Goal: Task Accomplishment & Management: Manage account settings

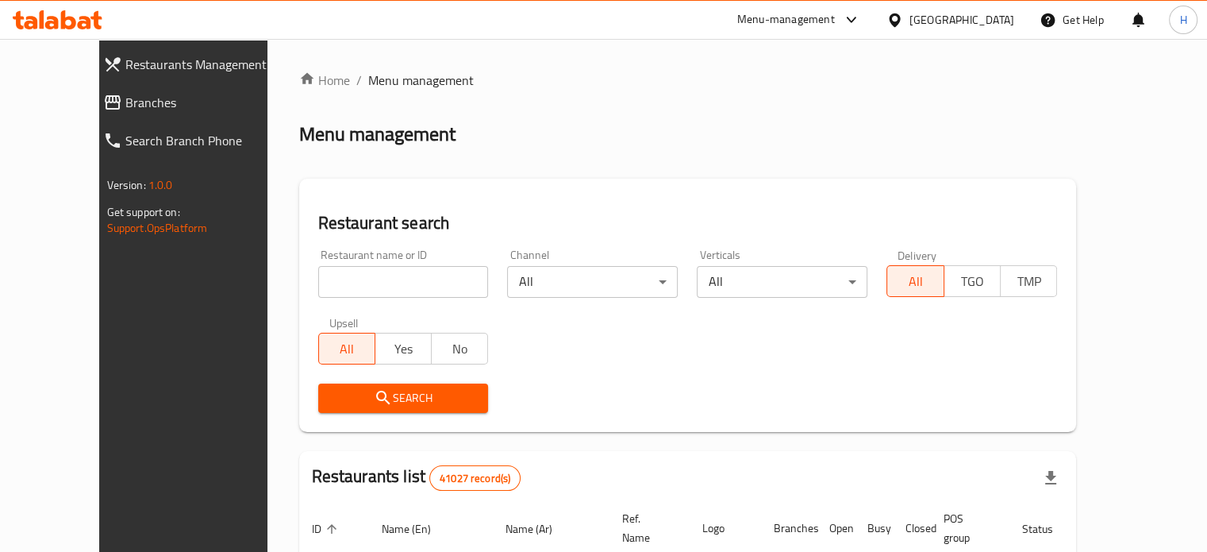
click at [421, 286] on input "search" at bounding box center [403, 282] width 171 height 32
type input "Nom Nom"
click at [387, 394] on span "Search" at bounding box center [403, 398] width 145 height 20
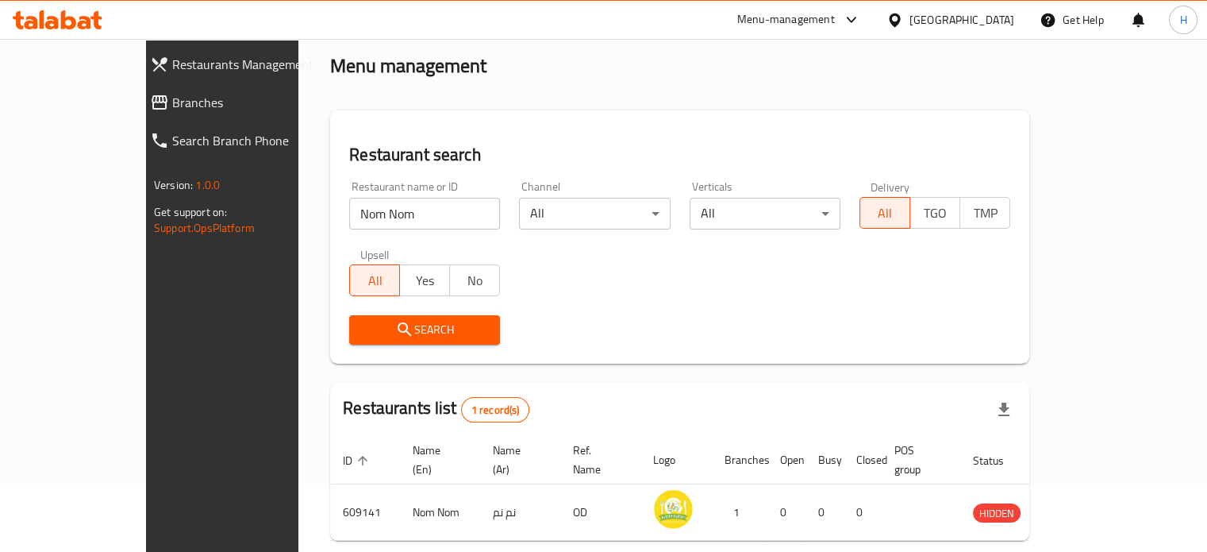
scroll to position [124, 0]
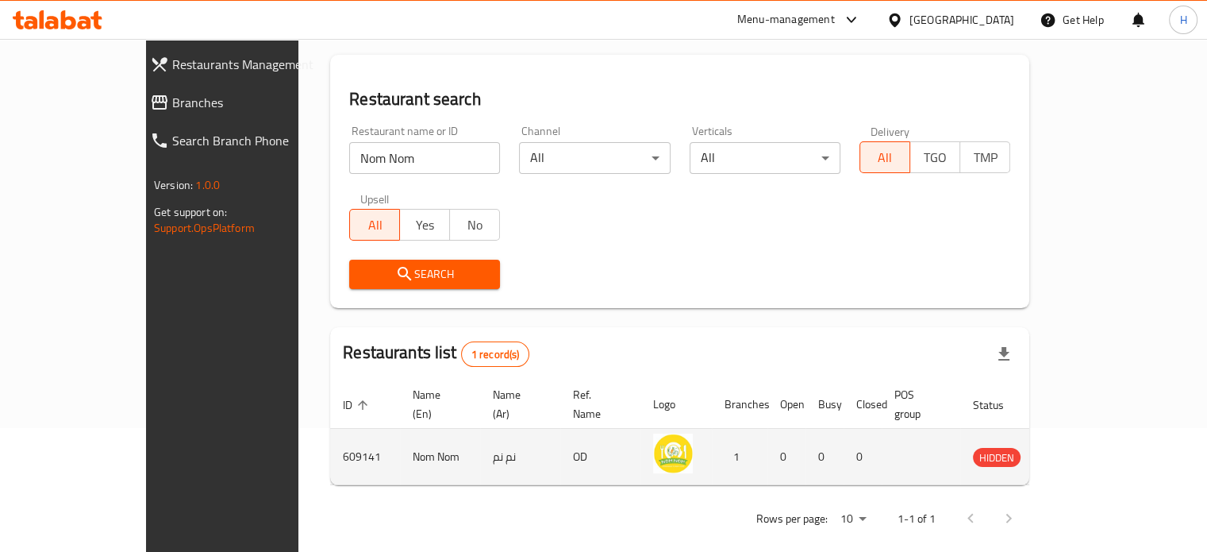
click at [1074, 451] on icon "enhanced table" at bounding box center [1065, 457] width 17 height 13
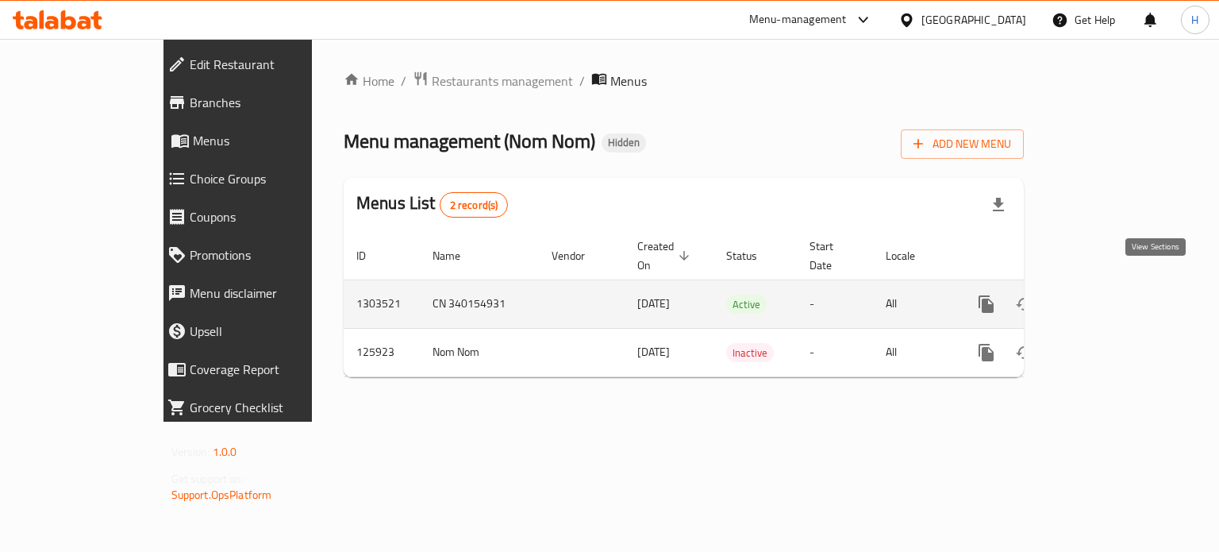
click at [1110, 294] on icon "enhanced table" at bounding box center [1100, 303] width 19 height 19
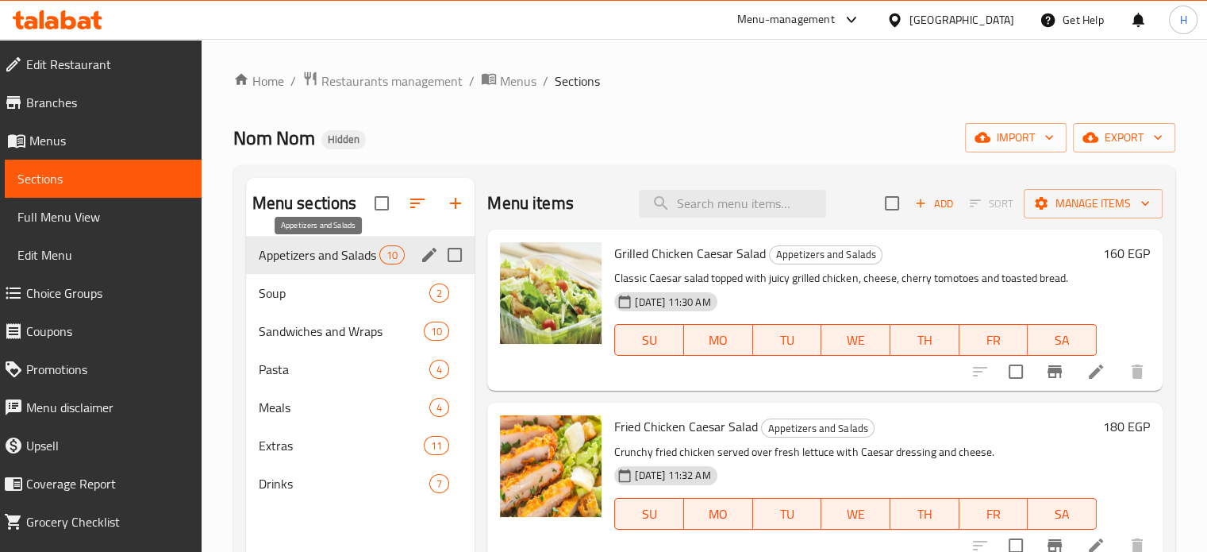
click at [316, 255] on span "Appetizers and Salads" at bounding box center [319, 254] width 121 height 19
click at [1117, 251] on h6 "160 EGP" at bounding box center [1126, 253] width 47 height 22
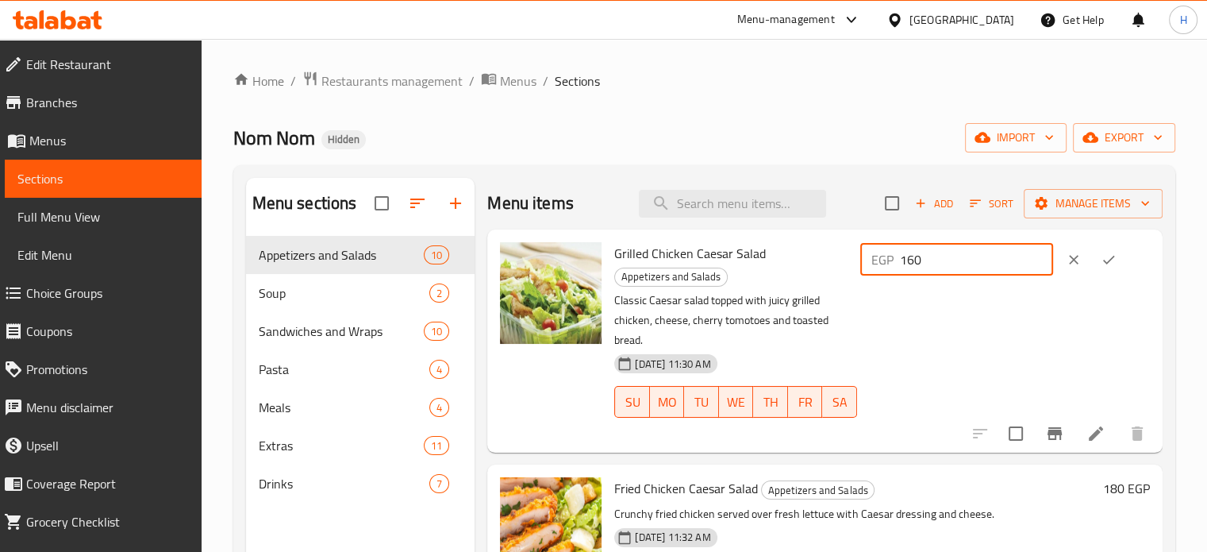
drag, startPoint x: 994, startPoint y: 259, endPoint x: 867, endPoint y: 258, distance: 127.0
click at [867, 258] on div "Grilled Chicken Caesar Salad Appetizers and Salads Classic Caesar salad topped …" at bounding box center [882, 341] width 548 height 210
paste input "75"
type input "175"
click at [1112, 256] on icon "ok" at bounding box center [1109, 260] width 12 height 9
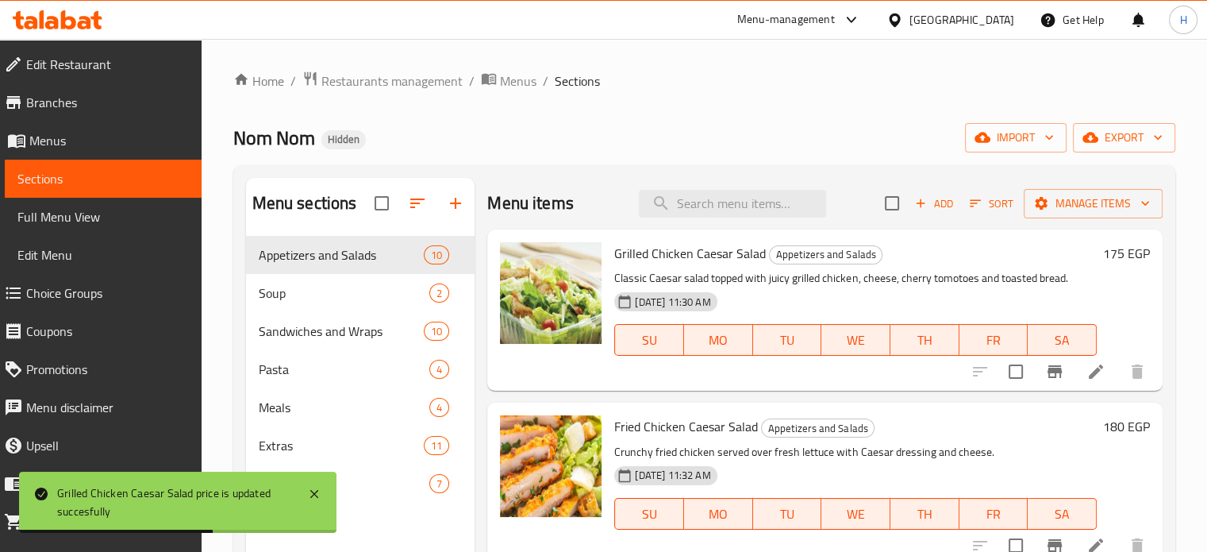
scroll to position [79, 0]
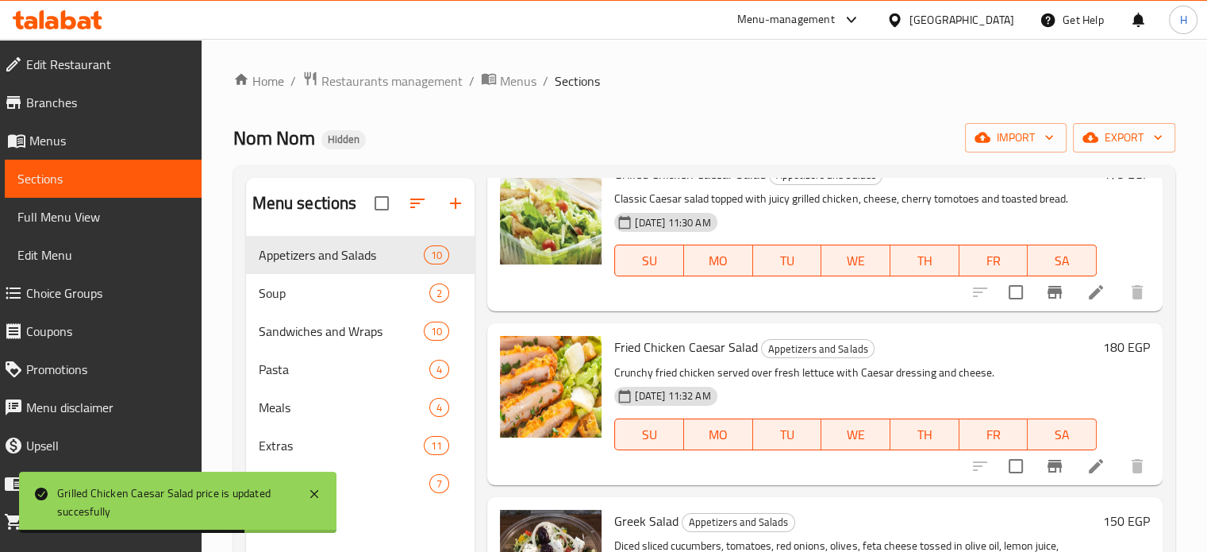
click at [1122, 349] on h6 "180 EGP" at bounding box center [1126, 347] width 47 height 22
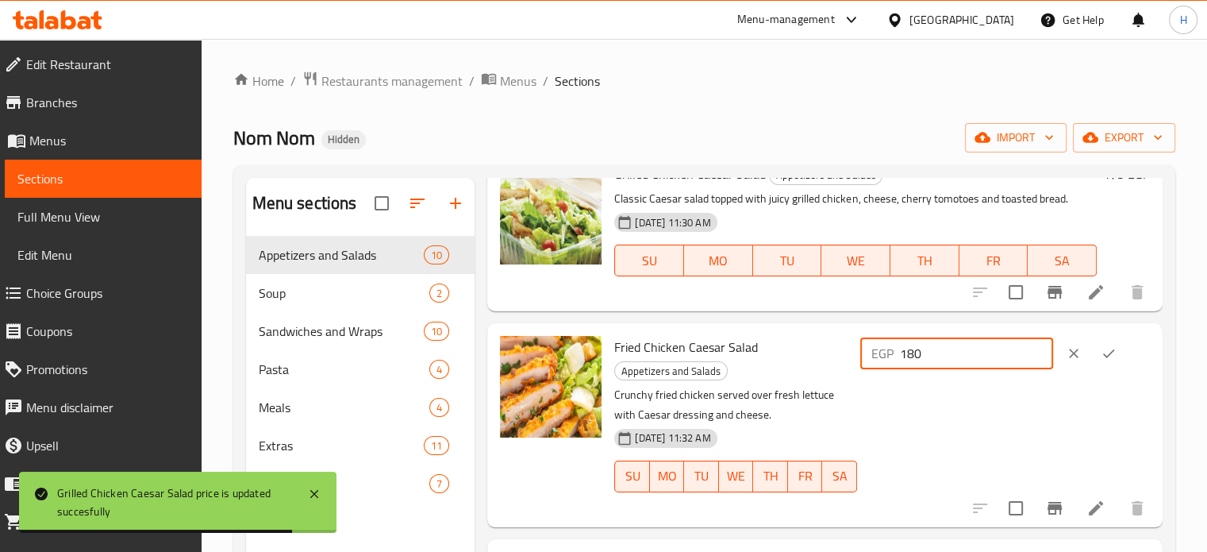
drag, startPoint x: 967, startPoint y: 345, endPoint x: 863, endPoint y: 344, distance: 103.2
click at [863, 344] on div "Fried Chicken Caesar Salad Appetizers and Salads Crunchy fried chicken served o…" at bounding box center [882, 424] width 548 height 190
click at [1098, 348] on button "ok" at bounding box center [1108, 353] width 35 height 35
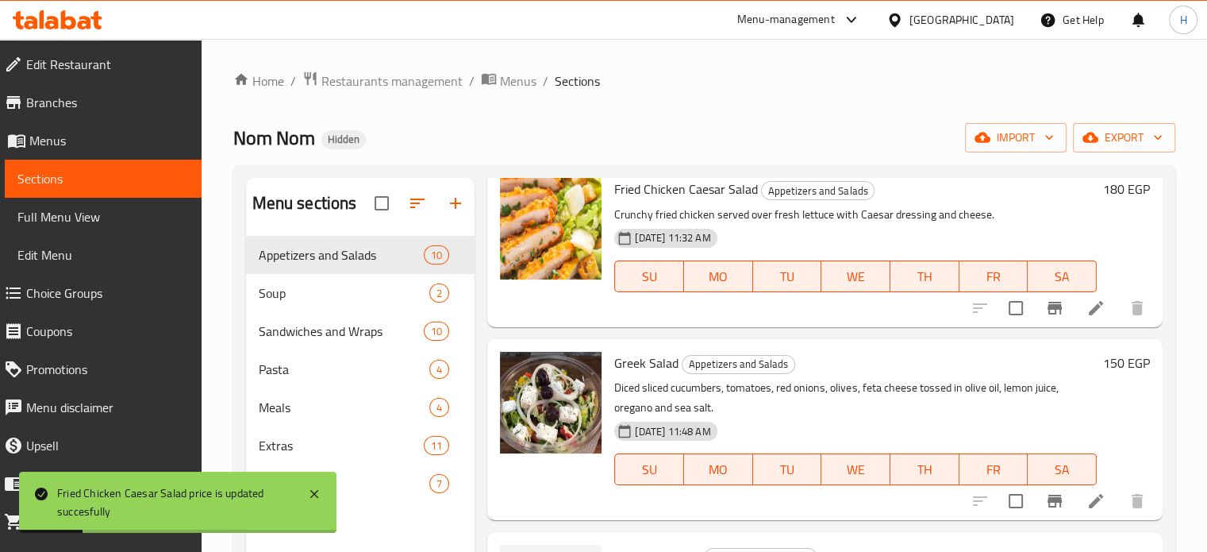
scroll to position [238, 0]
click at [1103, 360] on h6 "150 EGP" at bounding box center [1126, 362] width 47 height 22
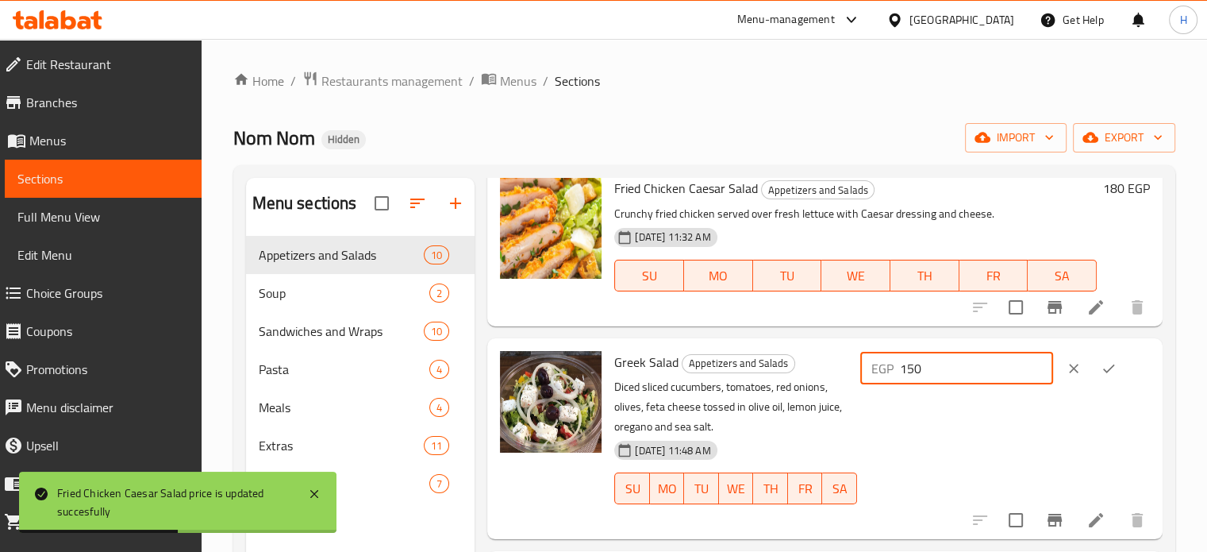
drag, startPoint x: 978, startPoint y: 361, endPoint x: 887, endPoint y: 360, distance: 91.3
click at [887, 360] on div "EGP 150 ​" at bounding box center [956, 368] width 193 height 32
paste input "65"
type input "165"
click at [1114, 360] on icon "ok" at bounding box center [1109, 368] width 16 height 16
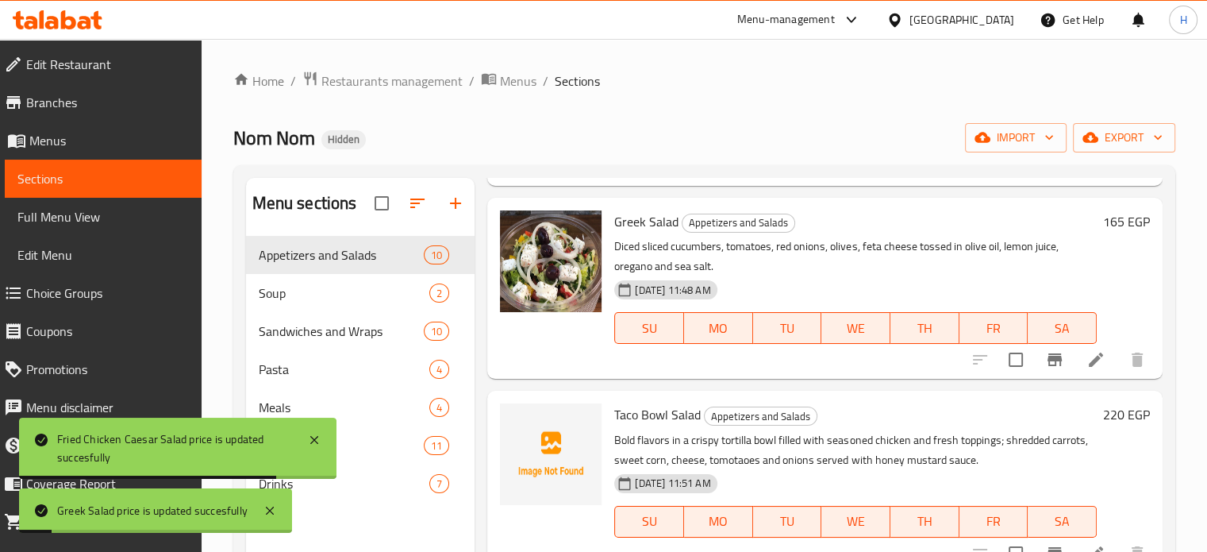
scroll to position [397, 0]
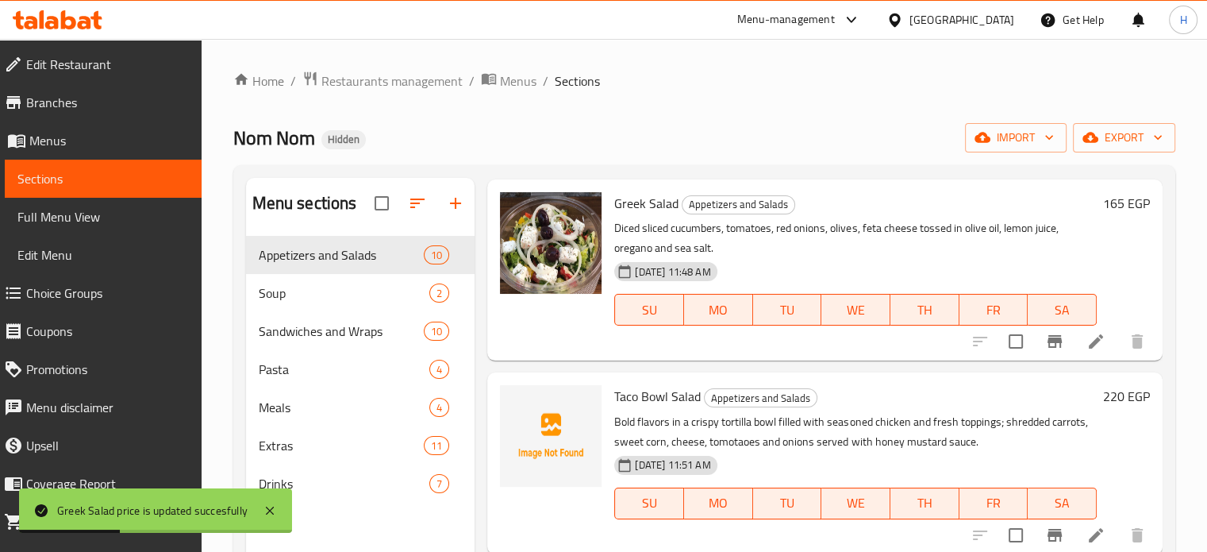
click at [1111, 393] on h6 "220 EGP" at bounding box center [1126, 396] width 47 height 22
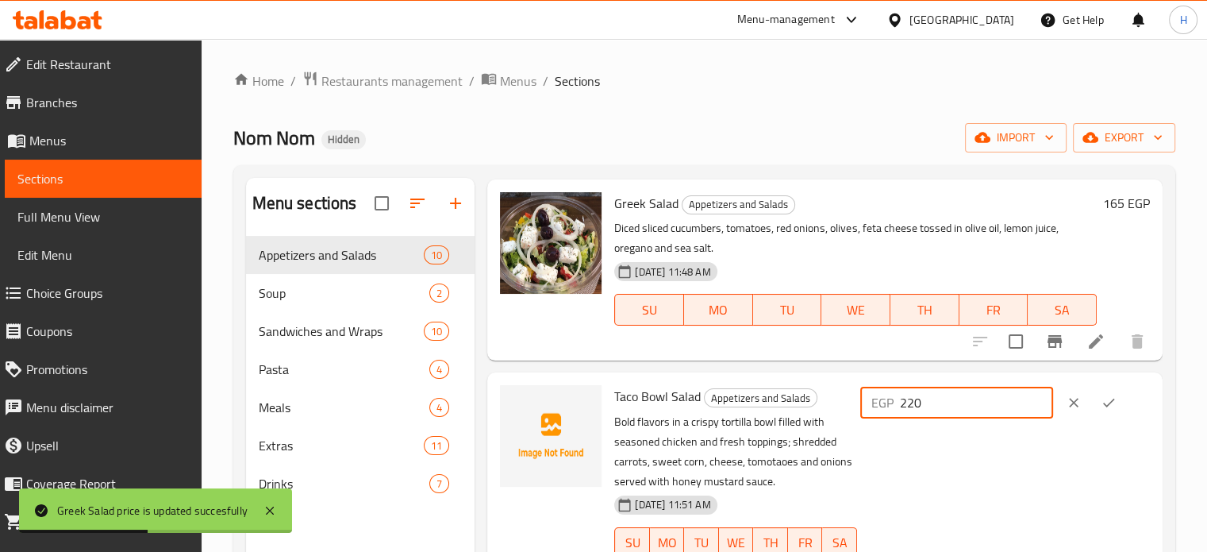
drag, startPoint x: 956, startPoint y: 398, endPoint x: 909, endPoint y: 398, distance: 46.8
click at [909, 398] on div "EGP 220 ​" at bounding box center [956, 402] width 193 height 32
click at [1114, 400] on icon "ok" at bounding box center [1109, 402] width 16 height 16
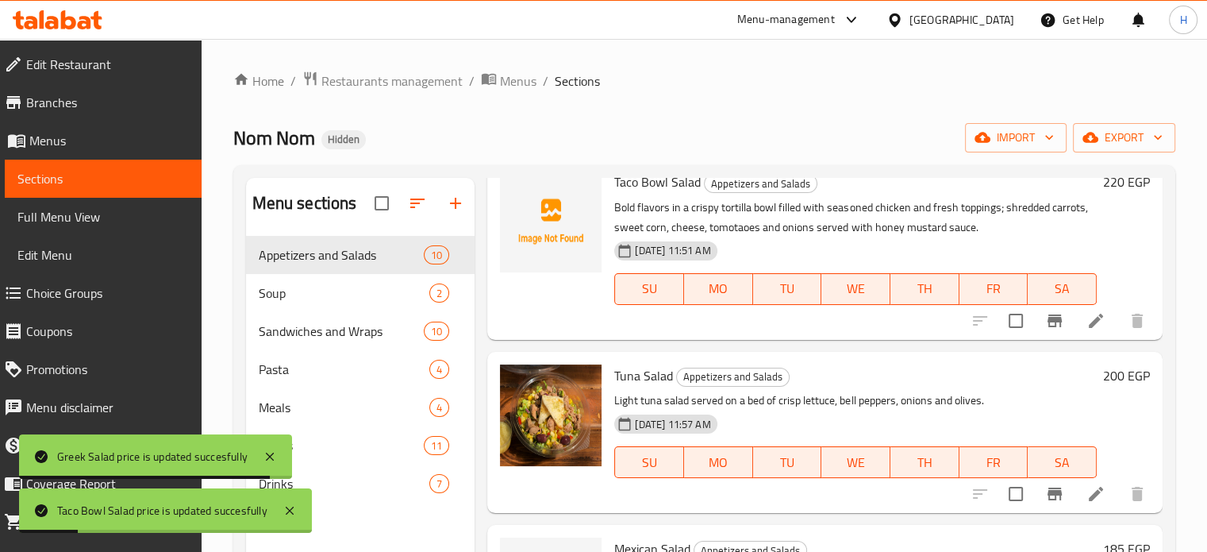
scroll to position [635, 0]
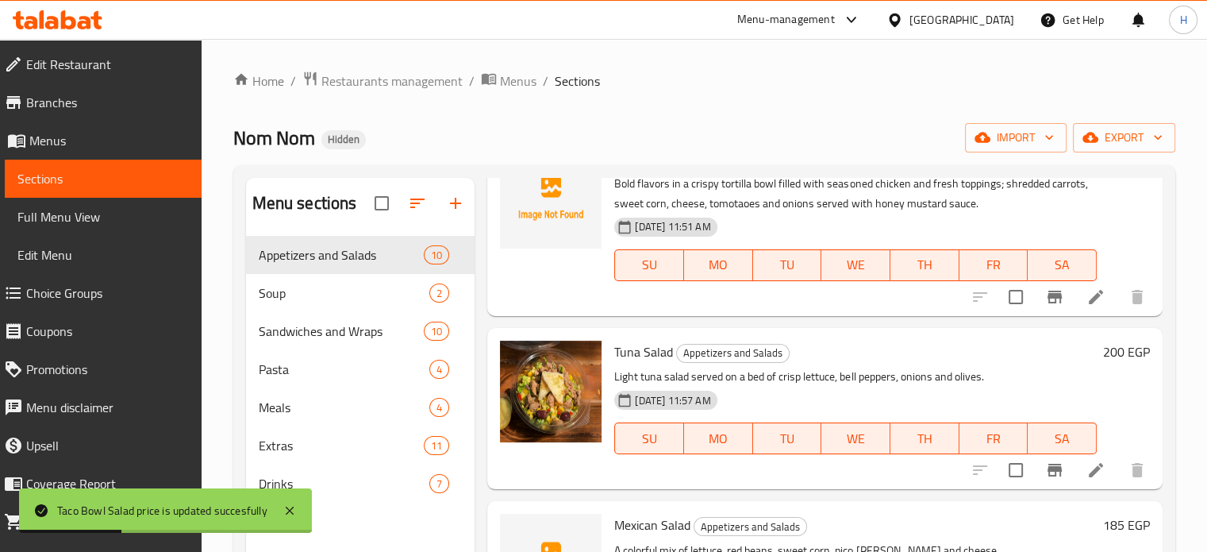
click at [1105, 352] on h6 "200 EGP" at bounding box center [1126, 351] width 47 height 22
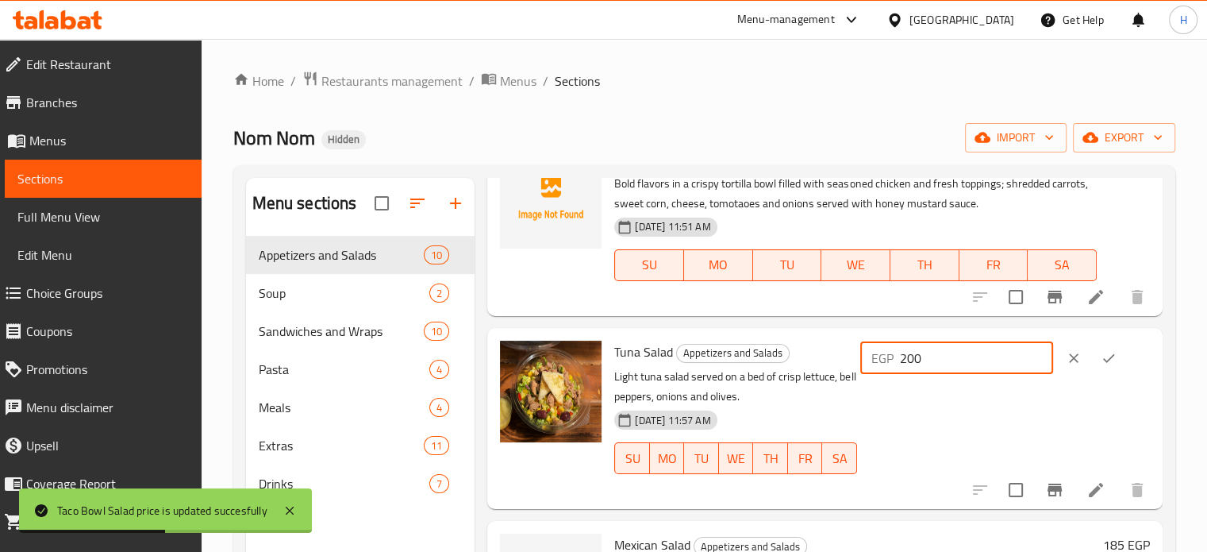
drag, startPoint x: 983, startPoint y: 356, endPoint x: 838, endPoint y: 349, distance: 145.4
click at [838, 349] on div "Tuna Salad Appetizers and Salads Light tuna salad served on a bed of crisp lett…" at bounding box center [882, 418] width 548 height 168
click at [1113, 352] on icon "ok" at bounding box center [1109, 358] width 16 height 16
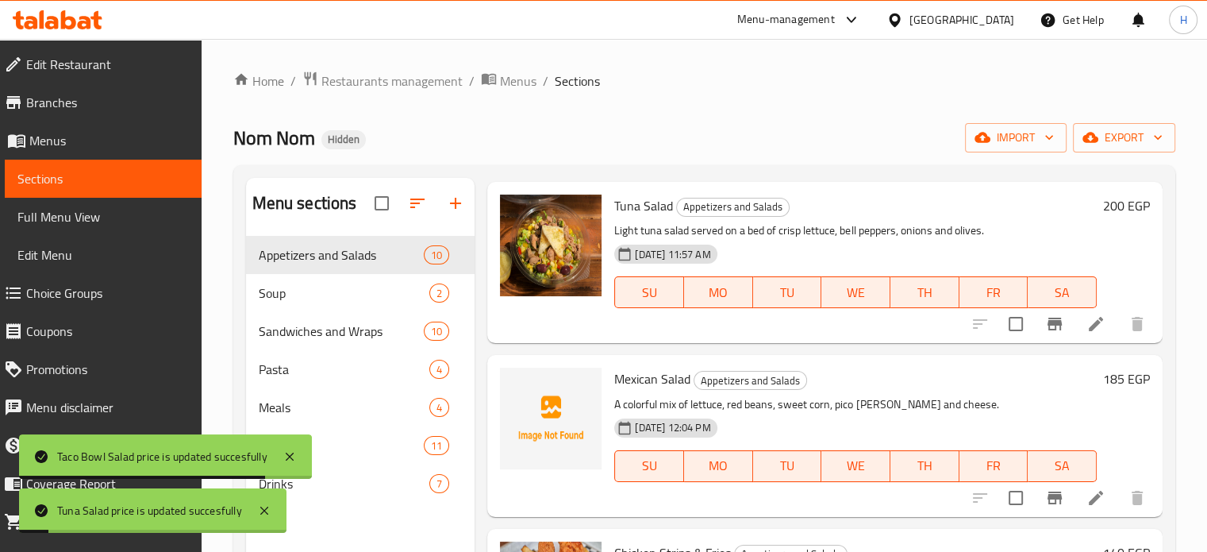
scroll to position [794, 0]
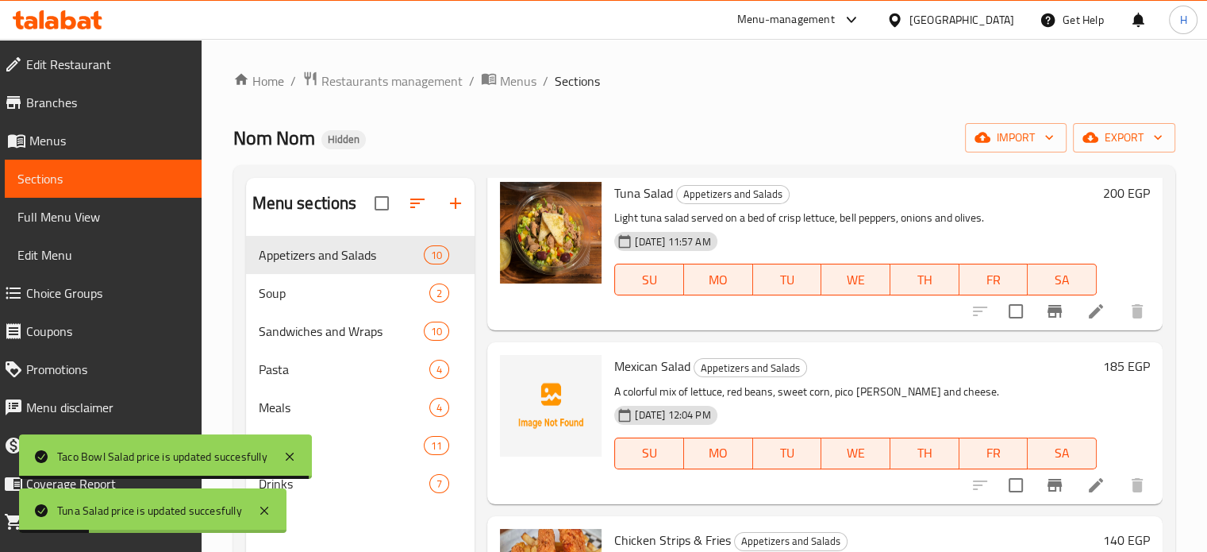
click at [1103, 371] on h6 "185 EGP" at bounding box center [1126, 366] width 47 height 22
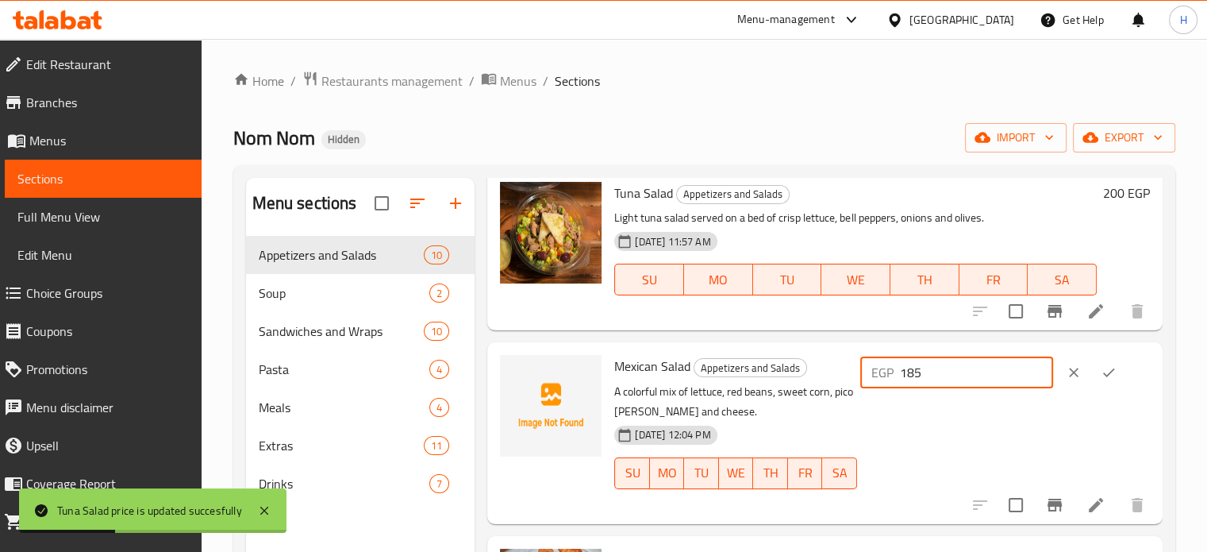
drag, startPoint x: 980, startPoint y: 377, endPoint x: 912, endPoint y: 377, distance: 68.2
click at [912, 377] on div "EGP 185 ​" at bounding box center [956, 372] width 193 height 32
click at [1105, 371] on icon "ok" at bounding box center [1109, 372] width 16 height 16
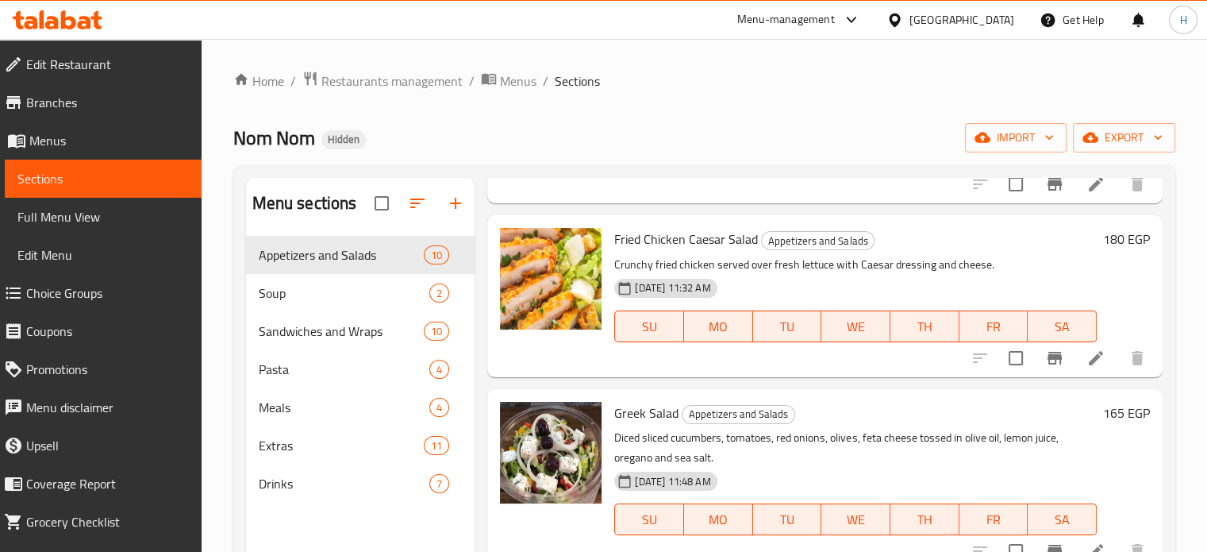
scroll to position [0, 0]
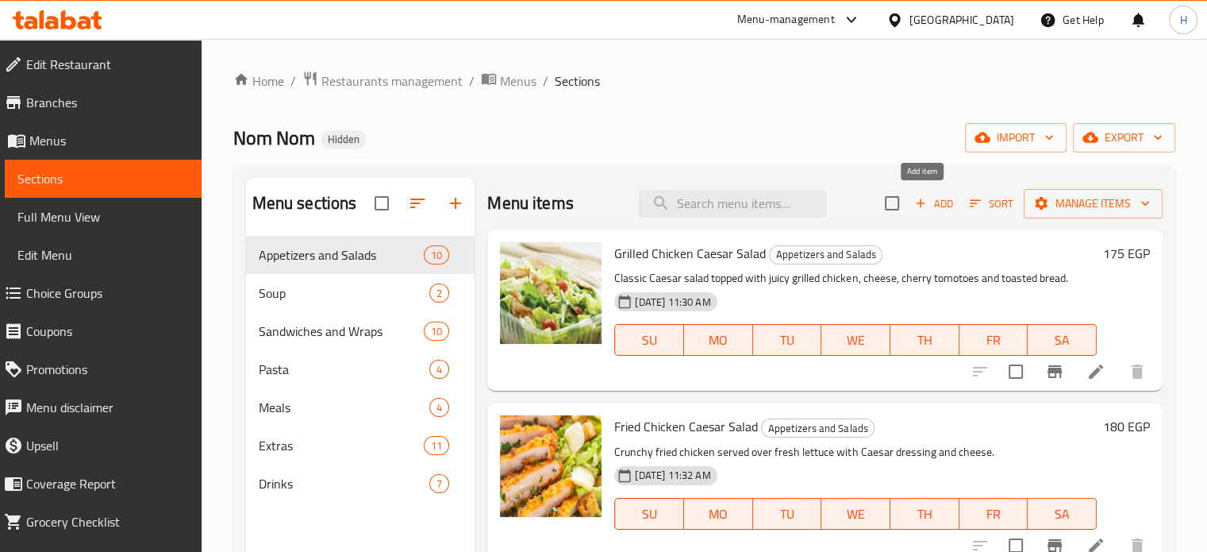
click at [931, 199] on span "Add" at bounding box center [934, 203] width 43 height 18
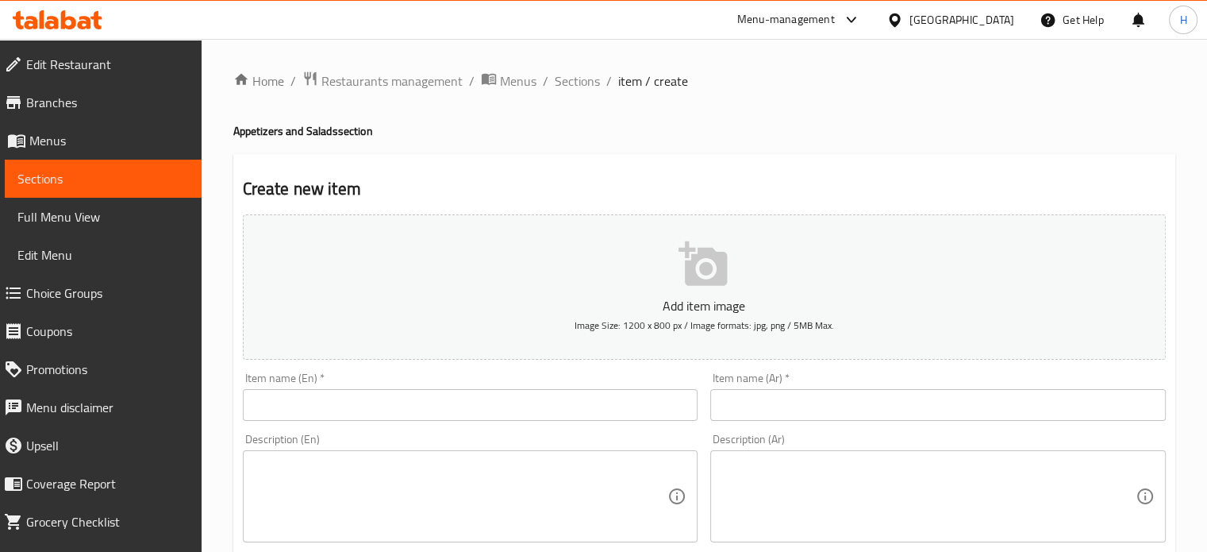
click at [329, 394] on input "text" at bounding box center [471, 405] width 456 height 32
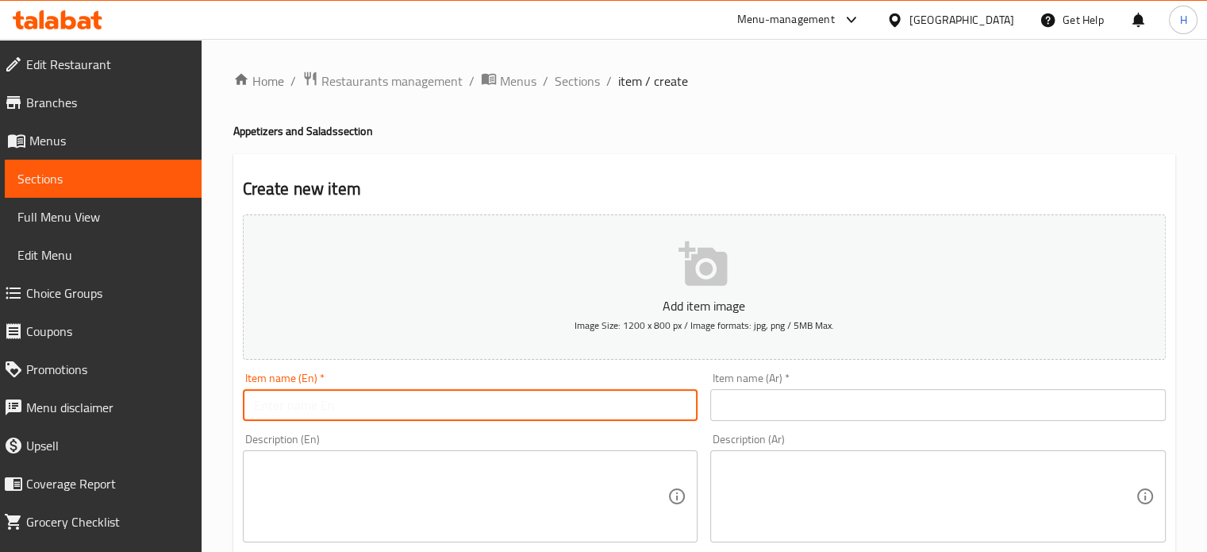
paste input "Beef Nachos"
type input "Beef Nachos"
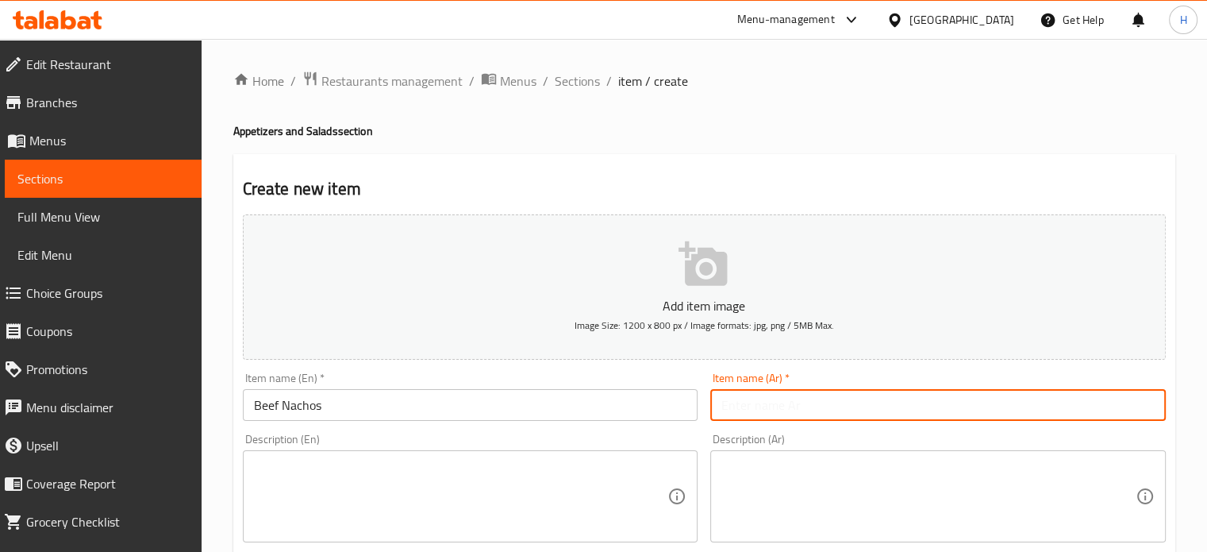
click at [805, 404] on input "text" at bounding box center [938, 405] width 456 height 32
click at [754, 406] on input "بيف تاتشوز" at bounding box center [938, 405] width 456 height 32
type input "بيف ناتشوز"
click at [421, 474] on textarea at bounding box center [461, 496] width 414 height 75
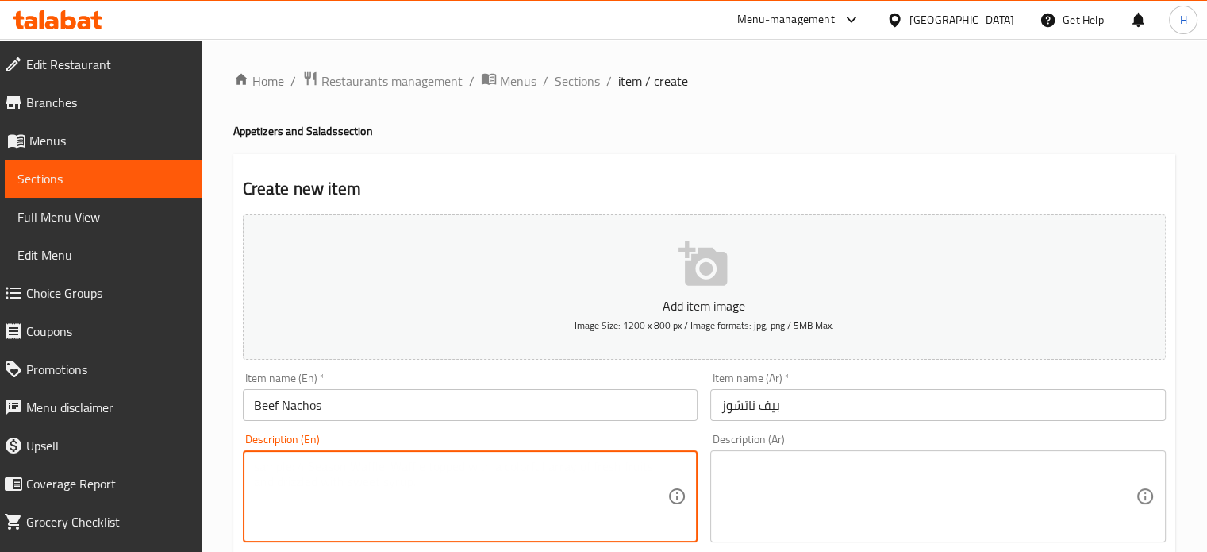
paste textarea "Loaded tortilla chips with minced beef, cheese, sweet corn and jalapeños."
click at [769, 470] on textarea at bounding box center [928, 496] width 414 height 75
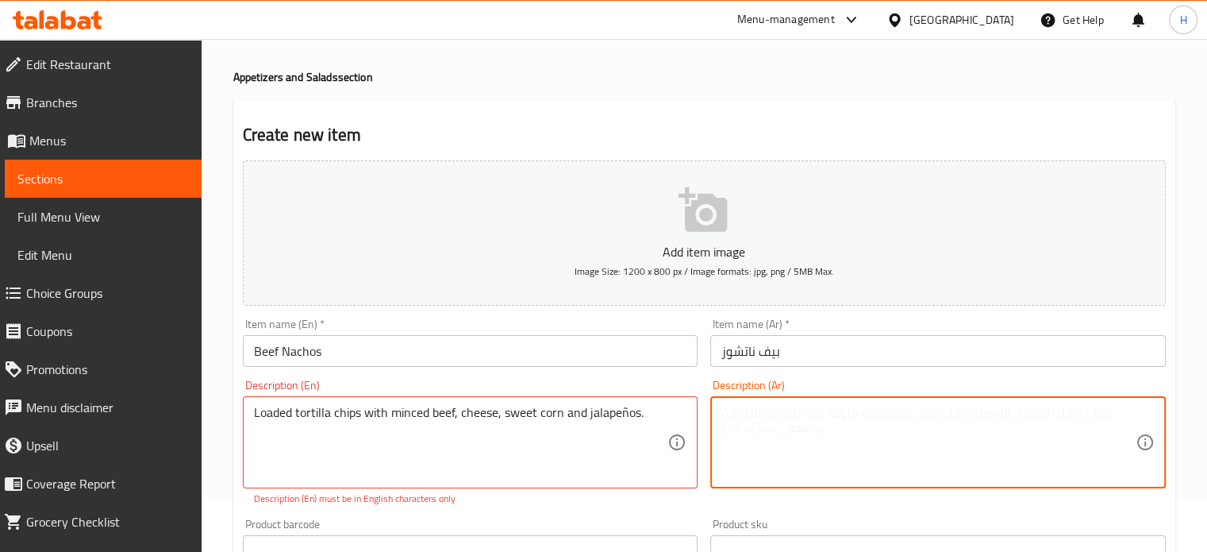
scroll to position [79, 0]
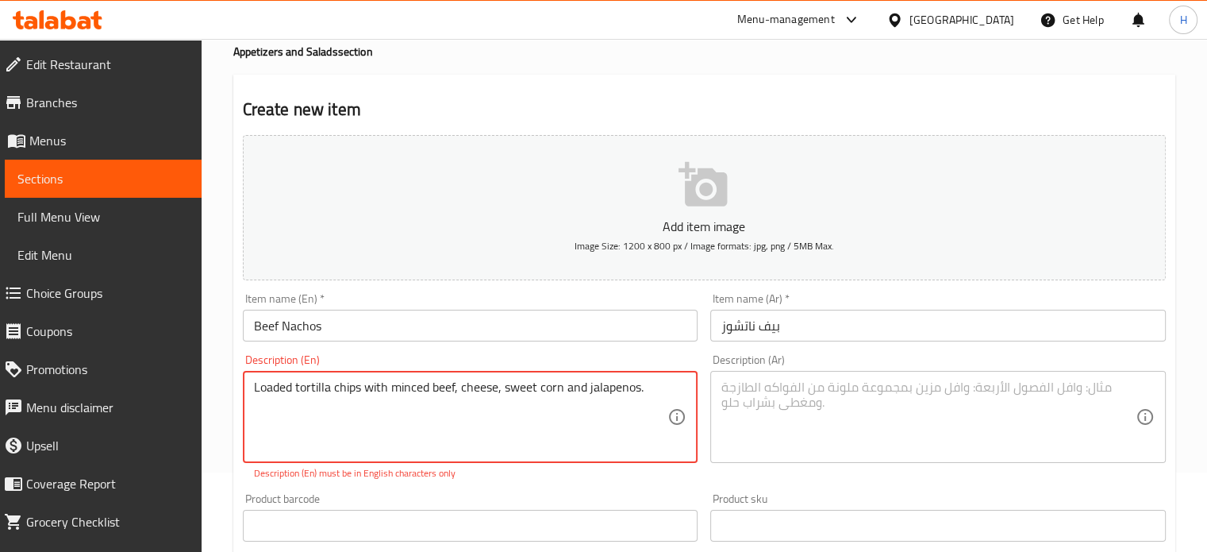
type textarea "Loaded tortilla chips with minced beef, cheese, sweet corn and jalapenos."
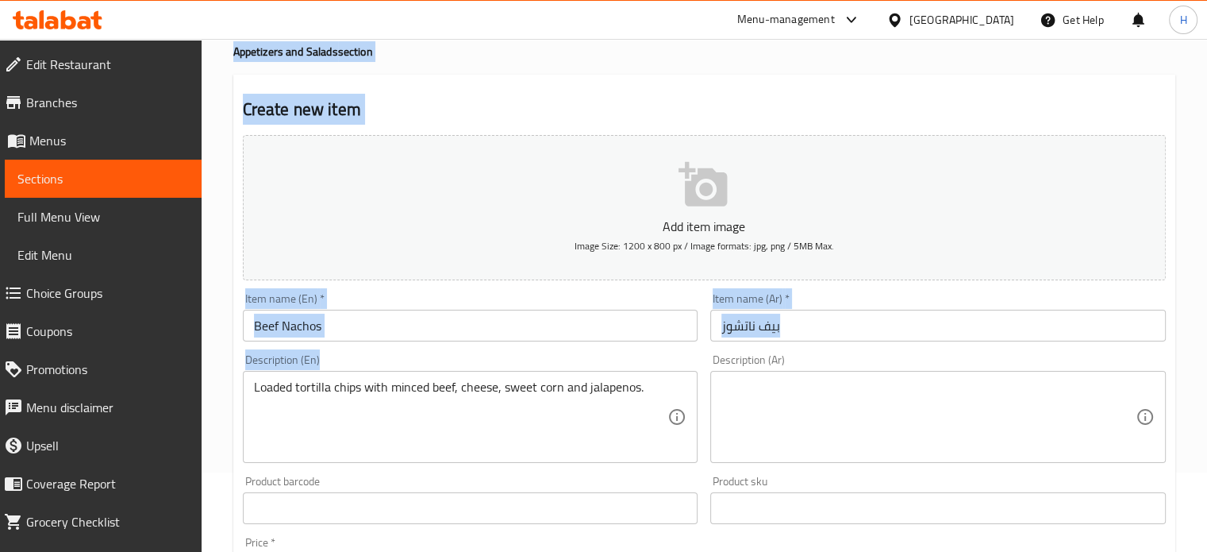
drag, startPoint x: 670, startPoint y: 386, endPoint x: 159, endPoint y: 383, distance: 511.1
click at [159, 383] on div "Edit Restaurant Branches Menus Sections Full Menu View Edit Menu Choice Groups …" at bounding box center [603, 495] width 1207 height 1070
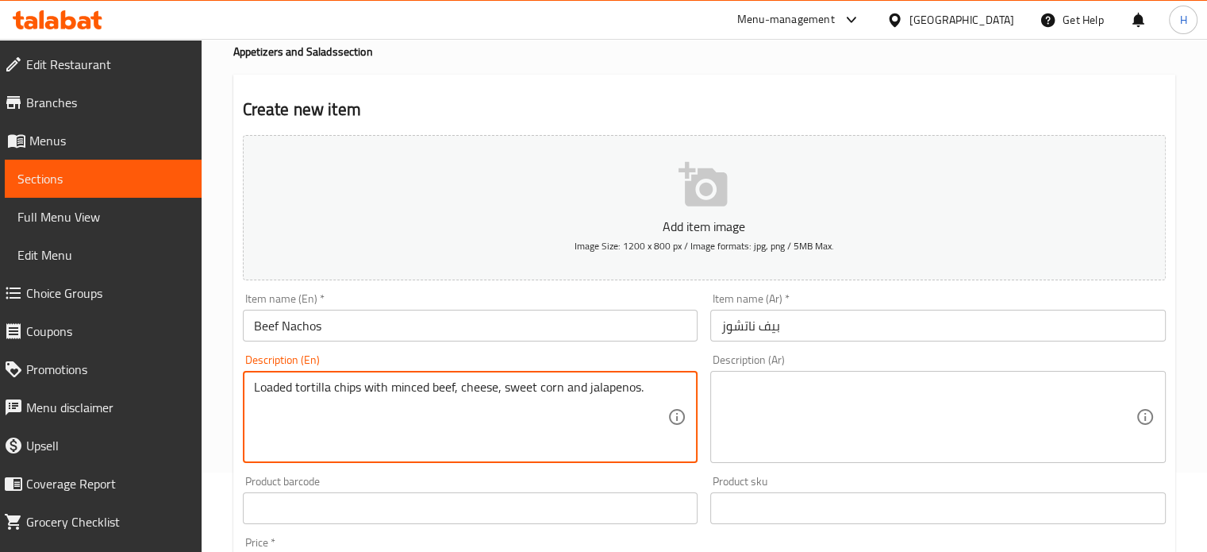
click at [353, 379] on textarea "Loaded tortilla chips with minced beef, cheese, sweet corn and jalapenos." at bounding box center [461, 416] width 414 height 75
click at [798, 386] on textarea at bounding box center [928, 416] width 414 height 75
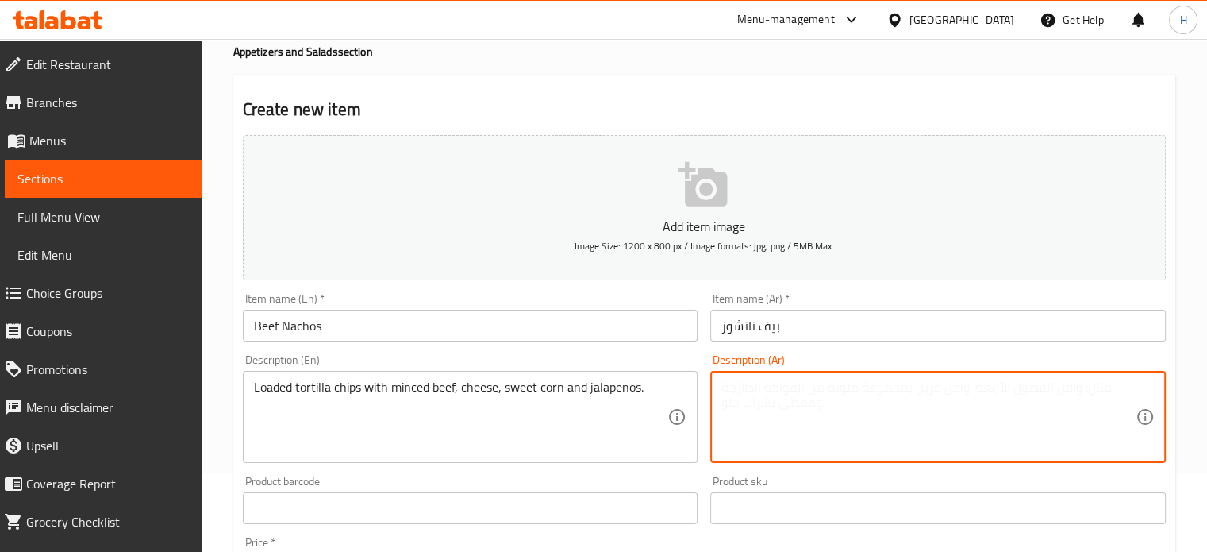
paste textarea "رقائق التورتيلا المحملة باللحم المفروم والجبن والذرة الحلوة والفلفل الحار."
click at [1000, 387] on textarea "رقائق التورتيلا المحملة باللحم المفروم والجبن والذرة الحلوة والفلفل الحار." at bounding box center [928, 416] width 414 height 75
type textarea "رقائق التورتيلا باللحم المفروم والجبن والذرة الحلوة والفلفل الحار."
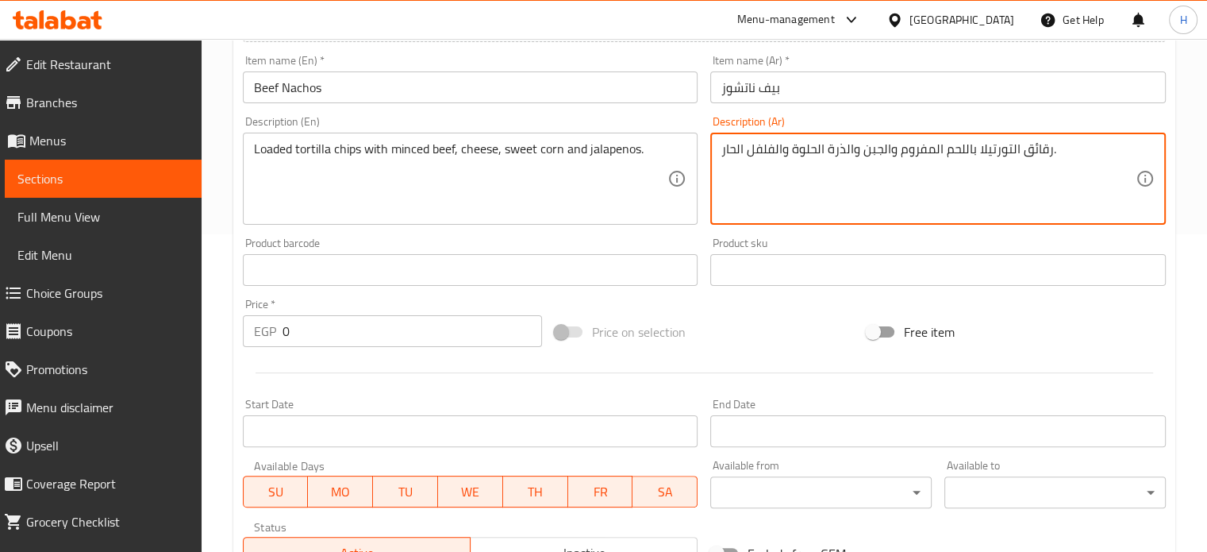
drag, startPoint x: 317, startPoint y: 336, endPoint x: 245, endPoint y: 336, distance: 72.2
click at [245, 336] on div "EGP 0 Price *" at bounding box center [392, 331] width 299 height 32
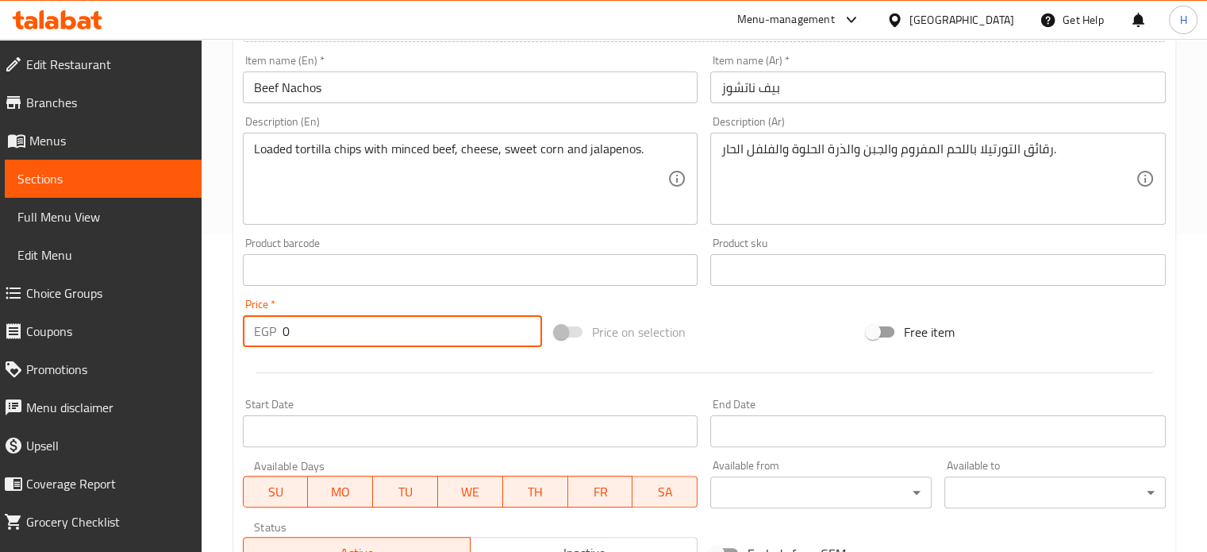
paste input "16"
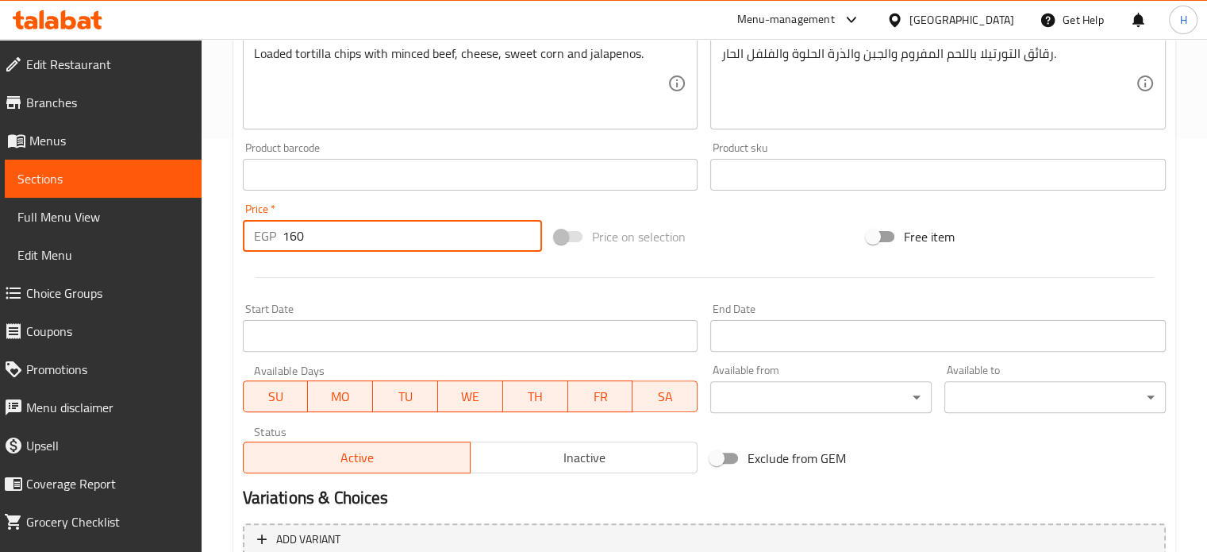
scroll to position [556, 0]
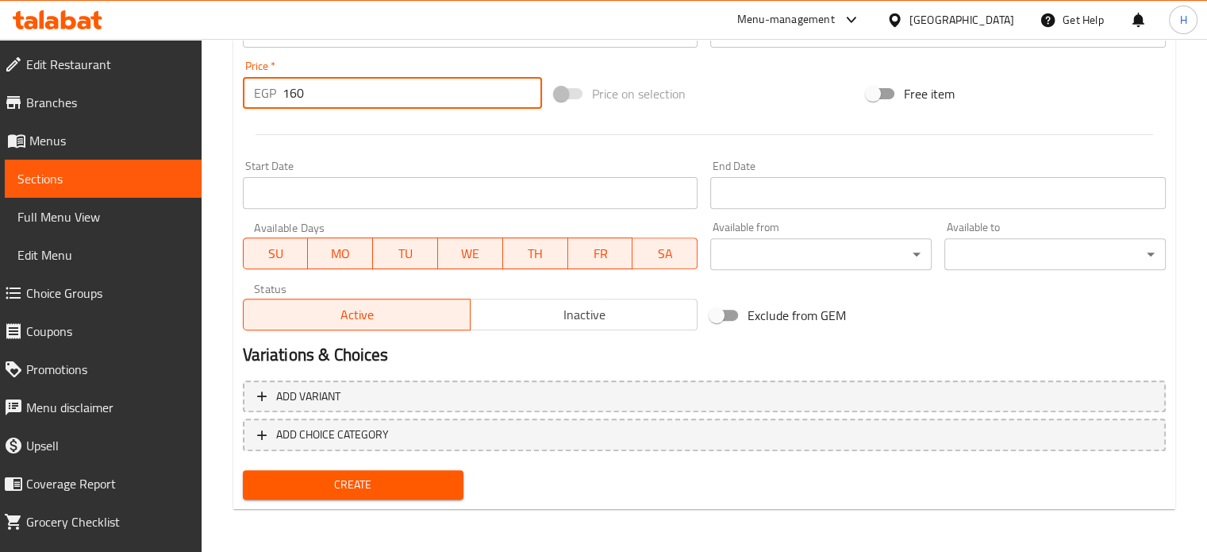
type input "160"
click at [355, 485] on span "Create" at bounding box center [354, 485] width 196 height 20
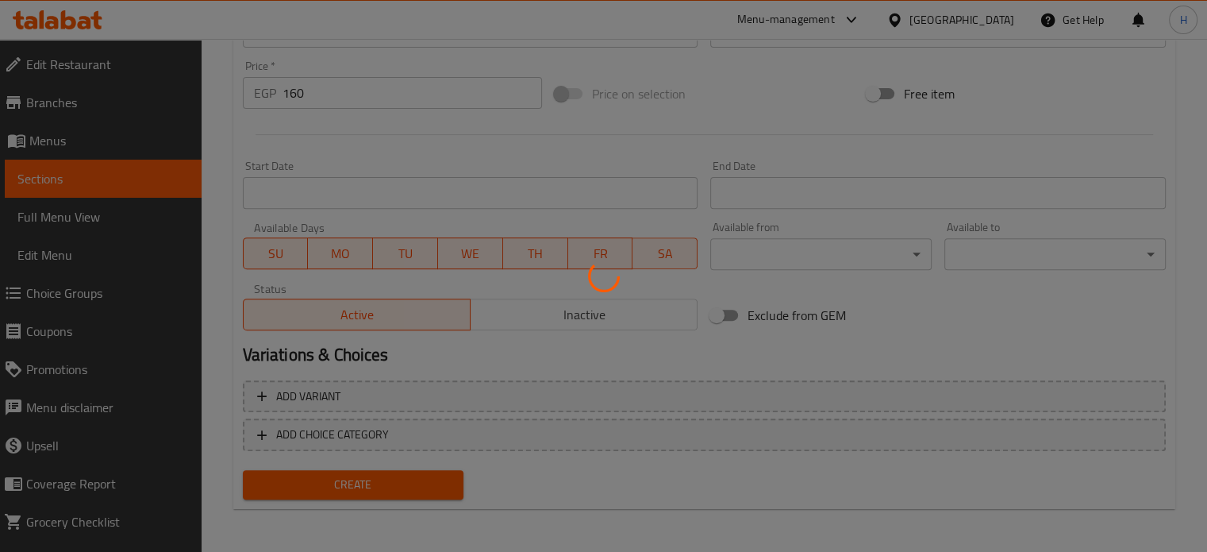
type input "0"
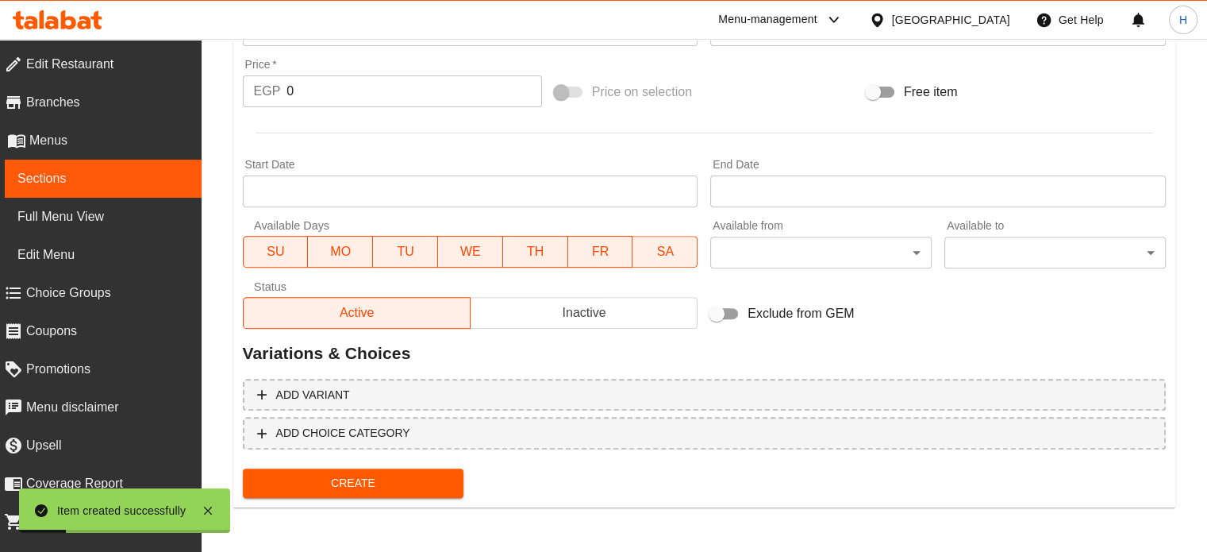
scroll to position [547, 0]
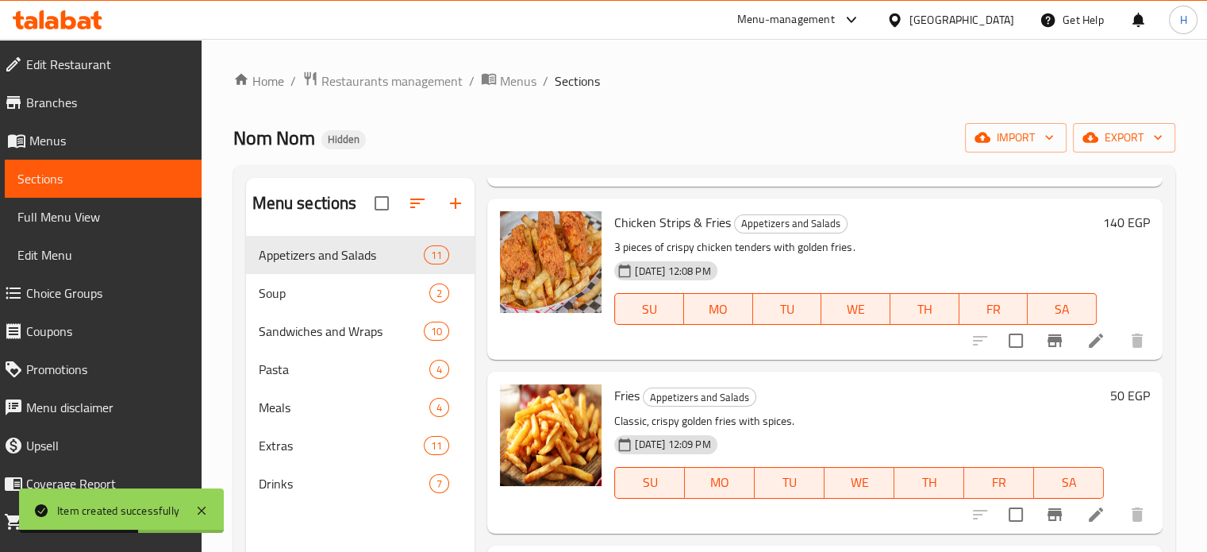
scroll to position [1032, 0]
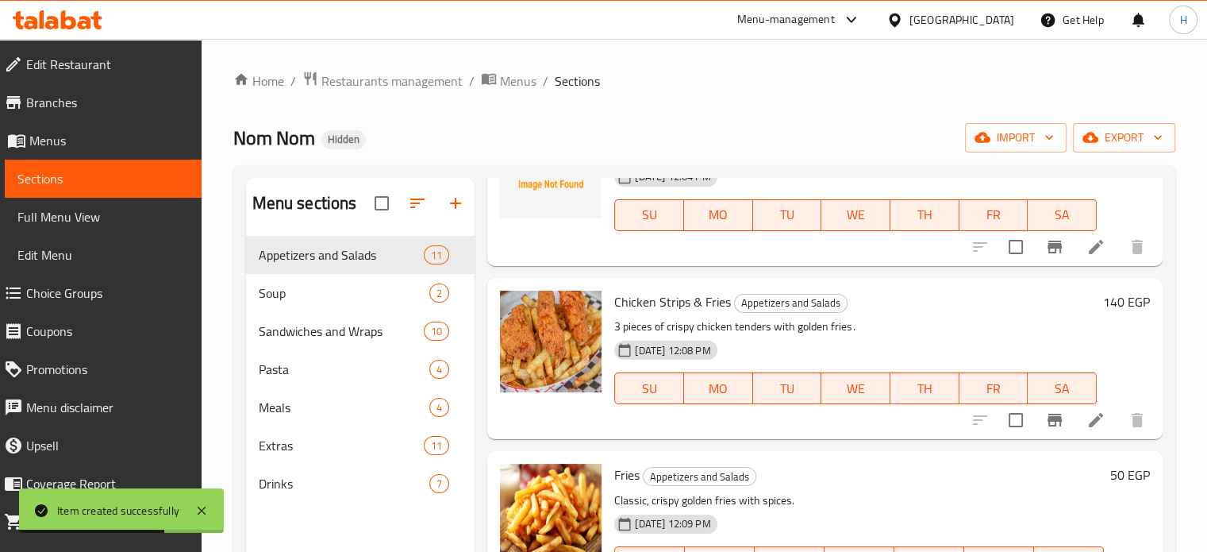
click at [1111, 304] on h6 "140 EGP" at bounding box center [1126, 301] width 47 height 22
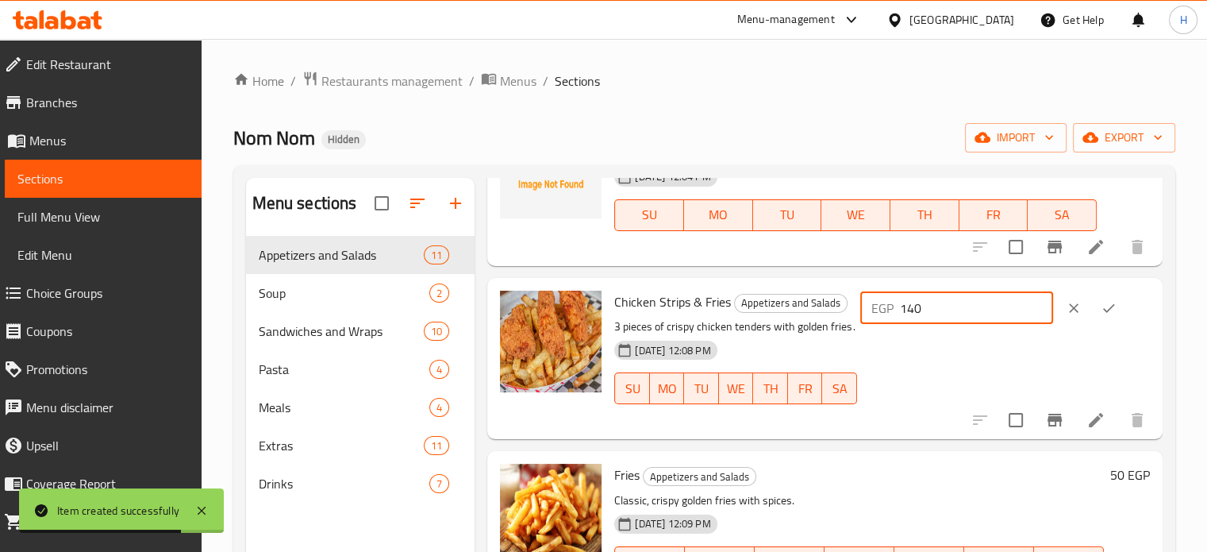
drag, startPoint x: 955, startPoint y: 309, endPoint x: 876, endPoint y: 307, distance: 78.6
click at [876, 307] on div "Chicken Strips & Fries Appetizers and Salads 3 pieces of crispy chicken tenders…" at bounding box center [882, 358] width 548 height 148
paste input "6"
type input "160"
click at [1105, 305] on icon "ok" at bounding box center [1109, 308] width 16 height 16
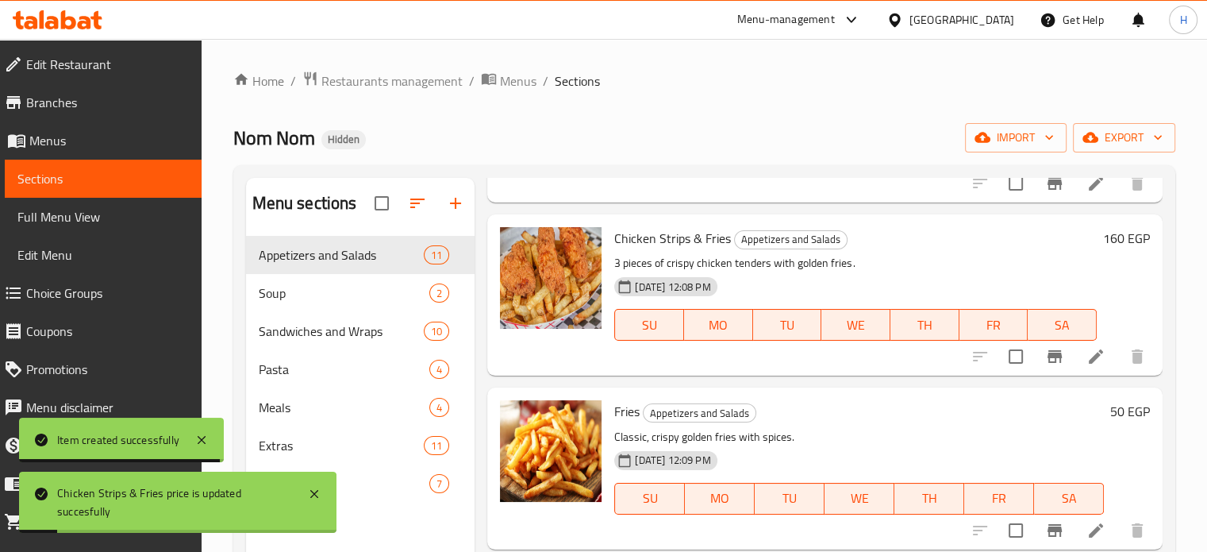
scroll to position [1111, 0]
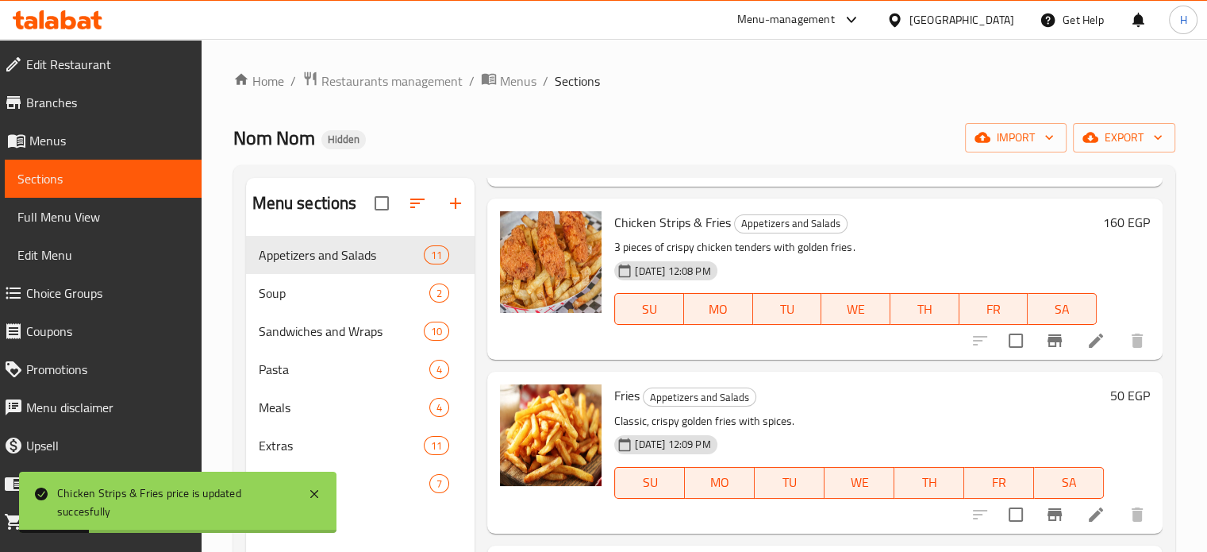
click at [1110, 398] on h6 "50 EGP" at bounding box center [1130, 395] width 40 height 22
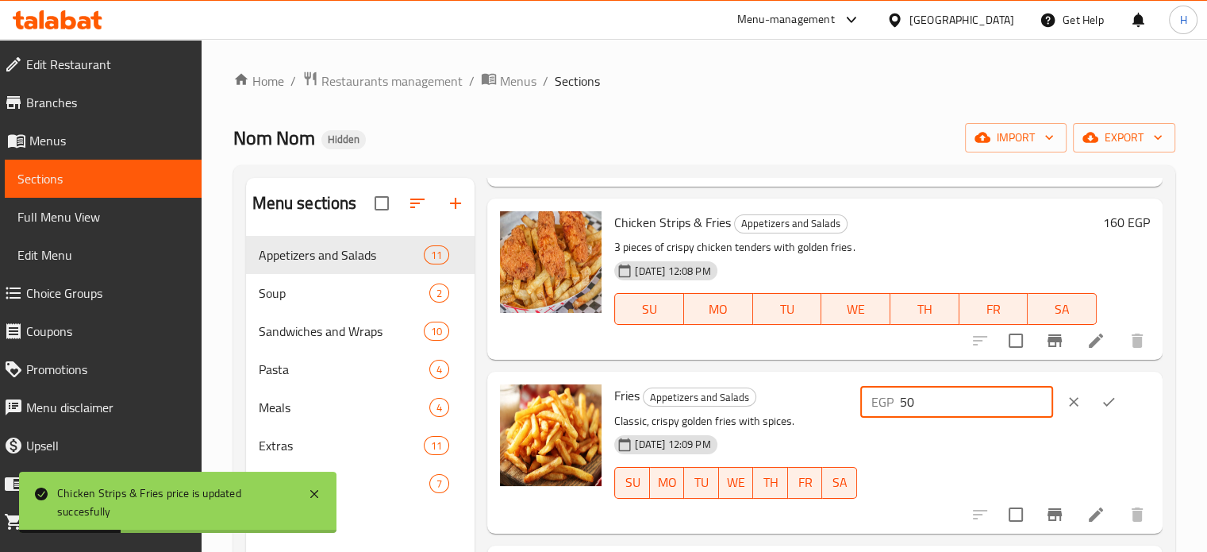
drag, startPoint x: 994, startPoint y: 403, endPoint x: 855, endPoint y: 407, distance: 139.7
click at [855, 407] on div "Fries Appetizers and Salads Classic, crispy golden fries with spices. 30-07-202…" at bounding box center [882, 452] width 548 height 148
paste input "6"
type input "60"
click at [1111, 404] on icon "ok" at bounding box center [1109, 402] width 16 height 16
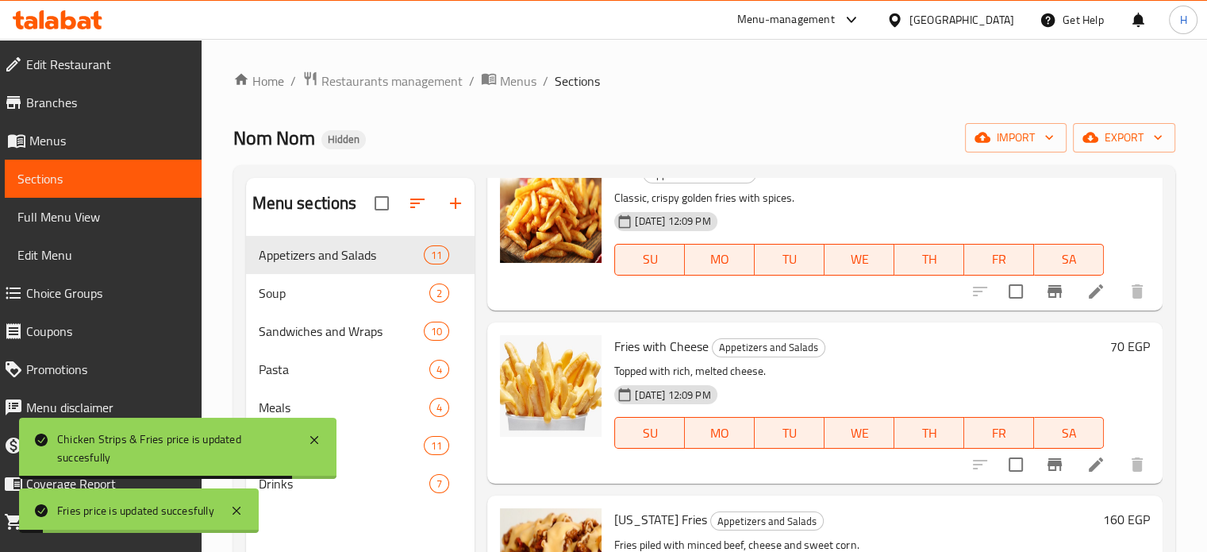
scroll to position [1428, 0]
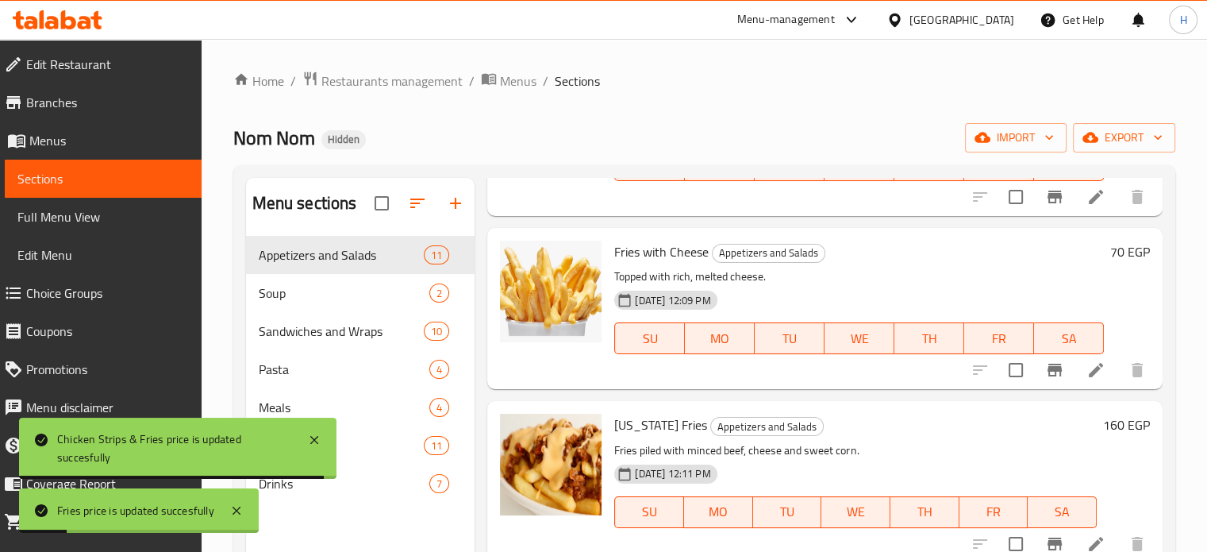
click at [1113, 244] on h6 "70 EGP" at bounding box center [1130, 251] width 40 height 22
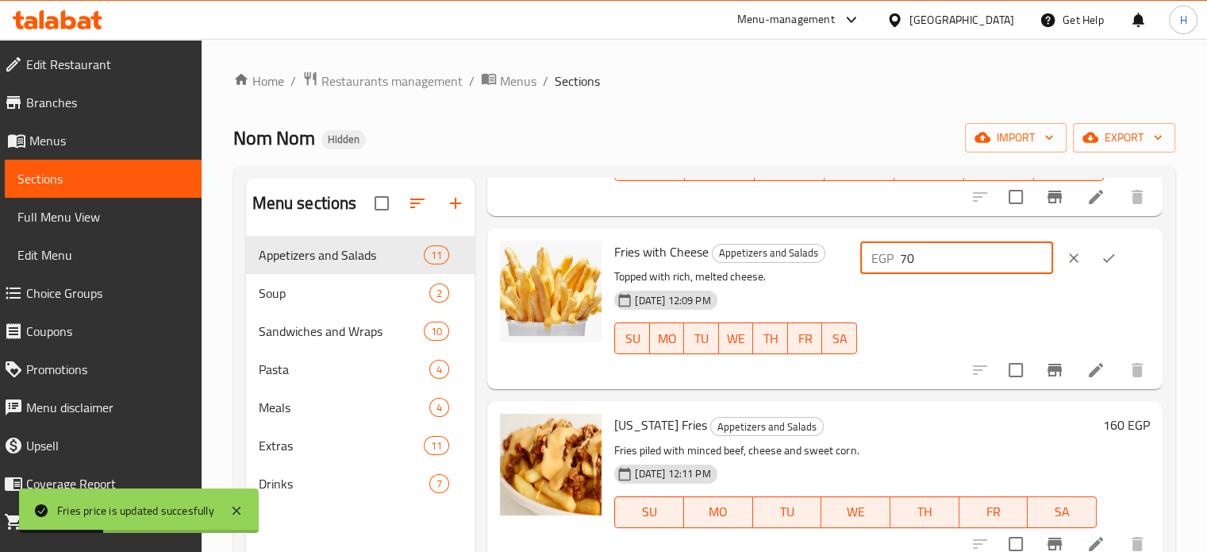
drag, startPoint x: 965, startPoint y: 265, endPoint x: 859, endPoint y: 263, distance: 105.6
click at [859, 263] on div "Fries with Cheese Appetizers and Salads Topped with rich, melted cheese. 30-07-…" at bounding box center [882, 308] width 548 height 148
paste input "5"
type input "75"
click at [1109, 253] on icon "ok" at bounding box center [1109, 258] width 16 height 16
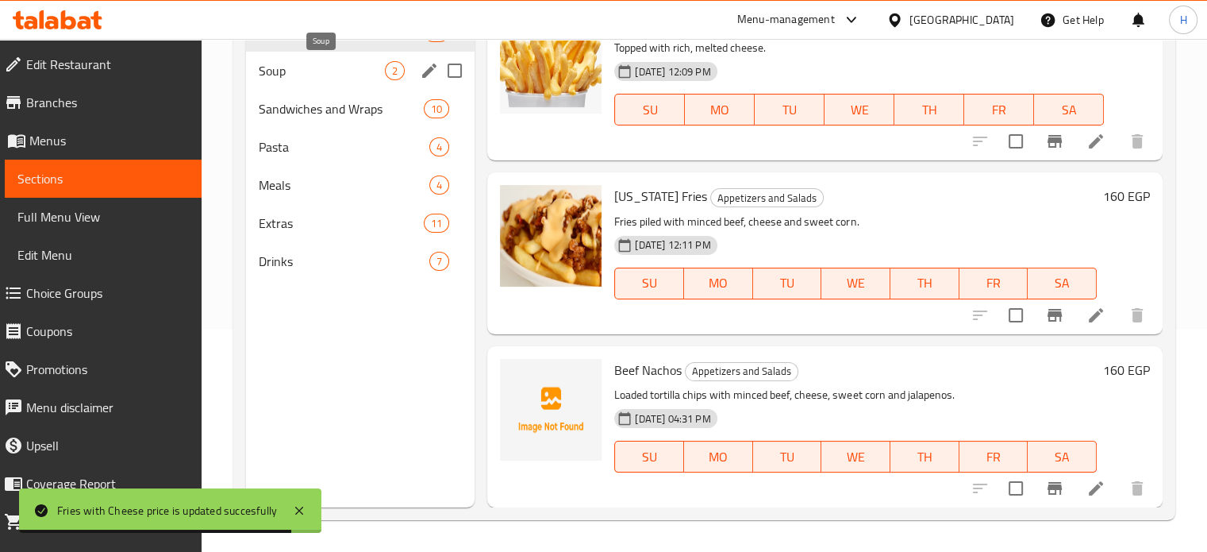
scroll to position [143, 0]
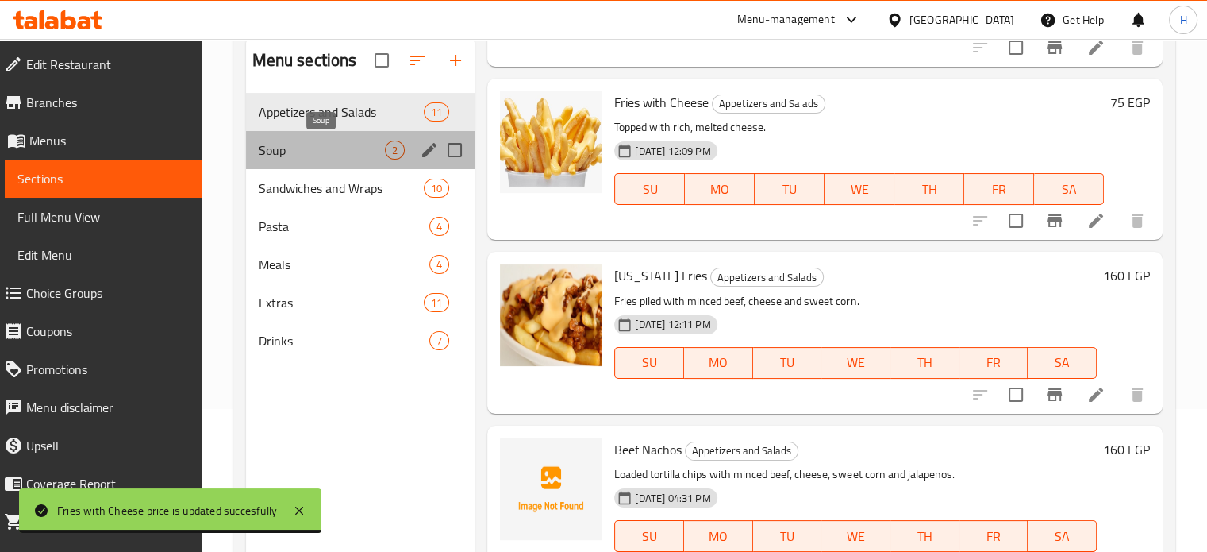
click at [295, 152] on span "Soup" at bounding box center [322, 149] width 127 height 19
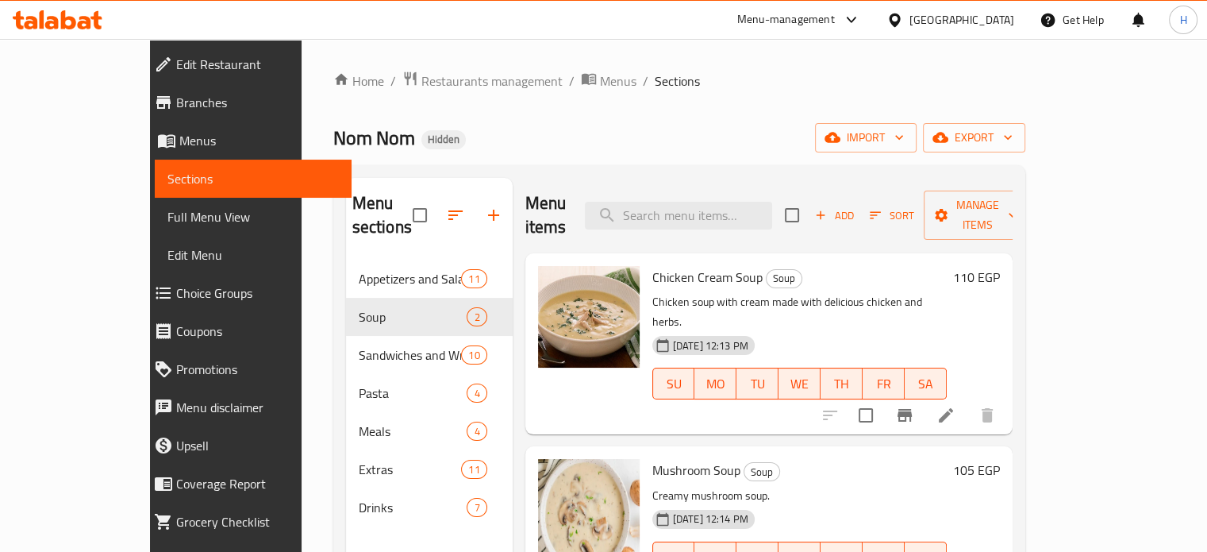
click at [1000, 459] on h6 "105 EGP" at bounding box center [976, 470] width 47 height 22
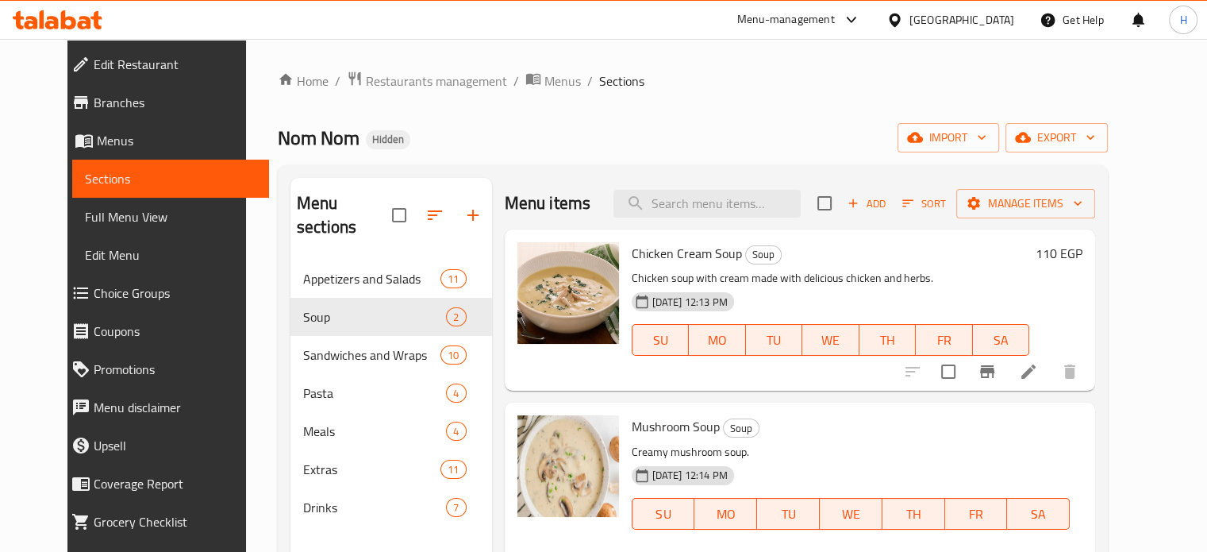
drag, startPoint x: 1006, startPoint y: 427, endPoint x: 893, endPoint y: 431, distance: 113.6
type input "110"
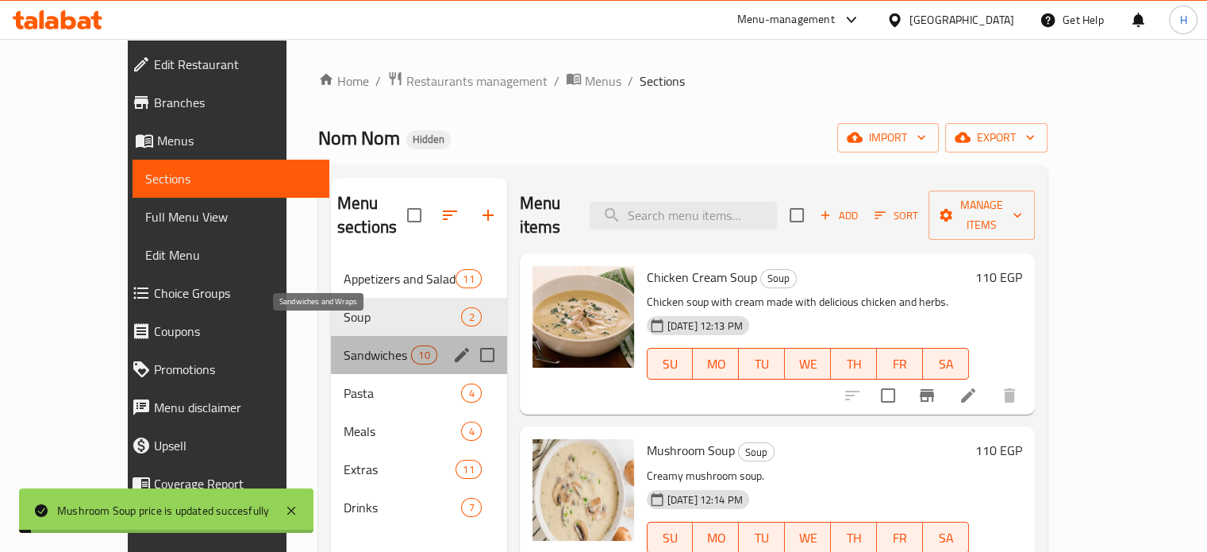
click at [344, 345] on span "Sandwiches and Wraps" at bounding box center [377, 354] width 67 height 19
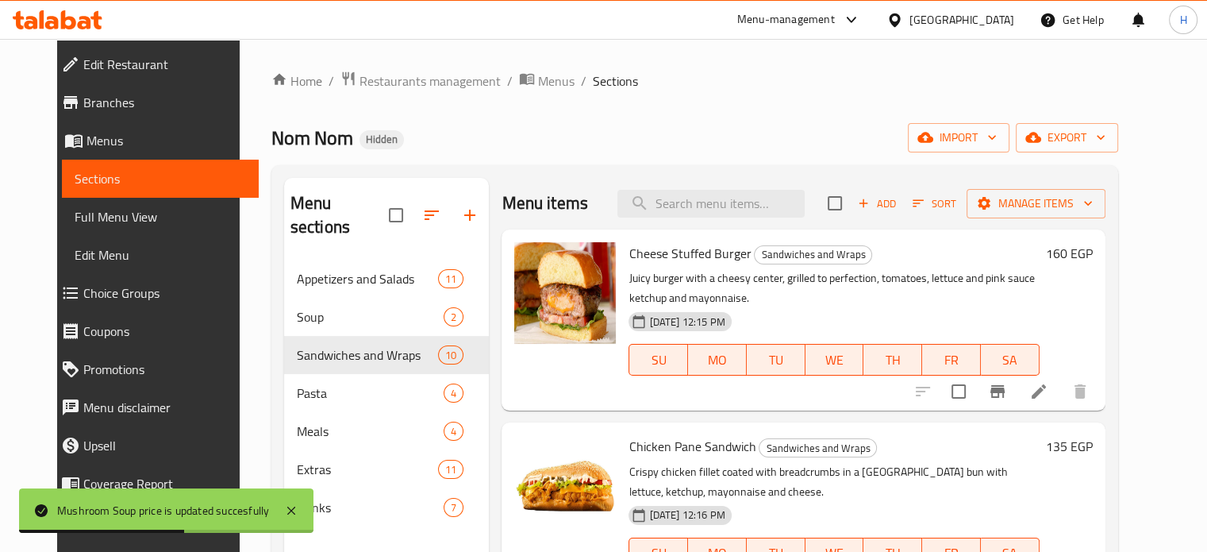
click at [1093, 253] on h6 "160 EGP" at bounding box center [1069, 253] width 47 height 22
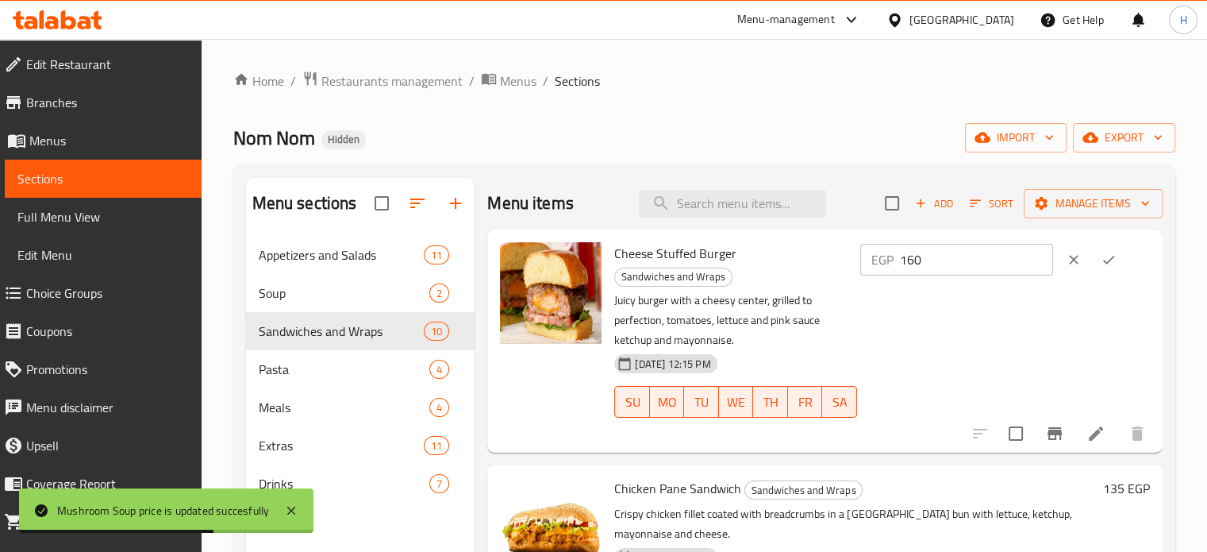
drag, startPoint x: 994, startPoint y: 263, endPoint x: 860, endPoint y: 259, distance: 133.4
click at [860, 259] on div "Cheese Stuffed Burger Sandwiches and Wraps Juicy burger with a cheesy center, g…" at bounding box center [882, 341] width 548 height 210
click at [1102, 253] on icon "ok" at bounding box center [1109, 260] width 16 height 16
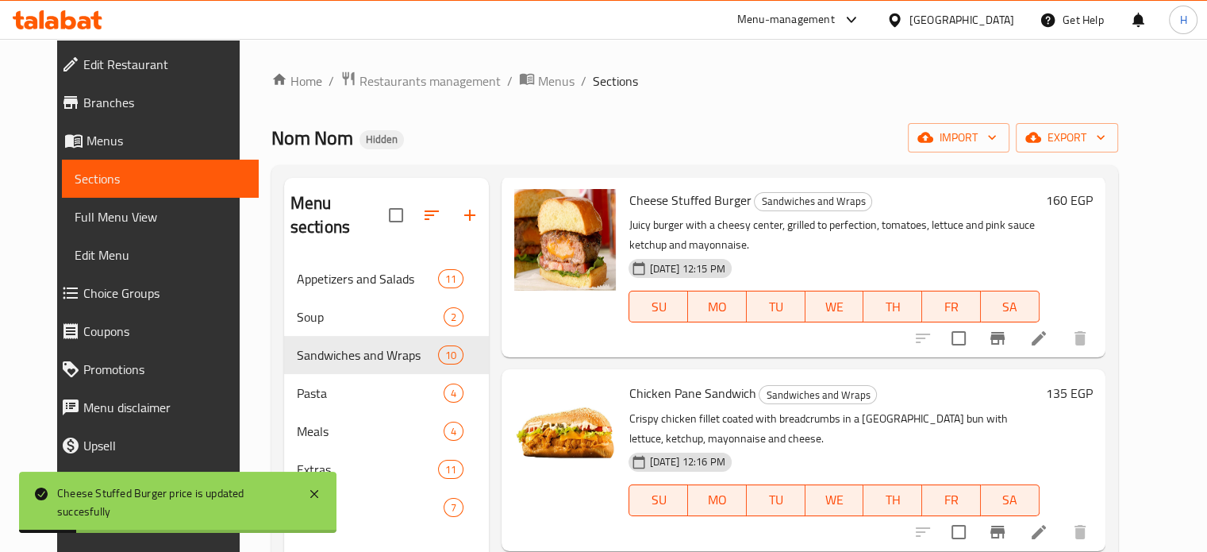
scroll to position [79, 0]
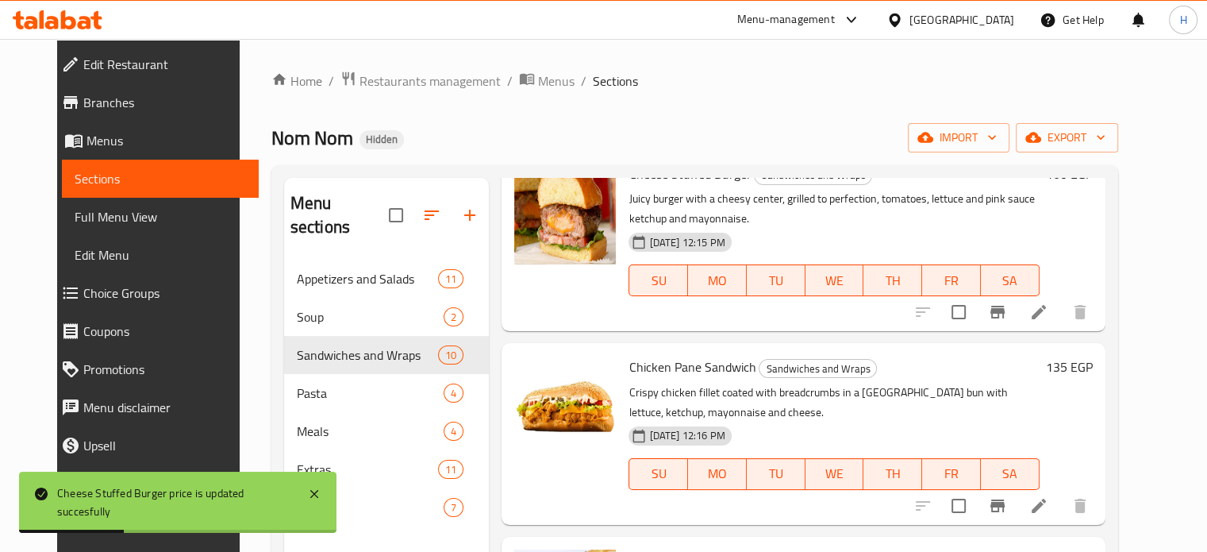
click at [1093, 369] on h6 "135 EGP" at bounding box center [1069, 367] width 47 height 22
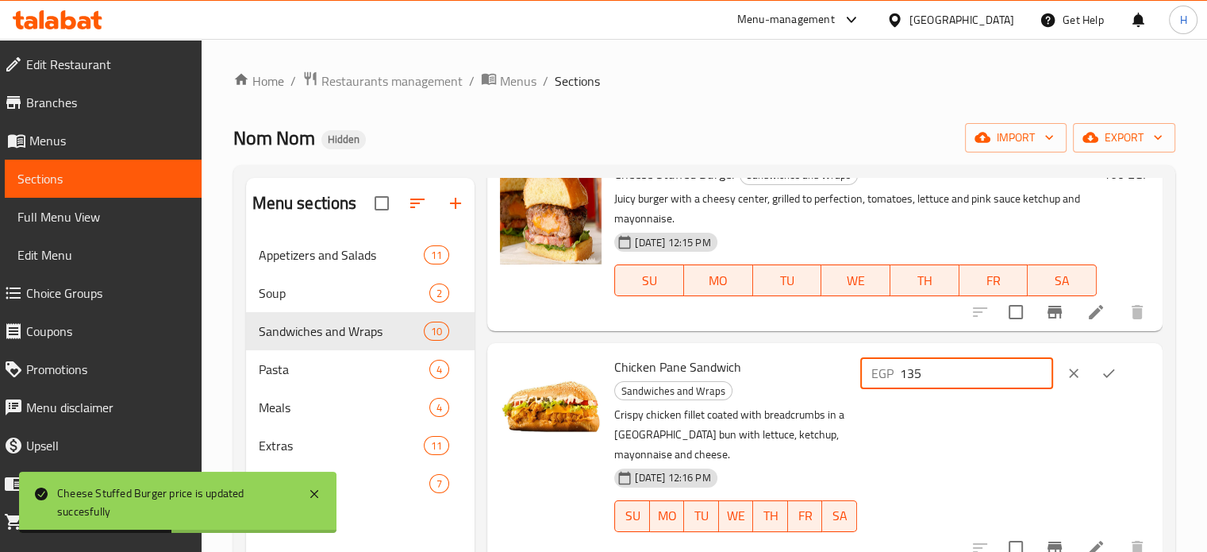
drag, startPoint x: 965, startPoint y: 369, endPoint x: 864, endPoint y: 371, distance: 100.8
click at [864, 371] on div "Chicken Pane Sandwich Sandwiches and Wraps Crispy chicken fillet coated with br…" at bounding box center [882, 454] width 548 height 210
type input "140"
click at [1102, 367] on icon "ok" at bounding box center [1109, 373] width 16 height 16
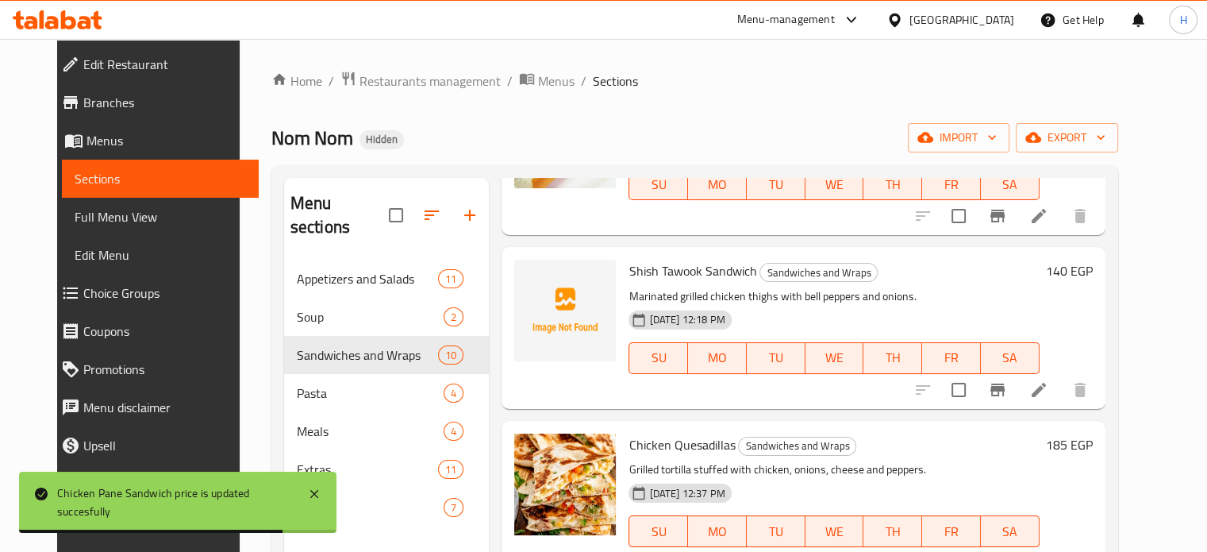
scroll to position [556, 0]
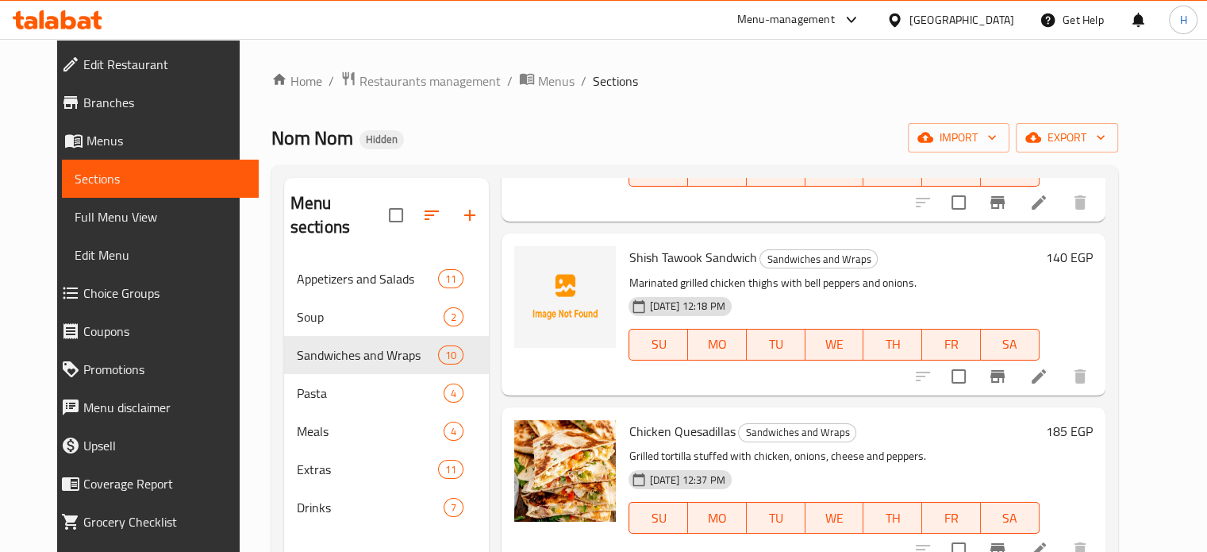
click at [1093, 429] on h6 "185 EGP" at bounding box center [1069, 431] width 47 height 22
drag, startPoint x: 975, startPoint y: 439, endPoint x: 879, endPoint y: 436, distance: 96.1
type input "220"
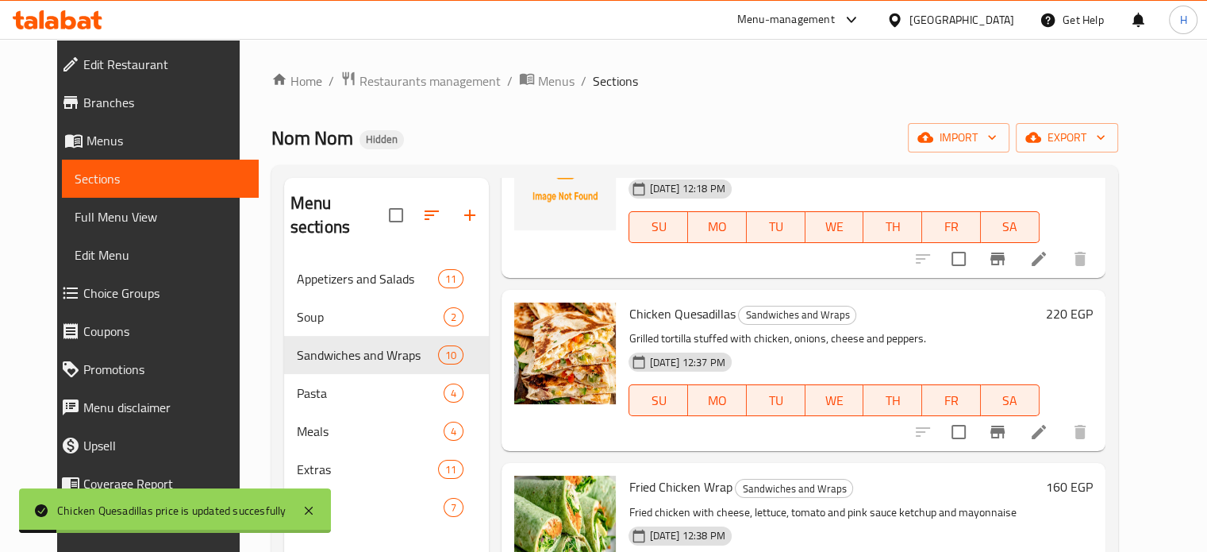
scroll to position [714, 0]
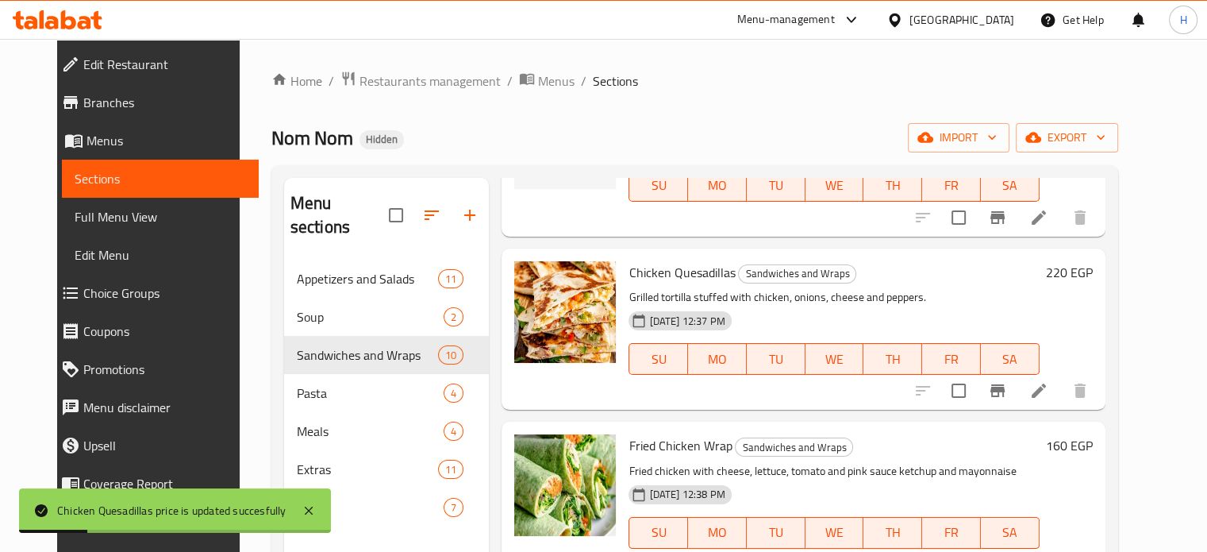
click at [1093, 444] on h6 "160 EGP" at bounding box center [1069, 445] width 47 height 22
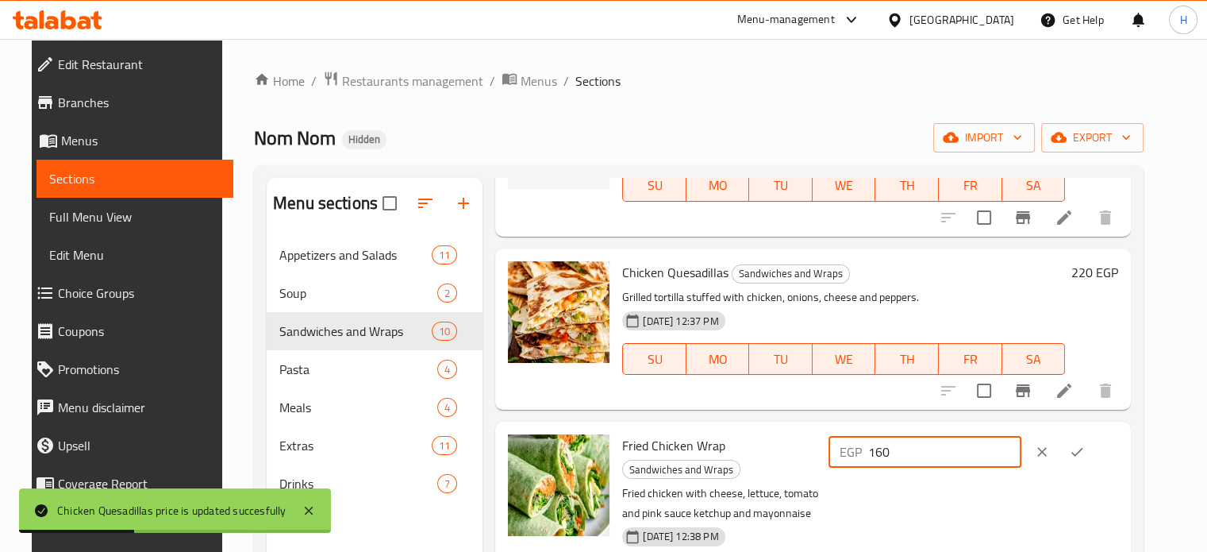
drag, startPoint x: 959, startPoint y: 453, endPoint x: 895, endPoint y: 453, distance: 64.3
click at [895, 453] on div "EGP 160 ​" at bounding box center [924, 452] width 193 height 32
type input "180"
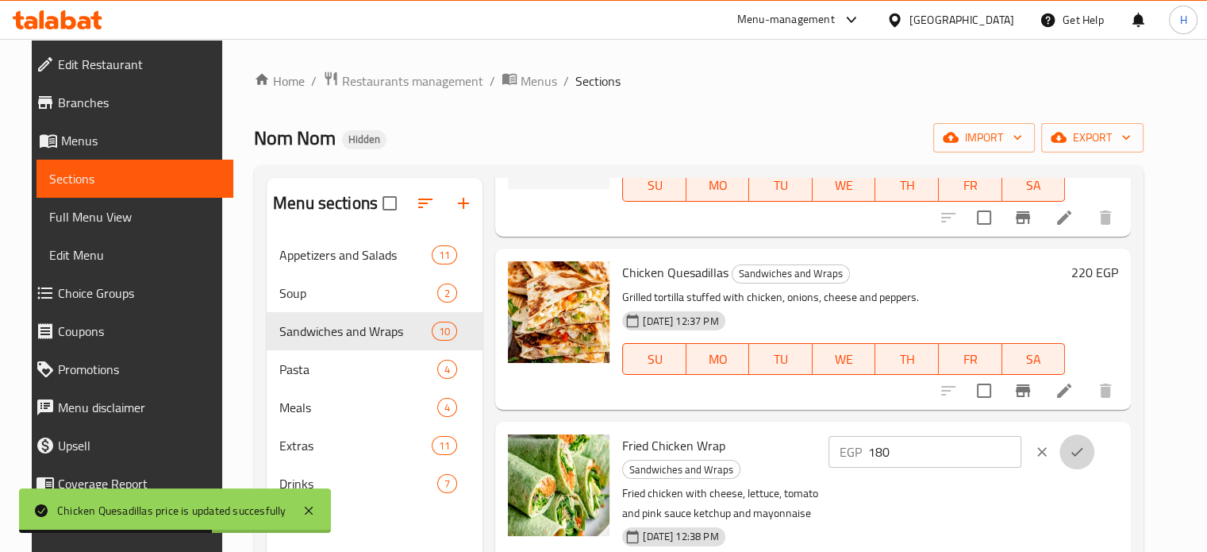
click at [1094, 456] on button "ok" at bounding box center [1076, 451] width 35 height 35
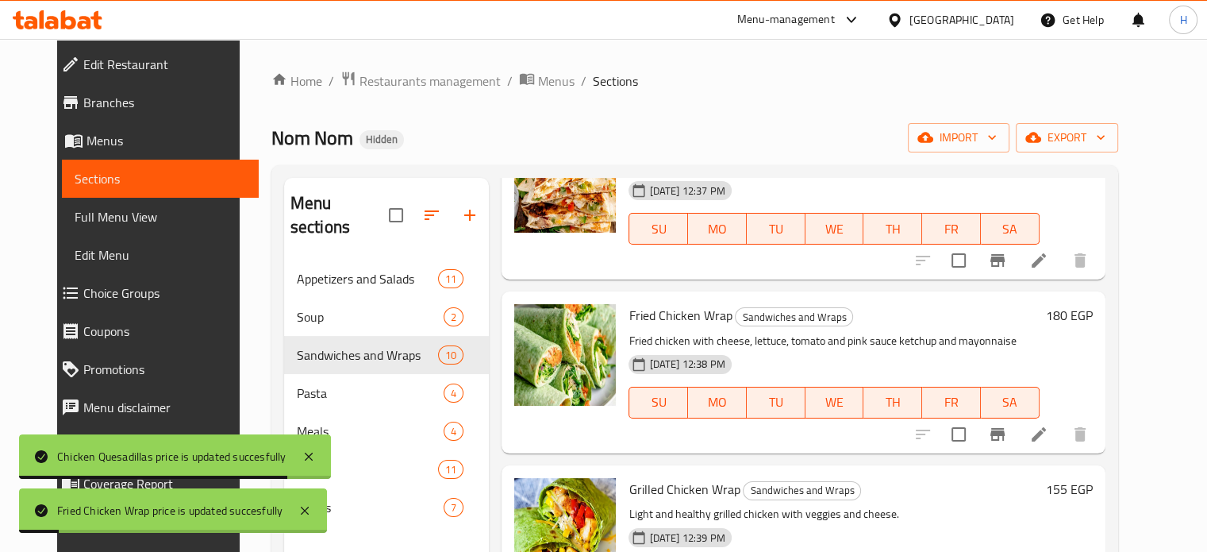
scroll to position [952, 0]
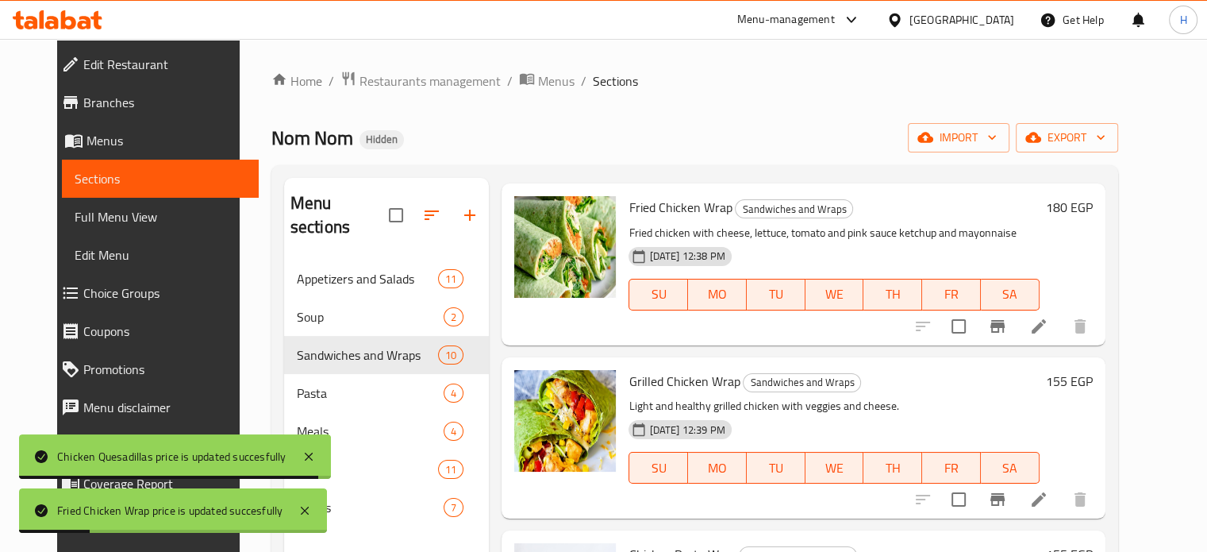
click at [1093, 375] on h6 "155 EGP" at bounding box center [1069, 381] width 47 height 22
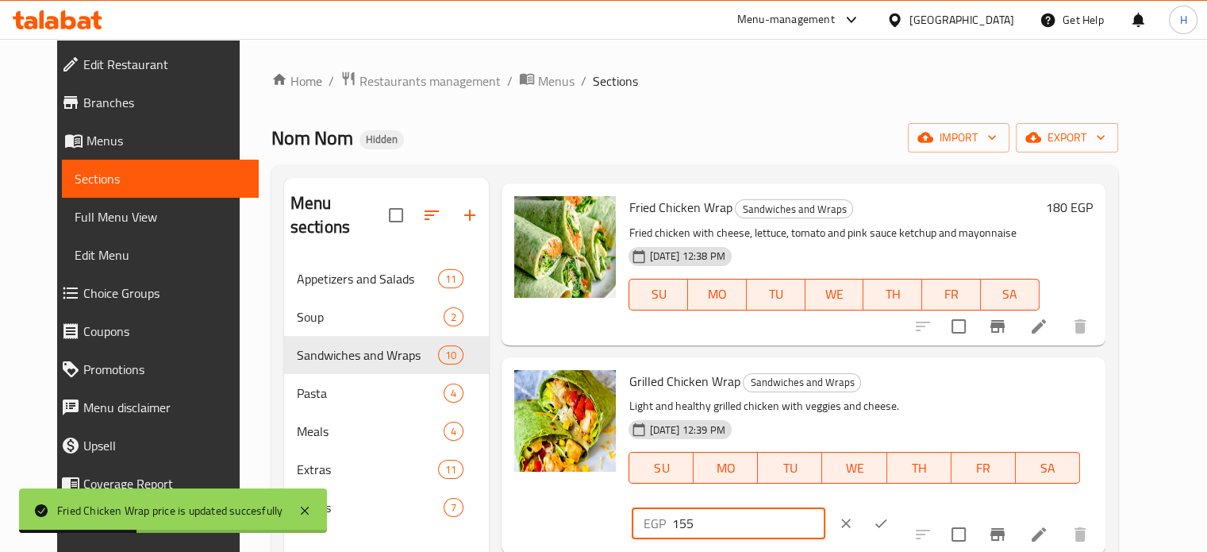
drag, startPoint x: 965, startPoint y: 389, endPoint x: 884, endPoint y: 386, distance: 81.0
click at [825, 507] on div "EGP 155 ​" at bounding box center [728, 523] width 193 height 32
type input "170"
click at [889, 515] on icon "ok" at bounding box center [881, 523] width 16 height 16
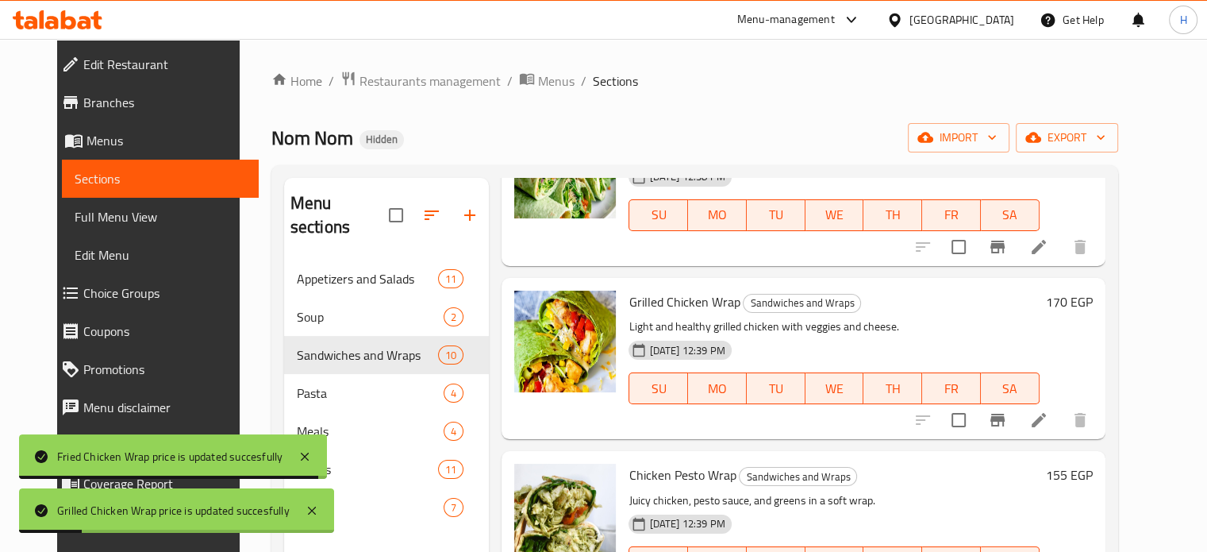
scroll to position [1111, 0]
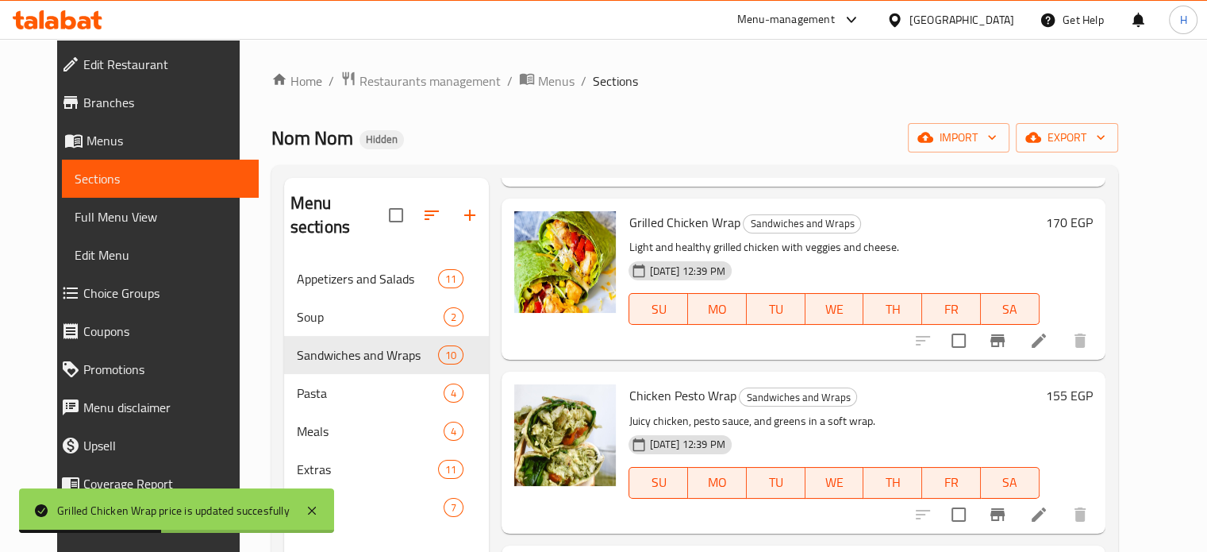
click at [1093, 393] on h6 "155 EGP" at bounding box center [1069, 395] width 47 height 22
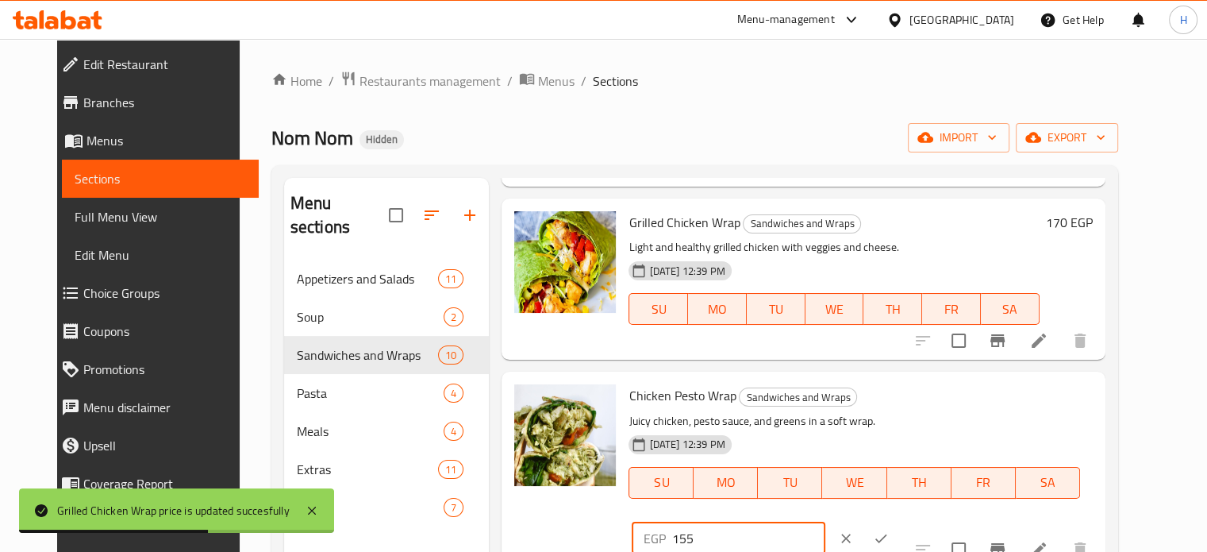
drag, startPoint x: 988, startPoint y: 400, endPoint x: 868, endPoint y: 406, distance: 120.0
click at [868, 406] on div "Chicken Pesto Wrap Sandwiches and Wraps Juicy chicken, pesto sauce, and greens …" at bounding box center [860, 469] width 476 height 183
type input "175"
click at [889, 530] on icon "ok" at bounding box center [881, 538] width 16 height 16
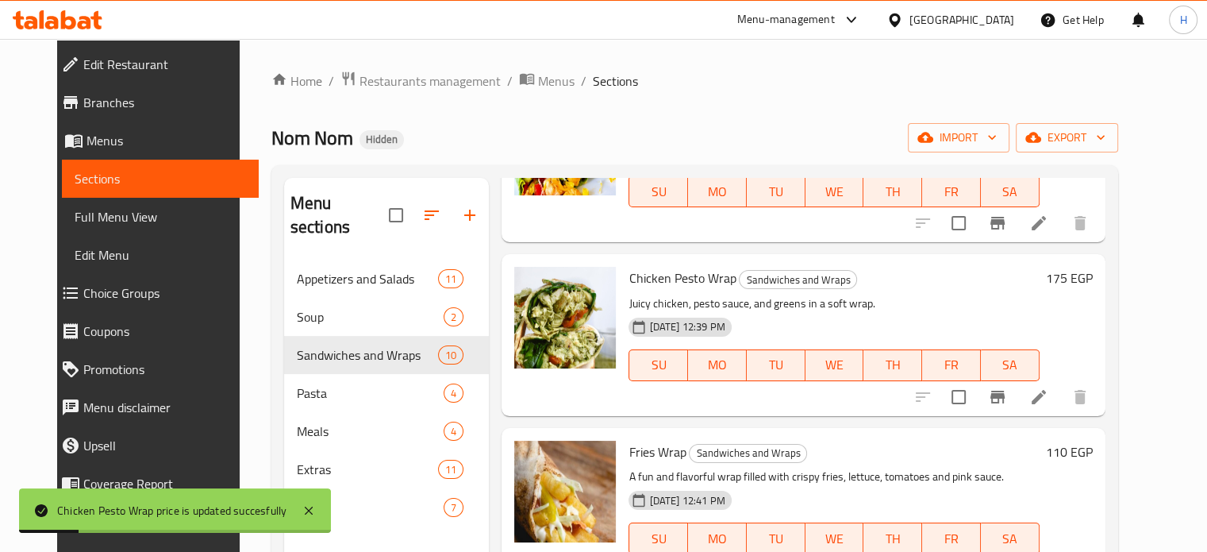
scroll to position [1261, 0]
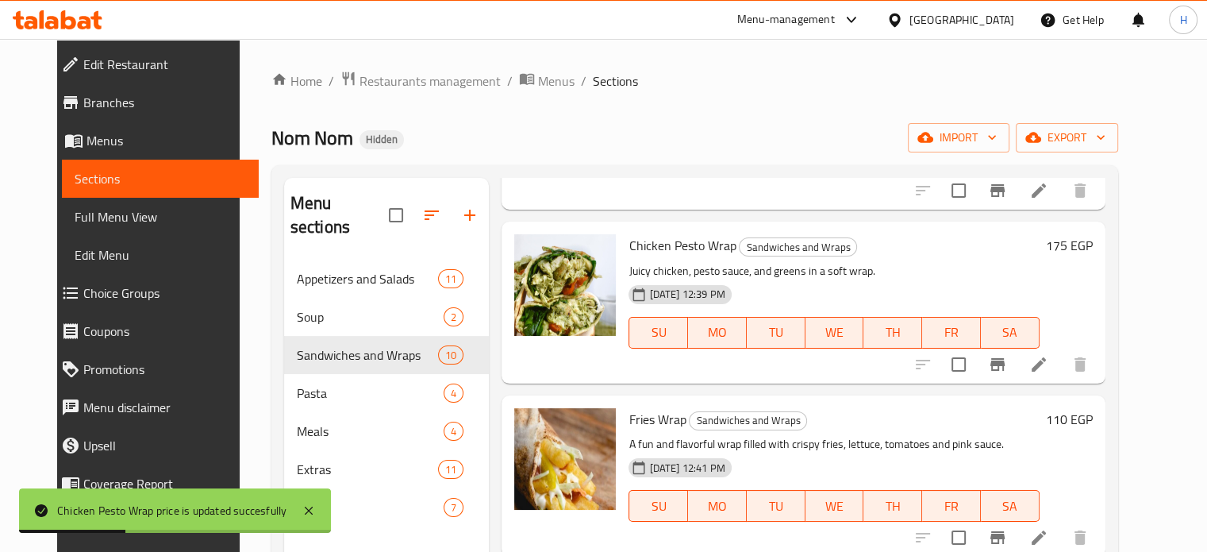
click at [1093, 422] on h6 "110 EGP" at bounding box center [1069, 419] width 47 height 22
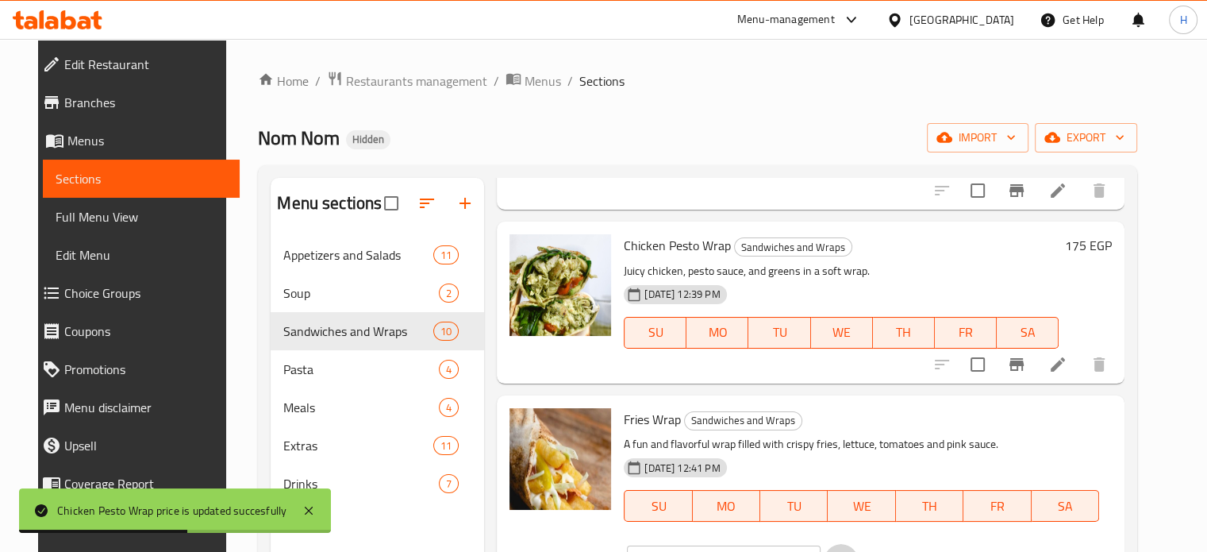
click at [859, 544] on button "clear" at bounding box center [841, 561] width 35 height 35
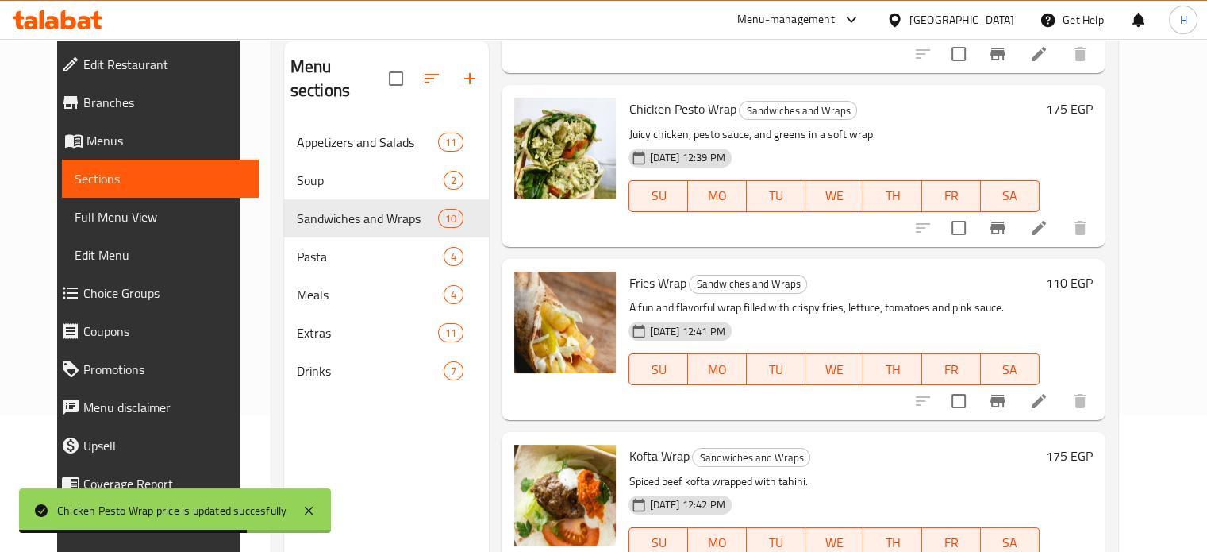
scroll to position [159, 0]
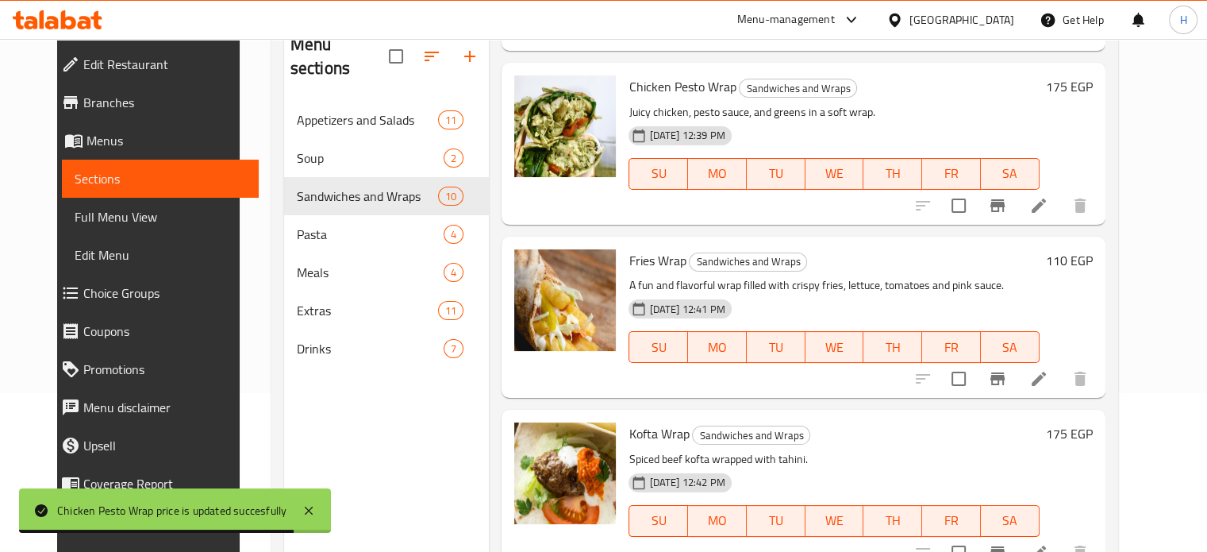
click at [1098, 428] on div "Kofta Wrap Sandwiches and Wraps Spiced beef kofta wrapped with tahini. 30-07-20…" at bounding box center [860, 490] width 476 height 148
click at [1093, 435] on h6 "175 EGP" at bounding box center [1069, 433] width 47 height 22
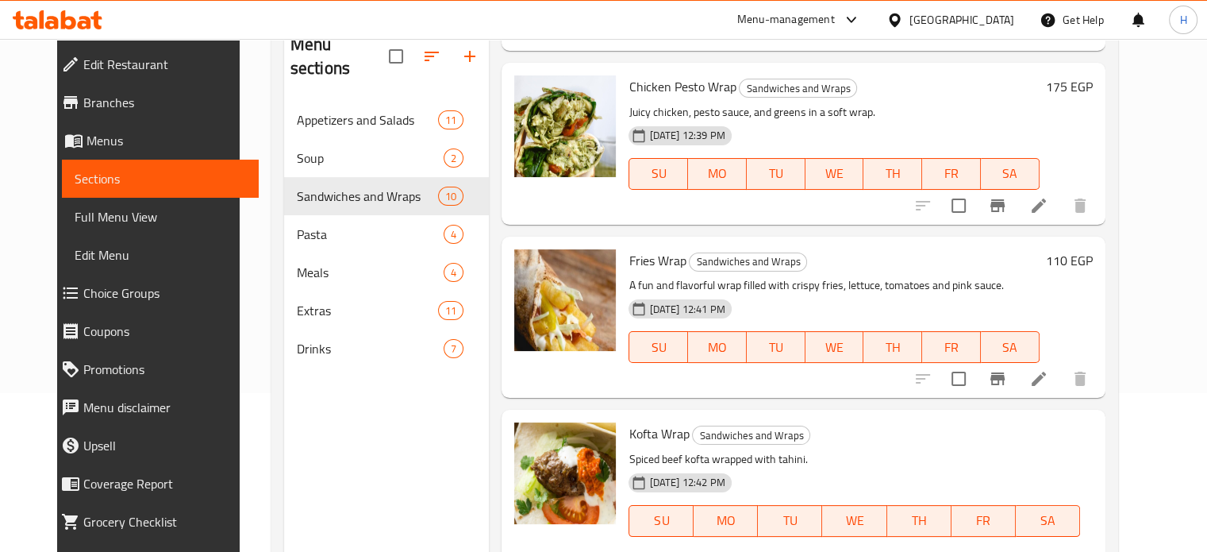
drag, startPoint x: 990, startPoint y: 429, endPoint x: 905, endPoint y: 429, distance: 85.7
type input "185"
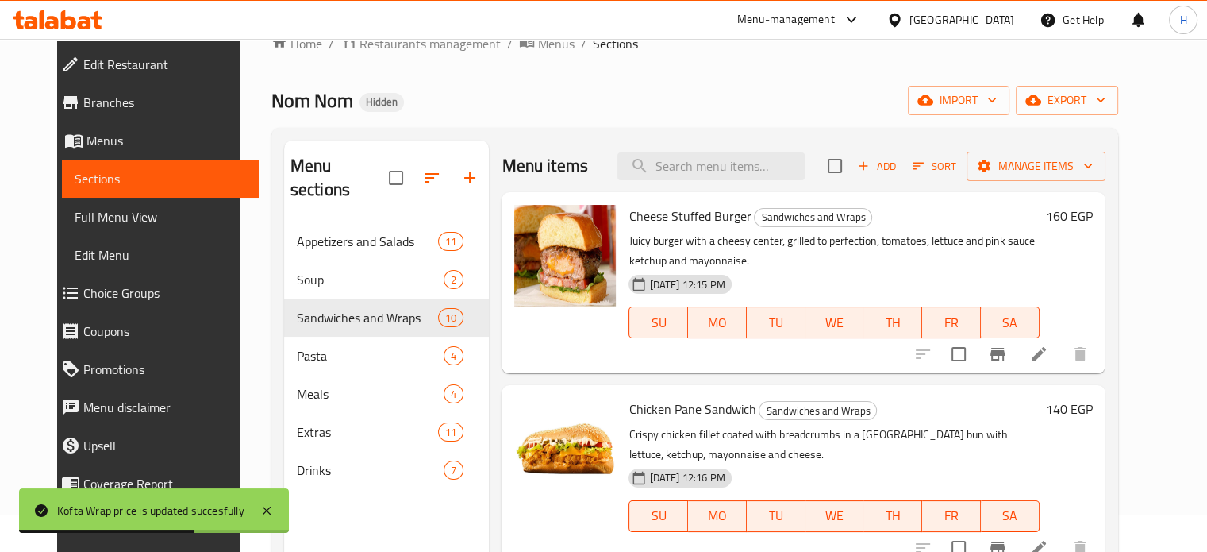
scroll to position [0, 0]
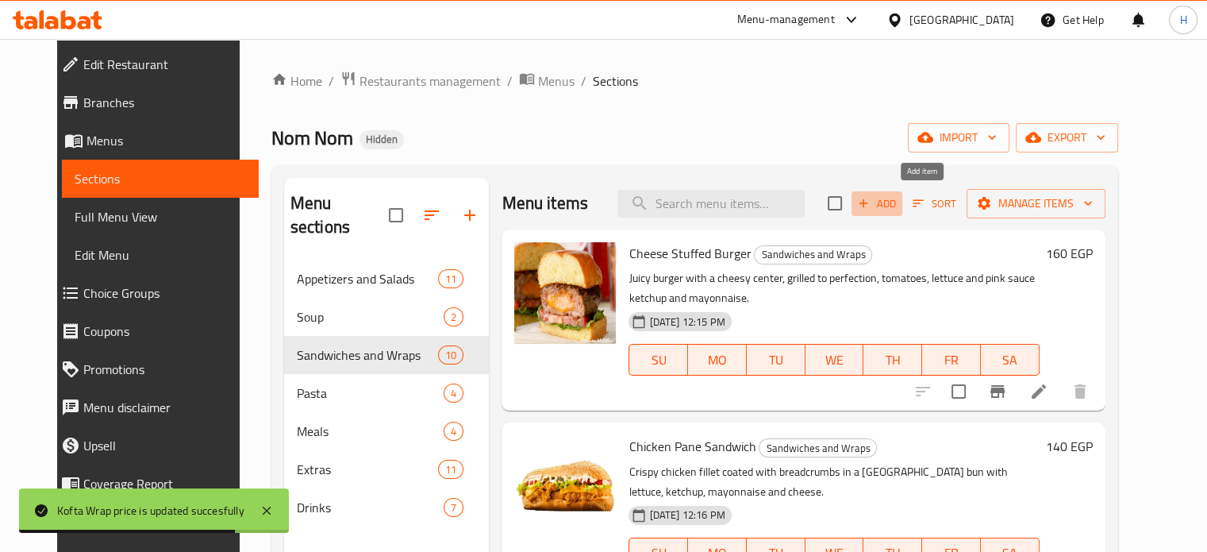
click at [898, 202] on span "Add" at bounding box center [876, 203] width 43 height 18
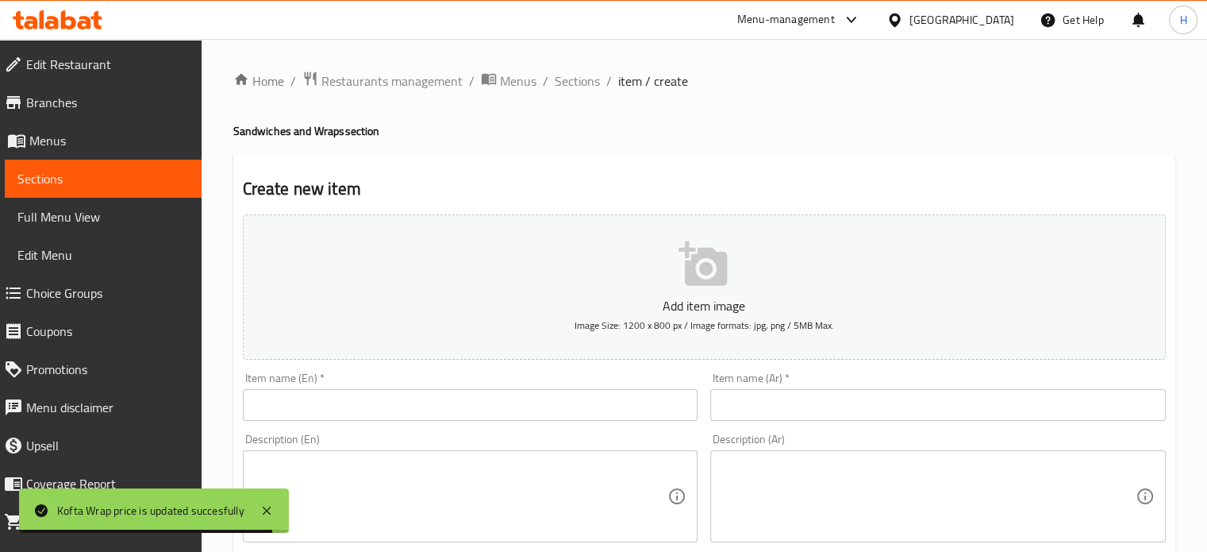
click at [482, 402] on input "text" at bounding box center [471, 405] width 456 height 32
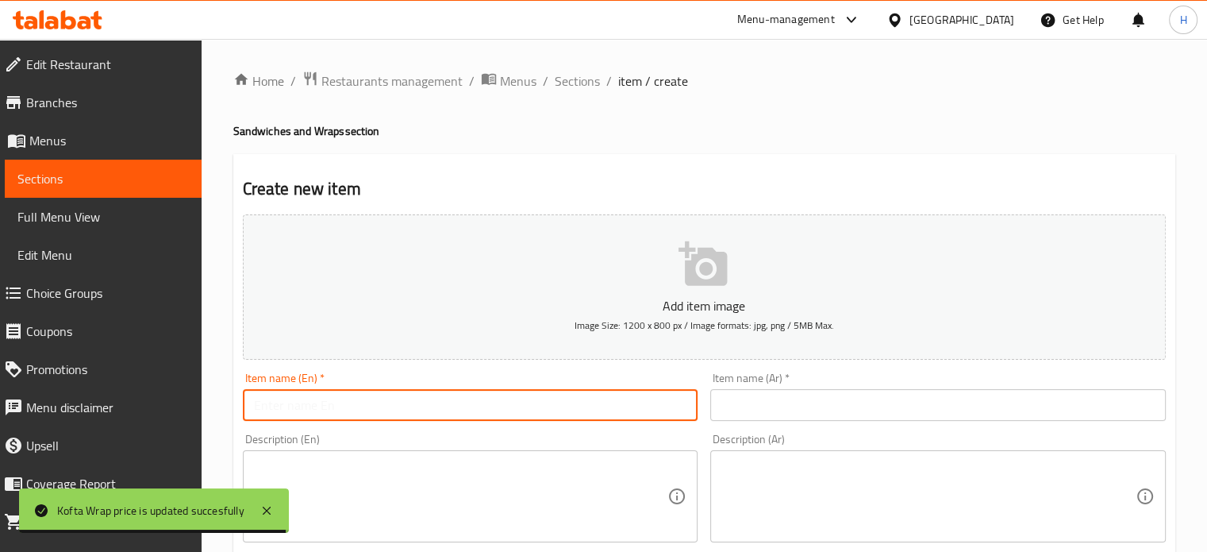
paste input "Chicken Shawerma Wrap"
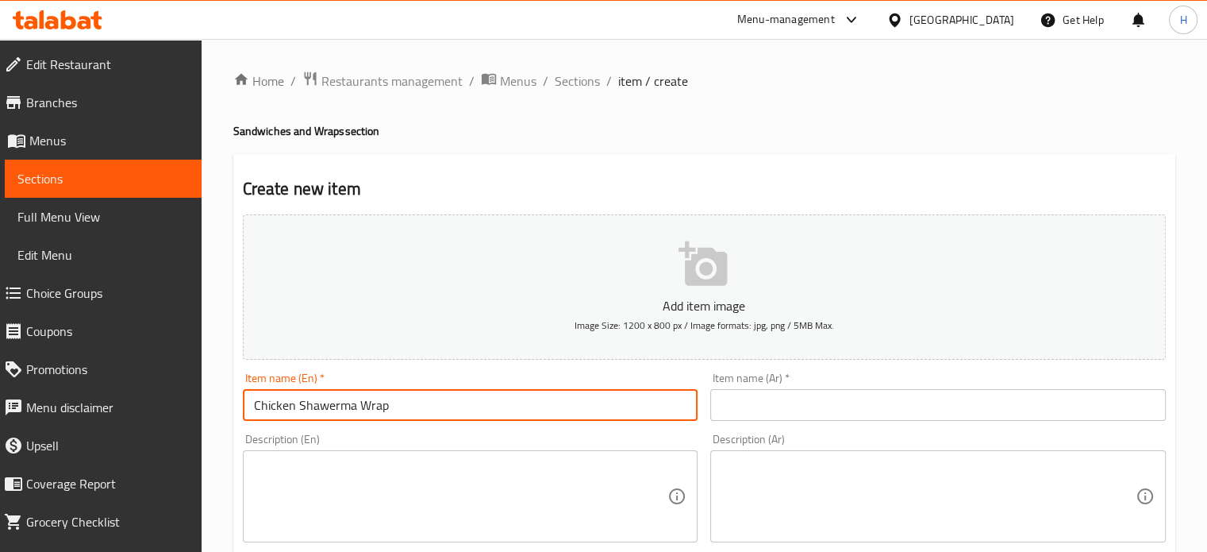
type input "Chicken Shawerma Wrap"
click at [805, 397] on input "text" at bounding box center [938, 405] width 456 height 32
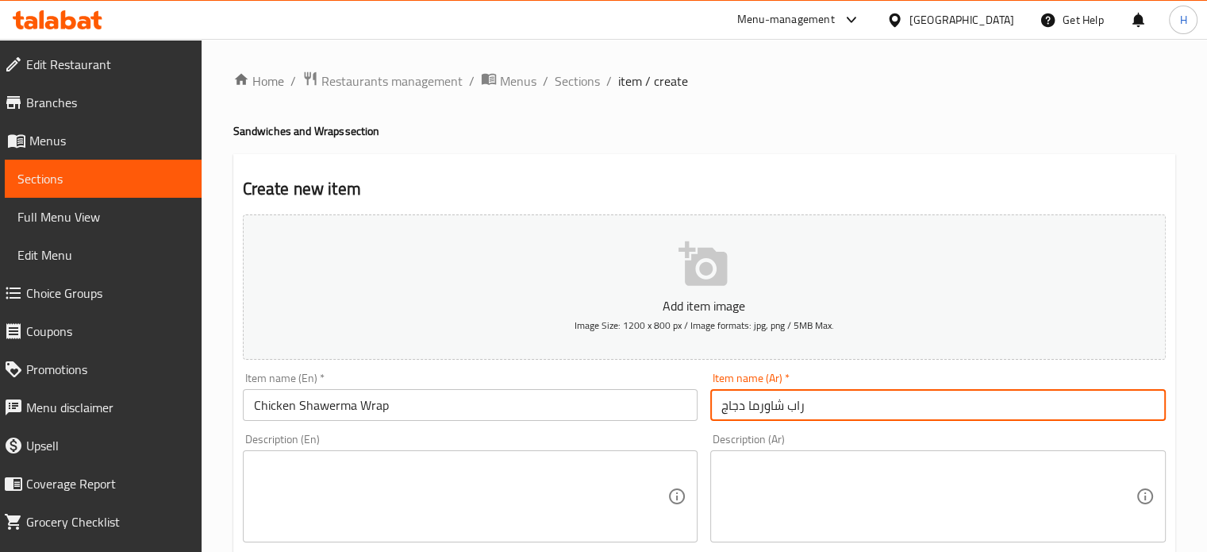
type input "راب شاورما دجاج"
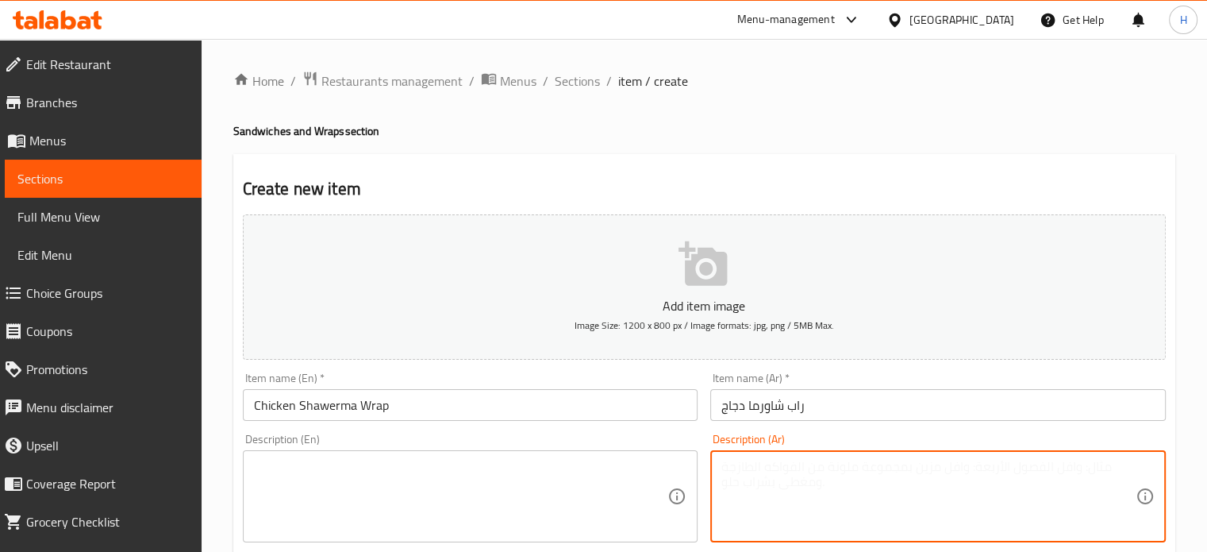
click at [752, 475] on textarea at bounding box center [928, 496] width 414 height 75
paste textarea "شاورما كلاسيكية مع دجاج متبل وصلصة الثوم."
type textarea "شاورما كلاسيكية مع دجاج متبل وصلصة الثوم."
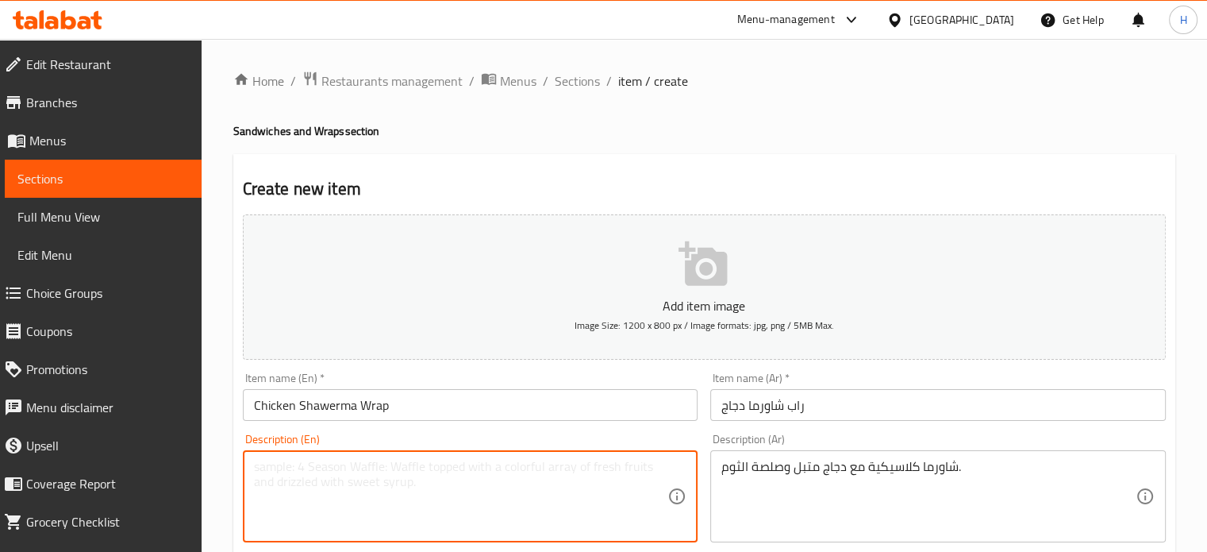
click at [283, 473] on textarea at bounding box center [461, 496] width 414 height 75
paste textarea "Classic shawerma with marinated chicken and garlic sauce."
type textarea "Classic shawerma with marinated chicken and garlic sauce."
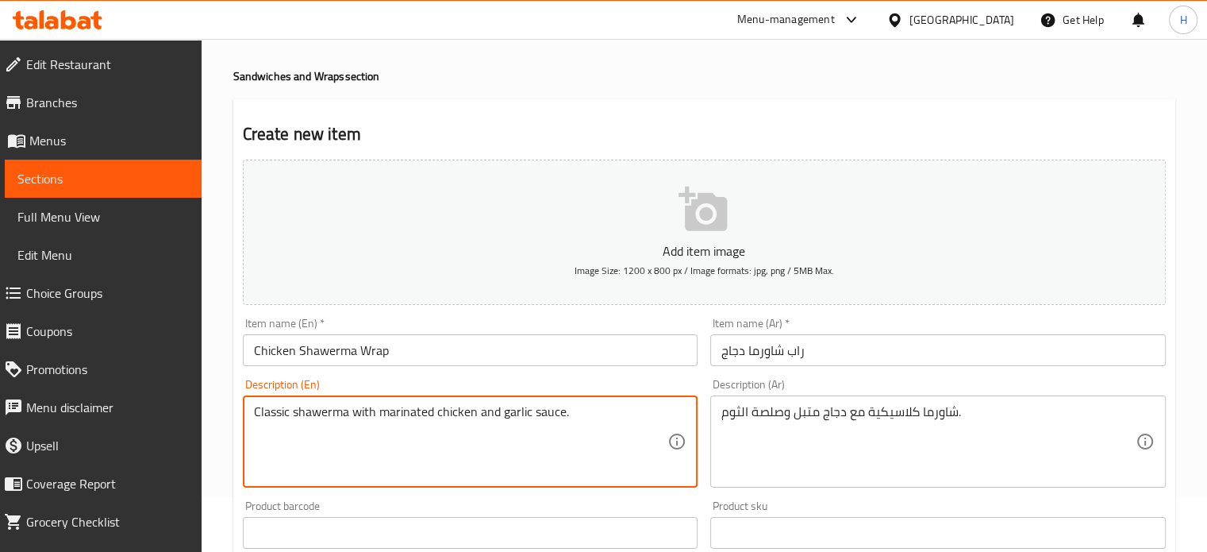
scroll to position [159, 0]
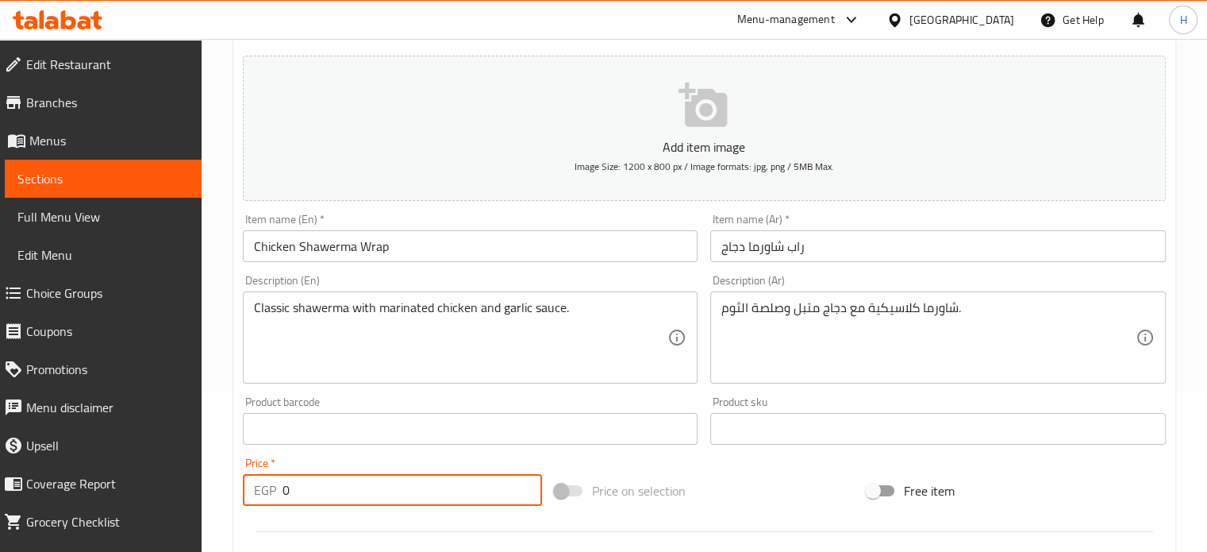
drag, startPoint x: 305, startPoint y: 488, endPoint x: 244, endPoint y: 489, distance: 60.3
click at [244, 489] on div "EGP 0 Price *" at bounding box center [392, 490] width 299 height 32
paste input "13"
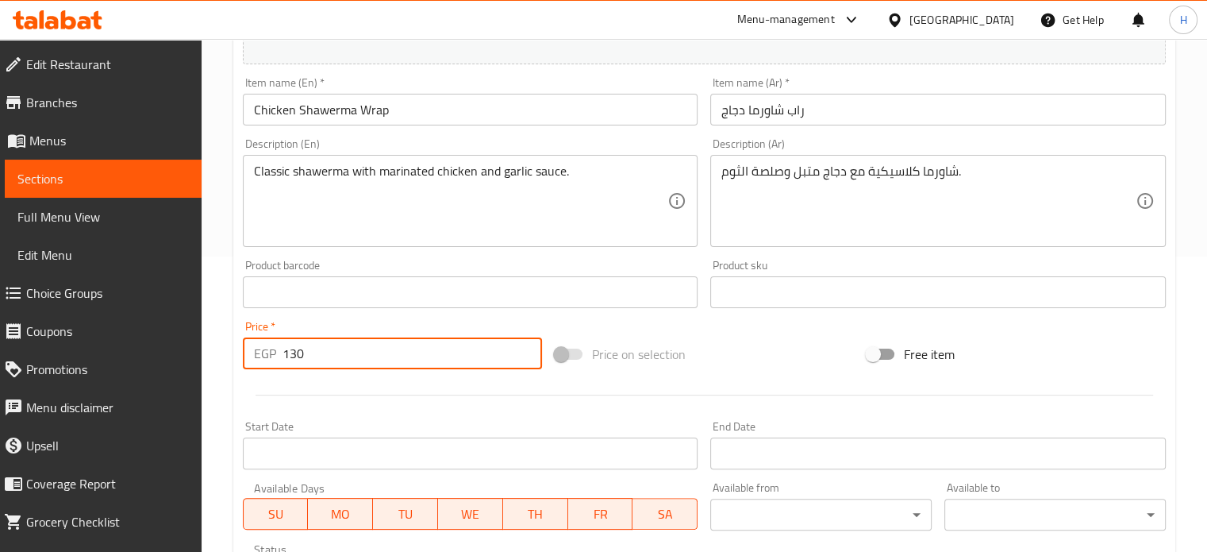
scroll to position [556, 0]
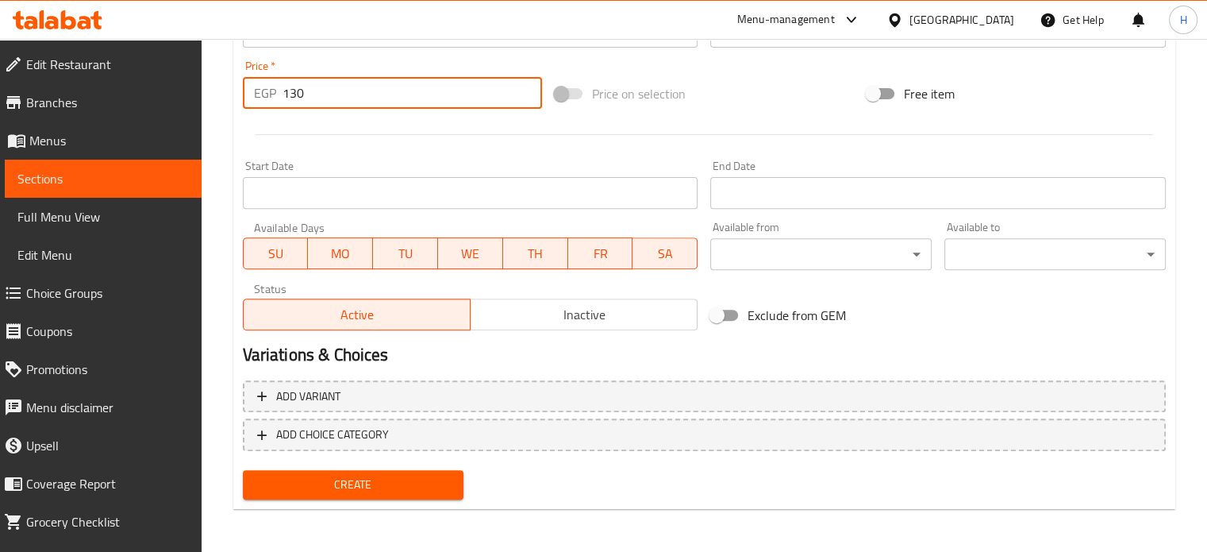
type input "130"
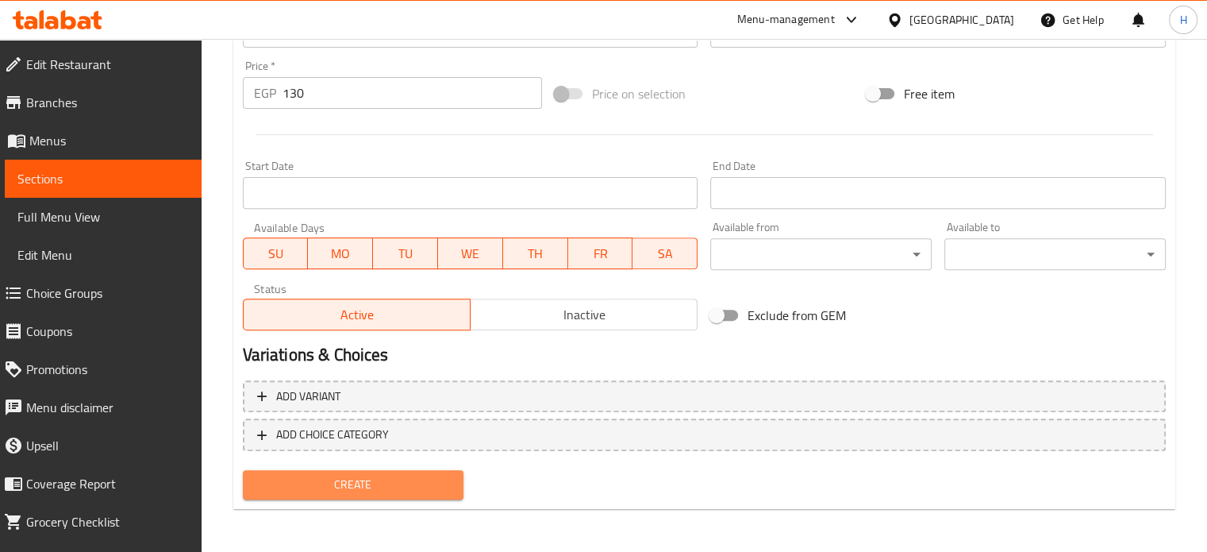
click at [301, 482] on span "Create" at bounding box center [354, 485] width 196 height 20
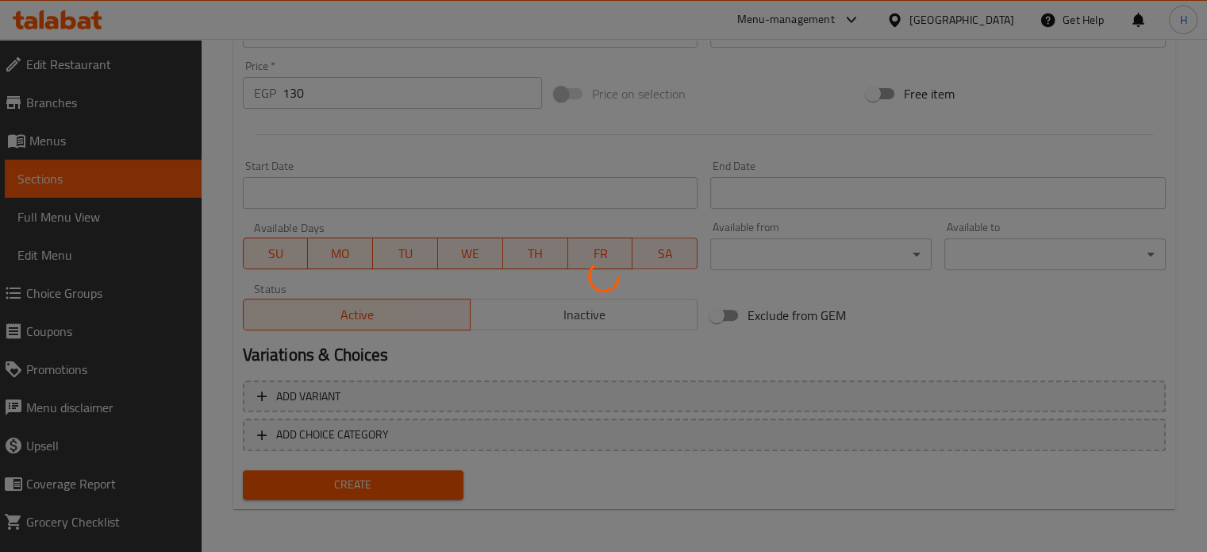
type input "0"
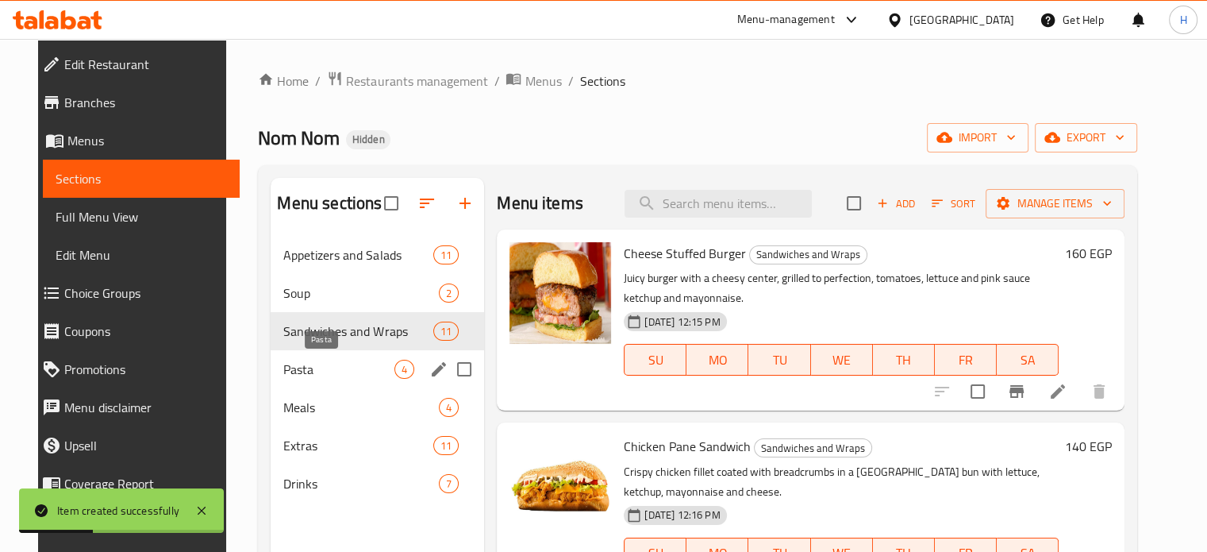
click at [316, 363] on span "Pasta" at bounding box center [338, 368] width 111 height 19
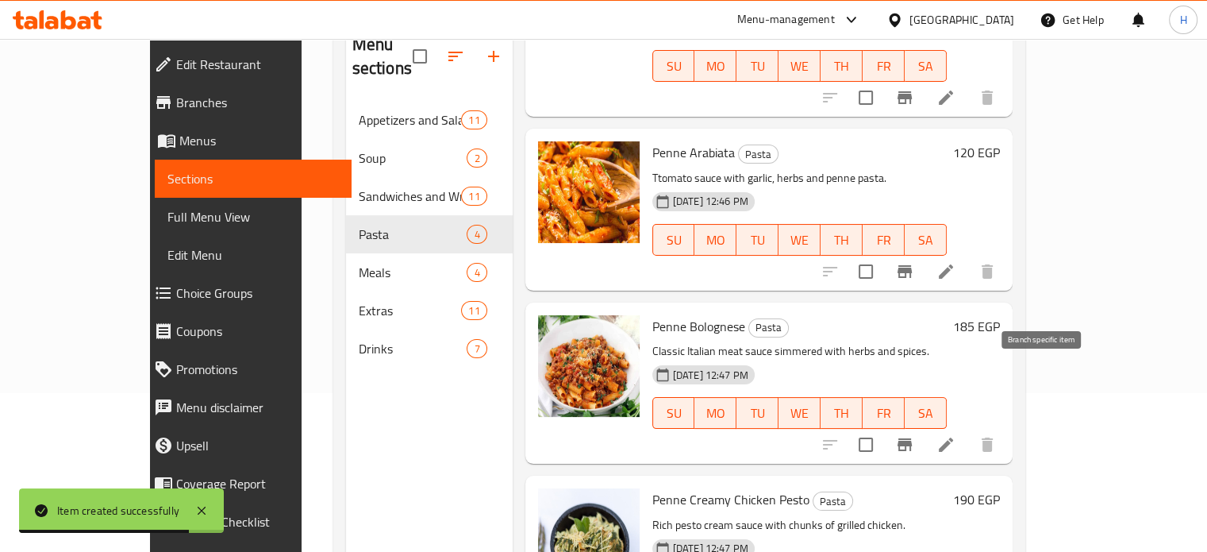
scroll to position [222, 0]
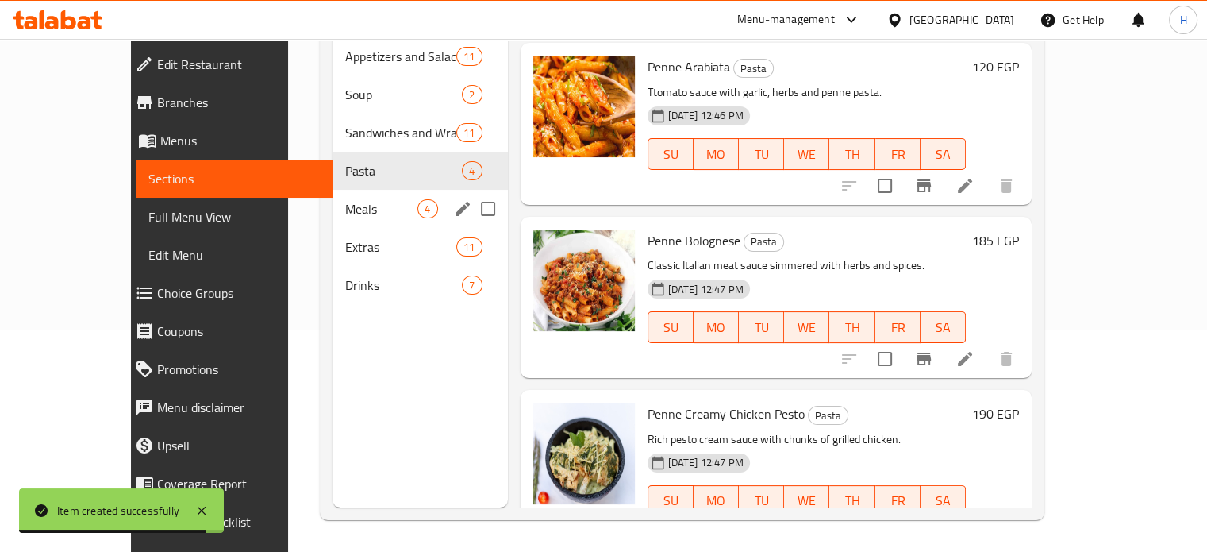
click at [345, 199] on span "Meals" at bounding box center [381, 208] width 72 height 19
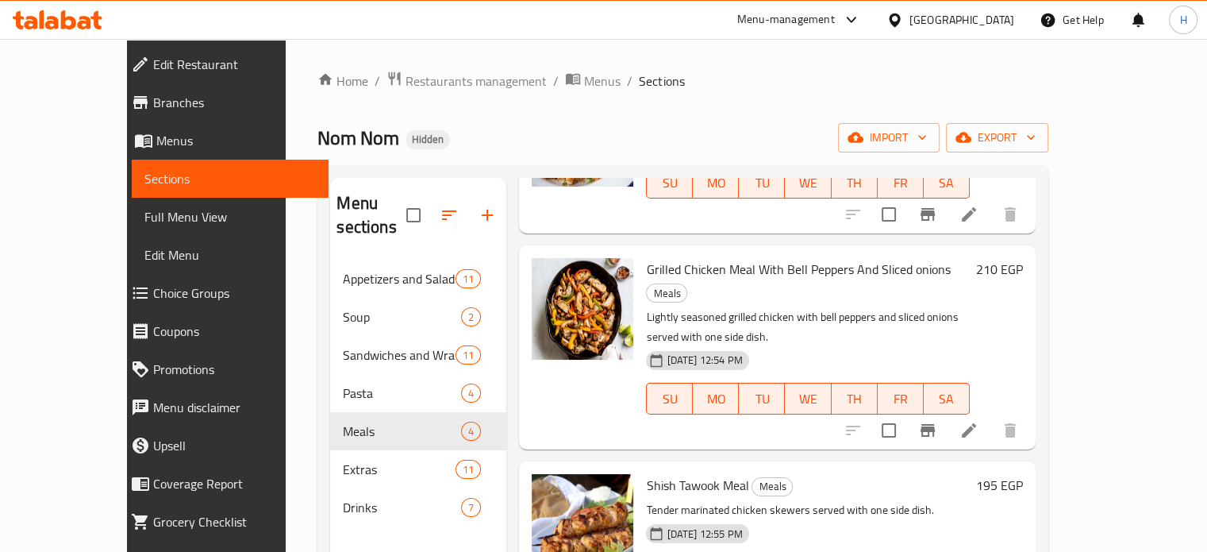
scroll to position [222, 0]
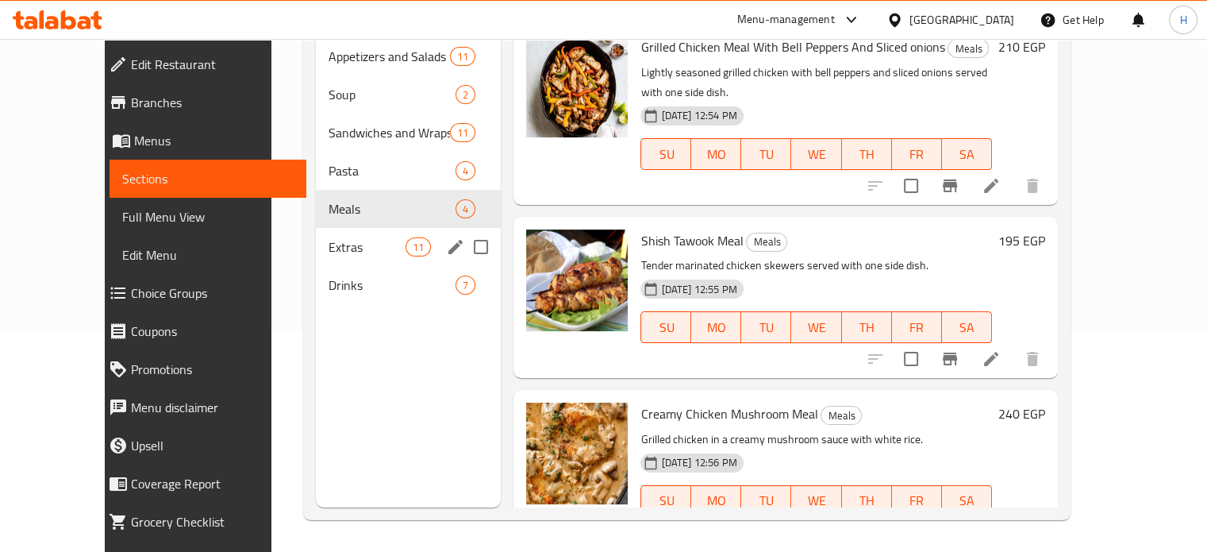
click at [329, 237] on span "Extras" at bounding box center [367, 246] width 77 height 19
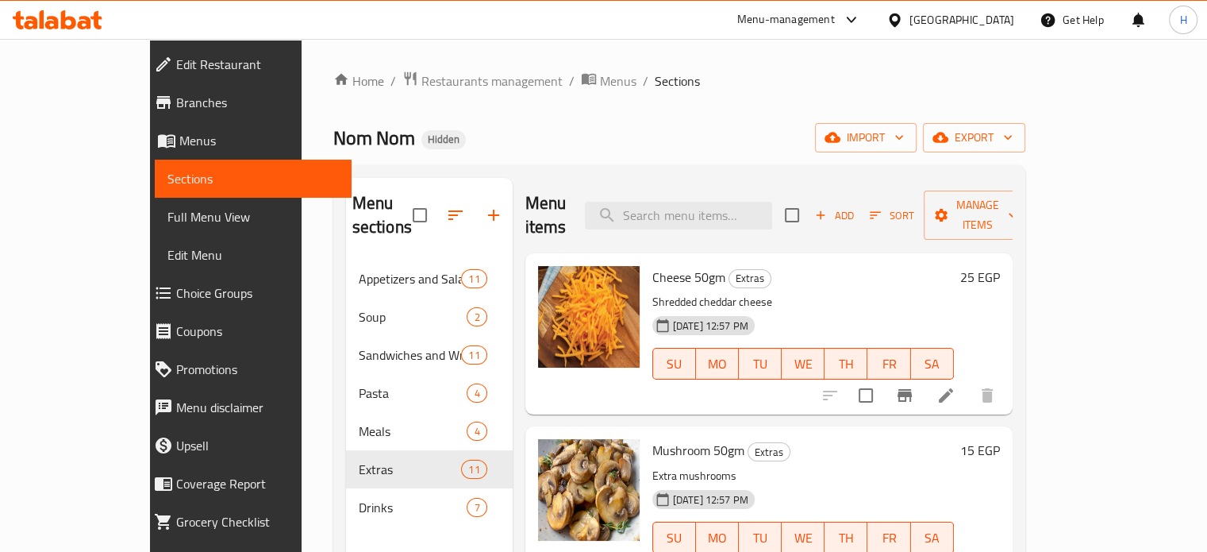
click at [855, 206] on span "Add" at bounding box center [834, 215] width 43 height 18
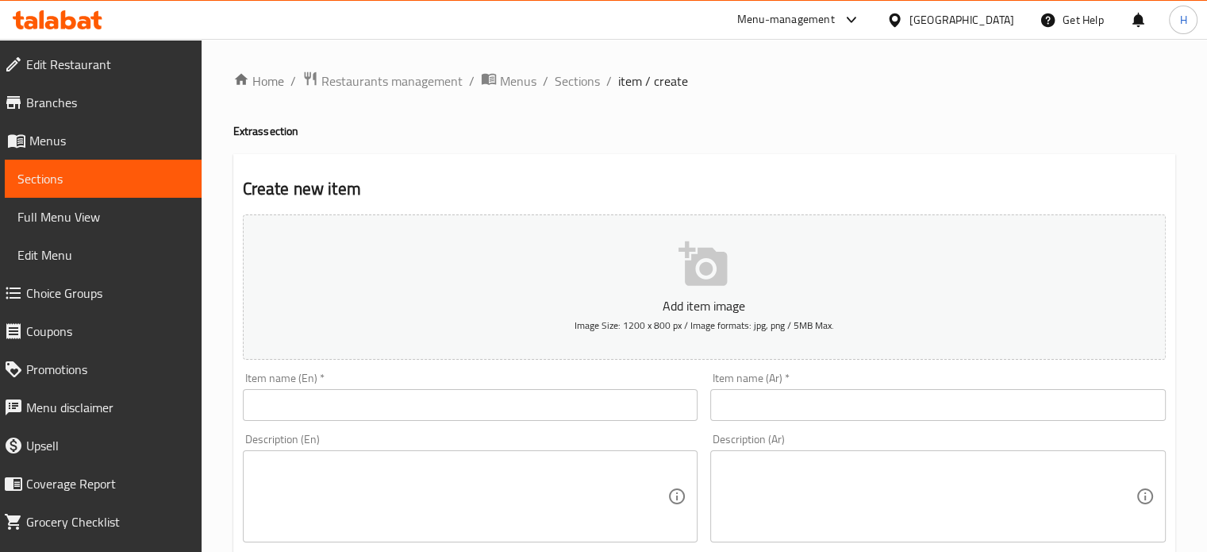
click at [302, 404] on input "text" at bounding box center [471, 405] width 456 height 32
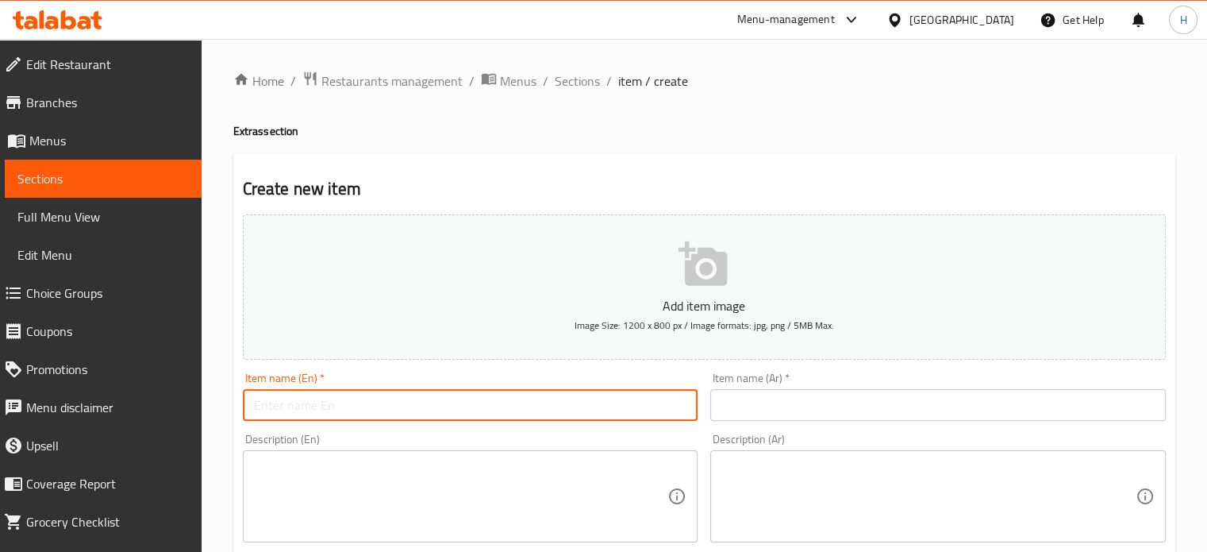
paste input "Tuna 100gm"
type input "Tuna 100gm"
click at [719, 414] on input "text" at bounding box center [938, 405] width 456 height 32
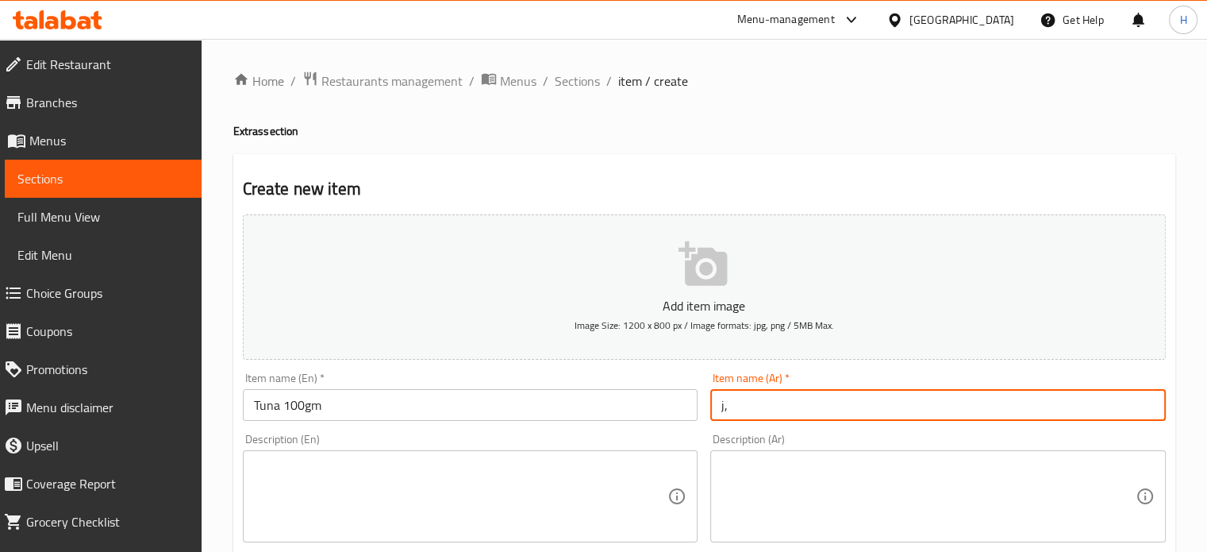
type input "j"
type input "تونة 100جم"
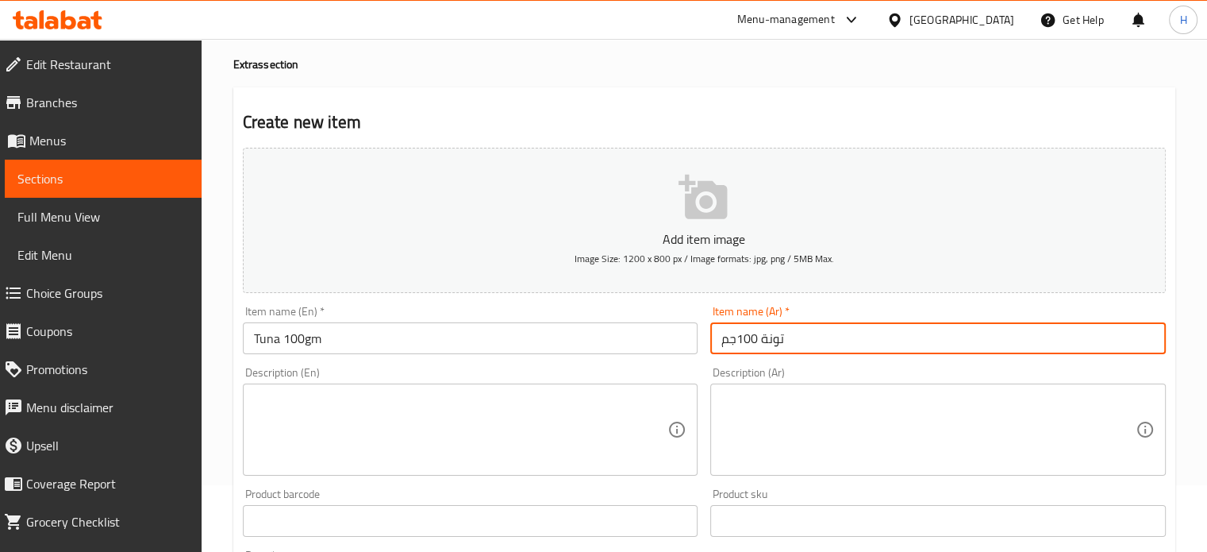
scroll to position [159, 0]
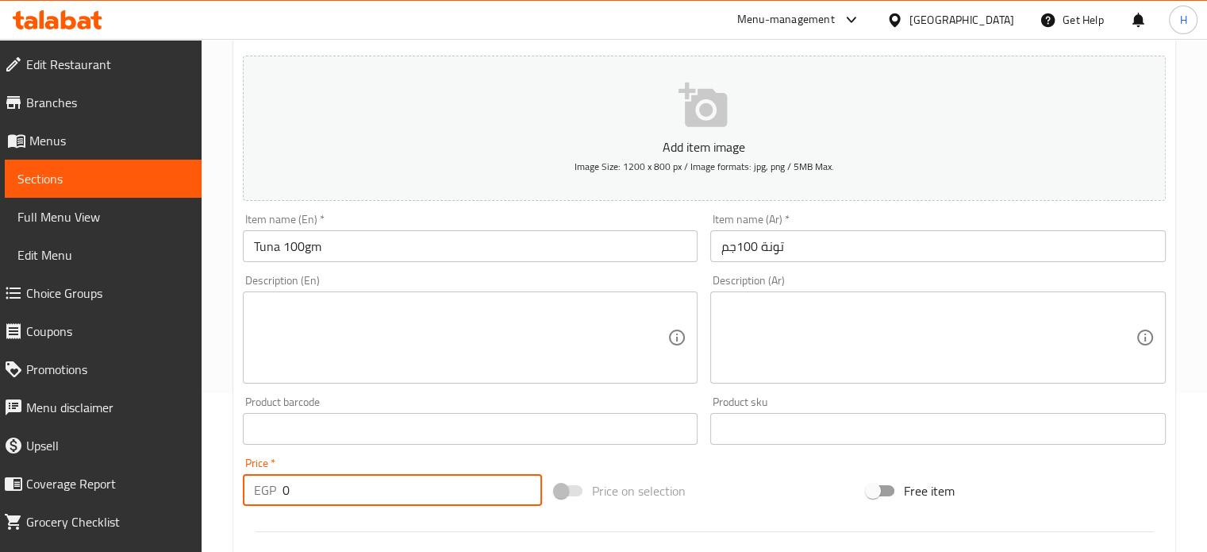
drag, startPoint x: 301, startPoint y: 479, endPoint x: 255, endPoint y: 480, distance: 46.1
click at [255, 480] on div "EGP 0 Price *" at bounding box center [392, 490] width 299 height 32
paste input "10"
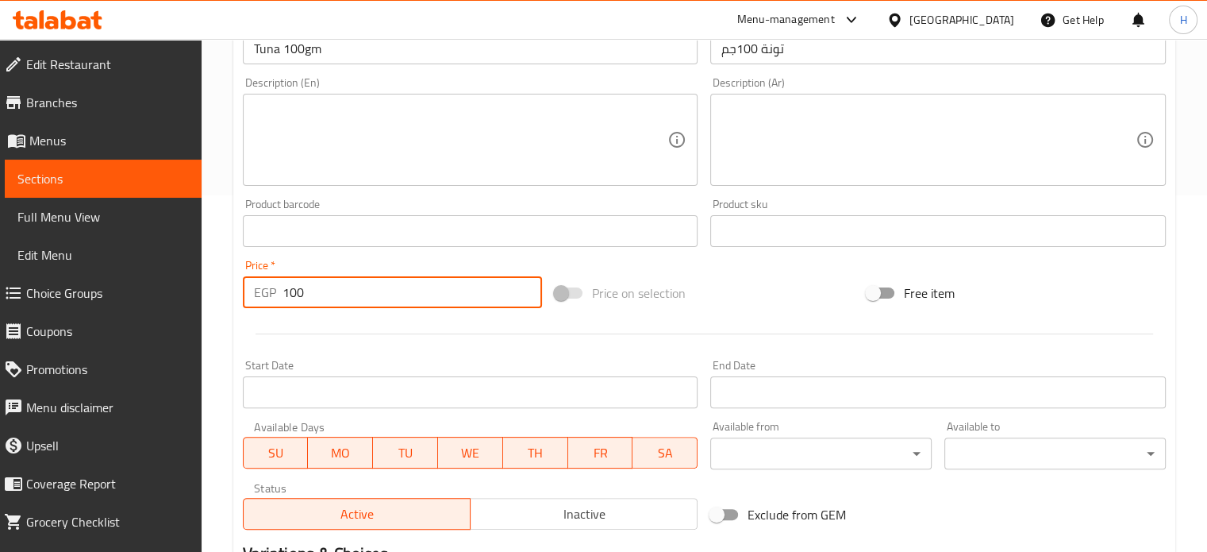
scroll to position [556, 0]
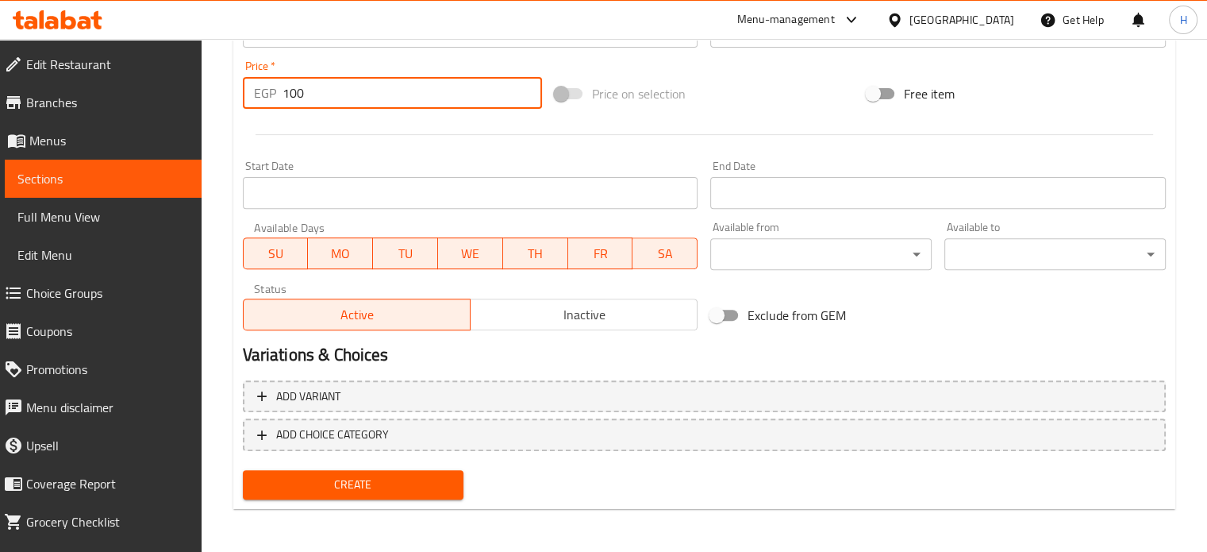
type input "100"
click at [390, 493] on span "Create" at bounding box center [354, 485] width 196 height 20
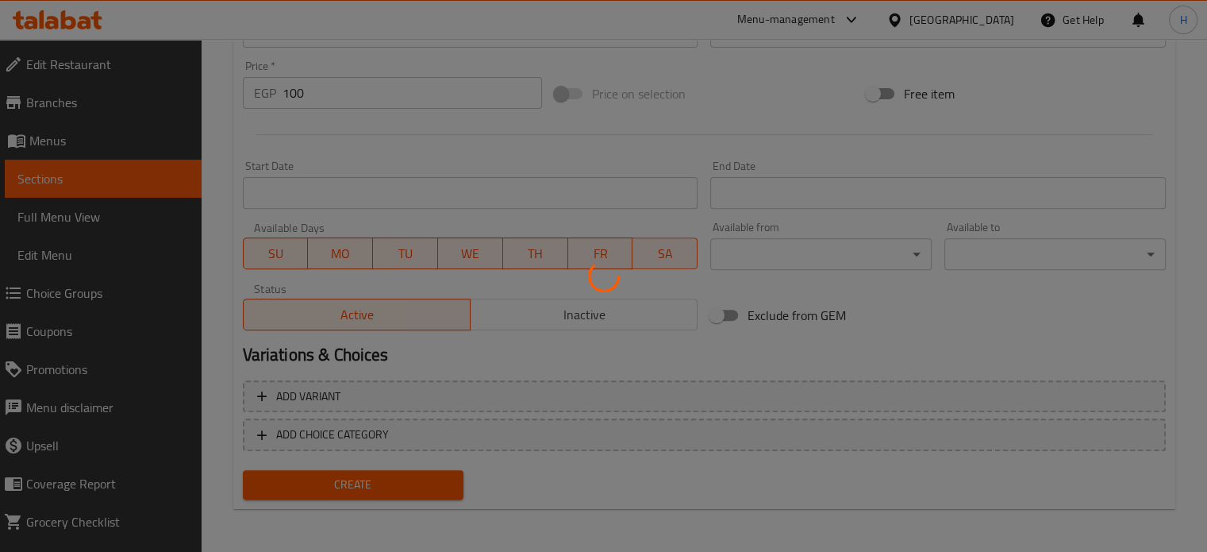
type input "0"
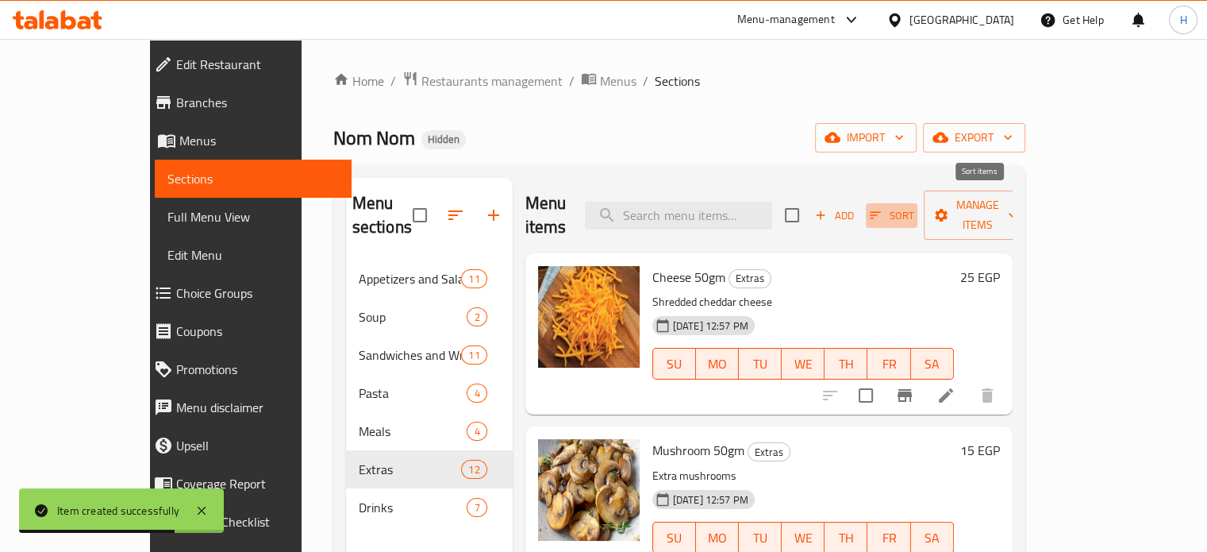
click at [913, 206] on span "Sort" at bounding box center [892, 215] width 44 height 18
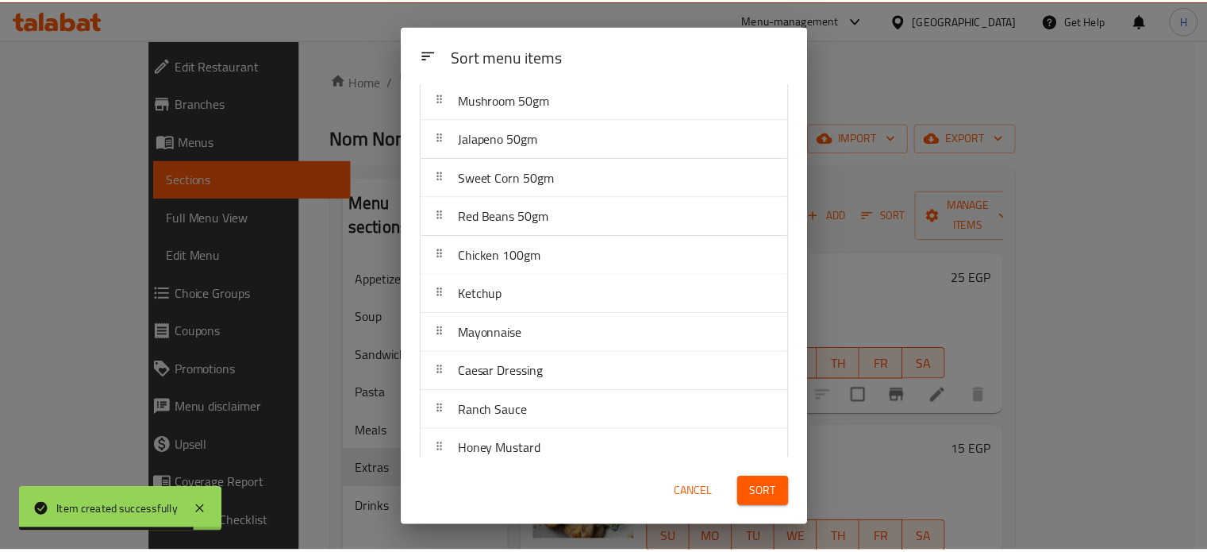
scroll to position [140, 0]
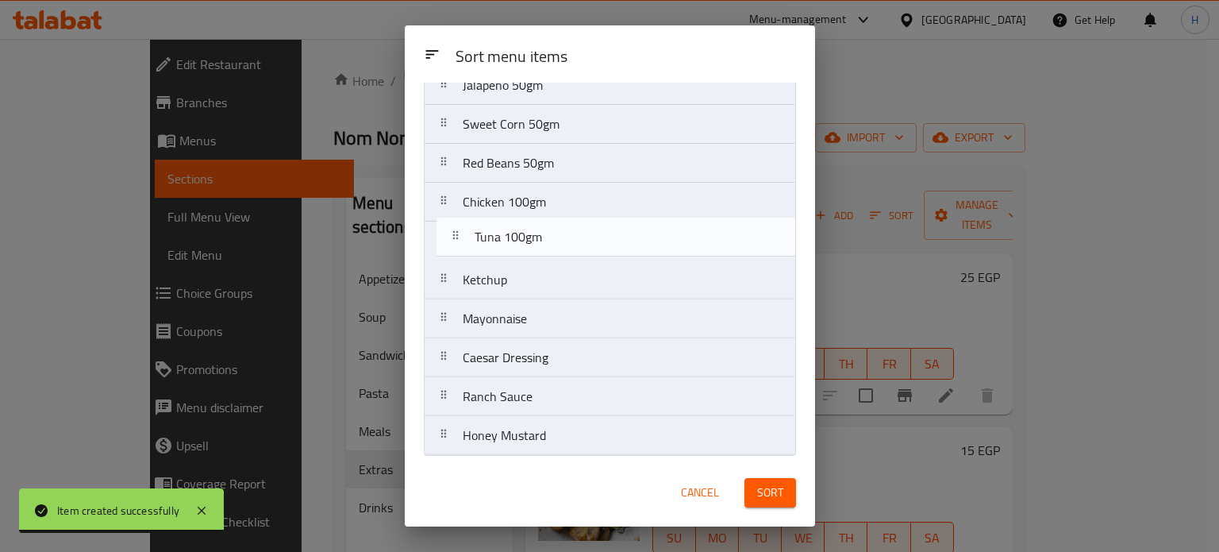
drag, startPoint x: 492, startPoint y: 434, endPoint x: 506, endPoint y: 225, distance: 209.9
click at [506, 225] on nav "Cheese 50gm Mushroom 50gm Jalapeno 50gm Sweet Corn 50gm Red Beans 50gm Chicken …" at bounding box center [610, 221] width 372 height 468
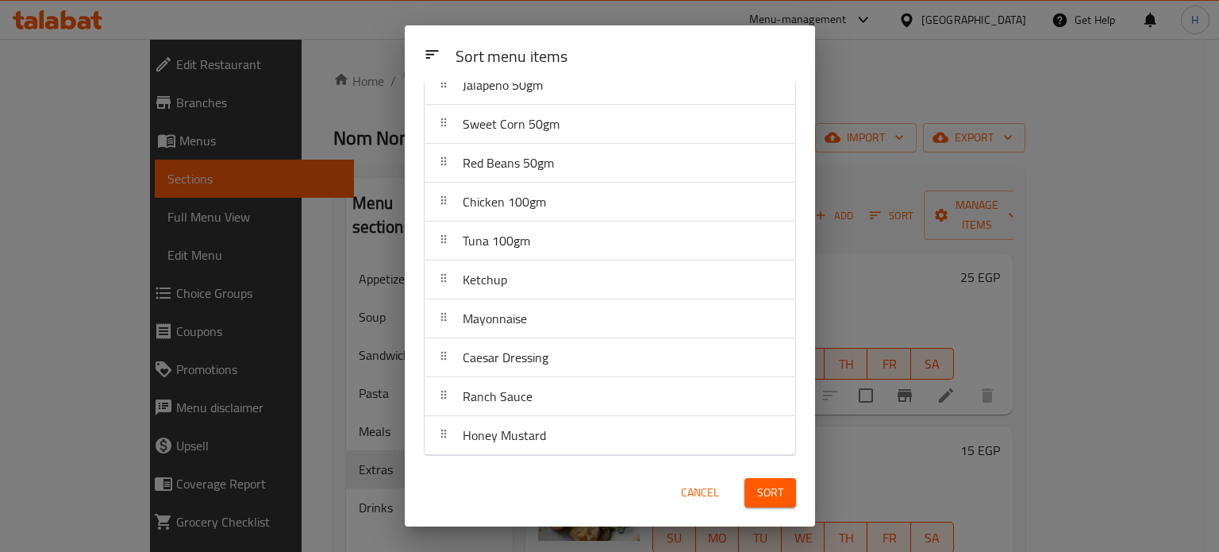
click at [771, 490] on span "Sort" at bounding box center [770, 492] width 26 height 20
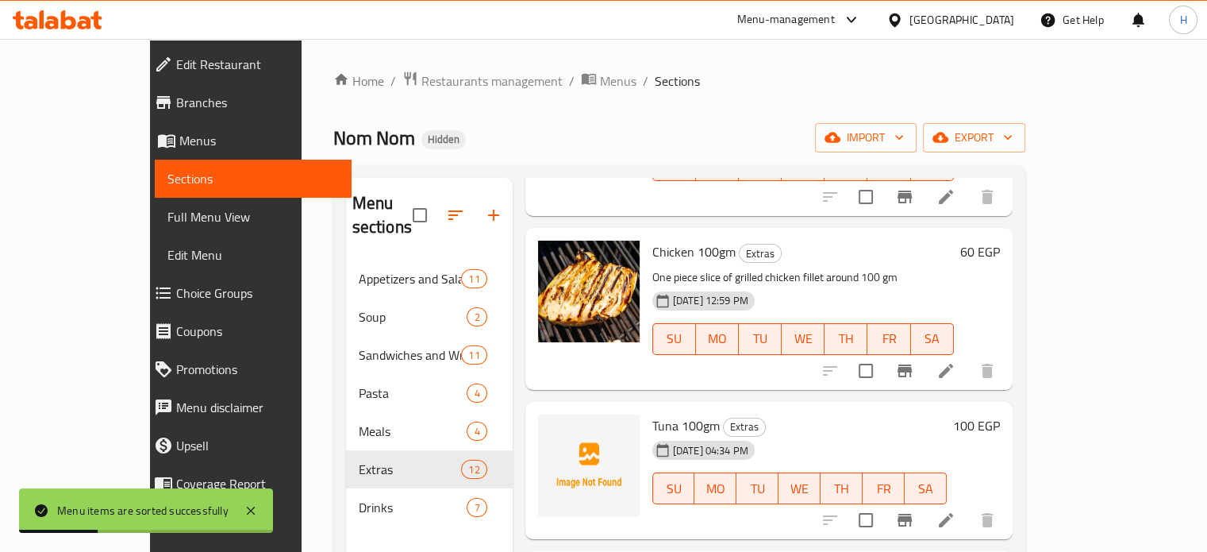
scroll to position [1032, 0]
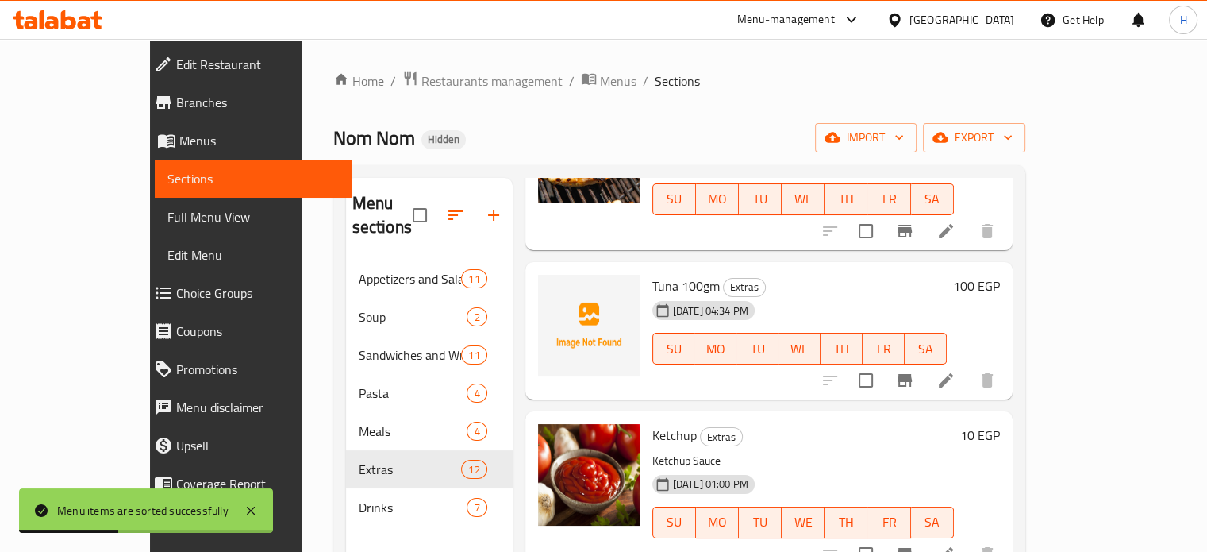
click at [662, 274] on span "Tuna 100gm" at bounding box center [685, 286] width 67 height 24
copy h6 "Tuna 100gm"
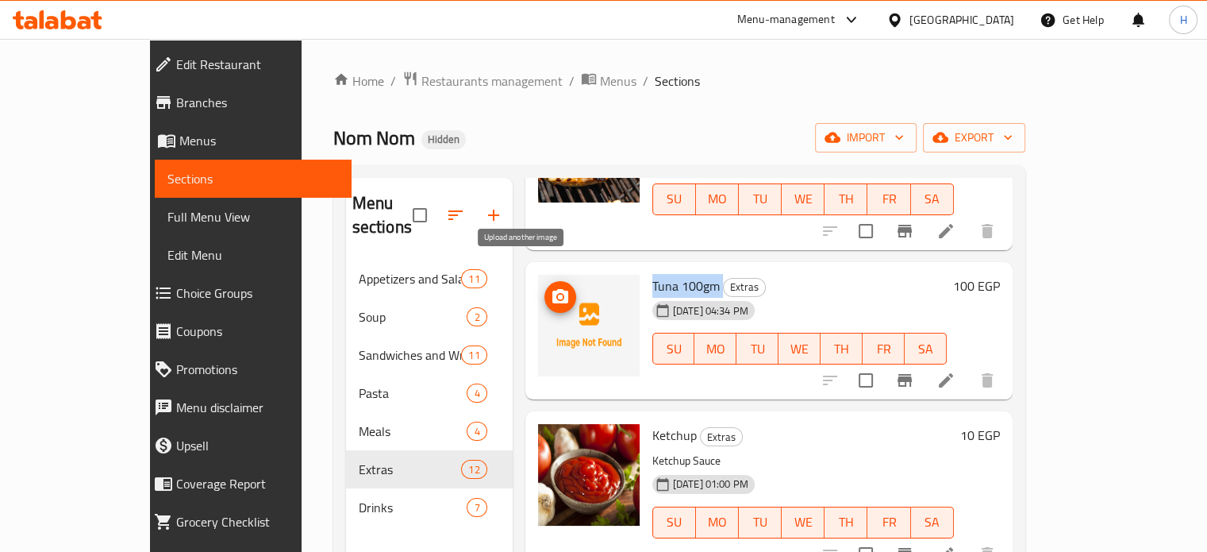
click at [552, 289] on icon "upload picture" at bounding box center [560, 296] width 16 height 14
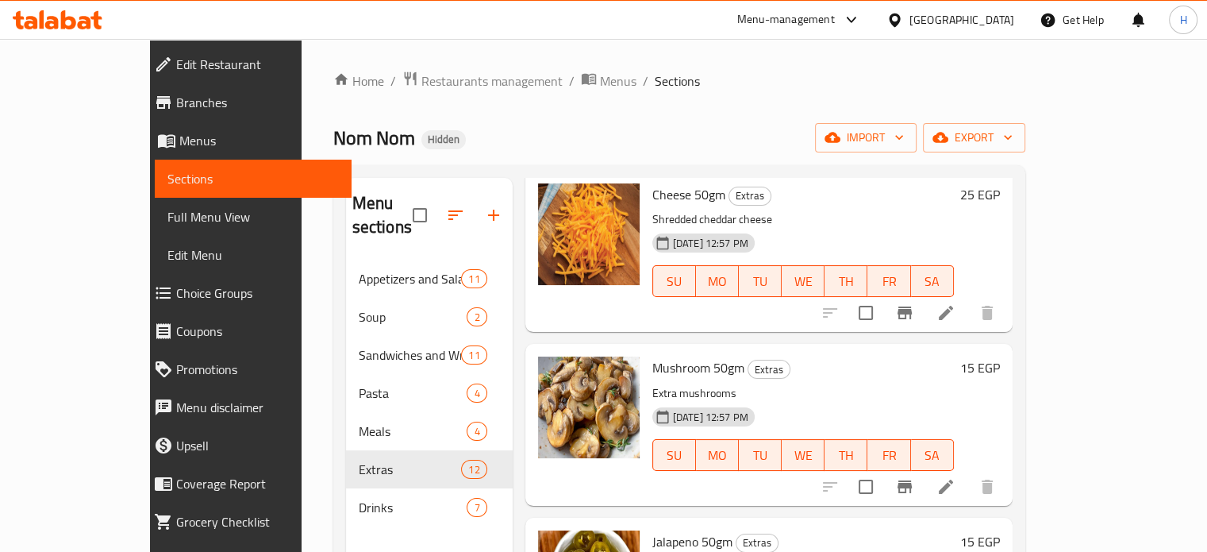
scroll to position [0, 0]
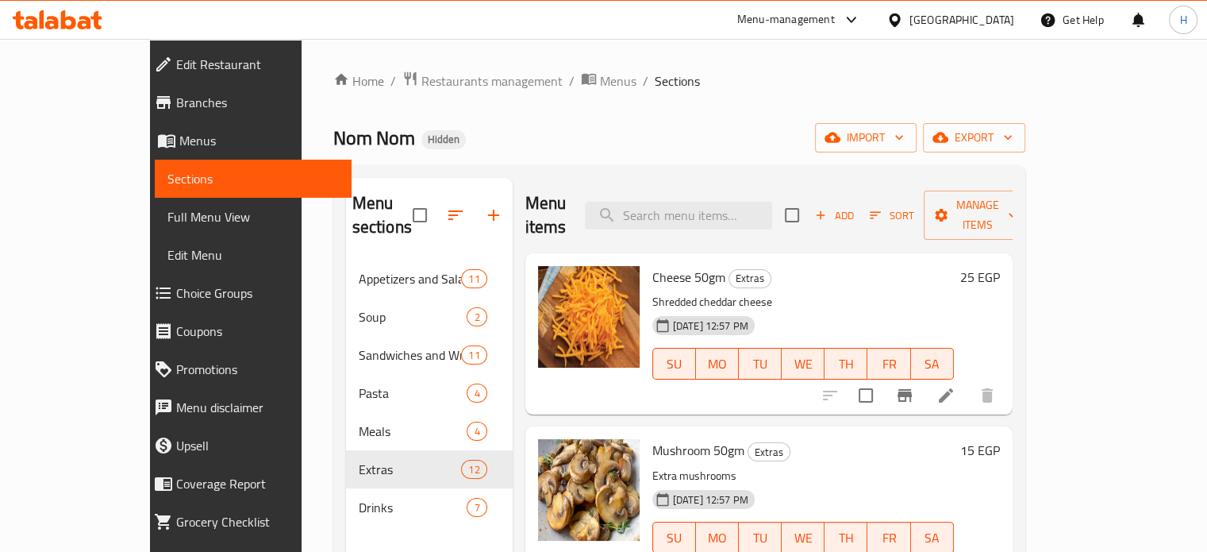
click at [855, 207] on span "Add" at bounding box center [834, 215] width 43 height 18
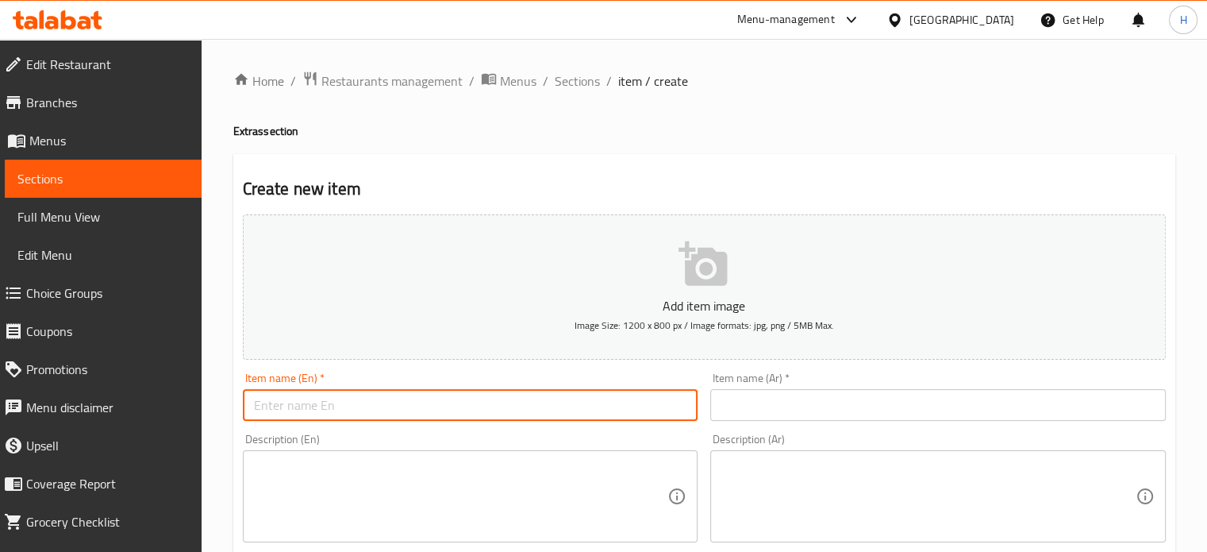
drag, startPoint x: 384, startPoint y: 400, endPoint x: 398, endPoint y: 401, distance: 14.3
click at [384, 400] on input "text" at bounding box center [471, 405] width 456 height 32
paste input "Pink Sauce"
type input "Pink Sauce"
click at [833, 402] on input "text" at bounding box center [938, 405] width 456 height 32
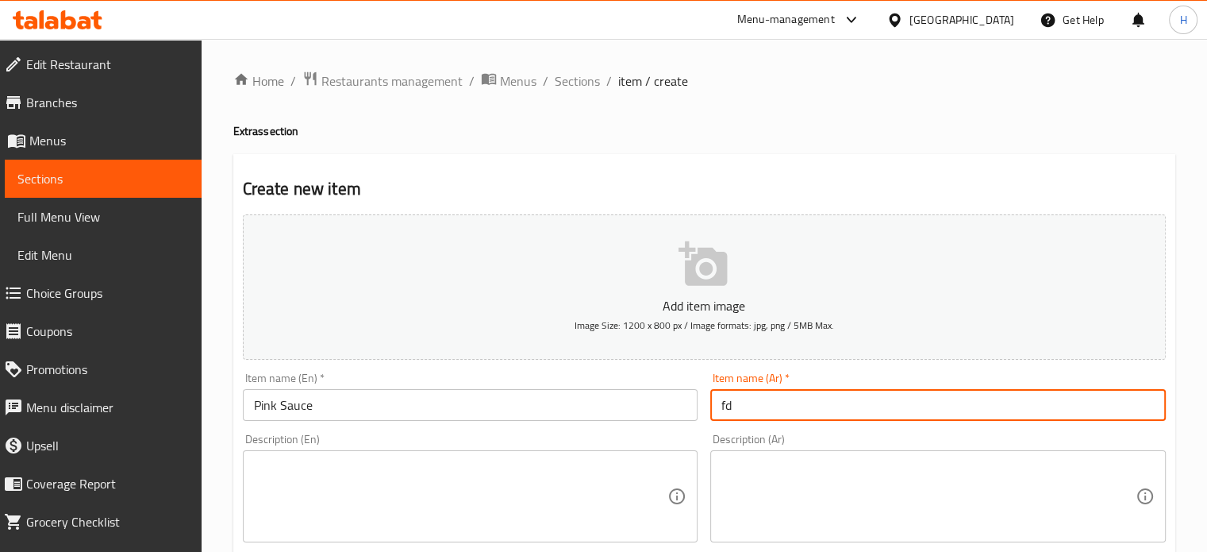
type input "f"
type input "بينك صوص"
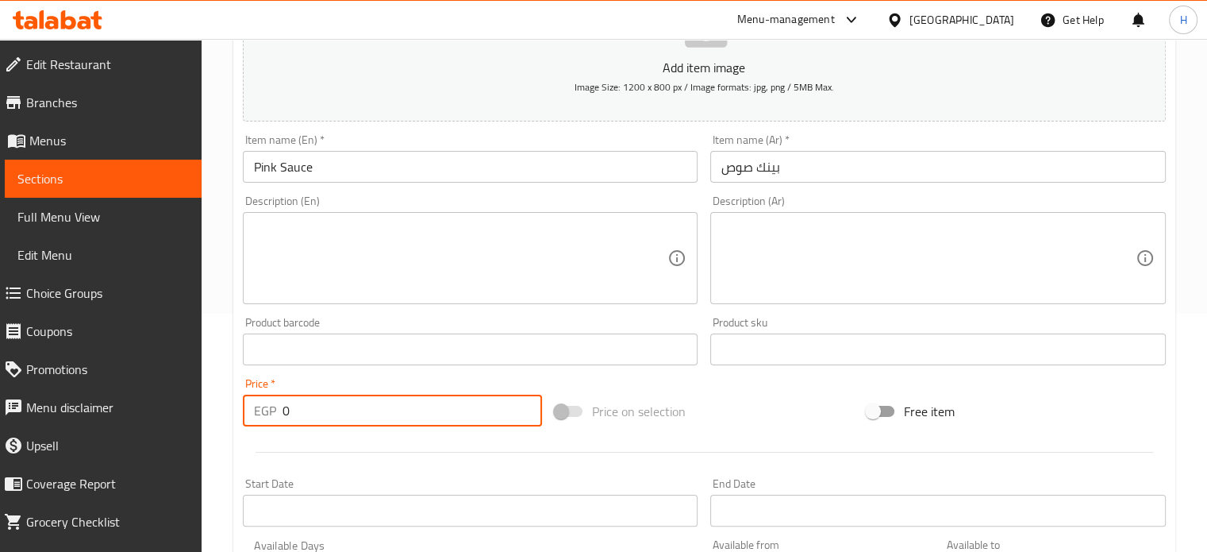
drag, startPoint x: 307, startPoint y: 414, endPoint x: 255, endPoint y: 417, distance: 52.4
click at [255, 417] on div "EGP 0 Price *" at bounding box center [392, 410] width 299 height 32
paste input "15"
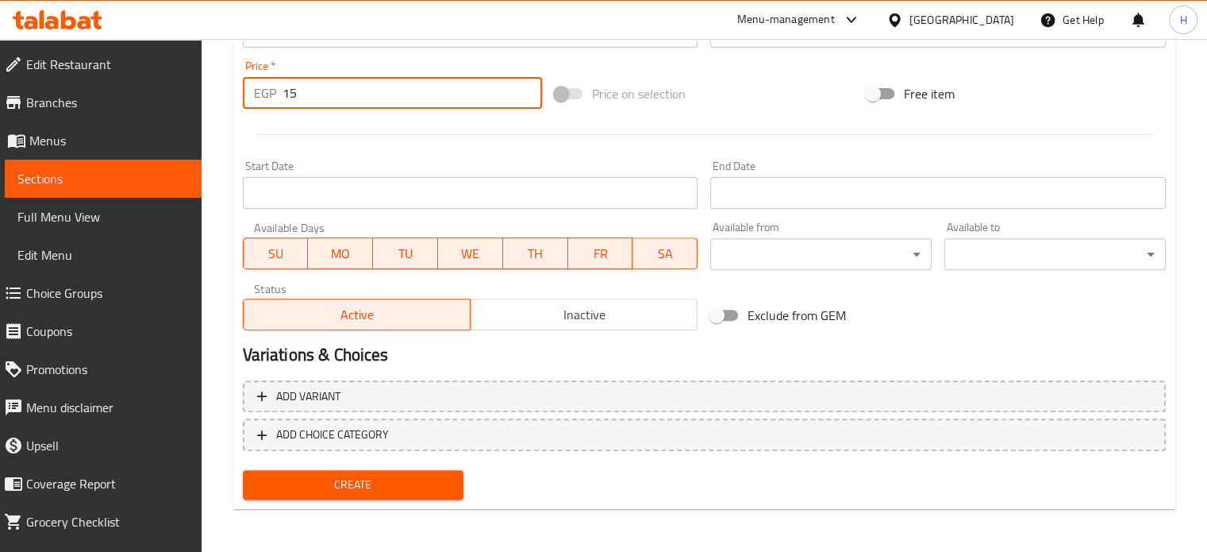
type input "15"
click at [356, 480] on span "Create" at bounding box center [354, 485] width 196 height 20
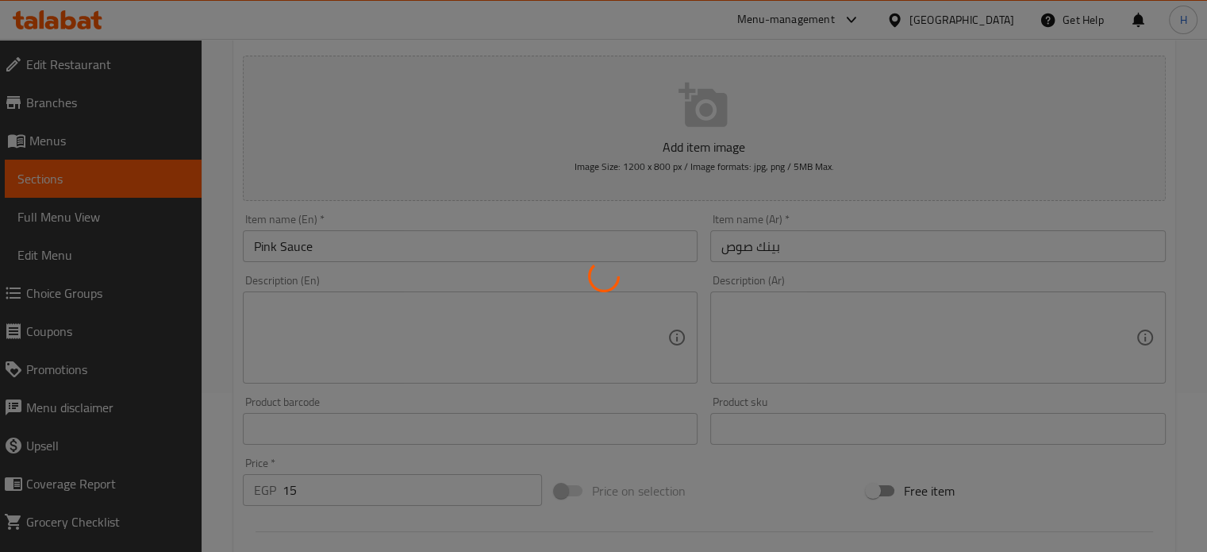
type input "0"
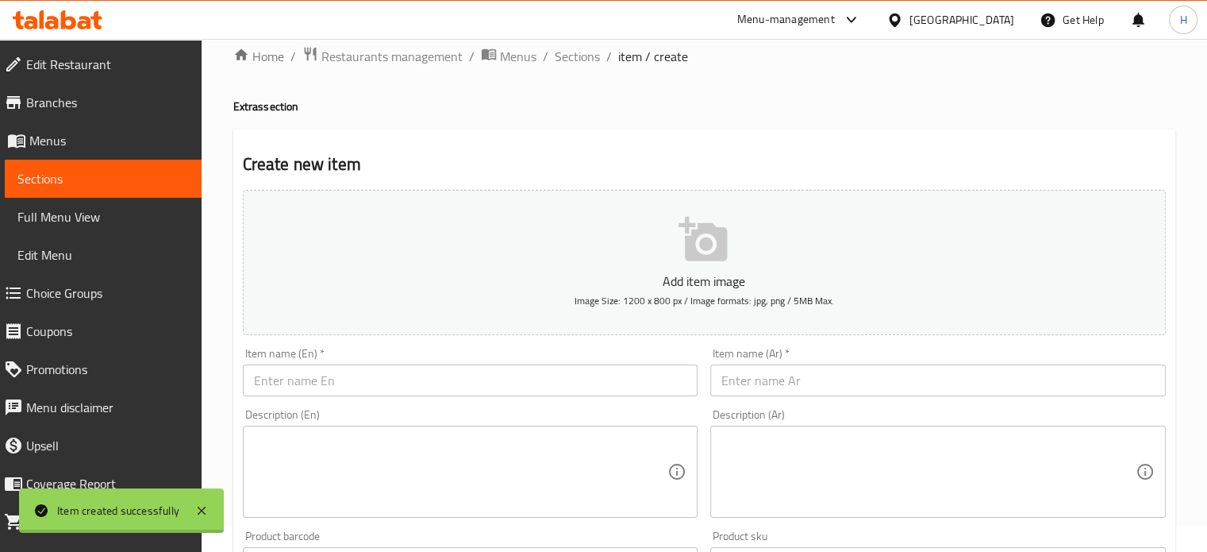
scroll to position [0, 0]
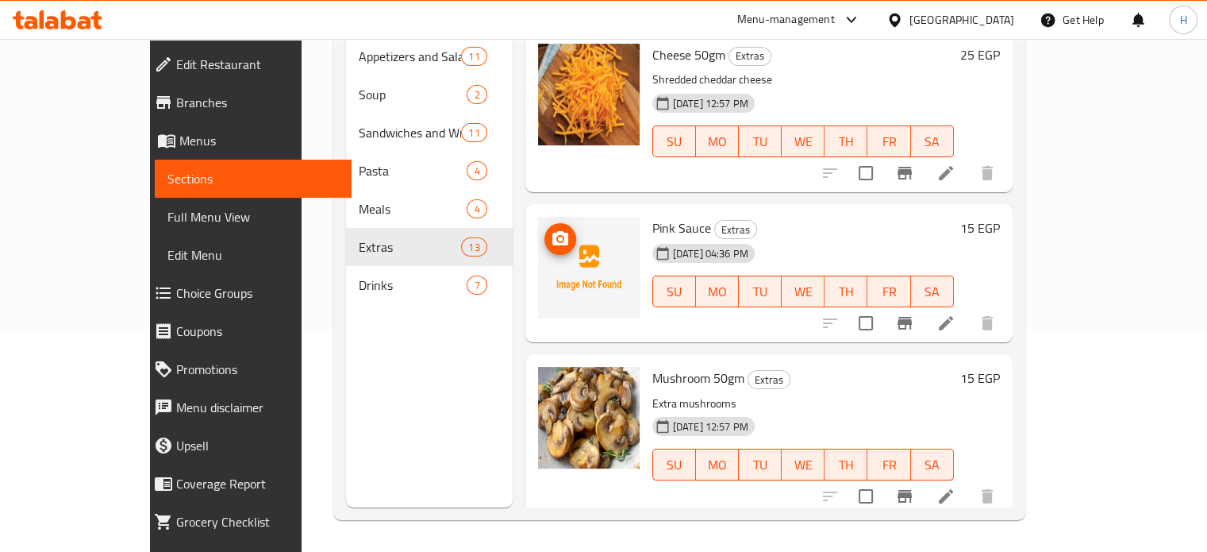
click at [544, 229] on span "upload picture" at bounding box center [560, 238] width 32 height 19
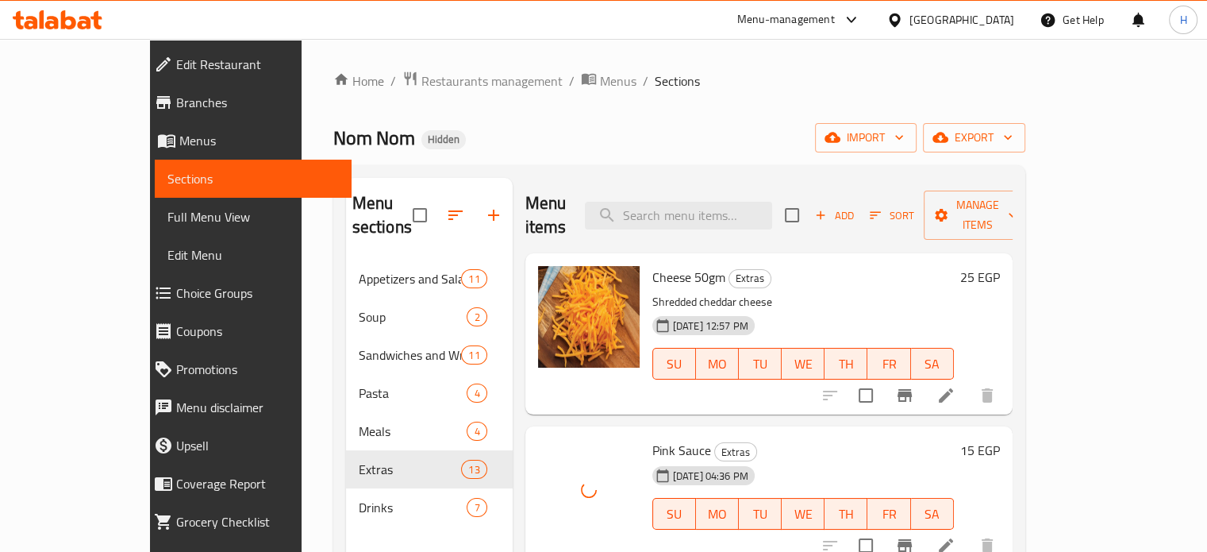
click at [913, 206] on span "Sort" at bounding box center [892, 215] width 44 height 18
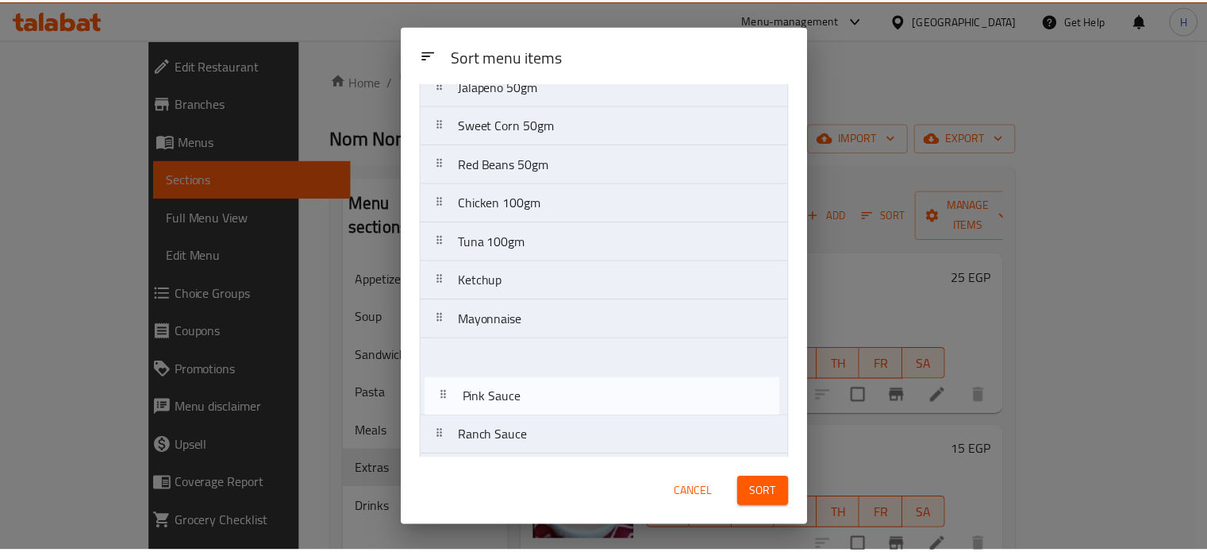
scroll to position [147, 0]
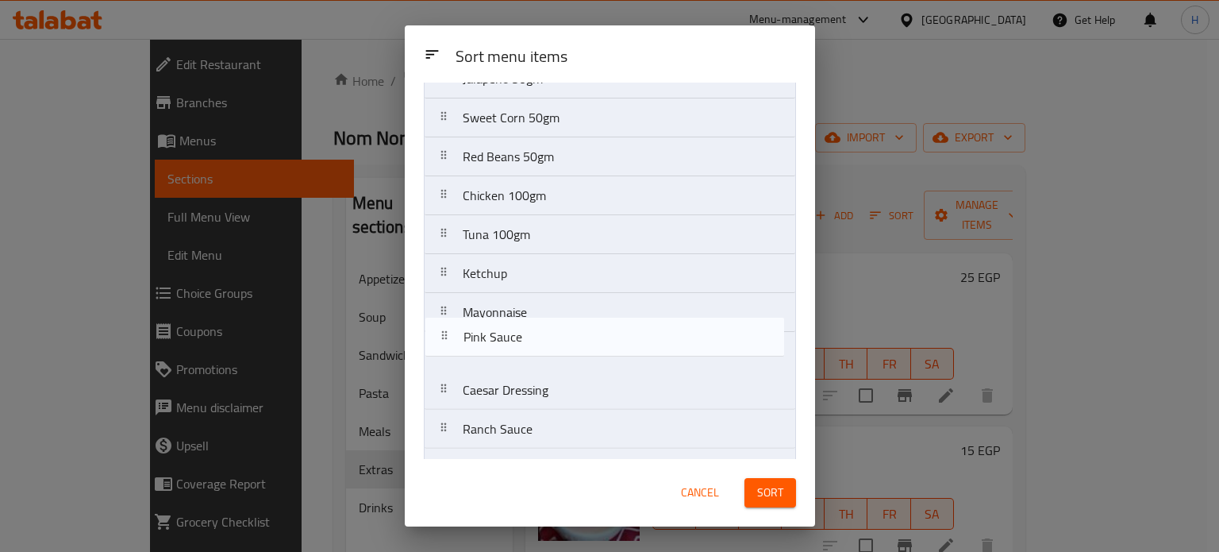
drag, startPoint x: 507, startPoint y: 174, endPoint x: 508, endPoint y: 354, distance: 180.1
click at [508, 354] on nav "Cheese 50gm Pink Sauce Mushroom 50gm Jalapeno 50gm Sweet Corn 50gm Red Beans 50…" at bounding box center [610, 234] width 372 height 507
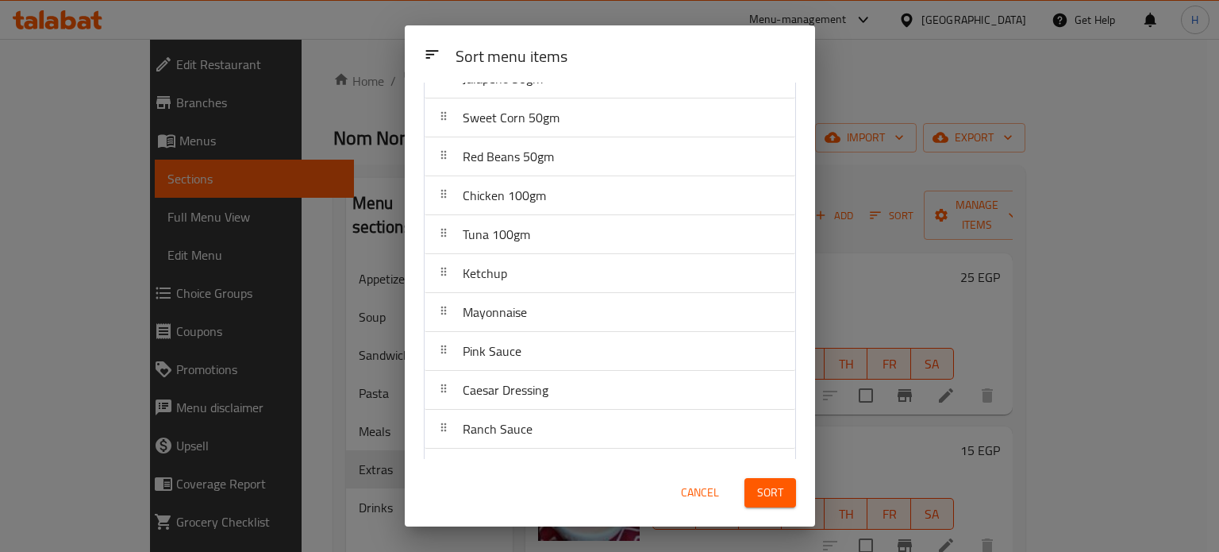
click at [754, 490] on button "Sort" at bounding box center [770, 492] width 52 height 29
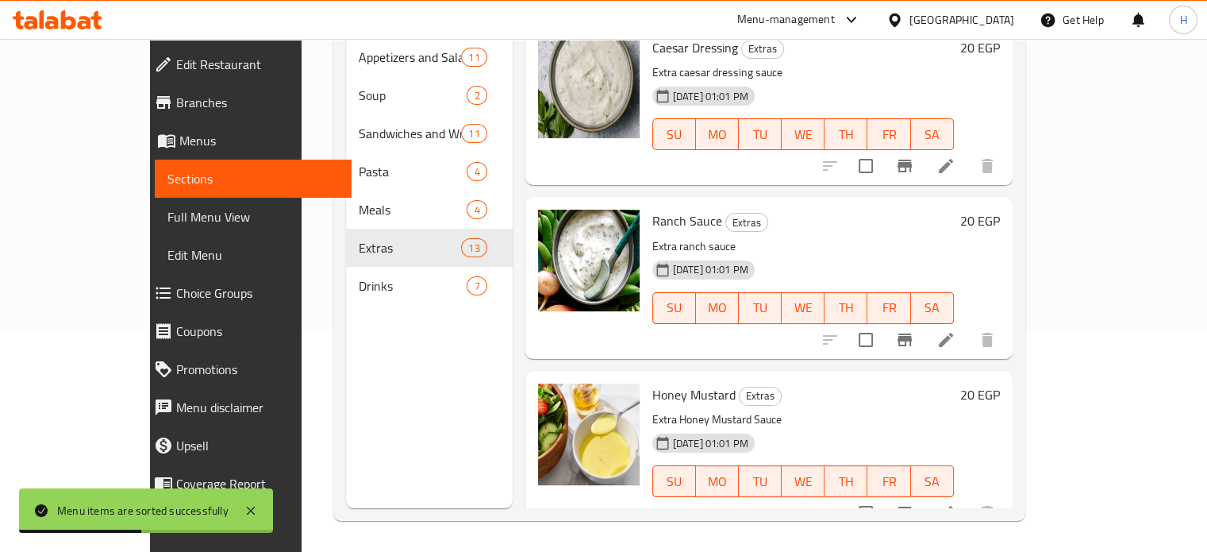
scroll to position [222, 0]
click at [359, 275] on span "Drinks" at bounding box center [413, 284] width 109 height 19
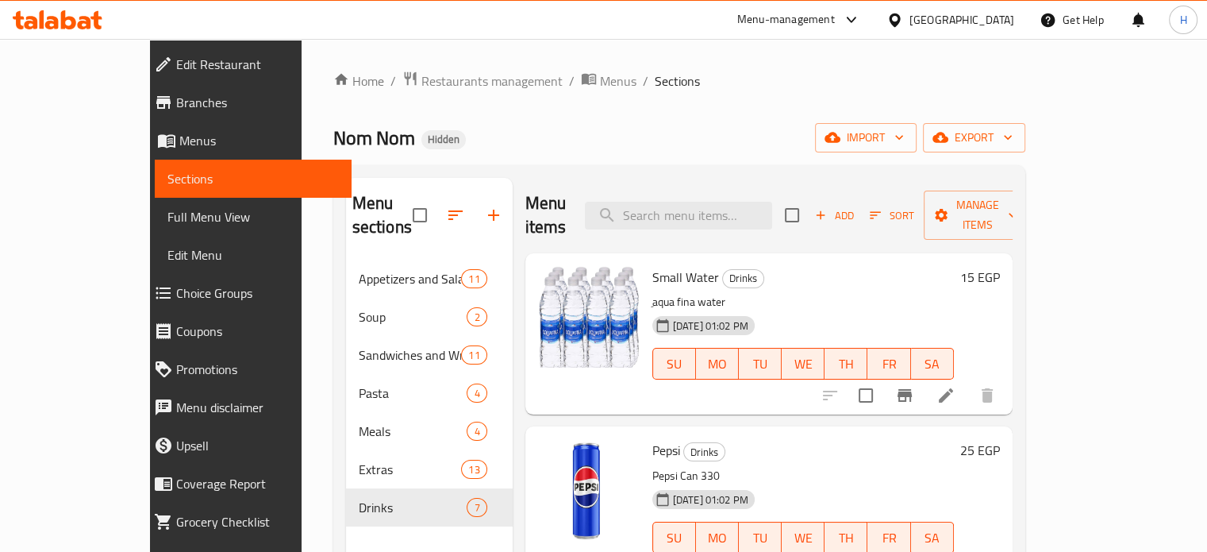
click at [652, 265] on span "Small Water" at bounding box center [685, 277] width 67 height 24
copy h6 "Small Water"
click at [544, 272] on button "upload picture" at bounding box center [560, 288] width 32 height 32
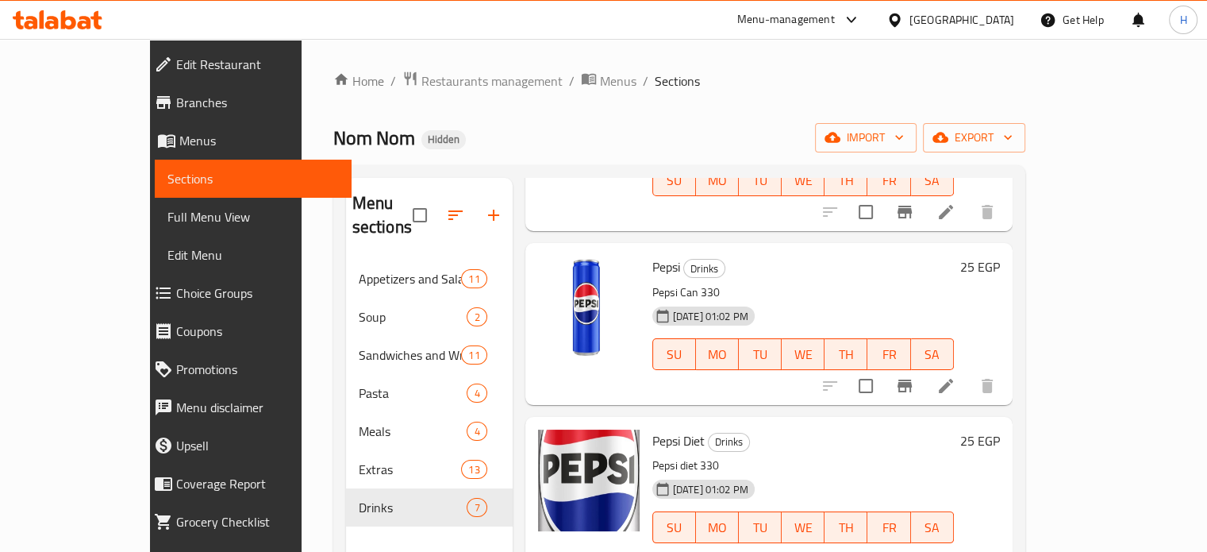
scroll to position [238, 0]
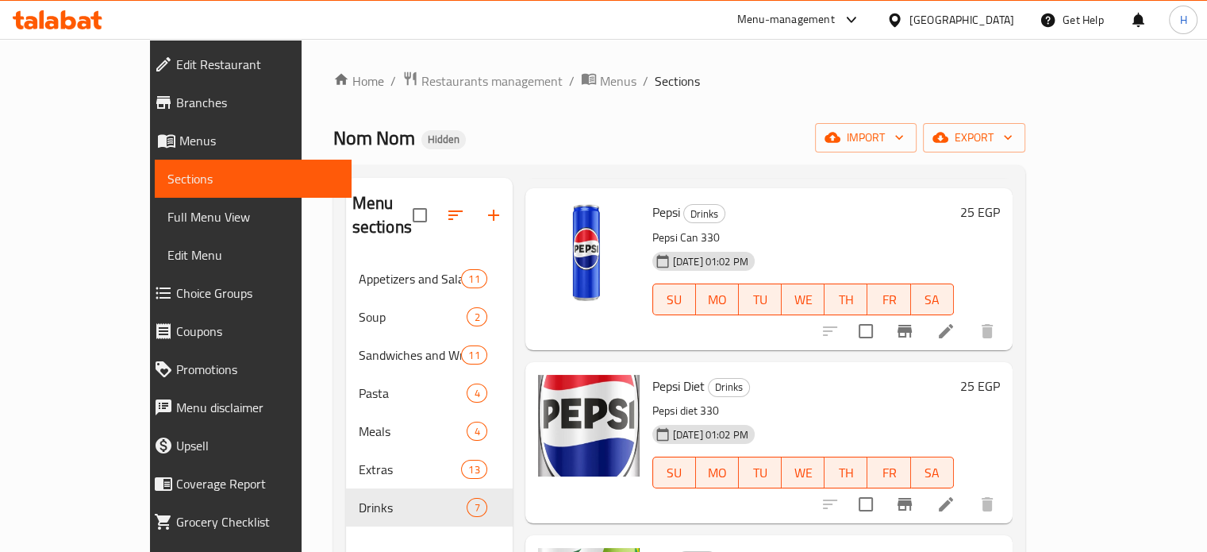
click at [652, 374] on span "Pepsi Diet" at bounding box center [678, 386] width 52 height 24
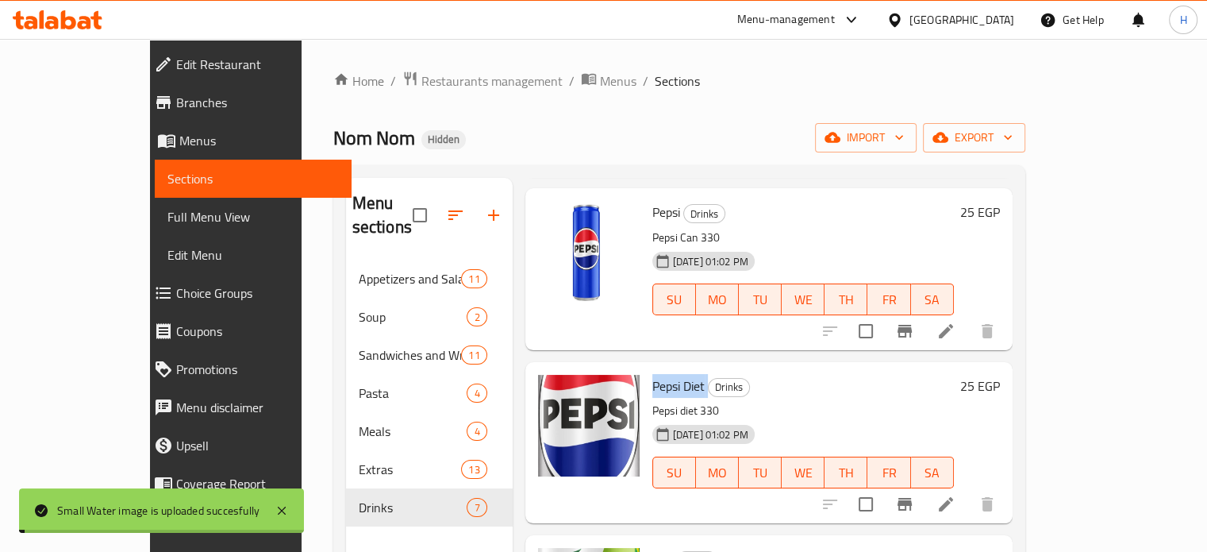
click at [652, 374] on span "Pepsi Diet" at bounding box center [678, 386] width 52 height 24
copy h6 "Pepsi Diet"
click at [552, 389] on icon "upload picture" at bounding box center [560, 396] width 16 height 14
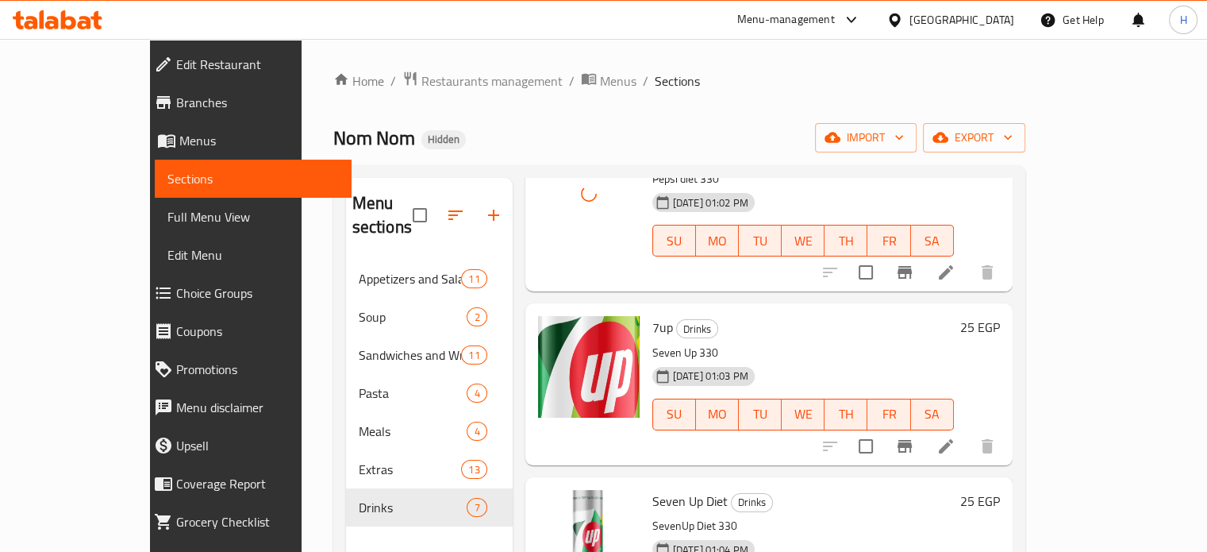
scroll to position [476, 0]
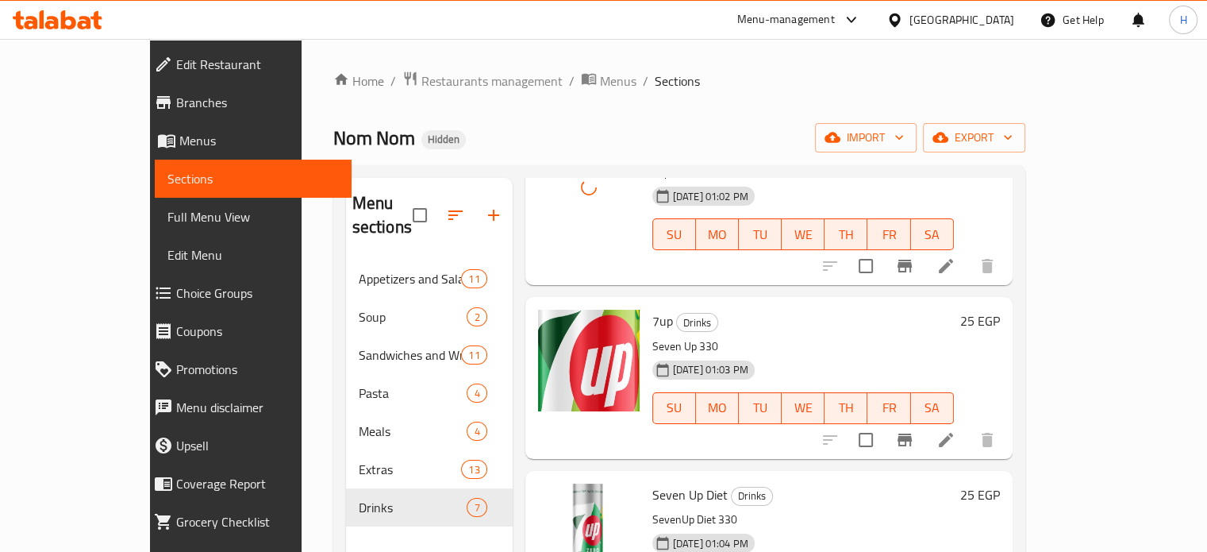
click at [652, 309] on span "7up" at bounding box center [662, 321] width 21 height 24
copy h6 "7up"
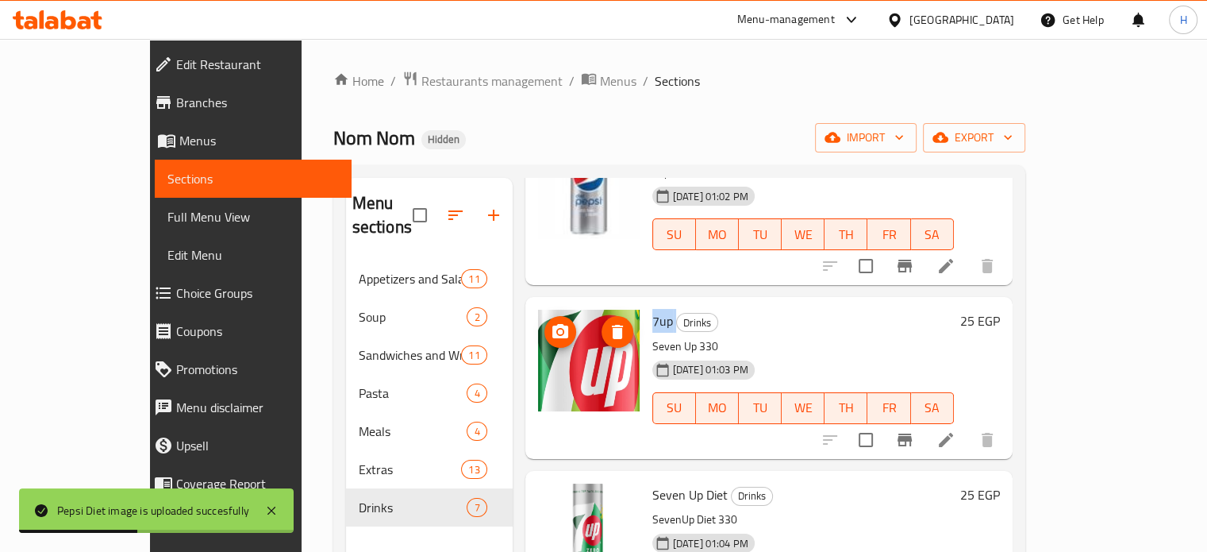
click at [552, 324] on icon "upload picture" at bounding box center [560, 331] width 16 height 14
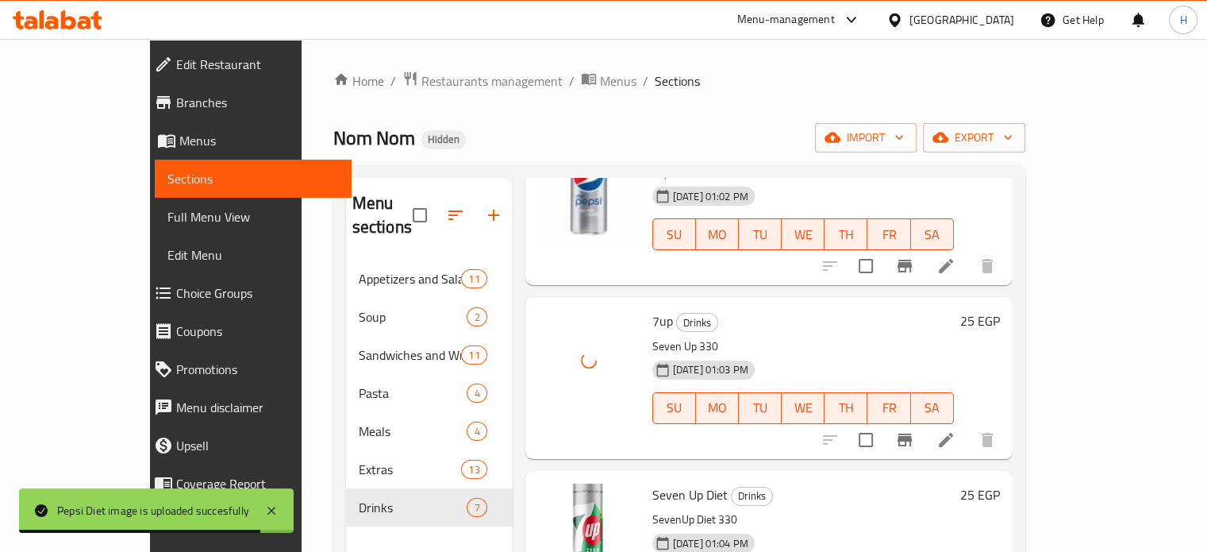
click at [652, 482] on span "Seven Up Diet" at bounding box center [689, 494] width 75 height 24
copy h6 "Seven Up Diet"
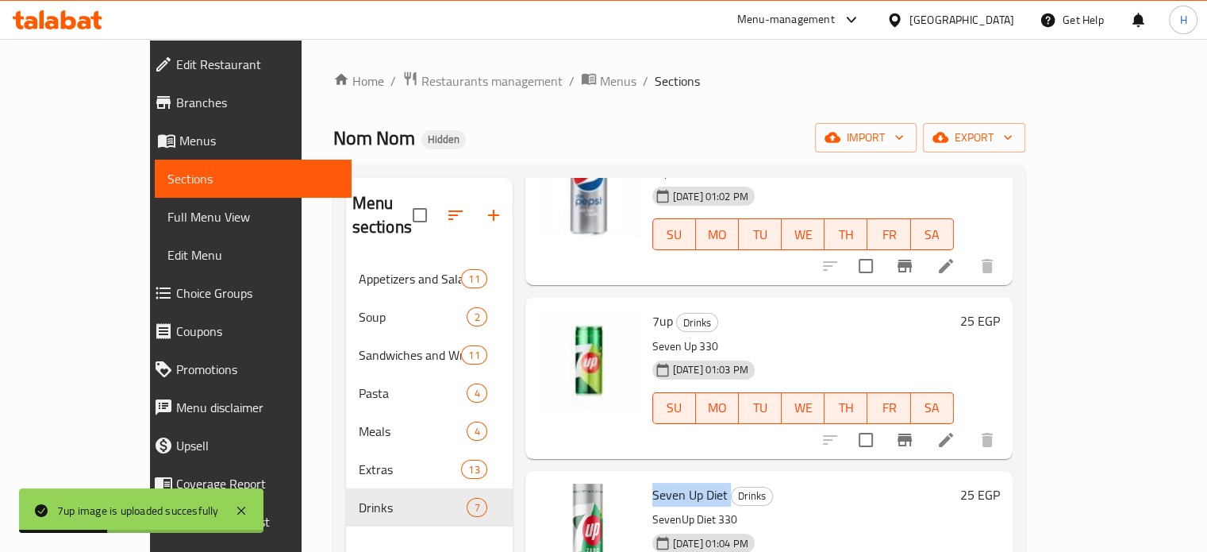
click at [676, 482] on span "Seven Up Diet" at bounding box center [689, 494] width 75 height 24
click at [670, 482] on span "Seven Up Diet" at bounding box center [689, 494] width 75 height 24
copy h6 "Diet"
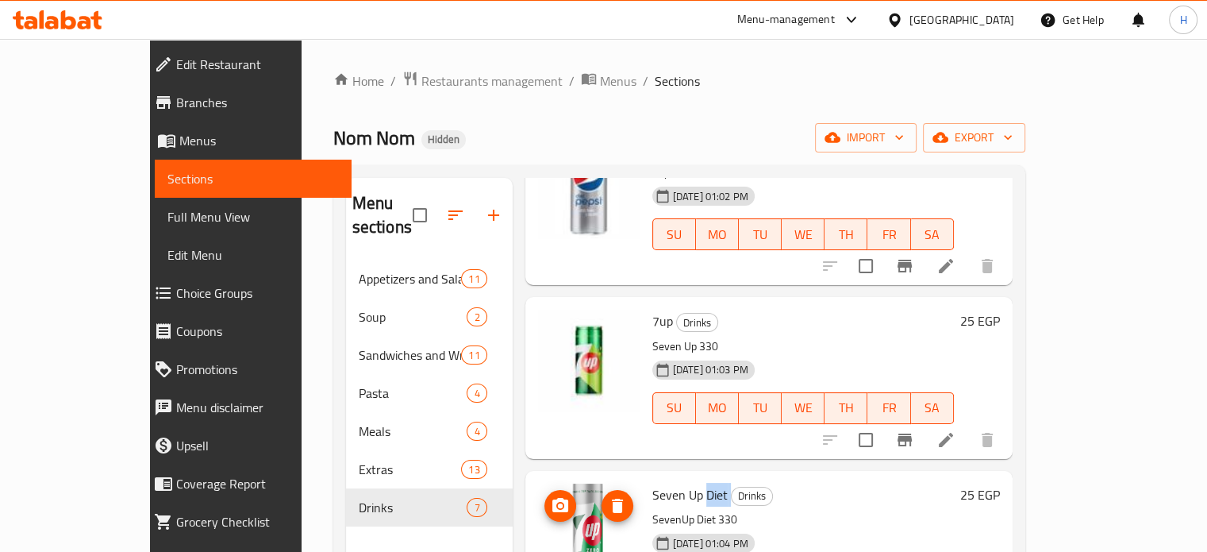
click at [557, 503] on circle "upload picture" at bounding box center [559, 505] width 5 height 5
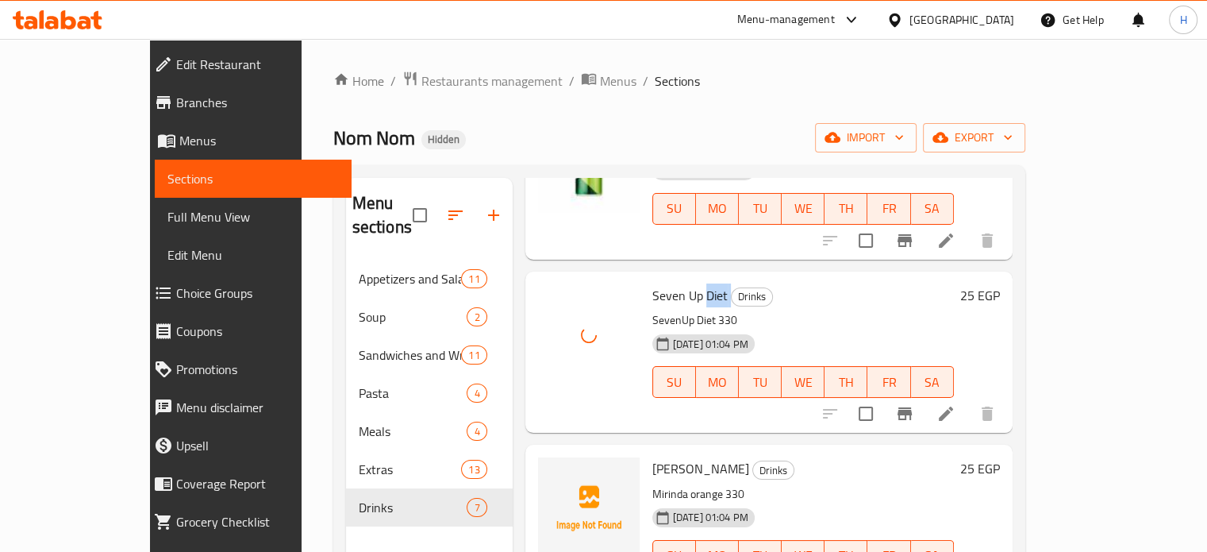
scroll to position [702, 0]
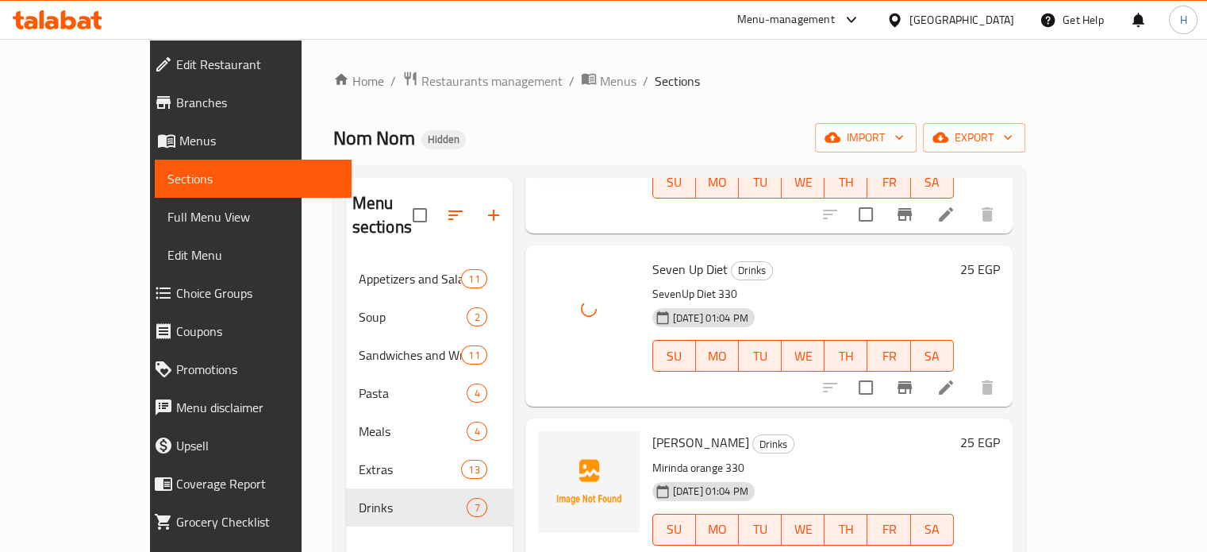
click at [652, 430] on span "Mirinda Orange" at bounding box center [700, 442] width 97 height 24
copy h6 "Mirinda Orange"
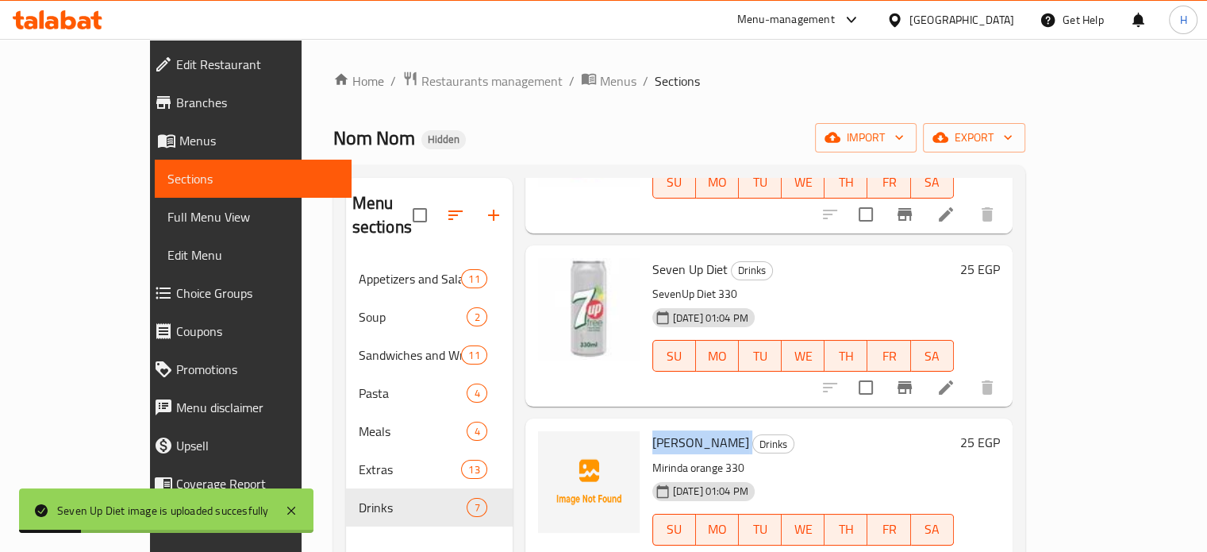
scroll to position [159, 0]
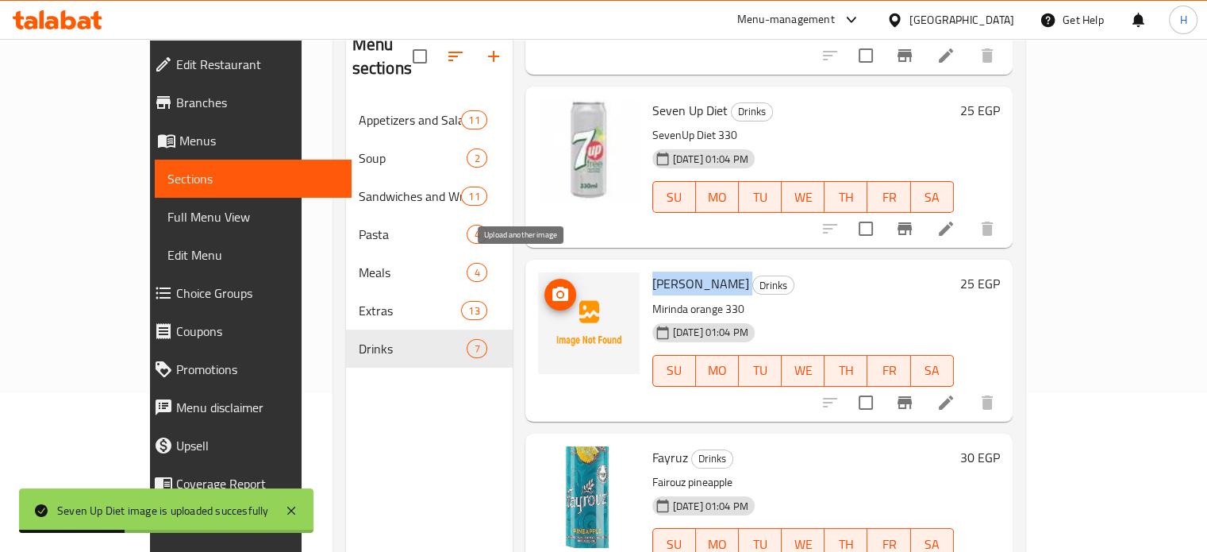
click at [551, 285] on icon "upload picture" at bounding box center [560, 294] width 19 height 19
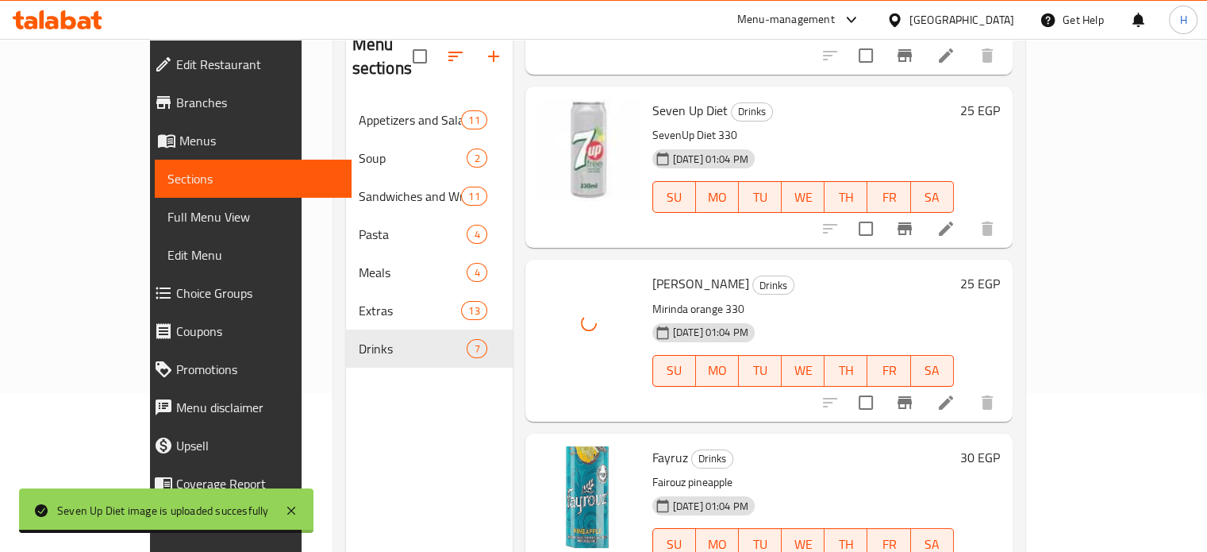
click at [652, 445] on span "Fayruz" at bounding box center [670, 457] width 36 height 24
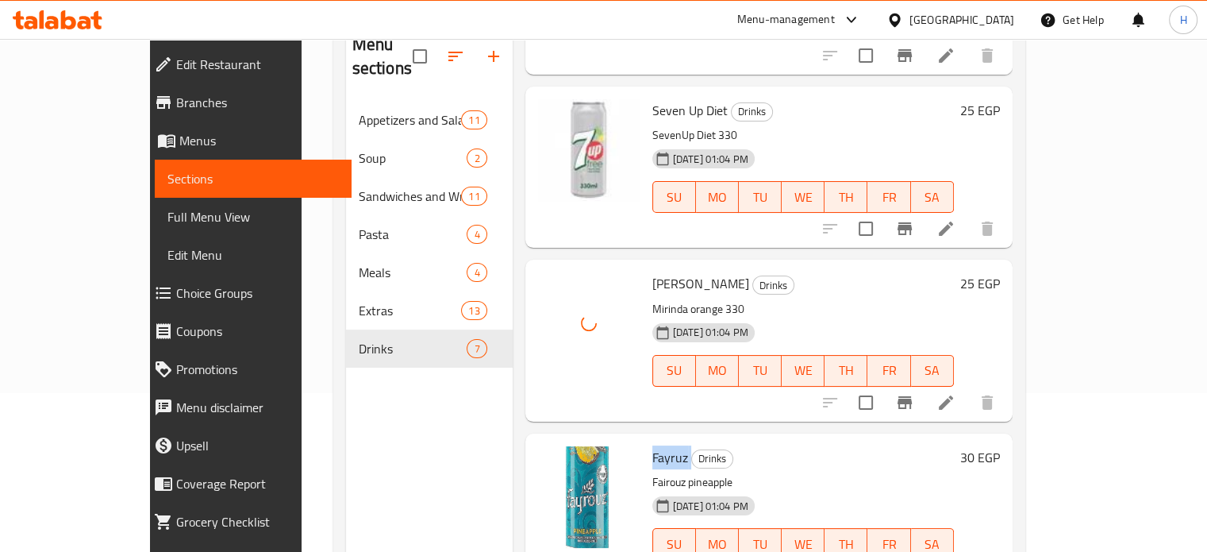
copy h6 "Fayruz"
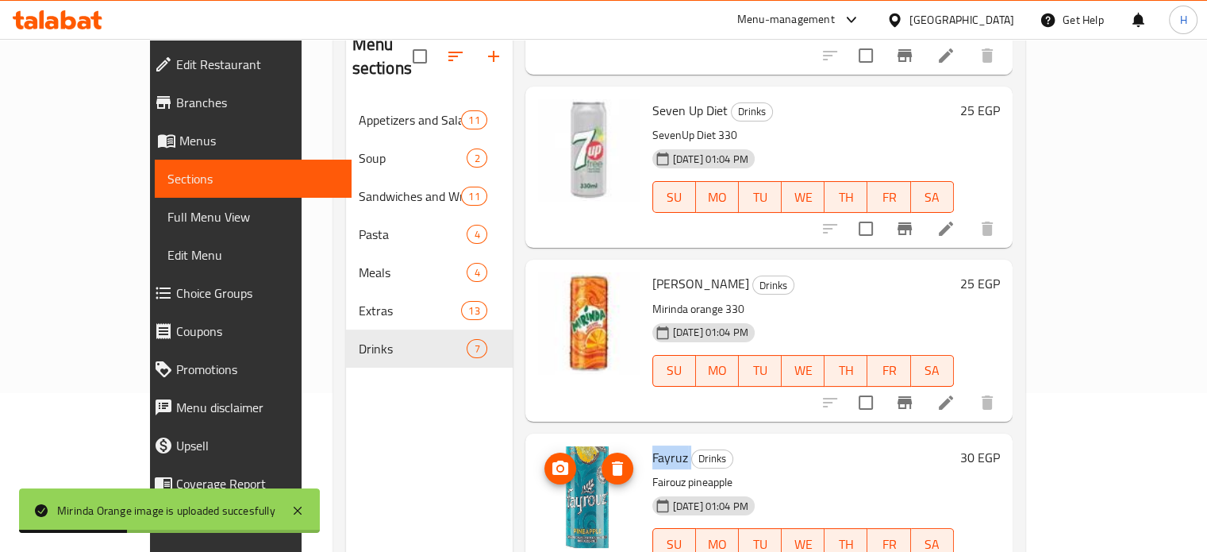
click at [552, 460] on icon "upload picture" at bounding box center [560, 467] width 16 height 14
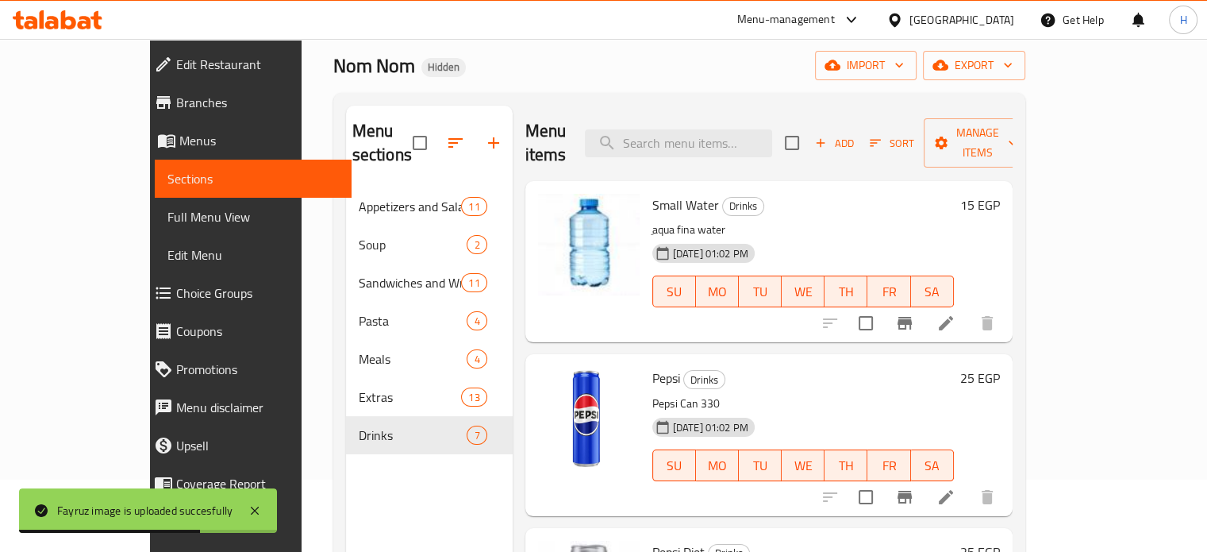
scroll to position [0, 0]
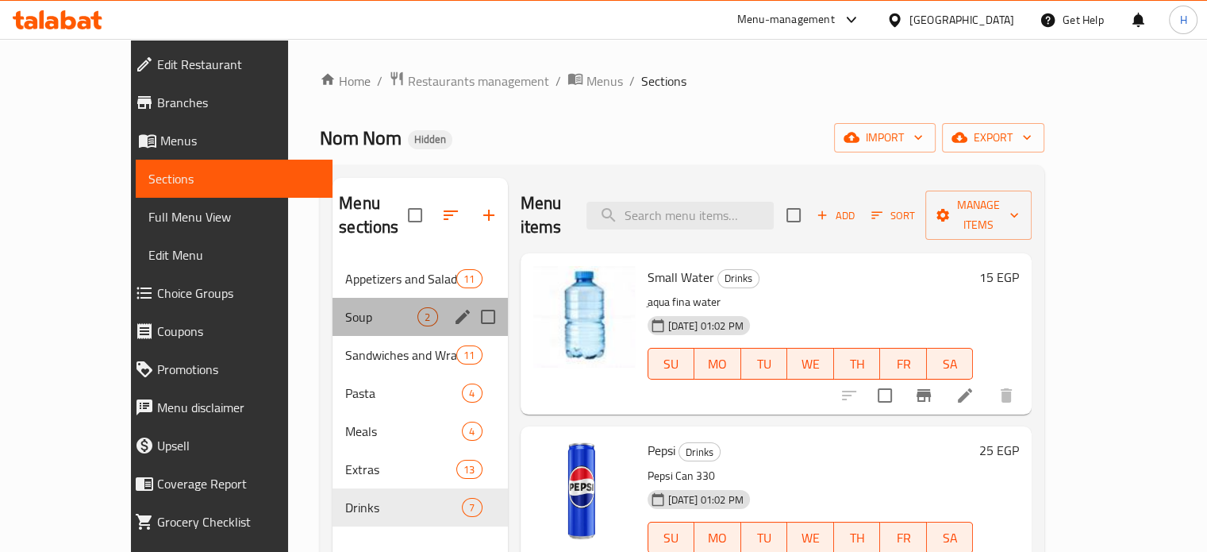
click at [333, 298] on div "Soup 2" at bounding box center [420, 317] width 175 height 38
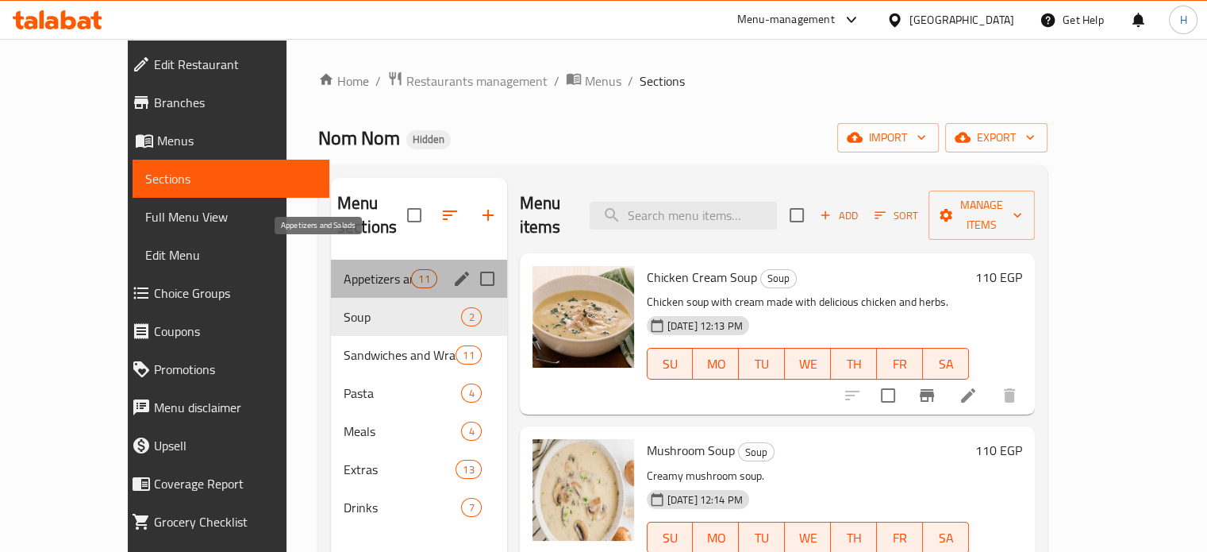
click at [344, 269] on span "Appetizers and Salads" at bounding box center [377, 278] width 67 height 19
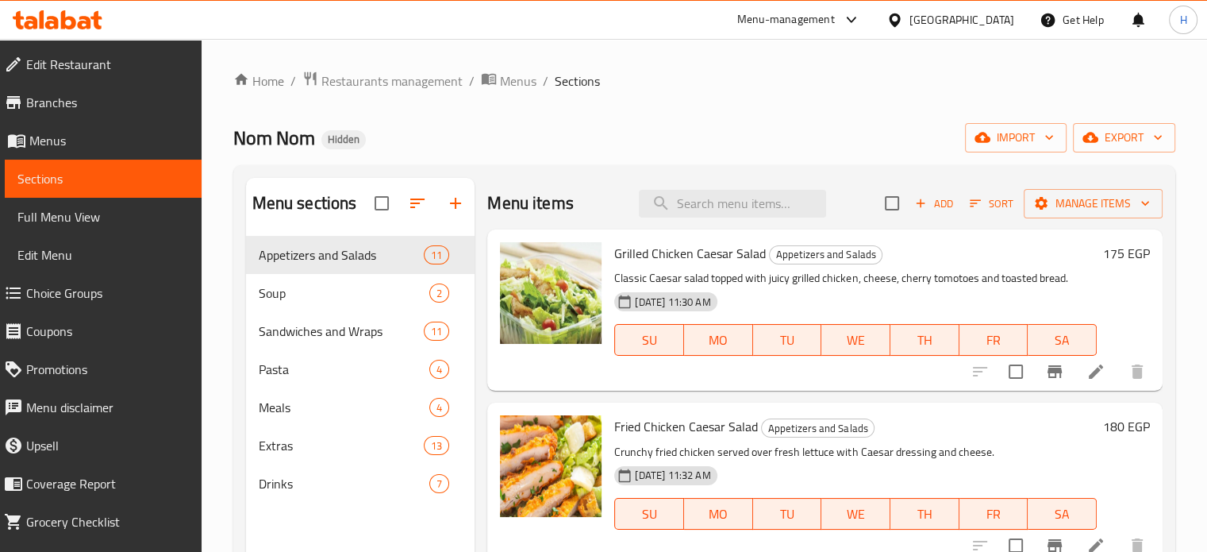
click at [75, 294] on span "Choice Groups" at bounding box center [107, 292] width 163 height 19
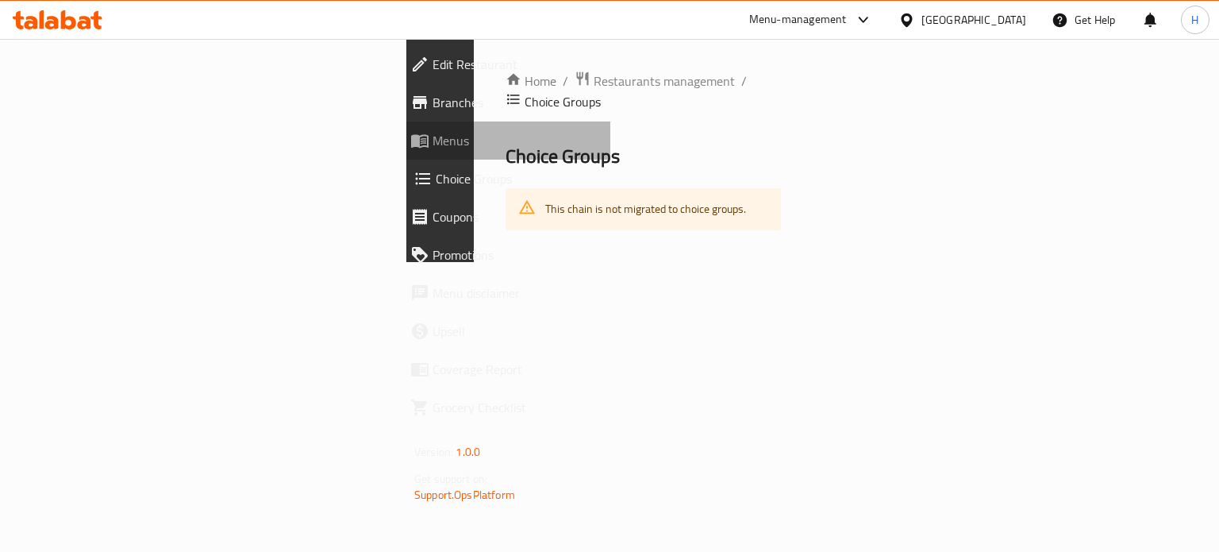
click at [432, 140] on span "Menus" at bounding box center [514, 140] width 165 height 19
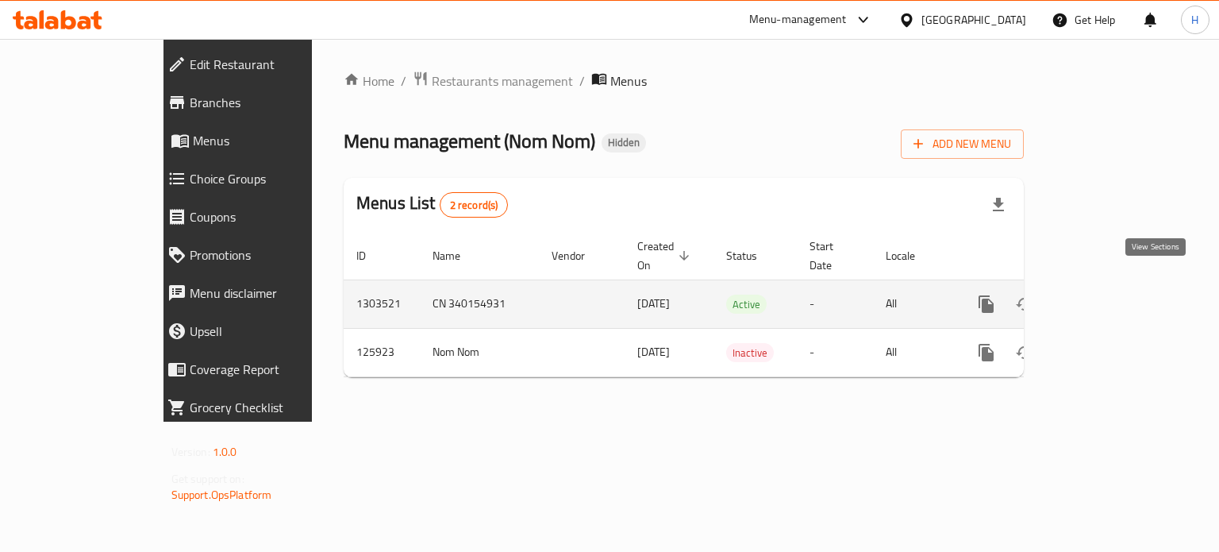
click at [1110, 294] on icon "enhanced table" at bounding box center [1100, 303] width 19 height 19
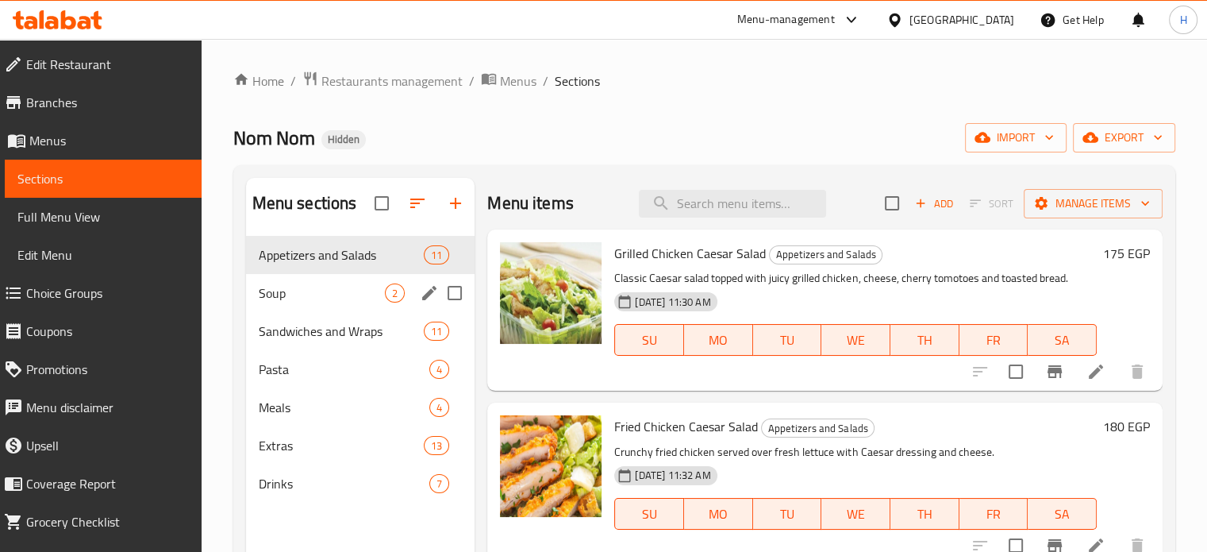
click at [327, 301] on span "Soup" at bounding box center [322, 292] width 127 height 19
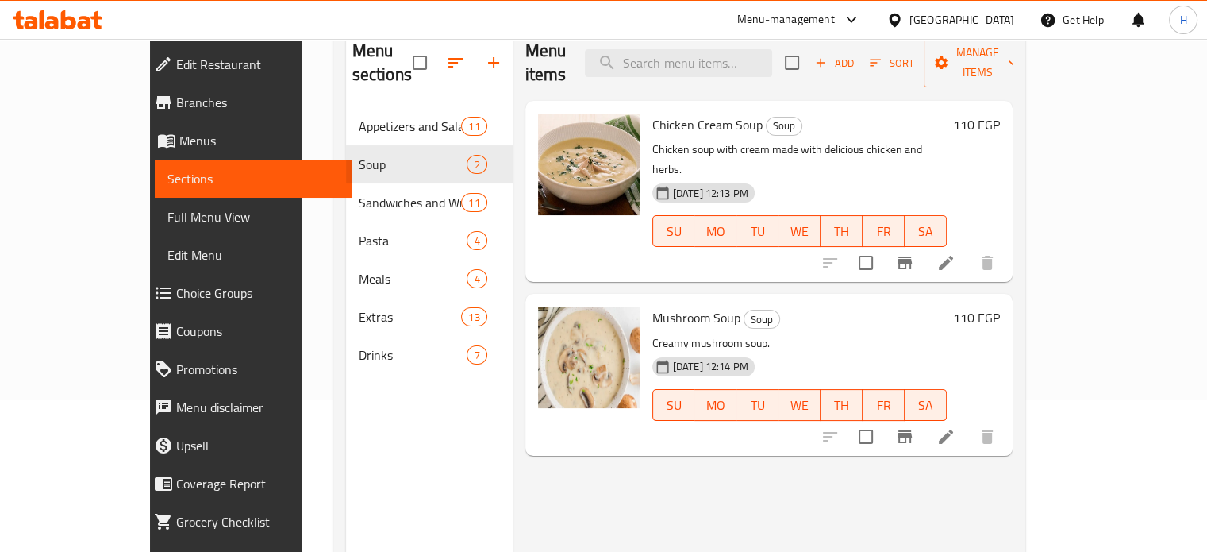
scroll to position [159, 0]
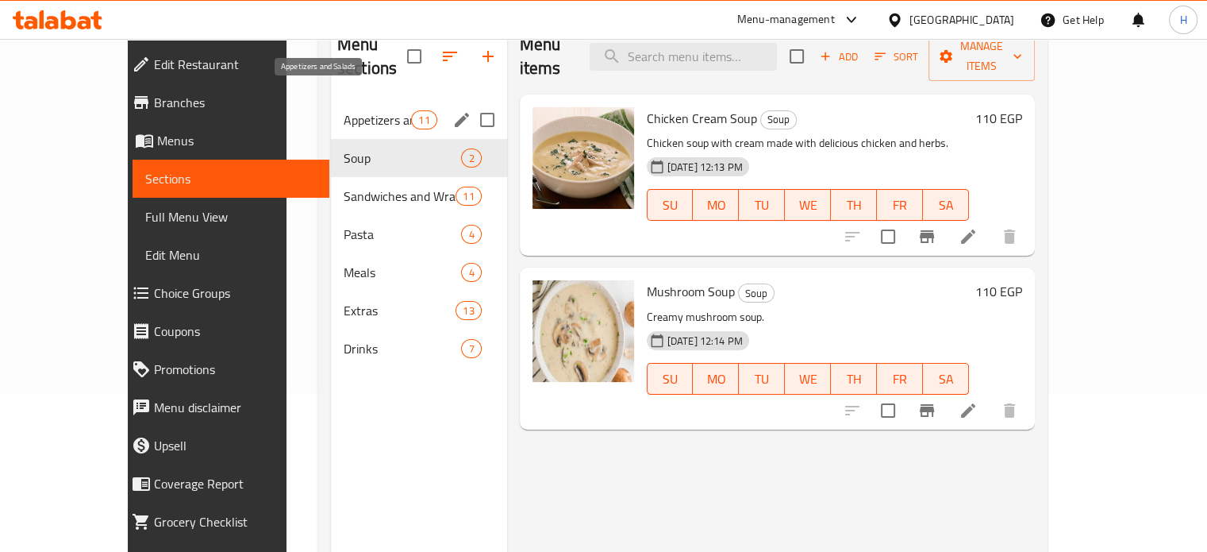
click at [344, 110] on span "Appetizers and Salads" at bounding box center [377, 119] width 67 height 19
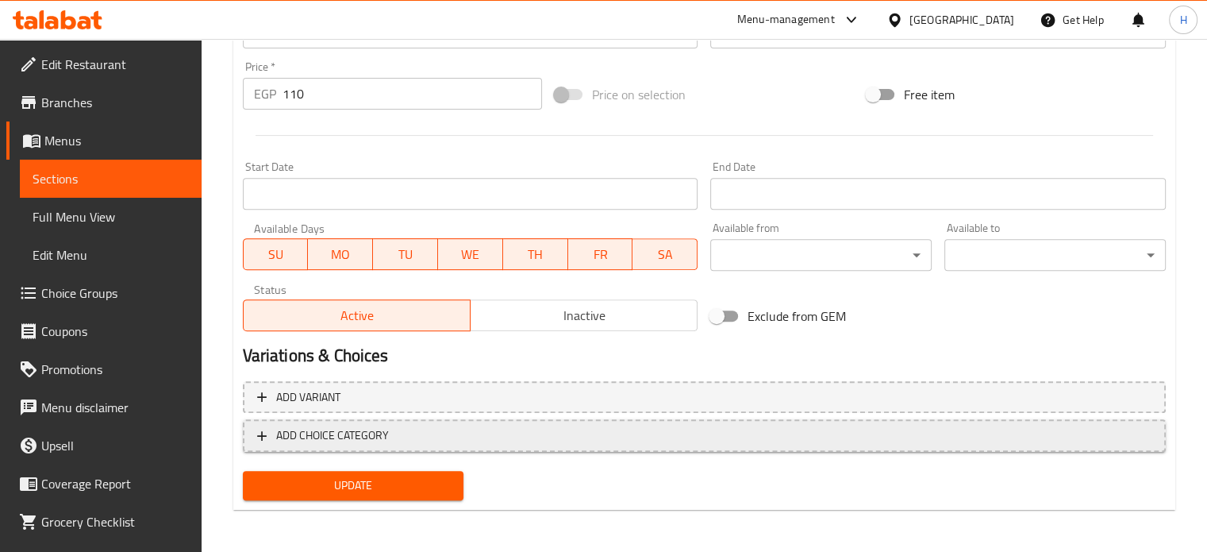
scroll to position [579, 0]
click at [384, 438] on span "ADD CHOICE CATEGORY" at bounding box center [332, 435] width 113 height 20
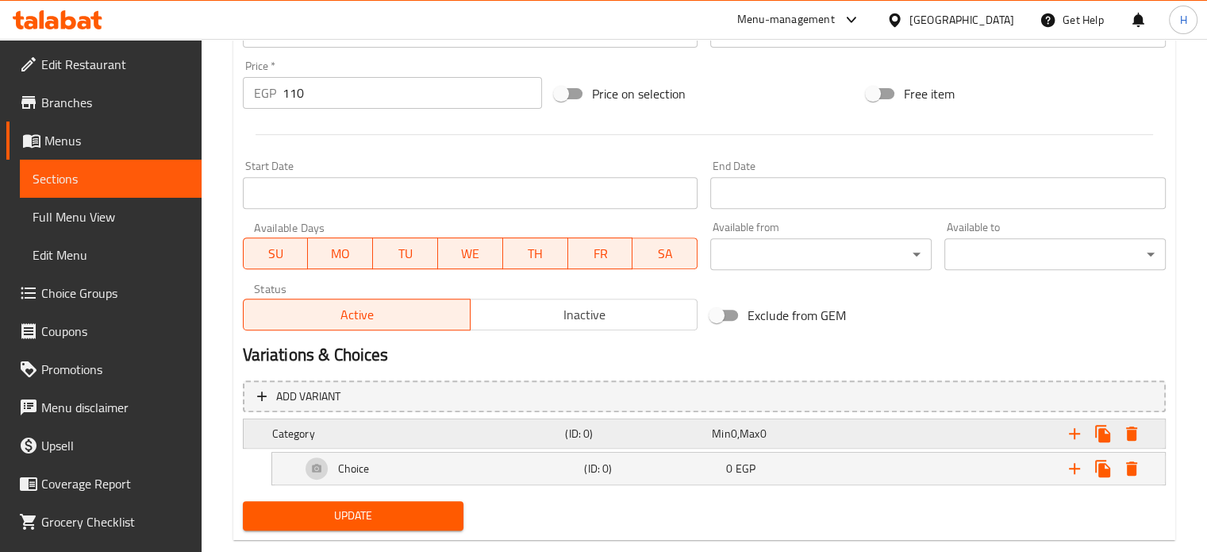
click at [352, 434] on h5 "Category" at bounding box center [415, 433] width 287 height 16
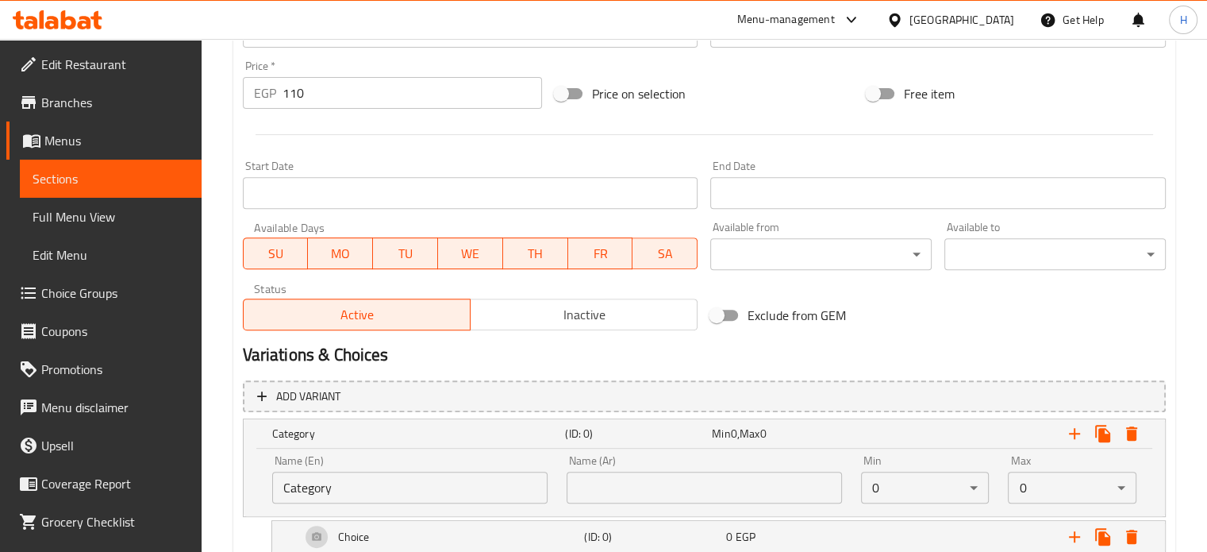
scroll to position [658, 0]
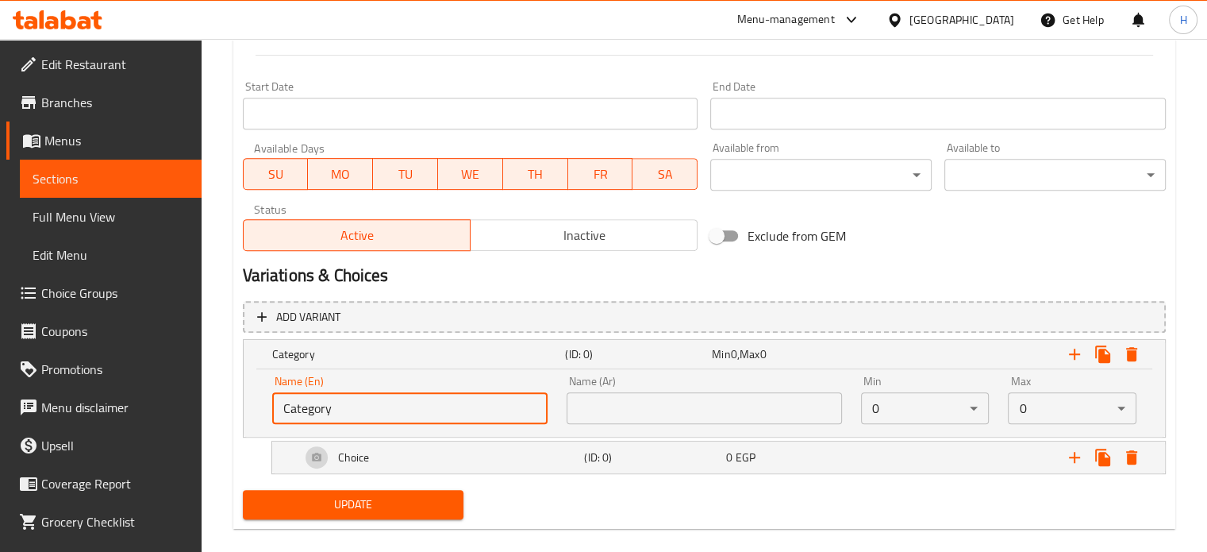
drag, startPoint x: 356, startPoint y: 409, endPoint x: 263, endPoint y: 406, distance: 92.1
click at [263, 406] on div "Name (En) Category Name (En)" at bounding box center [410, 399] width 294 height 67
click at [329, 409] on input "text" at bounding box center [409, 408] width 275 height 32
type input "Your Choice Of Extras:"
click at [587, 406] on input "text" at bounding box center [704, 408] width 275 height 32
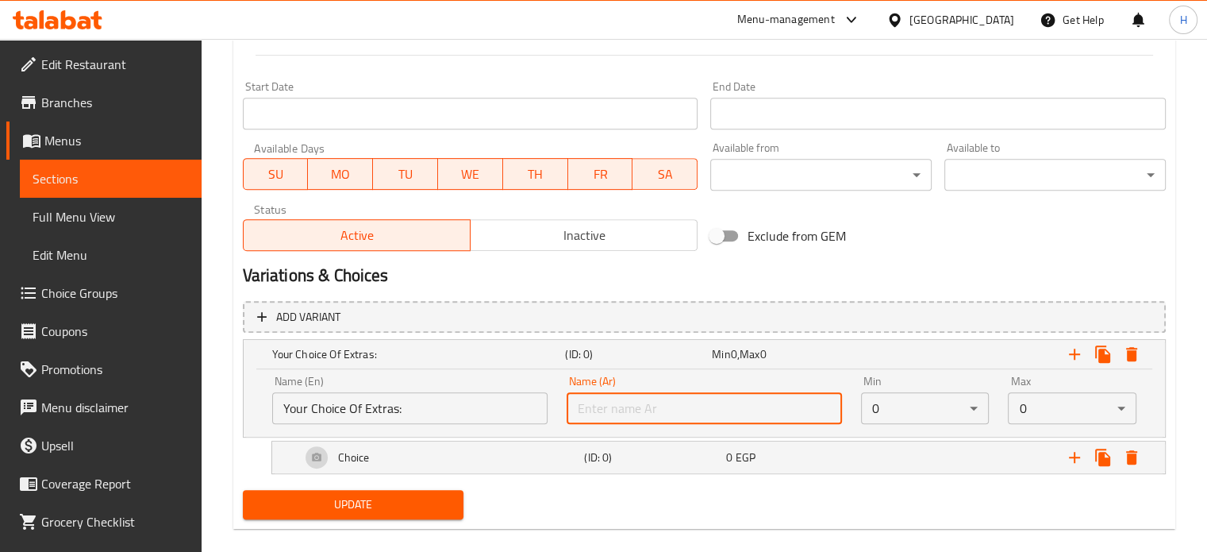
type input "أختيارك من :"
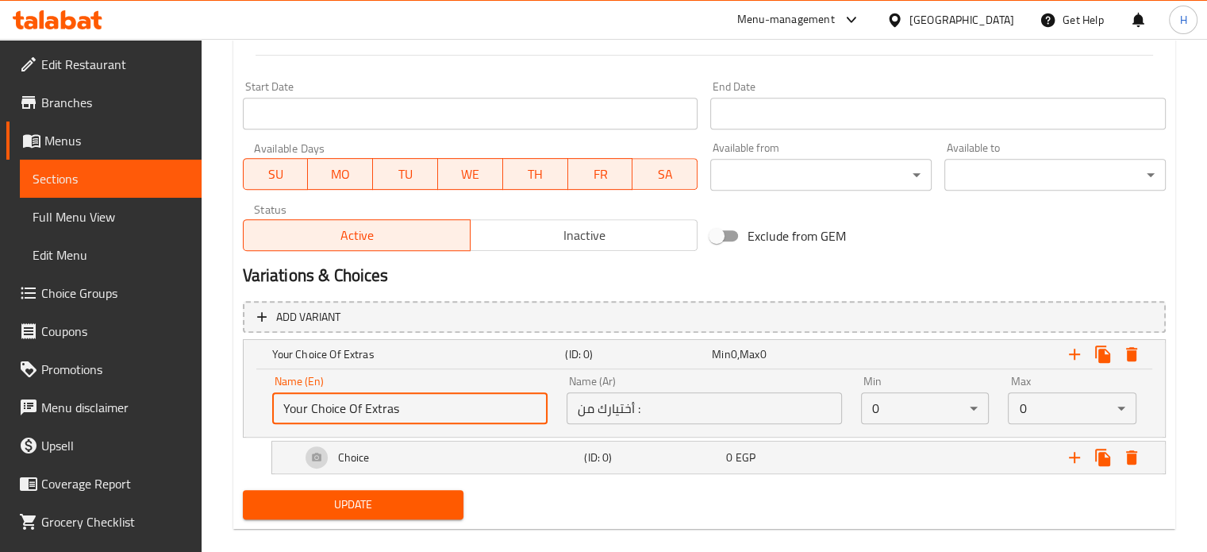
type input "Your Choice Of Extras:"
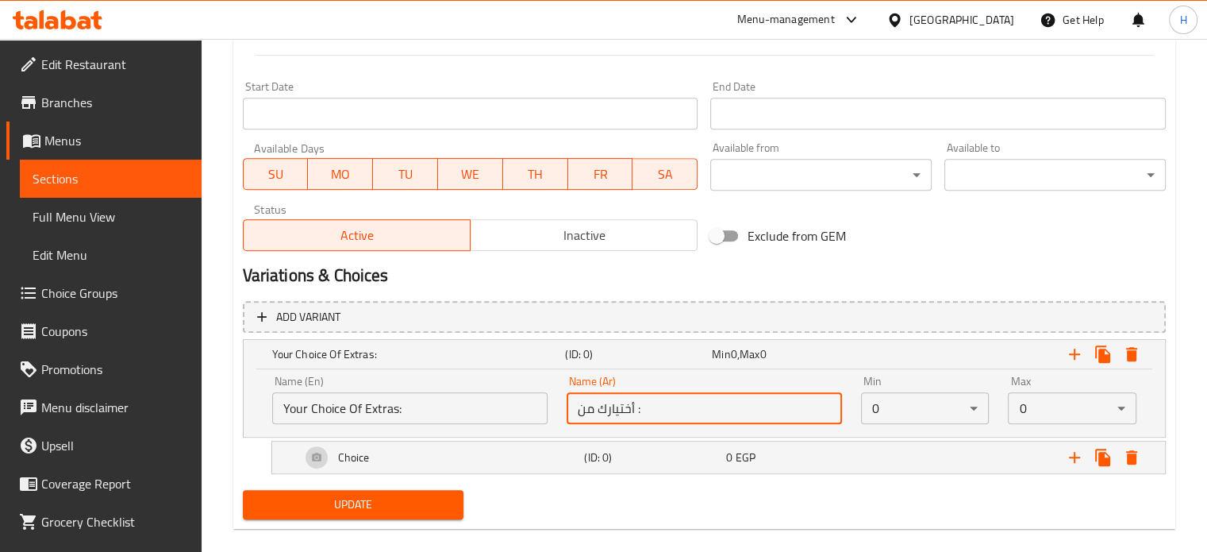
drag, startPoint x: 655, startPoint y: 400, endPoint x: 550, endPoint y: 405, distance: 104.9
click at [550, 405] on div "Name (En) Your Choice Of Extras: Name (En) Name (Ar) أختيارك من : Name (Ar) Min…" at bounding box center [704, 399] width 883 height 67
click at [642, 408] on input "text" at bounding box center [704, 408] width 275 height 32
drag, startPoint x: 671, startPoint y: 405, endPoint x: 554, endPoint y: 399, distance: 117.6
click at [554, 399] on div "Name (En) Your Choice Of Extras: Name (En) Name (Ar) إختيارك من البان كيك المجا…" at bounding box center [704, 399] width 883 height 67
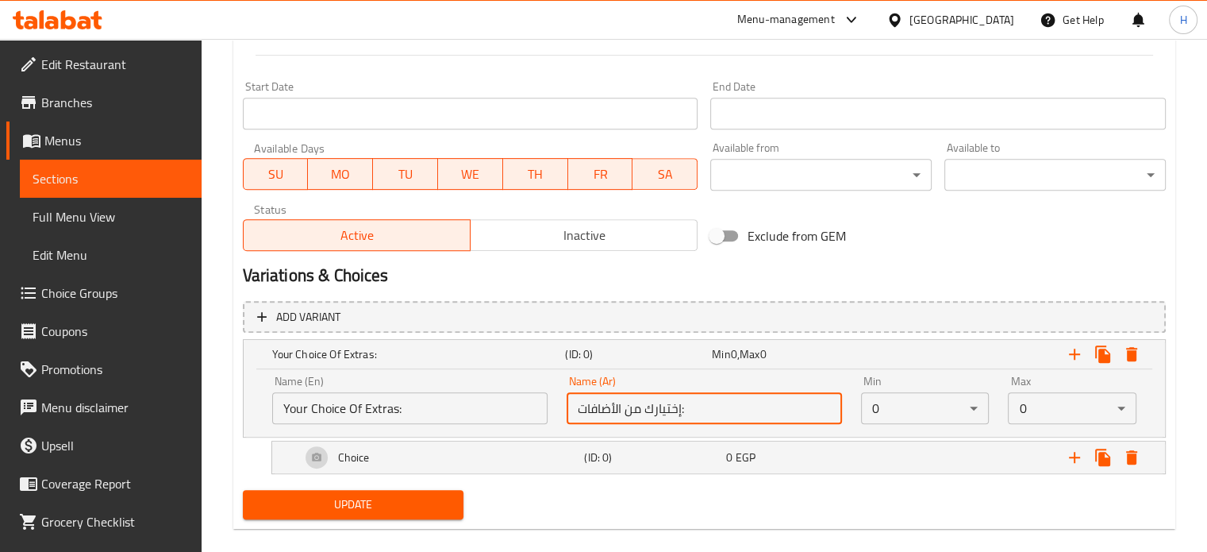
type input "إختيارك من الأضافات:"
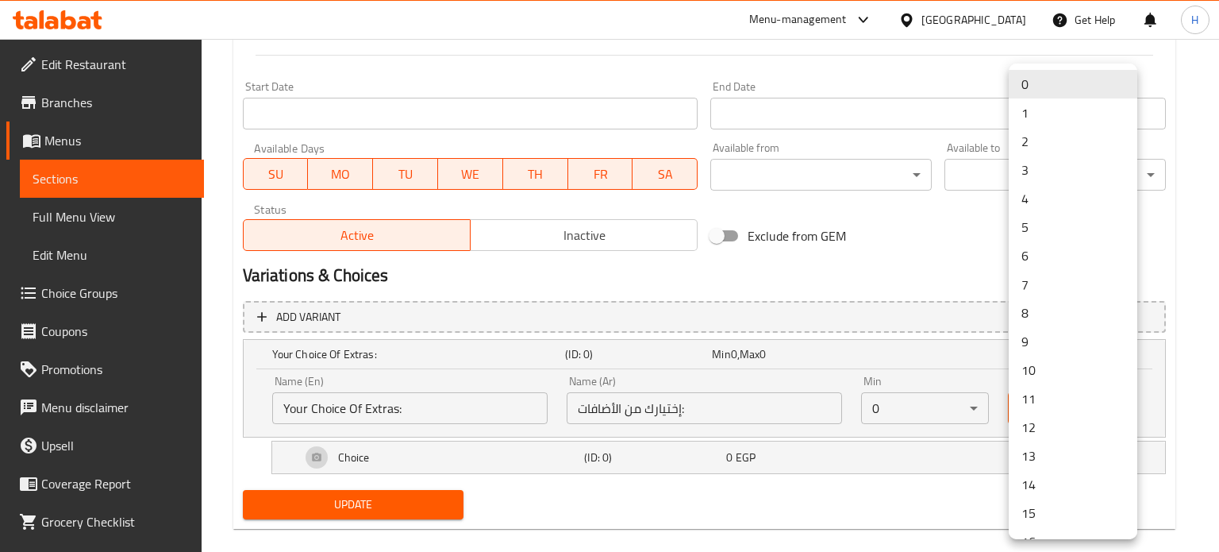
click at [1038, 136] on li "2" at bounding box center [1073, 141] width 129 height 29
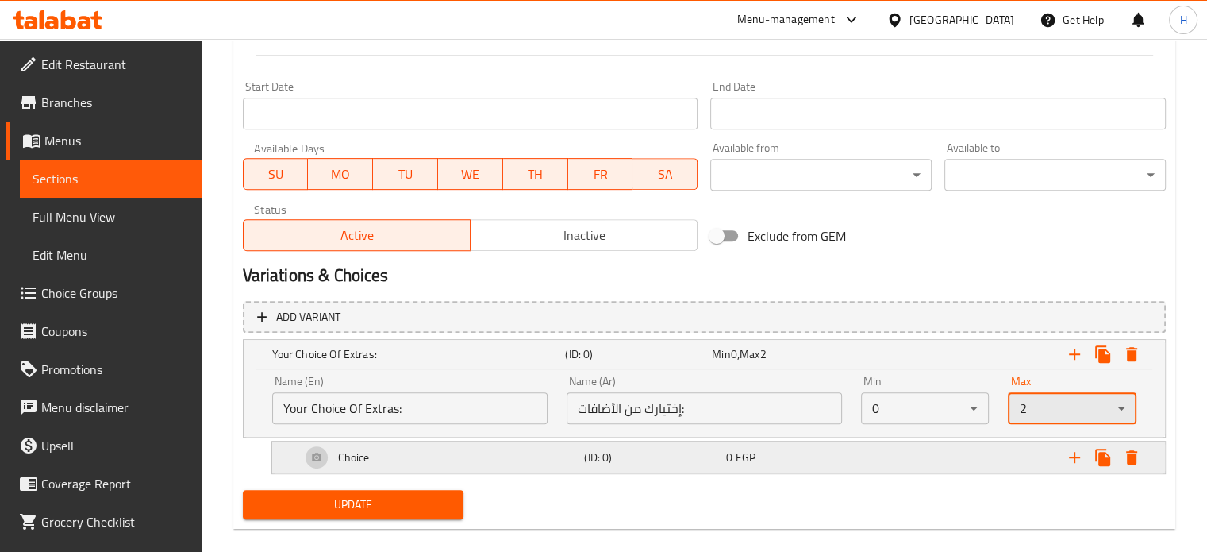
scroll to position [678, 0]
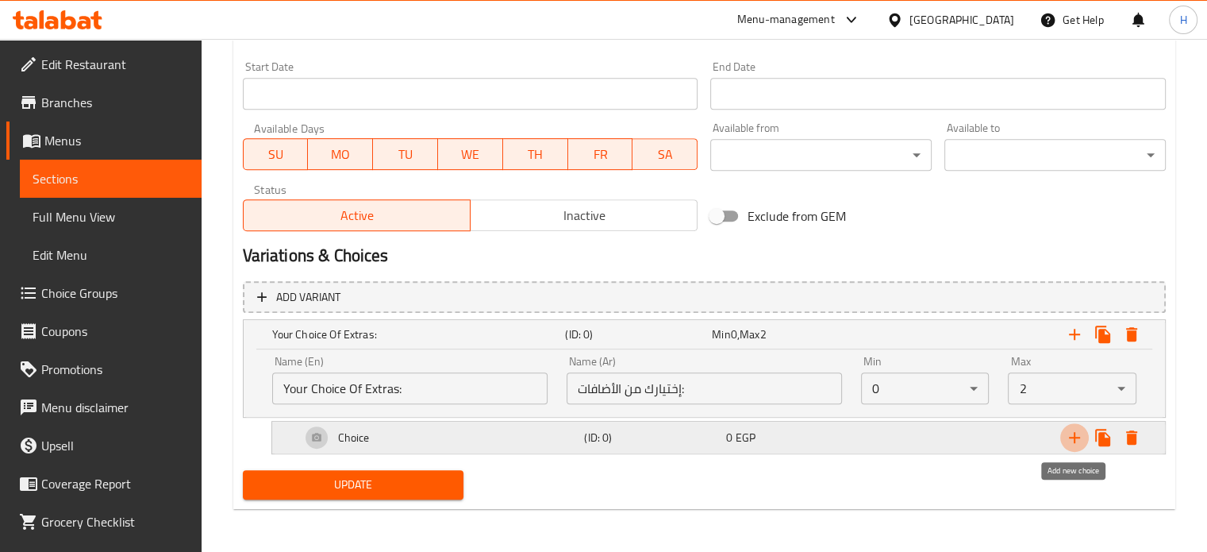
click at [1077, 437] on icon "Expand" at bounding box center [1074, 437] width 19 height 19
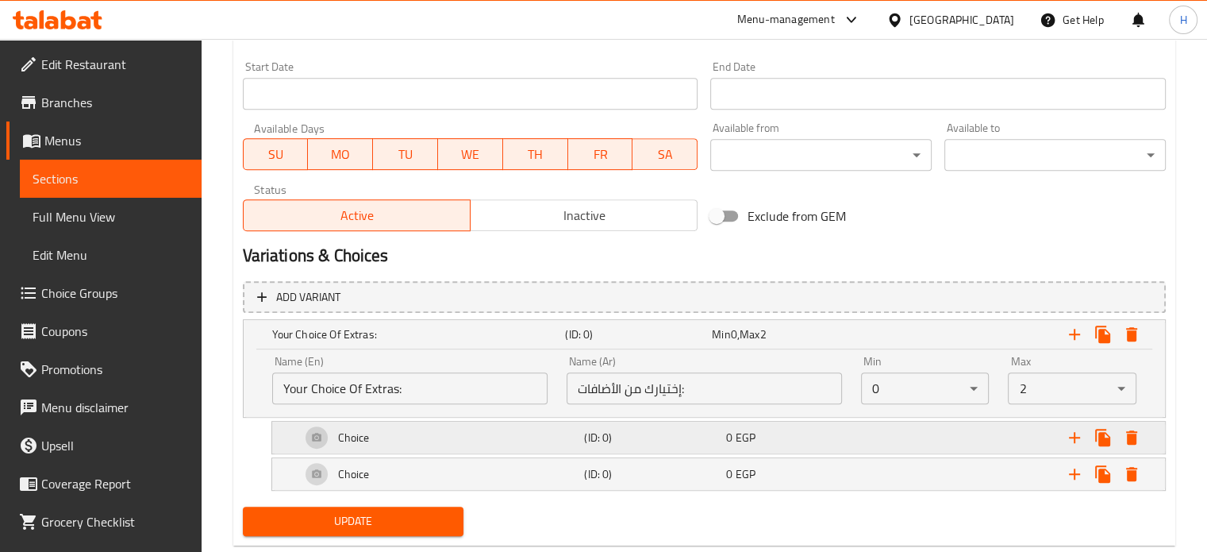
click at [605, 451] on div "Choice (ID: 0) 0 EGP" at bounding box center [724, 437] width 852 height 38
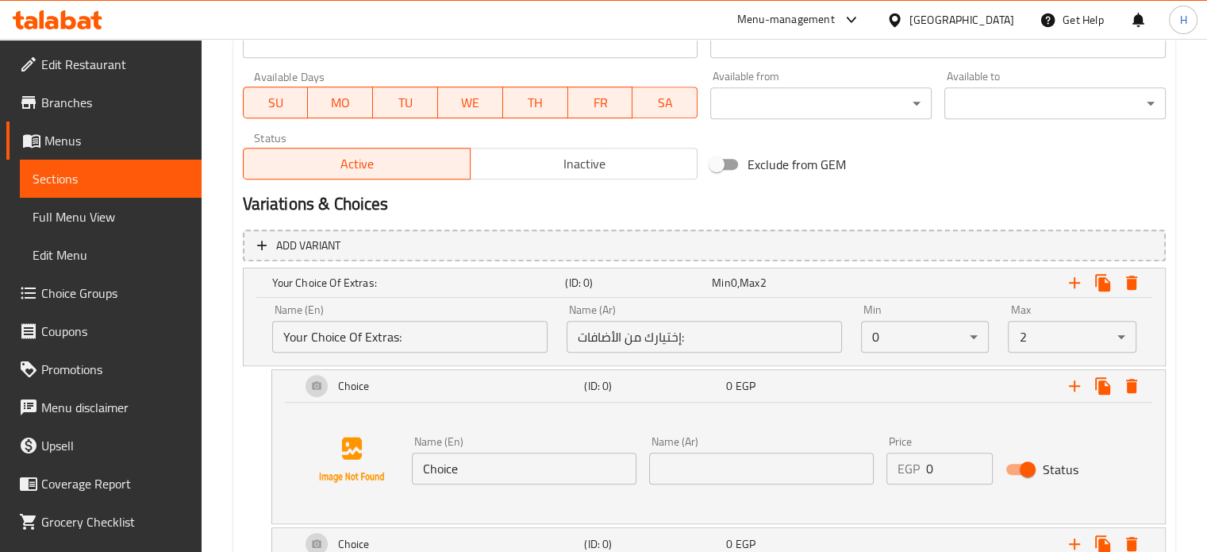
scroll to position [757, 0]
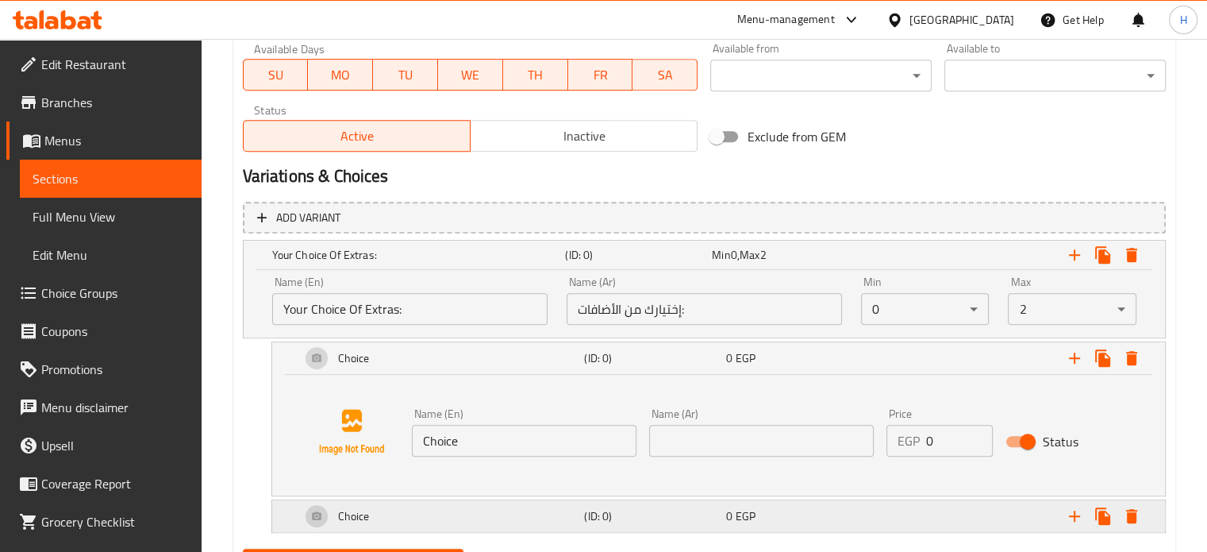
click at [552, 514] on div "Choice" at bounding box center [440, 516] width 284 height 38
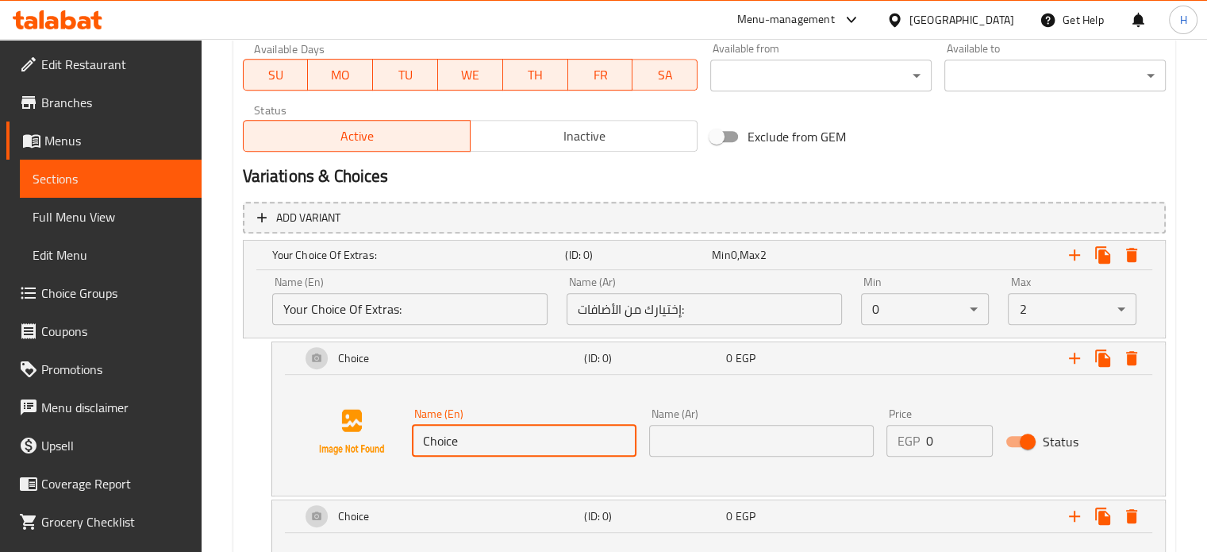
drag, startPoint x: 486, startPoint y: 442, endPoint x: 411, endPoint y: 437, distance: 74.7
click at [412, 437] on input "Choice" at bounding box center [524, 441] width 225 height 32
paste input "icken 100gm"
type input "Chicken 100gm"
click at [756, 444] on input "text" at bounding box center [761, 441] width 225 height 32
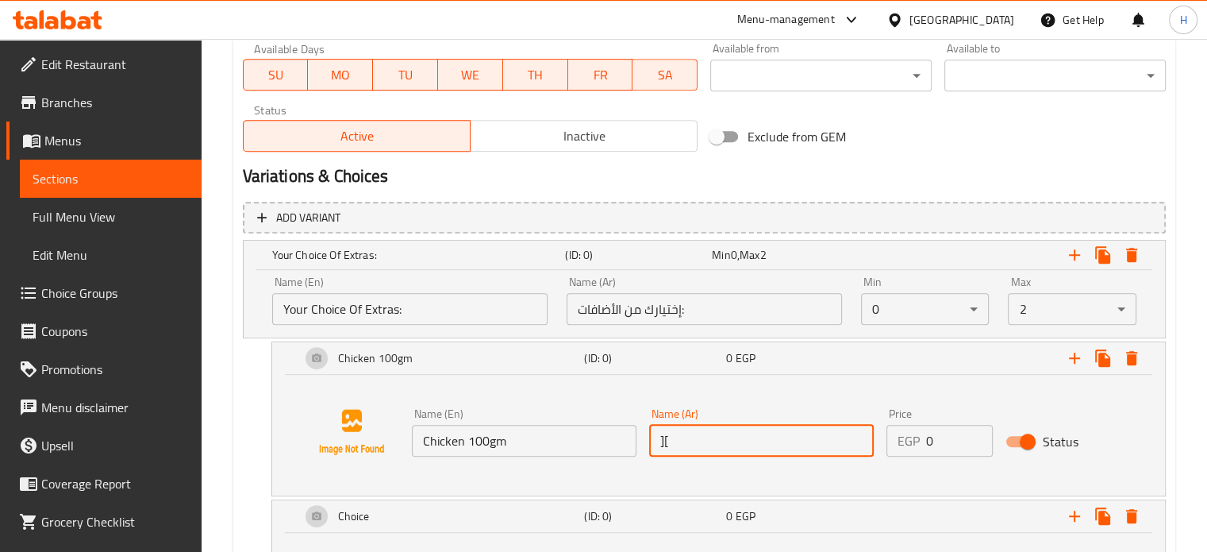
type input "]"
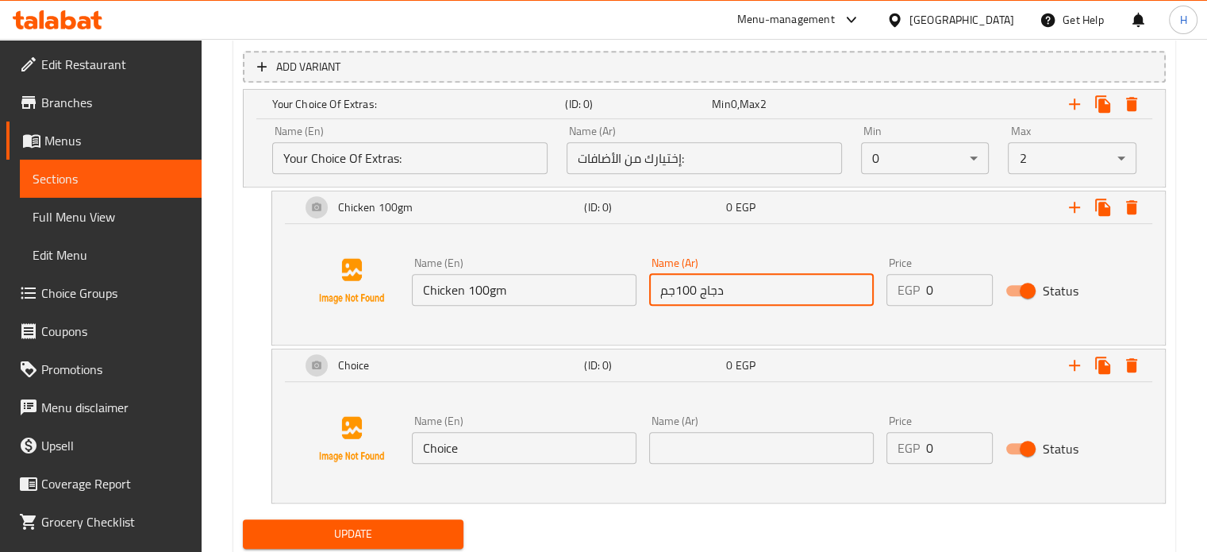
scroll to position [916, 0]
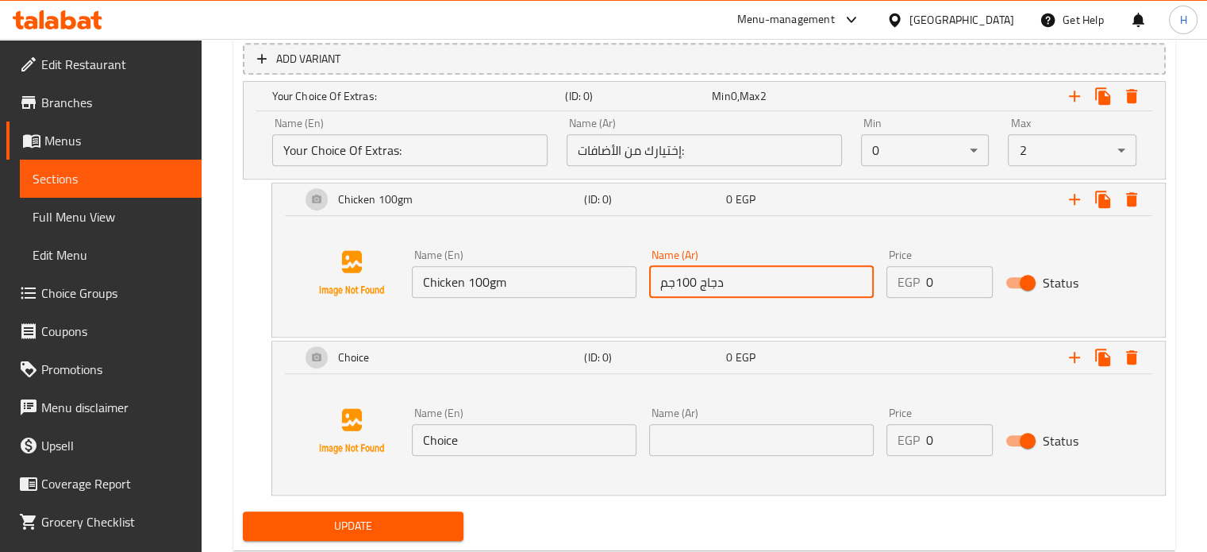
type input "دجاج 100جم"
drag, startPoint x: 483, startPoint y: 439, endPoint x: 373, endPoint y: 434, distance: 110.4
click at [373, 434] on div "Name (En) Choice Name (En) Name (Ar) Name (Ar) Price EGP 0 Price Status" at bounding box center [718, 431] width 855 height 121
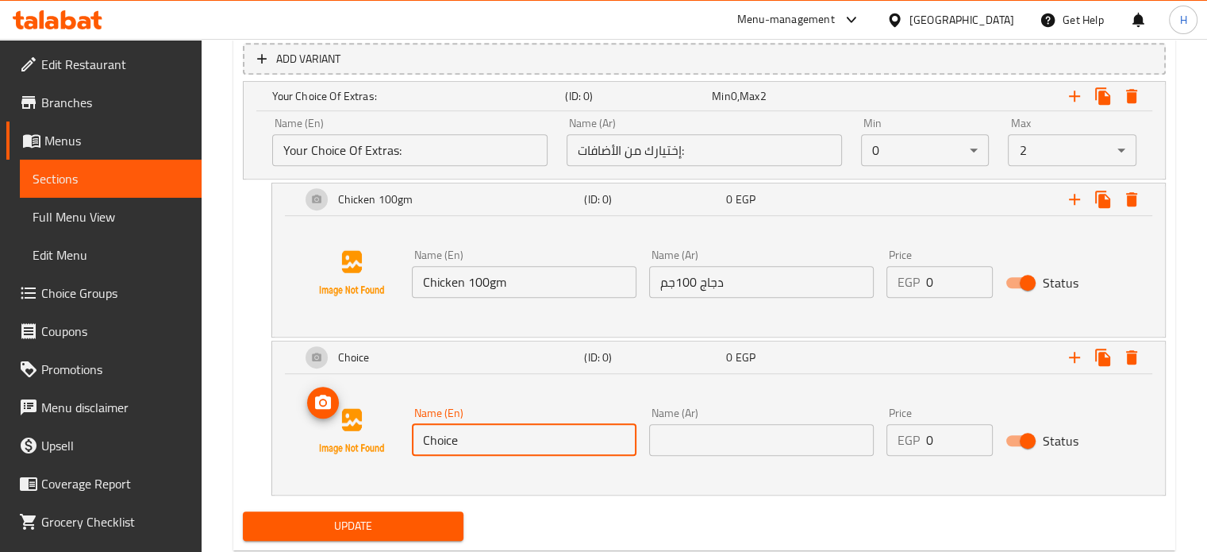
paste input "Mushroom 50gm"
type input "Mushroom 50gm"
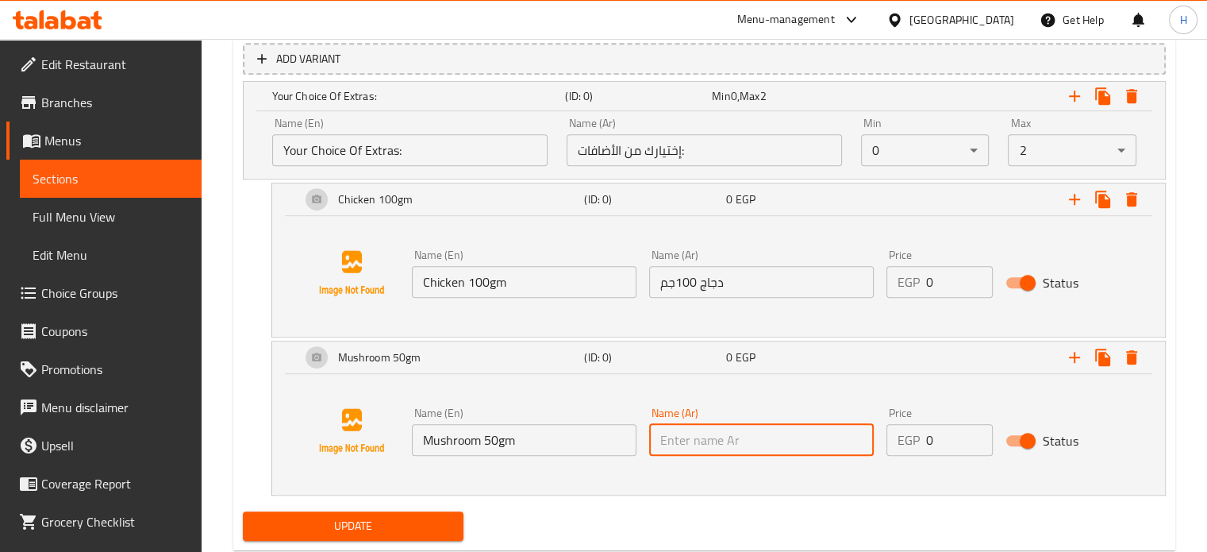
click at [714, 440] on input "text" at bounding box center [761, 440] width 225 height 32
type input "l"
type input "مشروم 50جم"
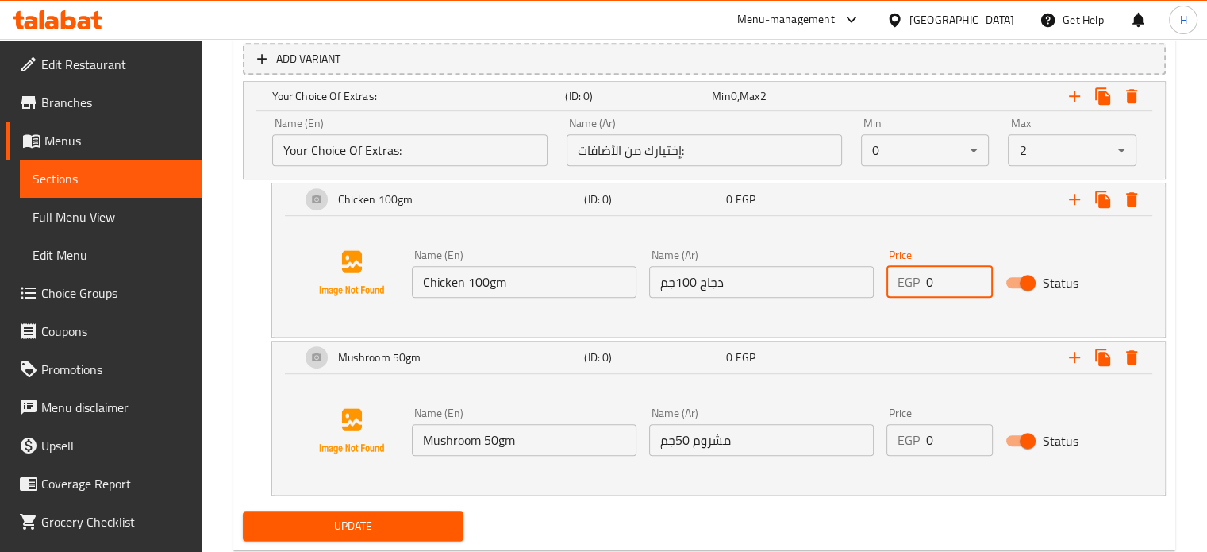
drag, startPoint x: 946, startPoint y: 271, endPoint x: 896, endPoint y: 275, distance: 50.1
click at [896, 275] on div "EGP 0 Price" at bounding box center [939, 282] width 106 height 32
type input "60"
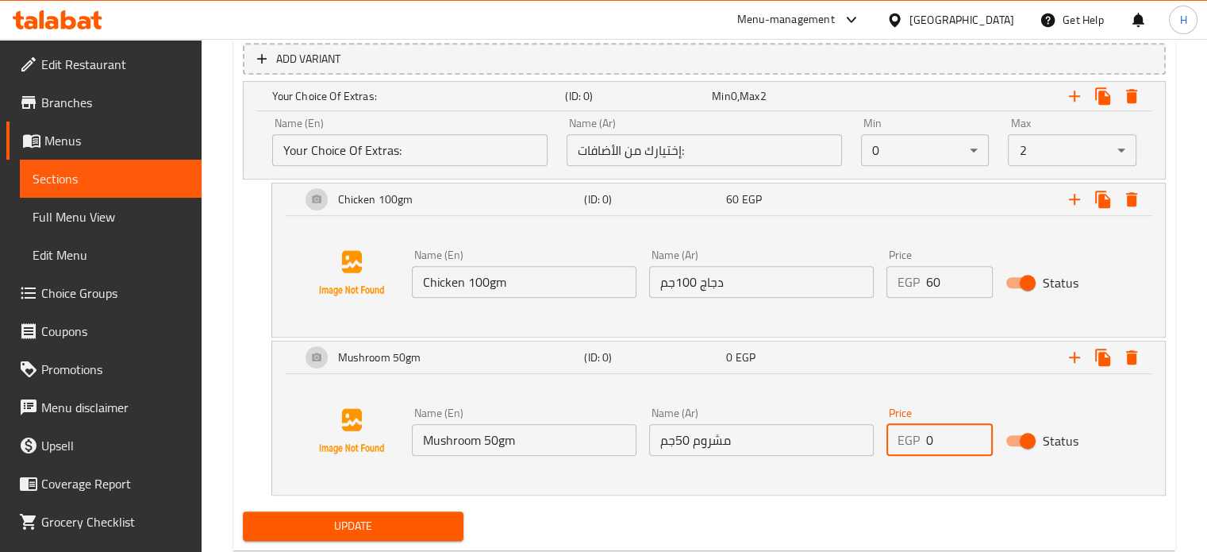
drag, startPoint x: 942, startPoint y: 432, endPoint x: 891, endPoint y: 429, distance: 50.9
click at [891, 429] on div "EGP 0 Price" at bounding box center [939, 440] width 106 height 32
type input "15"
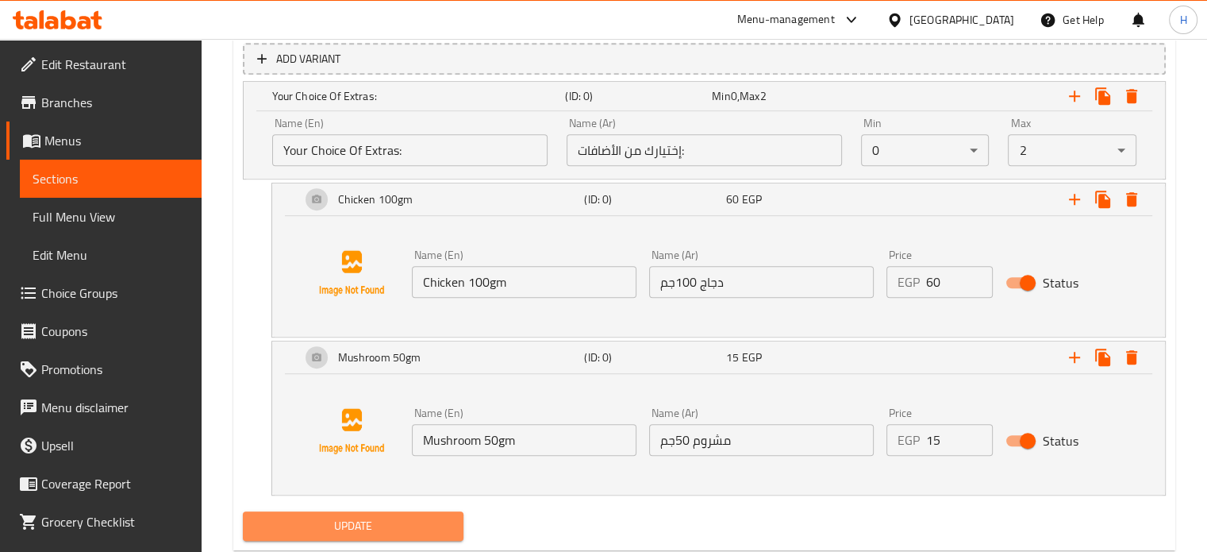
click at [367, 521] on span "Update" at bounding box center [354, 526] width 196 height 20
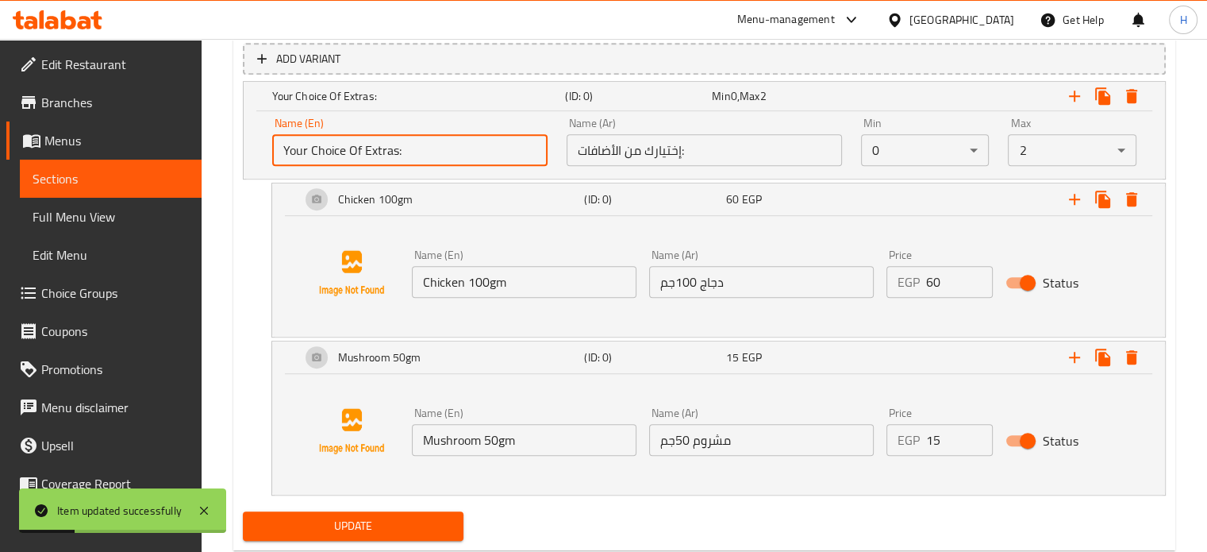
drag, startPoint x: 409, startPoint y: 149, endPoint x: 171, endPoint y: 125, distance: 238.5
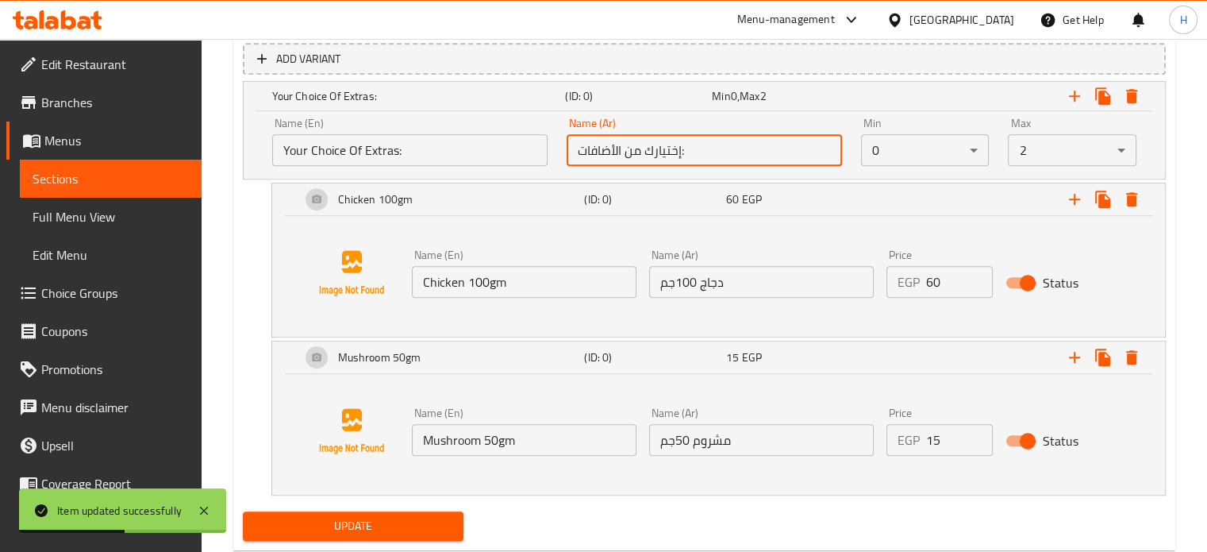
drag, startPoint x: 697, startPoint y: 154, endPoint x: 553, endPoint y: 129, distance: 145.9
click at [553, 129] on div "Name (En) Your Choice Of Extras: Name (En) Name (Ar) إختيارك من الأضافات: Name …" at bounding box center [704, 141] width 883 height 67
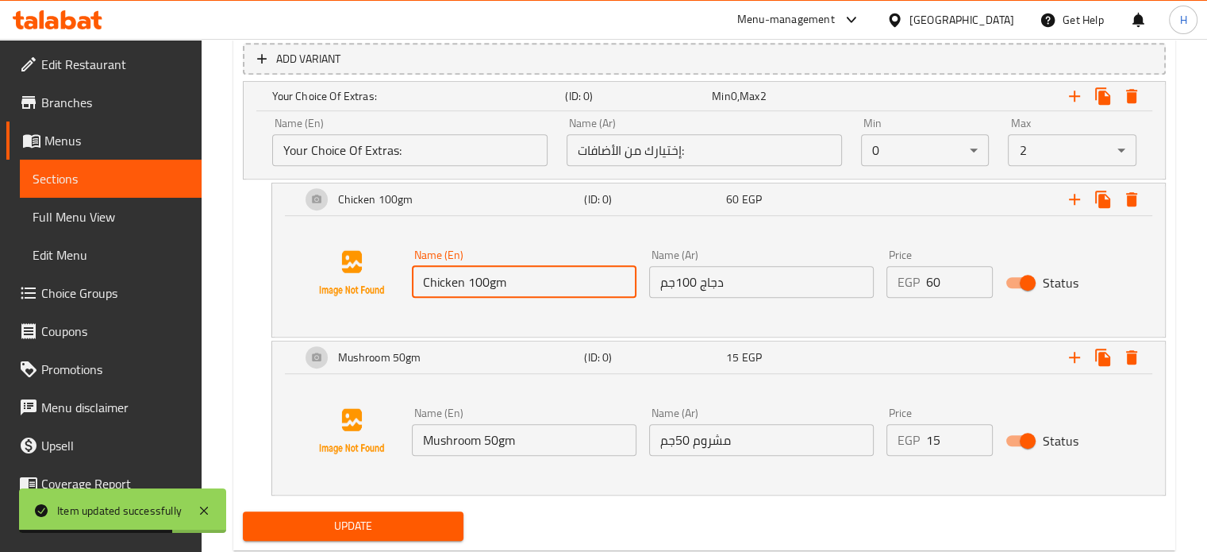
drag, startPoint x: 517, startPoint y: 269, endPoint x: 334, endPoint y: 269, distance: 182.5
click at [334, 269] on div "Name (En) Chicken 100gm Name (En) Name (Ar) دجاج 100جم Name (Ar) Price EGP 60 P…" at bounding box center [718, 273] width 855 height 121
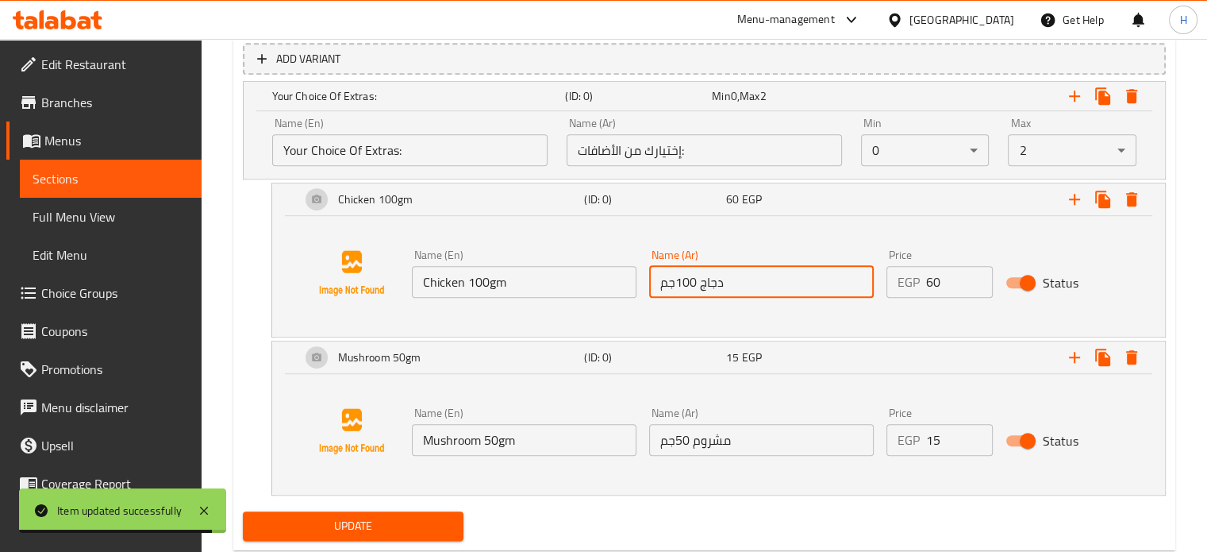
drag, startPoint x: 736, startPoint y: 292, endPoint x: 630, endPoint y: 283, distance: 106.0
click at [630, 283] on div "Name (En) Chicken 100gm Name (En) Name (Ar) دجاج 100جم Name (Ar) Price EGP 60 P…" at bounding box center [762, 273] width 713 height 61
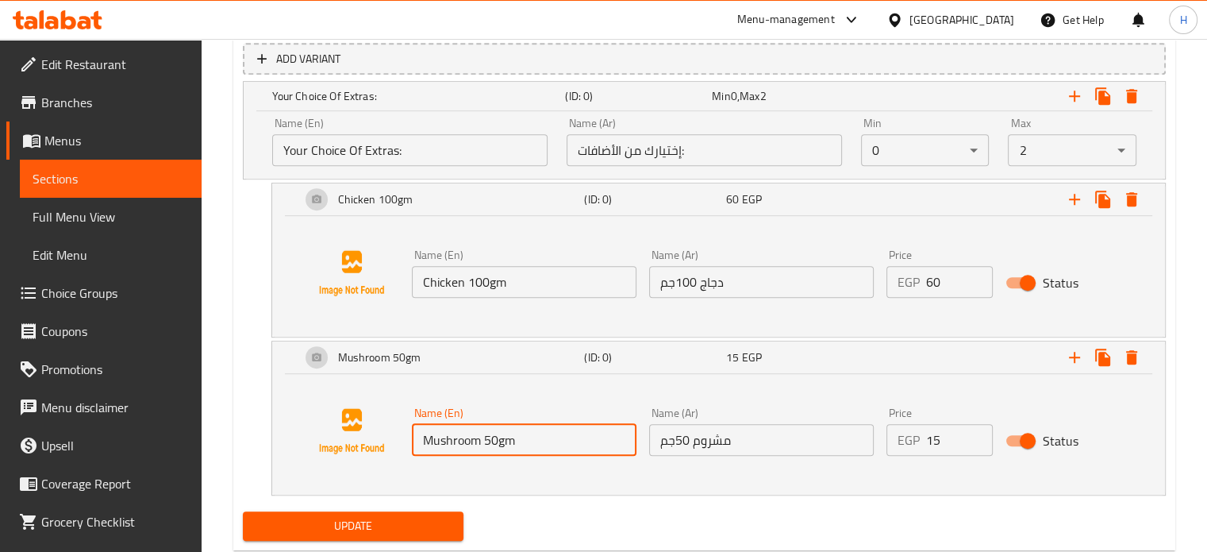
drag, startPoint x: 520, startPoint y: 445, endPoint x: 411, endPoint y: 440, distance: 108.8
click at [412, 440] on input "Mushroom 50gm" at bounding box center [524, 440] width 225 height 32
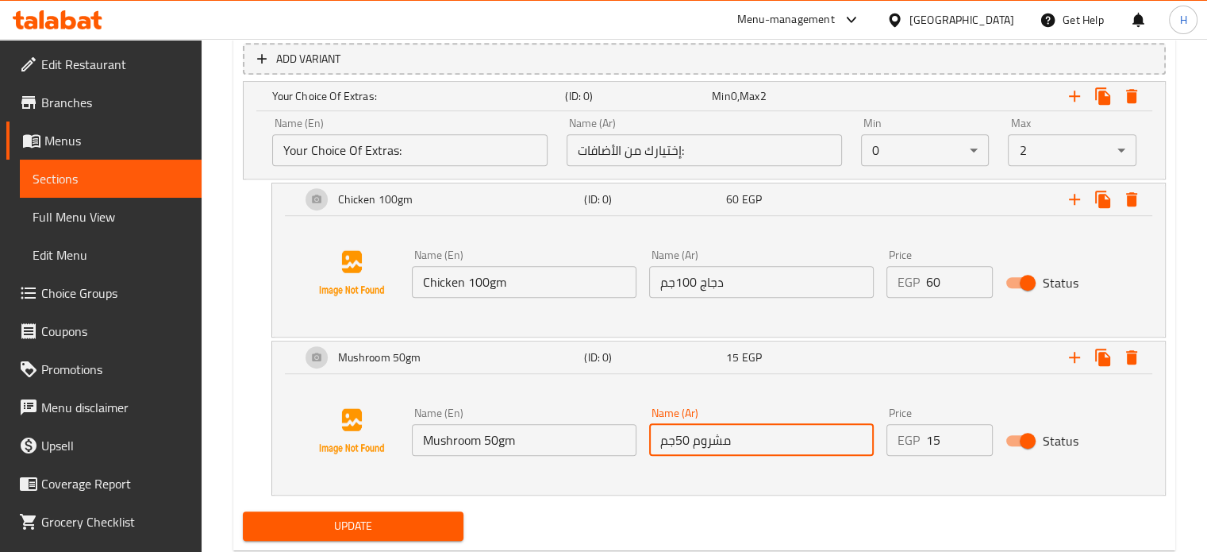
drag, startPoint x: 747, startPoint y: 440, endPoint x: 598, endPoint y: 447, distance: 148.5
click at [598, 447] on div "Name (En) Mushroom 50gm Name (En) Name (Ar) مشروم 50جم Name (Ar) Price EGP 15 P…" at bounding box center [762, 431] width 713 height 61
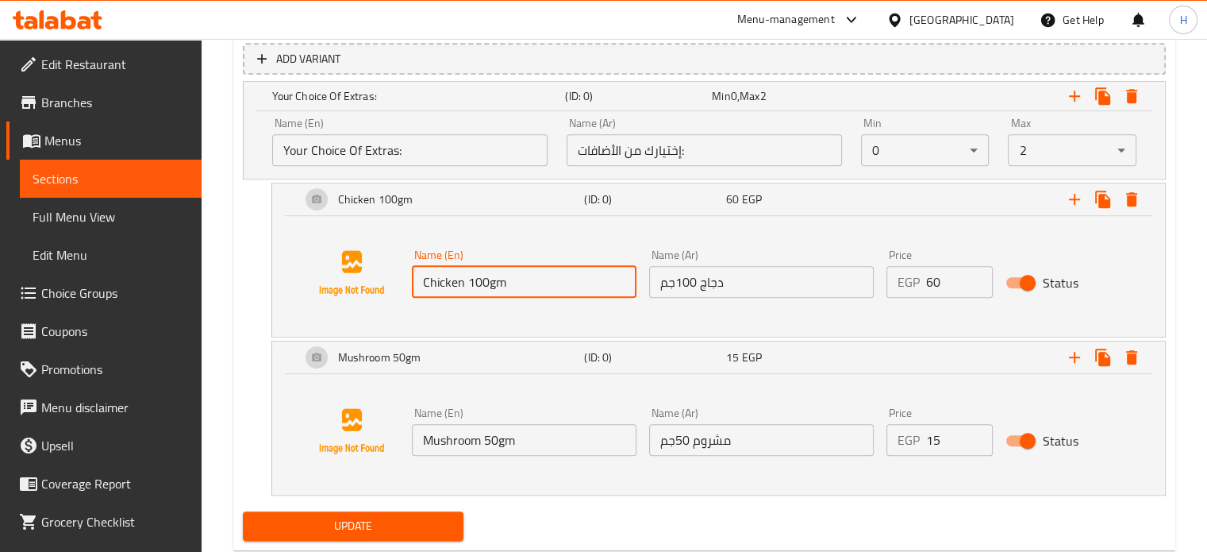
drag, startPoint x: 495, startPoint y: 281, endPoint x: 469, endPoint y: 279, distance: 26.2
click at [469, 279] on input "Chicken 100gm" at bounding box center [524, 282] width 225 height 32
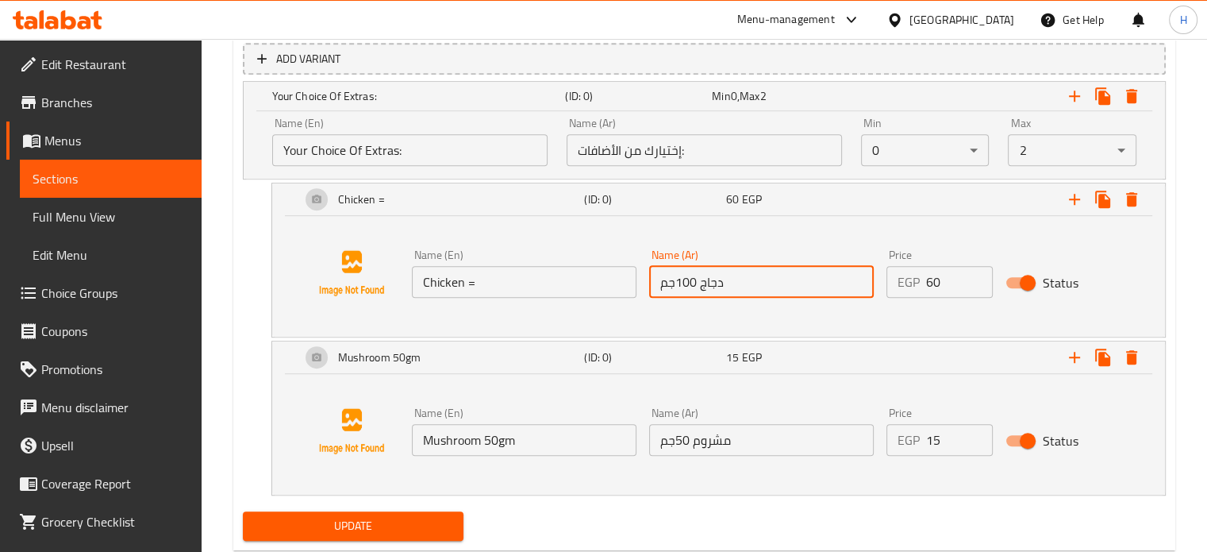
click at [697, 276] on input "دجاج 100جم" at bounding box center [761, 282] width 225 height 32
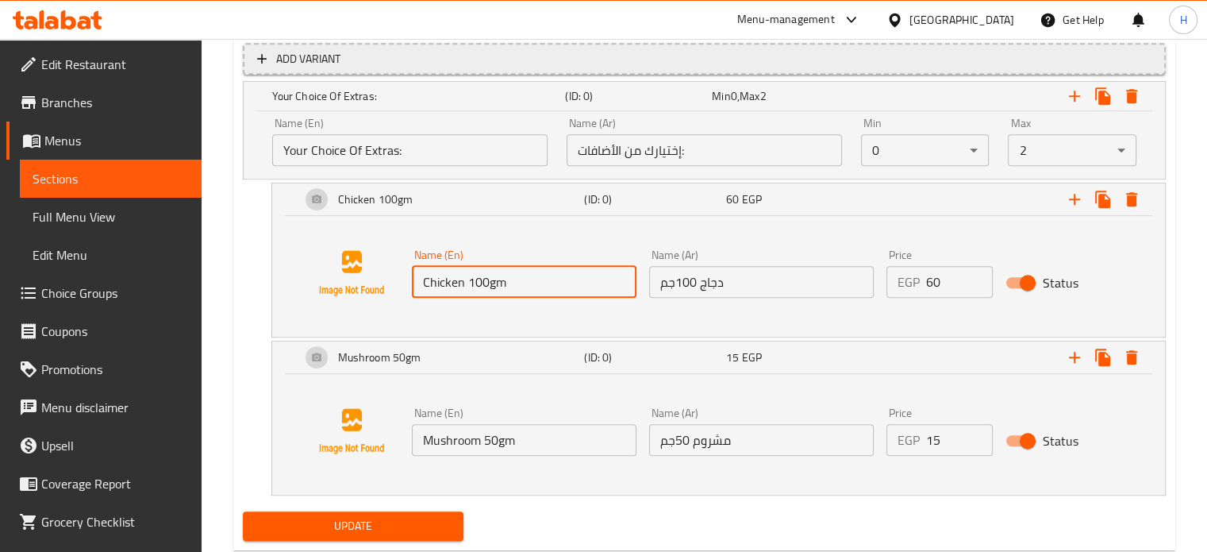
scroll to position [836, 0]
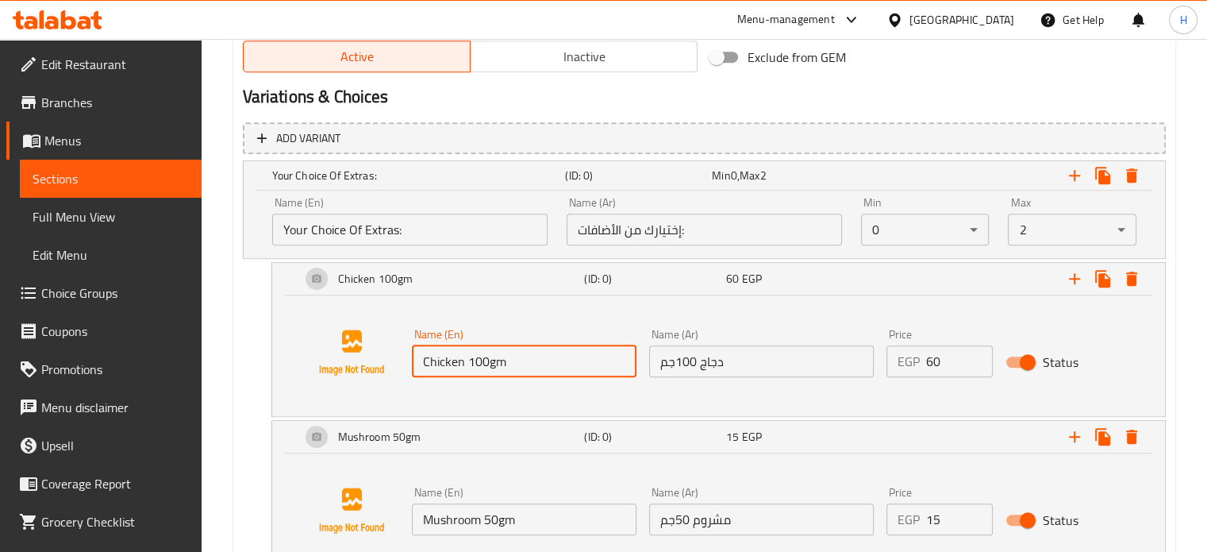
type input "Chicken 100gm"
drag, startPoint x: 406, startPoint y: 228, endPoint x: 199, endPoint y: 221, distance: 207.2
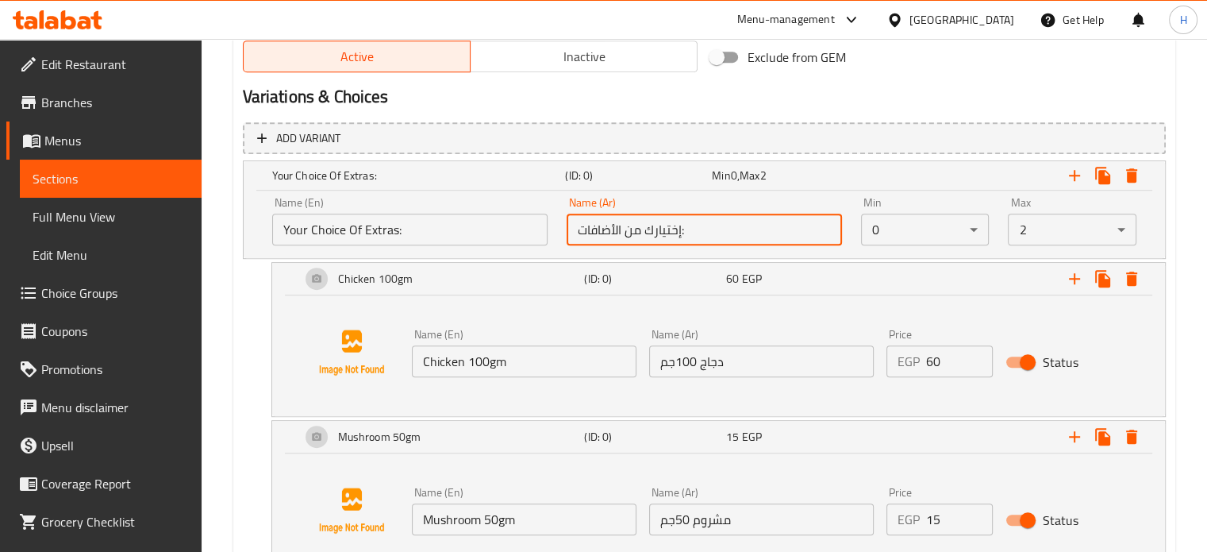
drag, startPoint x: 697, startPoint y: 236, endPoint x: 498, endPoint y: 231, distance: 198.5
click at [498, 231] on div "Name (En) Your Choice Of Extras: Name (En) Name (Ar) إختيارك من الأضافات: Name …" at bounding box center [704, 220] width 883 height 67
drag, startPoint x: 525, startPoint y: 364, endPoint x: 385, endPoint y: 358, distance: 140.6
click at [390, 361] on div "Name (En) Chicken 100gm Name (En) Name (Ar) دجاج 100جم Name (Ar) Price EGP 60 P…" at bounding box center [718, 352] width 855 height 121
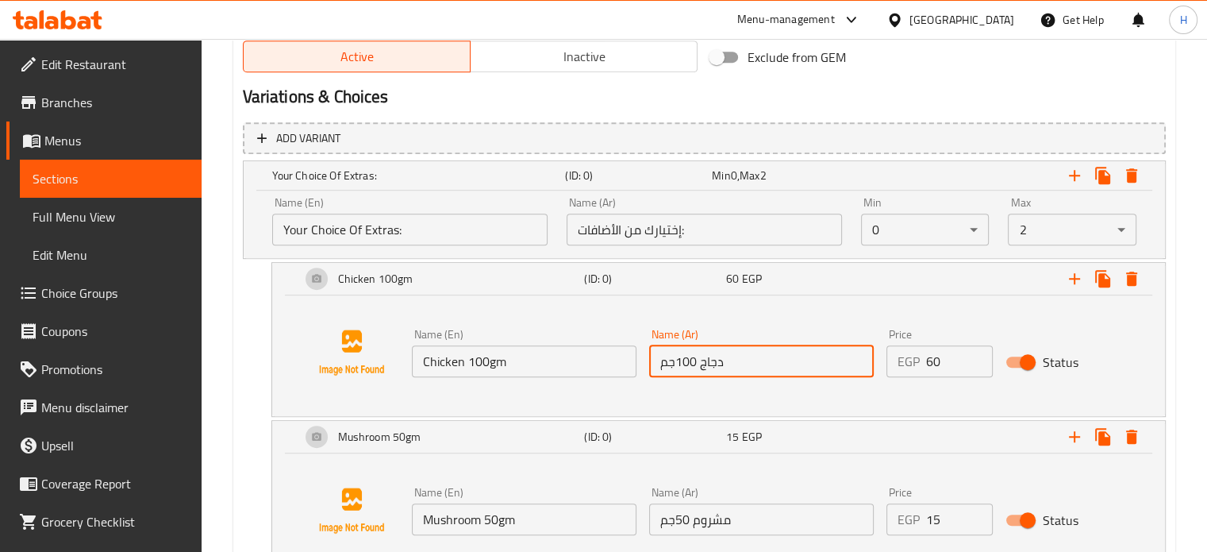
drag, startPoint x: 735, startPoint y: 354, endPoint x: 565, endPoint y: 330, distance: 171.5
click at [594, 356] on div "Name (En) Chicken 100gm Name (En) Name (Ar) دجاج 100جم Name (Ar) Price EGP 60 P…" at bounding box center [762, 352] width 713 height 61
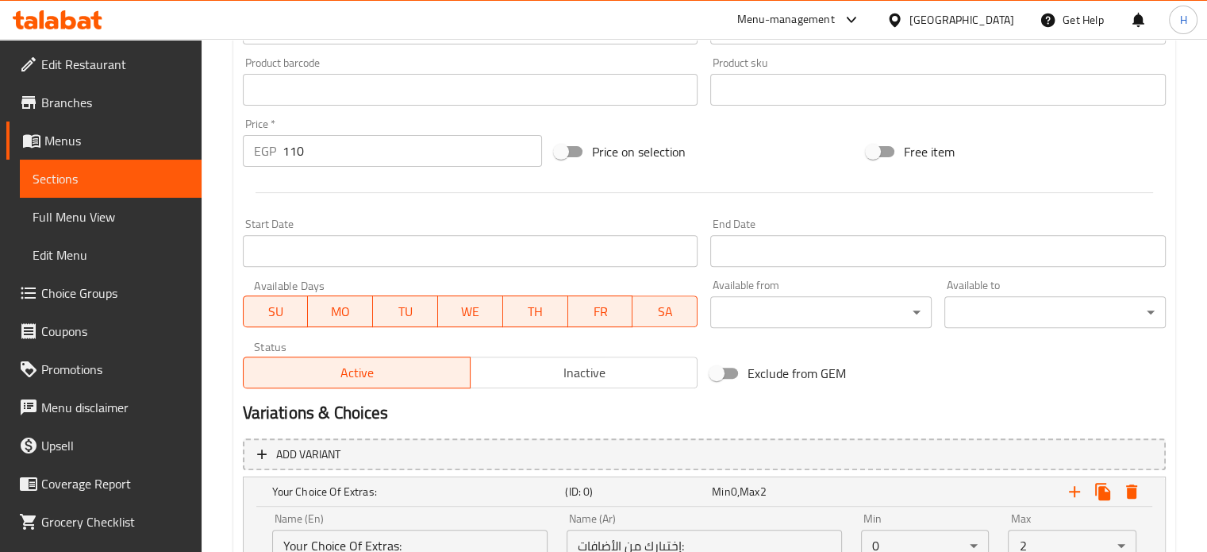
scroll to position [519, 0]
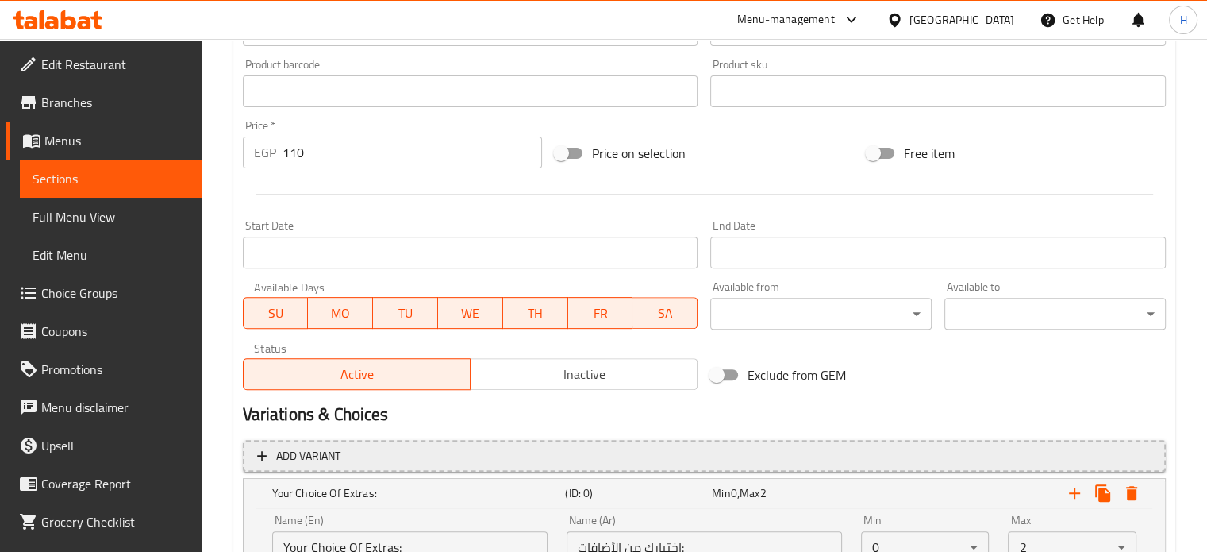
click at [372, 463] on span "Add variant" at bounding box center [704, 456] width 894 height 20
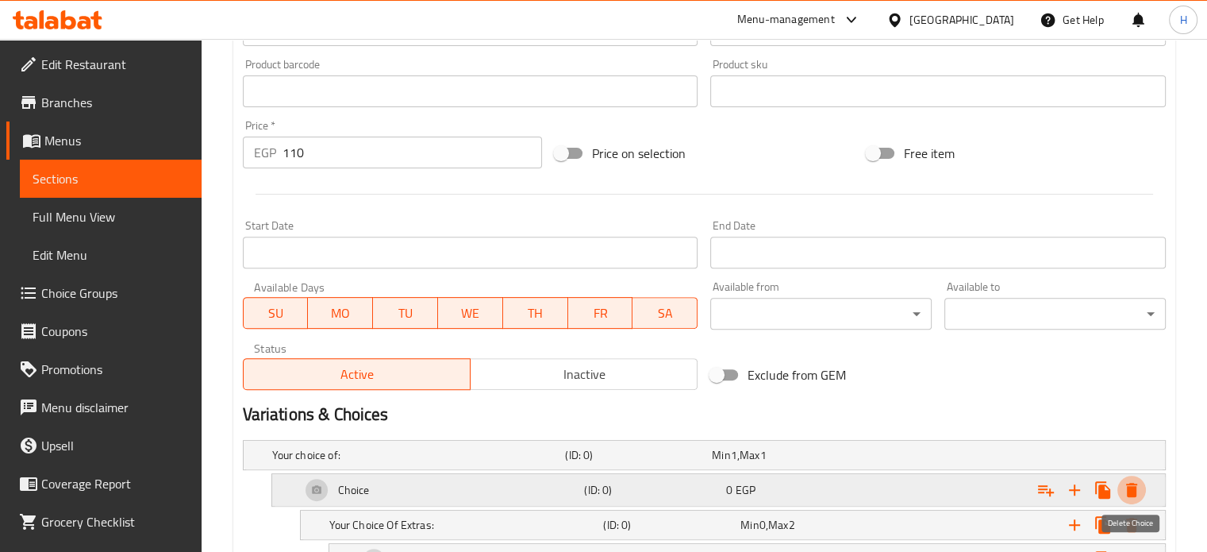
click at [1124, 490] on icon "Expand" at bounding box center [1131, 489] width 19 height 19
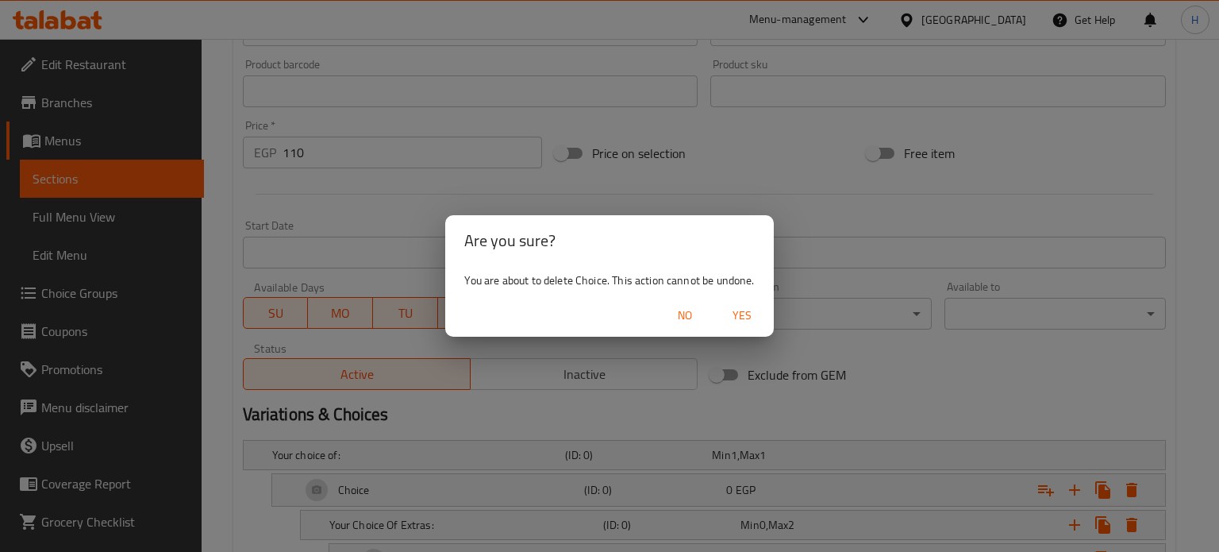
click at [740, 313] on span "Yes" at bounding box center [742, 316] width 38 height 20
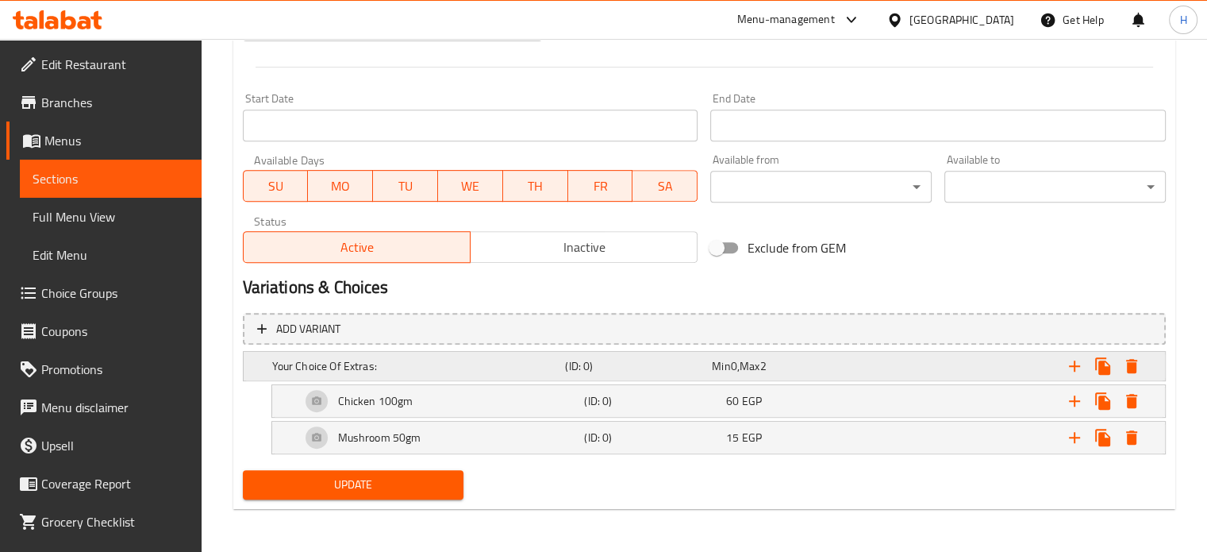
click at [407, 369] on h5 "Your Choice Of Extras:" at bounding box center [415, 366] width 287 height 16
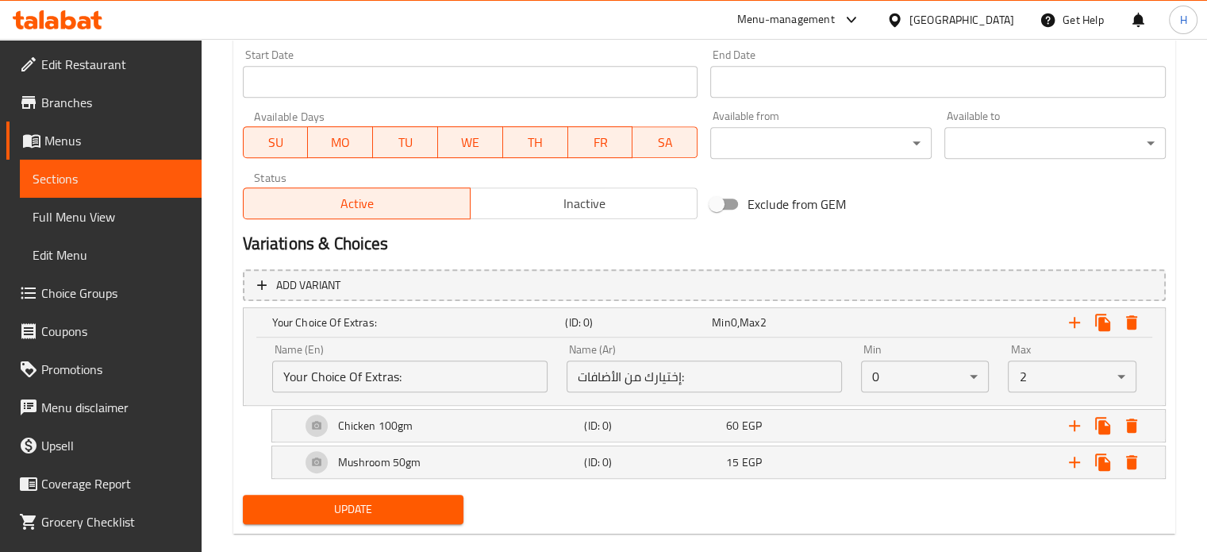
scroll to position [714, 0]
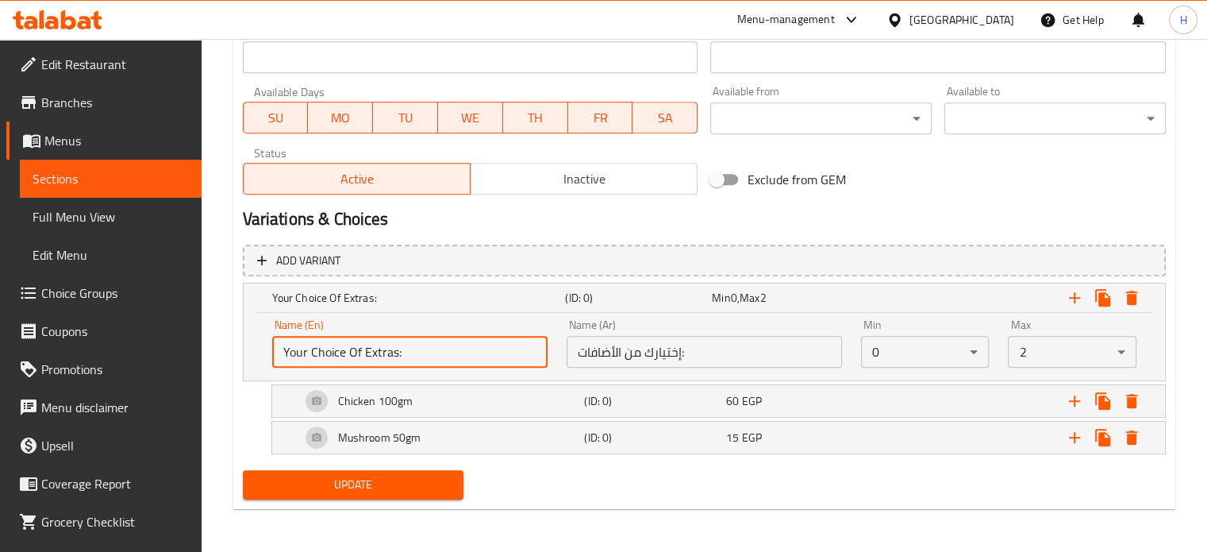
drag, startPoint x: 425, startPoint y: 356, endPoint x: 140, endPoint y: 356, distance: 284.1
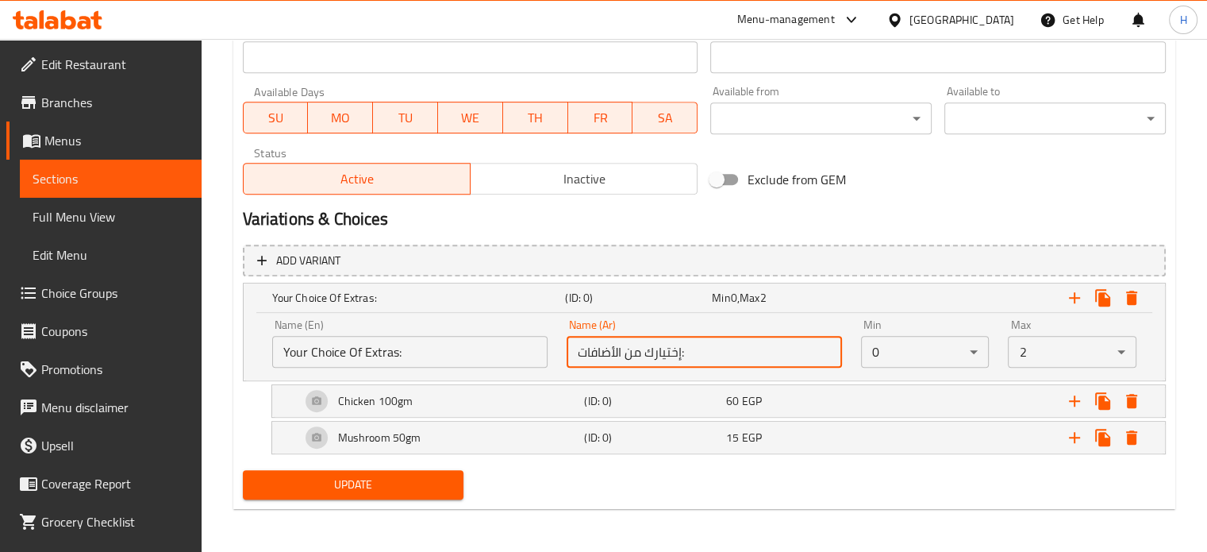
drag, startPoint x: 691, startPoint y: 347, endPoint x: 492, endPoint y: 340, distance: 199.3
click at [493, 342] on div "Name (En) Your Choice Of Extras: Name (En) Name (Ar) إختيارك من الأضافات: Name …" at bounding box center [704, 342] width 883 height 67
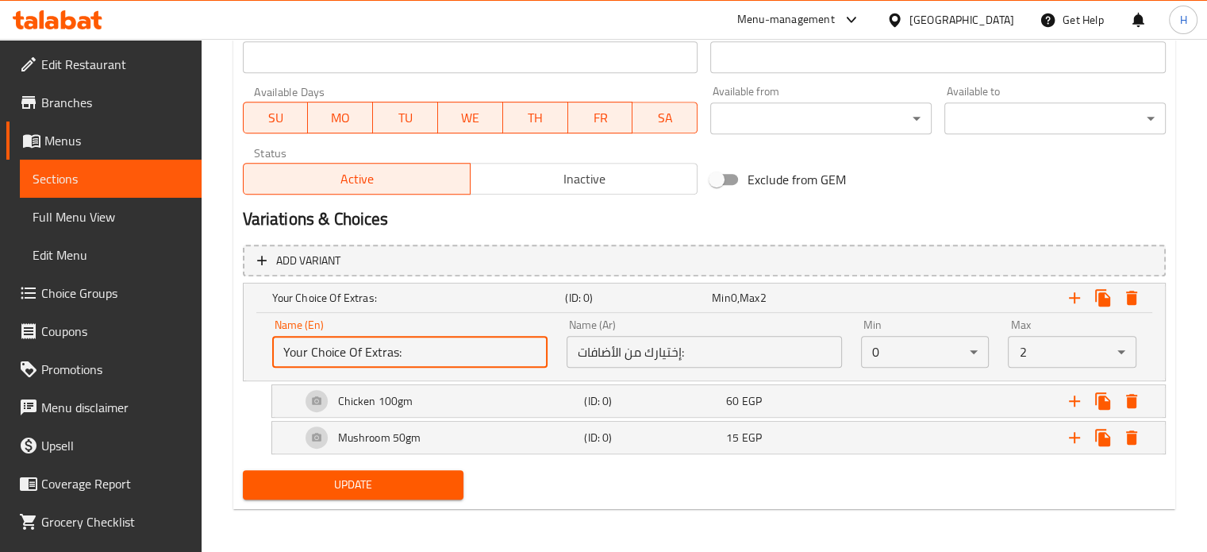
drag, startPoint x: 409, startPoint y: 348, endPoint x: 202, endPoint y: 345, distance: 207.9
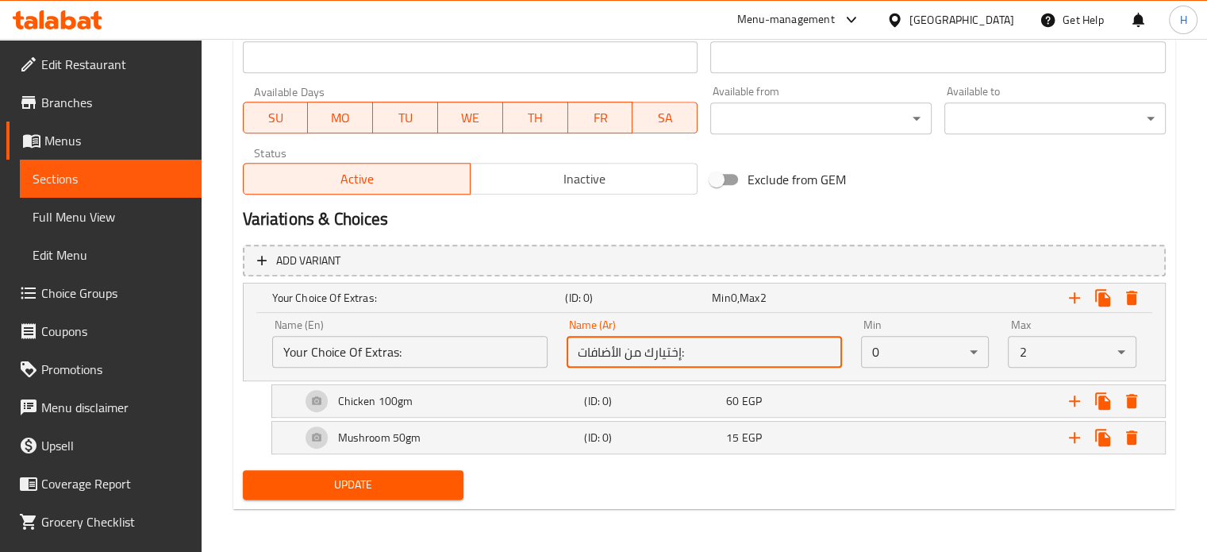
drag, startPoint x: 557, startPoint y: 338, endPoint x: 540, endPoint y: 338, distance: 17.5
click at [540, 338] on div "Name (En) Your Choice Of Extras: Name (En) Name (Ar) إختيارك من الأضافات: Name …" at bounding box center [704, 342] width 883 height 67
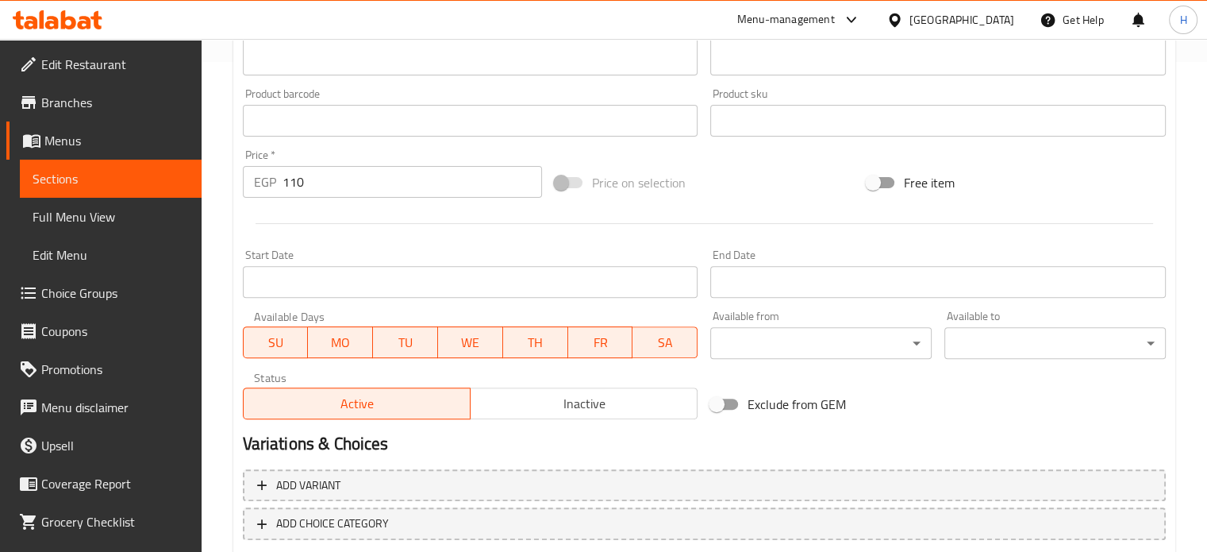
scroll to position [579, 0]
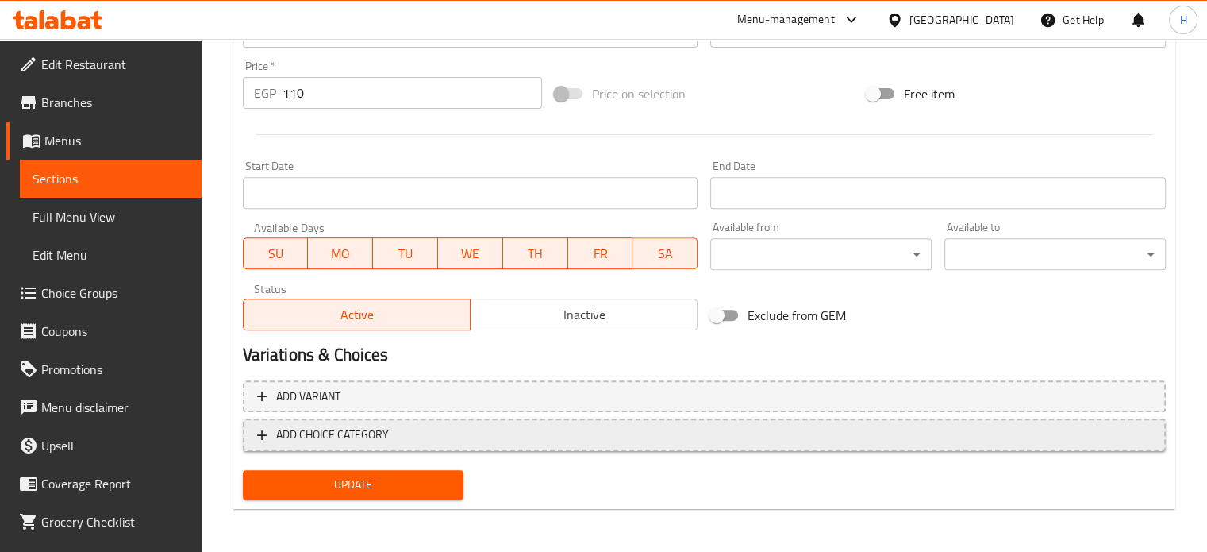
click at [326, 434] on span "ADD CHOICE CATEGORY" at bounding box center [332, 435] width 113 height 20
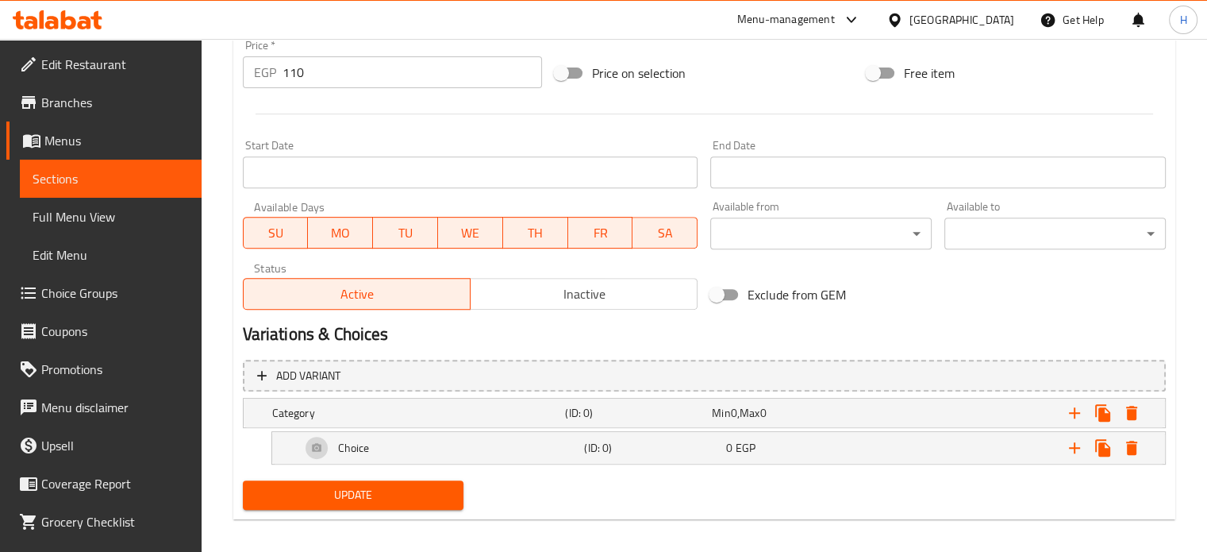
scroll to position [609, 0]
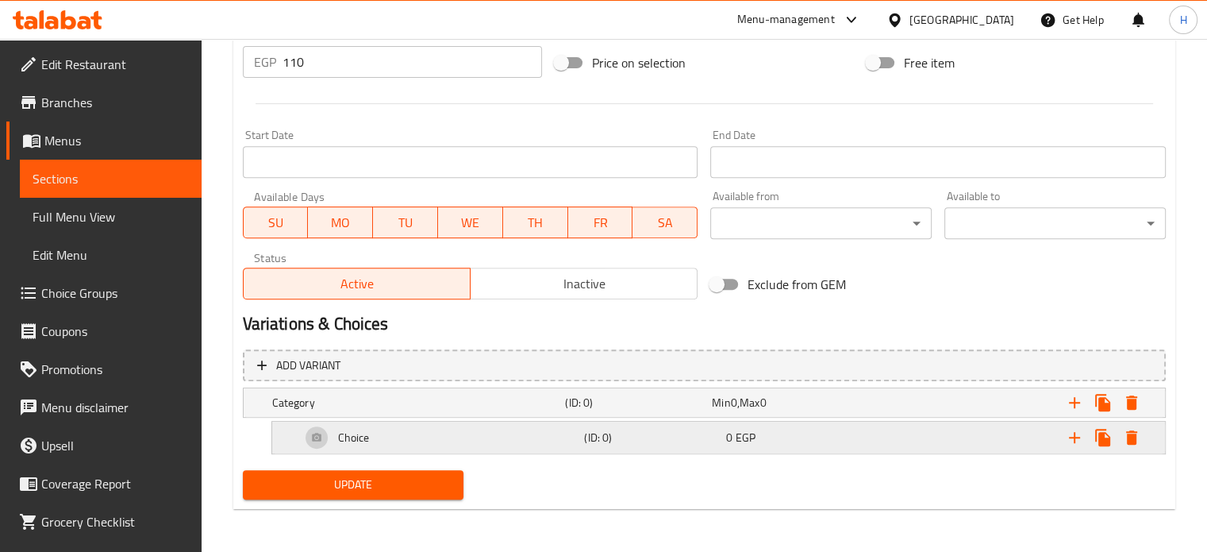
click at [1074, 434] on icon "Expand" at bounding box center [1074, 437] width 11 height 11
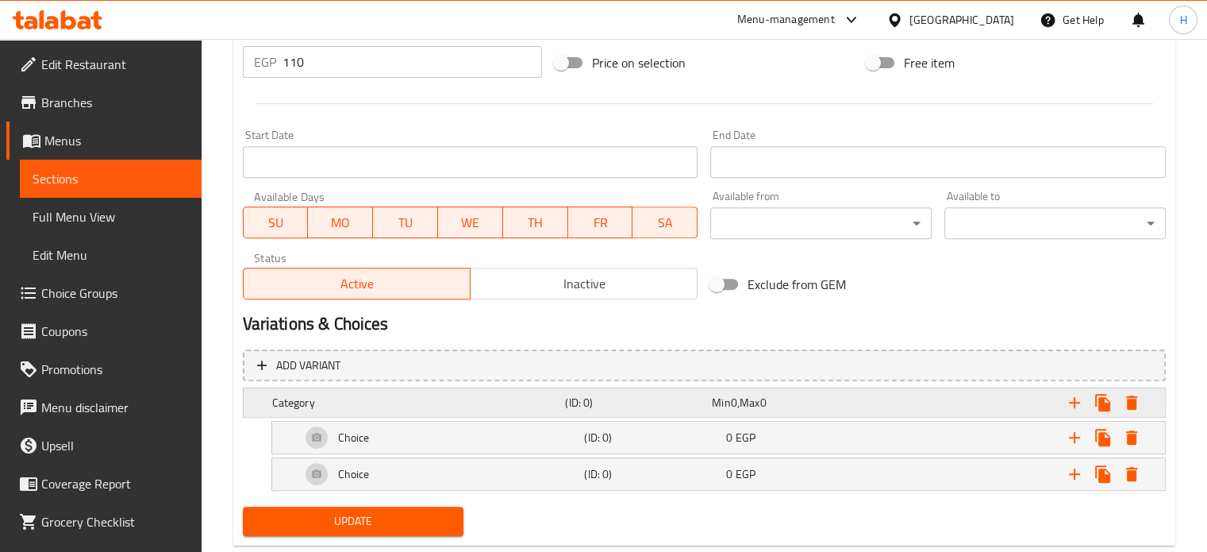
click at [403, 410] on div "Category" at bounding box center [416, 402] width 294 height 22
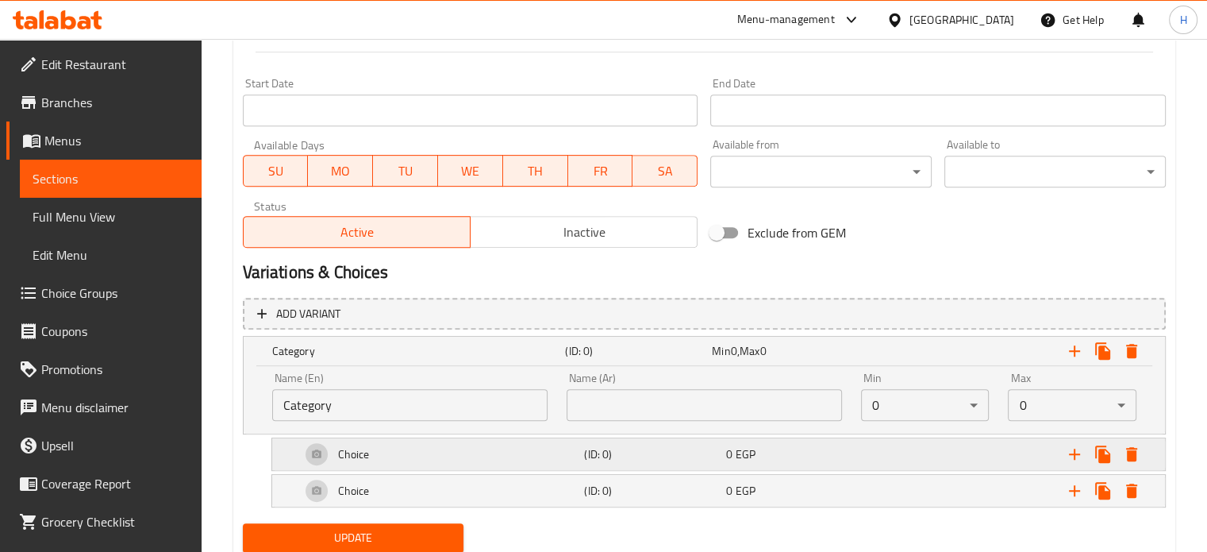
scroll to position [689, 0]
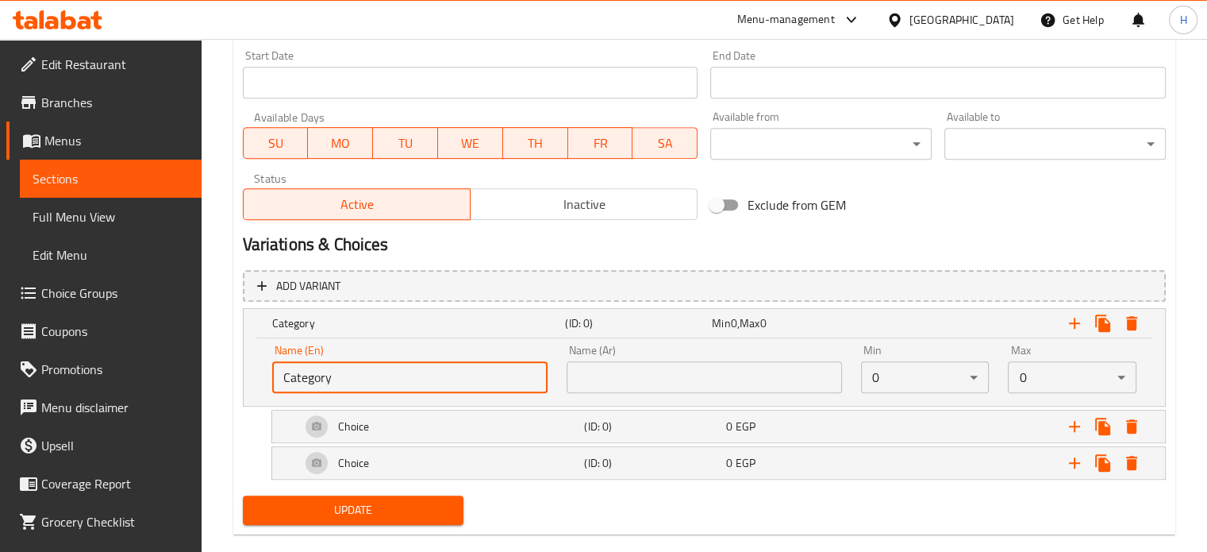
drag, startPoint x: 332, startPoint y: 370, endPoint x: 254, endPoint y: 361, distance: 78.3
click at [254, 361] on div "Name (En) Category Name (En) Name (Ar) Name (Ar) Min 0 ​ Max 0 ​" at bounding box center [704, 371] width 921 height 67
paste input "Your Choice Of Extras:"
type input "Your Choice Of Extras:"
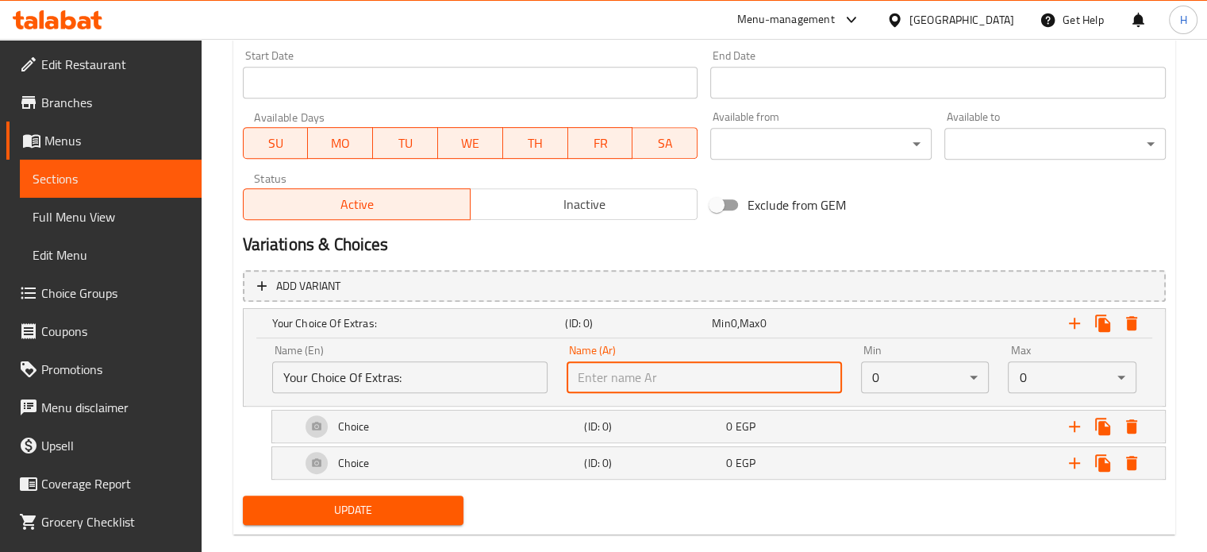
click at [622, 366] on input "text" at bounding box center [704, 377] width 275 height 32
paste input "إختيارك من الأضافات:"
type input "إختيارك من الأضافات:"
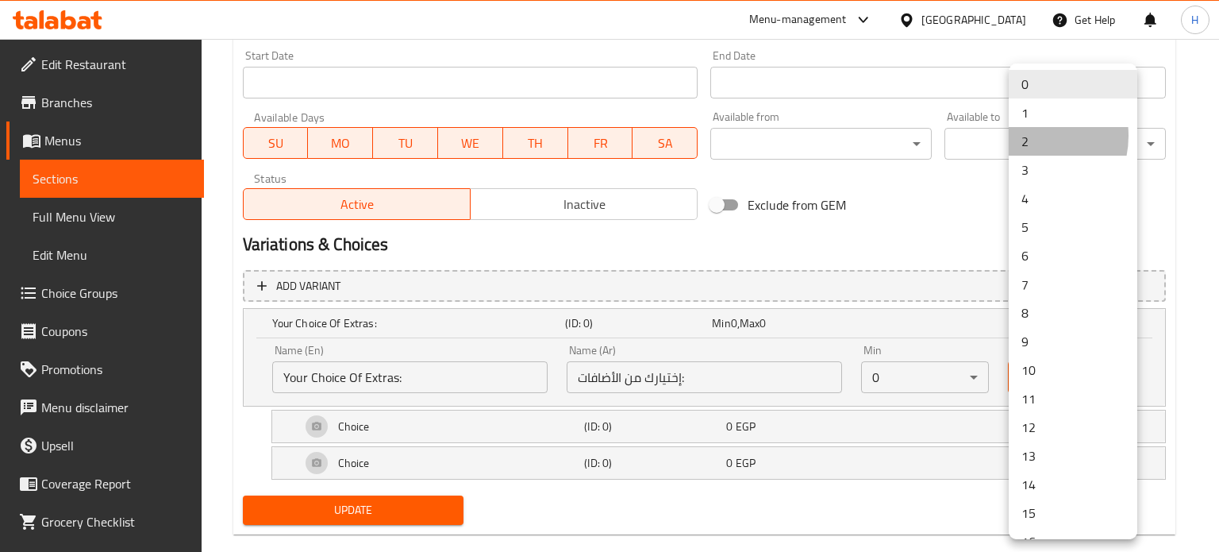
click at [1027, 136] on li "2" at bounding box center [1073, 141] width 129 height 29
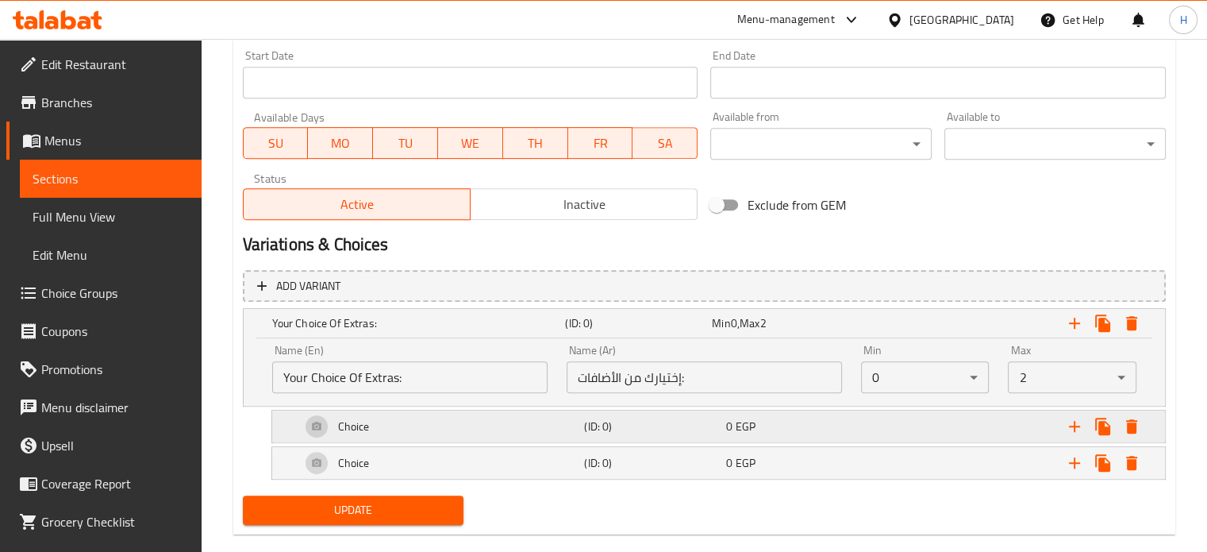
click at [545, 417] on div "Choice" at bounding box center [440, 426] width 284 height 38
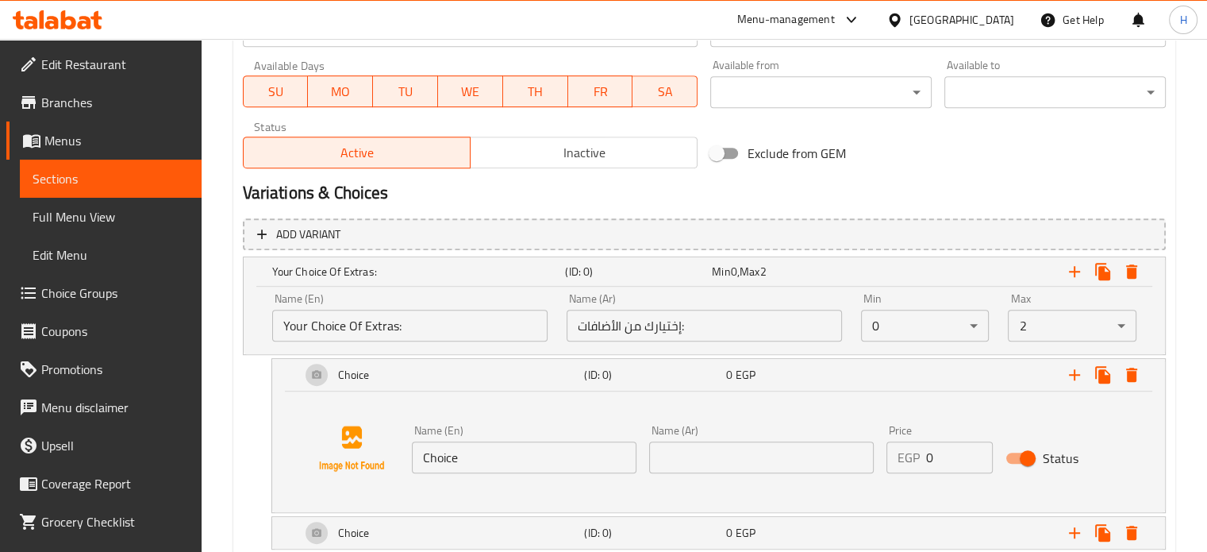
scroll to position [768, 0]
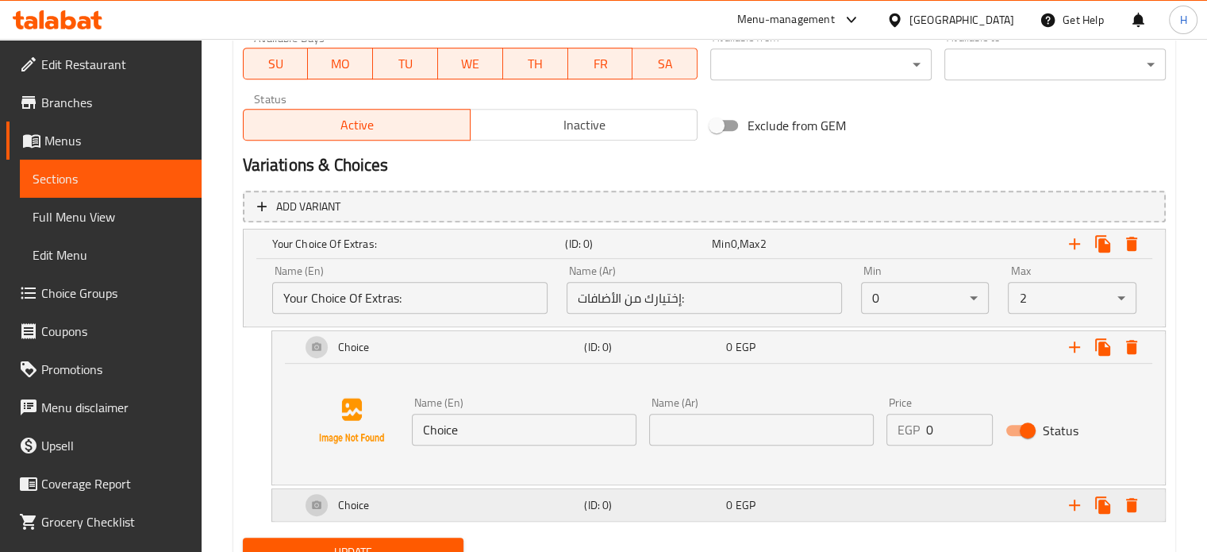
click at [457, 504] on div "Choice" at bounding box center [440, 505] width 284 height 38
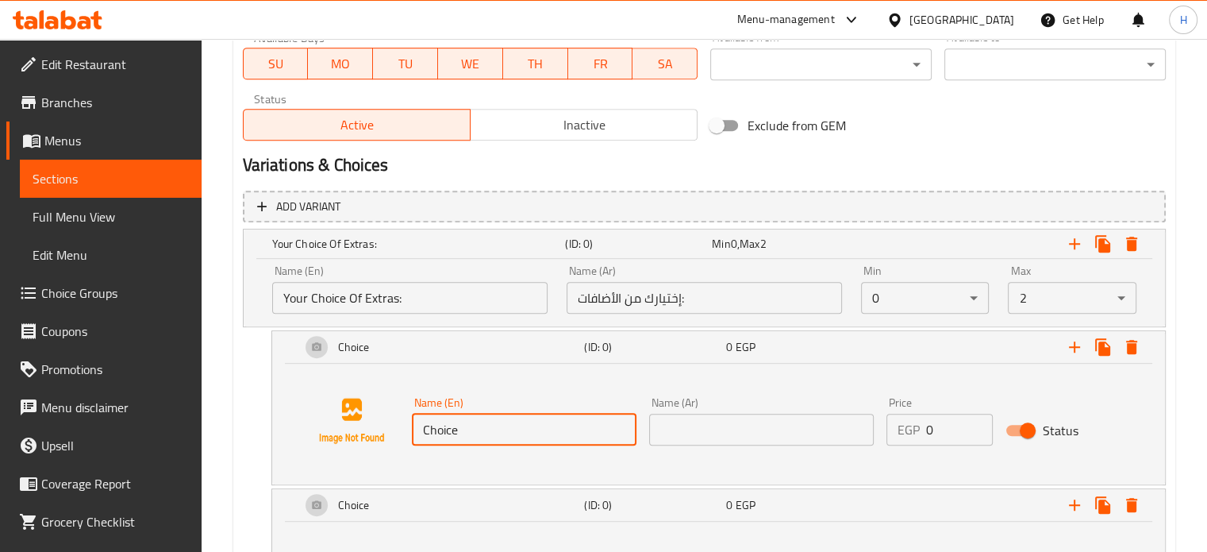
drag, startPoint x: 479, startPoint y: 439, endPoint x: 402, endPoint y: 431, distance: 78.2
click at [402, 431] on div "Name (En) Choice Name (En) Name (Ar) Name (Ar) Price EGP 0 Price Status" at bounding box center [718, 420] width 855 height 121
paste input "icken 100gm"
type input "Chicken 100gm"
click at [719, 420] on input "text" at bounding box center [761, 429] width 225 height 32
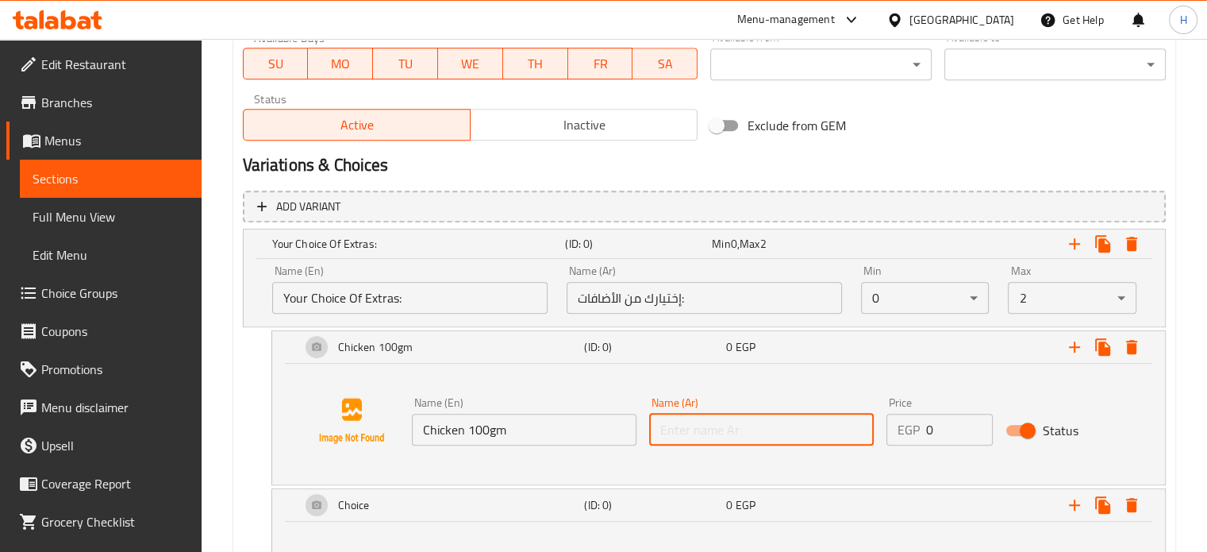
paste input "دجاج 100جم"
type input "دجاج 100جم"
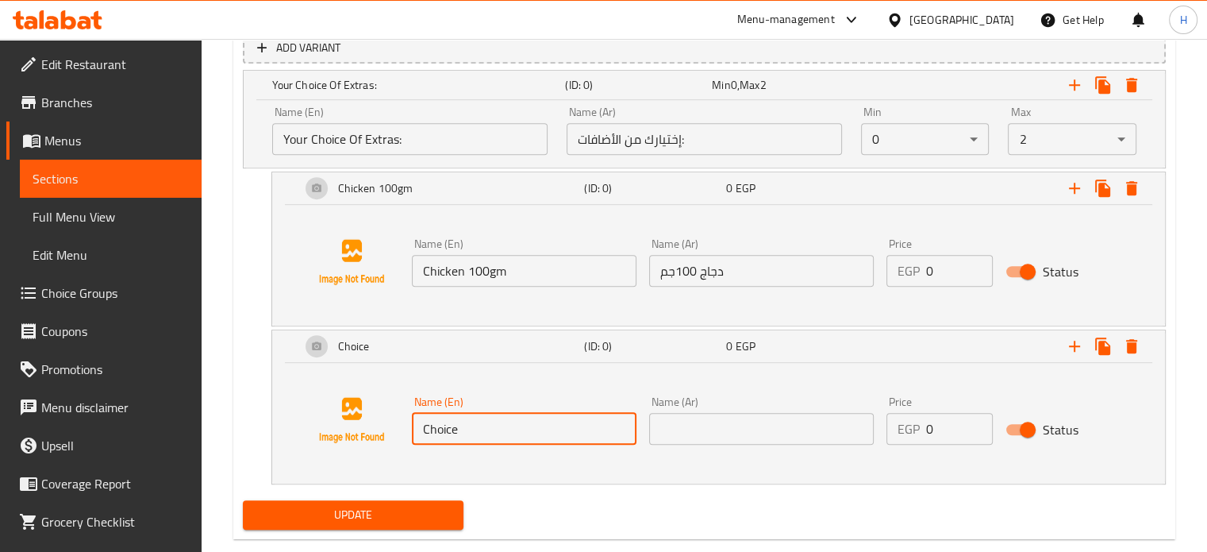
drag, startPoint x: 509, startPoint y: 429, endPoint x: 408, endPoint y: 424, distance: 100.9
click at [408, 424] on div "Name (En) Choice Name (En)" at bounding box center [524, 420] width 237 height 61
paste input "Mushroom 50gm"
type input "Mushroom 50gm"
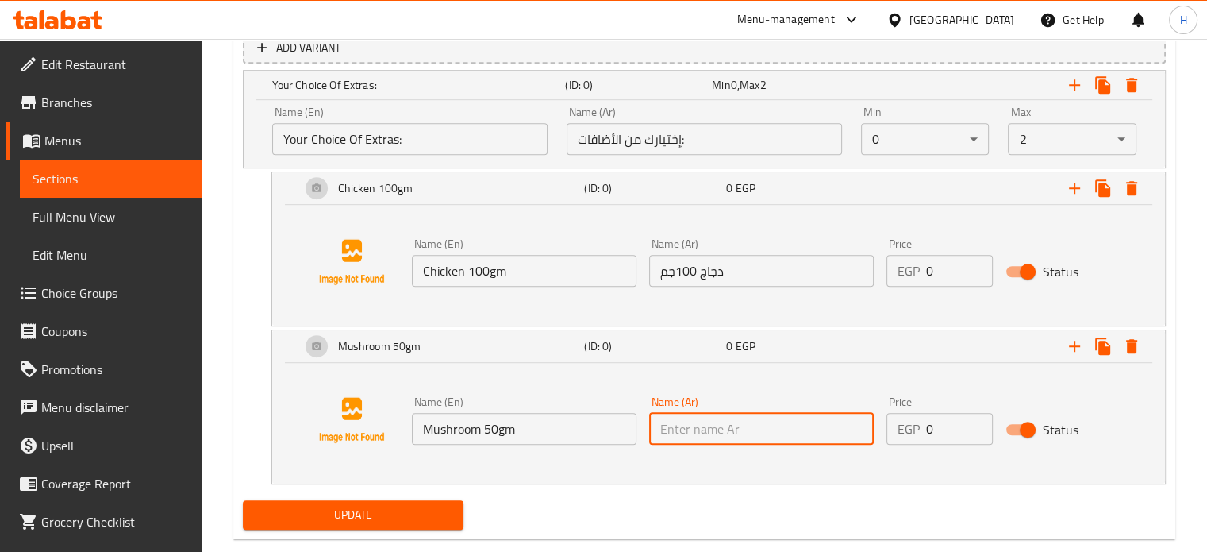
click at [702, 424] on input "text" at bounding box center [761, 429] width 225 height 32
paste input "مشروم 50جم"
type input "مشروم 50جم"
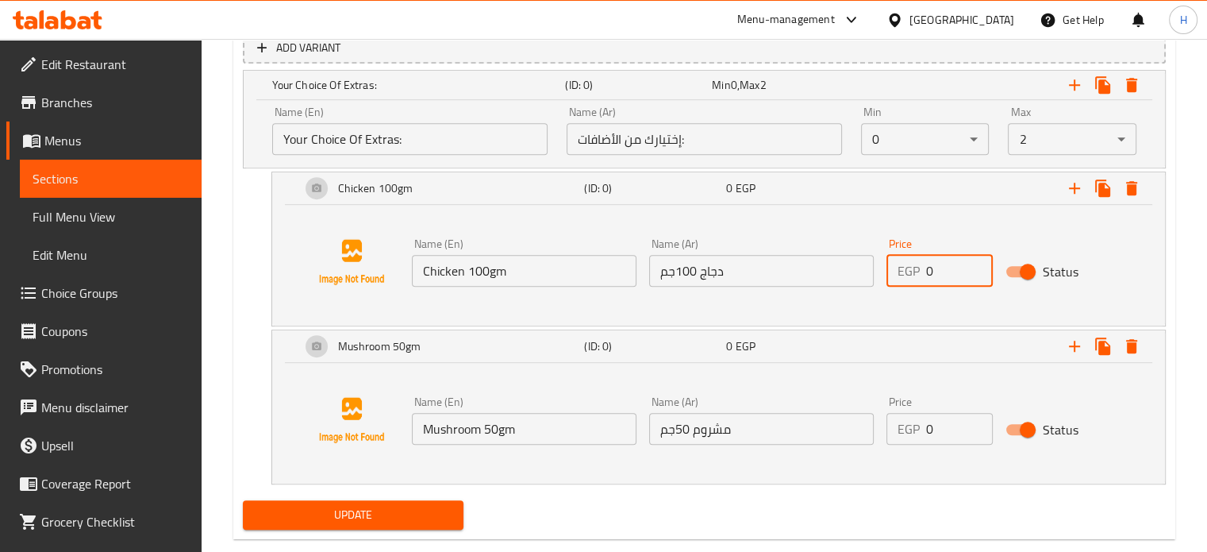
drag, startPoint x: 933, startPoint y: 271, endPoint x: 898, endPoint y: 268, distance: 35.0
click at [898, 268] on div "EGP 0 Price" at bounding box center [939, 271] width 106 height 32
type input "60"
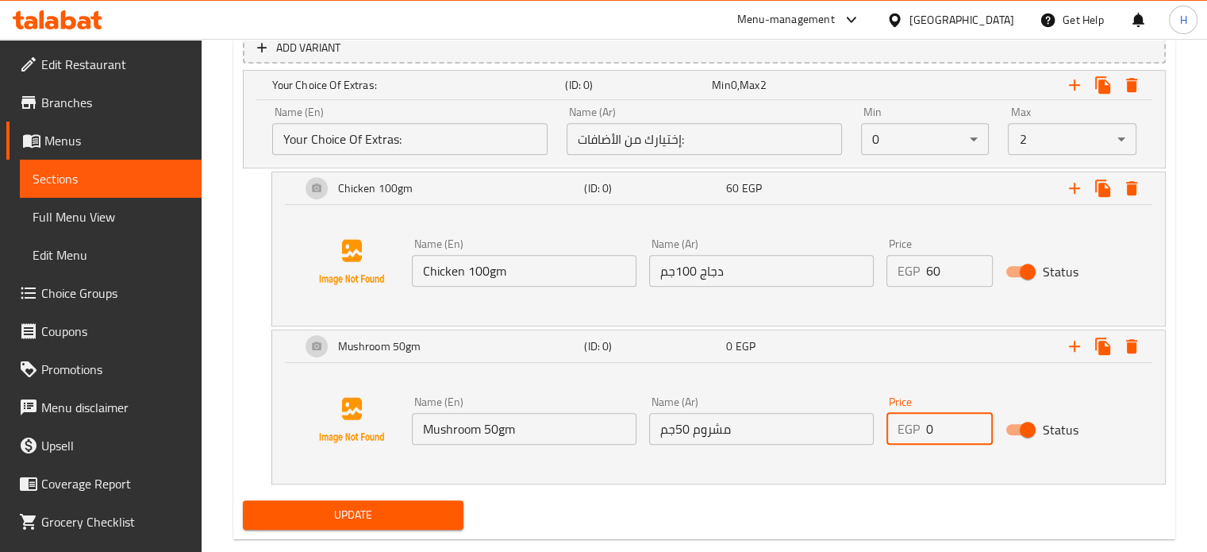
drag, startPoint x: 946, startPoint y: 429, endPoint x: 890, endPoint y: 422, distance: 56.8
click at [890, 422] on div "EGP 0 Price" at bounding box center [939, 429] width 106 height 32
type input "15"
click at [422, 509] on span "Update" at bounding box center [354, 515] width 196 height 20
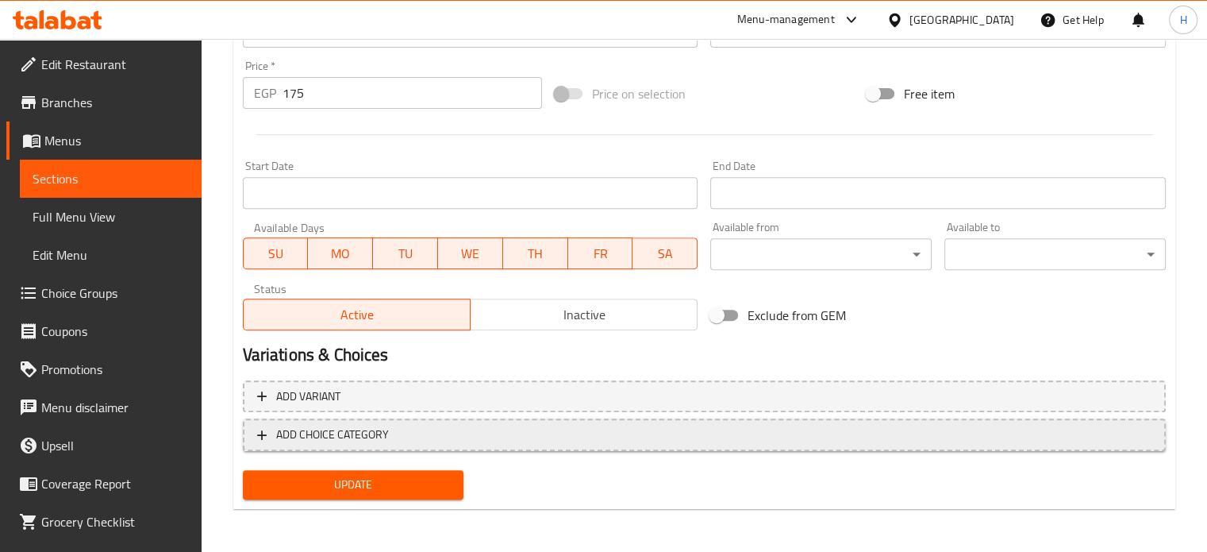
click at [374, 440] on span "ADD CHOICE CATEGORY" at bounding box center [332, 435] width 113 height 20
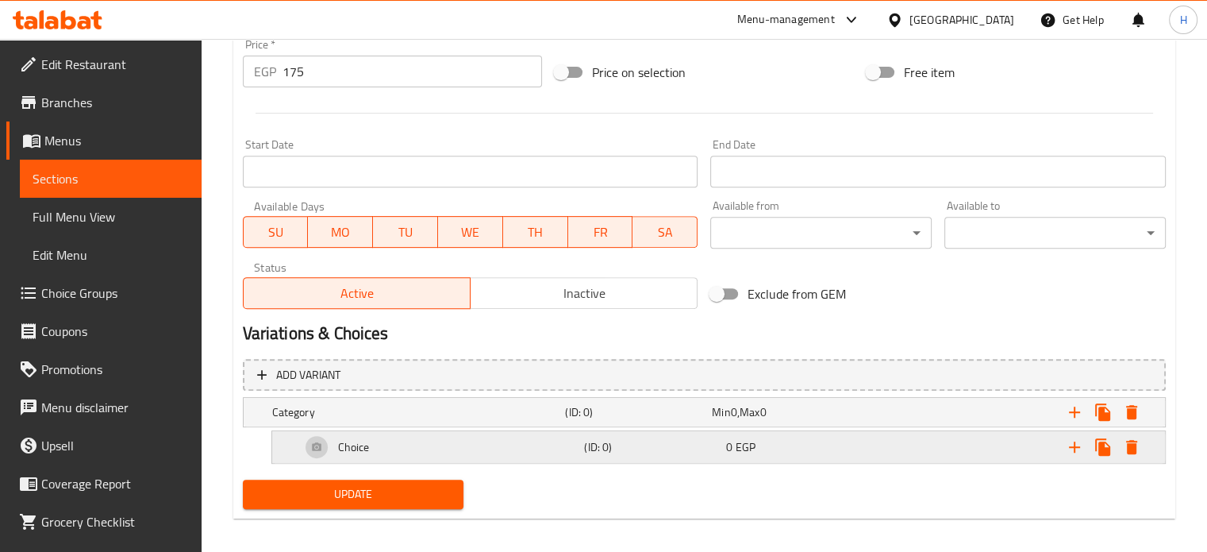
scroll to position [609, 0]
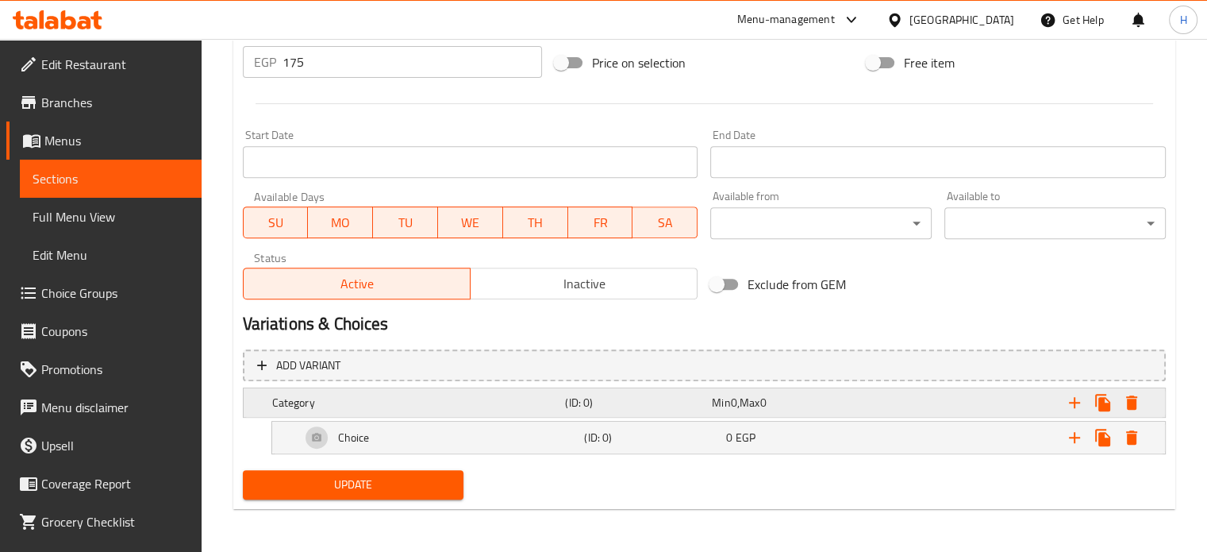
click at [381, 406] on h5 "Category" at bounding box center [415, 402] width 287 height 16
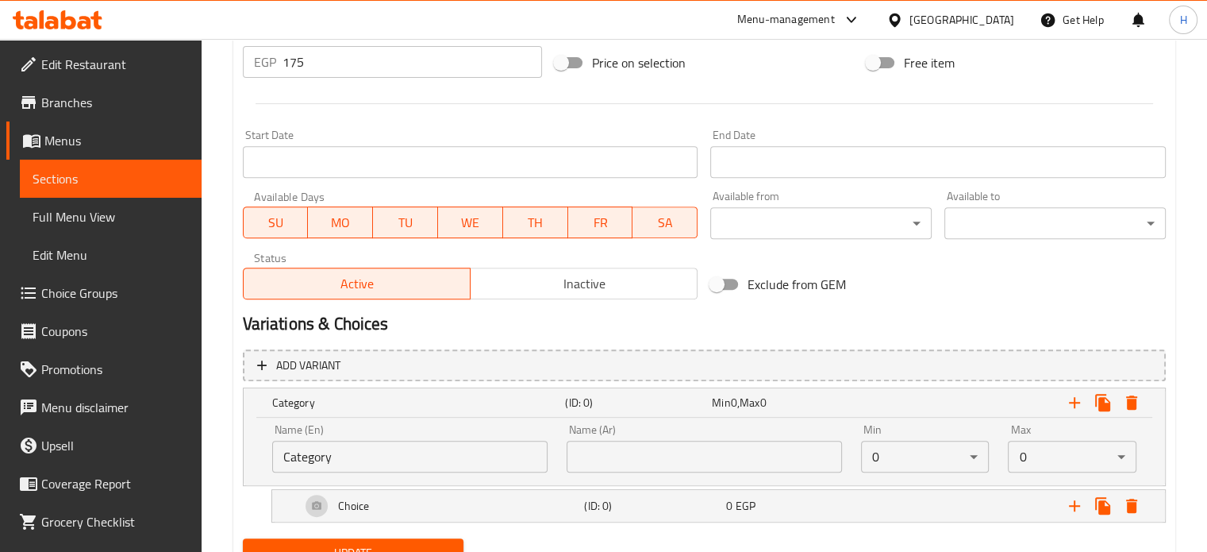
click at [247, 453] on div "Name (En) Category Name (En) Name (Ar) Name (Ar) Min 0 ​ Max 0 ​" at bounding box center [704, 450] width 921 height 67
paste input "Your Choice Of Extras:"
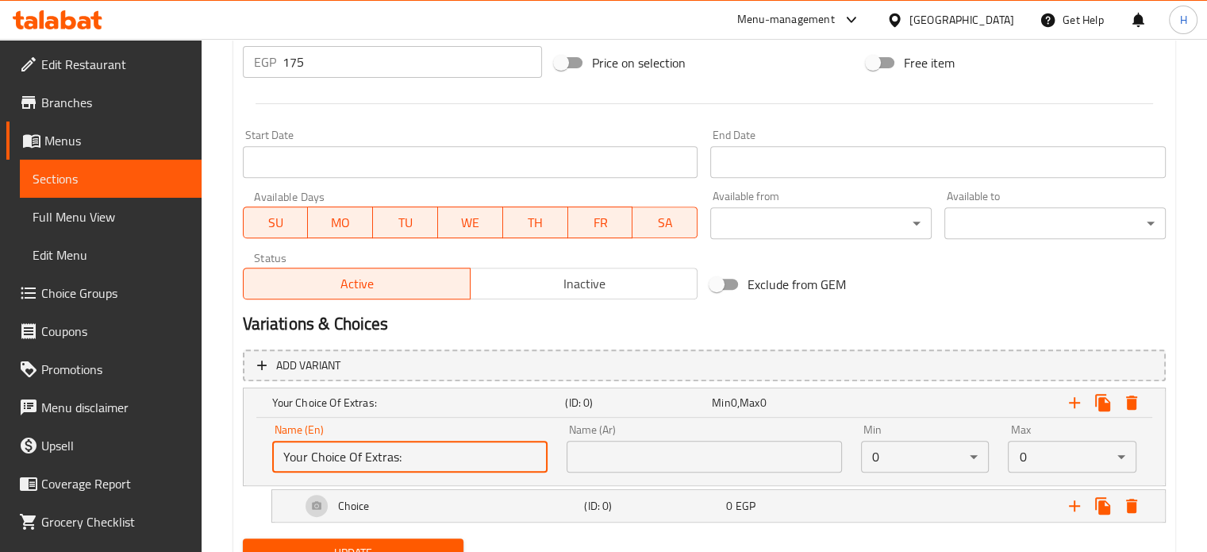
type input "Your Choice Of Extras:"
click at [640, 462] on input "text" at bounding box center [704, 456] width 275 height 32
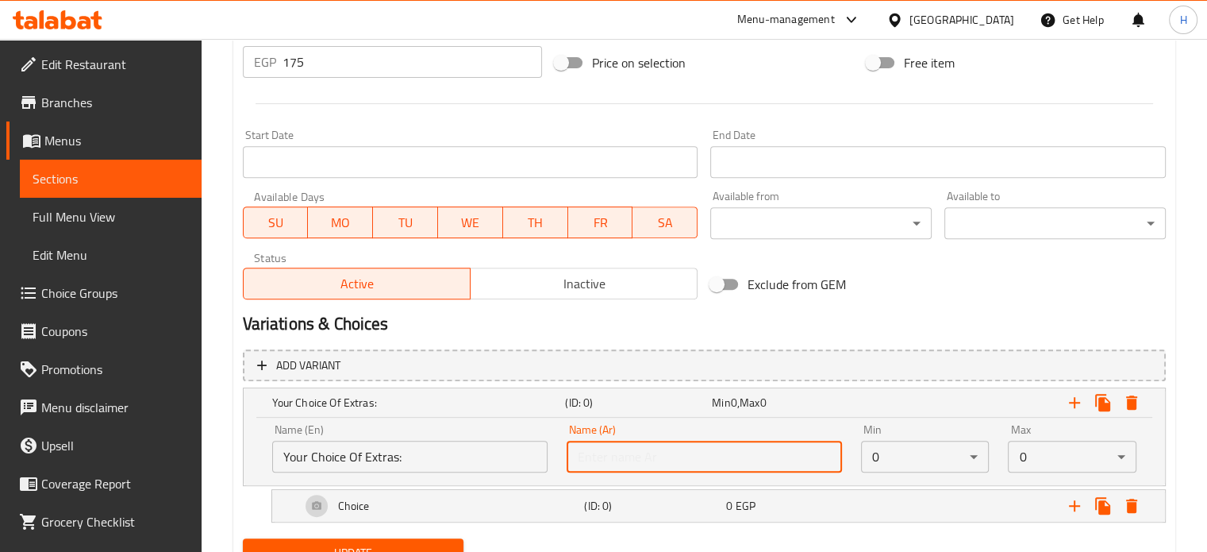
paste input "إختيارك من الأضافات:"
type input "إختيارك من الأضافات:"
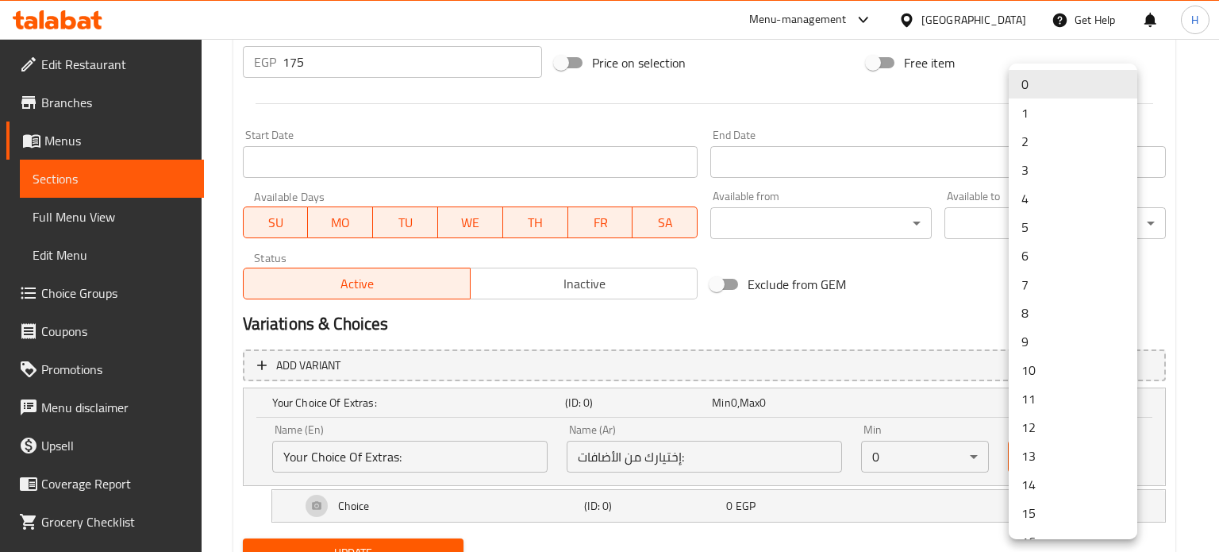
click at [1036, 170] on li "3" at bounding box center [1073, 170] width 129 height 29
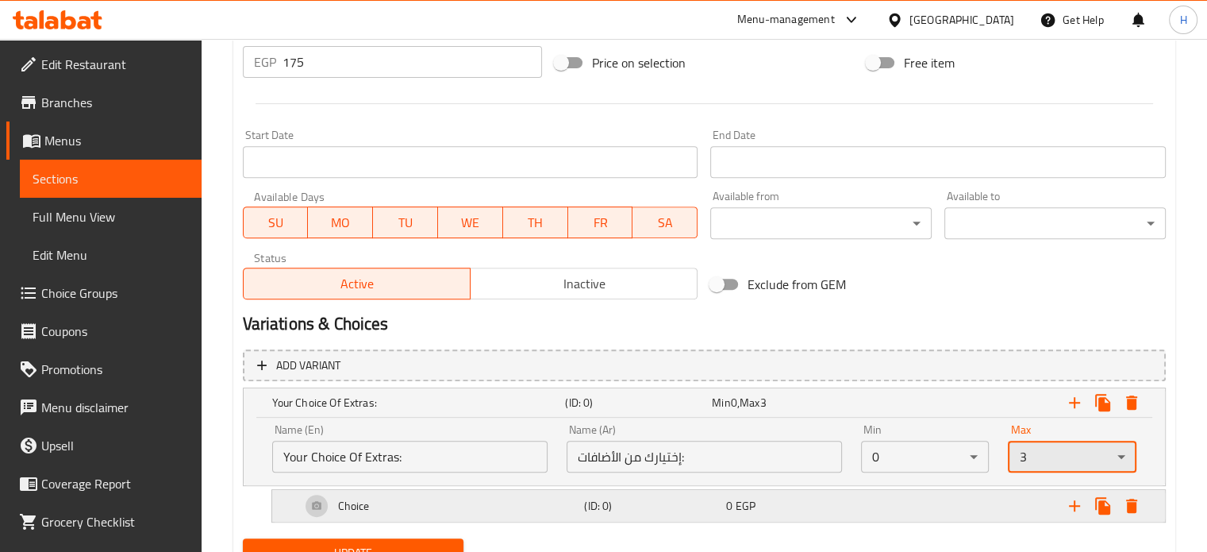
scroll to position [678, 0]
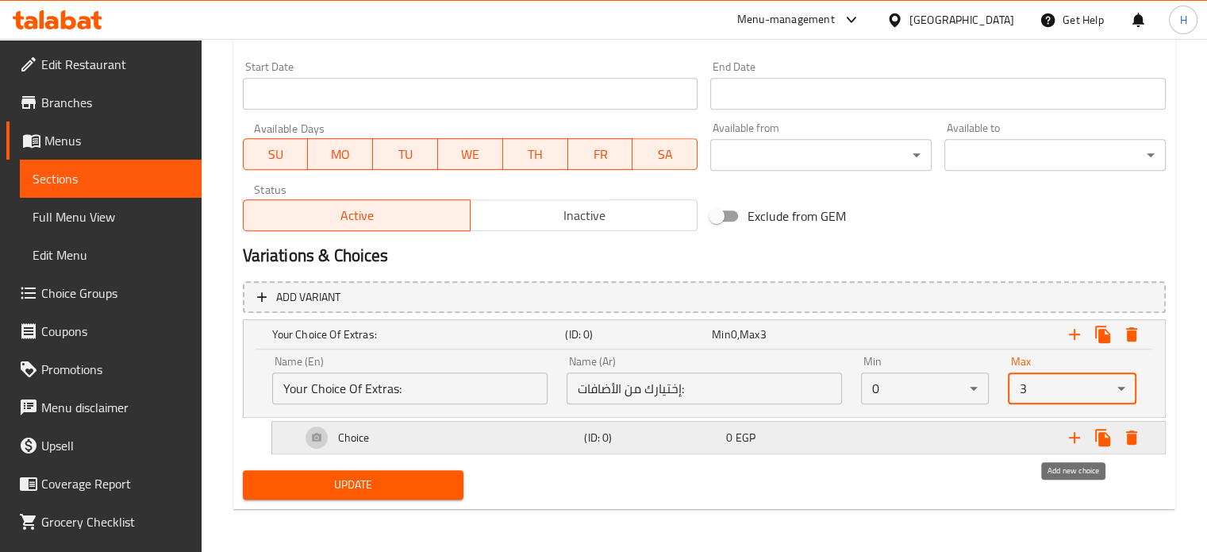
click at [1070, 440] on icon "Expand" at bounding box center [1074, 437] width 19 height 19
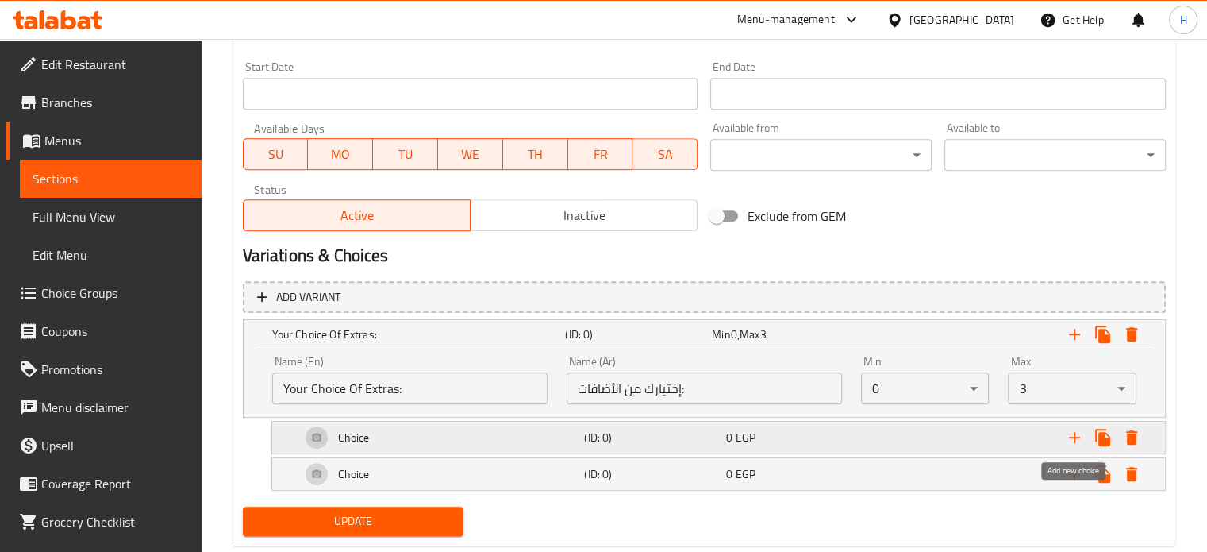
click at [1071, 440] on icon "Expand" at bounding box center [1074, 437] width 19 height 19
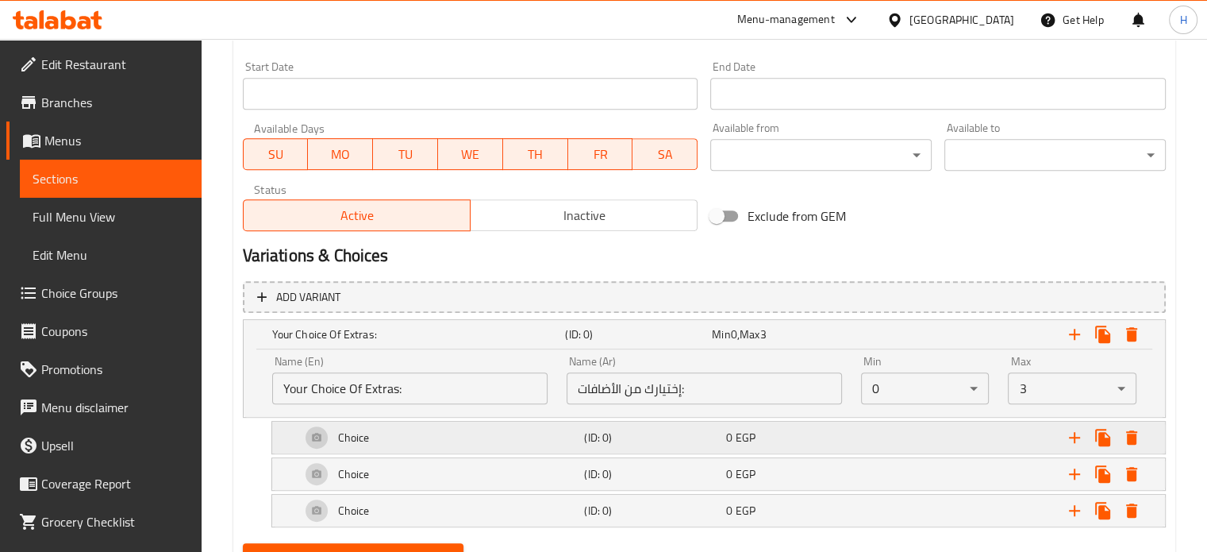
click at [667, 433] on h5 "(ID: 0)" at bounding box center [652, 437] width 136 height 16
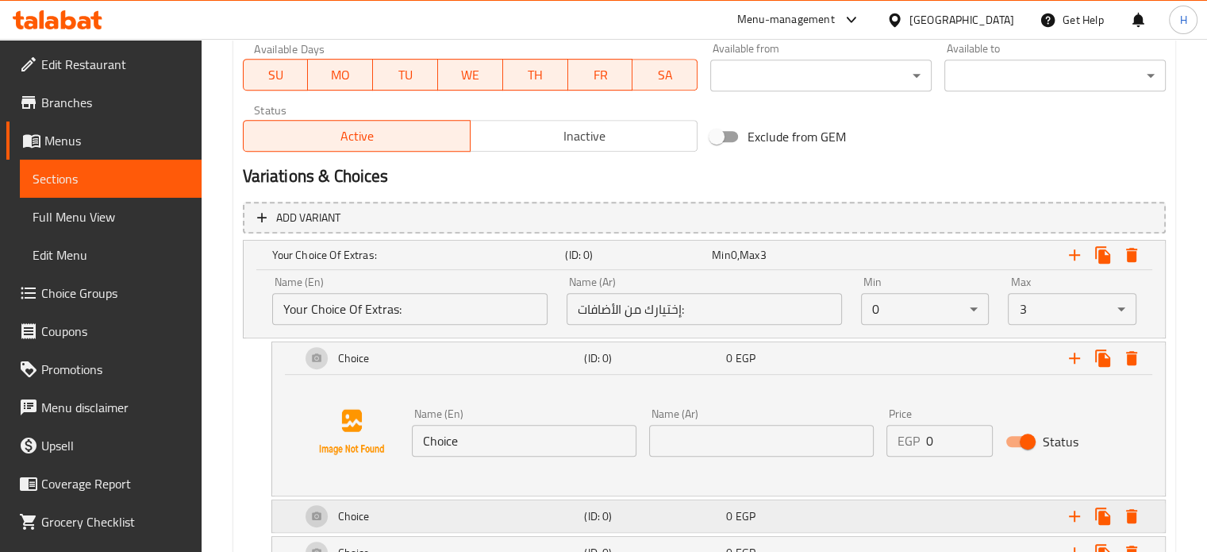
click at [448, 512] on div "Choice" at bounding box center [440, 516] width 284 height 38
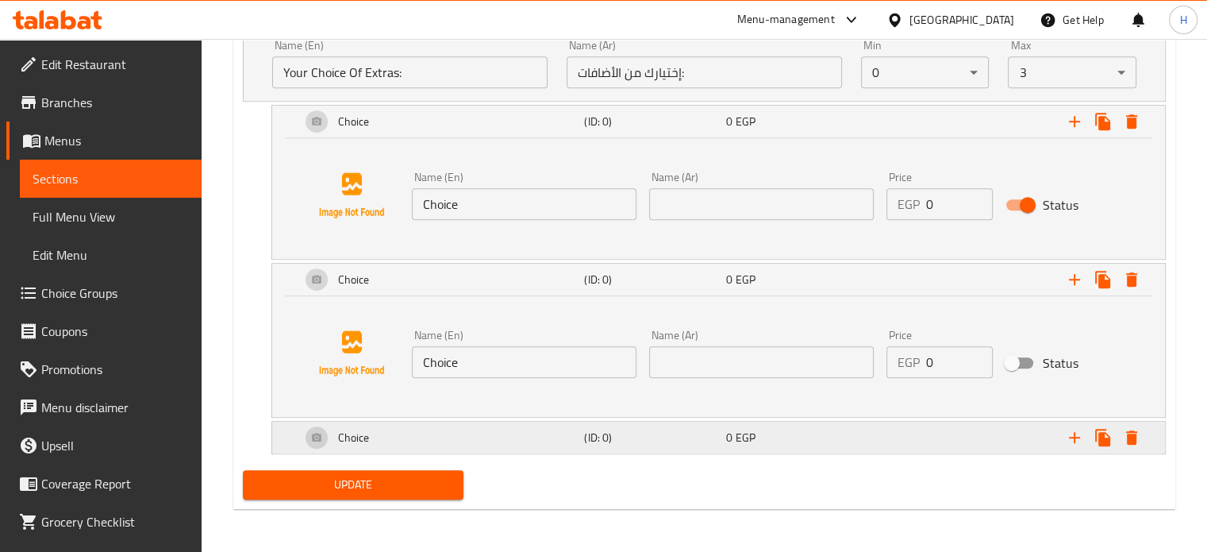
click at [402, 450] on div "Choice" at bounding box center [440, 437] width 284 height 38
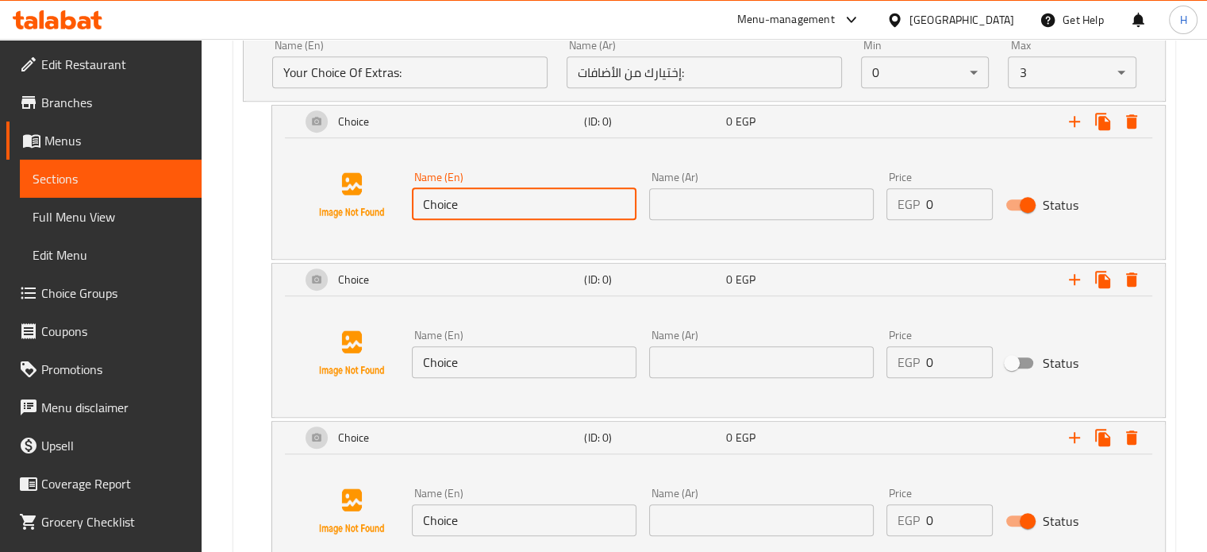
drag, startPoint x: 482, startPoint y: 212, endPoint x: 394, endPoint y: 211, distance: 88.9
click at [394, 211] on div "Name (En) Choice Name (En) Name (Ar) Name (Ar) Price EGP 0 Price Status" at bounding box center [718, 195] width 855 height 121
paste input "icken 100gm"
type input "Chicken 100gm"
click at [684, 213] on input "text" at bounding box center [761, 204] width 225 height 32
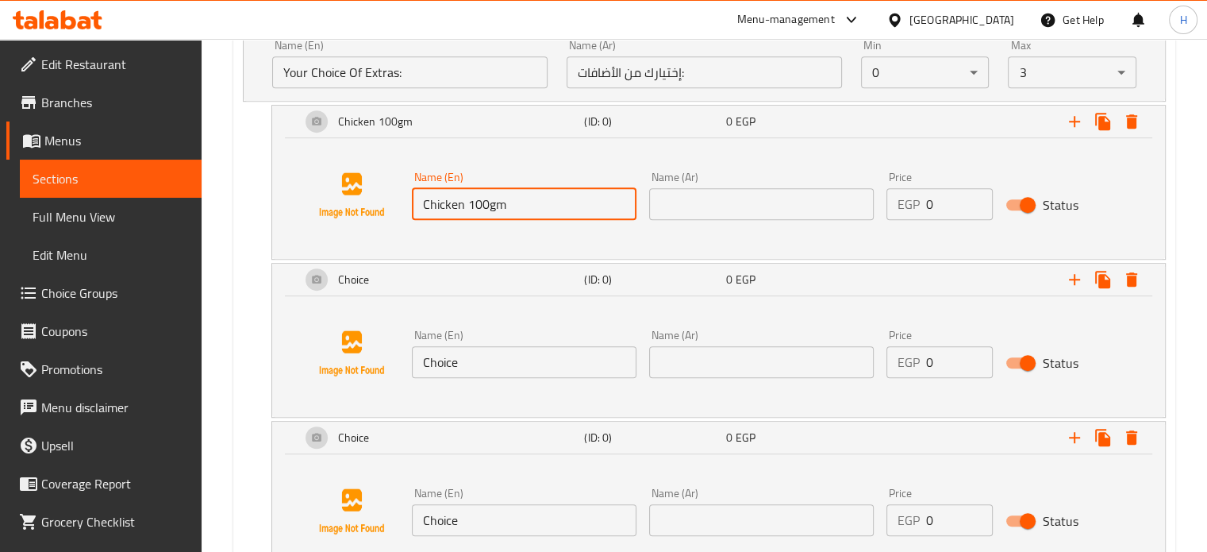
paste input "دجاج 100جم"
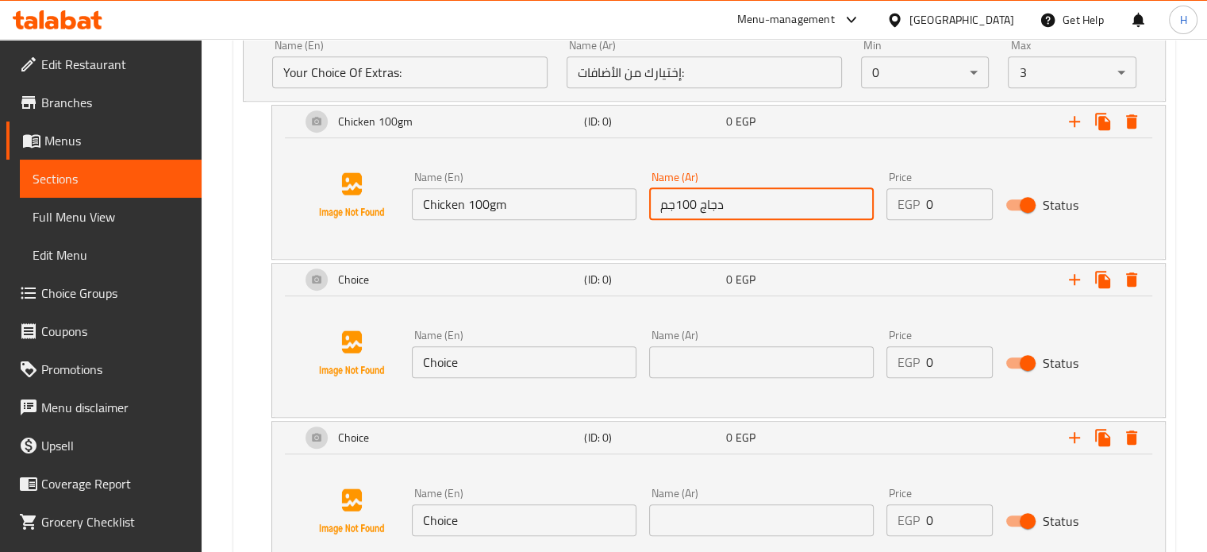
type input "دجاج 100جم"
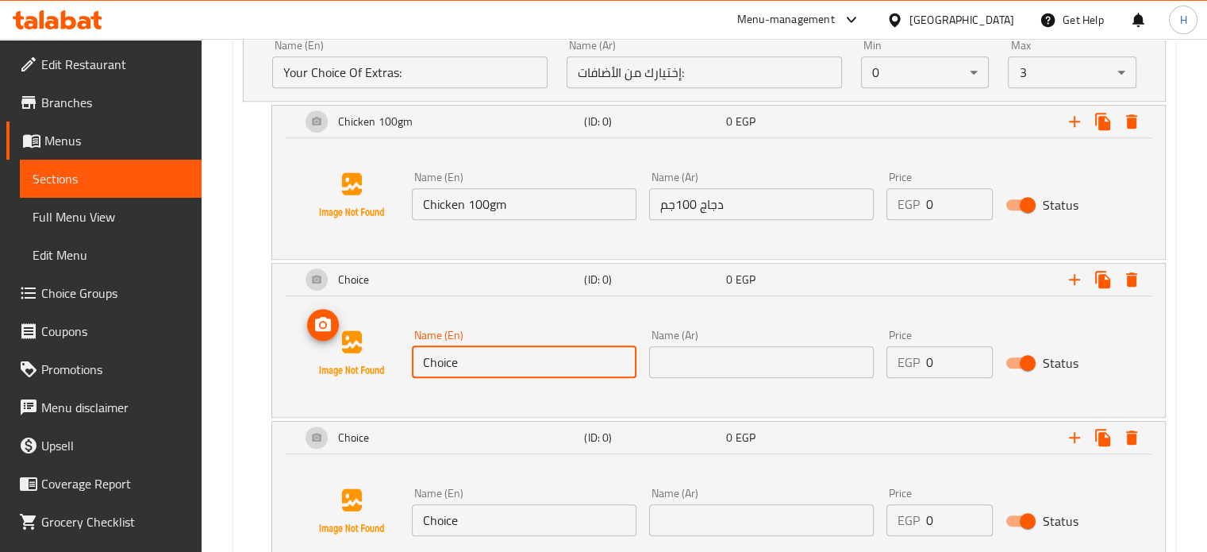
drag, startPoint x: 509, startPoint y: 352, endPoint x: 390, endPoint y: 355, distance: 118.3
click at [390, 355] on div "Name (En) Choice Name (En) Name (Ar) Name (Ar) Price EGP 0 Price Status" at bounding box center [718, 353] width 855 height 121
paste input "eese 50gm"
type input "Cheese 50gm"
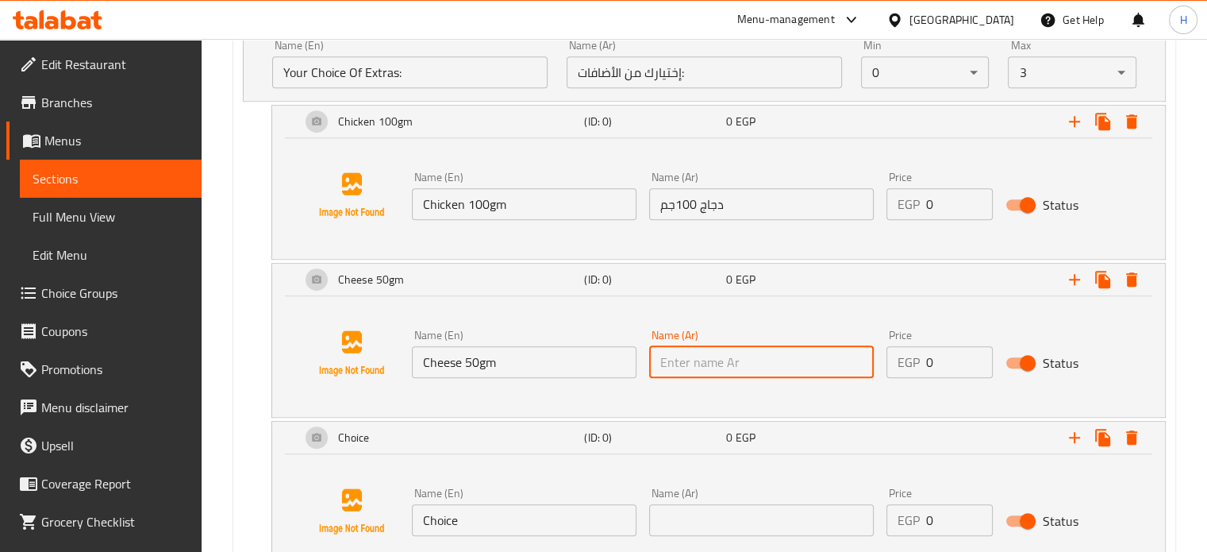
click at [739, 375] on input "text" at bounding box center [761, 362] width 225 height 32
type input "["
type input "جبنه 50جم"
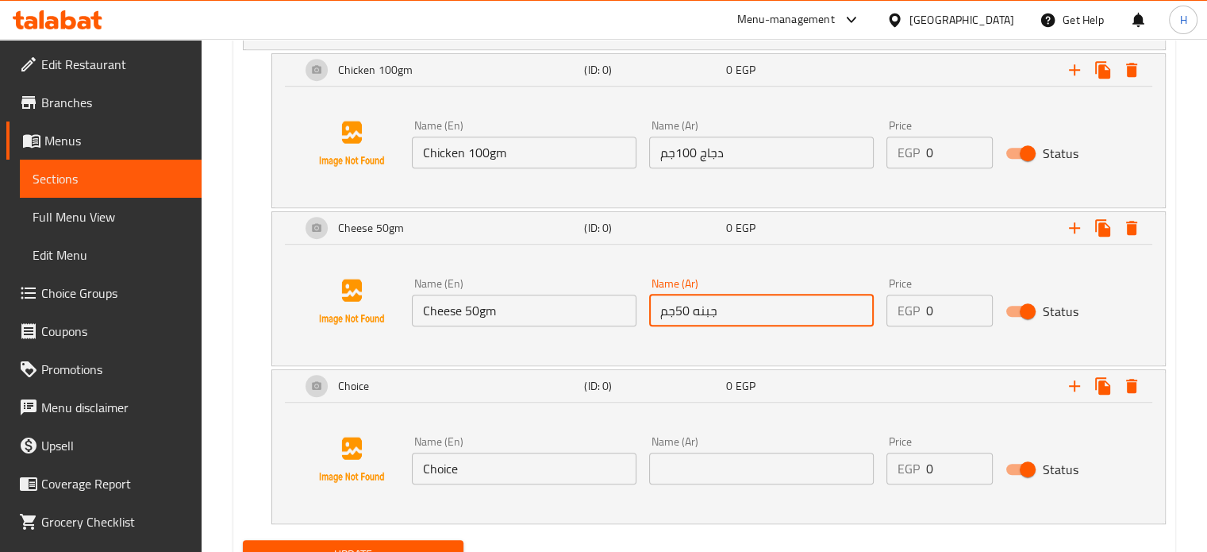
scroll to position [1073, 0]
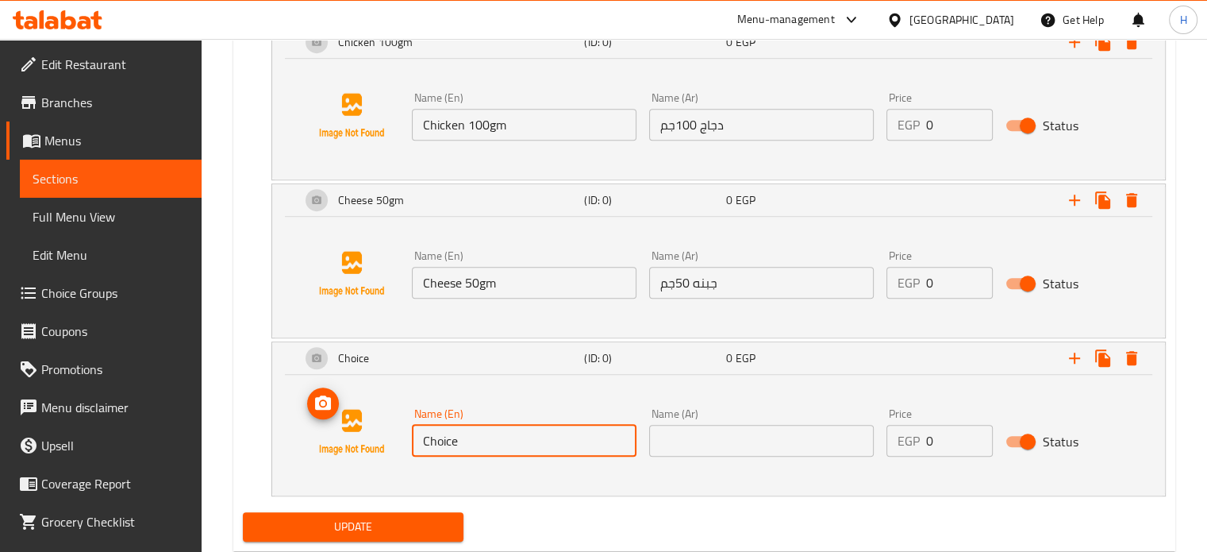
drag, startPoint x: 474, startPoint y: 444, endPoint x: 375, endPoint y: 442, distance: 99.2
click at [375, 442] on div "Name (En) Choice Name (En) Name (Ar) Name (Ar) Price EGP 0 Price Status" at bounding box center [718, 431] width 855 height 121
paste input "aesar"
type input "Caesar Sauce"
click at [786, 442] on input "text" at bounding box center [761, 441] width 225 height 32
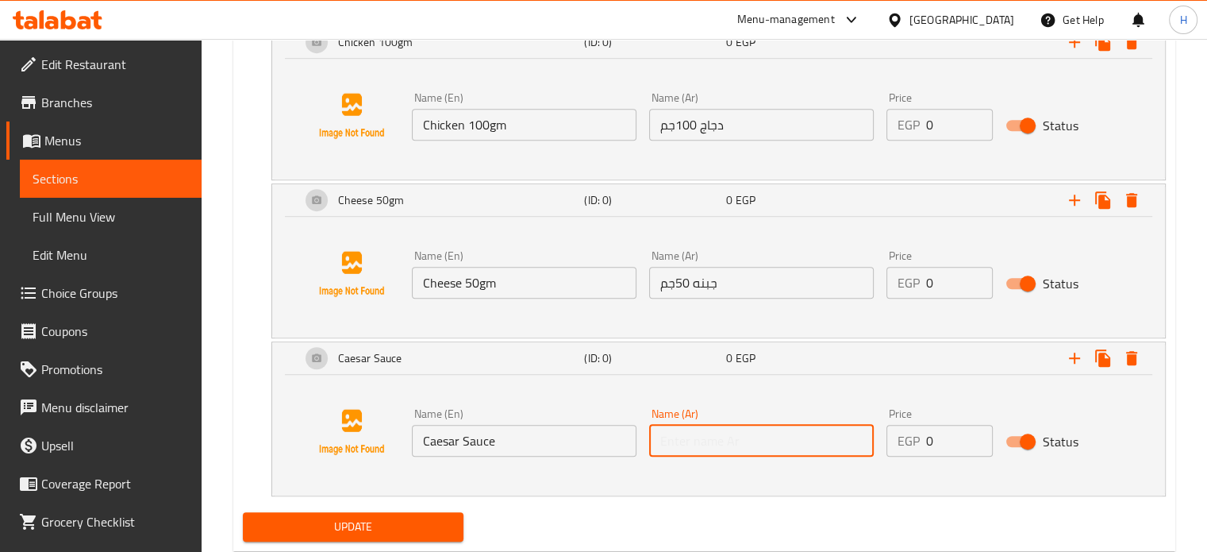
type input "ص"
type input "سيزر صوص"
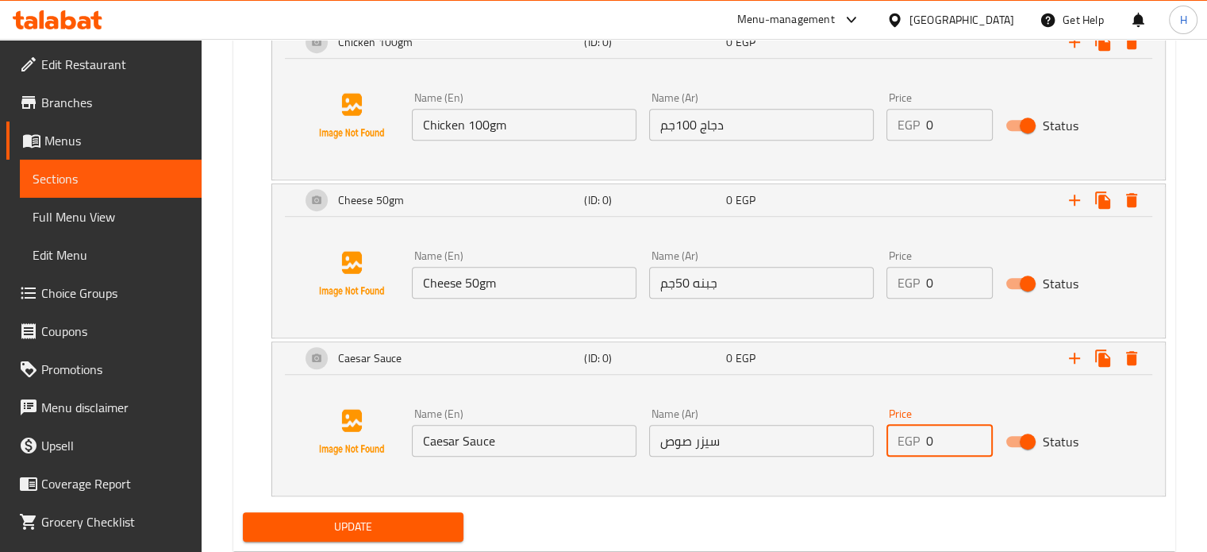
drag, startPoint x: 943, startPoint y: 436, endPoint x: 909, endPoint y: 436, distance: 34.1
click at [909, 436] on div "EGP 0 Price" at bounding box center [939, 441] width 106 height 32
type input "20"
drag, startPoint x: 952, startPoint y: 290, endPoint x: 868, endPoint y: 284, distance: 84.4
click at [868, 284] on div "Name (En) Cheese 50gm Name (En) Name (Ar) جبنه 50جم Name (Ar) Price EGP 0 Price…" at bounding box center [762, 274] width 713 height 61
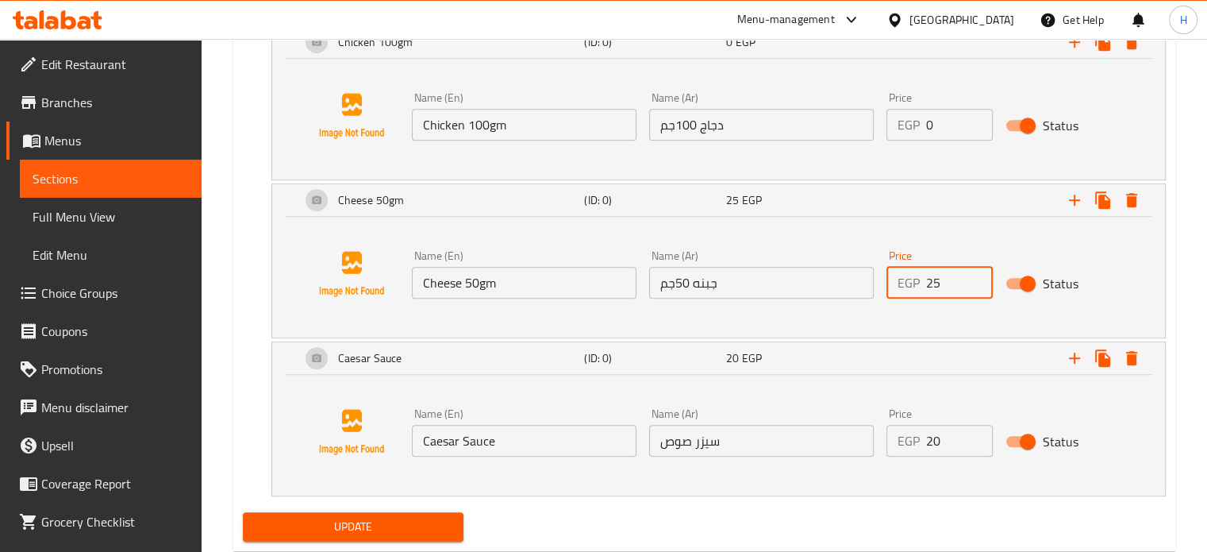
type input "25"
drag, startPoint x: 955, startPoint y: 130, endPoint x: 909, endPoint y: 124, distance: 45.7
click at [909, 124] on div "EGP 0 Price" at bounding box center [939, 125] width 106 height 32
type input "60"
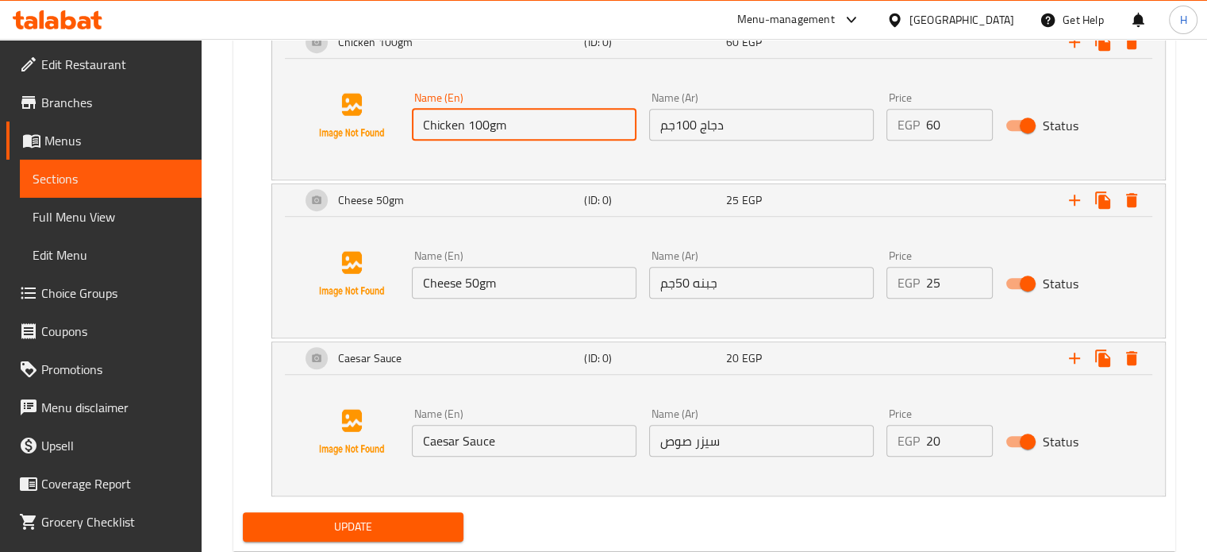
click at [467, 120] on input "Chicken 100gm" at bounding box center [524, 125] width 225 height 32
type input "Chicken 100gm"
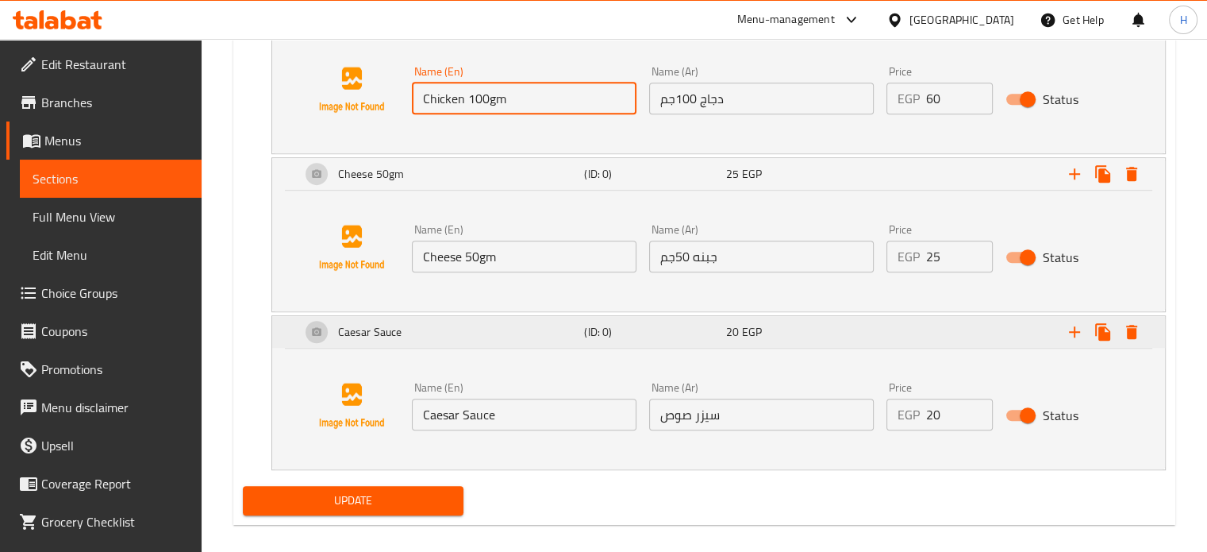
scroll to position [1114, 0]
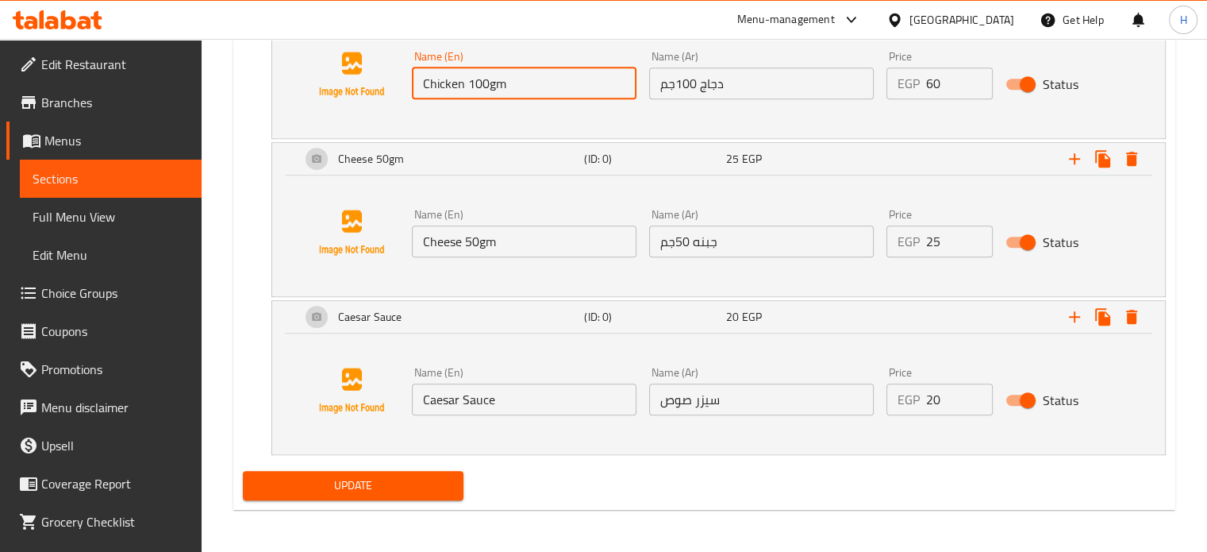
click at [388, 486] on span "Update" at bounding box center [354, 485] width 196 height 20
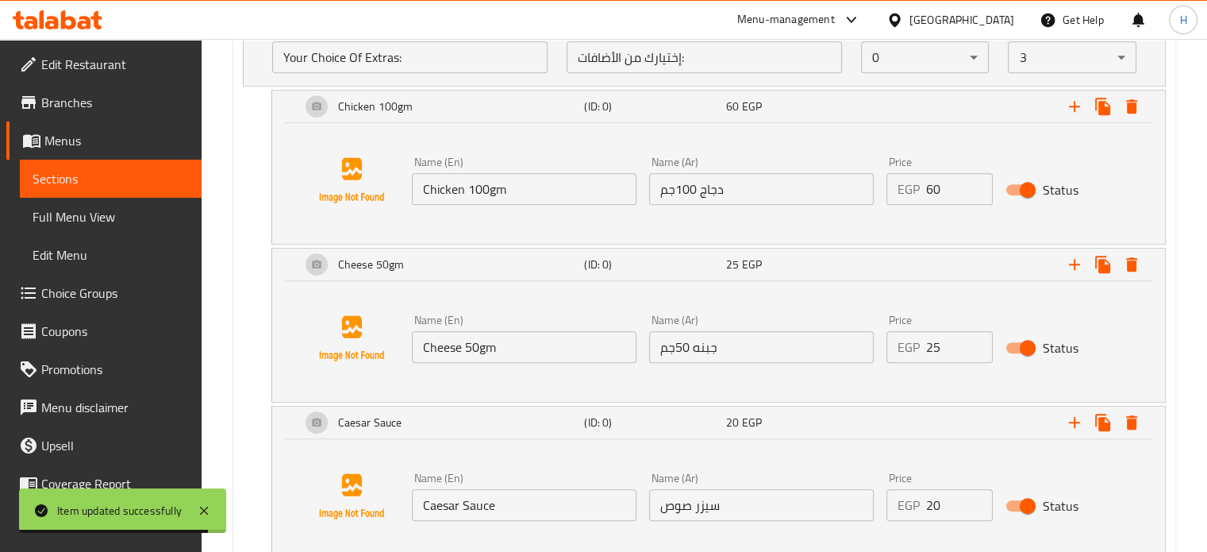
scroll to position [876, 0]
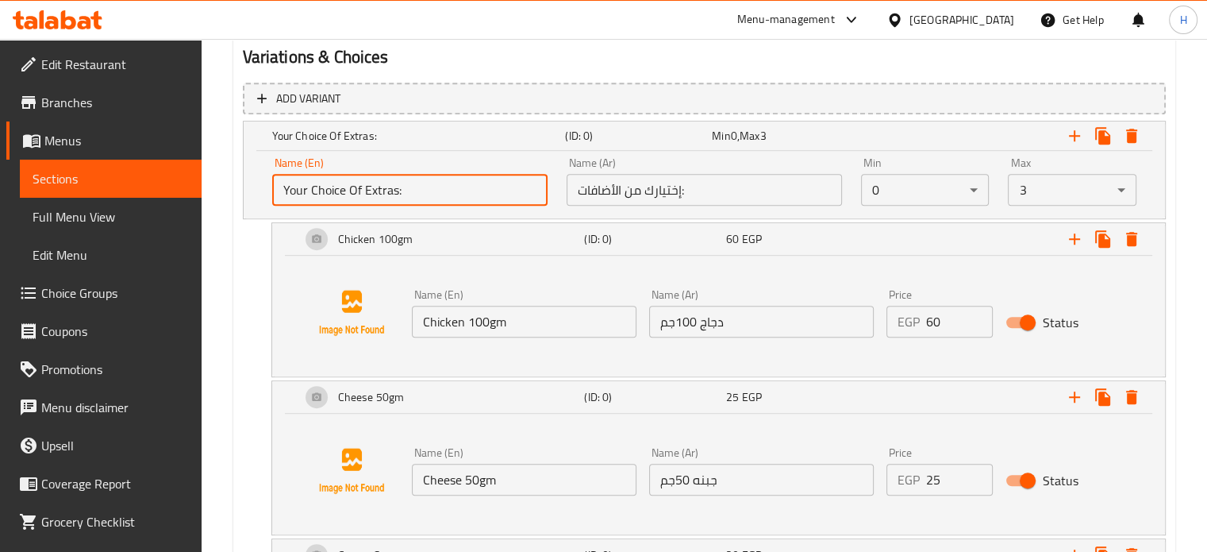
drag, startPoint x: 410, startPoint y: 183, endPoint x: 234, endPoint y: 158, distance: 178.0
click at [239, 188] on div "Add variant Your Choice Of Extras: (ID: 0) Min 0 , Max 3 Name (En) Your Choice …" at bounding box center [704, 389] width 936 height 627
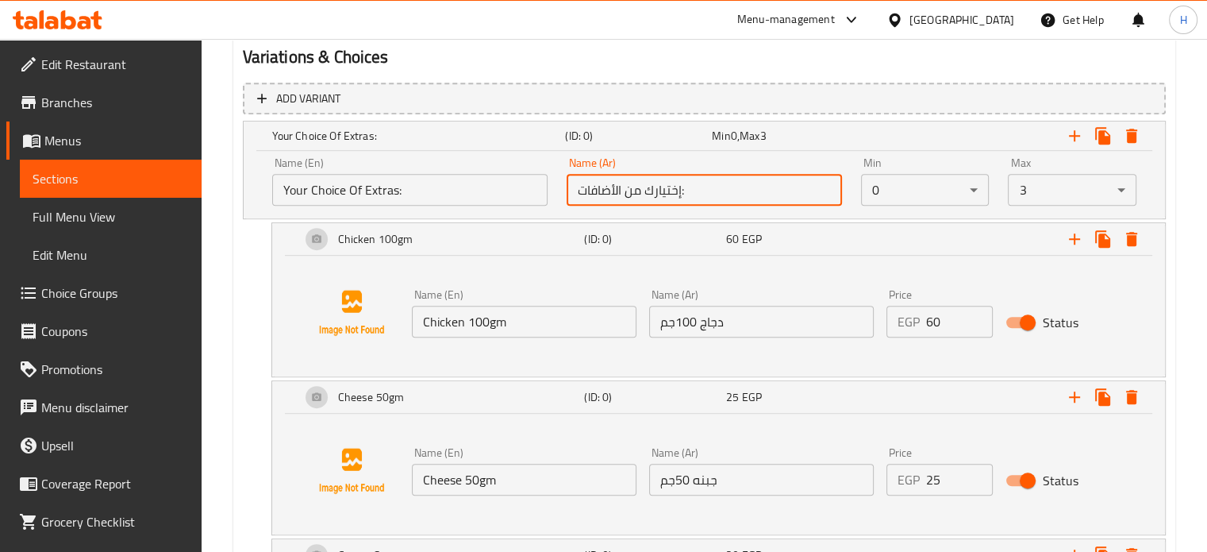
drag, startPoint x: 694, startPoint y: 197, endPoint x: 476, endPoint y: 183, distance: 218.6
click at [476, 183] on div "Name (En) Your Choice Of Extras: Name (En) Name (Ar) إختيارك من الأضافات: Name …" at bounding box center [704, 181] width 883 height 67
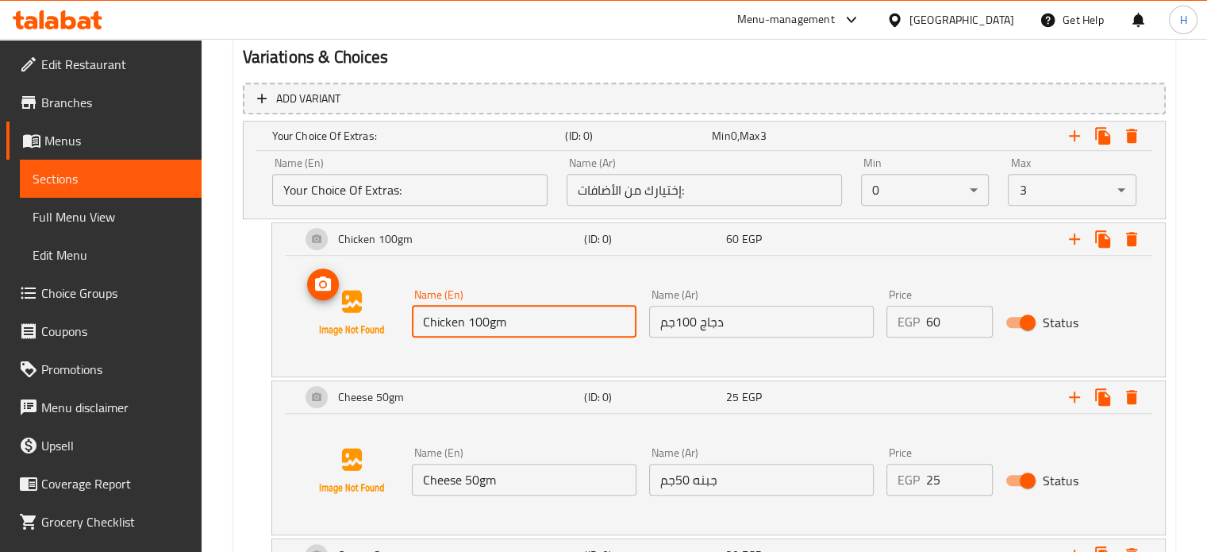
drag, startPoint x: 529, startPoint y: 325, endPoint x: 363, endPoint y: 102, distance: 278.1
click at [362, 290] on div "Name (En) Chicken 100gm Name (En) Name (Ar) دجاج 100جم Name (Ar) Price EGP 60 P…" at bounding box center [718, 312] width 855 height 121
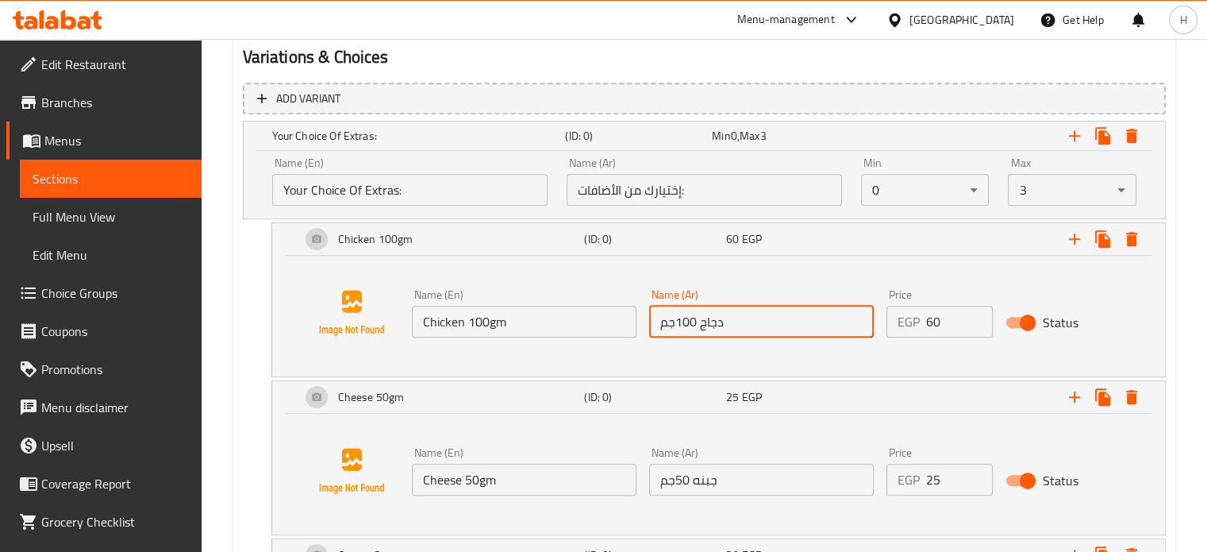
drag, startPoint x: 705, startPoint y: 327, endPoint x: 556, endPoint y: 319, distance: 149.4
click at [556, 319] on div "Name (En) Chicken 100gm Name (En) Name (Ar) دجاج 100جم Name (Ar) Price EGP 60 P…" at bounding box center [762, 313] width 713 height 61
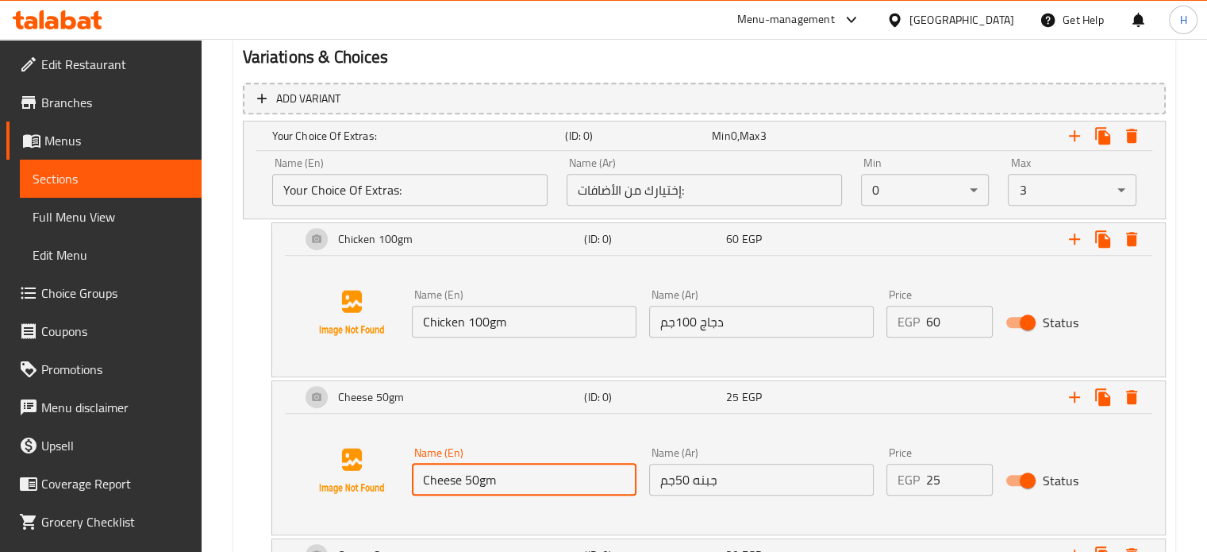
drag, startPoint x: 482, startPoint y: 475, endPoint x: 406, endPoint y: 462, distance: 76.5
click at [412, 466] on input "Cheese 50gm" at bounding box center [524, 479] width 225 height 32
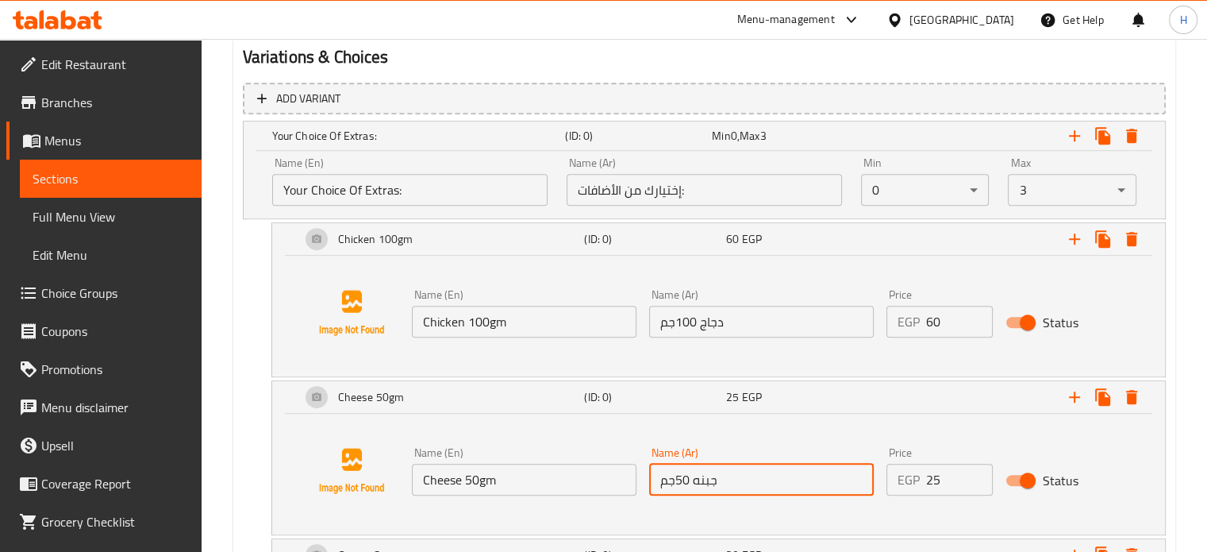
drag, startPoint x: 740, startPoint y: 480, endPoint x: 579, endPoint y: 475, distance: 161.2
click at [579, 475] on div "Name (En) Cheese 50gm Name (En) Name (Ar) جبنه 50جم Name (Ar) Price EGP 25 Pric…" at bounding box center [762, 470] width 713 height 61
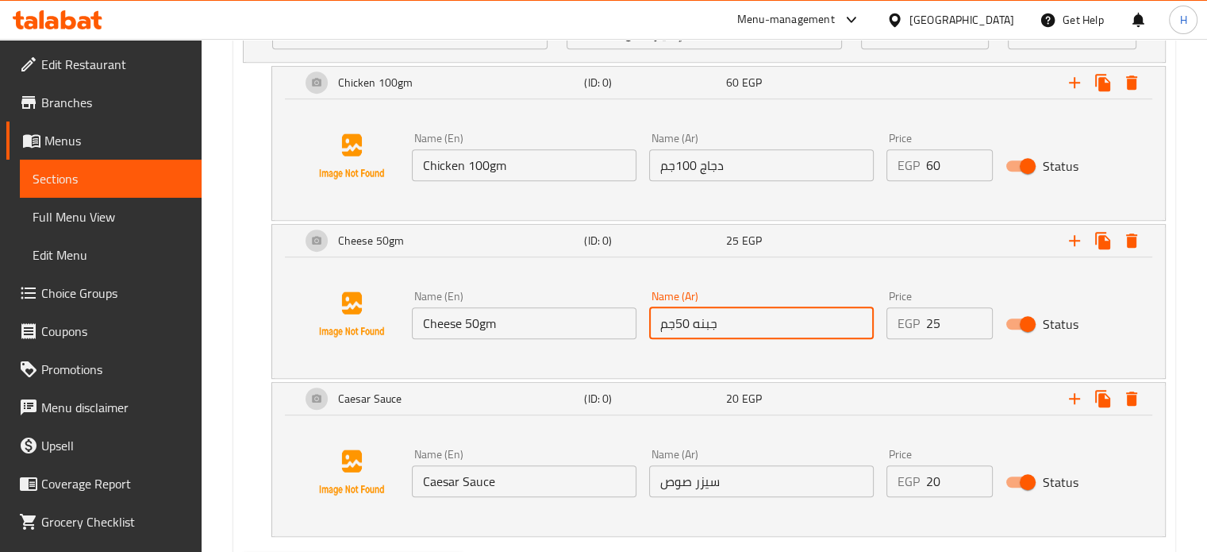
scroll to position [1035, 0]
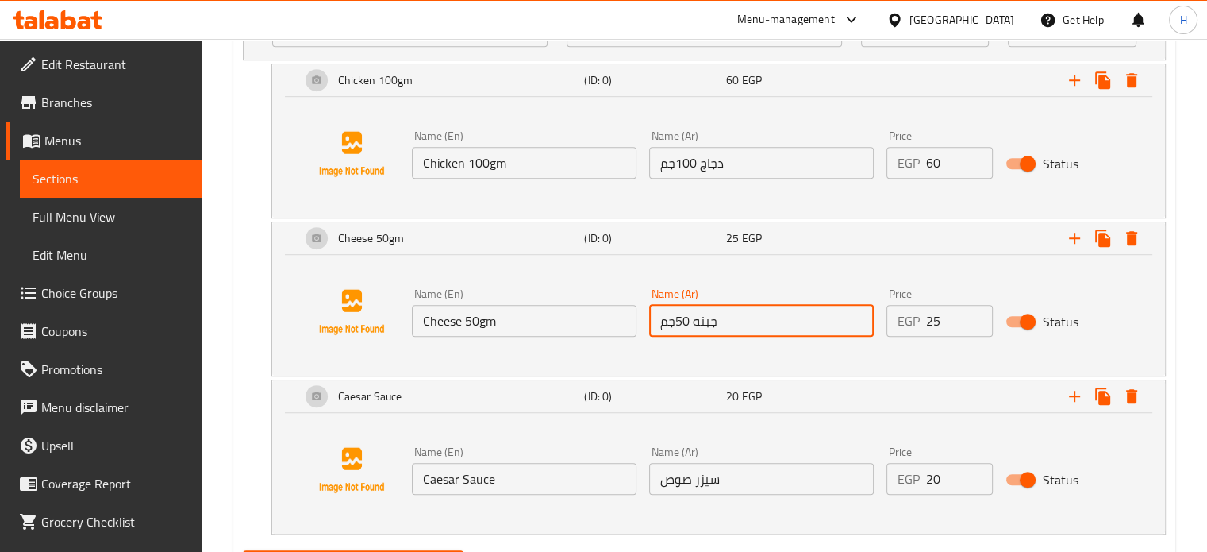
drag, startPoint x: 514, startPoint y: 483, endPoint x: 386, endPoint y: 477, distance: 127.9
click at [388, 479] on div "Name (En) Caesar Sauce Name (En) Name (Ar) سيزر صوص Name (Ar) Price EGP 20 Pric…" at bounding box center [718, 469] width 855 height 121
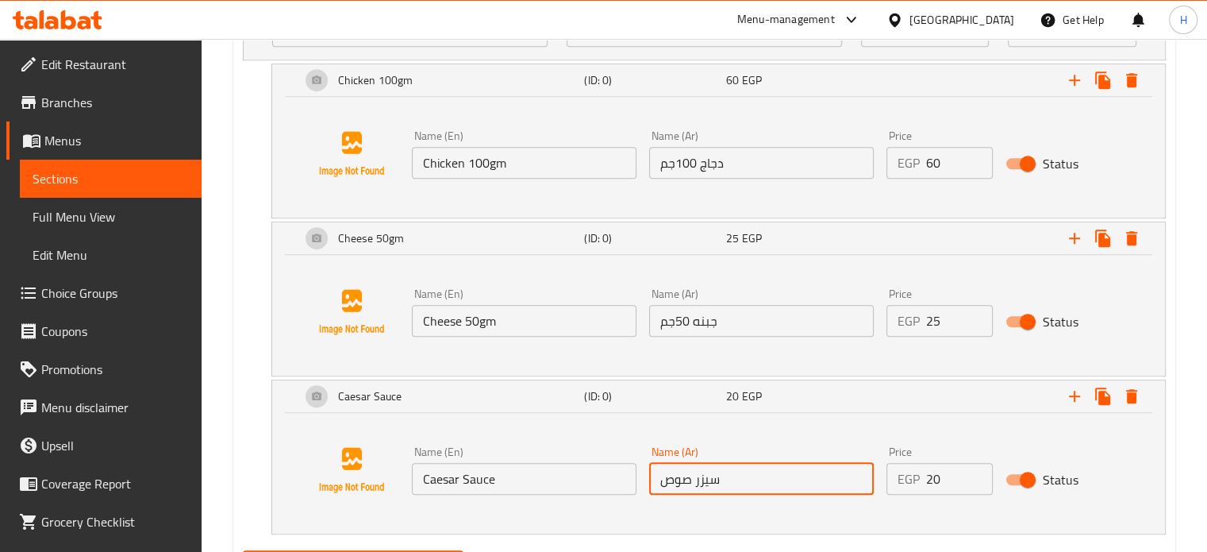
drag, startPoint x: 744, startPoint y: 491, endPoint x: 576, endPoint y: 489, distance: 168.3
click at [576, 489] on div "Name (En) Caesar Sauce Name (En) Name (Ar) سيزر صوص Name (Ar) Price EGP 20 Pric…" at bounding box center [762, 470] width 713 height 61
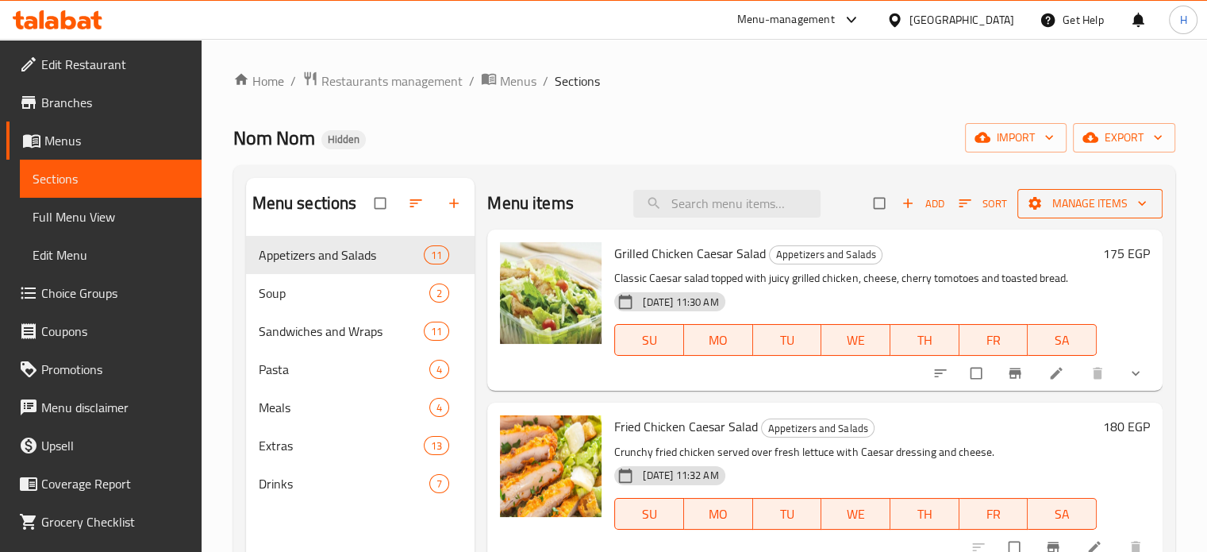
click at [1057, 212] on span "Manage items" at bounding box center [1090, 204] width 120 height 20
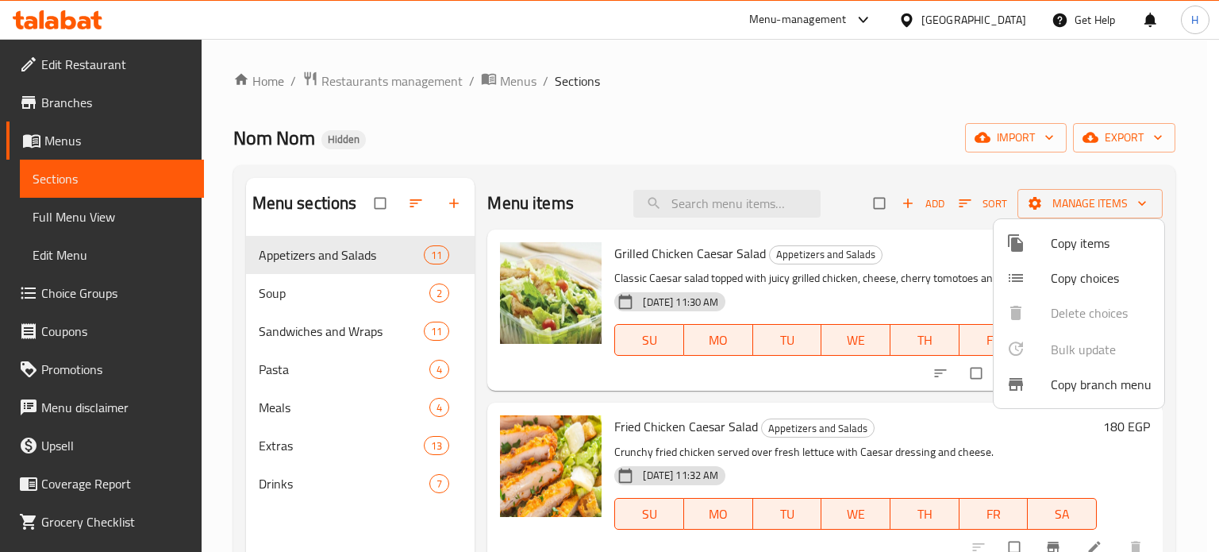
click at [1089, 279] on span "Copy choices" at bounding box center [1101, 277] width 101 height 19
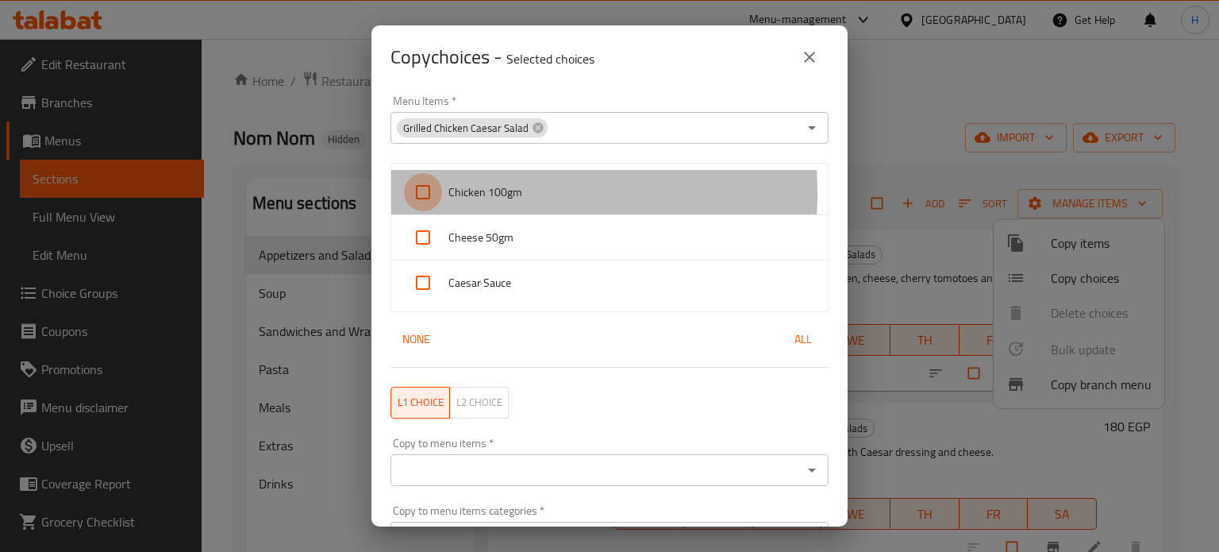
drag, startPoint x: 425, startPoint y: 193, endPoint x: 421, endPoint y: 210, distance: 17.1
click at [425, 193] on input "checkbox" at bounding box center [423, 192] width 38 height 38
checkbox input "true"
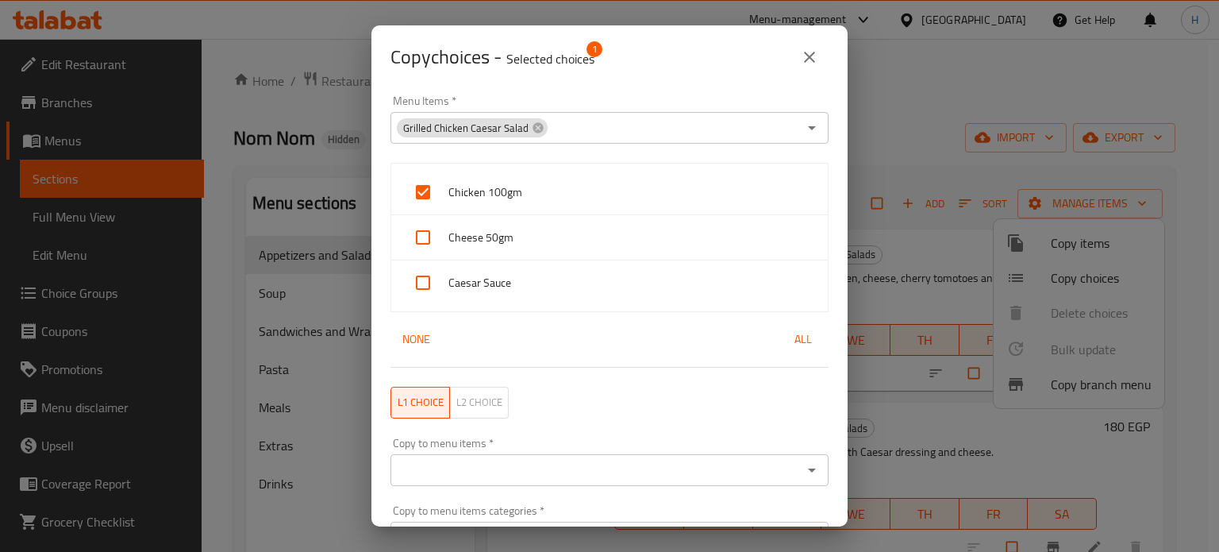
click at [419, 234] on input "checkbox" at bounding box center [423, 237] width 38 height 38
checkbox input "true"
click at [421, 283] on input "checkbox" at bounding box center [423, 282] width 38 height 38
checkbox input "true"
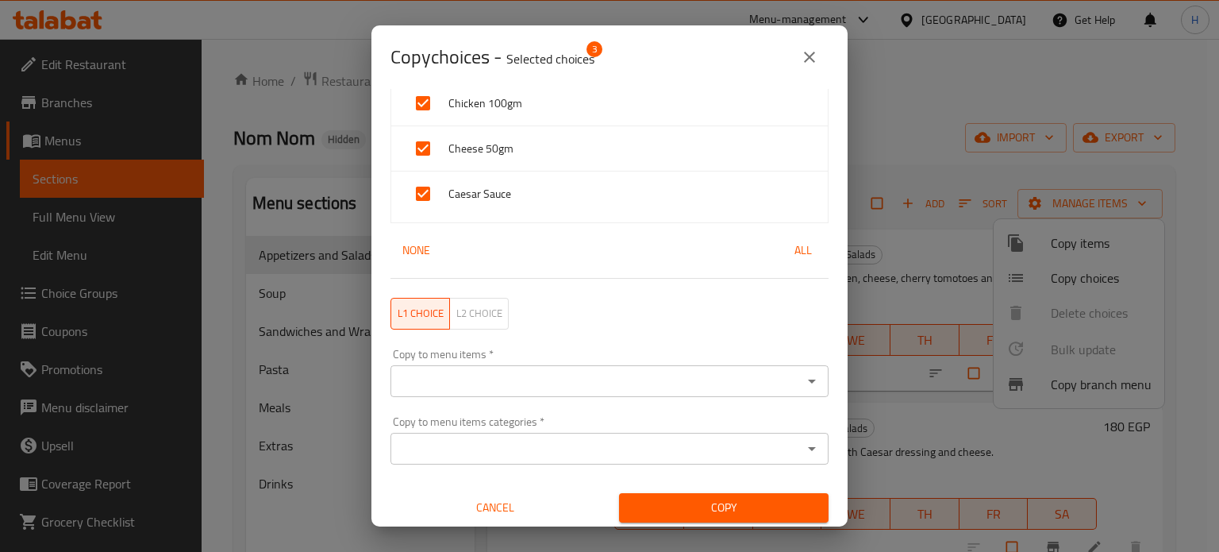
scroll to position [93, 0]
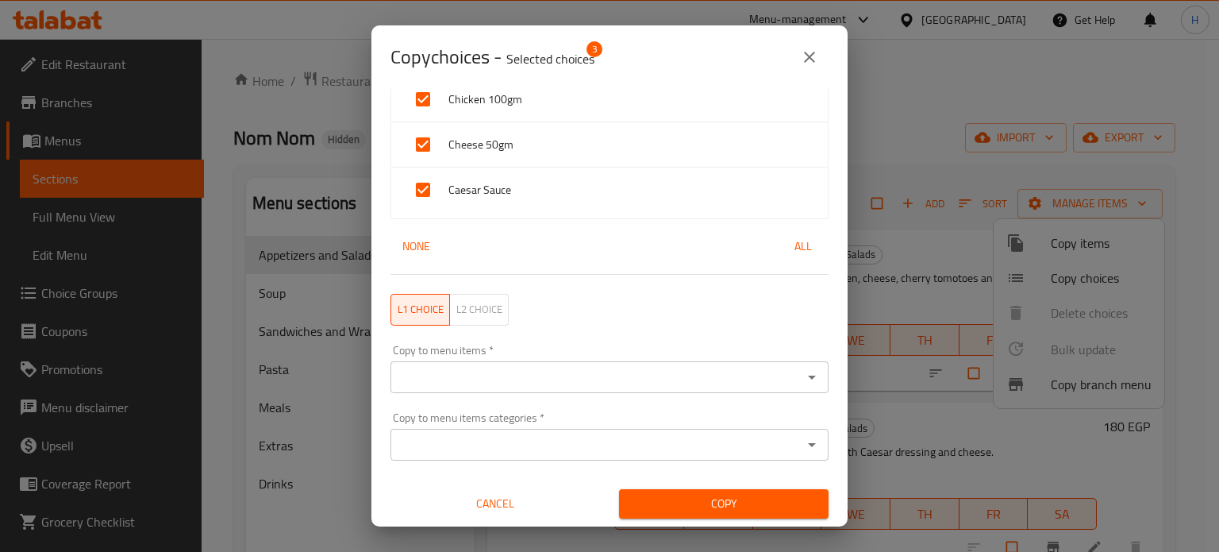
click at [687, 377] on input "Copy to menu items   *" at bounding box center [596, 377] width 402 height 22
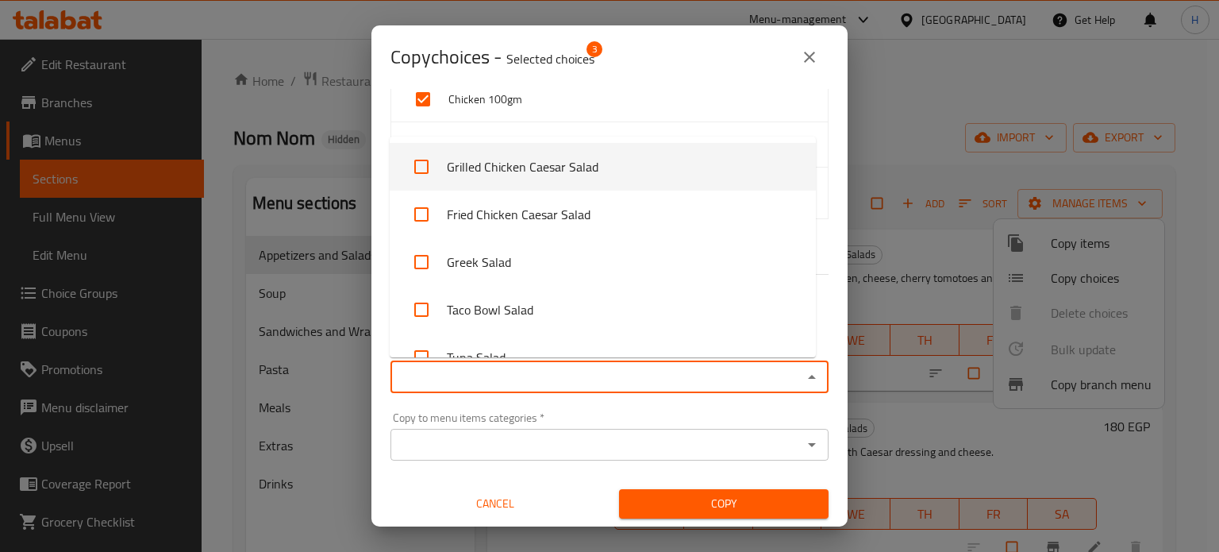
click at [420, 168] on input "checkbox" at bounding box center [421, 167] width 38 height 38
checkbox input "true"
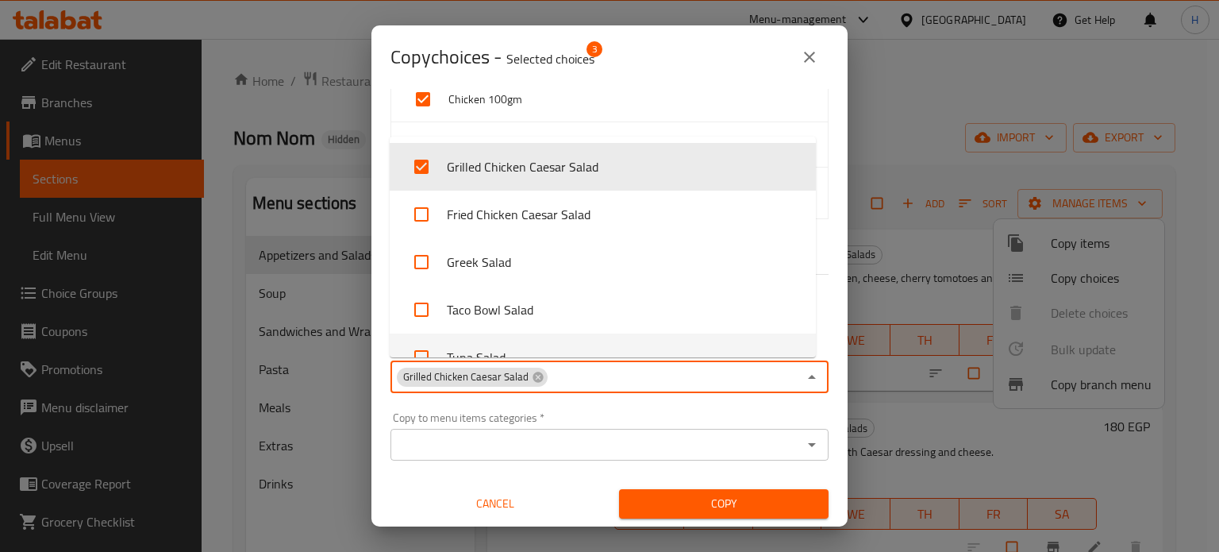
click at [513, 448] on input "Copy to menu items categories   *" at bounding box center [596, 444] width 402 height 22
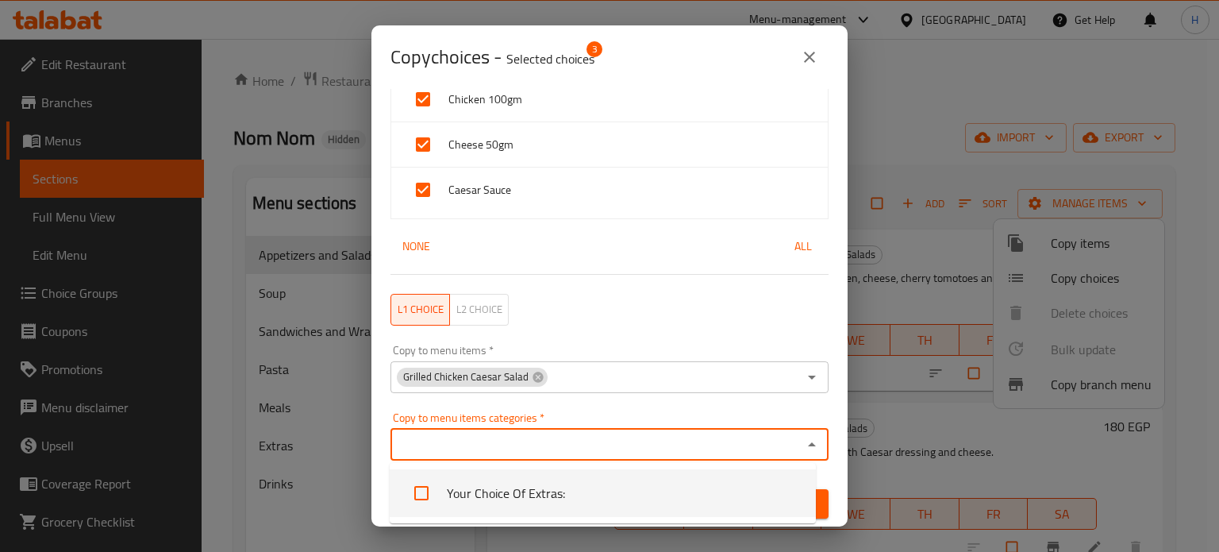
click at [416, 498] on input "checkbox" at bounding box center [421, 493] width 38 height 38
checkbox input "true"
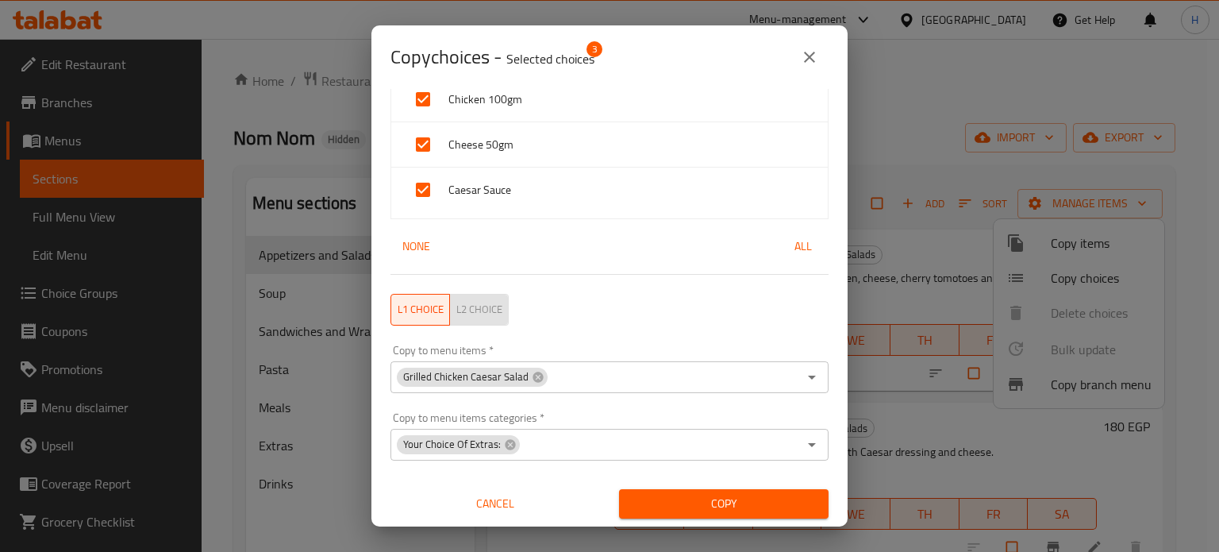
click at [463, 310] on span "L2 choice" at bounding box center [479, 309] width 46 height 18
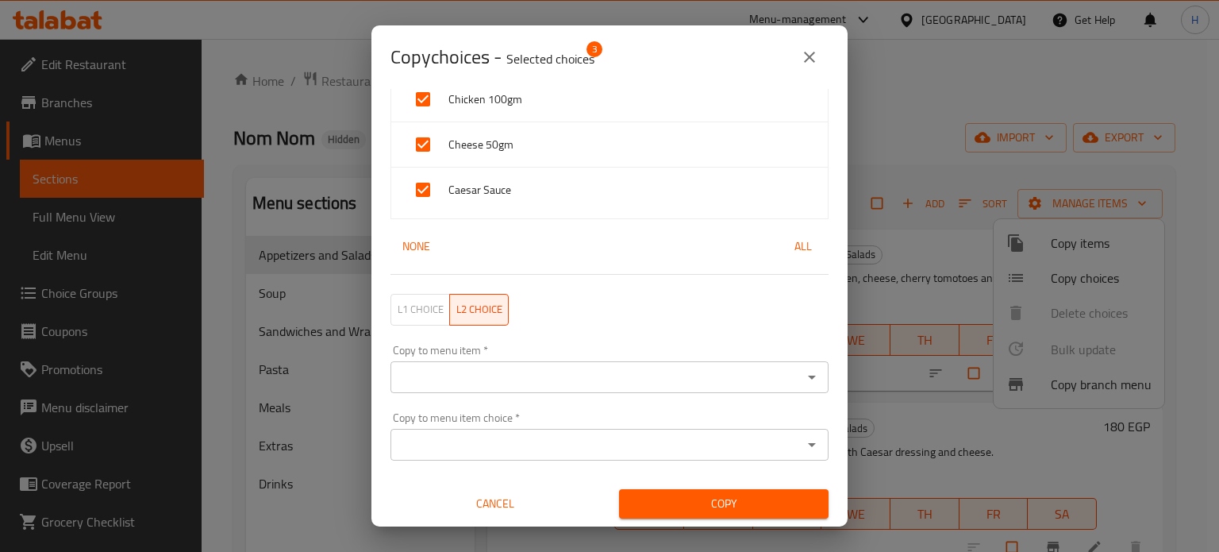
click at [416, 311] on span "L1 choice" at bounding box center [421, 309] width 46 height 18
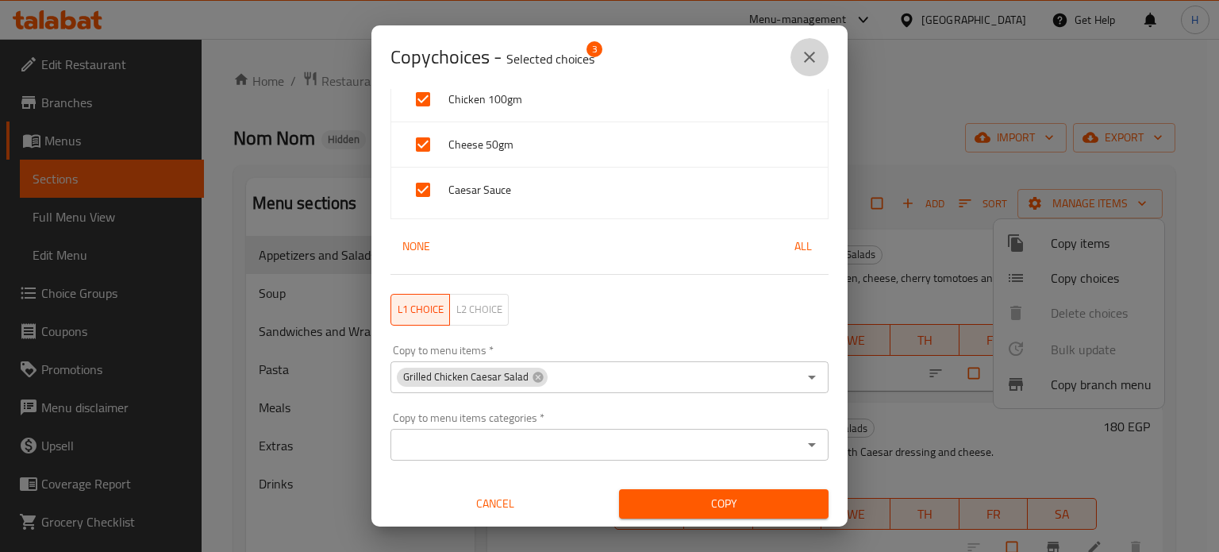
click at [813, 63] on icon "close" at bounding box center [809, 57] width 19 height 19
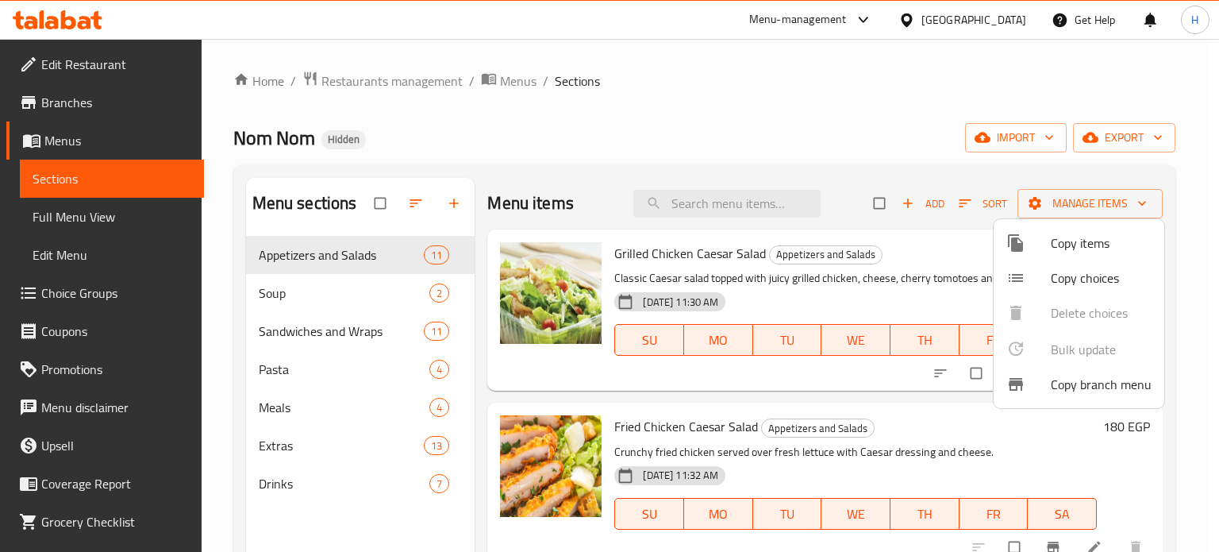
click at [838, 133] on div at bounding box center [609, 276] width 1219 height 552
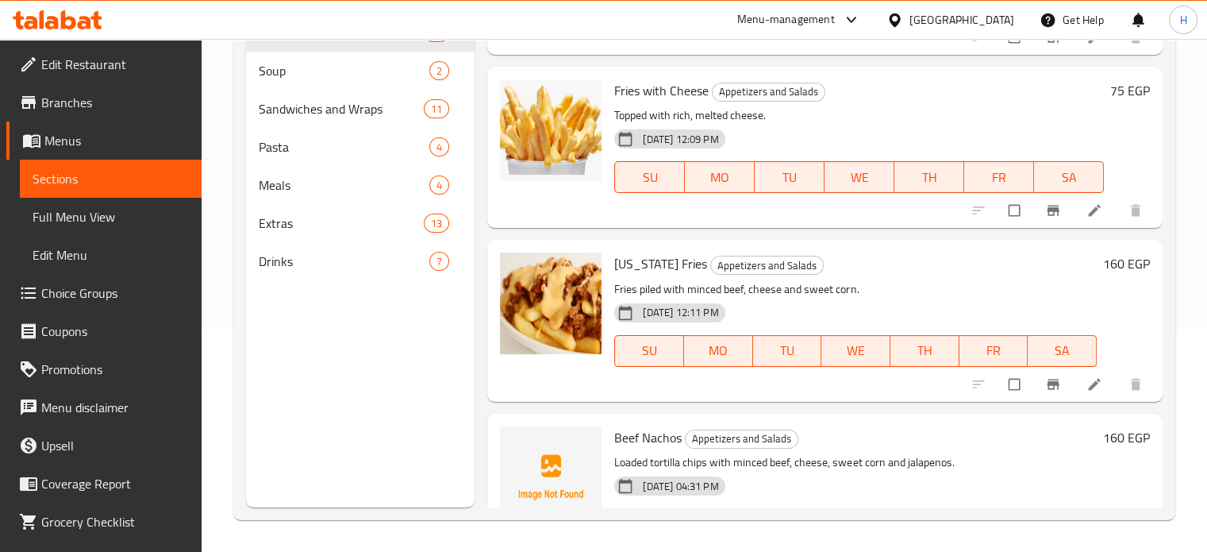
scroll to position [1276, 0]
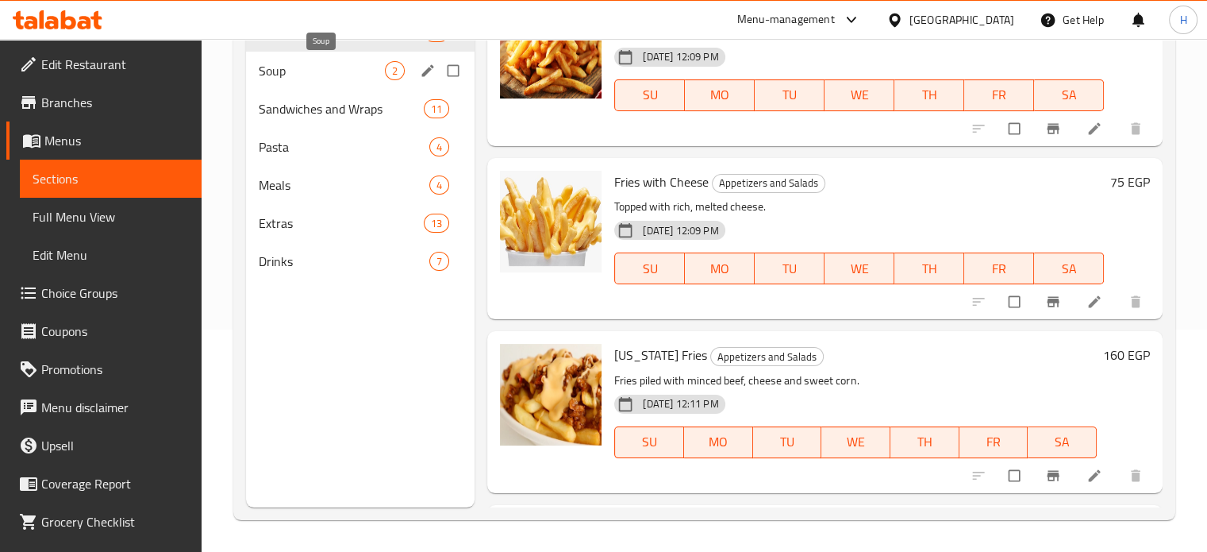
click at [292, 99] on span "Sandwiches and Wraps" at bounding box center [342, 108] width 166 height 19
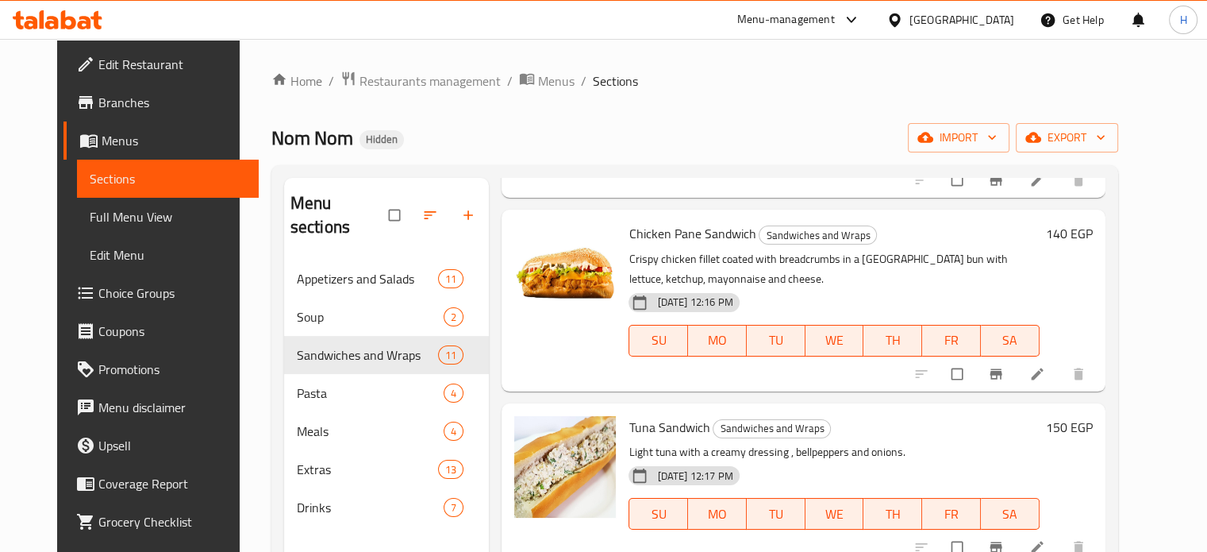
scroll to position [317, 0]
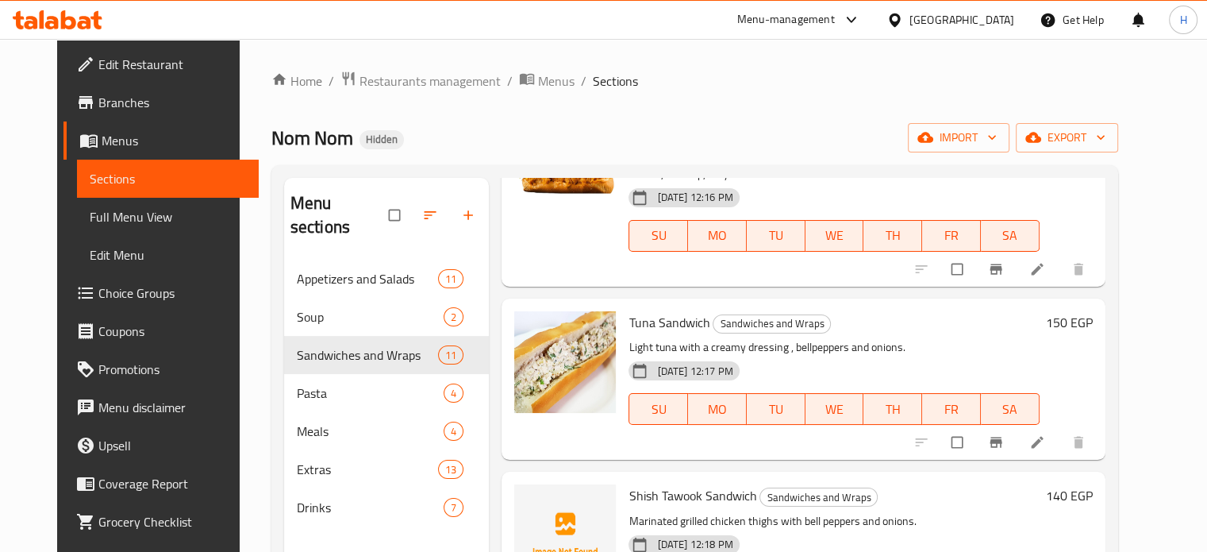
drag, startPoint x: 1072, startPoint y: 444, endPoint x: 1089, endPoint y: 437, distance: 18.1
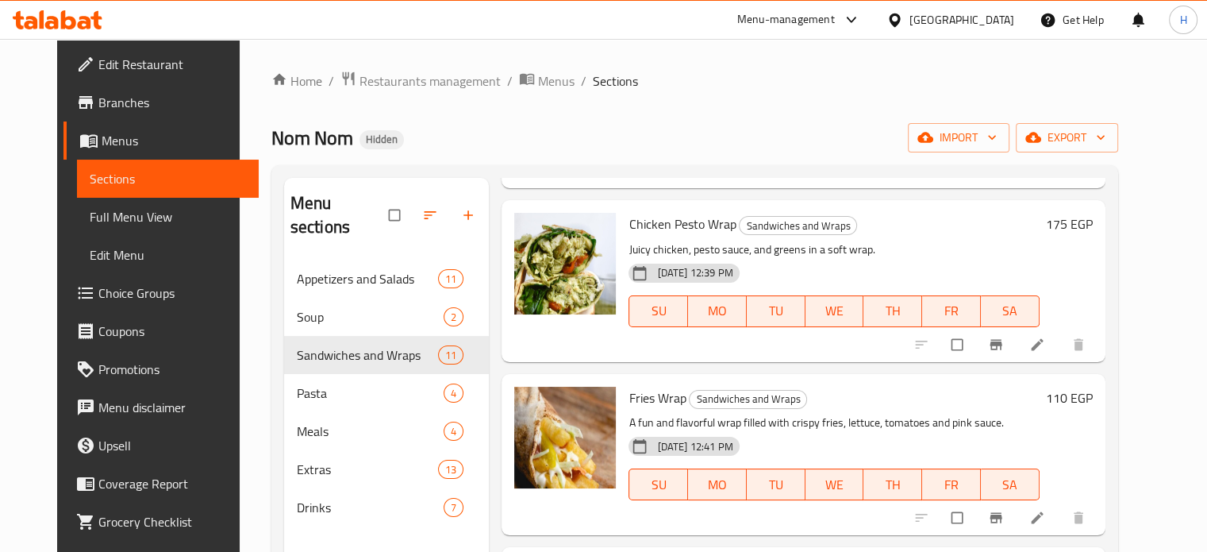
scroll to position [1428, 0]
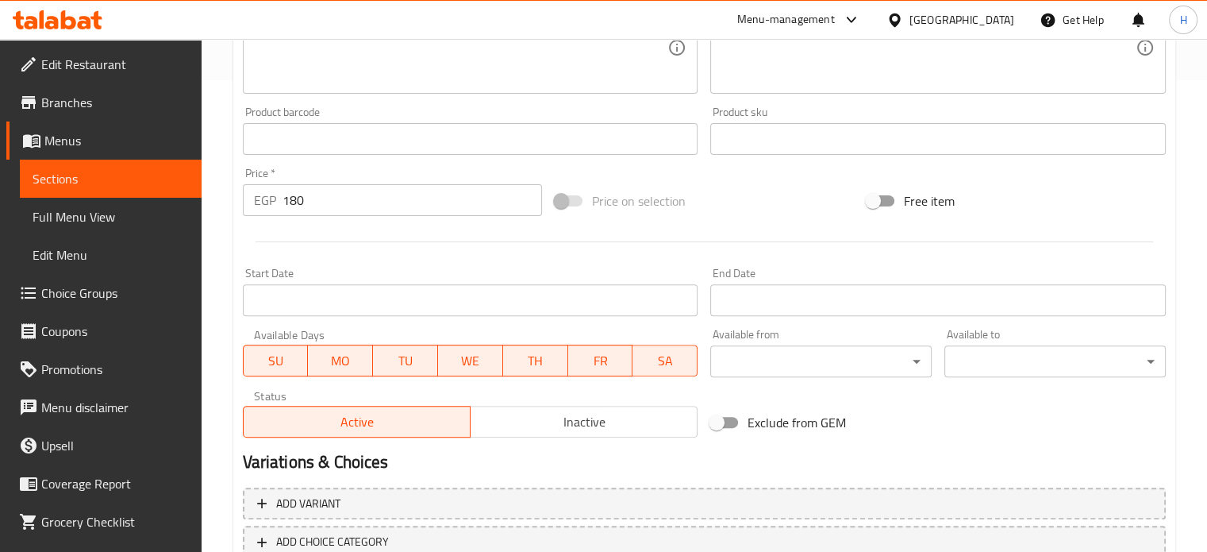
scroll to position [556, 0]
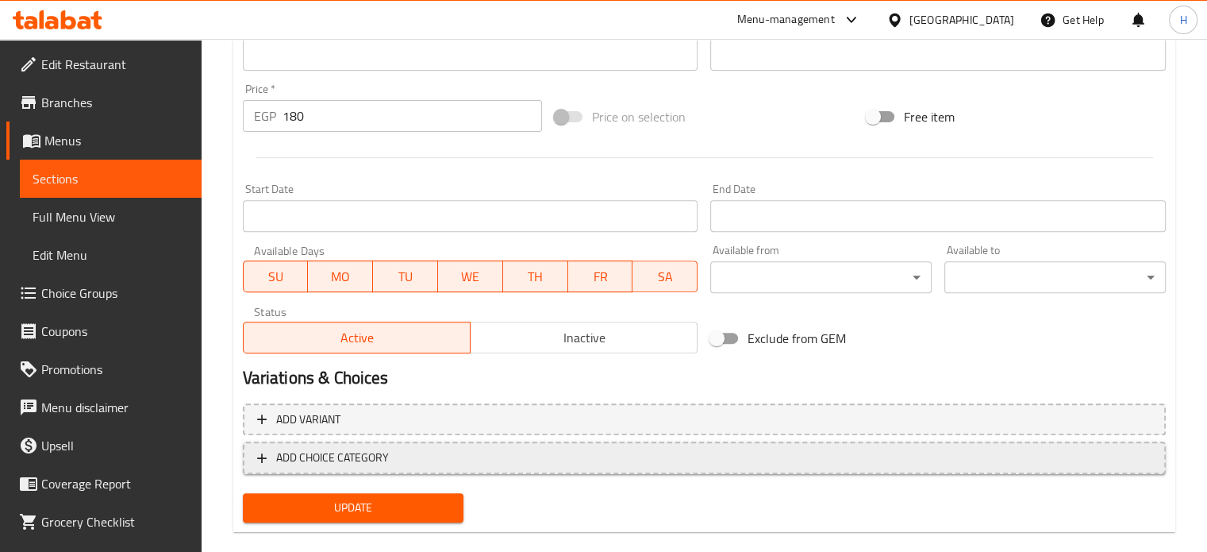
click at [347, 448] on span "ADD CHOICE CATEGORY" at bounding box center [332, 458] width 113 height 20
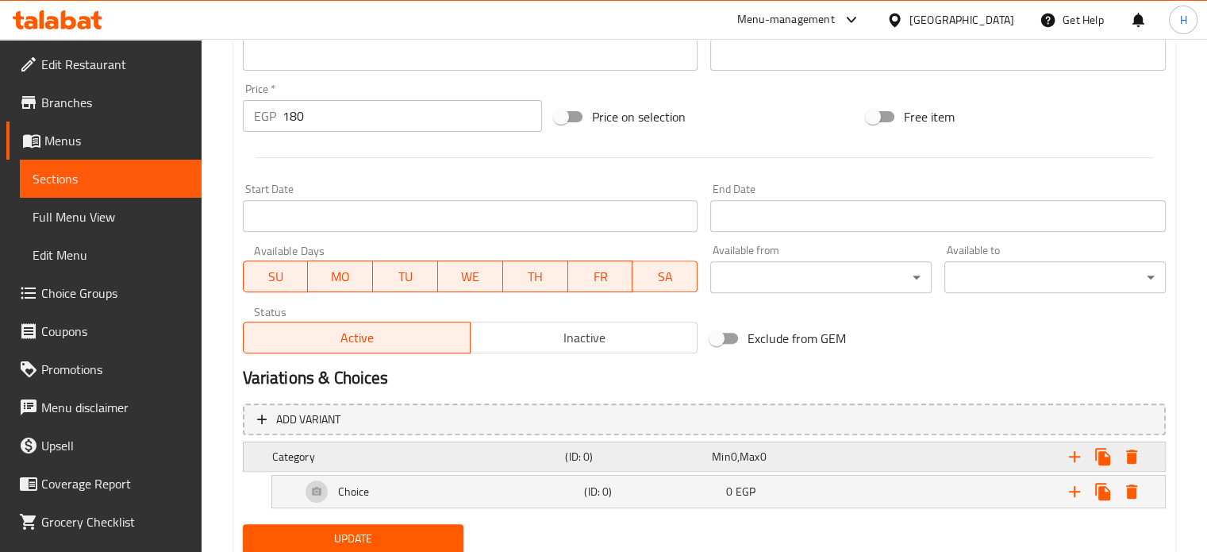
scroll to position [609, 0]
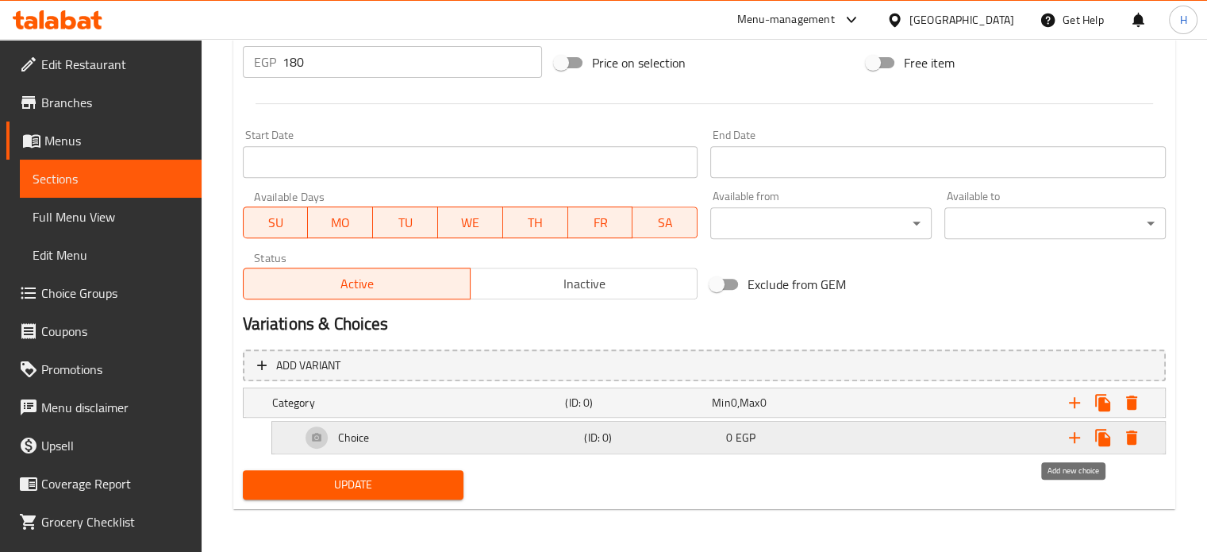
click at [1079, 436] on icon "Expand" at bounding box center [1074, 437] width 11 height 11
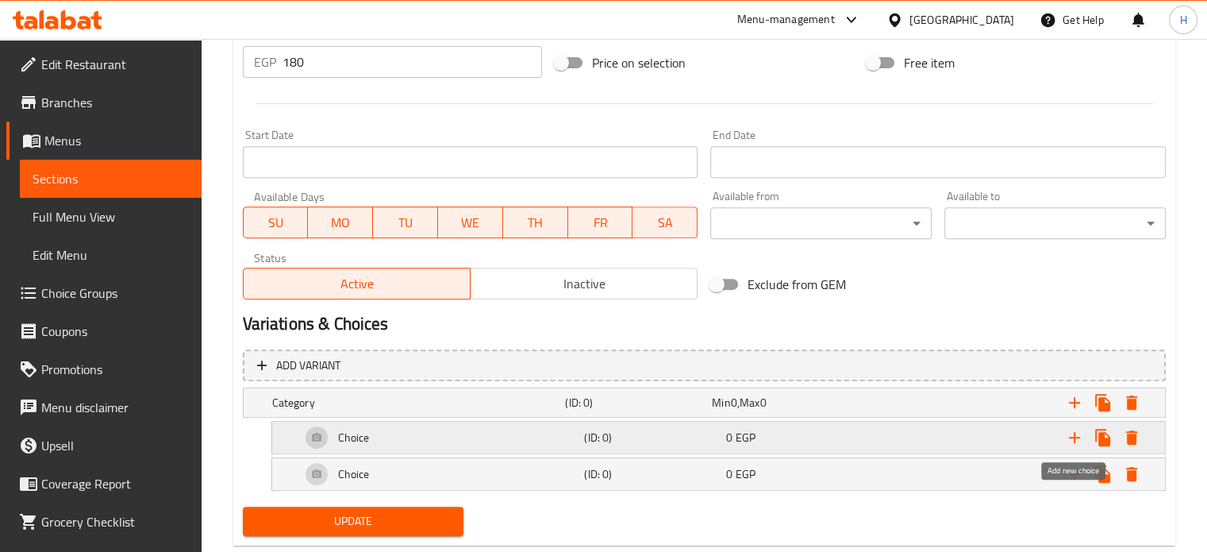
click at [1077, 436] on icon "Expand" at bounding box center [1074, 437] width 11 height 11
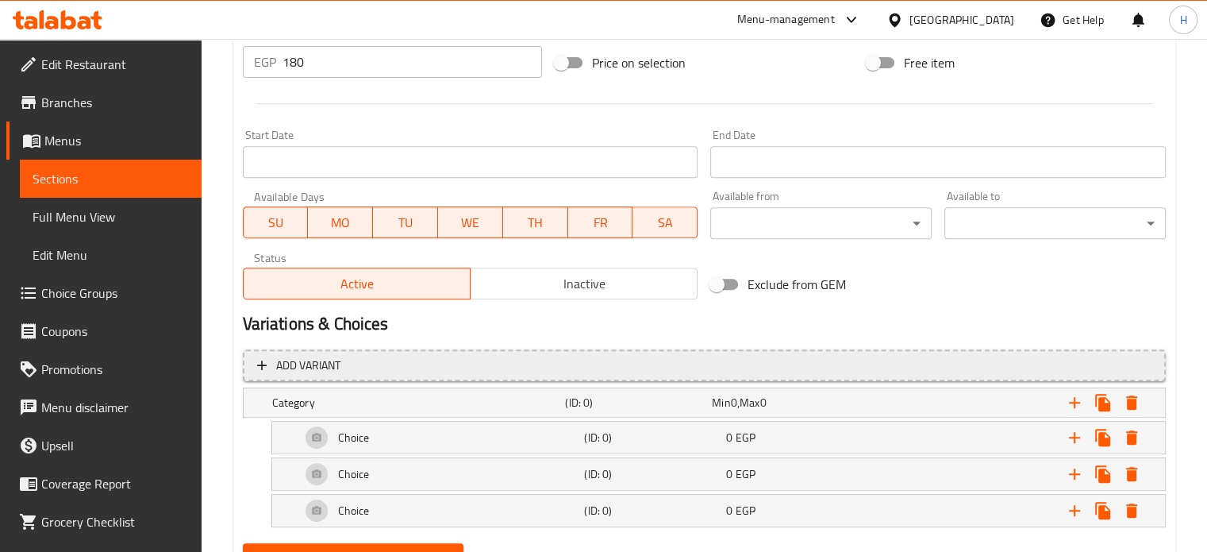
click at [432, 378] on button "Add variant" at bounding box center [704, 365] width 923 height 33
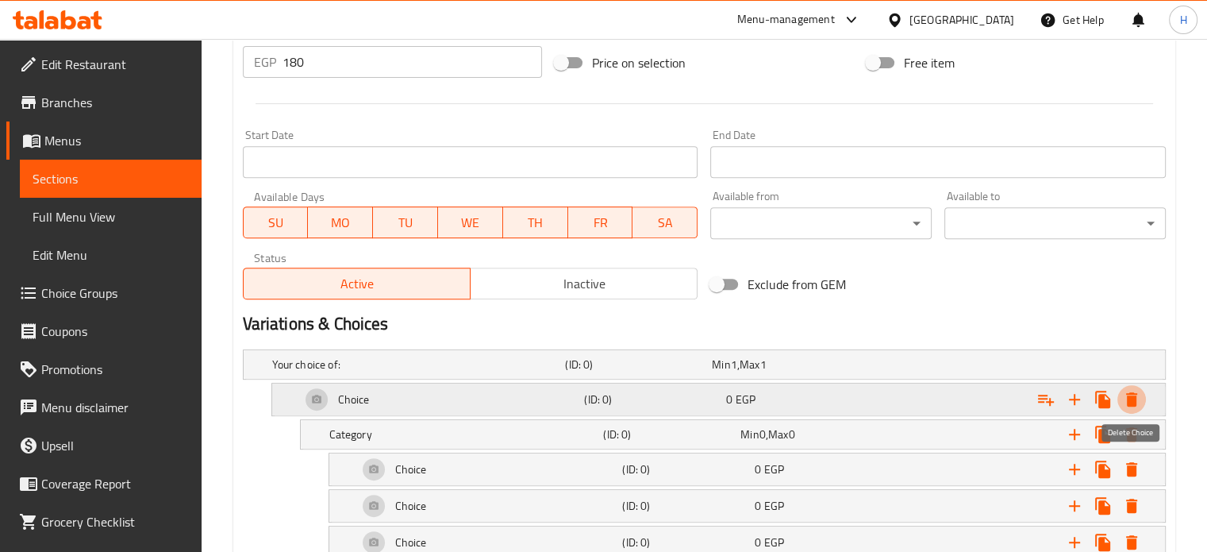
click at [1130, 396] on icon "Expand" at bounding box center [1131, 399] width 11 height 14
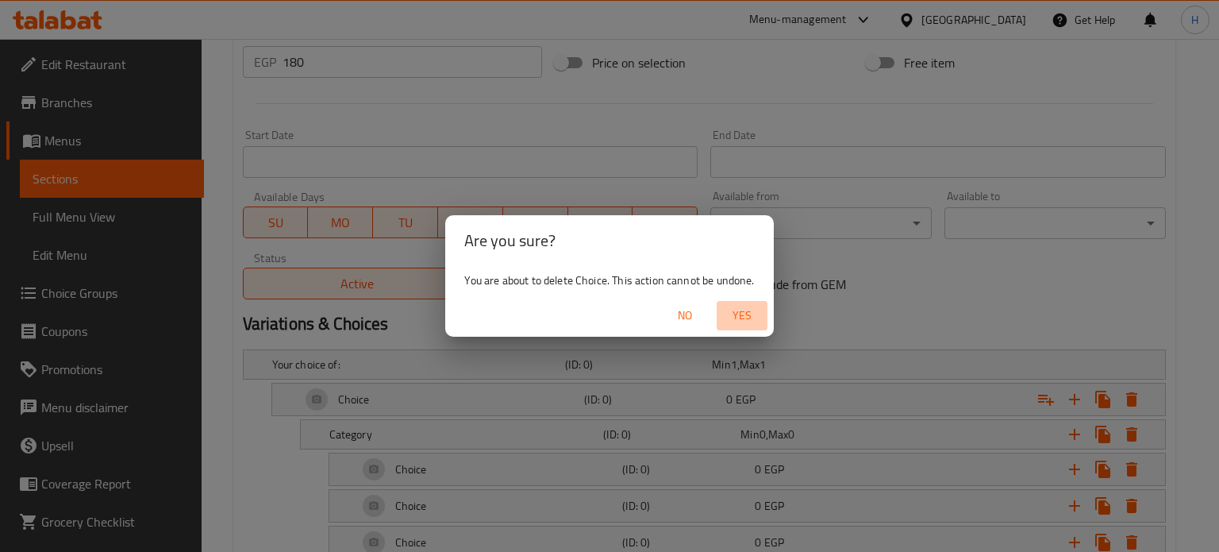
click at [759, 323] on span "Yes" at bounding box center [742, 316] width 38 height 20
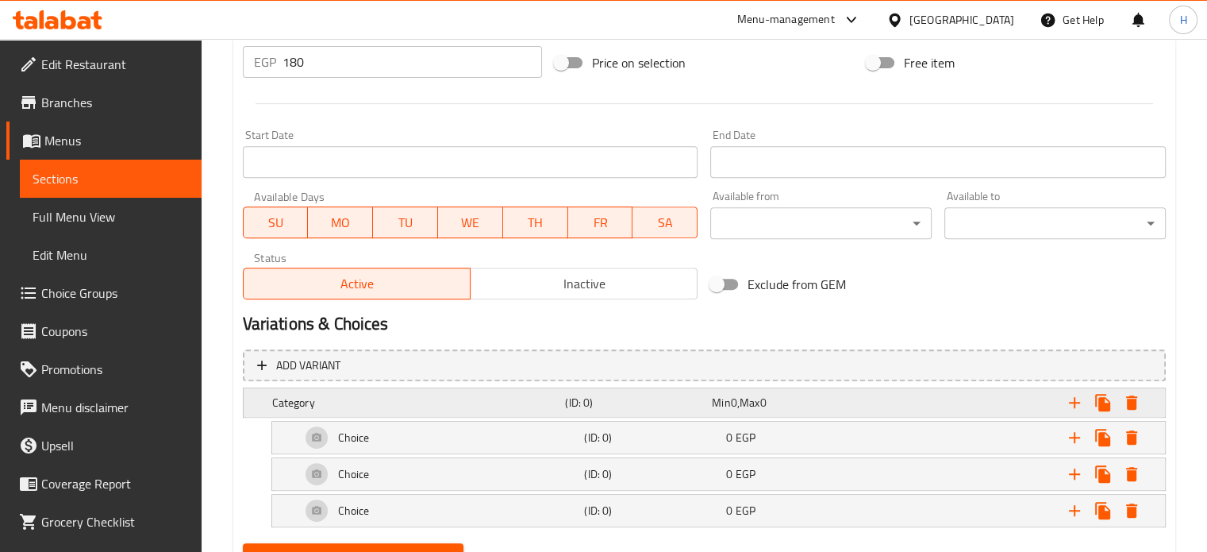
click at [395, 404] on h5 "Category" at bounding box center [415, 402] width 287 height 16
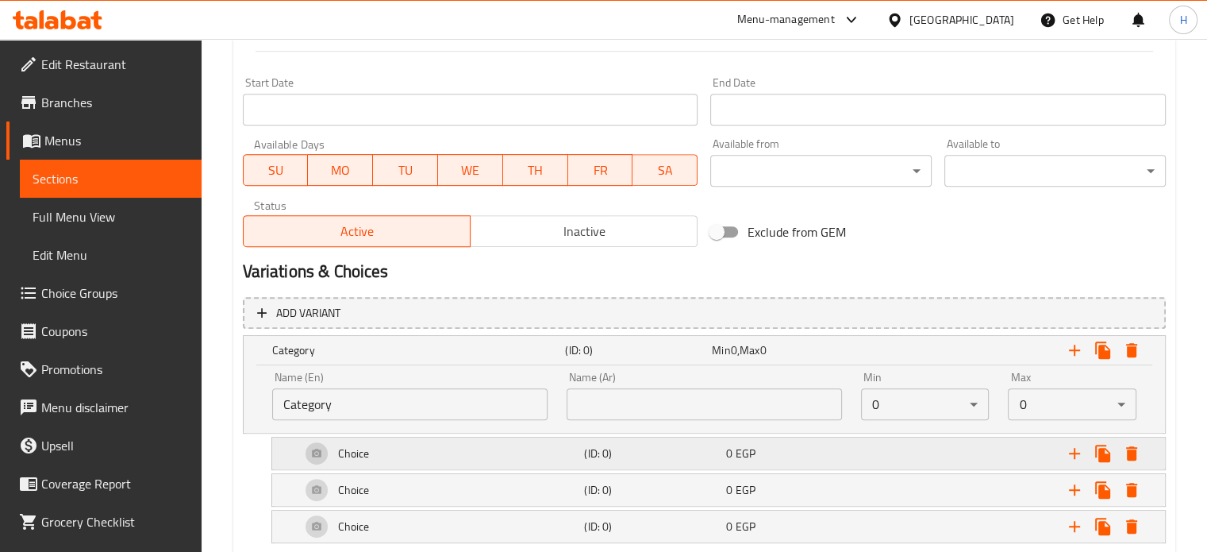
scroll to position [689, 0]
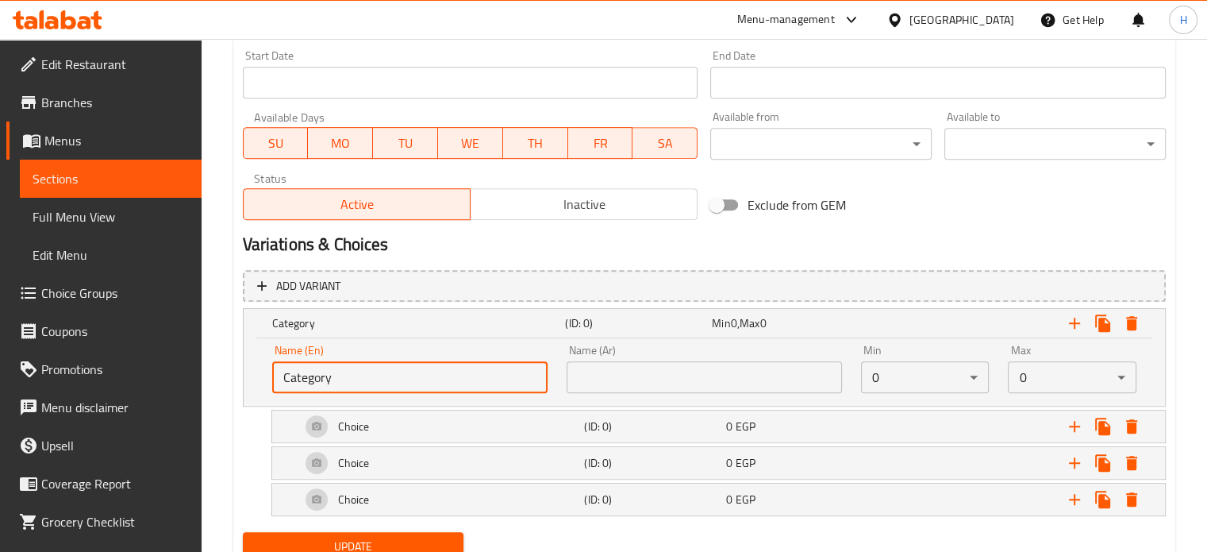
drag, startPoint x: 363, startPoint y: 383, endPoint x: 262, endPoint y: 383, distance: 101.6
click at [263, 383] on div "Name (En) Category Name (En)" at bounding box center [410, 368] width 294 height 67
paste input "Your Choice Of Extras:"
type input "Your Choice Of Extras:"
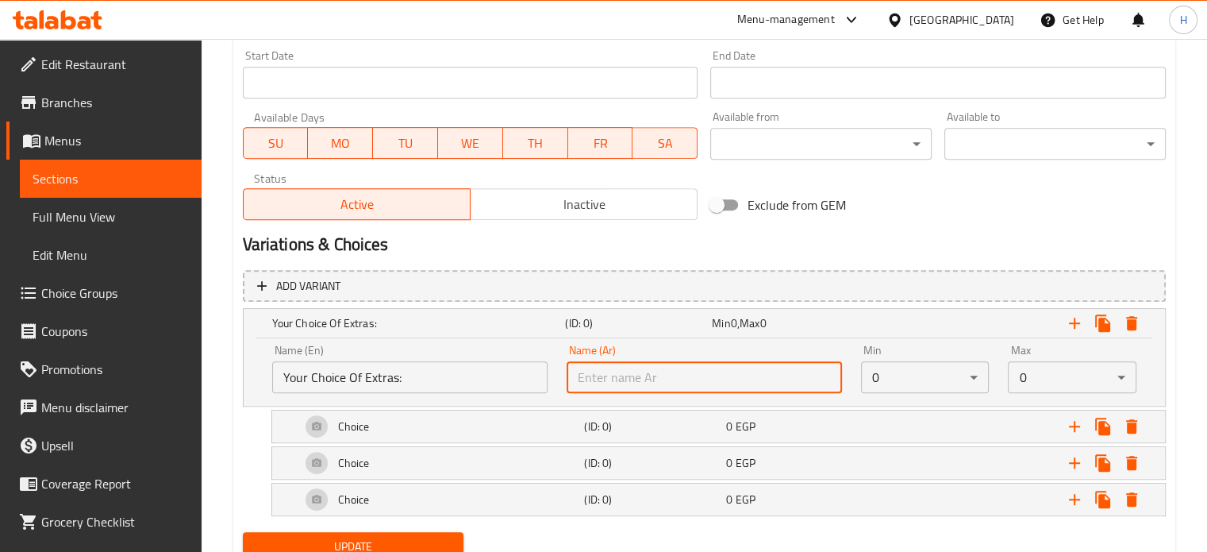
drag, startPoint x: 607, startPoint y: 377, endPoint x: 670, endPoint y: 368, distance: 63.3
click at [607, 377] on input "text" at bounding box center [704, 377] width 275 height 32
paste input "إختيارك من الأضافات:"
type input "إختيارك من الأضافات:"
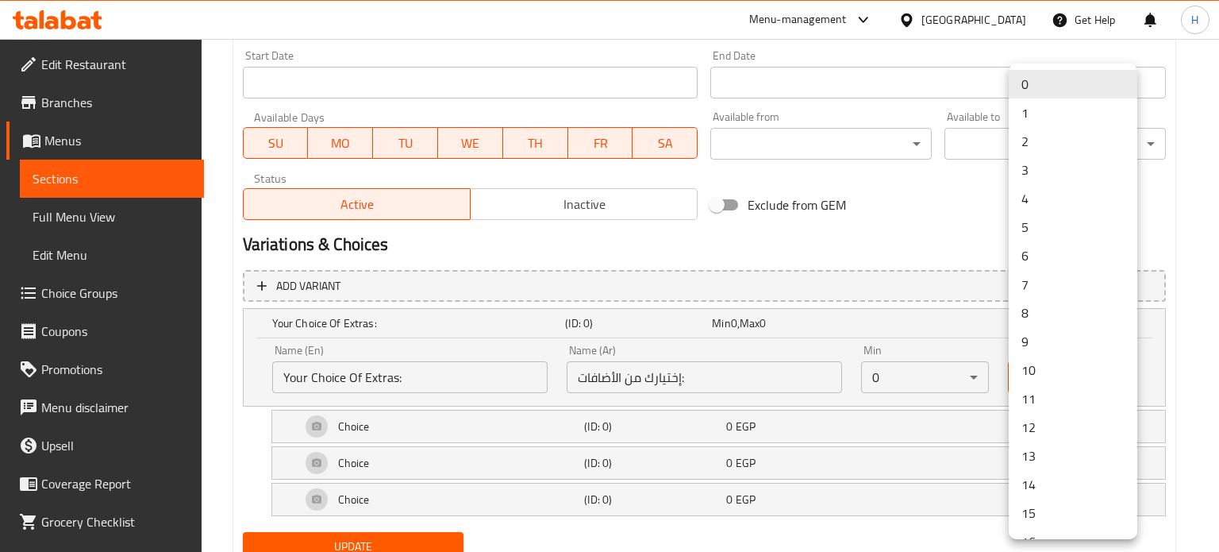
click at [1027, 171] on li "3" at bounding box center [1073, 170] width 129 height 29
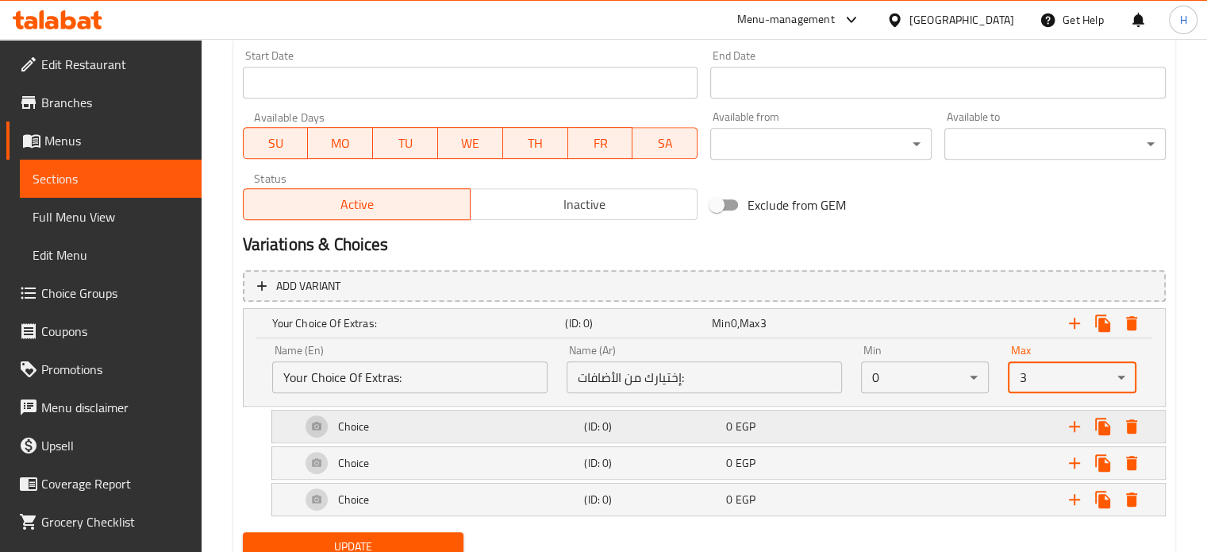
click at [394, 419] on div "Choice" at bounding box center [440, 426] width 284 height 38
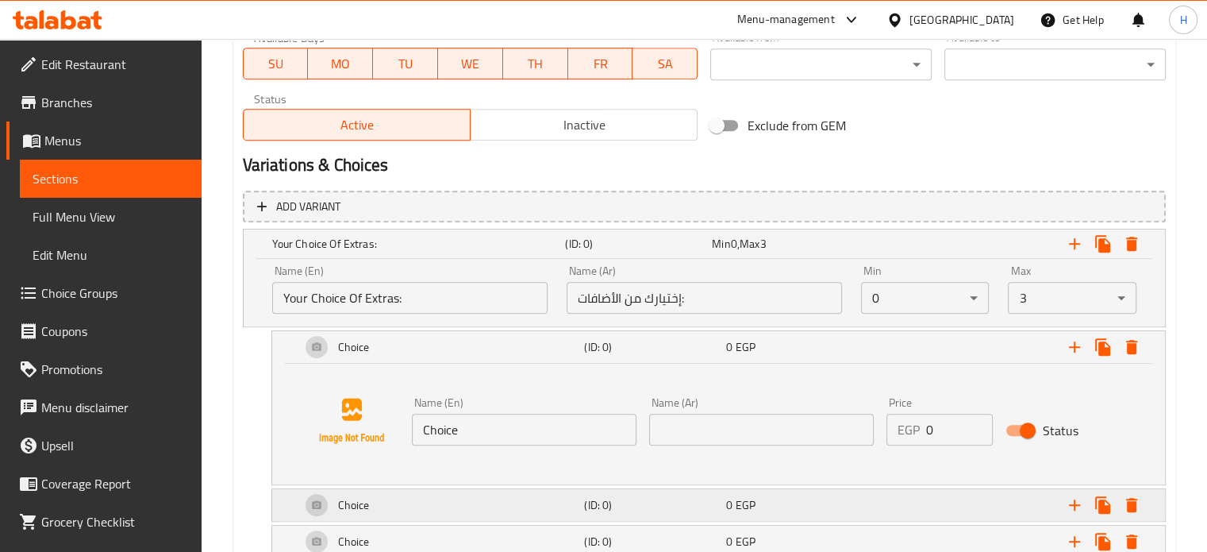
drag, startPoint x: 397, startPoint y: 506, endPoint x: 396, endPoint y: 498, distance: 8.8
click at [397, 507] on div "Choice" at bounding box center [440, 505] width 284 height 38
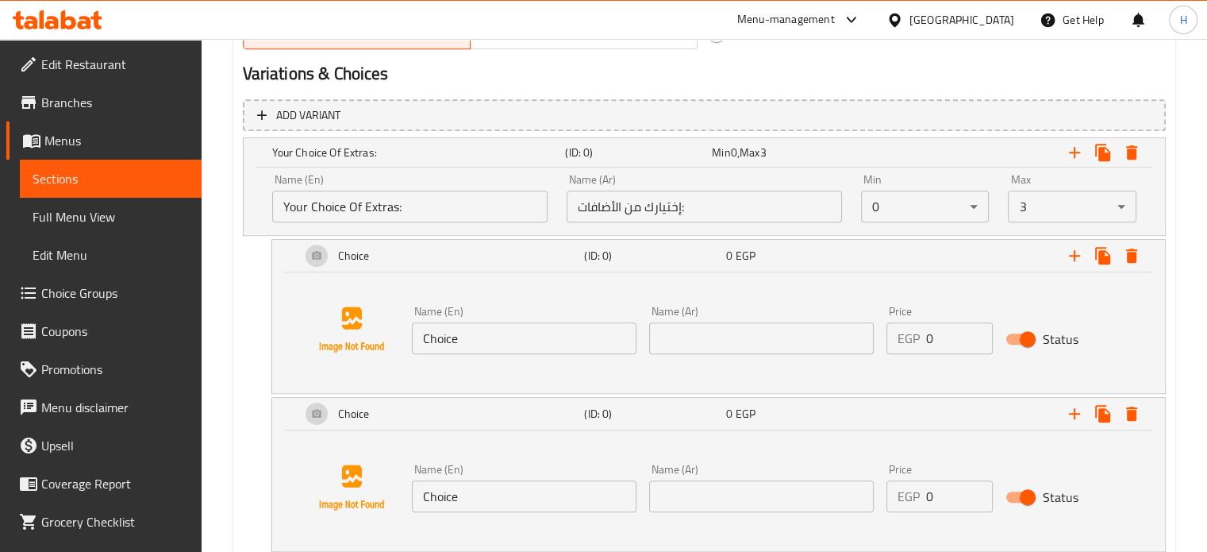
scroll to position [927, 0]
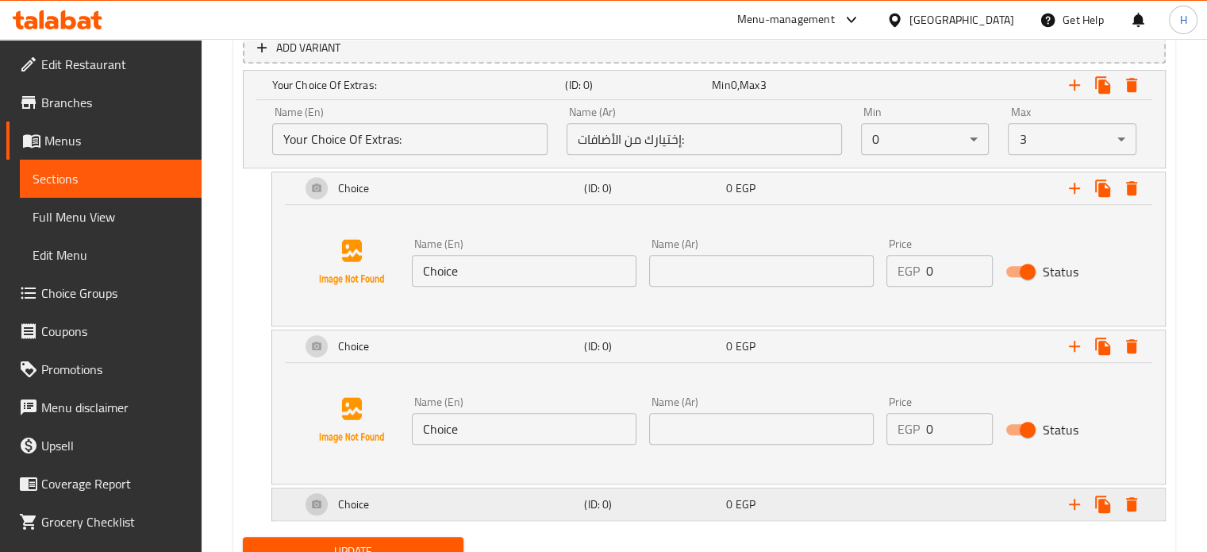
click at [406, 498] on div "Choice" at bounding box center [440, 504] width 284 height 38
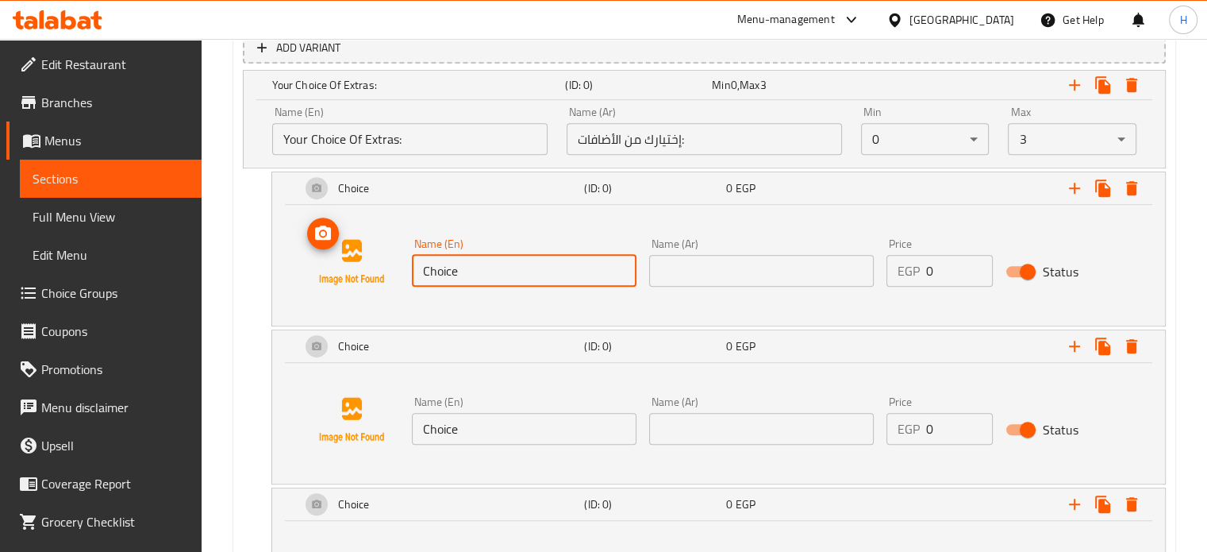
drag, startPoint x: 500, startPoint y: 279, endPoint x: 382, endPoint y: 283, distance: 118.3
click at [390, 267] on div "Name (En) Choice Name (En) Name (Ar) Name (Ar) Price EGP 0 Price Status" at bounding box center [718, 262] width 855 height 121
paste input "icken 100gm"
type input "Chicken 100gm"
drag, startPoint x: 701, startPoint y: 270, endPoint x: 556, endPoint y: 119, distance: 208.8
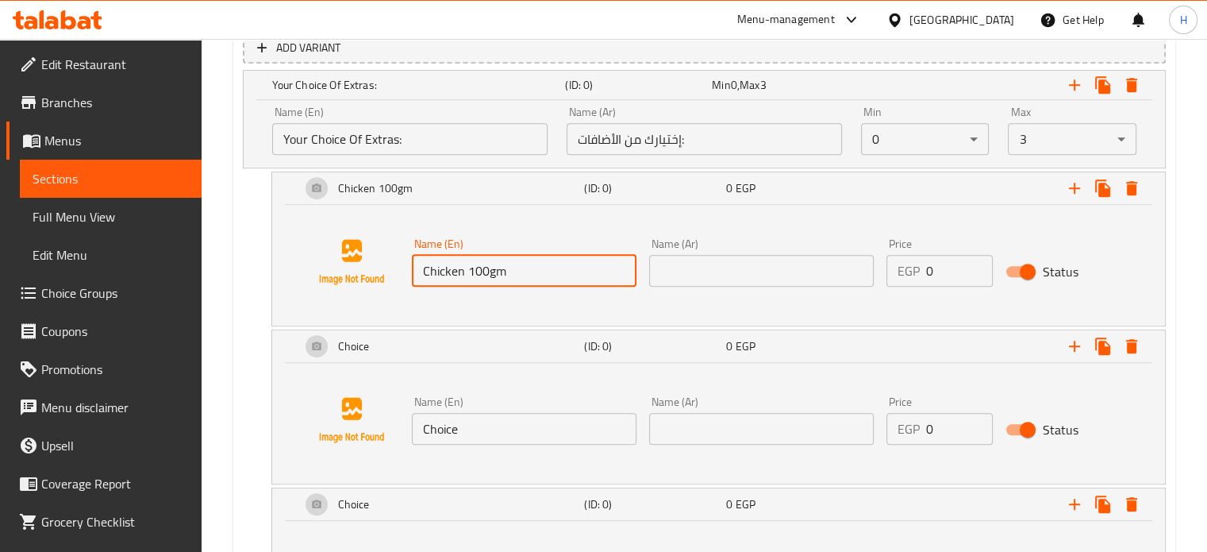
click at [701, 270] on input "text" at bounding box center [761, 271] width 225 height 32
paste input "دجاج 100جم"
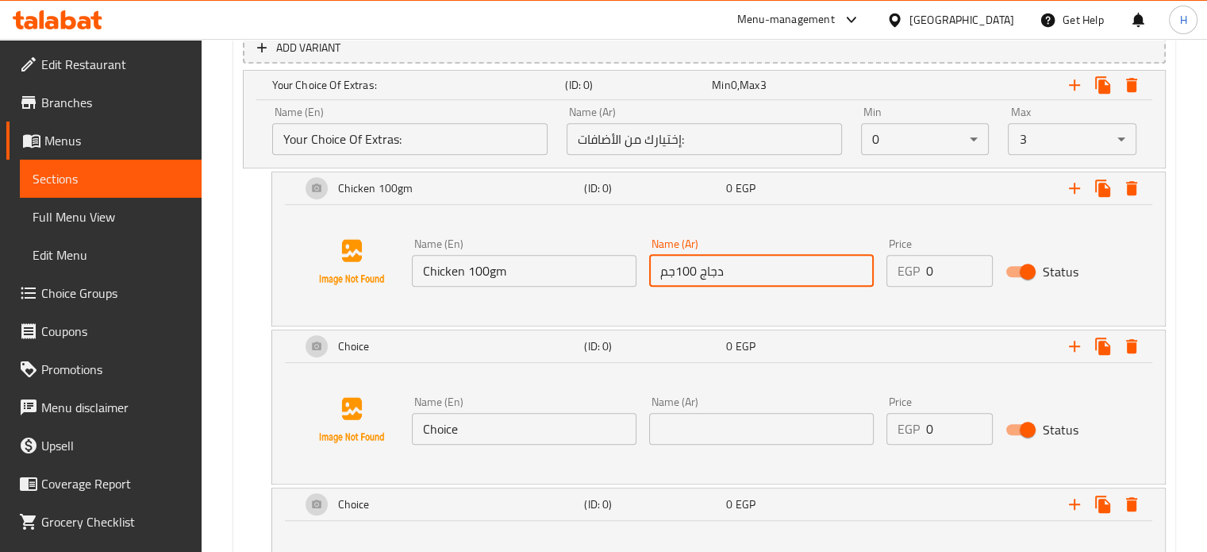
type input "دجاج 100جم"
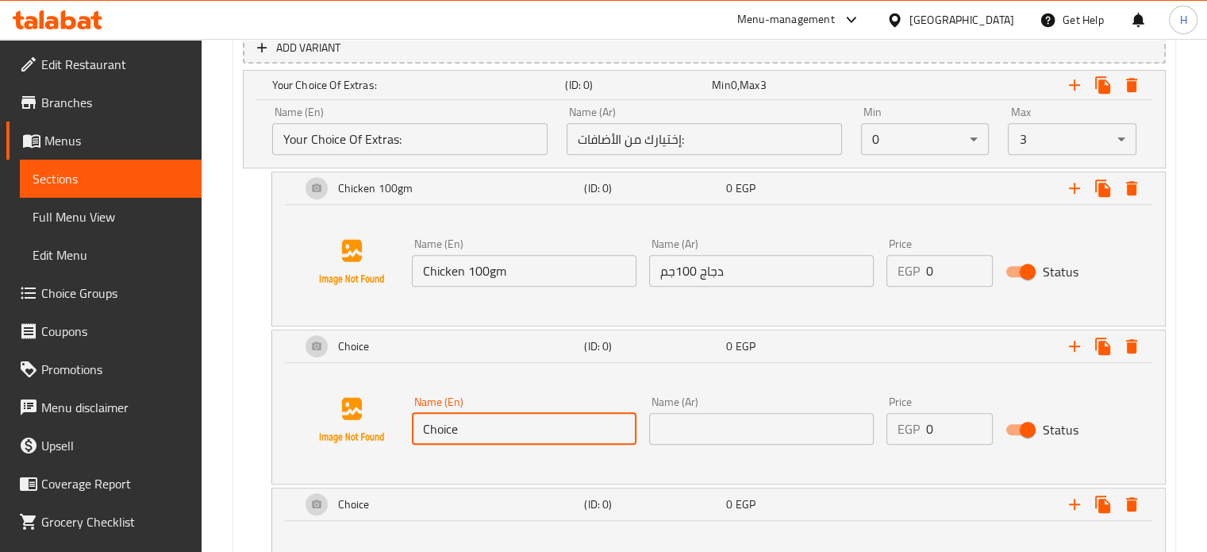
drag, startPoint x: 473, startPoint y: 431, endPoint x: 384, endPoint y: 429, distance: 88.9
click at [384, 429] on div "Name (En) Choice Name (En) Name (Ar) Name (Ar) Price EGP 0 Price Status" at bounding box center [718, 419] width 855 height 121
paste input "eese 50gm"
type input "Cheese 50gm"
drag, startPoint x: 756, startPoint y: 428, endPoint x: 690, endPoint y: 344, distance: 107.3
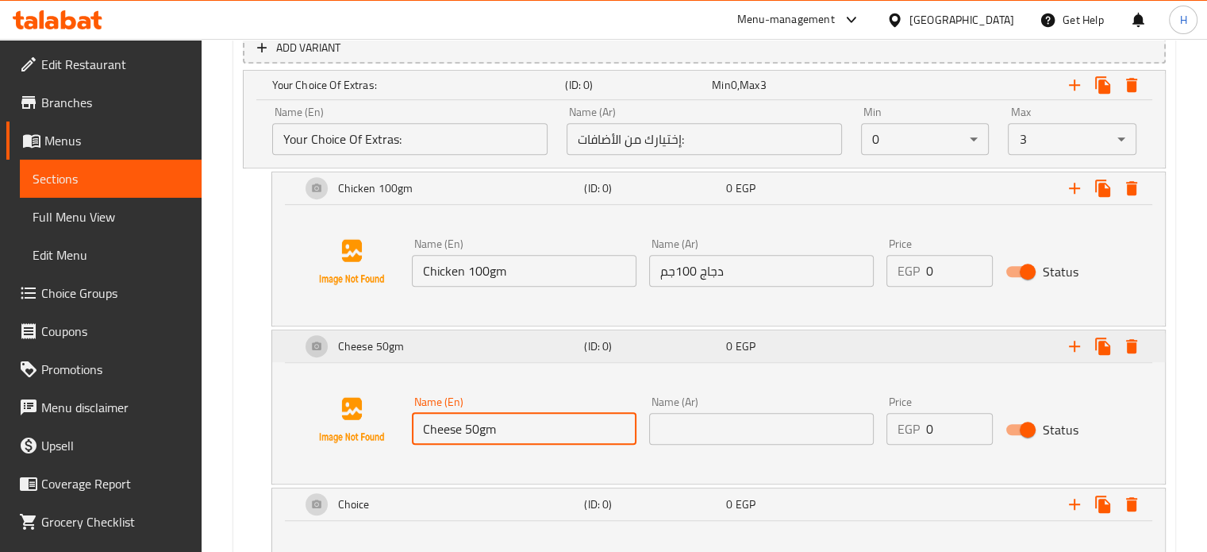
click at [756, 428] on input "text" at bounding box center [761, 429] width 225 height 32
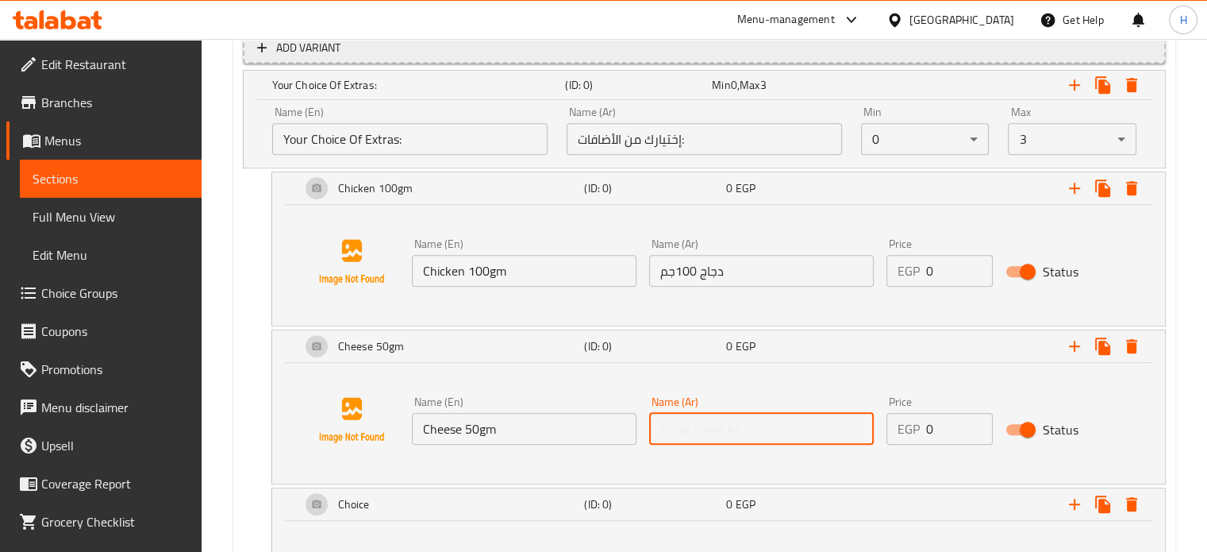
paste input "جبنه 50جم"
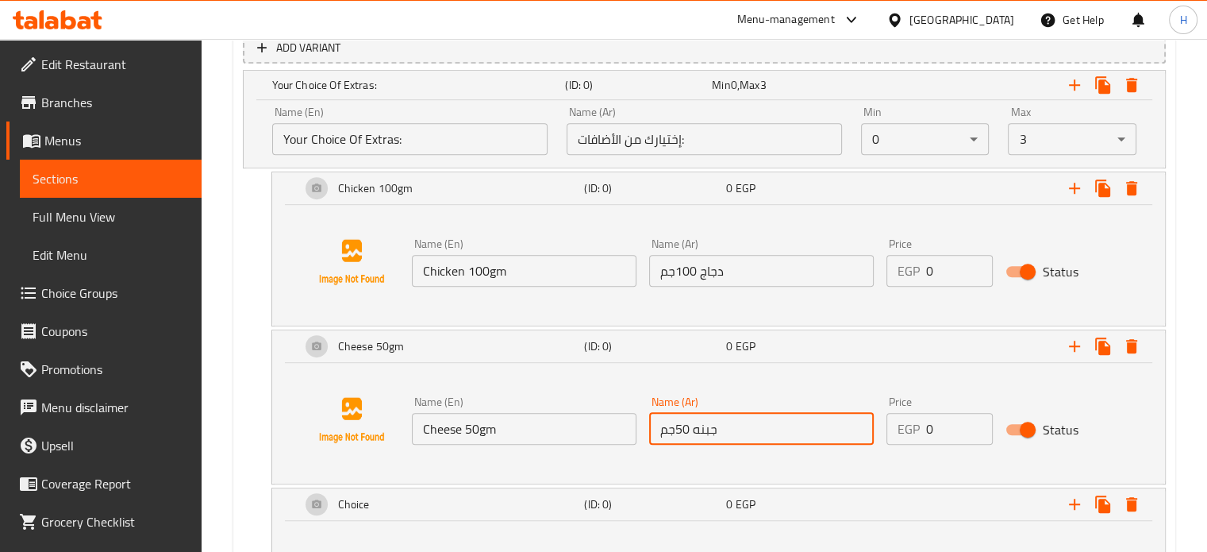
type input "جبنه 50جم"
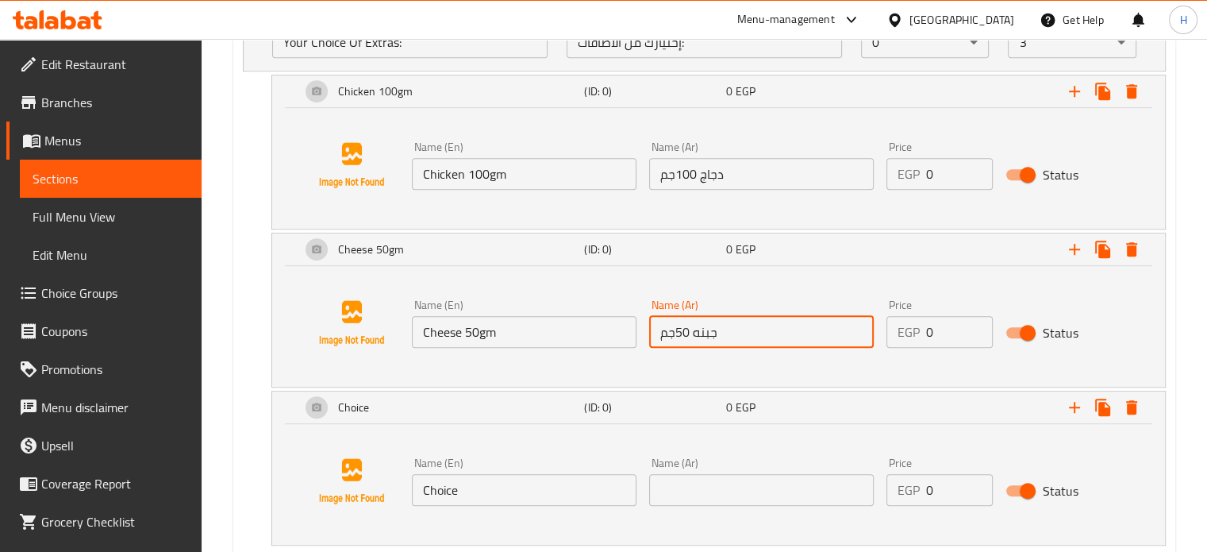
scroll to position [1086, 0]
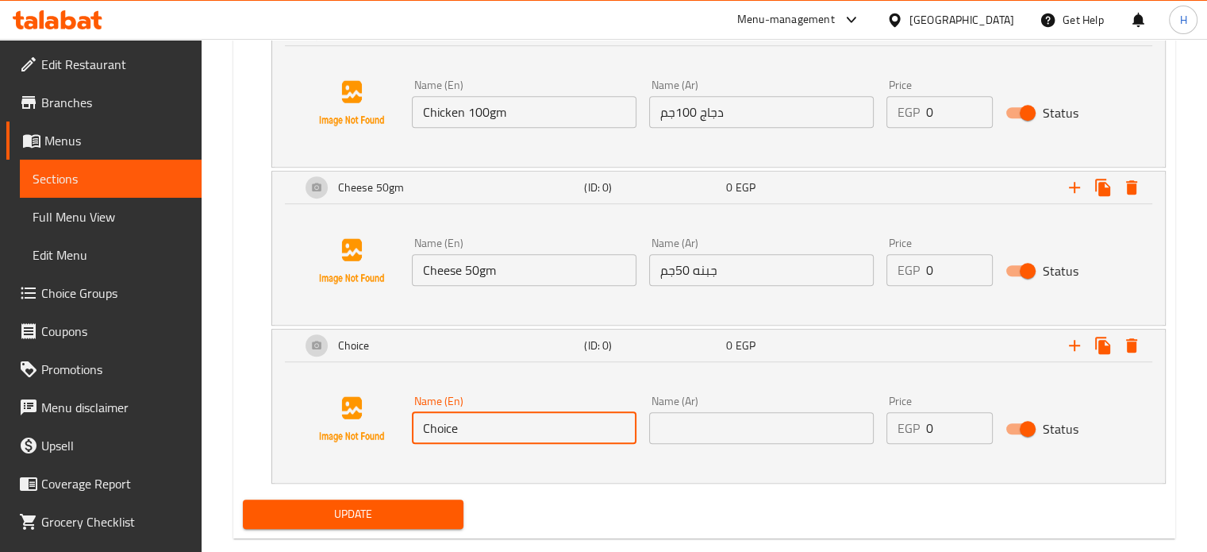
drag, startPoint x: 484, startPoint y: 430, endPoint x: 412, endPoint y: 430, distance: 72.2
click at [412, 430] on input "Choice" at bounding box center [524, 428] width 225 height 32
paste input "aesar Sau"
type input "Caesar Sauce"
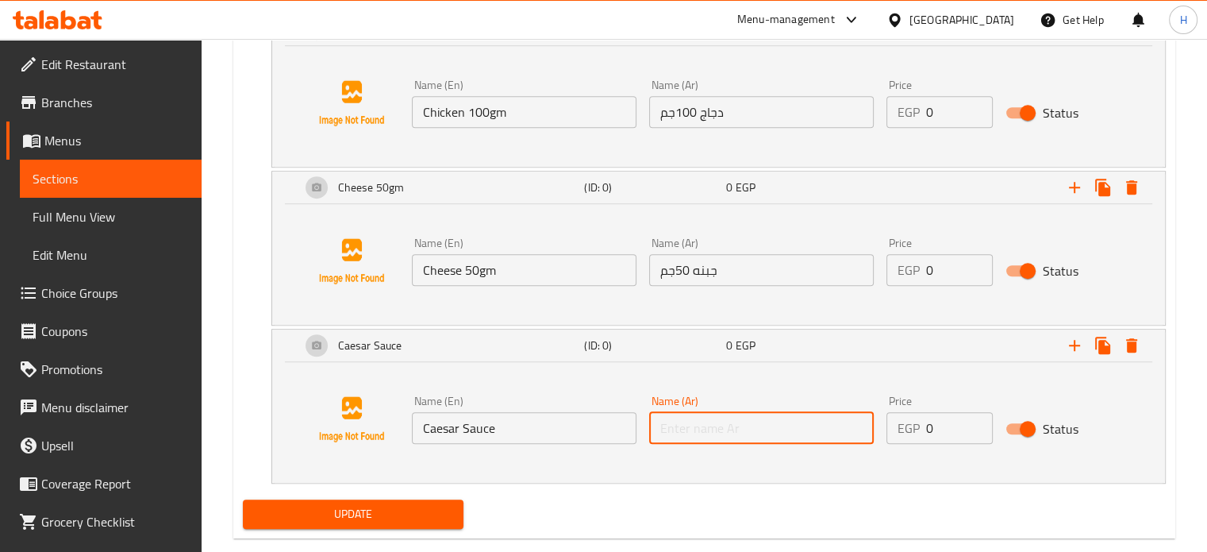
click at [750, 431] on input "text" at bounding box center [761, 428] width 225 height 32
paste input "سيزر صوص"
type input "سيزر صوص"
drag, startPoint x: 949, startPoint y: 112, endPoint x: 886, endPoint y: 107, distance: 63.7
click at [886, 107] on div "Price EGP 0 Price" at bounding box center [939, 103] width 119 height 61
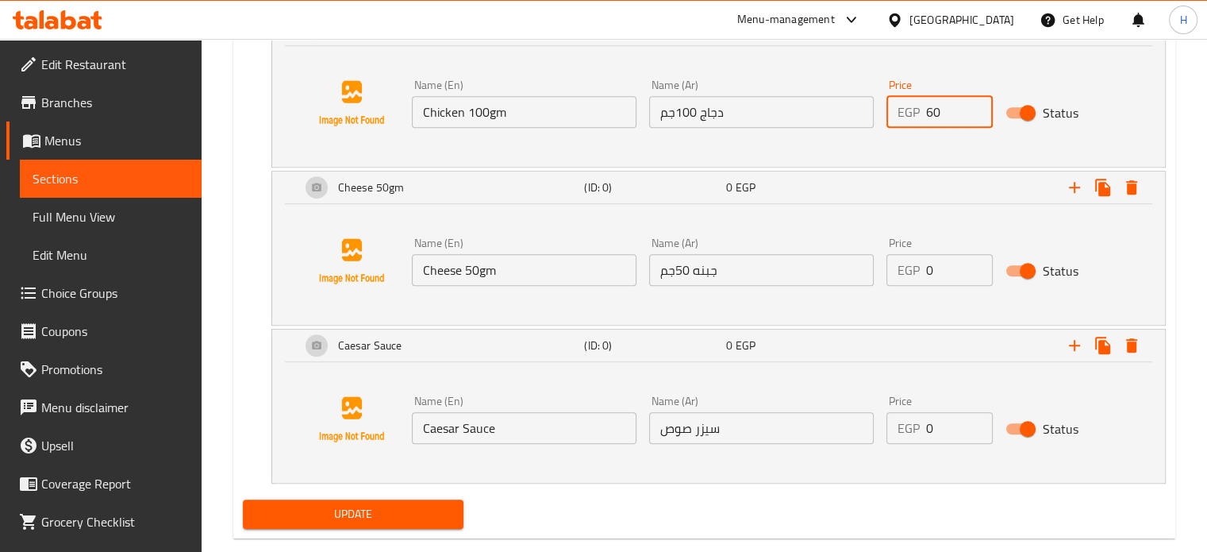
type input "60"
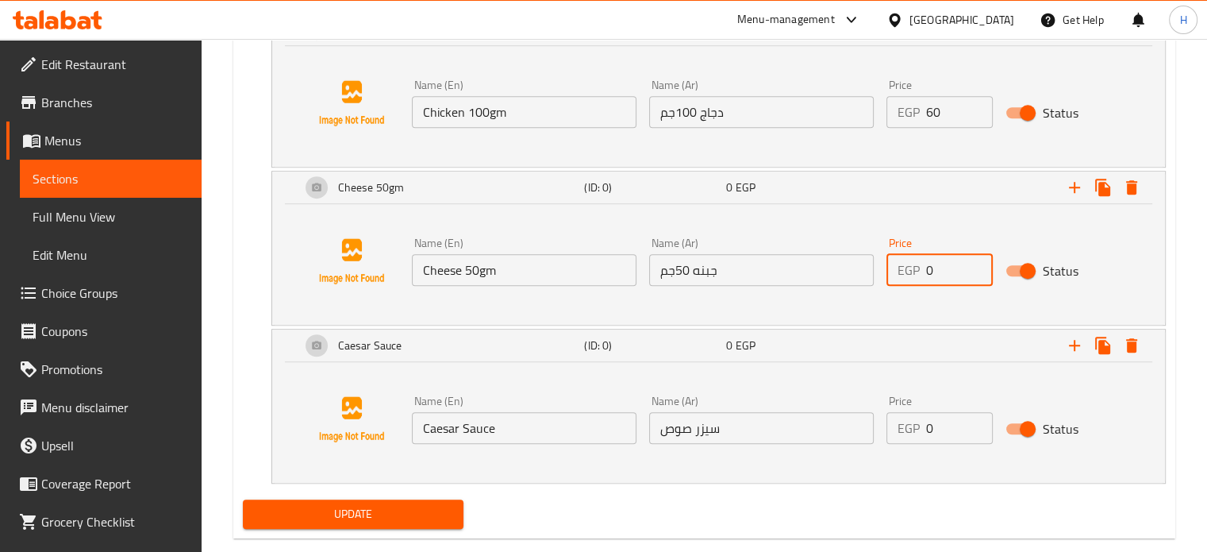
drag, startPoint x: 944, startPoint y: 270, endPoint x: 909, endPoint y: 269, distance: 35.7
click at [909, 269] on div "EGP 0 Price" at bounding box center [939, 270] width 106 height 32
type input "25"
click at [909, 433] on div "EGP 0 Price" at bounding box center [939, 428] width 106 height 32
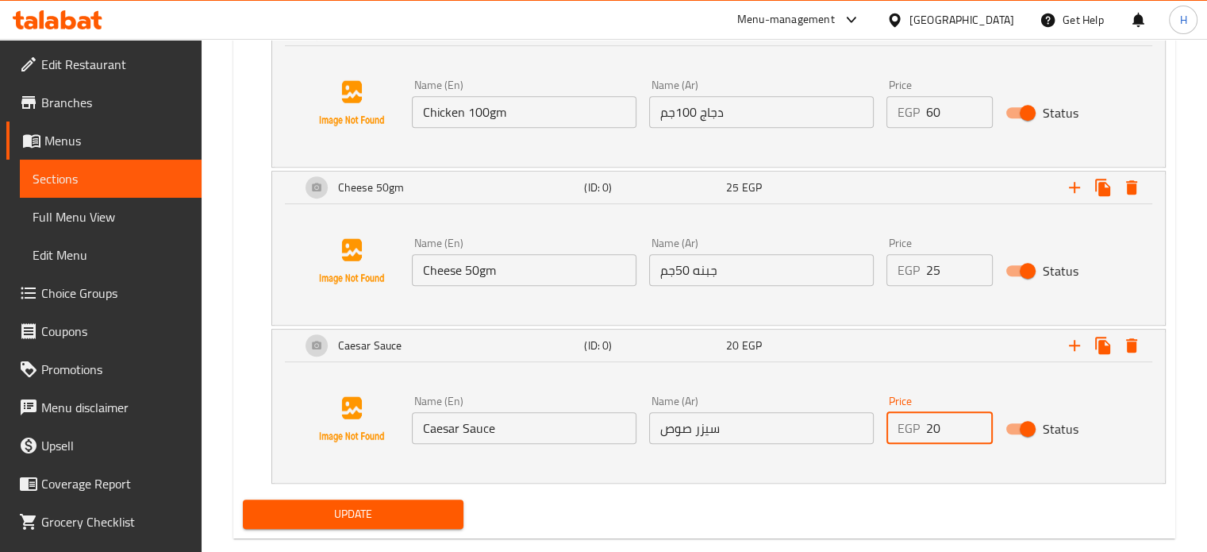
type input "20"
click at [426, 517] on span "Update" at bounding box center [354, 514] width 196 height 20
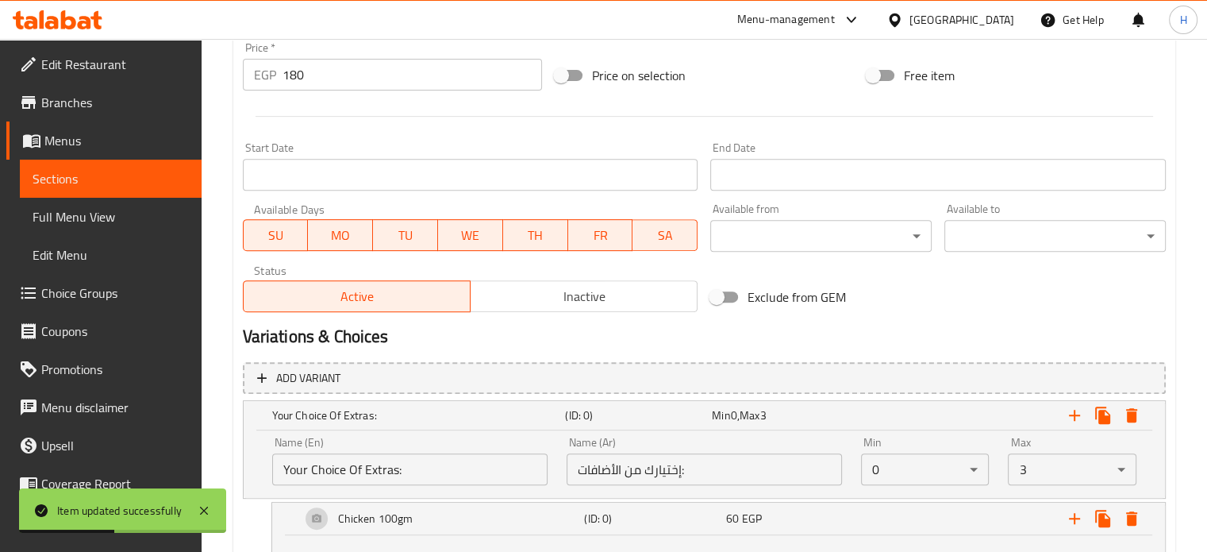
scroll to position [609, 0]
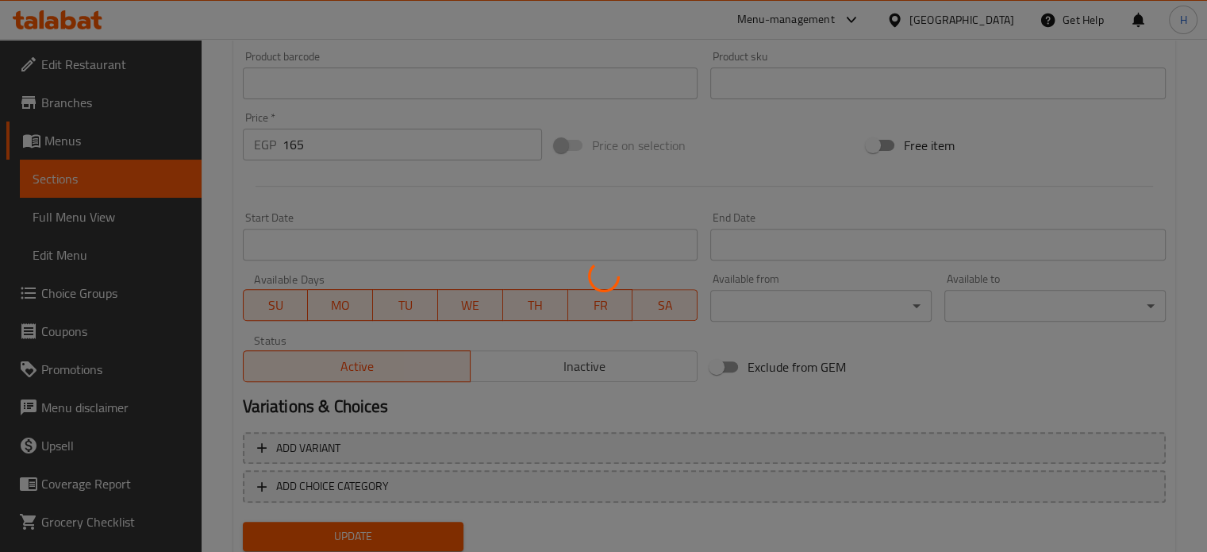
scroll to position [579, 0]
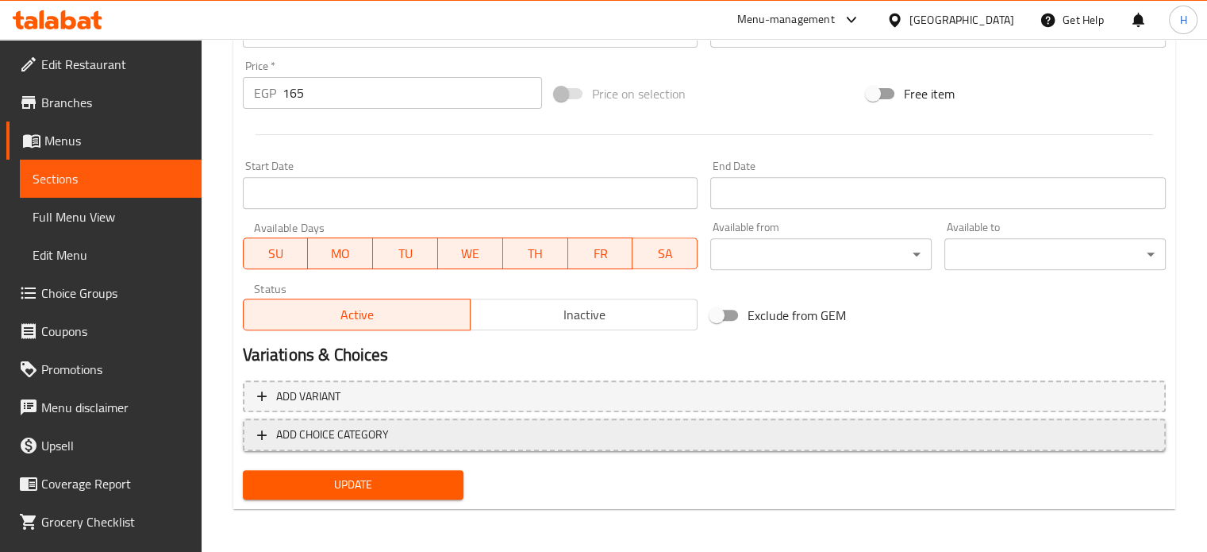
click at [355, 437] on span "ADD CHOICE CATEGORY" at bounding box center [332, 435] width 113 height 20
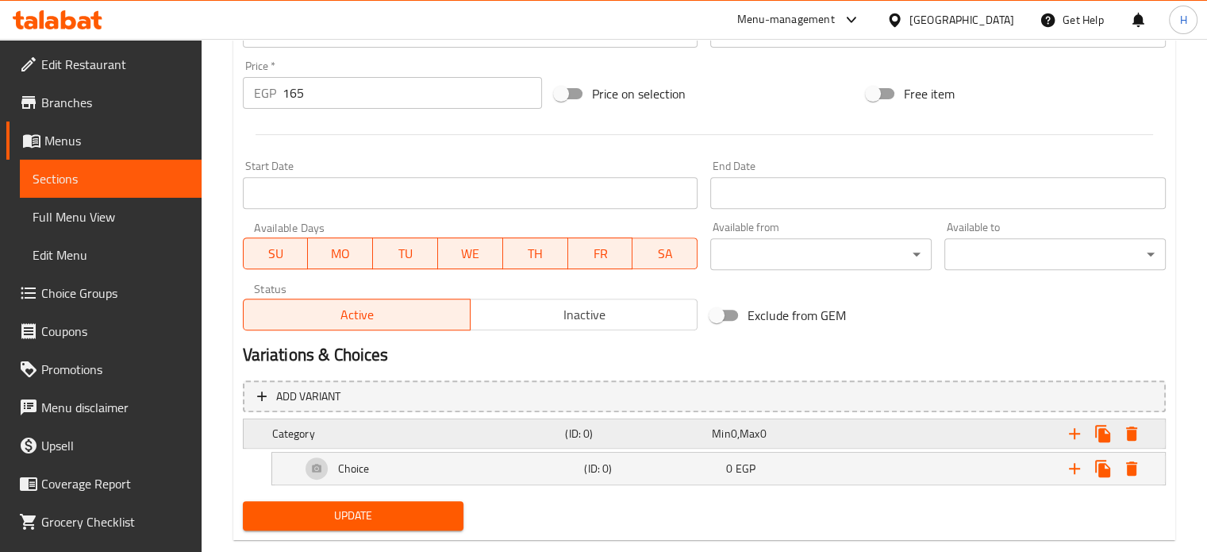
click at [469, 442] on div "Category" at bounding box center [416, 433] width 294 height 22
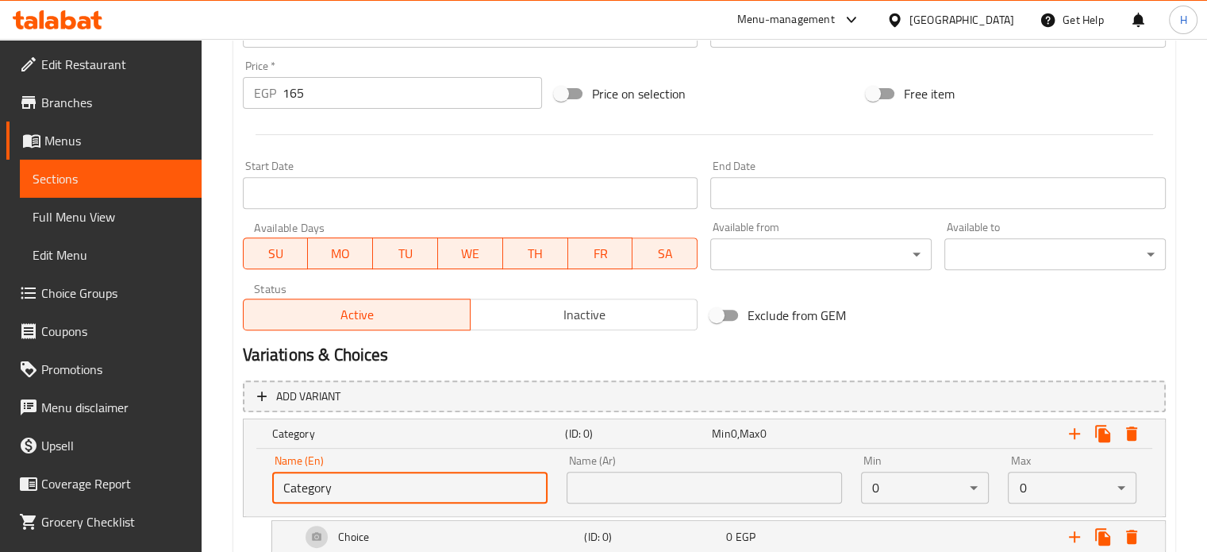
drag, startPoint x: 336, startPoint y: 479, endPoint x: 224, endPoint y: 479, distance: 112.7
click at [224, 479] on div "Home / Restaurants management / Menus / Sections / item / update Appetizers and…" at bounding box center [704, 56] width 1005 height 1192
paste input "Your Choice Of Extras:"
type input "Your Choice Of Extras:"
click at [618, 491] on input "text" at bounding box center [704, 487] width 275 height 32
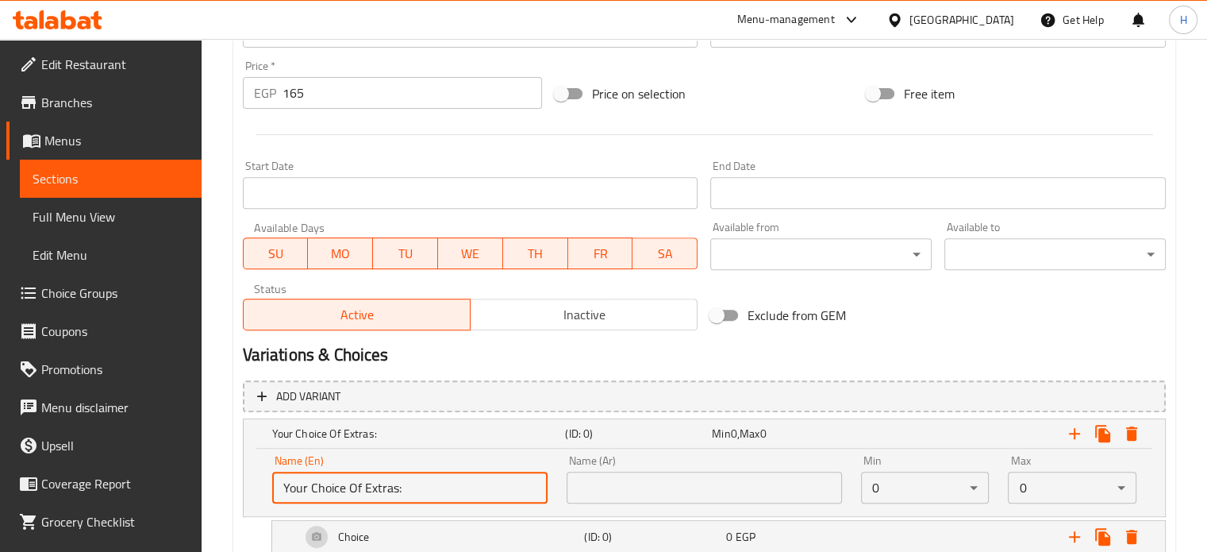
paste input "إختيارك من الأضافات:"
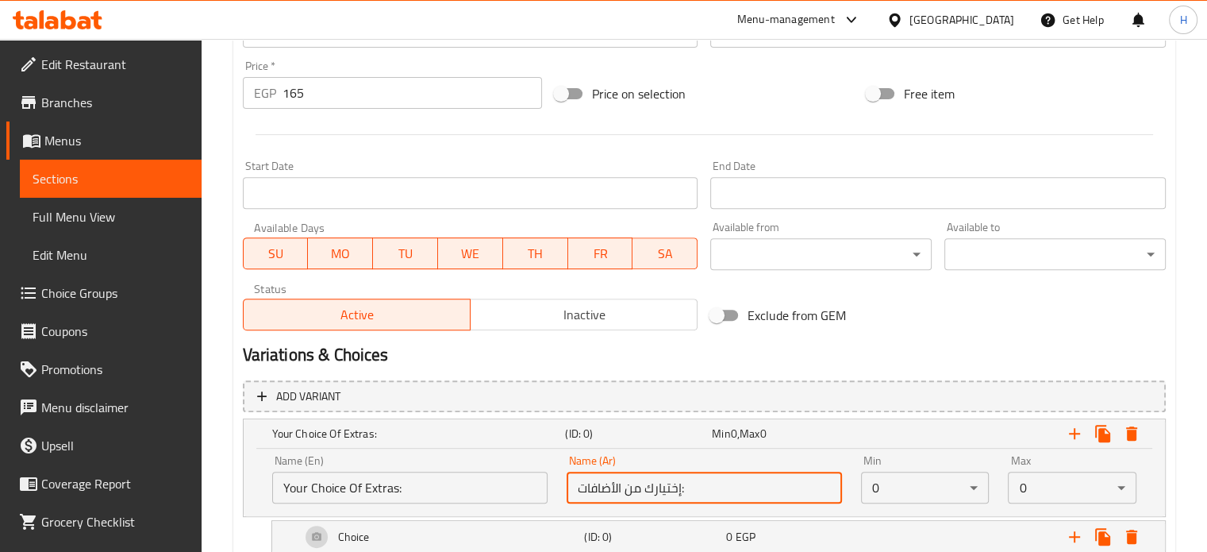
type input "إختيارك من الأضافات:"
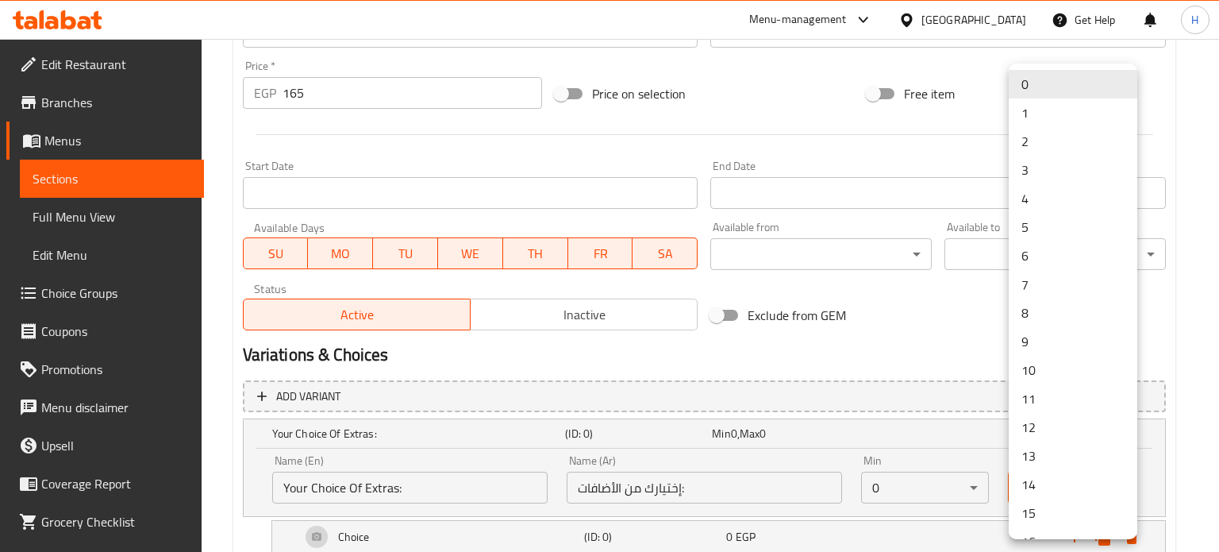
click at [1021, 107] on li "1" at bounding box center [1073, 112] width 129 height 29
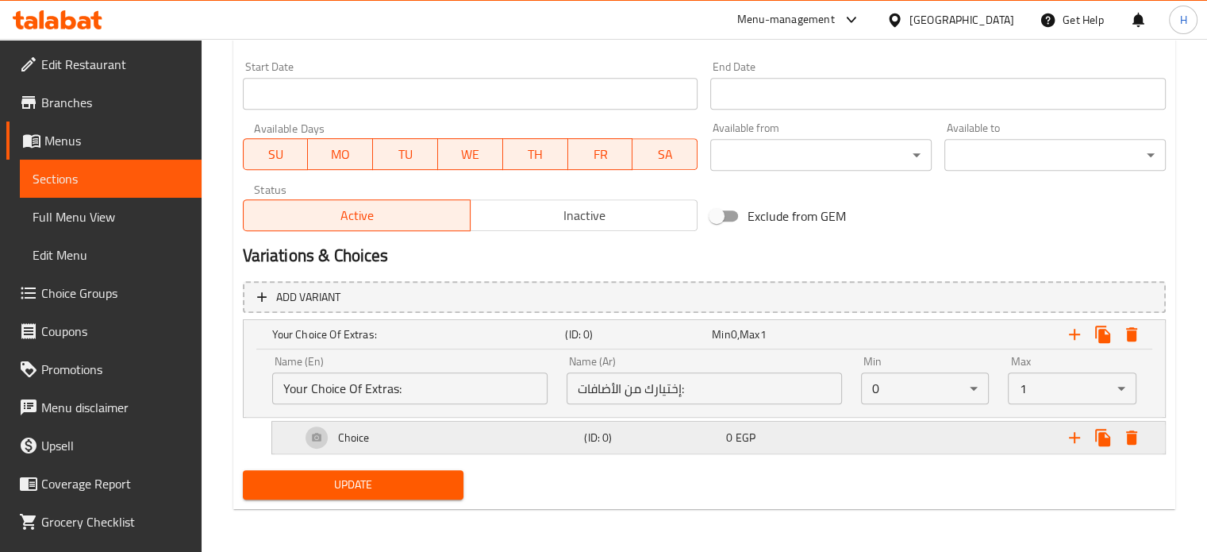
click at [456, 436] on div "Choice" at bounding box center [440, 437] width 284 height 38
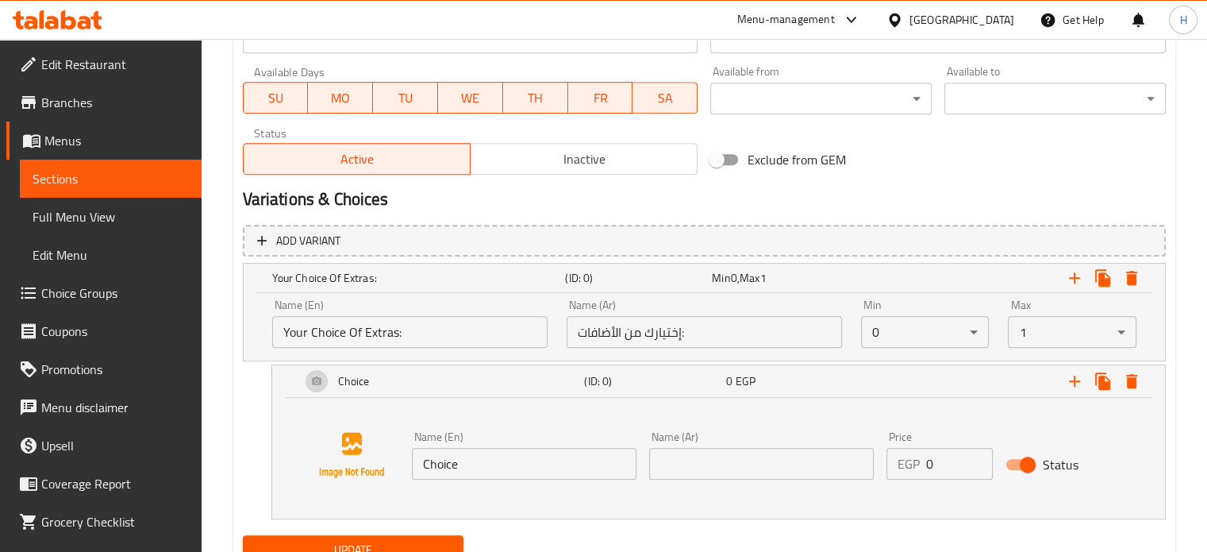
scroll to position [800, 0]
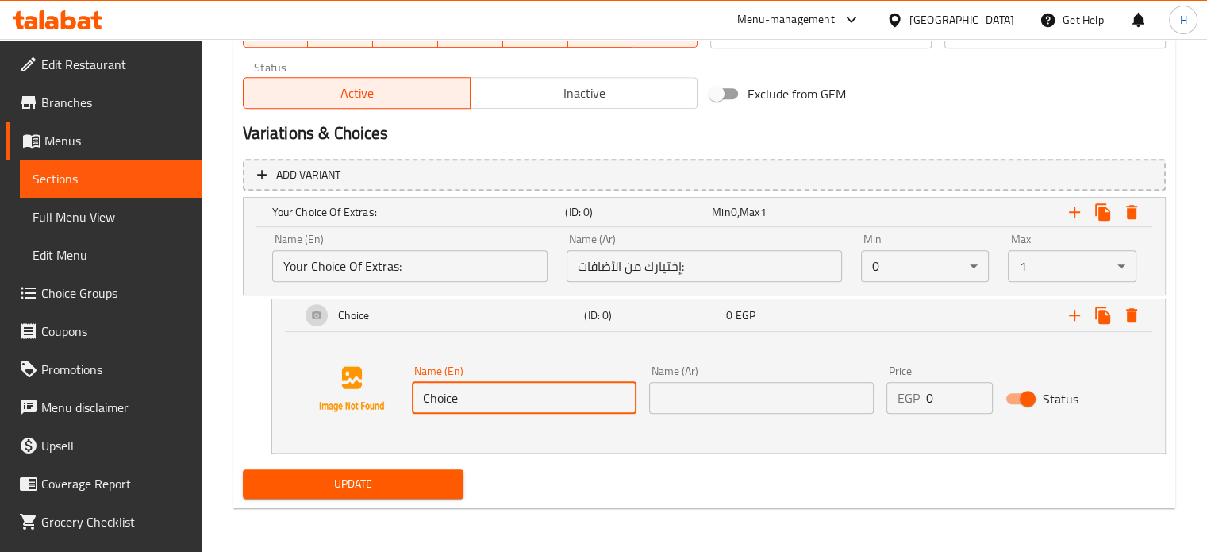
drag, startPoint x: 481, startPoint y: 398, endPoint x: 414, endPoint y: 402, distance: 66.8
click at [417, 402] on input "Choice" at bounding box center [524, 398] width 225 height 32
type input "Cheese 50GM"
click at [740, 399] on input "text" at bounding box center [761, 398] width 225 height 32
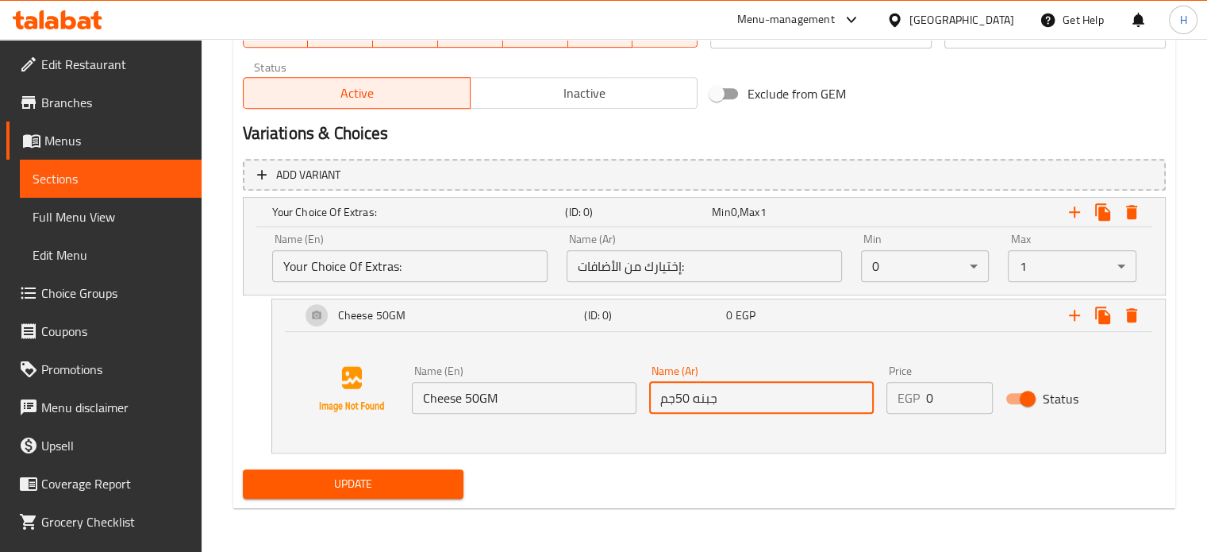
type input "جبنه 50جم"
drag, startPoint x: 946, startPoint y: 399, endPoint x: 869, endPoint y: 396, distance: 77.0
click at [869, 396] on div "Name (En) Cheese 50GM Name (En) Name (Ar) جبنه 50جم Name (Ar) Price EGP 0 Price…" at bounding box center [762, 389] width 713 height 61
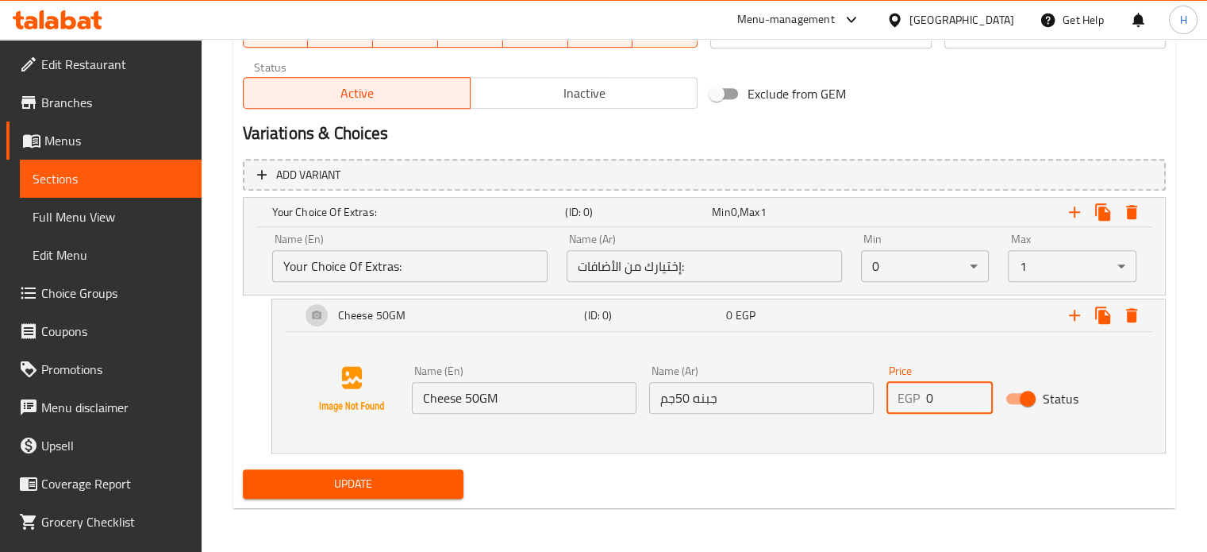
paste input "25"
type input "25"
click at [384, 491] on span "Update" at bounding box center [354, 484] width 196 height 20
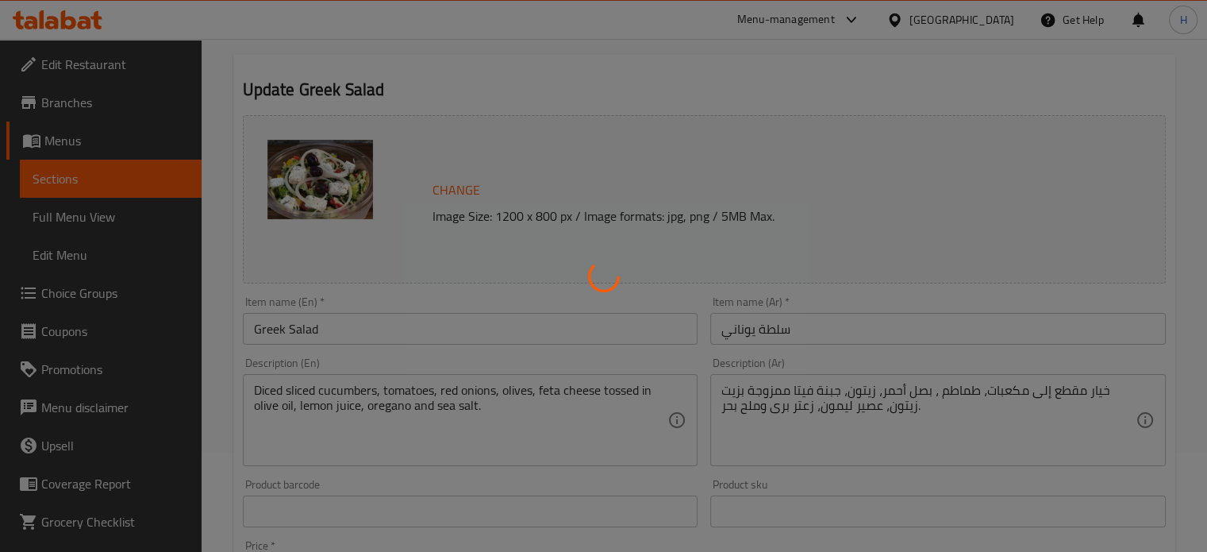
scroll to position [86, 0]
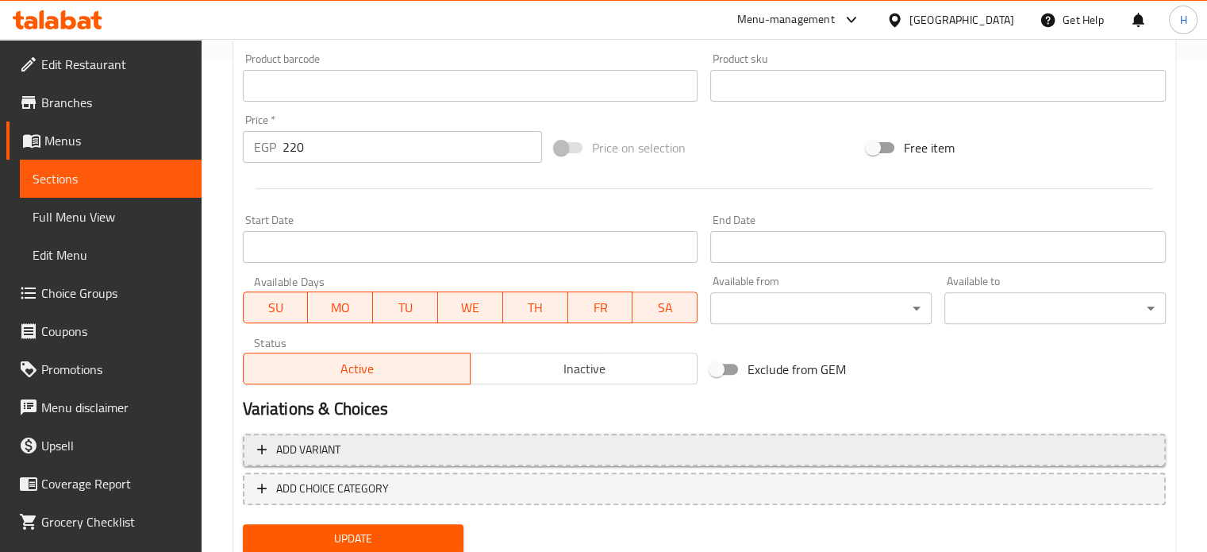
scroll to position [545, 0]
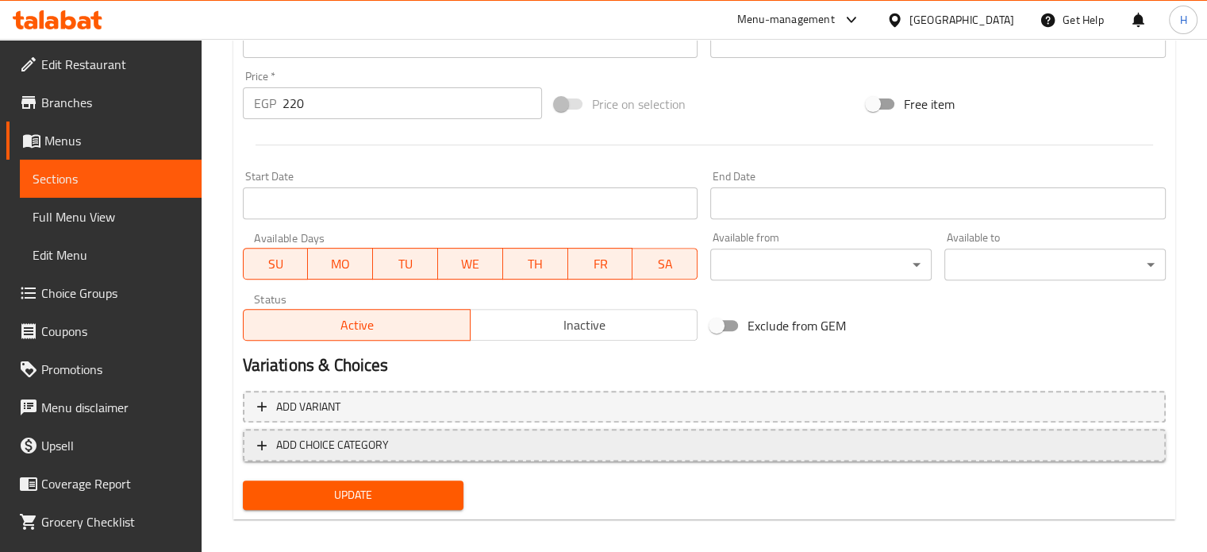
click at [403, 440] on span "ADD CHOICE CATEGORY" at bounding box center [704, 445] width 894 height 20
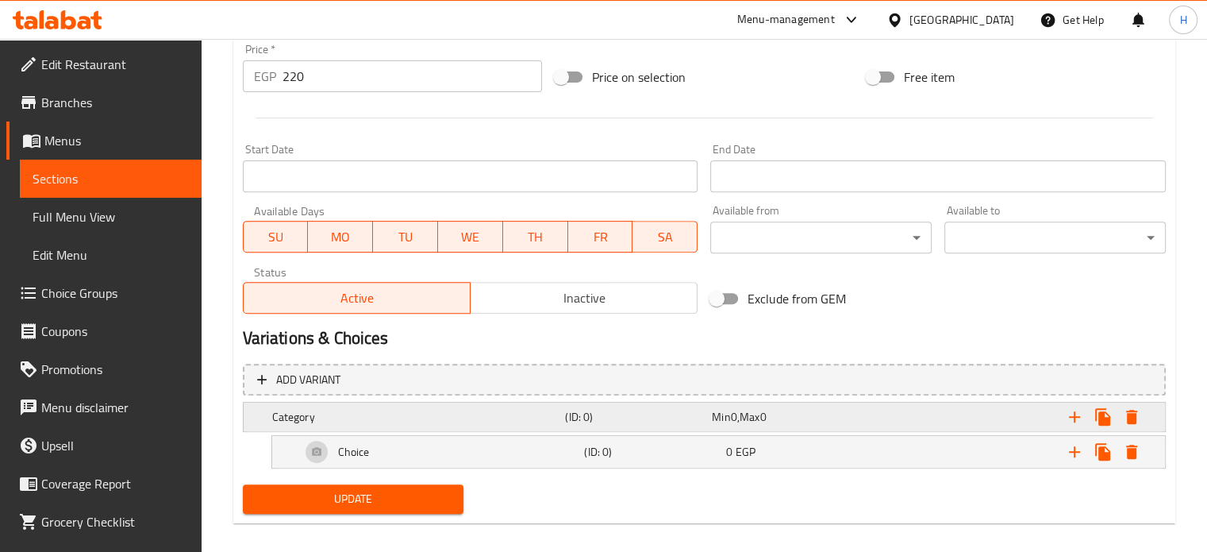
scroll to position [587, 0]
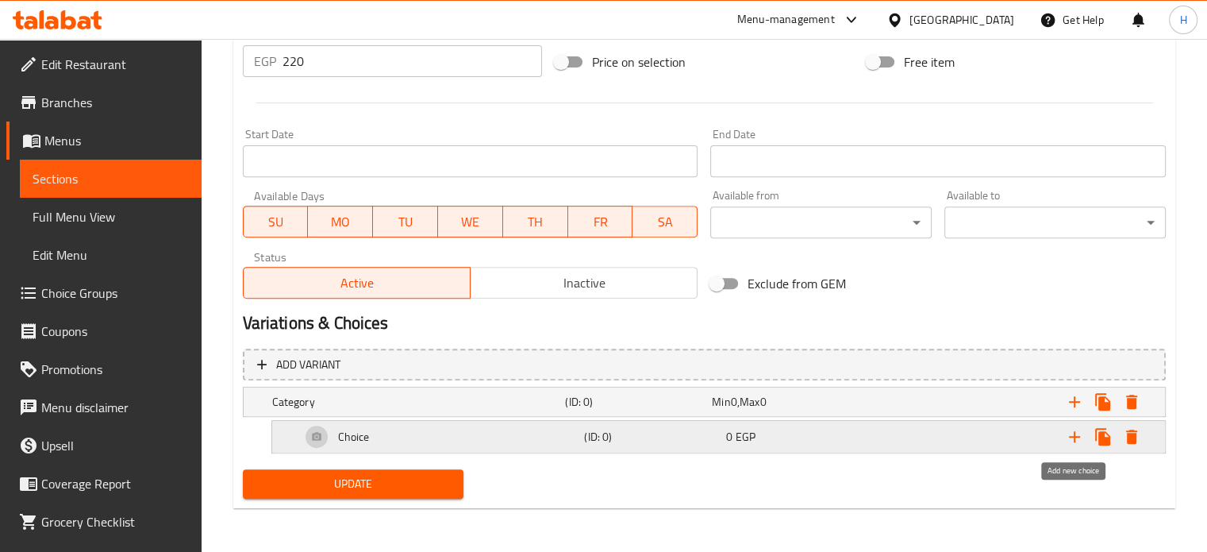
click at [1077, 434] on icon "Expand" at bounding box center [1074, 436] width 19 height 19
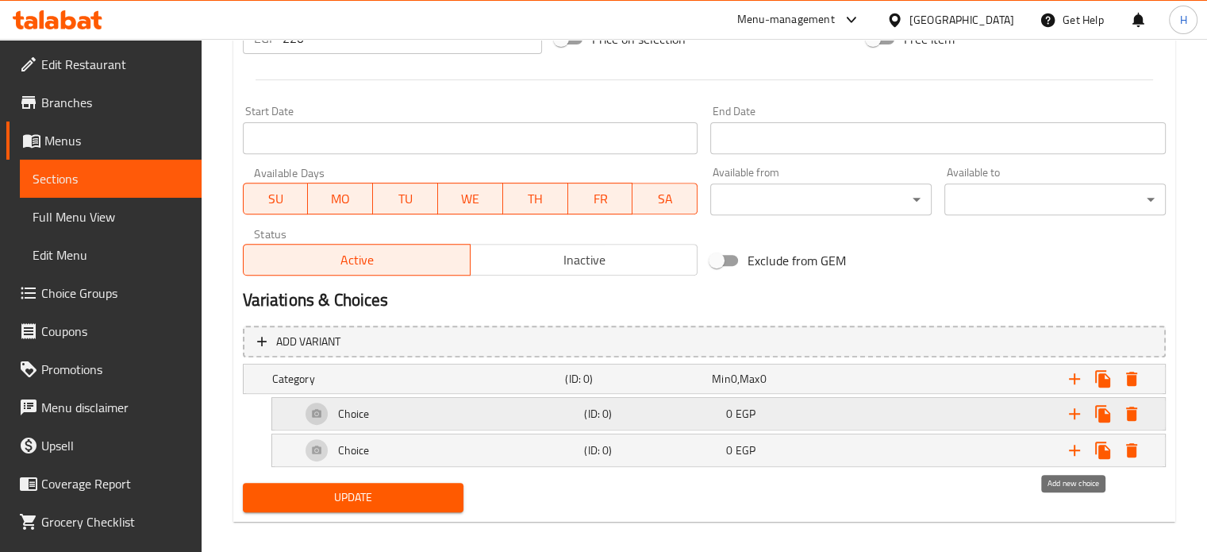
scroll to position [623, 0]
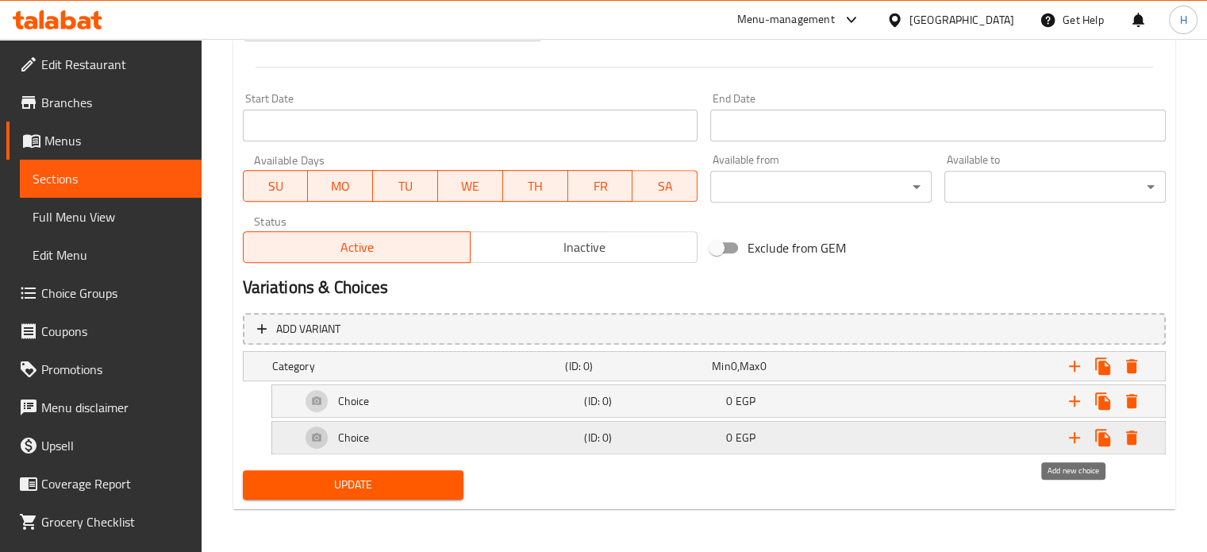
click at [1076, 434] on icon "Expand" at bounding box center [1074, 437] width 19 height 19
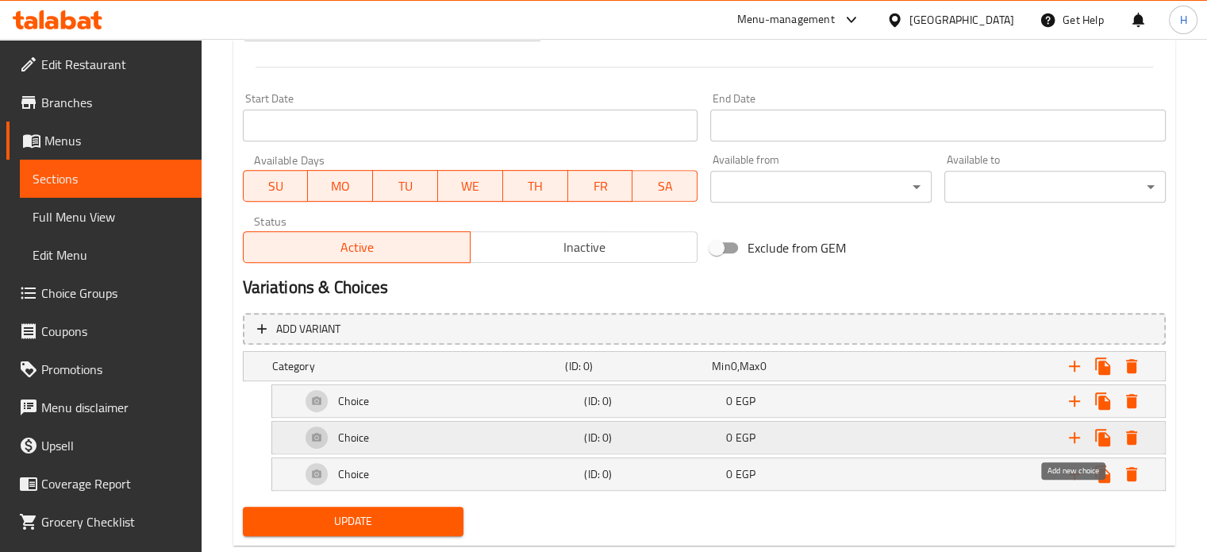
click at [1076, 436] on icon "Expand" at bounding box center [1074, 437] width 11 height 11
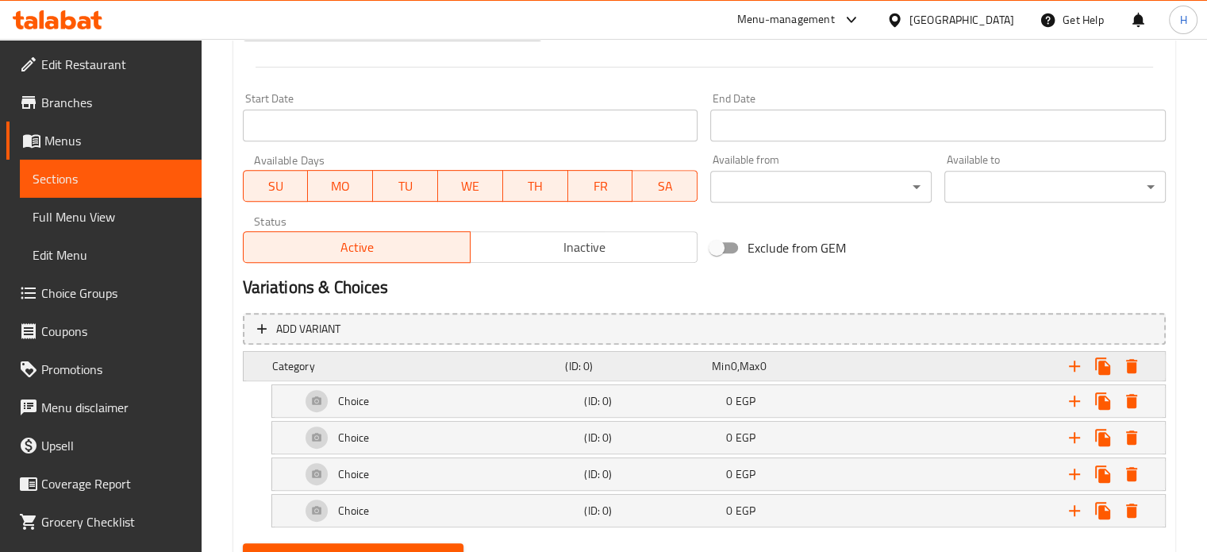
click at [371, 364] on h5 "Category" at bounding box center [415, 366] width 287 height 16
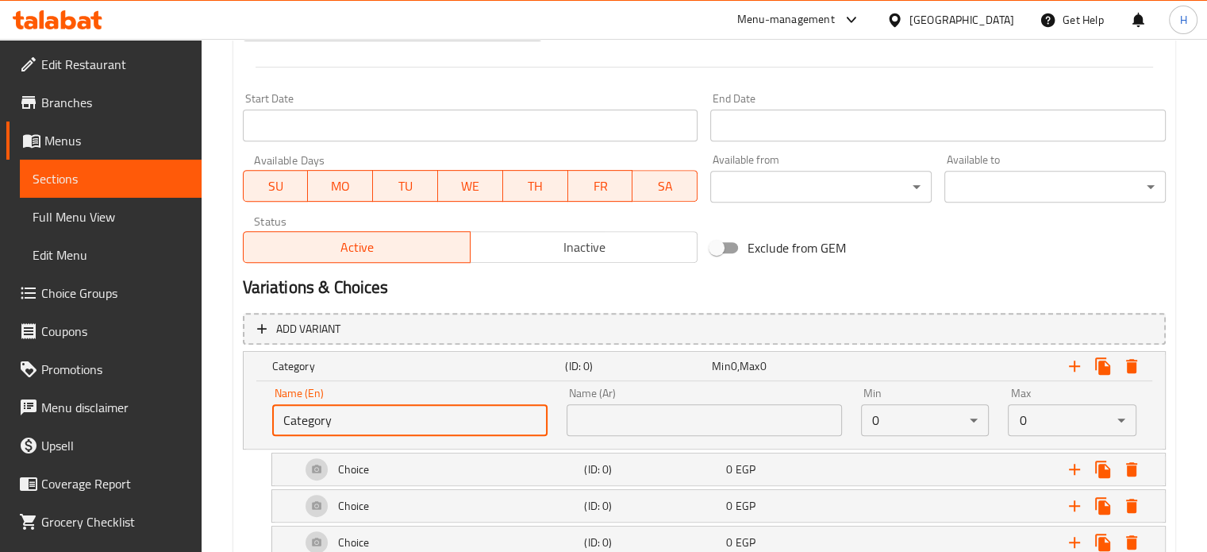
drag, startPoint x: 350, startPoint y: 421, endPoint x: 230, endPoint y: 418, distance: 119.9
click at [230, 418] on div "Home / Restaurants management / Menus / Sections / item / update Appetizers and…" at bounding box center [704, 55] width 1005 height 1278
paste input "Your Choice Of Extras:"
type input "Your Choice Of Extras:"
click at [678, 415] on input "text" at bounding box center [704, 420] width 275 height 32
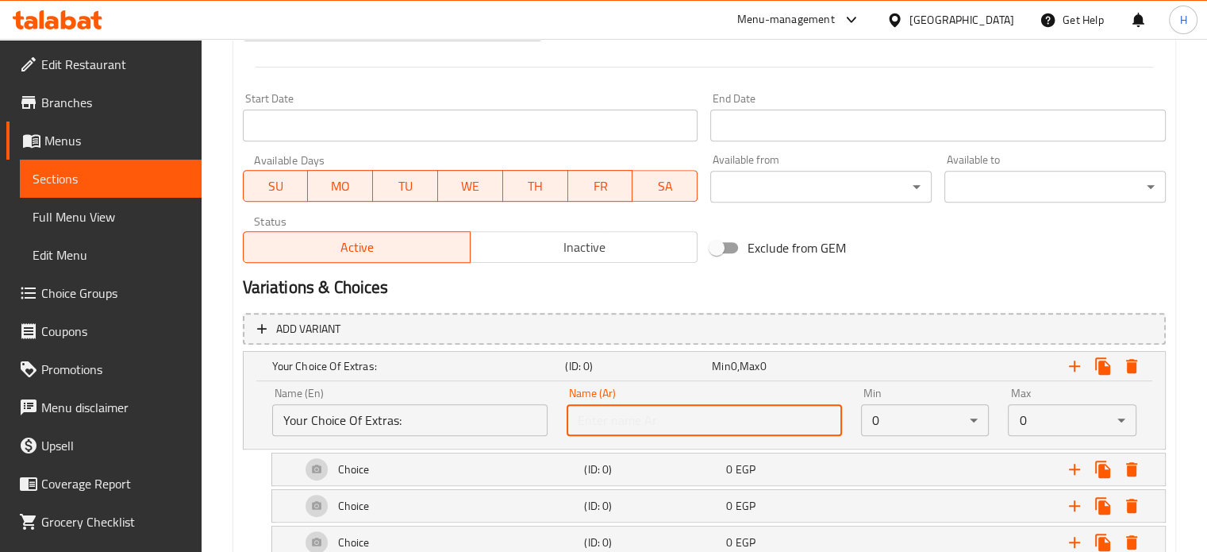
paste input "إختيارك من الأضافات:"
type input "إختيارك من الأضافات:"
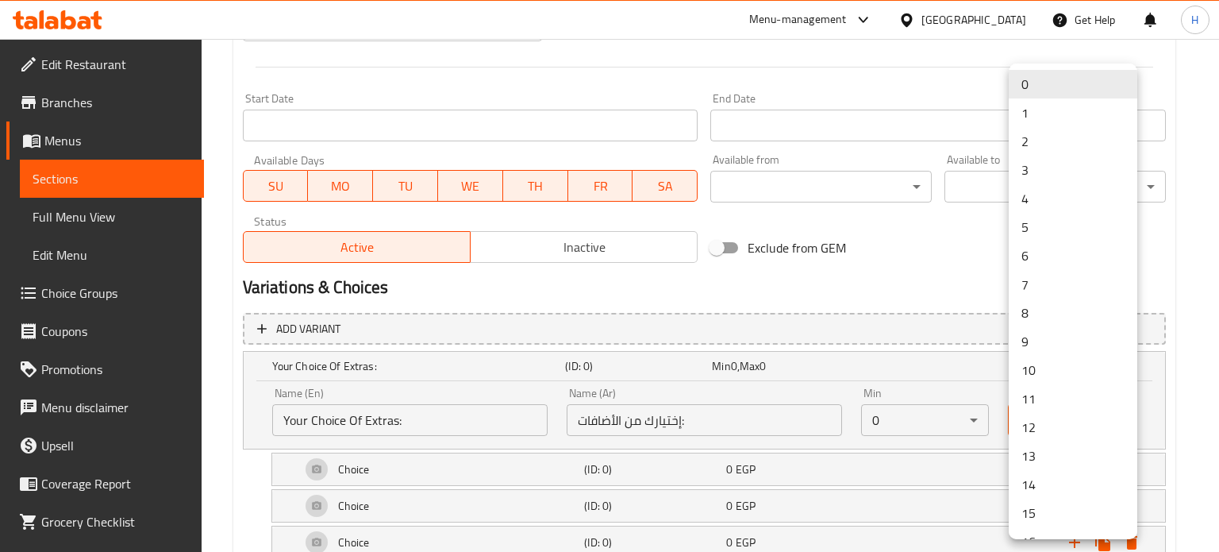
click at [1028, 201] on li "4" at bounding box center [1073, 198] width 129 height 29
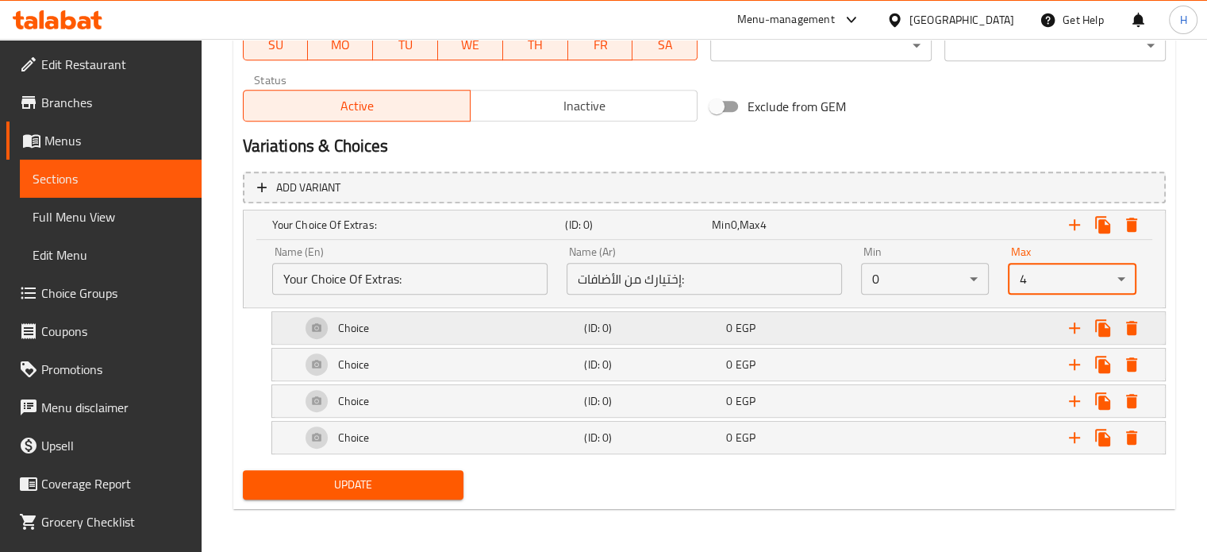
click at [400, 334] on div "Choice" at bounding box center [440, 328] width 284 height 38
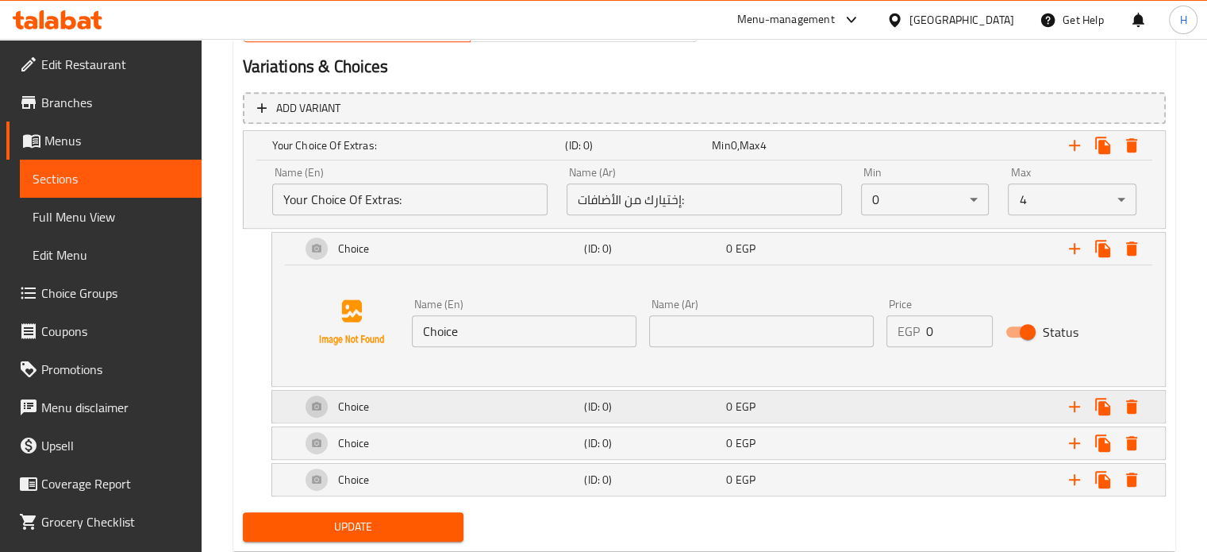
click at [395, 406] on div "Choice" at bounding box center [440, 406] width 284 height 38
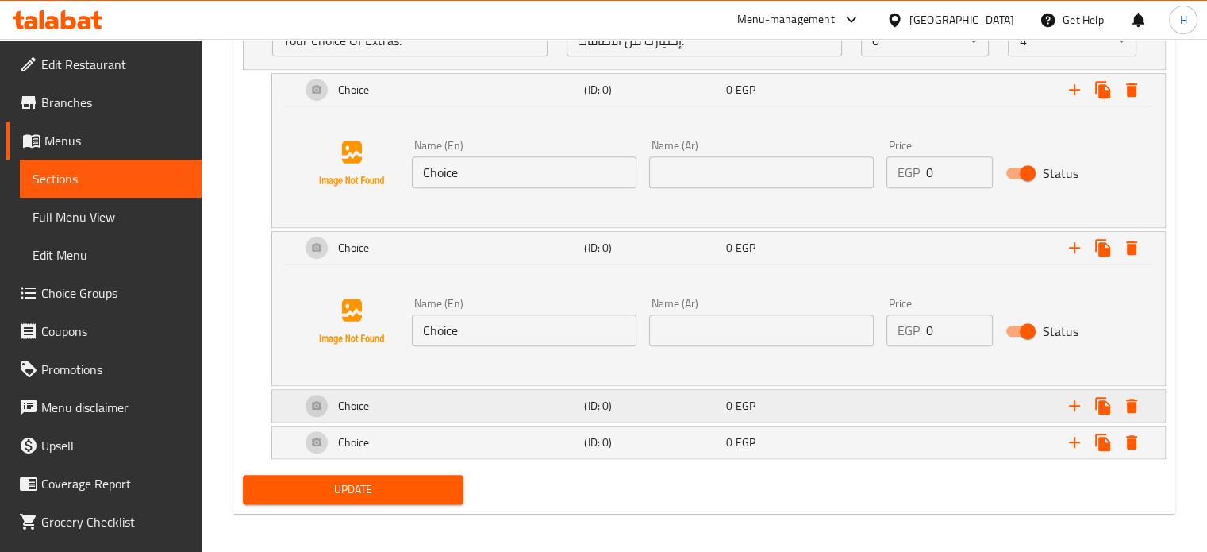
click at [406, 417] on div "Choice" at bounding box center [440, 405] width 284 height 38
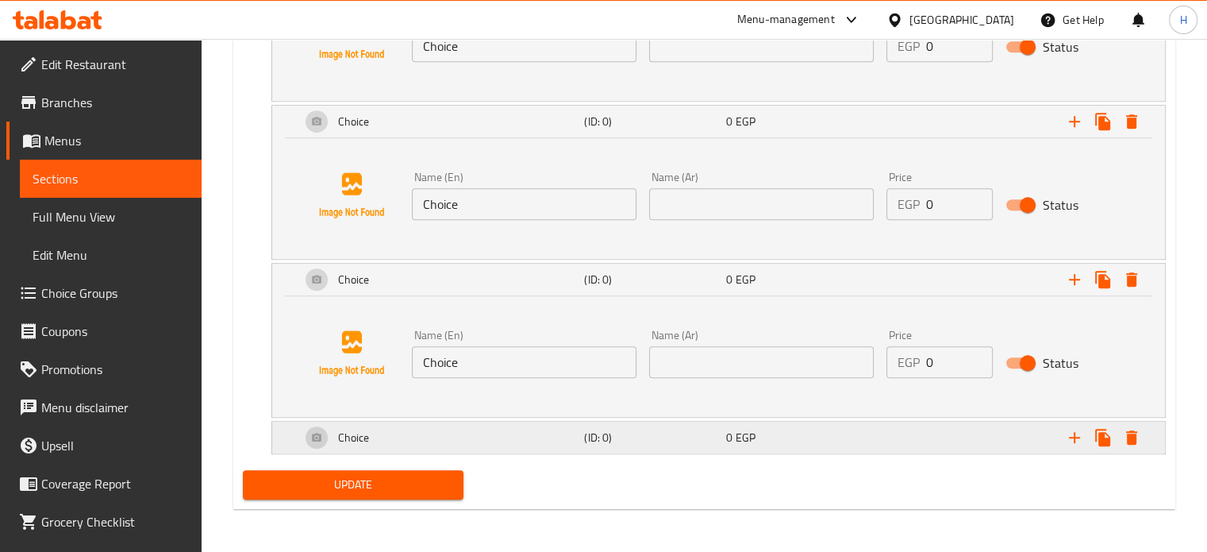
click at [413, 439] on div "Choice" at bounding box center [440, 437] width 284 height 38
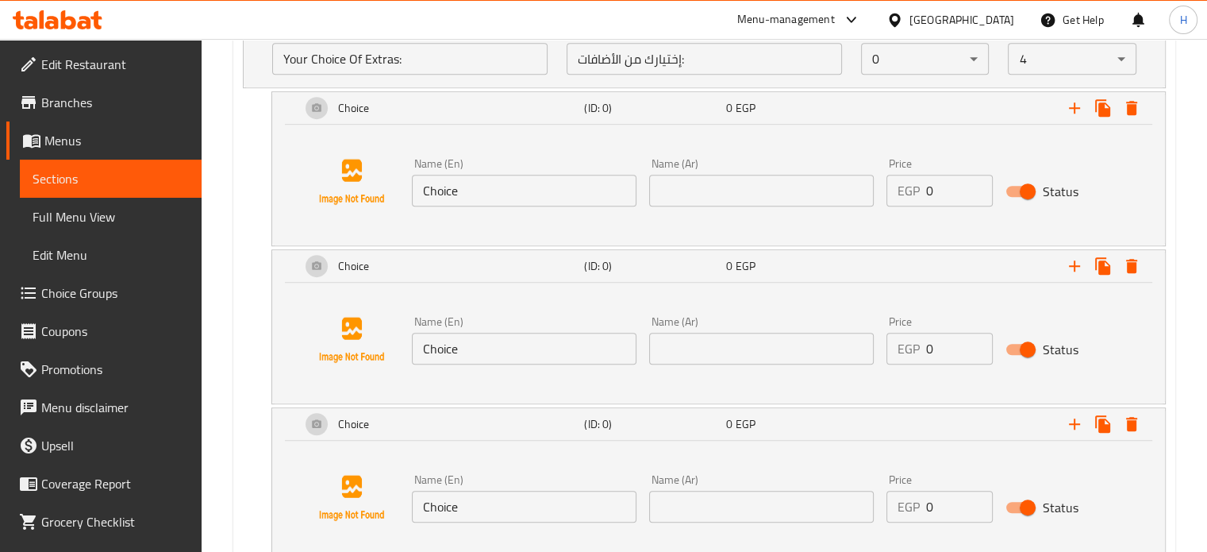
scroll to position [890, 0]
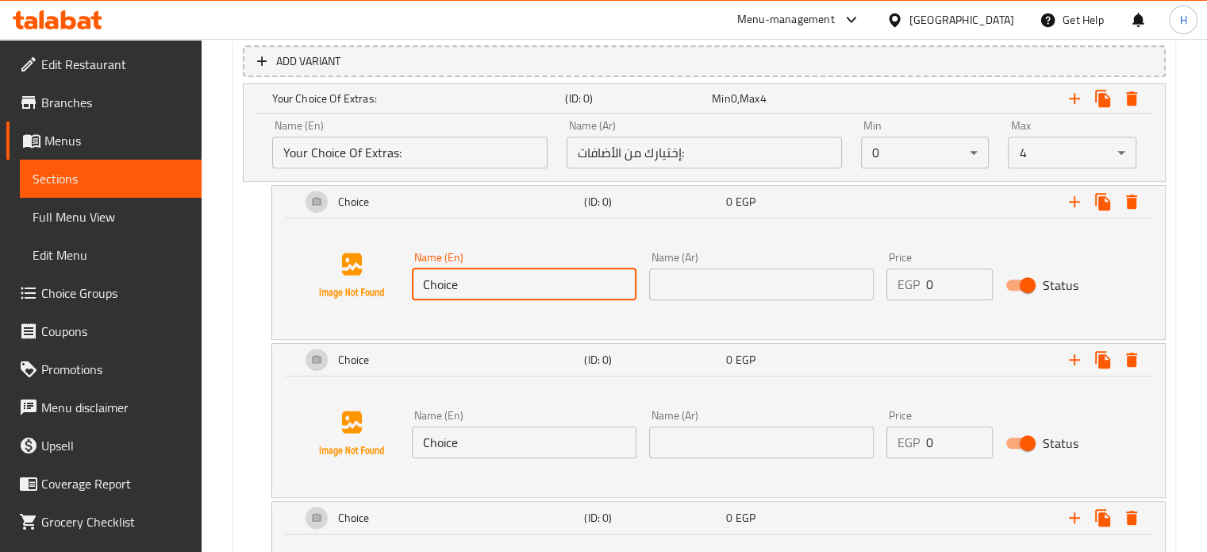
drag, startPoint x: 462, startPoint y: 286, endPoint x: 397, endPoint y: 285, distance: 65.1
click at [397, 285] on div "Name (En) Choice Name (En) Name (Ar) Name (Ar) Price EGP 0 Price Status" at bounding box center [718, 275] width 855 height 121
click at [492, 283] on input "Chicken" at bounding box center [524, 284] width 225 height 32
type input "Chicken 100gm"
click at [672, 294] on input "text" at bounding box center [761, 284] width 225 height 32
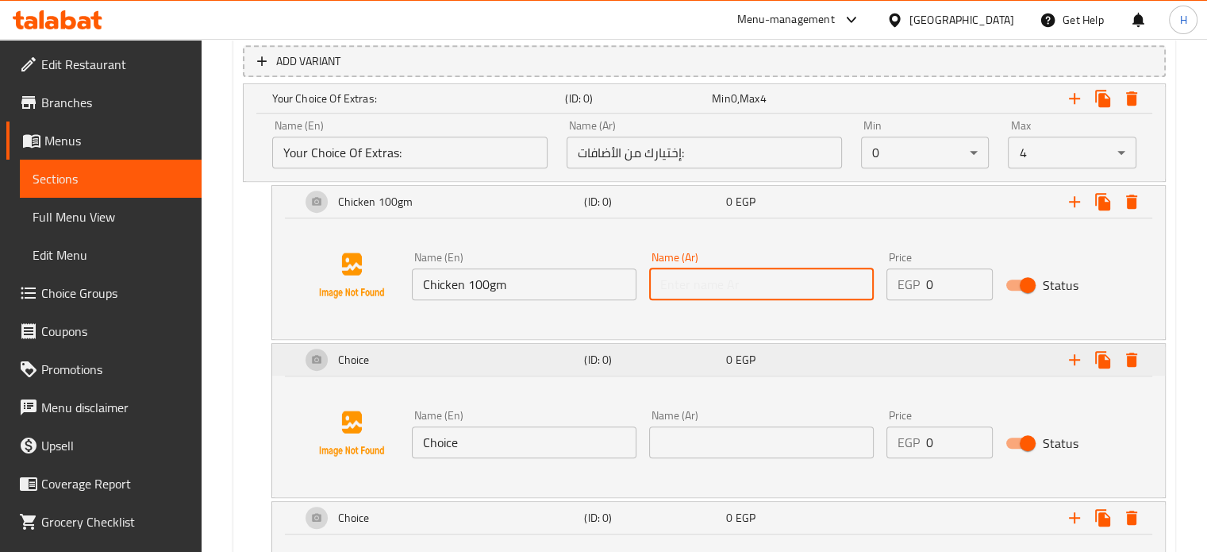
type input "دجاج 100جم"
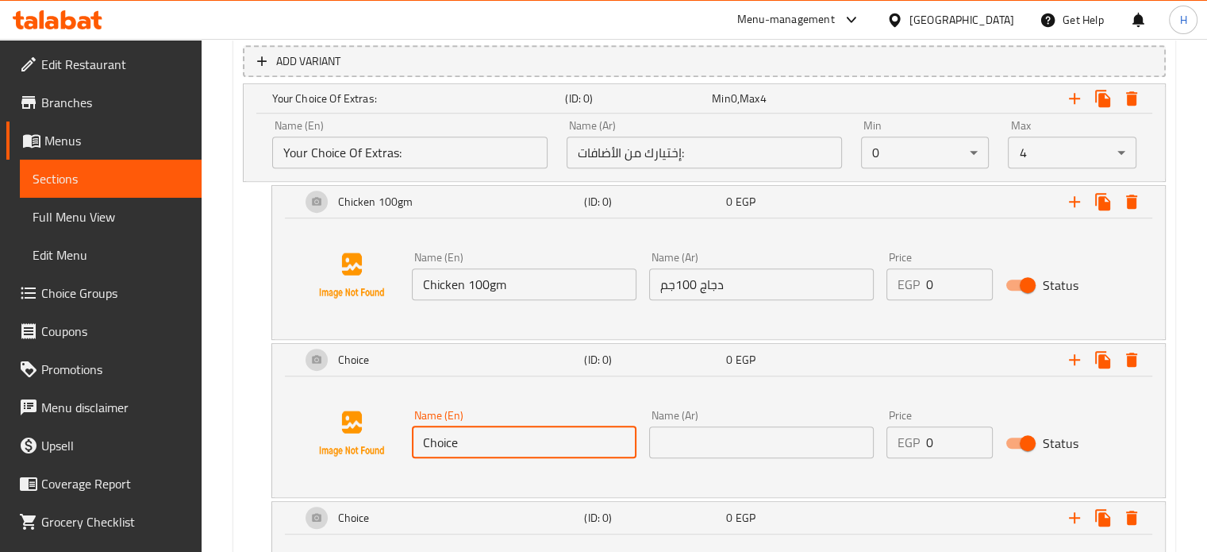
drag, startPoint x: 470, startPoint y: 438, endPoint x: 394, endPoint y: 444, distance: 76.4
click at [403, 440] on div "Name (En) Choice Name (En) Name (Ar) Name (Ar) Price EGP 0 Price Status" at bounding box center [718, 433] width 855 height 121
type input "ٍ"
type input "Sweet Corn 50gm"
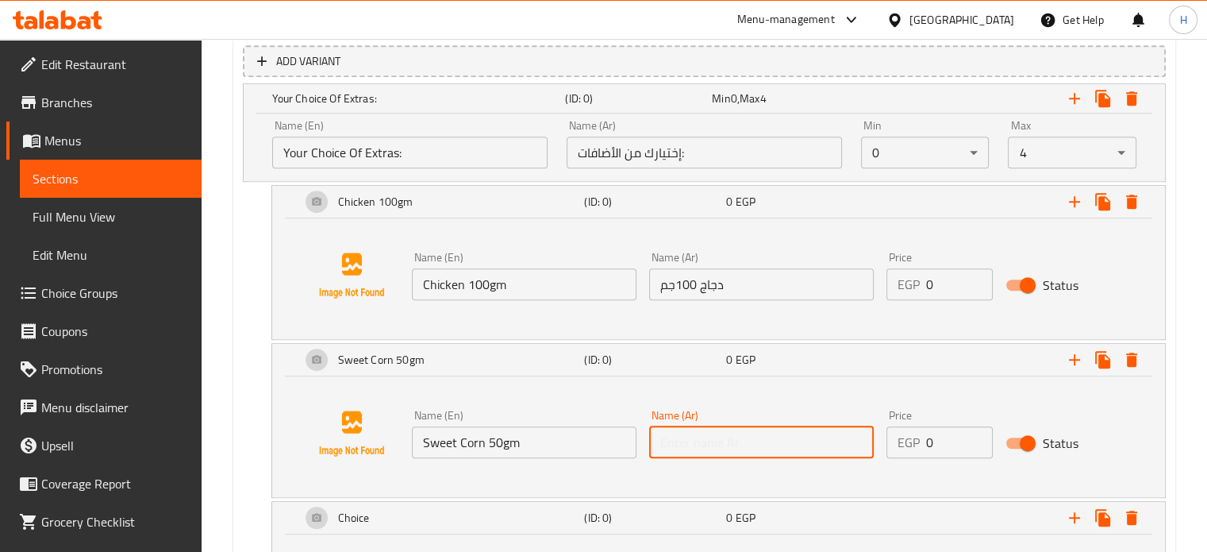
click at [682, 447] on input "text" at bounding box center [761, 442] width 225 height 32
type input "ذره حلوة 50جم"
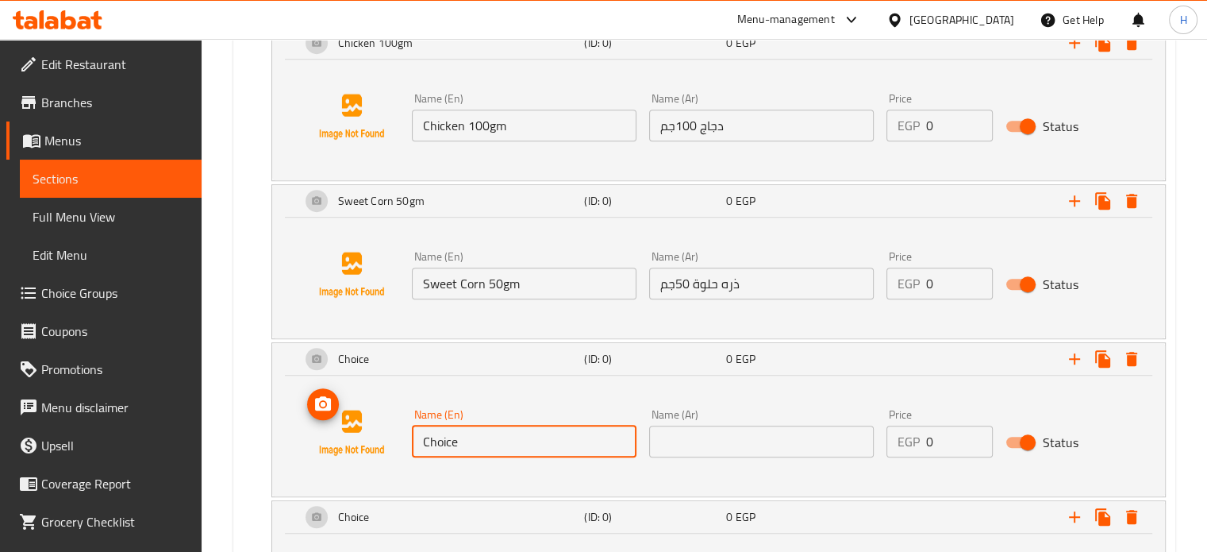
drag, startPoint x: 482, startPoint y: 444, endPoint x: 356, endPoint y: 445, distance: 127.0
click at [356, 445] on div "Name (En) Choice Name (En) Name (Ar) Name (Ar) Price EGP 0 Price Status" at bounding box center [718, 432] width 855 height 121
paste input "Jalapeno 50gm"
type input "Jalapeno 50gm"
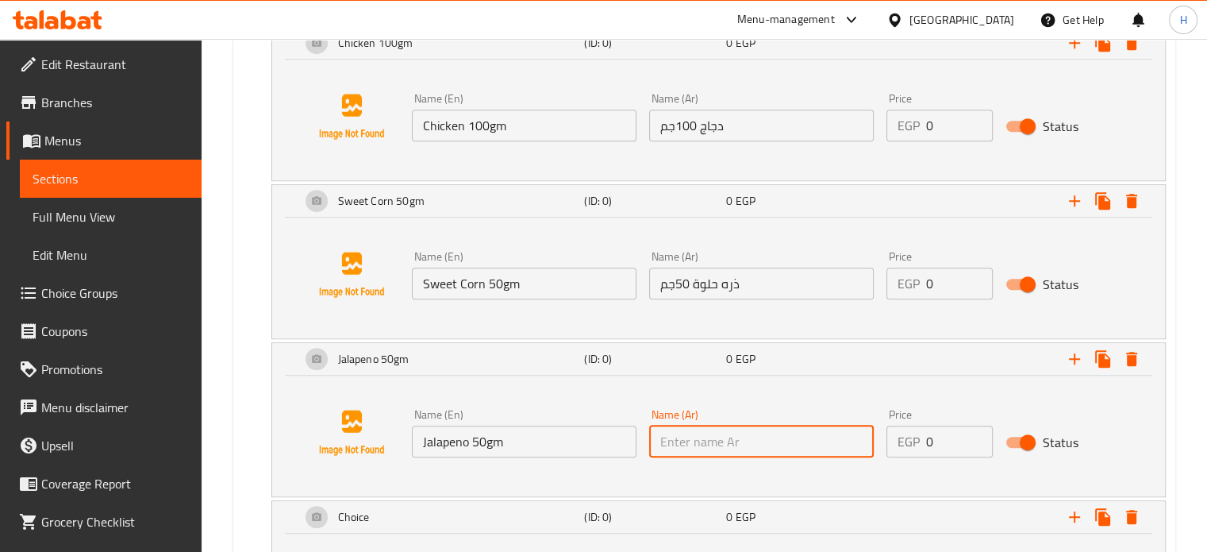
click at [702, 440] on input "text" at bounding box center [761, 441] width 225 height 32
click at [727, 453] on input "text" at bounding box center [761, 441] width 225 height 32
type input "هلابينو 50جم"
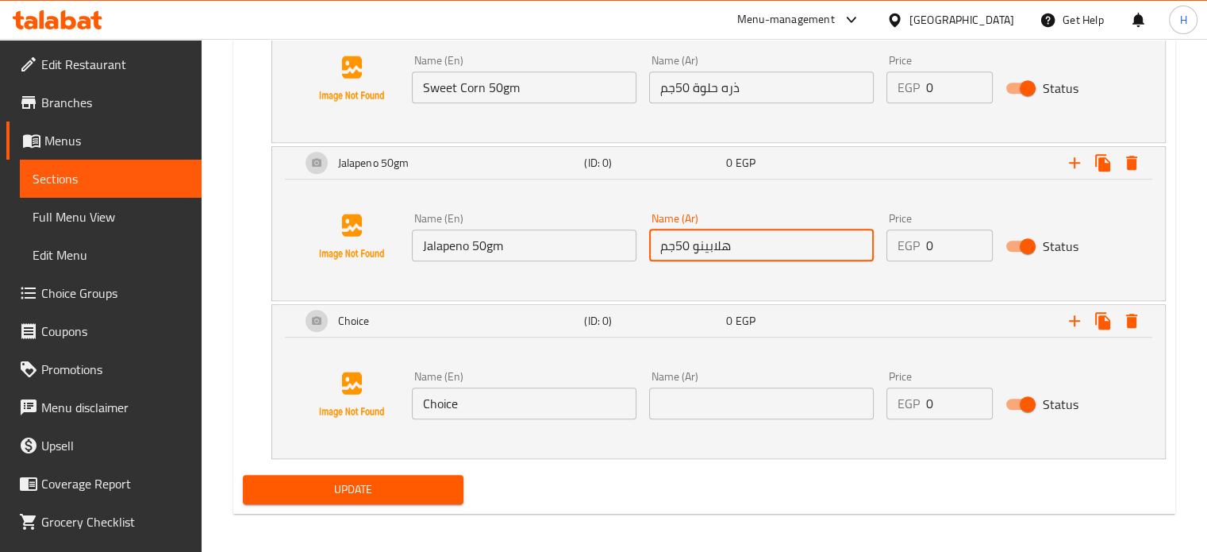
scroll to position [1250, 0]
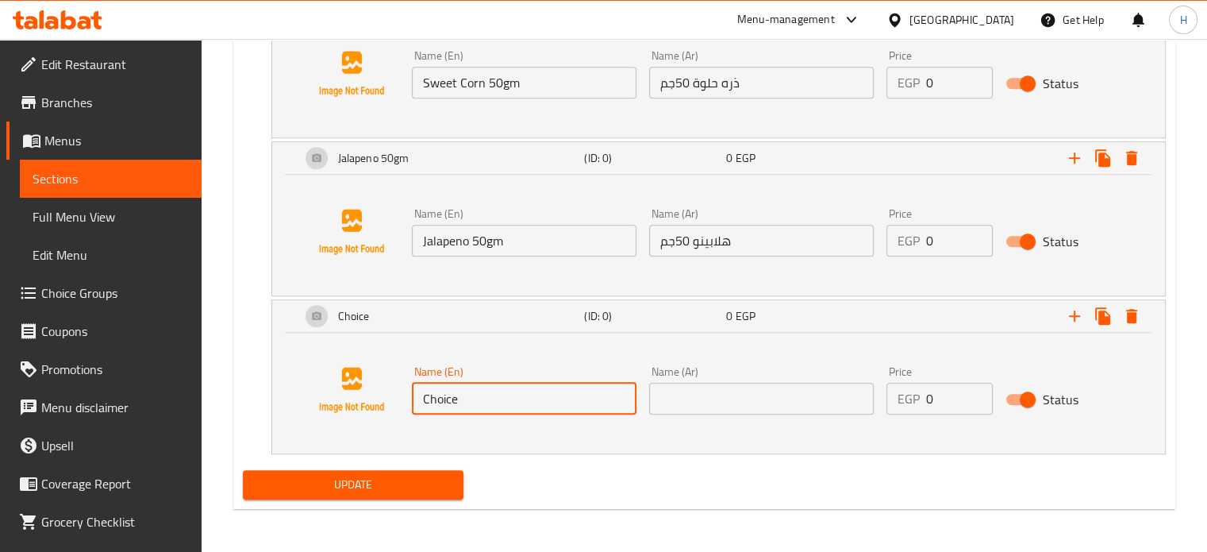
drag, startPoint x: 491, startPoint y: 409, endPoint x: 398, endPoint y: 406, distance: 93.7
click at [398, 406] on div "Name (En) Choice Name (En) Name (Ar) Name (Ar) Price EGP 0 Price Status" at bounding box center [718, 389] width 855 height 121
paste input "Honey Mustard"
type input "Honey Mustard"
click at [704, 395] on input "text" at bounding box center [761, 399] width 225 height 32
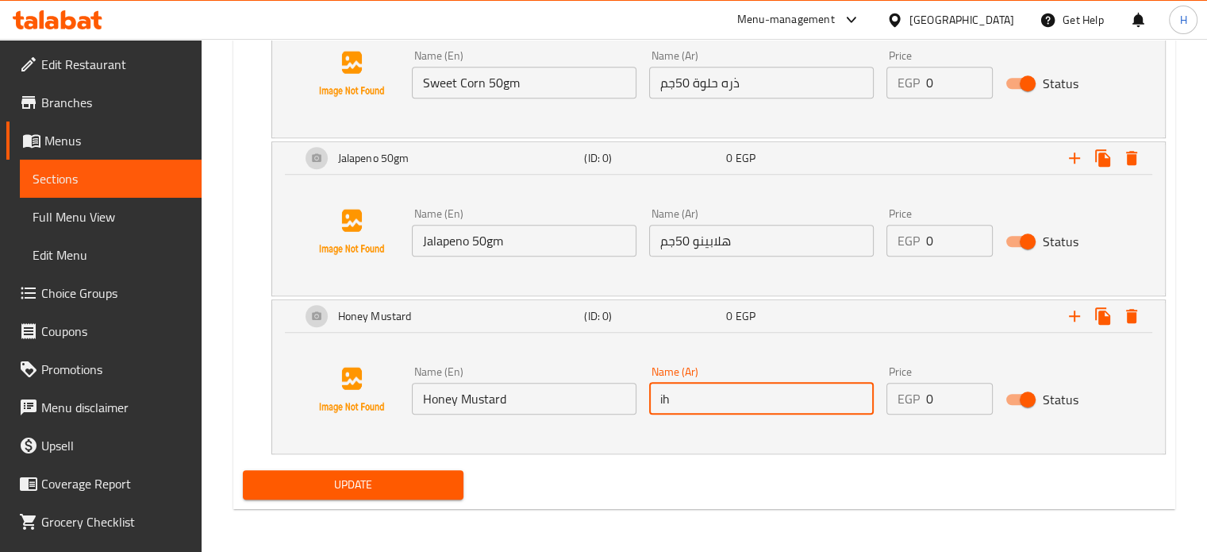
type input "i"
type input "صوص هانى ماسترد"
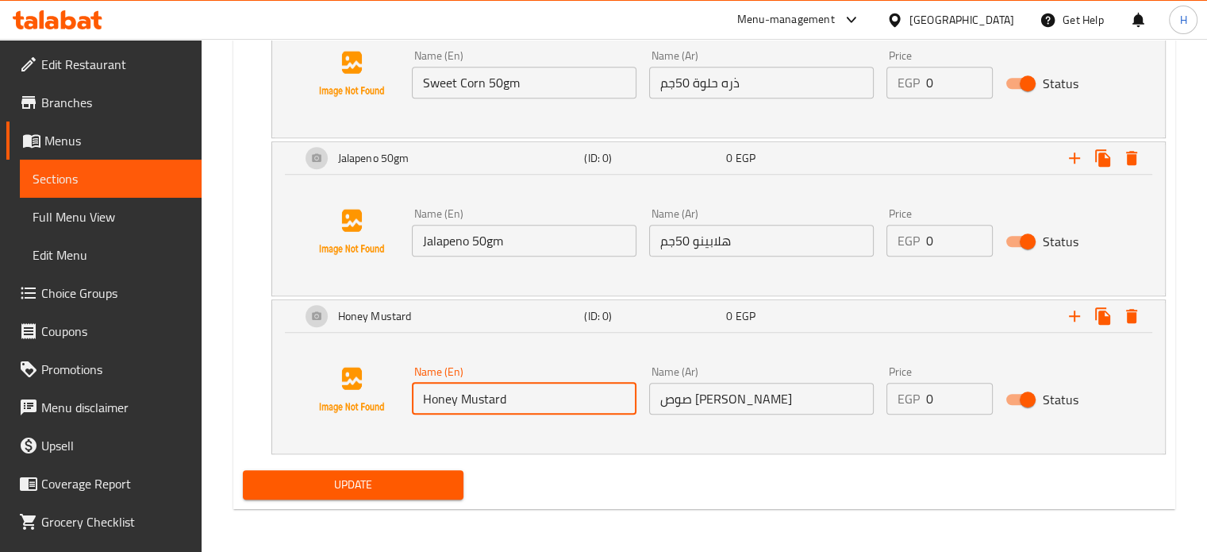
click at [527, 398] on input "Honey Mustard" at bounding box center [524, 399] width 225 height 32
type input "Honey Mustard Sauce"
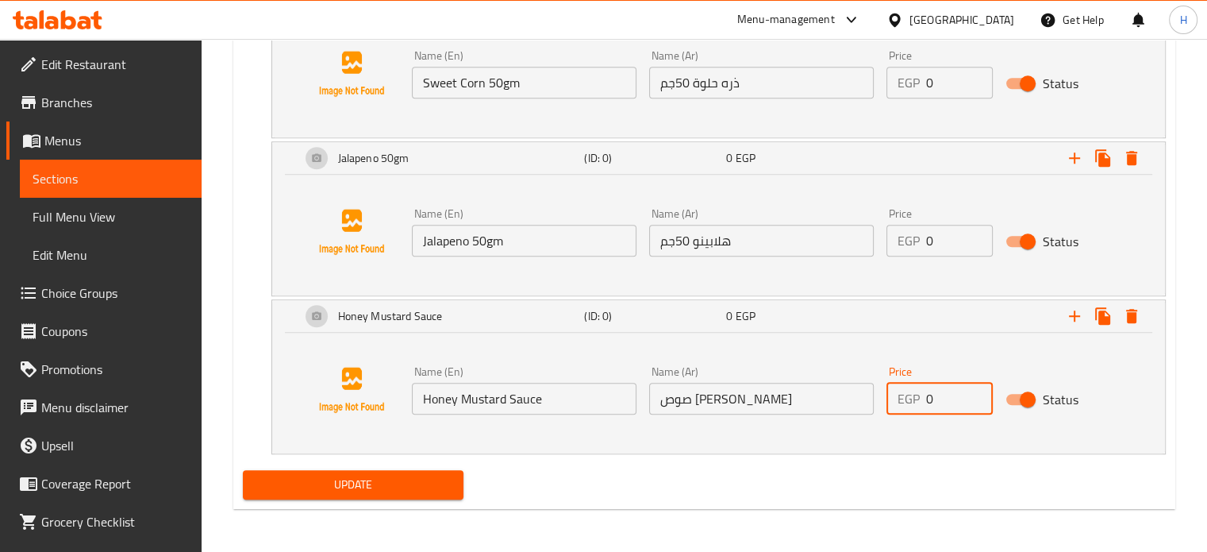
drag, startPoint x: 936, startPoint y: 396, endPoint x: 871, endPoint y: 395, distance: 65.1
click at [871, 395] on div "Name (En) Honey Mustard Sauce Name (En) Name (Ar) صوص هانى ماسترد Name (Ar) Pri…" at bounding box center [762, 389] width 713 height 61
type input "20"
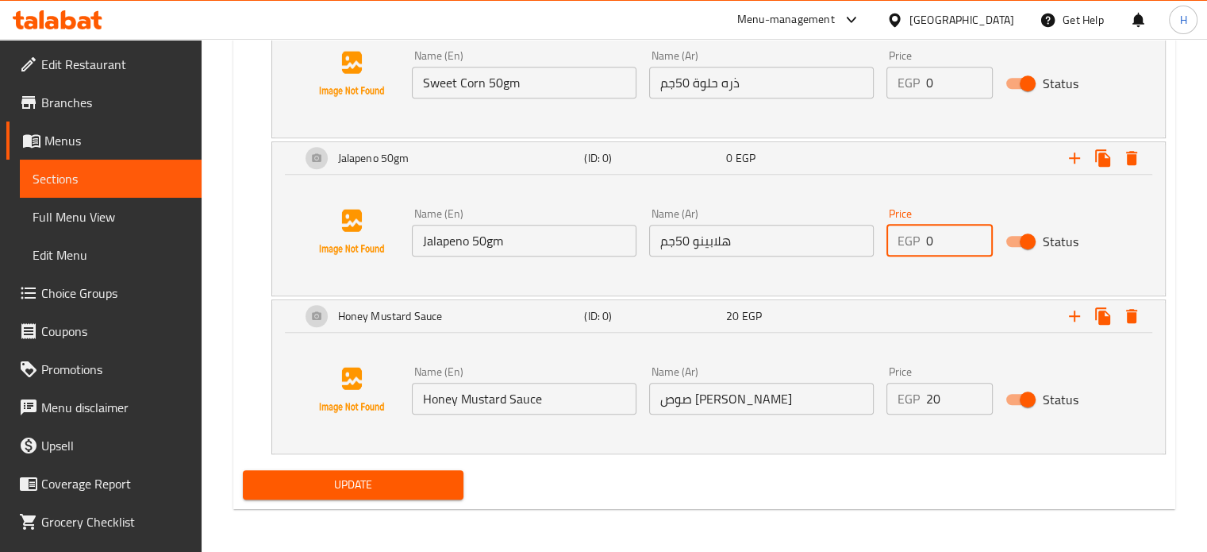
drag, startPoint x: 946, startPoint y: 243, endPoint x: 894, endPoint y: 241, distance: 52.4
click at [894, 241] on div "EGP 0 Price" at bounding box center [939, 241] width 106 height 32
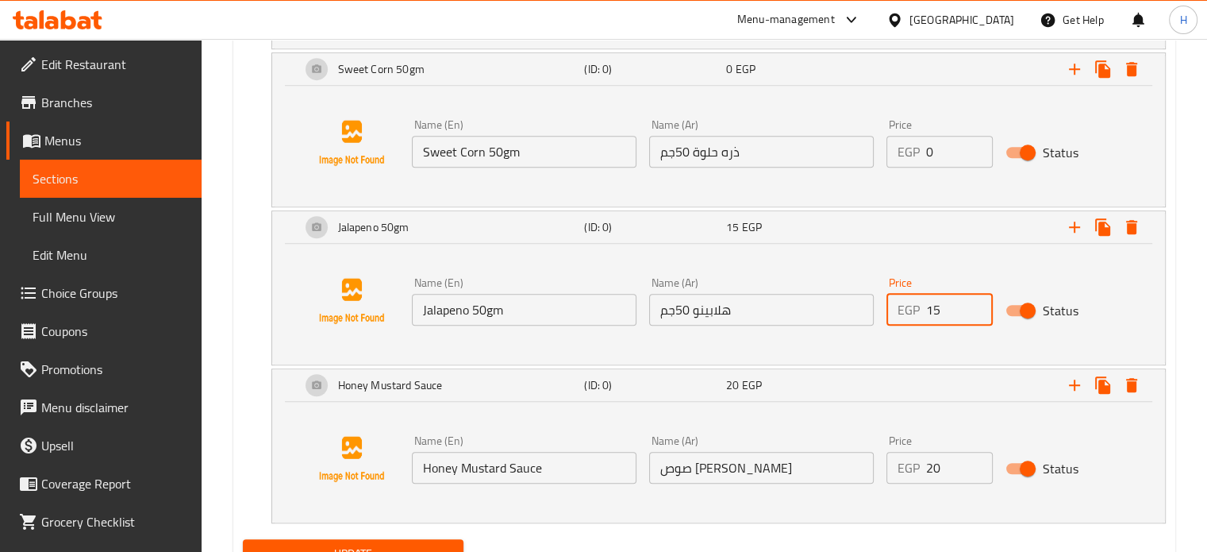
scroll to position [1091, 0]
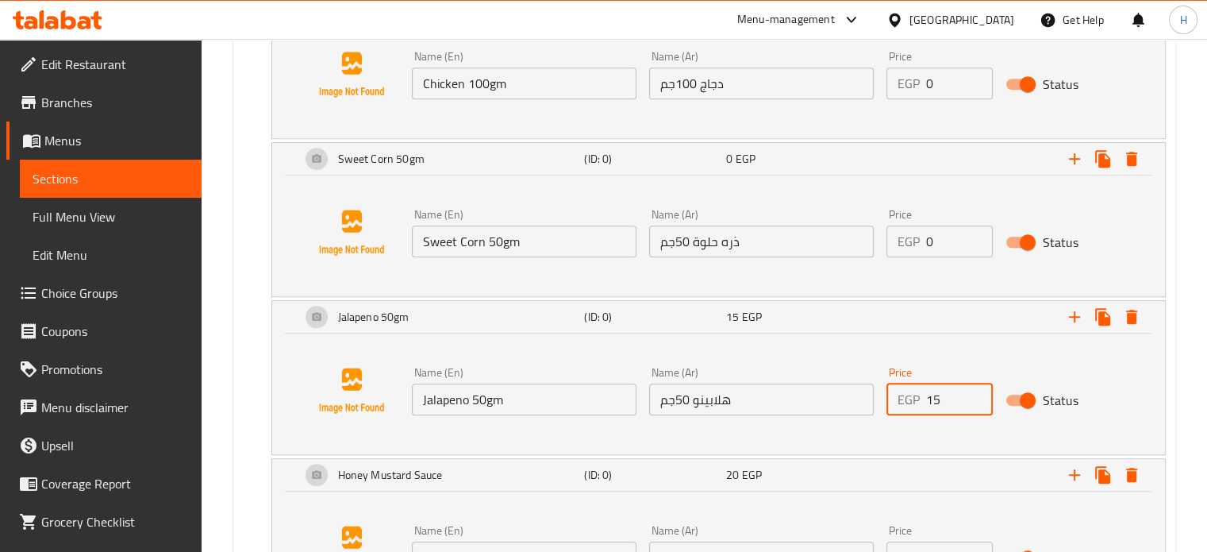
type input "15"
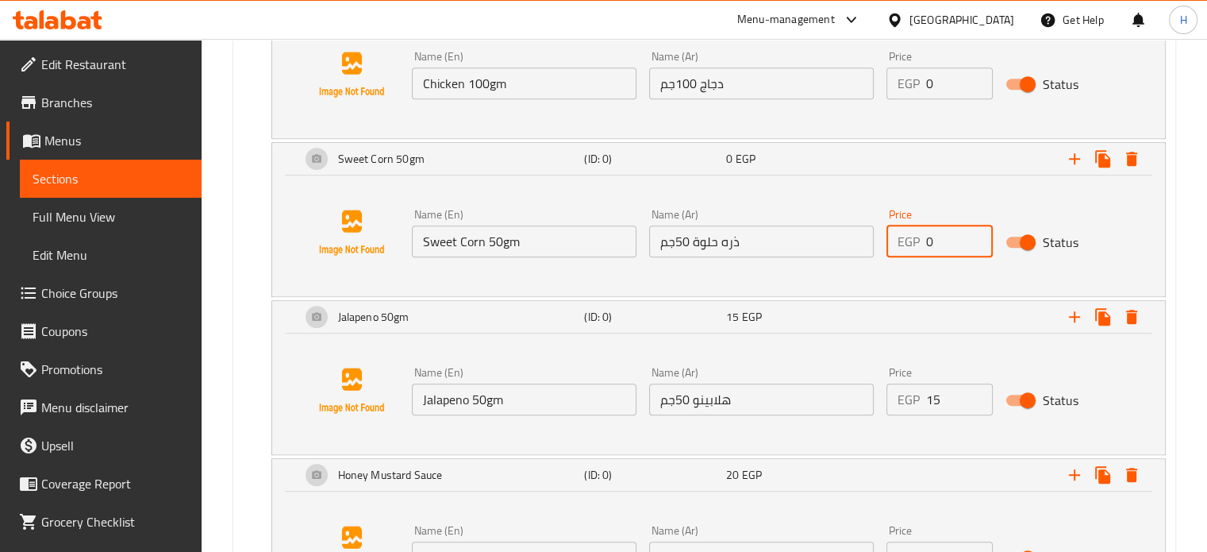
drag, startPoint x: 936, startPoint y: 236, endPoint x: 919, endPoint y: 236, distance: 17.5
click at [919, 236] on div "EGP 0 Price" at bounding box center [939, 241] width 106 height 32
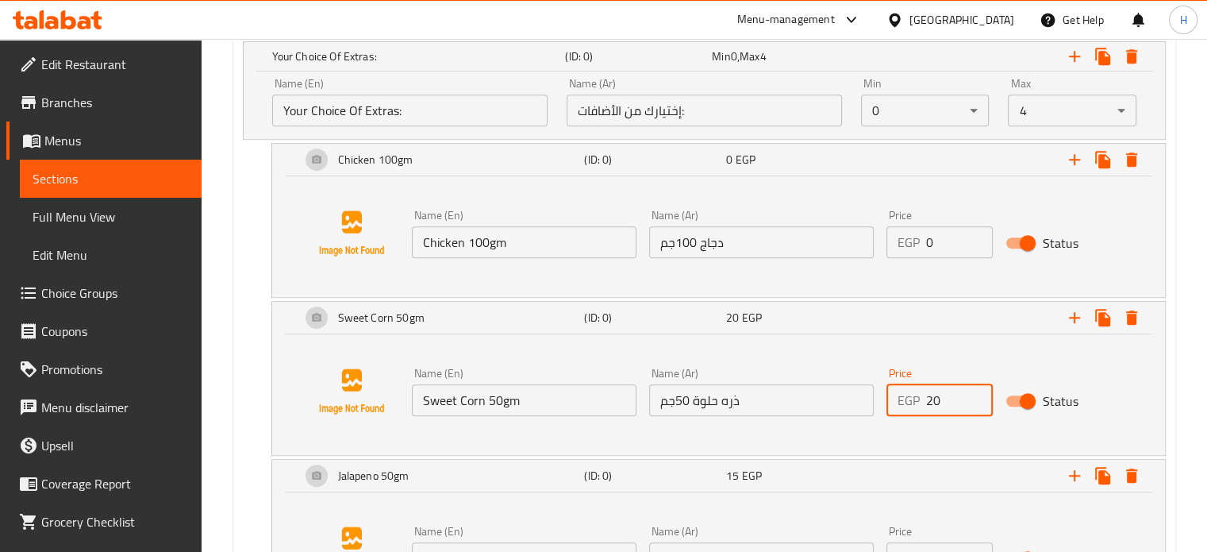
type input "20"
drag, startPoint x: 952, startPoint y: 232, endPoint x: 888, endPoint y: 234, distance: 64.3
click at [888, 234] on div "EGP 0 Price" at bounding box center [939, 242] width 106 height 32
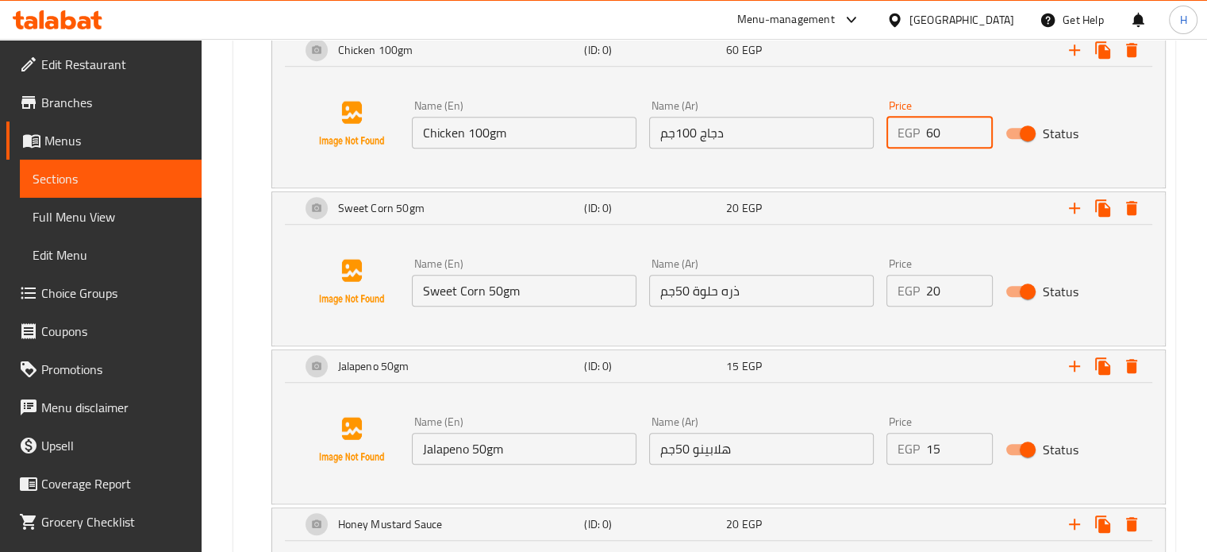
scroll to position [1250, 0]
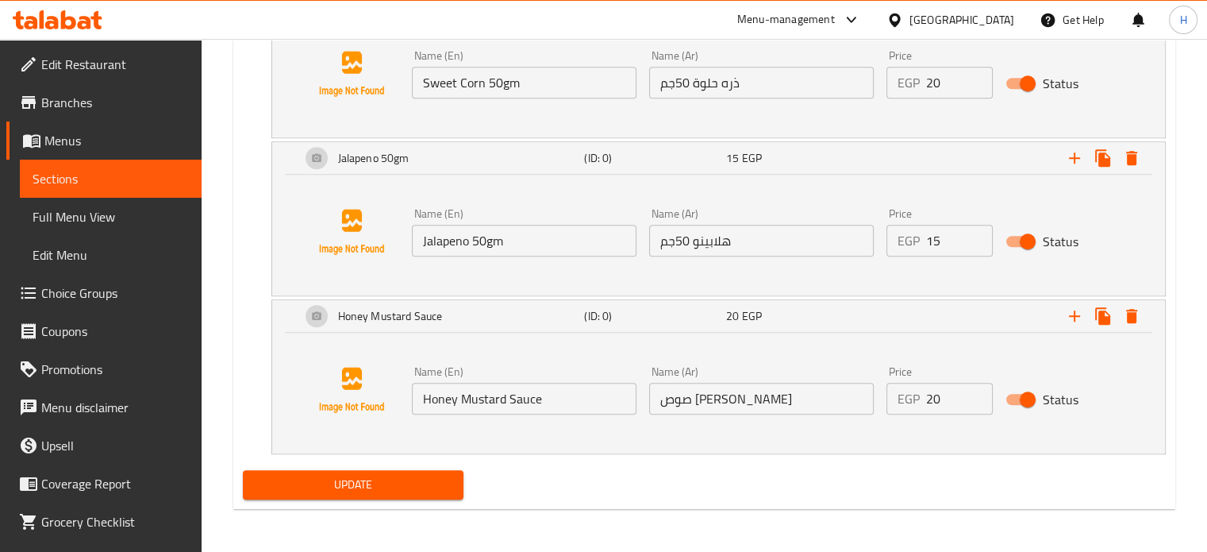
type input "60"
click at [371, 486] on span "Update" at bounding box center [354, 485] width 196 height 20
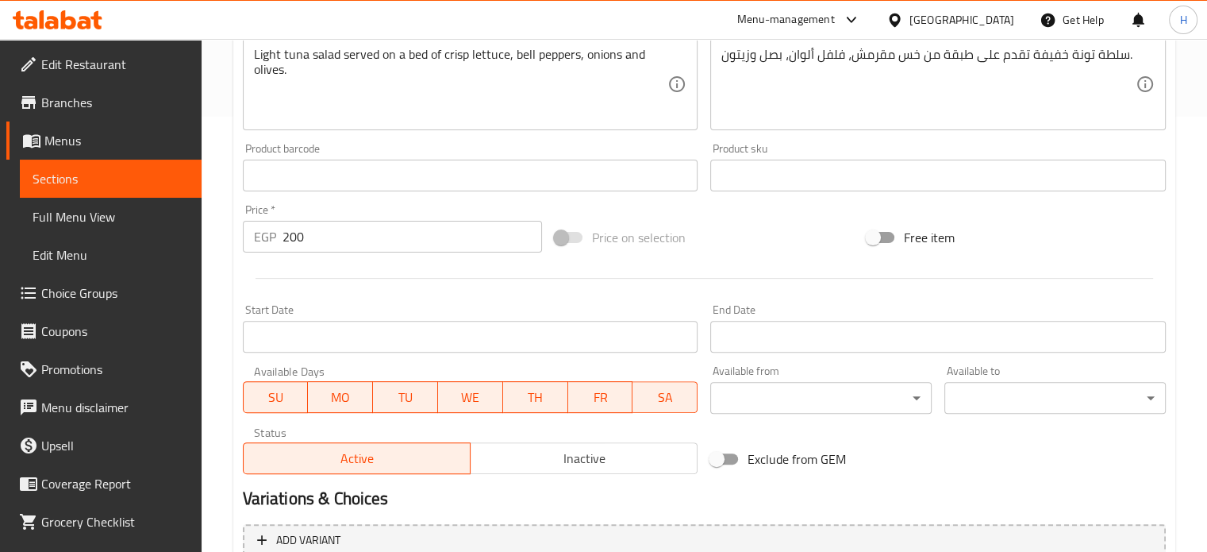
scroll to position [556, 0]
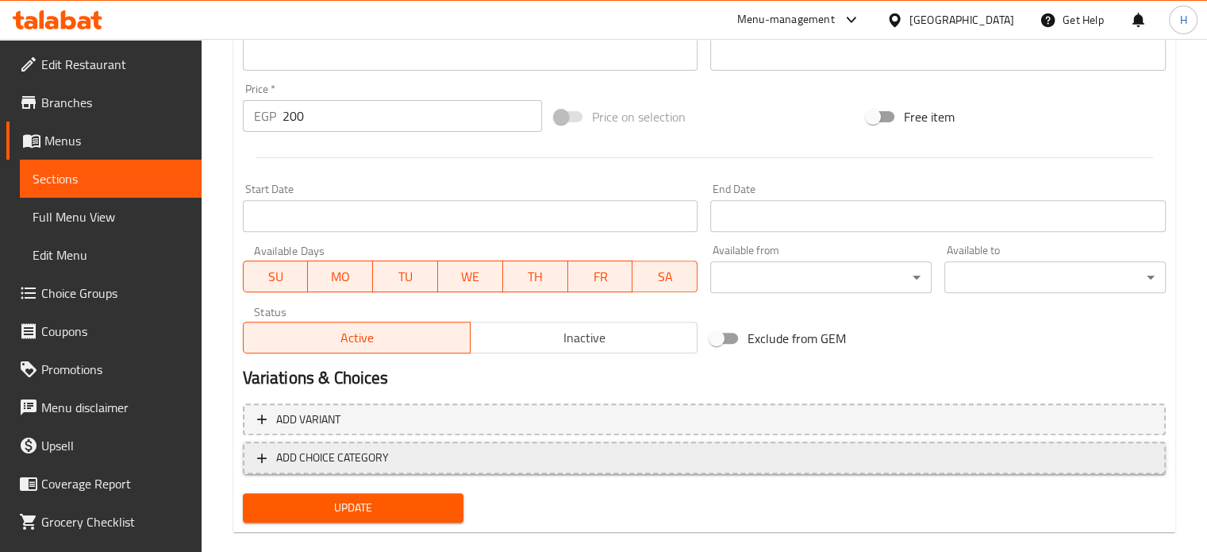
click at [440, 472] on button "ADD CHOICE CATEGORY" at bounding box center [704, 457] width 923 height 33
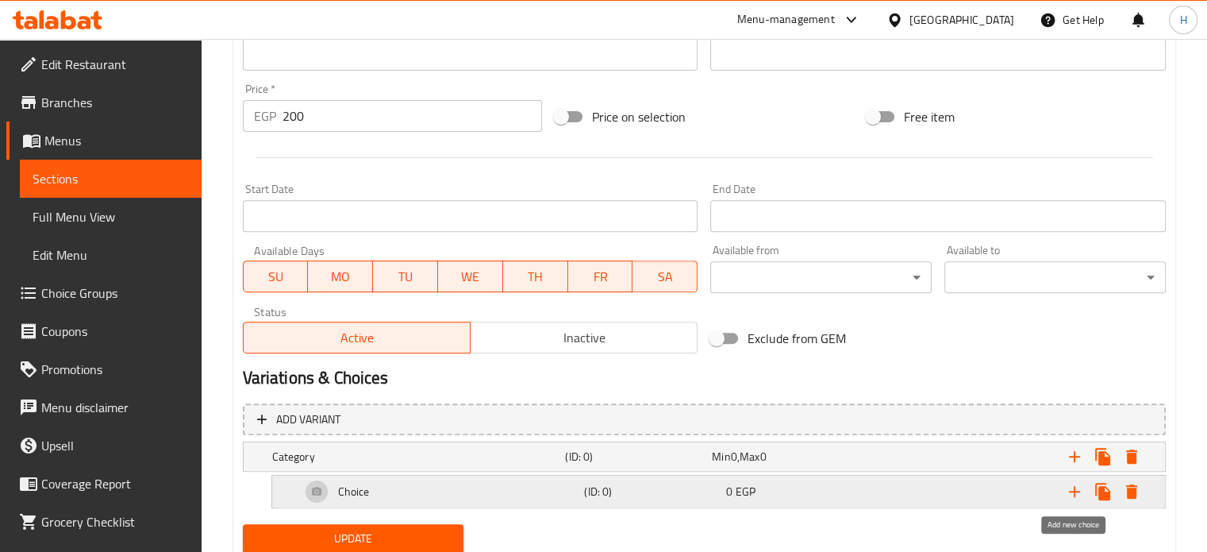
click at [1079, 491] on icon "Expand" at bounding box center [1074, 491] width 11 height 11
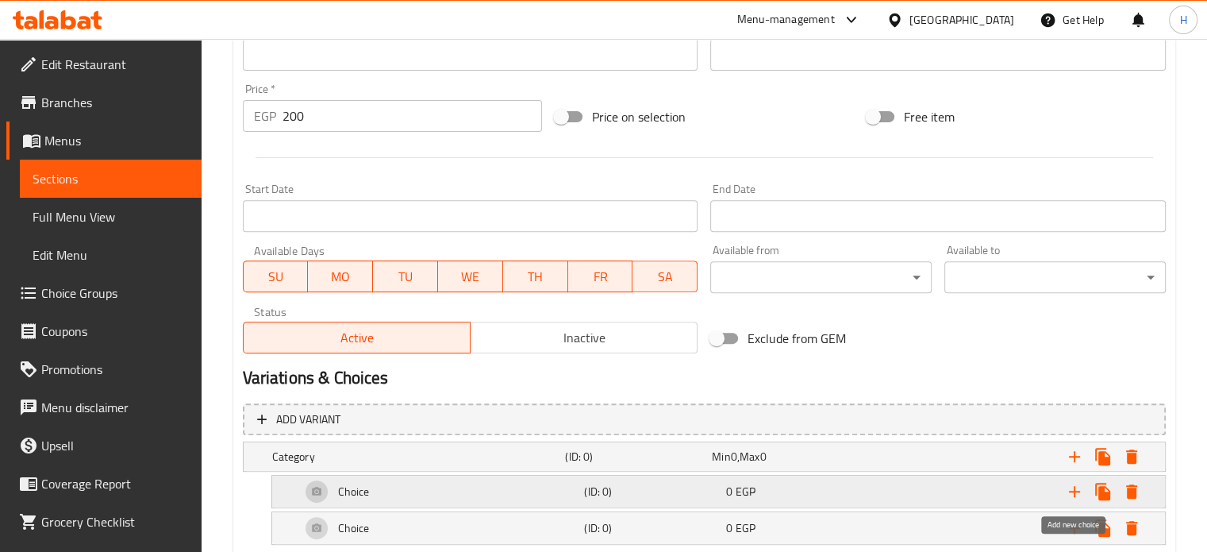
click at [1079, 491] on icon "Expand" at bounding box center [1074, 491] width 11 height 11
click at [470, 458] on h5 "Category" at bounding box center [415, 456] width 287 height 16
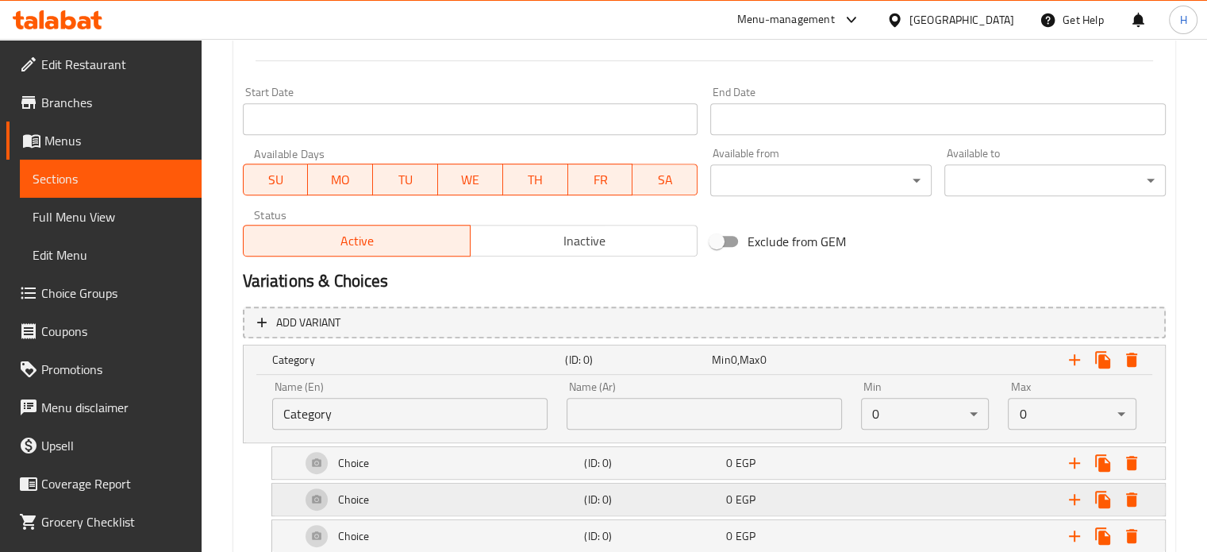
scroll to position [714, 0]
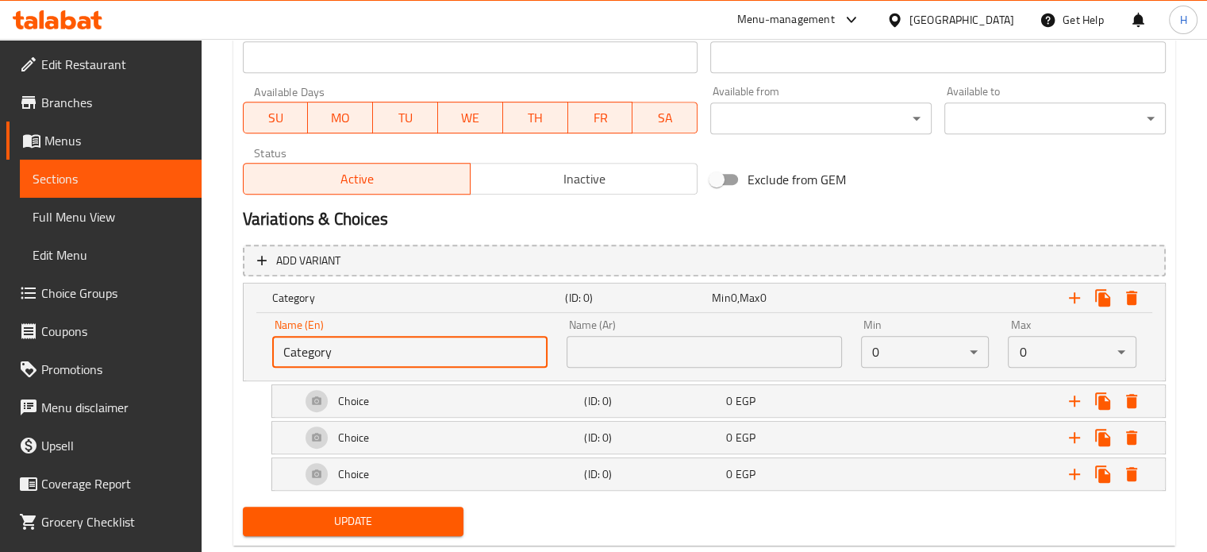
drag, startPoint x: 359, startPoint y: 341, endPoint x: 248, endPoint y: 342, distance: 111.9
click at [248, 342] on div "Name (En) Category Name (En) Name (Ar) Name (Ar) Min 0 ​ Max 0 ​" at bounding box center [704, 346] width 921 height 67
type input "Your Choice Of Extras:"
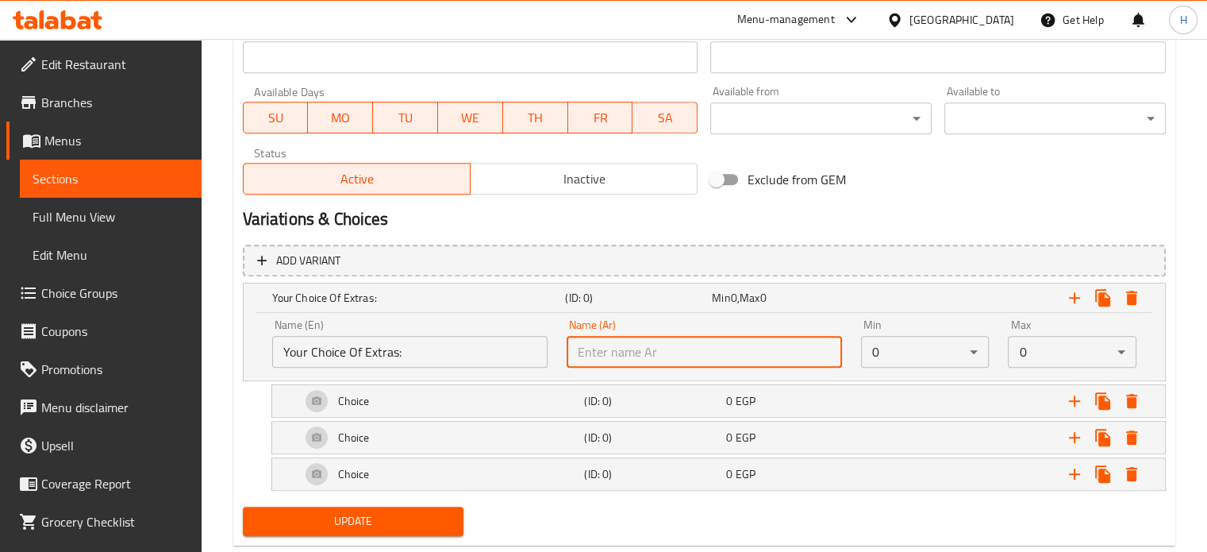
click at [606, 339] on input "text" at bounding box center [704, 352] width 275 height 32
type input "إختيارك من الأضافات:"
click at [489, 400] on div "Choice" at bounding box center [440, 401] width 284 height 38
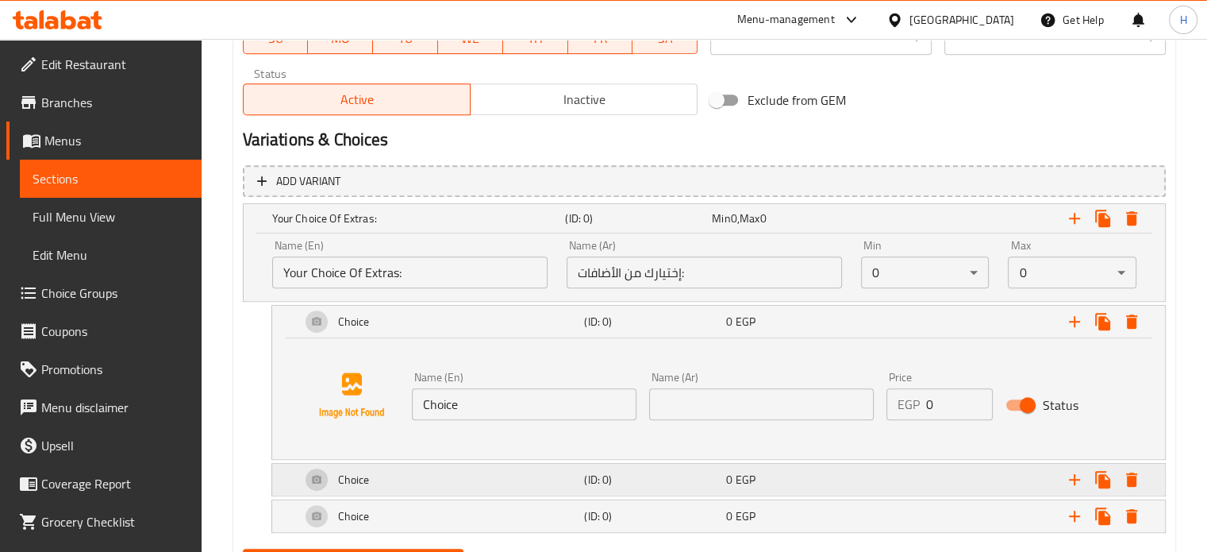
click at [432, 478] on div "Choice" at bounding box center [440, 479] width 284 height 38
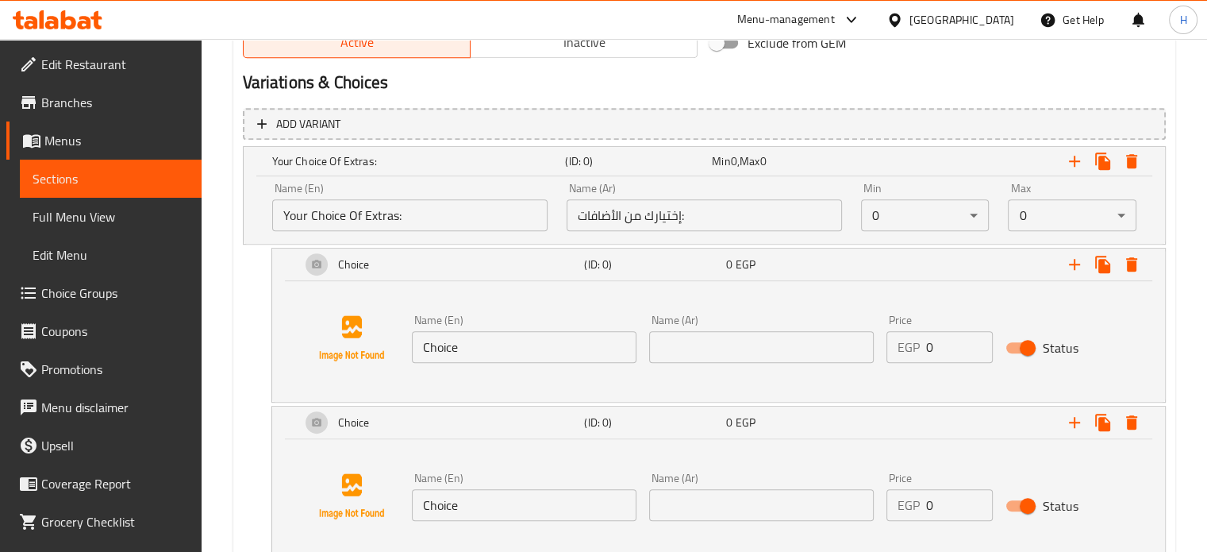
scroll to position [952, 0]
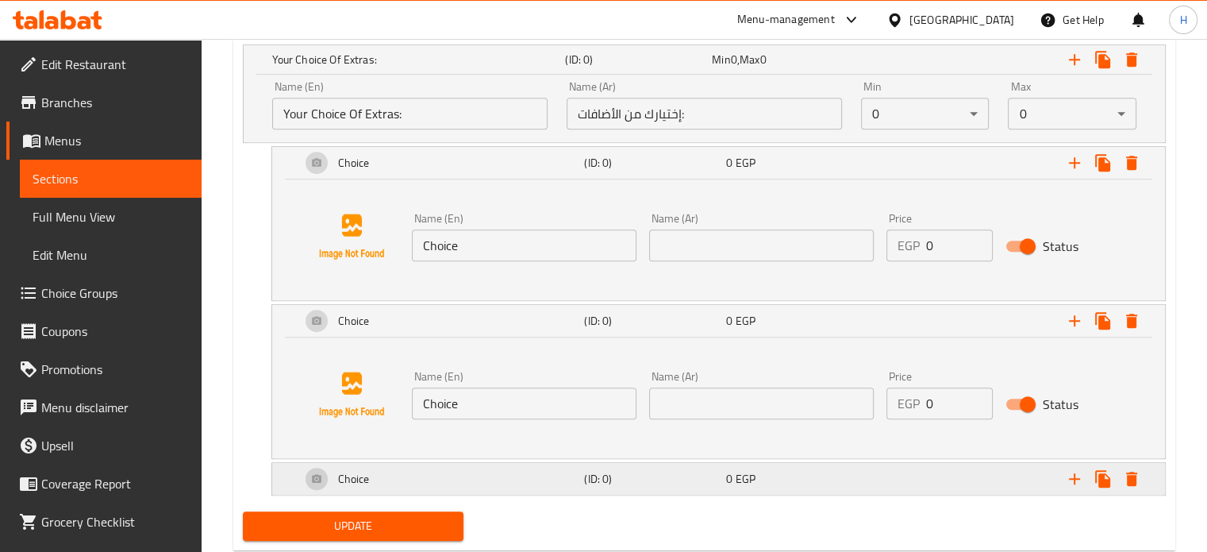
click at [439, 464] on div "Choice" at bounding box center [440, 478] width 284 height 38
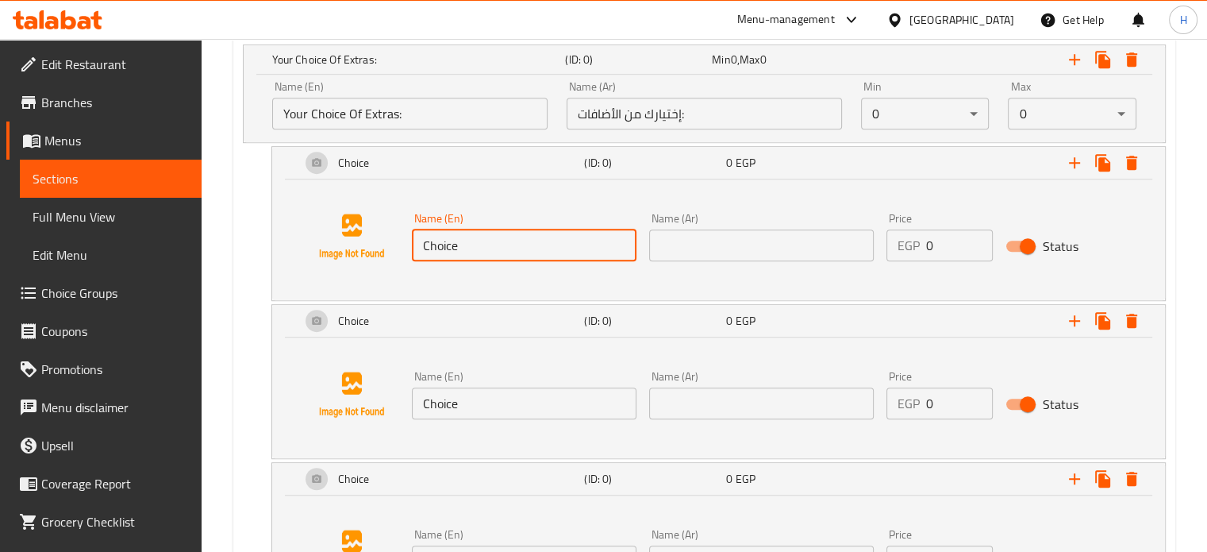
drag, startPoint x: 469, startPoint y: 252, endPoint x: 405, endPoint y: 248, distance: 64.4
click at [406, 248] on div "Name (En) Choice Name (En)" at bounding box center [524, 236] width 237 height 61
drag, startPoint x: 451, startPoint y: 246, endPoint x: 359, endPoint y: 242, distance: 92.1
click at [359, 242] on div "Name (En) tun Name (En) Name (Ar) Name (Ar) Price EGP 0 Price Status" at bounding box center [718, 236] width 855 height 121
paste input "Tuna 100gm"
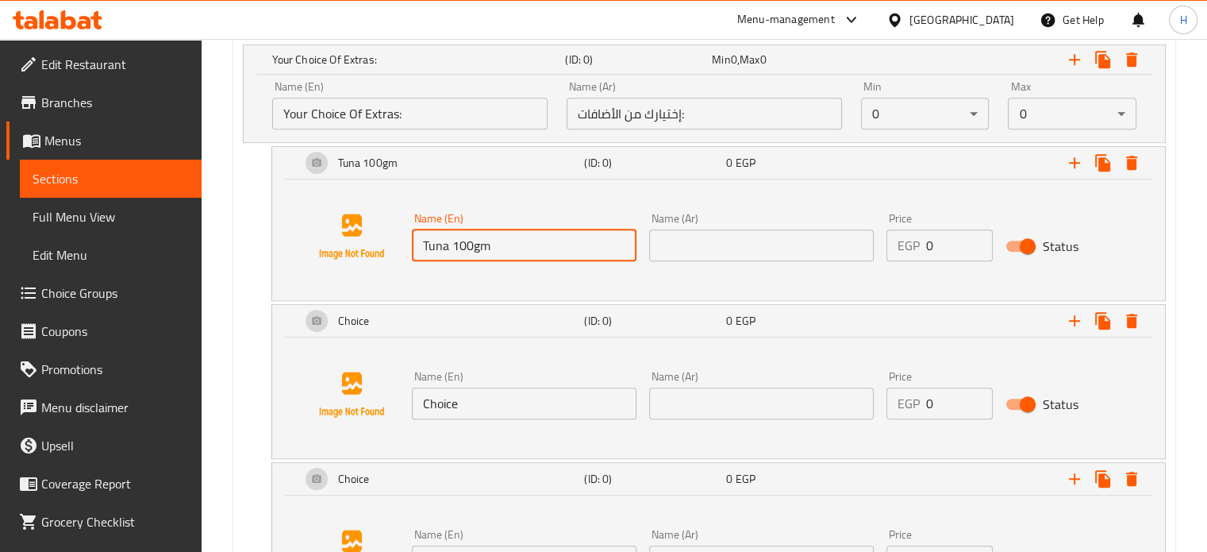
type input "Tuna 100gm"
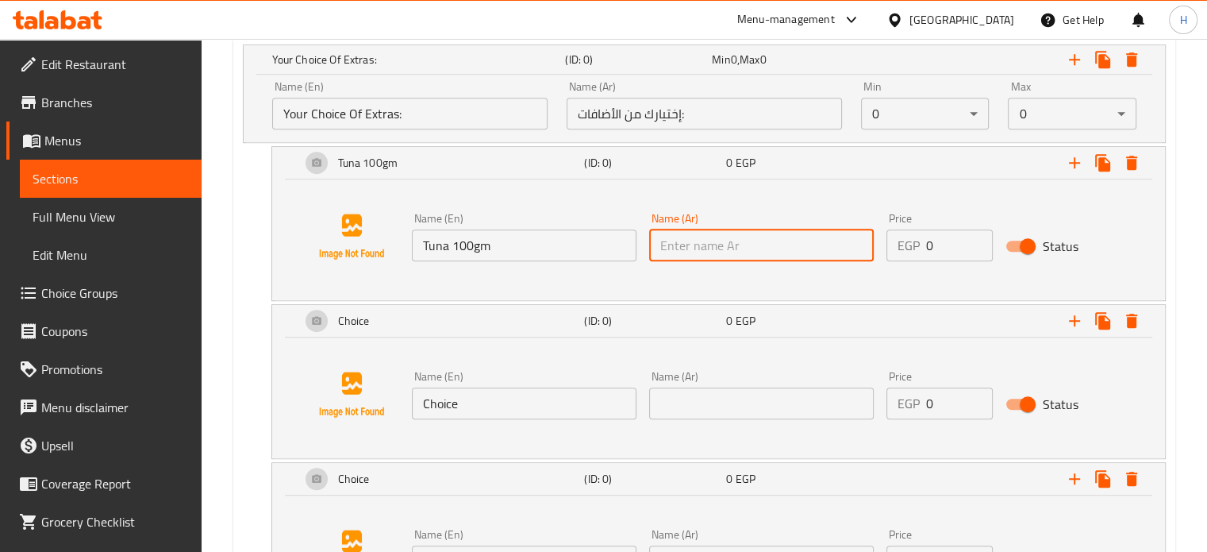
click at [726, 247] on input "text" at bounding box center [761, 245] width 225 height 32
type input "تونة 100جم"
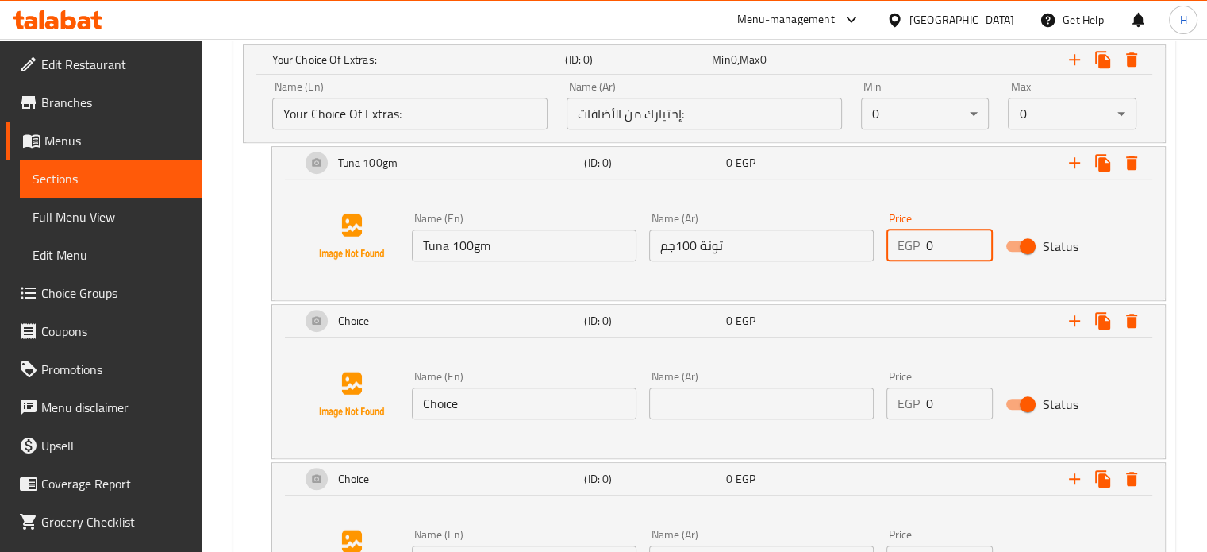
drag, startPoint x: 936, startPoint y: 245, endPoint x: 899, endPoint y: 244, distance: 36.5
click at [899, 244] on div "EGP 0 Price" at bounding box center [939, 245] width 106 height 32
type input "100"
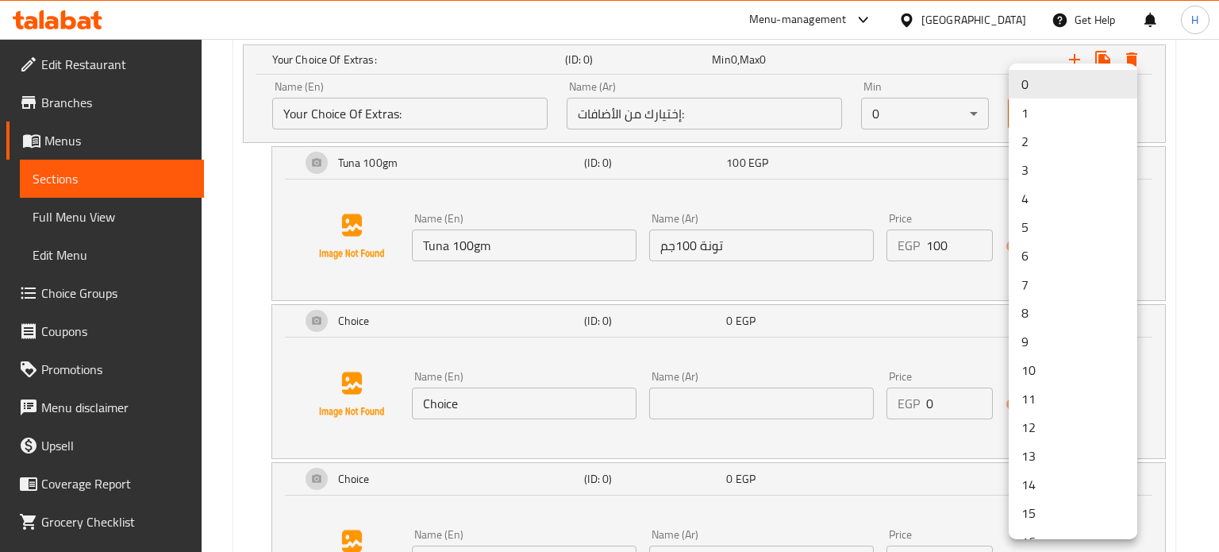
click at [1036, 174] on li "3" at bounding box center [1073, 170] width 129 height 29
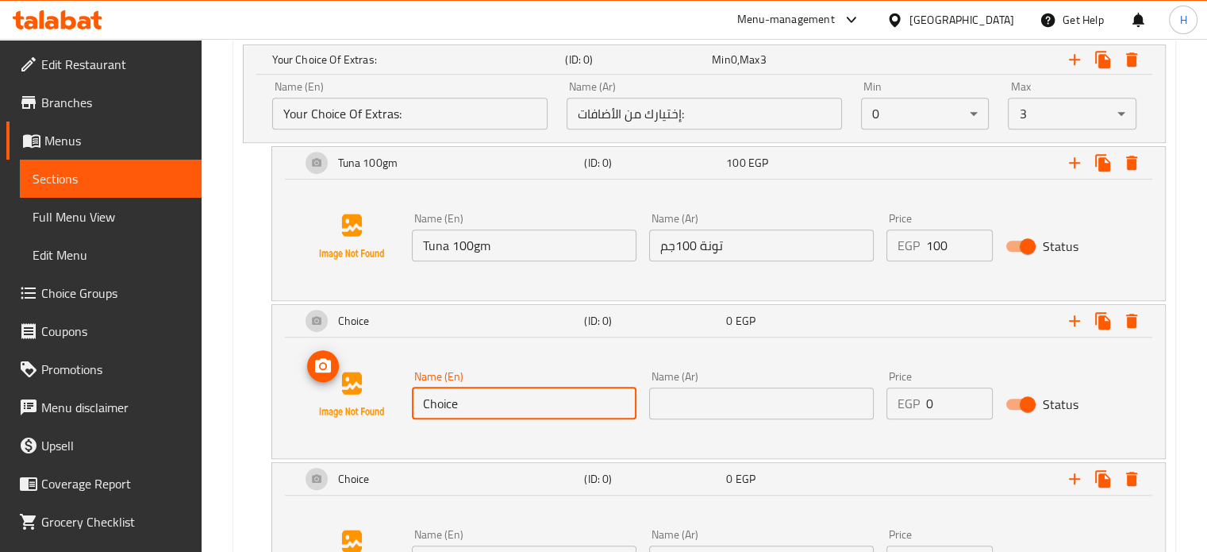
drag, startPoint x: 470, startPoint y: 401, endPoint x: 394, endPoint y: 402, distance: 75.4
click at [394, 402] on div "Name (En) Choice Name (En) Name (Ar) Name (Ar) Price EGP 0 Price Status" at bounding box center [718, 394] width 855 height 121
type input "س"
type input "Sweet Corn 50gm"
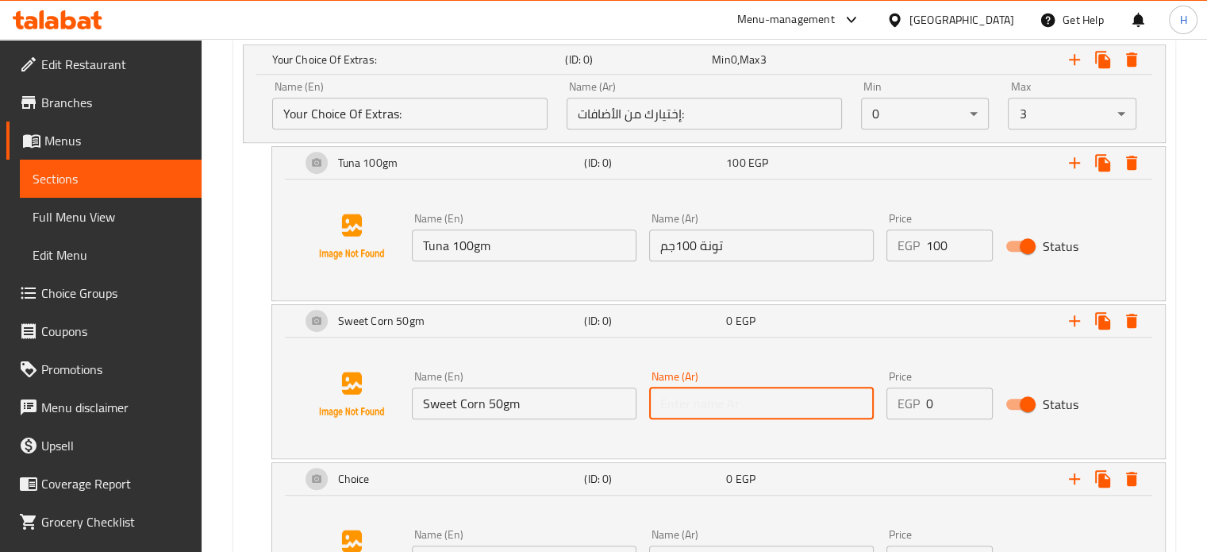
drag, startPoint x: 697, startPoint y: 403, endPoint x: 733, endPoint y: 390, distance: 38.9
click at [697, 403] on input "text" at bounding box center [761, 403] width 225 height 32
type input "ذره حلوة 50جم"
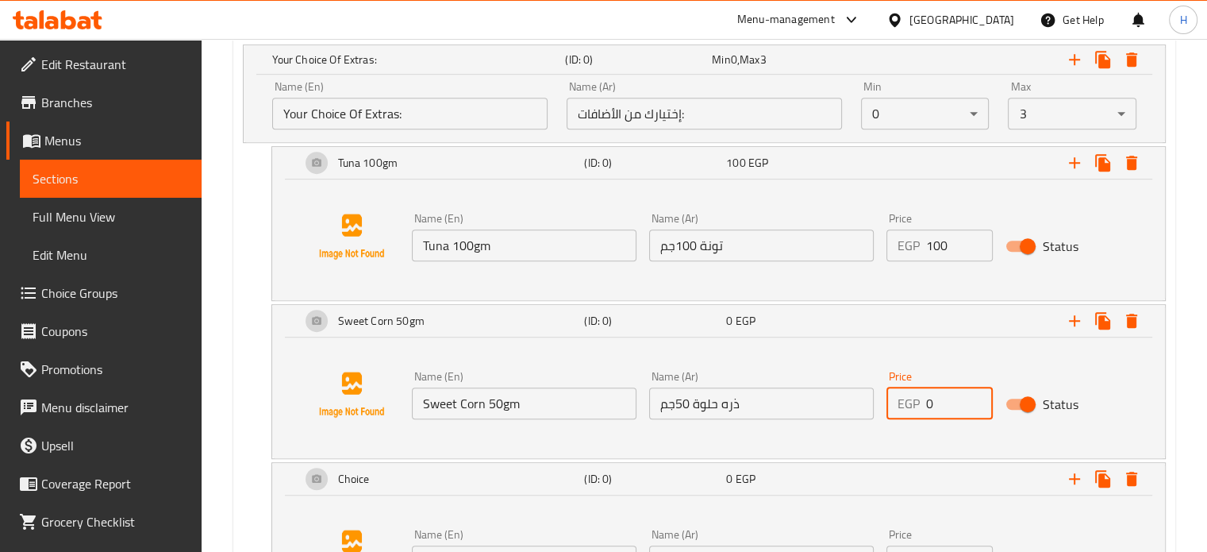
drag, startPoint x: 938, startPoint y: 398, endPoint x: 892, endPoint y: 398, distance: 46.0
click at [892, 398] on div "EGP 0 Price" at bounding box center [939, 403] width 106 height 32
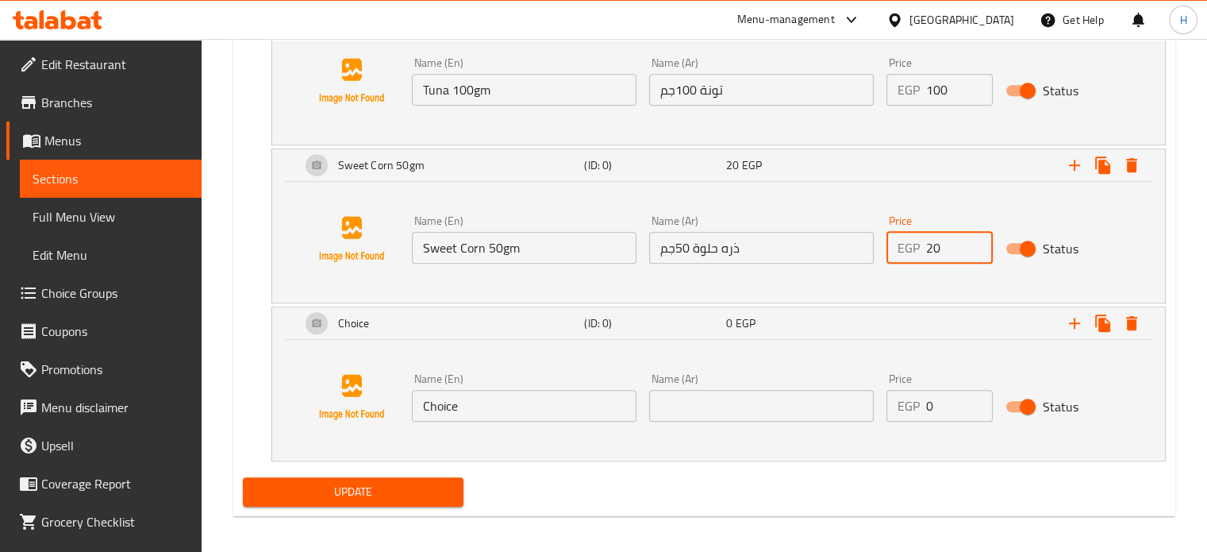
scroll to position [1111, 0]
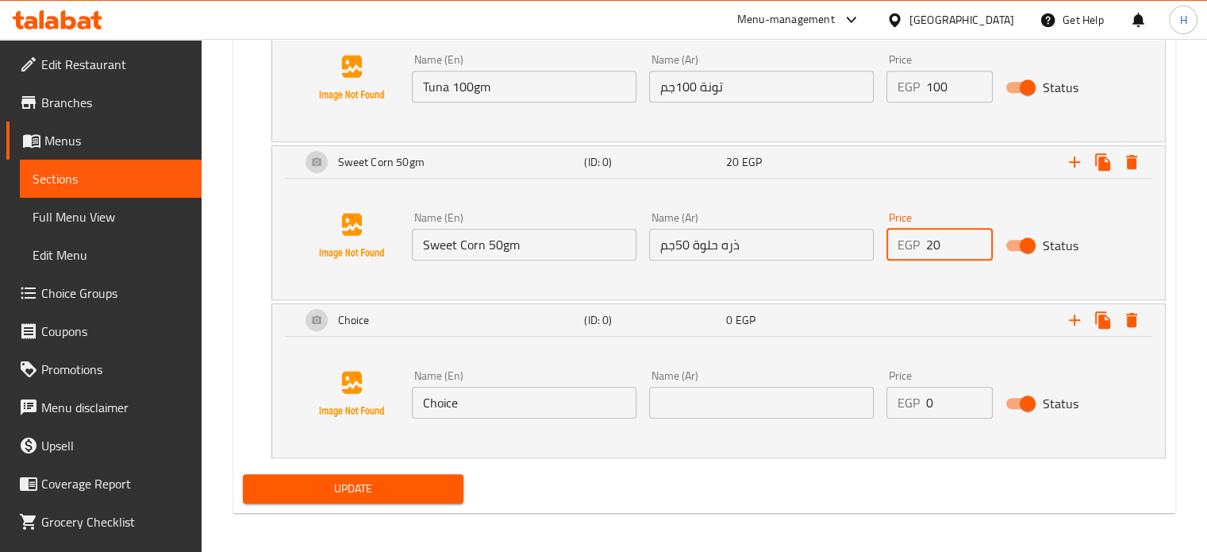
type input "20"
drag, startPoint x: 486, startPoint y: 396, endPoint x: 385, endPoint y: 396, distance: 101.6
click at [385, 396] on div "Name (En) Choice Name (En) Name (Ar) Name (Ar) Price EGP 0 Price Status" at bounding box center [718, 393] width 855 height 121
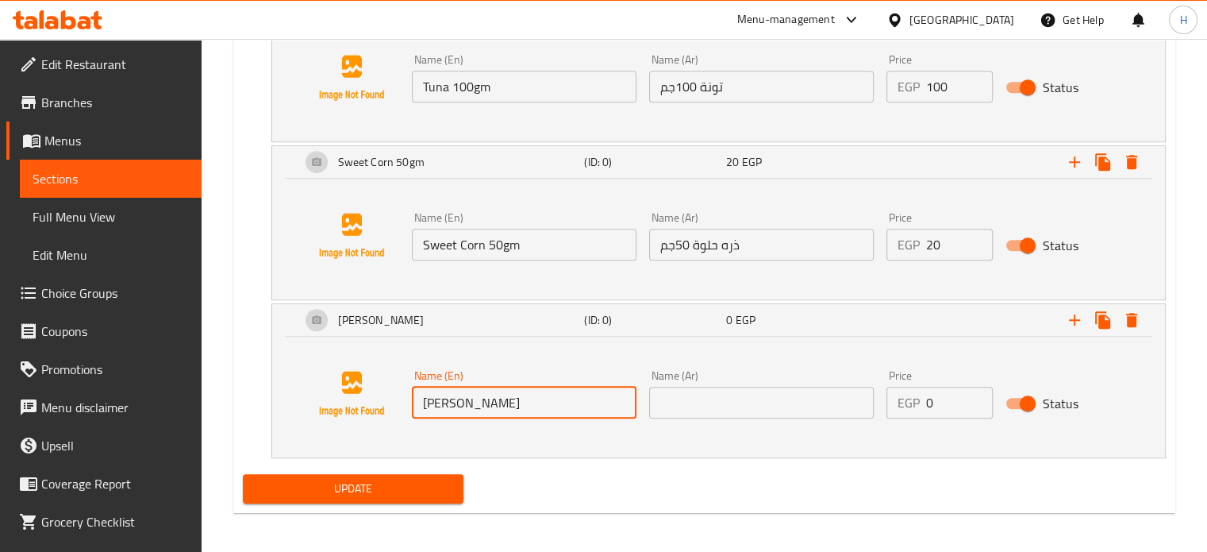
type input "Jalapeno 50gm"
click at [779, 391] on input "text" at bounding box center [761, 402] width 225 height 32
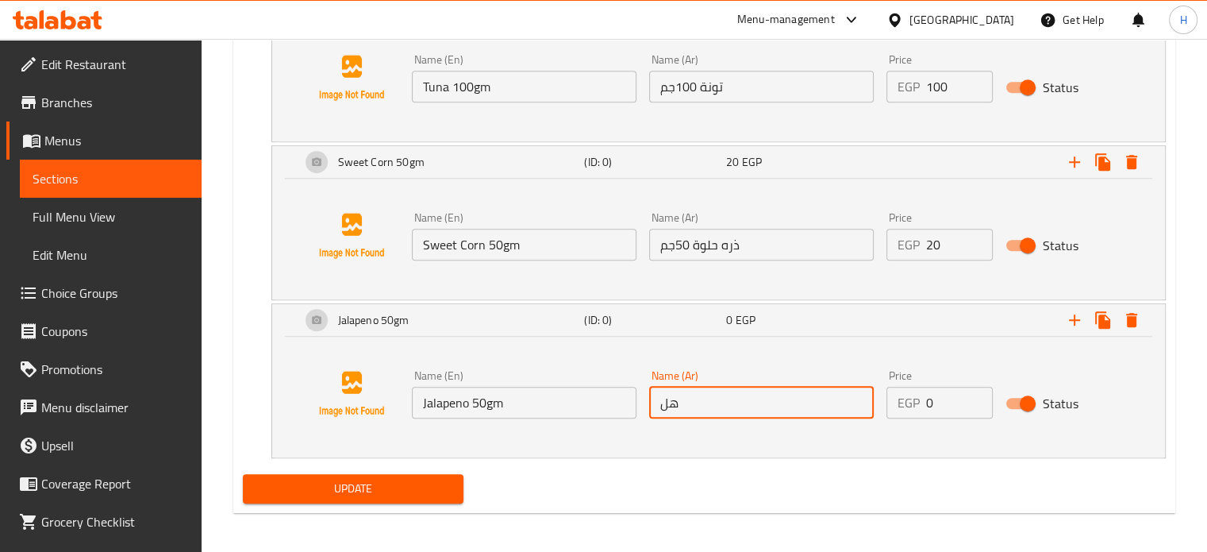
type input "هلابينو 50جم"
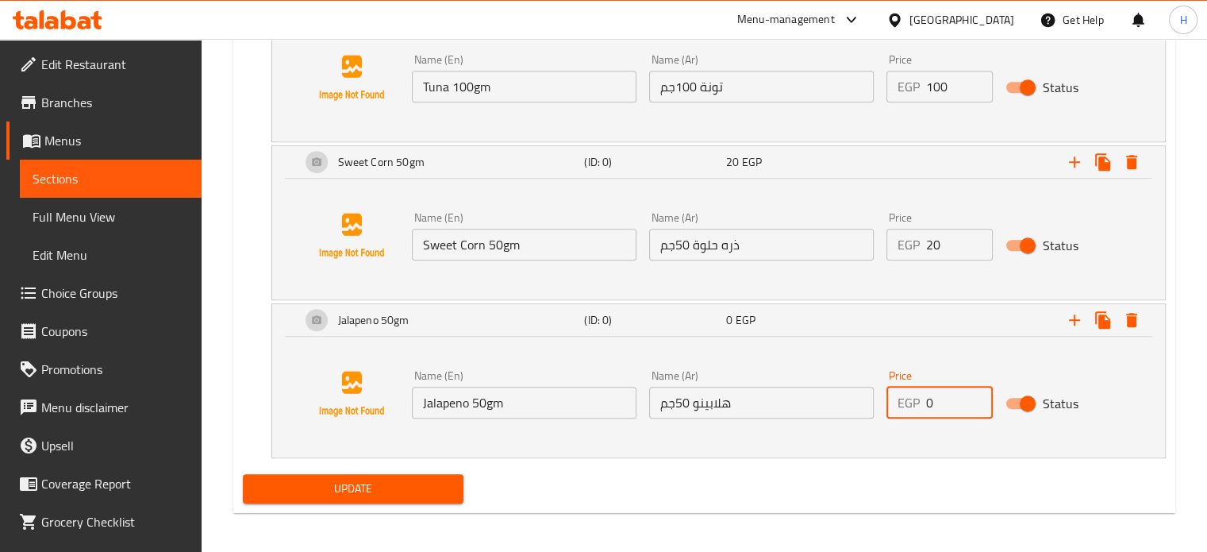
drag, startPoint x: 936, startPoint y: 405, endPoint x: 916, endPoint y: 401, distance: 21.0
click at [916, 401] on div "EGP 0 Price" at bounding box center [939, 402] width 106 height 32
type input "15"
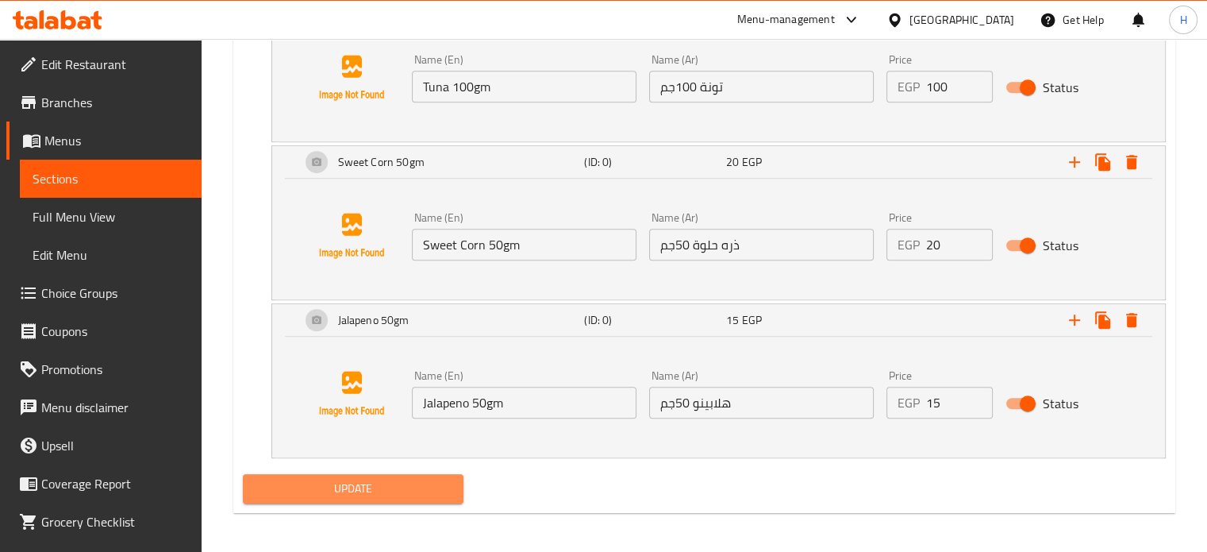
click at [335, 483] on span "Update" at bounding box center [354, 489] width 196 height 20
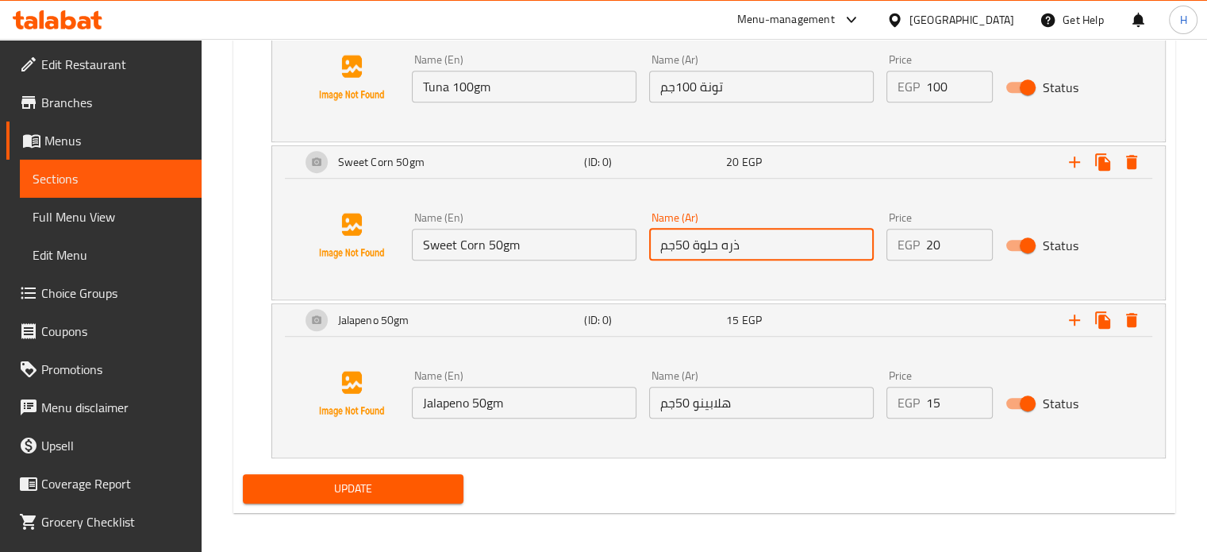
drag, startPoint x: 763, startPoint y: 244, endPoint x: 629, endPoint y: 244, distance: 134.9
click at [629, 244] on div "Name (En) Sweet Corn 50gm Name (En) Name (Ar) ذره حلوة 50جم Name (Ar) Price EGP…" at bounding box center [762, 236] width 713 height 61
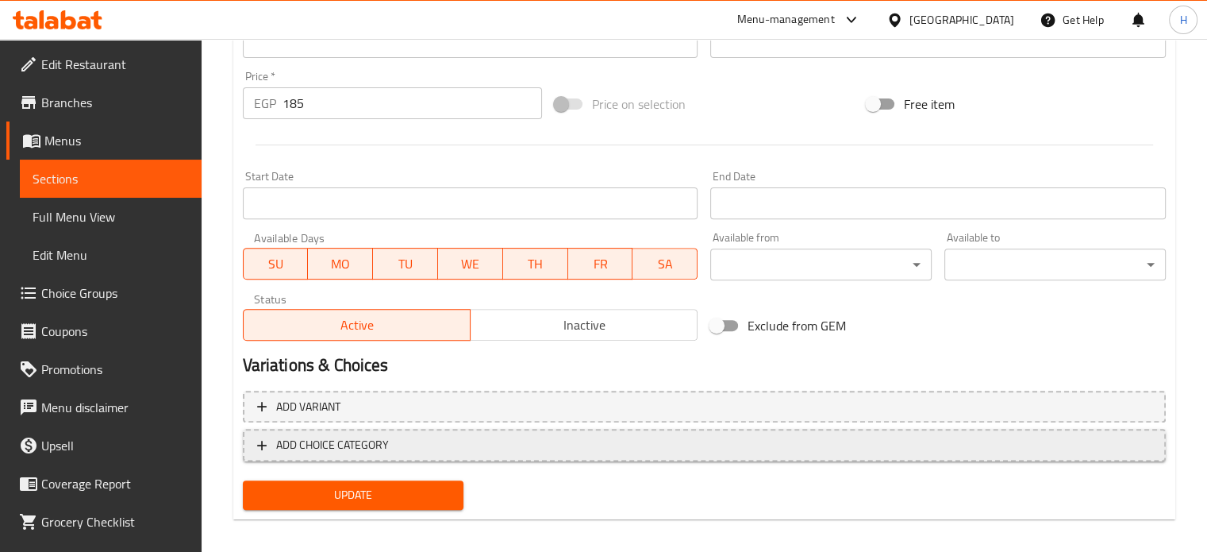
click at [448, 457] on button "ADD CHOICE CATEGORY" at bounding box center [704, 445] width 923 height 33
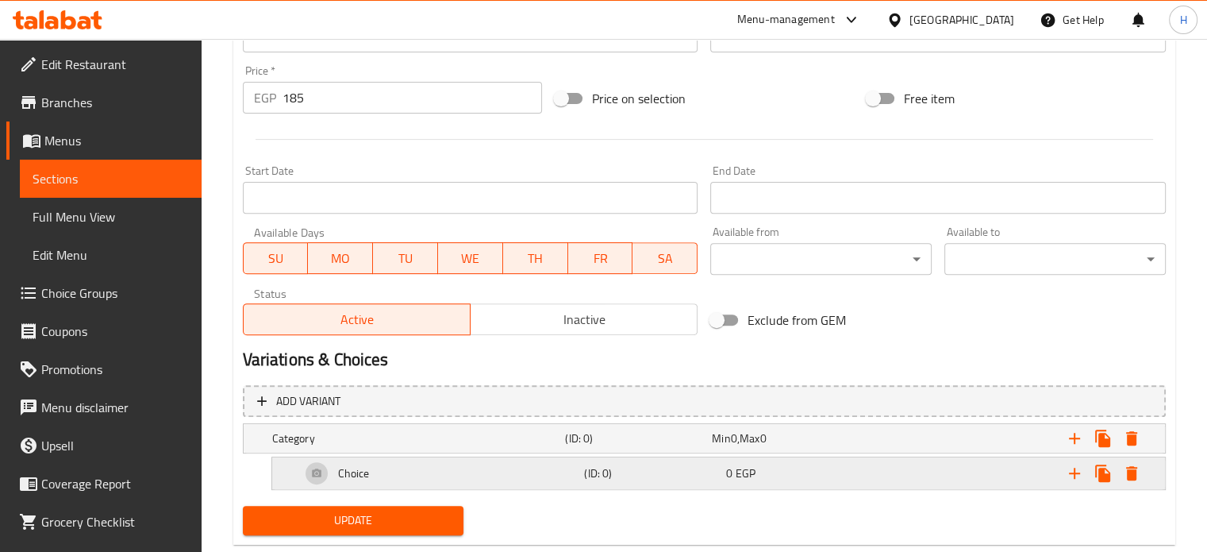
scroll to position [587, 0]
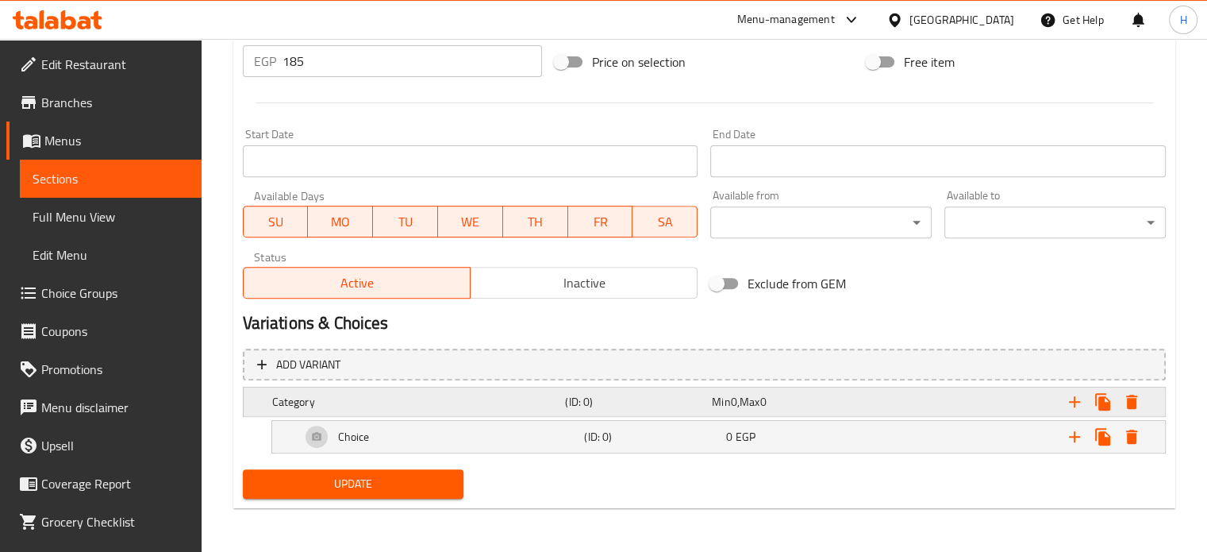
click at [524, 408] on h5 "Category" at bounding box center [415, 402] width 287 height 16
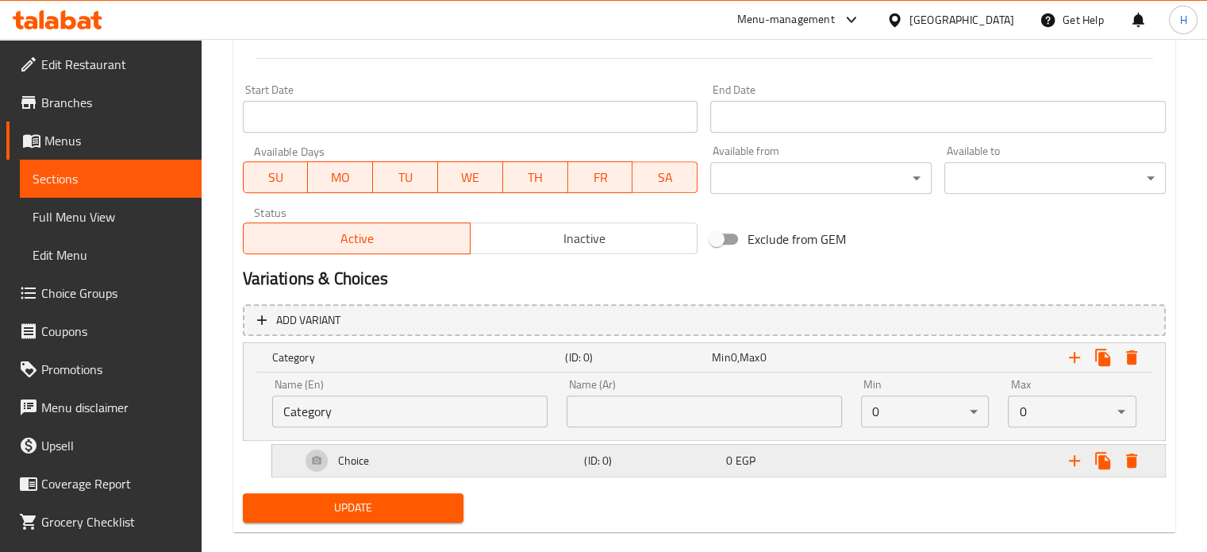
scroll to position [655, 0]
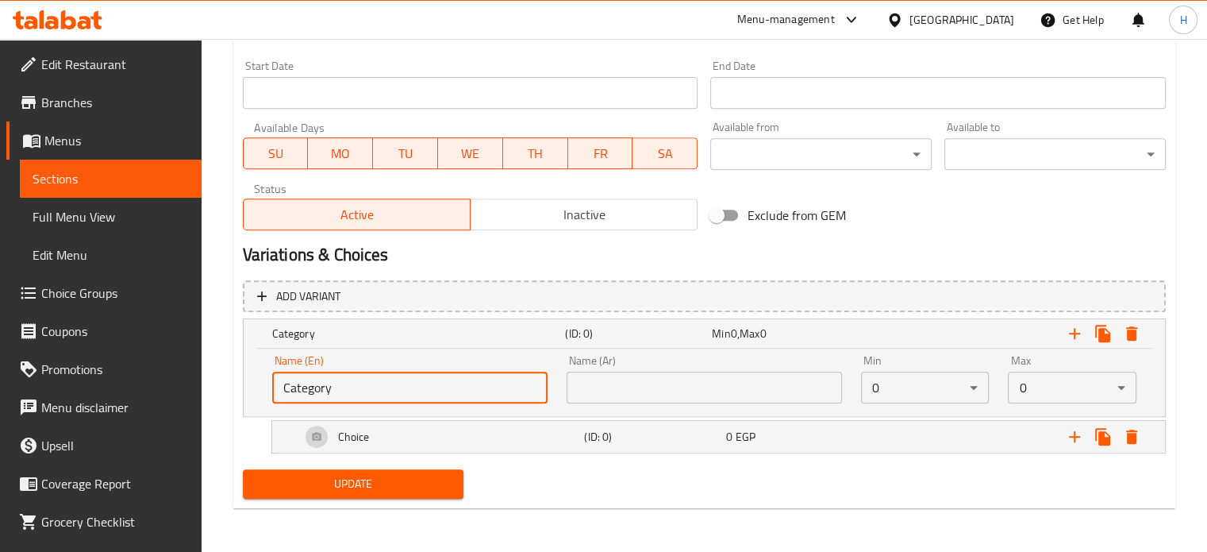
drag, startPoint x: 371, startPoint y: 388, endPoint x: 237, endPoint y: 388, distance: 133.3
click at [237, 388] on div "Add variant Category (ID: 0) Min 0 , Max 0 Name (En) Category Name (En) Name (A…" at bounding box center [704, 369] width 936 height 190
click at [313, 393] on input "text" at bounding box center [409, 387] width 275 height 32
type input "Your Choice Of Extras:"
click at [667, 393] on input "text" at bounding box center [704, 387] width 275 height 32
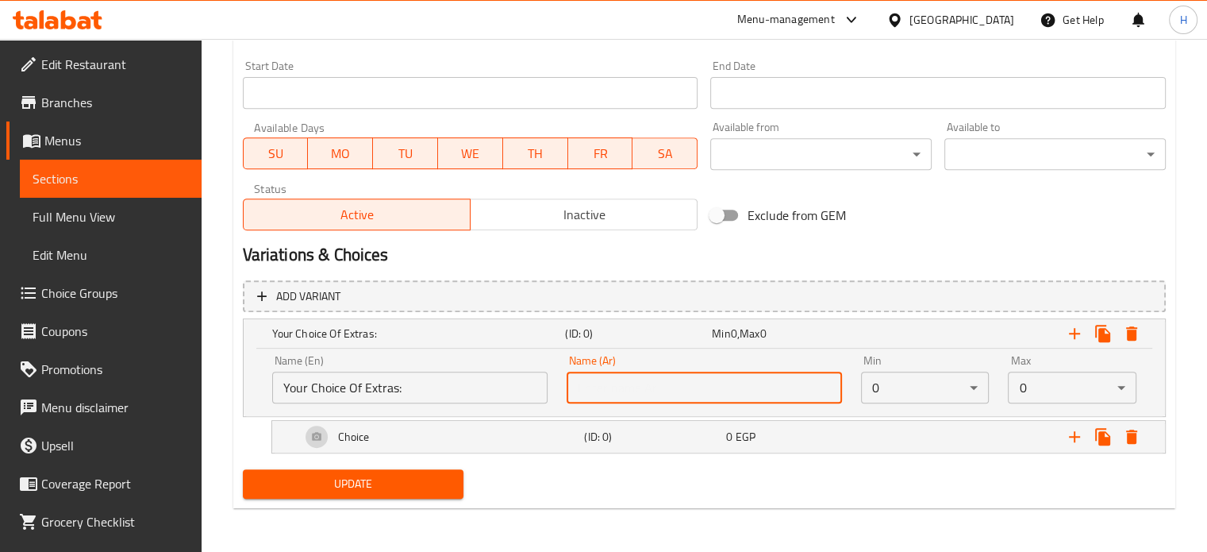
type input "إختيارك من الأضافات:"
click at [1070, 432] on icon "Expand" at bounding box center [1074, 436] width 19 height 19
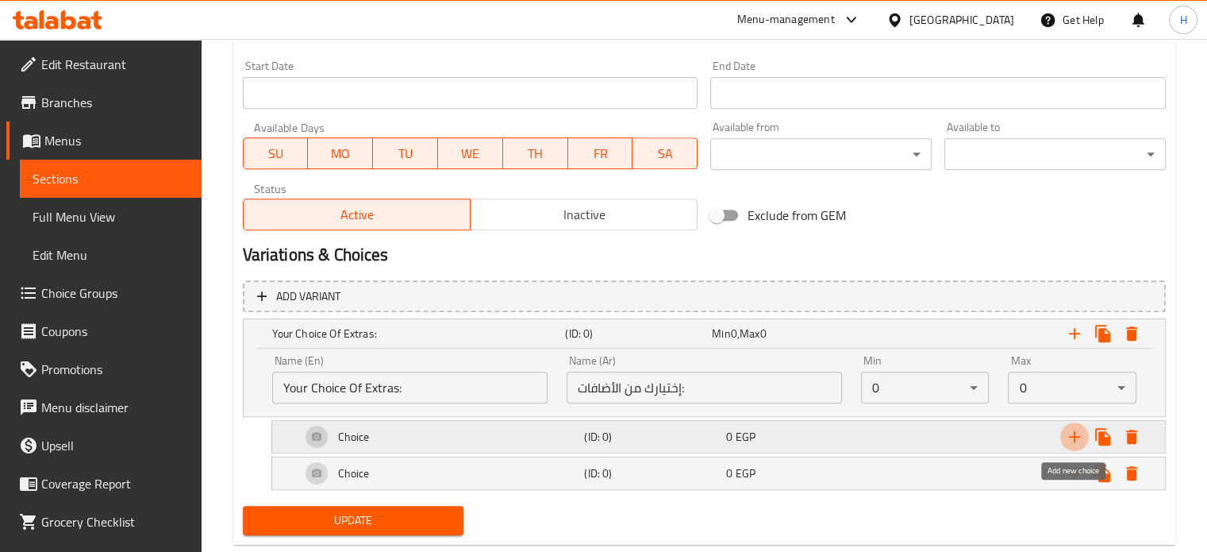
click at [1070, 432] on icon "Expand" at bounding box center [1074, 436] width 19 height 19
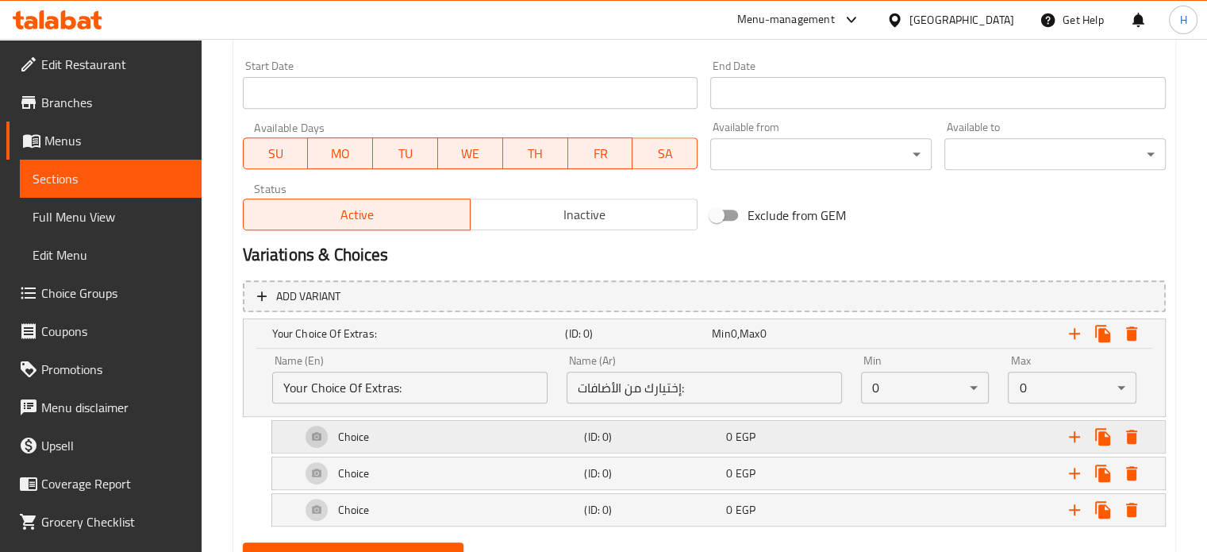
click at [935, 436] on div "Expand" at bounding box center [1007, 436] width 284 height 35
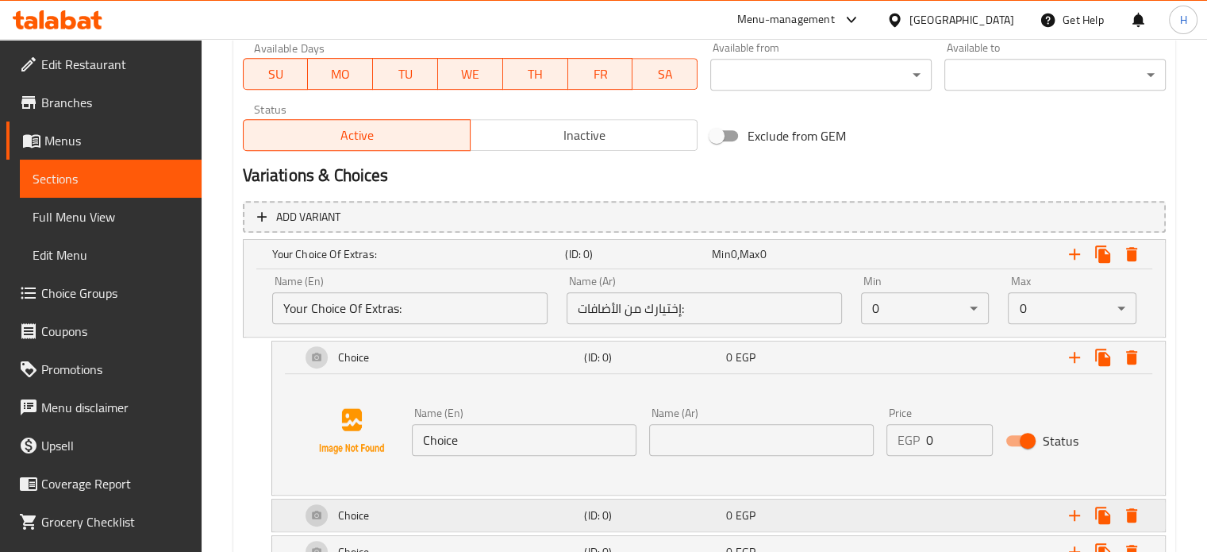
click at [714, 518] on h5 "(ID: 0)" at bounding box center [652, 515] width 136 height 16
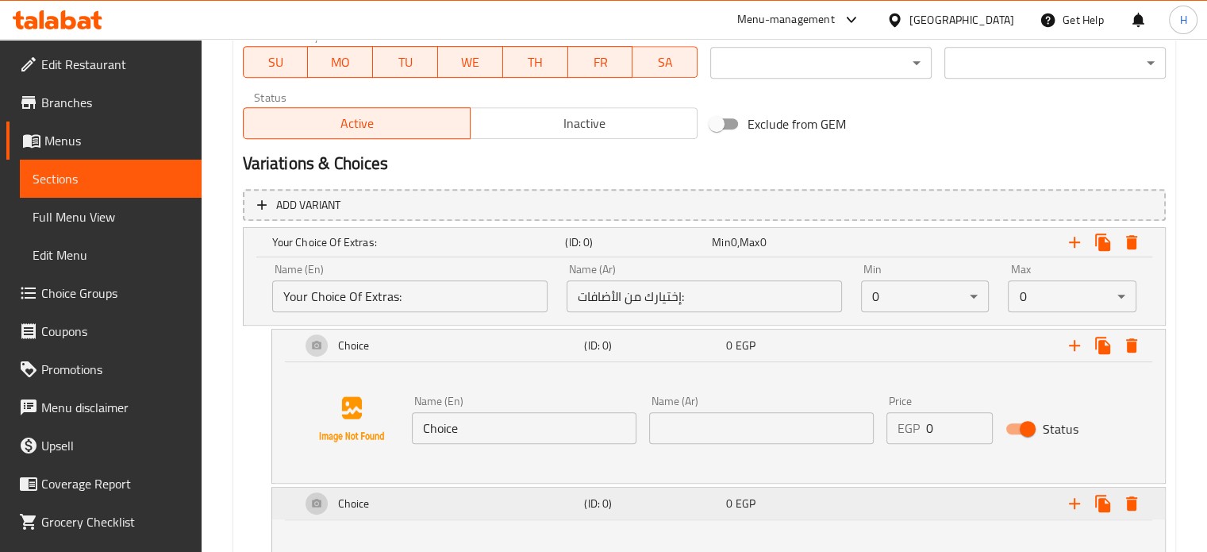
scroll to position [894, 0]
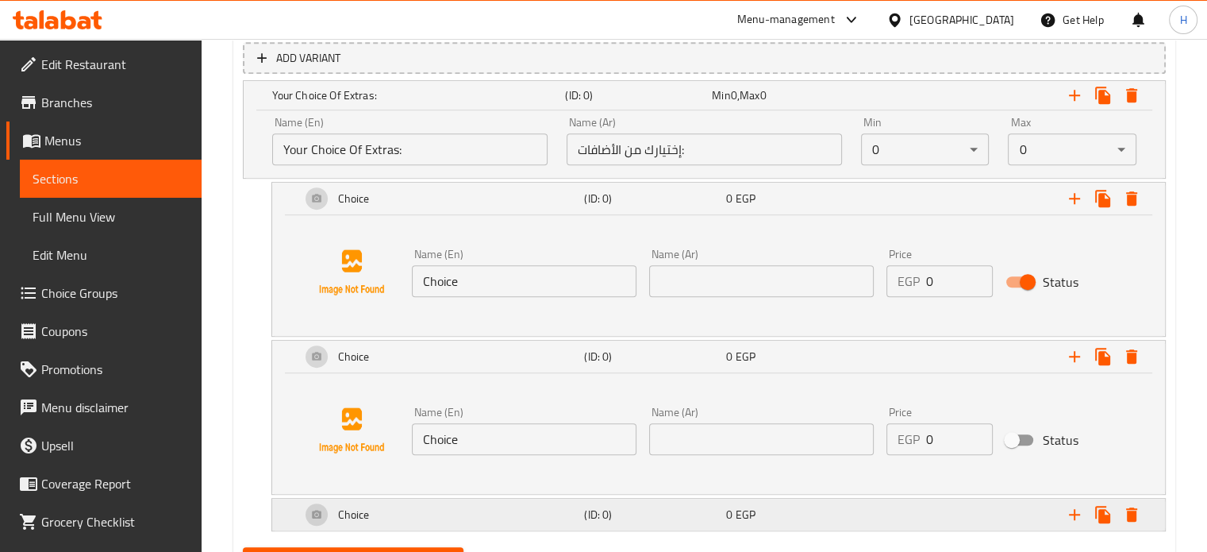
click at [612, 506] on h5 "(ID: 0)" at bounding box center [652, 514] width 136 height 16
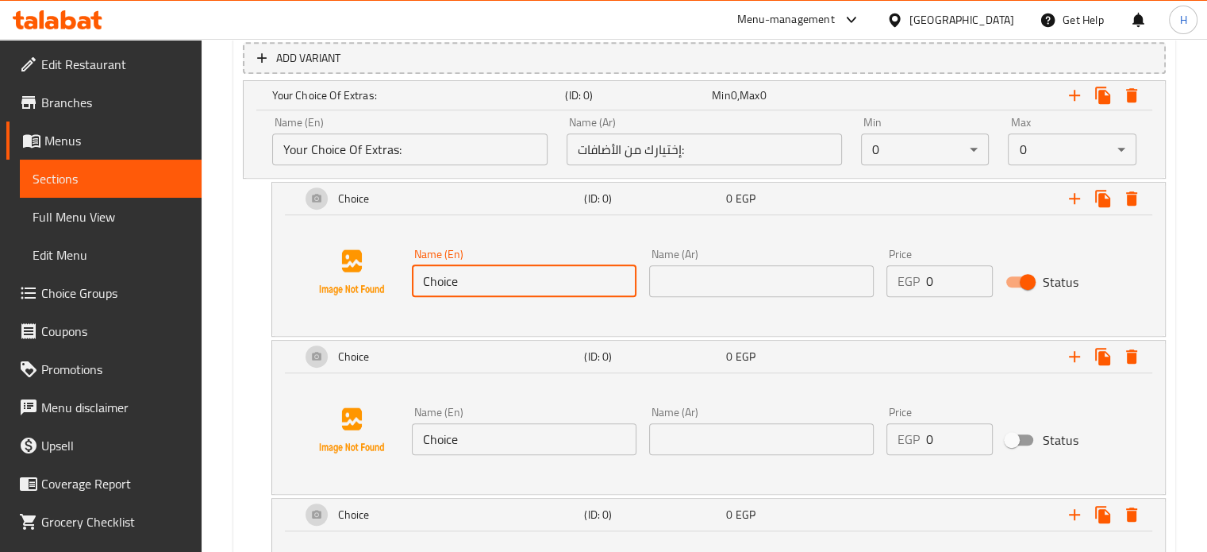
drag, startPoint x: 467, startPoint y: 281, endPoint x: 382, endPoint y: 273, distance: 85.3
click at [382, 273] on div "Name (En) Choice Name (En) Name (Ar) Name (Ar) Price EGP 0 Price Status" at bounding box center [718, 272] width 855 height 121
type input "ؤ"
type input "Chicken 100gm"
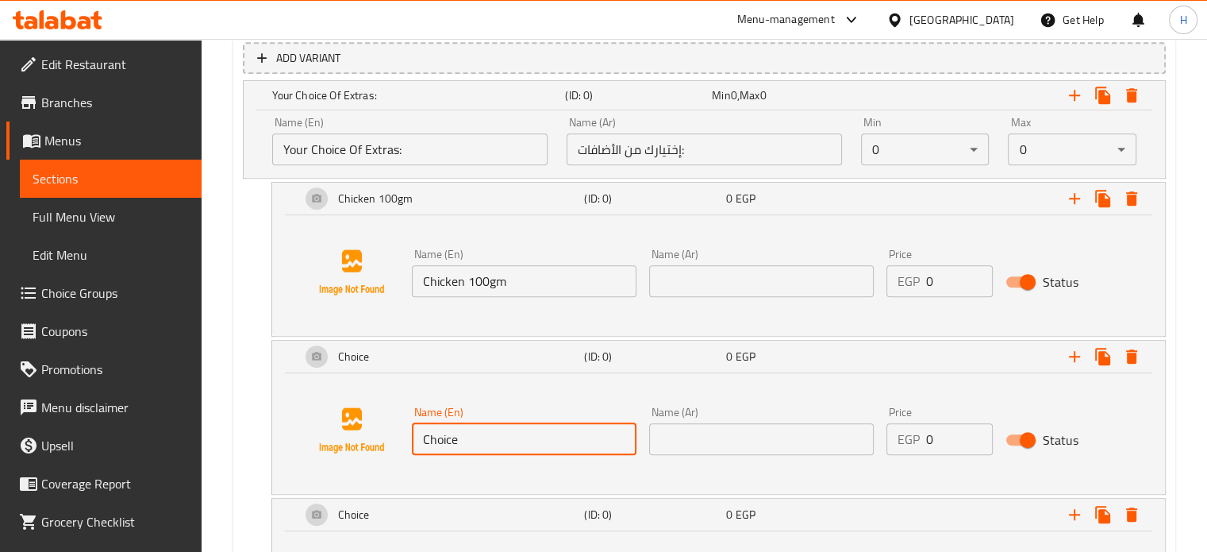
drag, startPoint x: 469, startPoint y: 440, endPoint x: 415, endPoint y: 437, distance: 54.1
click at [415, 437] on input "Choice" at bounding box center [524, 439] width 225 height 32
type input "Sweet Corn 50gm"
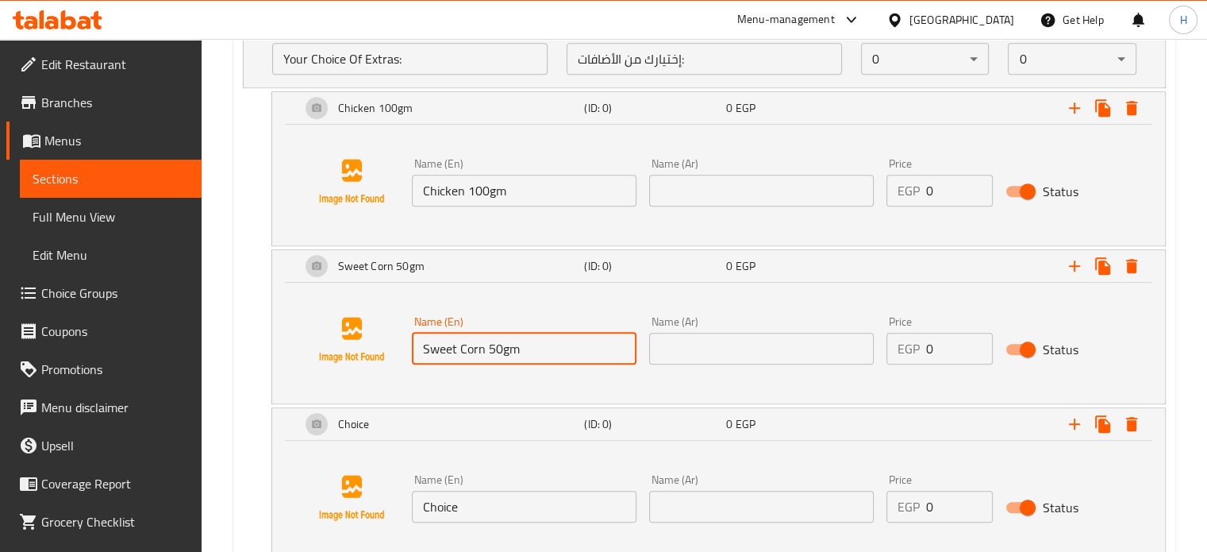
scroll to position [1052, 0]
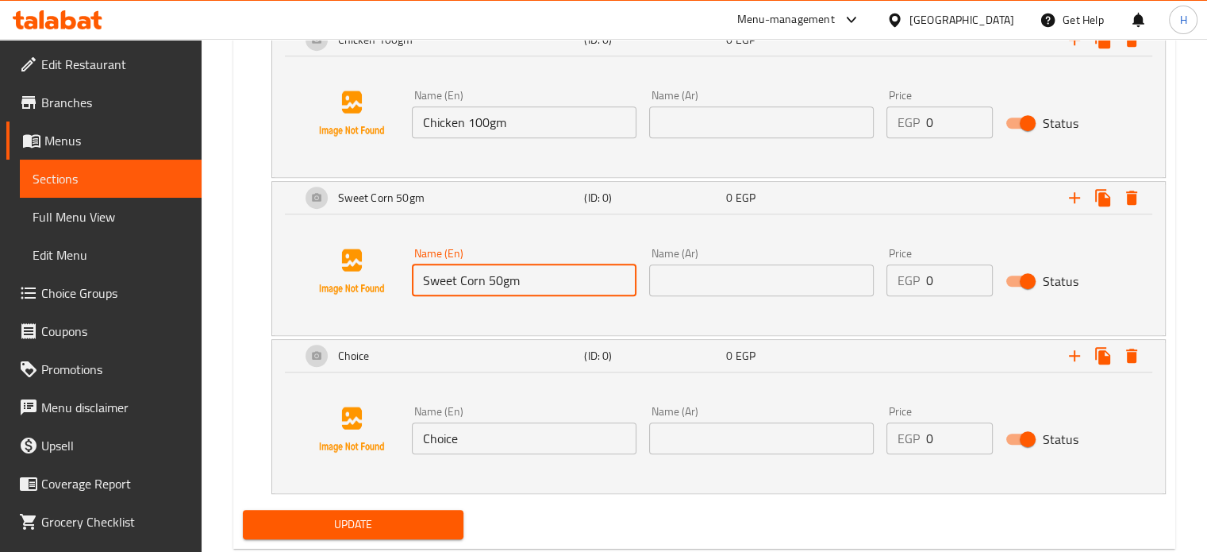
drag, startPoint x: 485, startPoint y: 431, endPoint x: 399, endPoint y: 431, distance: 85.7
click at [399, 431] on div "Name (En) Choice Name (En) Name (Ar) Name (Ar) Price EGP 0 Price Status" at bounding box center [718, 429] width 855 height 121
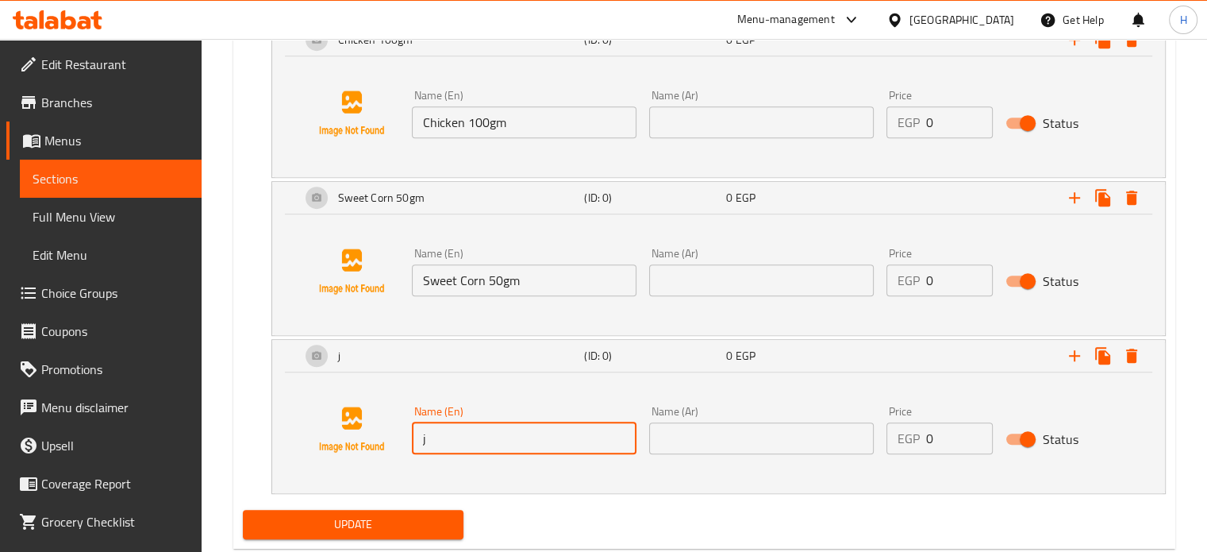
type input "Jalapeno 50gm"
click at [1070, 359] on icon "Expand" at bounding box center [1074, 355] width 19 height 19
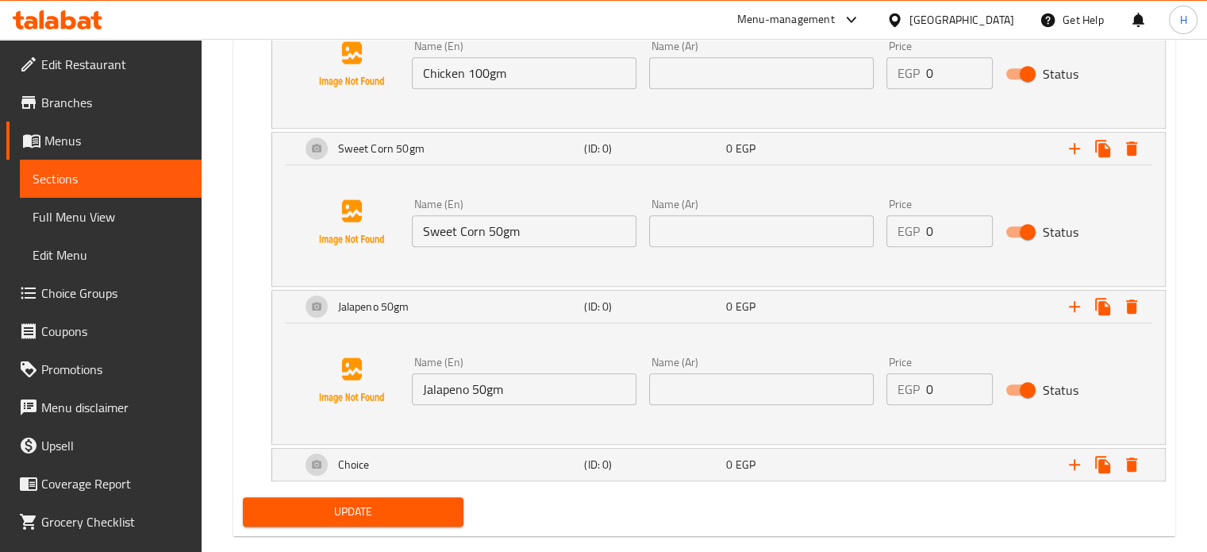
scroll to position [1128, 0]
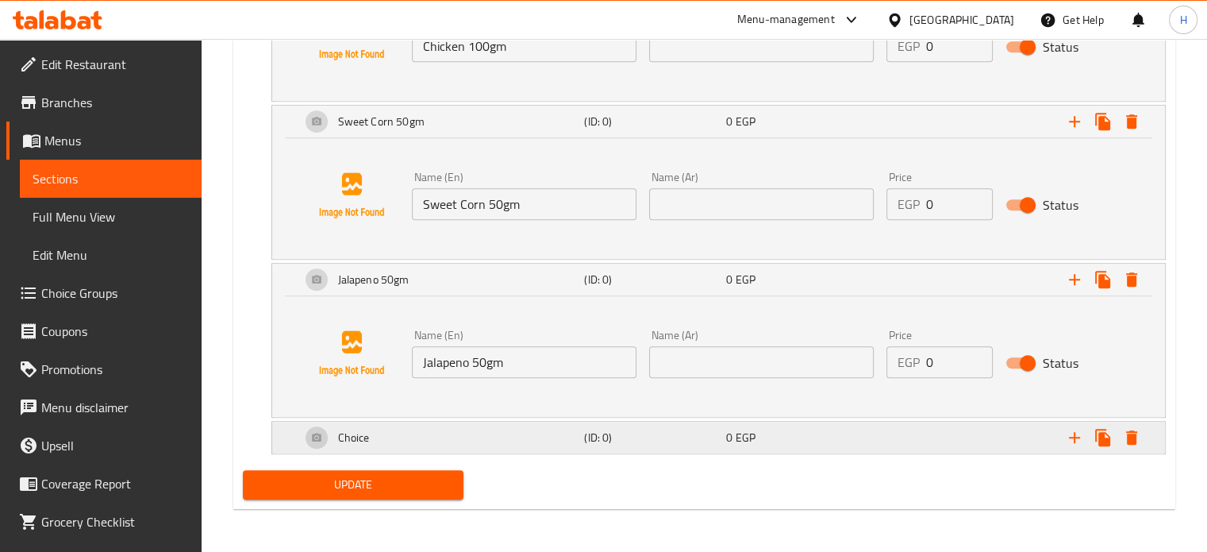
click at [676, 436] on h5 "(ID: 0)" at bounding box center [652, 437] width 136 height 16
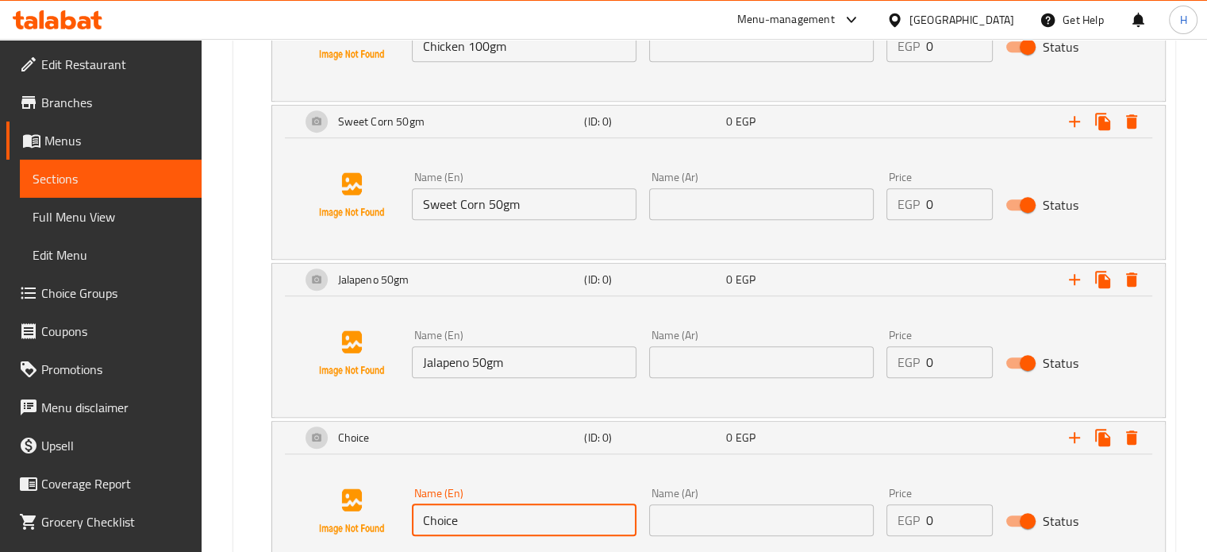
drag, startPoint x: 473, startPoint y: 517, endPoint x: 413, endPoint y: 521, distance: 60.4
click at [413, 521] on input "Choice" at bounding box center [524, 520] width 225 height 32
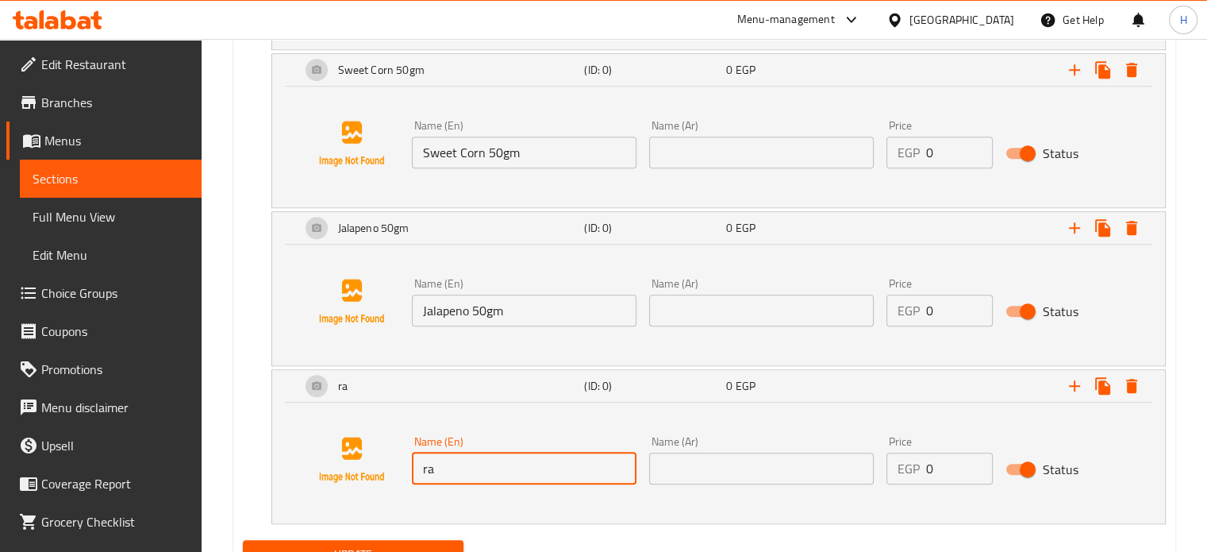
scroll to position [1208, 0]
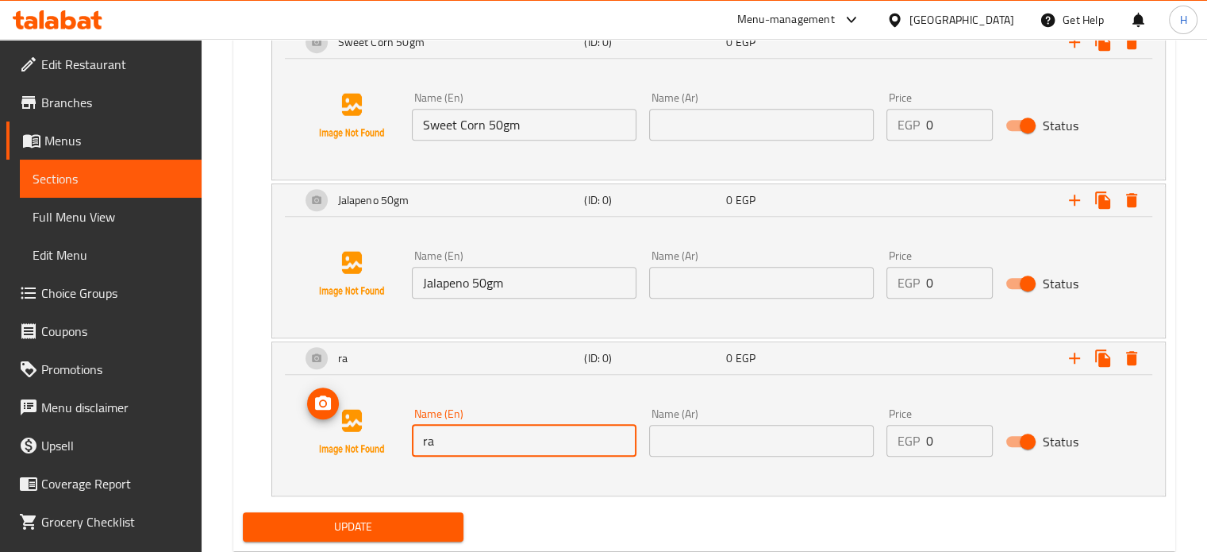
drag, startPoint x: 468, startPoint y: 444, endPoint x: 363, endPoint y: 442, distance: 105.6
click at [363, 442] on div "Name (En) ra Name (En) Name (Ar) Name (Ar) Price EGP 0 Price Status" at bounding box center [718, 431] width 855 height 121
drag, startPoint x: 448, startPoint y: 436, endPoint x: 406, endPoint y: 436, distance: 42.1
click at [406, 436] on div "Name (En) Sa Name (En)" at bounding box center [524, 432] width 237 height 61
paste input "Ranch"
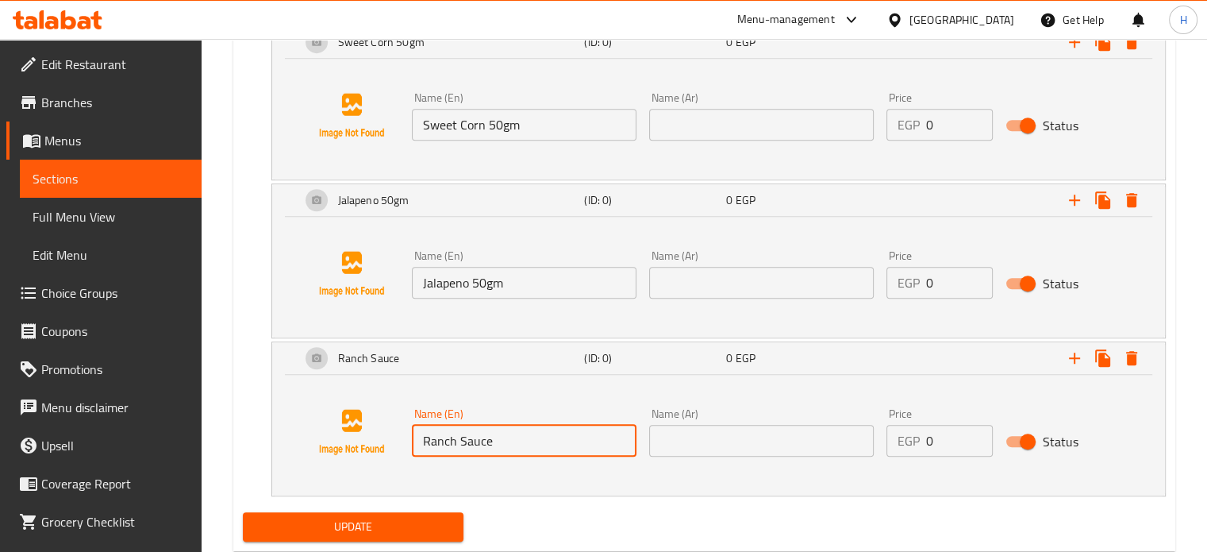
type input "Ranch Sauce"
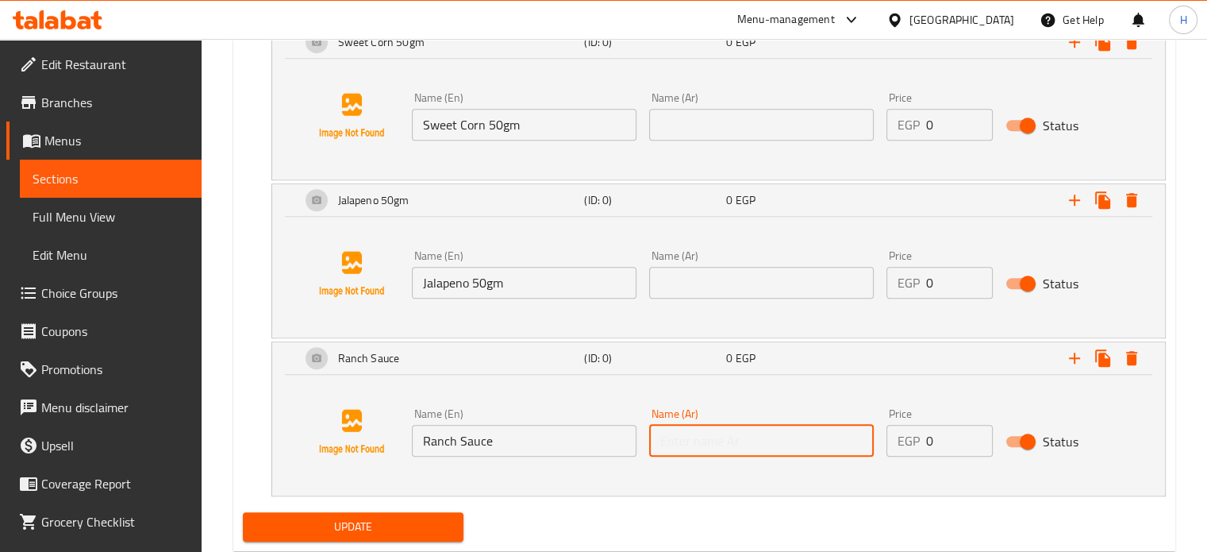
click at [718, 436] on input "text" at bounding box center [761, 441] width 225 height 32
type input "صوص رانش"
click at [755, 288] on input "text" at bounding box center [761, 283] width 225 height 32
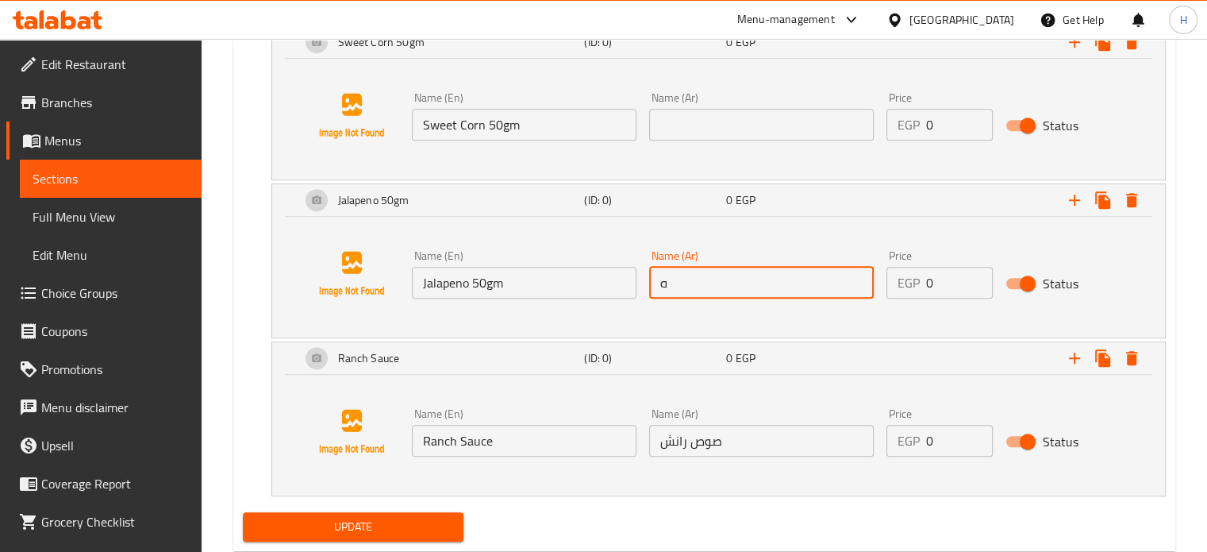
type input "هلابينو 50جم"
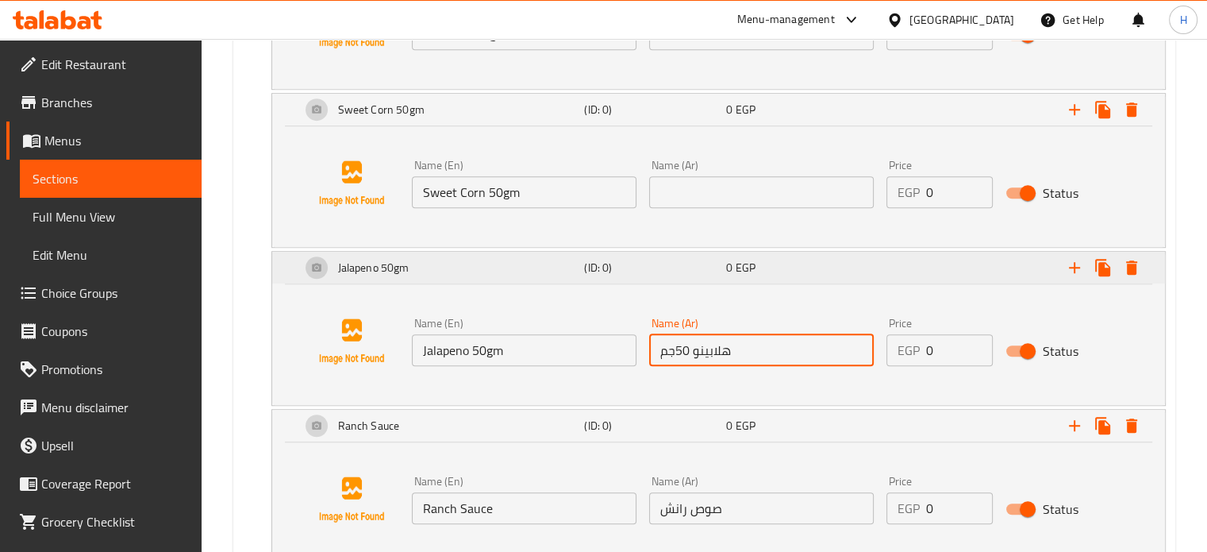
scroll to position [1049, 0]
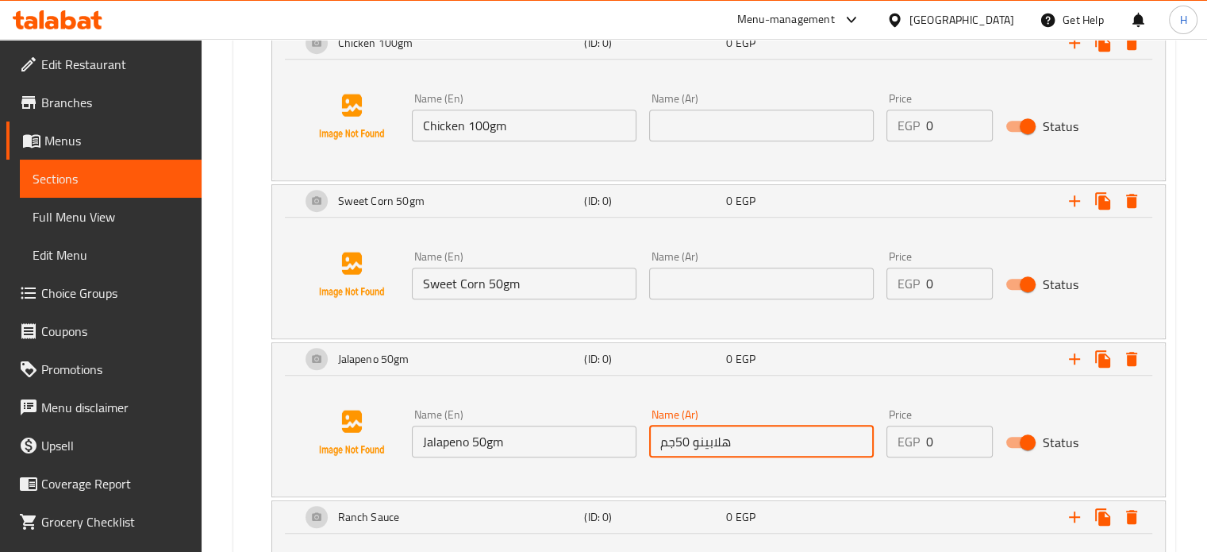
click at [705, 267] on input "text" at bounding box center [761, 283] width 225 height 32
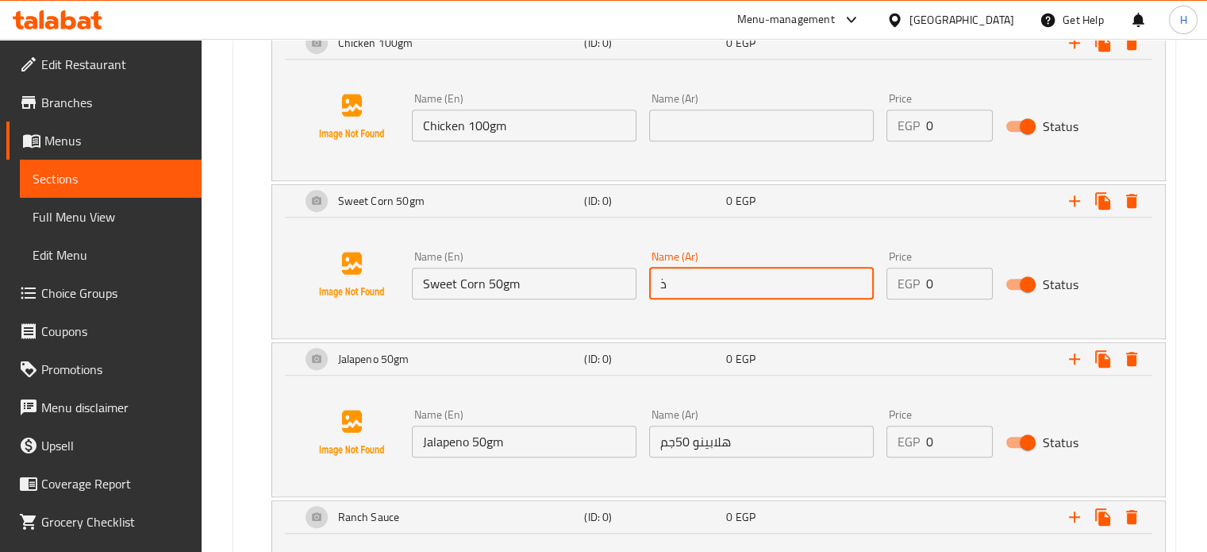
type input "ذره حلوة 50جم"
click at [736, 130] on input "text" at bounding box center [761, 126] width 225 height 32
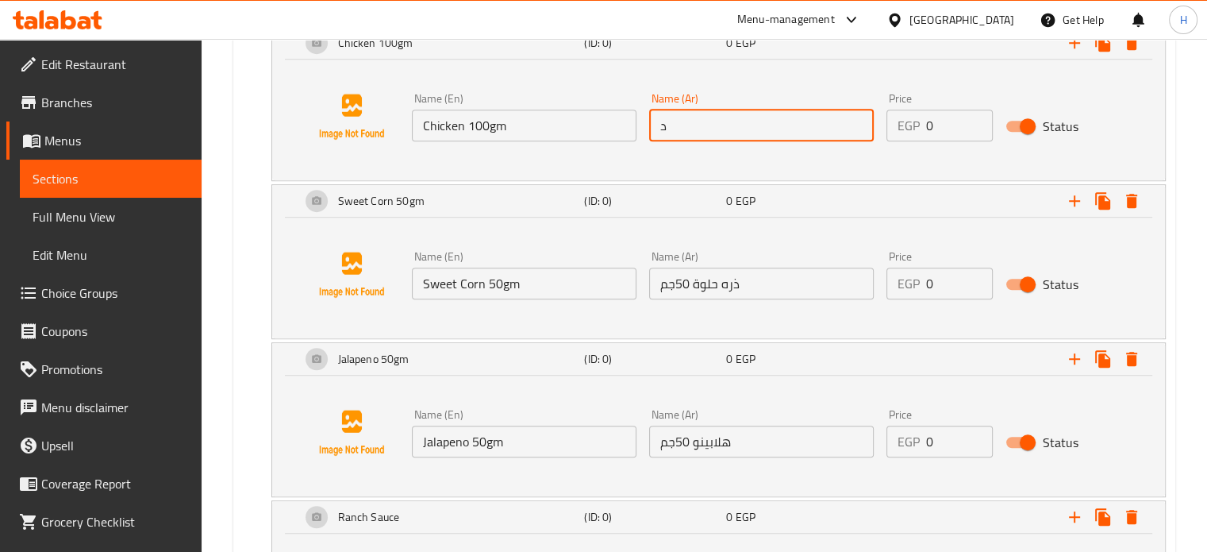
type input "دجاج 100جم"
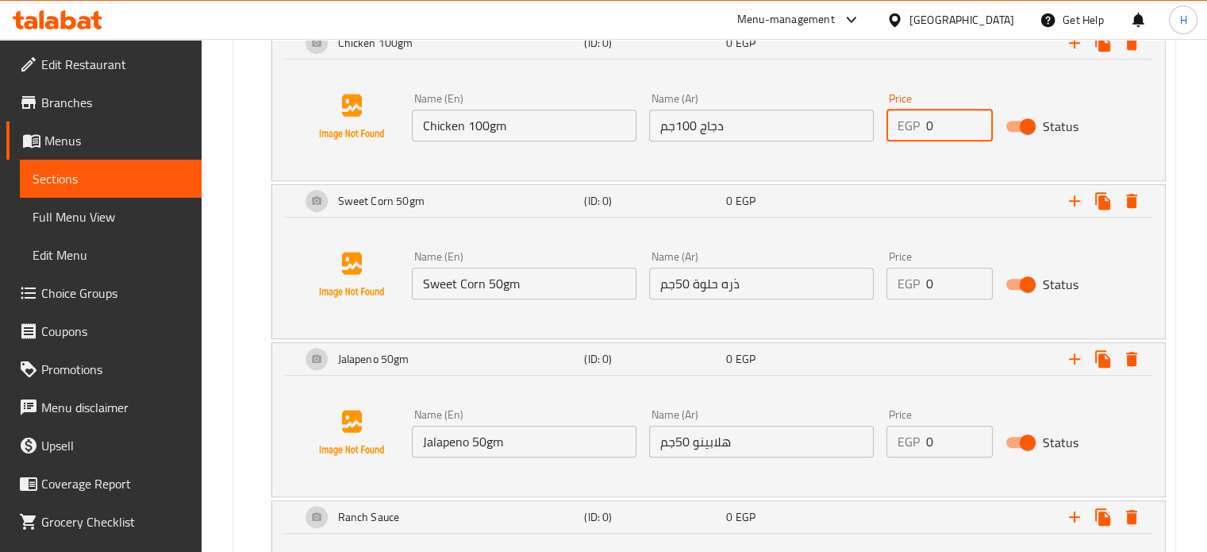
drag, startPoint x: 931, startPoint y: 132, endPoint x: 887, endPoint y: 127, distance: 43.9
click at [887, 127] on div "EGP 0 Price" at bounding box center [939, 126] width 106 height 32
type input "60"
drag, startPoint x: 952, startPoint y: 279, endPoint x: 895, endPoint y: 269, distance: 57.9
click at [895, 269] on div "EGP 0 Price" at bounding box center [939, 283] width 106 height 32
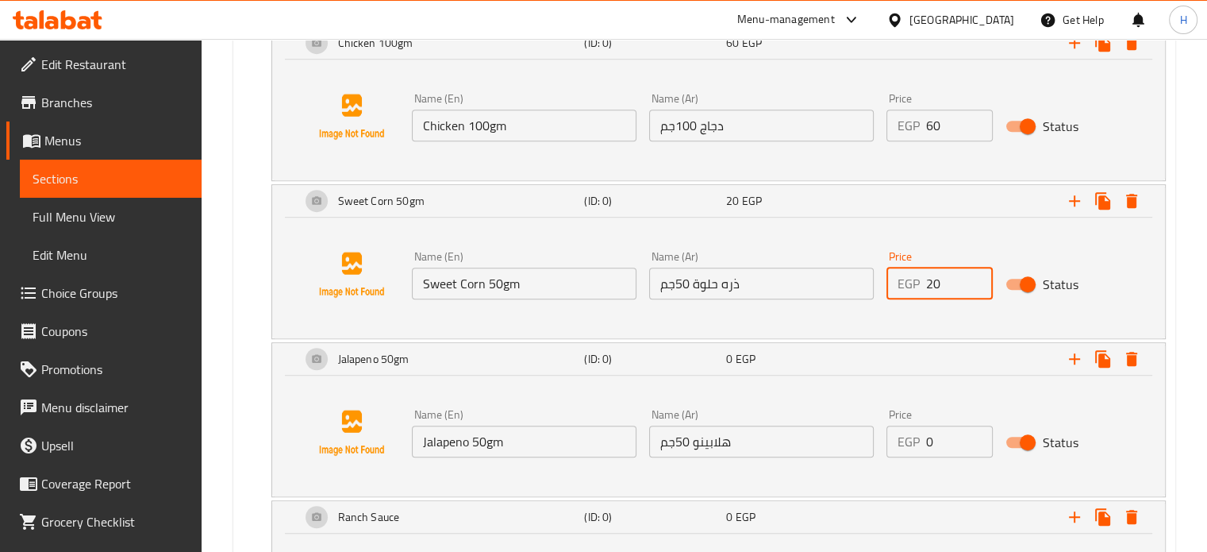
type input "20"
drag, startPoint x: 959, startPoint y: 440, endPoint x: 894, endPoint y: 436, distance: 64.4
click at [894, 436] on div "EGP 0 Price" at bounding box center [939, 441] width 106 height 32
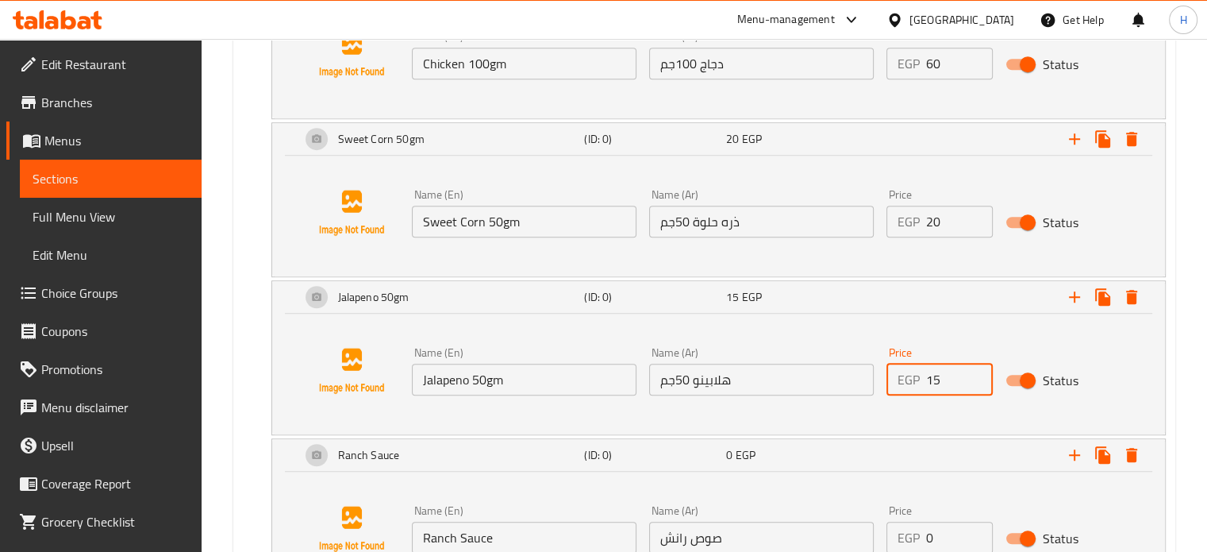
scroll to position [1208, 0]
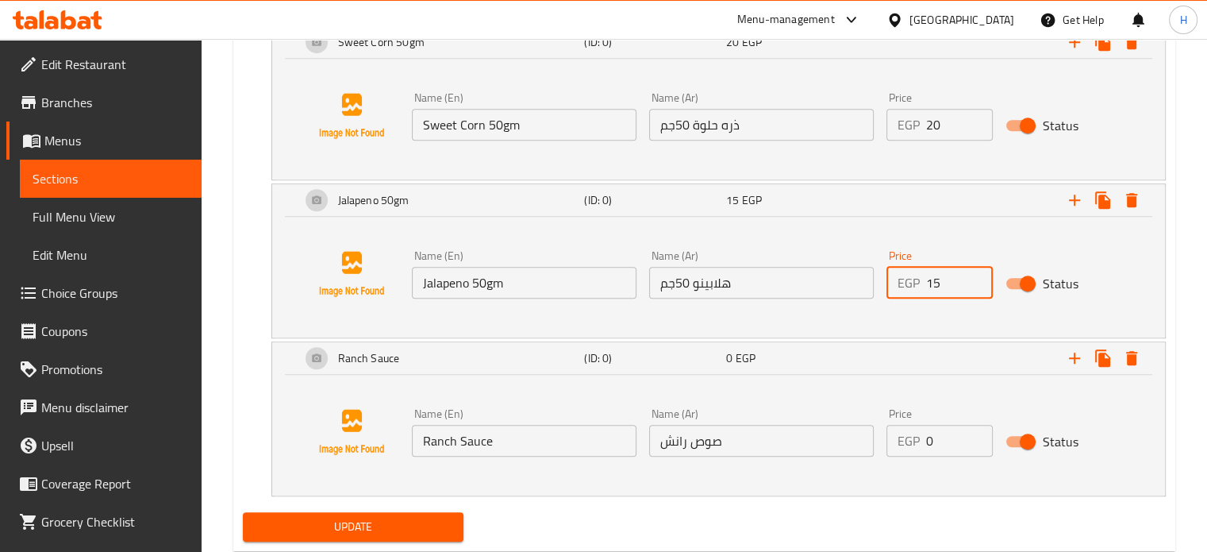
type input "15"
drag, startPoint x: 946, startPoint y: 439, endPoint x: 917, endPoint y: 438, distance: 28.6
click at [917, 438] on div "EGP 0 Price" at bounding box center [939, 441] width 106 height 32
type input "20"
click at [368, 518] on span "Update" at bounding box center [354, 527] width 196 height 20
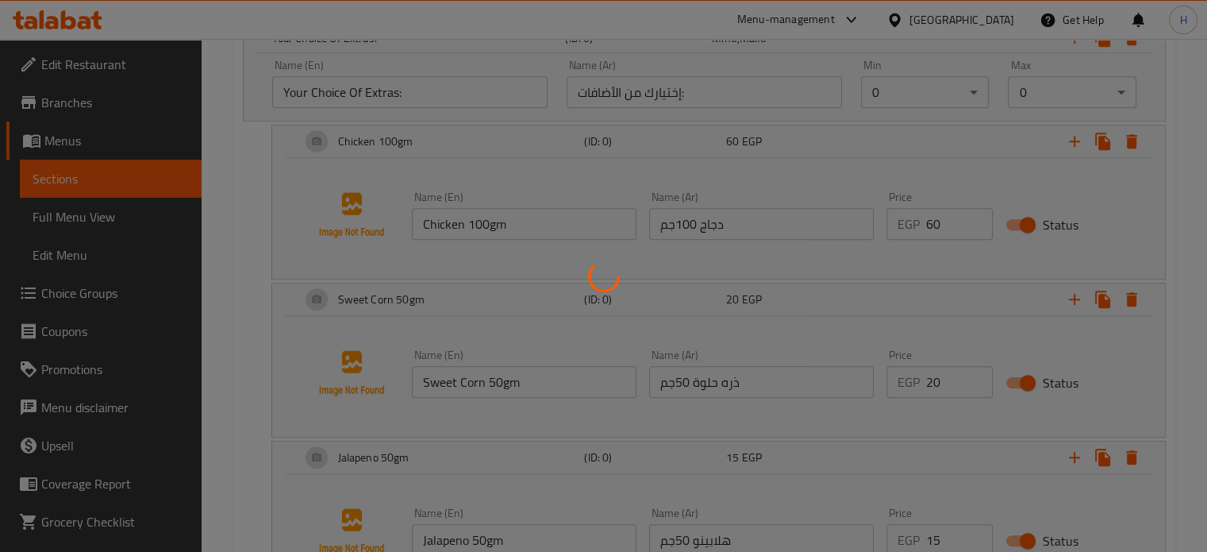
scroll to position [811, 0]
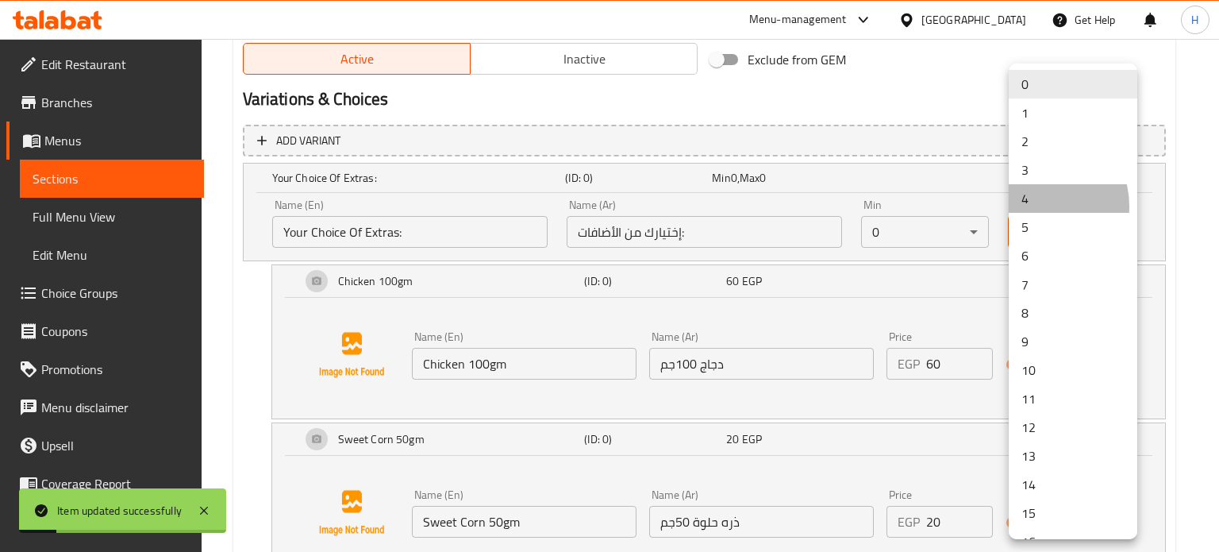
click at [1034, 206] on li "4" at bounding box center [1073, 198] width 129 height 29
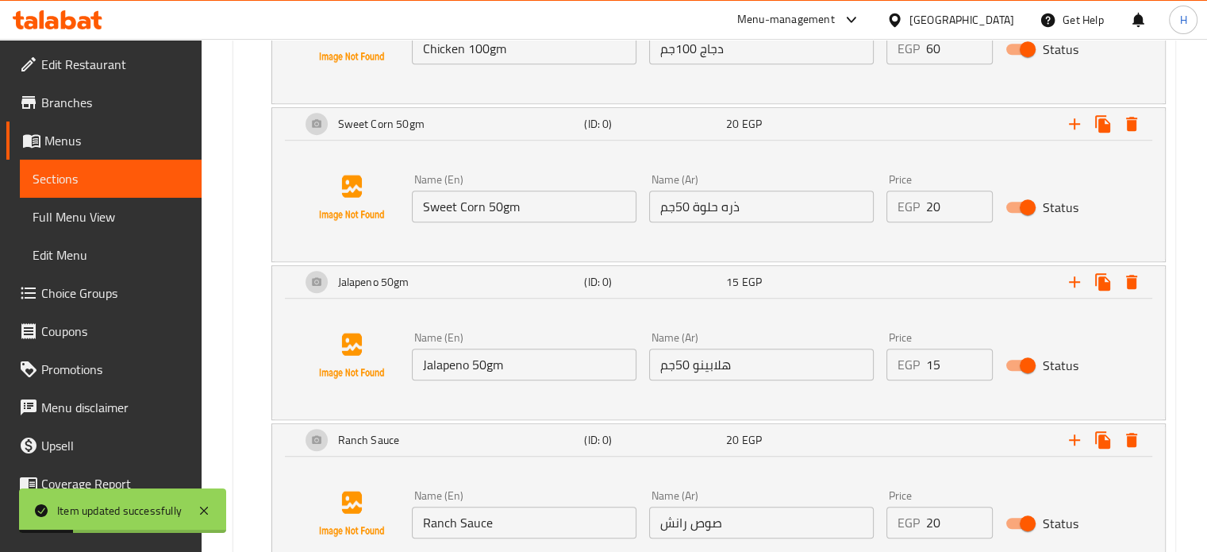
scroll to position [1208, 0]
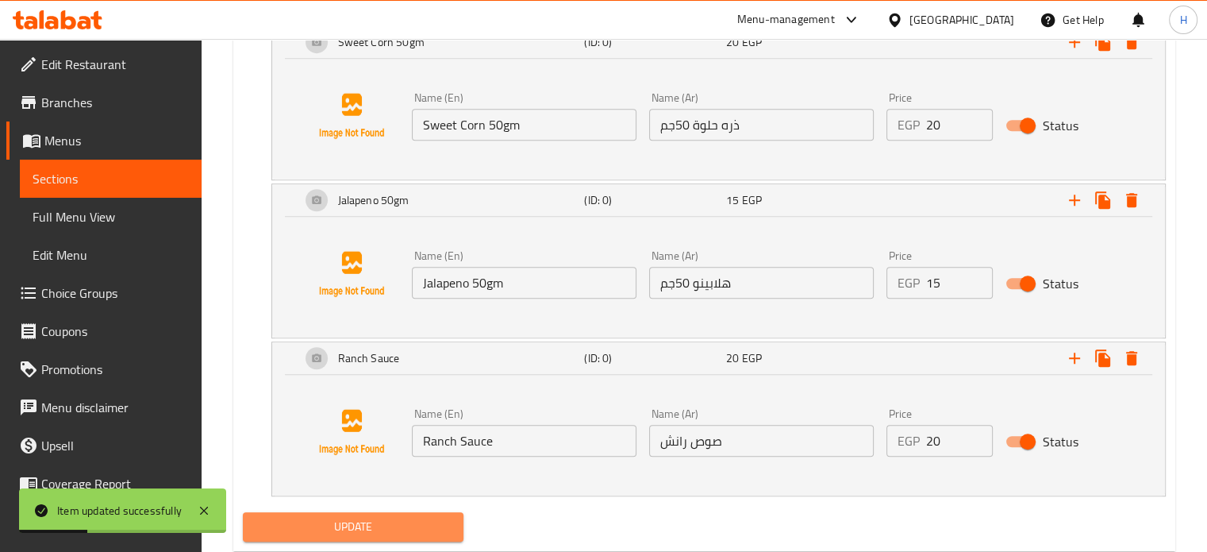
click at [434, 532] on span "Update" at bounding box center [354, 527] width 196 height 20
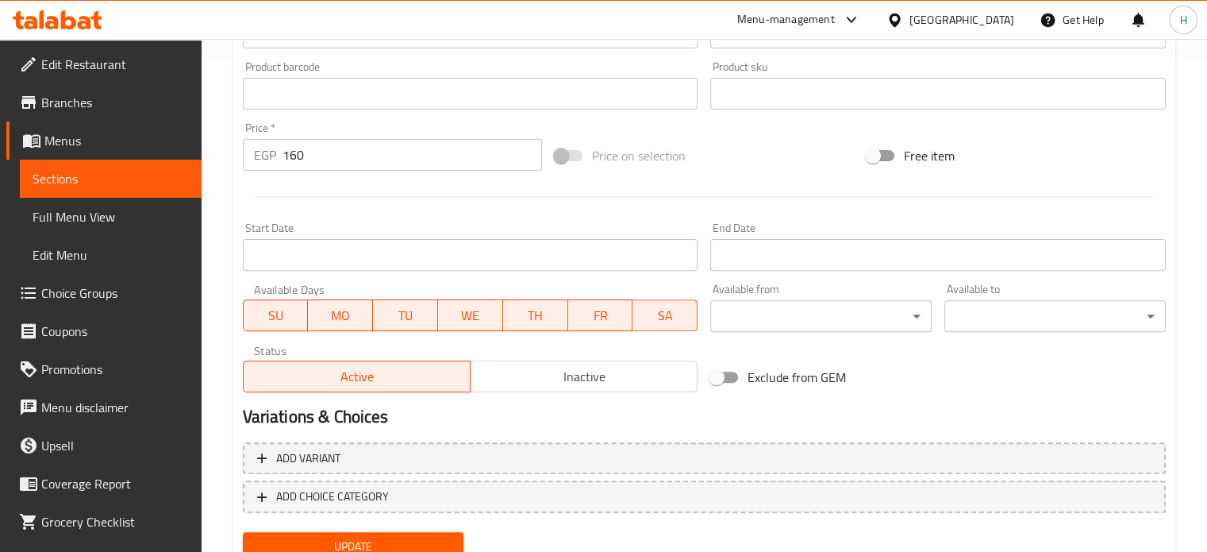
scroll to position [556, 0]
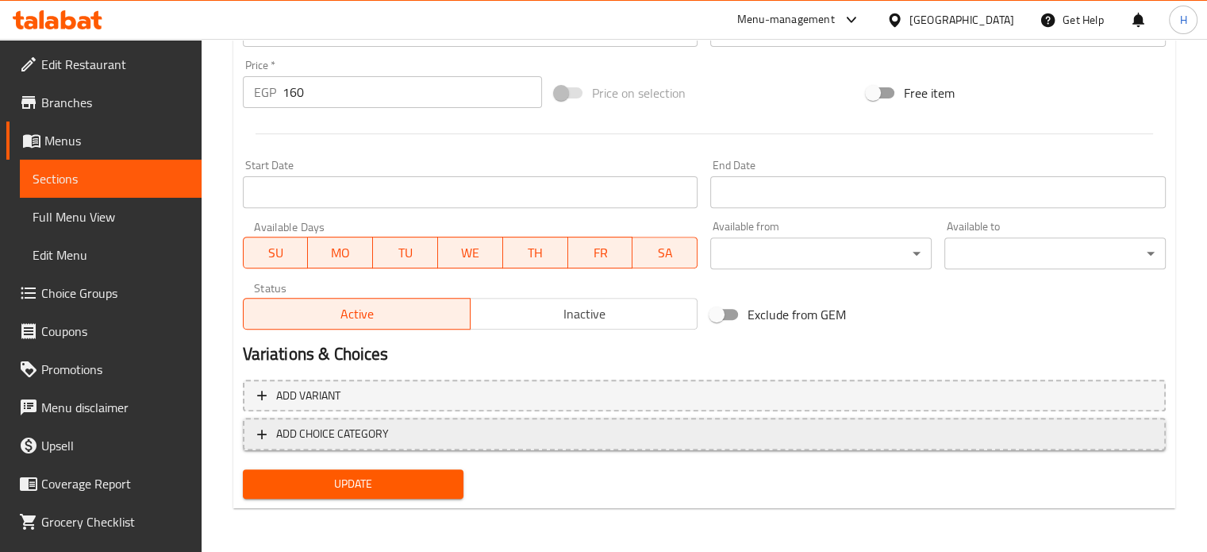
click at [379, 440] on span "ADD CHOICE CATEGORY" at bounding box center [332, 434] width 113 height 20
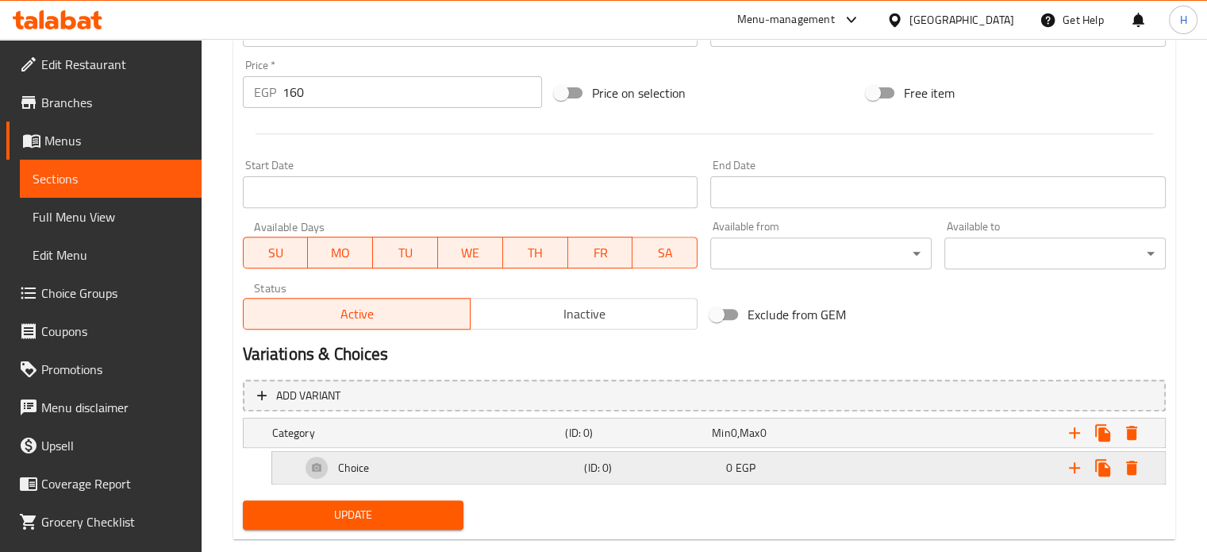
click at [1073, 471] on icon "Expand" at bounding box center [1074, 467] width 19 height 19
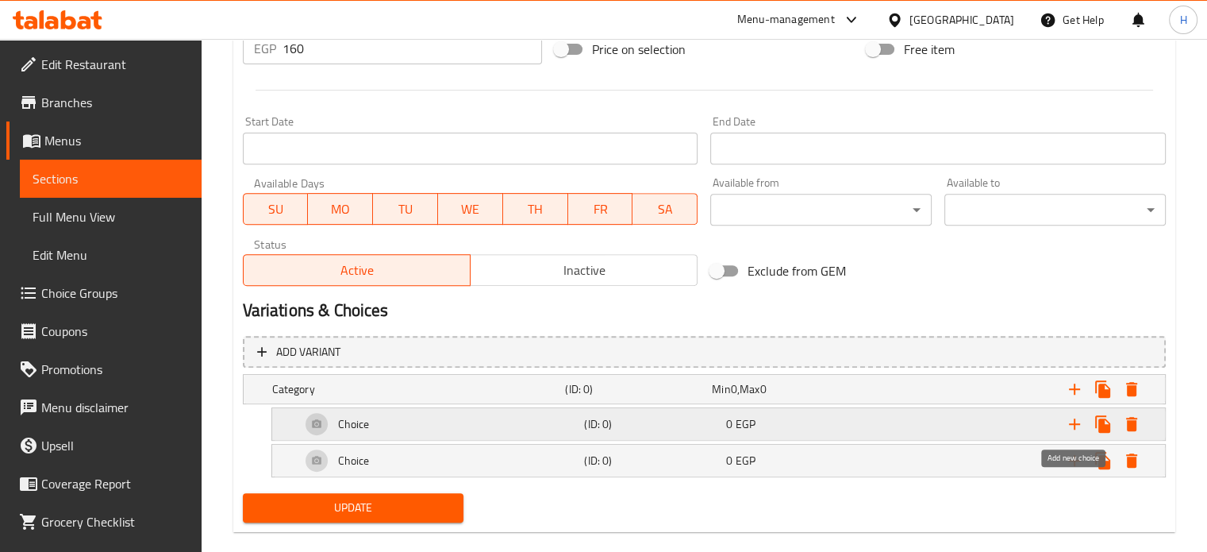
scroll to position [623, 0]
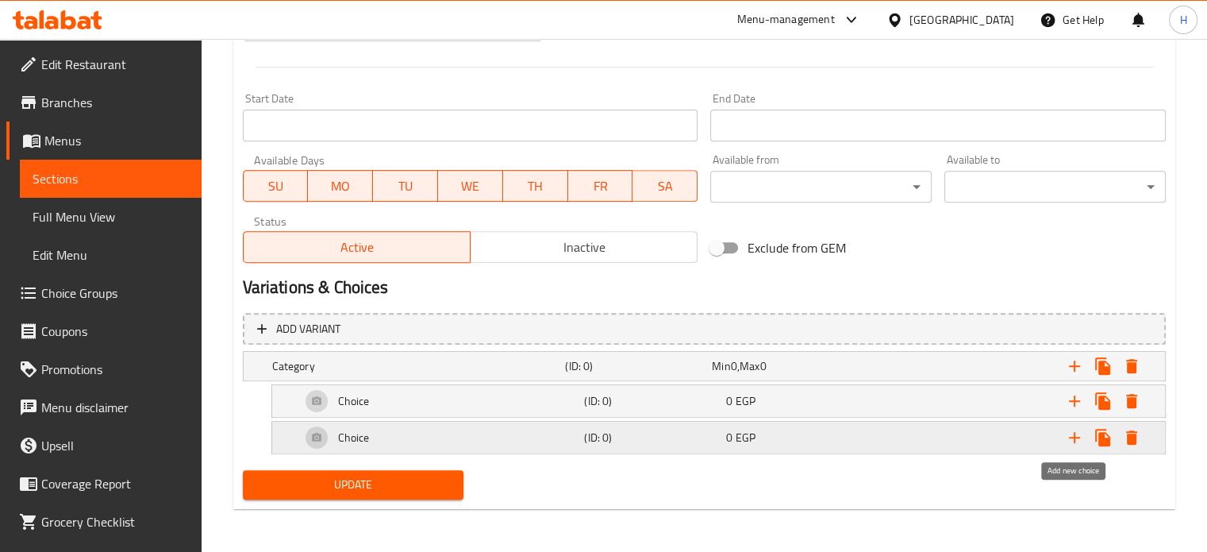
click at [1074, 435] on icon "Expand" at bounding box center [1074, 437] width 11 height 11
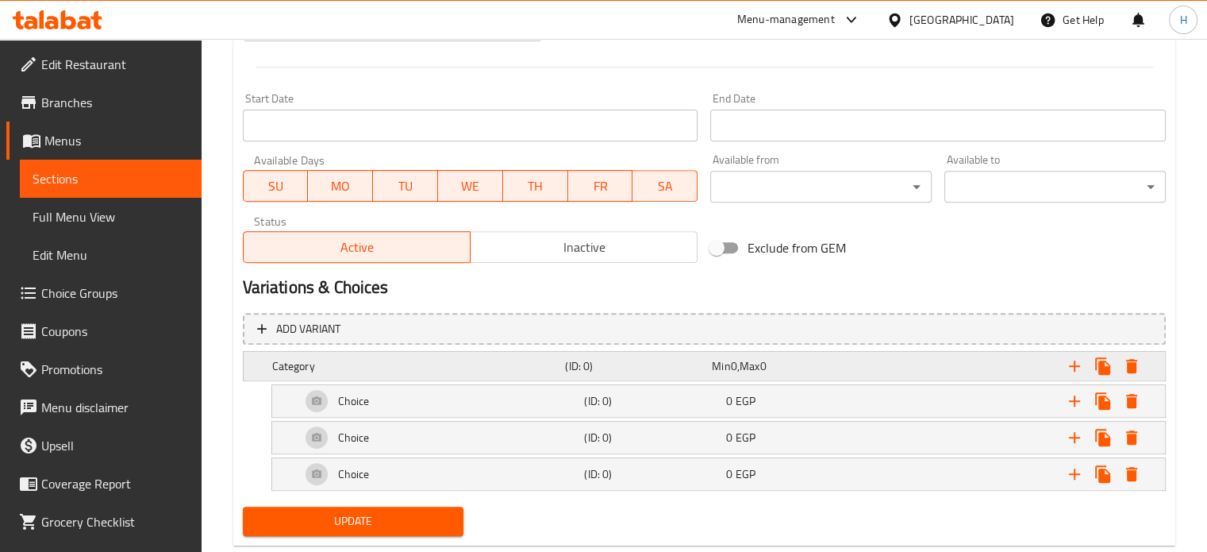
click at [566, 367] on h5 "(ID: 0)" at bounding box center [635, 366] width 140 height 16
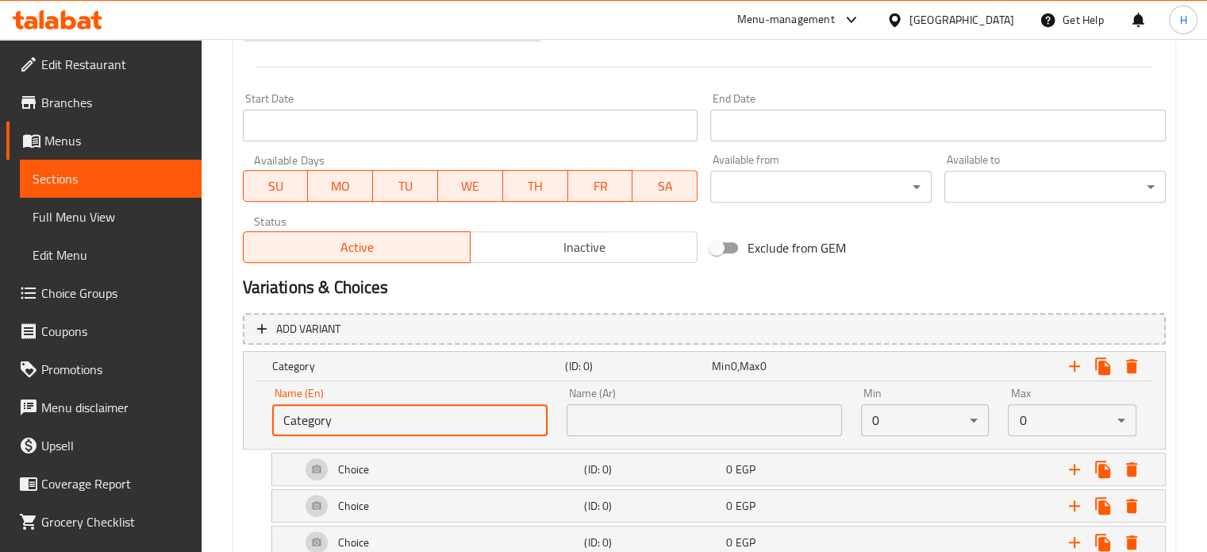
drag, startPoint x: 381, startPoint y: 425, endPoint x: 257, endPoint y: 400, distance: 126.2
click at [257, 400] on div "Name (En) Category Name (En) Name (Ar) Name (Ar) Min 0 ​ Max 0 ​" at bounding box center [704, 414] width 921 height 67
click at [342, 421] on input "text" at bounding box center [409, 420] width 275 height 32
type input "Your Choice Of Extras:"
drag, startPoint x: 678, startPoint y: 424, endPoint x: 680, endPoint y: 413, distance: 11.4
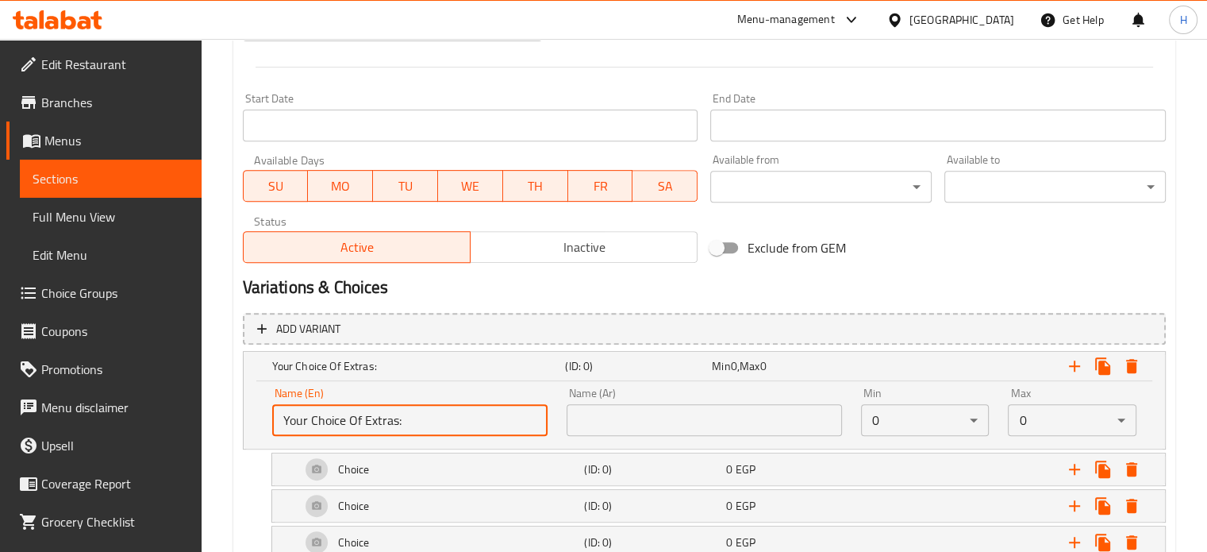
click at [678, 424] on input "text" at bounding box center [704, 420] width 275 height 32
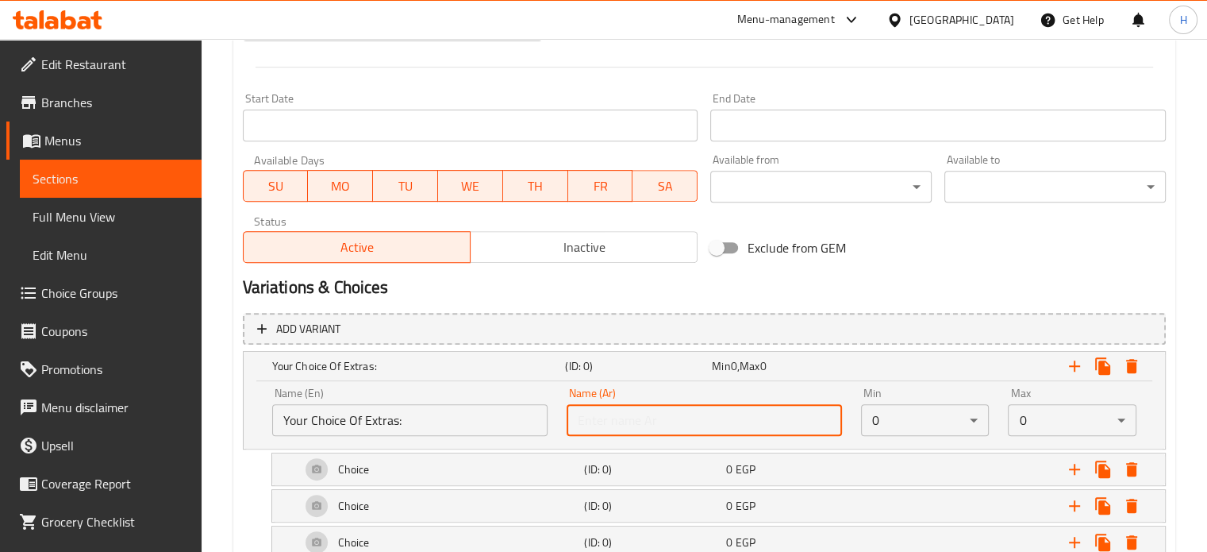
type input "إختيارك من الأضافات:"
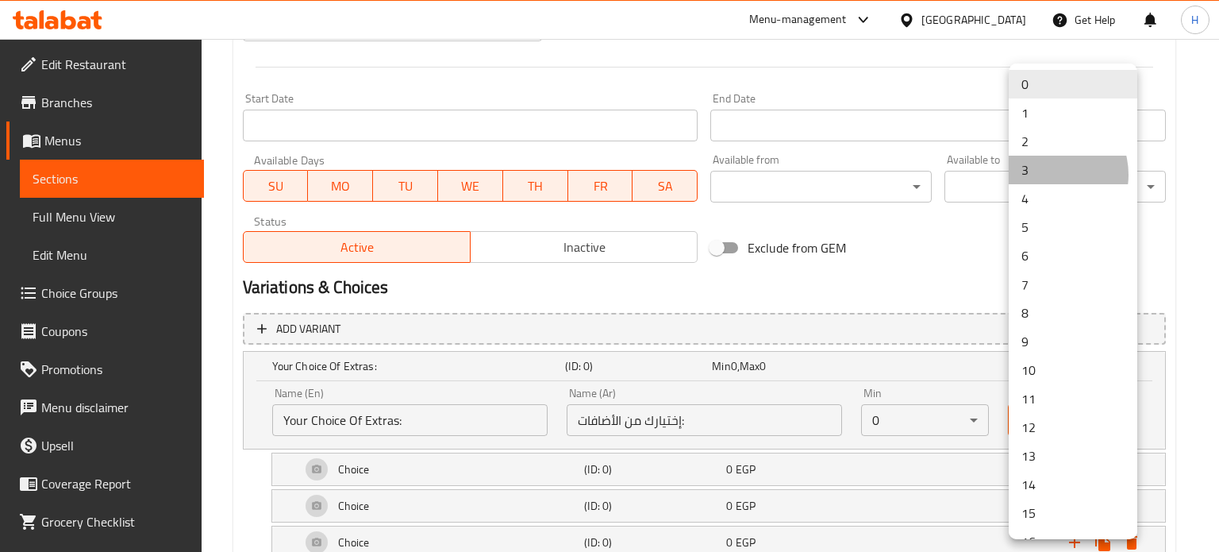
click at [1045, 175] on li "3" at bounding box center [1073, 170] width 129 height 29
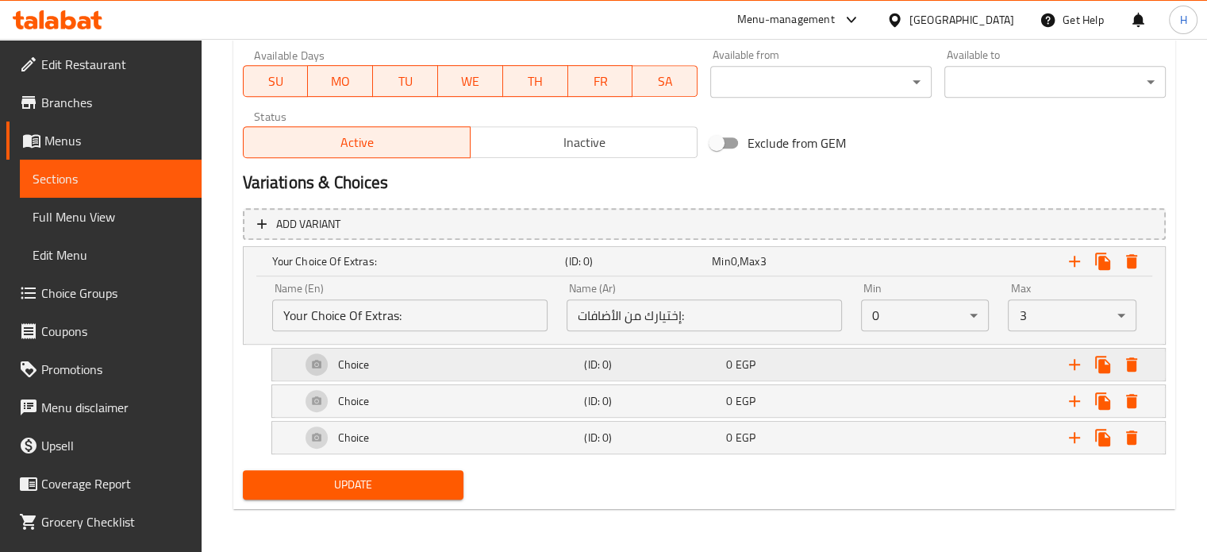
click at [425, 371] on div "Choice" at bounding box center [440, 364] width 284 height 38
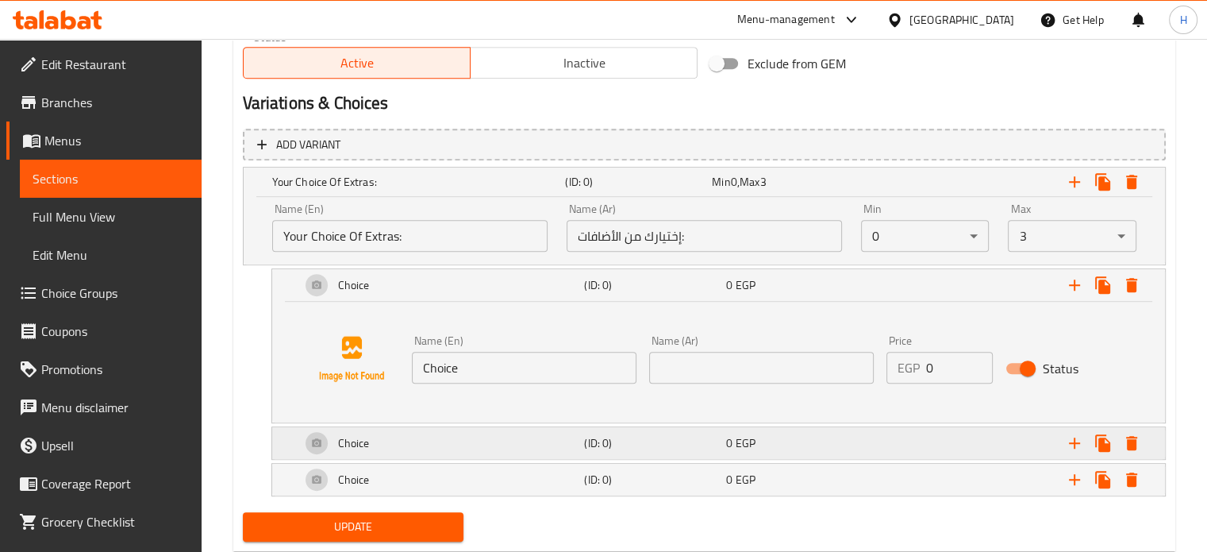
click at [467, 452] on div "Choice" at bounding box center [440, 443] width 284 height 38
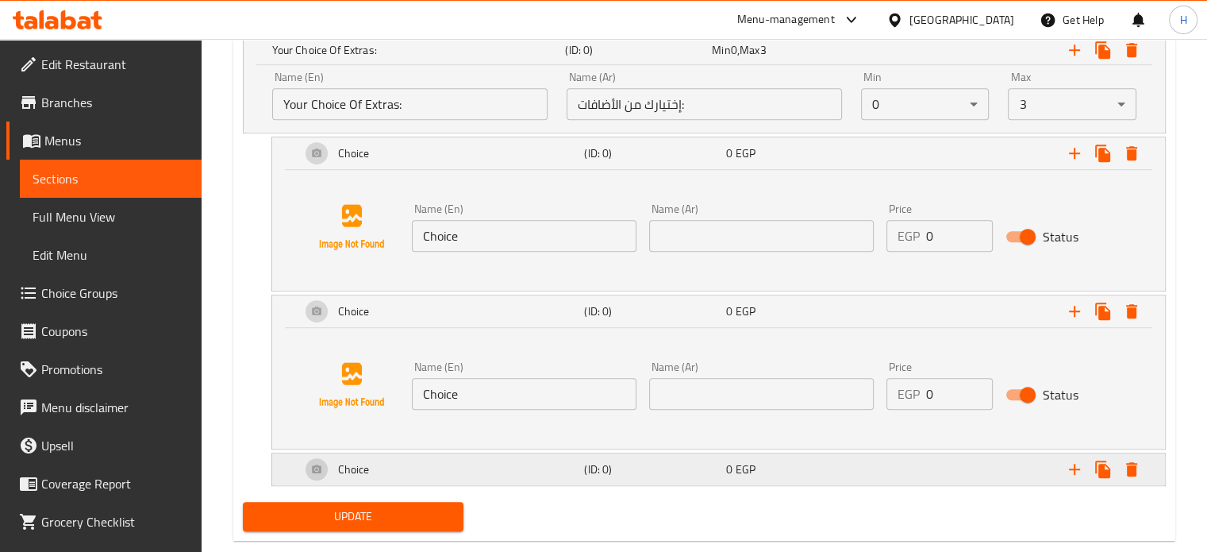
scroll to position [966, 0]
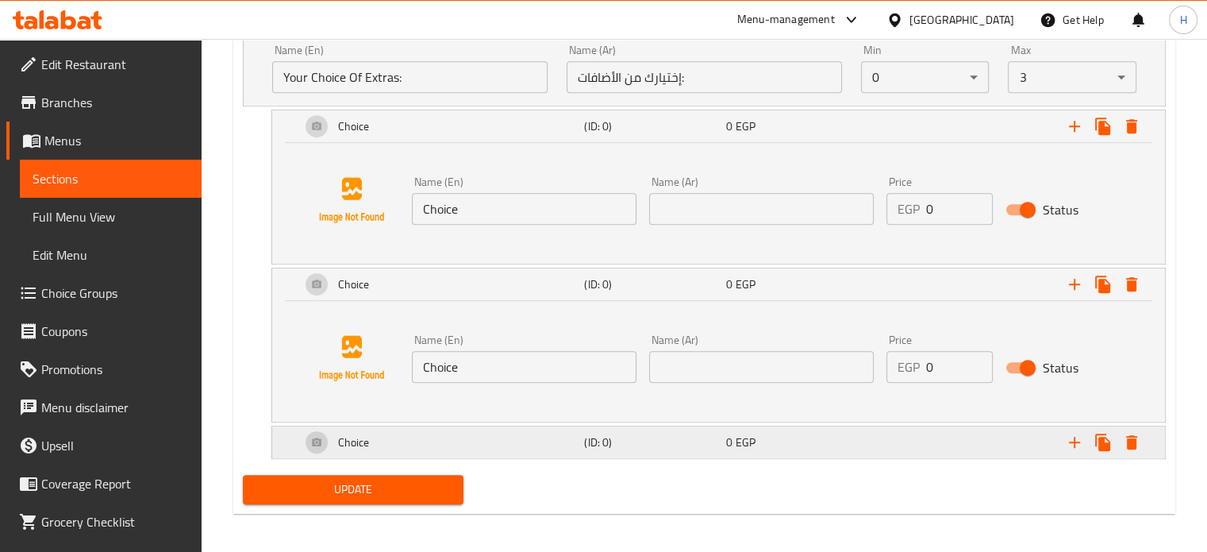
click at [506, 442] on div "Choice" at bounding box center [440, 442] width 284 height 38
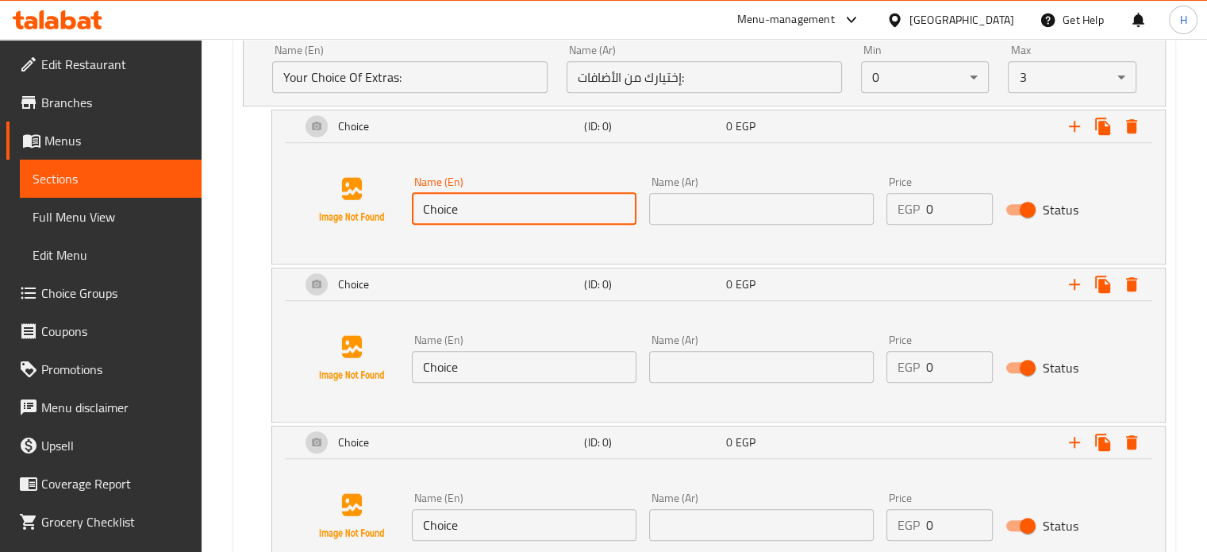
drag, startPoint x: 470, startPoint y: 208, endPoint x: 423, endPoint y: 201, distance: 47.4
click at [423, 201] on input "Choice" at bounding box center [524, 209] width 225 height 32
type input "س"
drag, startPoint x: 467, startPoint y: 213, endPoint x: 362, endPoint y: 212, distance: 104.8
click at [362, 212] on div "Name (En) sw Name (En) Name (Ar) Name (Ar) Price EGP 0 Price Status" at bounding box center [718, 200] width 855 height 121
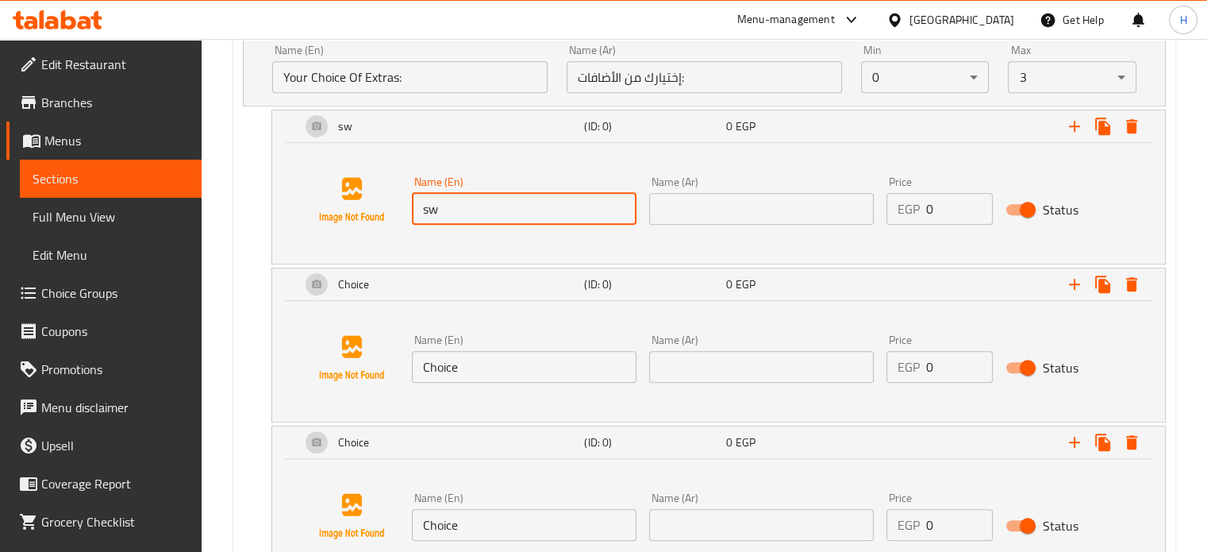
paste input "Sweet Corn 50gm"
type input "Sweet Corn 50gm"
click at [671, 210] on input "text" at bounding box center [761, 209] width 225 height 32
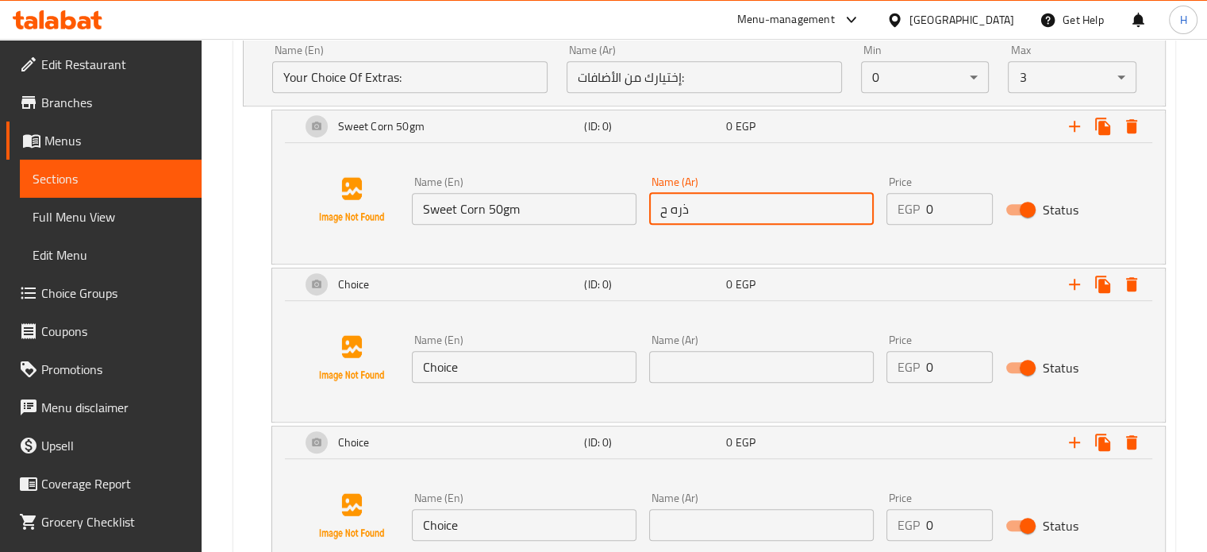
drag, startPoint x: 717, startPoint y: 209, endPoint x: 607, endPoint y: 209, distance: 110.3
click at [607, 209] on div "Name (En) Sweet Corn 50gm Name (En) Name (Ar) ذره ح Name (Ar) Price EGP 0 Price…" at bounding box center [762, 200] width 713 height 61
paste input "لوة 50جم"
type input "ذره حلوة 50جم"
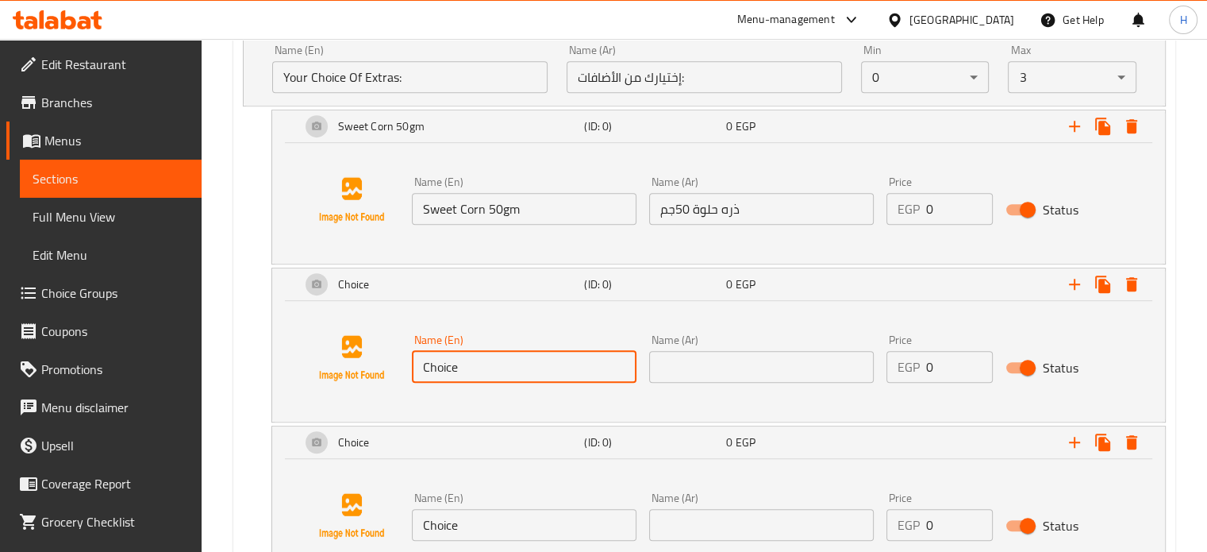
drag, startPoint x: 486, startPoint y: 367, endPoint x: 420, endPoint y: 361, distance: 66.1
click at [420, 361] on input "Choice" at bounding box center [524, 367] width 225 height 32
type input "Cheese 50gm"
click at [726, 365] on input "text" at bounding box center [761, 367] width 225 height 32
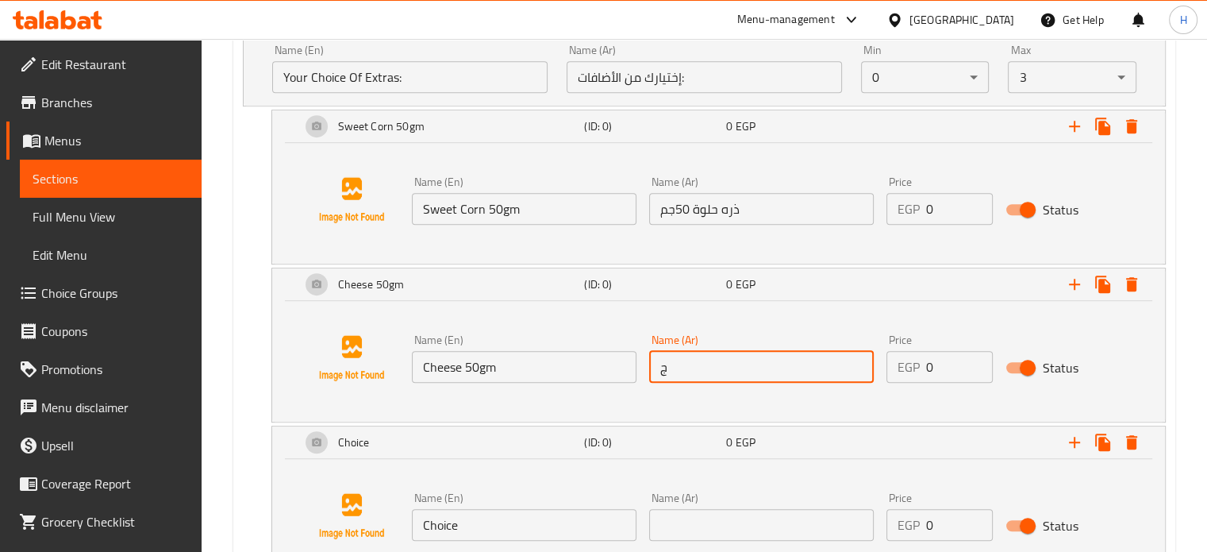
type input "جبنه 50جم"
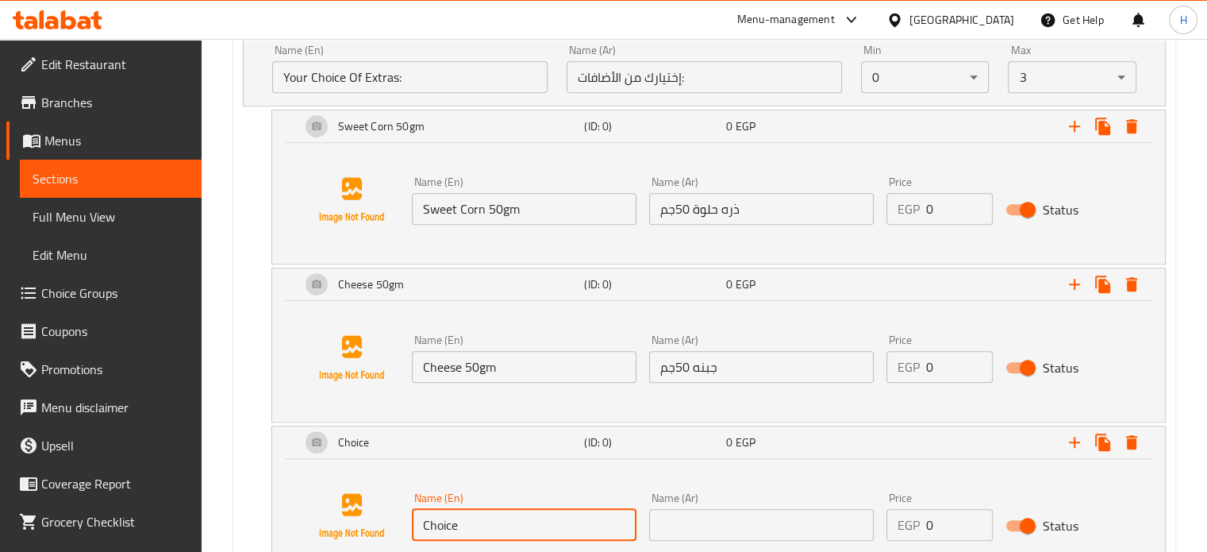
drag, startPoint x: 485, startPoint y: 517, endPoint x: 400, endPoint y: 517, distance: 84.9
click at [400, 517] on div "Name (En) Choice Name (En) Name (Ar) Name (Ar) Price EGP 0 Price Status" at bounding box center [718, 516] width 855 height 121
type input "Jalapeno 50gm"
click at [724, 527] on input "text" at bounding box center [761, 525] width 225 height 32
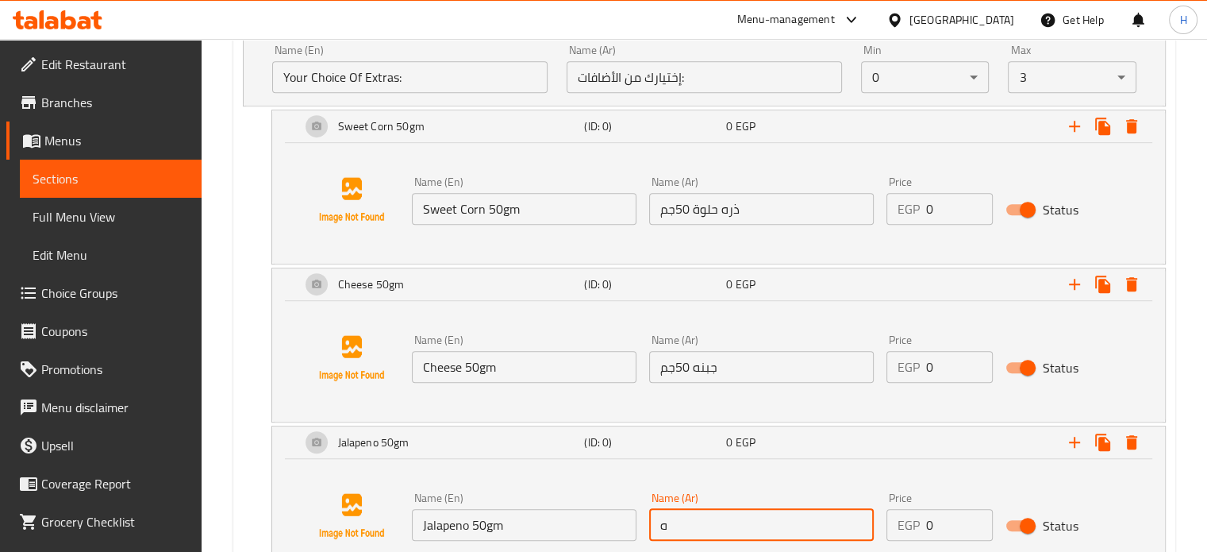
type input "هلابينو 50جم"
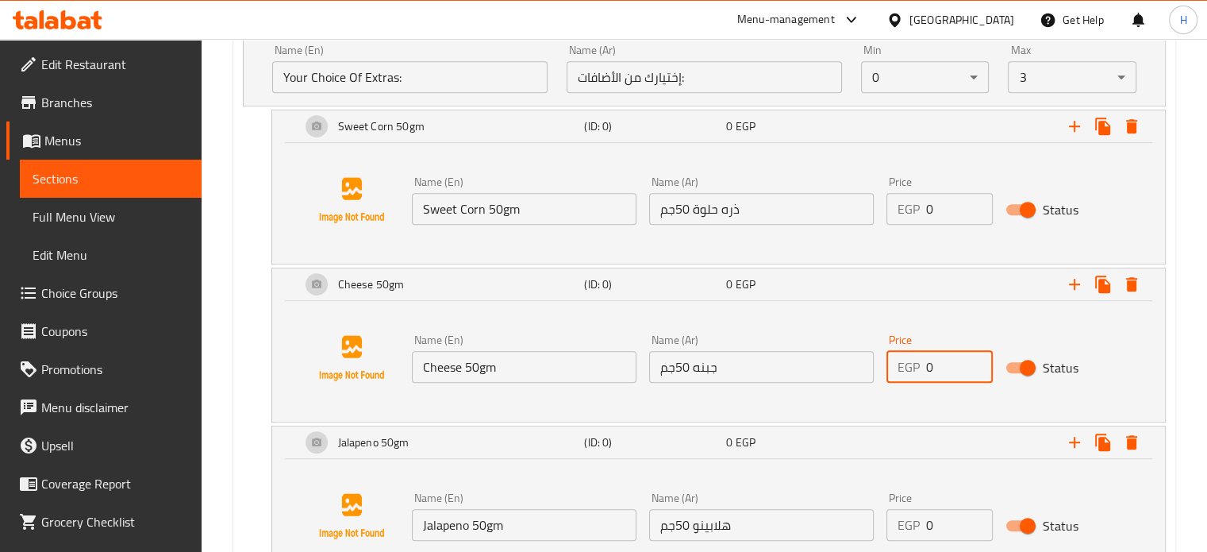
drag, startPoint x: 942, startPoint y: 377, endPoint x: 890, endPoint y: 373, distance: 52.5
click at [890, 373] on div "EGP 0 Price" at bounding box center [939, 367] width 106 height 32
type input "25"
drag, startPoint x: 933, startPoint y: 529, endPoint x: 903, endPoint y: 530, distance: 30.2
click at [903, 530] on div "EGP 0 Price" at bounding box center [939, 525] width 106 height 32
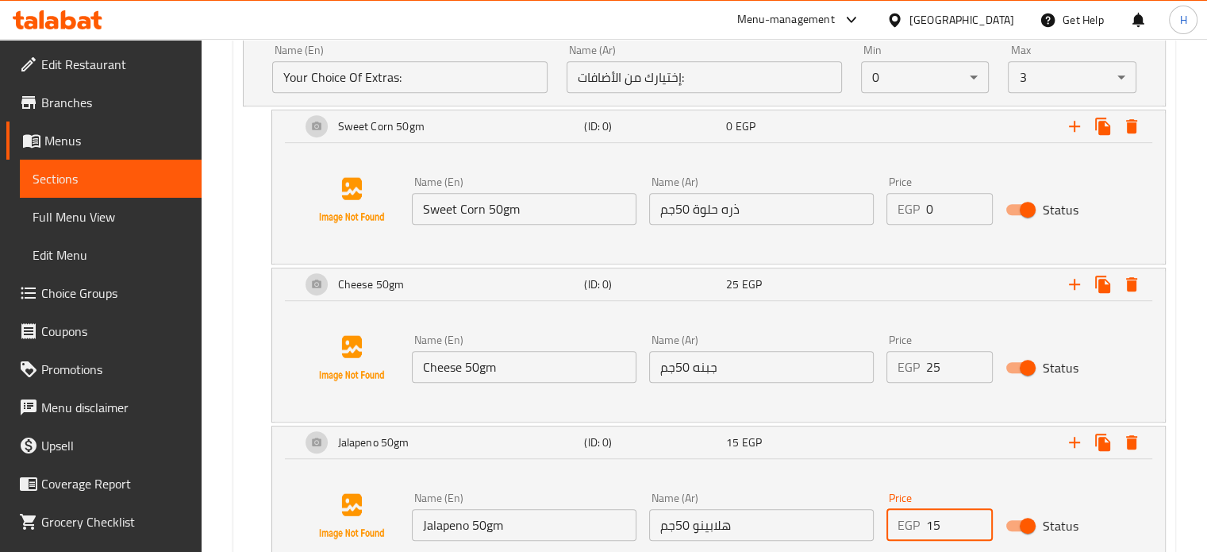
type input "15"
drag, startPoint x: 936, startPoint y: 212, endPoint x: 895, endPoint y: 213, distance: 40.5
click at [895, 213] on div "EGP 0 Price" at bounding box center [939, 209] width 106 height 32
type input "20"
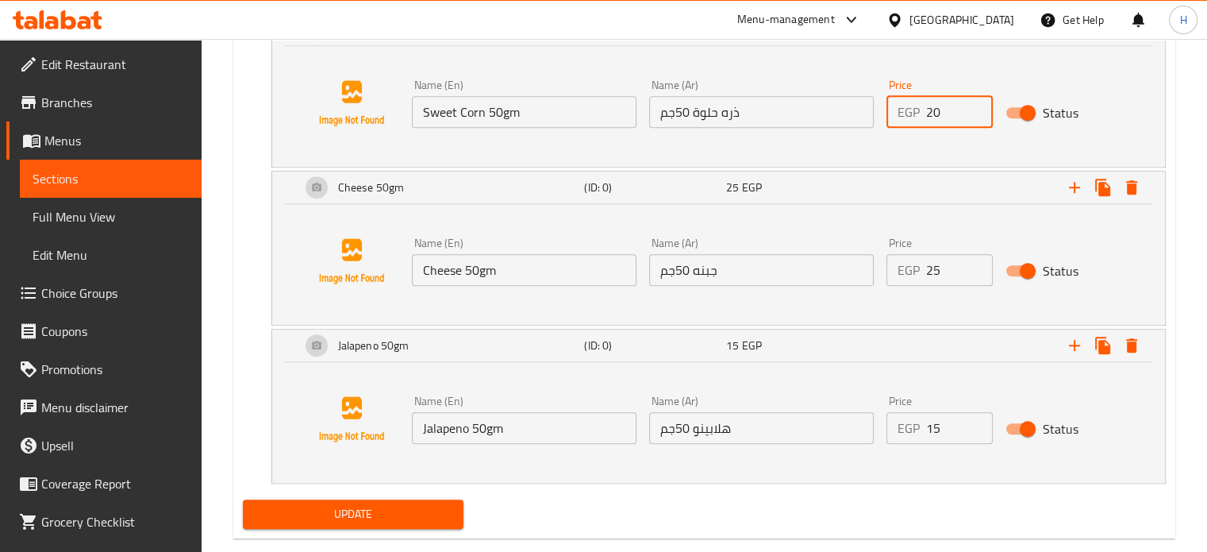
scroll to position [1092, 0]
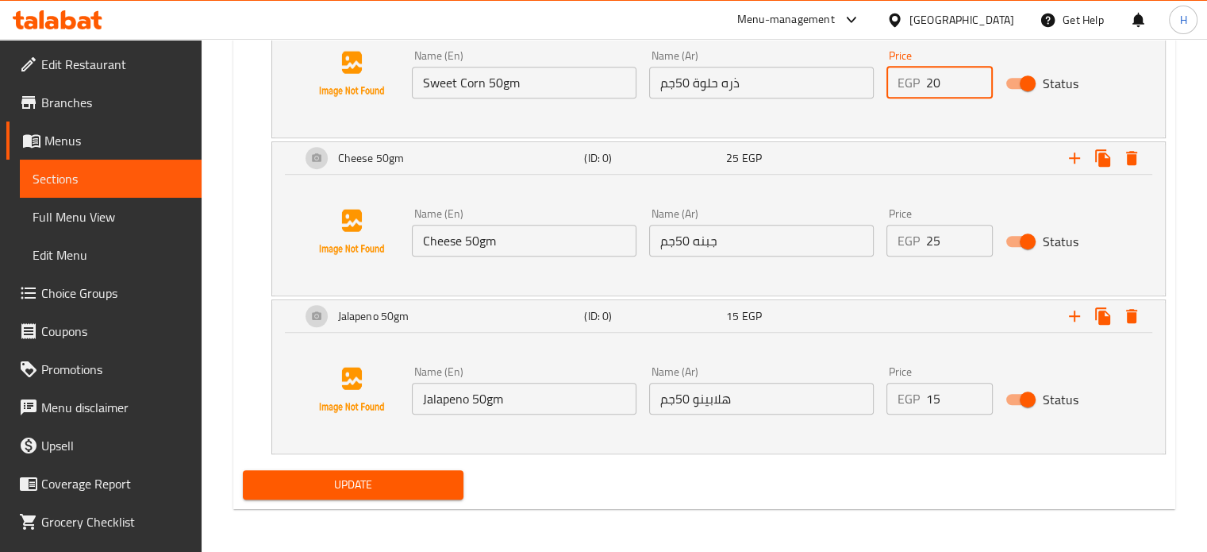
click at [417, 479] on span "Update" at bounding box center [354, 485] width 196 height 20
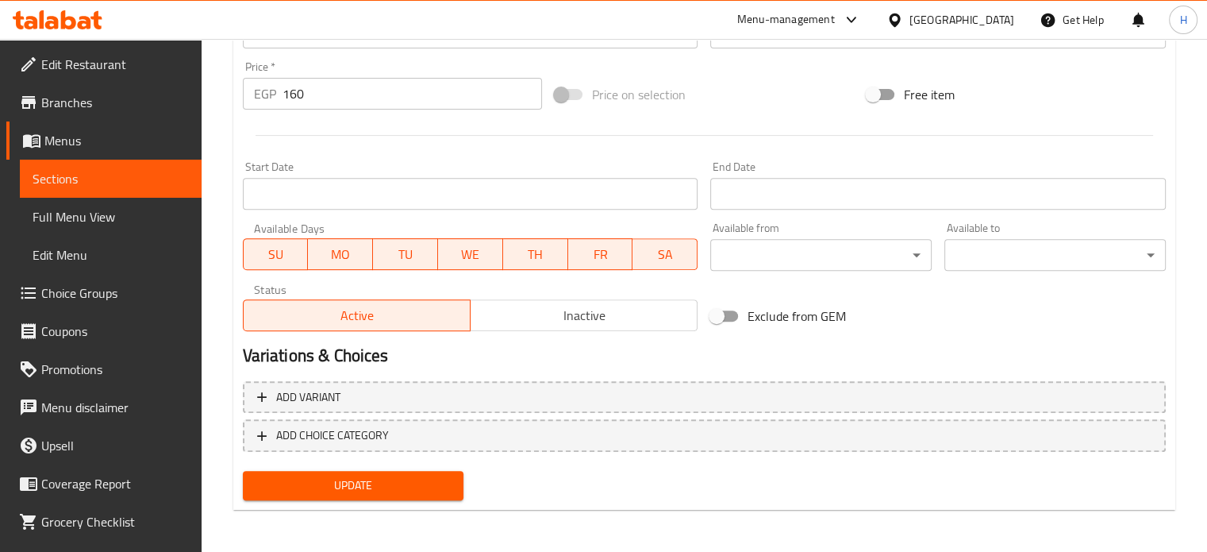
scroll to position [579, 0]
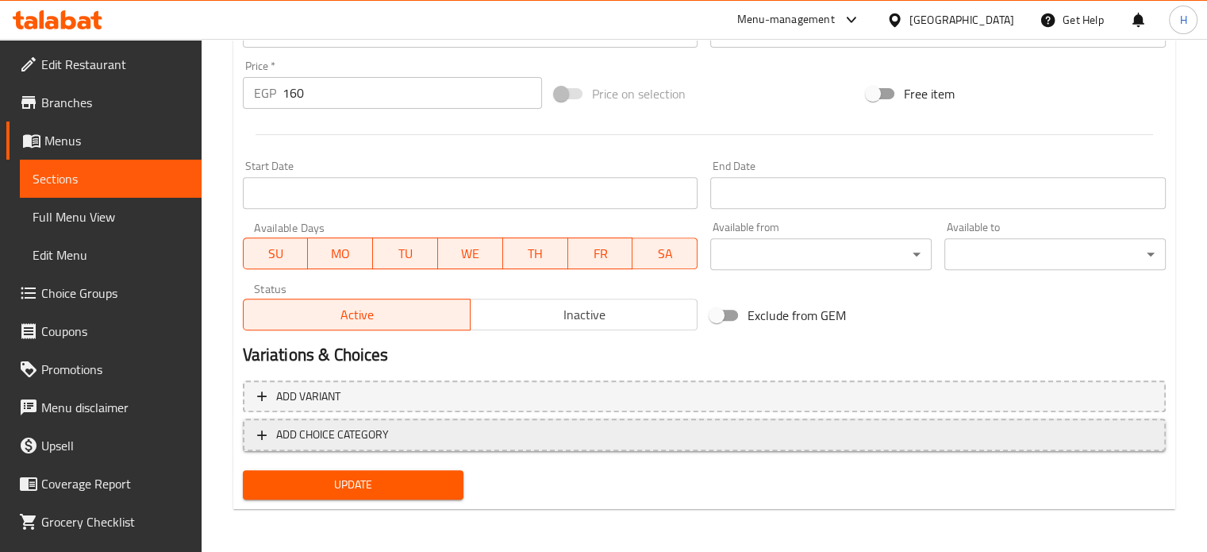
click at [436, 443] on span "ADD CHOICE CATEGORY" at bounding box center [704, 435] width 894 height 20
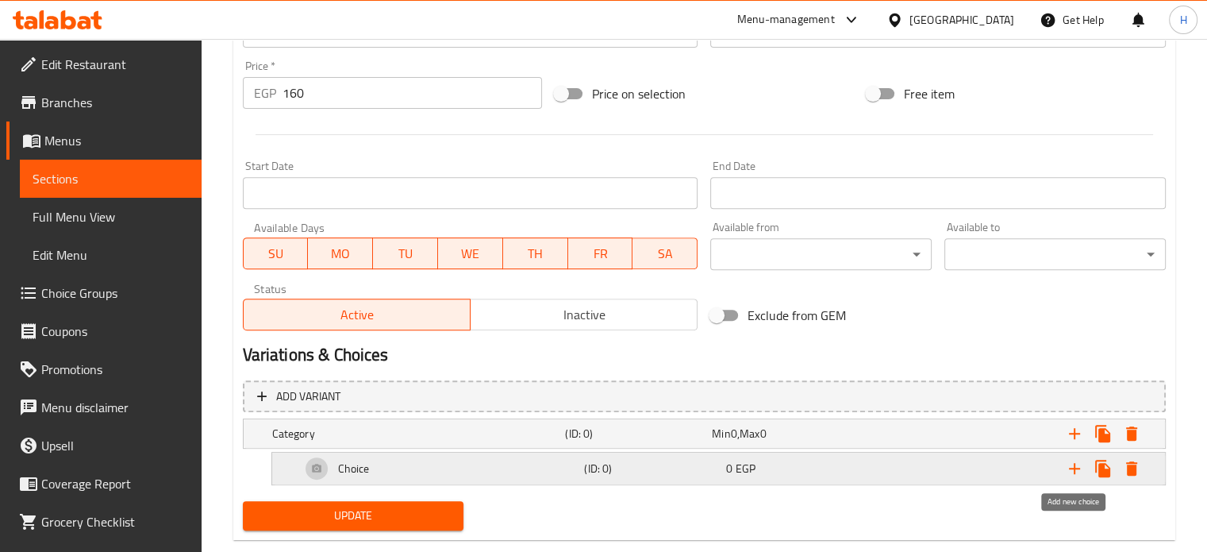
click at [1078, 463] on icon "Expand" at bounding box center [1074, 468] width 19 height 19
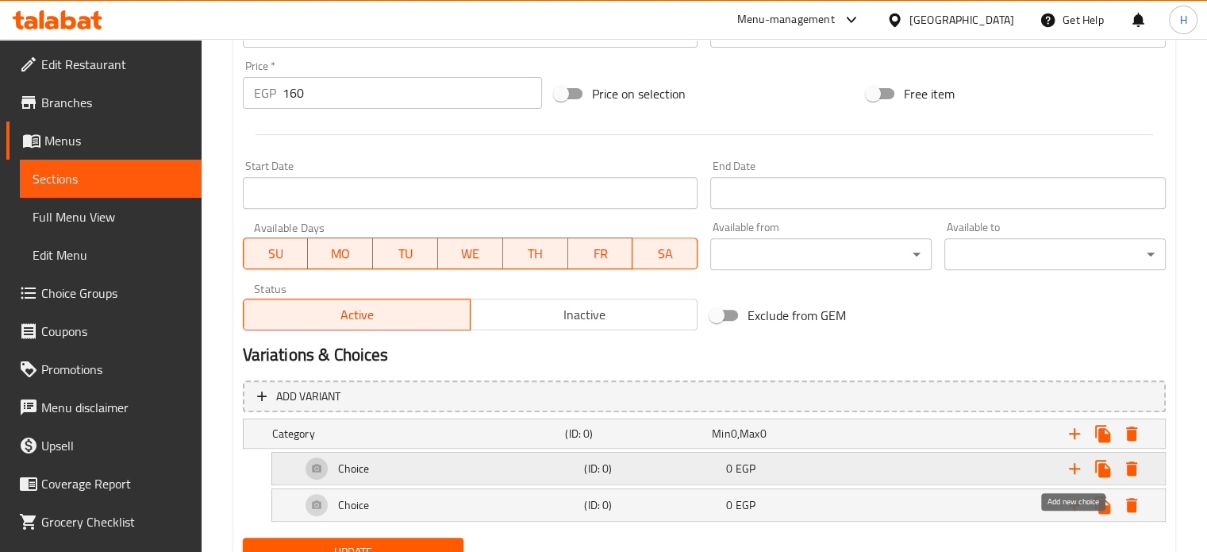
click at [1074, 467] on icon "Expand" at bounding box center [1074, 468] width 11 height 11
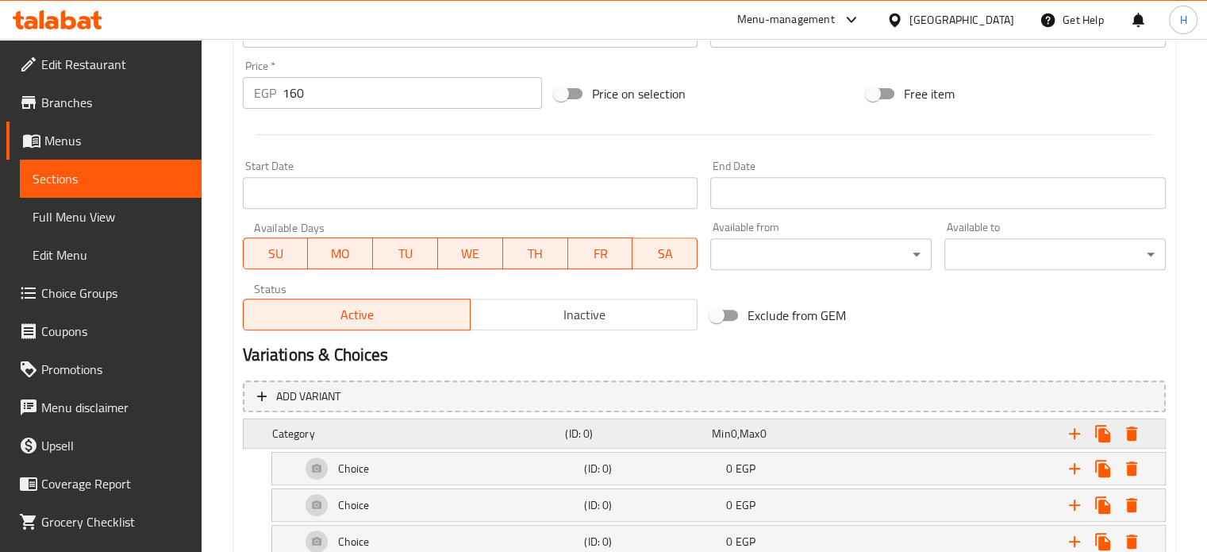
click at [375, 429] on h5 "Category" at bounding box center [415, 433] width 287 height 16
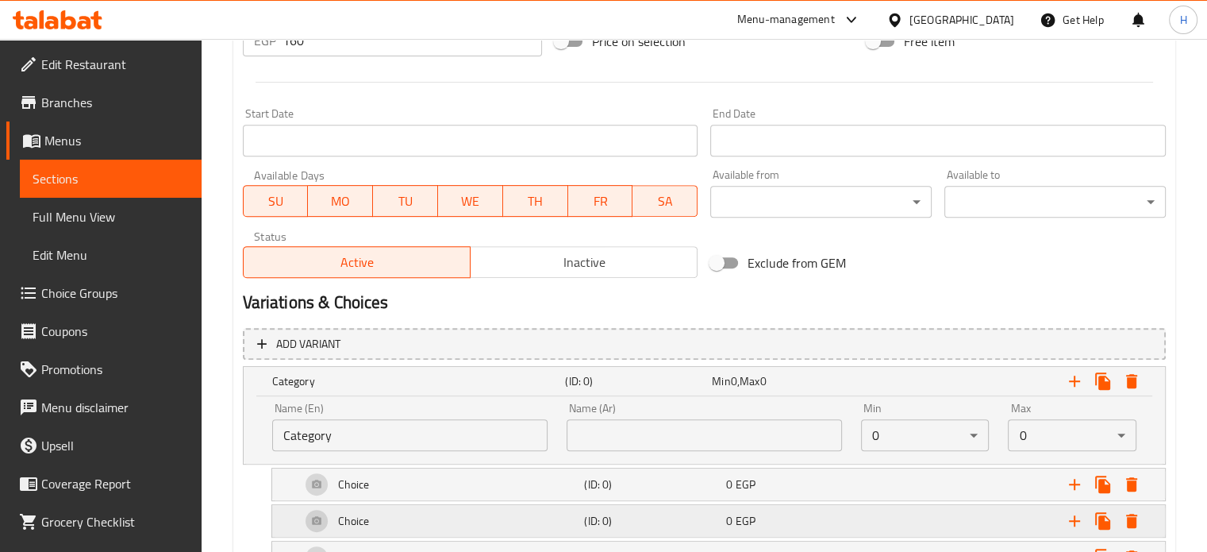
scroll to position [658, 0]
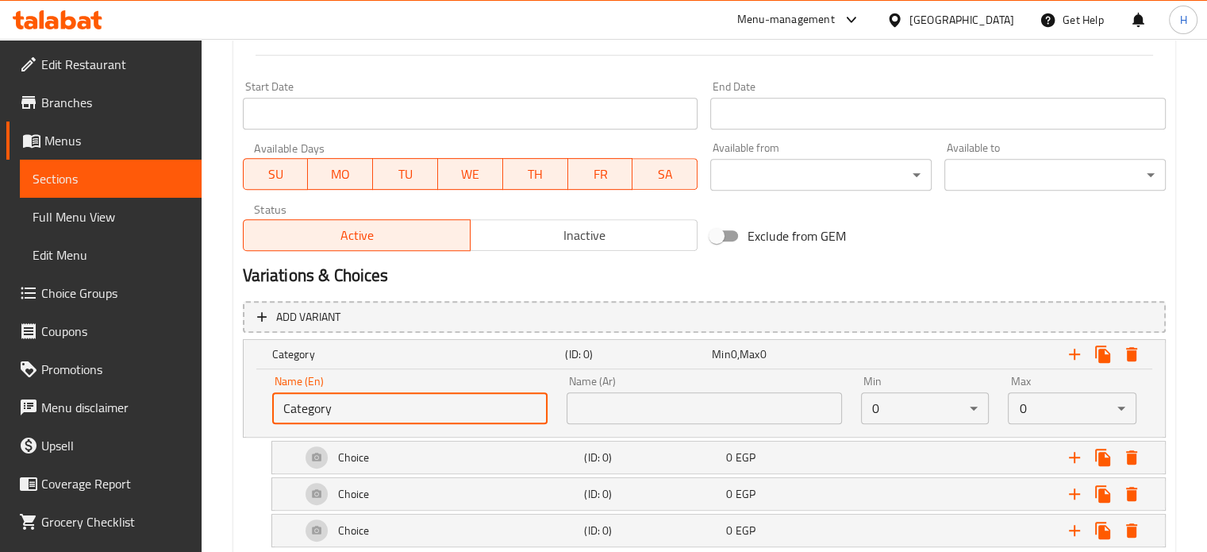
drag, startPoint x: 353, startPoint y: 412, endPoint x: 284, endPoint y: 401, distance: 69.9
click at [284, 401] on input "Category" at bounding box center [409, 408] width 275 height 32
click at [320, 405] on input "text" at bounding box center [409, 408] width 275 height 32
type input "Your Choice Of Extras:"
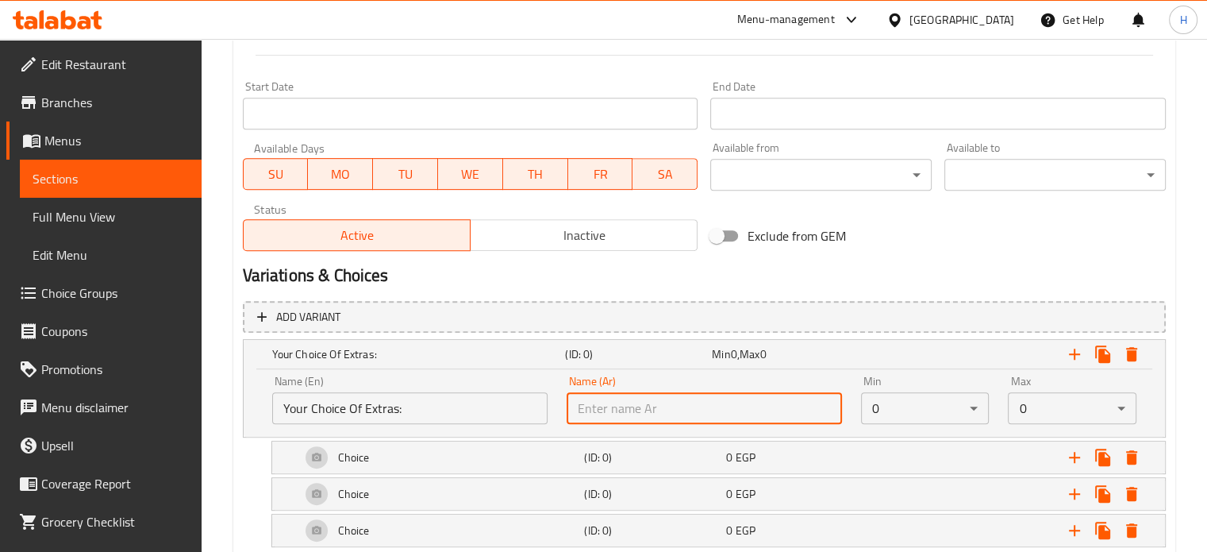
click at [623, 419] on input "text" at bounding box center [704, 408] width 275 height 32
type input "إختيارك من الأضافات:"
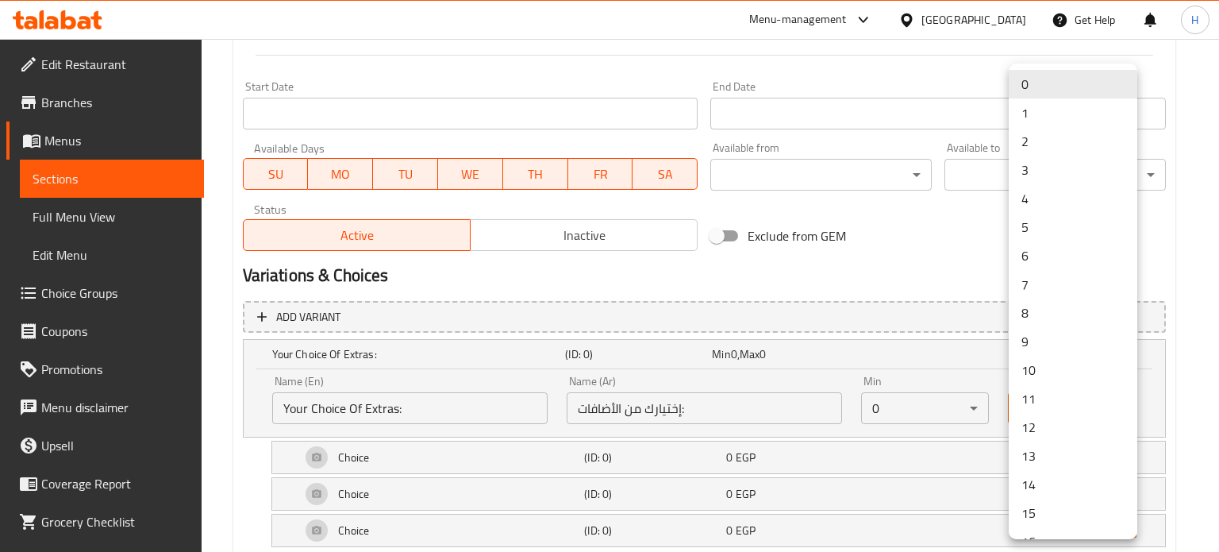
click at [1028, 177] on li "3" at bounding box center [1073, 170] width 129 height 29
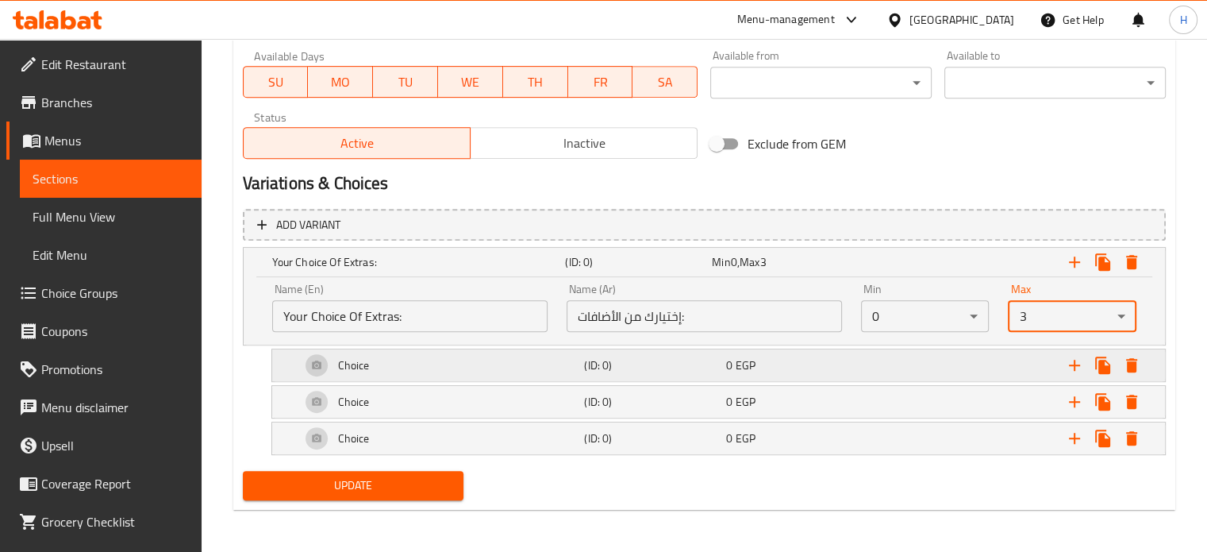
click at [438, 347] on div "Choice" at bounding box center [440, 365] width 284 height 38
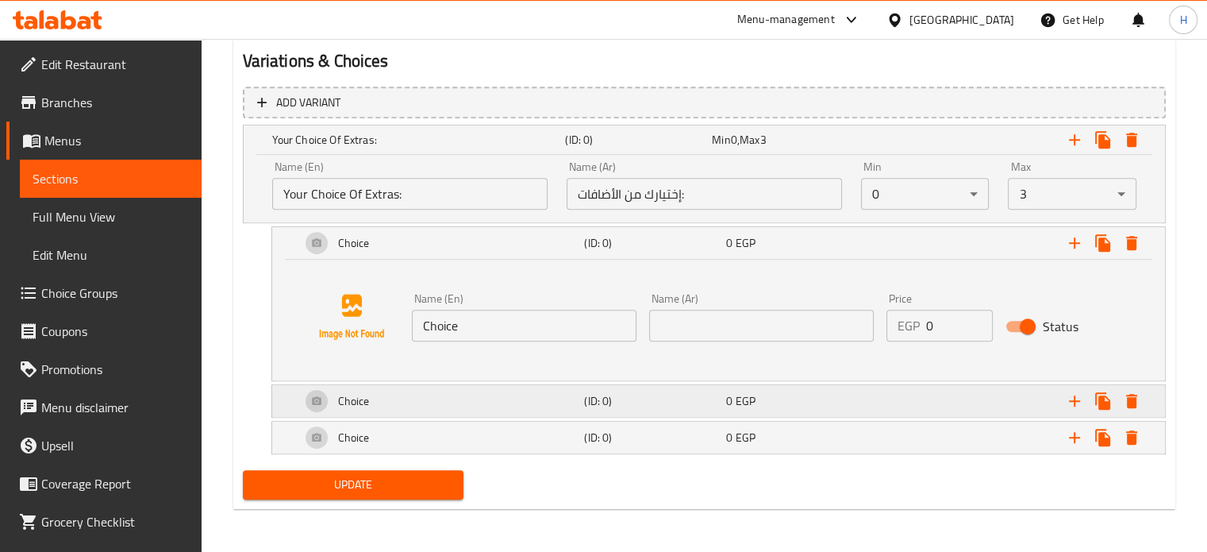
click at [444, 402] on div "Choice" at bounding box center [440, 401] width 284 height 38
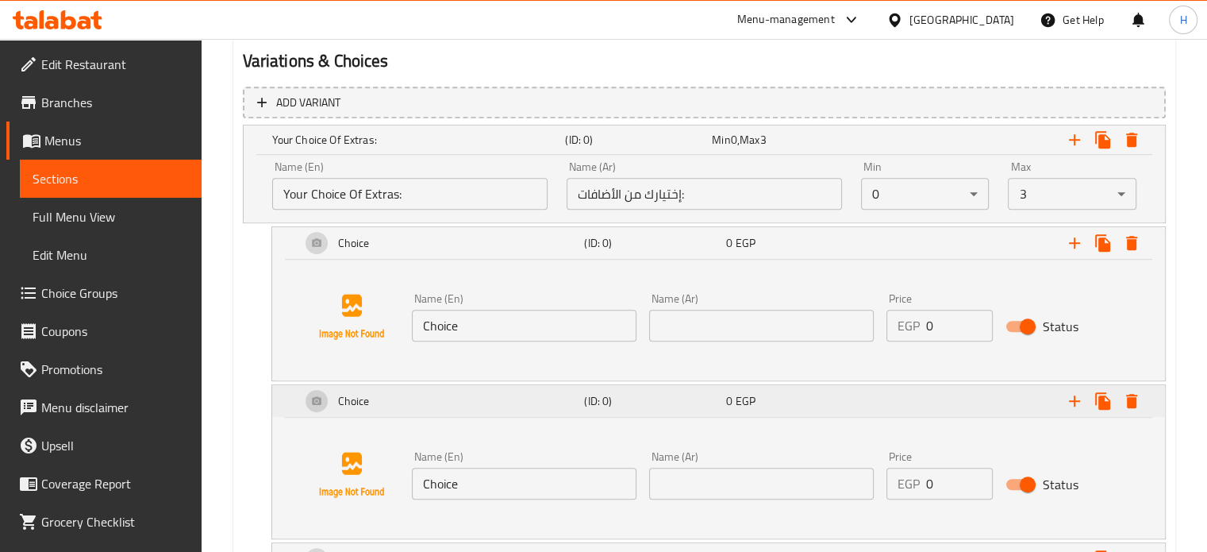
scroll to position [990, 0]
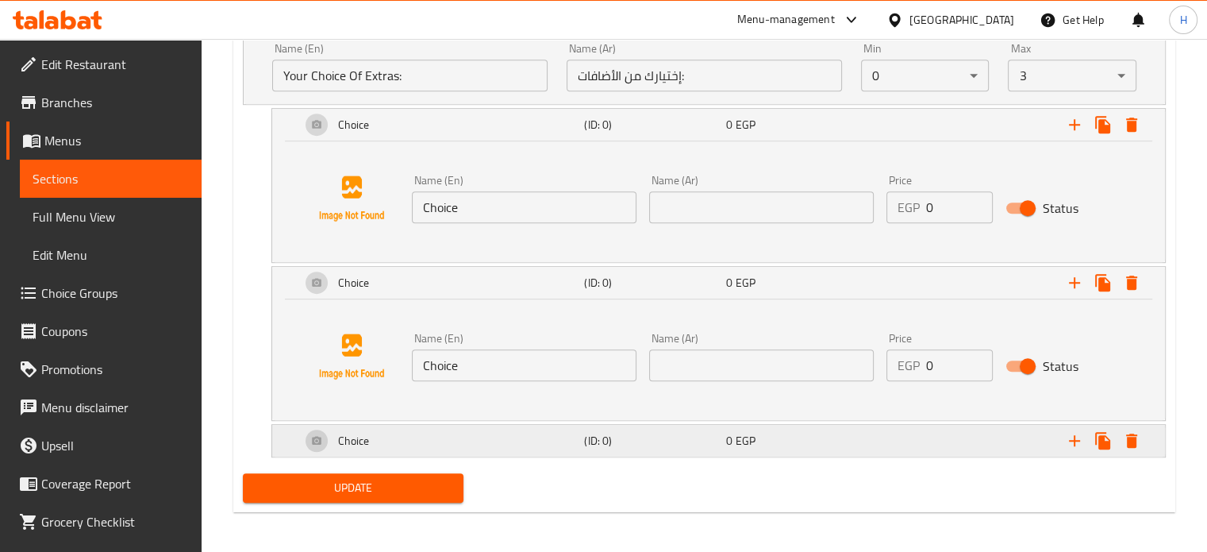
click at [467, 448] on div "Choice" at bounding box center [440, 440] width 284 height 38
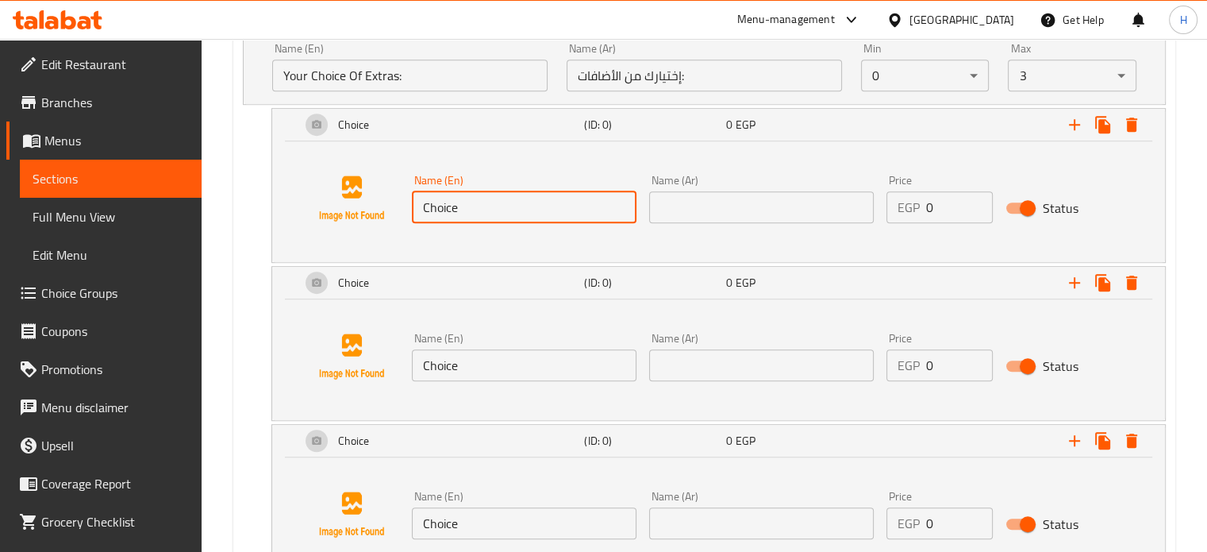
drag, startPoint x: 482, startPoint y: 203, endPoint x: 369, endPoint y: 199, distance: 112.8
click at [369, 199] on div "Name (En) Choice Name (En) Name (Ar) Name (Ar) Price EGP 0 Price Status" at bounding box center [718, 198] width 855 height 121
type input "}"
type input "Chicken 100gm"
click at [502, 361] on input "Choice" at bounding box center [524, 365] width 225 height 32
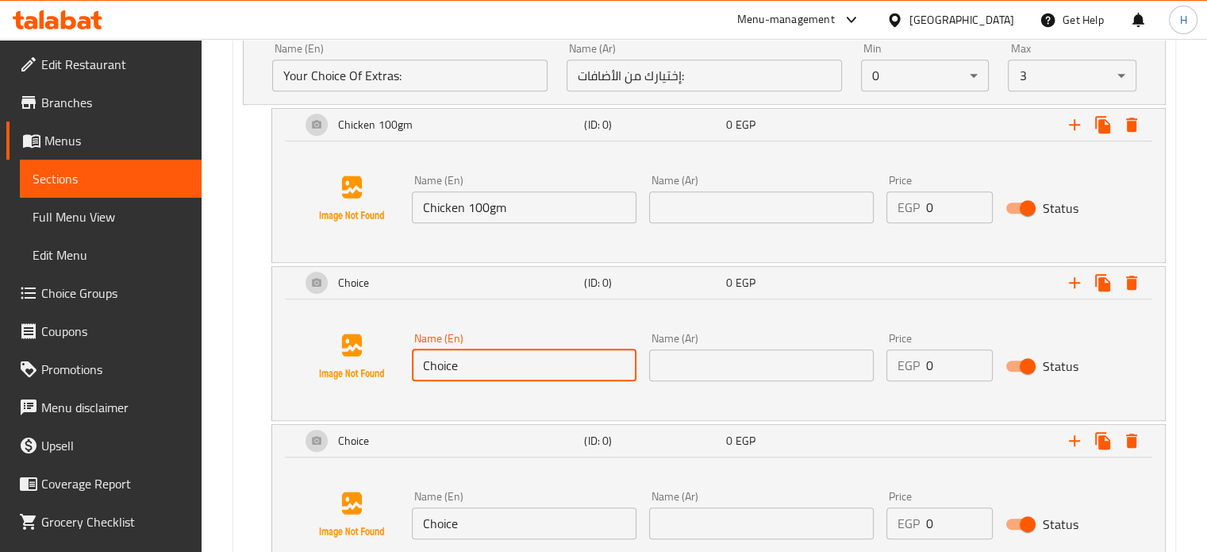
drag, startPoint x: 502, startPoint y: 361, endPoint x: 377, endPoint y: 363, distance: 124.6
click at [377, 363] on div "Name (En) Choice Name (En) Name (Ar) Name (Ar) Price EGP 0 Price Status" at bounding box center [718, 356] width 855 height 121
type input "Pink Sauce"
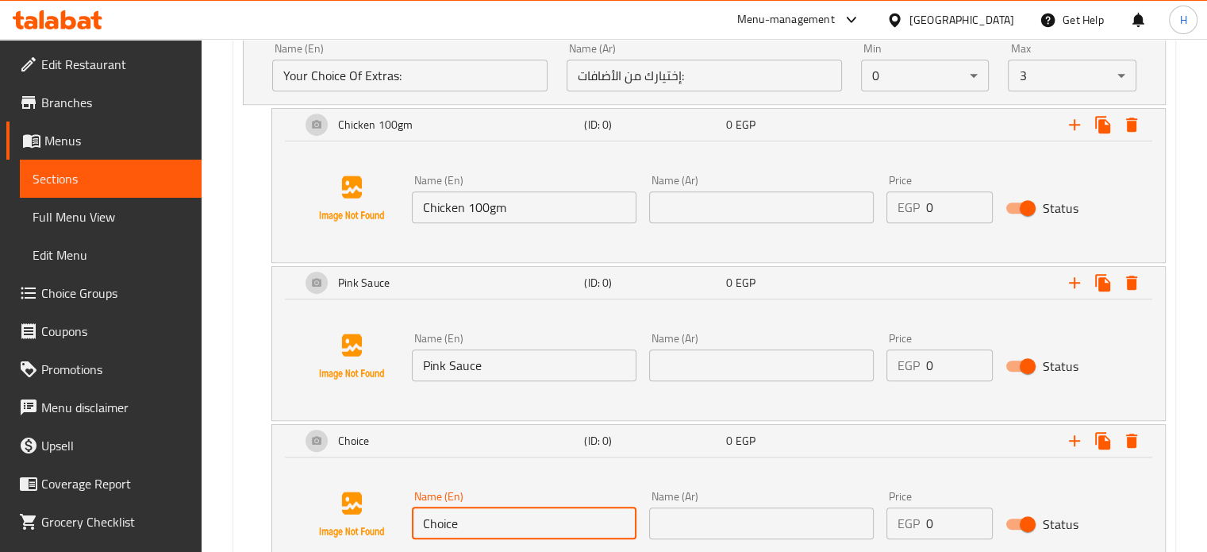
drag, startPoint x: 477, startPoint y: 513, endPoint x: 413, endPoint y: 517, distance: 64.5
click at [413, 517] on input "Choice" at bounding box center [524, 523] width 225 height 32
type input "Ch"
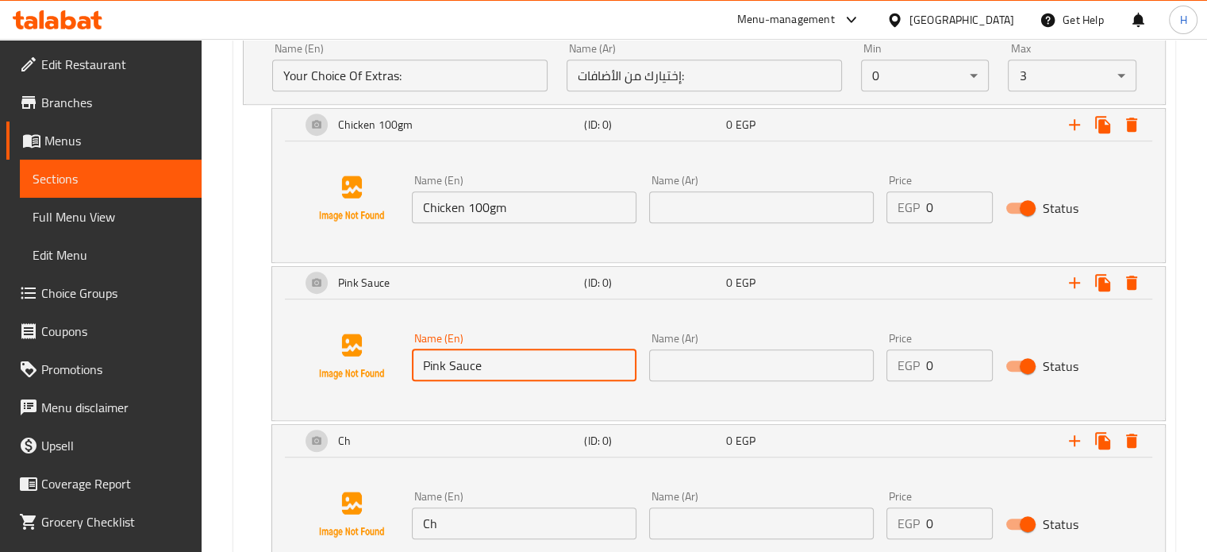
drag, startPoint x: 494, startPoint y: 370, endPoint x: 379, endPoint y: 367, distance: 115.9
click at [379, 367] on div "Name (En) Pink Sauce Name (En) Name (Ar) Name (Ar) Price EGP 0 Price Status" at bounding box center [718, 356] width 855 height 121
type input "Cheese 50gm"
click at [676, 367] on input "text" at bounding box center [761, 365] width 225 height 32
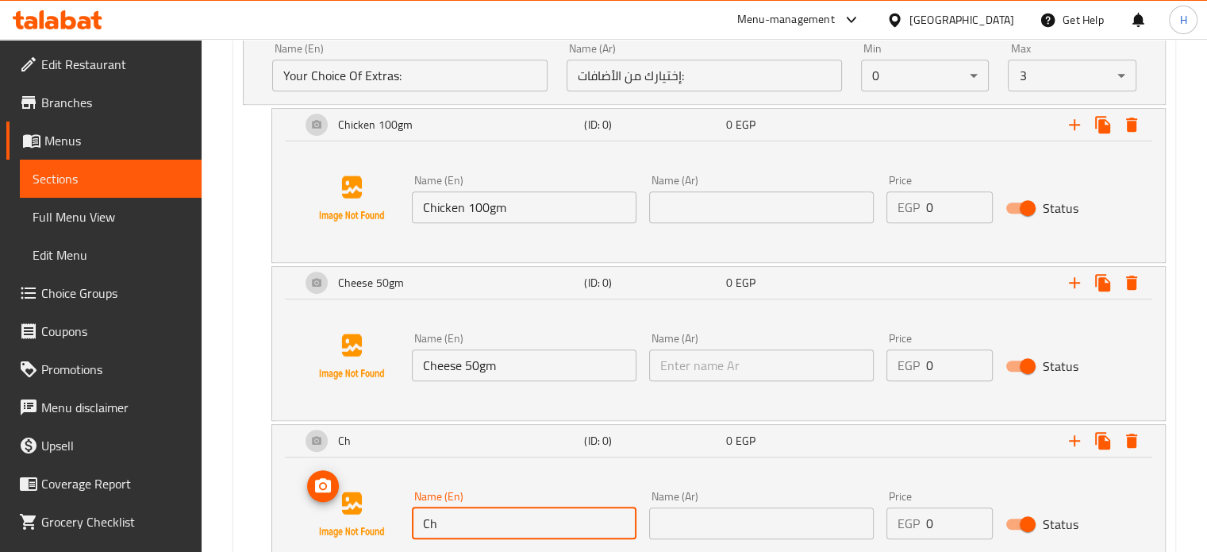
drag, startPoint x: 492, startPoint y: 514, endPoint x: 377, endPoint y: 517, distance: 115.1
click at [377, 517] on div "Name (En) Ch Name (En) Name (Ar) Name (Ar) Price EGP 0 Price Status" at bounding box center [718, 514] width 855 height 121
click at [483, 519] on input "j" at bounding box center [524, 523] width 225 height 32
type input "Jalapeno 50gm"
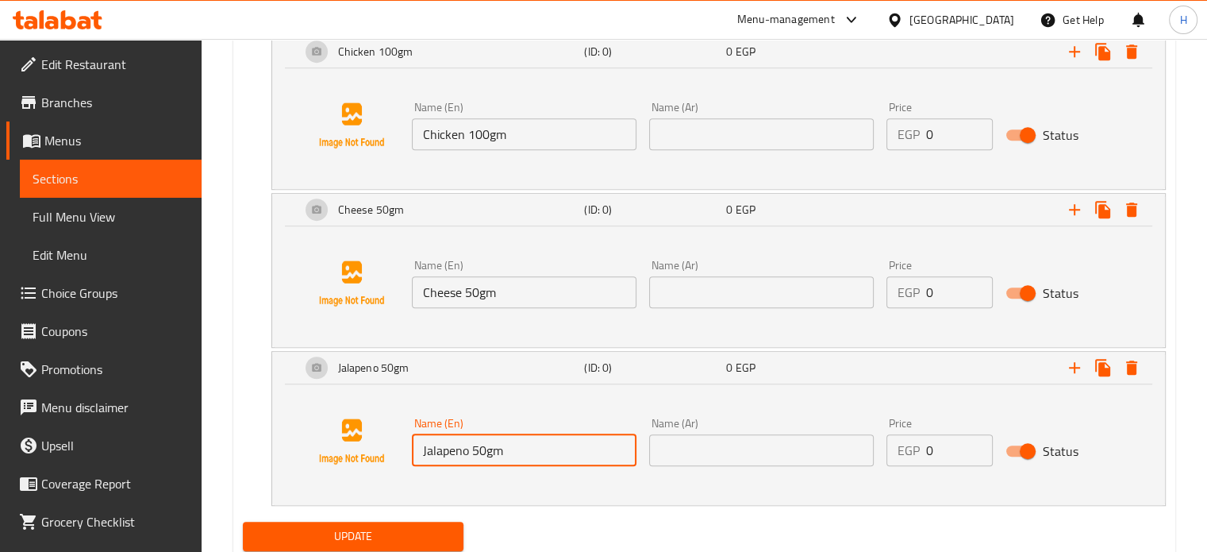
scroll to position [1035, 0]
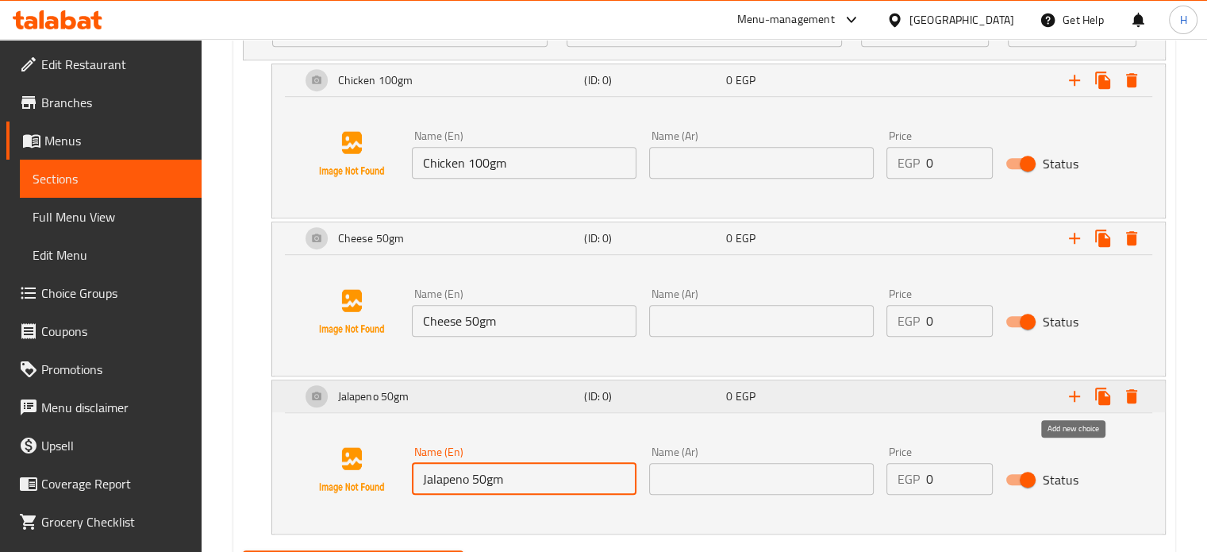
click at [1067, 396] on icon "Expand" at bounding box center [1074, 395] width 19 height 19
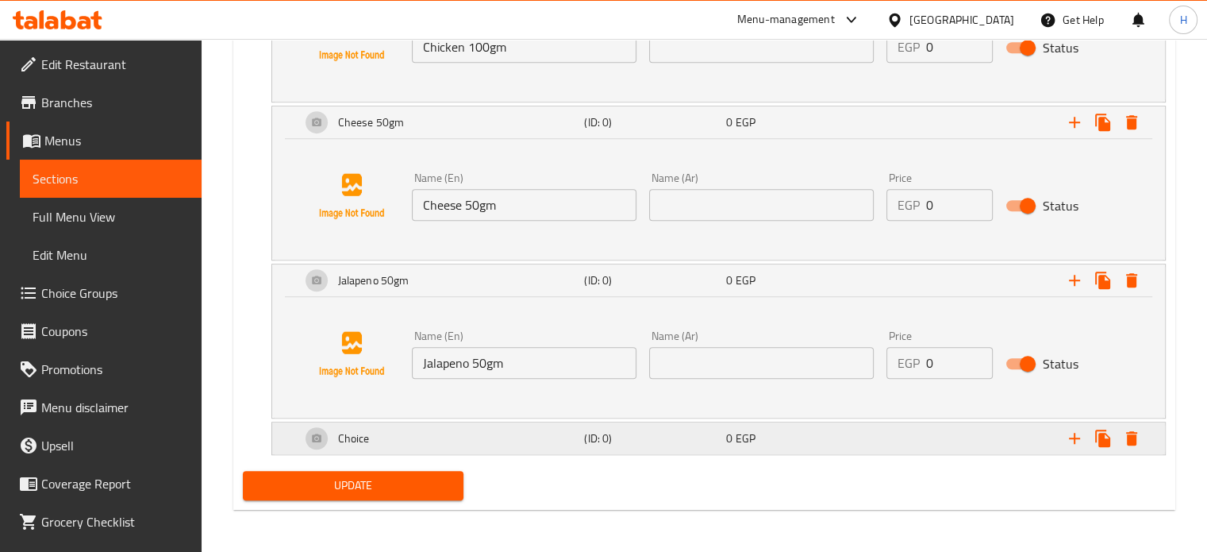
click at [499, 434] on div "Choice" at bounding box center [440, 438] width 284 height 38
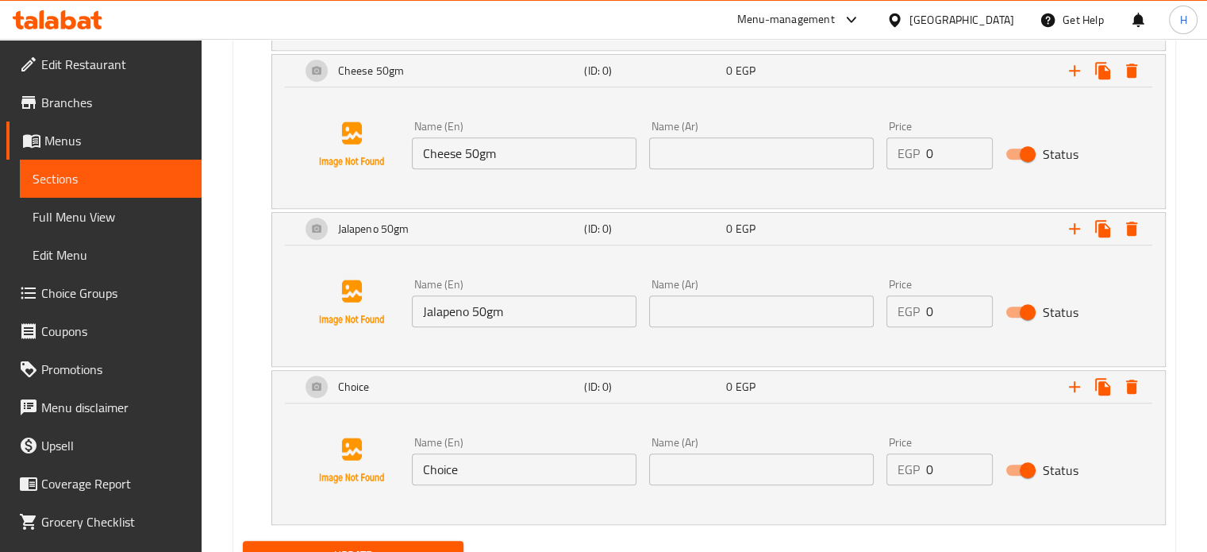
scroll to position [1230, 0]
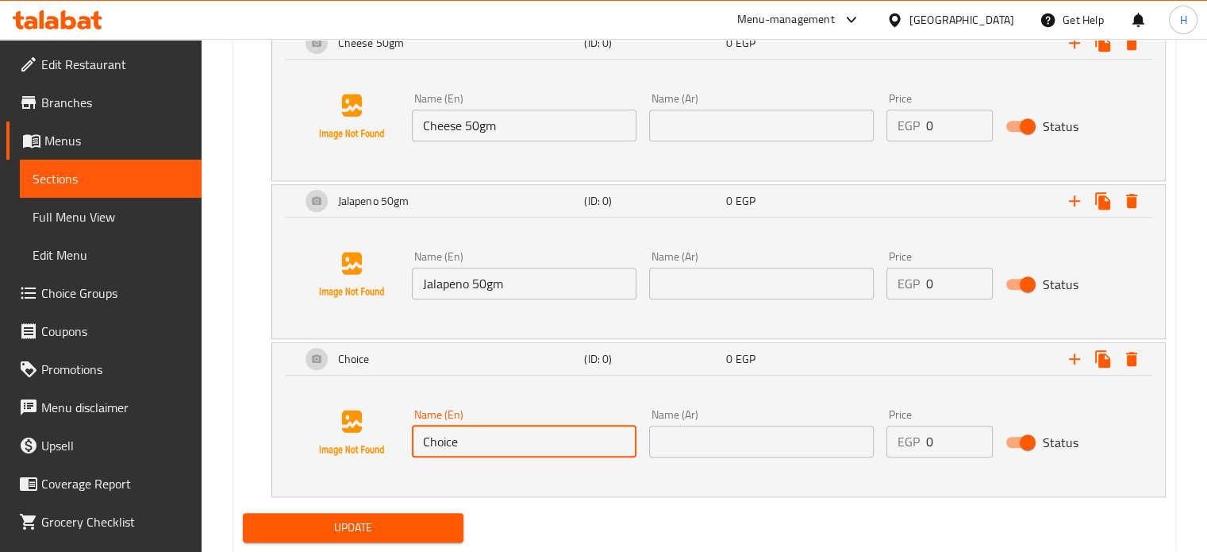
drag, startPoint x: 451, startPoint y: 434, endPoint x: 381, endPoint y: 427, distance: 70.2
click at [381, 430] on div "Name (En) Choice Name (En) Name (Ar) Name (Ar) Price EGP 0 Price Status" at bounding box center [718, 432] width 855 height 121
type input "Pink Sauce"
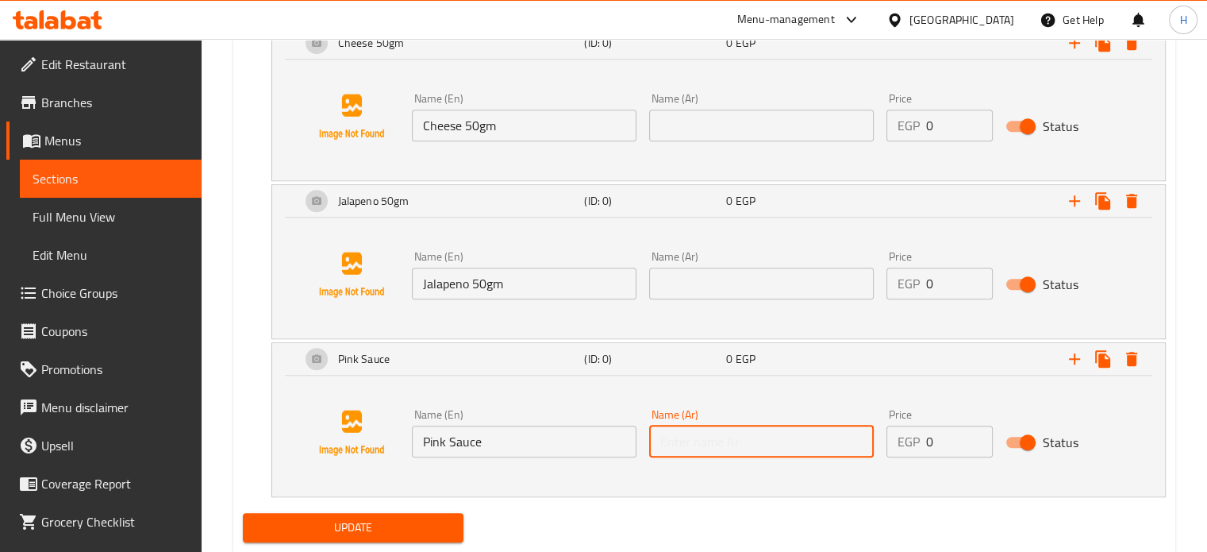
click at [733, 436] on input "text" at bounding box center [761, 441] width 225 height 32
type input "بينك صوص"
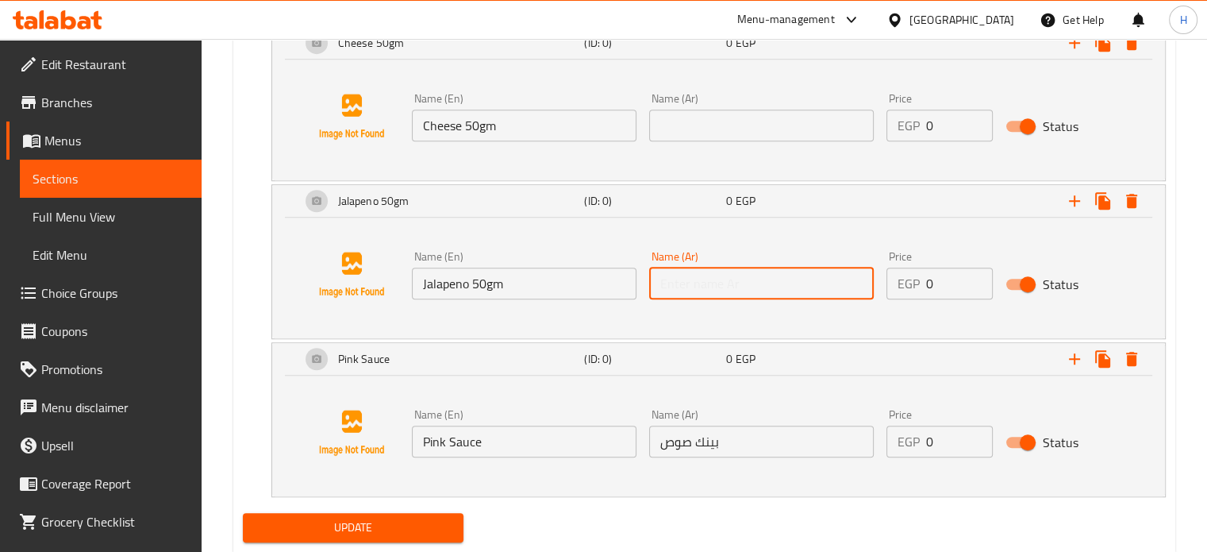
click at [714, 276] on input "text" at bounding box center [761, 283] width 225 height 32
type input "هلابينو 50جم"
click at [746, 123] on input "text" at bounding box center [761, 126] width 225 height 32
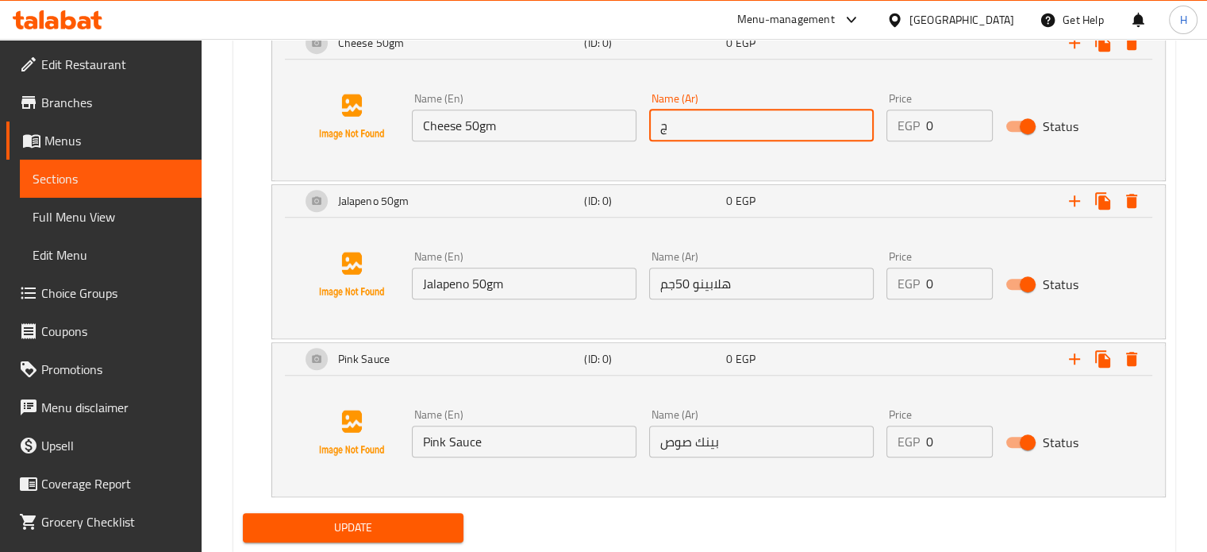
type input "جبنه 50جم"
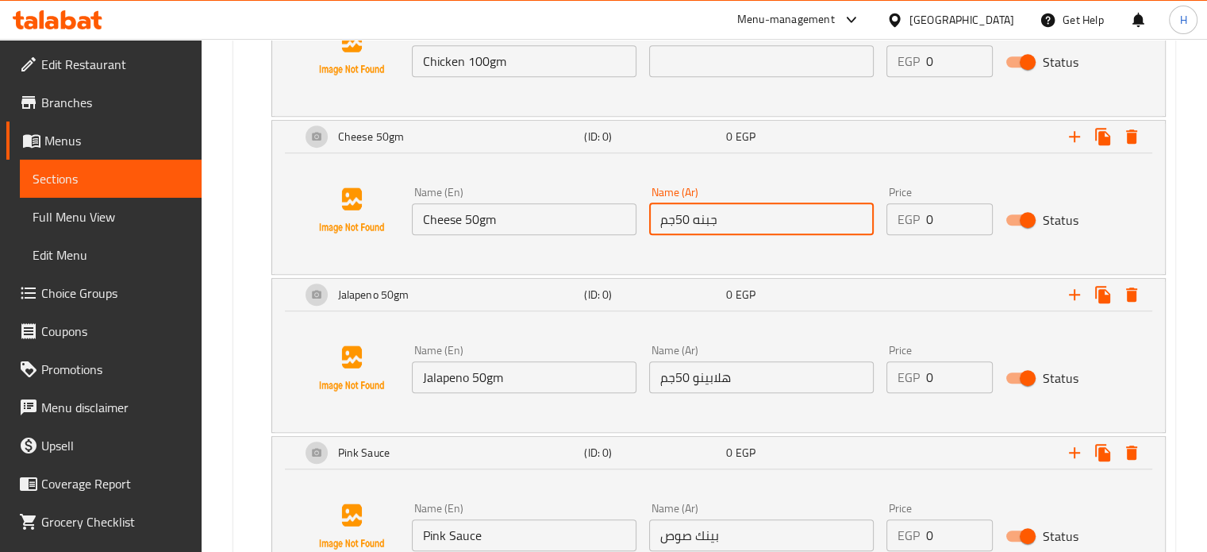
scroll to position [1071, 0]
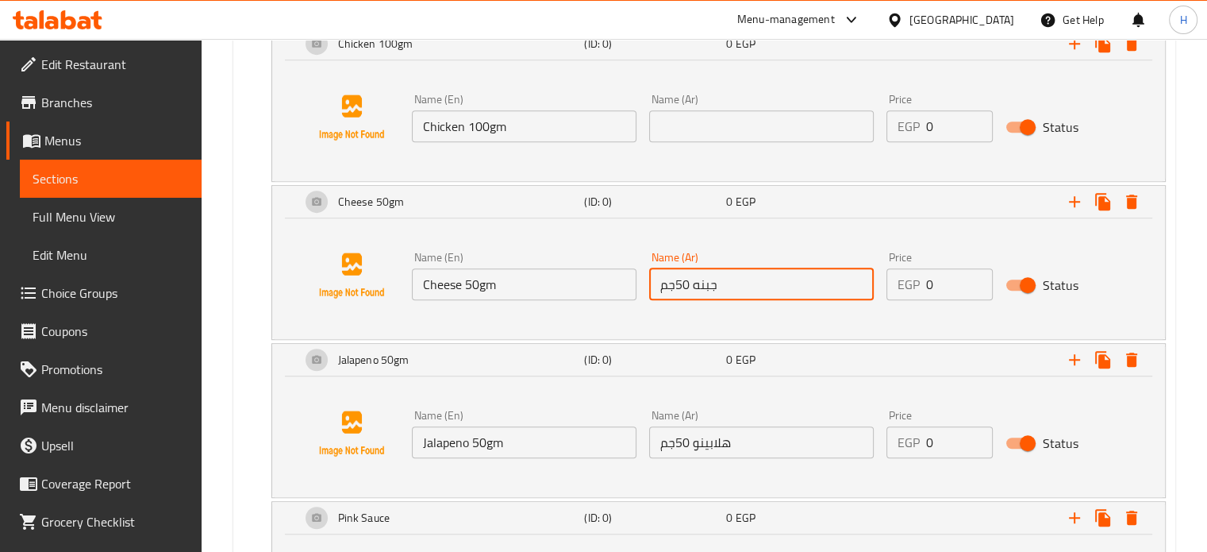
click at [724, 119] on input "text" at bounding box center [761, 126] width 225 height 32
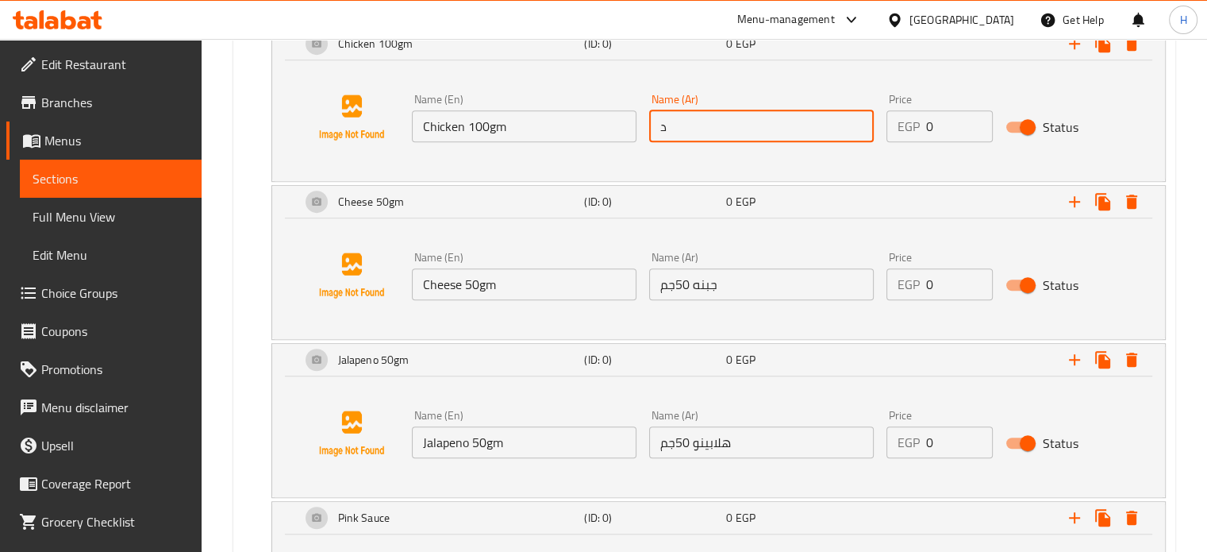
type input "دجاج 100جم"
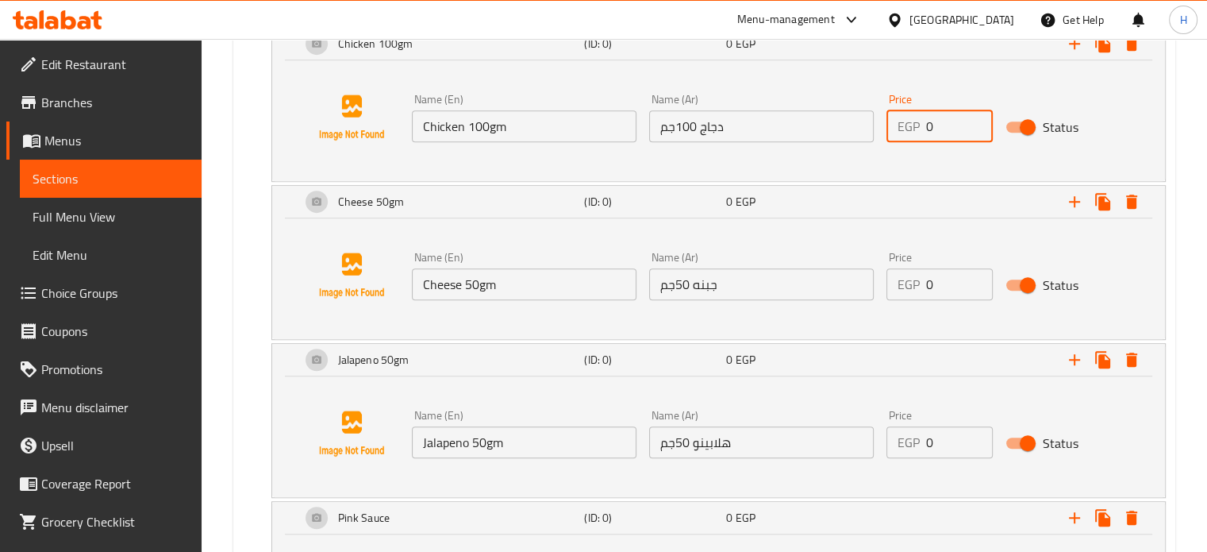
drag, startPoint x: 958, startPoint y: 118, endPoint x: 914, endPoint y: 118, distance: 43.6
click at [914, 118] on div "EGP 0 Price" at bounding box center [939, 126] width 106 height 32
type input "60"
drag, startPoint x: 940, startPoint y: 275, endPoint x: 889, endPoint y: 276, distance: 50.8
click at [889, 276] on div "EGP 0 Price" at bounding box center [939, 284] width 106 height 32
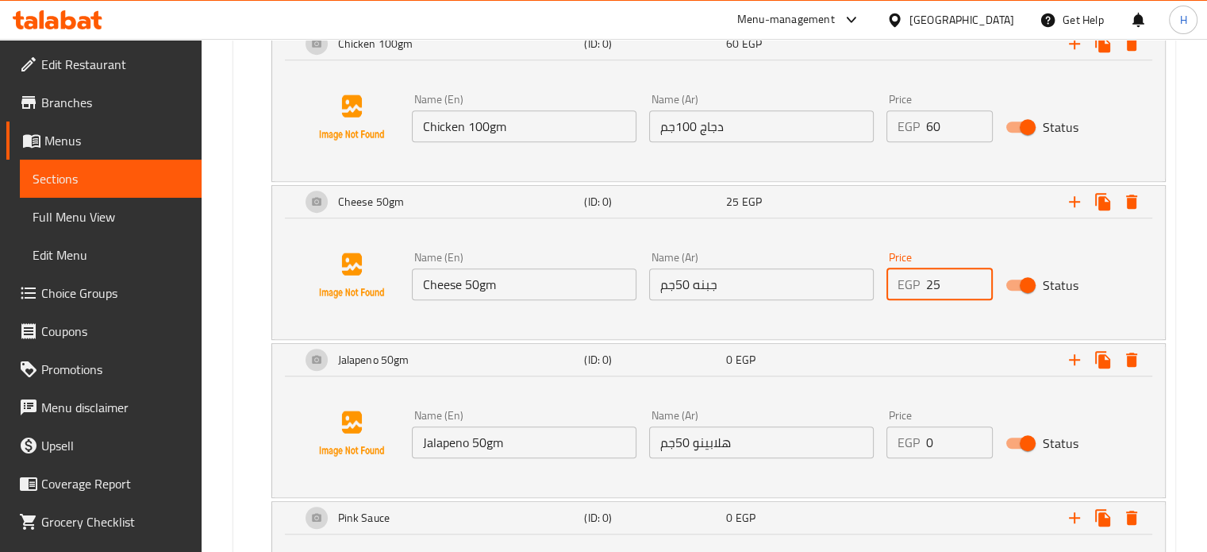
type input "25"
drag, startPoint x: 937, startPoint y: 443, endPoint x: 901, endPoint y: 439, distance: 36.7
click at [901, 439] on div "EGP 0 Price" at bounding box center [939, 442] width 106 height 32
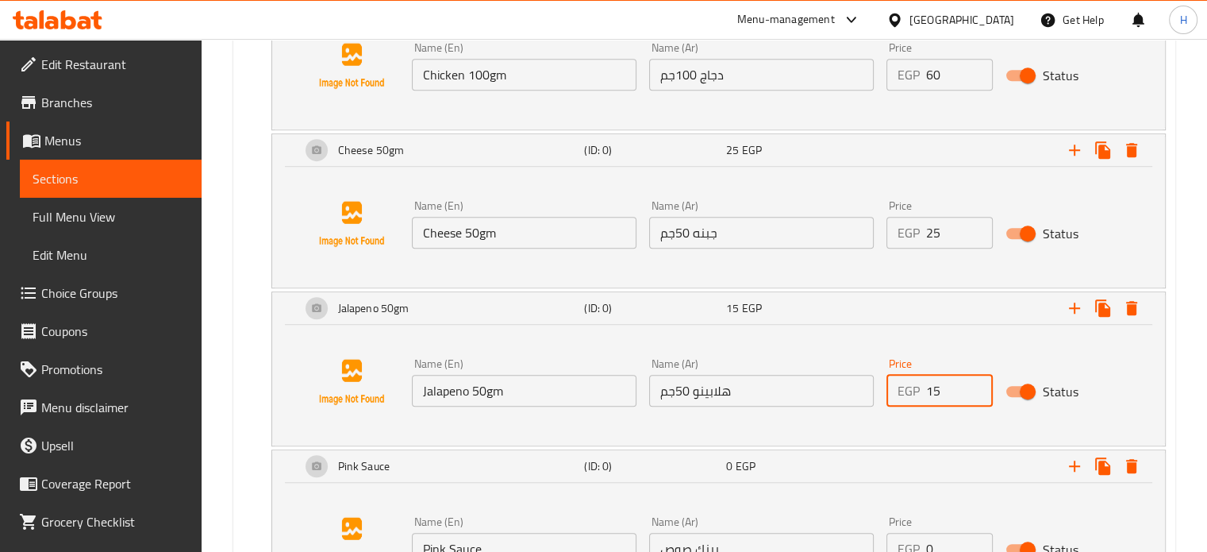
scroll to position [1230, 0]
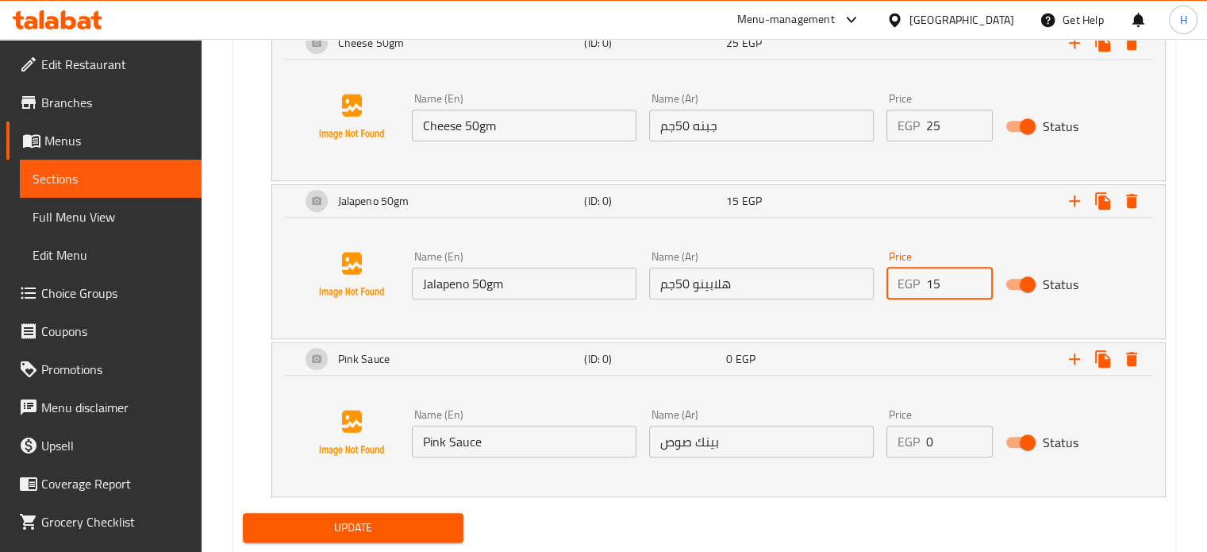
type input "15"
drag, startPoint x: 941, startPoint y: 440, endPoint x: 908, endPoint y: 440, distance: 33.3
click at [908, 440] on div "EGP 0 Price" at bounding box center [939, 441] width 106 height 32
type input "15"
click at [378, 529] on span "Update" at bounding box center [354, 527] width 196 height 20
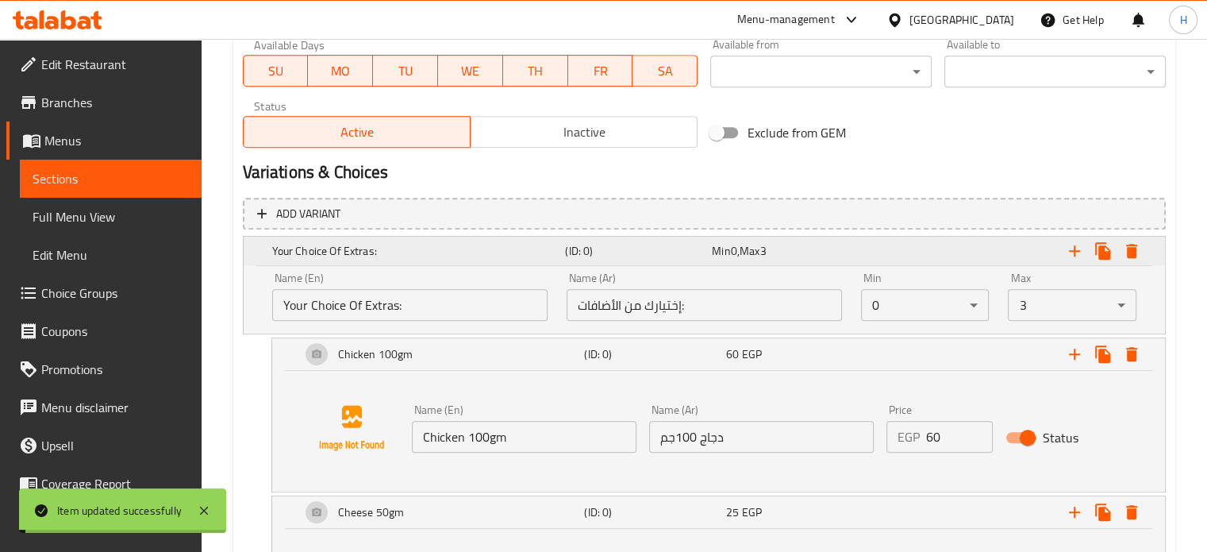
scroll to position [754, 0]
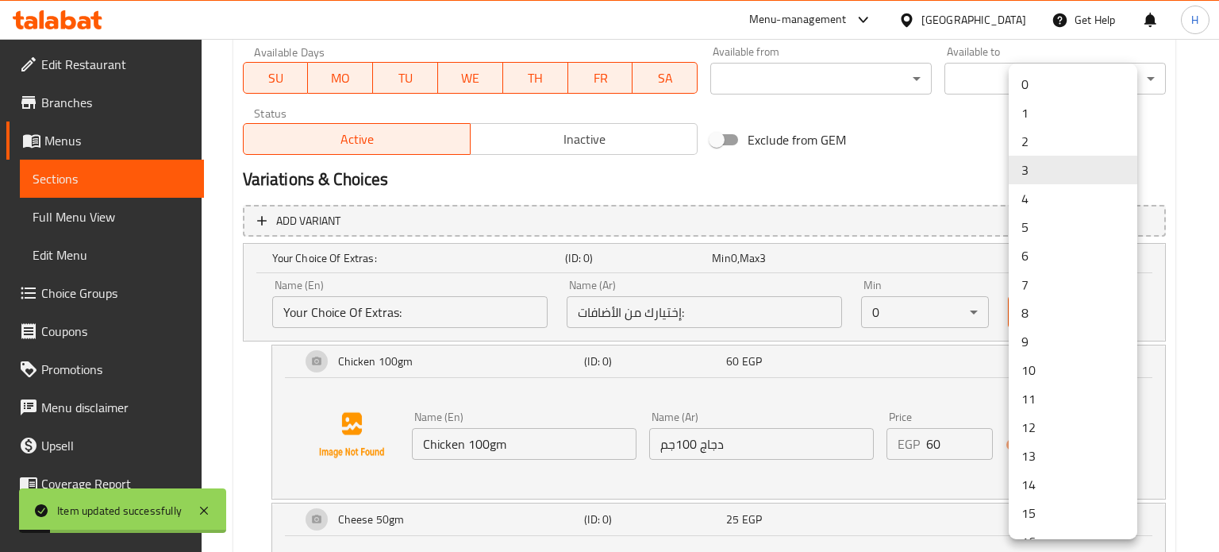
click at [1035, 205] on li "4" at bounding box center [1073, 198] width 129 height 29
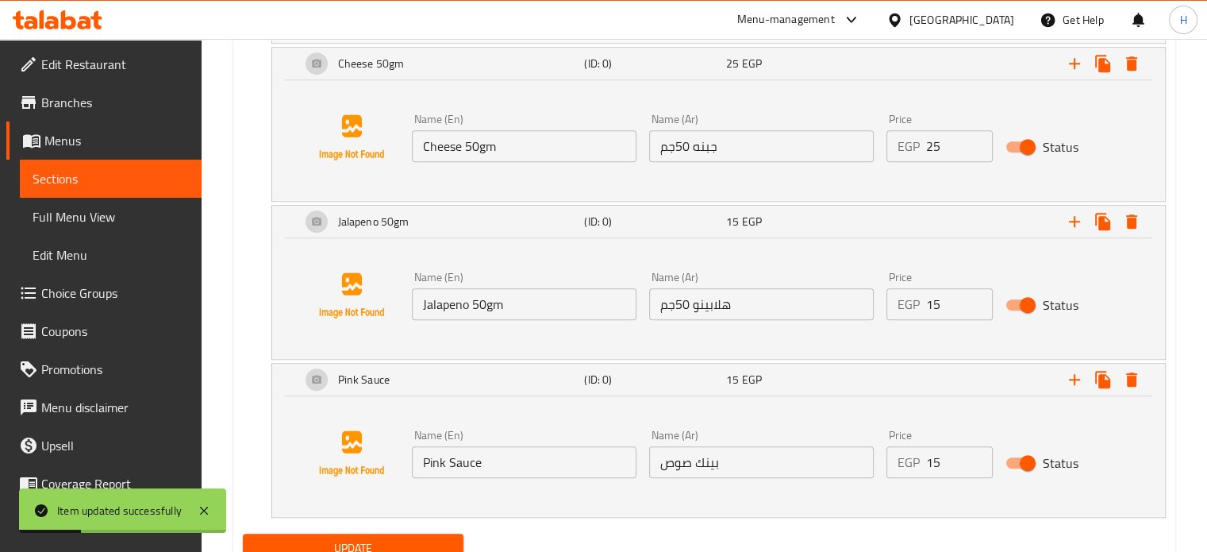
scroll to position [1272, 0]
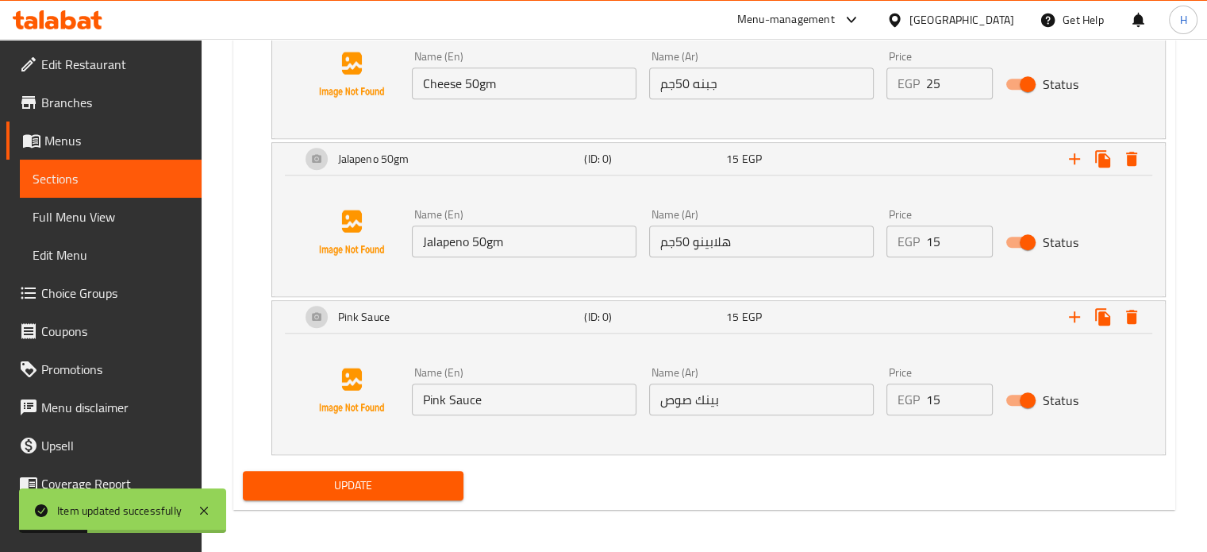
click at [356, 486] on span "Update" at bounding box center [354, 485] width 196 height 20
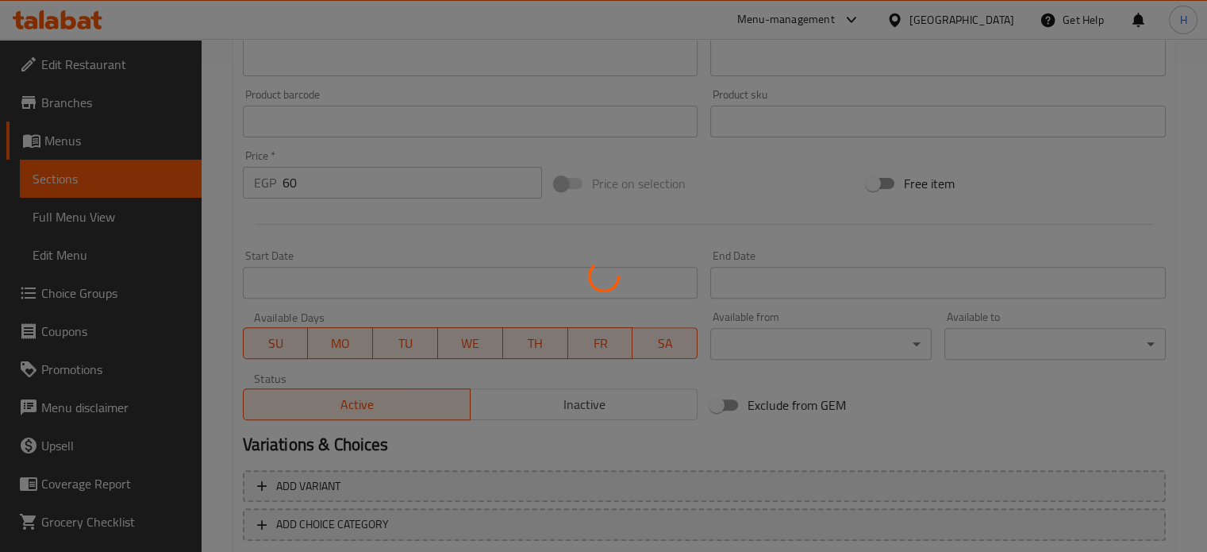
scroll to position [579, 0]
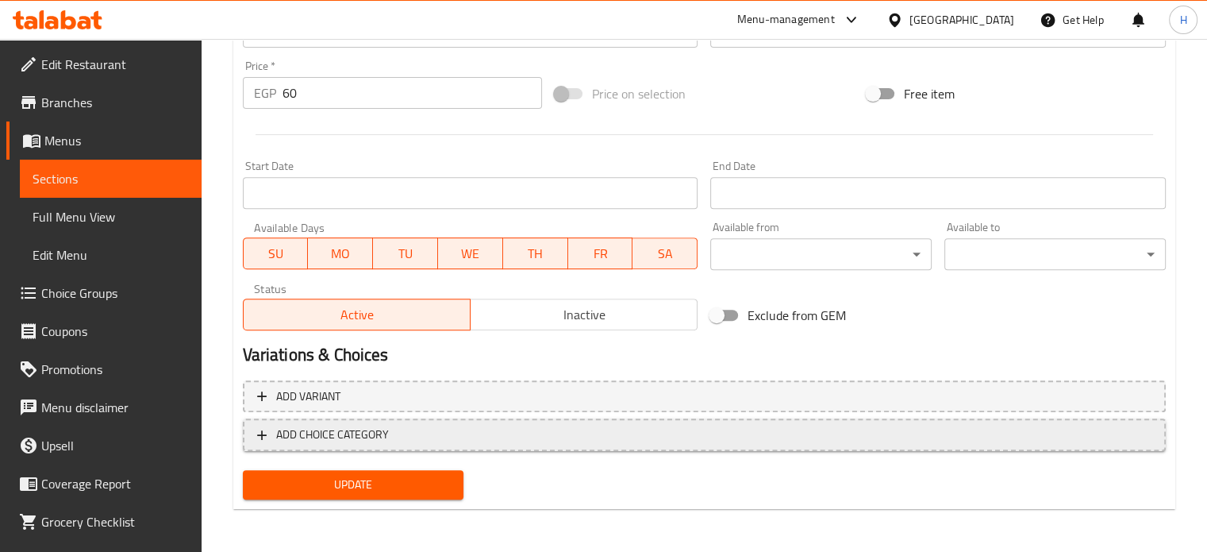
click at [434, 436] on span "ADD CHOICE CATEGORY" at bounding box center [704, 435] width 894 height 20
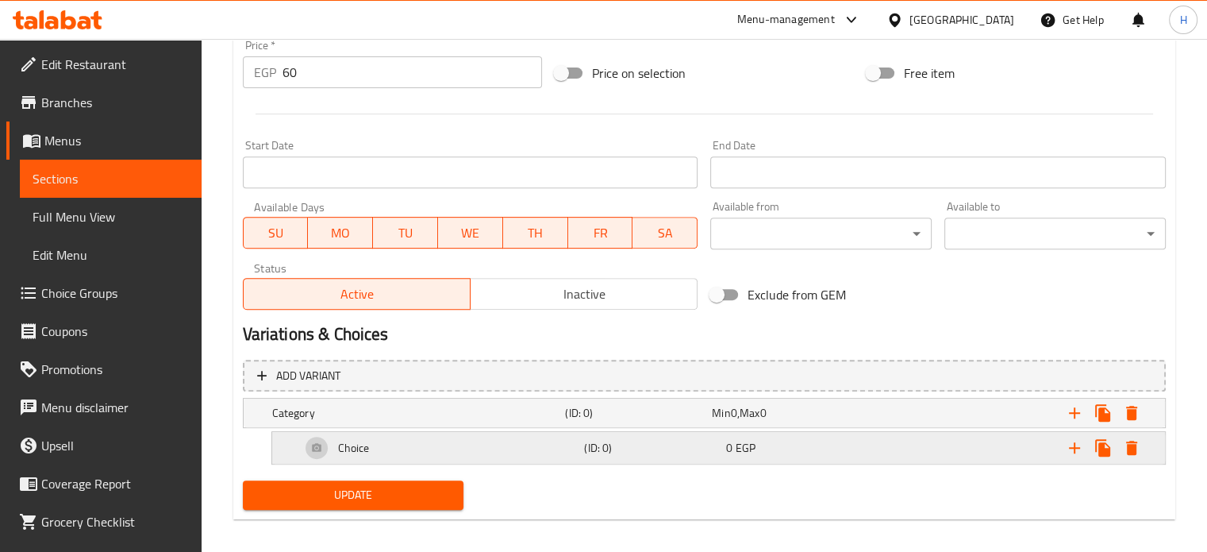
scroll to position [609, 0]
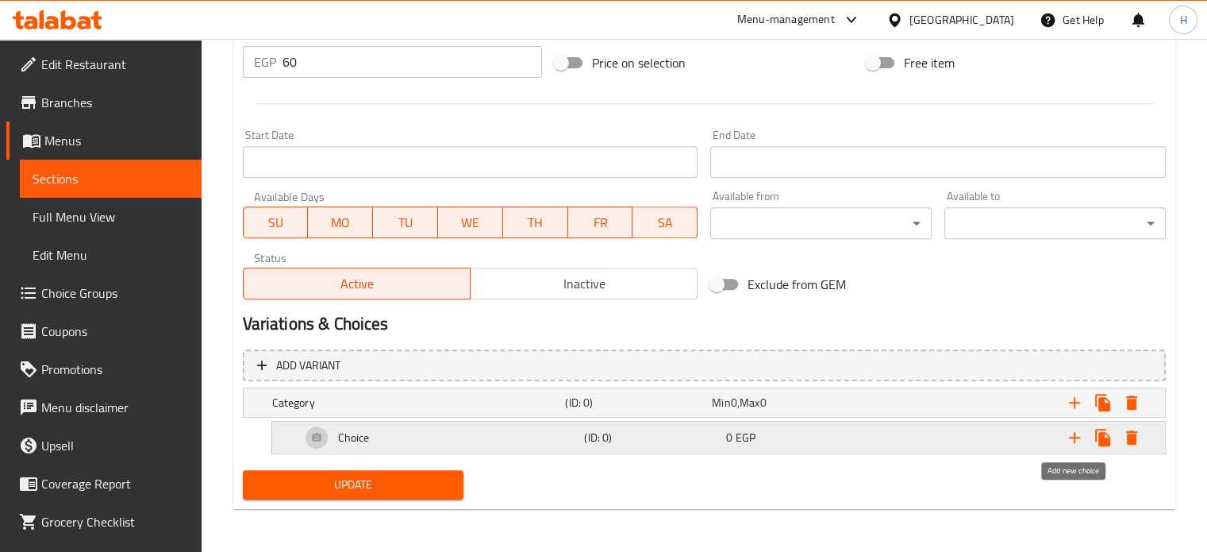
click at [1082, 438] on icon "Expand" at bounding box center [1074, 437] width 19 height 19
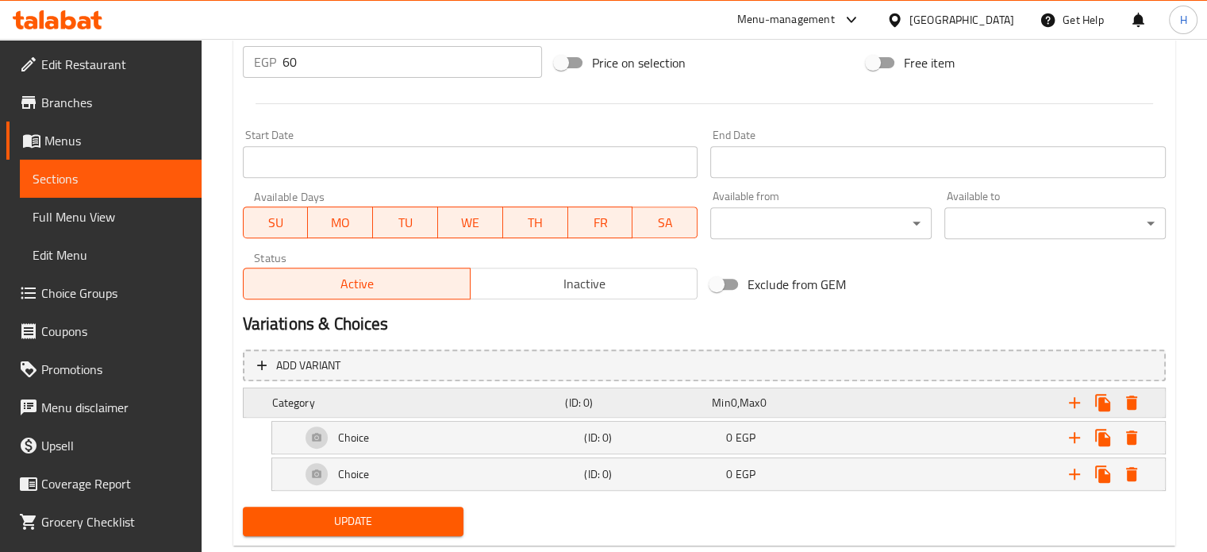
click at [642, 407] on h5 "(ID: 0)" at bounding box center [635, 402] width 140 height 16
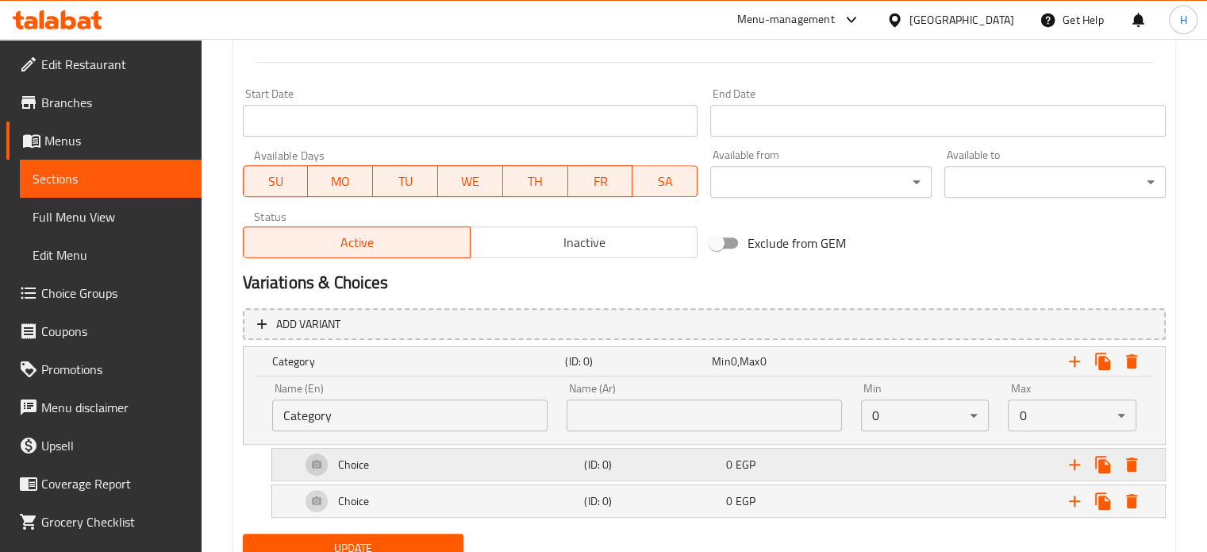
scroll to position [689, 0]
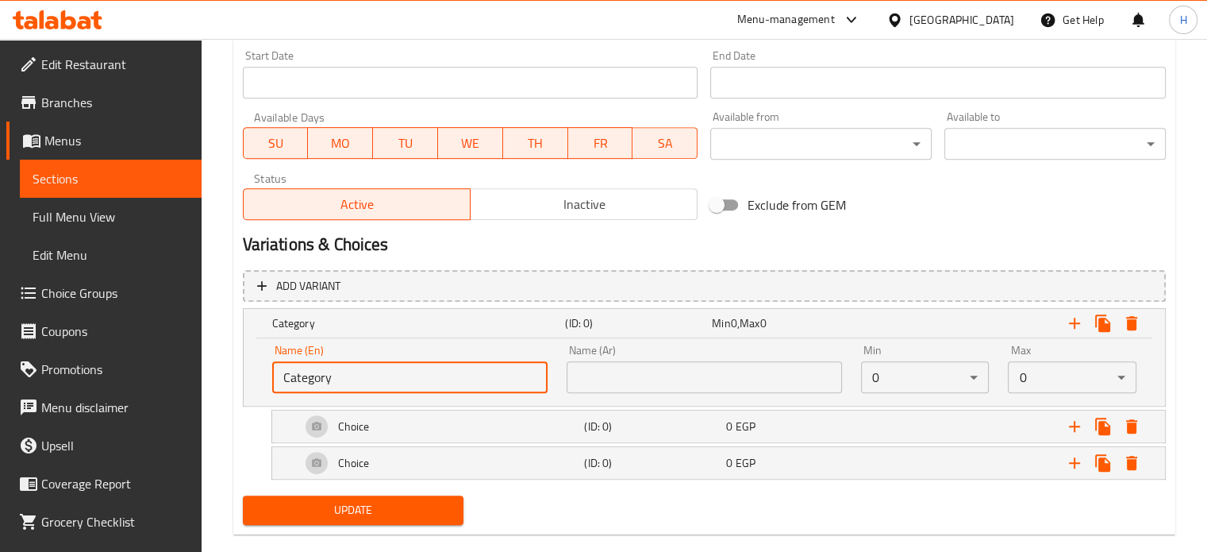
drag, startPoint x: 364, startPoint y: 383, endPoint x: 273, endPoint y: 380, distance: 91.3
click at [273, 380] on input "Category" at bounding box center [409, 377] width 275 height 32
click at [299, 379] on input "text" at bounding box center [409, 377] width 275 height 32
type input "Your Choice Of Extras:"
click at [638, 361] on input "text" at bounding box center [704, 377] width 275 height 32
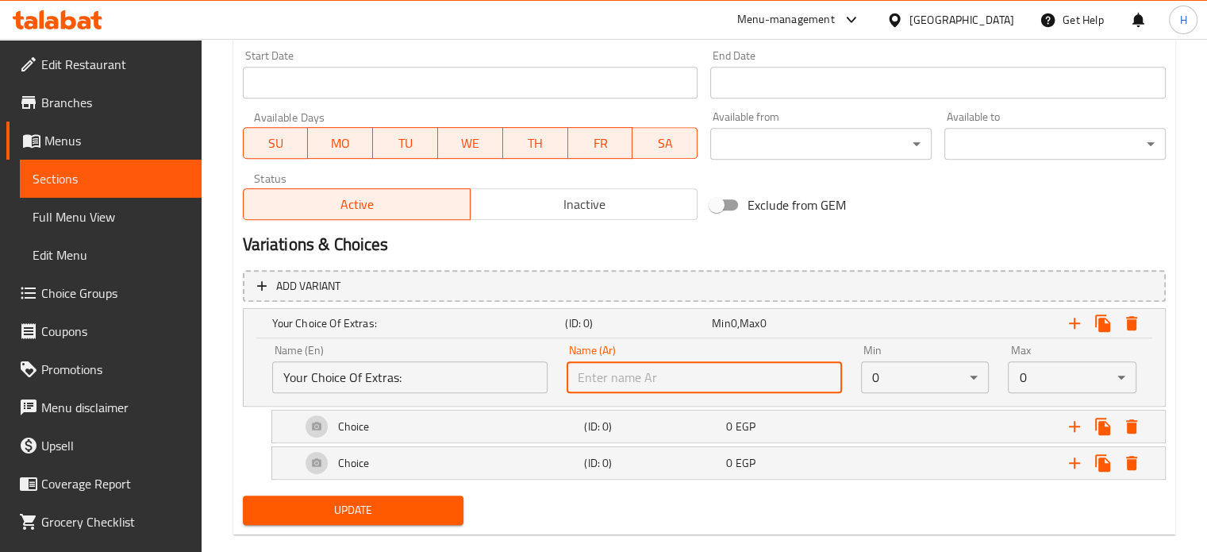
type input "إختيارك من الأضافات:"
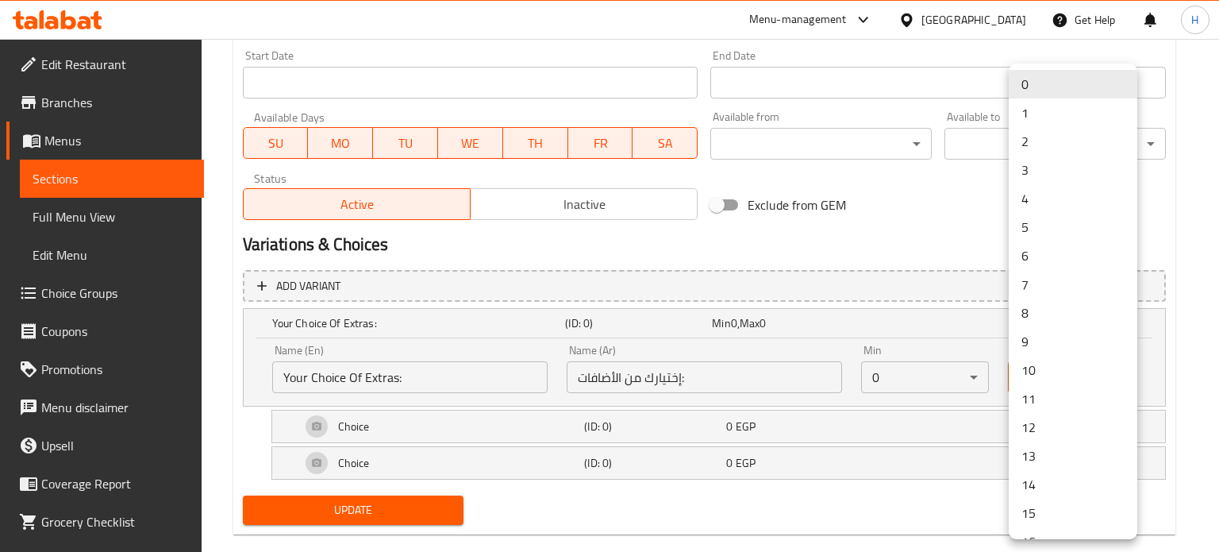
click at [1055, 146] on li "2" at bounding box center [1073, 141] width 129 height 29
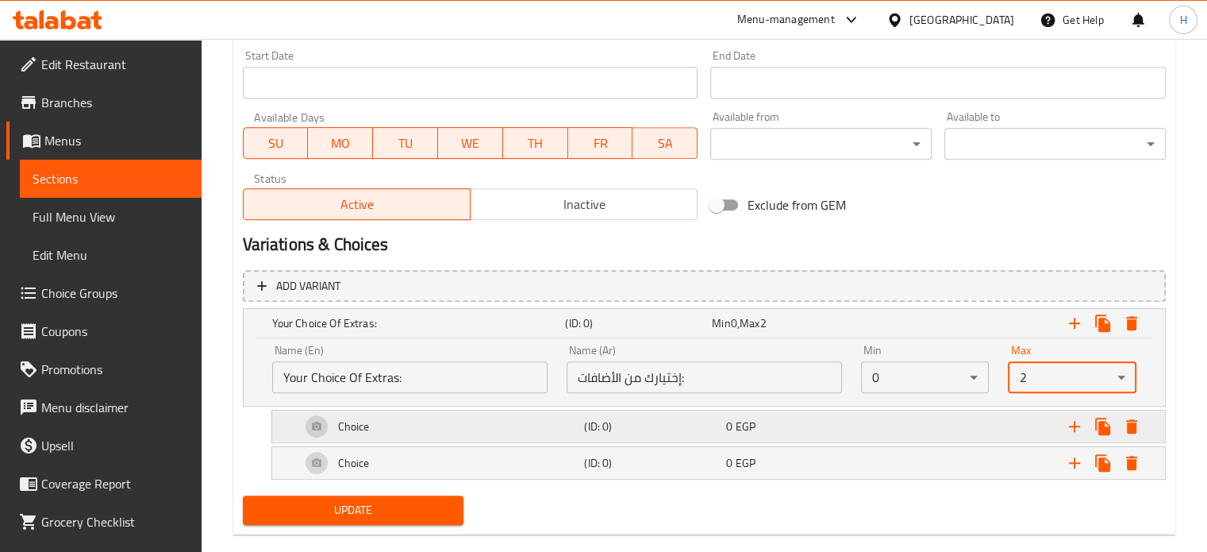
click at [494, 425] on div "Choice" at bounding box center [440, 426] width 284 height 38
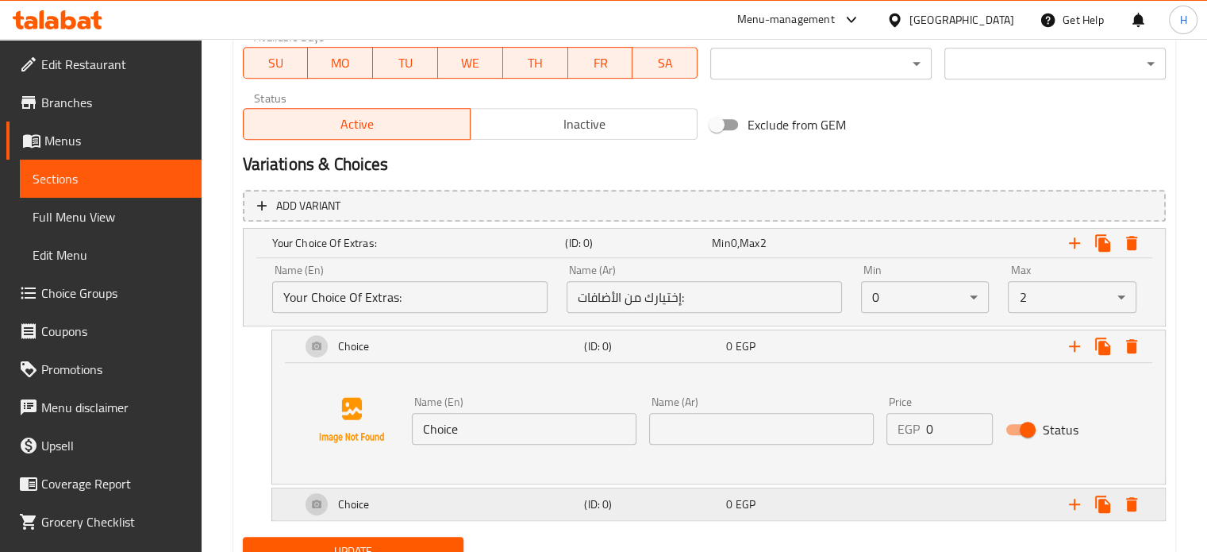
scroll to position [835, 0]
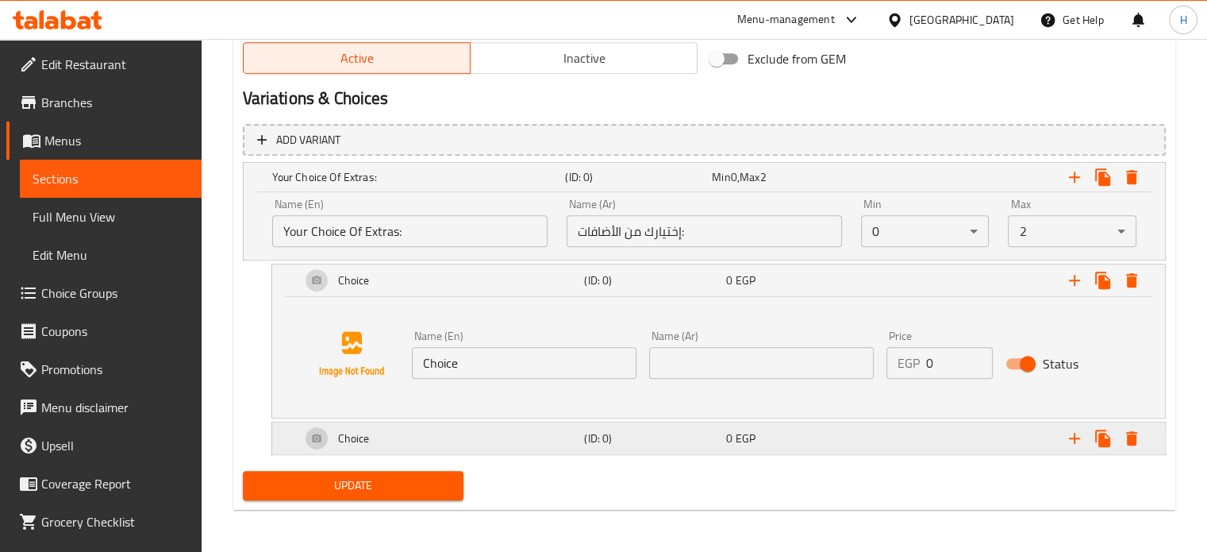
click at [468, 447] on div "Choice" at bounding box center [440, 438] width 284 height 38
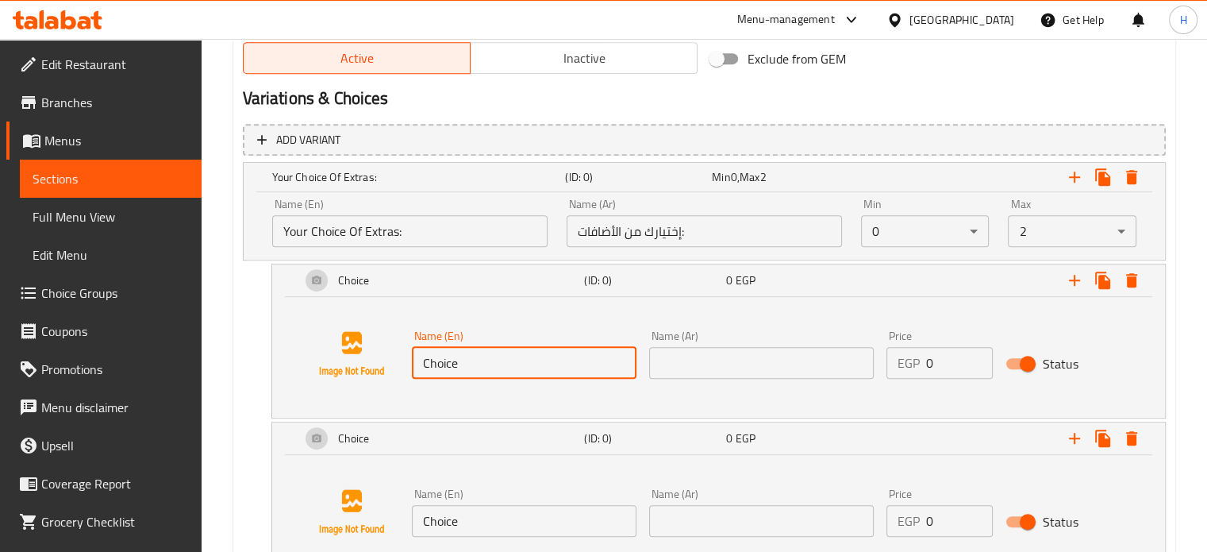
drag, startPoint x: 482, startPoint y: 358, endPoint x: 399, endPoint y: 355, distance: 82.6
click at [399, 355] on div "Name (En) Choice Name (En) Name (Ar) Name (Ar) Price EGP 0 Price Status" at bounding box center [718, 354] width 855 height 121
paste input "Ketchup"
type input "Ketchup"
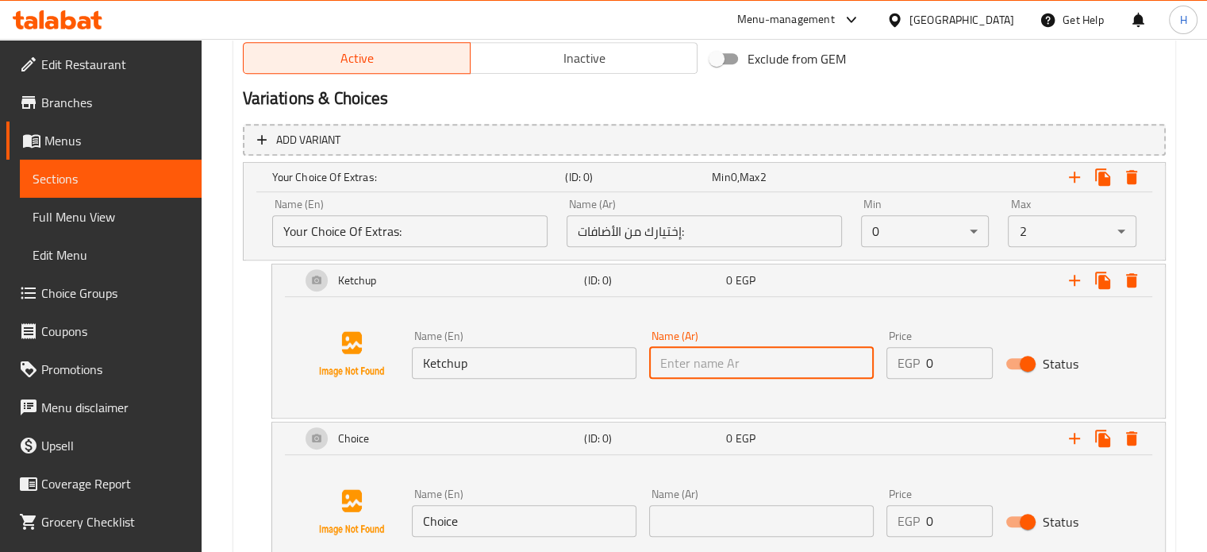
click at [668, 355] on input "text" at bounding box center [761, 363] width 225 height 32
type input ";"
type input "كاتشب"
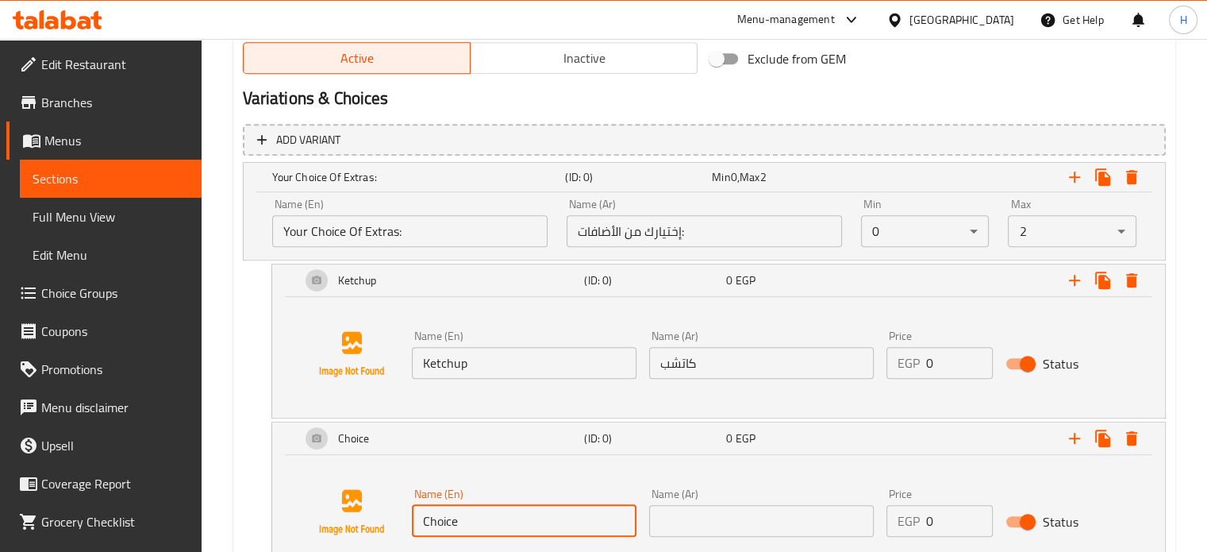
drag, startPoint x: 511, startPoint y: 517, endPoint x: 374, endPoint y: 510, distance: 137.4
click at [374, 510] on div "Name (En) Choice Name (En) Name (Ar) Name (Ar) Price EGP 0 Price Status" at bounding box center [718, 512] width 855 height 121
type input "Pink Sauce"
click at [740, 518] on input "text" at bounding box center [761, 521] width 225 height 32
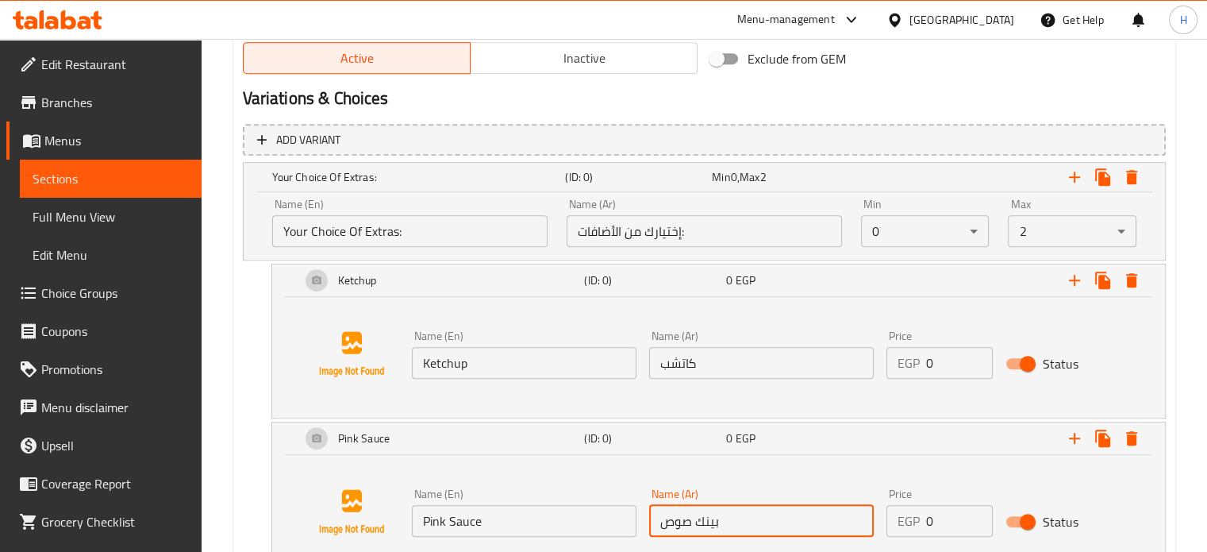
type input "بينك صوص"
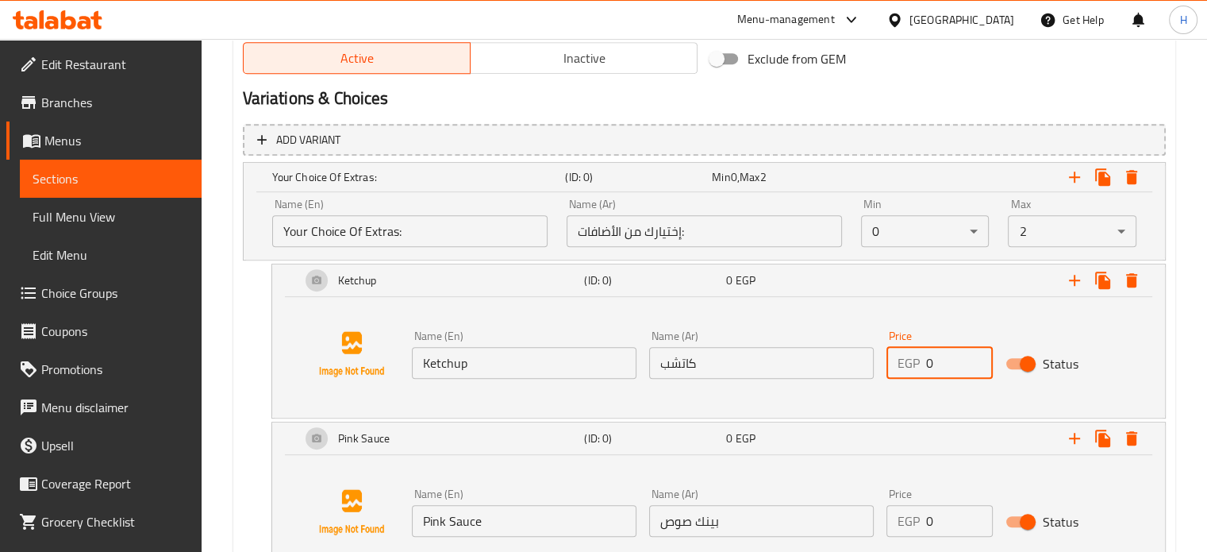
drag, startPoint x: 951, startPoint y: 358, endPoint x: 882, endPoint y: 355, distance: 68.3
click at [882, 355] on div "Price EGP 0 Price" at bounding box center [939, 354] width 119 height 61
type input "10"
drag, startPoint x: 904, startPoint y: 522, endPoint x: 881, endPoint y: 522, distance: 23.0
click at [881, 522] on div "Price EGP 1 Price" at bounding box center [939, 512] width 119 height 61
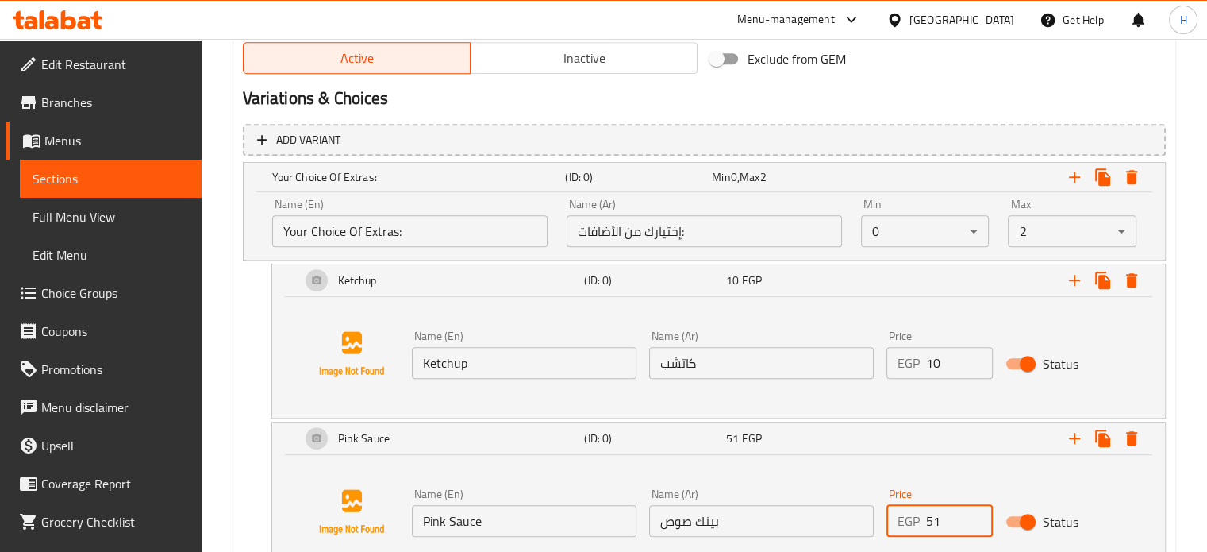
drag, startPoint x: 945, startPoint y: 523, endPoint x: 858, endPoint y: 523, distance: 87.3
click at [858, 523] on div "Name (En) Pink Sauce Name (En) Name (Ar) بينك صوص Name (Ar) Price EGP 51 Price …" at bounding box center [762, 512] width 713 height 61
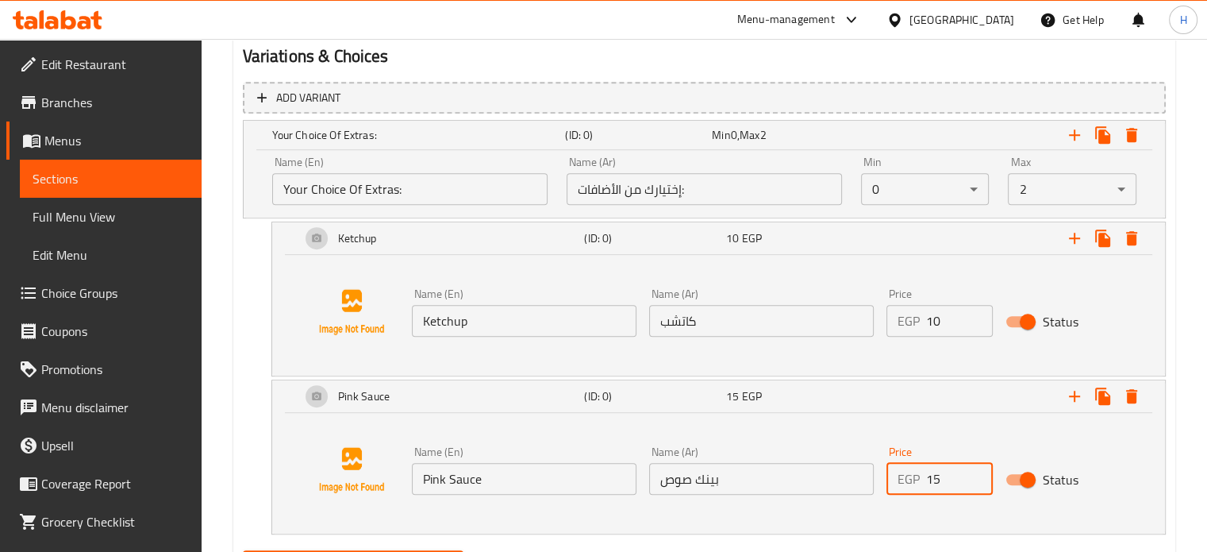
scroll to position [957, 0]
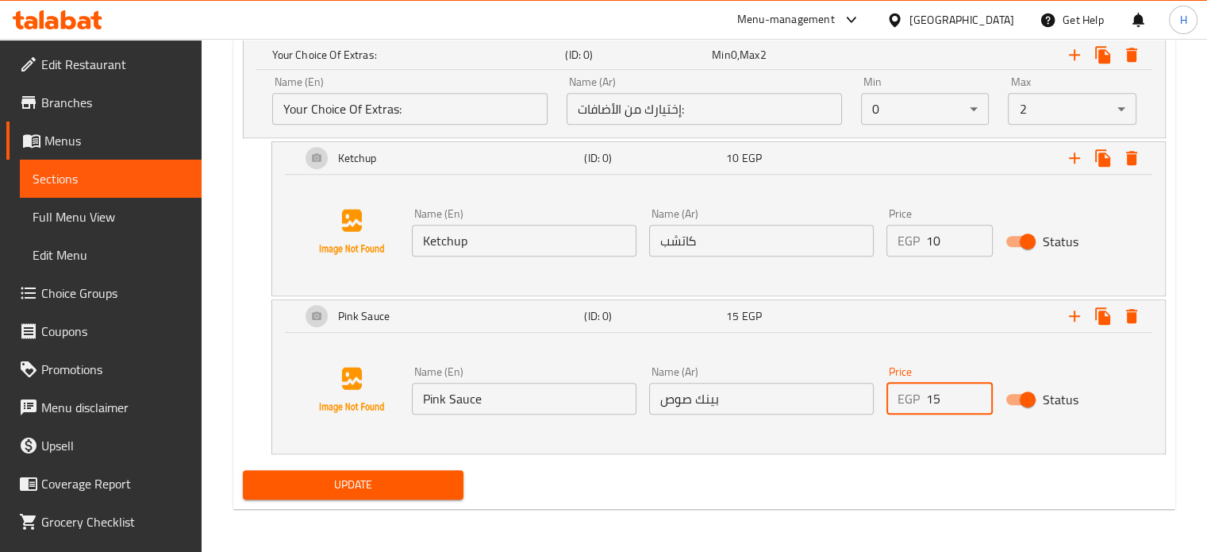
type input "15"
click at [329, 486] on span "Update" at bounding box center [354, 485] width 196 height 20
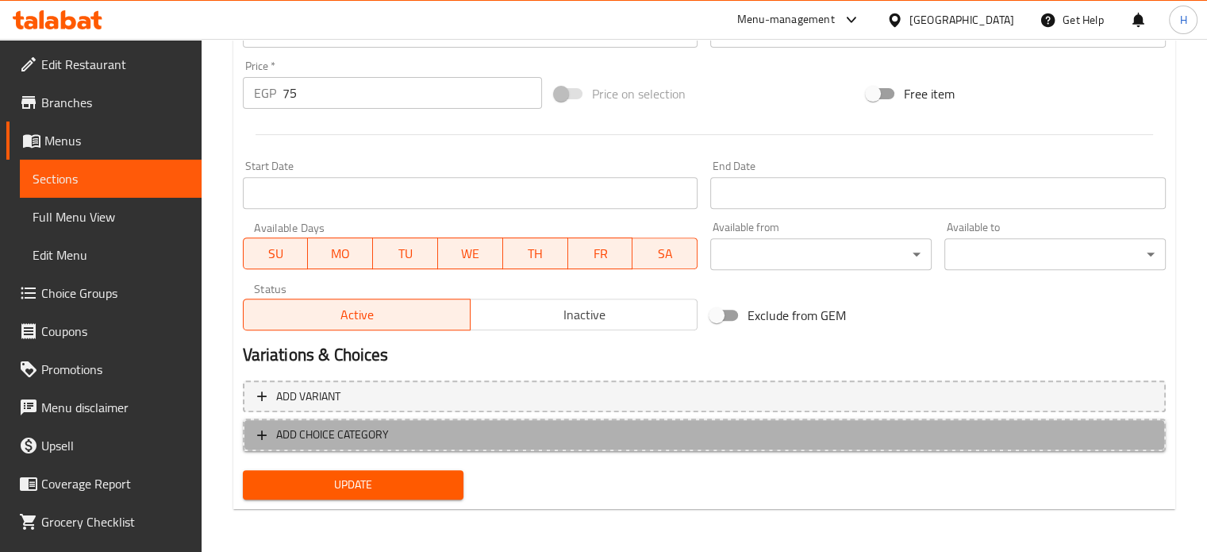
click at [502, 434] on span "ADD CHOICE CATEGORY" at bounding box center [704, 435] width 894 height 20
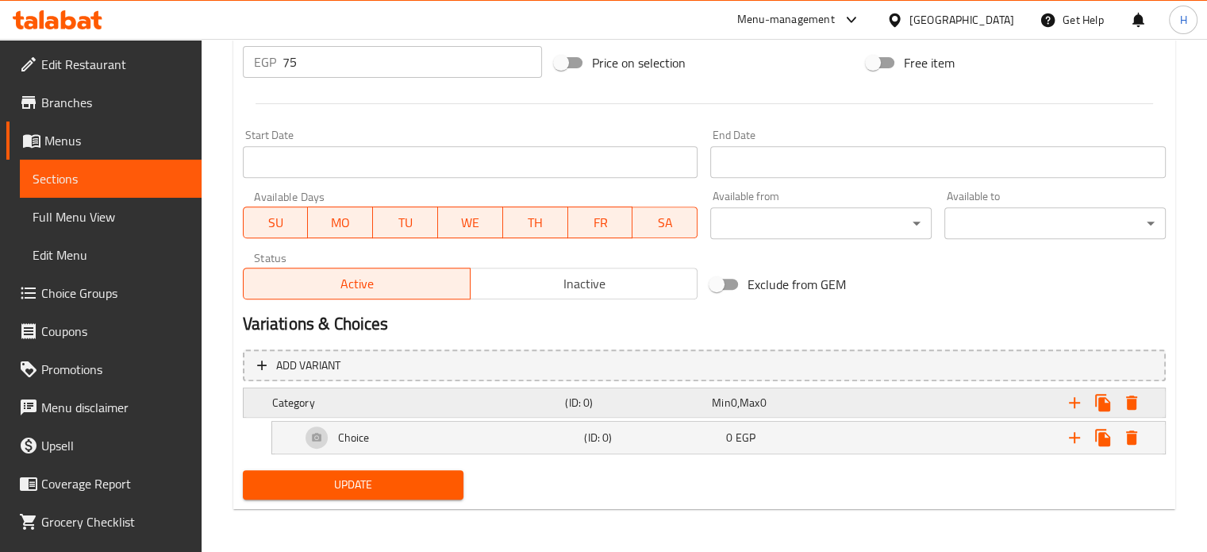
click at [673, 401] on h5 "(ID: 0)" at bounding box center [635, 402] width 140 height 16
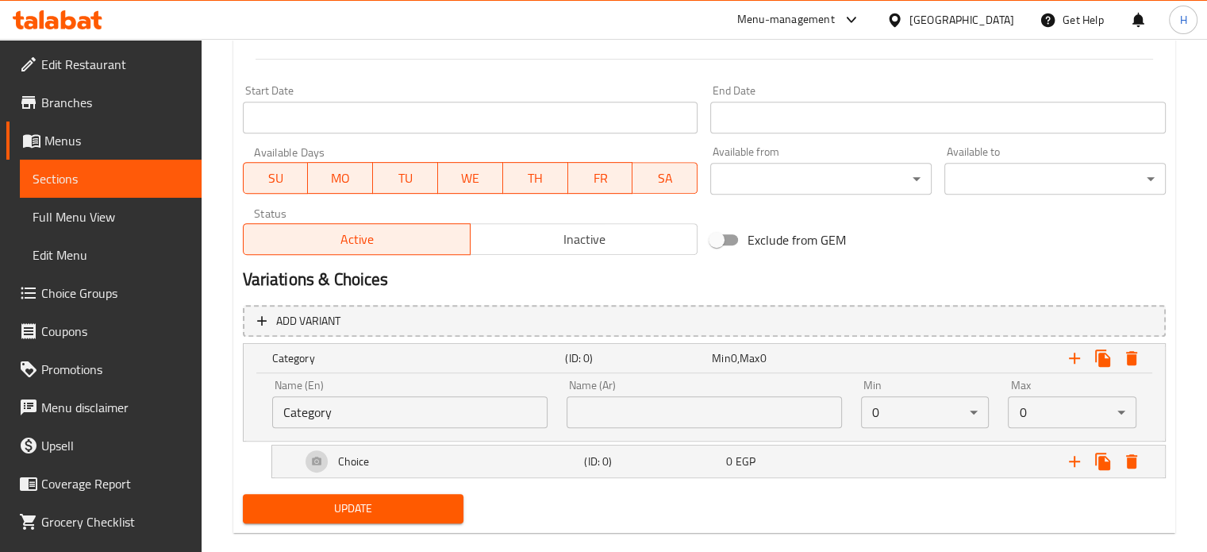
scroll to position [678, 0]
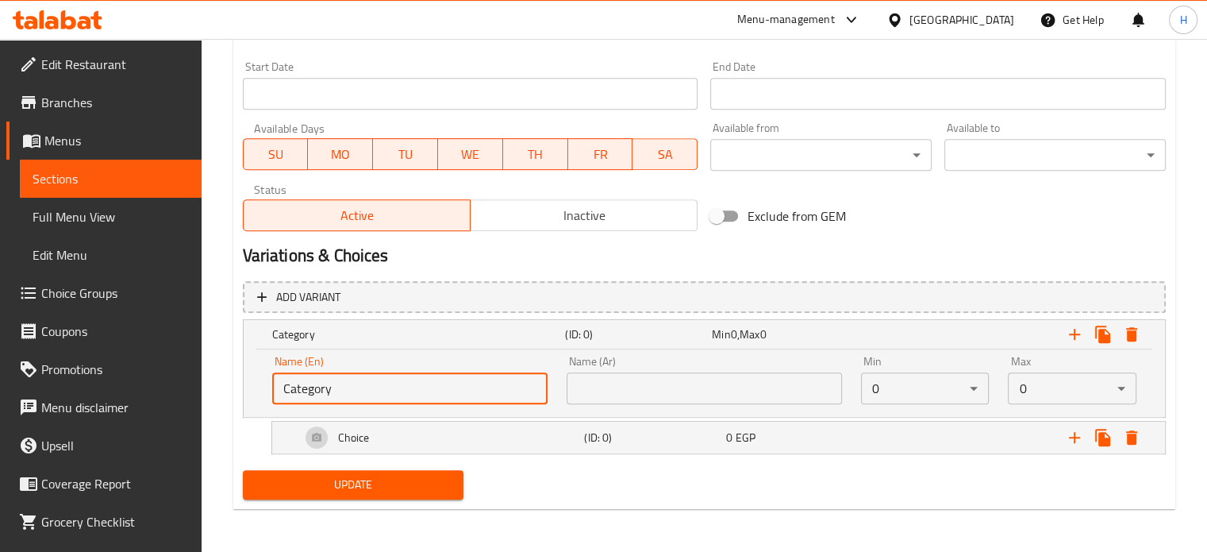
drag, startPoint x: 375, startPoint y: 386, endPoint x: 201, endPoint y: 387, distance: 173.8
click at [321, 390] on input "text" at bounding box center [409, 388] width 275 height 32
type input "Your Choice Of Extras:"
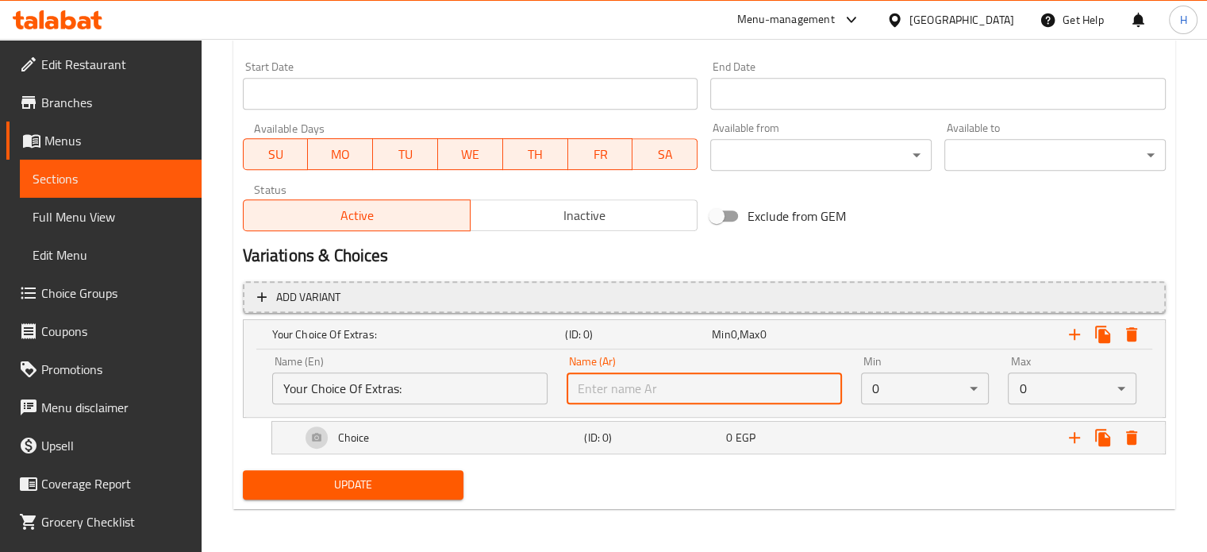
drag, startPoint x: 600, startPoint y: 390, endPoint x: 639, endPoint y: 307, distance: 91.2
click at [600, 390] on input "text" at bounding box center [704, 388] width 275 height 32
type input "إختيارك من الأضافات:"
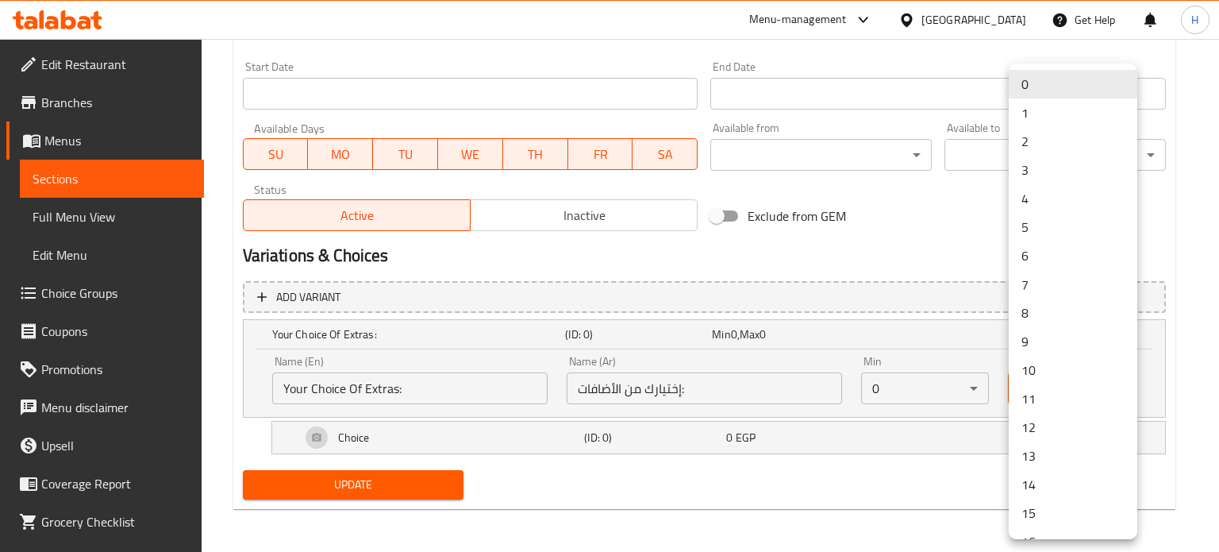
click at [1064, 105] on li "1" at bounding box center [1073, 112] width 129 height 29
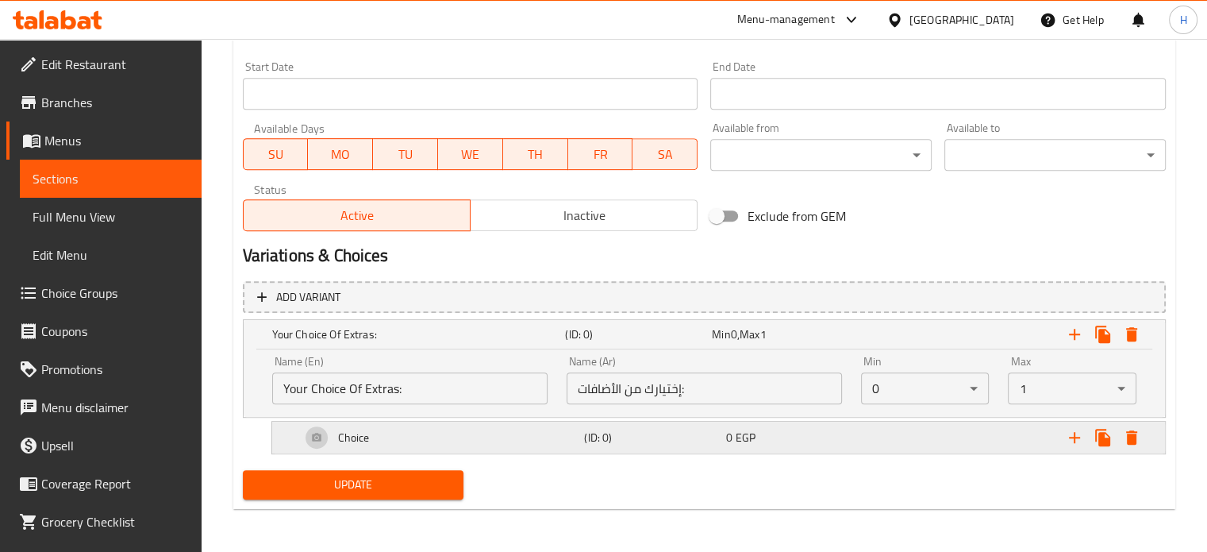
click at [405, 440] on div "Choice" at bounding box center [440, 437] width 284 height 38
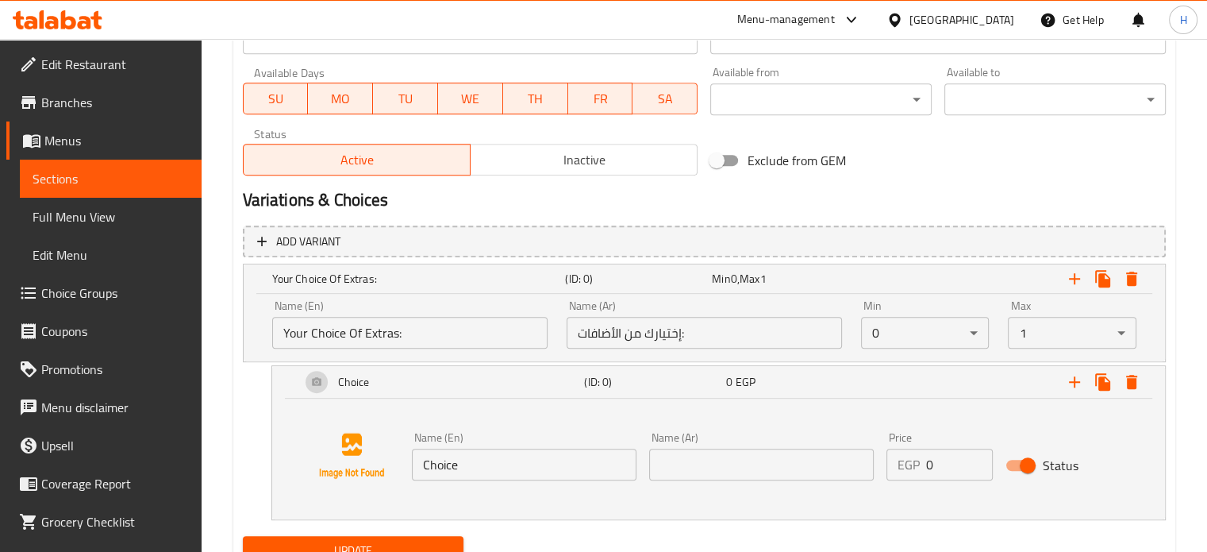
scroll to position [757, 0]
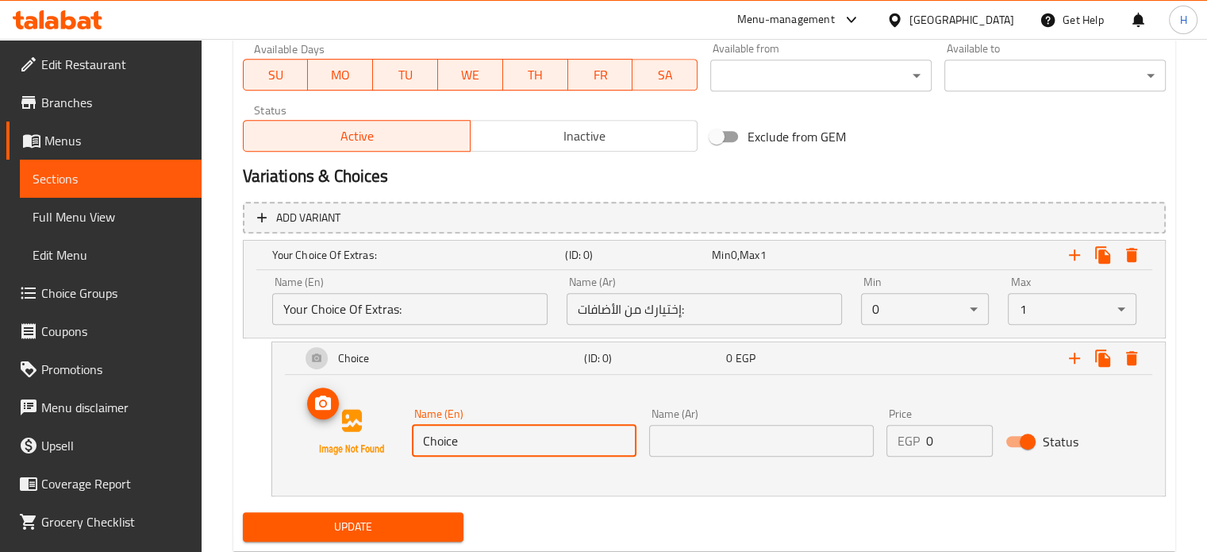
drag, startPoint x: 476, startPoint y: 447, endPoint x: 388, endPoint y: 447, distance: 88.1
click at [388, 447] on div "Name (En) Choice Name (En) Name (Ar) Name (Ar) Price EGP 0 Price Status" at bounding box center [718, 431] width 855 height 121
type input "ؤ"
type input "Cheese 50GM"
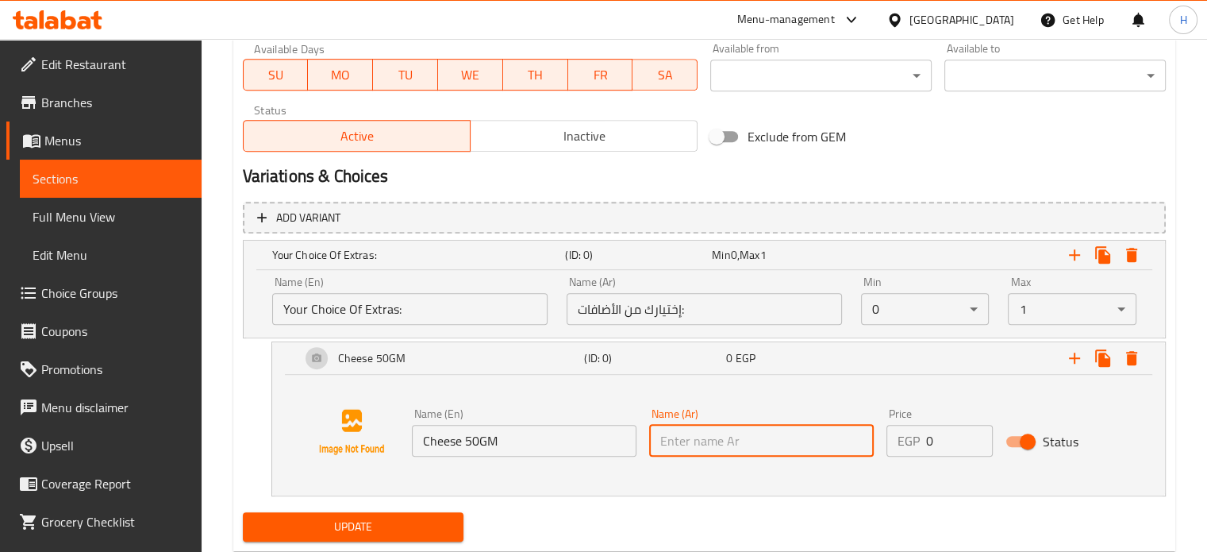
click at [679, 452] on input "text" at bounding box center [761, 441] width 225 height 32
type input "جبنه 50جم"
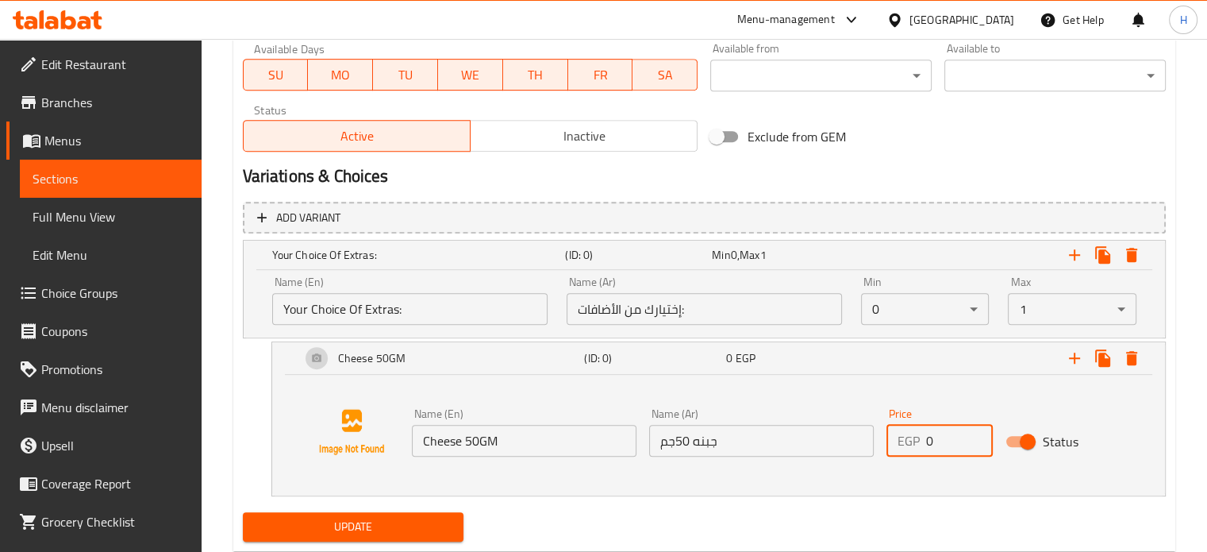
drag, startPoint x: 936, startPoint y: 438, endPoint x: 900, endPoint y: 437, distance: 36.5
click at [900, 437] on div "EGP 0 Price" at bounding box center [939, 441] width 106 height 32
type input "25"
click at [344, 529] on span "Update" at bounding box center [354, 527] width 196 height 20
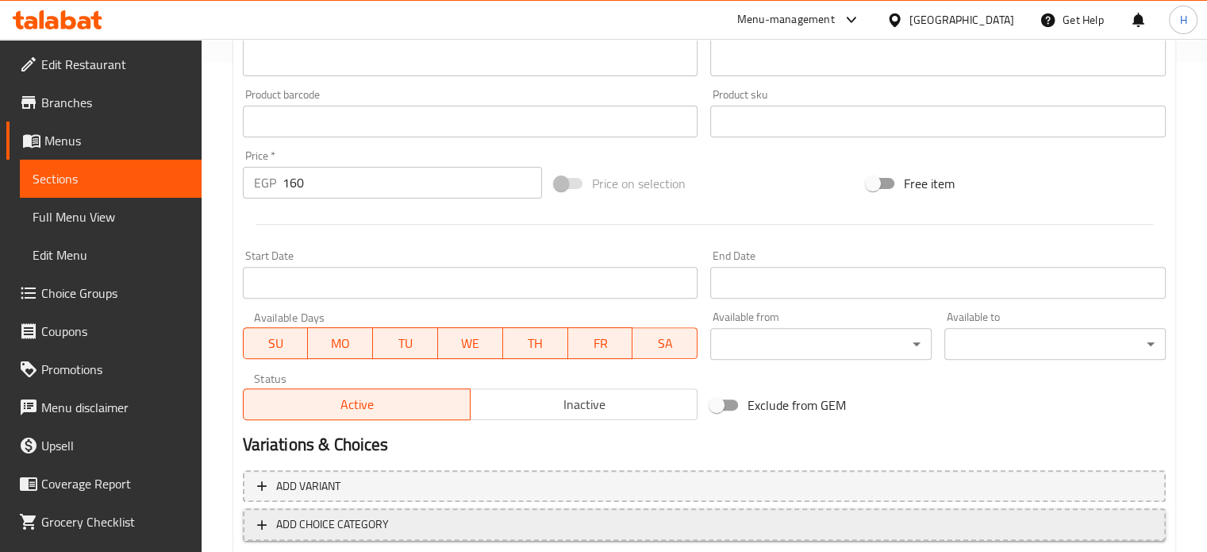
scroll to position [556, 0]
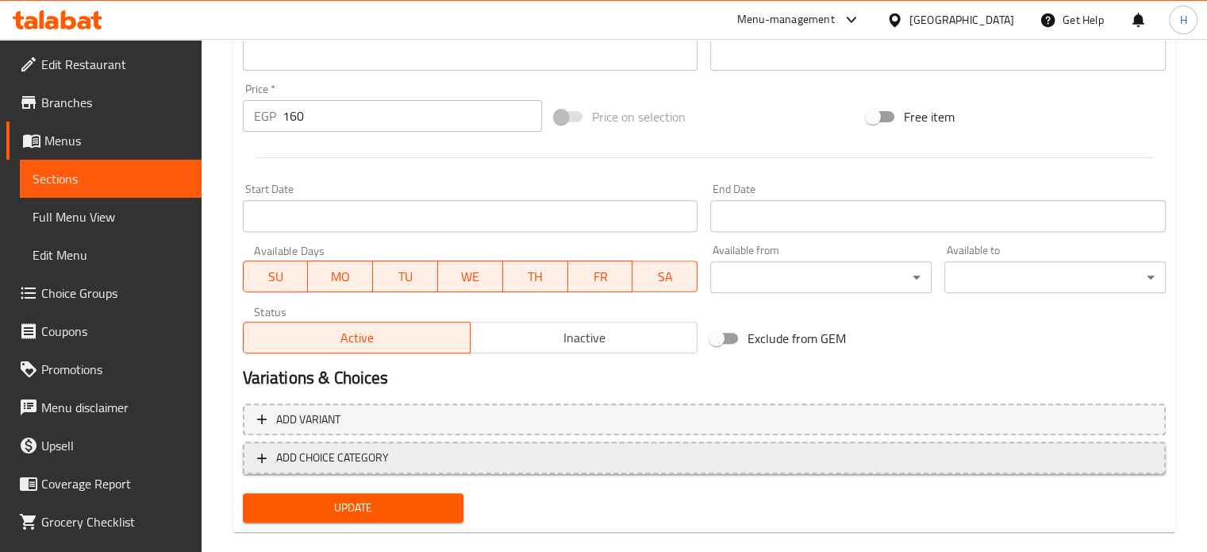
click at [386, 459] on span "ADD CHOICE CATEGORY" at bounding box center [332, 458] width 113 height 20
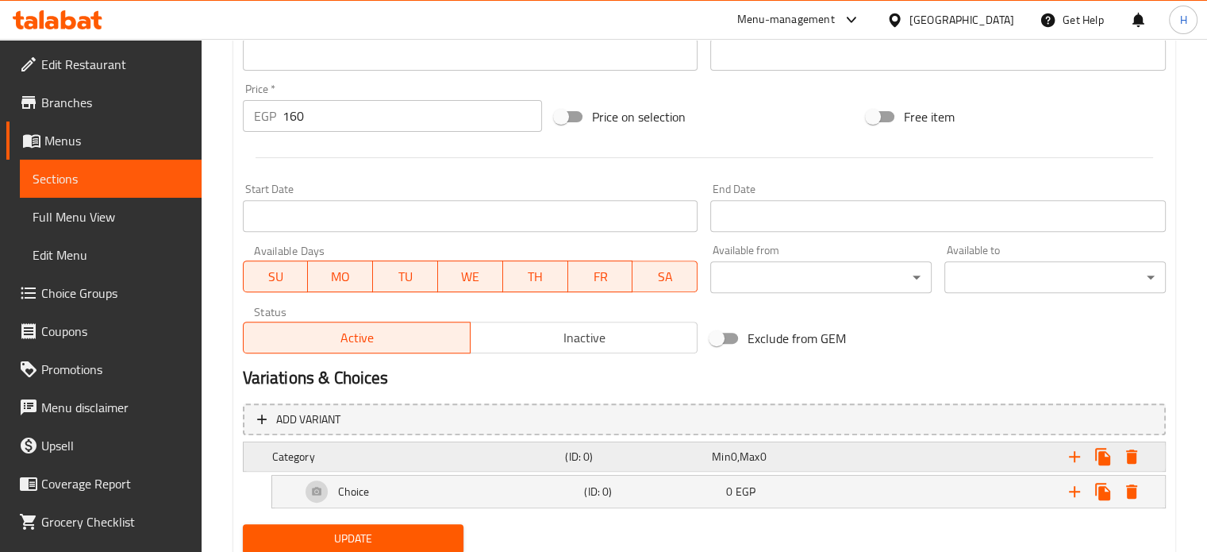
click at [381, 453] on h5 "Category" at bounding box center [415, 456] width 287 height 16
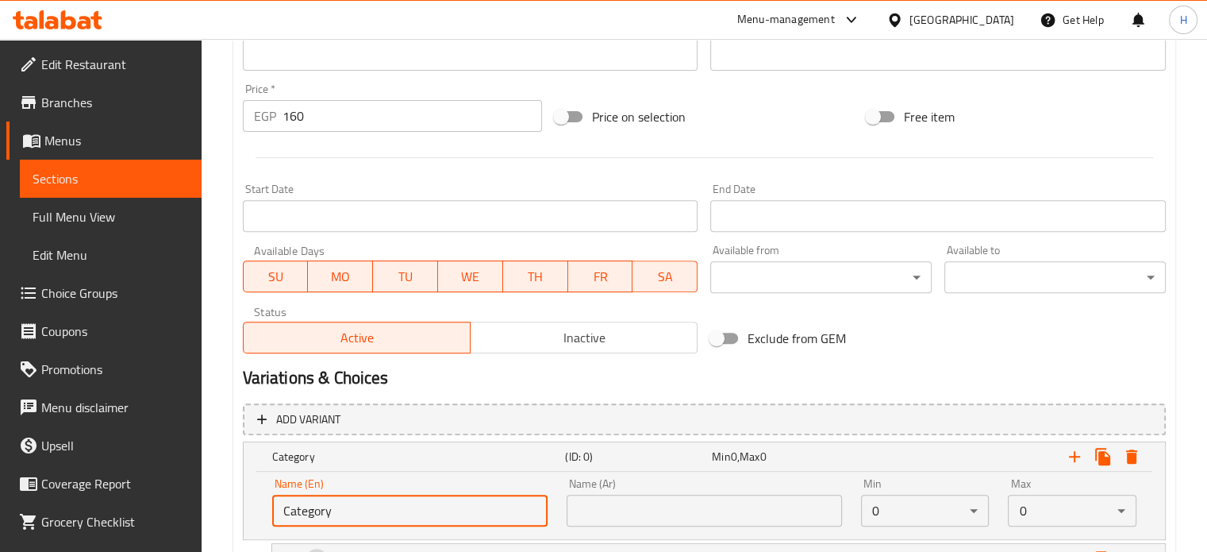
drag, startPoint x: 387, startPoint y: 510, endPoint x: 284, endPoint y: 499, distance: 103.8
click at [284, 499] on input "Category" at bounding box center [409, 510] width 275 height 32
click at [300, 509] on input "text" at bounding box center [409, 510] width 275 height 32
type input "Your Choice Of Extras:"
drag, startPoint x: 651, startPoint y: 513, endPoint x: 651, endPoint y: 498, distance: 15.9
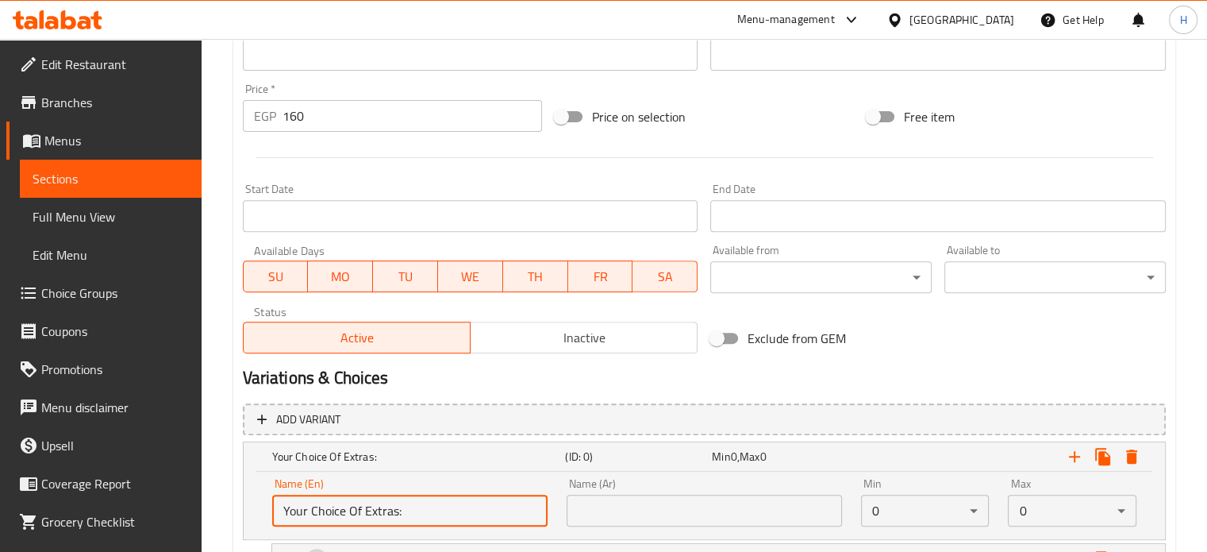
click at [651, 513] on input "text" at bounding box center [704, 510] width 275 height 32
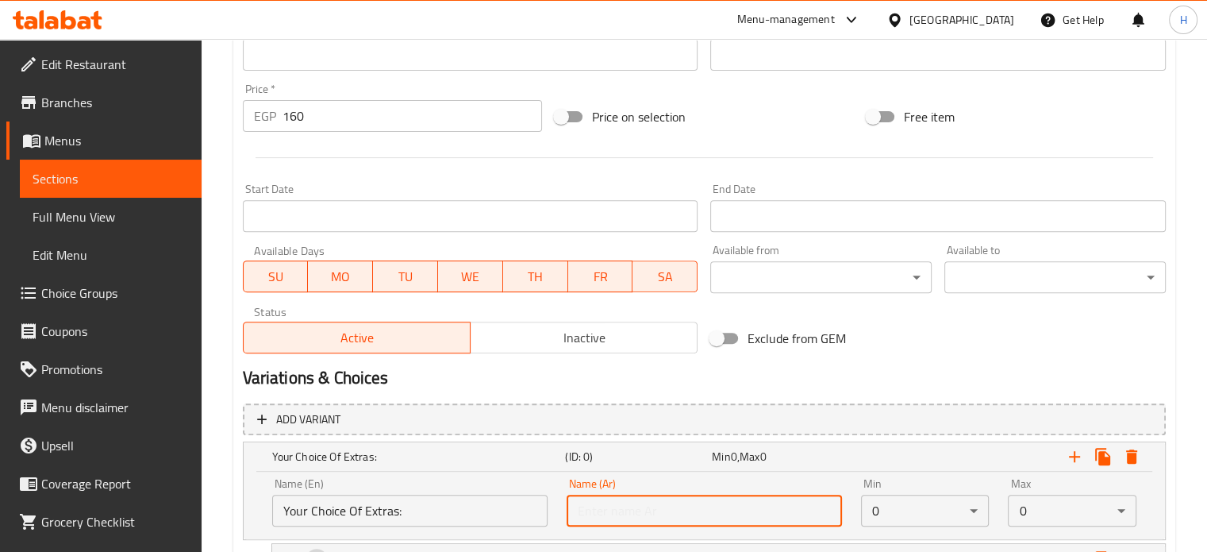
type input "إختيارك من الأضافات:"
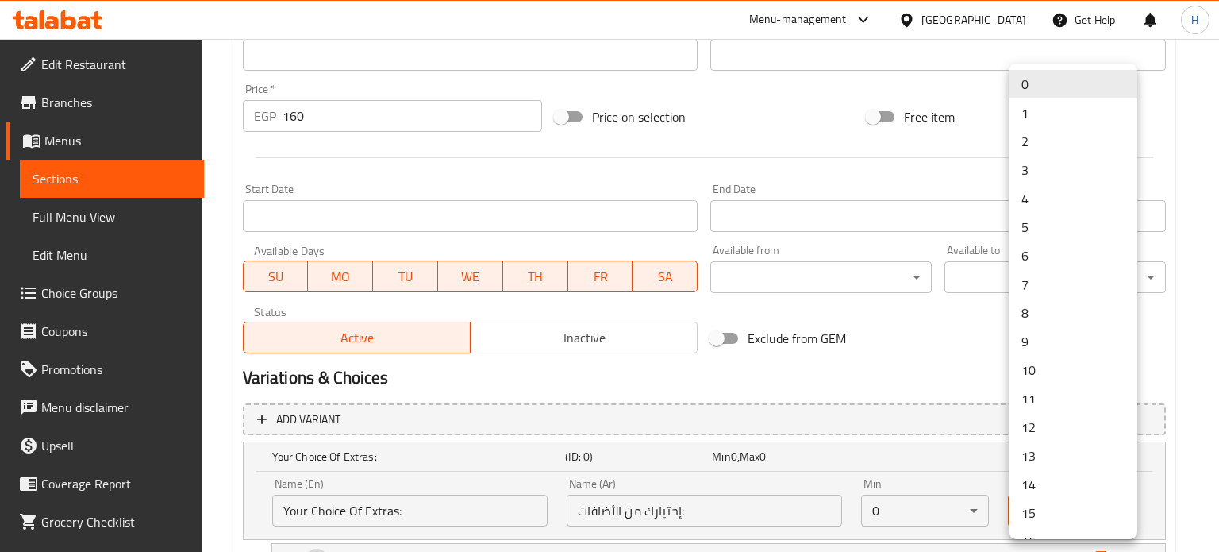
click at [1038, 133] on li "2" at bounding box center [1073, 141] width 129 height 29
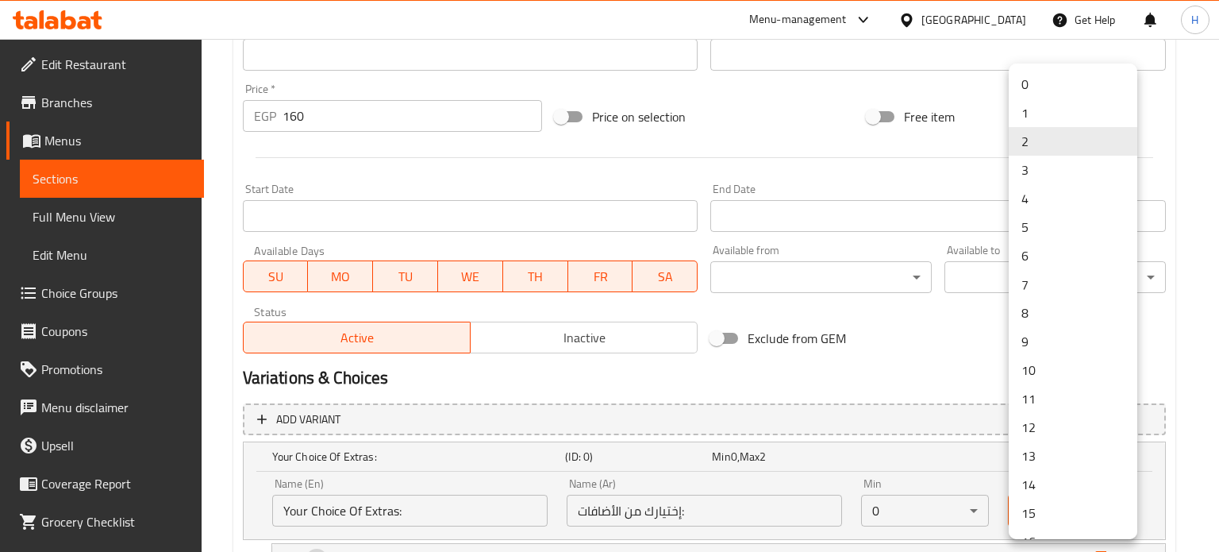
click at [1032, 174] on li "3" at bounding box center [1073, 170] width 129 height 29
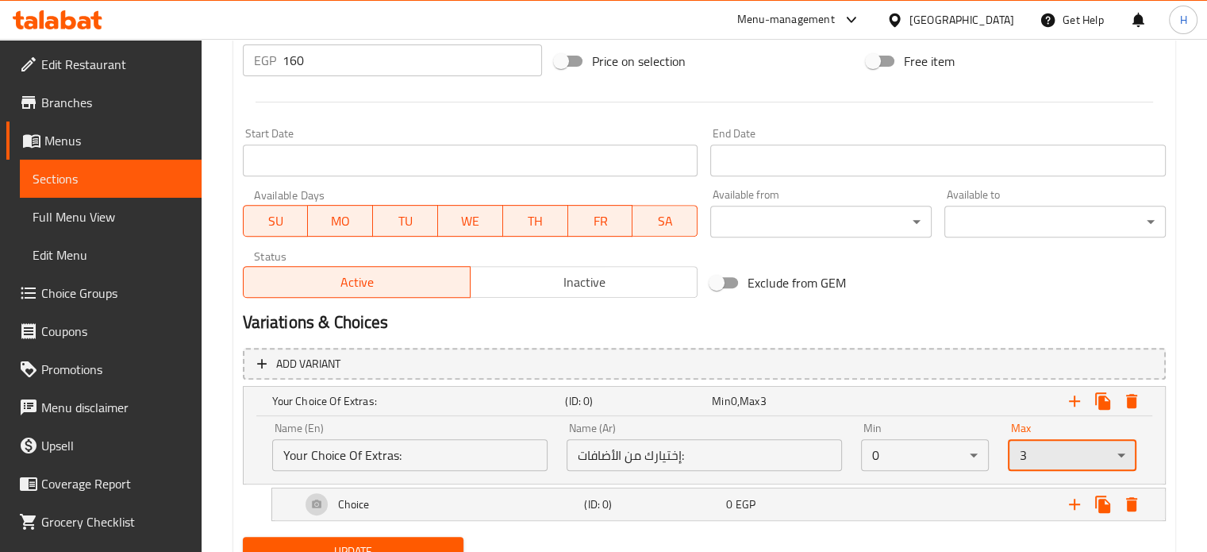
scroll to position [678, 0]
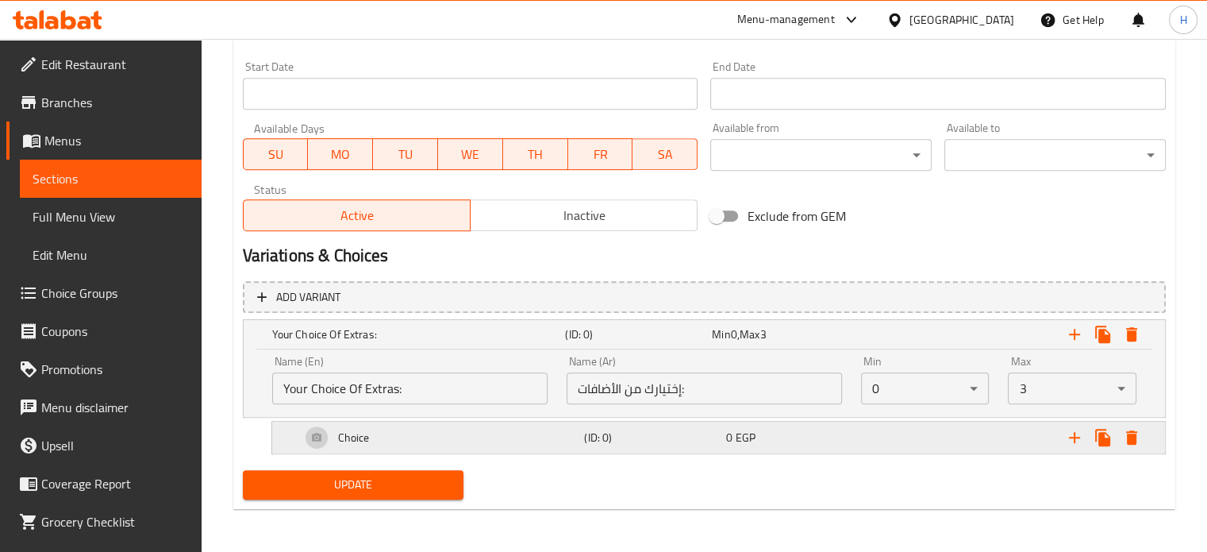
click at [412, 437] on div "Choice" at bounding box center [440, 437] width 284 height 38
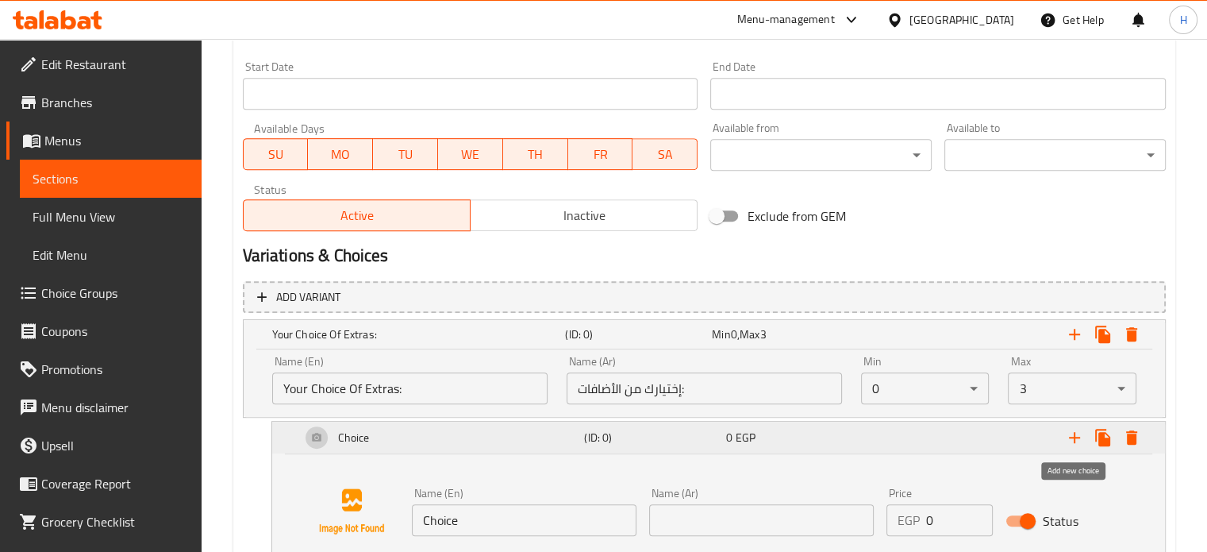
click at [1080, 437] on icon "Expand" at bounding box center [1074, 437] width 19 height 19
click at [1078, 437] on icon "Expand" at bounding box center [1074, 437] width 19 height 19
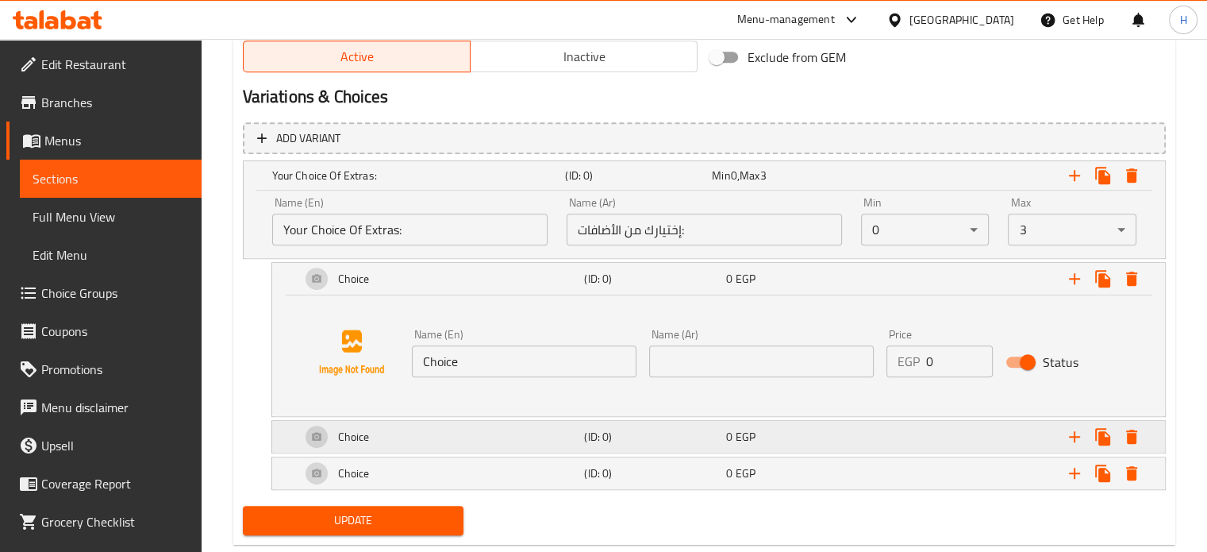
click at [506, 439] on div "Choice" at bounding box center [440, 436] width 284 height 38
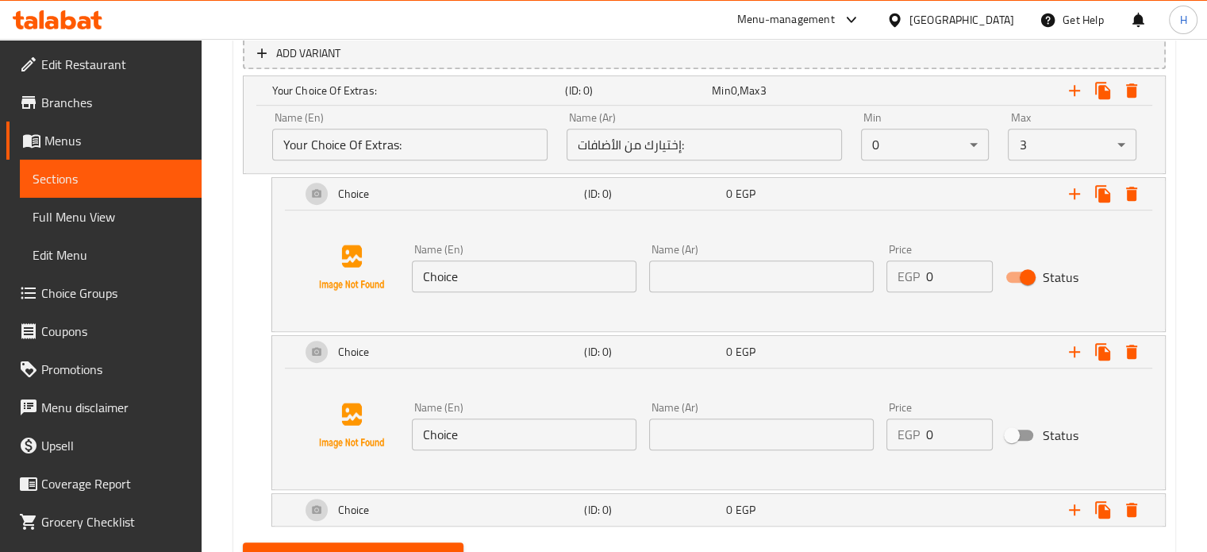
scroll to position [989, 0]
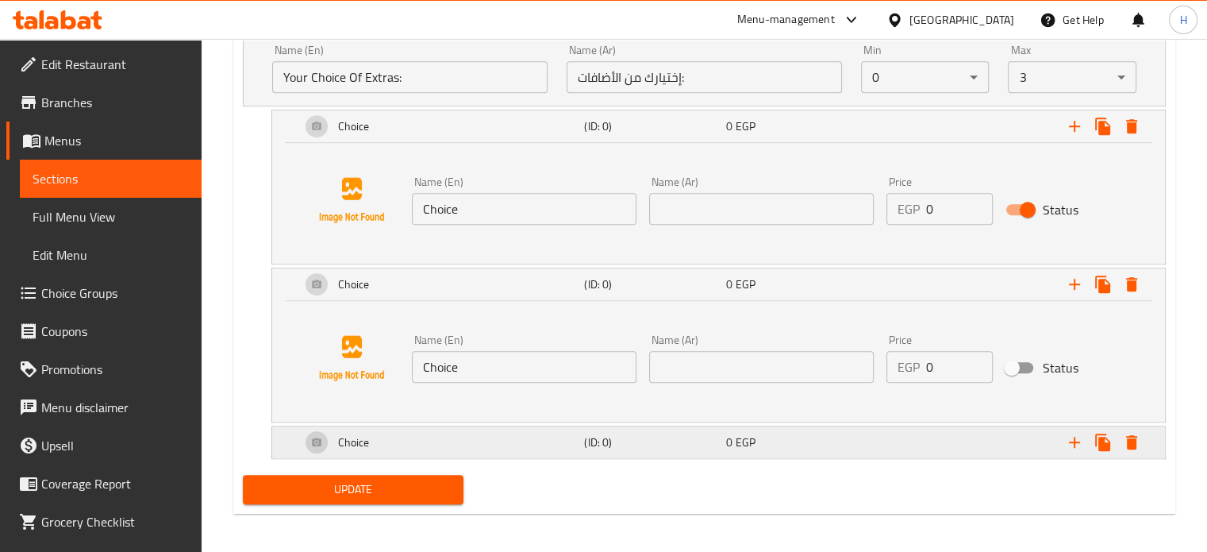
click at [482, 450] on div "Choice" at bounding box center [440, 442] width 284 height 38
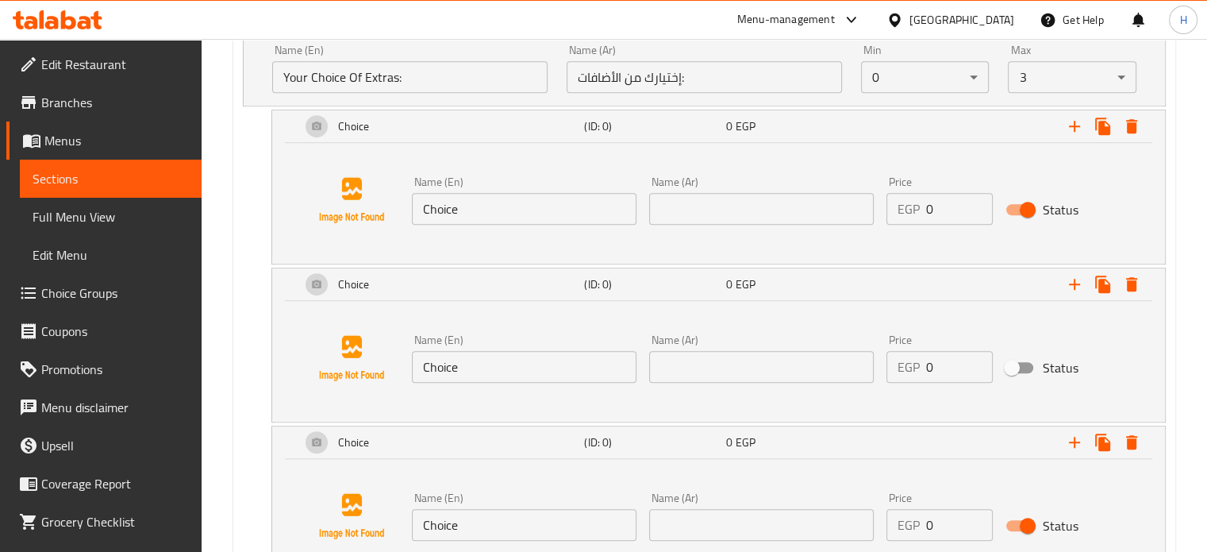
drag, startPoint x: 475, startPoint y: 206, endPoint x: 364, endPoint y: 218, distance: 111.8
click at [365, 218] on div "Name (En) Choice Name (En) Name (Ar) Name (Ar) Price EGP 0 Price Status" at bounding box center [718, 200] width 855 height 121
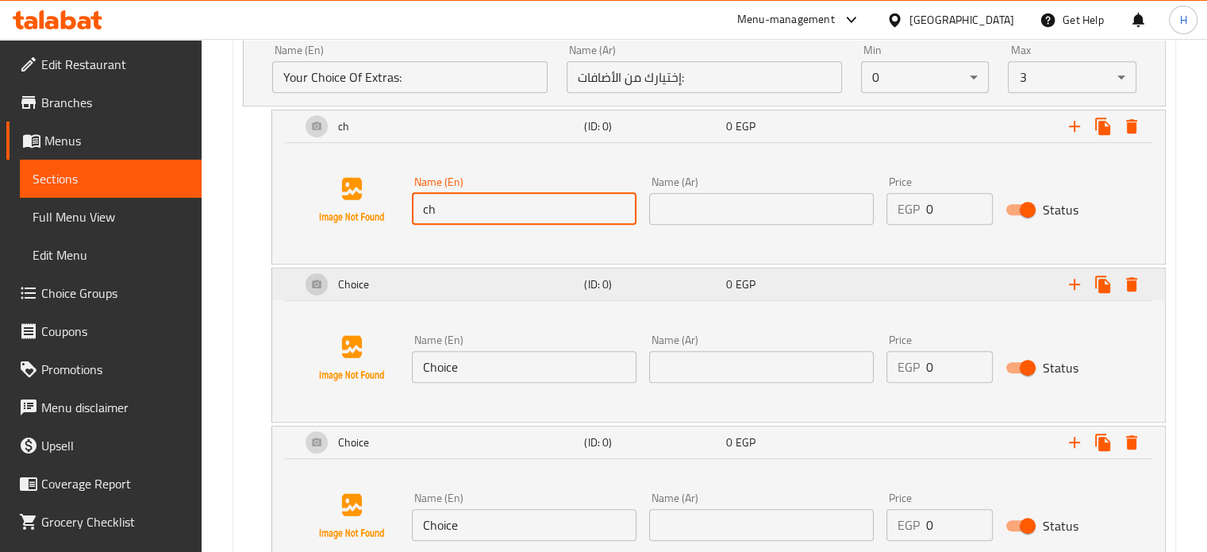
type input "Chicken 100gm"
drag, startPoint x: 477, startPoint y: 366, endPoint x: 365, endPoint y: 367, distance: 111.9
click at [365, 367] on div "Name (En) Choice Name (En) Name (Ar) Name (Ar) Price EGP 0 Price Status" at bounding box center [718, 358] width 855 height 121
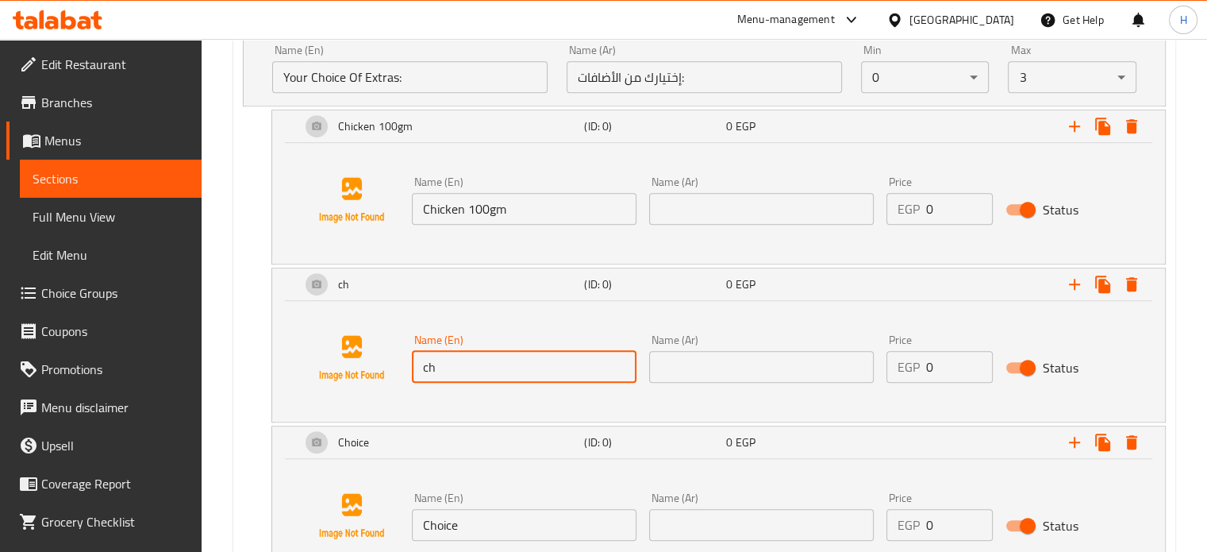
type input "Cheese 50gm"
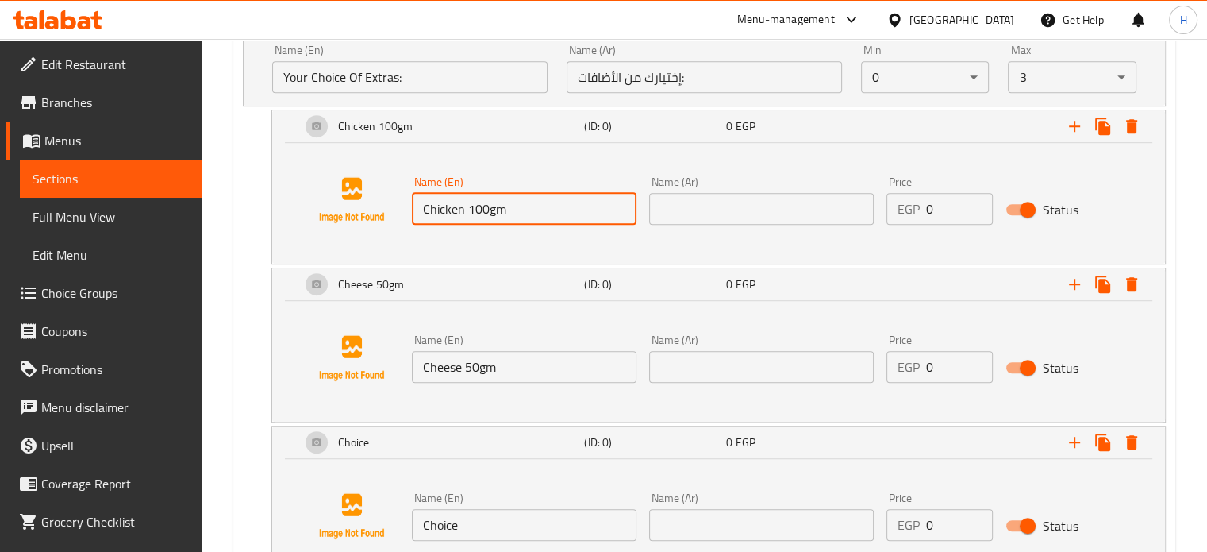
drag, startPoint x: 526, startPoint y: 217, endPoint x: 397, endPoint y: 215, distance: 129.4
click at [397, 215] on div "Name (En) Chicken 100gm Name (En) Name (Ar) Name (Ar) Price EGP 0 Price Status" at bounding box center [718, 200] width 855 height 121
type input "Sweet Corn 50gm"
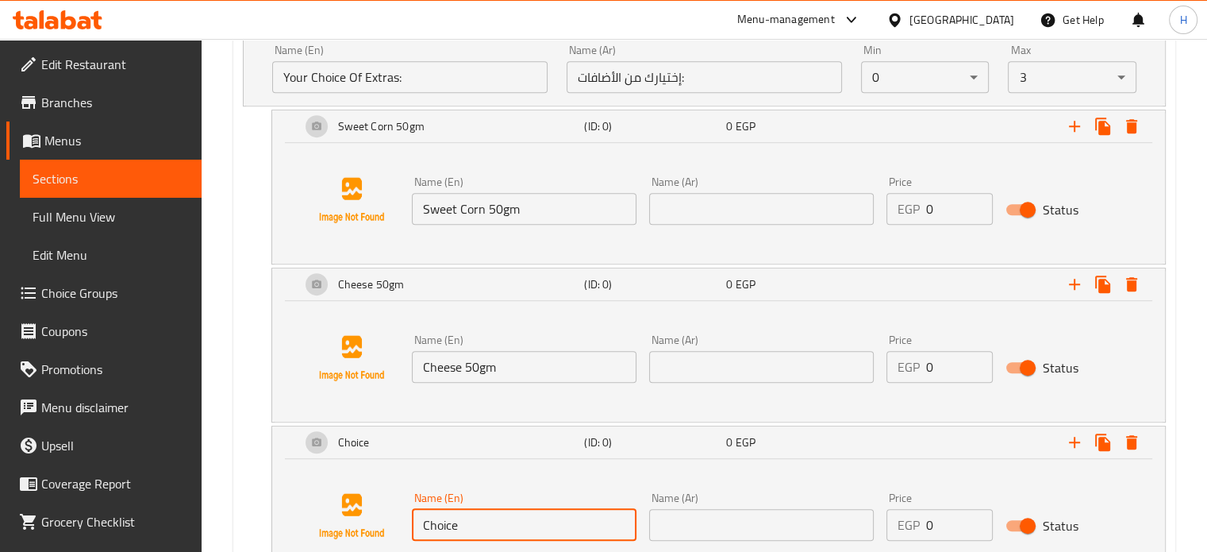
drag, startPoint x: 470, startPoint y: 517, endPoint x: 393, endPoint y: 517, distance: 77.0
click at [393, 517] on div "Name (En) Choice Name (En) Name (Ar) Name (Ar) Price EGP 0 Price Status" at bounding box center [718, 516] width 855 height 121
type input "l"
type input "Jalapeno 50gm"
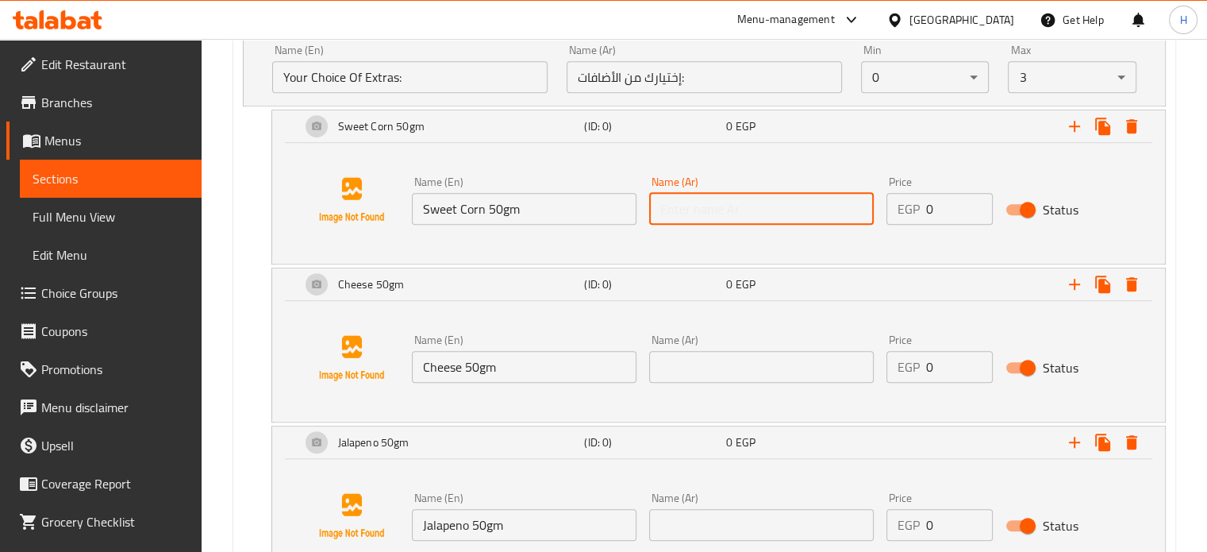
click at [737, 216] on input "text" at bounding box center [761, 209] width 225 height 32
type input "ذره حلوة 50جم"
click at [728, 374] on input "text" at bounding box center [761, 367] width 225 height 32
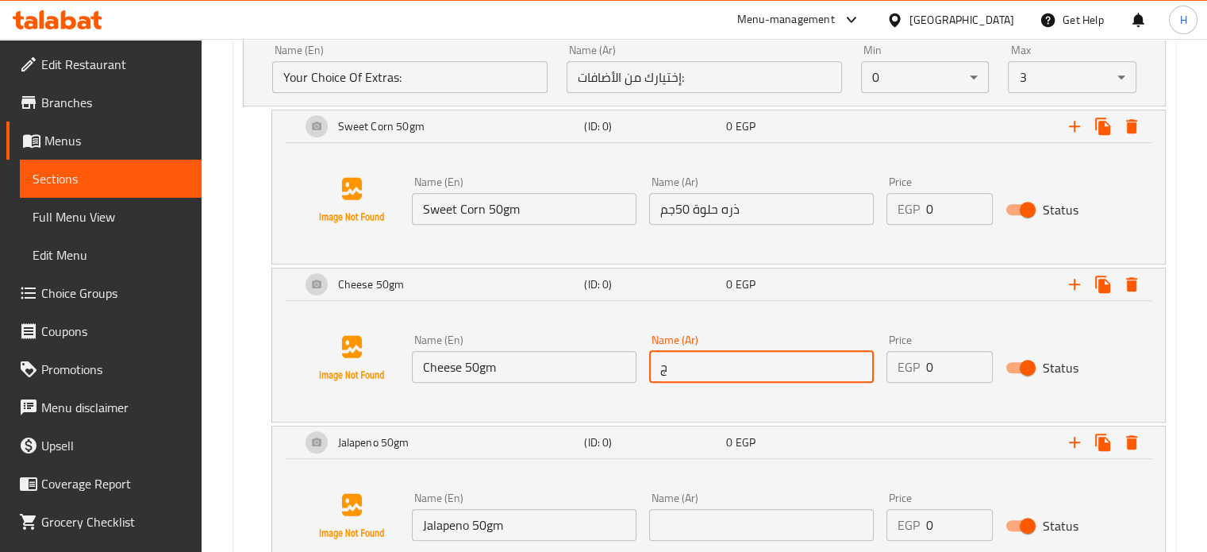
type input "جبنه 50جم"
click at [736, 513] on input "text" at bounding box center [761, 525] width 225 height 32
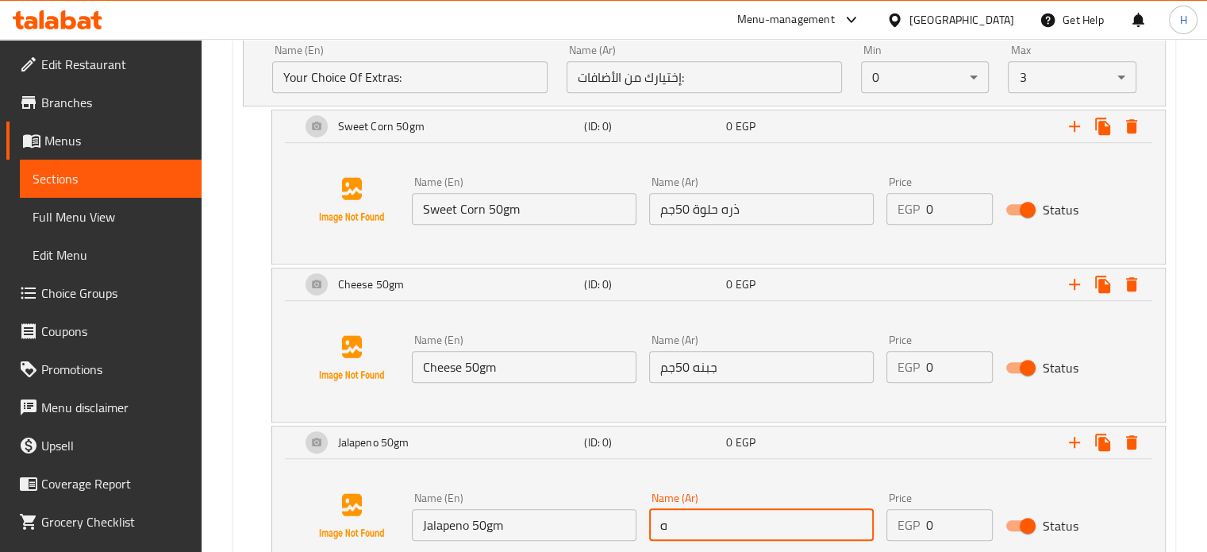
type input "هلابينو 50جم"
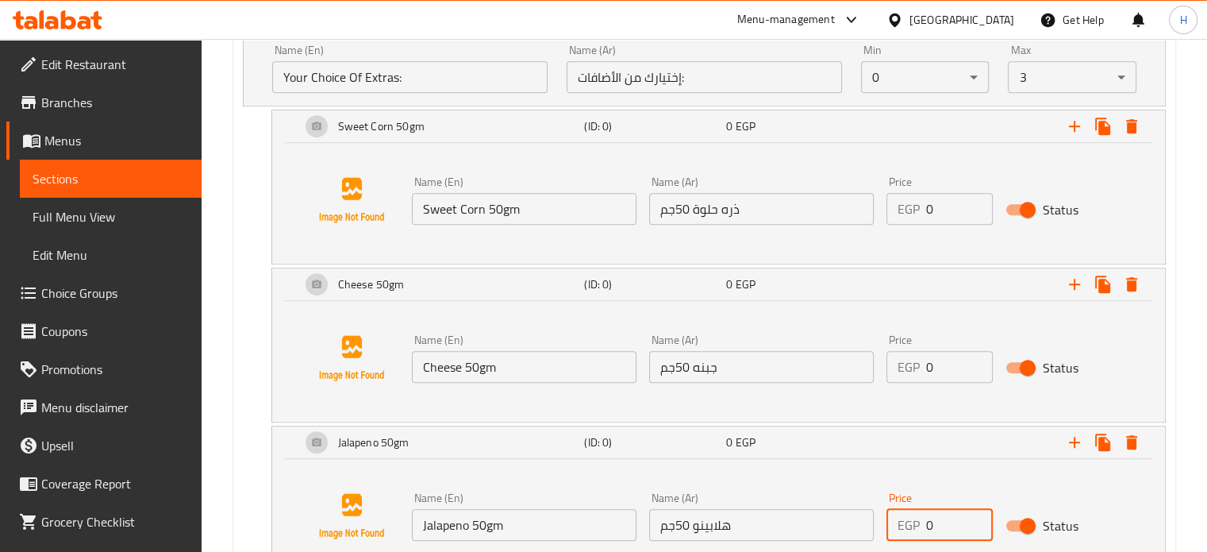
drag, startPoint x: 955, startPoint y: 529, endPoint x: 895, endPoint y: 524, distance: 60.5
click at [895, 524] on div "EGP 0 Price" at bounding box center [939, 525] width 106 height 32
type input "15"
drag, startPoint x: 943, startPoint y: 358, endPoint x: 873, endPoint y: 356, distance: 69.9
click at [873, 356] on div "Name (En) Cheese 50gm Name (En) Name (Ar) جبنه 50جم Name (Ar) Price EGP 0 Price…" at bounding box center [762, 358] width 713 height 61
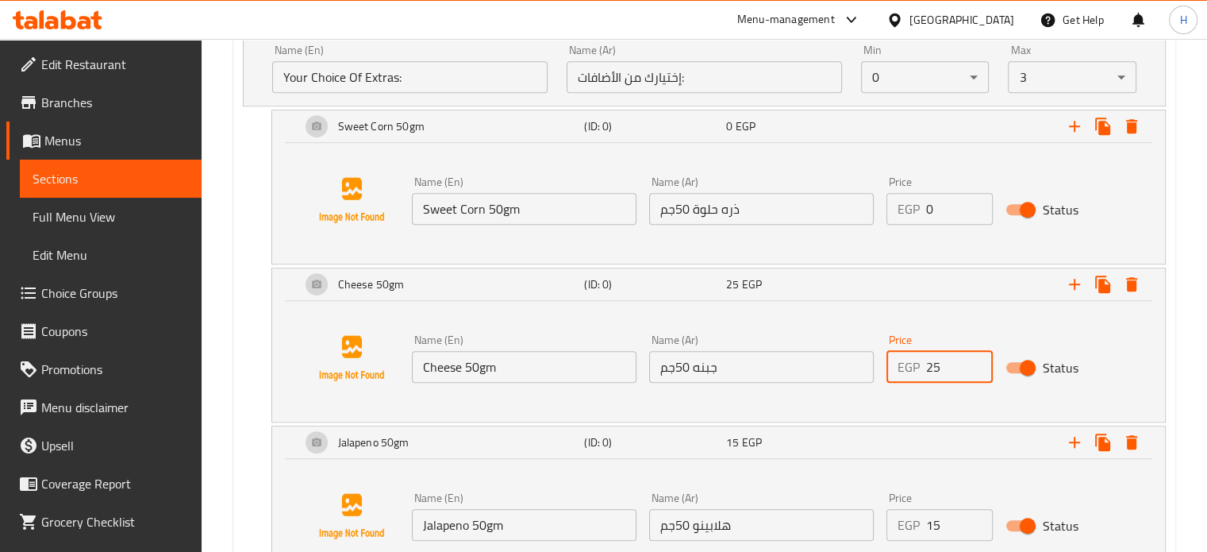
type input "25"
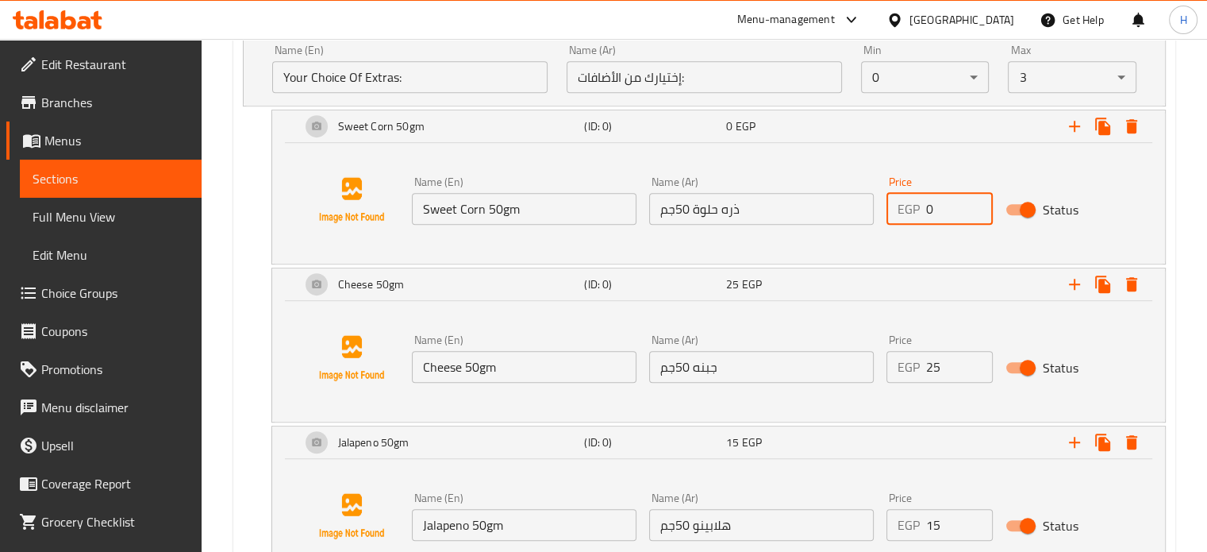
drag, startPoint x: 952, startPoint y: 206, endPoint x: 913, endPoint y: 206, distance: 38.9
click at [913, 206] on div "EGP 0 Price" at bounding box center [939, 209] width 106 height 32
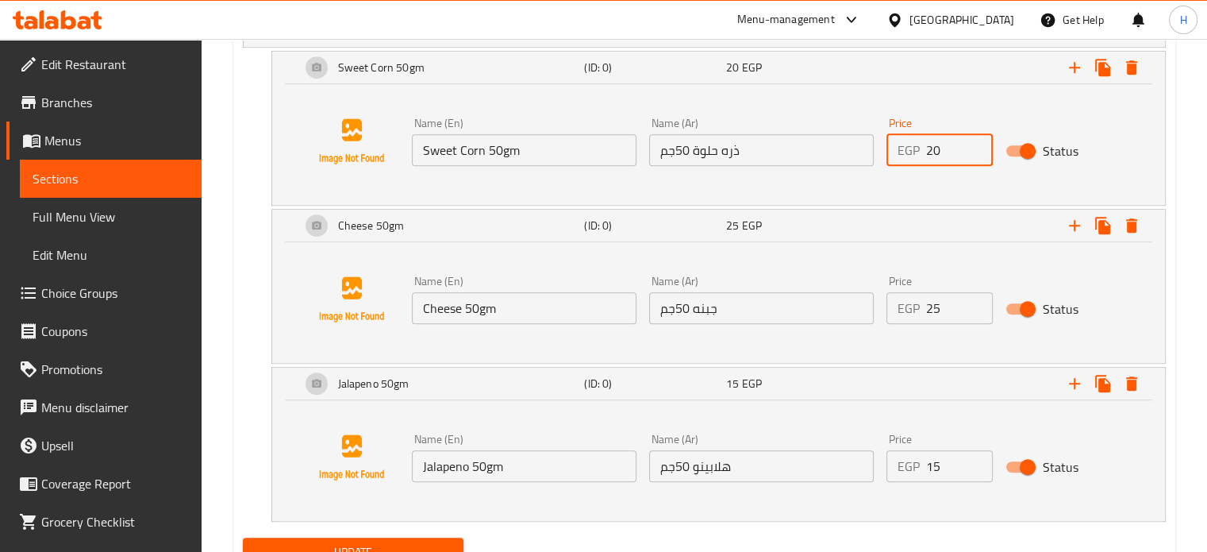
scroll to position [1114, 0]
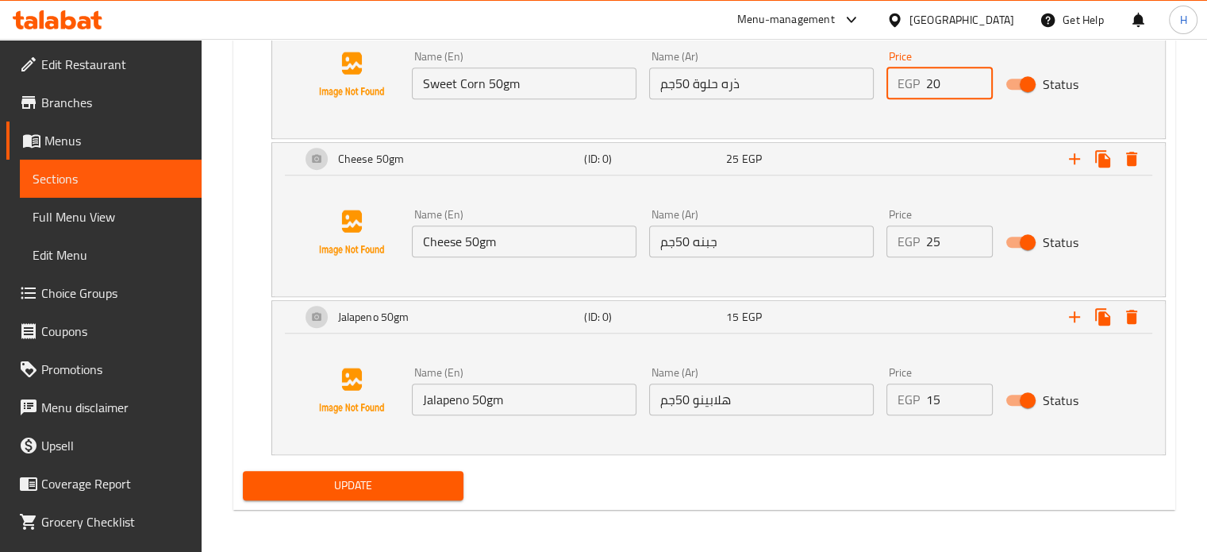
type input "20"
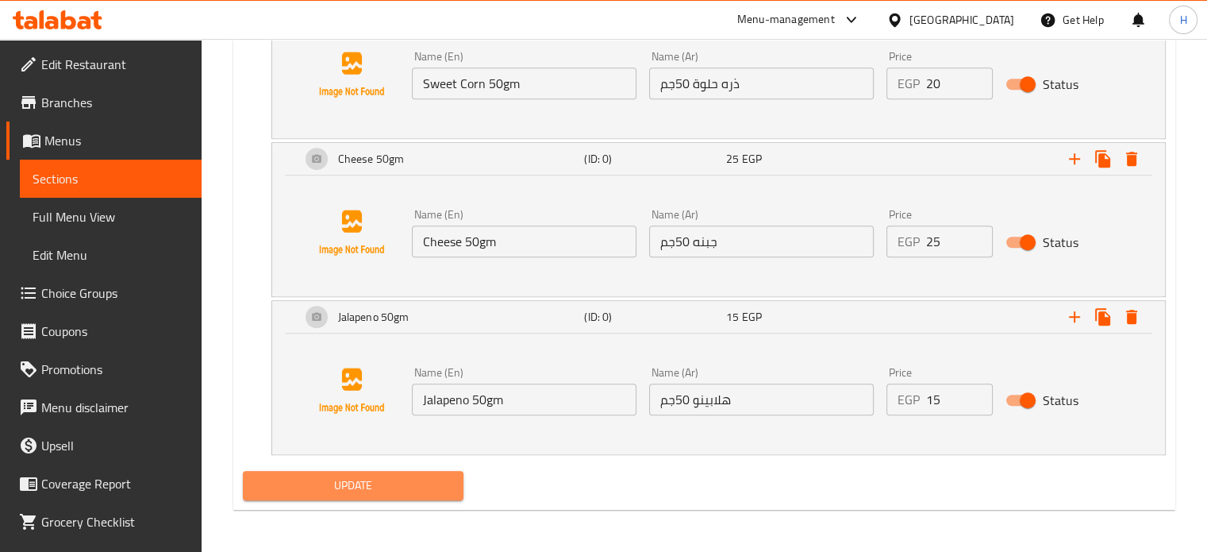
click at [425, 480] on span "Update" at bounding box center [354, 485] width 196 height 20
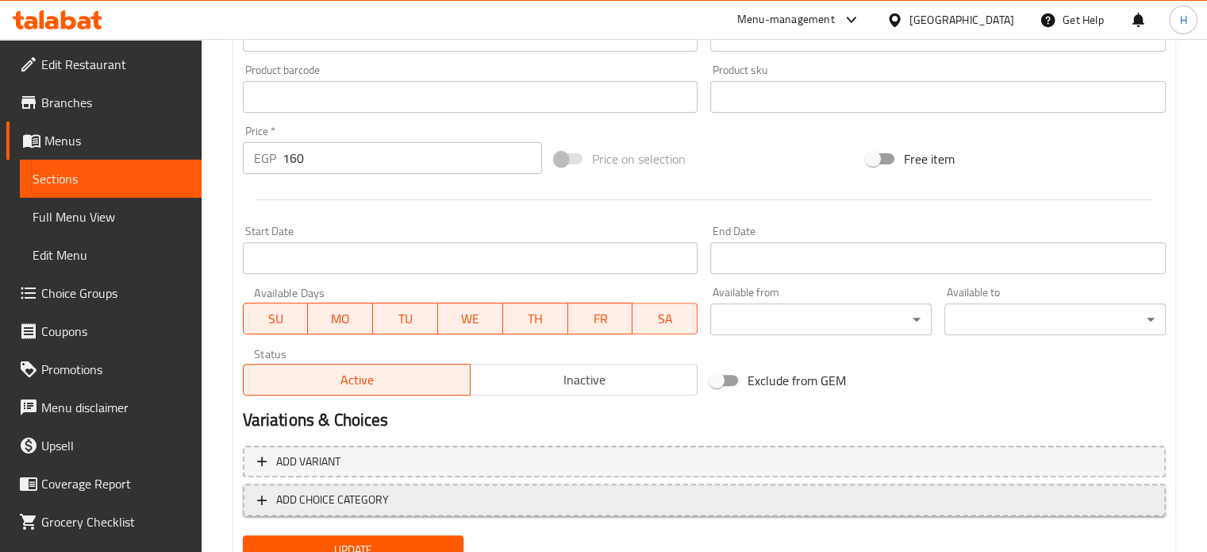
scroll to position [579, 0]
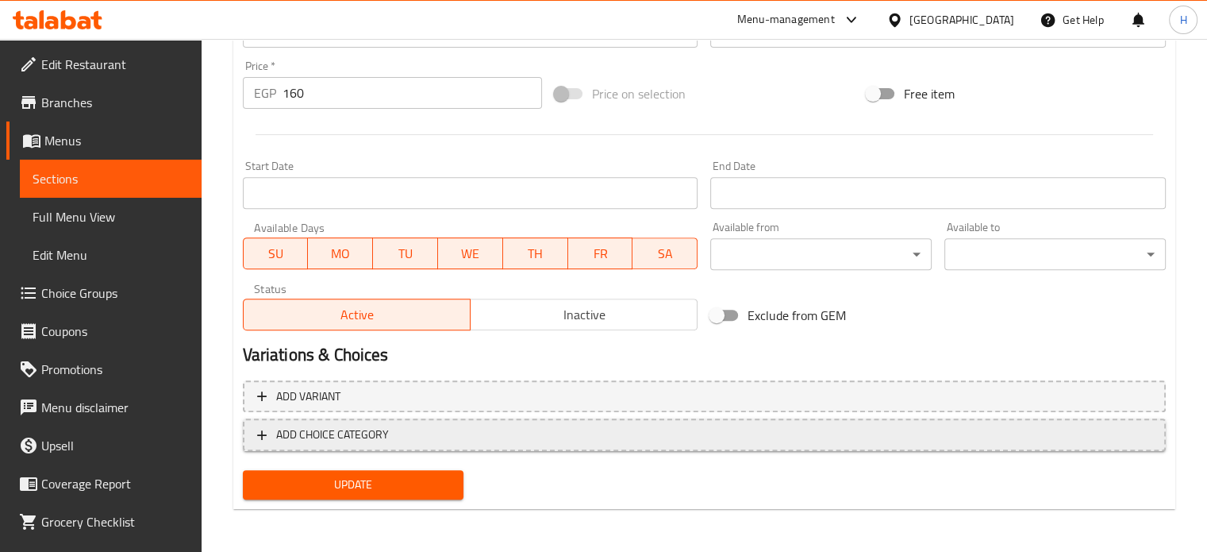
click at [503, 436] on span "ADD CHOICE CATEGORY" at bounding box center [704, 435] width 894 height 20
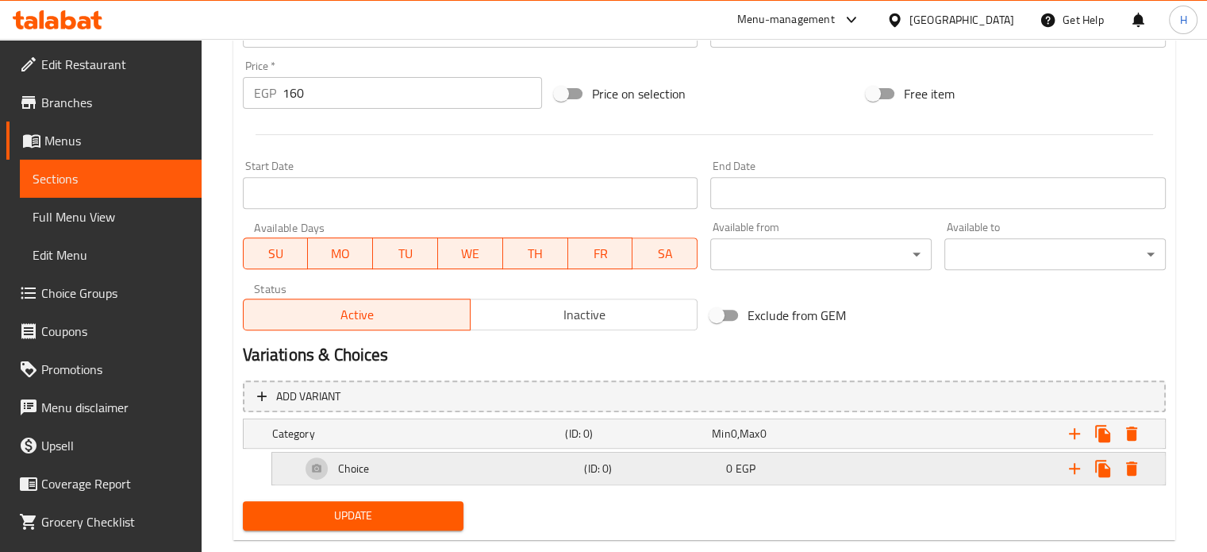
scroll to position [609, 0]
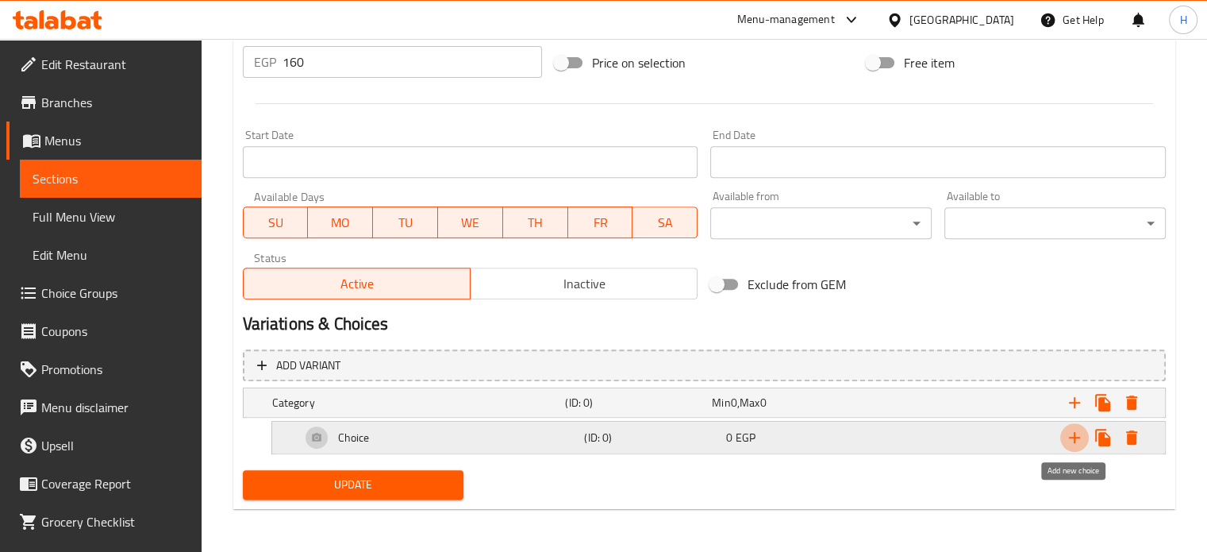
click at [1067, 435] on icon "Expand" at bounding box center [1074, 437] width 19 height 19
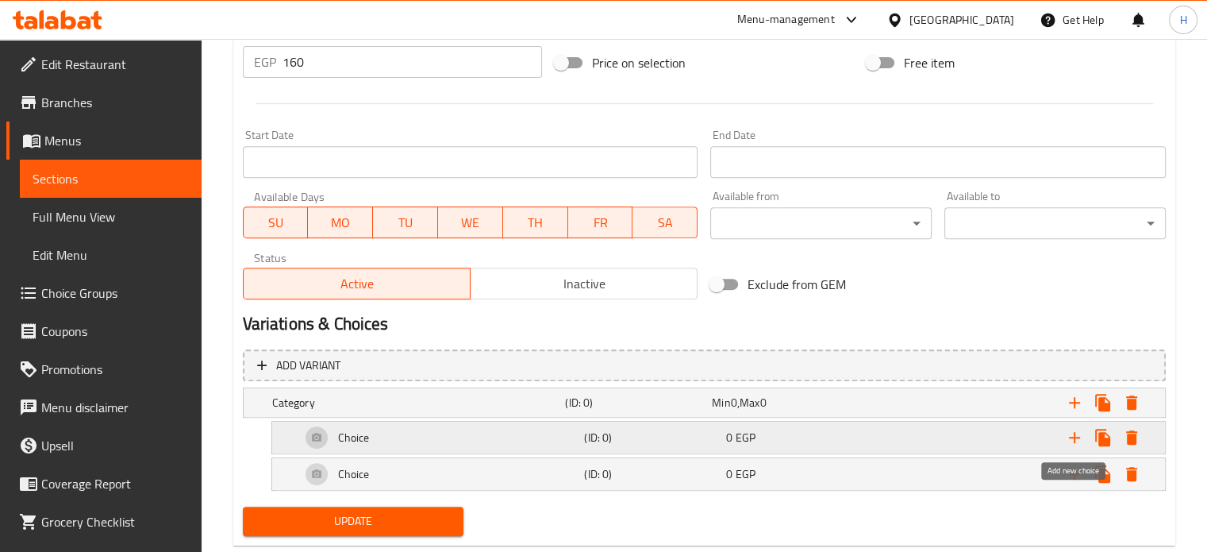
click at [1073, 436] on icon "Expand" at bounding box center [1074, 437] width 11 height 11
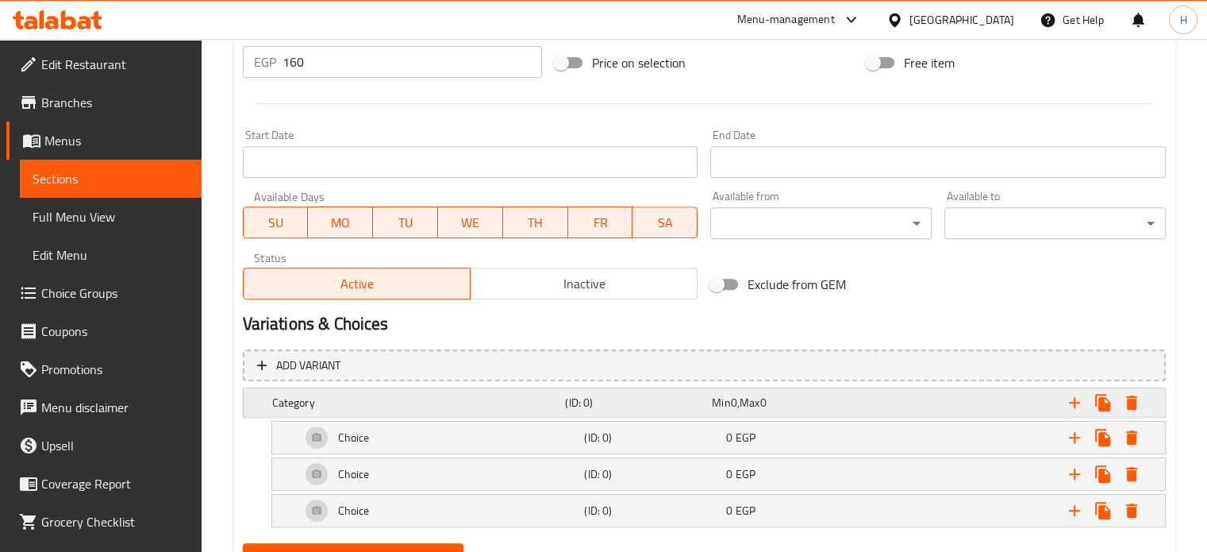
click at [422, 404] on h5 "Category" at bounding box center [415, 402] width 287 height 16
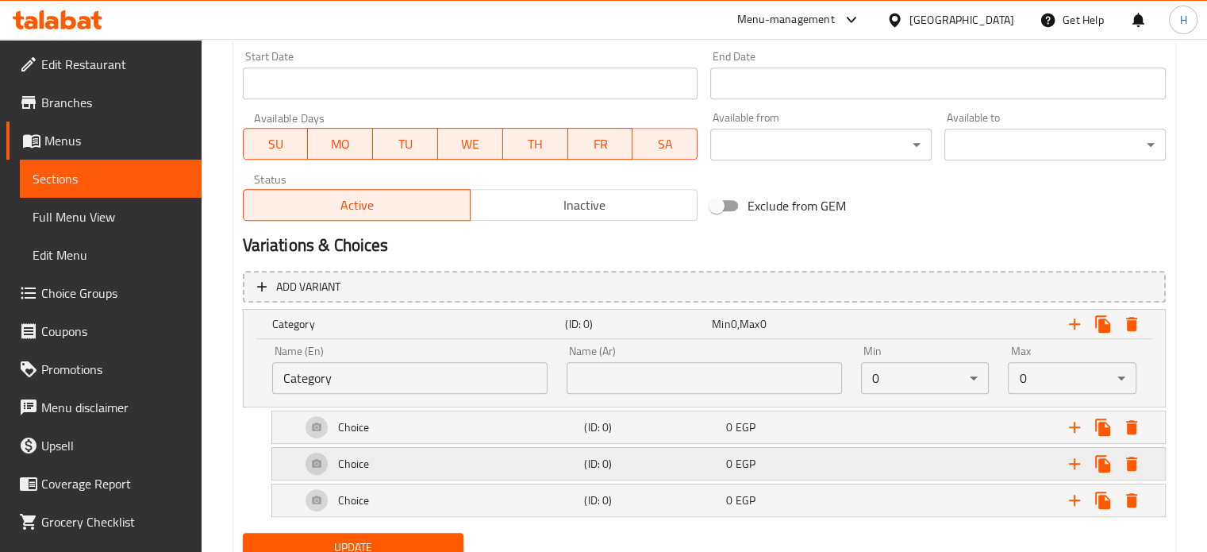
scroll to position [750, 0]
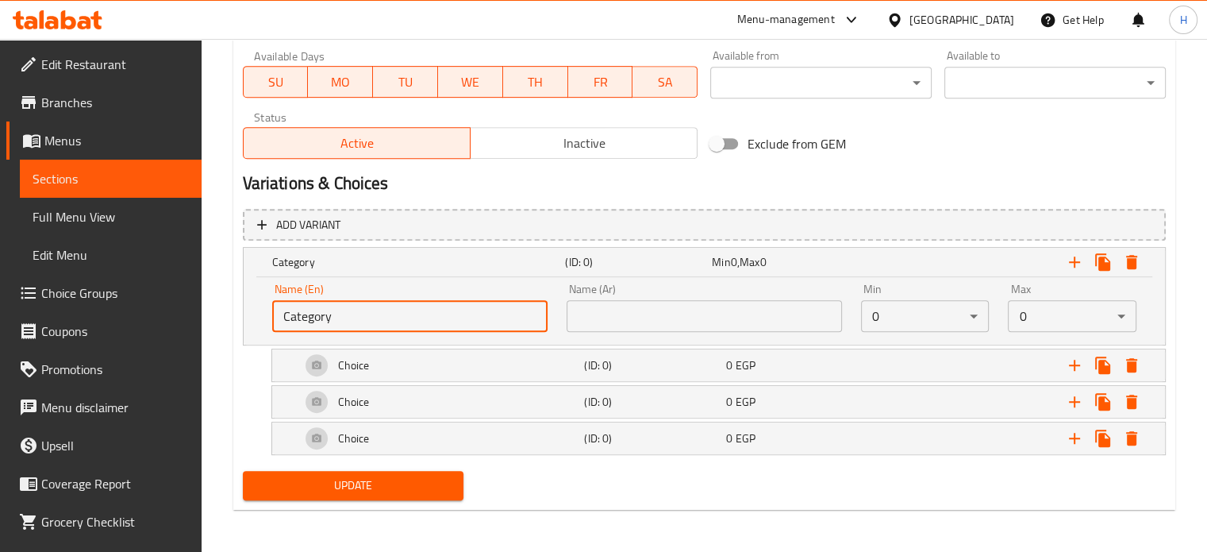
drag, startPoint x: 343, startPoint y: 314, endPoint x: 234, endPoint y: 309, distance: 108.9
click at [314, 313] on input "text" at bounding box center [409, 316] width 275 height 32
type input "Your Choice Of Extras:"
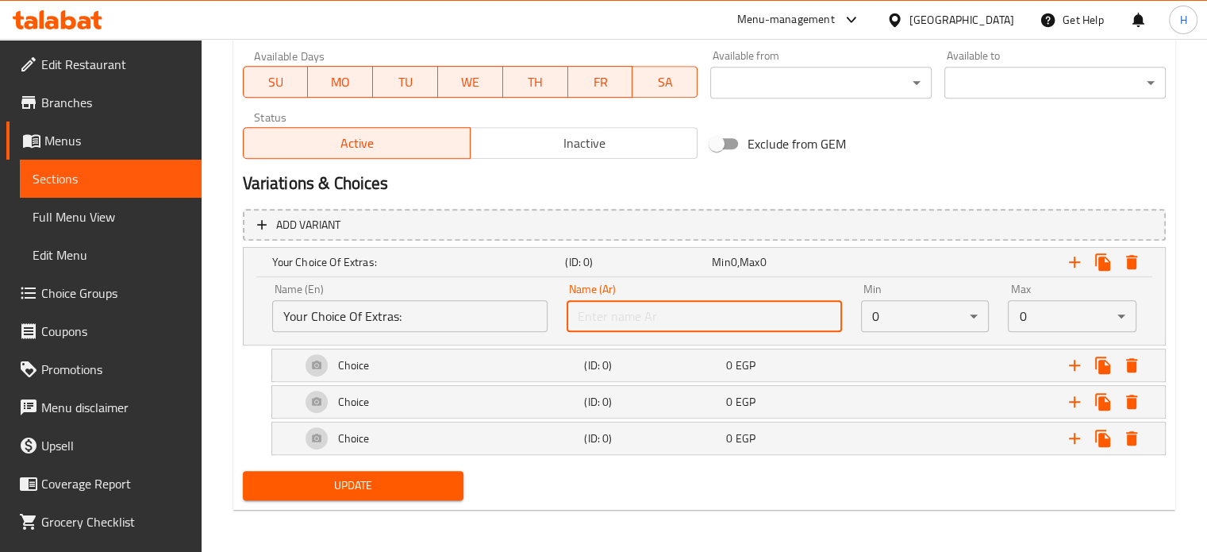
drag, startPoint x: 659, startPoint y: 314, endPoint x: 670, endPoint y: 301, distance: 17.0
click at [659, 314] on input "text" at bounding box center [704, 316] width 275 height 32
type input "إختيارك من الأضافات:"
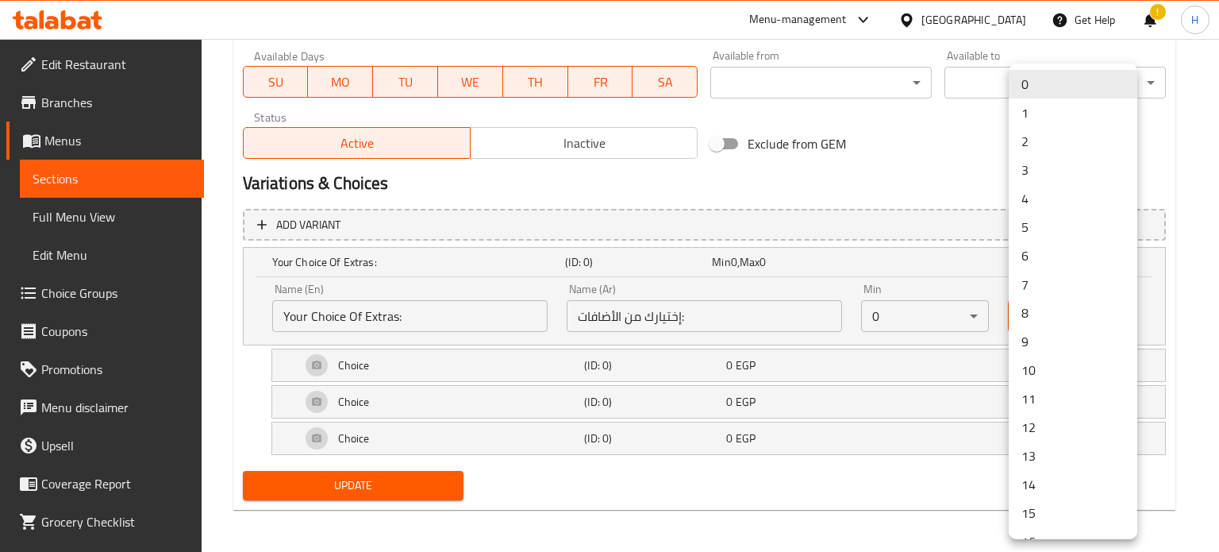
click at [1038, 175] on li "3" at bounding box center [1073, 170] width 129 height 29
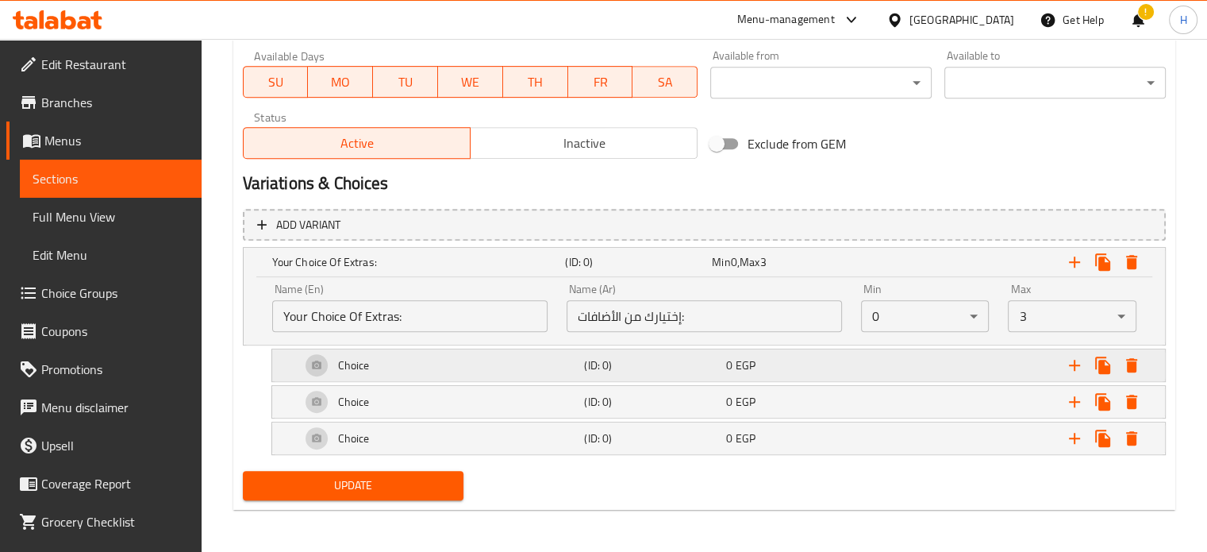
click at [812, 351] on div "Choice (ID: 0) 0 EGP" at bounding box center [724, 365] width 852 height 38
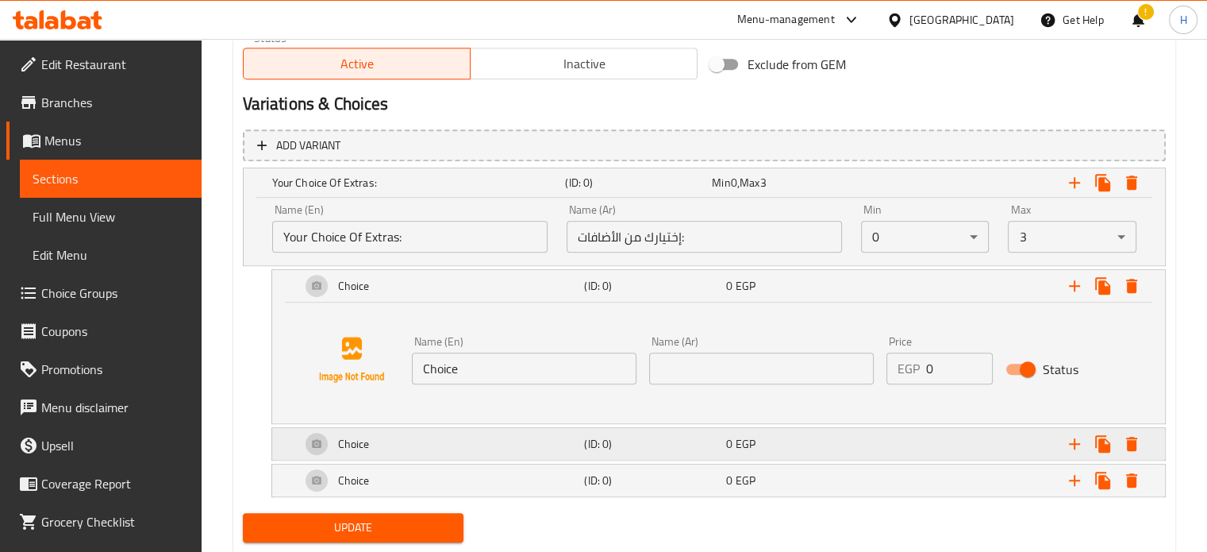
click at [717, 454] on div "Choice (ID: 0) 0 EGP" at bounding box center [724, 444] width 852 height 38
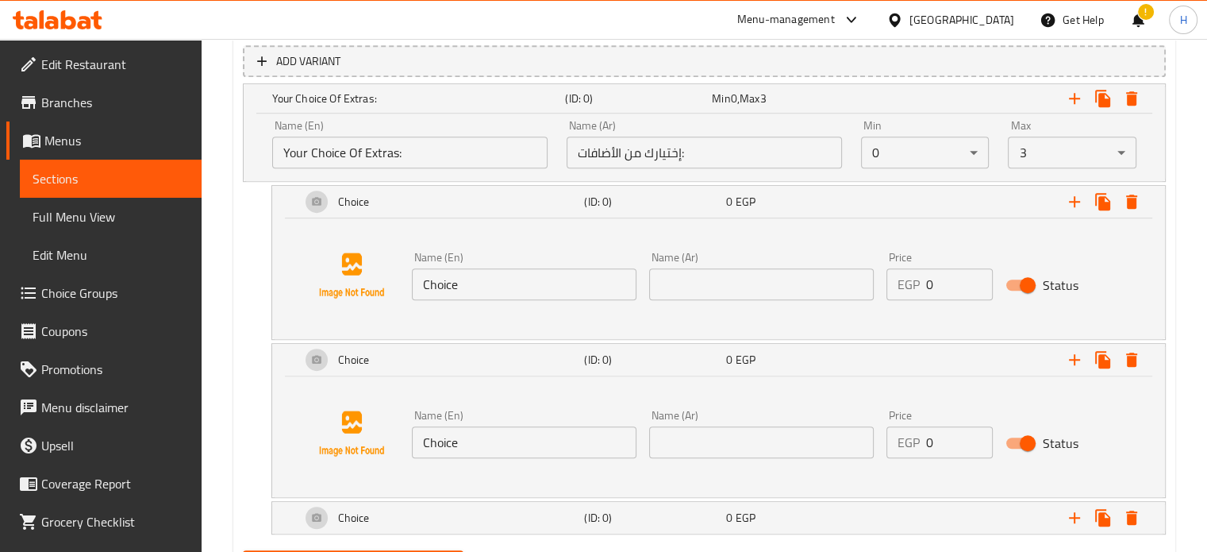
scroll to position [988, 0]
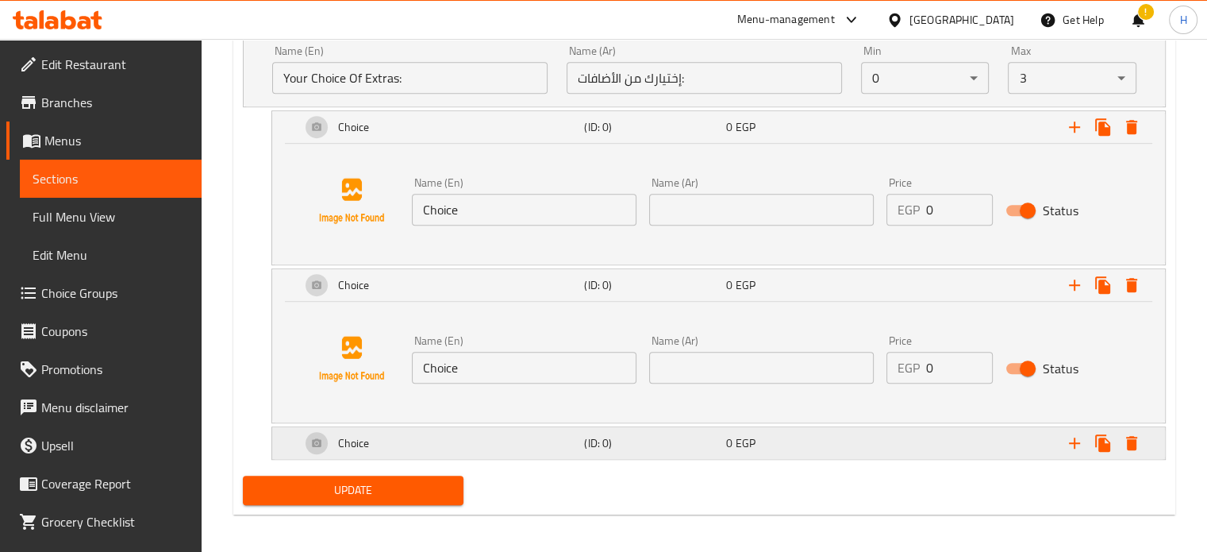
click at [661, 447] on h5 "(ID: 0)" at bounding box center [652, 443] width 136 height 16
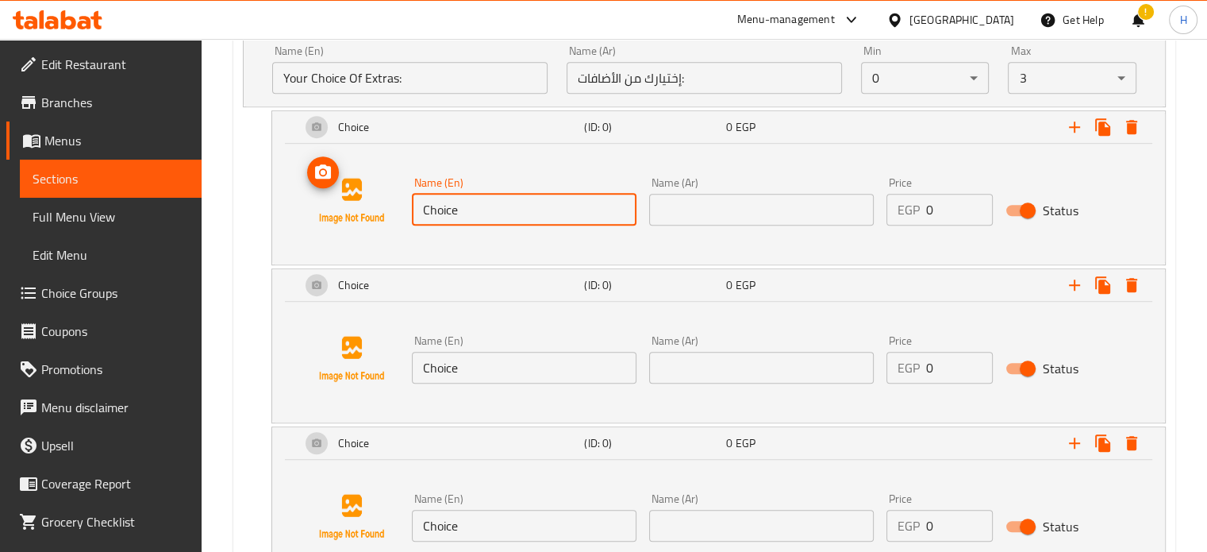
drag, startPoint x: 478, startPoint y: 218, endPoint x: 392, endPoint y: 213, distance: 85.9
click at [392, 213] on div "Name (En) Choice Name (En) Name (Ar) Name (Ar) Price EGP 0 Price Status" at bounding box center [718, 200] width 855 height 121
type input "m"
paste input "Mushroom 50gm"
type input "Mushroom 50gm"
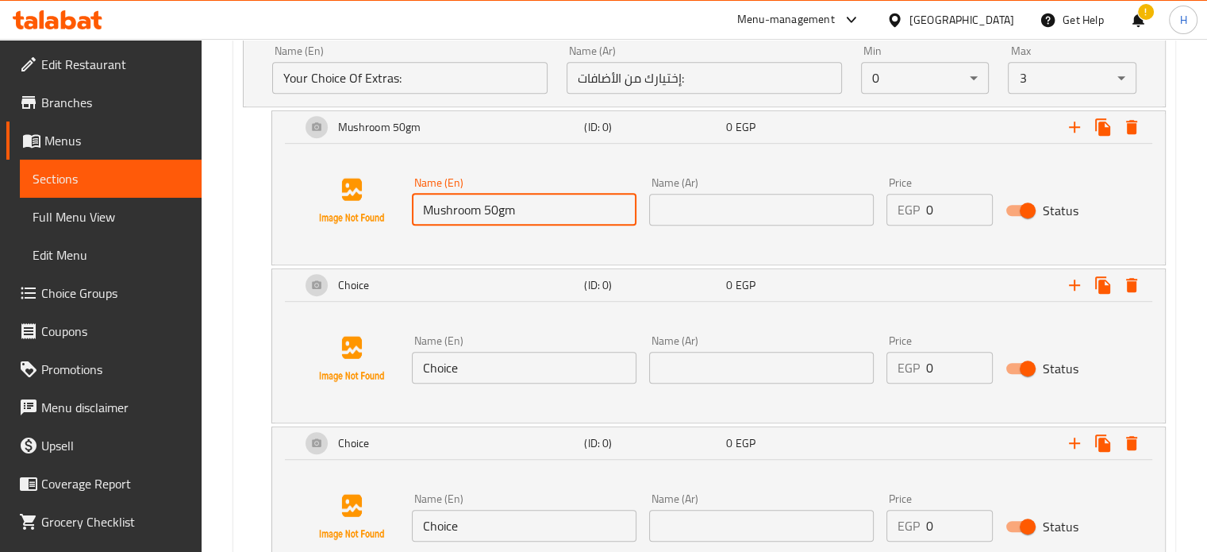
click at [743, 216] on input "text" at bounding box center [761, 210] width 225 height 32
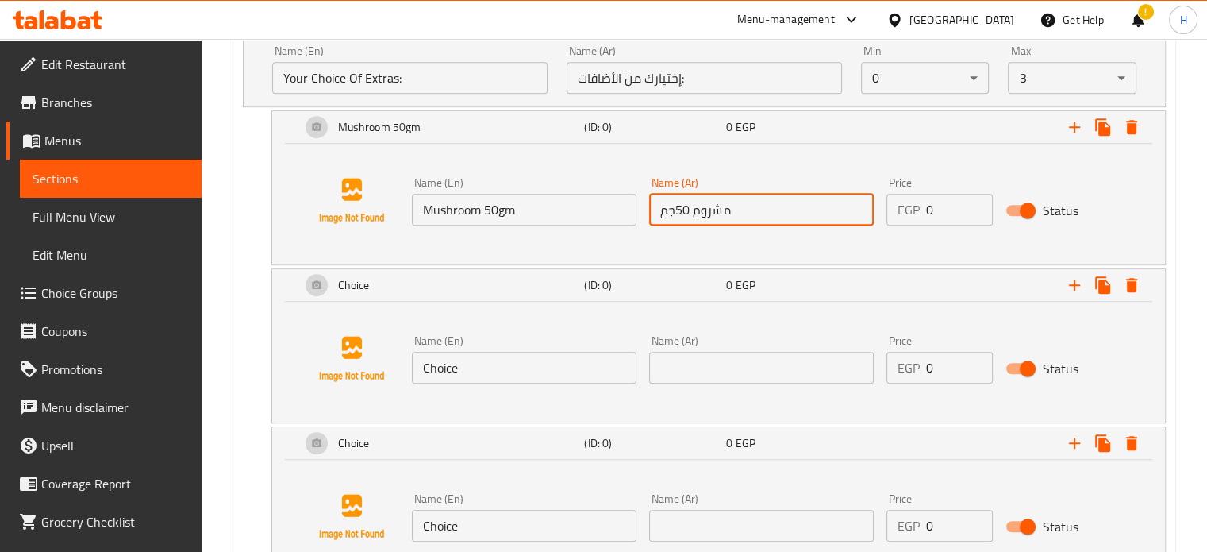
type input "مشروم 50جم"
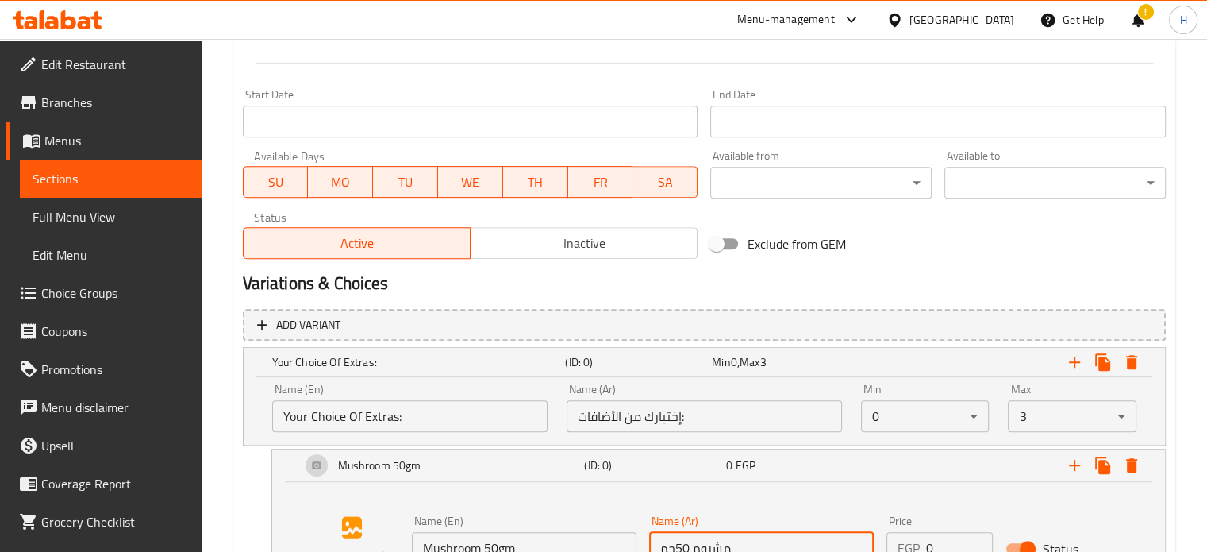
scroll to position [829, 0]
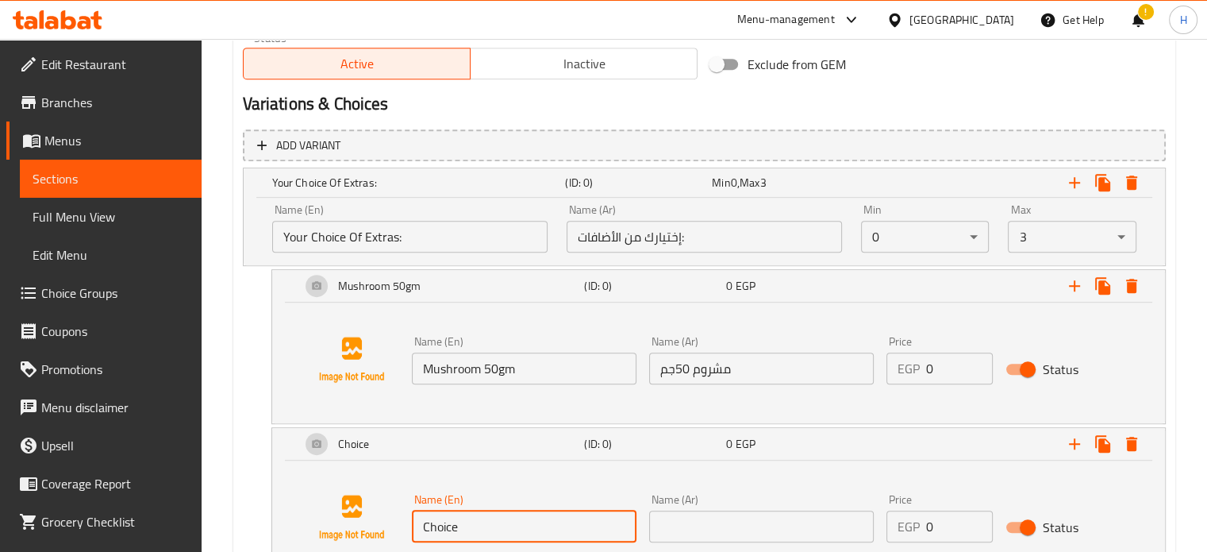
drag, startPoint x: 483, startPoint y: 519, endPoint x: 411, endPoint y: 519, distance: 72.2
click at [412, 519] on input "Choice" at bounding box center [524, 526] width 225 height 32
type input "Cheese 50gm"
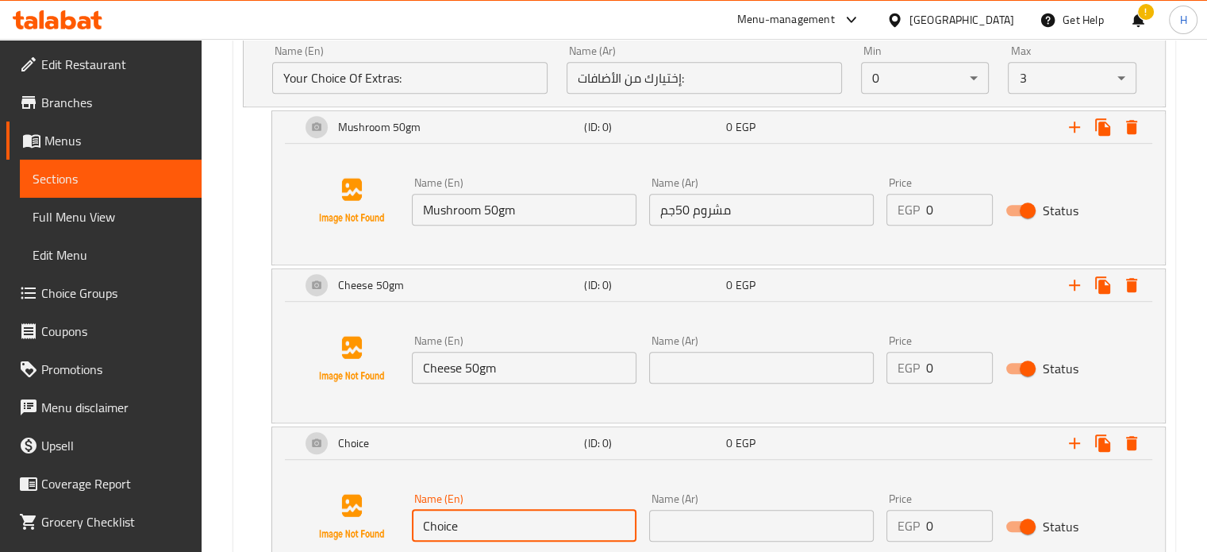
drag, startPoint x: 486, startPoint y: 514, endPoint x: 384, endPoint y: 519, distance: 101.7
click at [384, 519] on div "Name (En) Choice Name (En) Name (Ar) Name (Ar) Price EGP 0 Price Status" at bounding box center [718, 516] width 855 height 121
type input "k"
type input "Jalapeno 50gm"
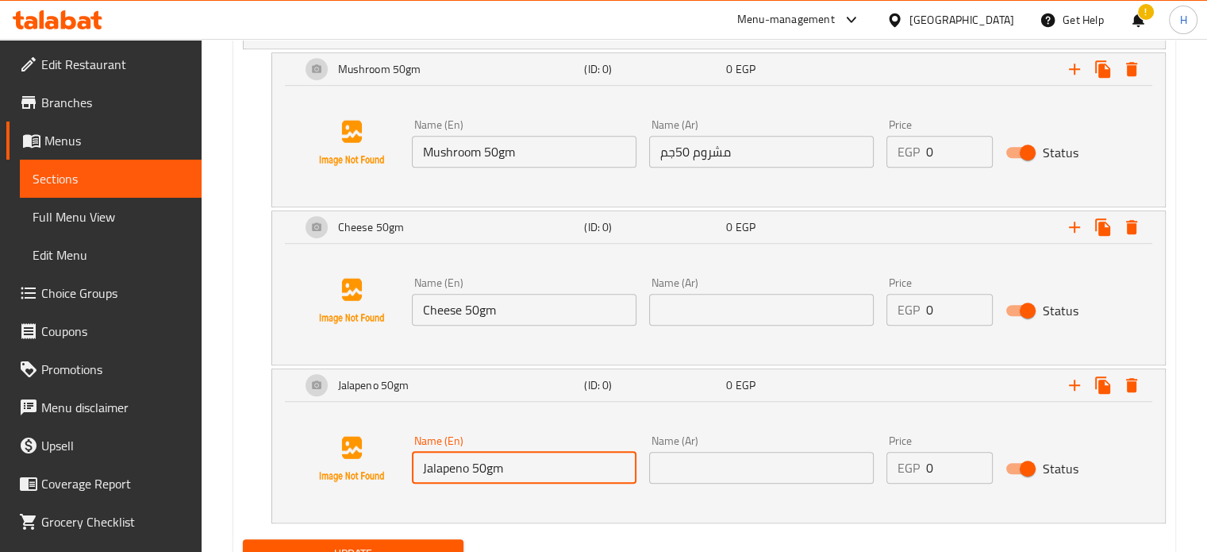
scroll to position [1114, 0]
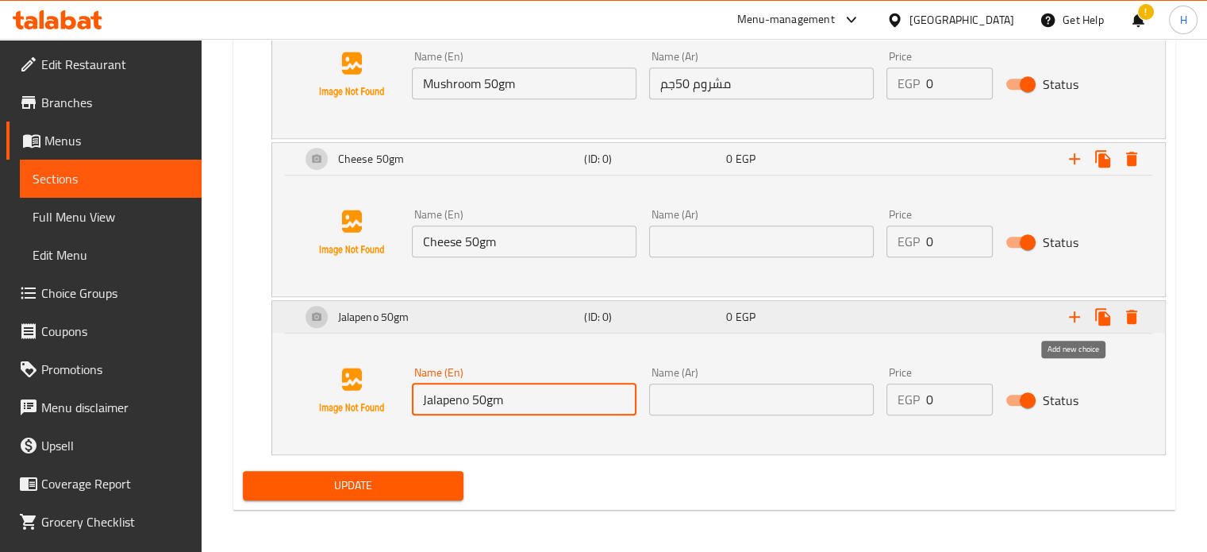
click at [1074, 313] on icon "Expand" at bounding box center [1074, 316] width 11 height 11
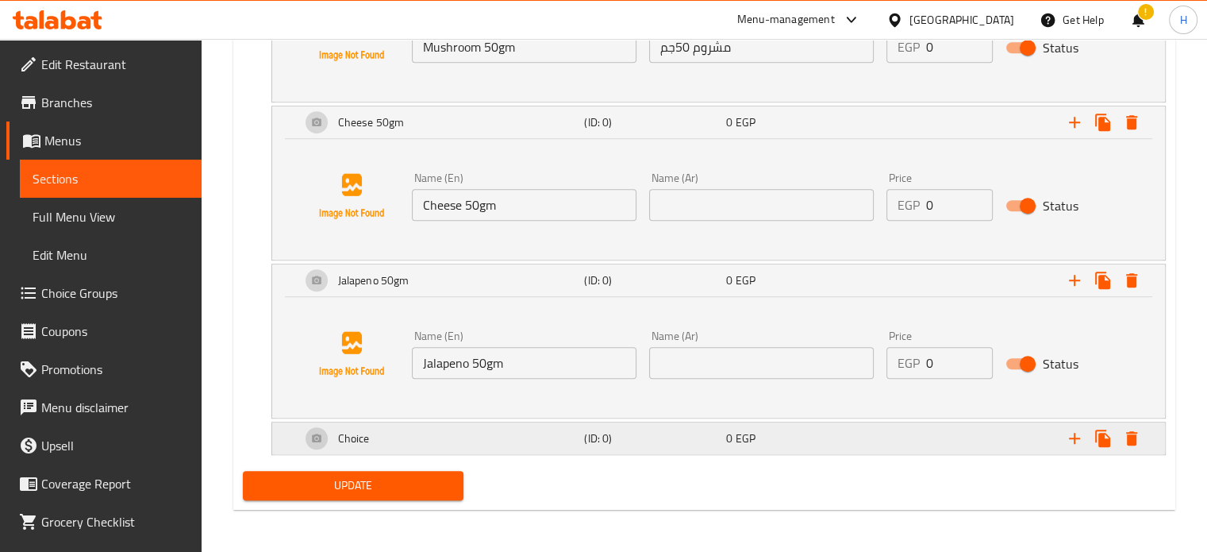
click at [533, 437] on div "Choice" at bounding box center [440, 438] width 284 height 38
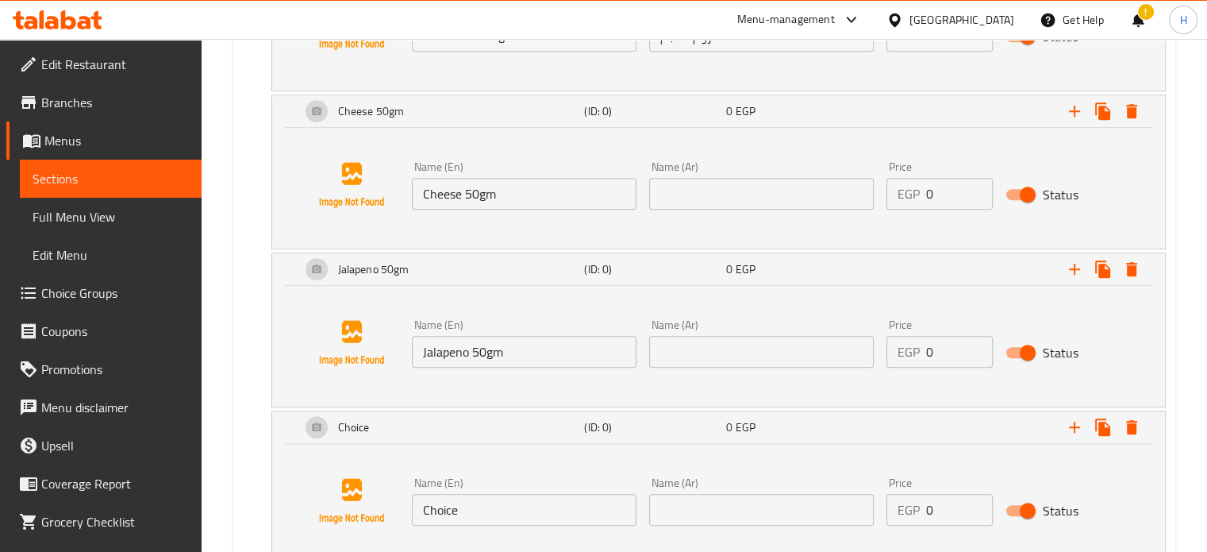
scroll to position [1267, 0]
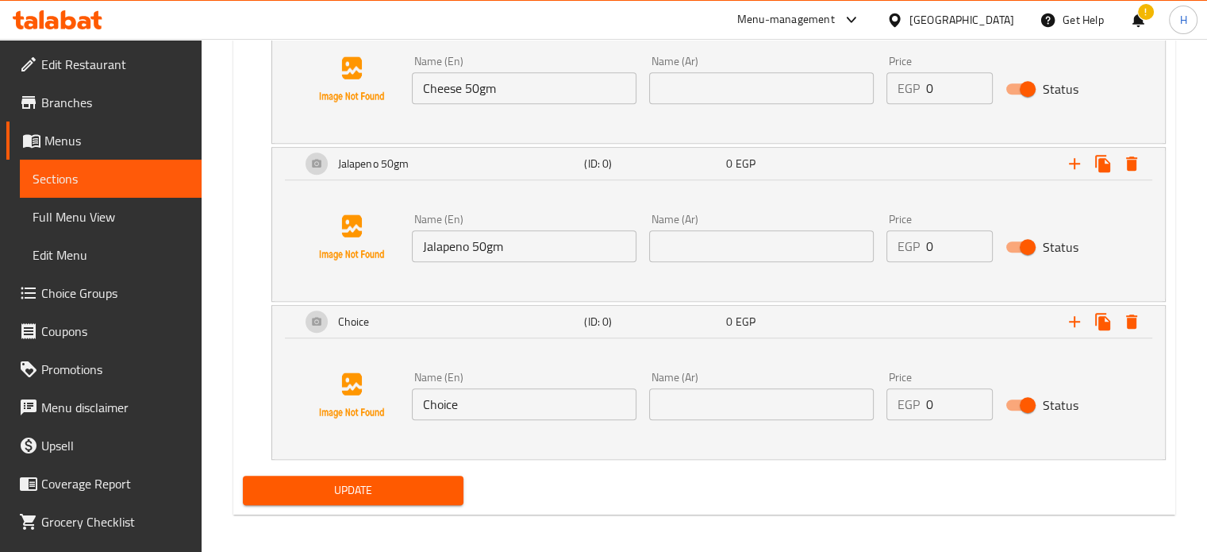
drag, startPoint x: 494, startPoint y: 393, endPoint x: 395, endPoint y: 398, distance: 99.3
click at [395, 398] on div "Name (En) Choice Name (En) Name (Ar) Name (Ar) Price EGP 0 Price Status" at bounding box center [718, 395] width 855 height 121
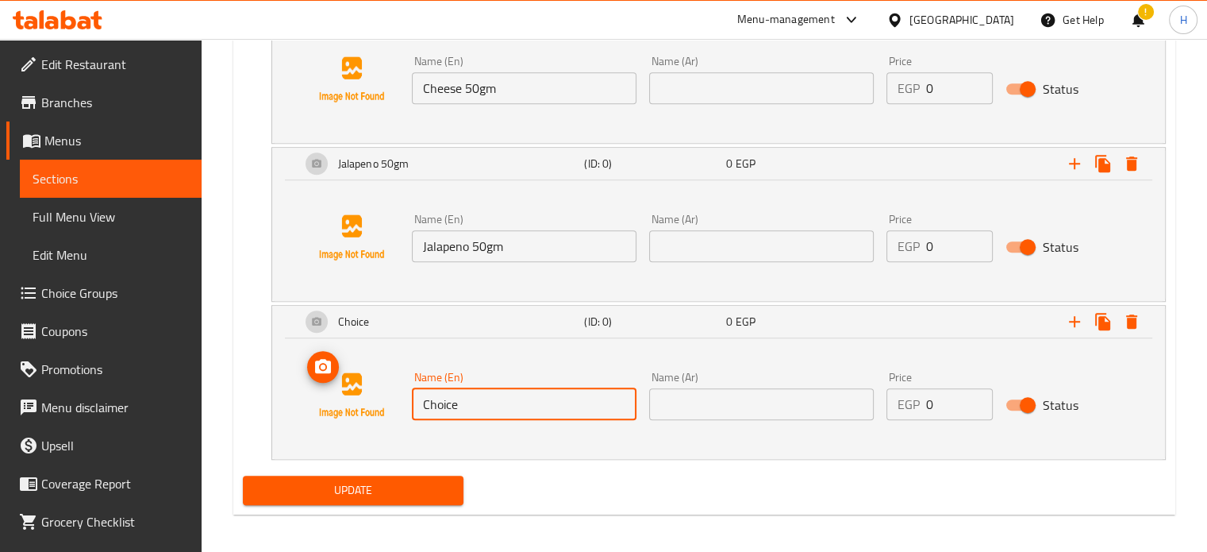
type input "["
type input "Pink Sauce"
click at [669, 402] on input "text" at bounding box center [761, 404] width 225 height 32
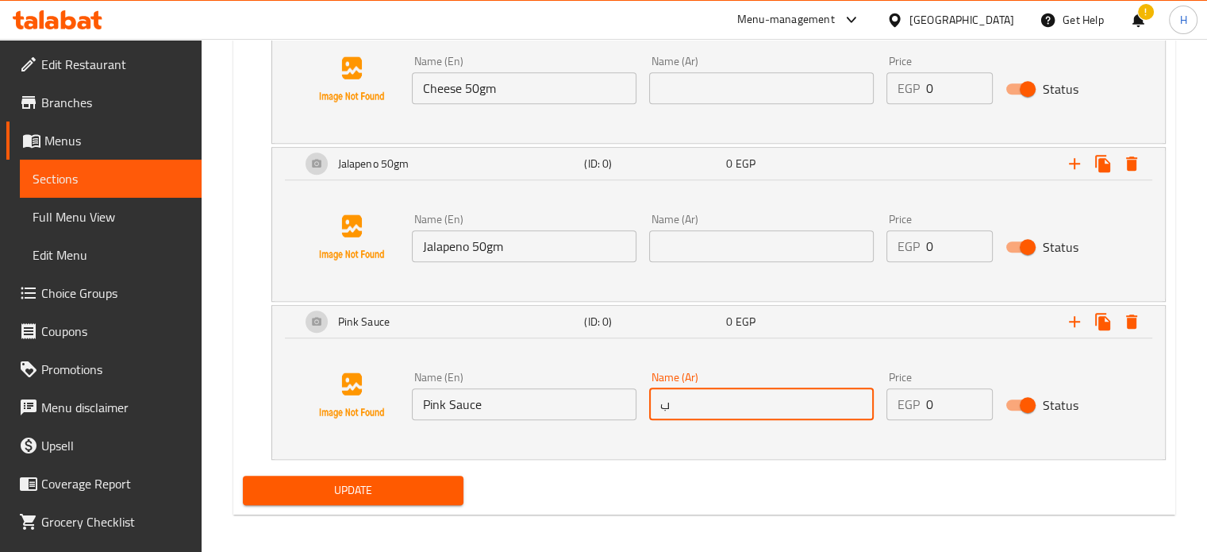
type input "بينك صوص"
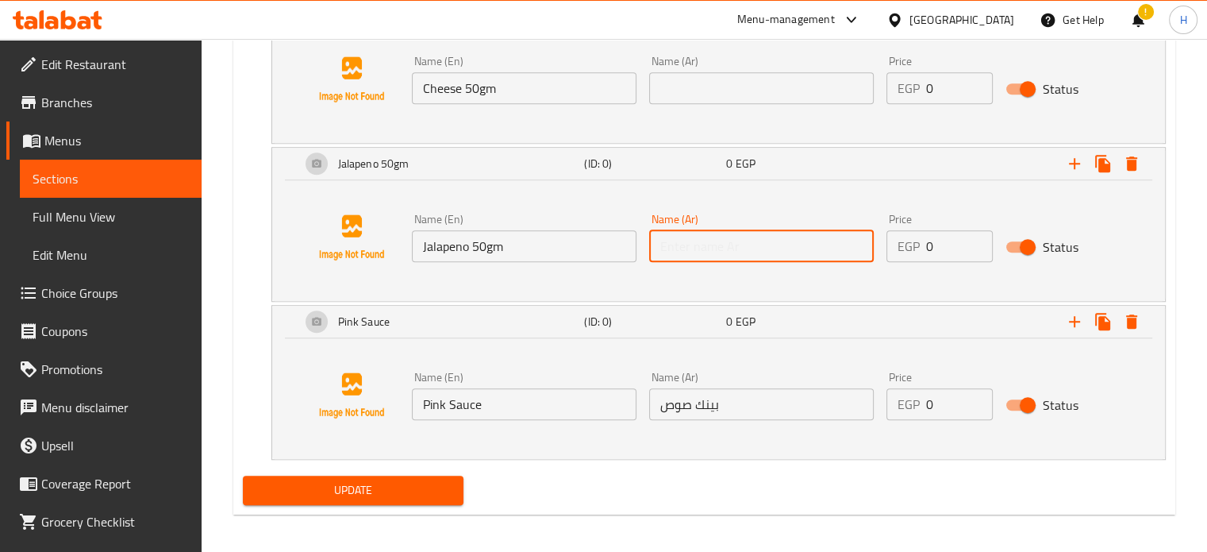
click at [741, 251] on input "text" at bounding box center [761, 246] width 225 height 32
type input "هلابينو 50جم"
click at [718, 90] on input "text" at bounding box center [761, 88] width 225 height 32
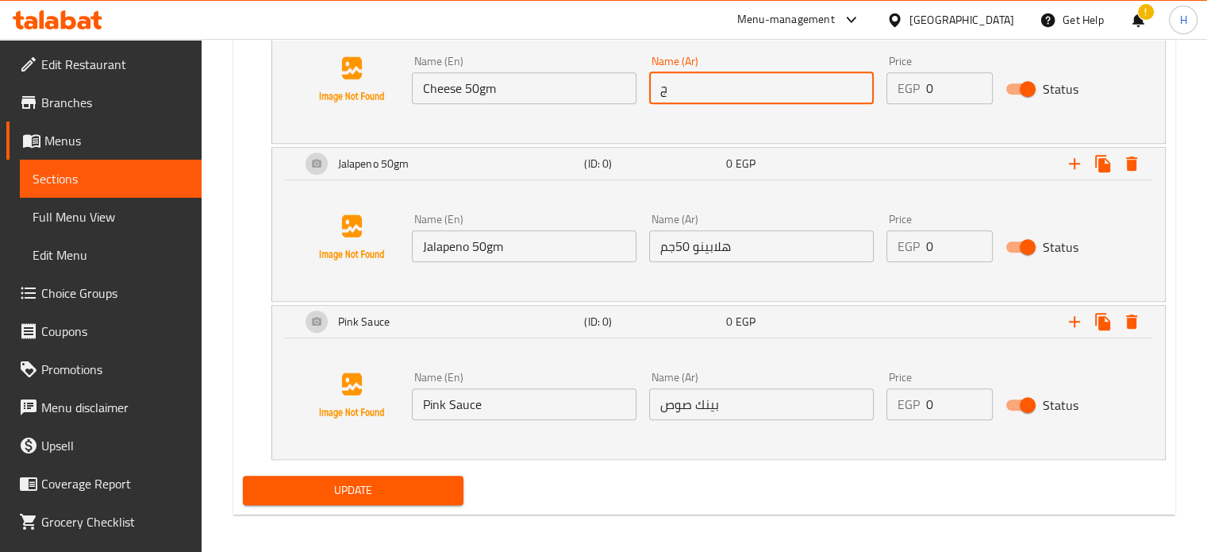
type input "جبنه 50جم"
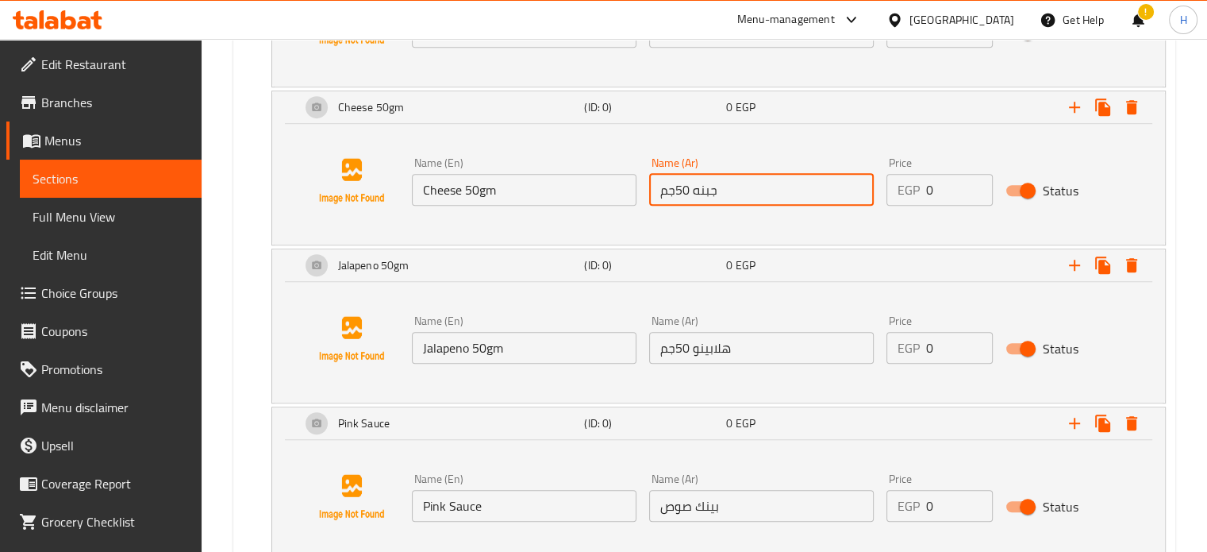
scroll to position [1029, 0]
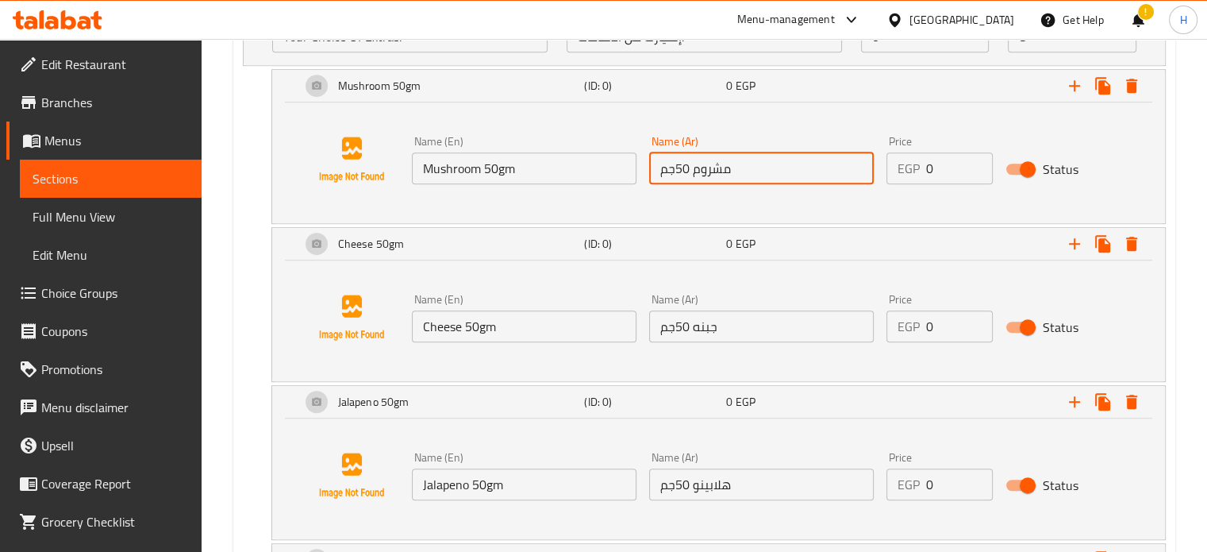
click at [750, 165] on input "مشروم 50جم" at bounding box center [761, 168] width 225 height 32
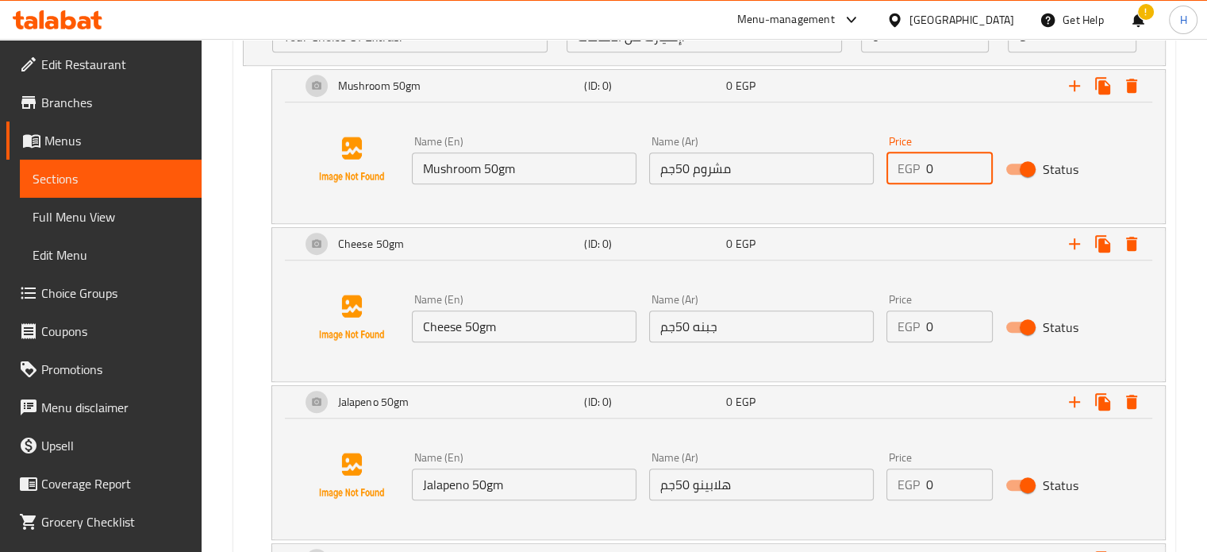
drag, startPoint x: 940, startPoint y: 167, endPoint x: 914, endPoint y: 165, distance: 25.4
click at [914, 165] on div "EGP 0 Price" at bounding box center [939, 168] width 106 height 32
type input "15"
drag, startPoint x: 955, startPoint y: 328, endPoint x: 896, endPoint y: 327, distance: 59.5
click at [896, 327] on div "EGP 0 Price" at bounding box center [939, 326] width 106 height 32
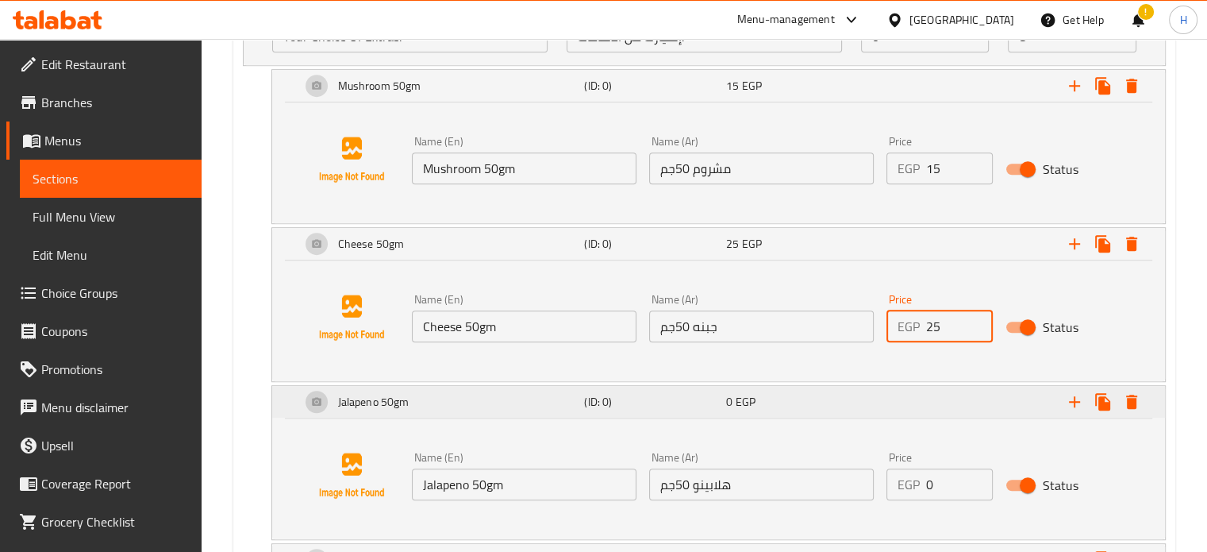
type input "25"
drag, startPoint x: 898, startPoint y: 479, endPoint x: 859, endPoint y: 480, distance: 38.9
click at [859, 480] on div "Name (En) Jalapeno 50gm Name (En) Name (Ar) هلابينو 50جم Name (Ar) Price EGP 0 …" at bounding box center [762, 475] width 713 height 61
type input "15"
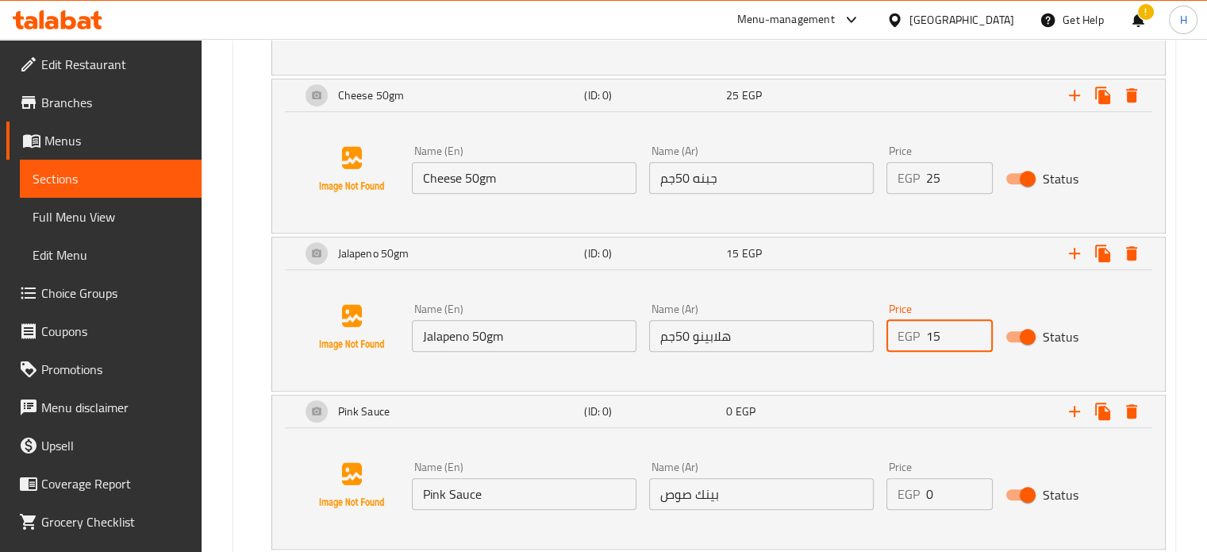
scroll to position [1188, 0]
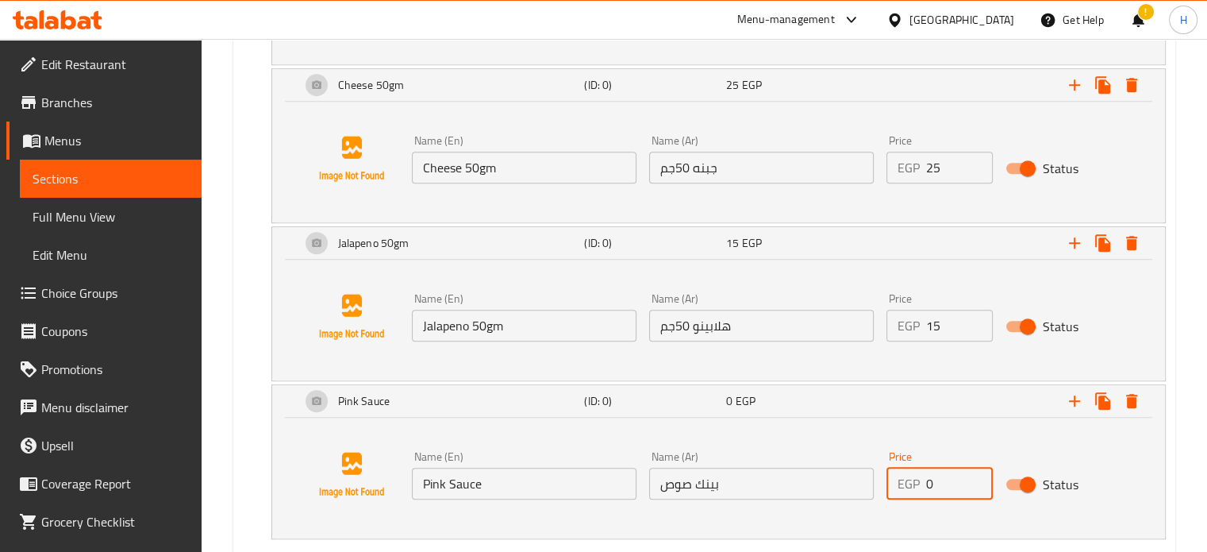
drag, startPoint x: 961, startPoint y: 486, endPoint x: 897, endPoint y: 482, distance: 64.4
click at [897, 482] on div "EGP 0 Price" at bounding box center [939, 483] width 106 height 32
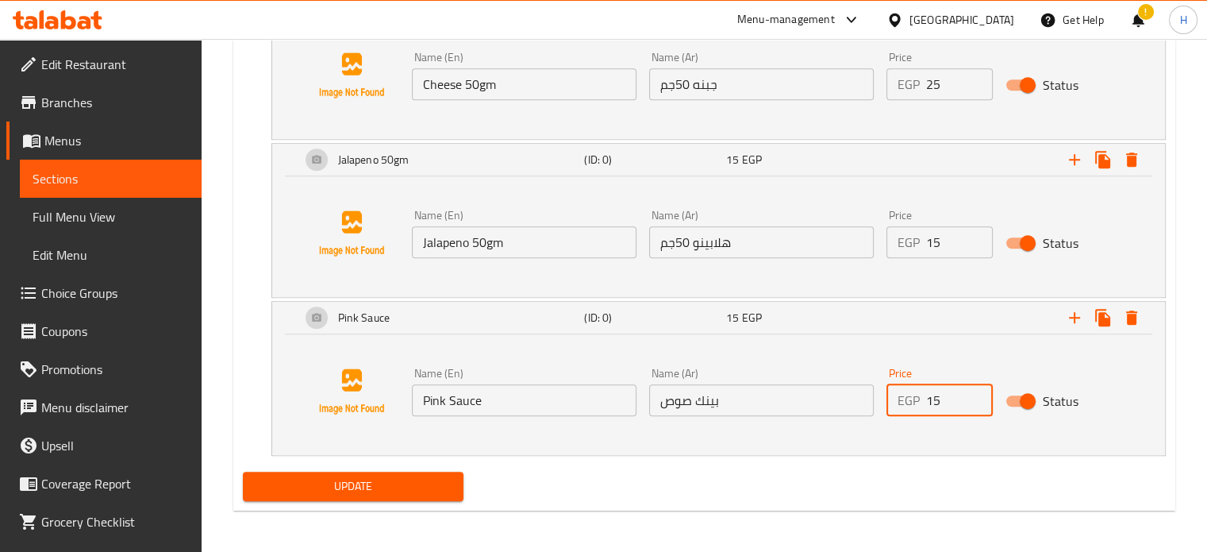
scroll to position [1272, 0]
type input "15"
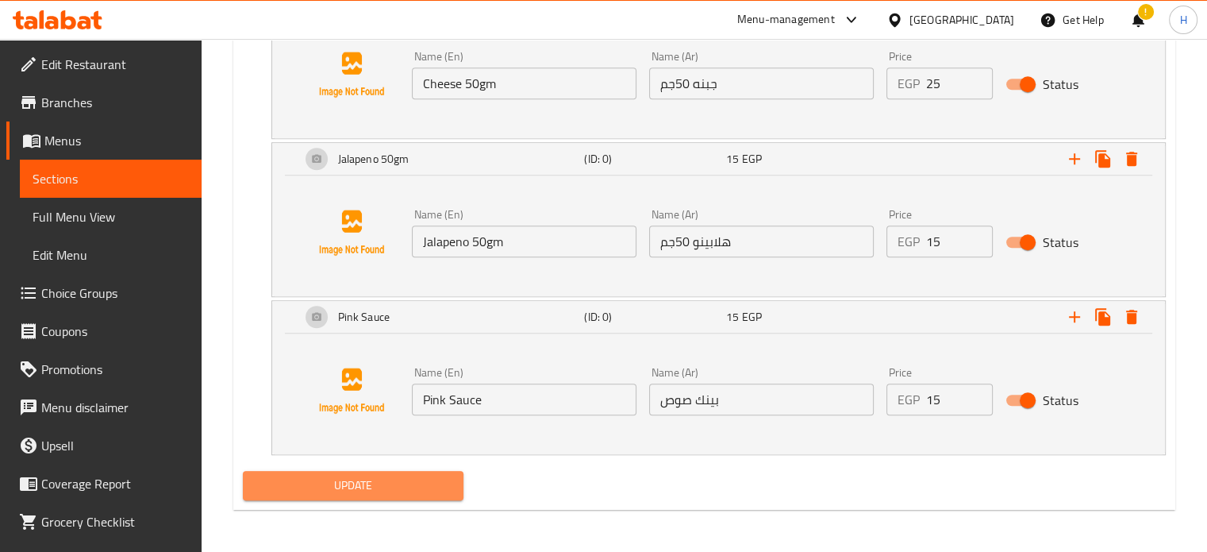
click at [367, 482] on span "Update" at bounding box center [354, 485] width 196 height 20
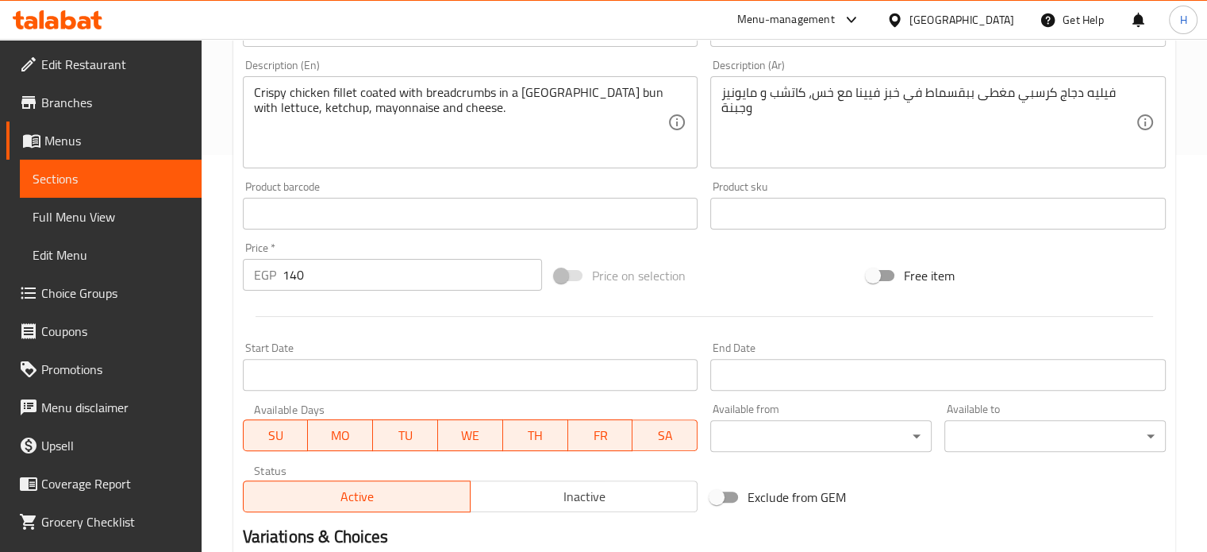
scroll to position [579, 0]
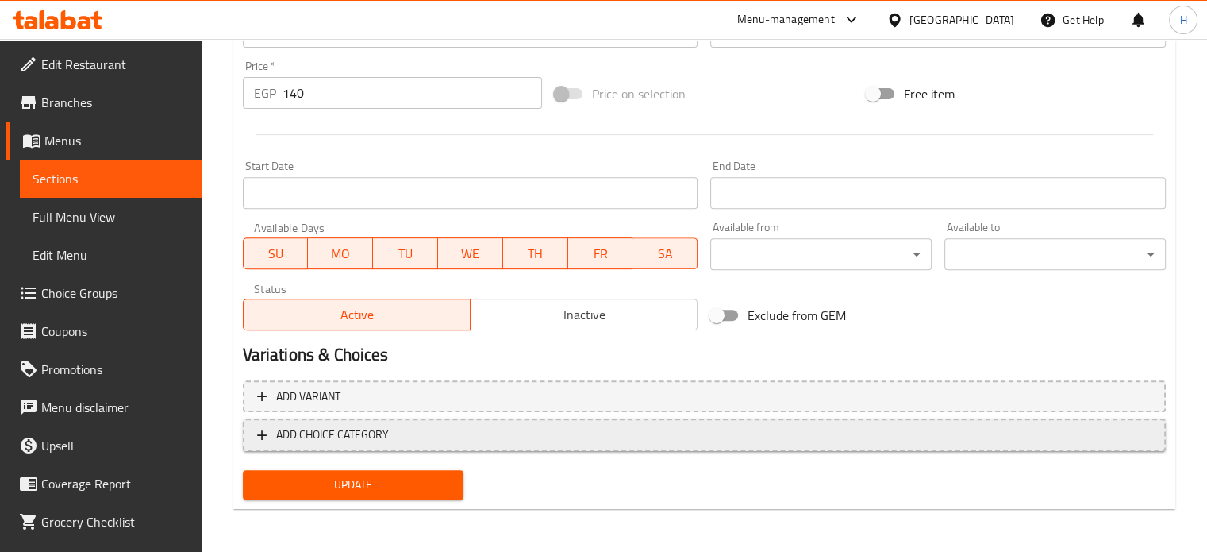
click at [579, 437] on span "ADD CHOICE CATEGORY" at bounding box center [704, 435] width 894 height 20
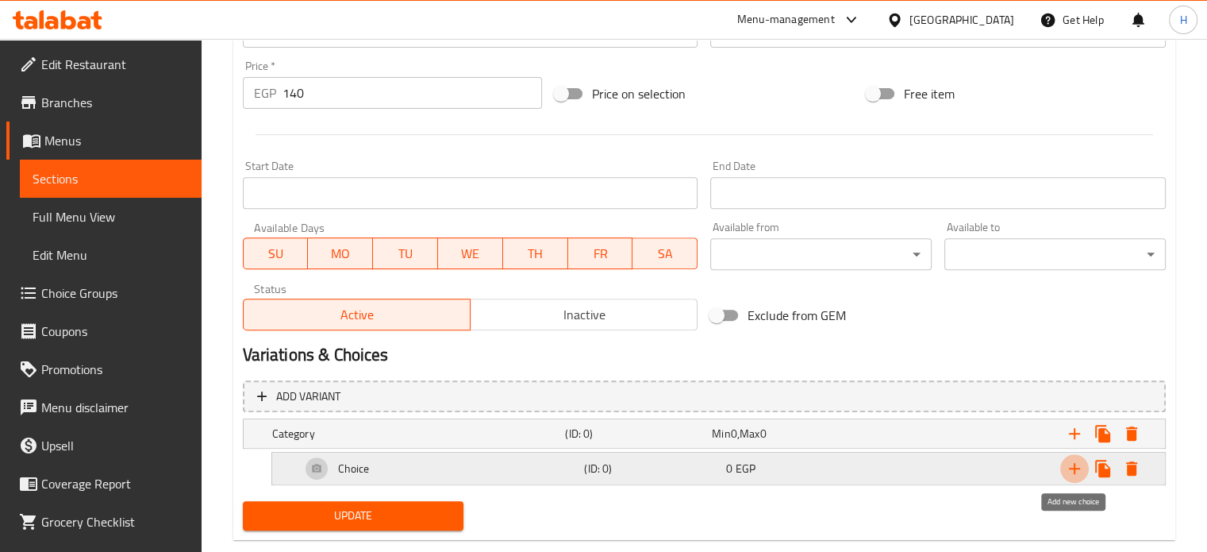
click at [1072, 467] on icon "Expand" at bounding box center [1074, 468] width 11 height 11
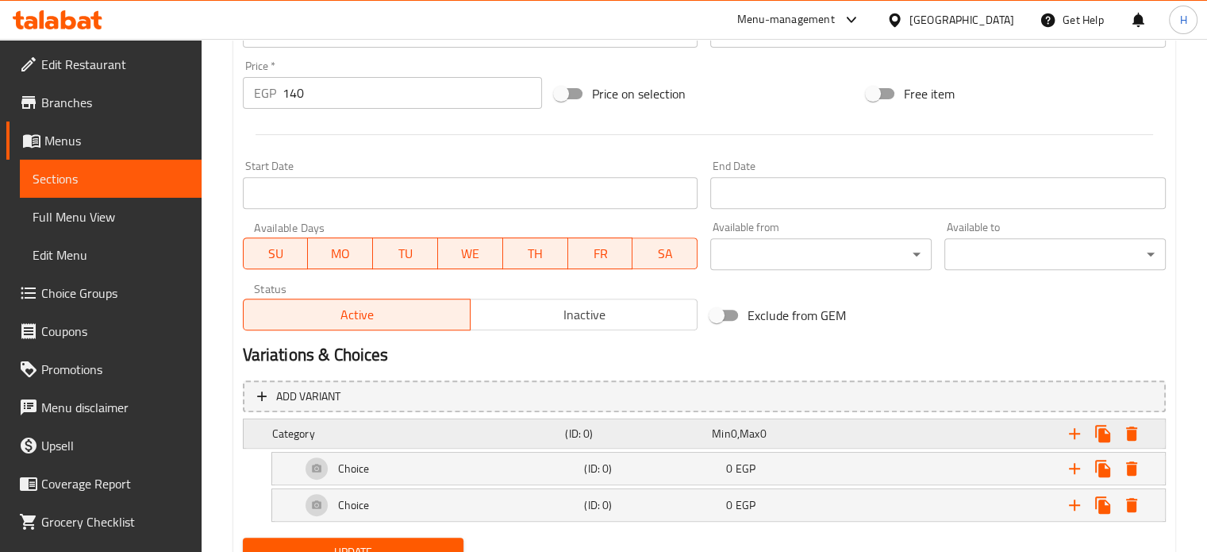
click at [865, 439] on div "Expand" at bounding box center [1002, 433] width 294 height 35
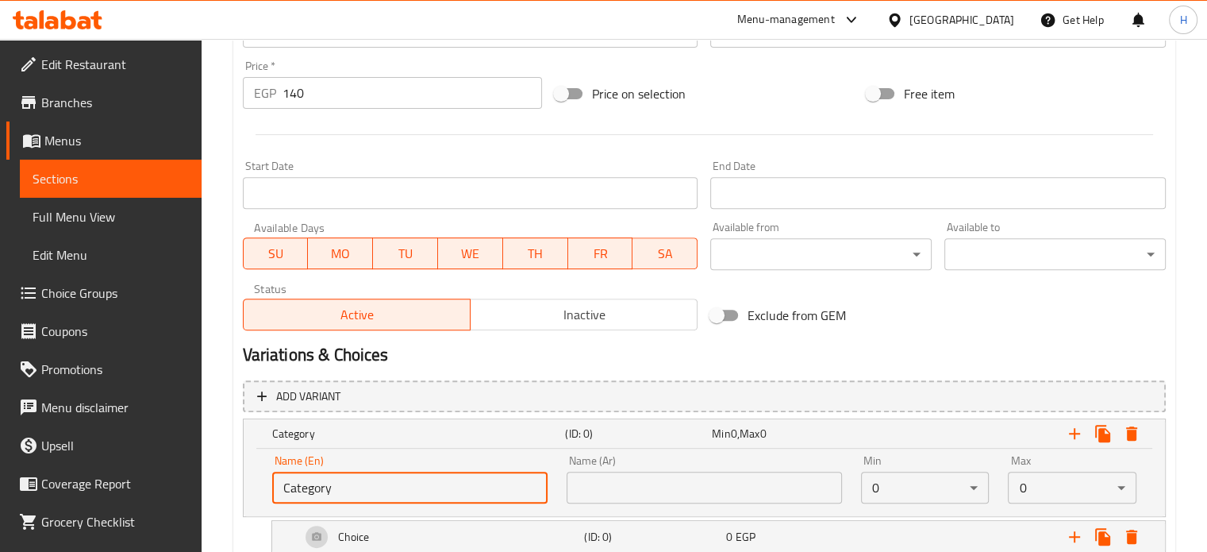
drag, startPoint x: 359, startPoint y: 488, endPoint x: 244, endPoint y: 494, distance: 115.2
click at [244, 494] on div "Name (En) Category Name (En) Name (Ar) Name (Ar) Min 0 ​ Max 0 ​" at bounding box center [704, 481] width 921 height 67
click at [359, 498] on input "text" at bounding box center [409, 487] width 275 height 32
type input "Your Choice Of Extras:"
click at [655, 494] on input "text" at bounding box center [704, 487] width 275 height 32
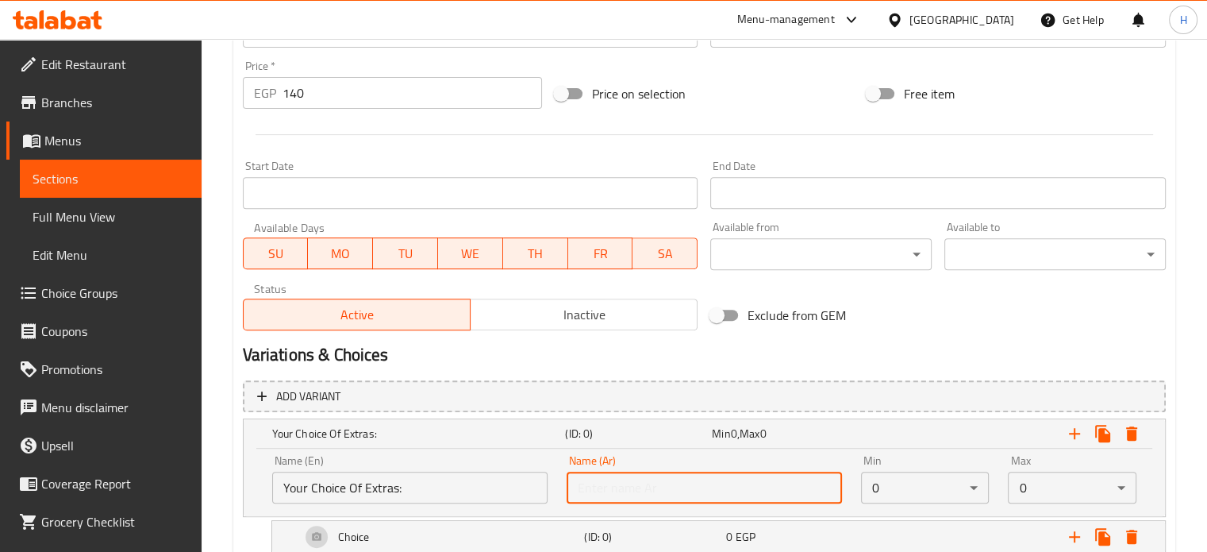
type input "إختيارك من الأضافات:"
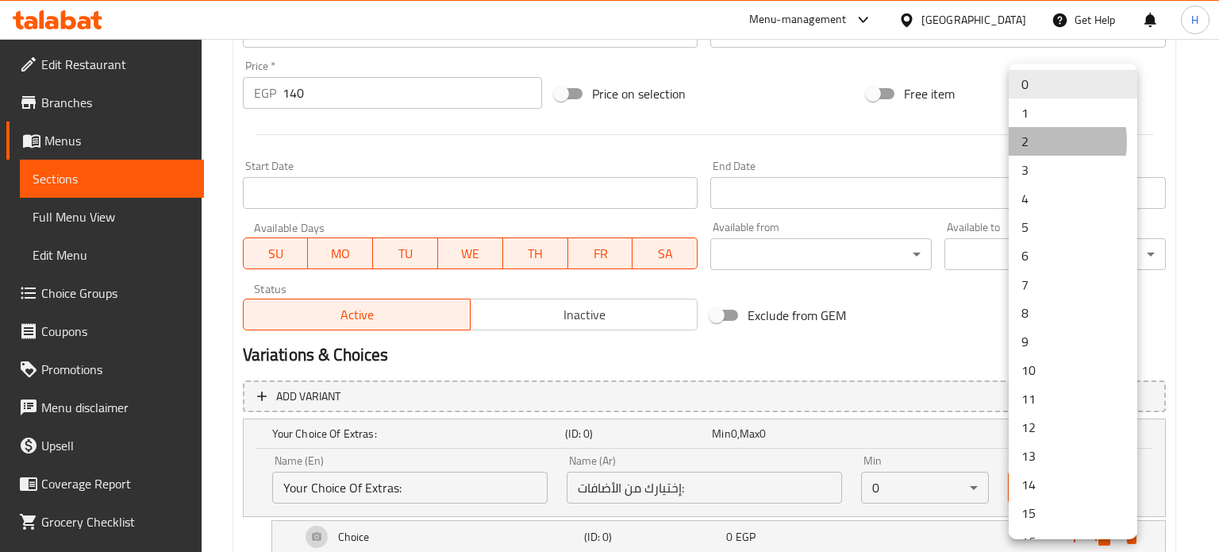
click at [1029, 141] on li "2" at bounding box center [1073, 141] width 129 height 29
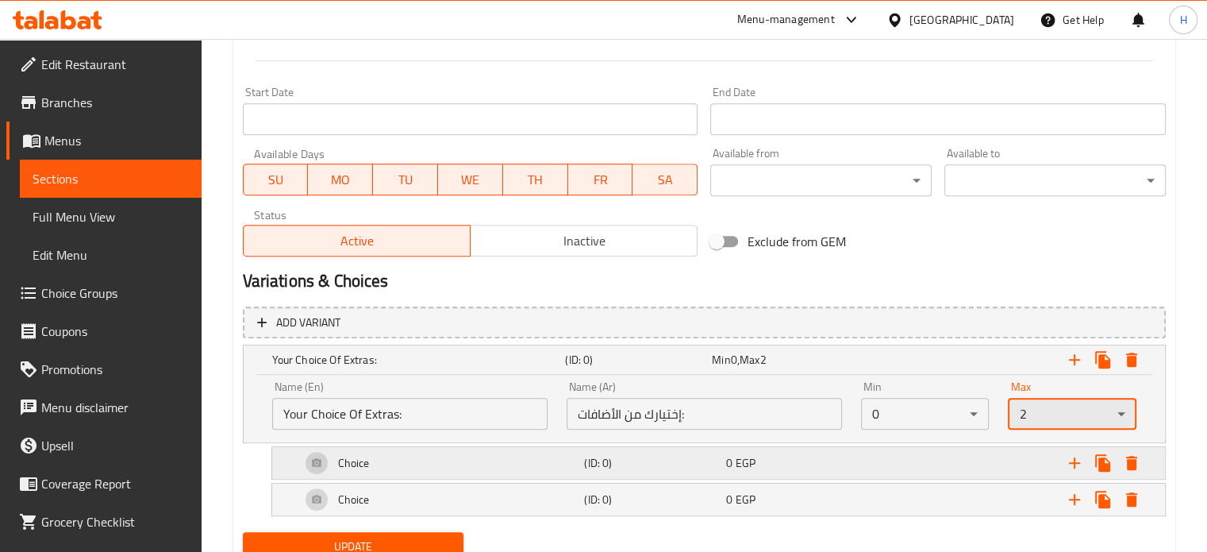
scroll to position [714, 0]
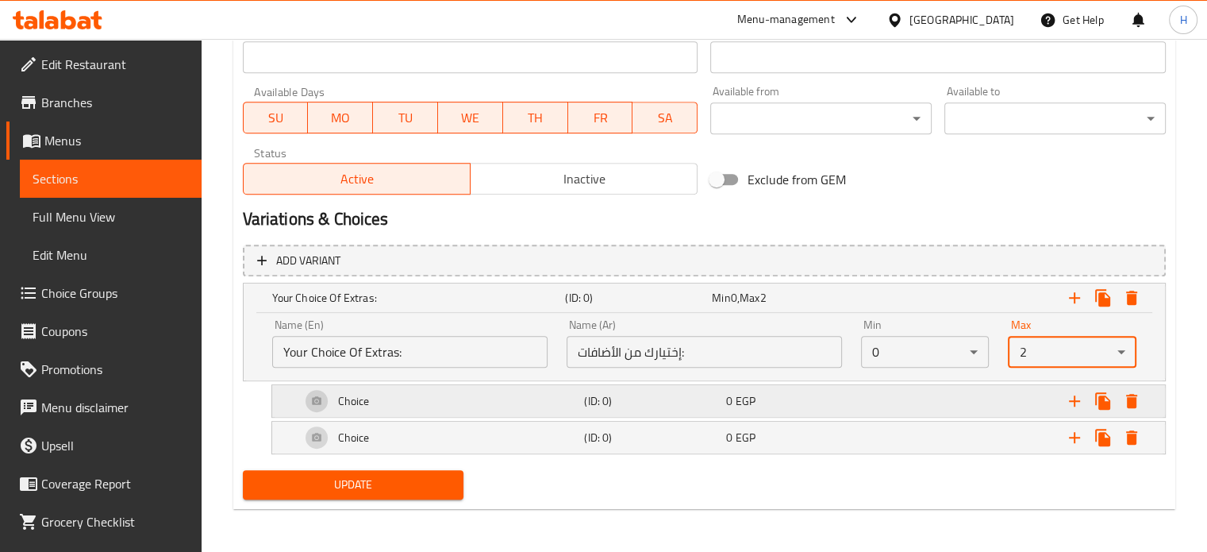
click at [813, 407] on div "0 EGP" at bounding box center [794, 401] width 136 height 16
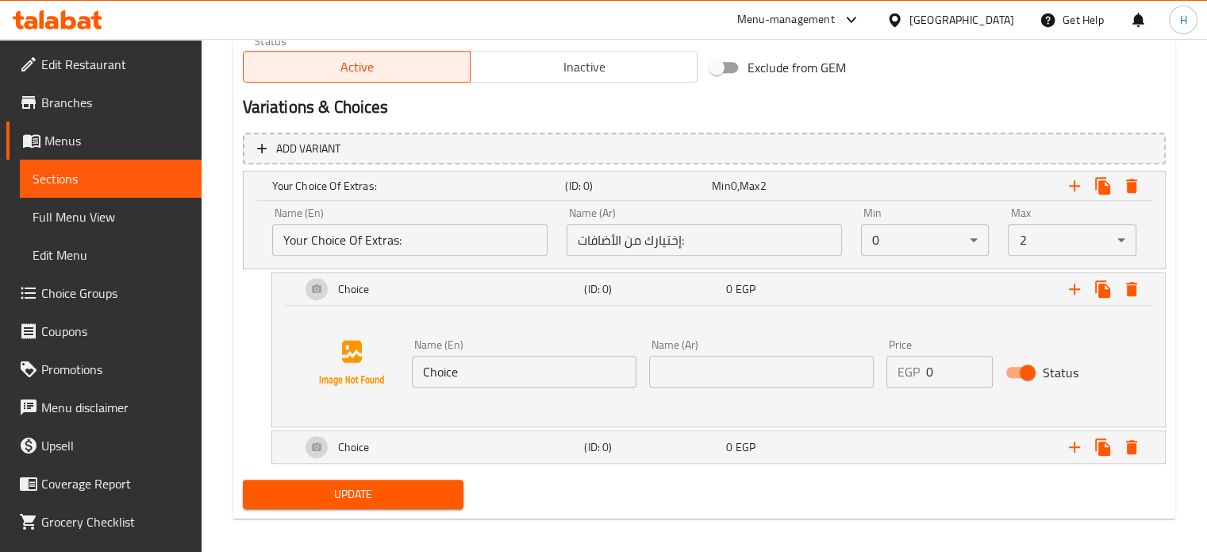
scroll to position [835, 0]
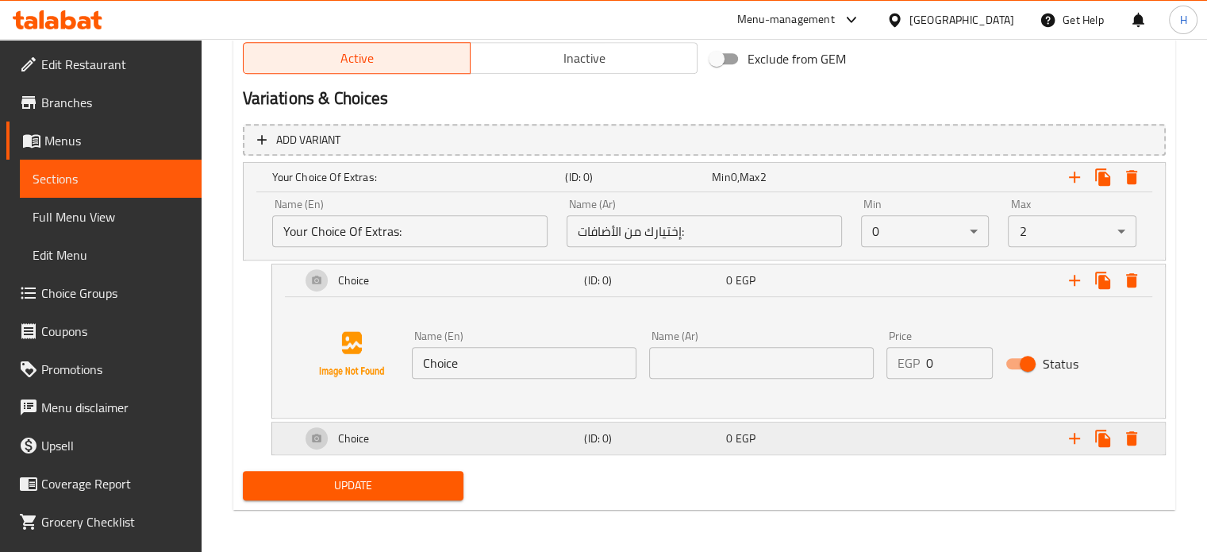
click at [684, 455] on div "Choice (ID: 0) 0 EGP" at bounding box center [724, 438] width 852 height 38
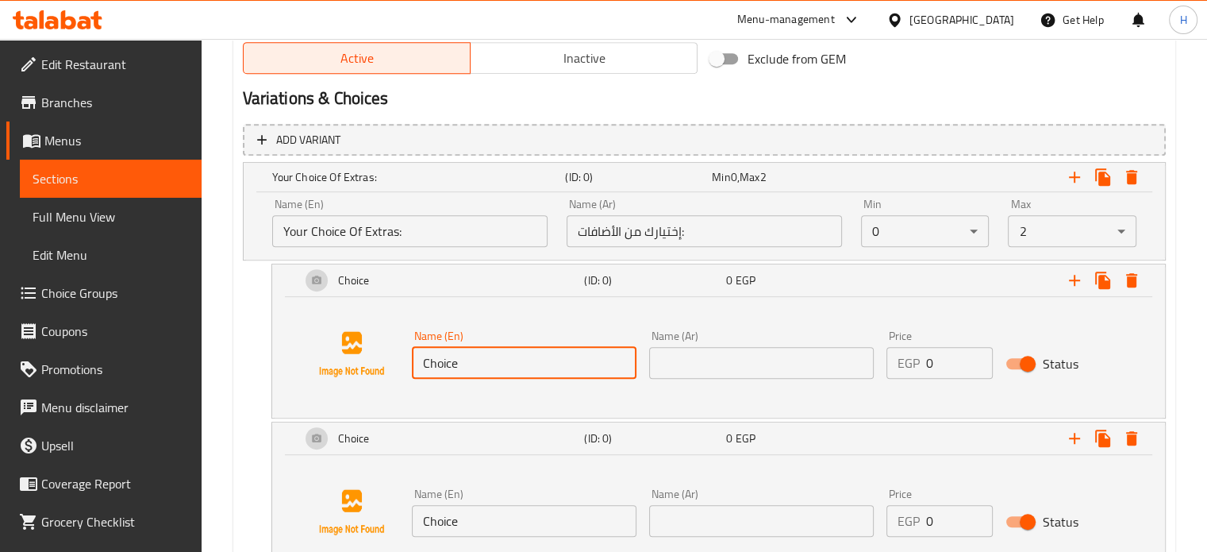
drag, startPoint x: 463, startPoint y: 358, endPoint x: 396, endPoint y: 358, distance: 67.5
click at [396, 358] on div "Name (En) Choice Name (En) Name (Ar) Name (Ar) Price EGP 0 Price Status" at bounding box center [718, 354] width 855 height 121
type input "ؤ"
type input "Cheese 50GM"
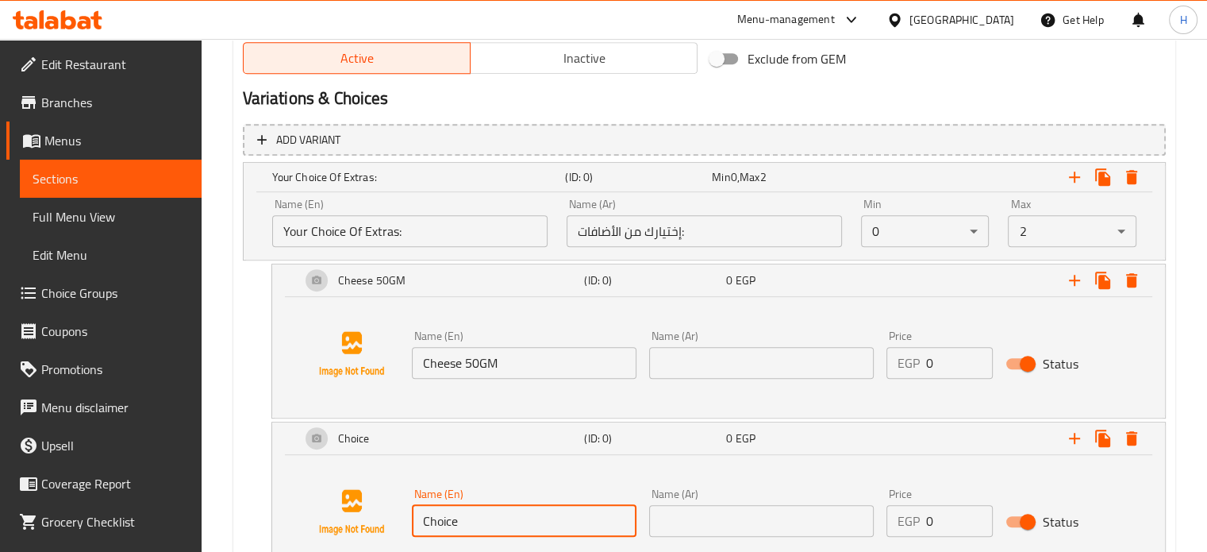
drag, startPoint x: 466, startPoint y: 524, endPoint x: 417, endPoint y: 525, distance: 49.2
click at [418, 525] on input "Choice" at bounding box center [524, 521] width 225 height 32
type input "Pink Sauce"
click at [740, 521] on input "text" at bounding box center [761, 521] width 225 height 32
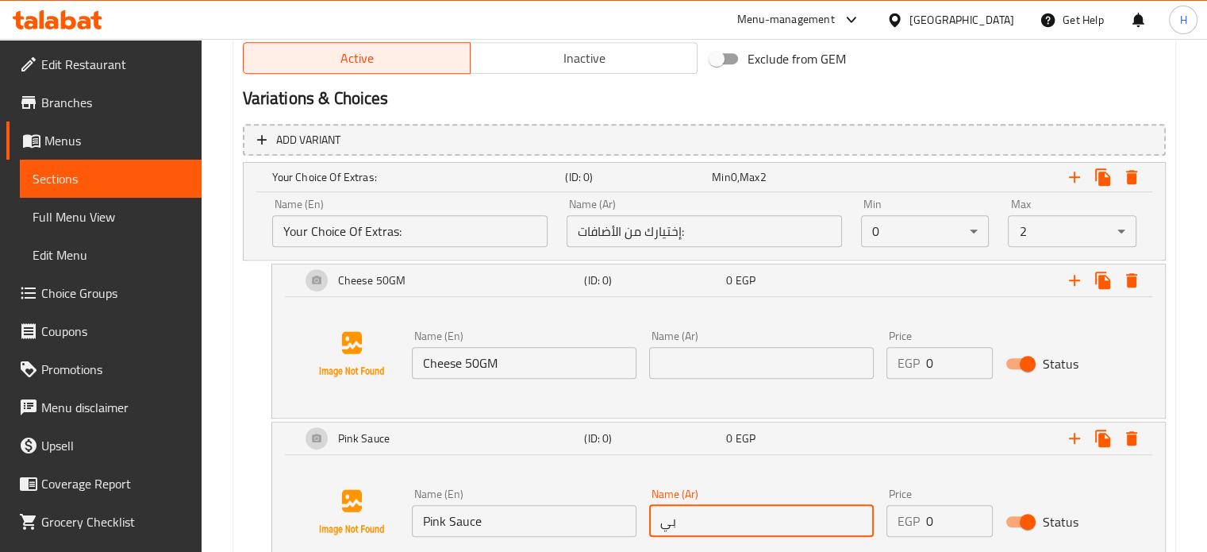
type input "بينك صوص"
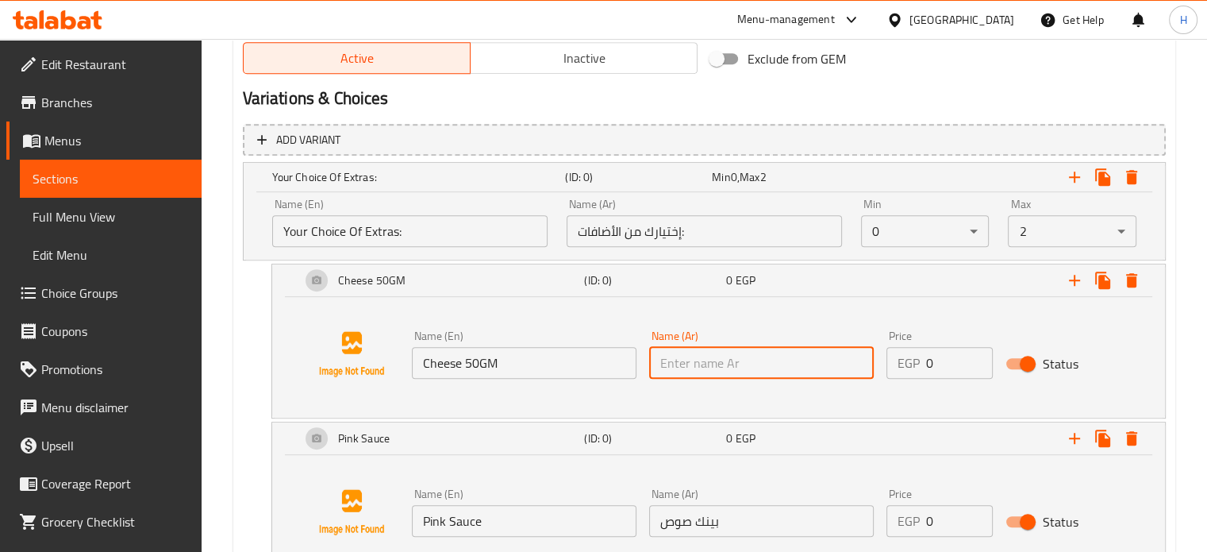
click at [722, 352] on input "text" at bounding box center [761, 363] width 225 height 32
type input "جبنه 50جم"
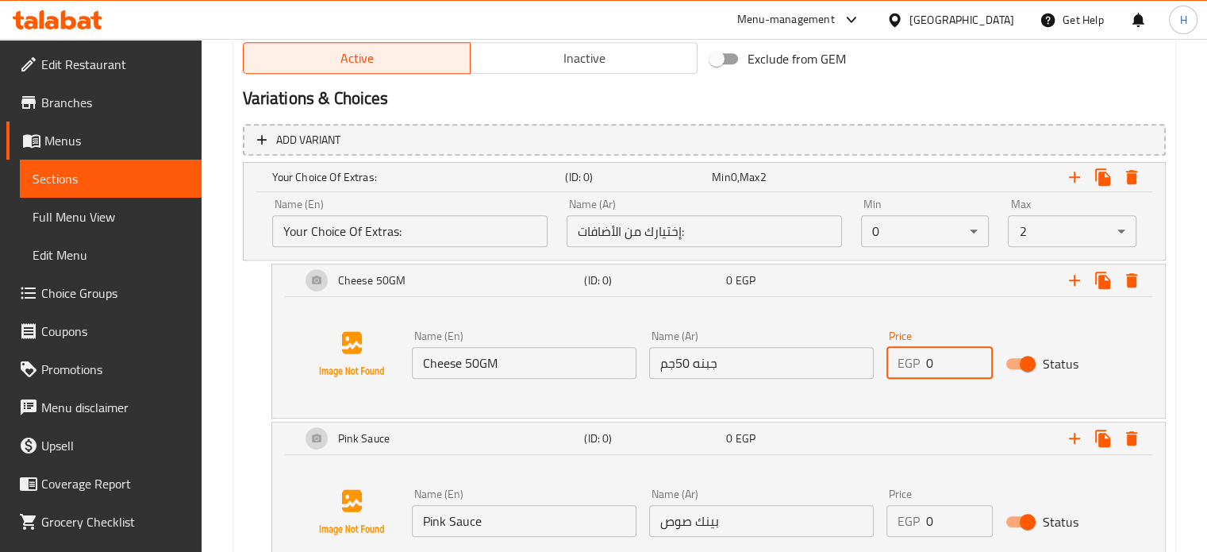
drag, startPoint x: 940, startPoint y: 367, endPoint x: 887, endPoint y: 367, distance: 52.4
click at [887, 367] on div "EGP 0 Price" at bounding box center [939, 363] width 106 height 32
type input "25"
drag, startPoint x: 944, startPoint y: 508, endPoint x: 884, endPoint y: 512, distance: 60.4
click at [884, 512] on div "Price EGP 0 Price" at bounding box center [939, 512] width 119 height 61
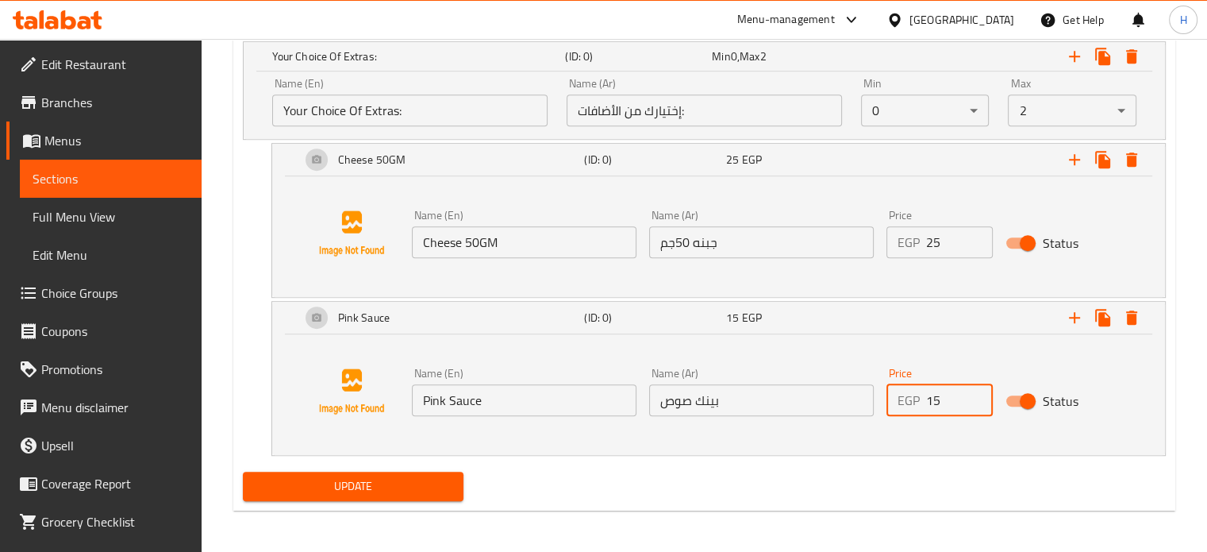
scroll to position [957, 0]
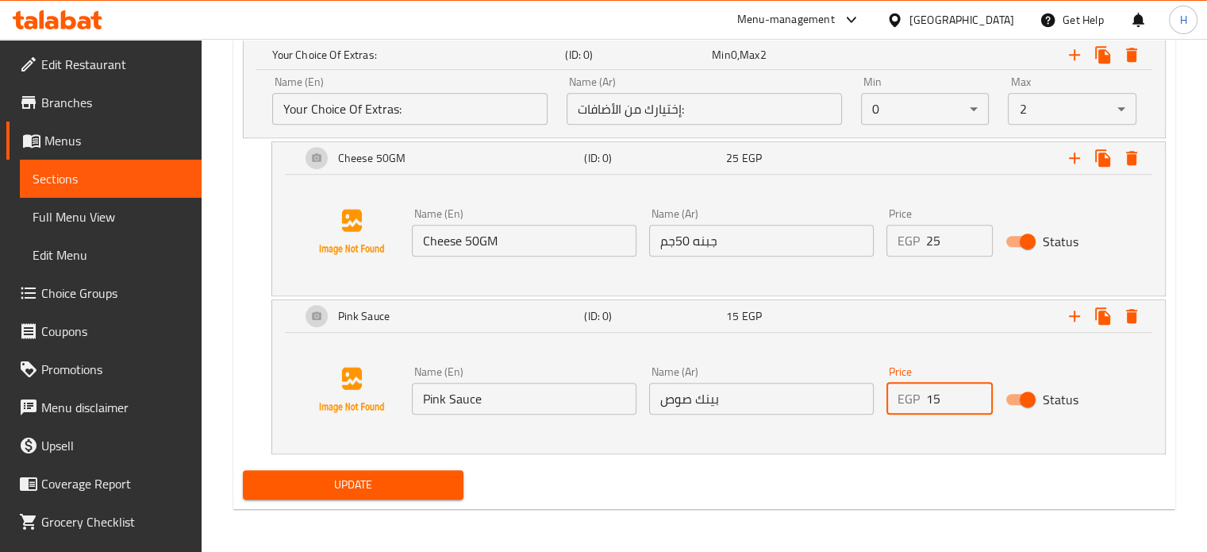
type input "15"
click at [448, 481] on span "Update" at bounding box center [354, 485] width 196 height 20
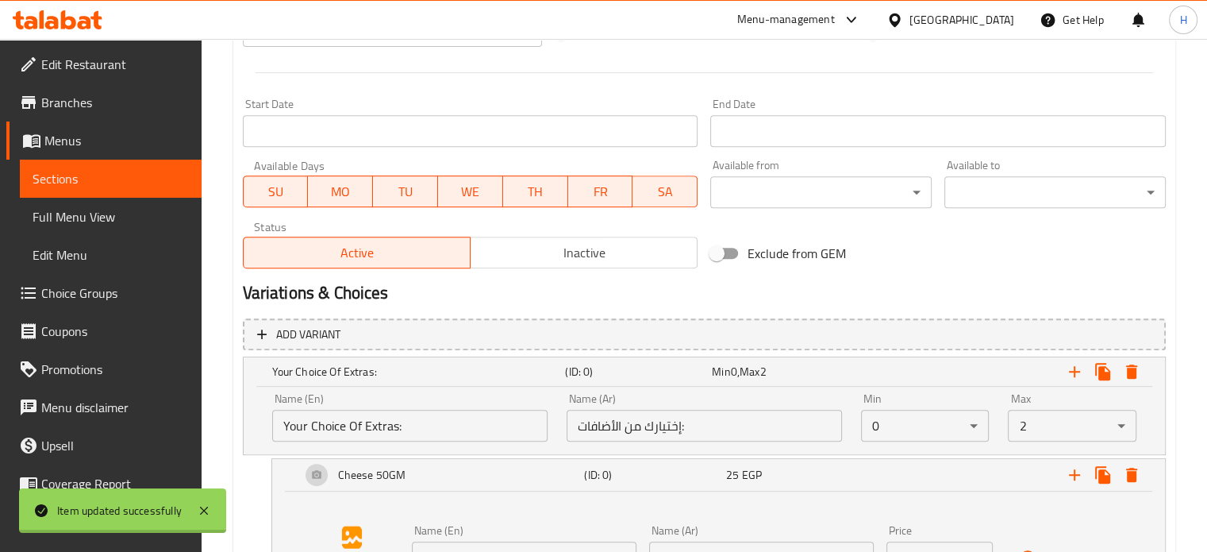
scroll to position [640, 0]
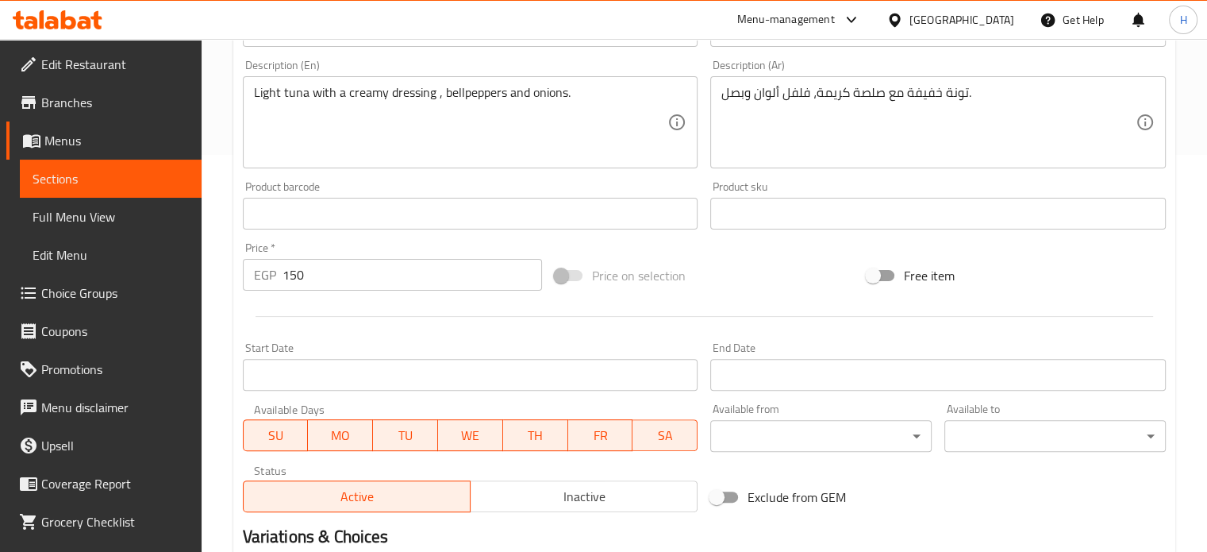
scroll to position [579, 0]
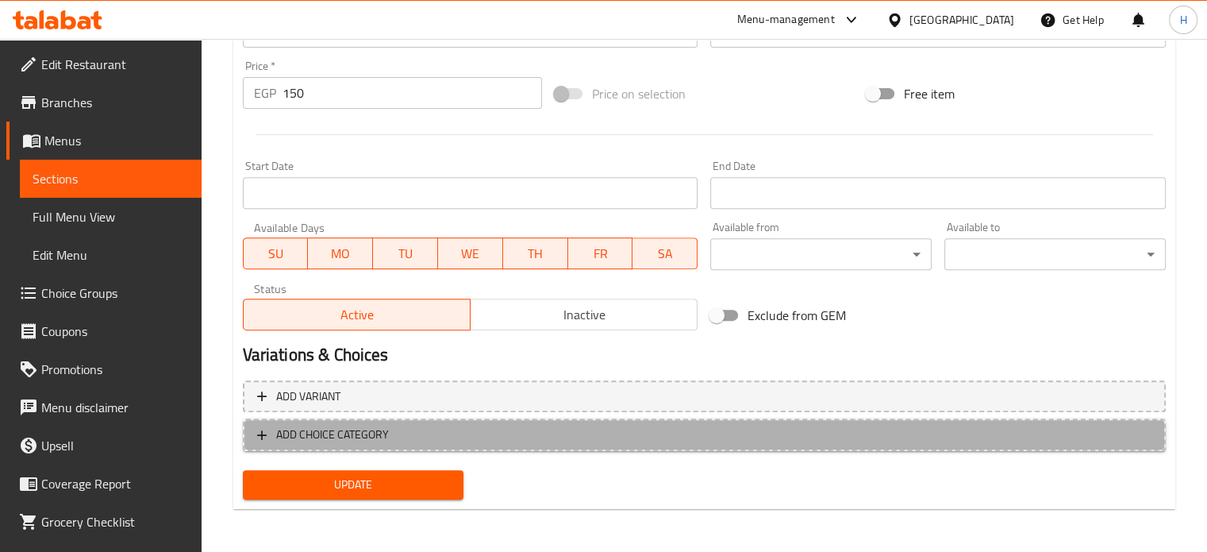
click at [479, 431] on span "ADD CHOICE CATEGORY" at bounding box center [704, 435] width 894 height 20
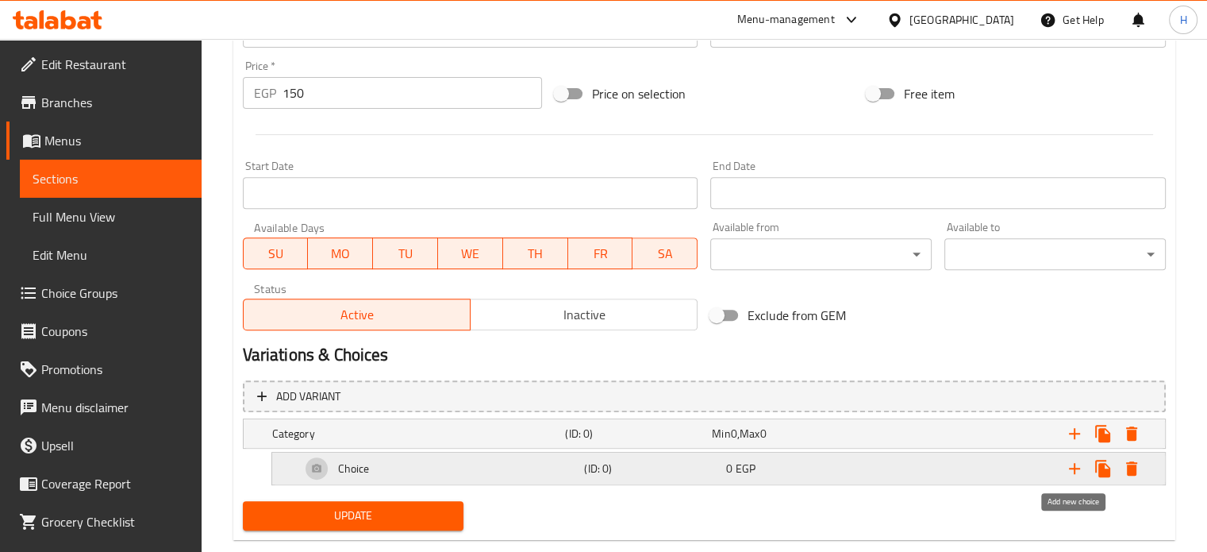
click at [1071, 464] on icon "Expand" at bounding box center [1074, 468] width 19 height 19
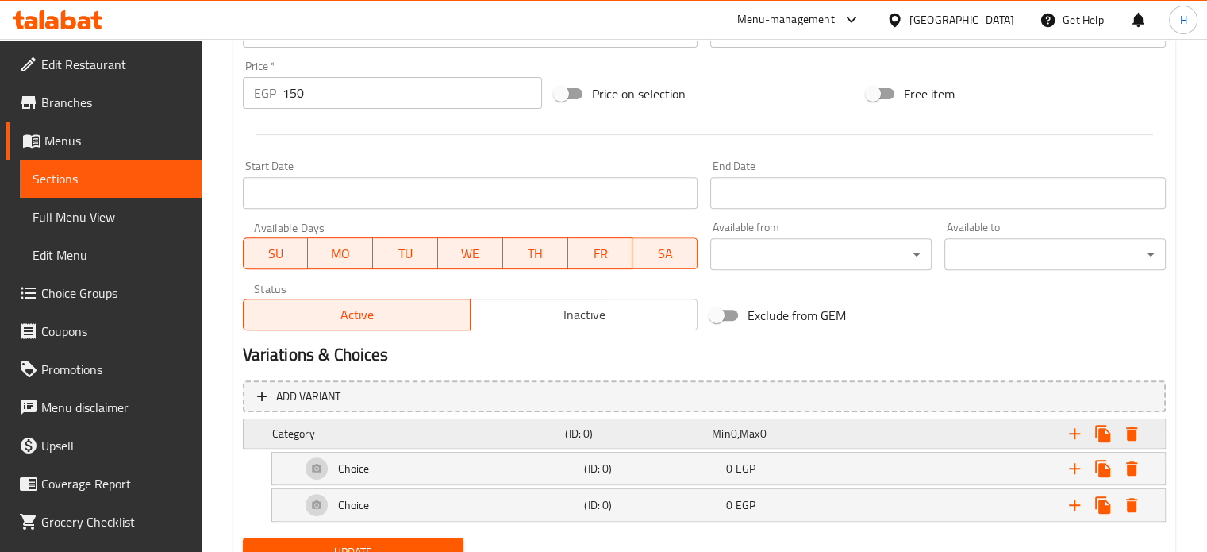
click at [802, 440] on div "Min 0 , Max 0" at bounding box center [782, 433] width 147 height 22
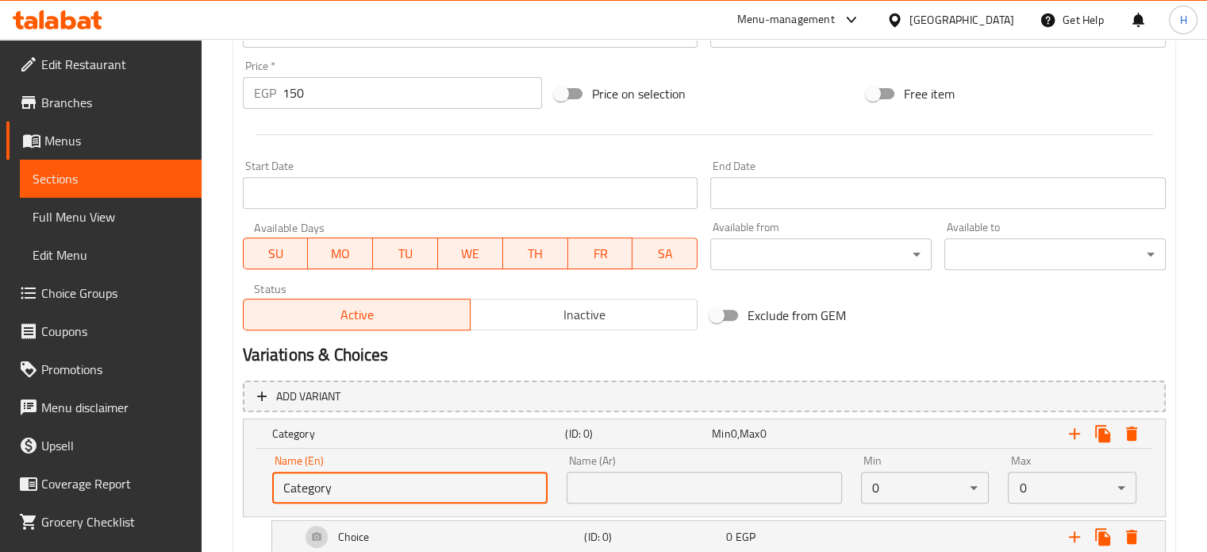
drag, startPoint x: 381, startPoint y: 486, endPoint x: 260, endPoint y: 486, distance: 120.6
click at [260, 486] on div "Name (En) Category Name (En) Name (Ar) Name (Ar) Min 0 ​ Max 0 ​" at bounding box center [704, 481] width 921 height 67
click at [341, 489] on input "text" at bounding box center [409, 487] width 275 height 32
type input "Your Choice Of Extras:"
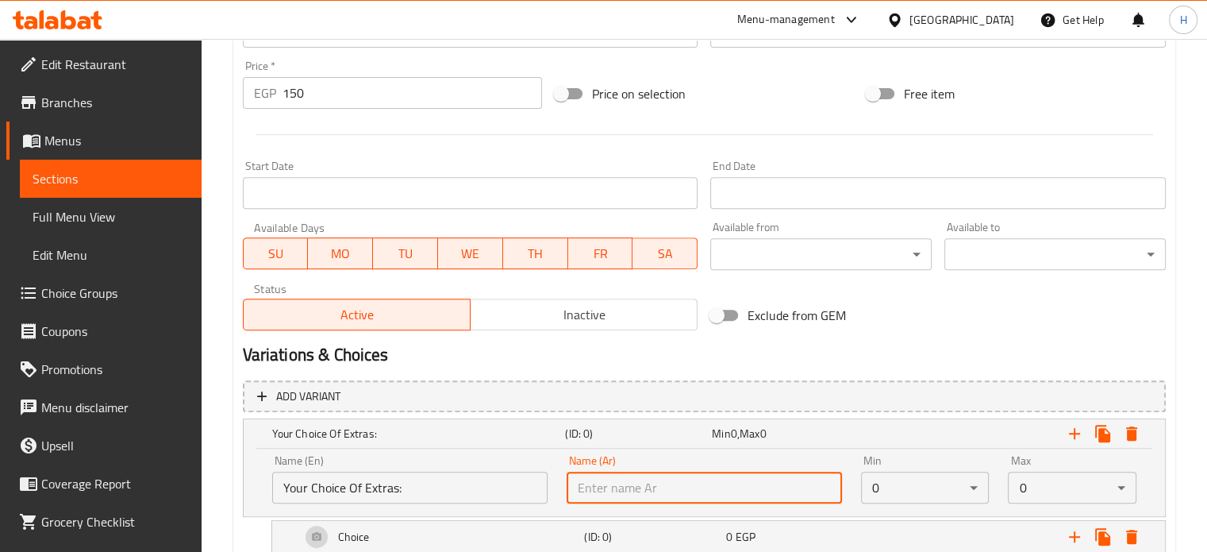
click at [620, 486] on input "text" at bounding box center [704, 487] width 275 height 32
type input "إختيارك من الأضافات:"
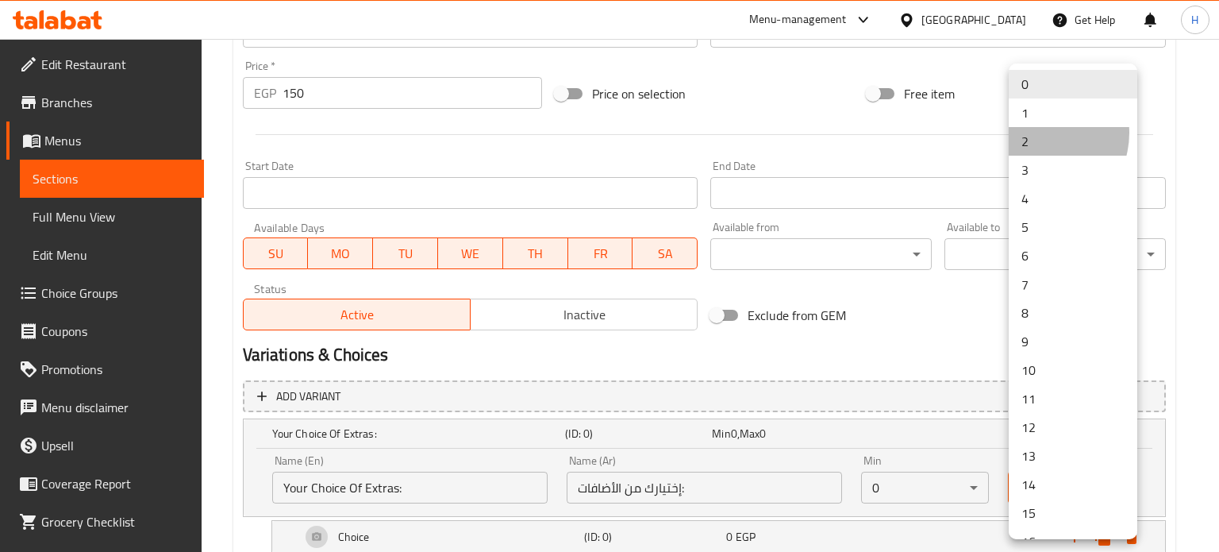
click at [1035, 133] on li "2" at bounding box center [1073, 141] width 129 height 29
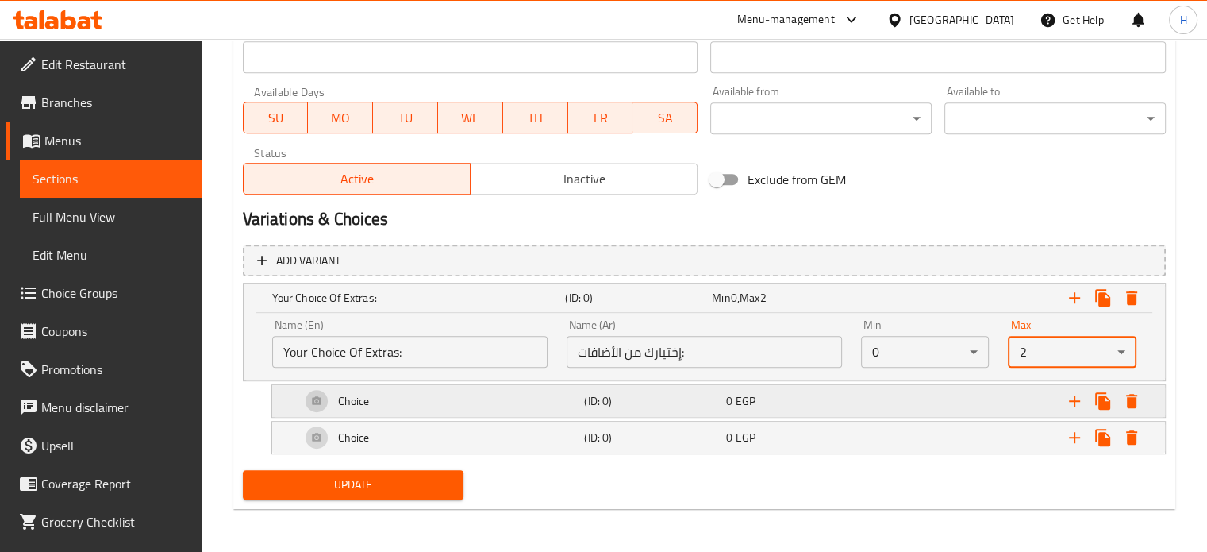
click at [681, 396] on h5 "(ID: 0)" at bounding box center [652, 401] width 136 height 16
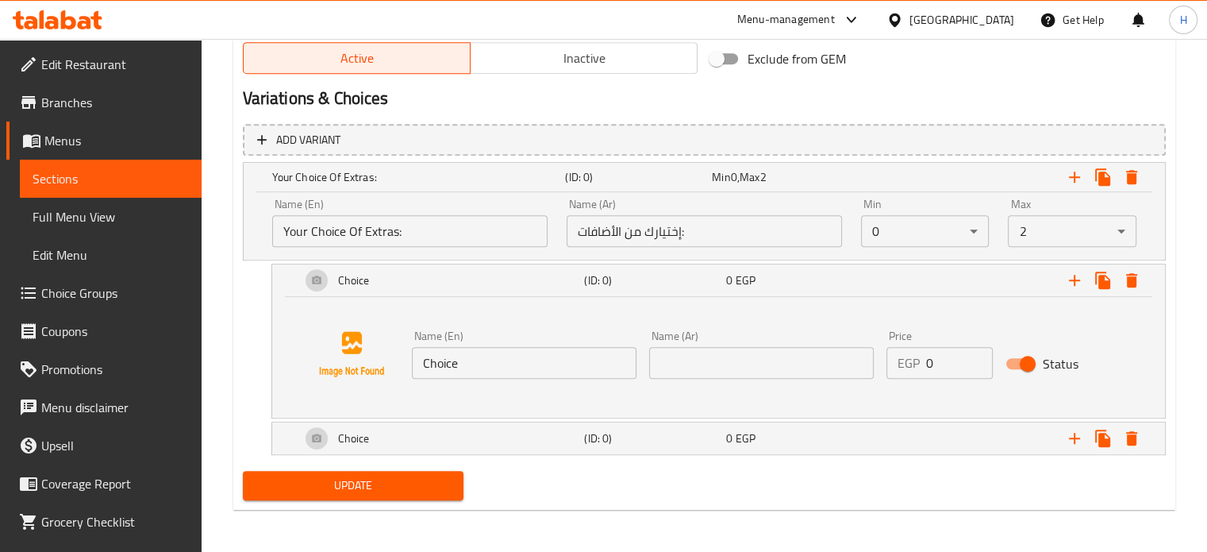
scroll to position [835, 0]
drag, startPoint x: 684, startPoint y: 436, endPoint x: 496, endPoint y: 388, distance: 194.2
click at [683, 437] on h5 "(ID: 0)" at bounding box center [652, 438] width 136 height 16
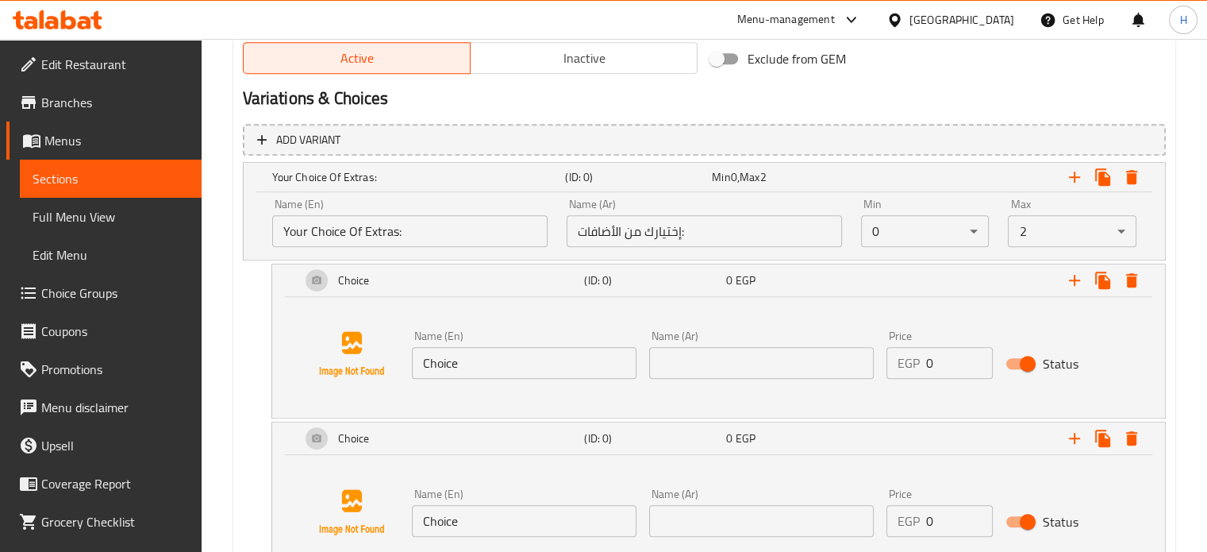
click at [412, 366] on input "Choice" at bounding box center [524, 363] width 225 height 32
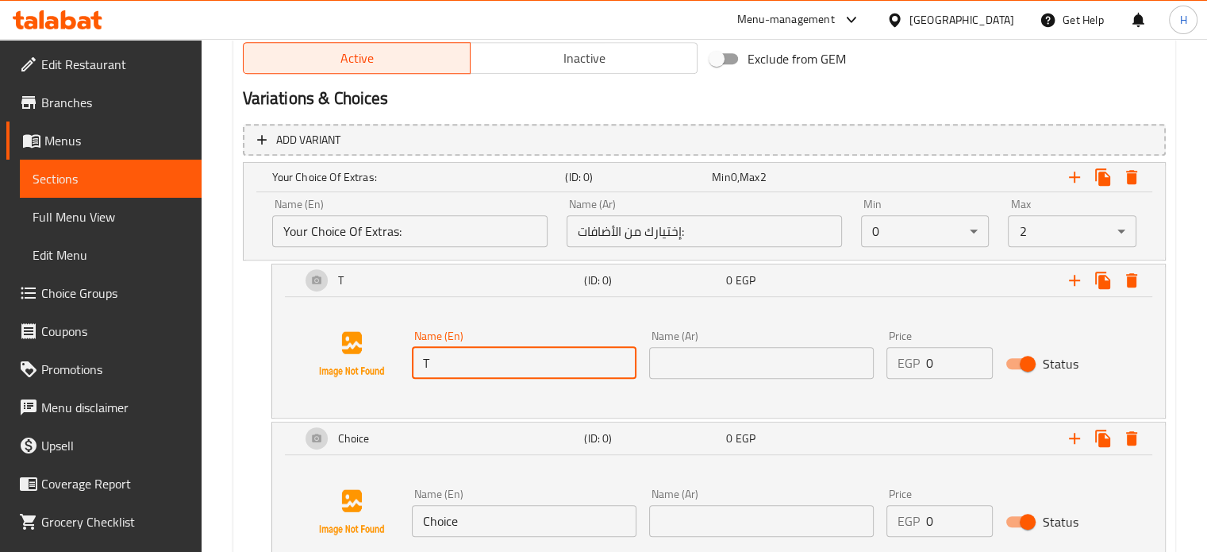
type input "Tuna 100gm"
drag, startPoint x: 500, startPoint y: 519, endPoint x: 396, endPoint y: 521, distance: 104.0
click at [396, 521] on div "Name (En) Choice Name (En) Name (Ar) Name (Ar) Price EGP 0 Price Status" at bounding box center [718, 512] width 855 height 121
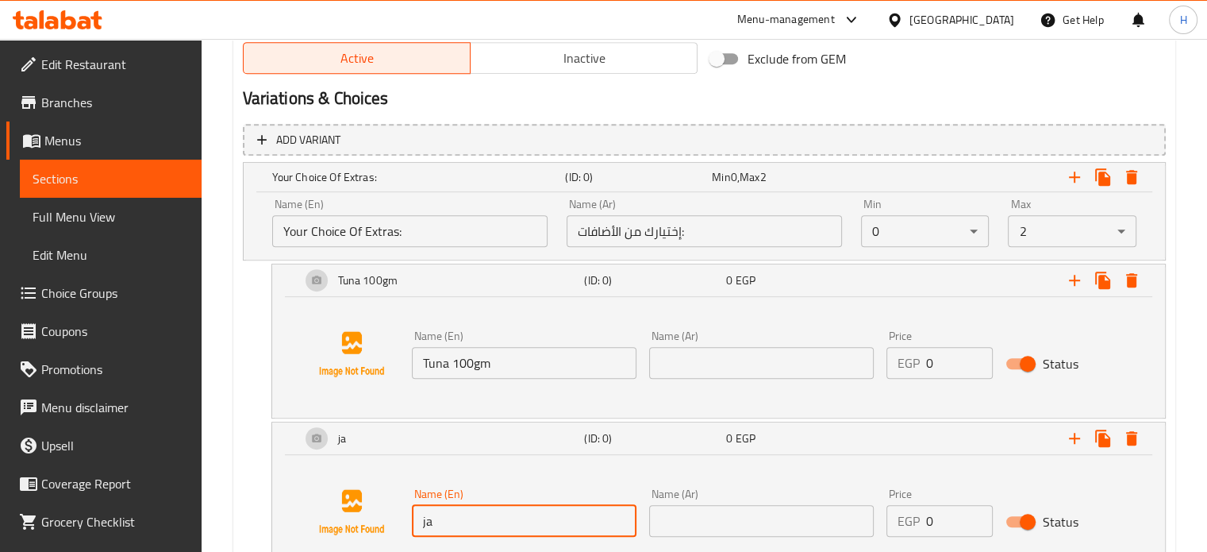
drag, startPoint x: 463, startPoint y: 529, endPoint x: 405, endPoint y: 529, distance: 58.7
click at [406, 529] on div "Name (En) ja Name (En)" at bounding box center [524, 512] width 237 height 61
paste input "Jalapeno 50gm"
type input "Jalapeno 50gm"
click at [710, 536] on div "Name (Ar) Name (Ar)" at bounding box center [761, 512] width 237 height 61
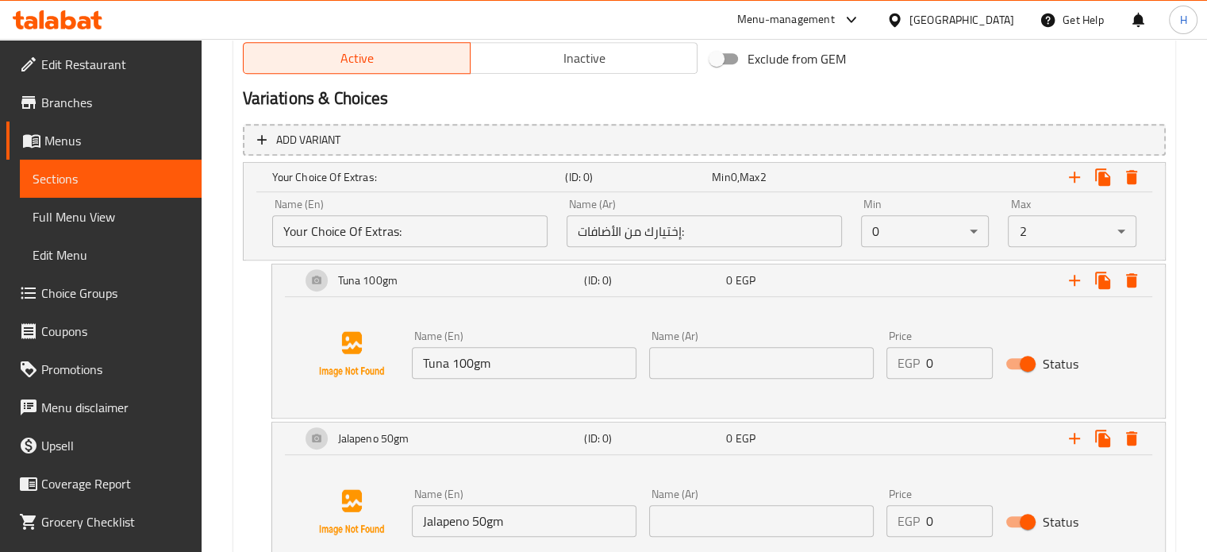
click at [709, 529] on input "text" at bounding box center [761, 521] width 225 height 32
type input "هلابينو 50جم"
click at [669, 355] on input "text" at bounding box center [761, 363] width 225 height 32
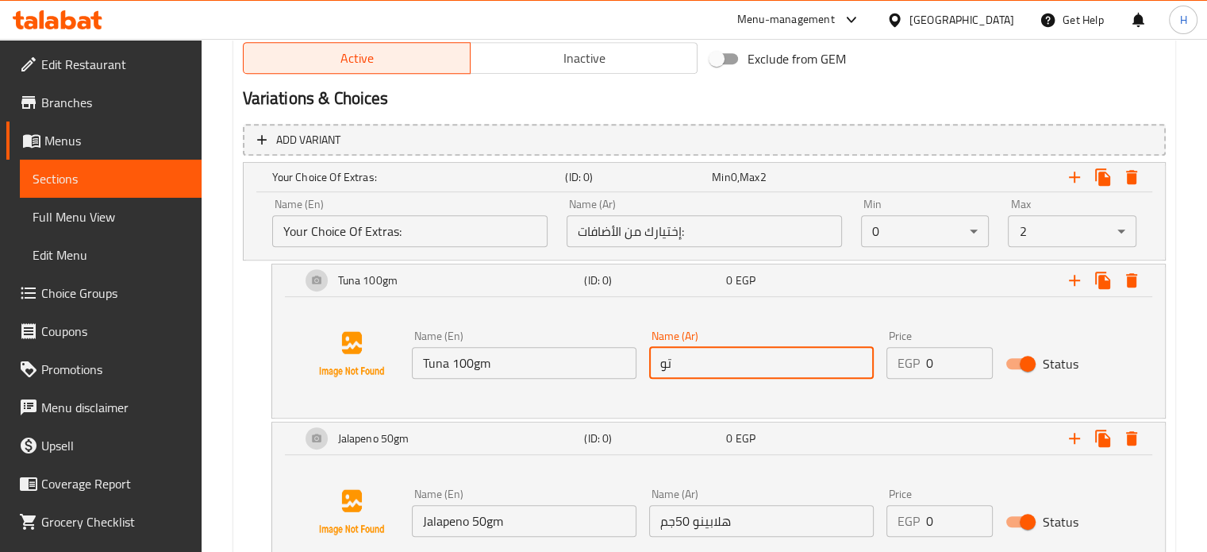
type input "تونة 100جم"
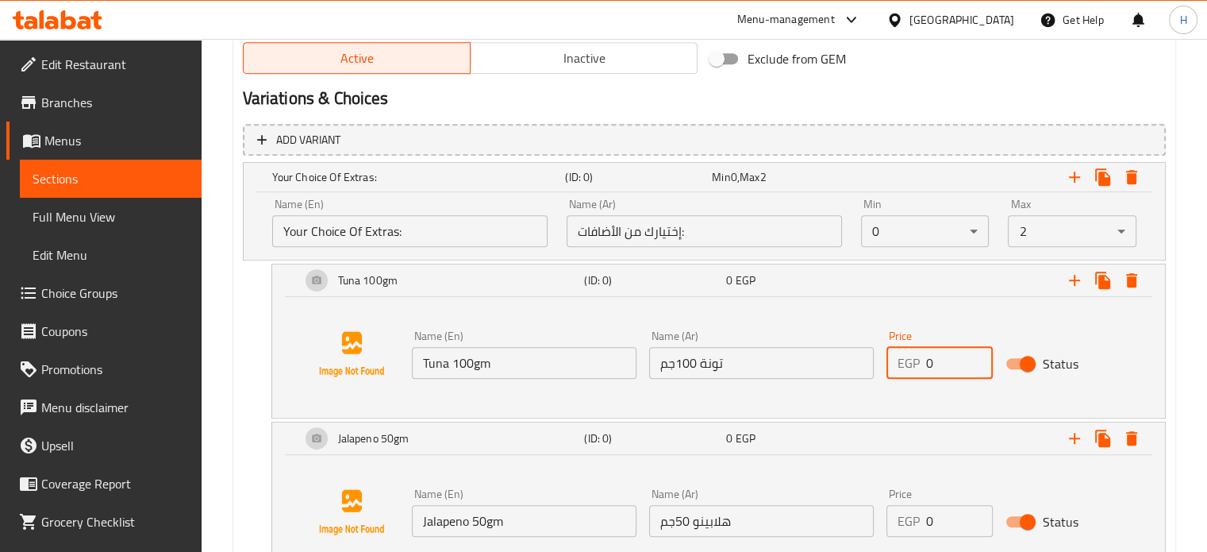
drag, startPoint x: 943, startPoint y: 367, endPoint x: 886, endPoint y: 367, distance: 57.1
click at [886, 367] on div "EGP 0 Price" at bounding box center [939, 363] width 106 height 32
type input "100"
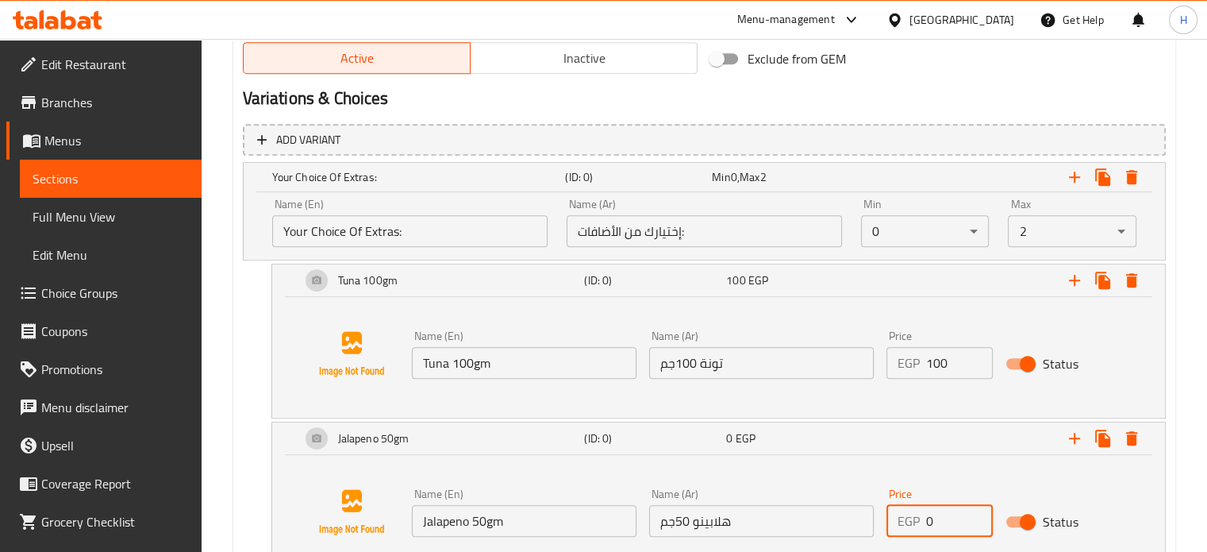
drag, startPoint x: 939, startPoint y: 513, endPoint x: 890, endPoint y: 517, distance: 48.6
click at [890, 517] on div "EGP 0 Price" at bounding box center [939, 521] width 106 height 32
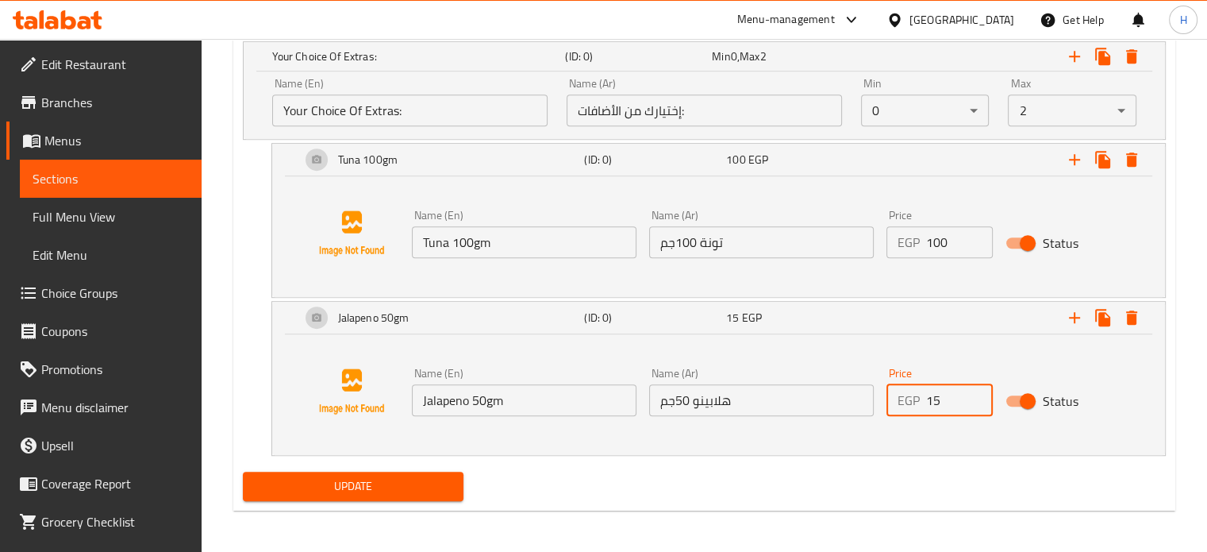
scroll to position [957, 0]
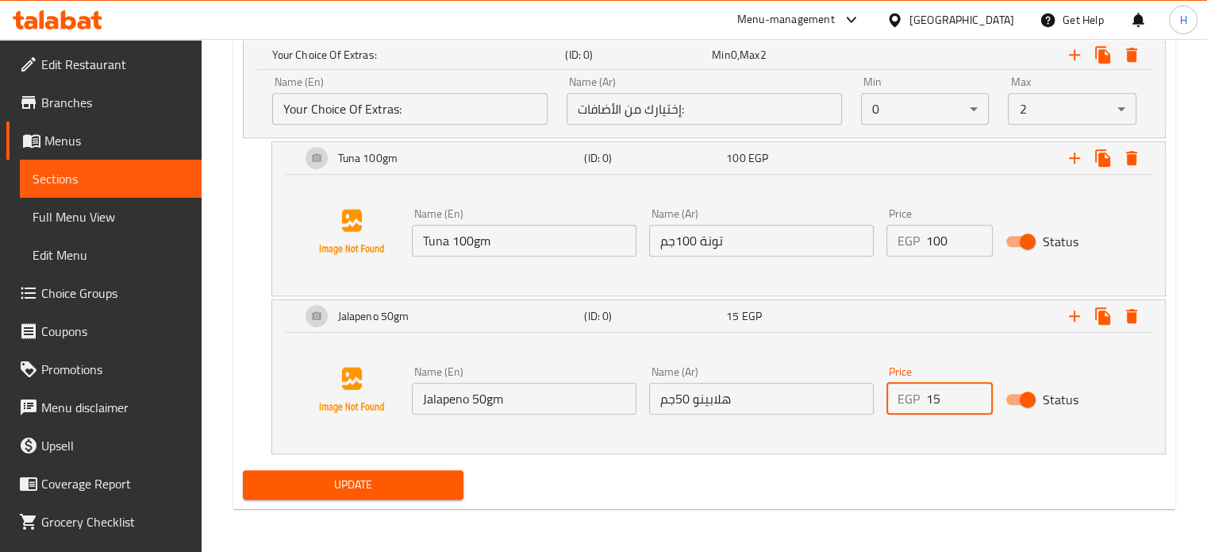
type input "15"
click at [413, 483] on span "Update" at bounding box center [354, 485] width 196 height 20
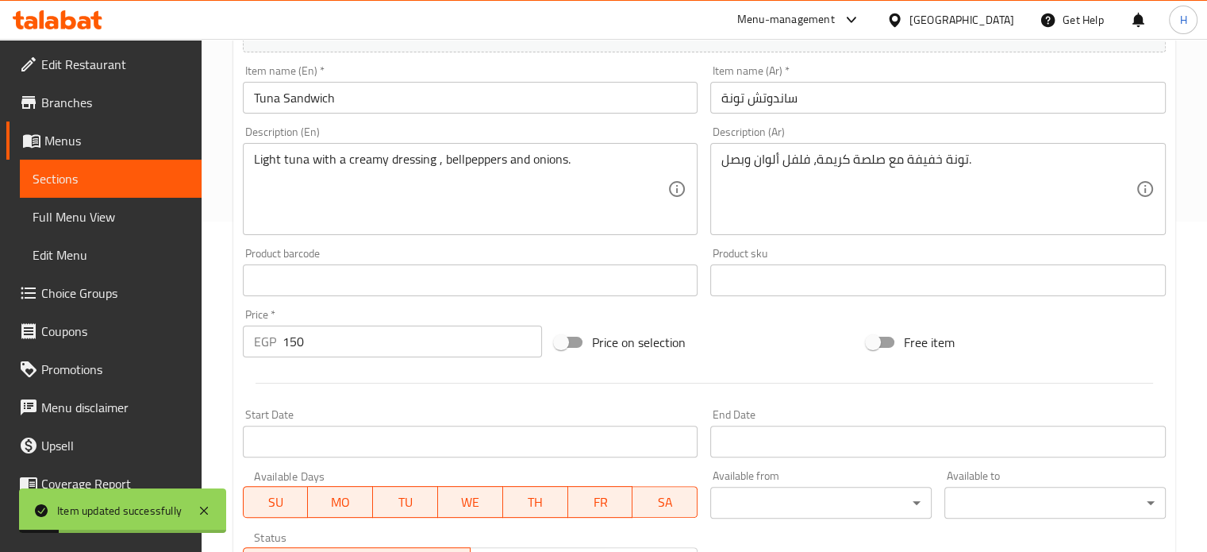
scroll to position [84, 0]
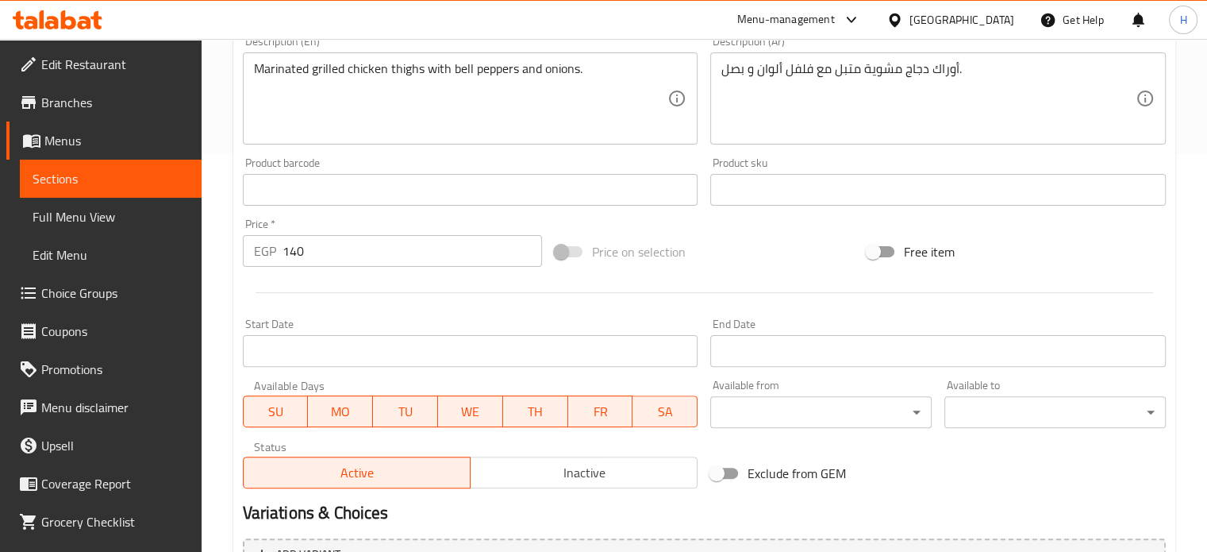
scroll to position [556, 0]
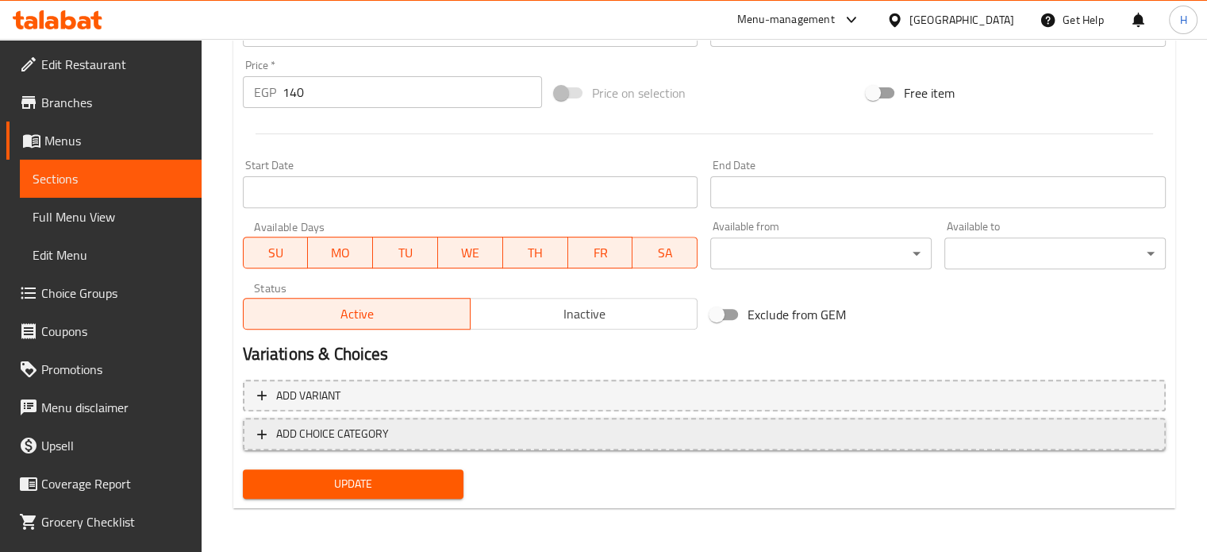
click at [517, 431] on span "ADD CHOICE CATEGORY" at bounding box center [704, 434] width 894 height 20
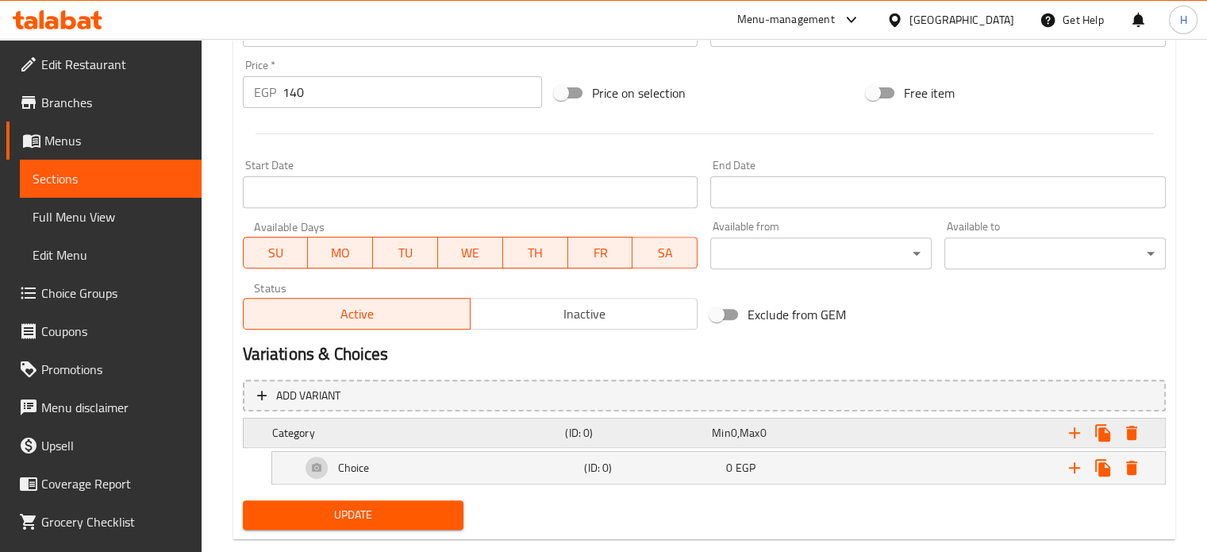
click at [693, 434] on h5 "(ID: 0)" at bounding box center [635, 433] width 140 height 16
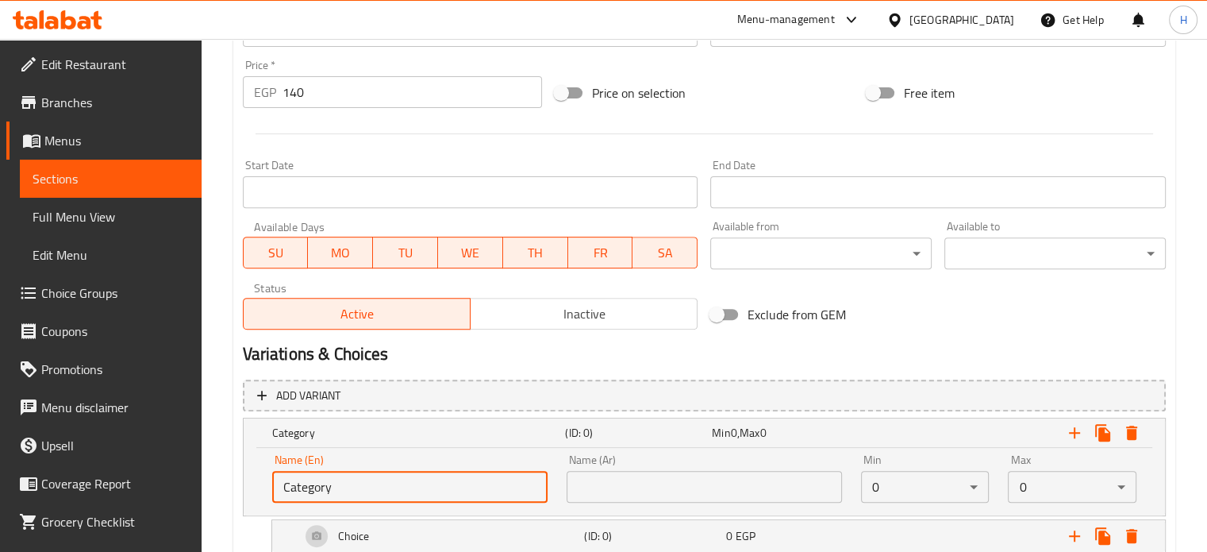
drag, startPoint x: 357, startPoint y: 492, endPoint x: 228, endPoint y: 494, distance: 129.4
click at [228, 494] on div "Home / Restaurants management / Menus / Sections / item / update Sandwiches and…" at bounding box center [704, 67] width 1005 height 1169
click at [331, 491] on input "text" at bounding box center [409, 487] width 275 height 32
type input "Your Choice Of Extras:"
click at [679, 491] on input "text" at bounding box center [704, 487] width 275 height 32
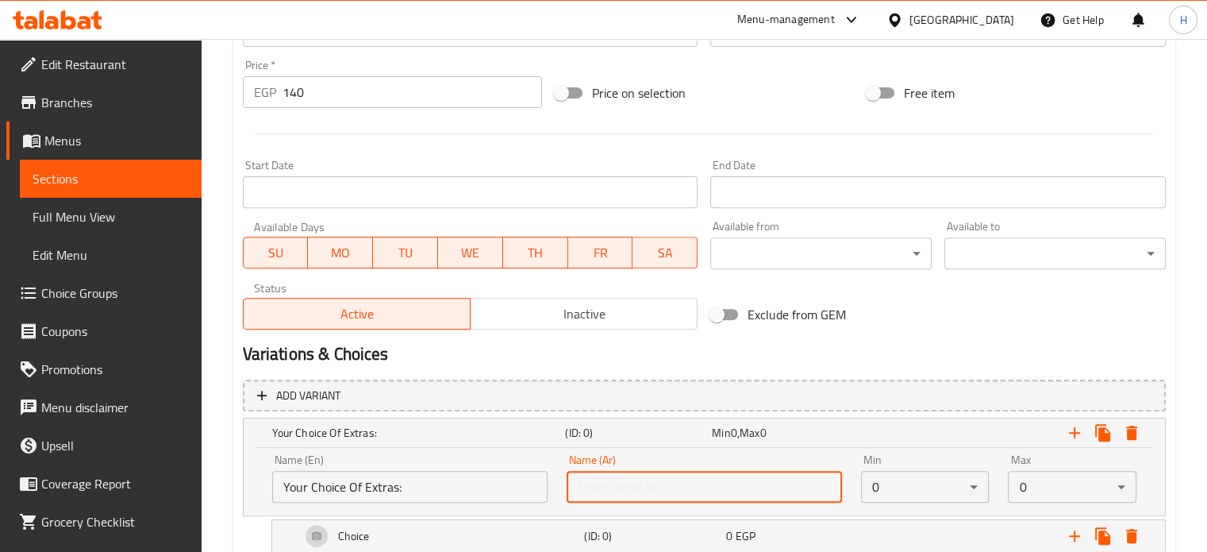
type input "إختيارك من الأضافات:"
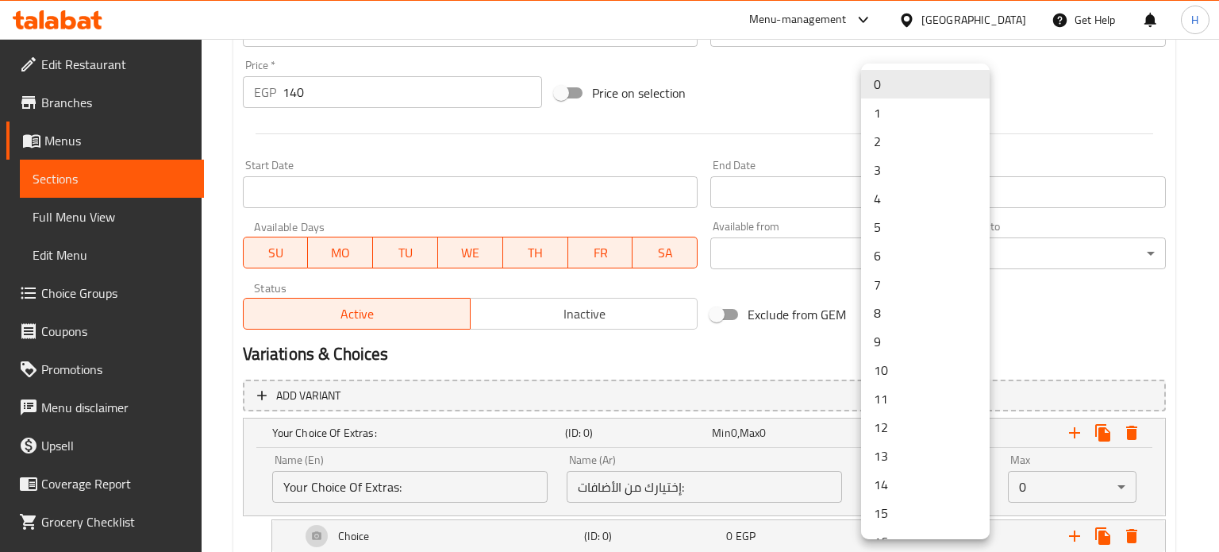
click at [1067, 486] on div at bounding box center [609, 276] width 1219 height 552
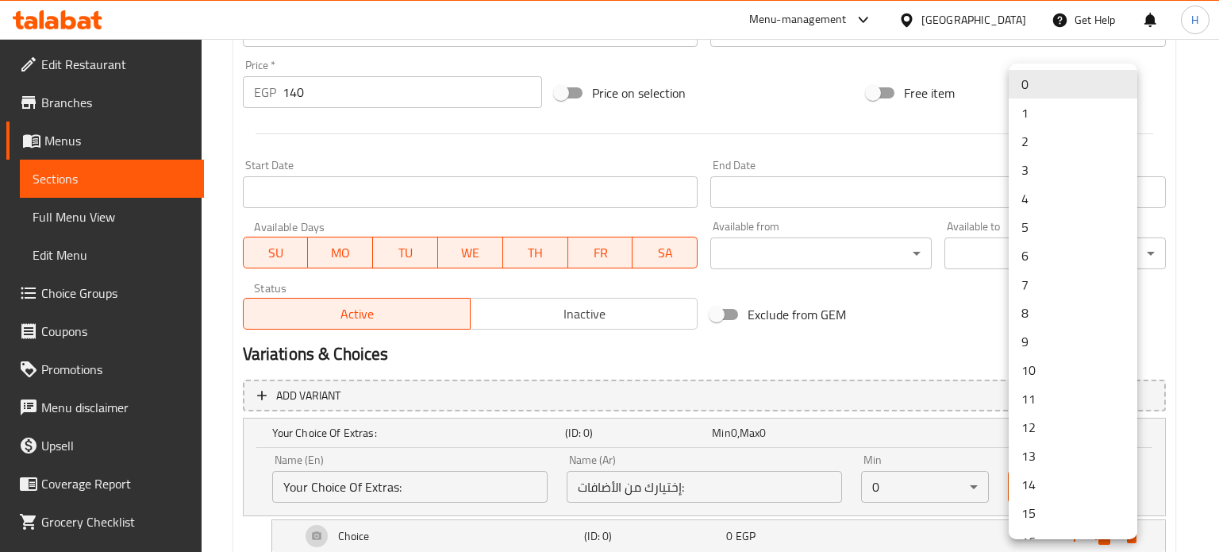
click at [1029, 117] on li "1" at bounding box center [1073, 112] width 129 height 29
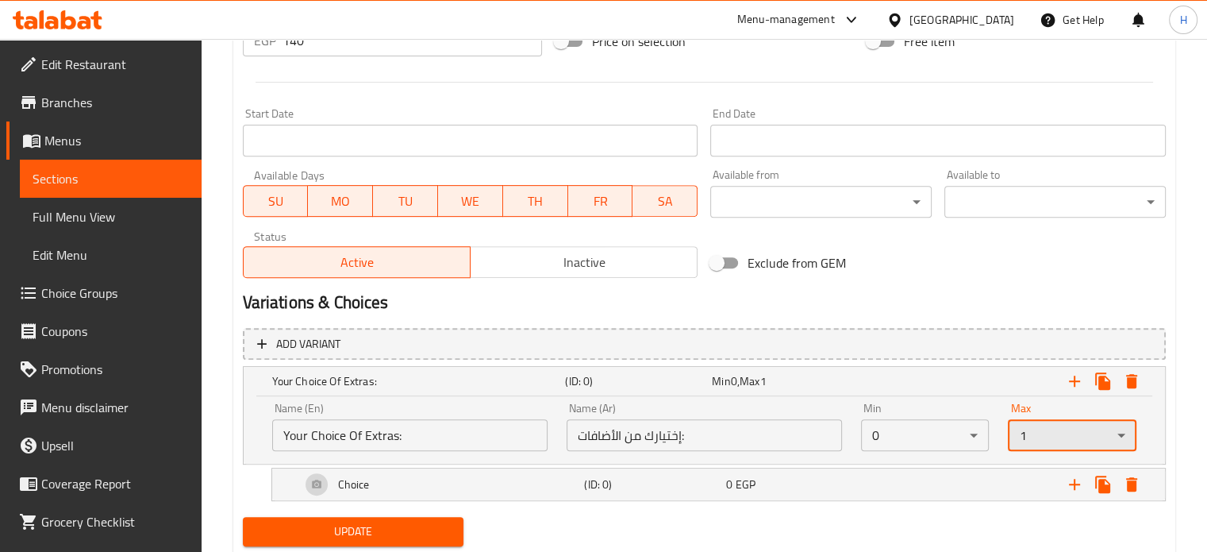
scroll to position [655, 0]
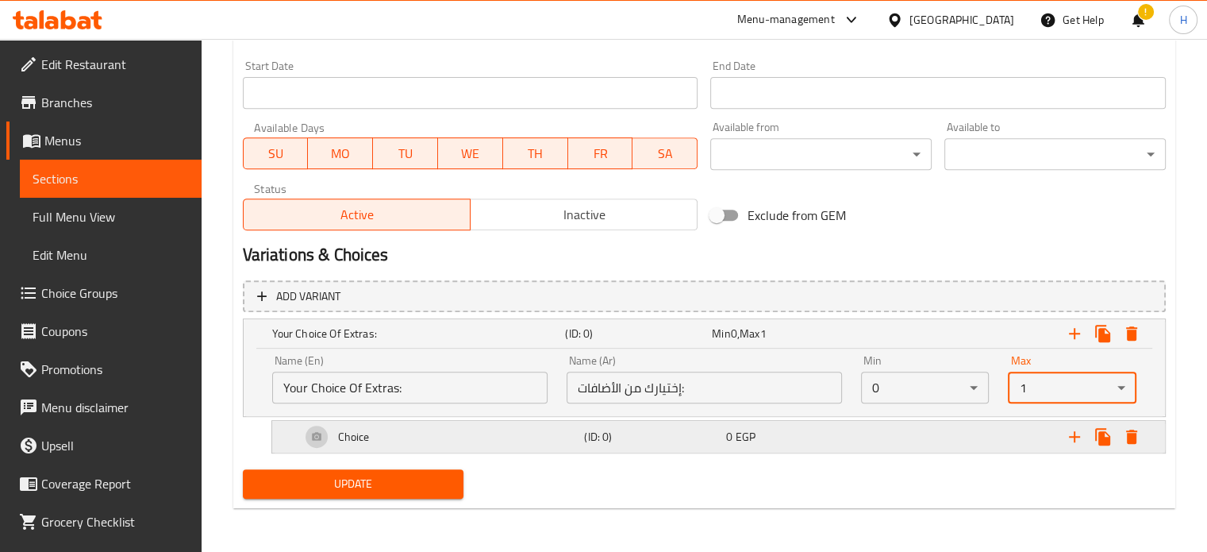
click at [410, 443] on div "Choice" at bounding box center [440, 436] width 284 height 38
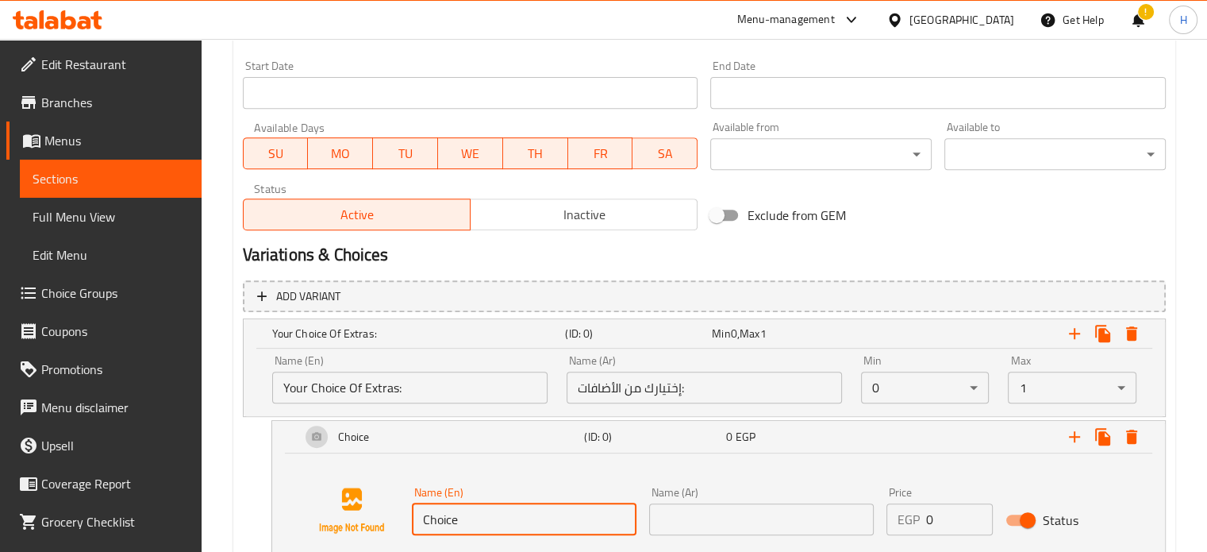
drag, startPoint x: 481, startPoint y: 524, endPoint x: 420, endPoint y: 524, distance: 61.1
click at [420, 524] on input "Choice" at bounding box center [524, 519] width 225 height 32
type input "Chicken 100gm"
click at [717, 517] on input "text" at bounding box center [761, 519] width 225 height 32
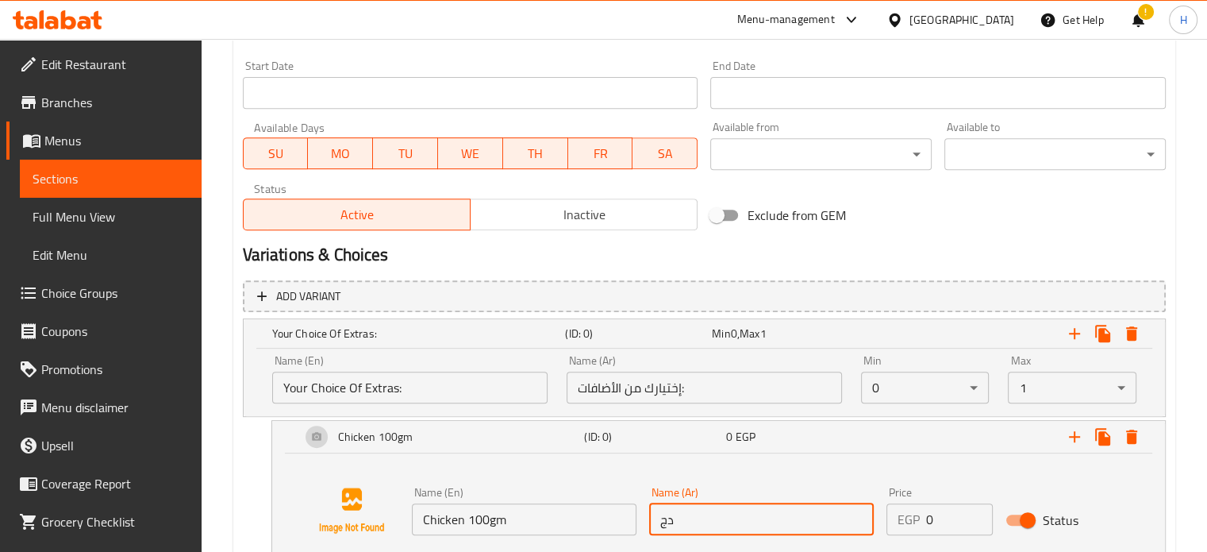
type input "دجاج 100جم"
drag, startPoint x: 940, startPoint y: 520, endPoint x: 904, endPoint y: 521, distance: 35.7
click at [904, 521] on div "EGP 0 Price" at bounding box center [939, 519] width 106 height 32
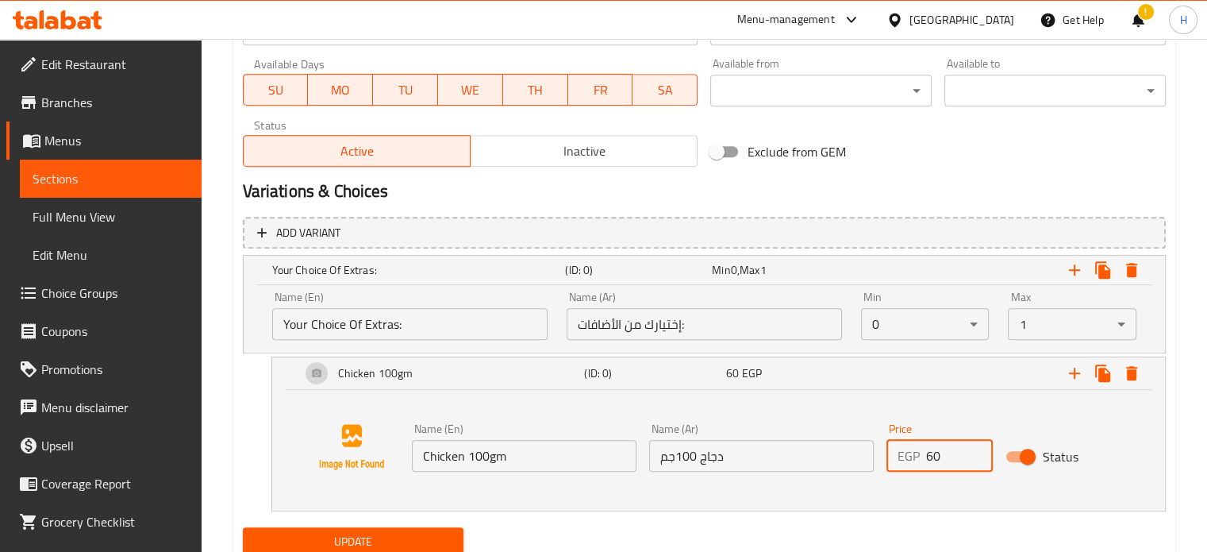
scroll to position [777, 0]
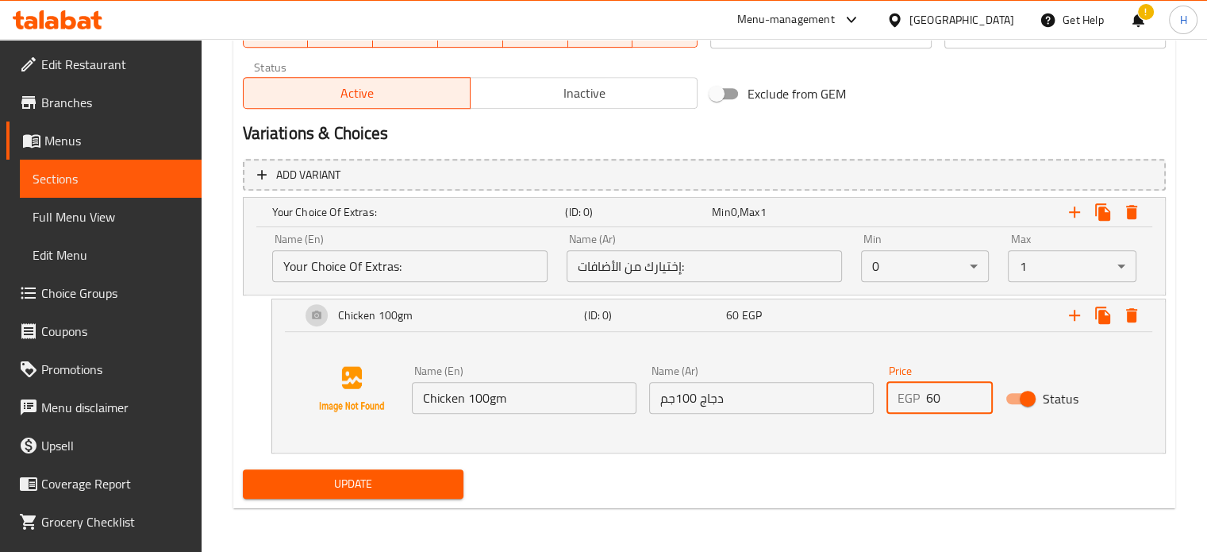
type input "60"
click at [435, 476] on span "Update" at bounding box center [354, 484] width 196 height 20
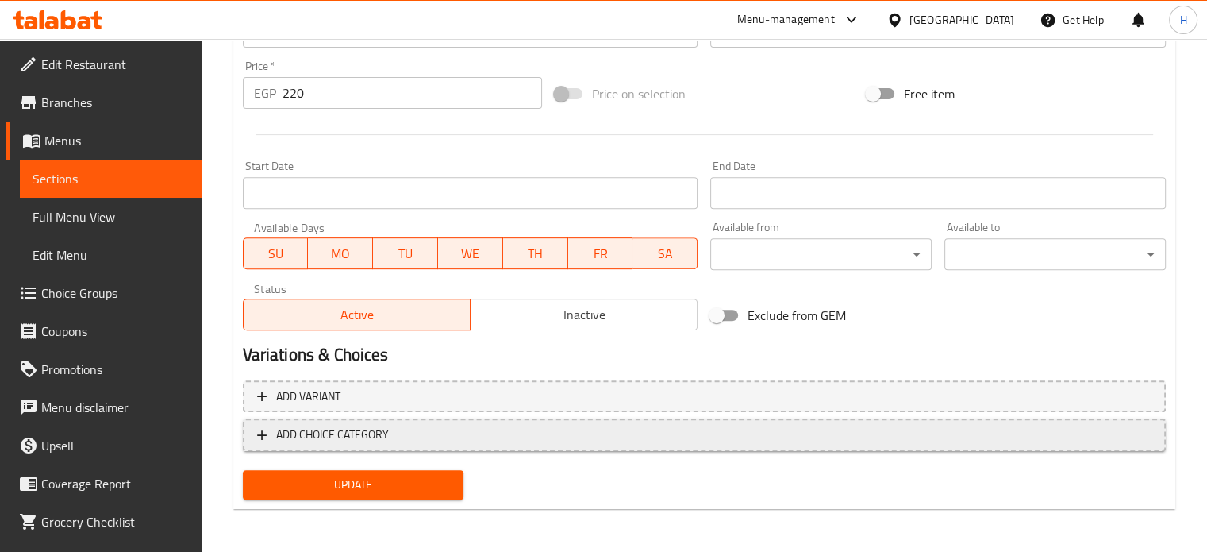
click at [465, 437] on span "ADD CHOICE CATEGORY" at bounding box center [704, 435] width 894 height 20
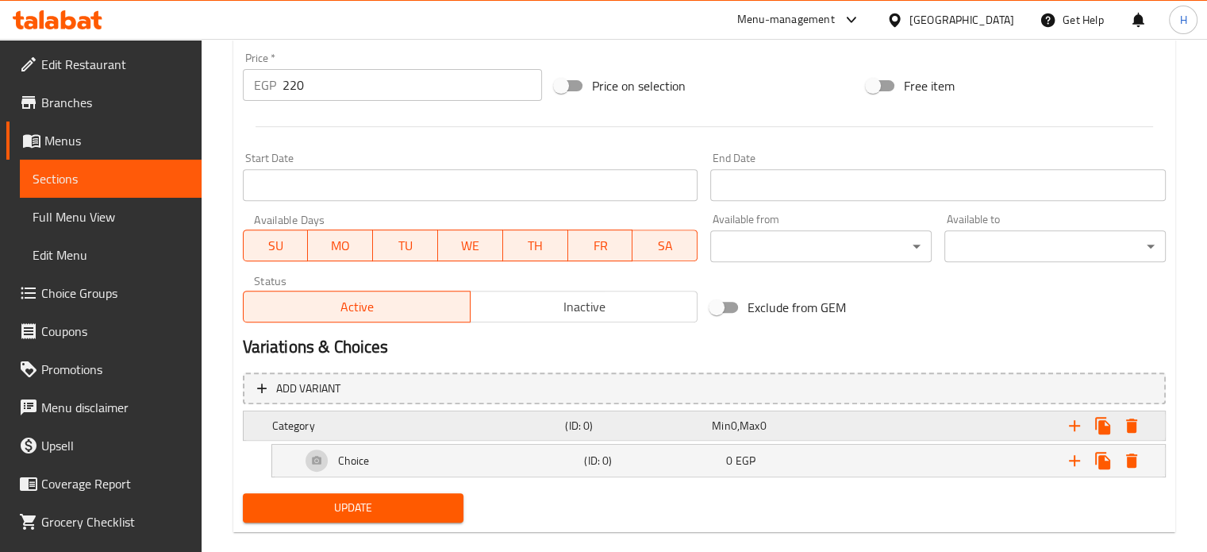
scroll to position [609, 0]
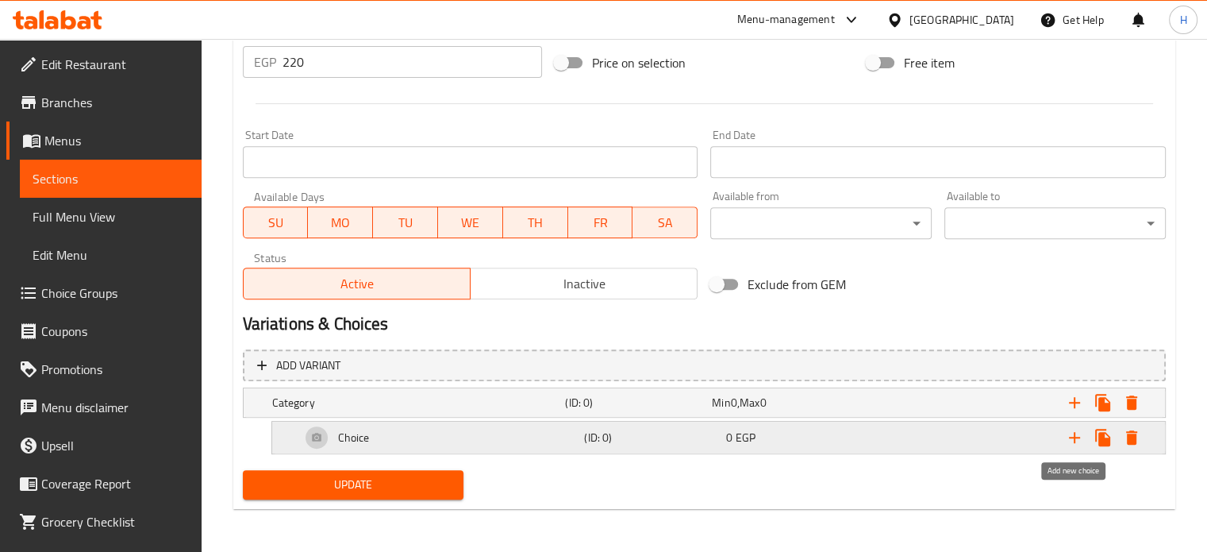
click at [1076, 434] on icon "Expand" at bounding box center [1074, 437] width 19 height 19
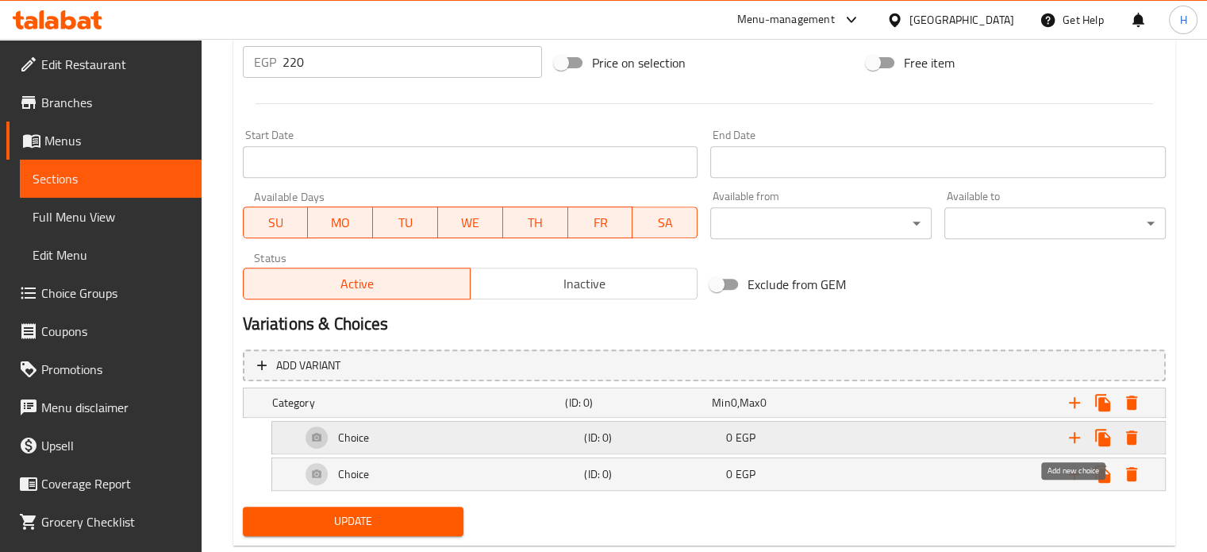
click at [1076, 435] on icon "Expand" at bounding box center [1074, 437] width 11 height 11
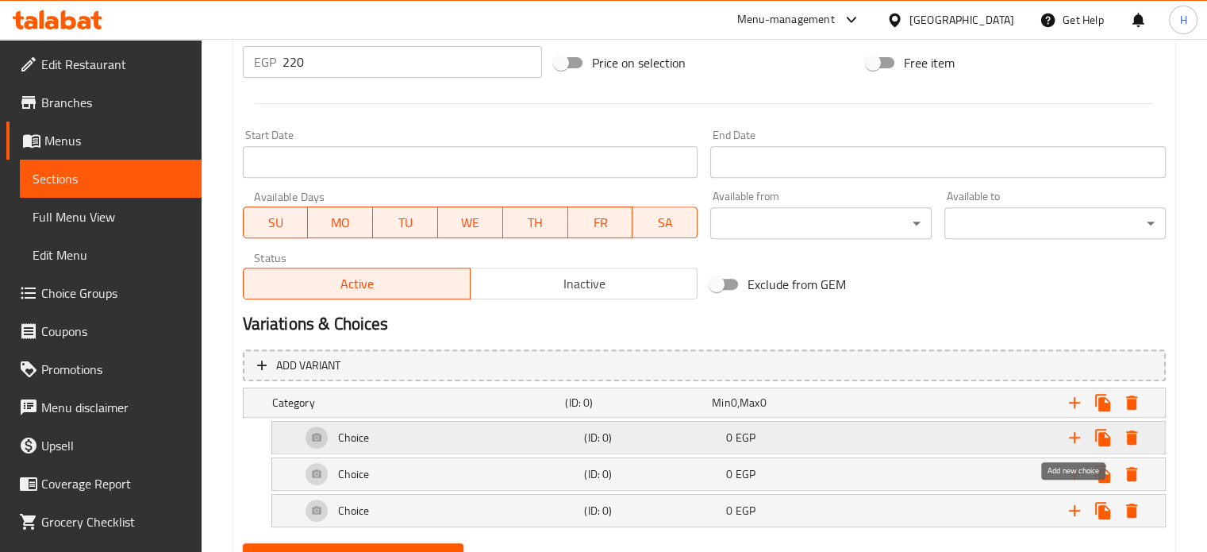
click at [1076, 435] on icon "Expand" at bounding box center [1074, 437] width 11 height 11
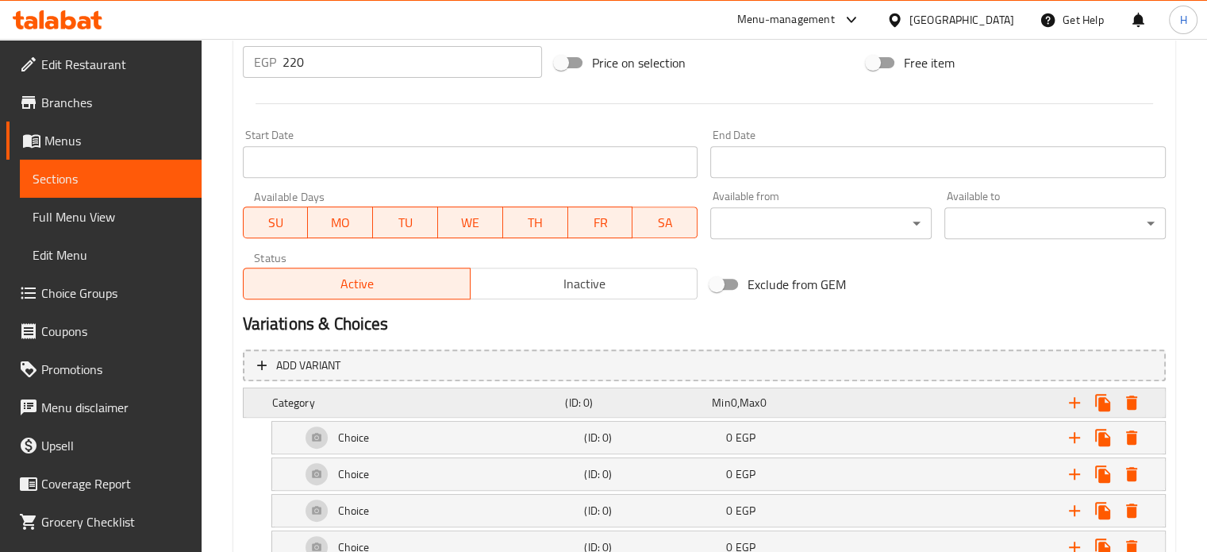
click at [669, 409] on div "(ID: 0)" at bounding box center [635, 402] width 147 height 22
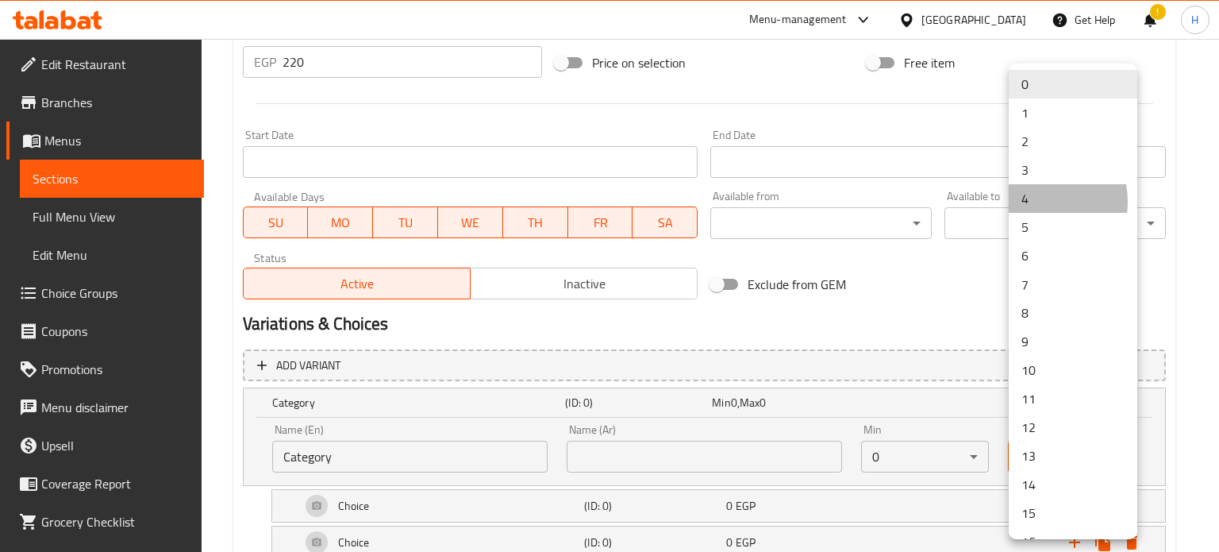
click at [1032, 202] on li "4" at bounding box center [1073, 198] width 129 height 29
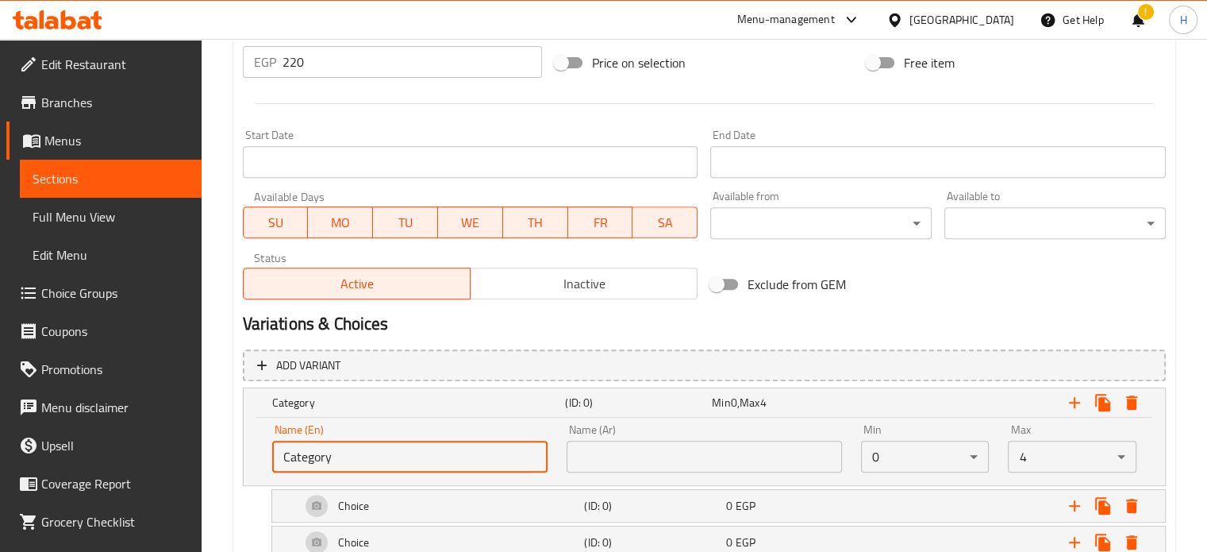
drag, startPoint x: 362, startPoint y: 457, endPoint x: 245, endPoint y: 465, distance: 116.9
click at [245, 465] on div "Name (En) Category Name (En) Name (Ar) Name (Ar) Min 0 ​ Max 4 ​" at bounding box center [704, 450] width 921 height 67
click at [393, 458] on input "text" at bounding box center [409, 456] width 275 height 32
type input "Your Choice Of Extras:"
click at [587, 438] on div "Name (Ar) Name (Ar)" at bounding box center [704, 448] width 275 height 48
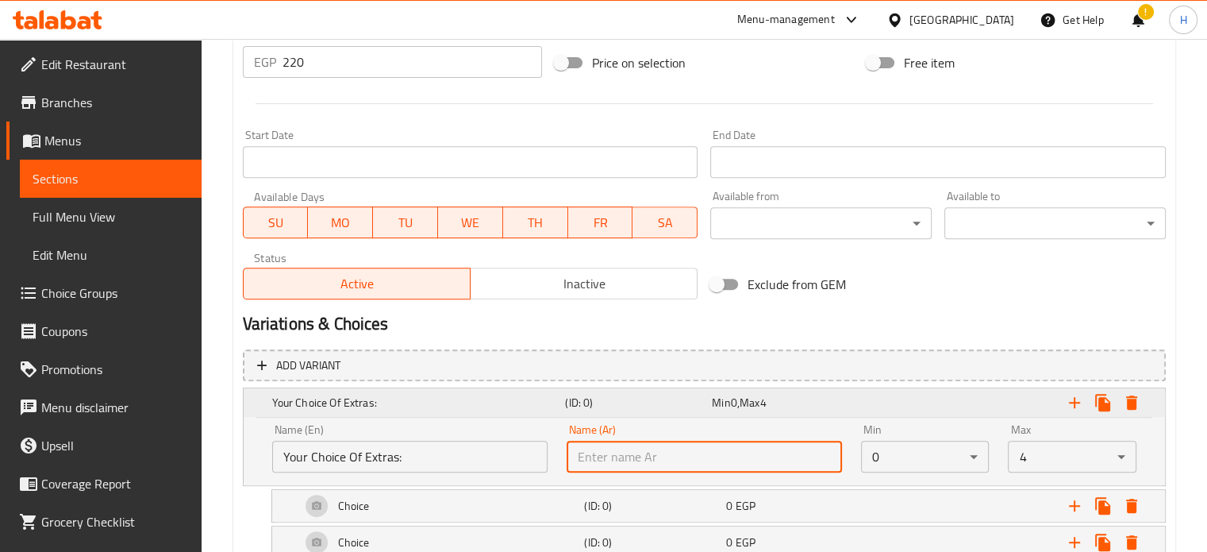
drag, startPoint x: 599, startPoint y: 455, endPoint x: 617, endPoint y: 409, distance: 49.2
click at [599, 455] on input "text" at bounding box center [704, 456] width 275 height 32
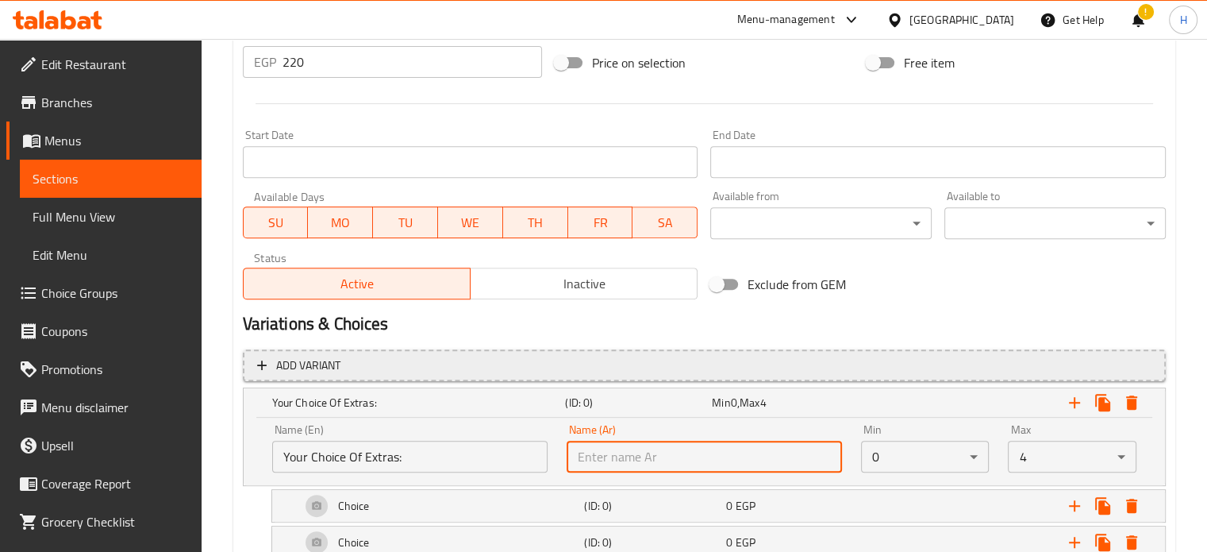
type input "إختيارك من الأضافات:"
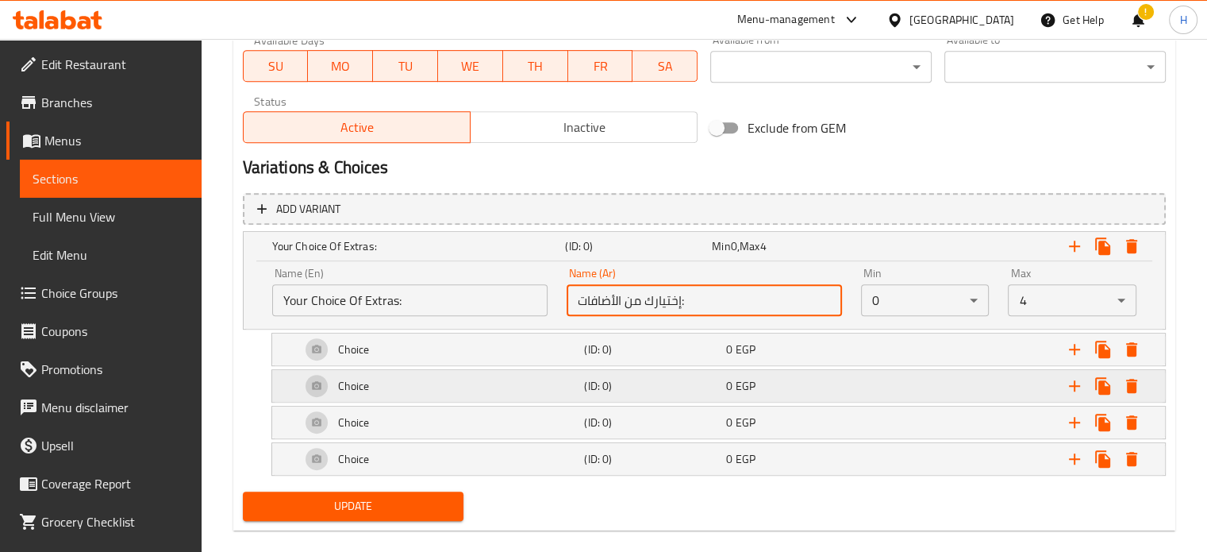
scroll to position [768, 0]
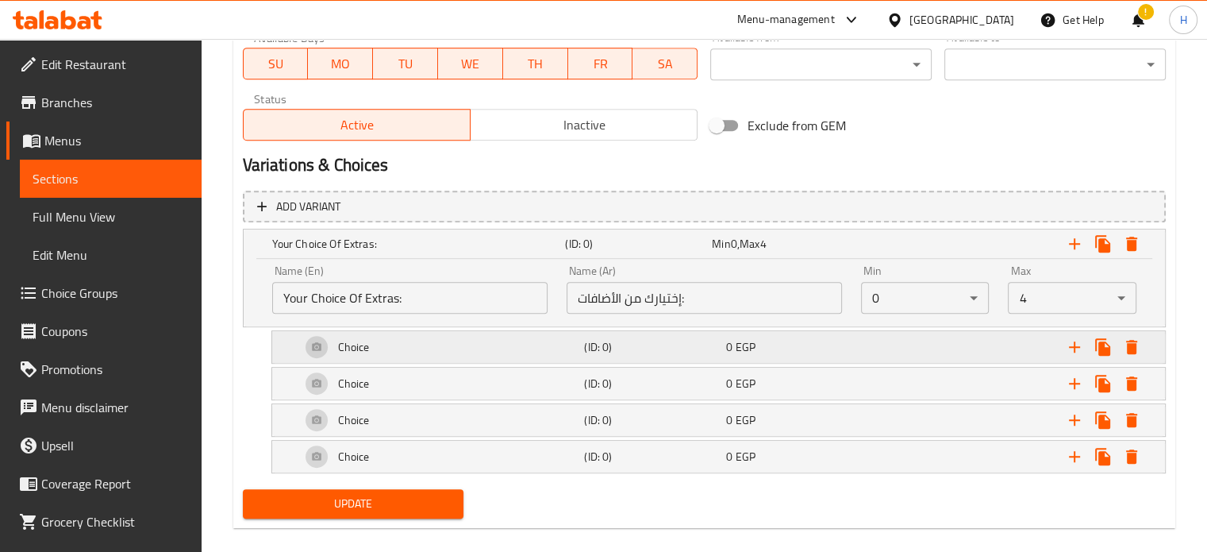
click at [486, 350] on div "Choice" at bounding box center [440, 347] width 284 height 38
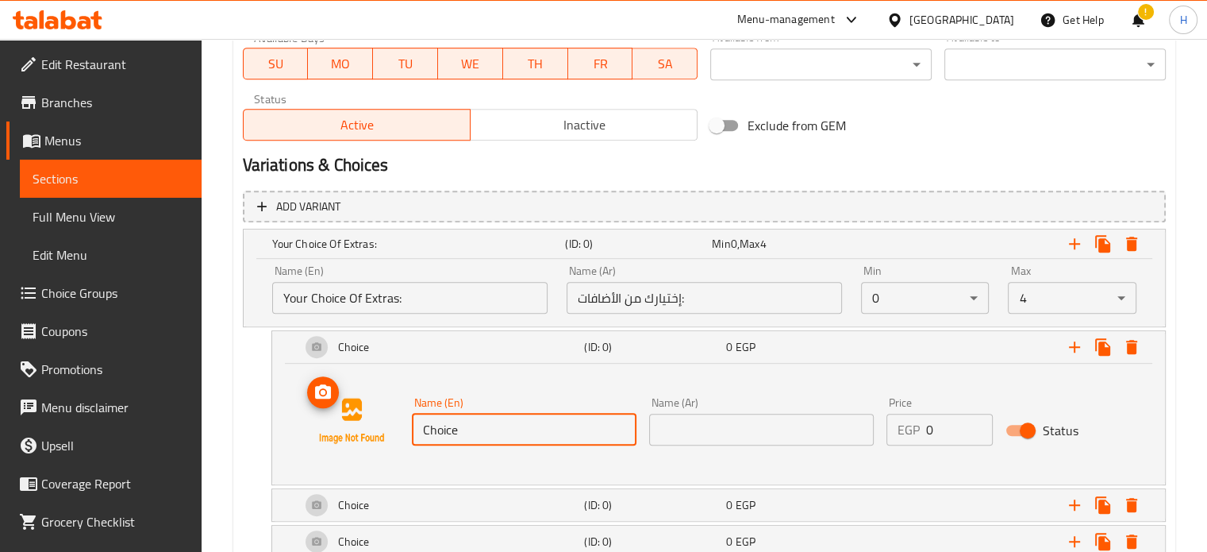
drag, startPoint x: 463, startPoint y: 428, endPoint x: 400, endPoint y: 428, distance: 63.5
click at [400, 428] on div "Name (En) Choice Name (En) Name (Ar) Name (Ar) Price EGP 0 Price Status" at bounding box center [718, 420] width 855 height 121
drag, startPoint x: 511, startPoint y: 432, endPoint x: 413, endPoint y: 429, distance: 98.5
click at [413, 429] on input "Cheese 50GM" at bounding box center [524, 429] width 225 height 32
type input "Chicken 100gm"
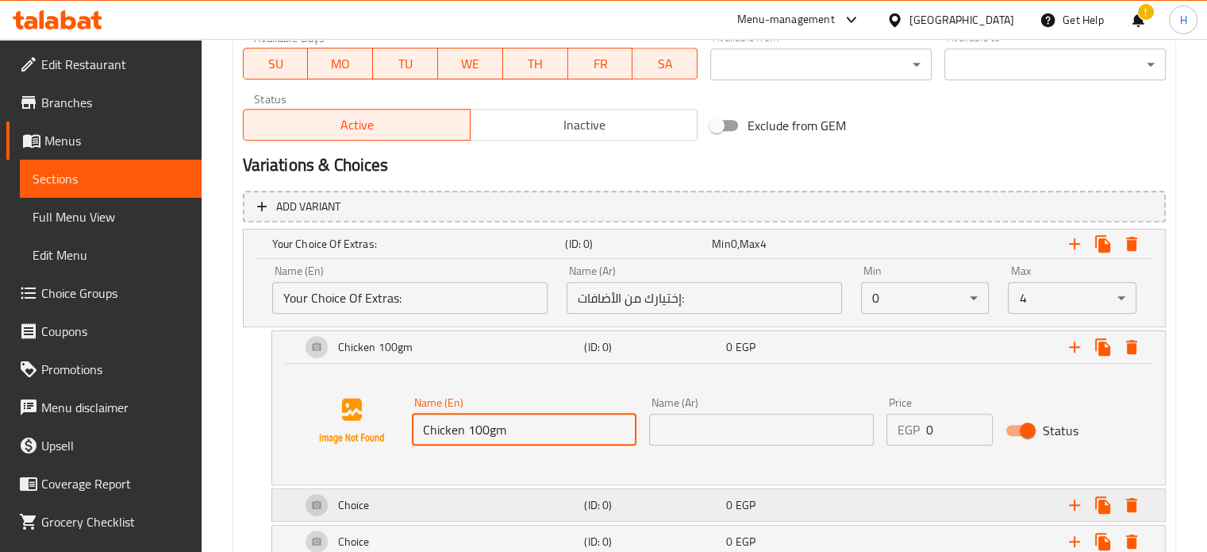
click at [447, 513] on div "Choice" at bounding box center [440, 505] width 284 height 38
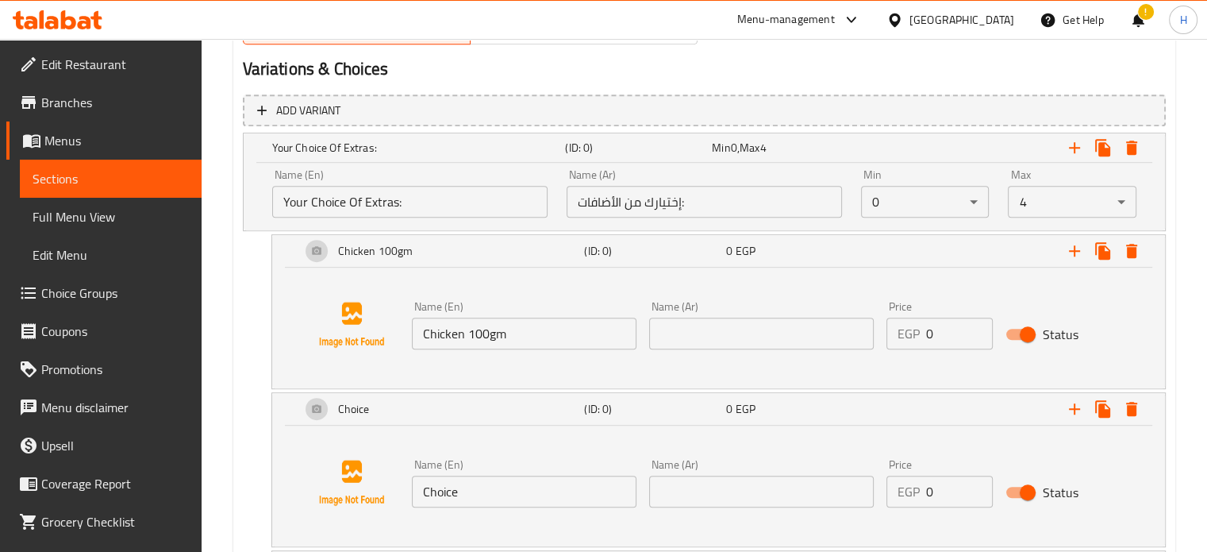
scroll to position [927, 0]
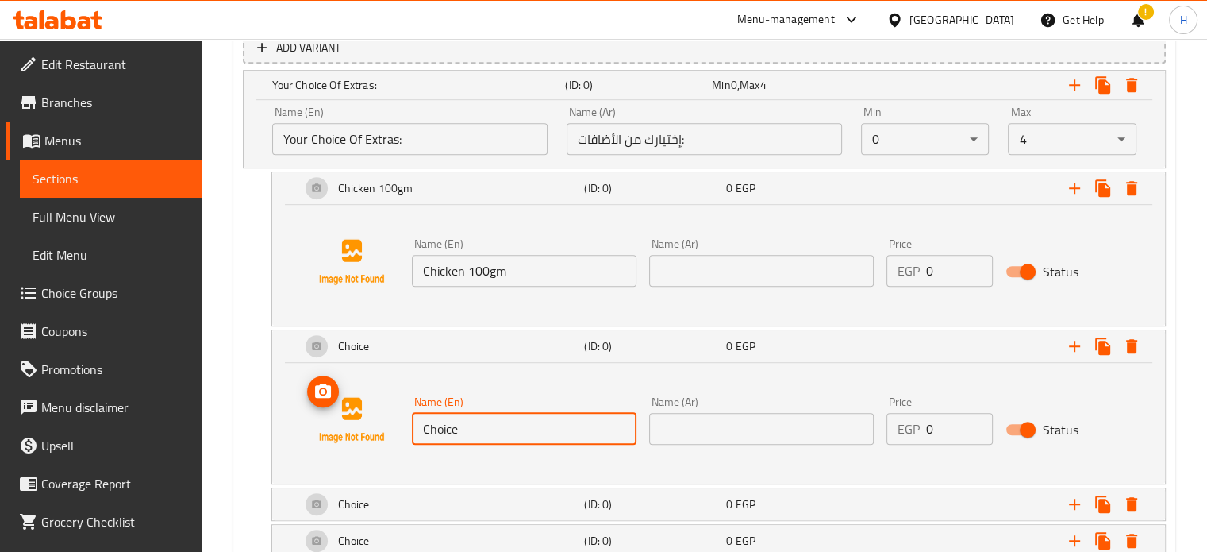
drag, startPoint x: 493, startPoint y: 415, endPoint x: 387, endPoint y: 422, distance: 105.8
click at [387, 422] on div "Name (En) Choice Name (En) Name (Ar) Name (Ar) Price EGP 0 Price Status" at bounding box center [718, 419] width 855 height 121
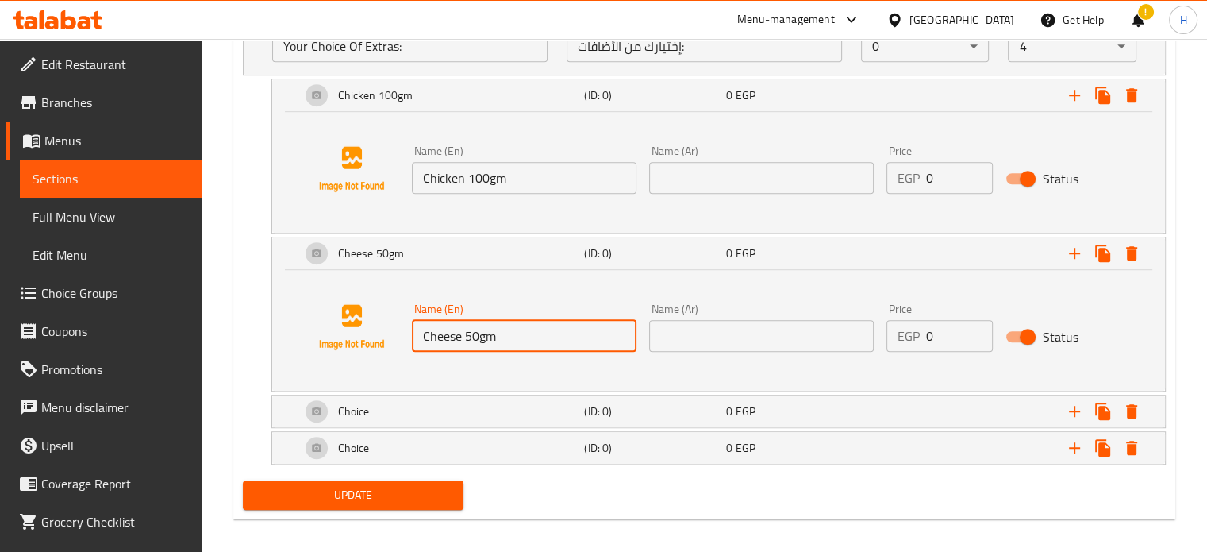
scroll to position [1029, 0]
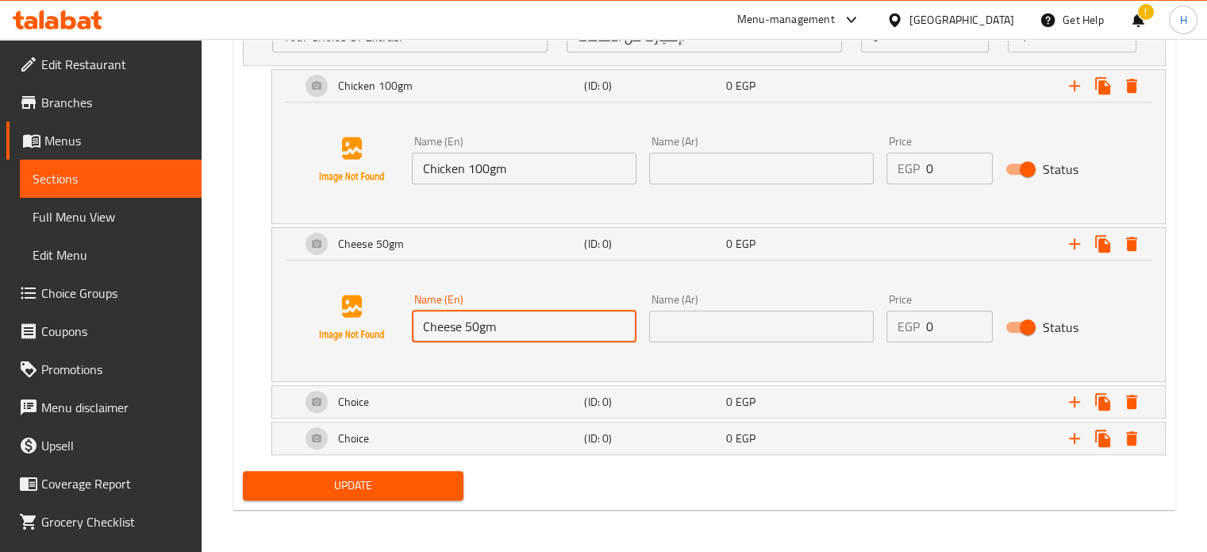
drag, startPoint x: 511, startPoint y: 325, endPoint x: 404, endPoint y: 325, distance: 107.1
click at [406, 325] on div "Name (En) Cheese 50gm Name (En)" at bounding box center [524, 317] width 237 height 61
type input "Sweet Corn 50gm"
click at [402, 400] on div "Choice" at bounding box center [440, 402] width 284 height 38
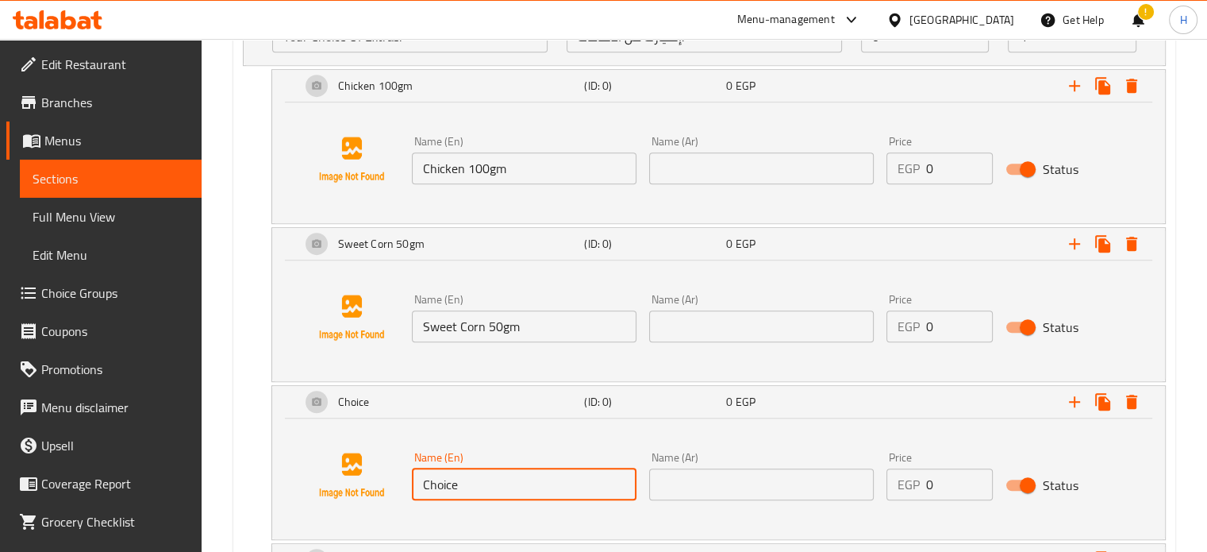
drag, startPoint x: 499, startPoint y: 478, endPoint x: 425, endPoint y: 479, distance: 73.8
click at [425, 479] on input "Choice" at bounding box center [524, 484] width 225 height 32
type input "Caesar Sauce"
drag, startPoint x: 520, startPoint y: 483, endPoint x: 419, endPoint y: 475, distance: 101.2
click at [419, 475] on input "Caesar Sauce" at bounding box center [524, 484] width 225 height 32
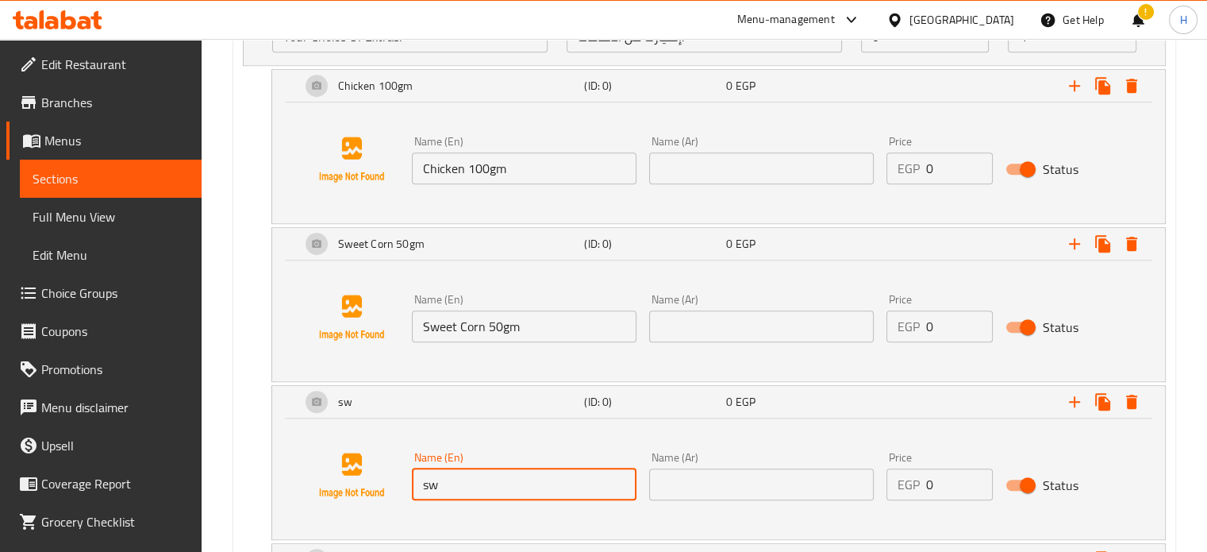
type input "sw"
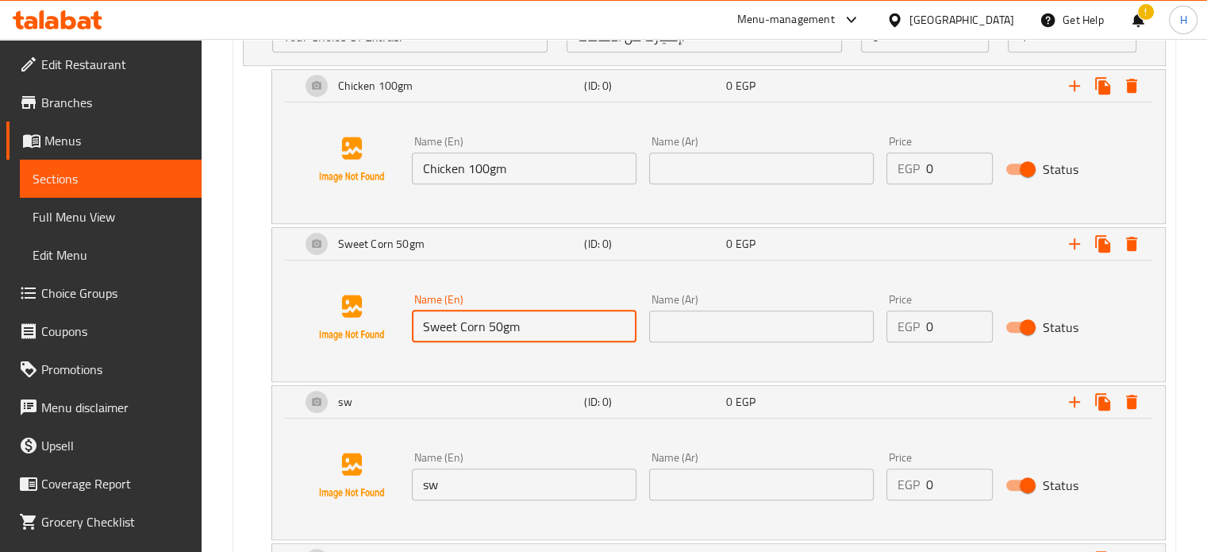
drag, startPoint x: 552, startPoint y: 336, endPoint x: 395, endPoint y: 330, distance: 156.4
click at [395, 330] on div "Name (En) Sweet Corn 50gm Name (En) Name (Ar) Name (Ar) Price EGP 0 Price Status" at bounding box center [718, 317] width 855 height 121
type input "Cheese 50gm"
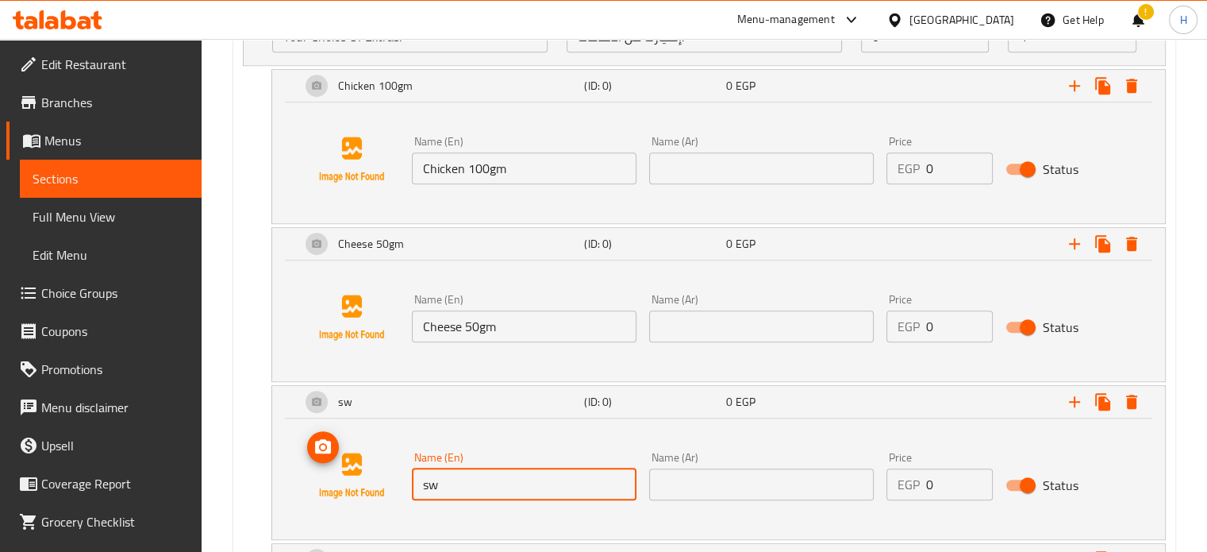
drag, startPoint x: 463, startPoint y: 485, endPoint x: 390, endPoint y: 482, distance: 73.8
click at [390, 482] on div "Name (En) sw Name (En) Name (Ar) Name (Ar) Price EGP 0 Price Status" at bounding box center [718, 475] width 855 height 121
paste input "Sweet Corn 50gm"
type input "Sweet Corn 50gm"
click at [702, 482] on input "text" at bounding box center [761, 484] width 225 height 32
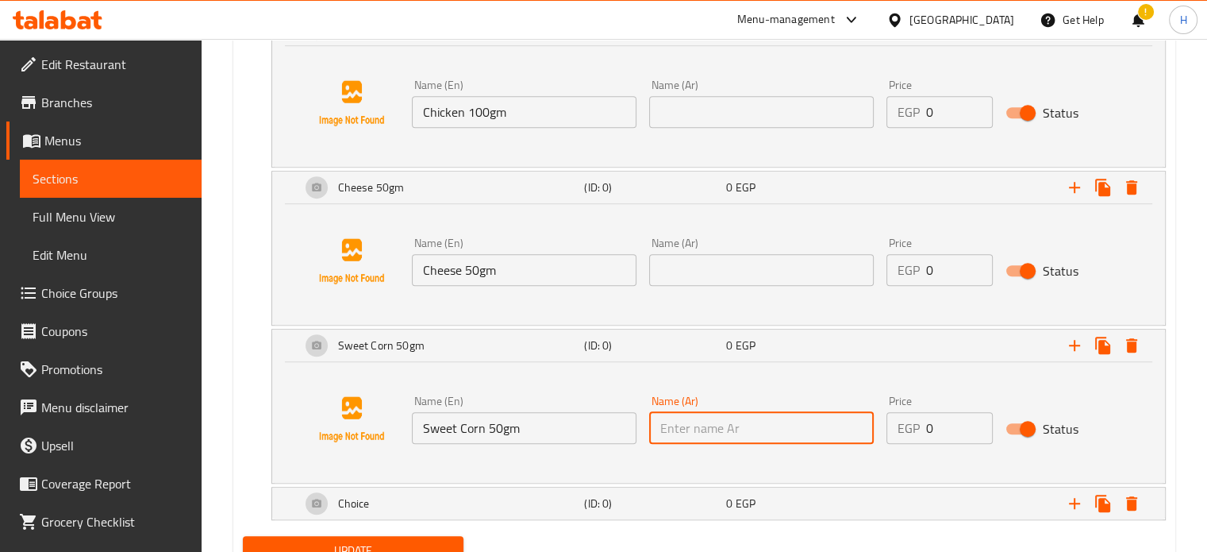
scroll to position [1151, 0]
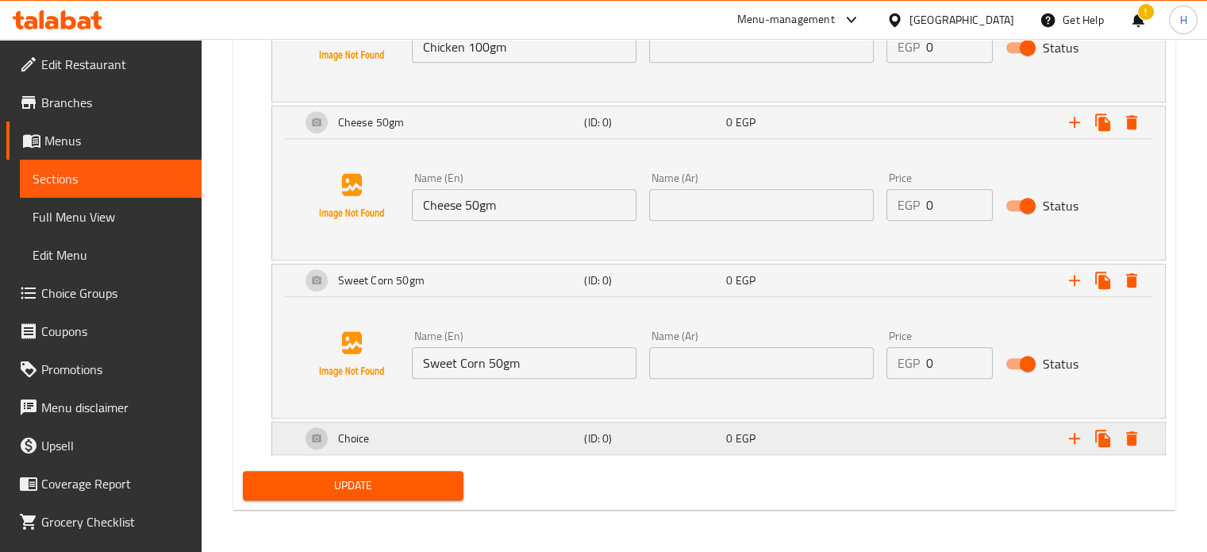
click at [508, 438] on div "Choice" at bounding box center [440, 438] width 284 height 38
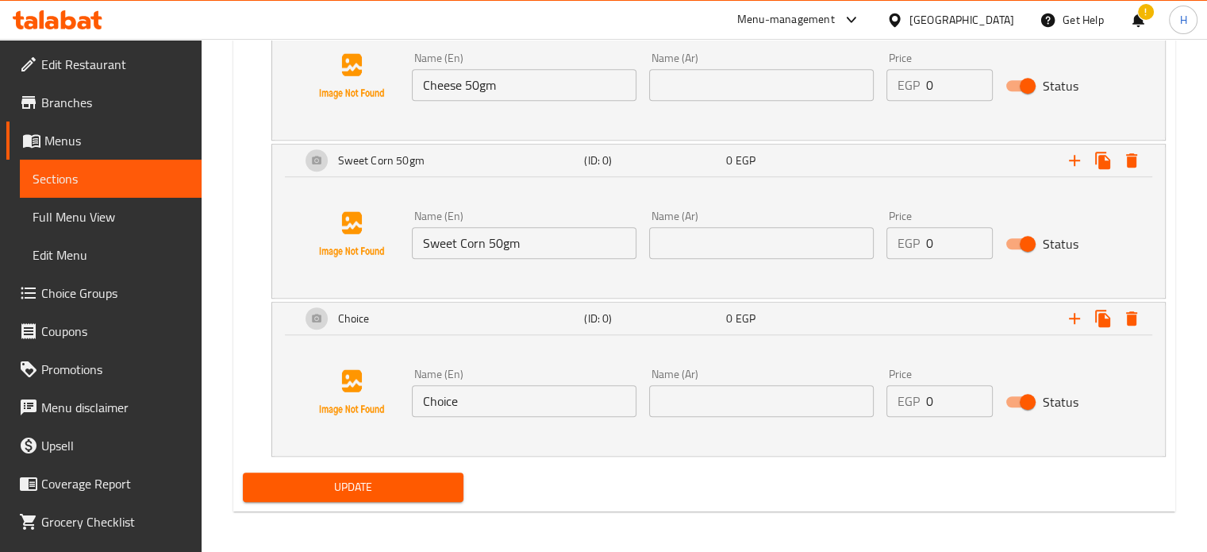
scroll to position [1272, 0]
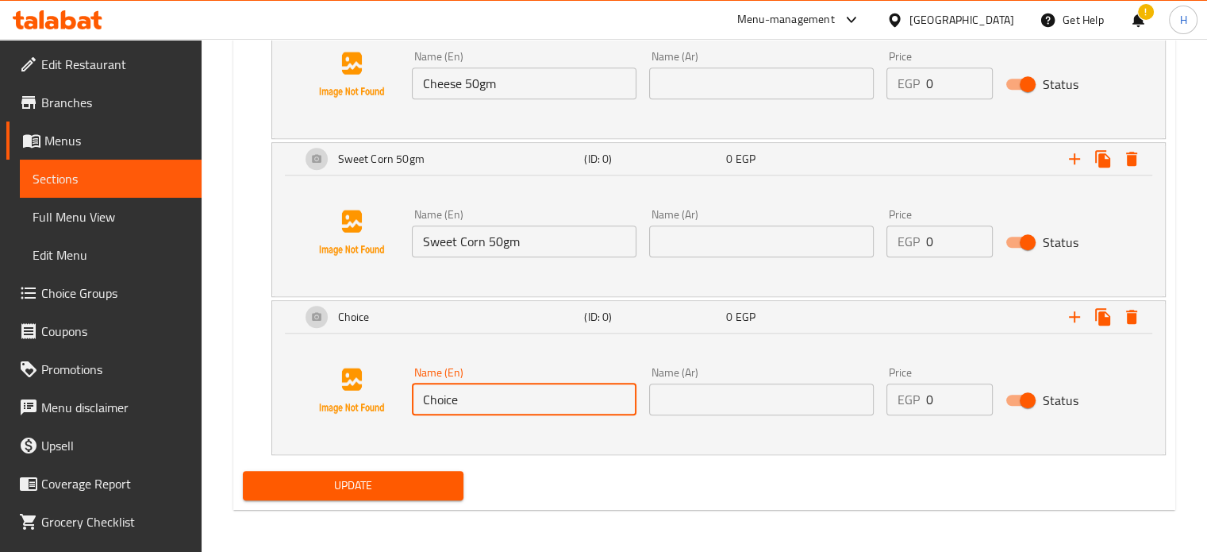
drag, startPoint x: 467, startPoint y: 391, endPoint x: 409, endPoint y: 394, distance: 58.0
click at [409, 394] on div "Name (En) Choice Name (En)" at bounding box center [524, 390] width 237 height 61
drag, startPoint x: 473, startPoint y: 396, endPoint x: 385, endPoint y: 396, distance: 88.1
click at [385, 396] on div "Name (En) j Name (En) Name (Ar) Name (Ar) Price EGP 0 Price Status" at bounding box center [718, 390] width 855 height 121
paste input "Jalapeno 50gm"
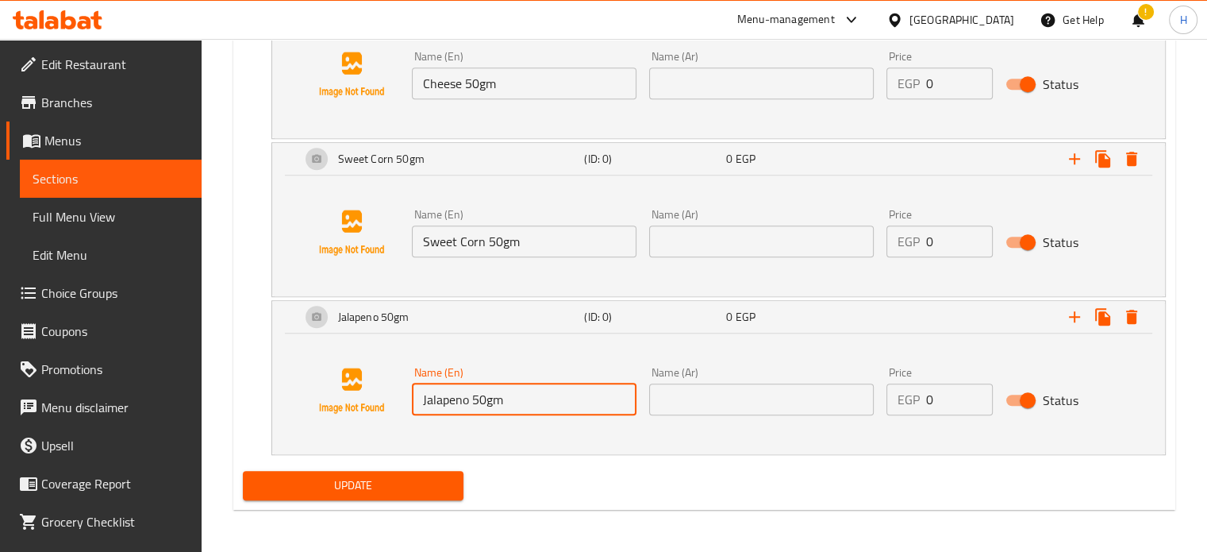
type input "Jalapeno 50gm"
click at [706, 398] on input "text" at bounding box center [761, 399] width 225 height 32
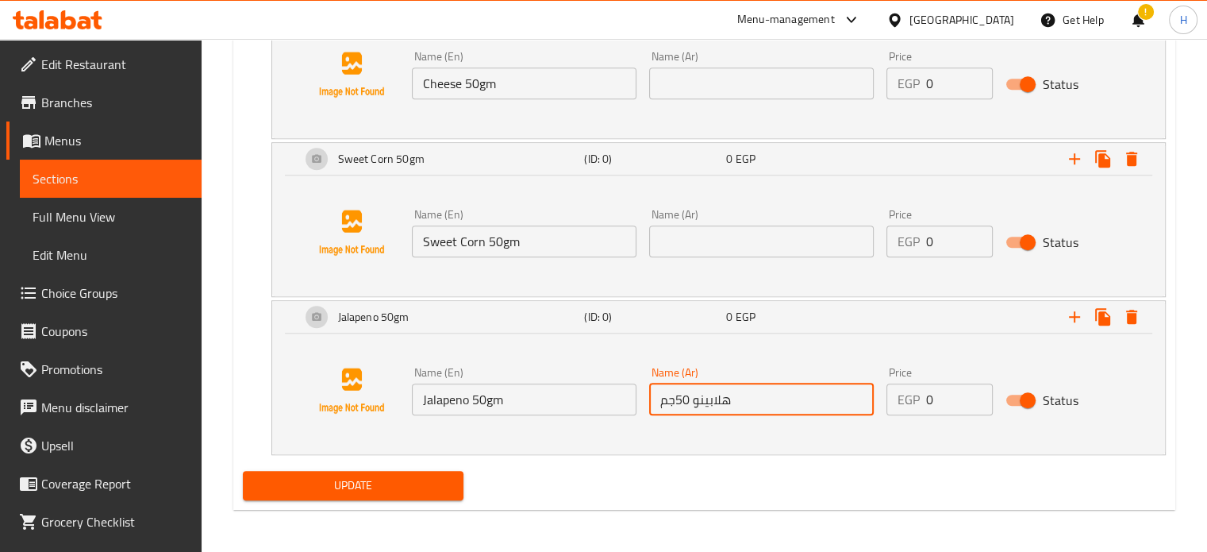
type input "هلابينو 50جم"
click at [757, 229] on input "text" at bounding box center [761, 241] width 225 height 32
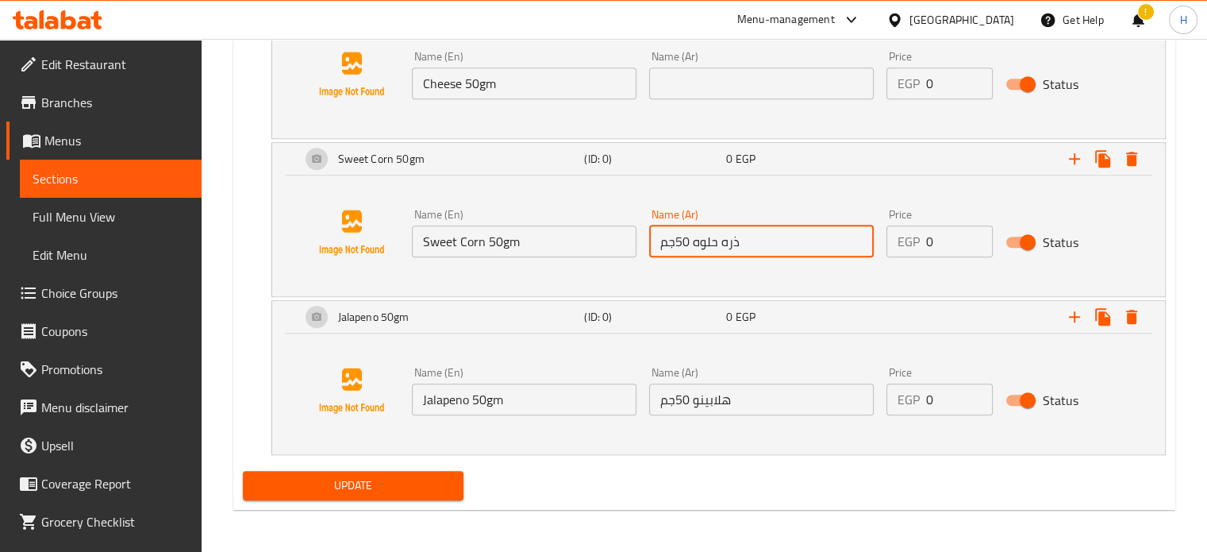
type input "ذره حلوه 50جم"
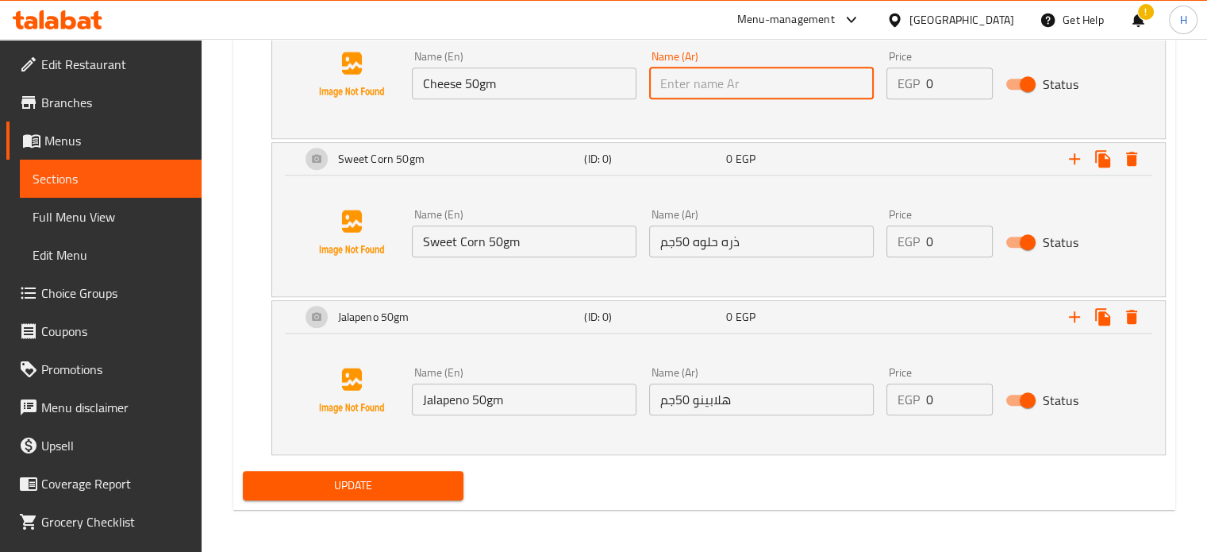
drag, startPoint x: 723, startPoint y: 82, endPoint x: 734, endPoint y: 76, distance: 12.4
click at [723, 82] on input "text" at bounding box center [761, 83] width 225 height 32
type input "جبنه 50جم"
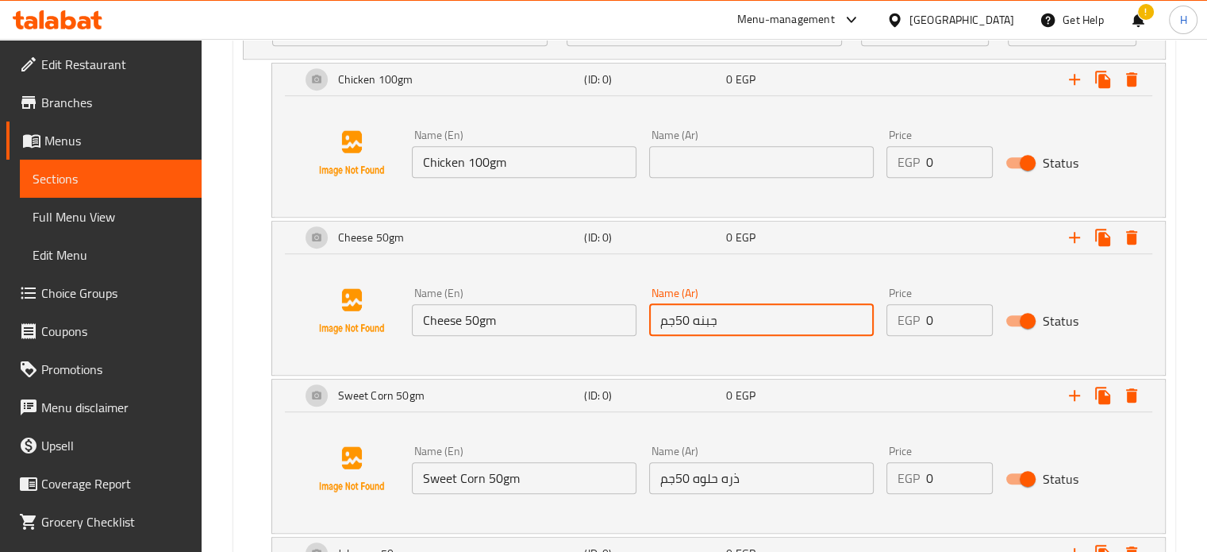
scroll to position [1034, 0]
click at [718, 167] on input "text" at bounding box center [761, 164] width 225 height 32
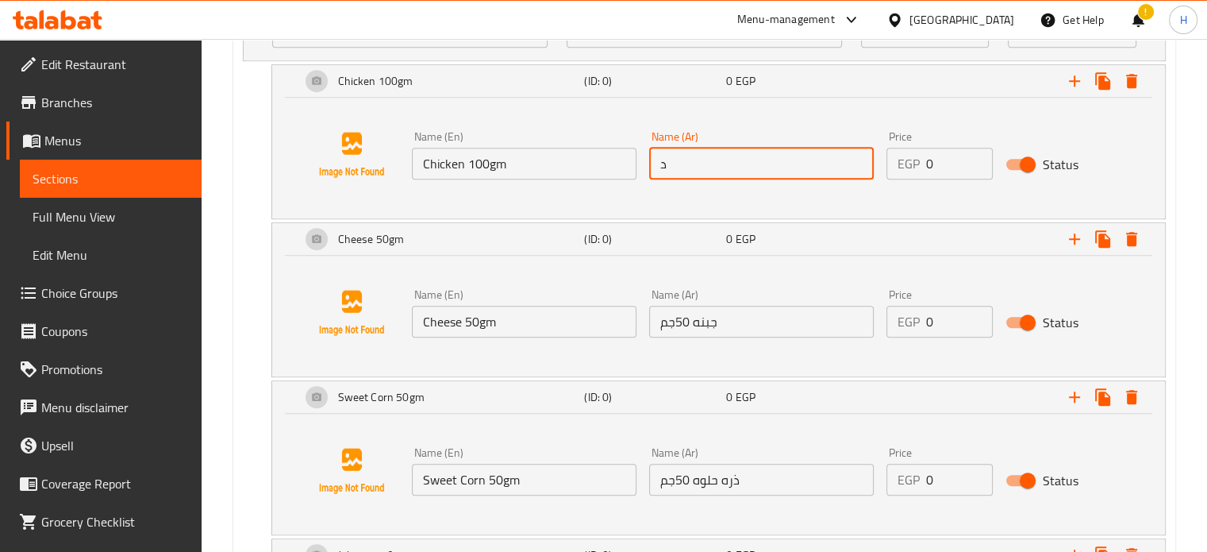
type input "دجاج 100جم"
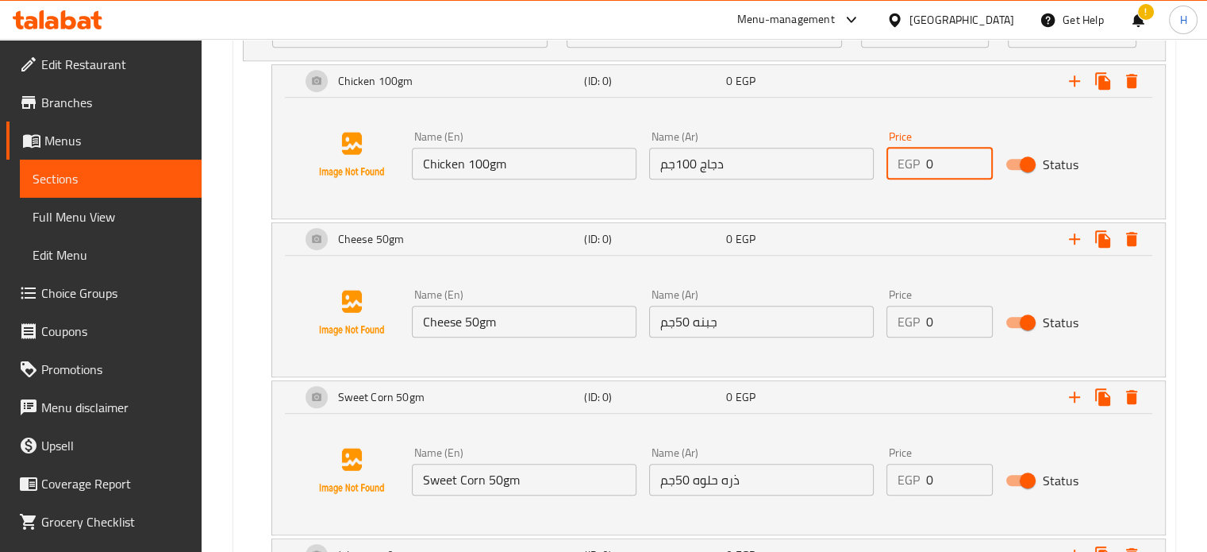
drag, startPoint x: 940, startPoint y: 157, endPoint x: 895, endPoint y: 162, distance: 44.7
click at [895, 162] on div "EGP 0 Price" at bounding box center [939, 164] width 106 height 32
type input "60"
drag, startPoint x: 950, startPoint y: 321, endPoint x: 869, endPoint y: 326, distance: 81.1
click at [869, 326] on div "Name (En) Cheese 50gm Name (En) Name (Ar) جبنه 50جم Name (Ar) Price EGP 0 Price…" at bounding box center [762, 313] width 713 height 61
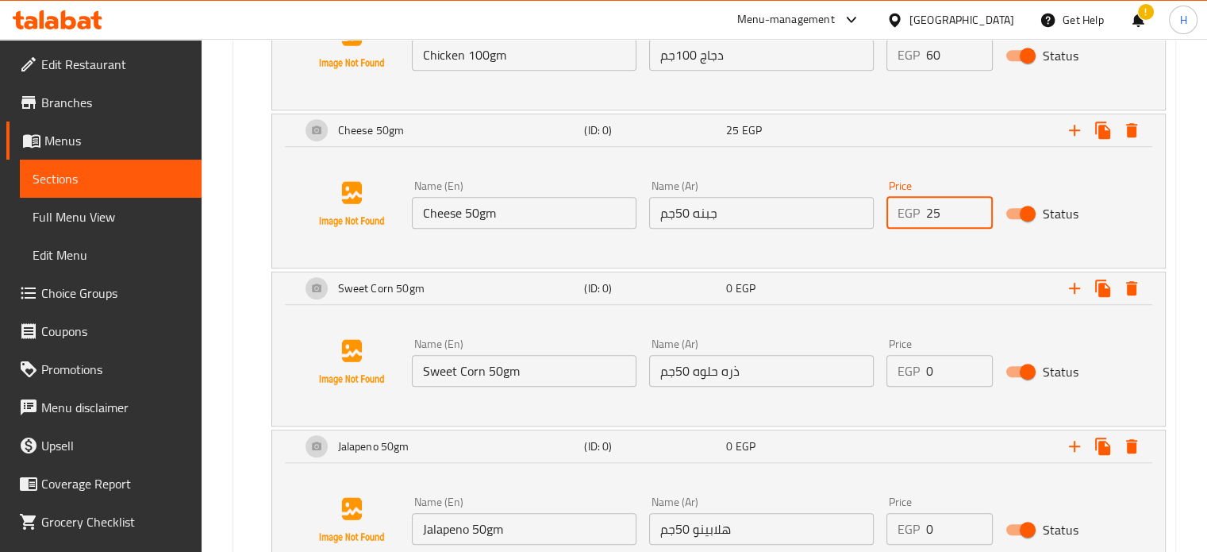
scroll to position [1193, 0]
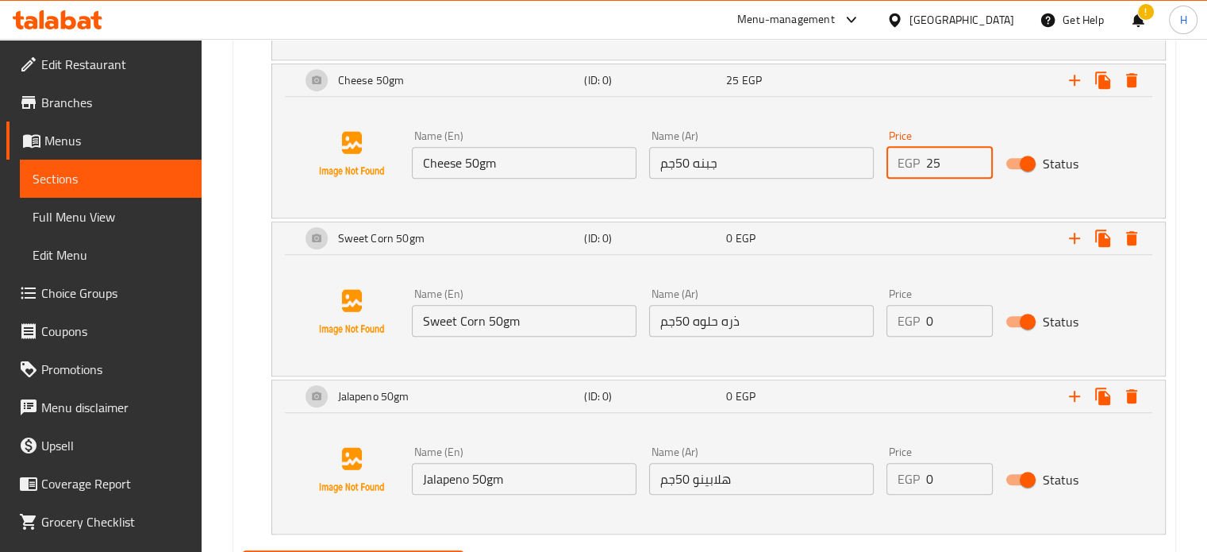
type input "25"
drag, startPoint x: 903, startPoint y: 320, endPoint x: 882, endPoint y: 320, distance: 21.4
click at [882, 320] on div "Price EGP 0 Price" at bounding box center [939, 312] width 119 height 61
type input "20"
drag, startPoint x: 940, startPoint y: 479, endPoint x: 901, endPoint y: 479, distance: 38.1
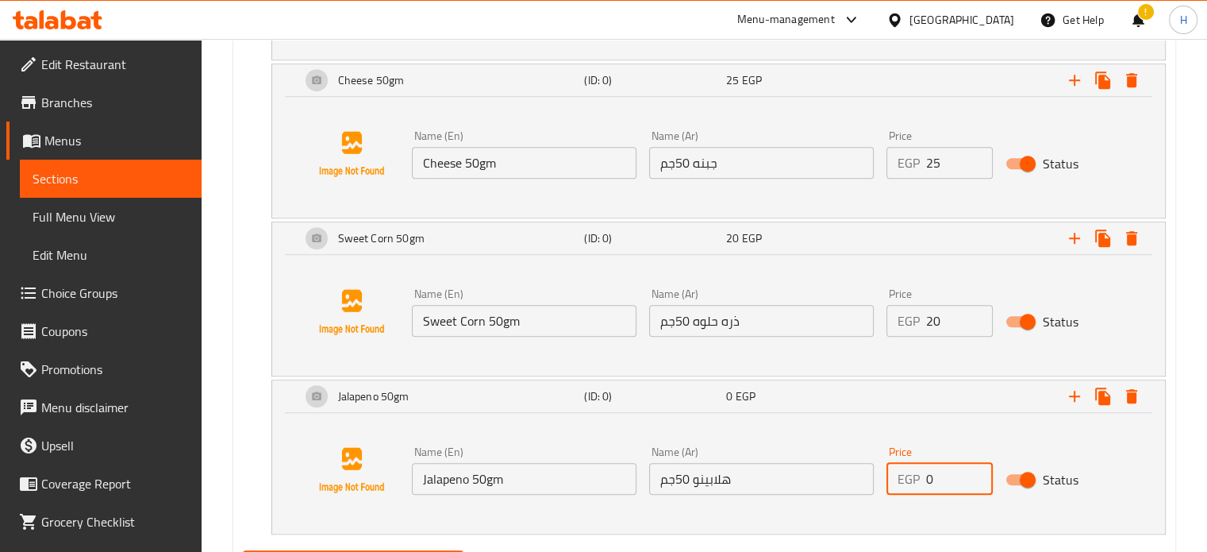
click at [901, 479] on div "EGP 0 Price" at bounding box center [939, 479] width 106 height 32
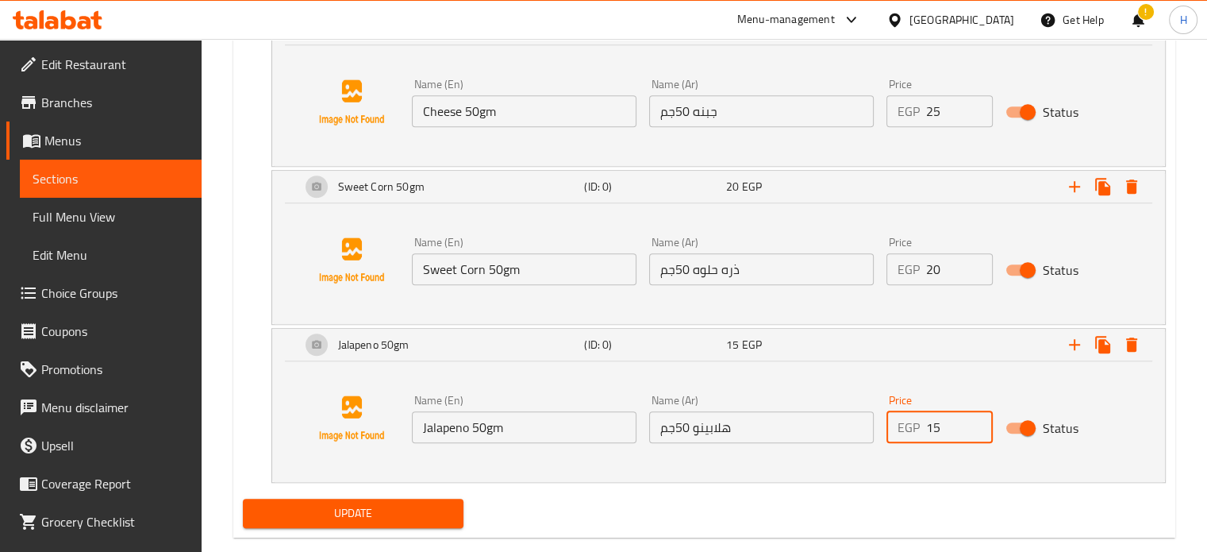
scroll to position [1272, 0]
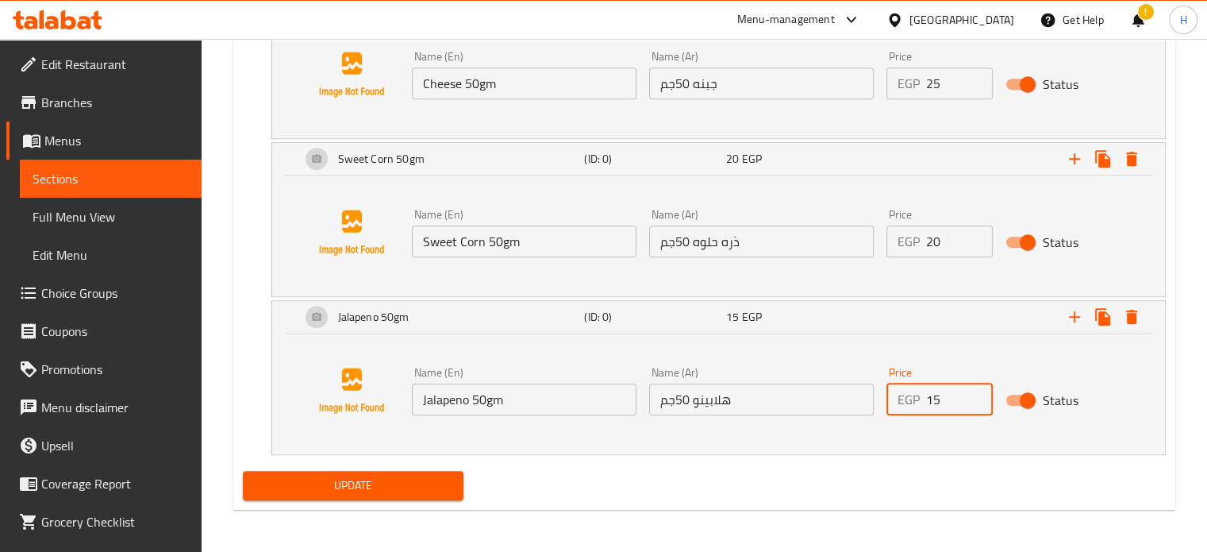
type input "15"
click at [386, 489] on span "Update" at bounding box center [354, 485] width 196 height 20
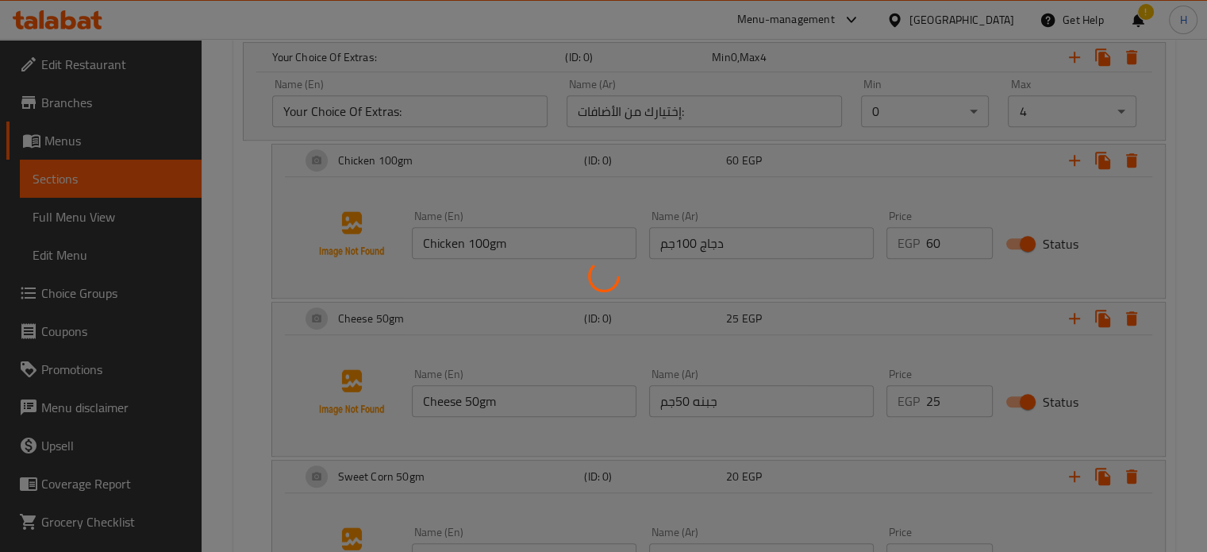
scroll to position [717, 0]
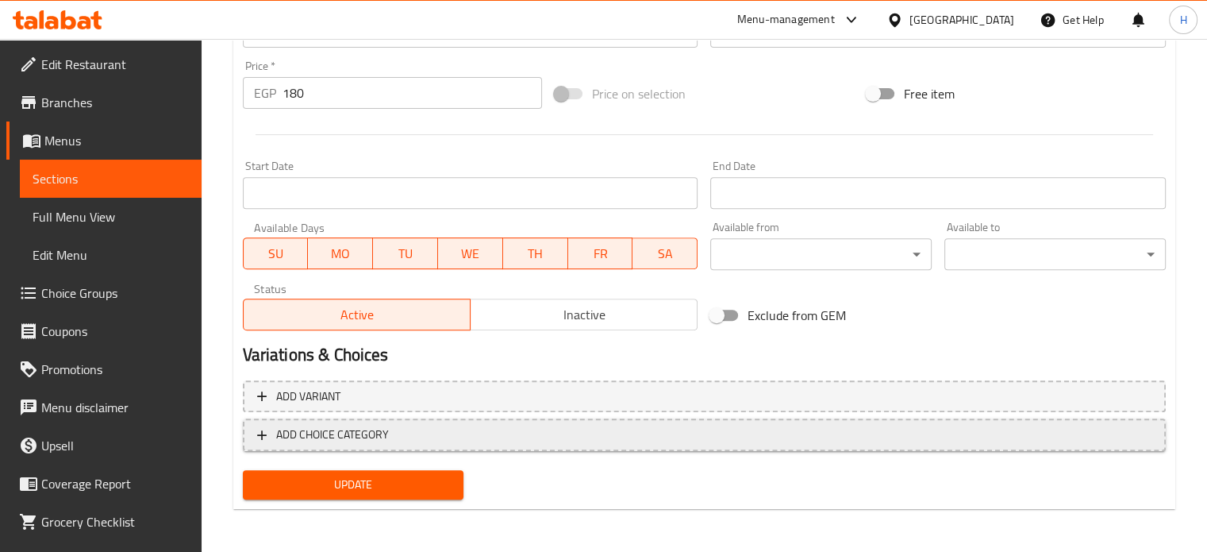
click at [469, 436] on span "ADD CHOICE CATEGORY" at bounding box center [704, 435] width 894 height 20
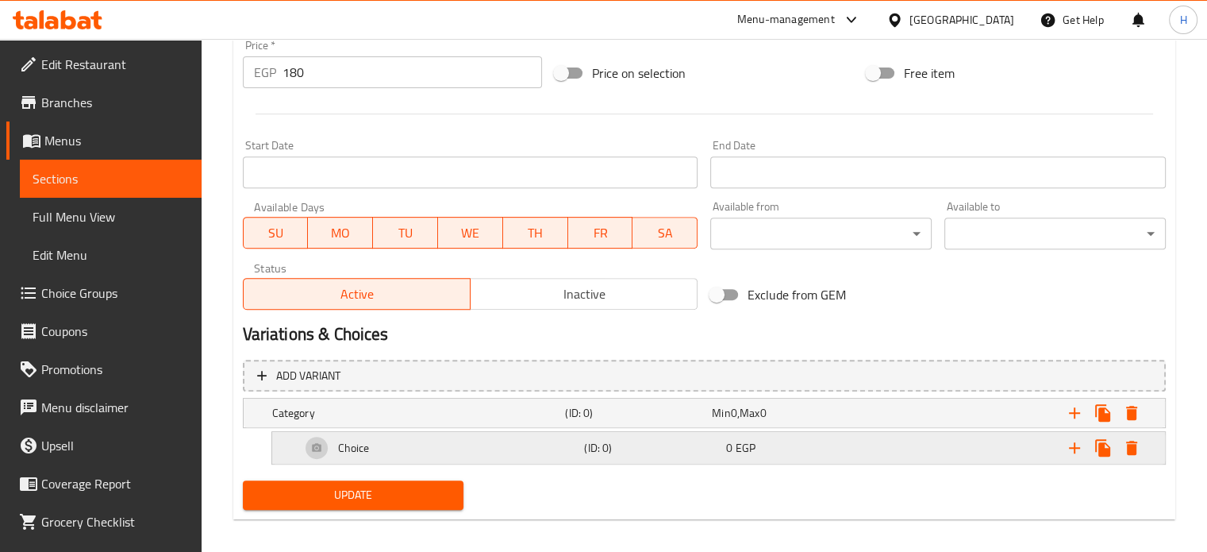
scroll to position [609, 0]
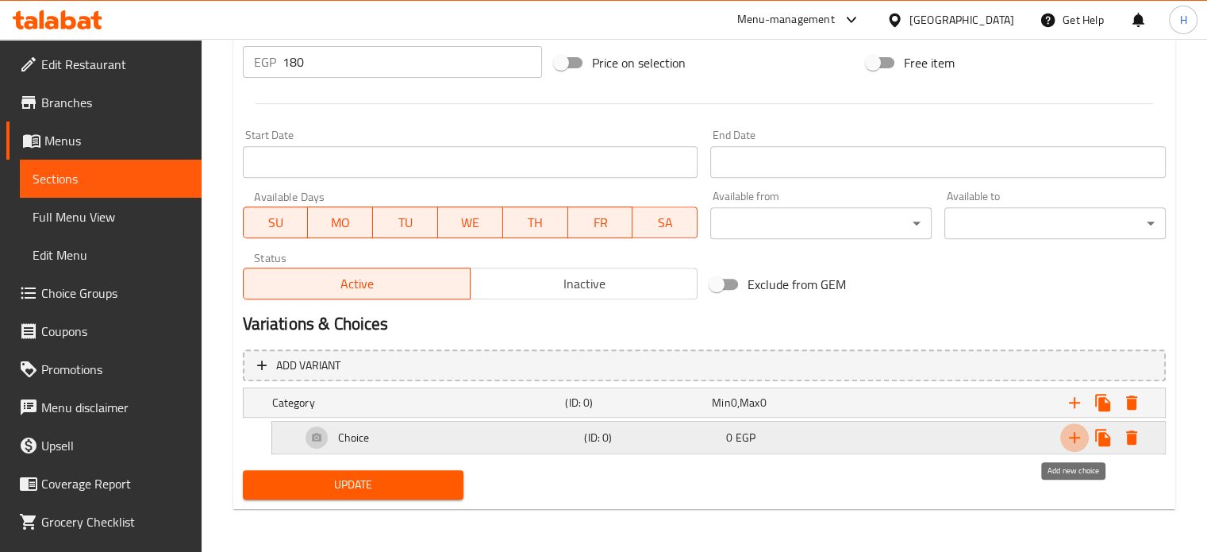
click at [1075, 437] on icon "Expand" at bounding box center [1074, 437] width 19 height 19
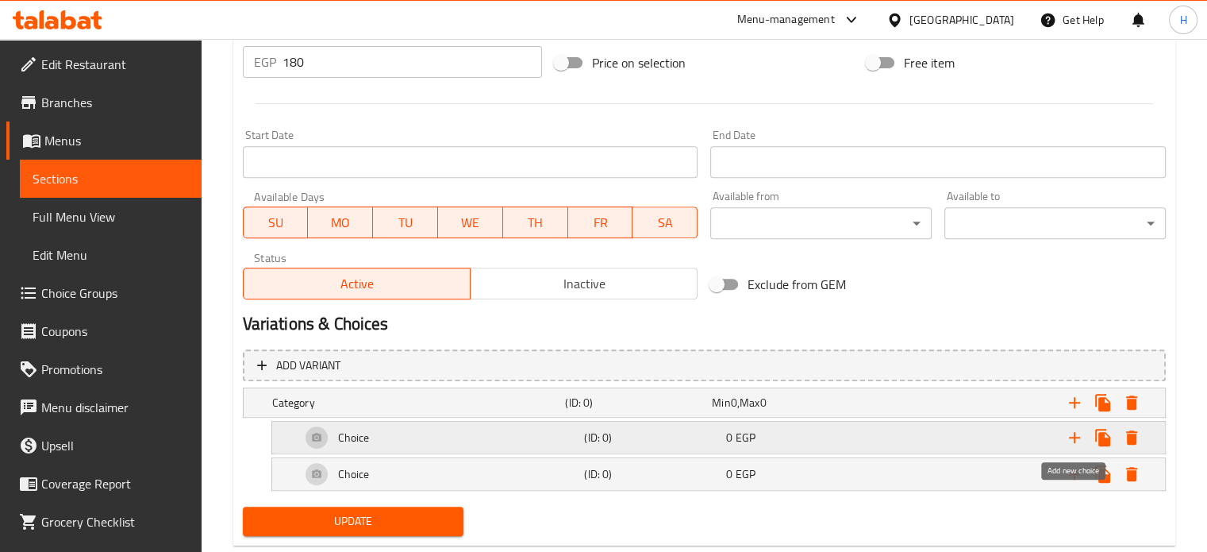
click at [1075, 437] on icon "Expand" at bounding box center [1074, 437] width 19 height 19
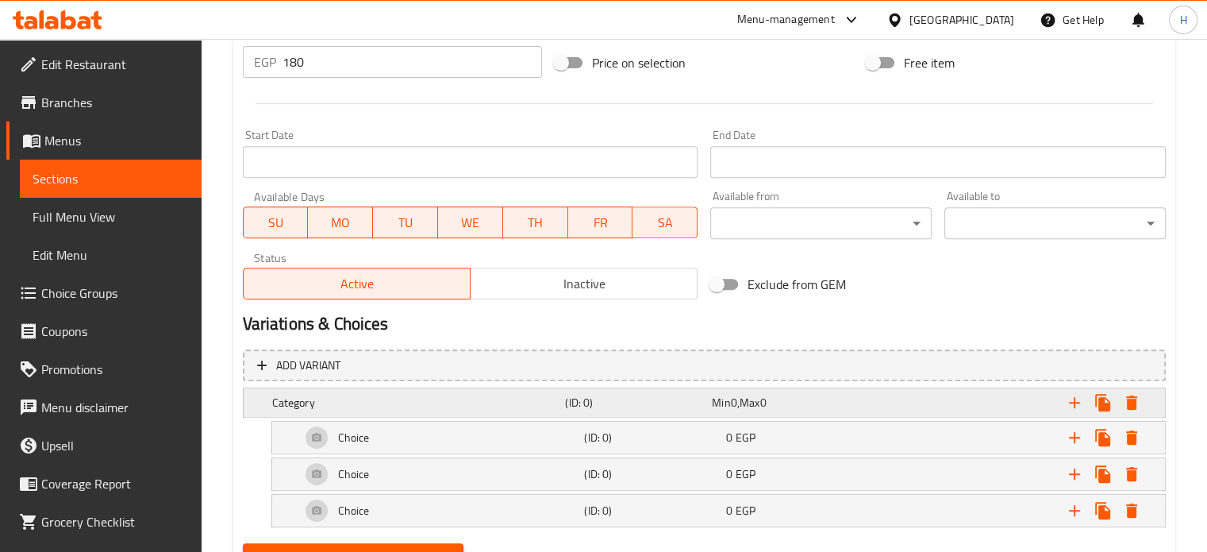
click at [905, 406] on div "Expand" at bounding box center [1002, 402] width 294 height 35
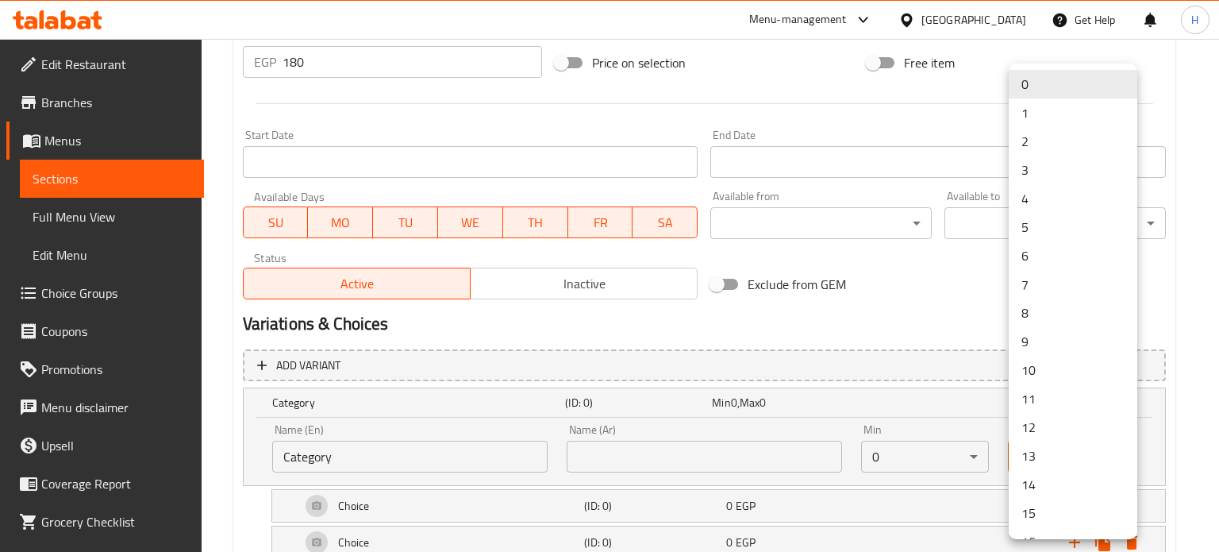
click at [1044, 167] on li "3" at bounding box center [1073, 170] width 129 height 29
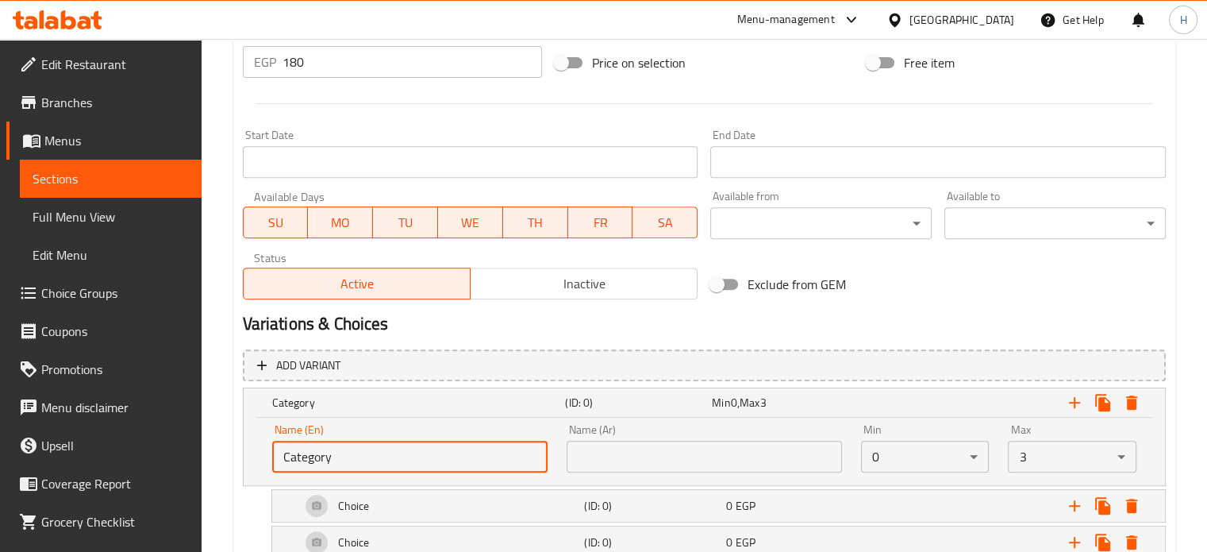
drag, startPoint x: 363, startPoint y: 463, endPoint x: 300, endPoint y: 466, distance: 62.8
click at [300, 466] on input "Category" at bounding box center [409, 456] width 275 height 32
type input "C"
click at [333, 456] on input "text" at bounding box center [409, 456] width 275 height 32
type input "Your Choice Of Extras:"
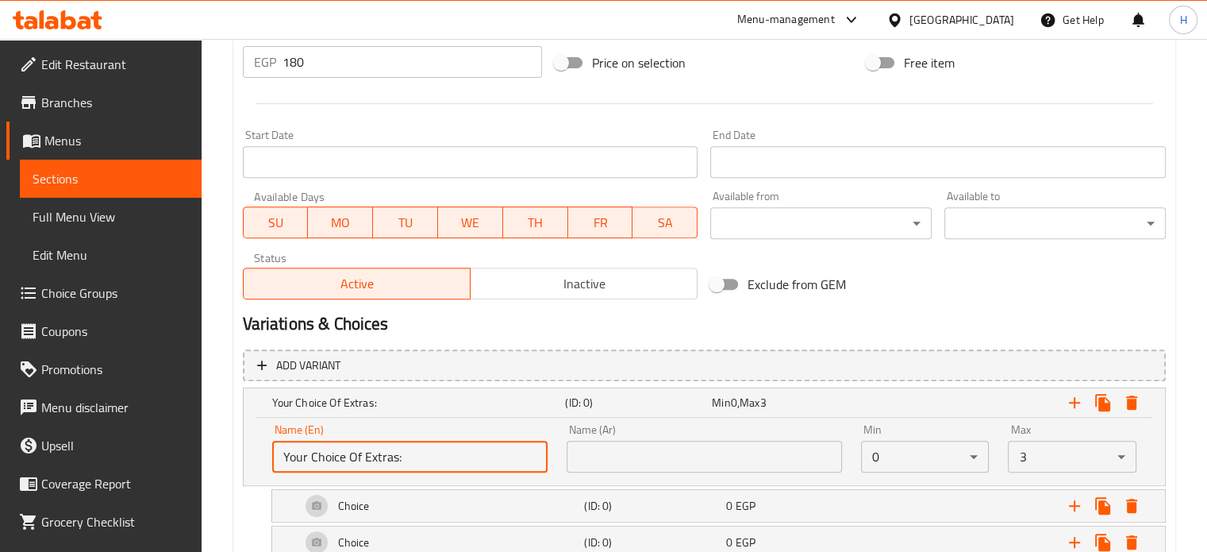
click at [713, 475] on div "Name (Ar) Name (Ar)" at bounding box center [704, 447] width 294 height 67
click at [713, 464] on input "text" at bounding box center [704, 456] width 275 height 32
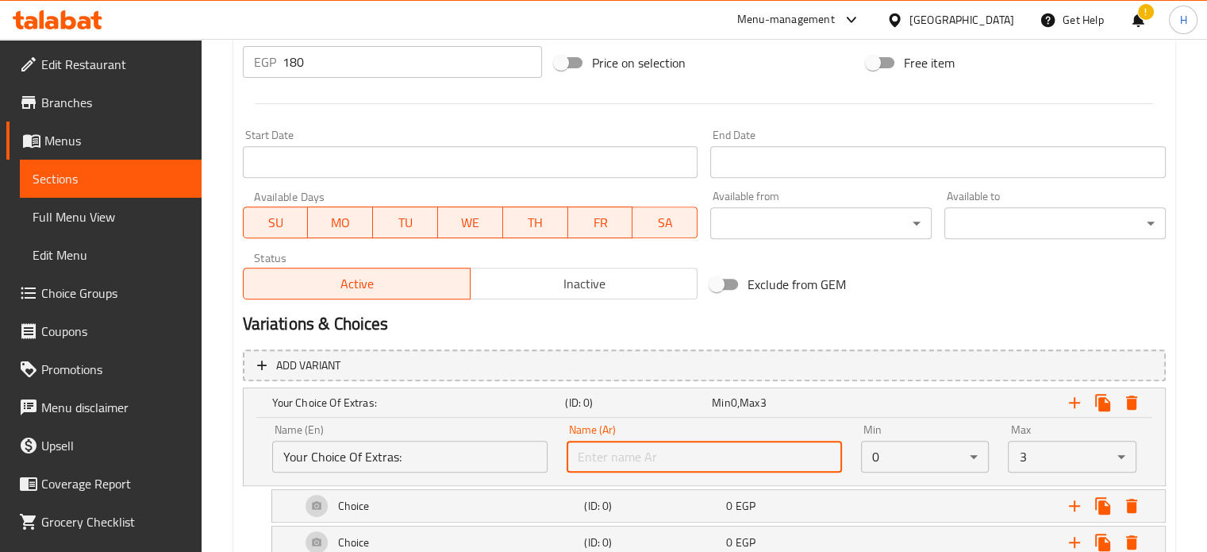
type input "إختيارك من الأضافات:"
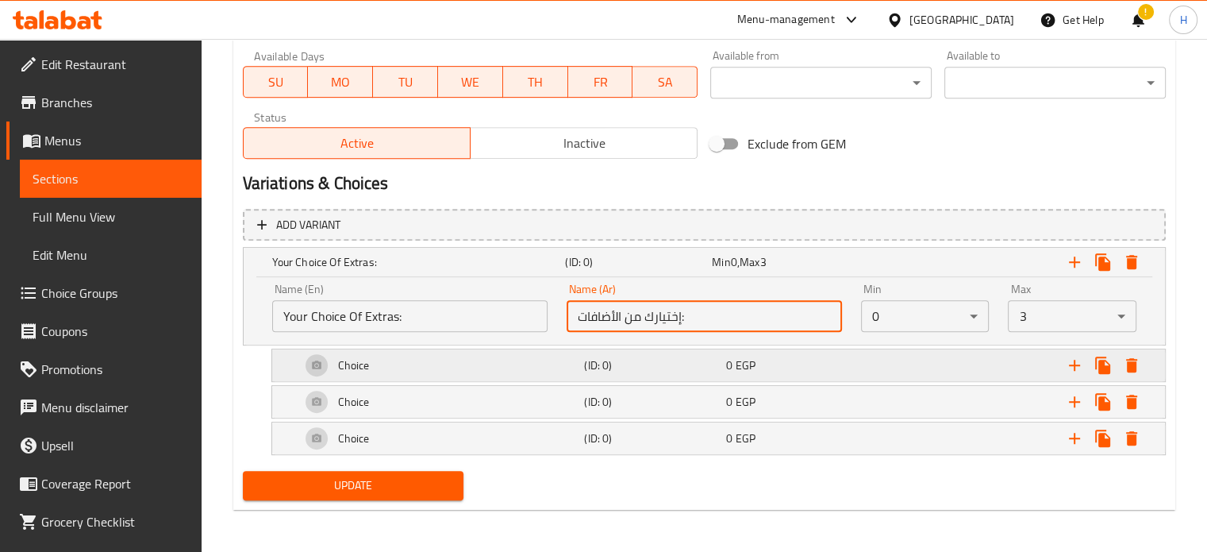
click at [564, 366] on div "Choice" at bounding box center [440, 365] width 284 height 38
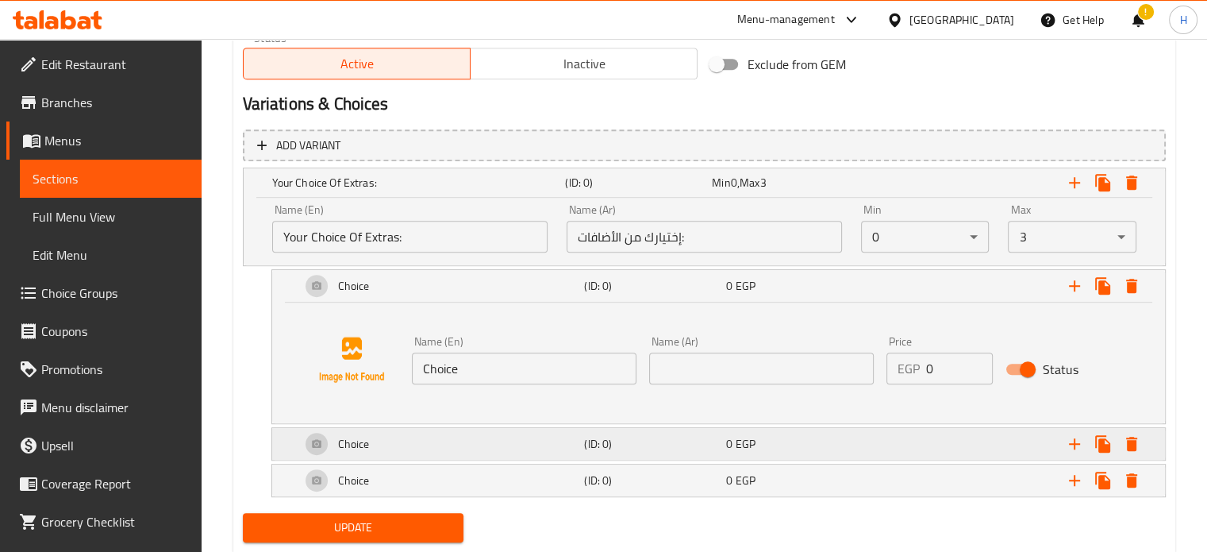
click at [630, 444] on h5 "(ID: 0)" at bounding box center [652, 444] width 136 height 16
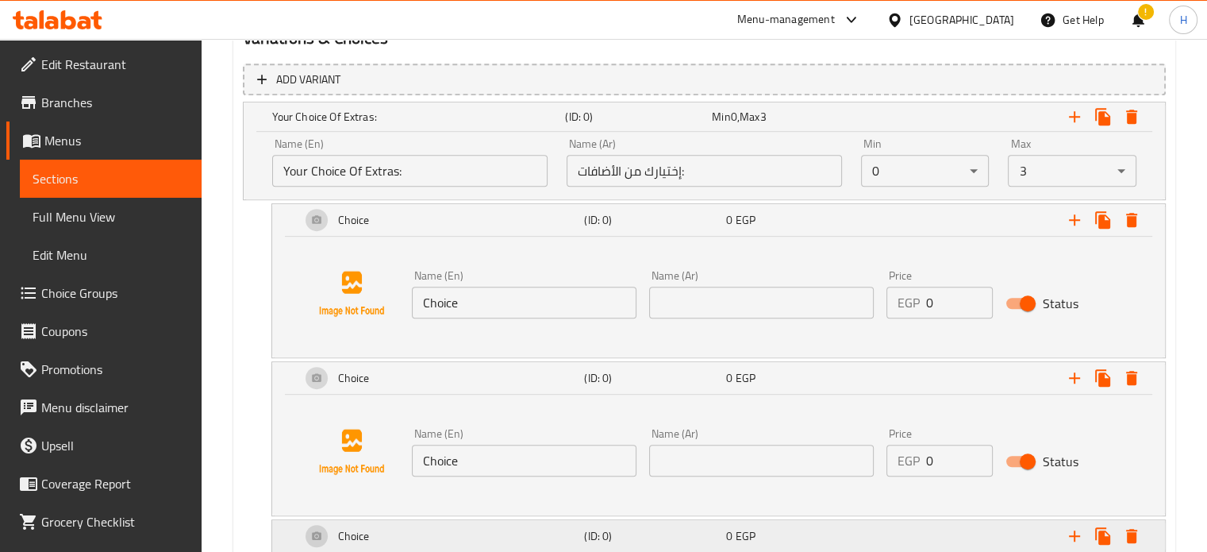
scroll to position [988, 0]
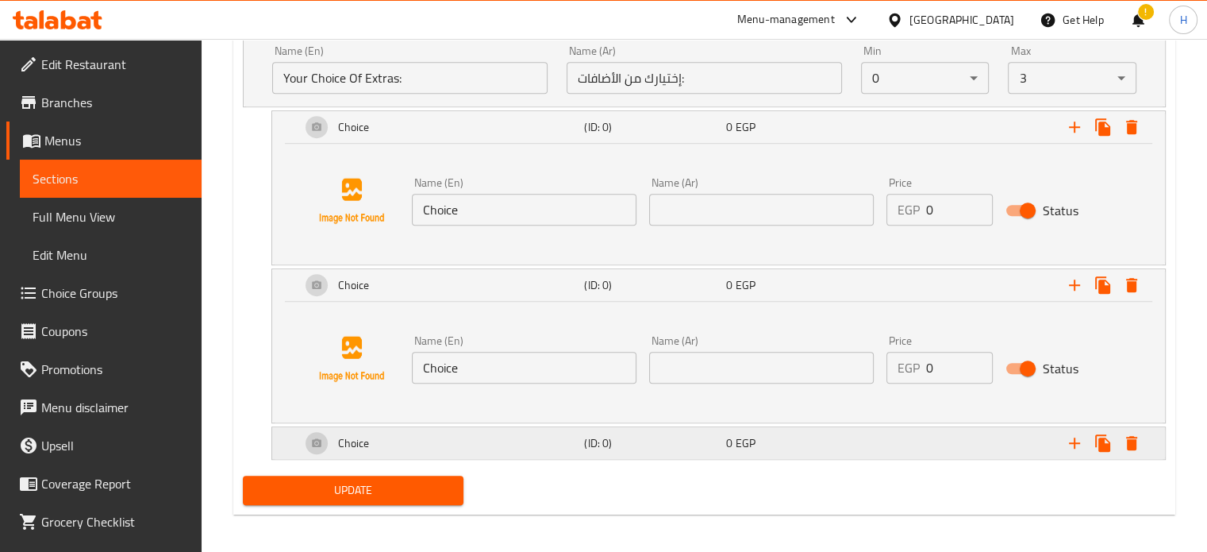
click at [647, 455] on div "Choice (ID: 0) 0 EGP" at bounding box center [724, 443] width 852 height 38
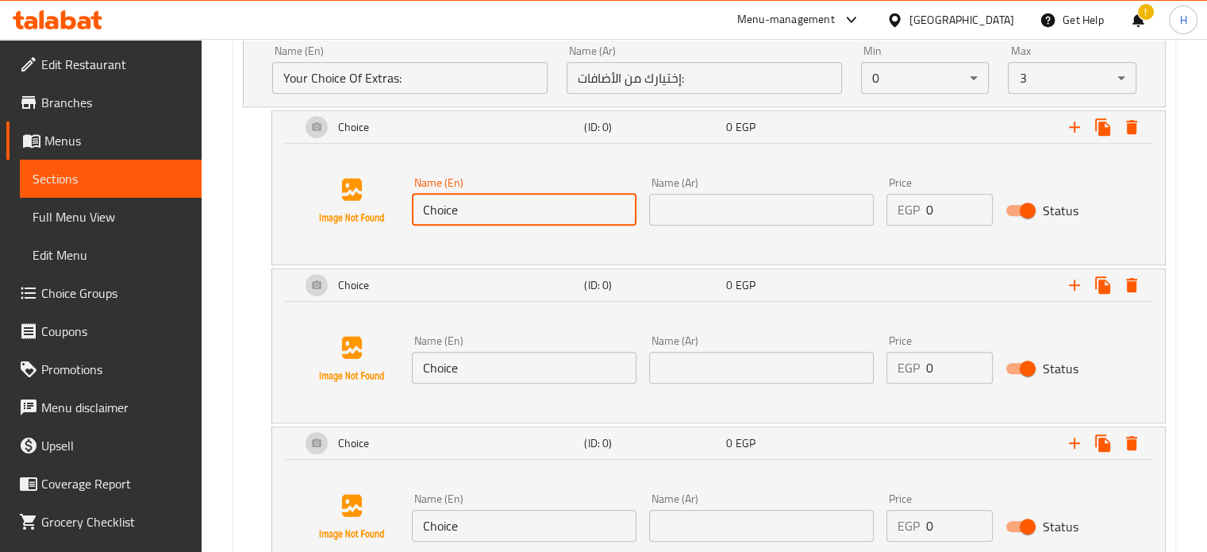
drag, startPoint x: 479, startPoint y: 210, endPoint x: 405, endPoint y: 202, distance: 74.9
click at [406, 202] on div "Name (En) Choice Name (En)" at bounding box center [524, 201] width 237 height 61
type input "ؤ"
type input "Chicken 100gm"
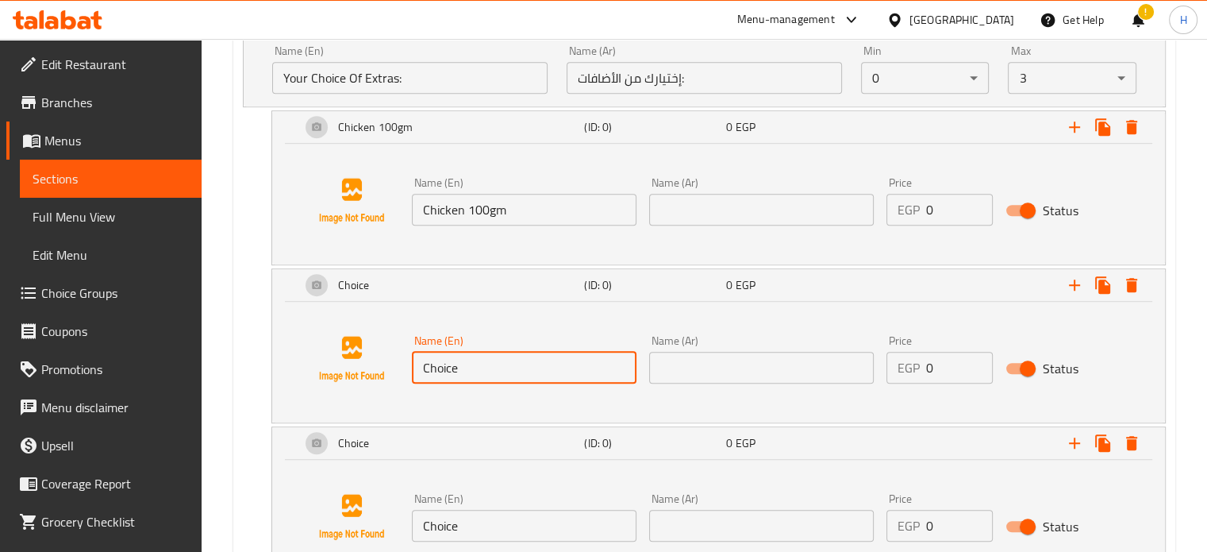
drag, startPoint x: 435, startPoint y: 361, endPoint x: 420, endPoint y: 361, distance: 15.1
click at [420, 361] on input "Choice" at bounding box center [524, 368] width 225 height 32
type input "Cheese 50gm"
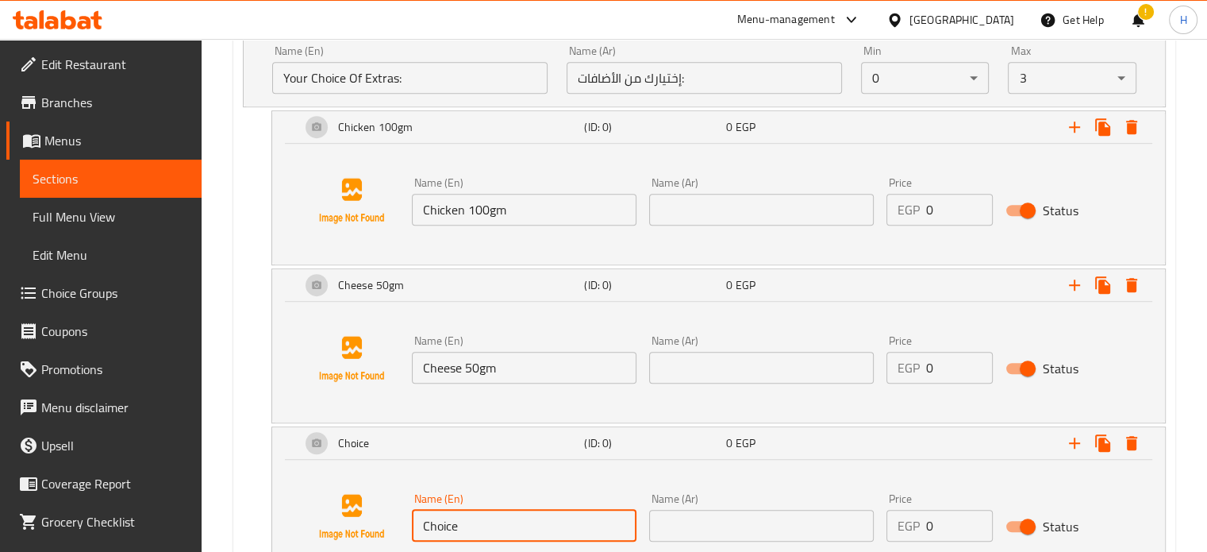
drag, startPoint x: 495, startPoint y: 522, endPoint x: 406, endPoint y: 520, distance: 88.9
click at [406, 520] on div "Name (En) Choice Name (En)" at bounding box center [524, 516] width 237 height 61
type input "["
type input "p"
type input "Pink Sauce"
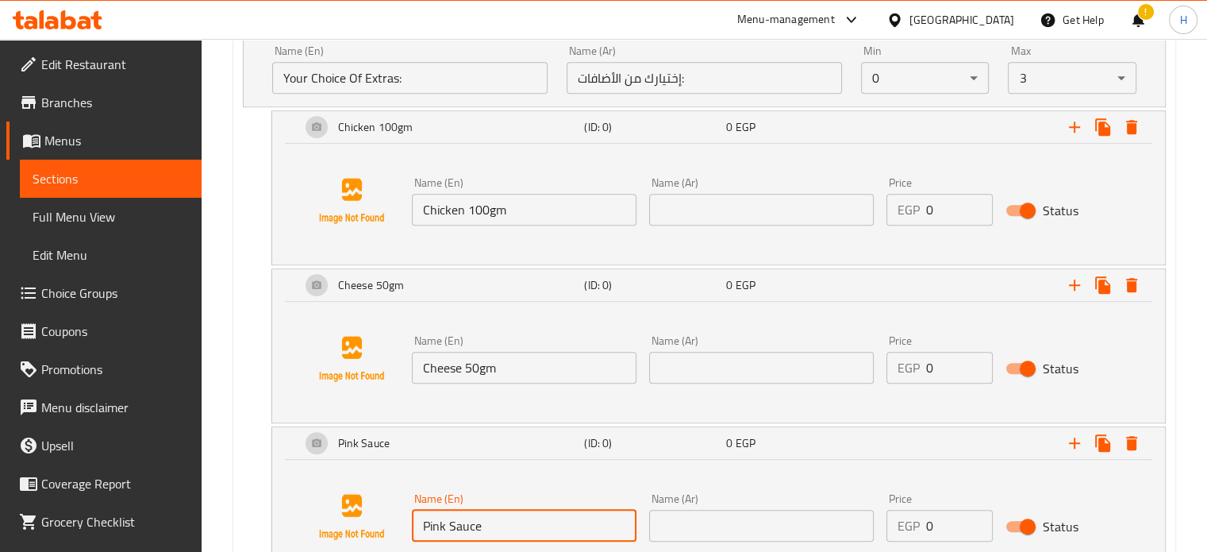
click at [790, 519] on input "text" at bounding box center [761, 525] width 225 height 32
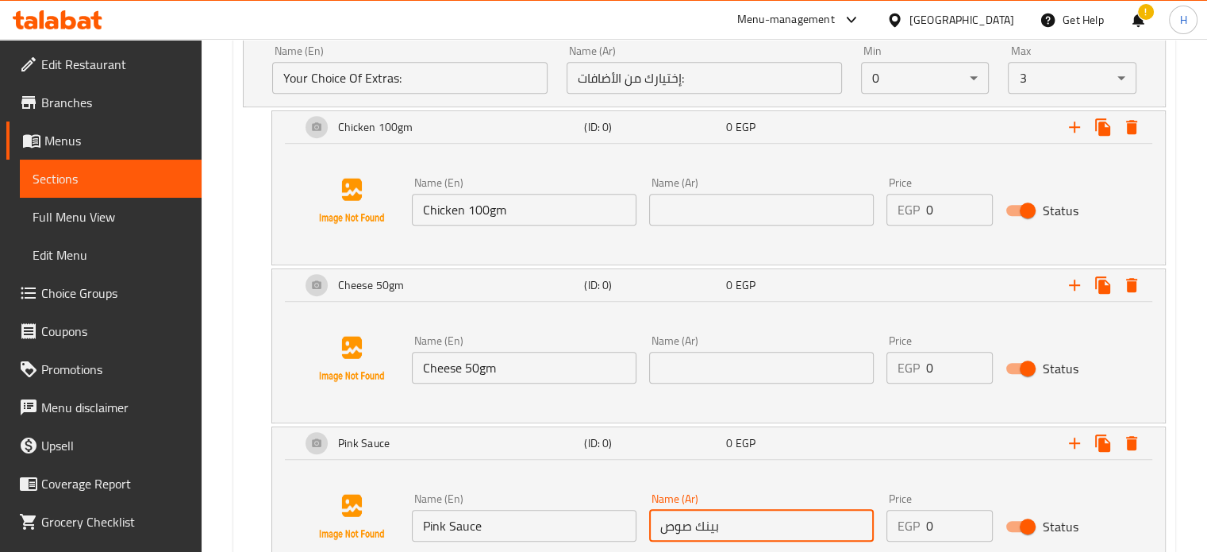
type input "بينك صوص"
click at [673, 210] on input "text" at bounding box center [761, 210] width 225 height 32
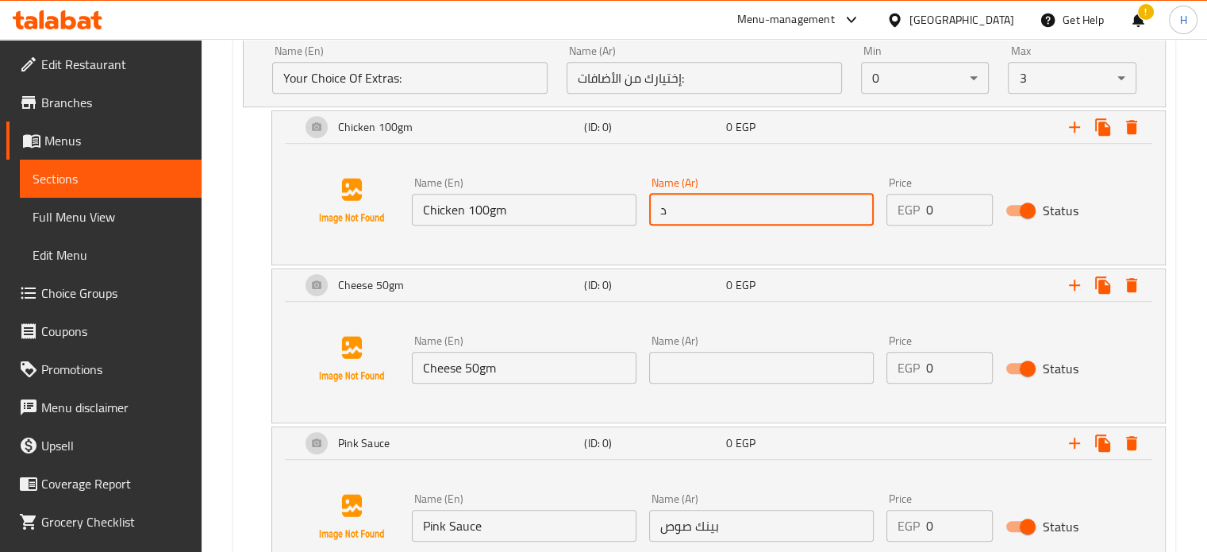
type input "دجاج 100جم"
click at [724, 371] on input "text" at bounding box center [761, 368] width 225 height 32
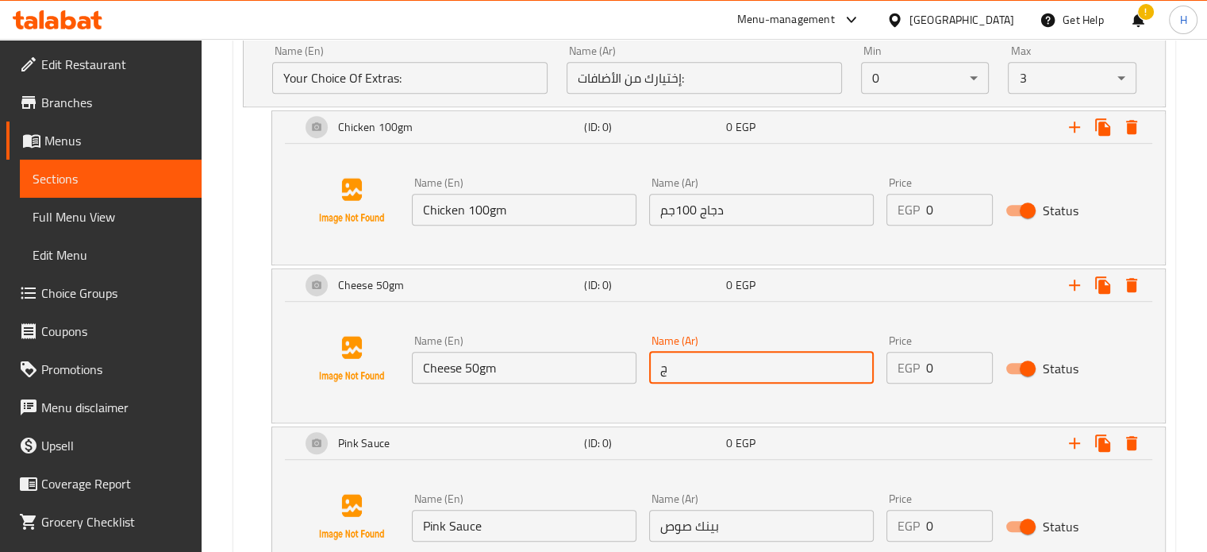
type input "جبنه 50جم"
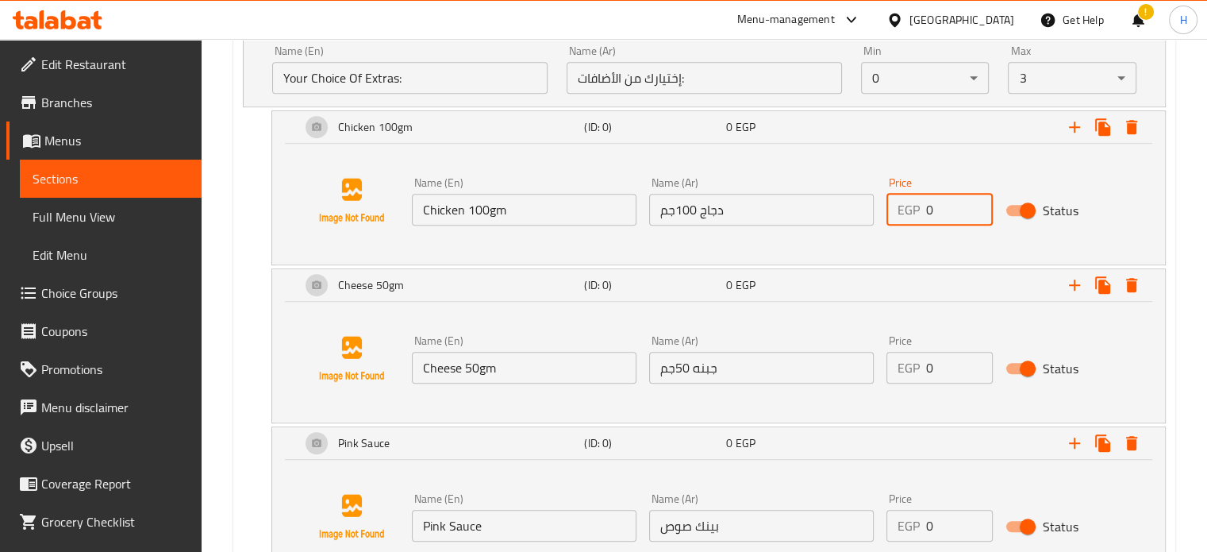
drag, startPoint x: 946, startPoint y: 203, endPoint x: 891, endPoint y: 206, distance: 54.8
click at [891, 206] on div "EGP 0 Price" at bounding box center [939, 210] width 106 height 32
type input "60"
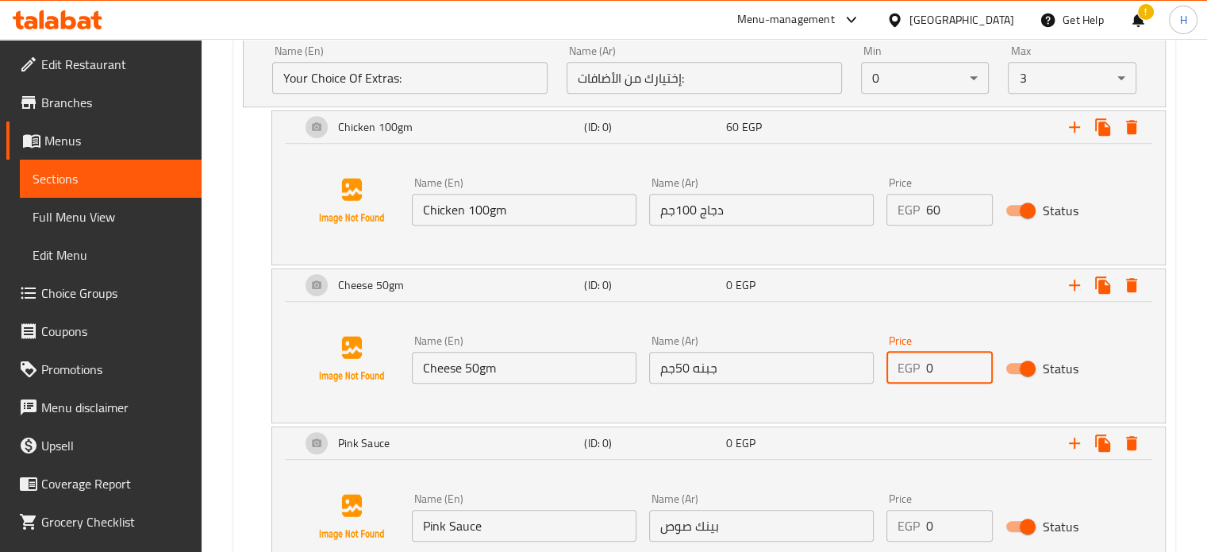
drag, startPoint x: 942, startPoint y: 368, endPoint x: 898, endPoint y: 366, distance: 43.7
click at [898, 366] on div "EGP 0 Price" at bounding box center [939, 368] width 106 height 32
type input "25"
drag, startPoint x: 949, startPoint y: 520, endPoint x: 886, endPoint y: 518, distance: 63.5
click at [886, 518] on div "Price EGP 0 Price" at bounding box center [939, 516] width 119 height 61
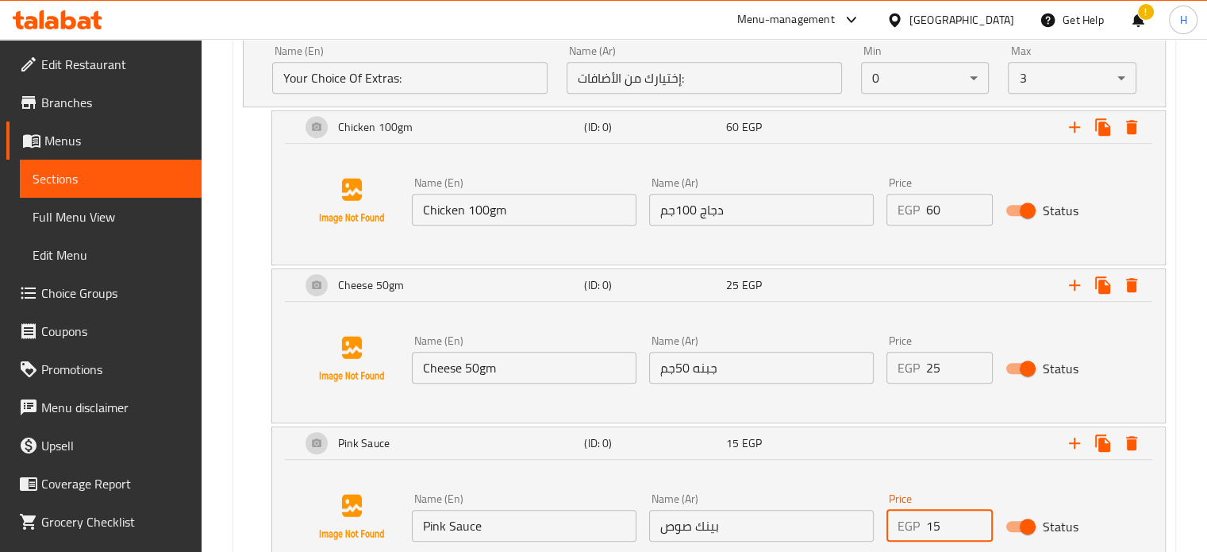
scroll to position [1114, 0]
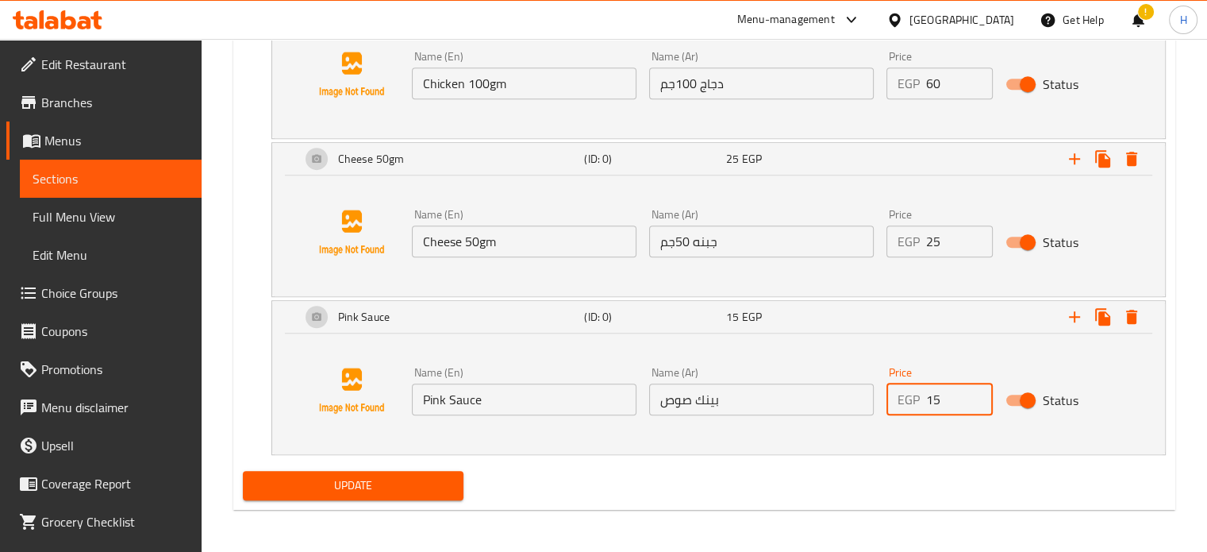
type input "15"
click at [427, 480] on span "Update" at bounding box center [354, 485] width 196 height 20
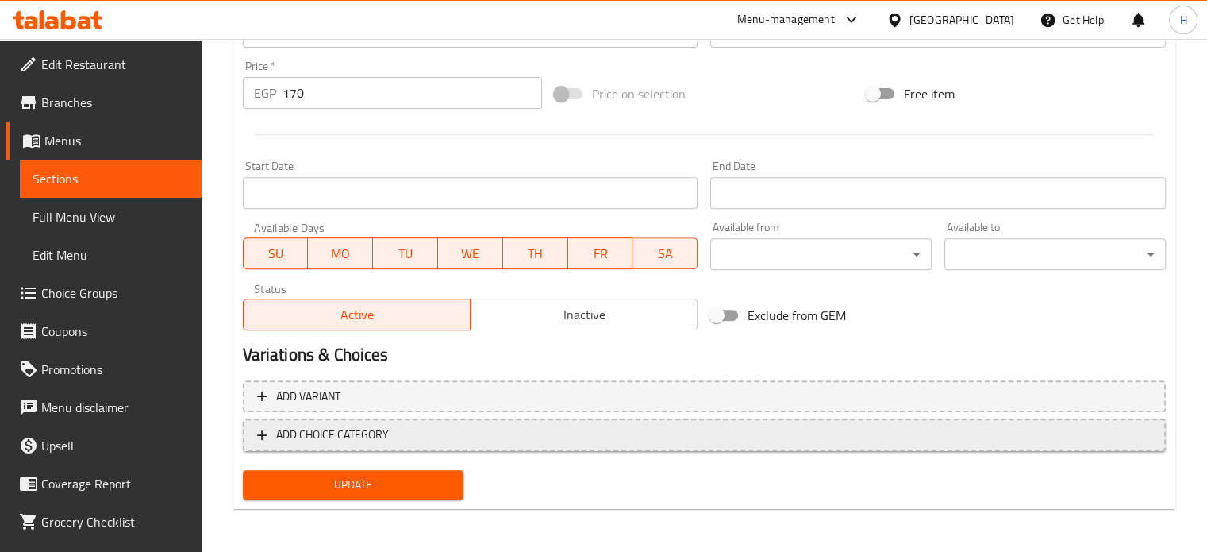
click at [492, 431] on span "ADD CHOICE CATEGORY" at bounding box center [704, 435] width 894 height 20
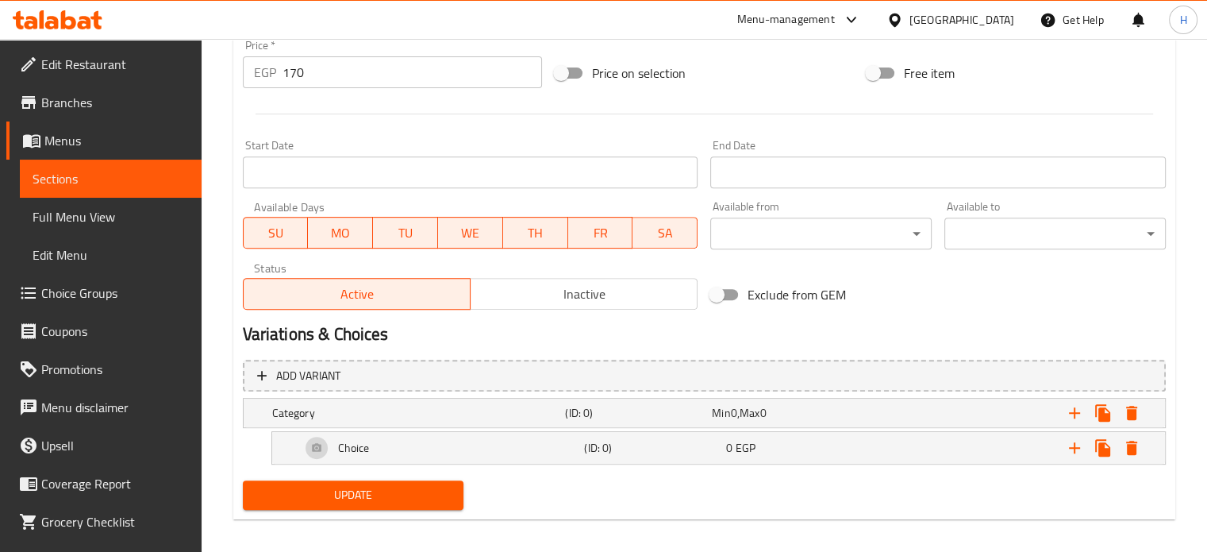
scroll to position [609, 0]
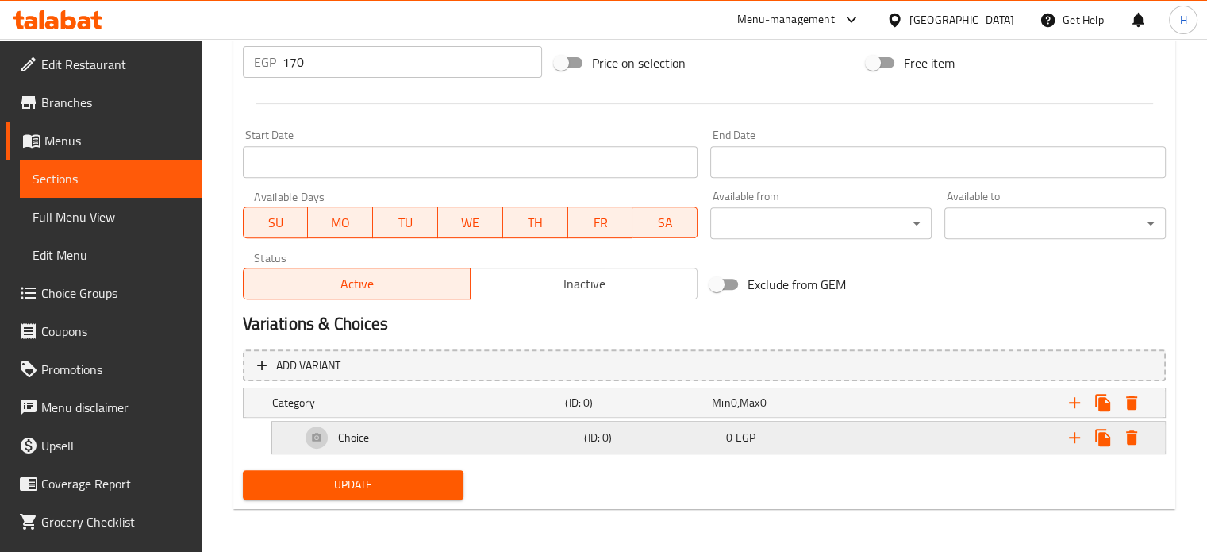
click at [1082, 436] on icon "Expand" at bounding box center [1074, 437] width 19 height 19
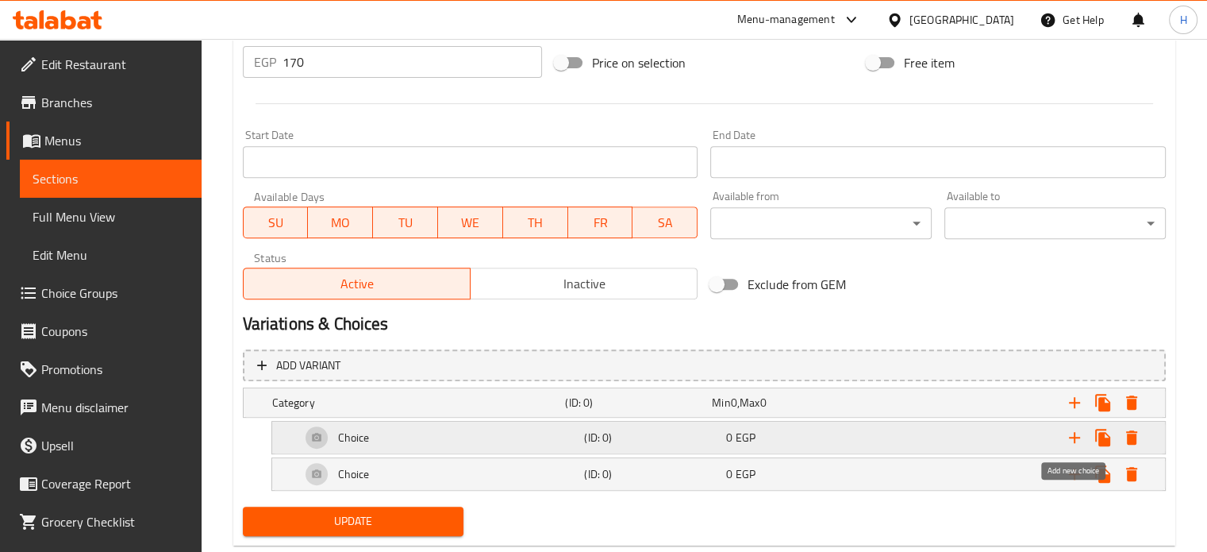
click at [1070, 440] on icon "Expand" at bounding box center [1074, 437] width 19 height 19
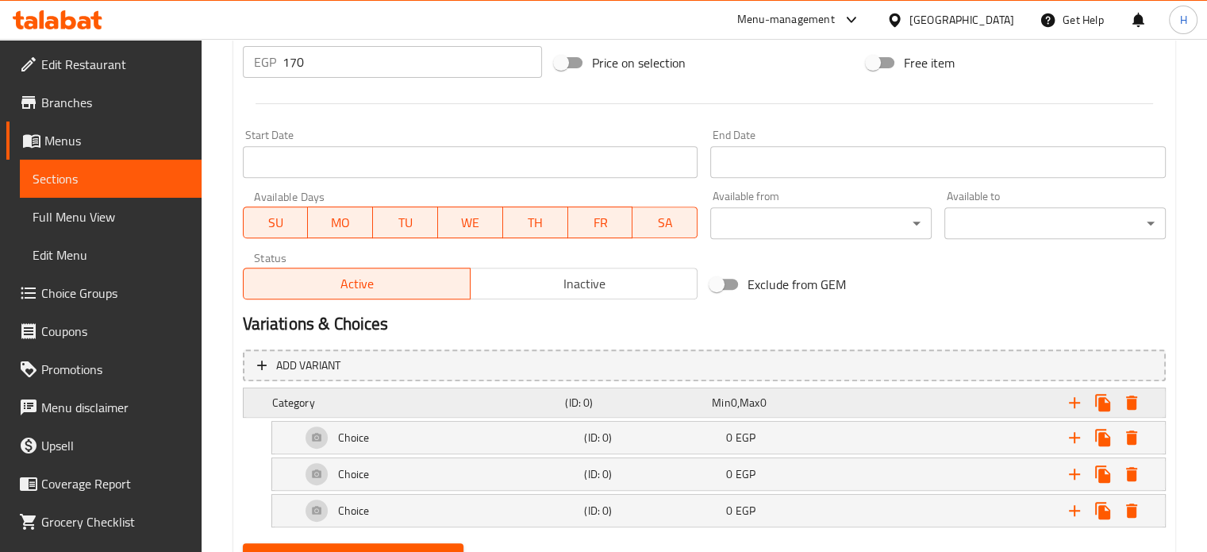
click at [674, 406] on h5 "(ID: 0)" at bounding box center [635, 402] width 140 height 16
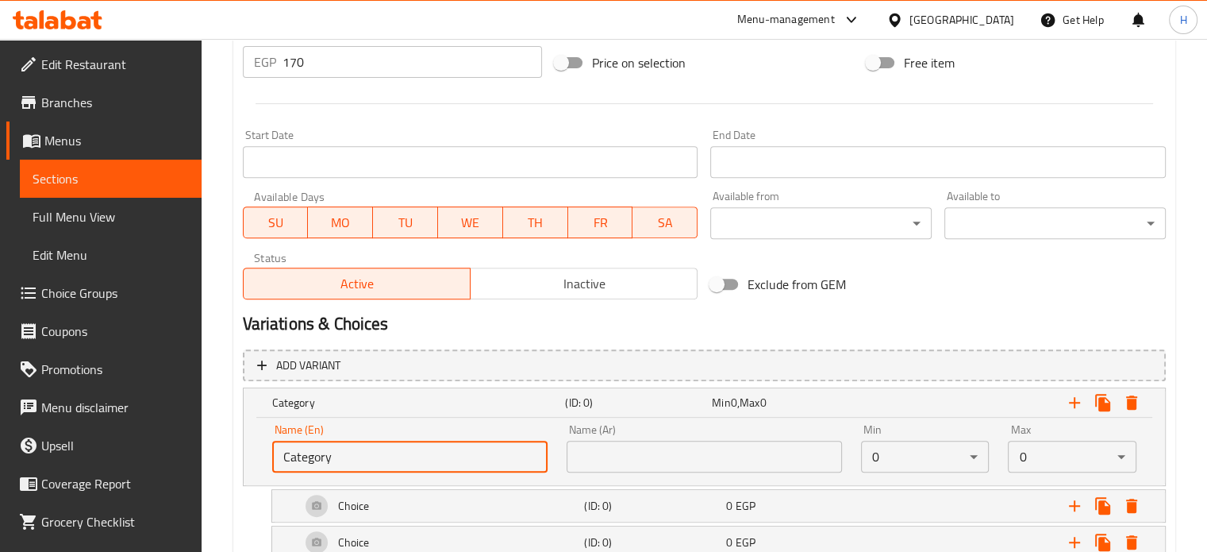
drag, startPoint x: 330, startPoint y: 456, endPoint x: 262, endPoint y: 456, distance: 68.2
click at [263, 456] on div "Name (En) Category Name (En)" at bounding box center [410, 447] width 294 height 67
click at [295, 443] on input "text" at bounding box center [409, 456] width 275 height 32
type input "Your Choice Of Extras:"
click at [717, 467] on input "text" at bounding box center [704, 456] width 275 height 32
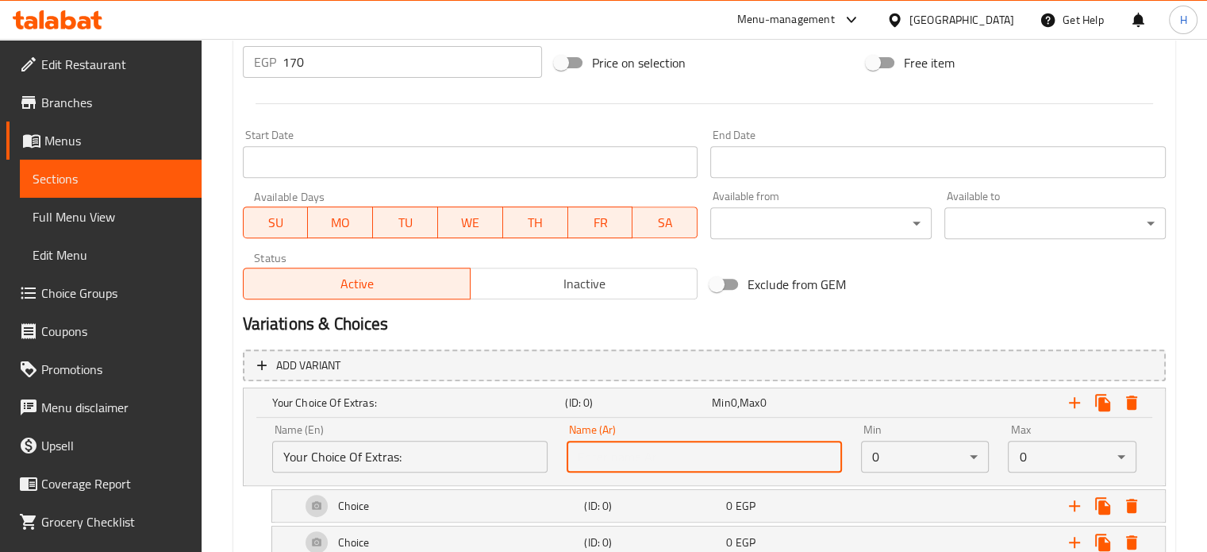
type input "إختيارك من الأضافات:"
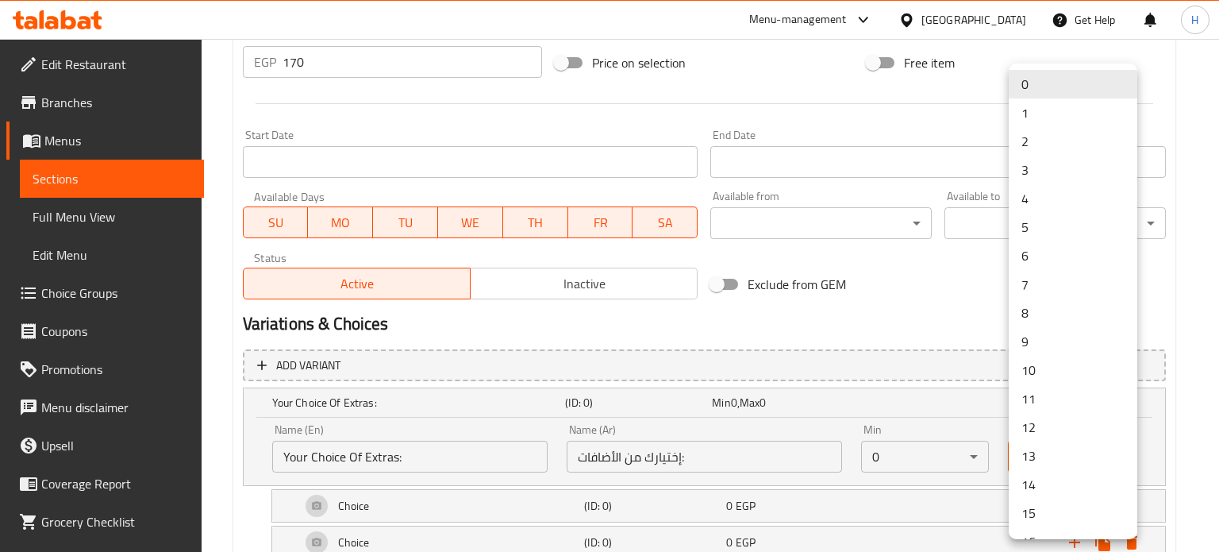
click at [1060, 142] on li "2" at bounding box center [1073, 141] width 129 height 29
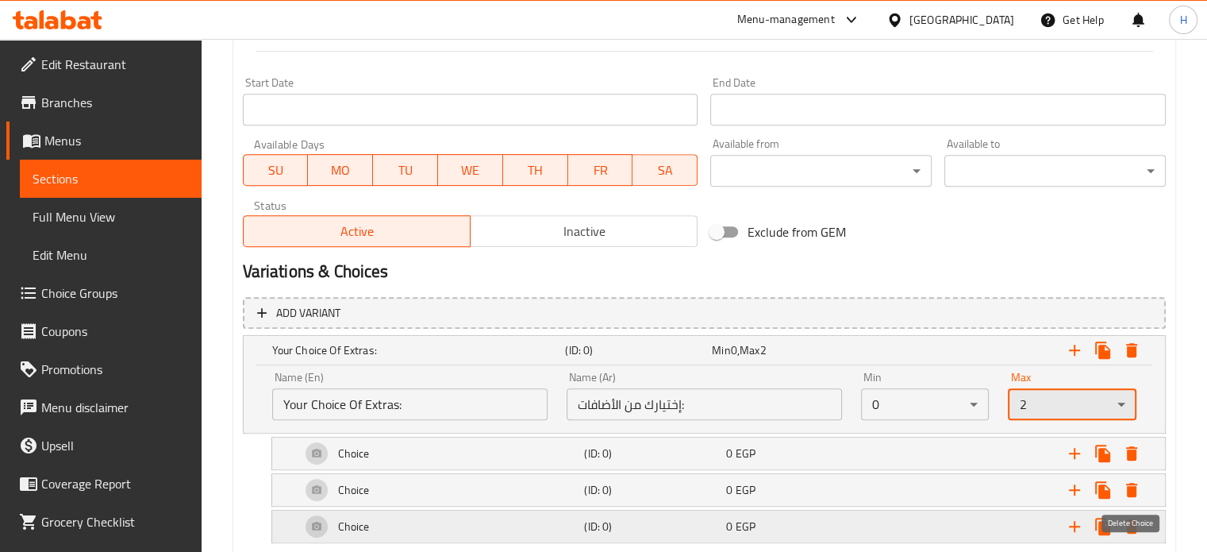
scroll to position [689, 0]
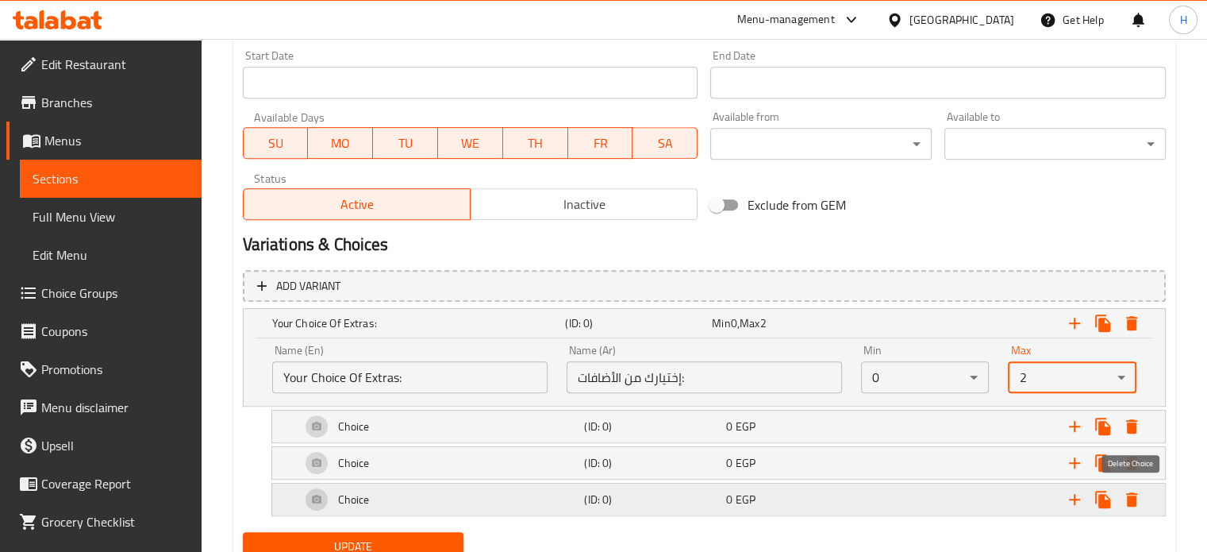
click at [1136, 501] on icon "Expand" at bounding box center [1131, 499] width 11 height 14
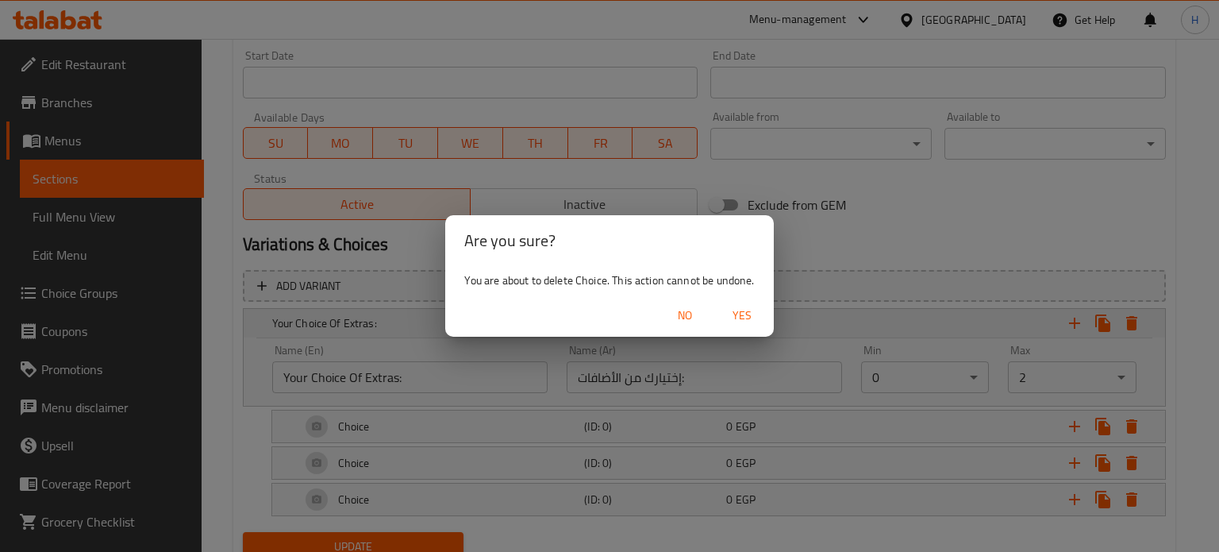
click at [745, 328] on button "Yes" at bounding box center [742, 315] width 51 height 29
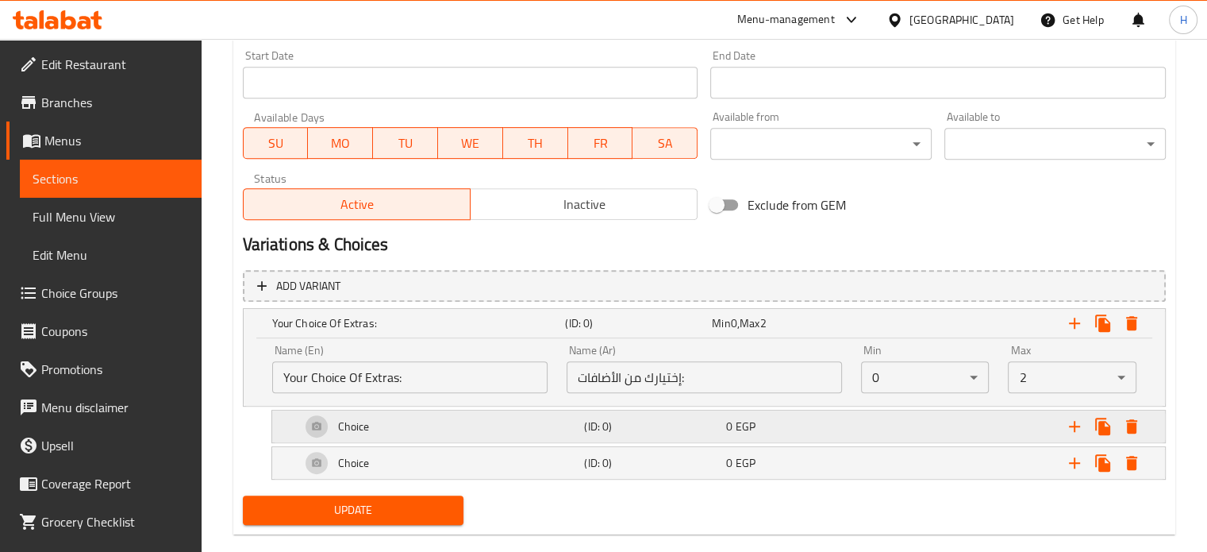
click at [602, 428] on h5 "(ID: 0)" at bounding box center [652, 426] width 136 height 16
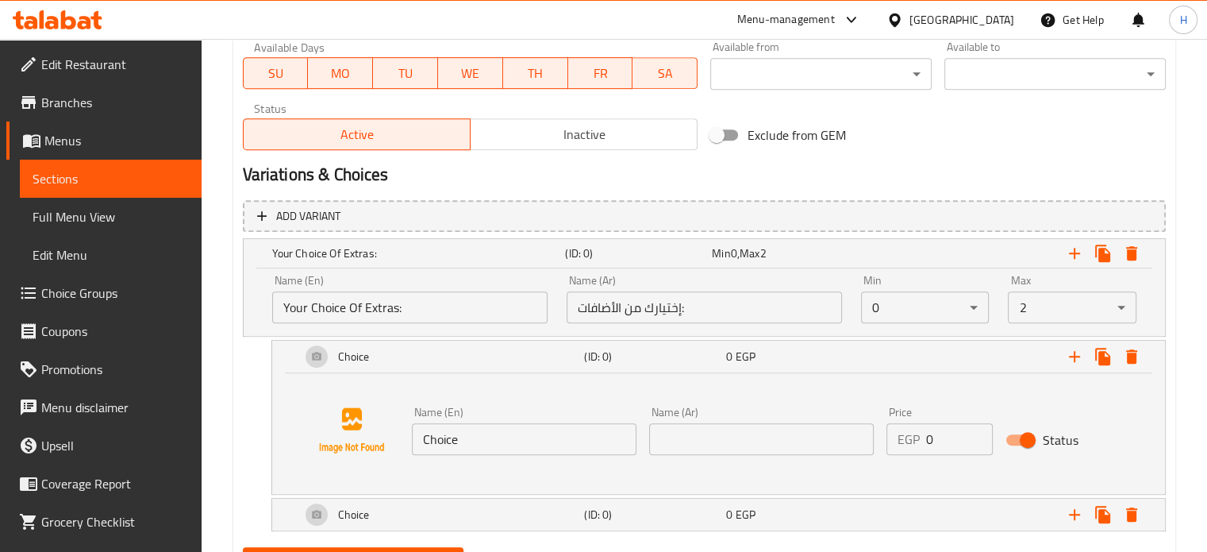
scroll to position [836, 0]
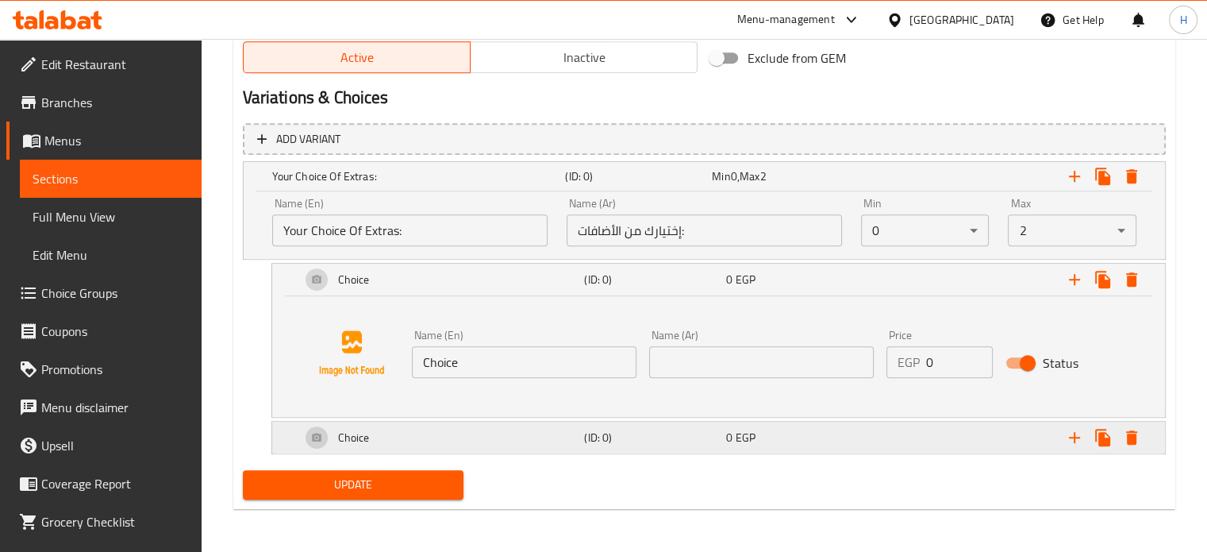
click at [594, 448] on div "Choice (ID: 0) 0 EGP" at bounding box center [724, 437] width 852 height 38
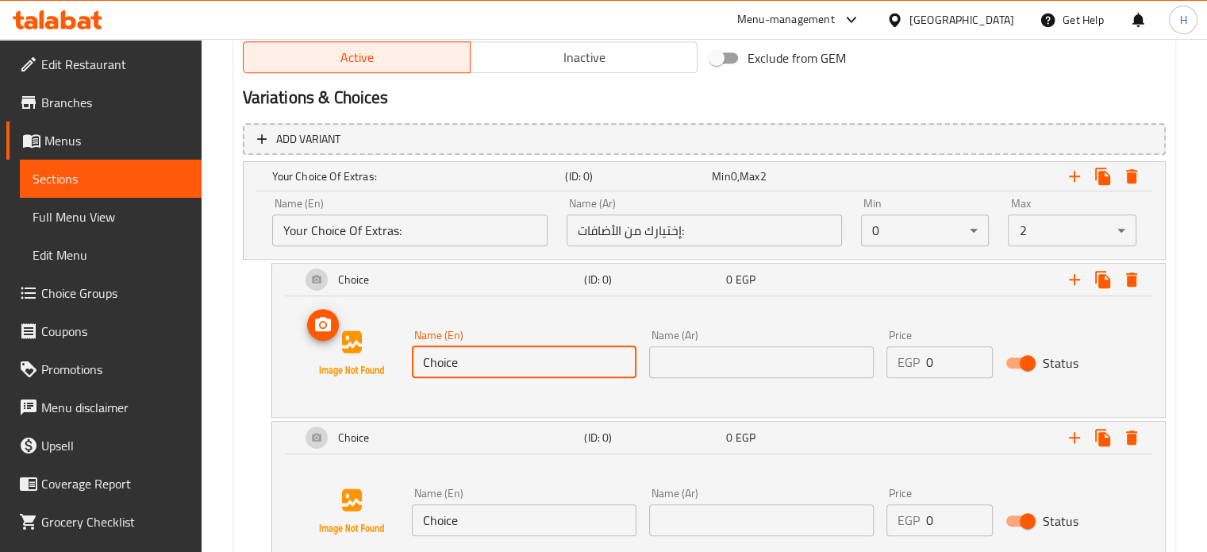
drag, startPoint x: 479, startPoint y: 361, endPoint x: 368, endPoint y: 358, distance: 111.1
click at [368, 358] on div "Name (En) Choice Name (En) Name (Ar) Name (Ar) Price EGP 0 Price Status" at bounding box center [718, 353] width 855 height 121
type input "Chicken 100gm"
drag, startPoint x: 489, startPoint y: 518, endPoint x: 378, endPoint y: 520, distance: 111.1
click at [378, 520] on div "Name (En) Choice Name (En) Name (Ar) Name (Ar) Price EGP 0 Price Status" at bounding box center [718, 511] width 855 height 121
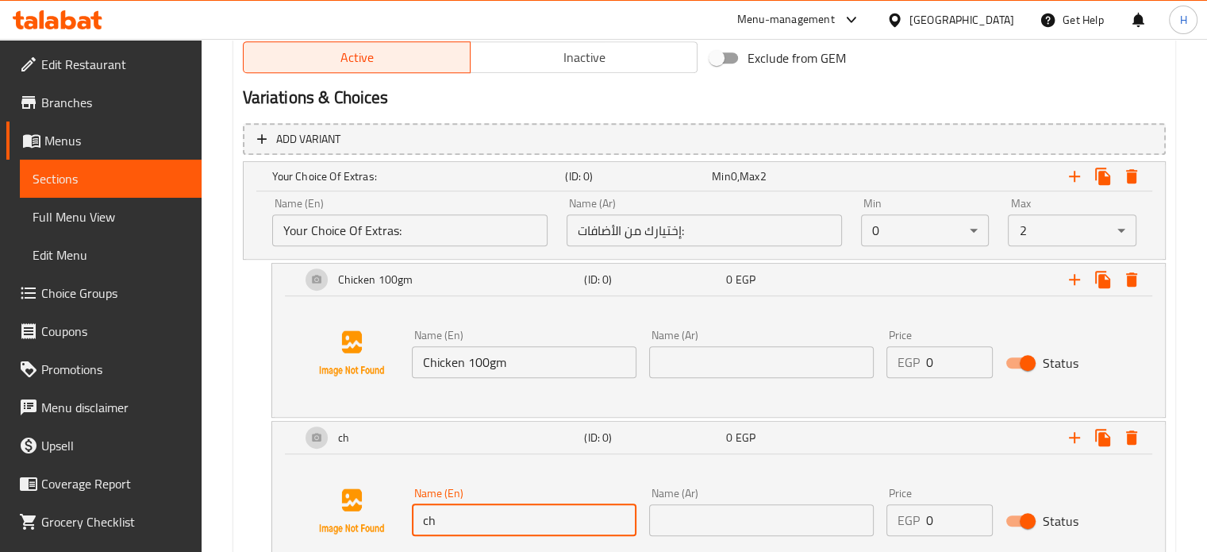
type input "Cheese 50gm"
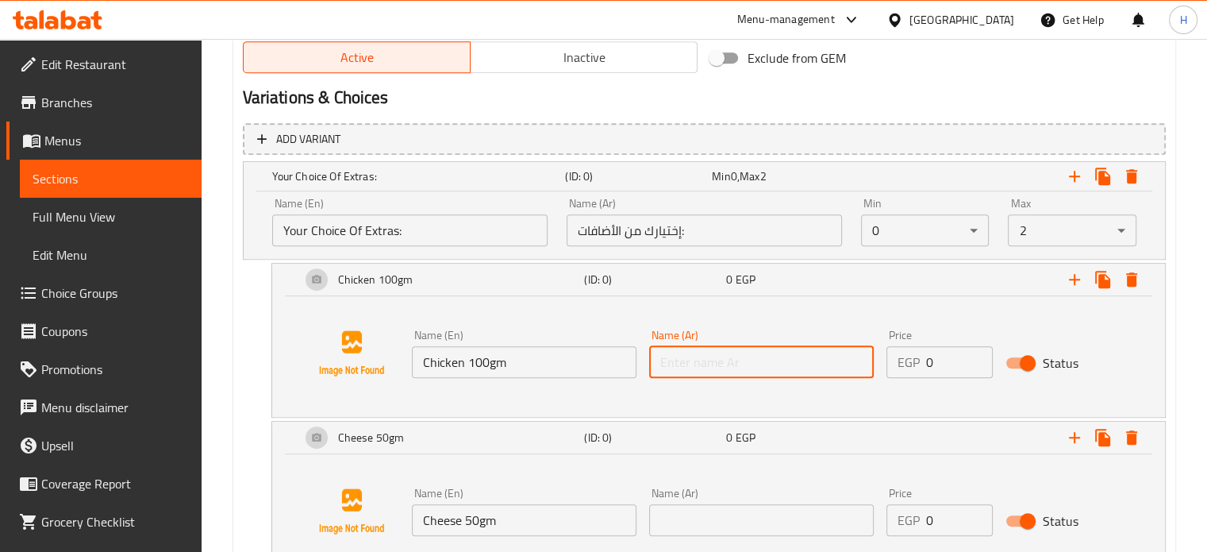
click at [673, 367] on input "text" at bounding box center [761, 362] width 225 height 32
type input "دجاج 100جم"
click at [762, 511] on input "text" at bounding box center [761, 520] width 225 height 32
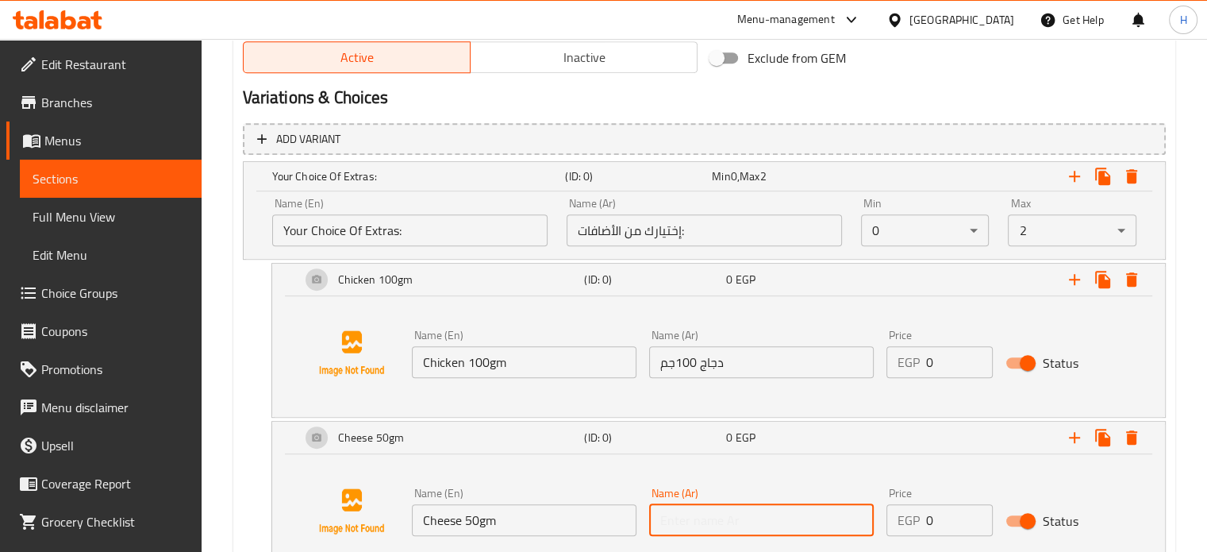
type input "د"
type input "جبنه 50جم"
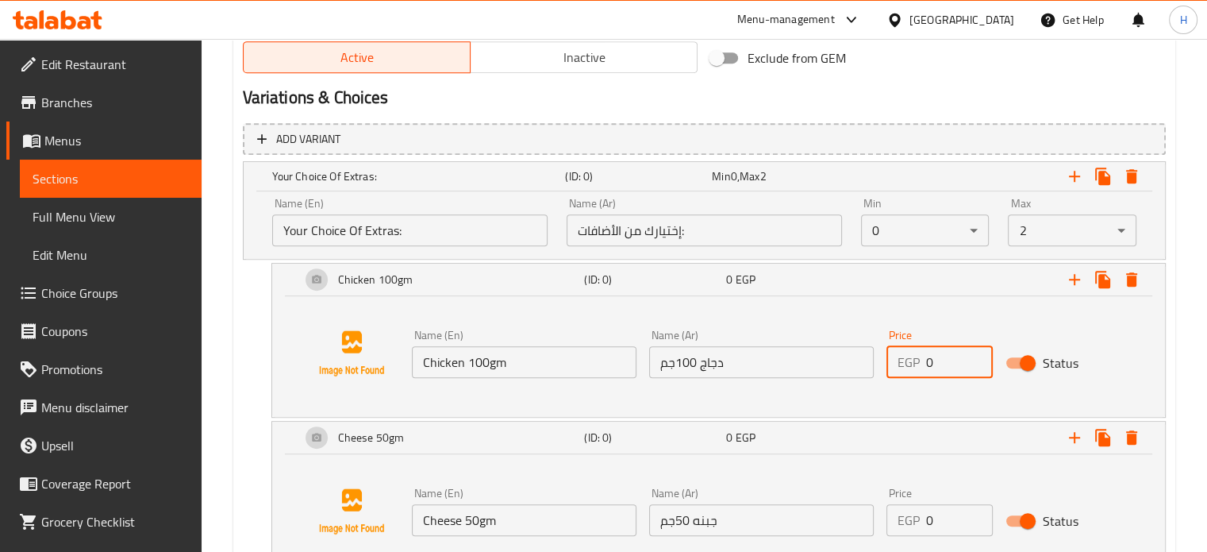
drag, startPoint x: 944, startPoint y: 363, endPoint x: 900, endPoint y: 362, distance: 43.7
click at [900, 362] on div "EGP 0 Price" at bounding box center [939, 362] width 106 height 32
type input "60"
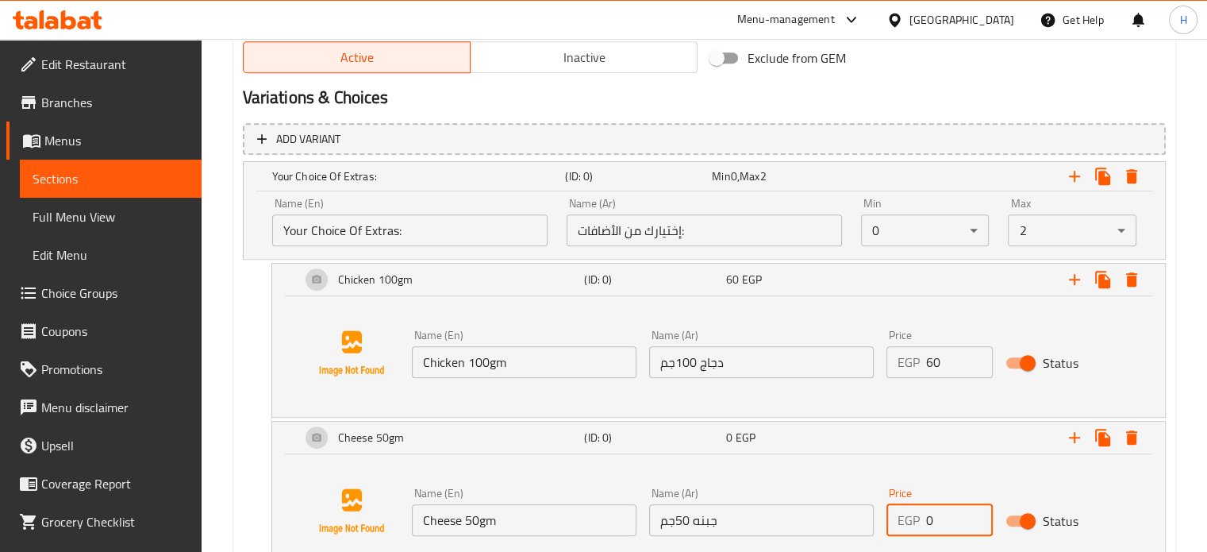
drag, startPoint x: 942, startPoint y: 514, endPoint x: 892, endPoint y: 515, distance: 50.0
click at [893, 515] on div "EGP 0 Price" at bounding box center [939, 520] width 106 height 32
type input "25"
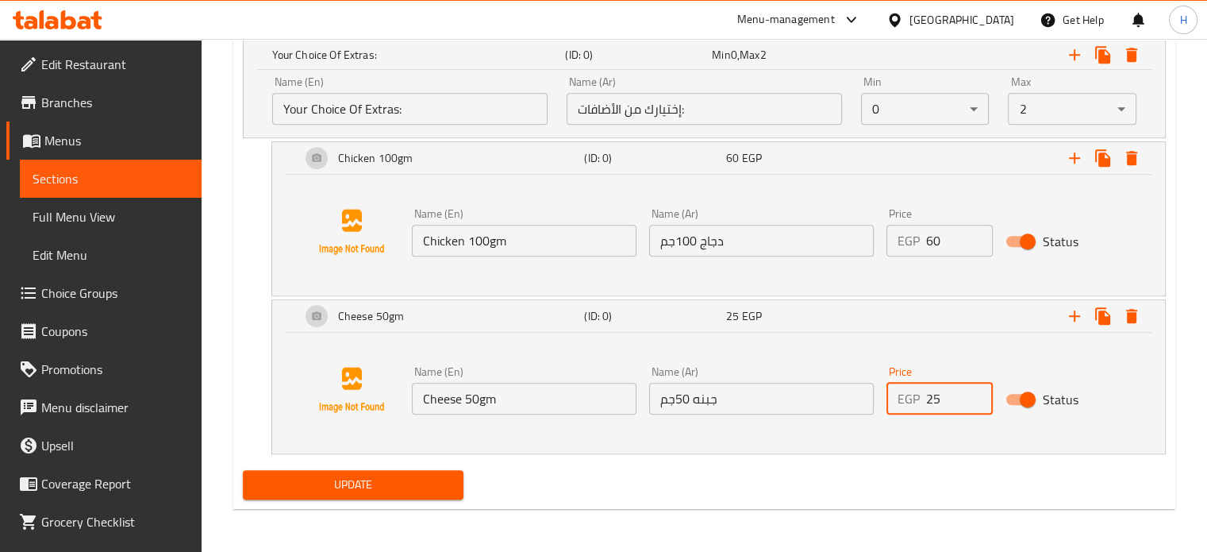
click at [398, 482] on span "Update" at bounding box center [354, 485] width 196 height 20
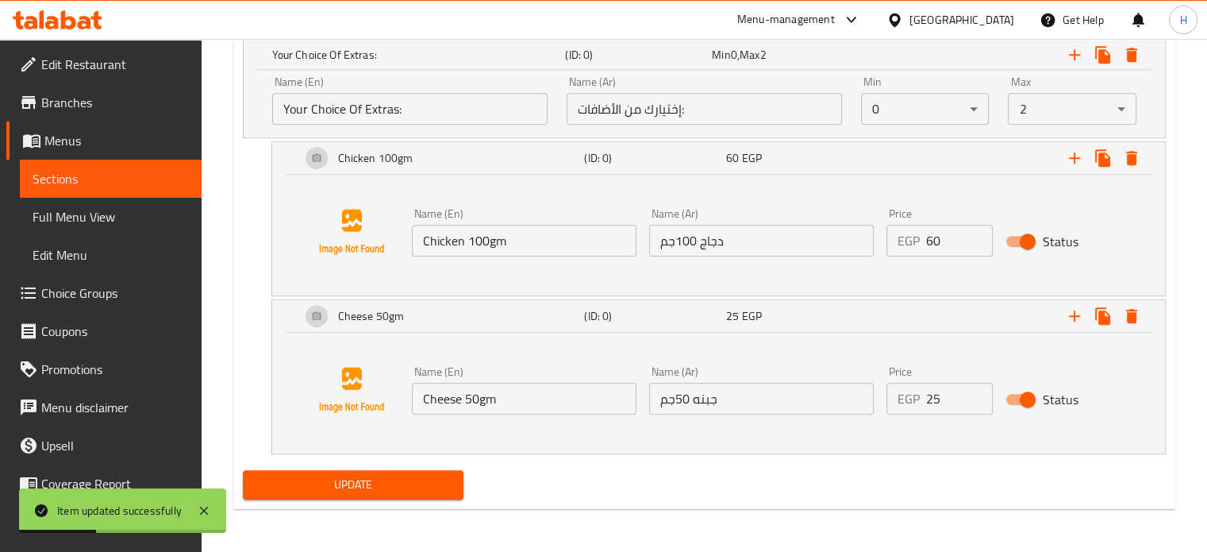
scroll to position [719, 0]
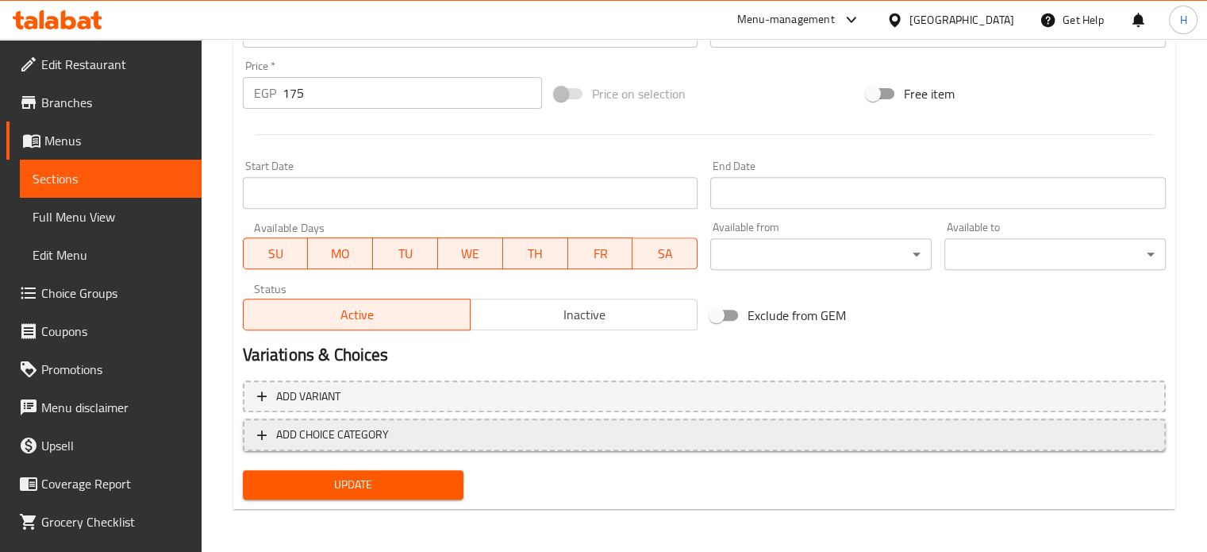
click at [588, 440] on span "ADD CHOICE CATEGORY" at bounding box center [704, 435] width 894 height 20
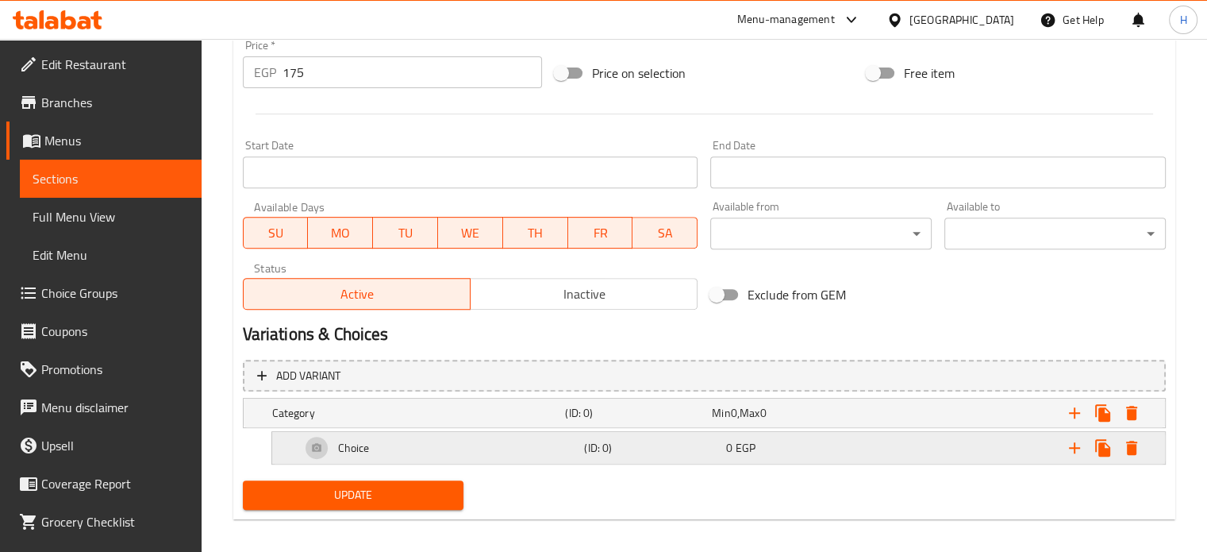
scroll to position [609, 0]
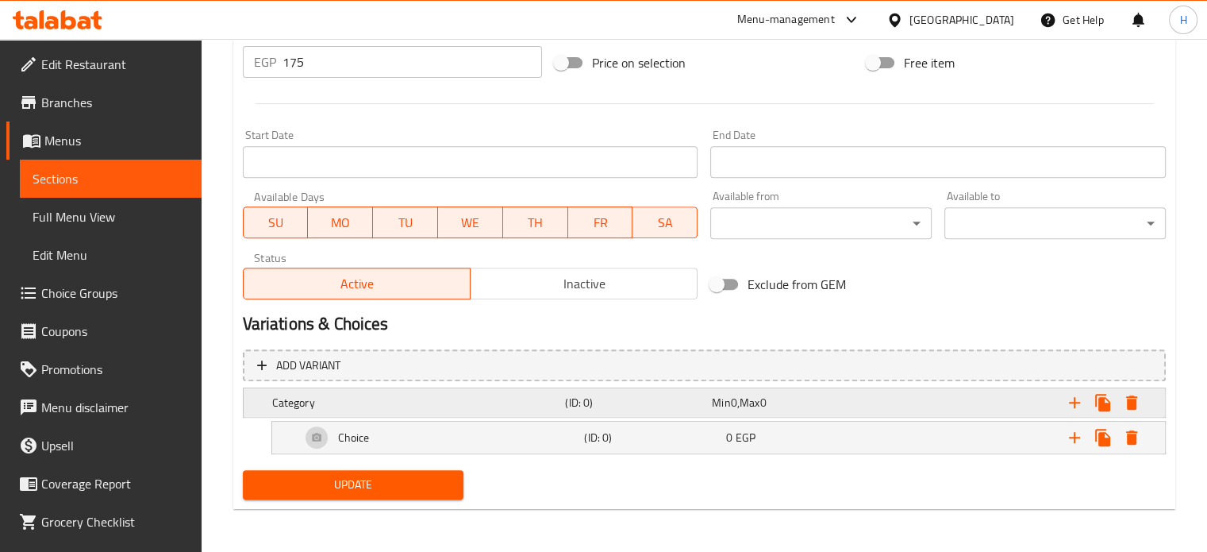
click at [856, 406] on div "Expand" at bounding box center [1002, 402] width 294 height 35
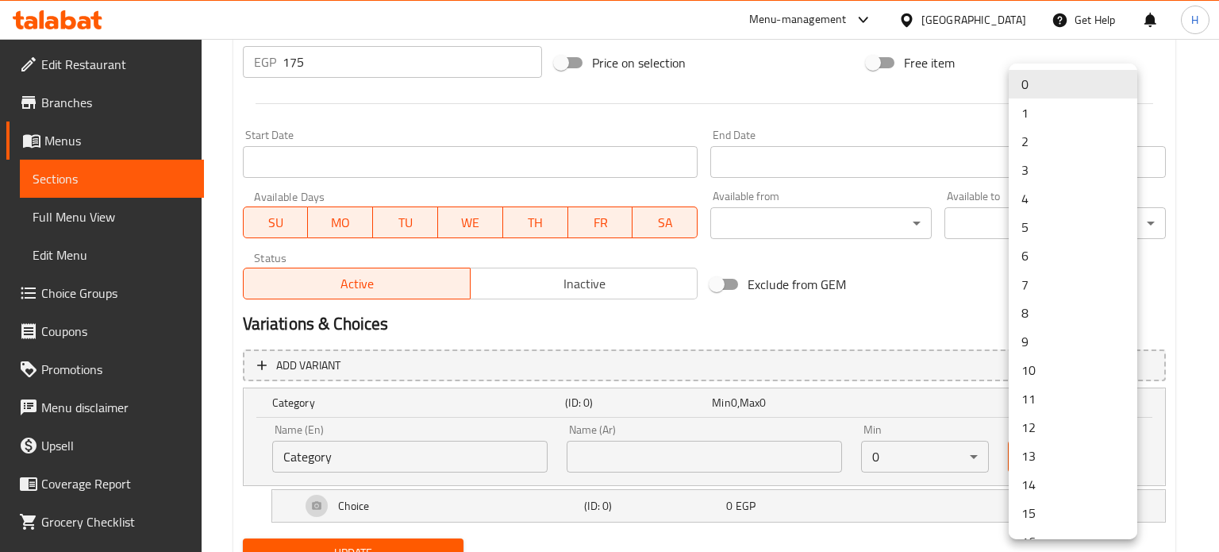
click at [1021, 107] on li "1" at bounding box center [1073, 112] width 129 height 29
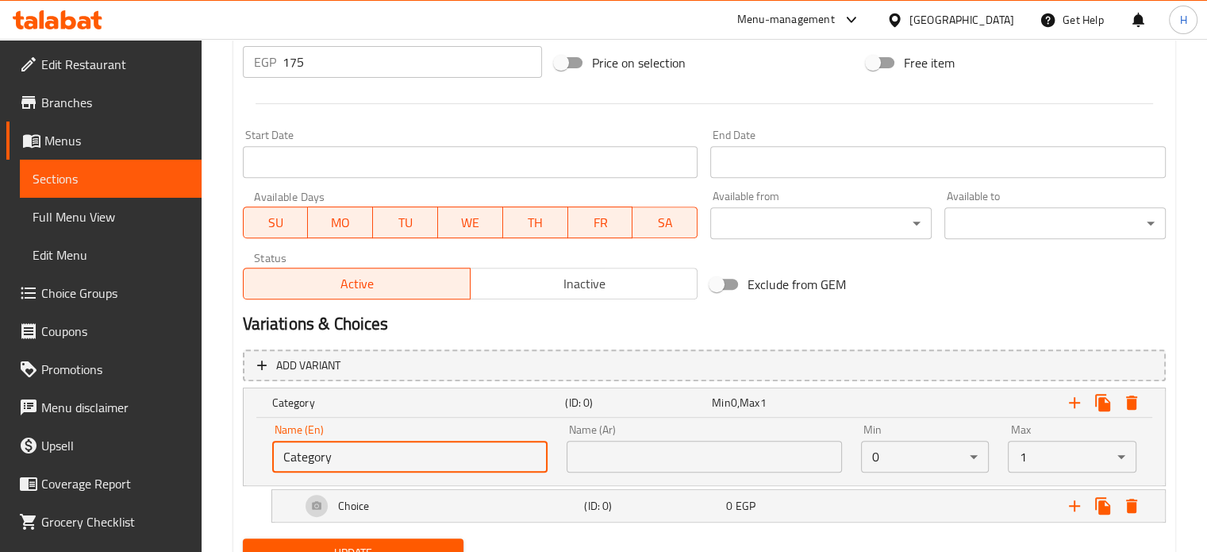
drag, startPoint x: 343, startPoint y: 461, endPoint x: 242, endPoint y: 462, distance: 100.8
click at [244, 462] on div "Name (En) Category Name (En) Name (Ar) Name (Ar) Min 0 ​ Max 1 ​" at bounding box center [704, 450] width 921 height 67
click at [305, 461] on input "text" at bounding box center [409, 456] width 275 height 32
type input "Your Choice Of Extras:"
click at [652, 459] on input "text" at bounding box center [704, 456] width 275 height 32
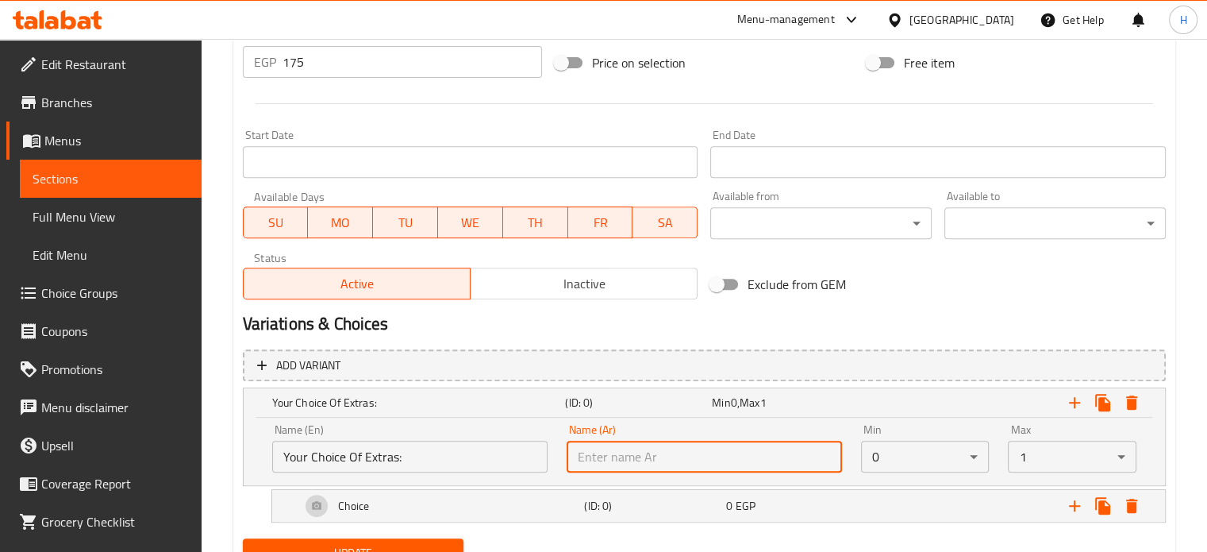
type input "إختيارك من الأضافات:"
click at [659, 498] on h5 "(ID: 0)" at bounding box center [652, 506] width 136 height 16
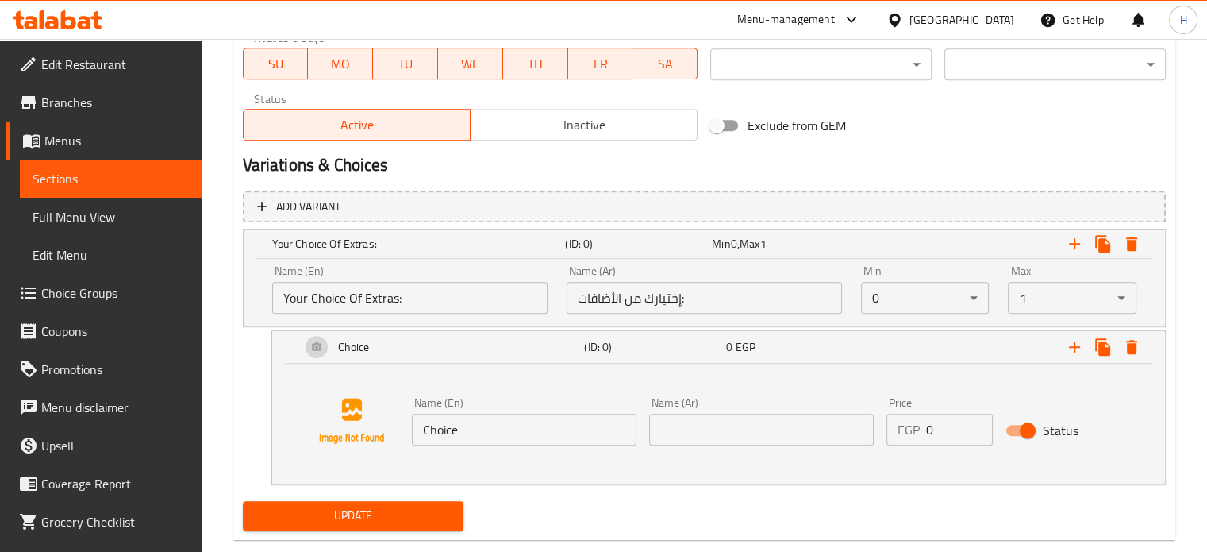
scroll to position [768, 0]
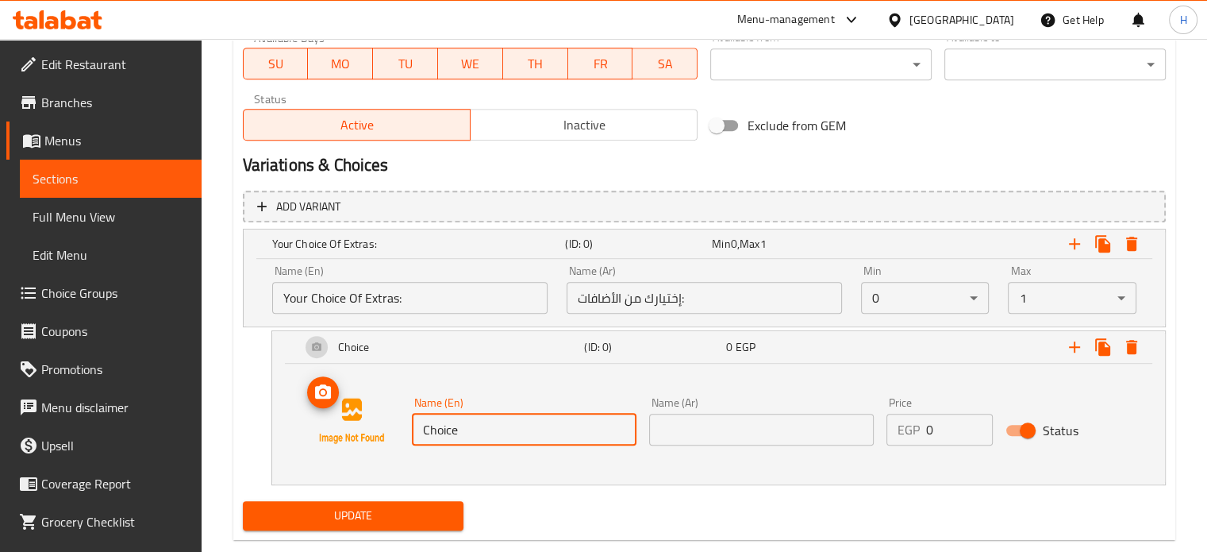
drag, startPoint x: 490, startPoint y: 434, endPoint x: 378, endPoint y: 431, distance: 112.7
click at [378, 431] on div "Name (En) Choice Name (En) Name (Ar) Name (Ar) Price EGP 0 Price Status" at bounding box center [718, 420] width 855 height 121
type input "Chicken 100gm"
click at [686, 433] on input "text" at bounding box center [761, 429] width 225 height 32
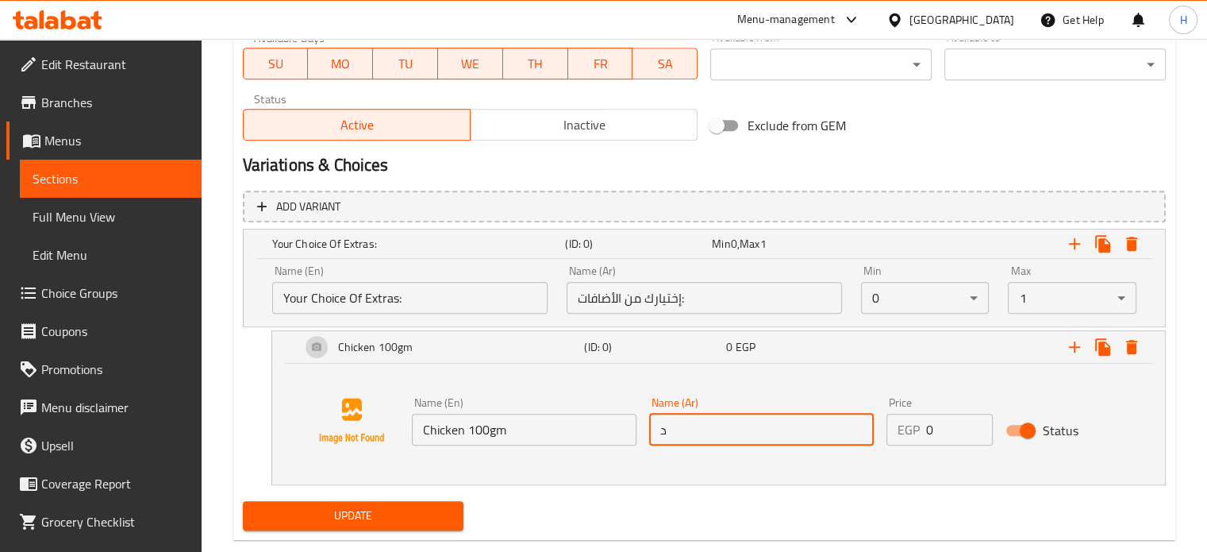
type input "دجاج 100جم"
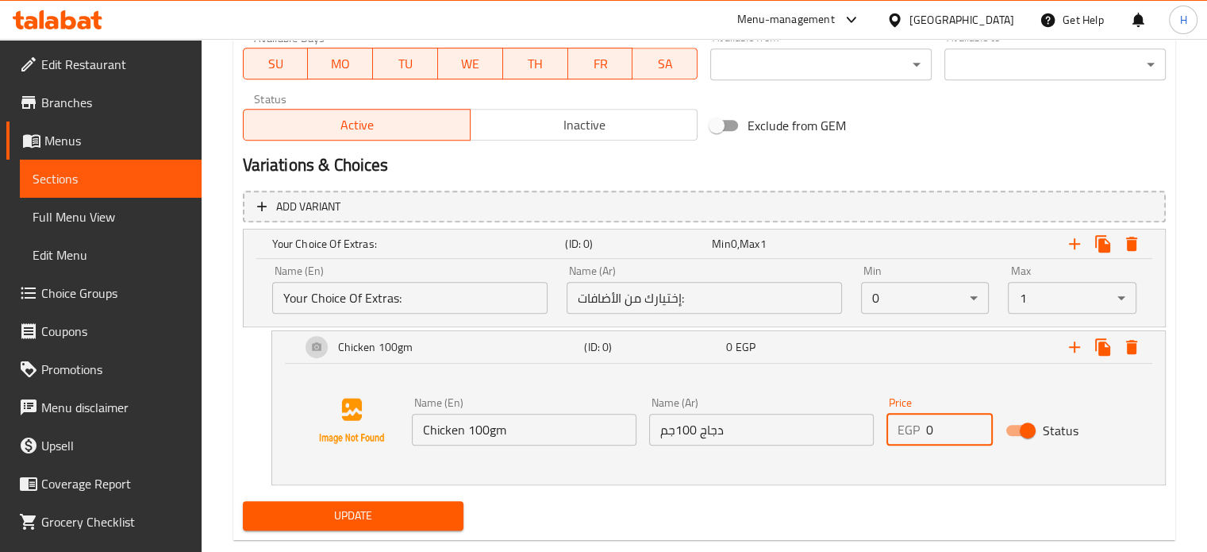
drag, startPoint x: 936, startPoint y: 425, endPoint x: 892, endPoint y: 421, distance: 43.8
click at [892, 421] on div "EGP 0 Price" at bounding box center [939, 429] width 106 height 32
type input "60"
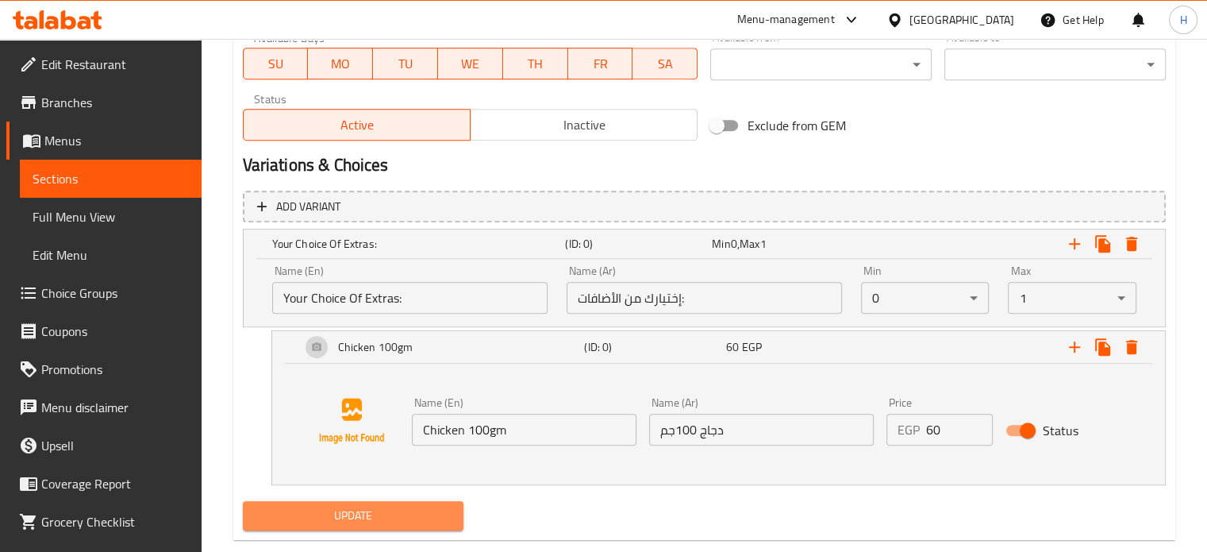
click at [375, 511] on span "Update" at bounding box center [354, 516] width 196 height 20
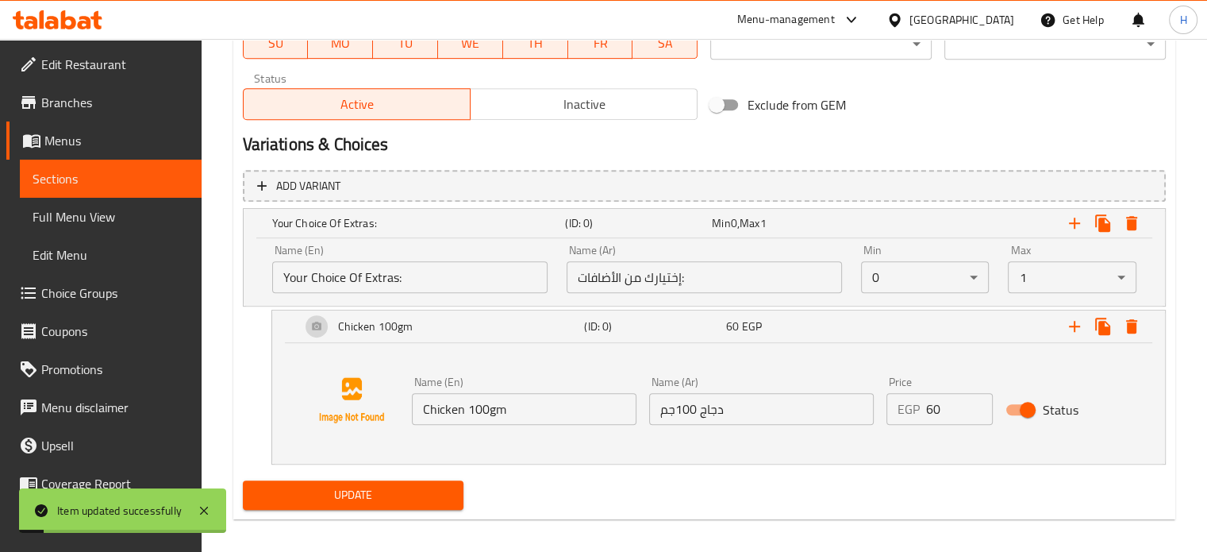
scroll to position [800, 0]
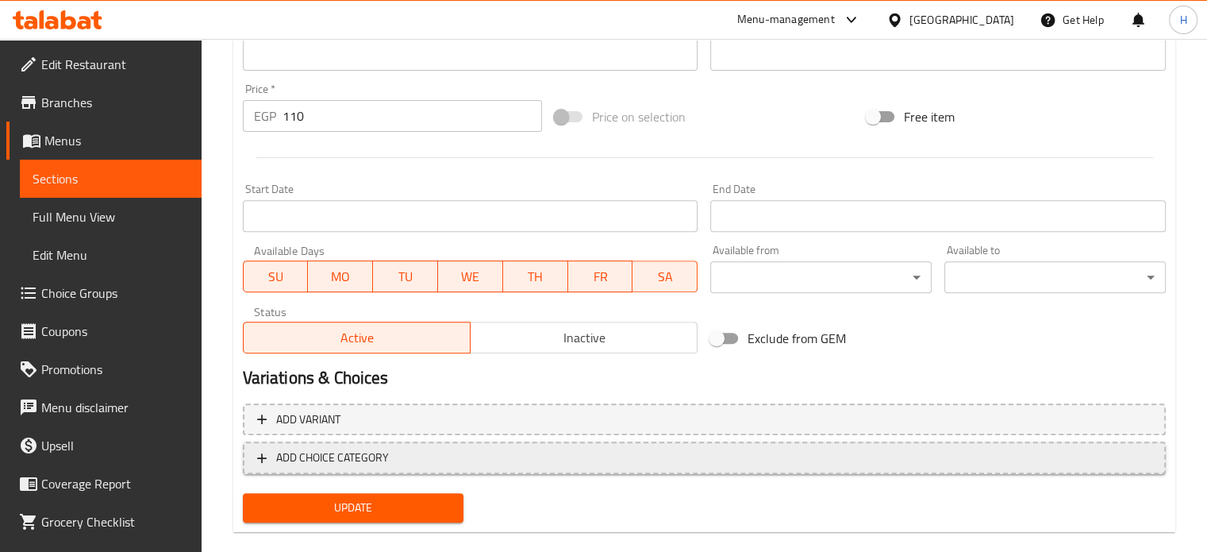
click at [600, 456] on span "ADD CHOICE CATEGORY" at bounding box center [704, 458] width 894 height 20
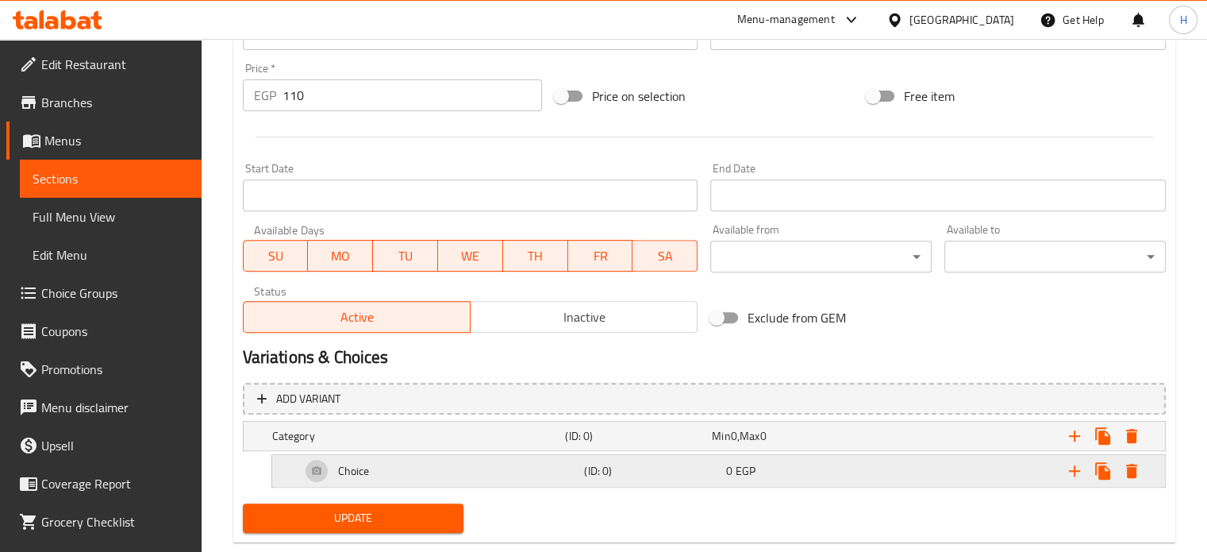
scroll to position [609, 0]
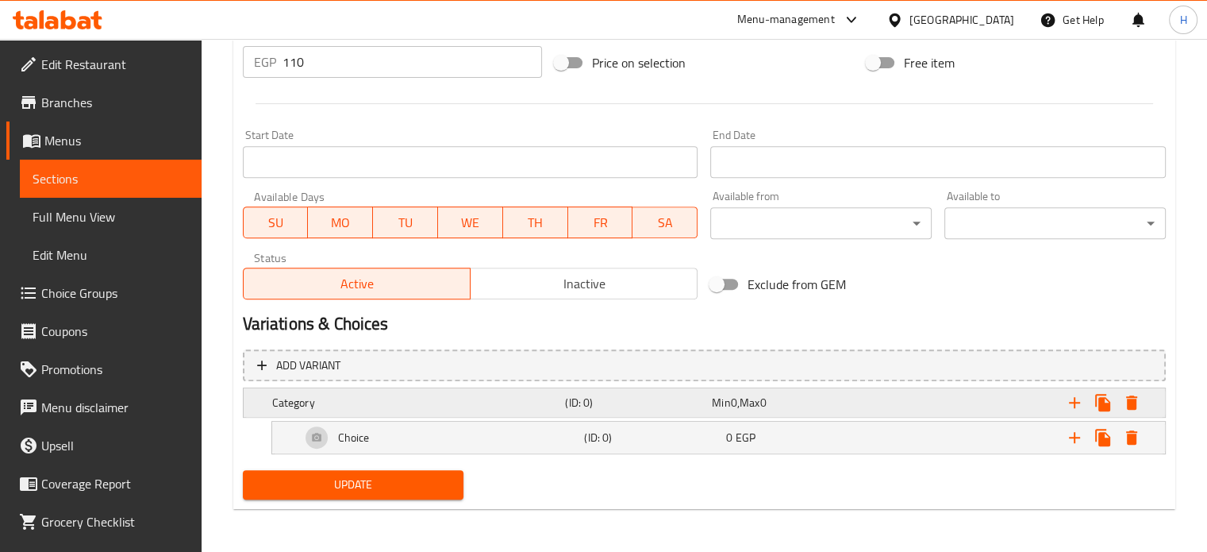
click at [736, 402] on span "0" at bounding box center [734, 402] width 6 height 21
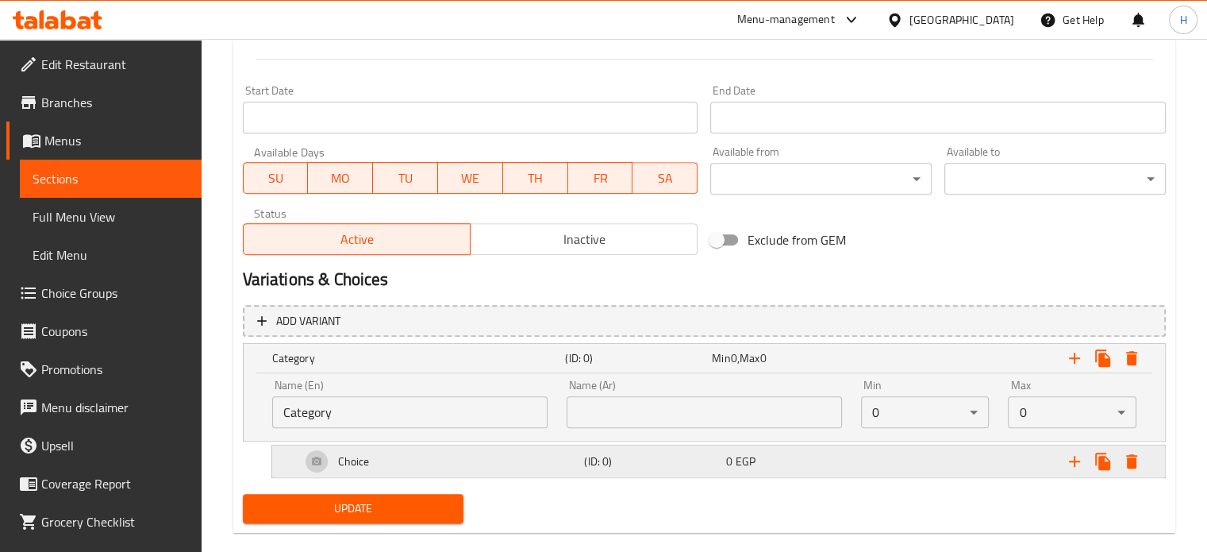
scroll to position [678, 0]
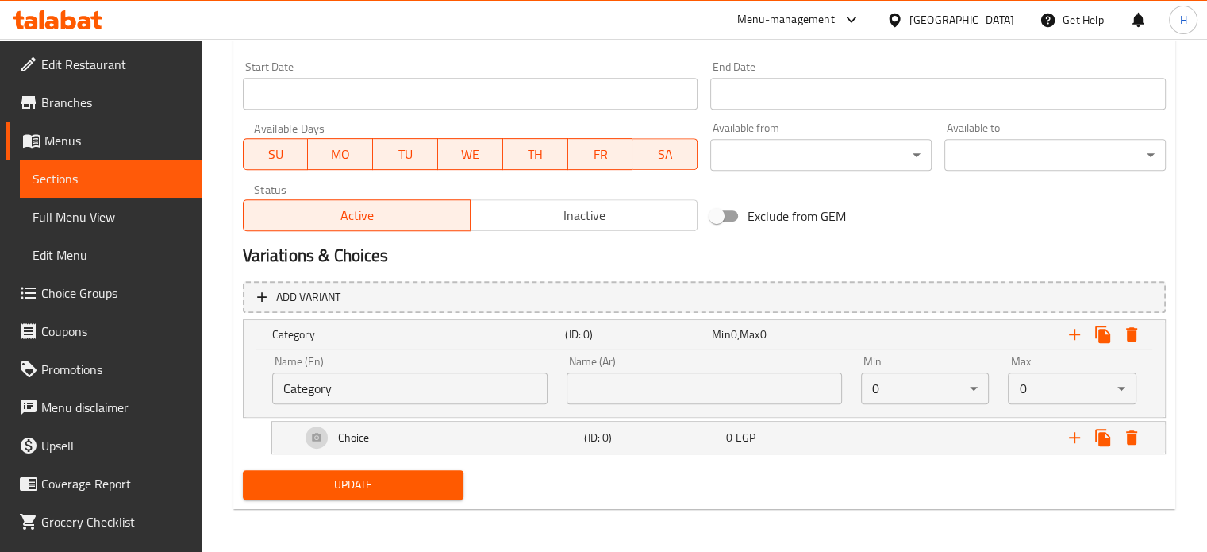
click at [425, 399] on input "Category" at bounding box center [409, 388] width 275 height 32
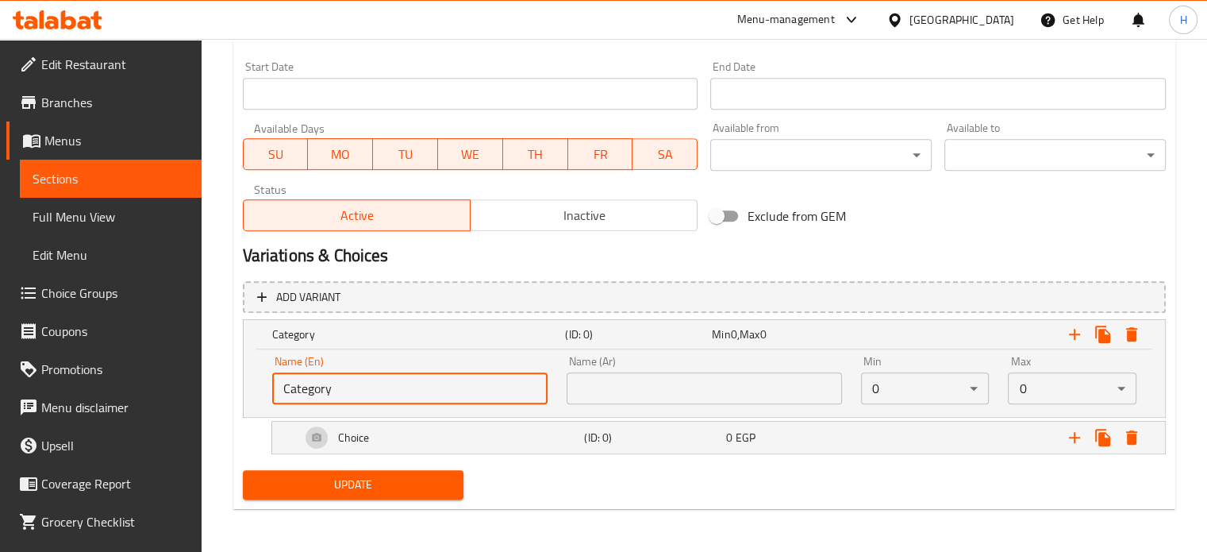
drag, startPoint x: 375, startPoint y: 391, endPoint x: 238, endPoint y: 386, distance: 136.6
click at [238, 386] on div "Add variant Category (ID: 0) Min 0 , Max 0 Name (En) Category Name (En) Name (A…" at bounding box center [704, 370] width 936 height 190
click at [354, 377] on input "text" at bounding box center [409, 388] width 275 height 32
type input "Your Choice Of Extras:"
click at [632, 377] on input "text" at bounding box center [704, 388] width 275 height 32
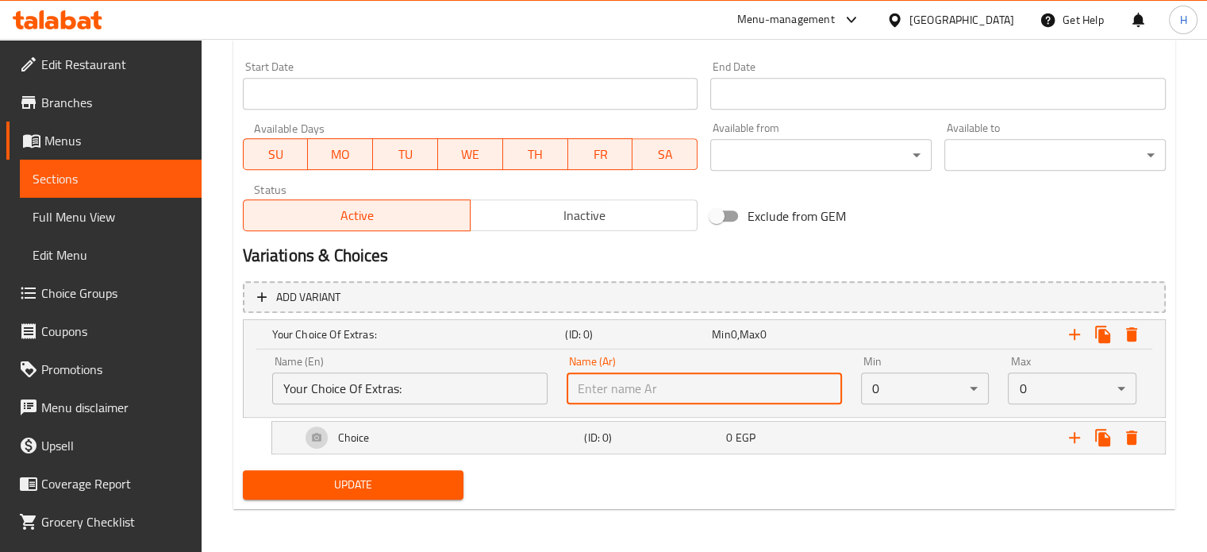
click at [635, 383] on input "text" at bounding box center [704, 388] width 275 height 32
type input "إختيارك من الأضافات:"
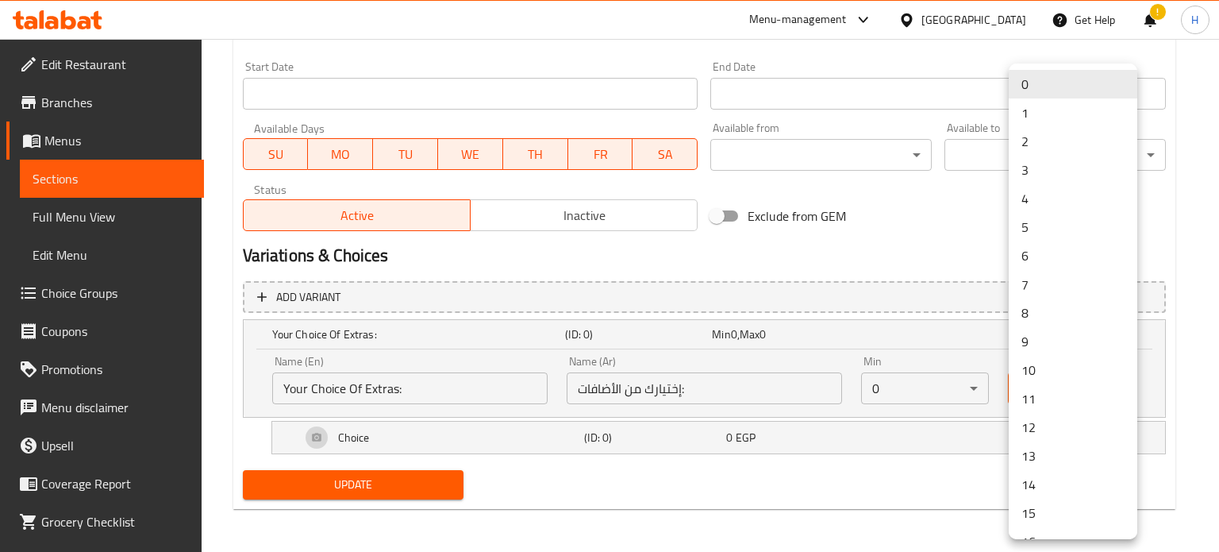
click at [1046, 106] on li "1" at bounding box center [1073, 112] width 129 height 29
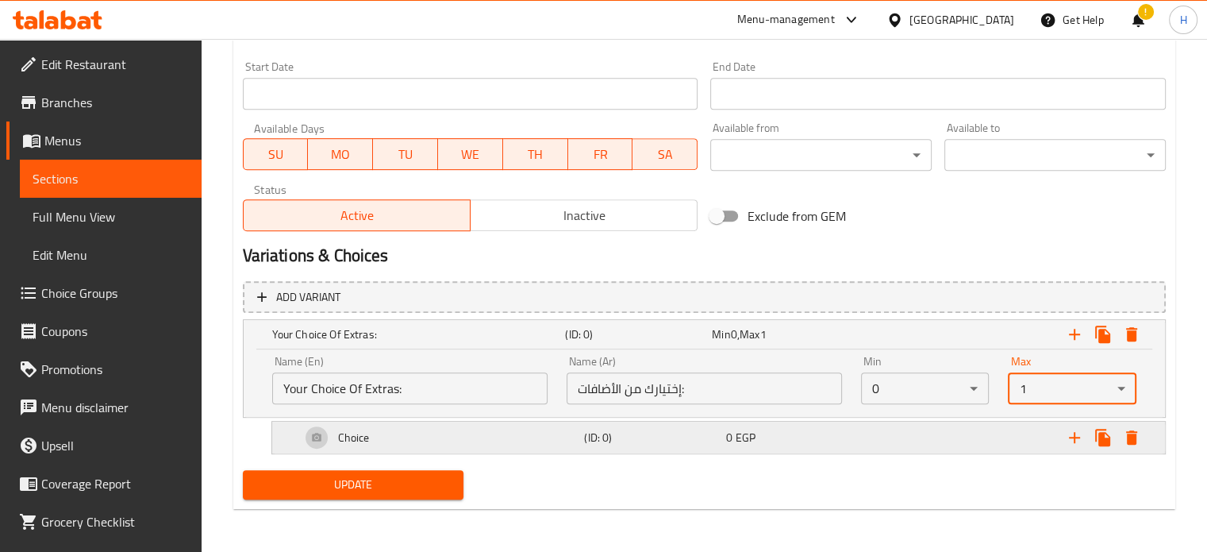
click at [512, 436] on div "Choice" at bounding box center [440, 437] width 284 height 38
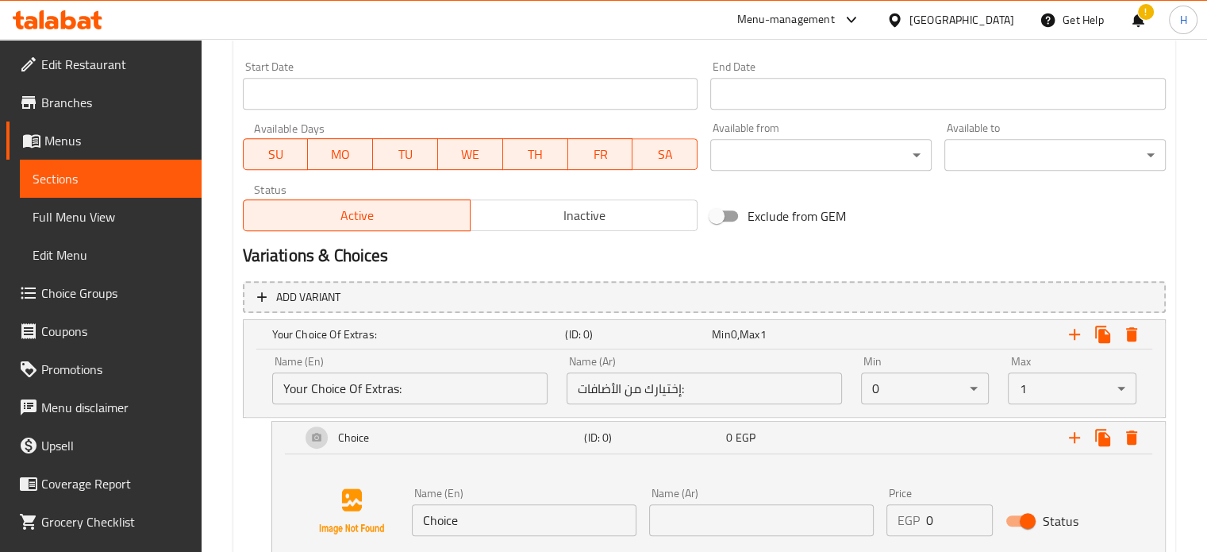
scroll to position [797, 0]
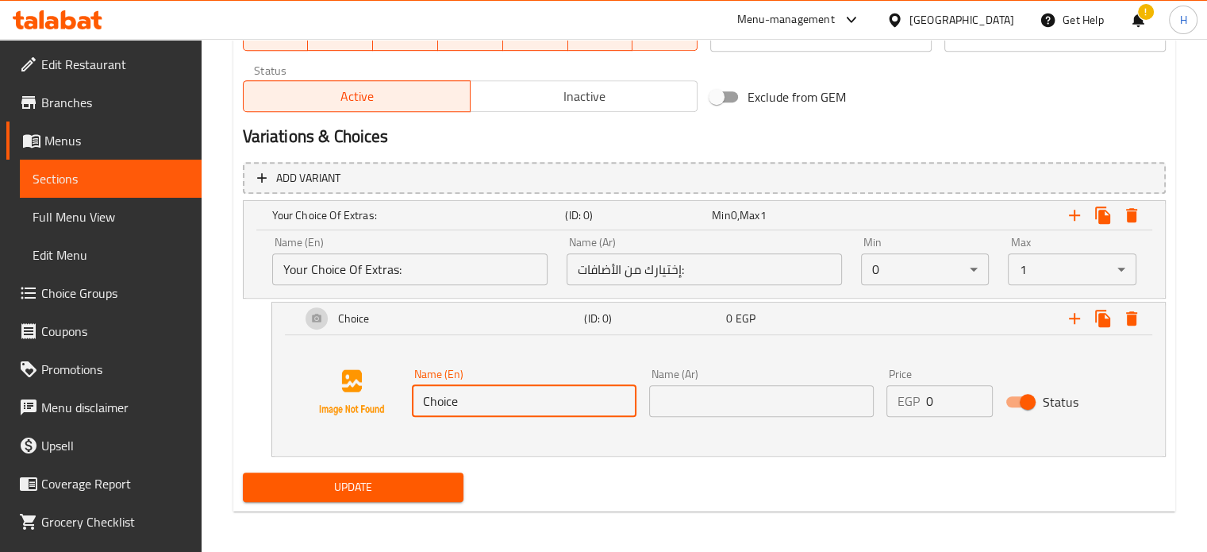
drag, startPoint x: 482, startPoint y: 399, endPoint x: 383, endPoint y: 403, distance: 100.1
click at [383, 403] on div "Name (En) Choice Name (En) Name (Ar) Name (Ar) Price EGP 0 Price Status" at bounding box center [718, 392] width 855 height 121
type input "ي"
type input "p"
type input "Pink Sauce"
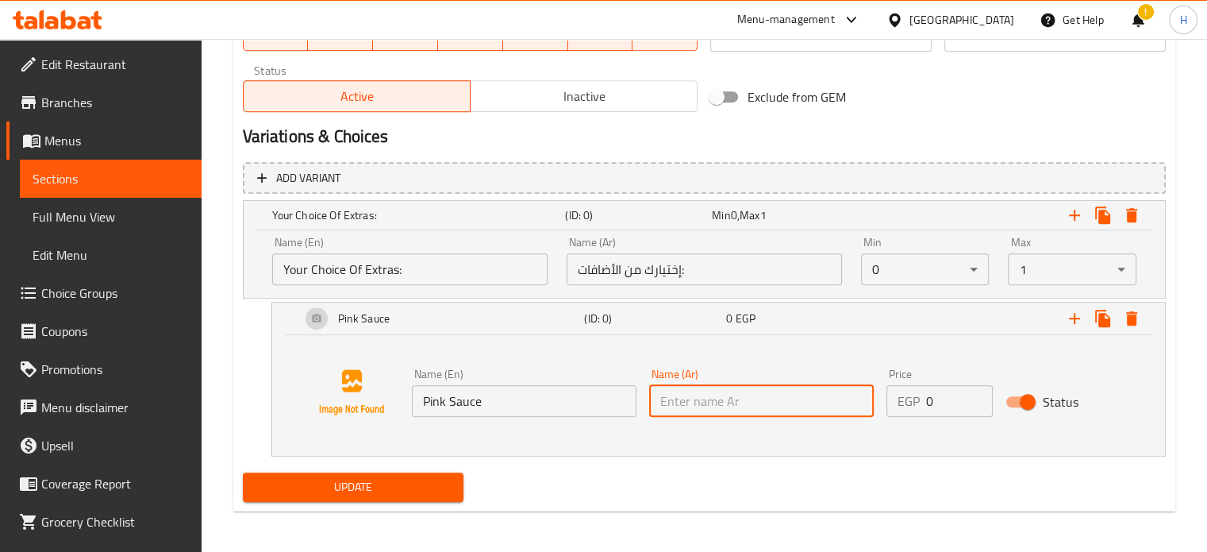
click at [757, 394] on input "text" at bounding box center [761, 401] width 225 height 32
type input "بينك صوص"
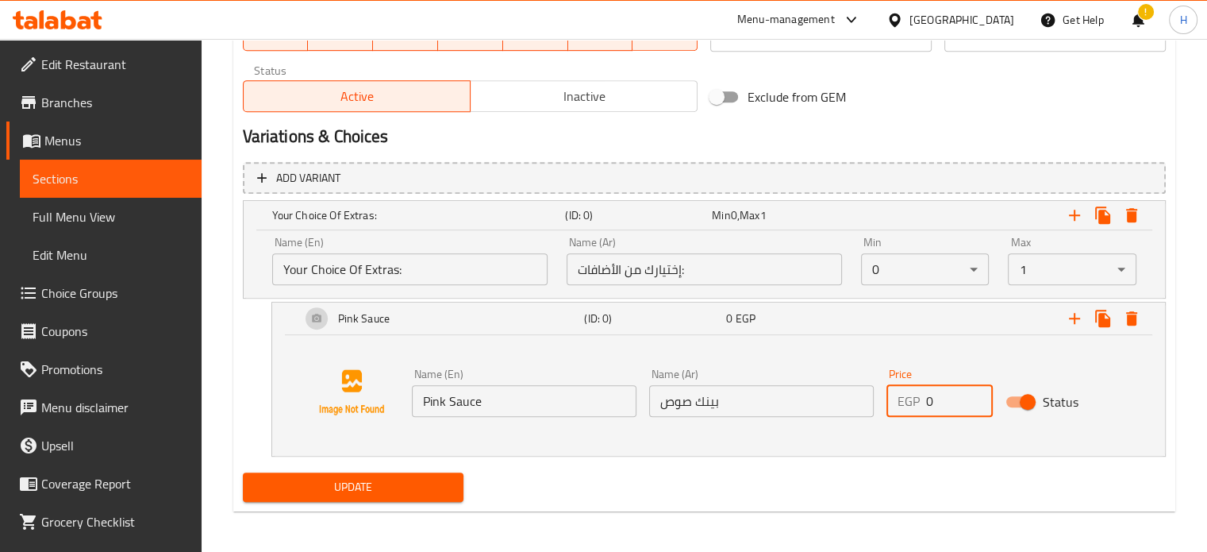
drag, startPoint x: 962, startPoint y: 399, endPoint x: 867, endPoint y: 402, distance: 95.3
click at [867, 402] on div "Name (En) Pink Sauce Name (En) Name (Ar) بينك صوص Name (Ar) Price EGP 0 Price S…" at bounding box center [762, 392] width 713 height 61
type input "15"
click at [376, 484] on span "Update" at bounding box center [354, 487] width 196 height 20
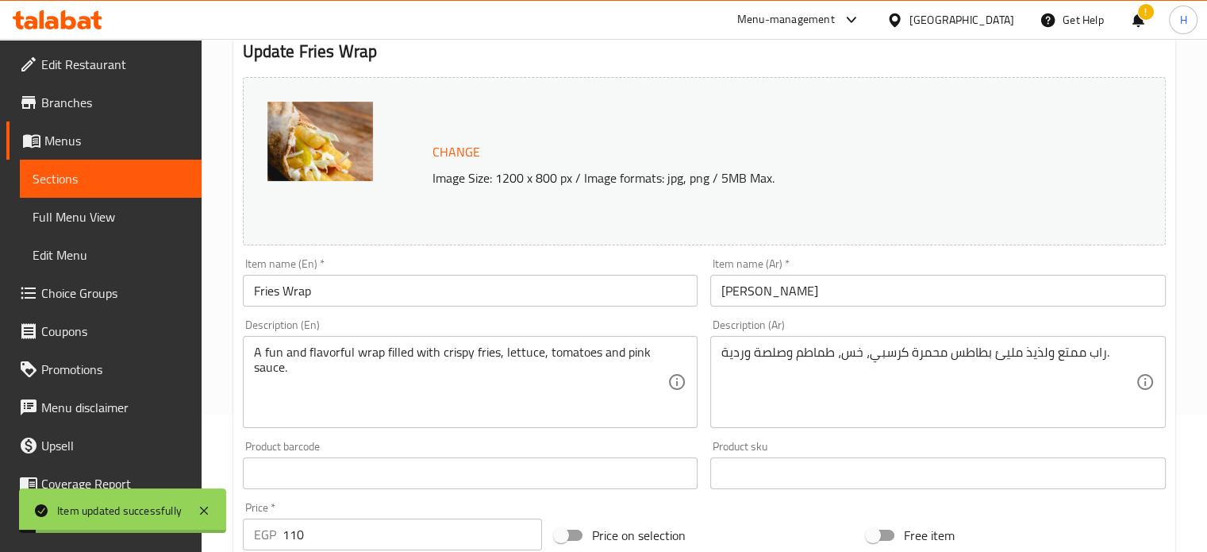
scroll to position [83, 0]
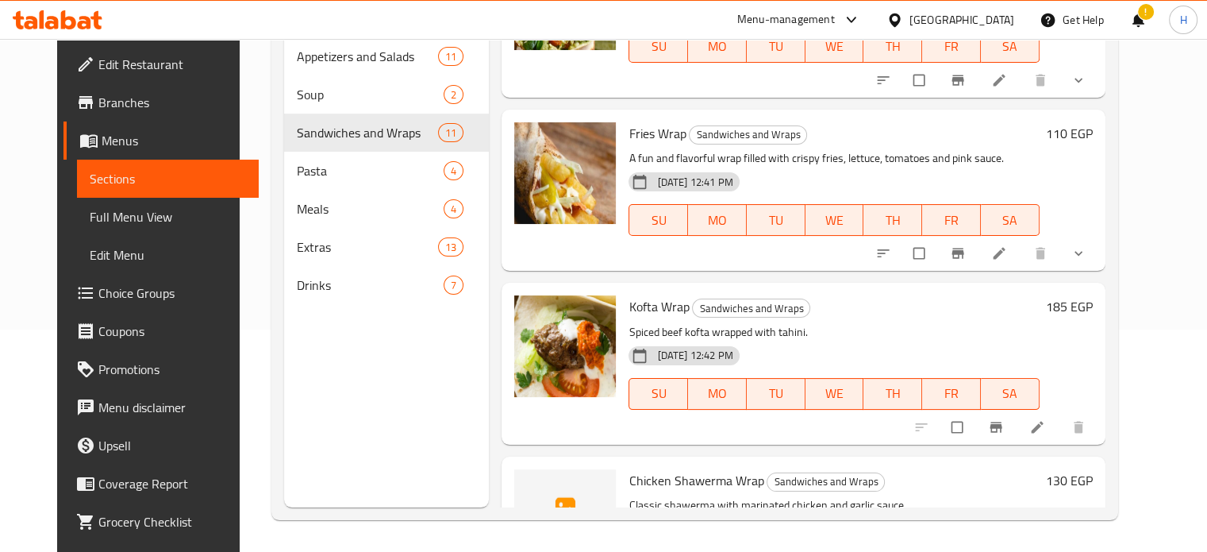
scroll to position [1435, 0]
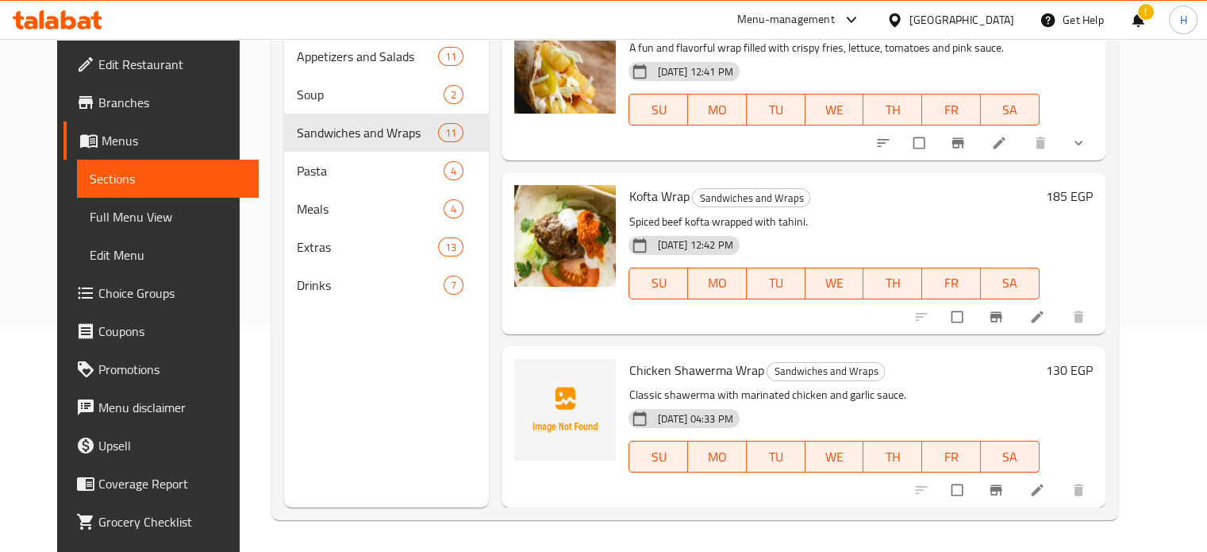
click at [650, 367] on span "Chicken Shawerma Wrap" at bounding box center [696, 370] width 135 height 24
copy h6 "Chicken Shawerma Wrap"
click at [527, 371] on button "upload picture" at bounding box center [537, 381] width 32 height 32
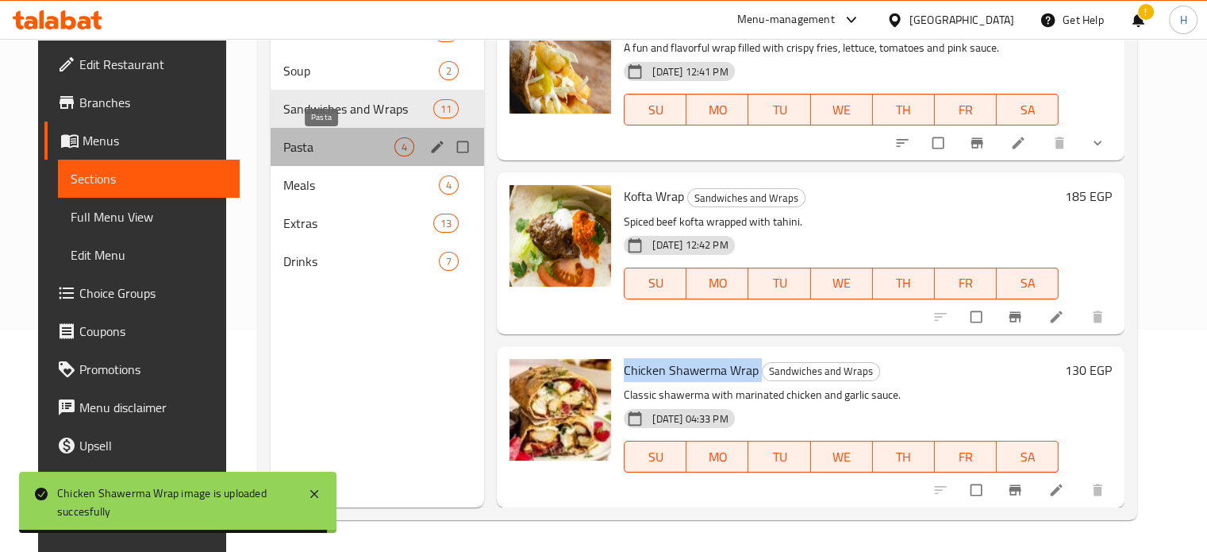
click at [294, 148] on span "Pasta" at bounding box center [338, 146] width 111 height 19
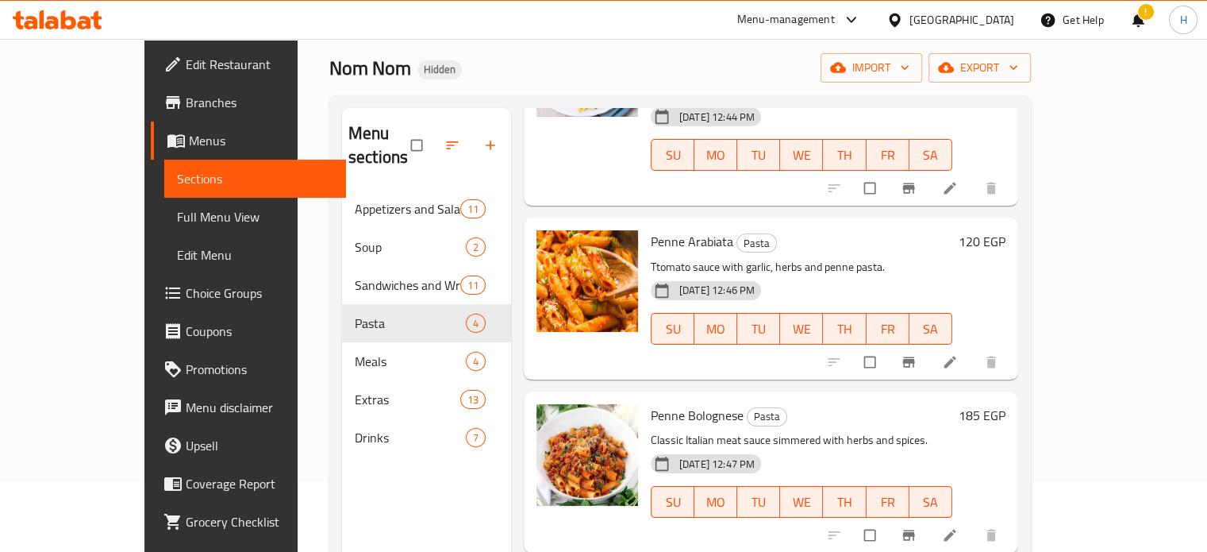
scroll to position [222, 0]
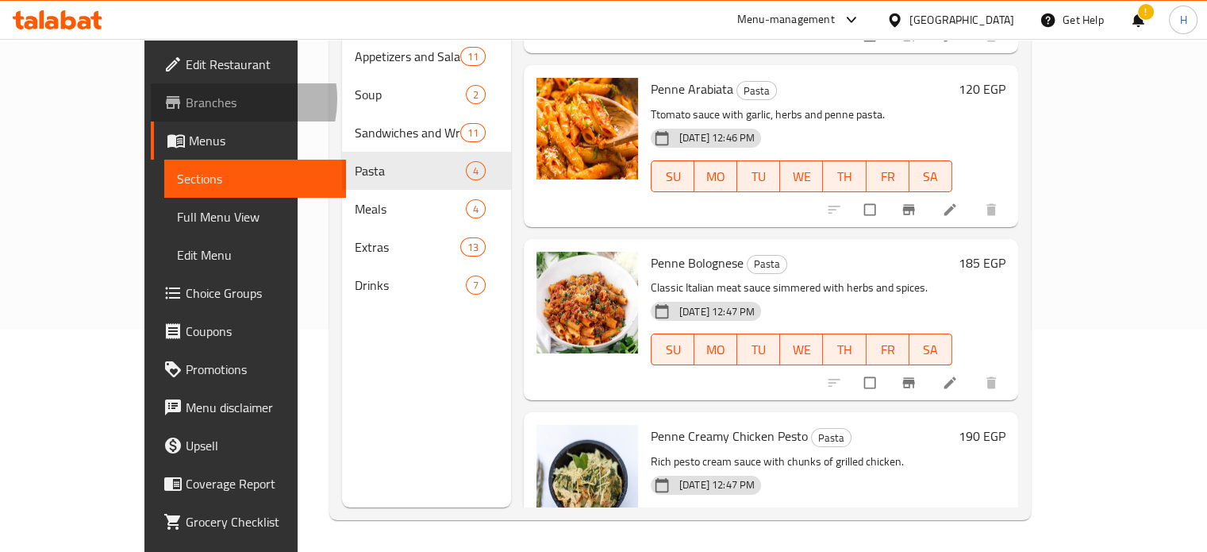
click at [186, 99] on span "Branches" at bounding box center [260, 102] width 148 height 19
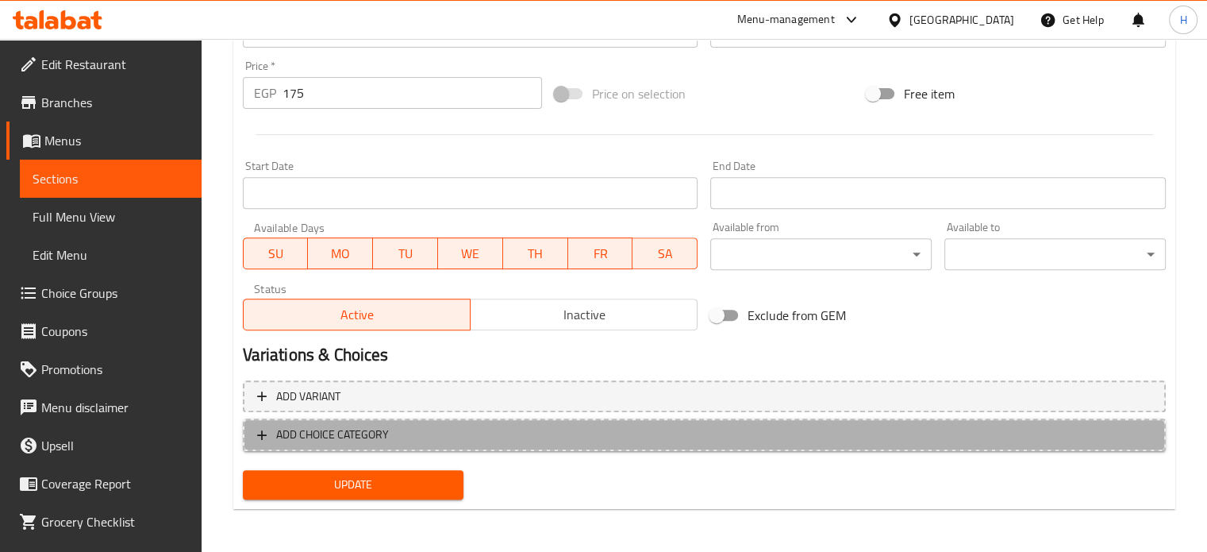
click at [530, 434] on span "ADD CHOICE CATEGORY" at bounding box center [704, 435] width 894 height 20
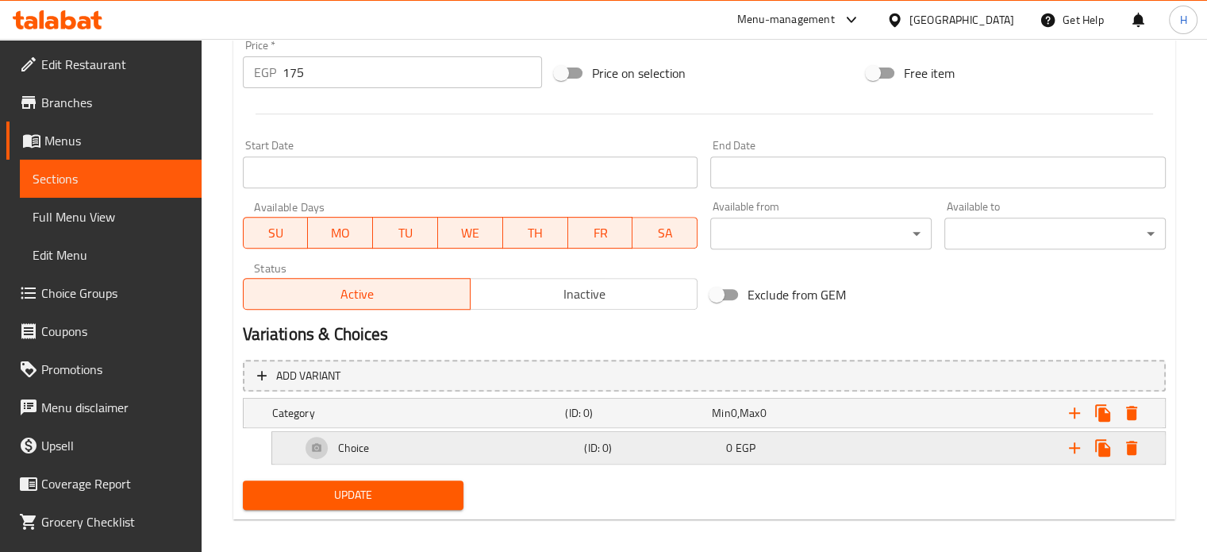
scroll to position [609, 0]
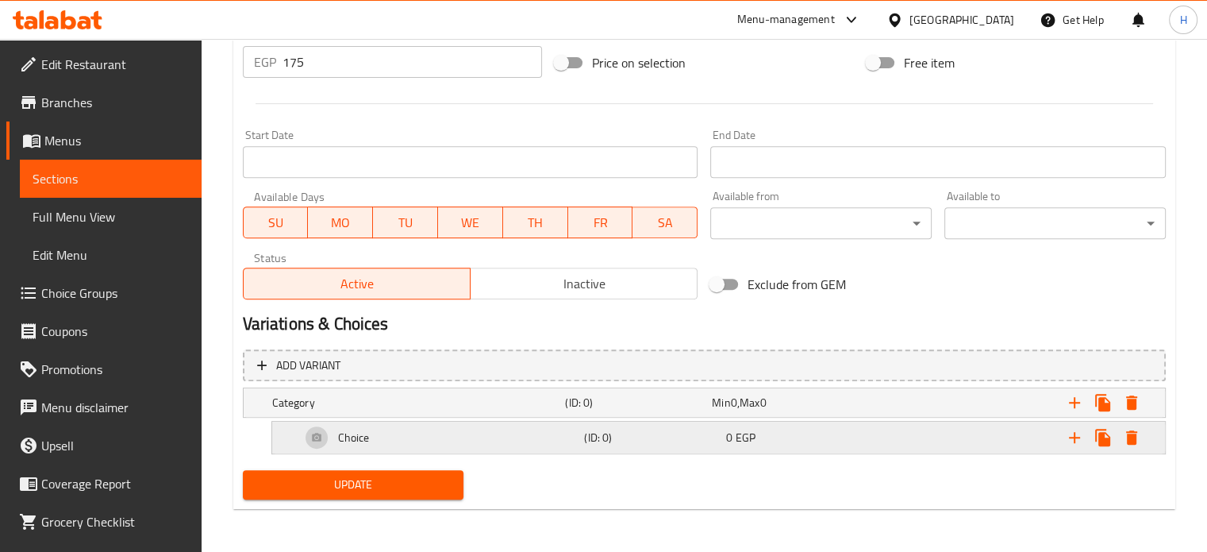
click at [1071, 444] on icon "Expand" at bounding box center [1074, 437] width 19 height 19
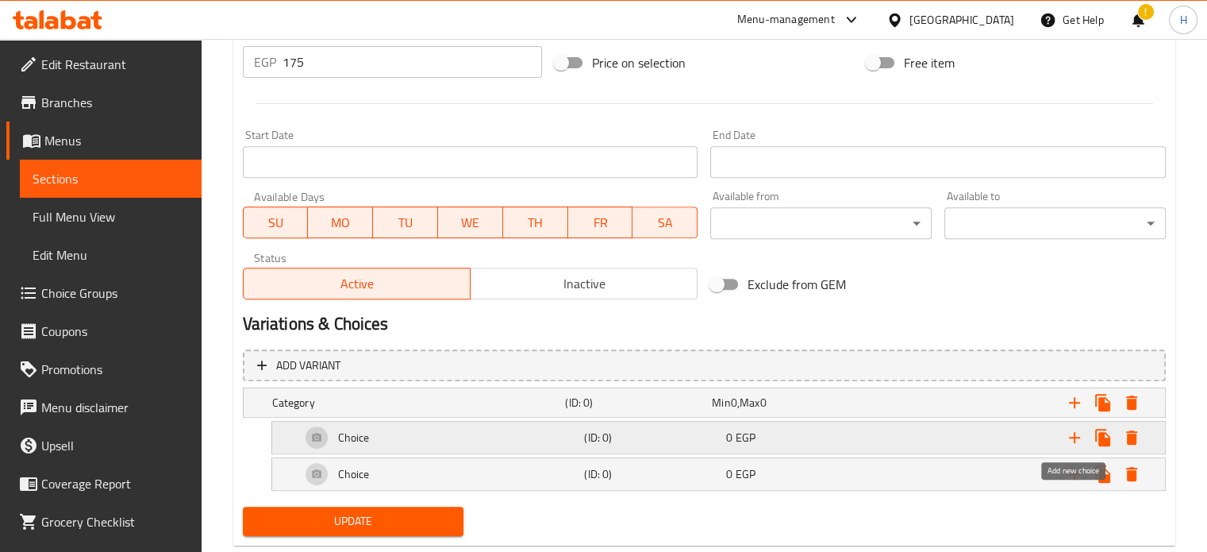
click at [1071, 440] on icon "Expand" at bounding box center [1074, 437] width 19 height 19
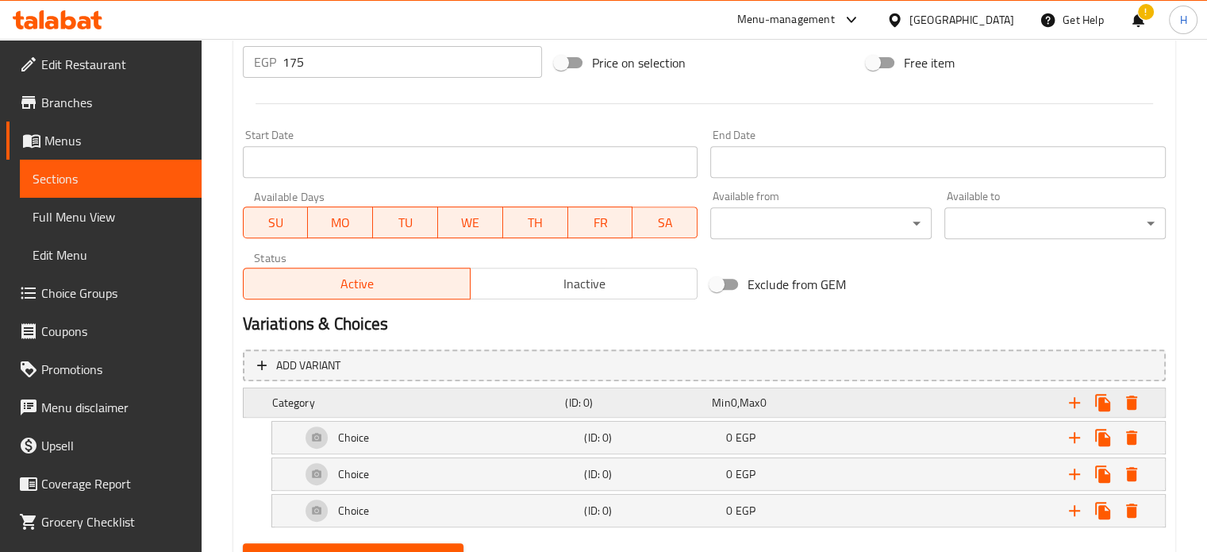
click at [798, 406] on div "Min 0 , Max 0" at bounding box center [782, 402] width 140 height 16
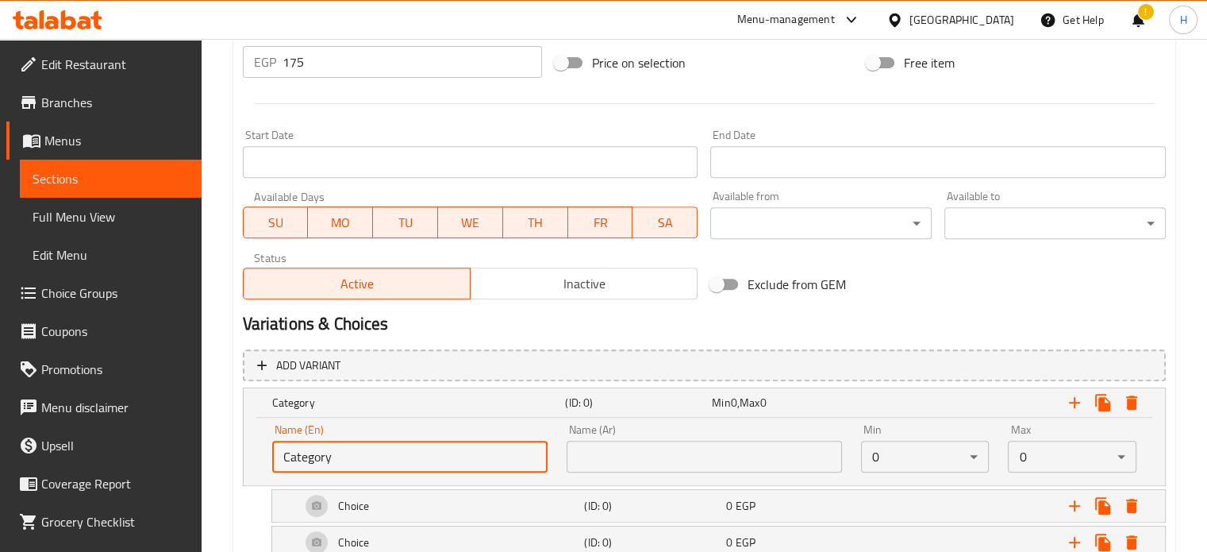
drag, startPoint x: 400, startPoint y: 459, endPoint x: 244, endPoint y: 456, distance: 156.4
click at [244, 456] on div "Name (En) Category Name (En) Name (Ar) Name (Ar) Min 0 ​ Max 0 ​" at bounding box center [704, 450] width 921 height 67
drag, startPoint x: 340, startPoint y: 444, endPoint x: 333, endPoint y: 453, distance: 10.8
click at [340, 444] on input "text" at bounding box center [409, 456] width 275 height 32
type input "Your Choice Of Extras:"
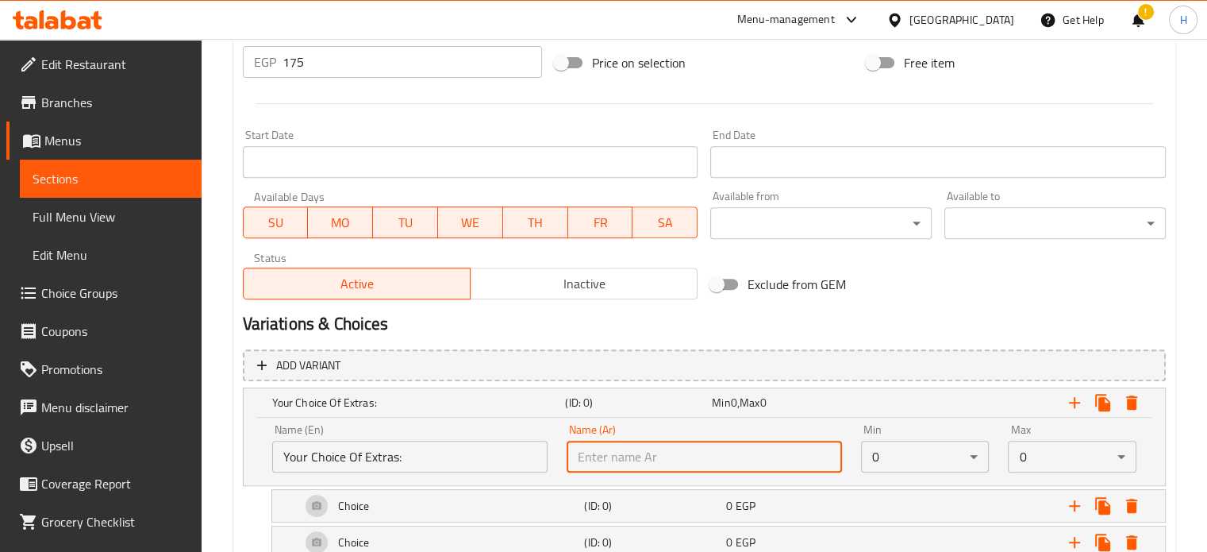
drag, startPoint x: 620, startPoint y: 462, endPoint x: 640, endPoint y: 436, distance: 33.3
click at [620, 462] on input "text" at bounding box center [704, 456] width 275 height 32
type input "إختيارك من الأضافات:"
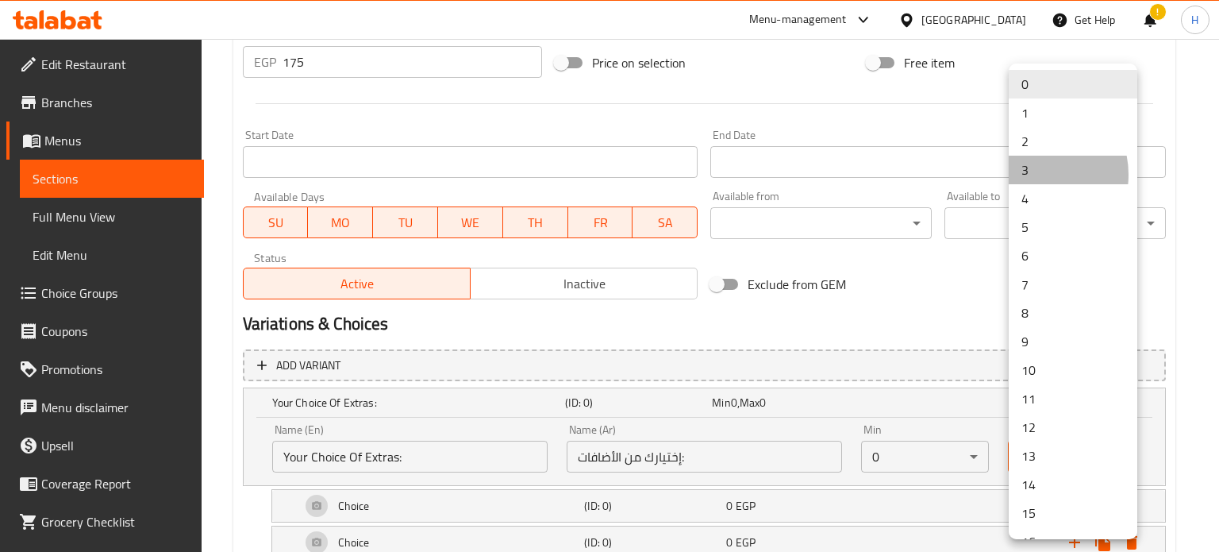
click at [1032, 175] on li "3" at bounding box center [1073, 170] width 129 height 29
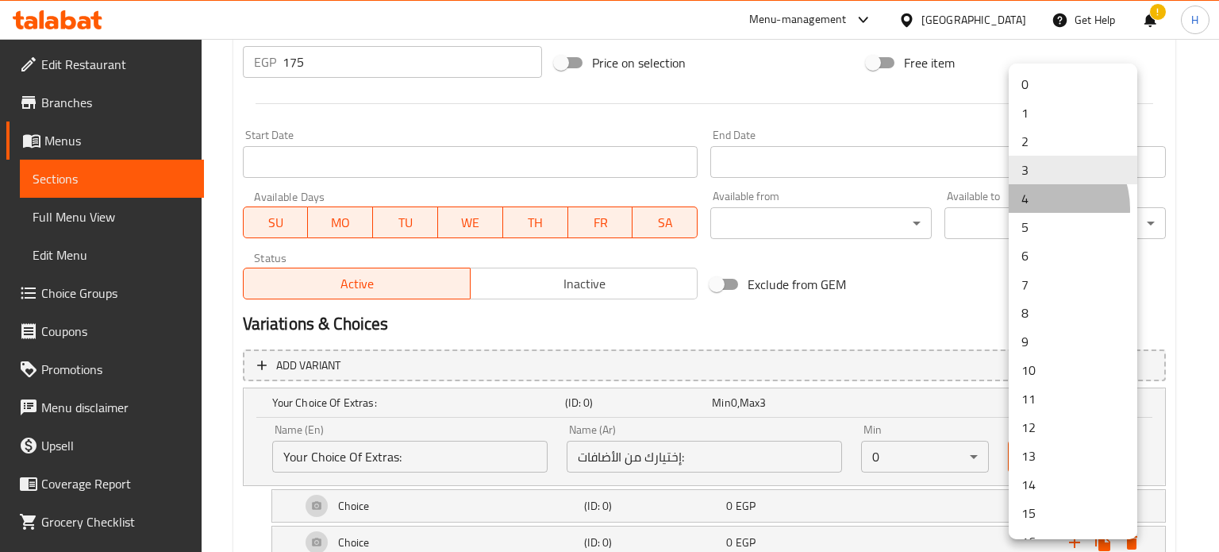
click at [1038, 209] on li "4" at bounding box center [1073, 198] width 129 height 29
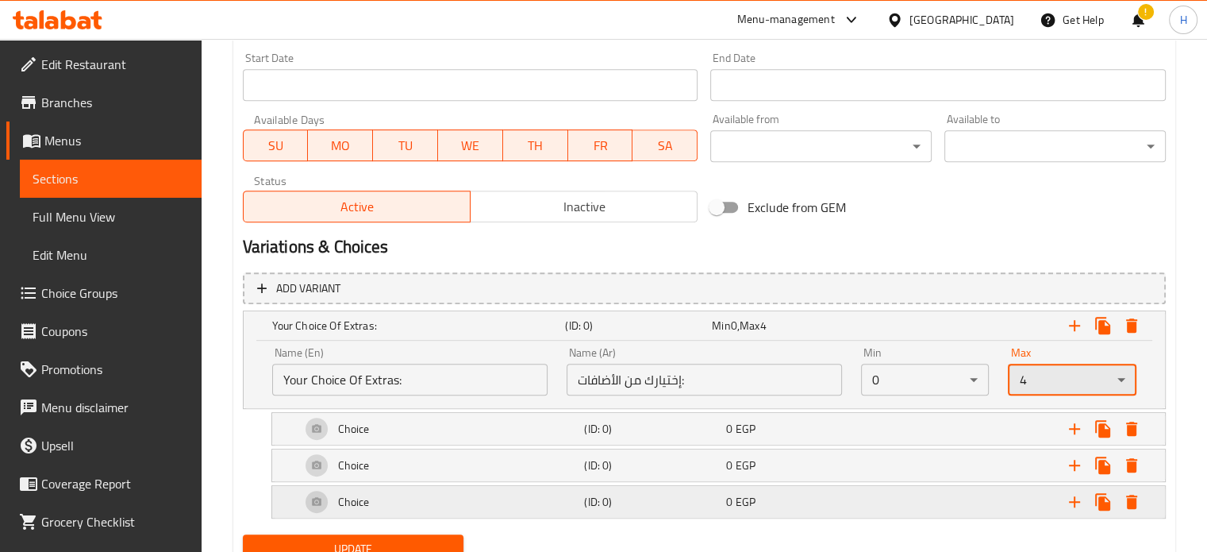
scroll to position [750, 0]
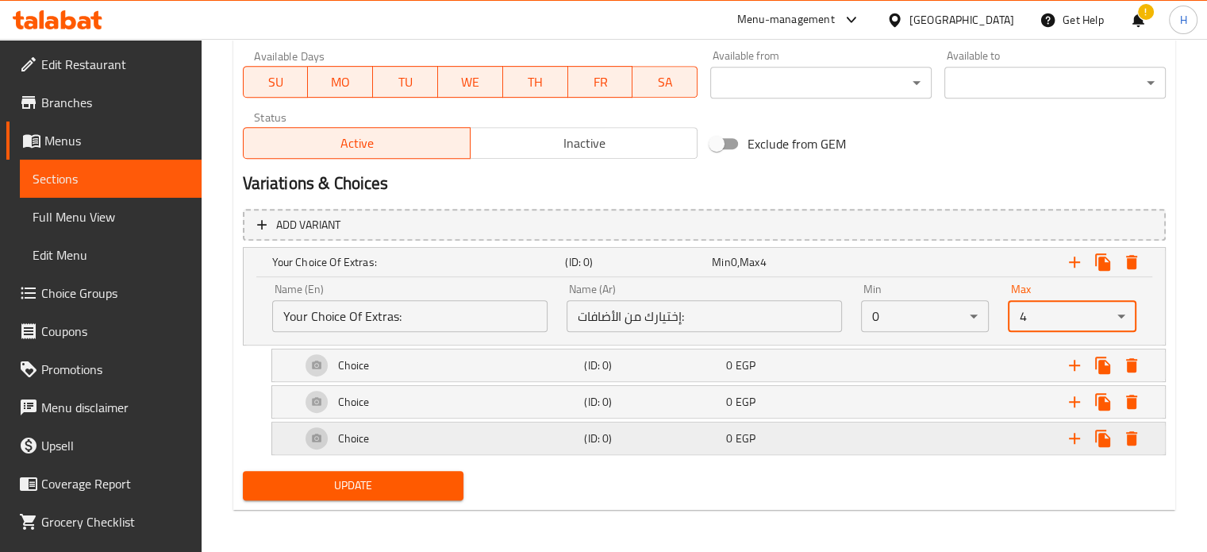
click at [1065, 436] on icon "Expand" at bounding box center [1074, 438] width 19 height 19
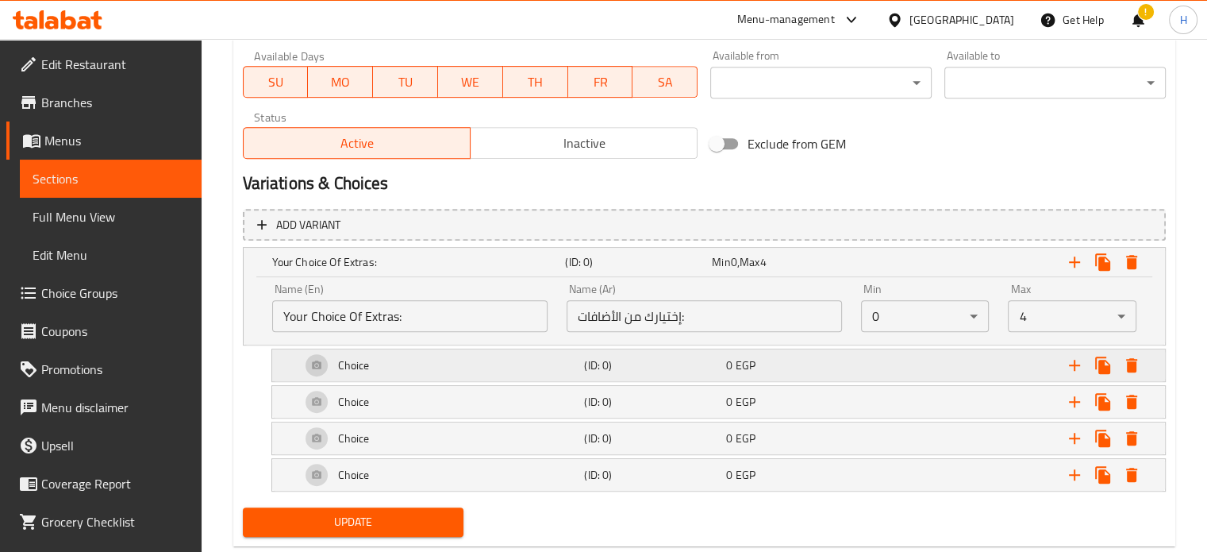
click at [594, 348] on div "Choice (ID: 0) 0 EGP" at bounding box center [724, 365] width 852 height 38
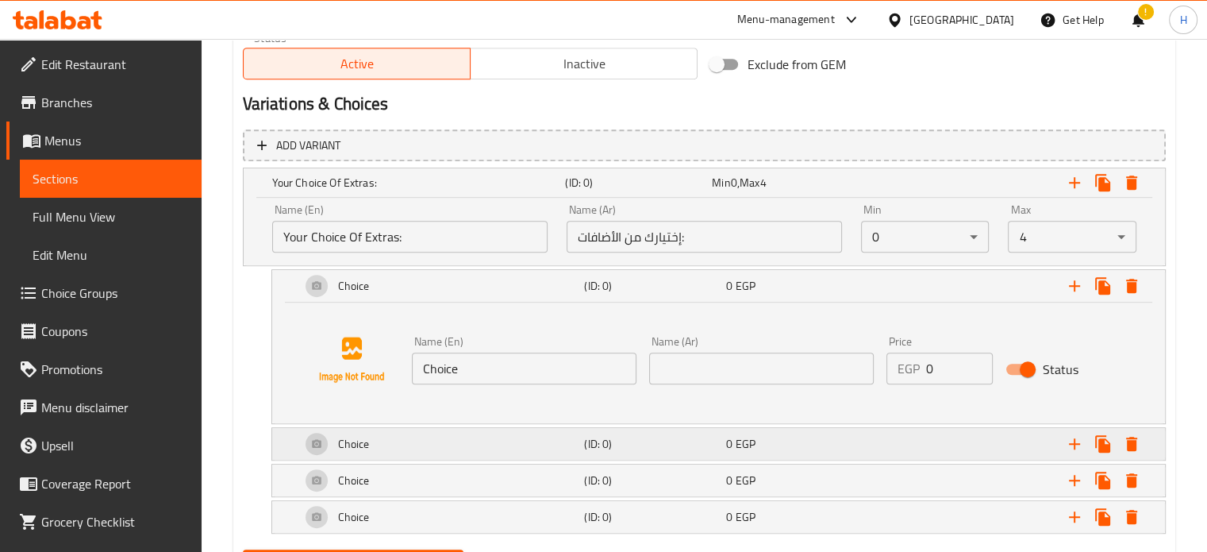
click at [555, 433] on div "Choice" at bounding box center [440, 444] width 284 height 38
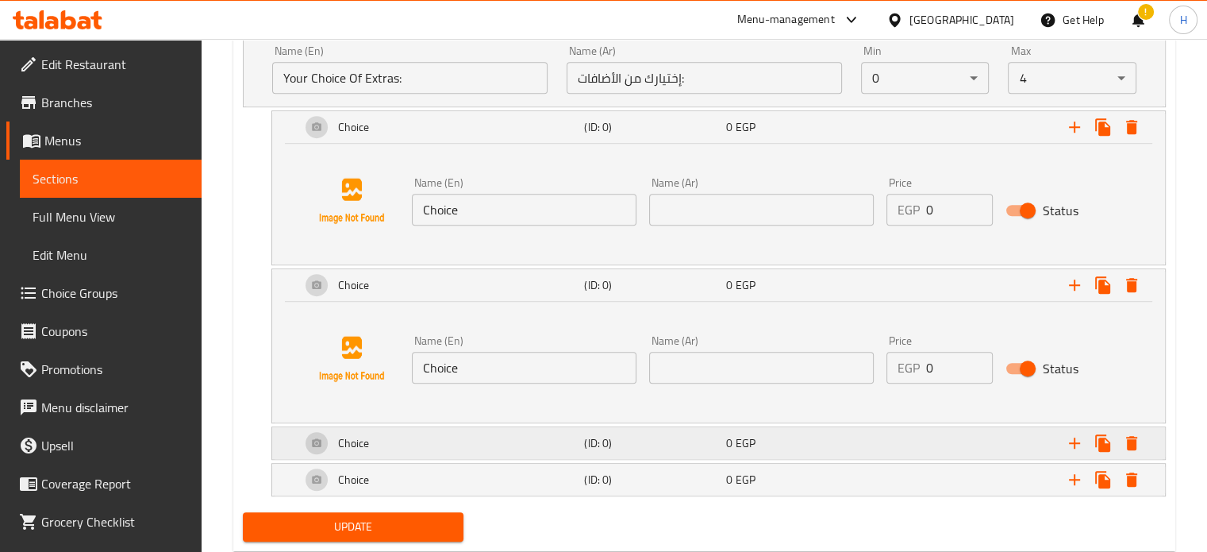
click at [476, 434] on div "Choice" at bounding box center [440, 443] width 284 height 38
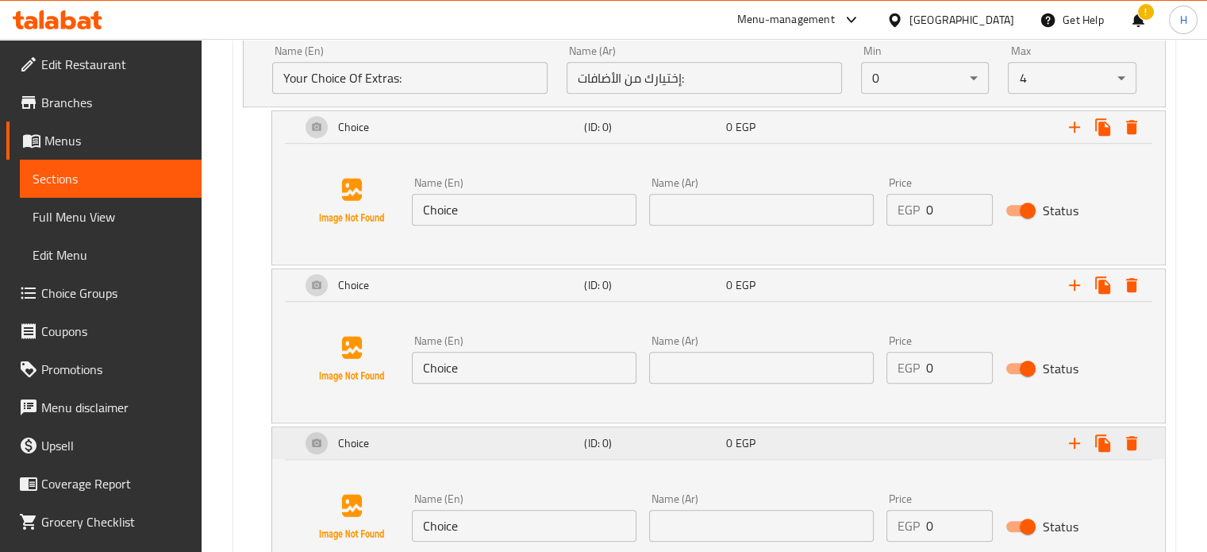
scroll to position [1146, 0]
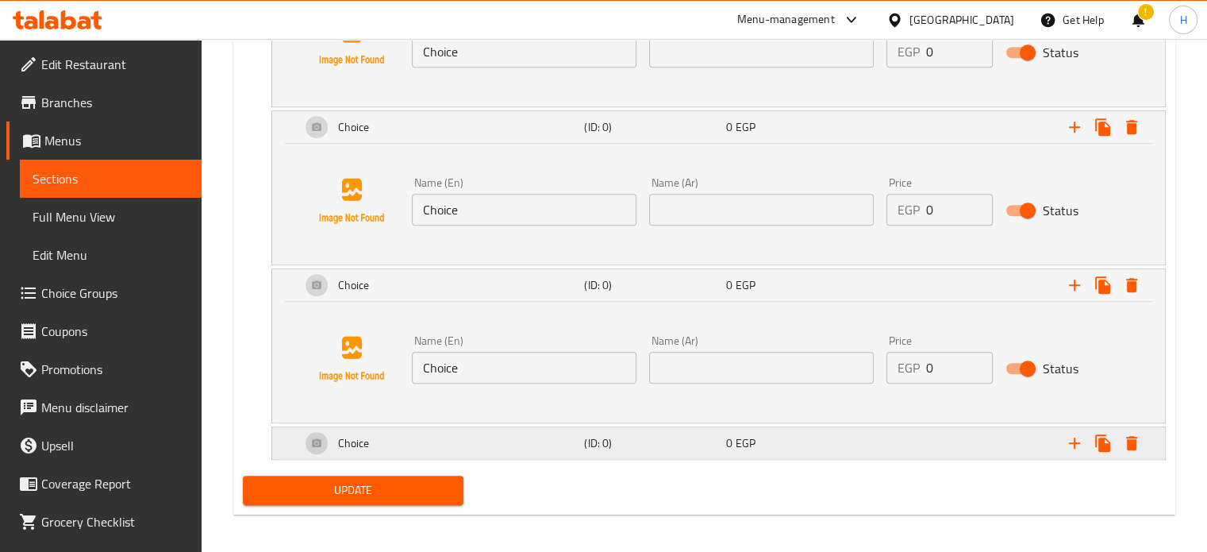
click at [499, 451] on div "Choice" at bounding box center [440, 443] width 284 height 38
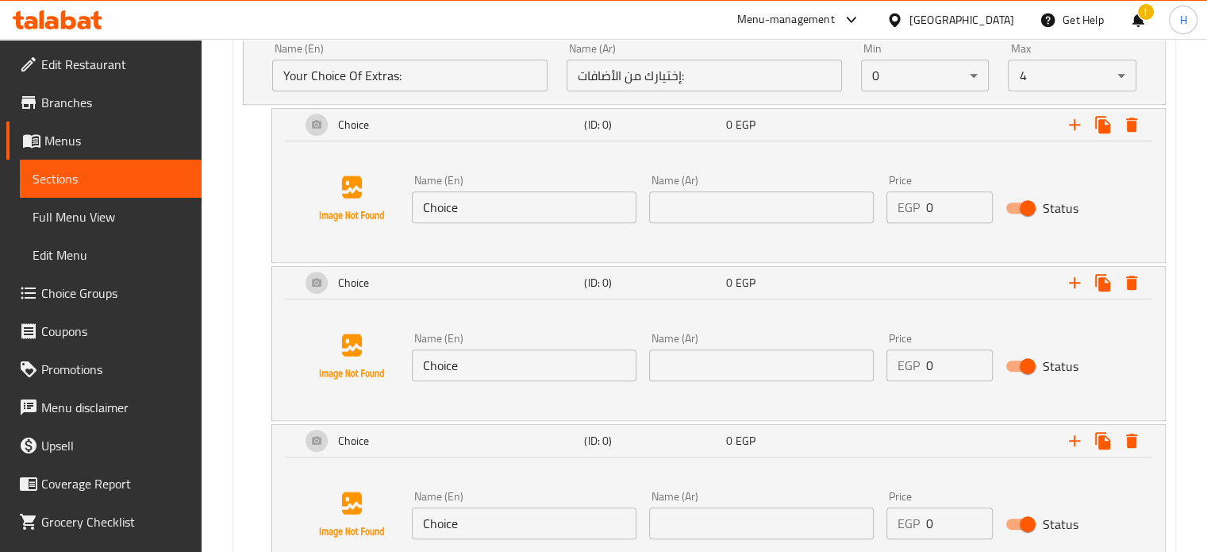
scroll to position [987, 0]
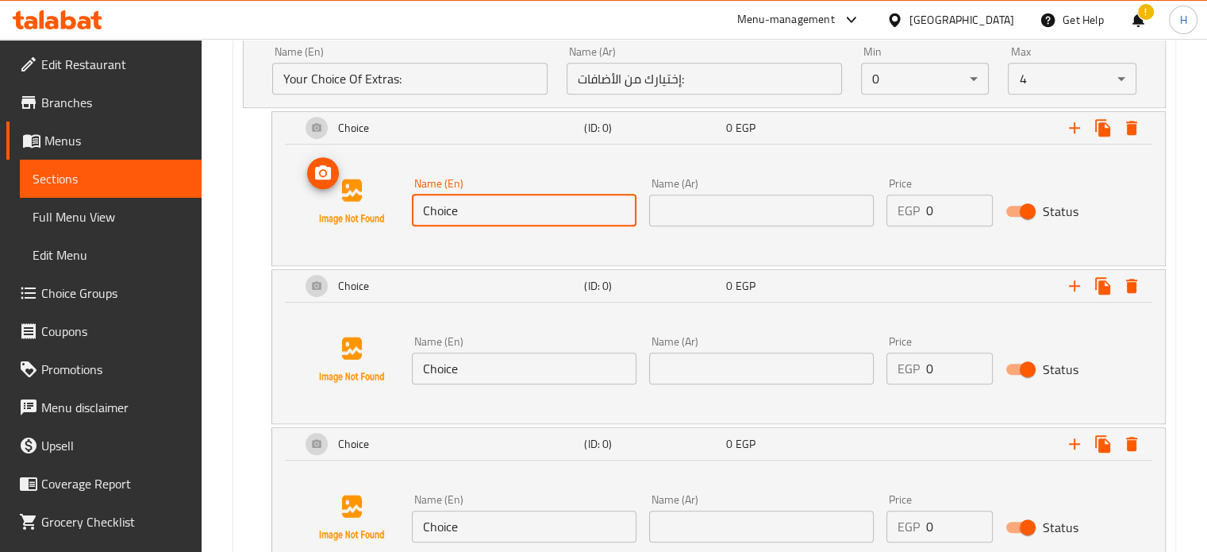
drag, startPoint x: 474, startPoint y: 206, endPoint x: 378, endPoint y: 206, distance: 96.0
click at [378, 206] on div "Name (En) Choice Name (En) Name (Ar) Name (Ar) Price EGP 0 Price Status" at bounding box center [718, 201] width 855 height 121
type input "Chicken 100gm"
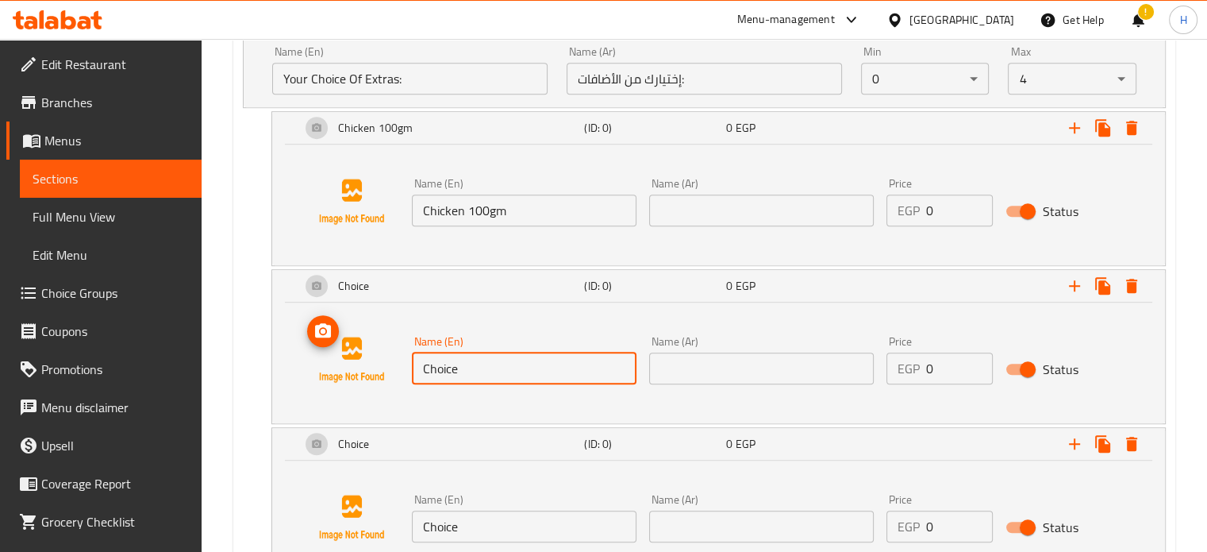
drag, startPoint x: 495, startPoint y: 368, endPoint x: 386, endPoint y: 365, distance: 108.8
click at [386, 365] on div "Name (En) Choice Name (En) Name (Ar) Name (Ar) Price EGP 0 Price Status" at bounding box center [718, 359] width 855 height 121
type input "Mushroom 50gm"
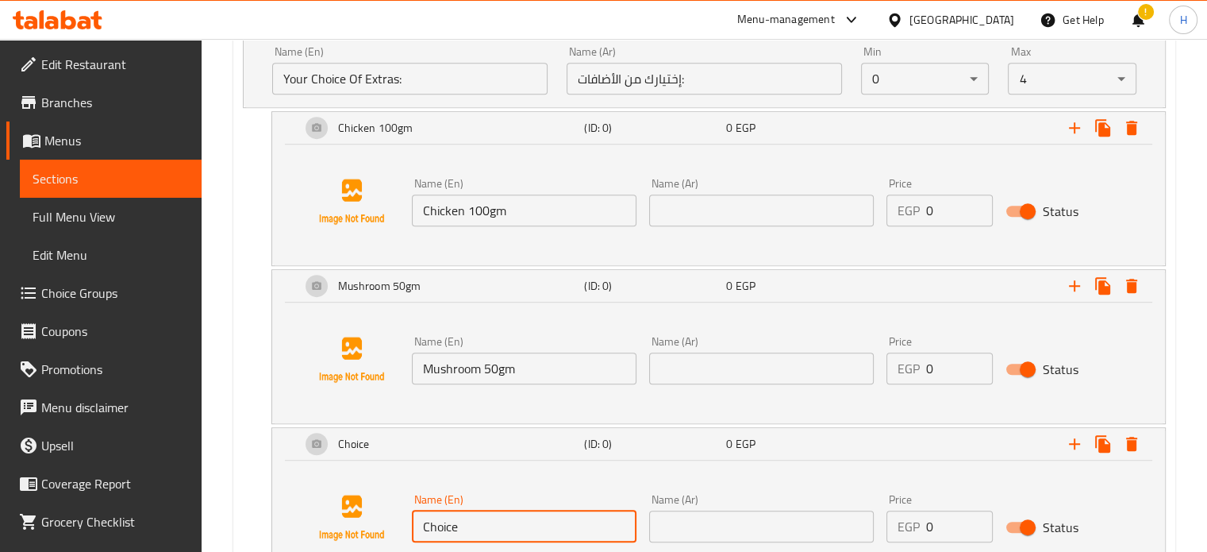
drag, startPoint x: 460, startPoint y: 520, endPoint x: 402, endPoint y: 523, distance: 58.8
click at [402, 523] on div "Name (En) Choice Name (En) Name (Ar) Name (Ar) Price EGP 0 Price Status" at bounding box center [718, 517] width 855 height 121
type input "c"
type input "Jalapeno 50gm"
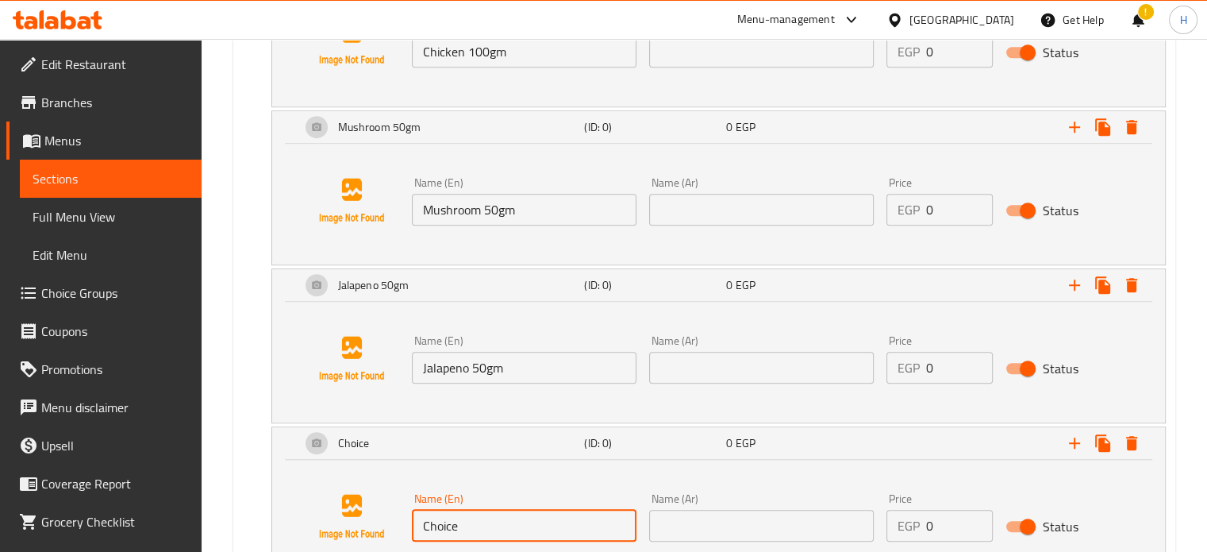
drag, startPoint x: 483, startPoint y: 522, endPoint x: 406, endPoint y: 523, distance: 77.0
click at [406, 523] on div "Name (En) Choice Name (En)" at bounding box center [524, 516] width 237 height 61
paste input "Cheese 50gm"
drag, startPoint x: 490, startPoint y: 522, endPoint x: 406, endPoint y: 524, distance: 84.1
click at [406, 524] on div "Name (En) chCheese 50gm Name (En)" at bounding box center [524, 516] width 237 height 61
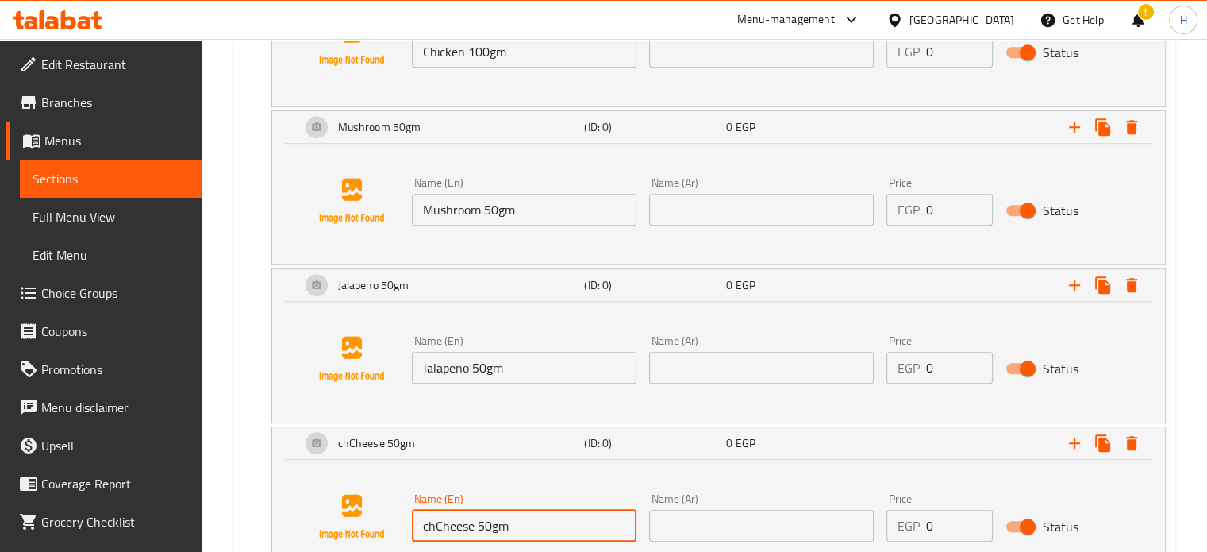
drag, startPoint x: 524, startPoint y: 527, endPoint x: 371, endPoint y: 520, distance: 152.5
click at [371, 520] on div "Name (En) chCheese 50gm Name (En) Name (Ar) Name (Ar) Price EGP 0 Price Status" at bounding box center [718, 516] width 855 height 121
paste input "text"
type input "Cheese 50gm"
click at [709, 531] on input "text" at bounding box center [761, 525] width 225 height 32
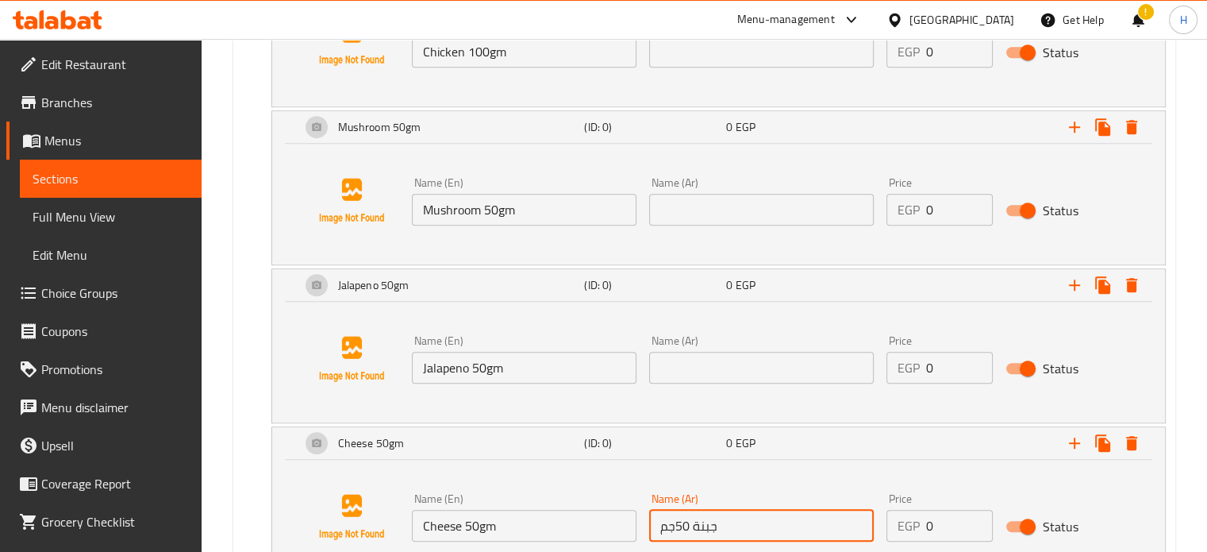
type input "جبنة 50جم"
click at [725, 365] on input "text" at bounding box center [761, 368] width 225 height 32
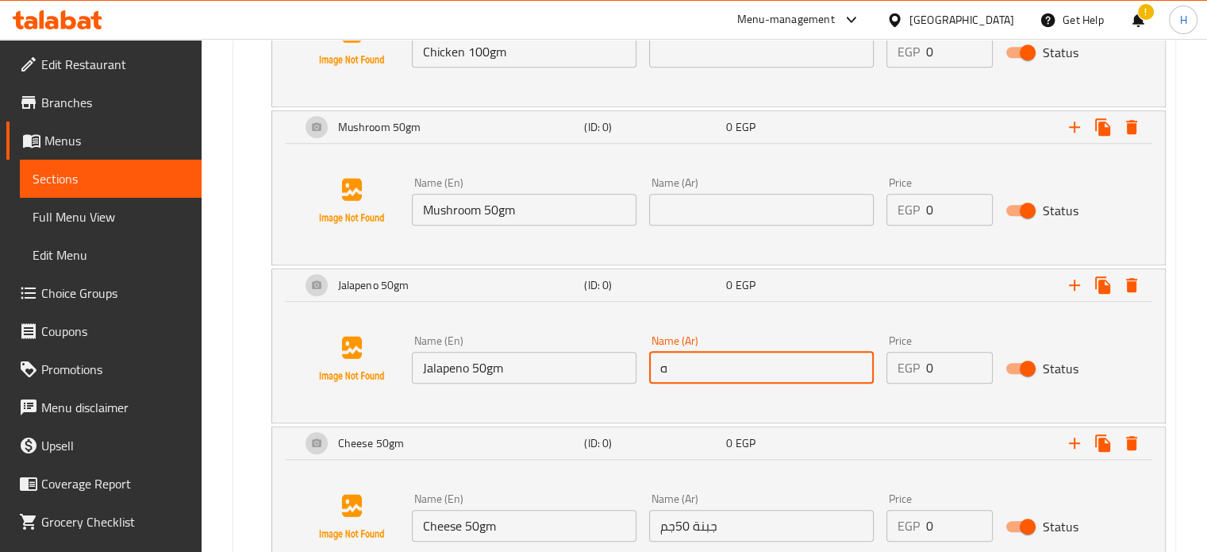
type input "هلابينو 50جم"
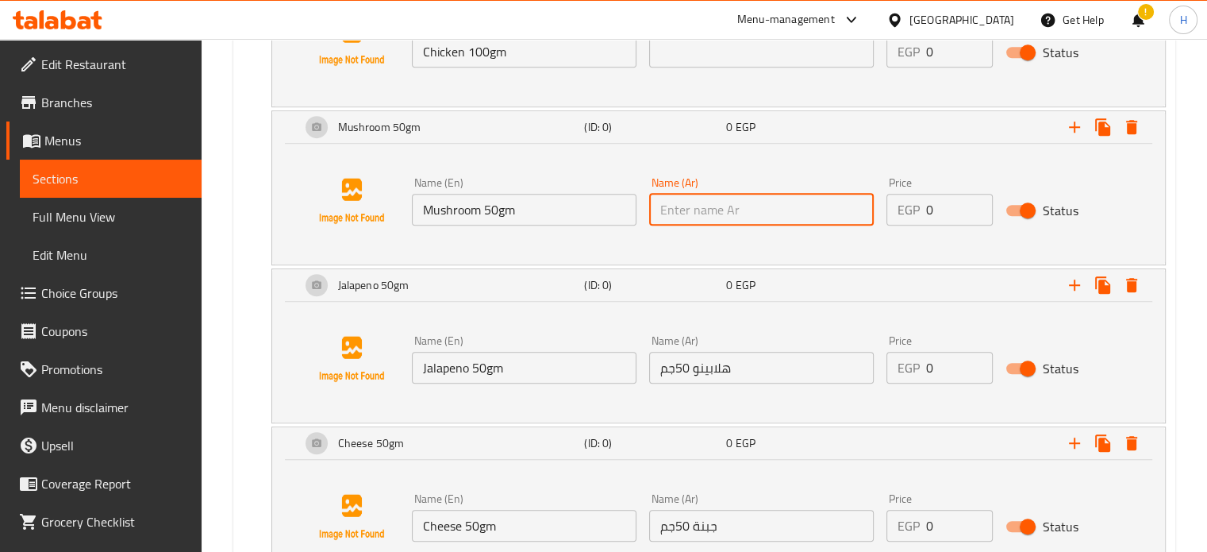
click at [733, 209] on input "text" at bounding box center [761, 210] width 225 height 32
type input "مشروم 50جم"
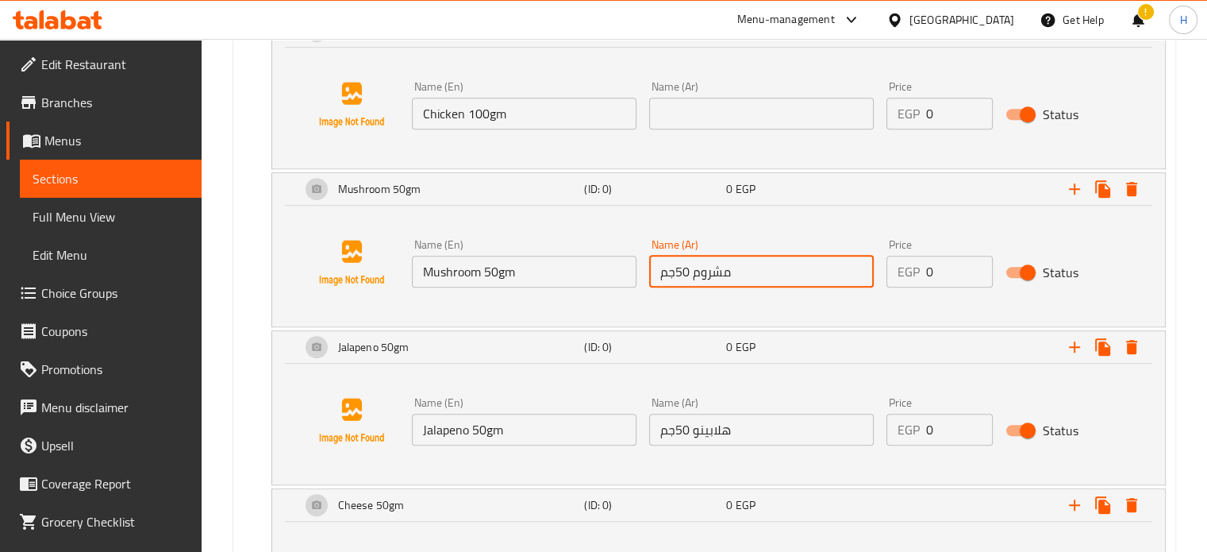
scroll to position [987, 0]
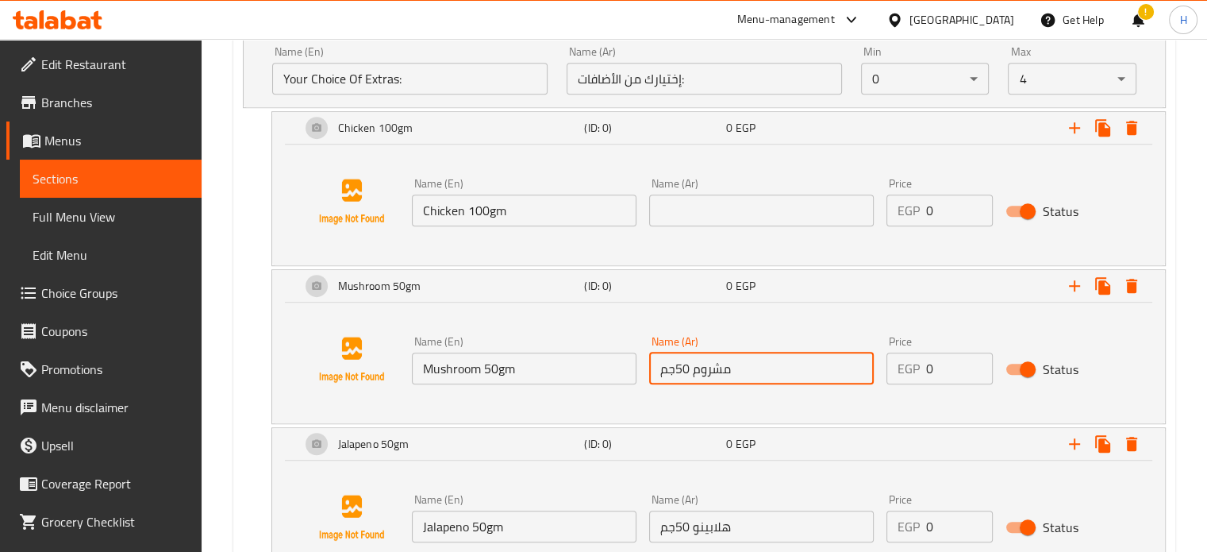
click at [727, 185] on div "Name (Ar) Name (Ar)" at bounding box center [761, 202] width 225 height 48
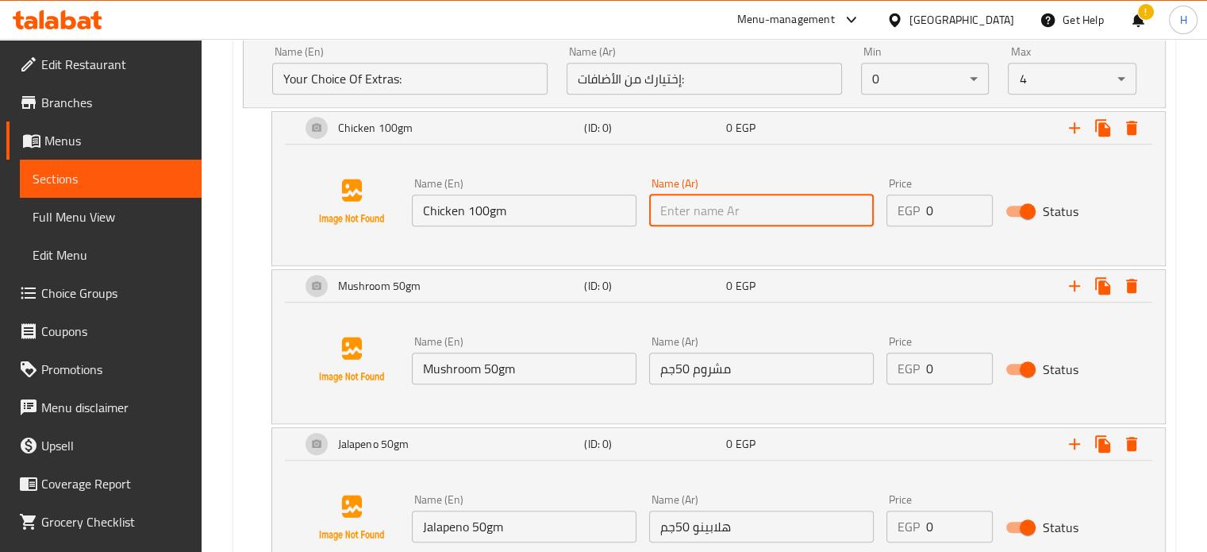
click at [721, 195] on input "text" at bounding box center [761, 210] width 225 height 32
type input "دجاج 100جم"
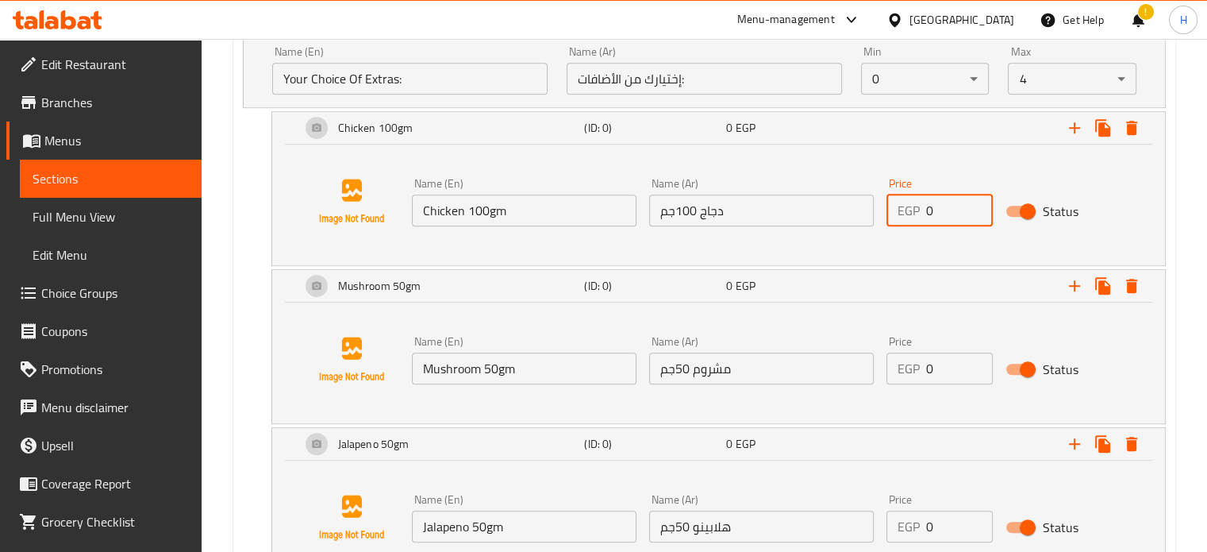
drag, startPoint x: 941, startPoint y: 210, endPoint x: 901, endPoint y: 210, distance: 39.7
click at [901, 210] on div "EGP 0 Price" at bounding box center [939, 210] width 106 height 32
type input "60"
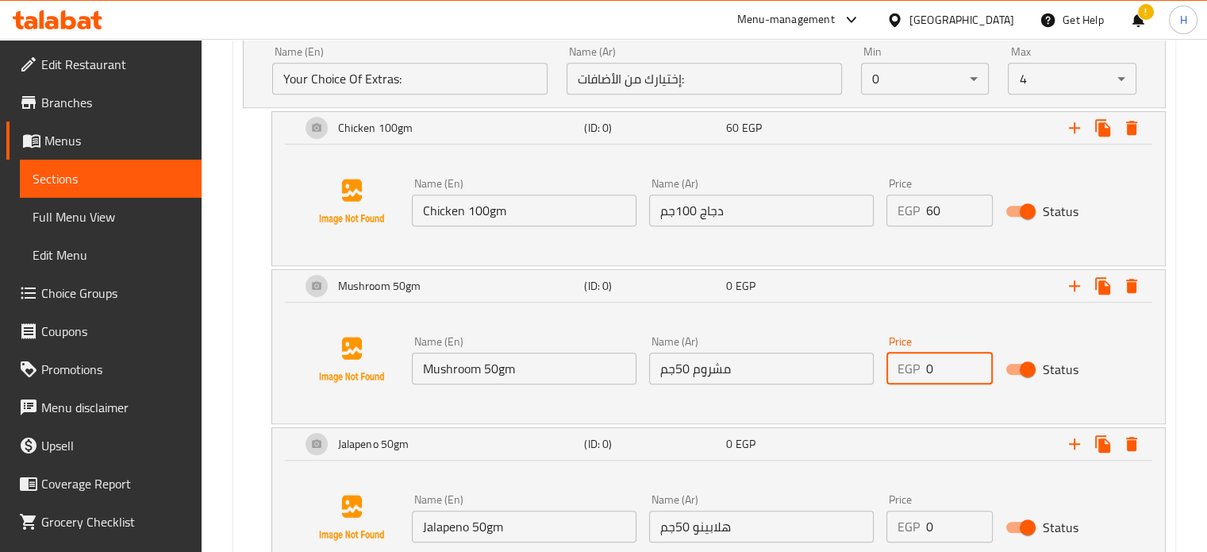
drag, startPoint x: 926, startPoint y: 363, endPoint x: 893, endPoint y: 359, distance: 33.6
click at [893, 359] on div "EGP 0 Price" at bounding box center [939, 368] width 106 height 32
type input "15"
drag, startPoint x: 930, startPoint y: 519, endPoint x: 886, endPoint y: 519, distance: 44.4
click at [886, 519] on div "EGP 0 Price" at bounding box center [939, 526] width 106 height 32
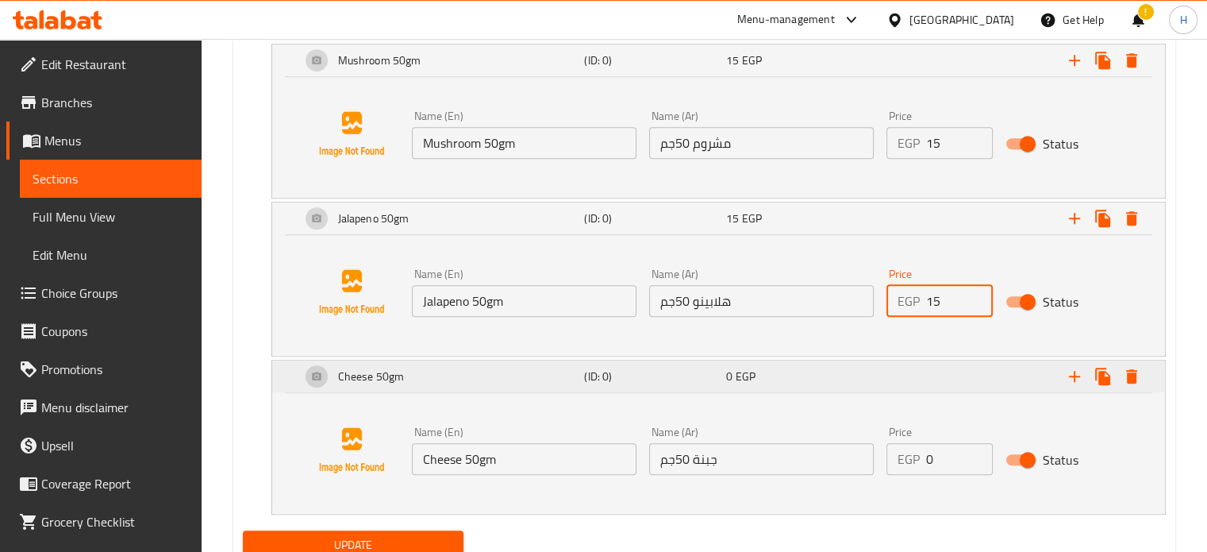
scroll to position [1272, 0]
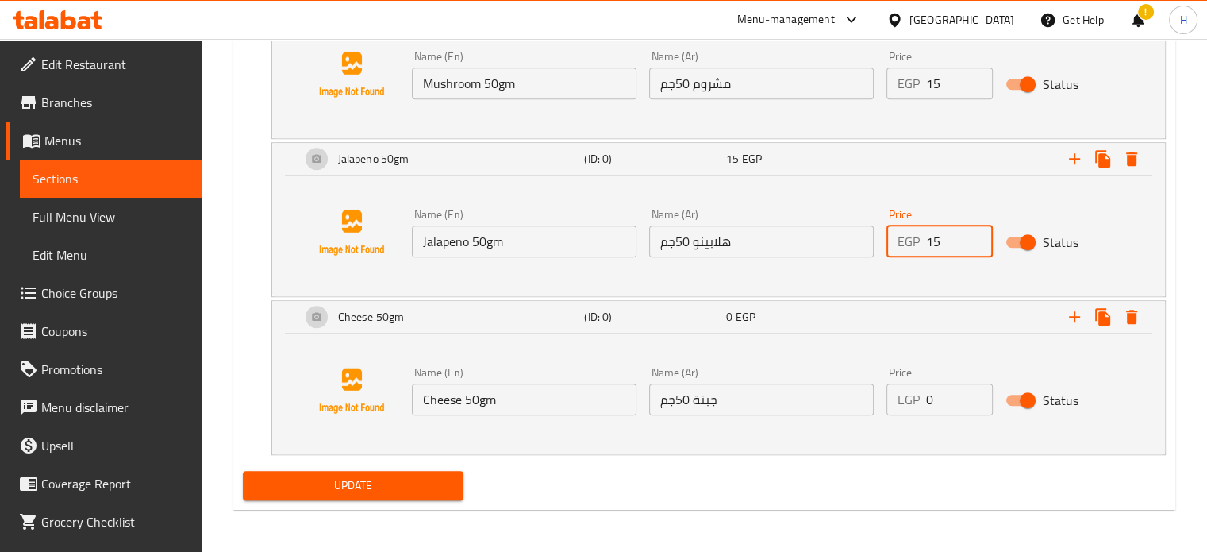
type input "15"
drag, startPoint x: 948, startPoint y: 402, endPoint x: 895, endPoint y: 402, distance: 53.2
click at [895, 402] on div "EGP 0 Price" at bounding box center [939, 399] width 106 height 32
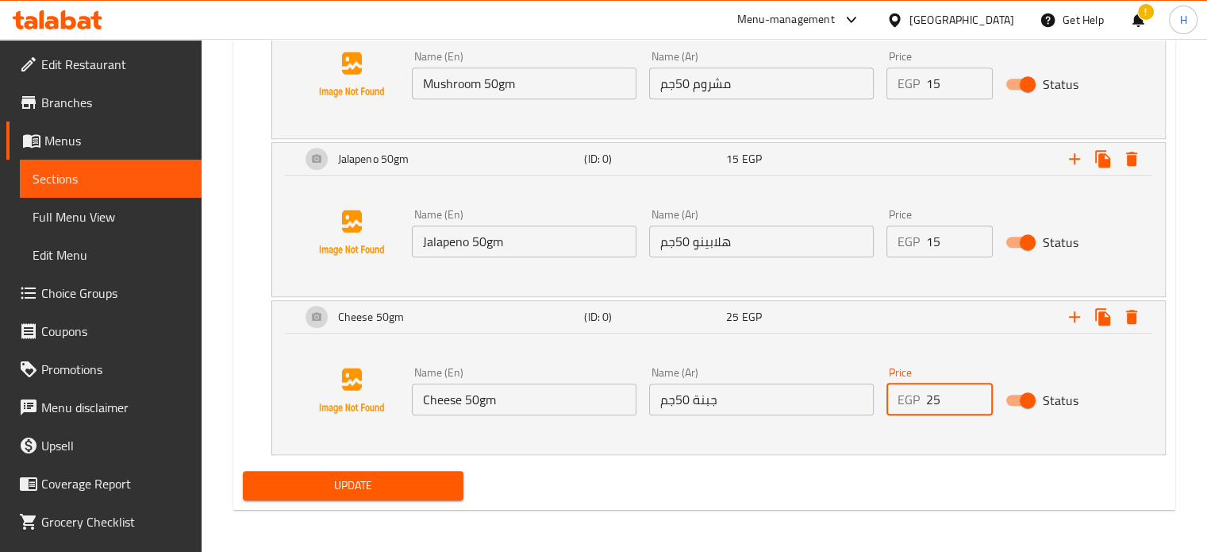
type input "25"
click at [409, 488] on span "Update" at bounding box center [354, 485] width 196 height 20
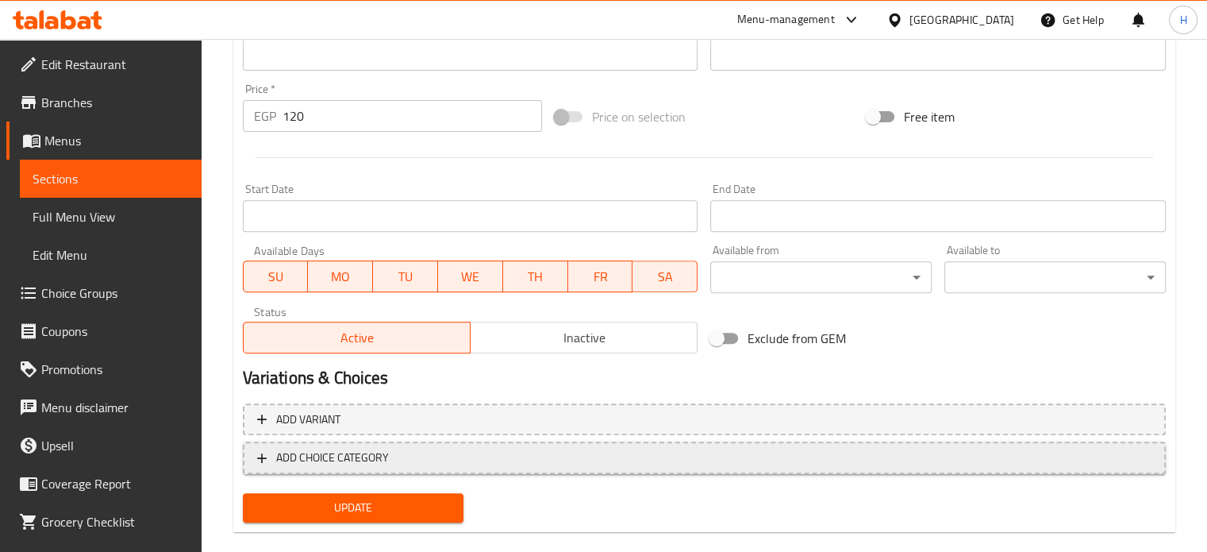
click at [689, 463] on span "ADD CHOICE CATEGORY" at bounding box center [704, 458] width 894 height 20
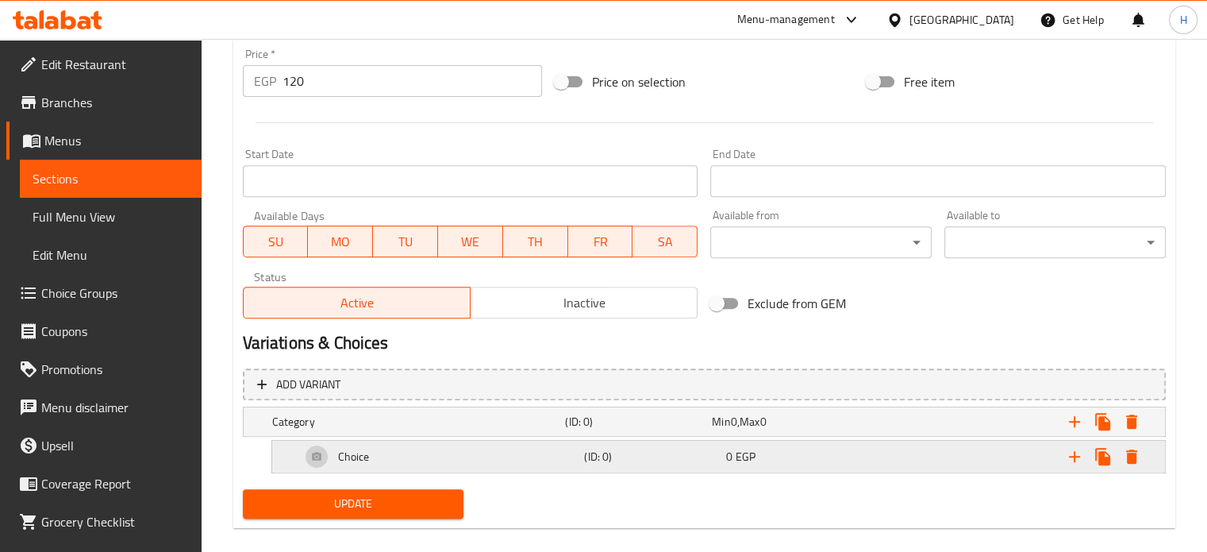
scroll to position [609, 0]
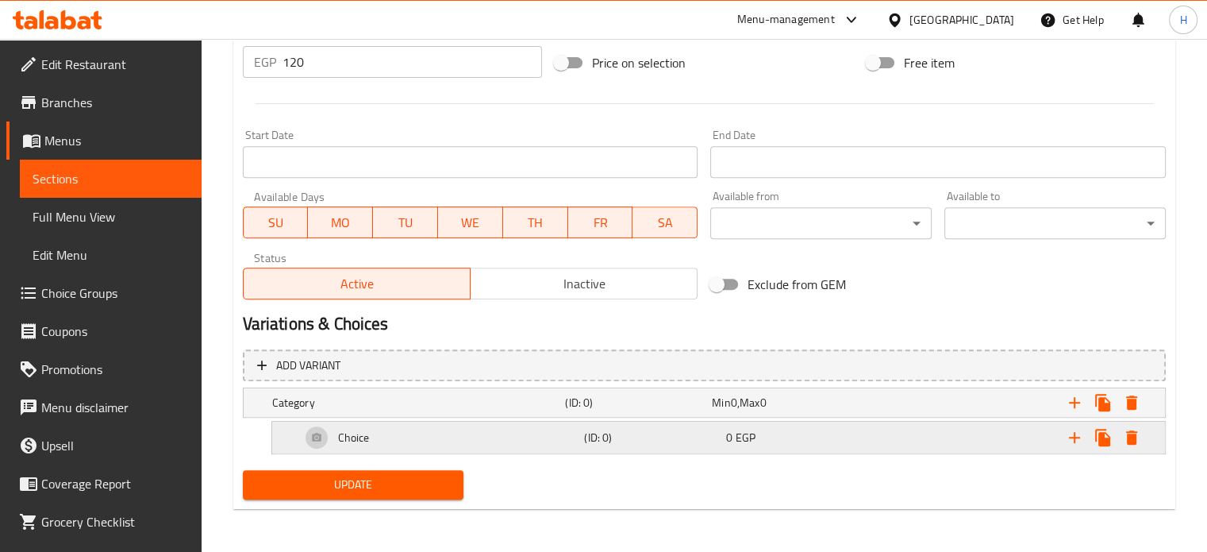
click at [1072, 434] on icon "Expand" at bounding box center [1074, 437] width 19 height 19
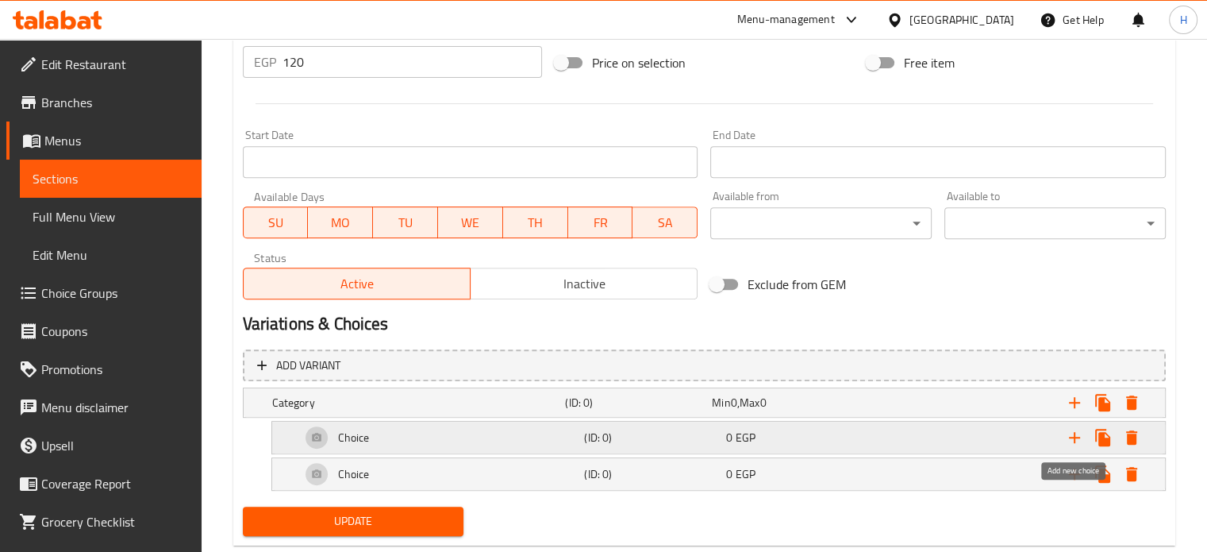
click at [1073, 434] on icon "Expand" at bounding box center [1074, 437] width 19 height 19
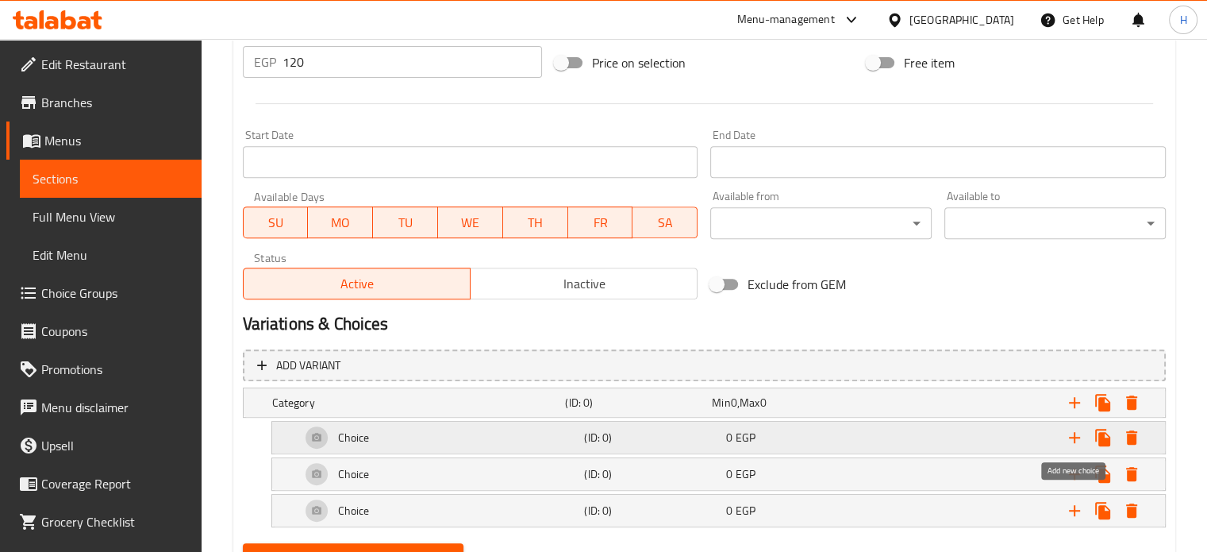
click at [1073, 434] on icon "Expand" at bounding box center [1074, 437] width 19 height 19
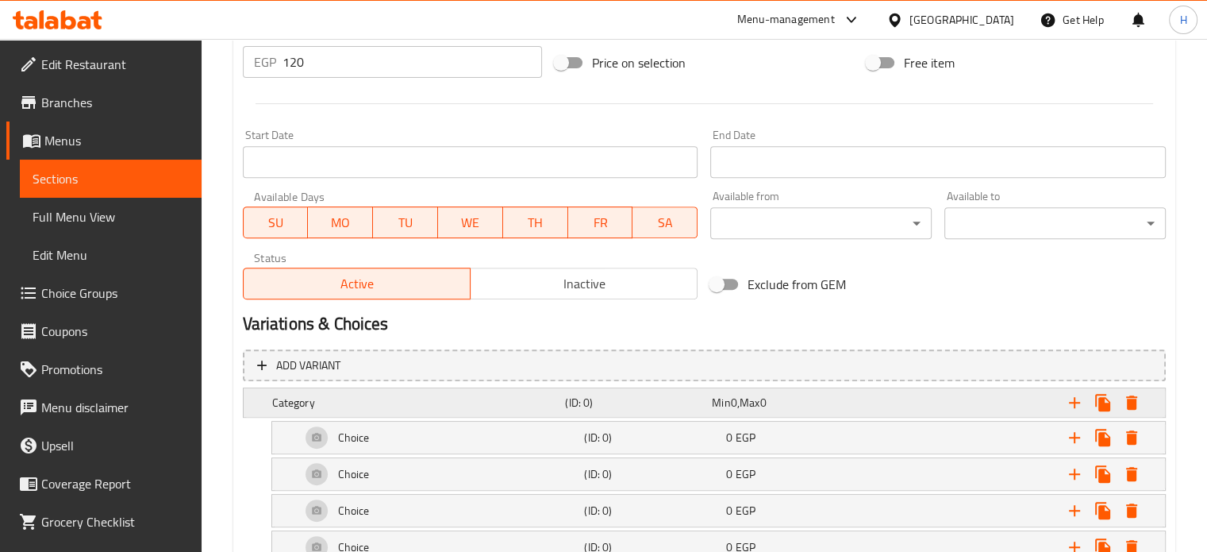
click at [646, 406] on h5 "(ID: 0)" at bounding box center [635, 402] width 140 height 16
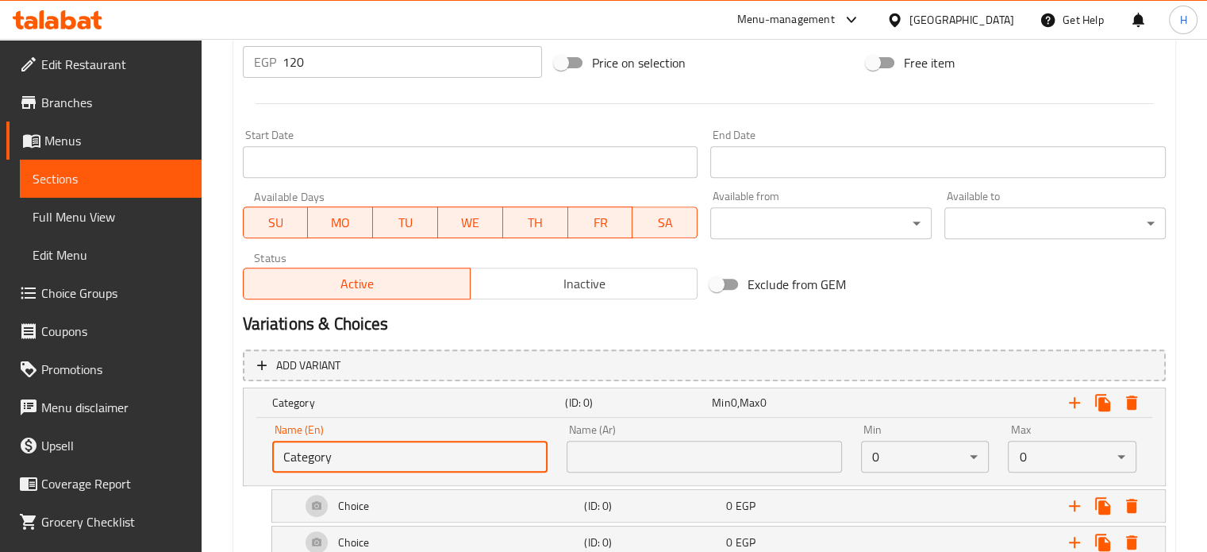
drag, startPoint x: 343, startPoint y: 459, endPoint x: 232, endPoint y: 456, distance: 111.1
click at [232, 456] on div "Home / Restaurants management / Menus / Sections / item / update Pasta section …" at bounding box center [704, 79] width 1005 height 1301
click at [305, 456] on input "text" at bounding box center [409, 456] width 275 height 32
type input "Your Choice Of Extras:"
click at [640, 455] on input "text" at bounding box center [704, 456] width 275 height 32
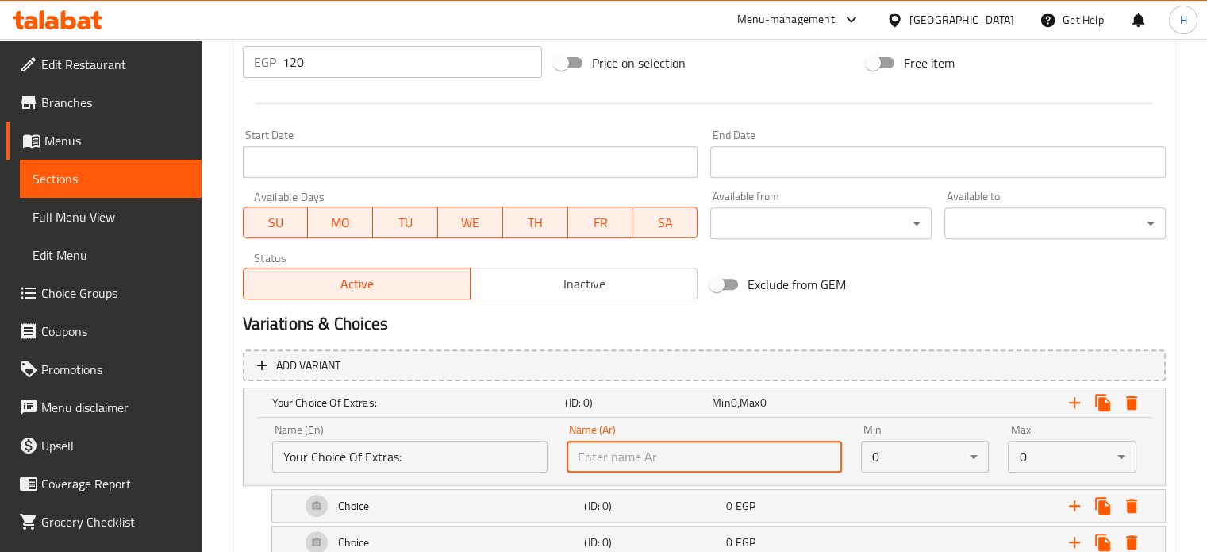
type input "إختيارك من الأضافات:"
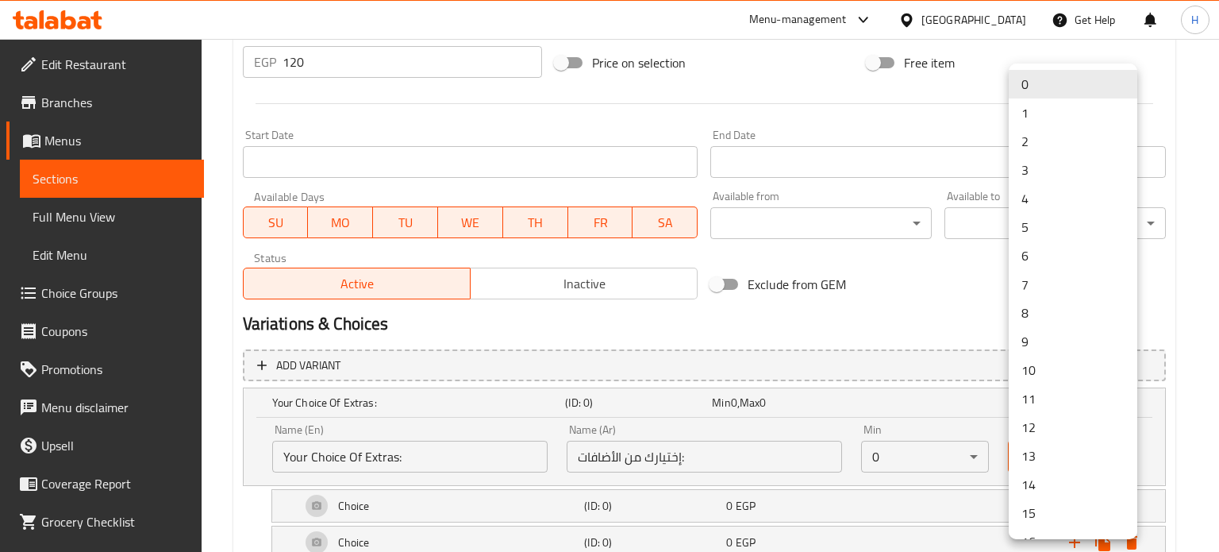
click at [1037, 199] on li "4" at bounding box center [1073, 198] width 129 height 29
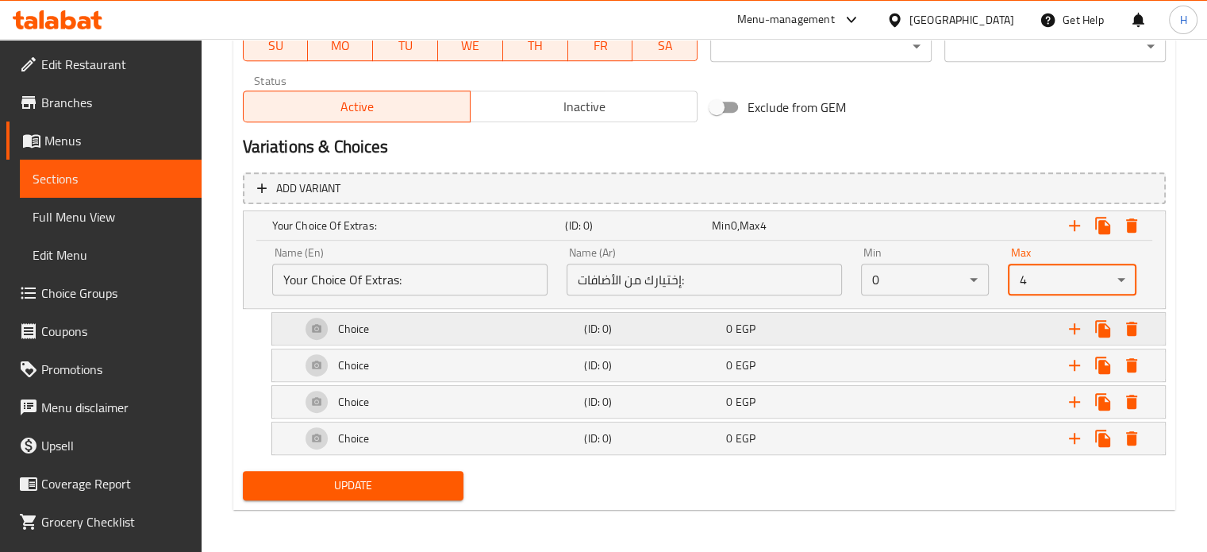
click at [609, 333] on h5 "(ID: 0)" at bounding box center [652, 329] width 136 height 16
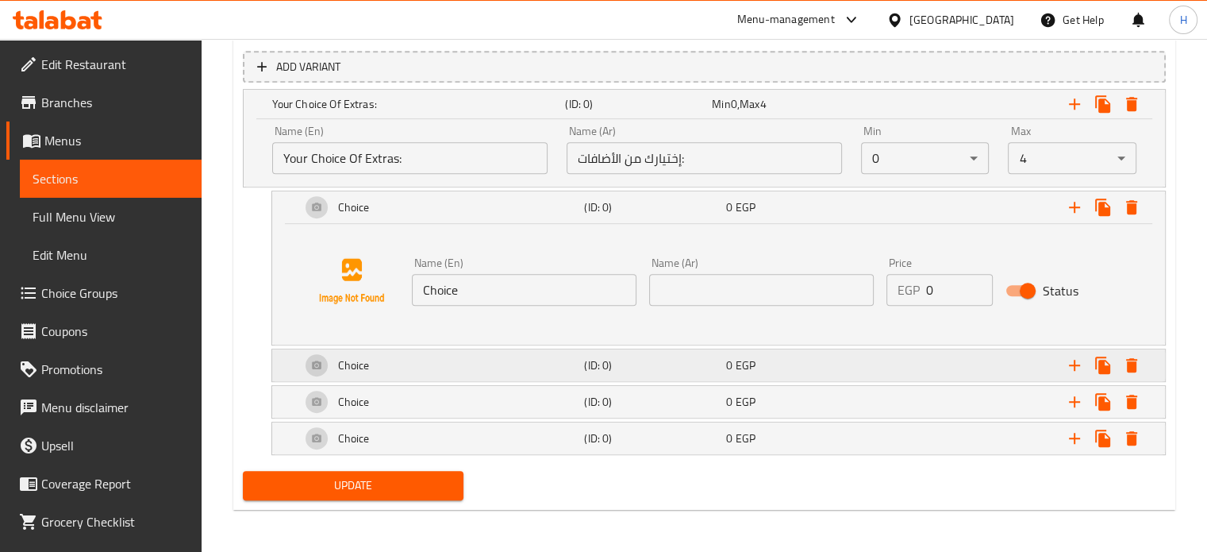
click at [595, 372] on h5 "(ID: 0)" at bounding box center [652, 365] width 136 height 16
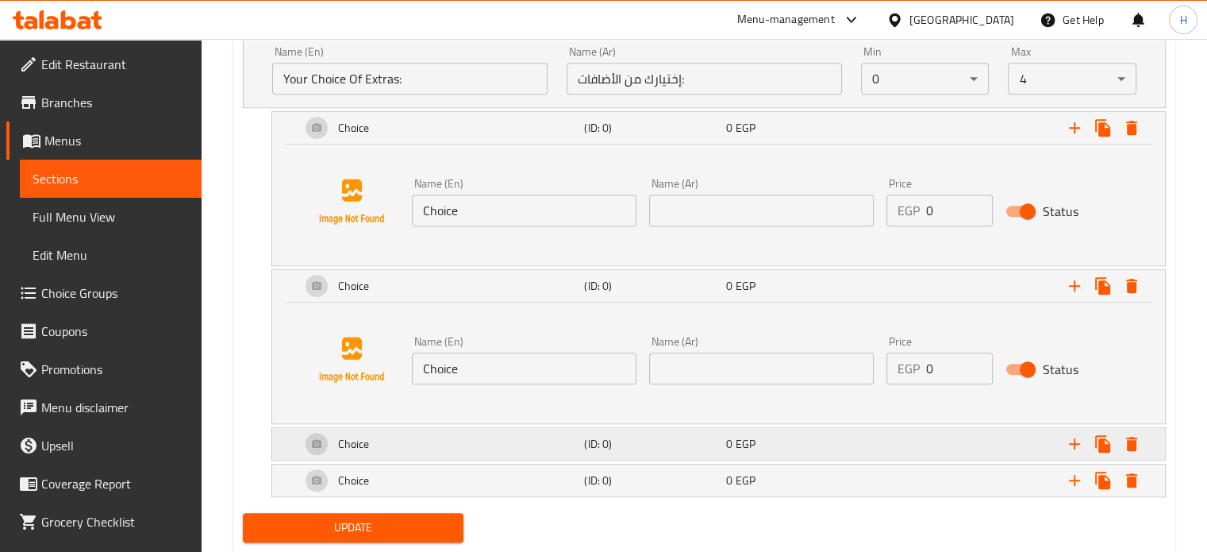
click at [582, 434] on div "(ID: 0)" at bounding box center [652, 443] width 142 height 22
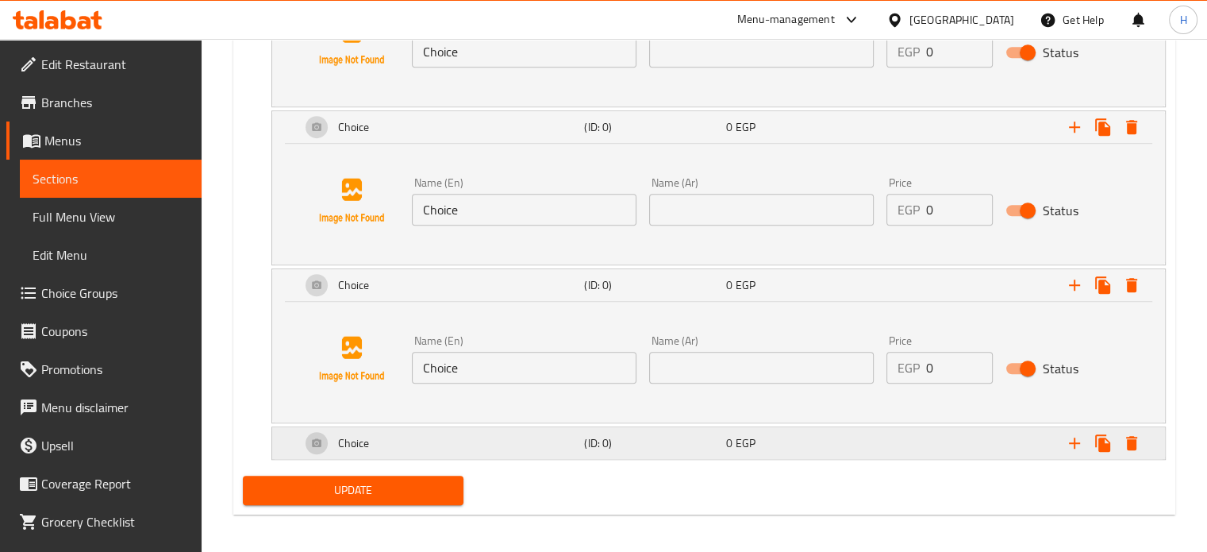
click at [593, 456] on div "Choice (ID: 0) 0 EGP" at bounding box center [724, 443] width 852 height 38
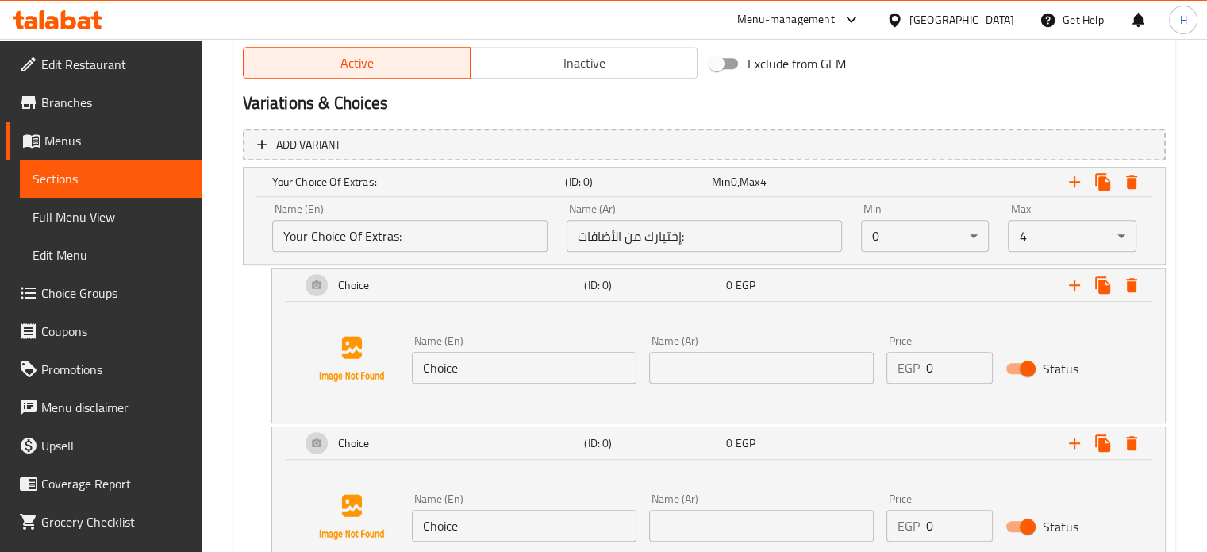
scroll to position [828, 0]
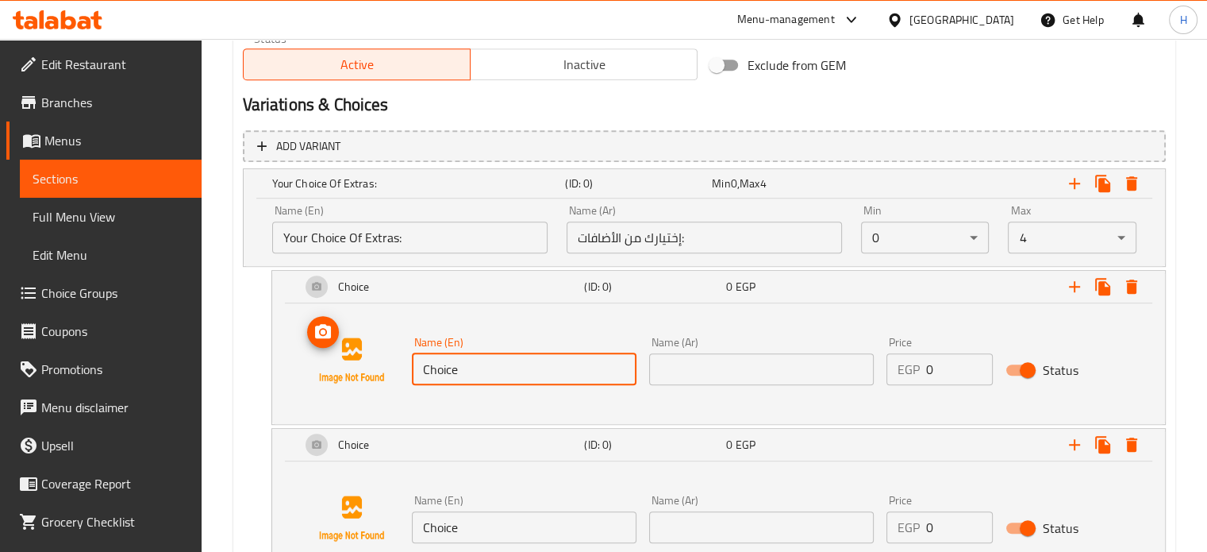
drag, startPoint x: 479, startPoint y: 358, endPoint x: 358, endPoint y: 364, distance: 120.8
click at [358, 364] on div "Name (En) Choice Name (En) Name (Ar) Name (Ar) Price EGP 0 Price Status" at bounding box center [718, 360] width 855 height 121
type input "ؤ"
type input "Chicken 100gm"
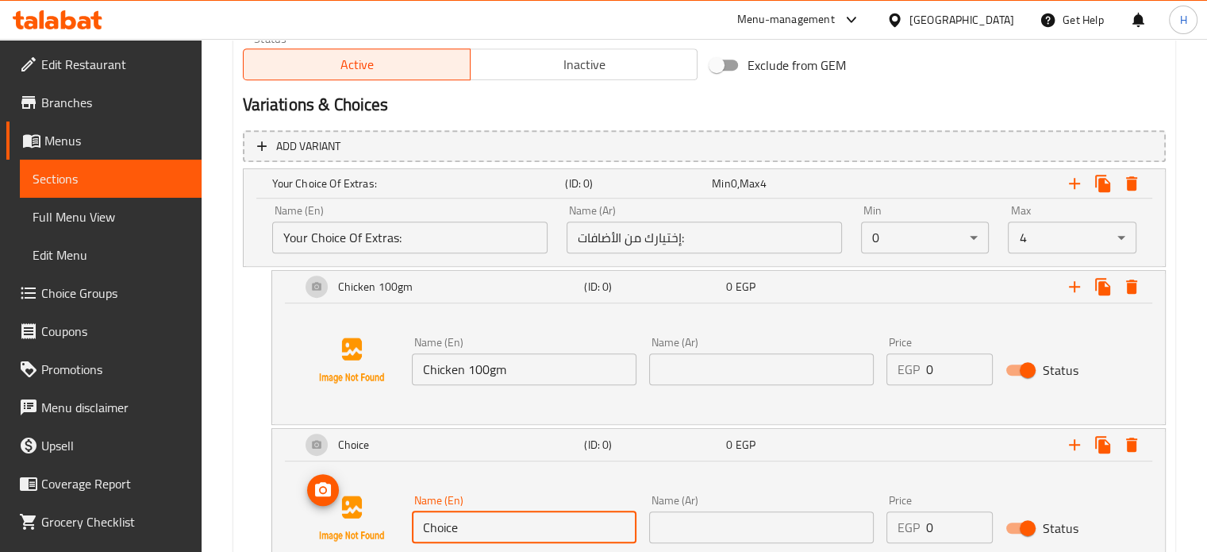
drag, startPoint x: 473, startPoint y: 517, endPoint x: 397, endPoint y: 520, distance: 76.2
click at [397, 520] on div "Name (En) Choice Name (En) Name (Ar) Name (Ar) Price EGP 0 Price Status" at bounding box center [718, 518] width 855 height 121
type input "Mushroom 50gm"
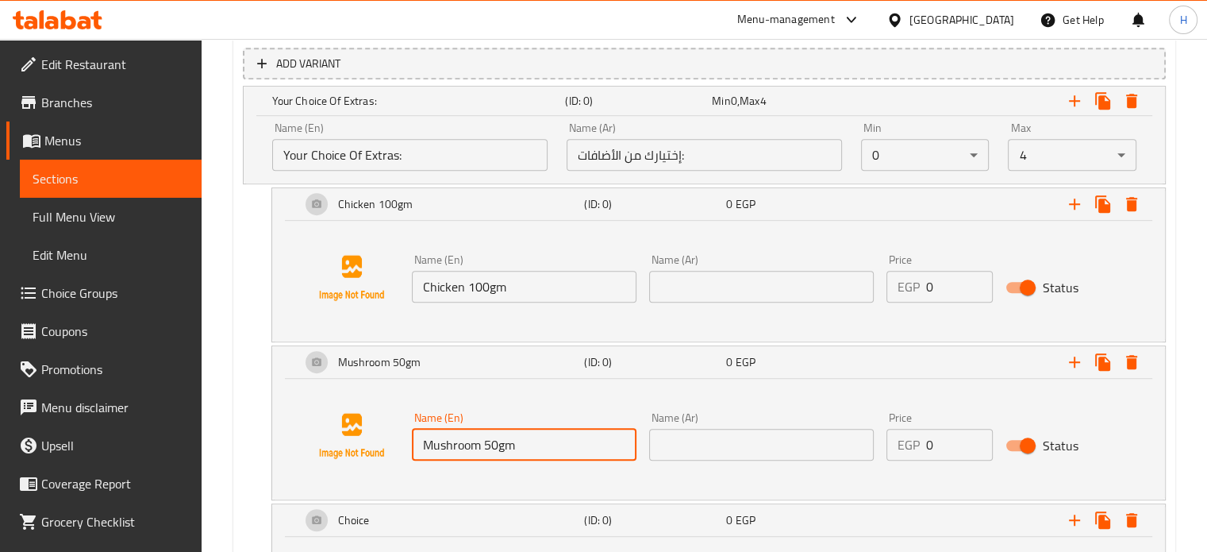
scroll to position [987, 0]
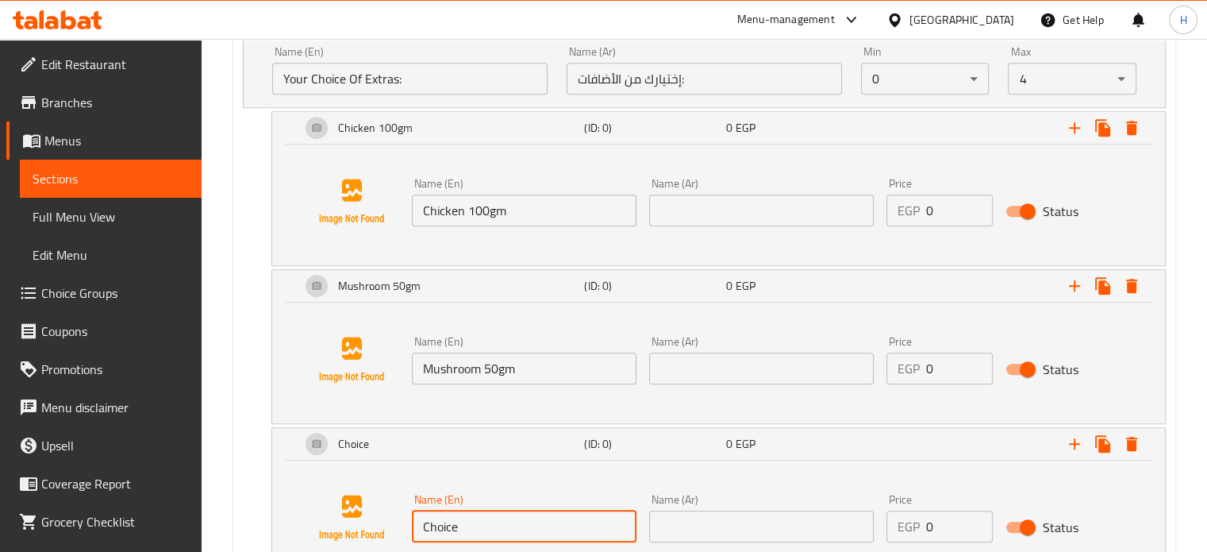
drag, startPoint x: 479, startPoint y: 522, endPoint x: 370, endPoint y: 523, distance: 108.7
click at [370, 523] on div "Name (En) Choice Name (En) Name (Ar) Name (Ar) Price EGP 0 Price Status" at bounding box center [718, 517] width 855 height 121
click at [381, 527] on div "Name (En) ch Name (En) Name (Ar) Name (Ar) Price EGP 0 Price Status" at bounding box center [718, 517] width 855 height 121
type input "k"
type input "Jalapeno 50gm"
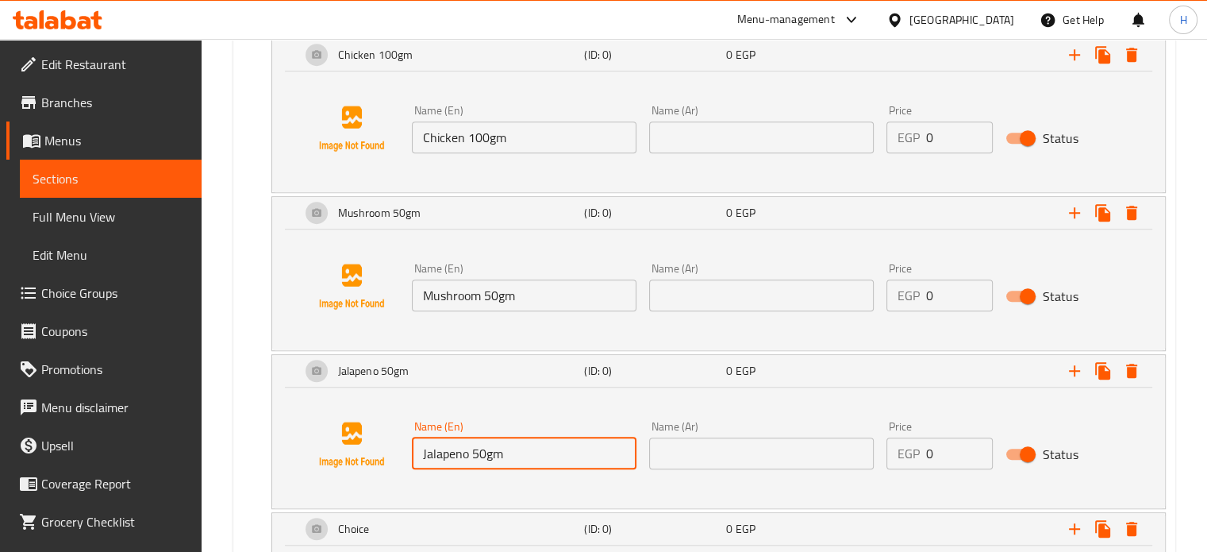
scroll to position [1146, 0]
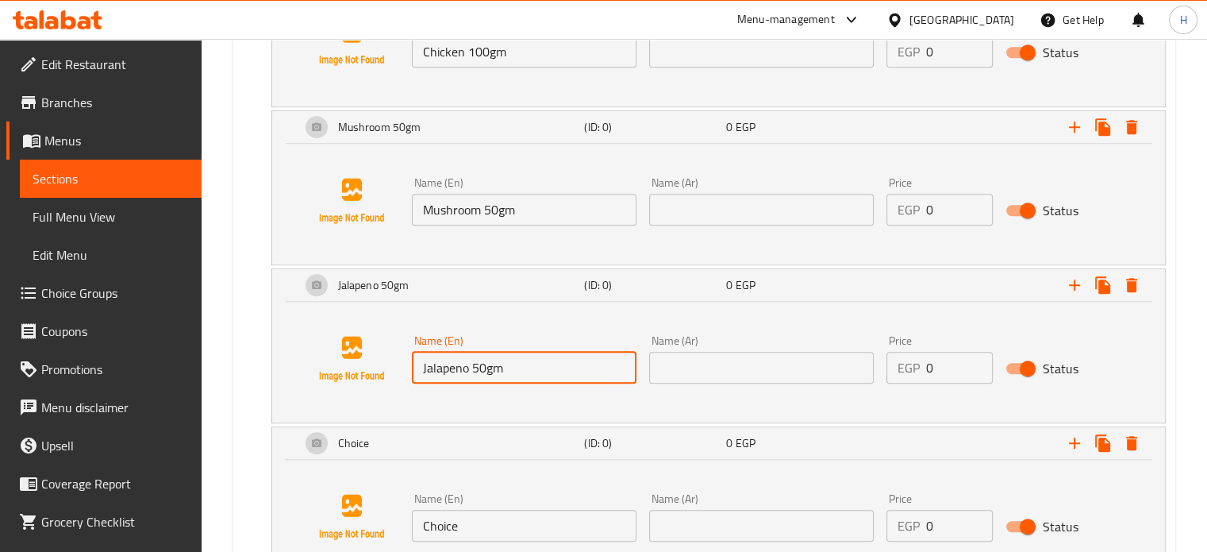
click at [402, 526] on div "Name (En) Choice Name (En) Name (Ar) Name (Ar) Price EGP 0 Price Status" at bounding box center [718, 516] width 855 height 121
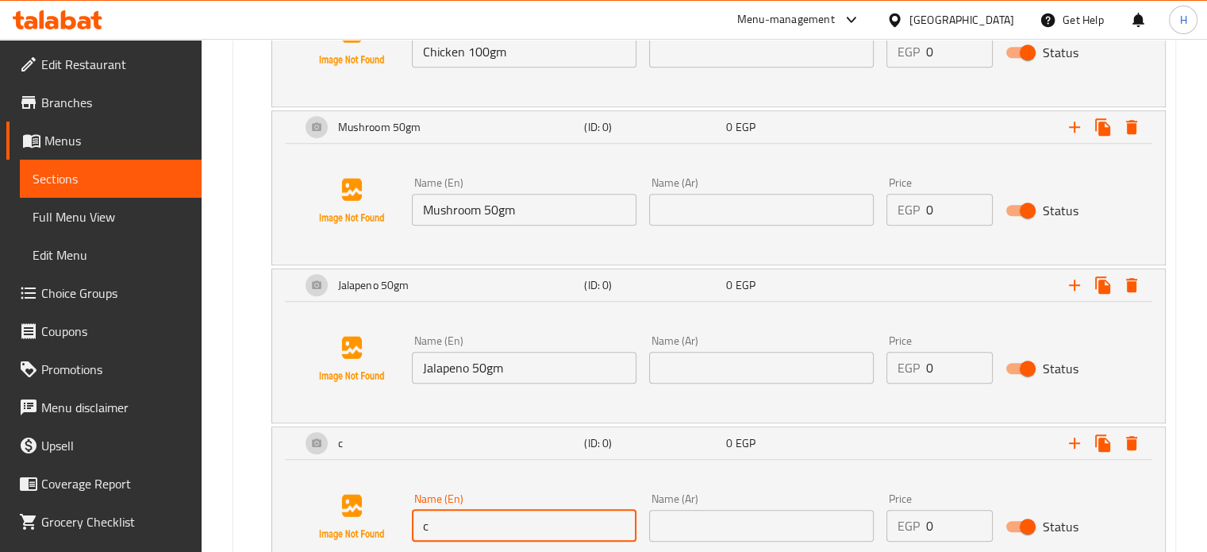
type input "Cheese 50gm"
click at [748, 529] on input "text" at bounding box center [761, 525] width 225 height 32
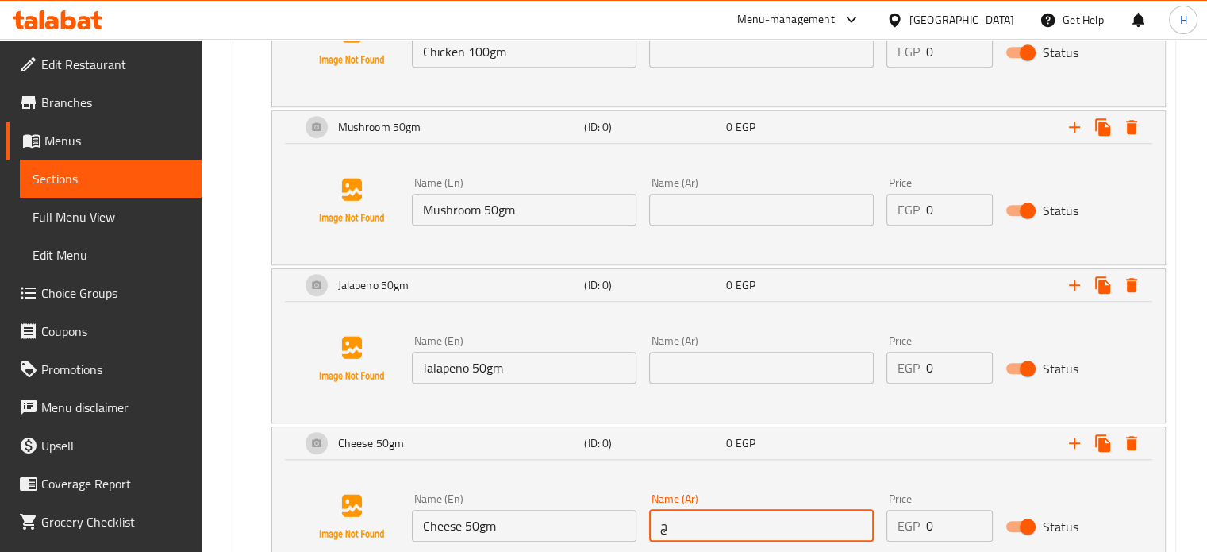
type input "جبنة 50جم"
click at [748, 367] on input "text" at bounding box center [761, 368] width 225 height 32
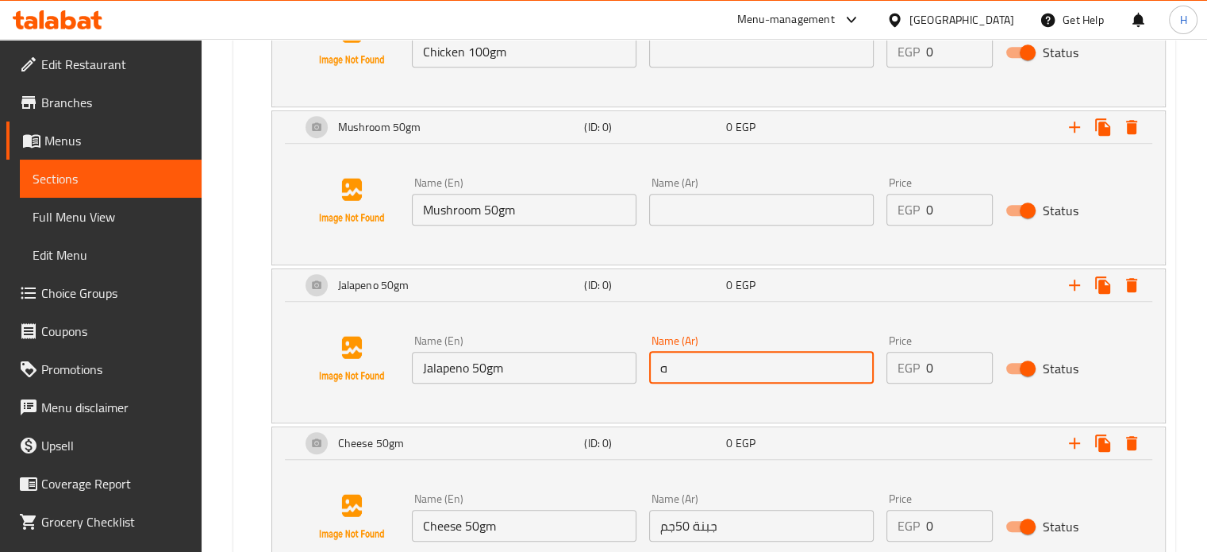
type input "هلابينو 50جم"
click at [743, 211] on input "text" at bounding box center [761, 210] width 225 height 32
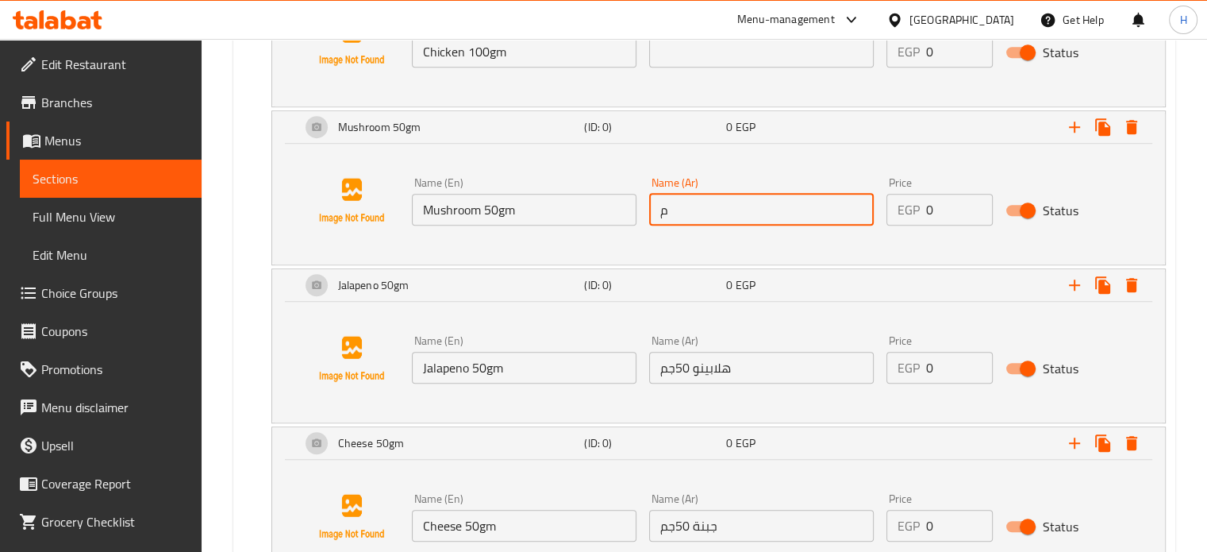
type input "مشروم 50جم"
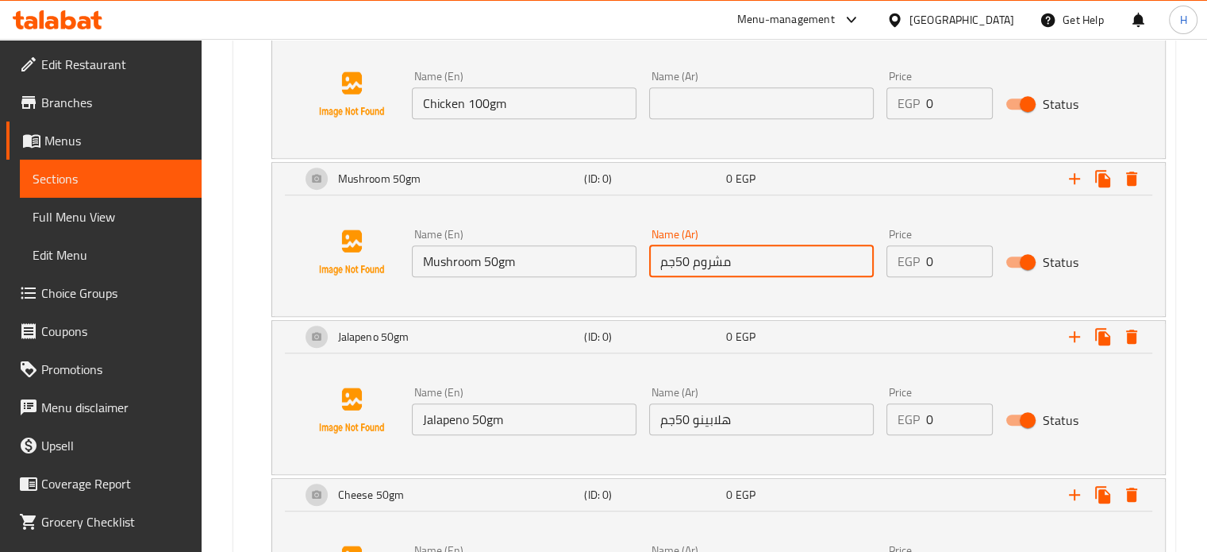
scroll to position [1067, 0]
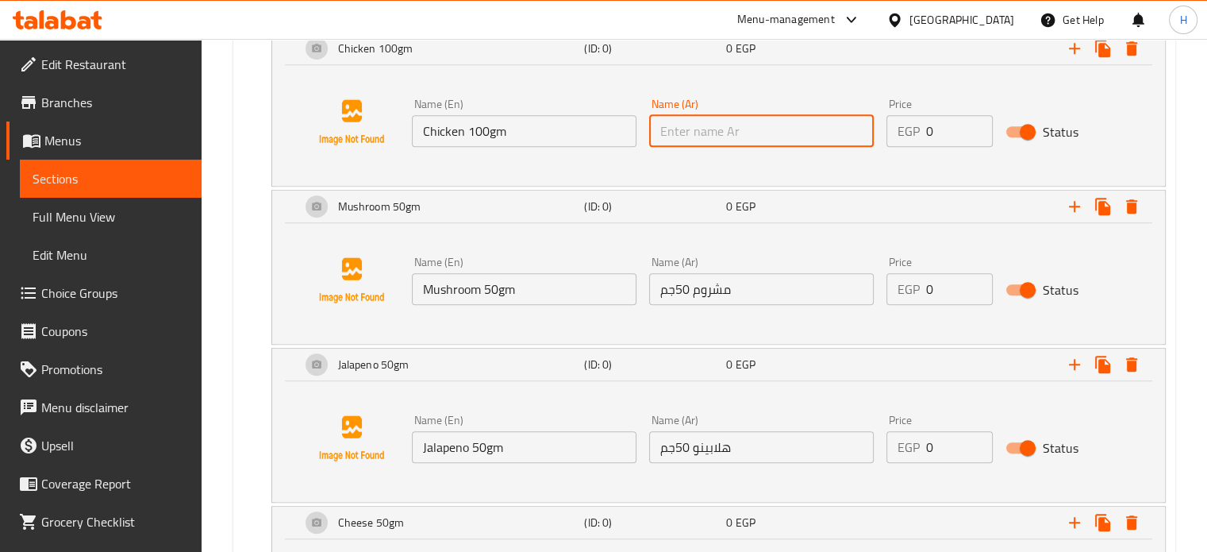
click at [740, 139] on input "text" at bounding box center [761, 131] width 225 height 32
type input "دجاج 100جم"
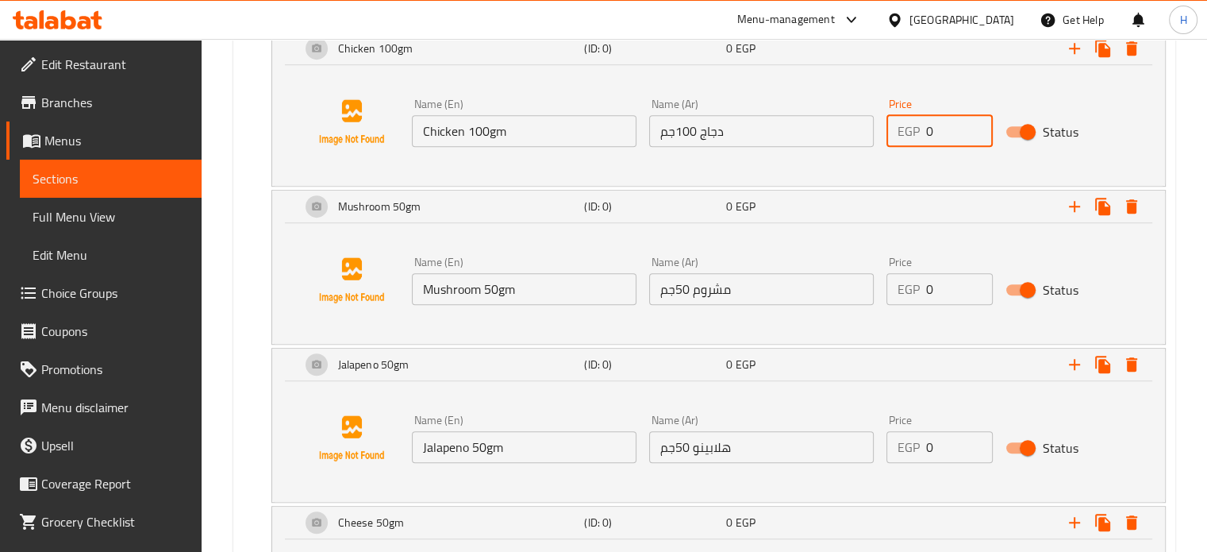
drag, startPoint x: 943, startPoint y: 129, endPoint x: 902, endPoint y: 128, distance: 40.5
click at [902, 128] on div "EGP 0 Price" at bounding box center [939, 131] width 106 height 32
type input "60"
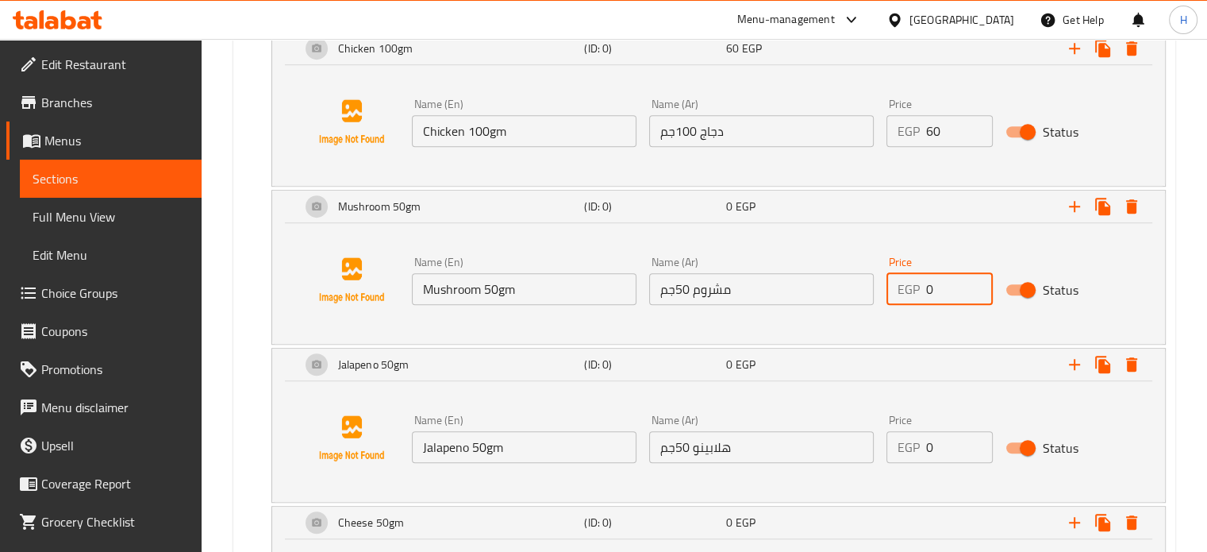
drag, startPoint x: 943, startPoint y: 283, endPoint x: 886, endPoint y: 286, distance: 57.3
click at [886, 286] on div "Price EGP 0 Price" at bounding box center [939, 280] width 119 height 61
type input "15"
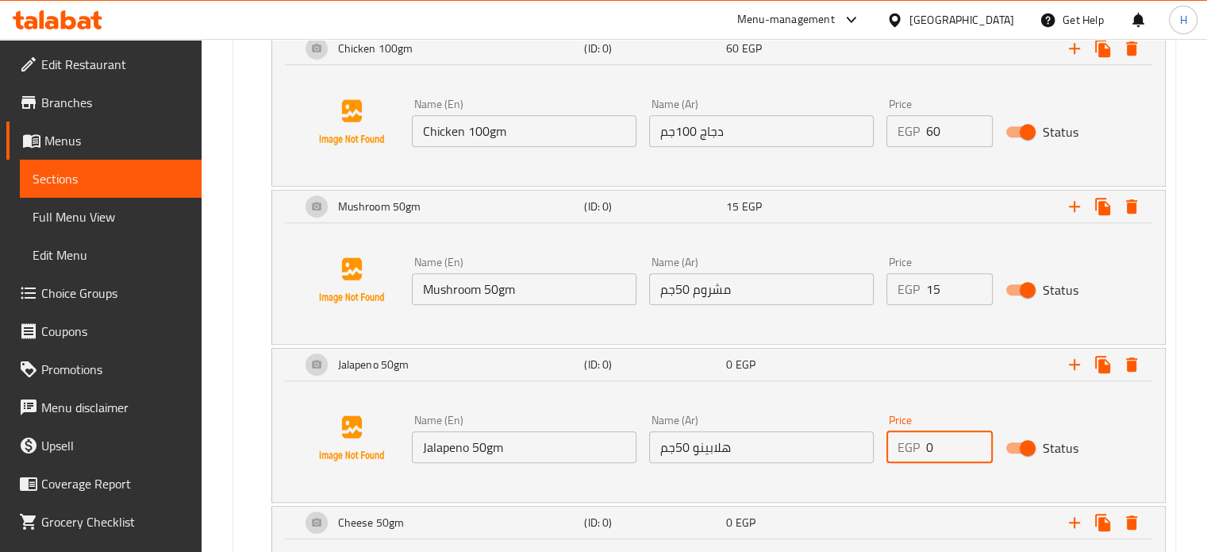
drag, startPoint x: 943, startPoint y: 437, endPoint x: 905, endPoint y: 440, distance: 37.4
click at [905, 440] on div "EGP 0 Price" at bounding box center [939, 447] width 106 height 32
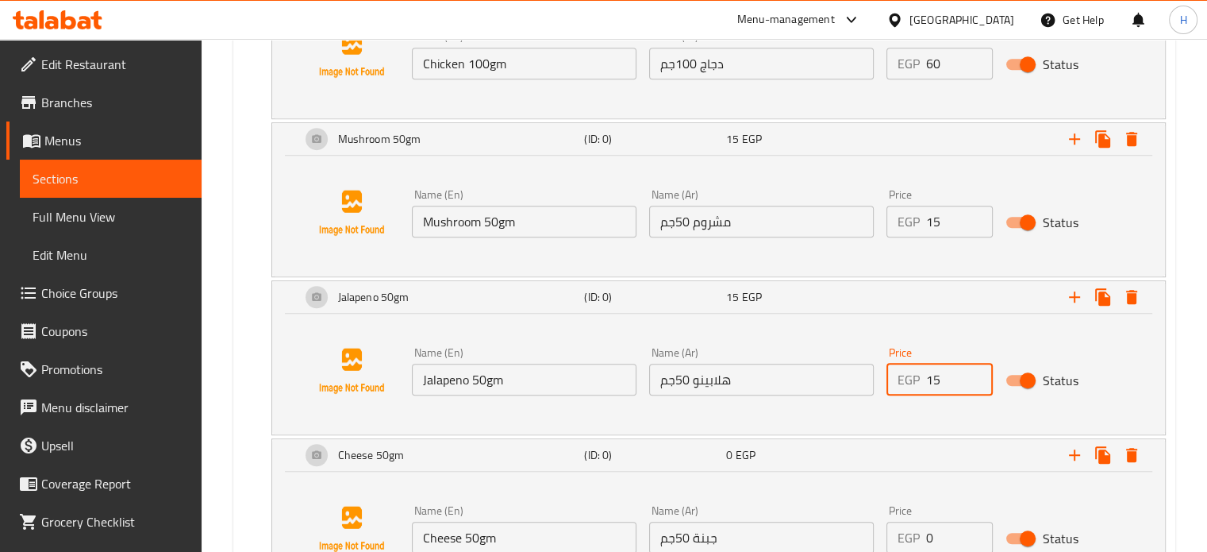
scroll to position [1225, 0]
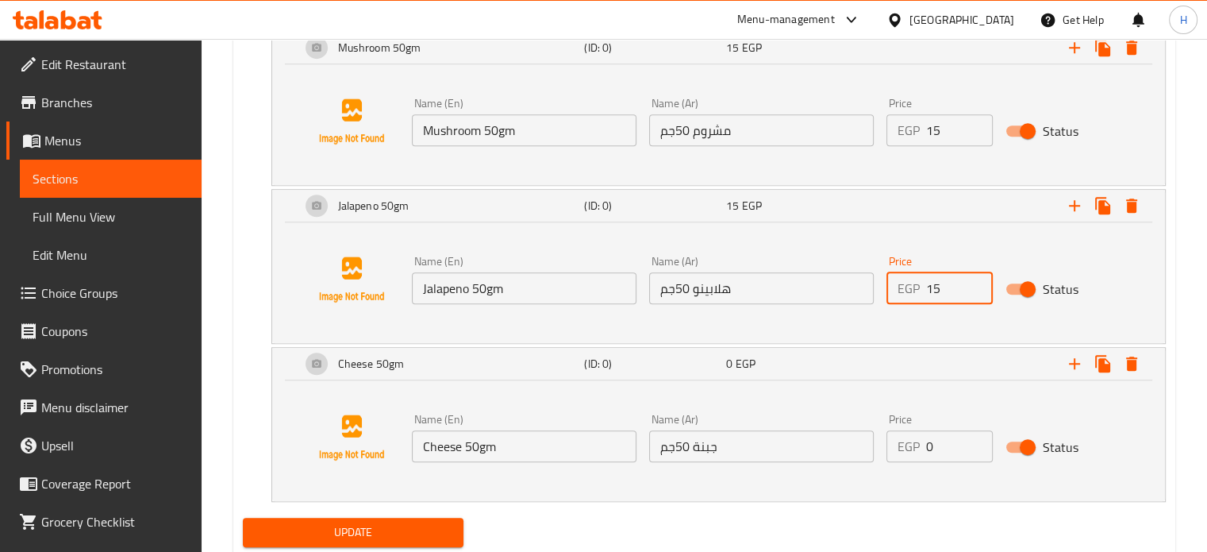
type input "15"
drag, startPoint x: 938, startPoint y: 442, endPoint x: 893, endPoint y: 439, distance: 45.3
click at [893, 439] on div "EGP 0 Price" at bounding box center [939, 446] width 106 height 32
type input "25"
click at [402, 522] on span "Update" at bounding box center [354, 532] width 196 height 20
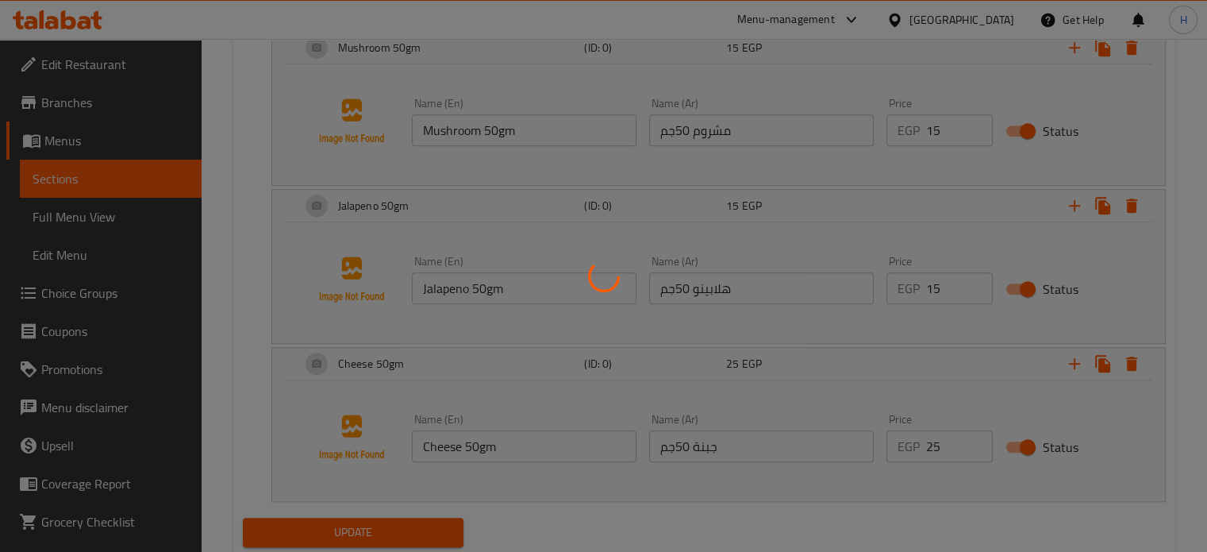
scroll to position [1067, 0]
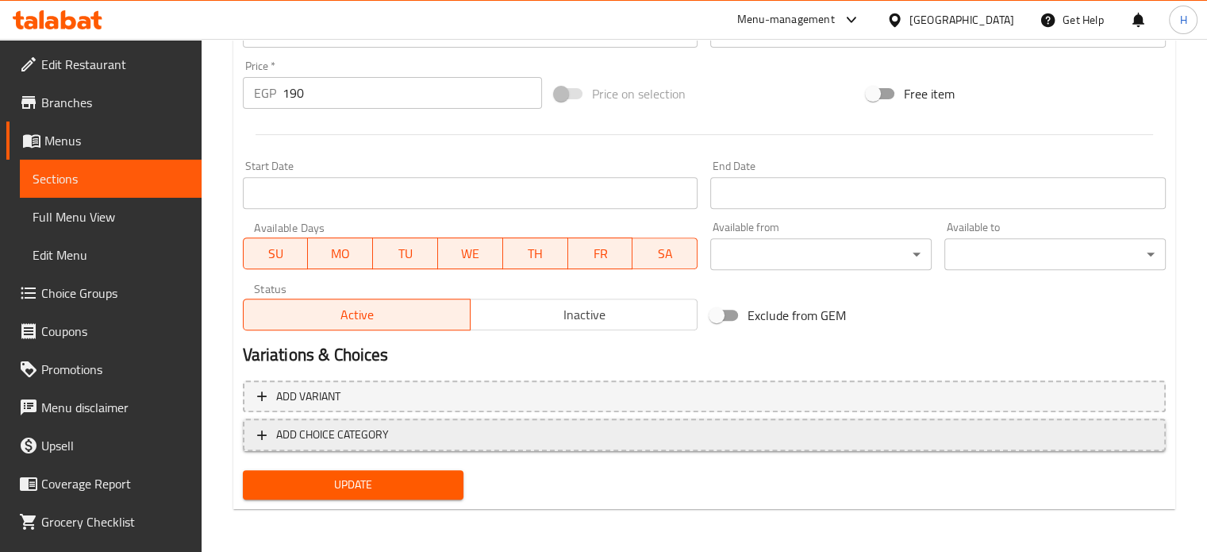
click at [500, 436] on span "ADD CHOICE CATEGORY" at bounding box center [704, 435] width 894 height 20
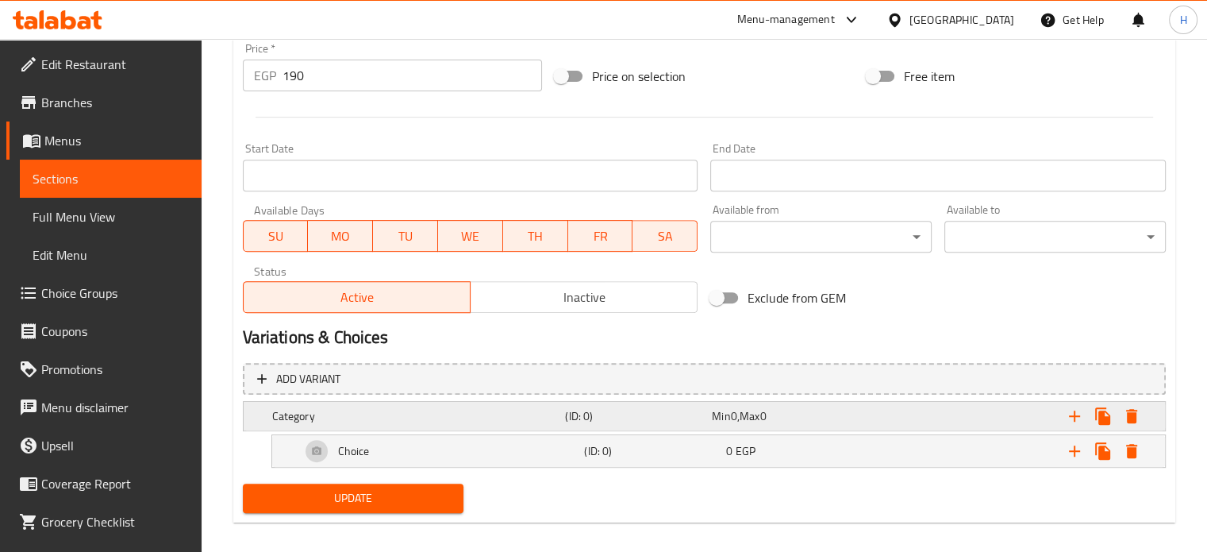
scroll to position [609, 0]
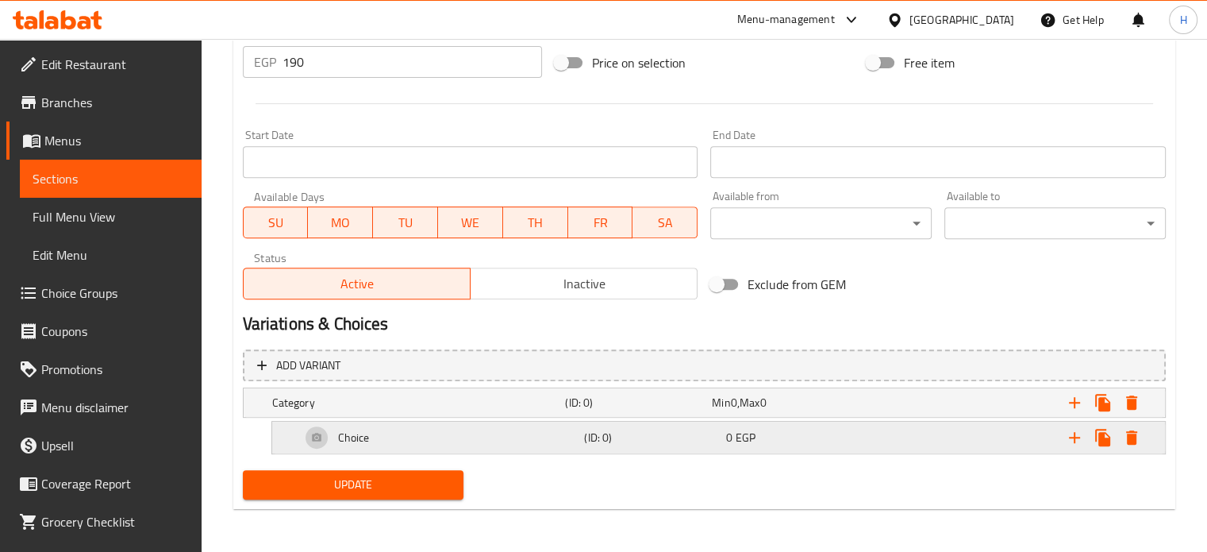
click at [1072, 438] on icon "Expand" at bounding box center [1074, 437] width 19 height 19
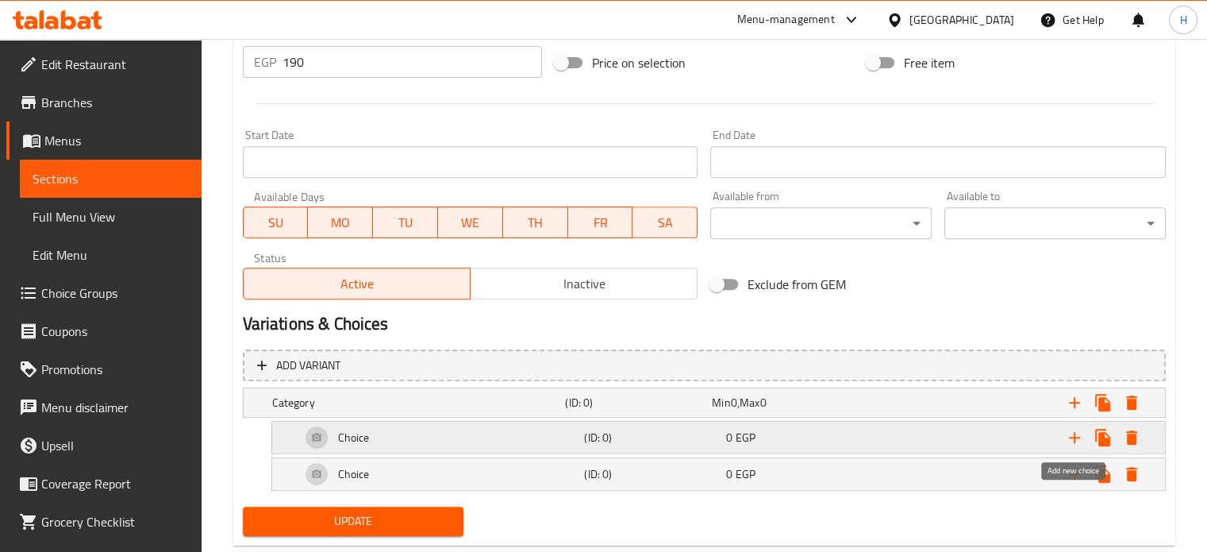
click at [1077, 438] on icon "Expand" at bounding box center [1074, 437] width 19 height 19
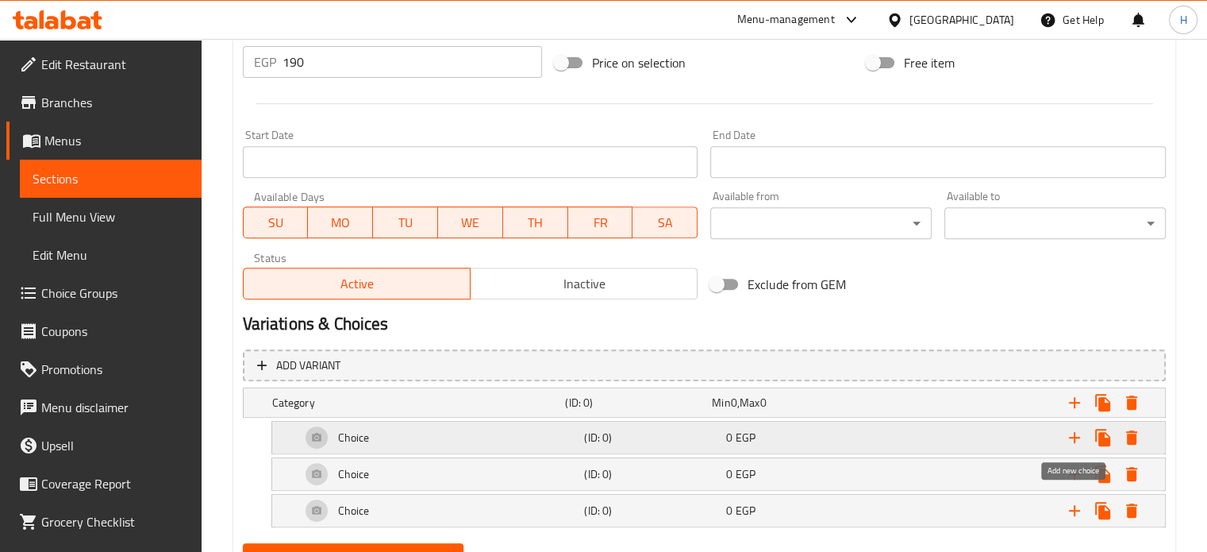
click at [1074, 437] on icon "Expand" at bounding box center [1074, 437] width 11 height 11
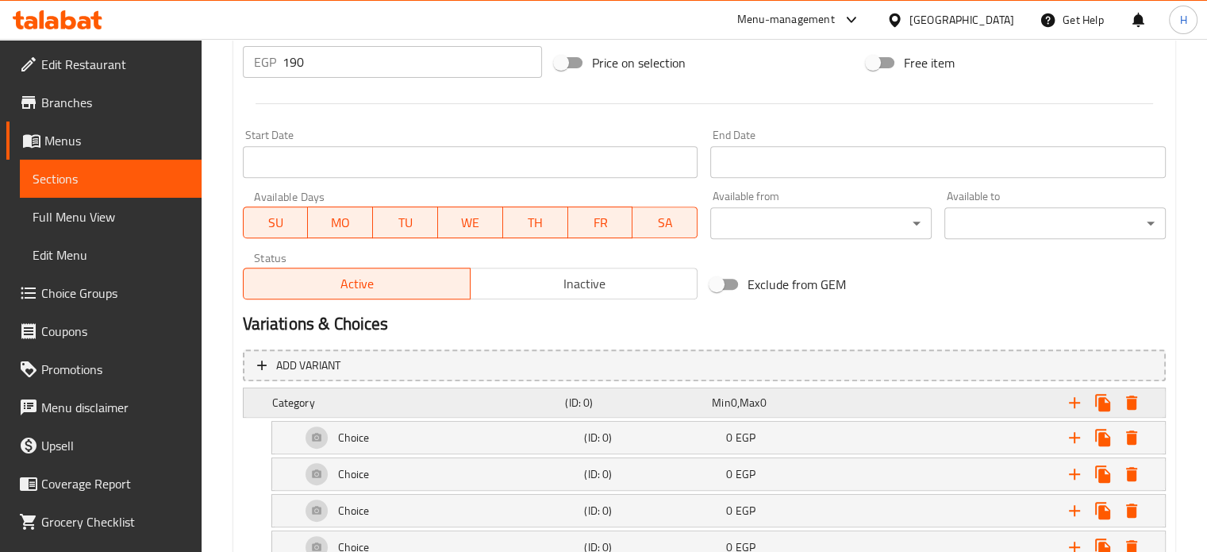
click at [657, 410] on div "(ID: 0)" at bounding box center [635, 402] width 147 height 22
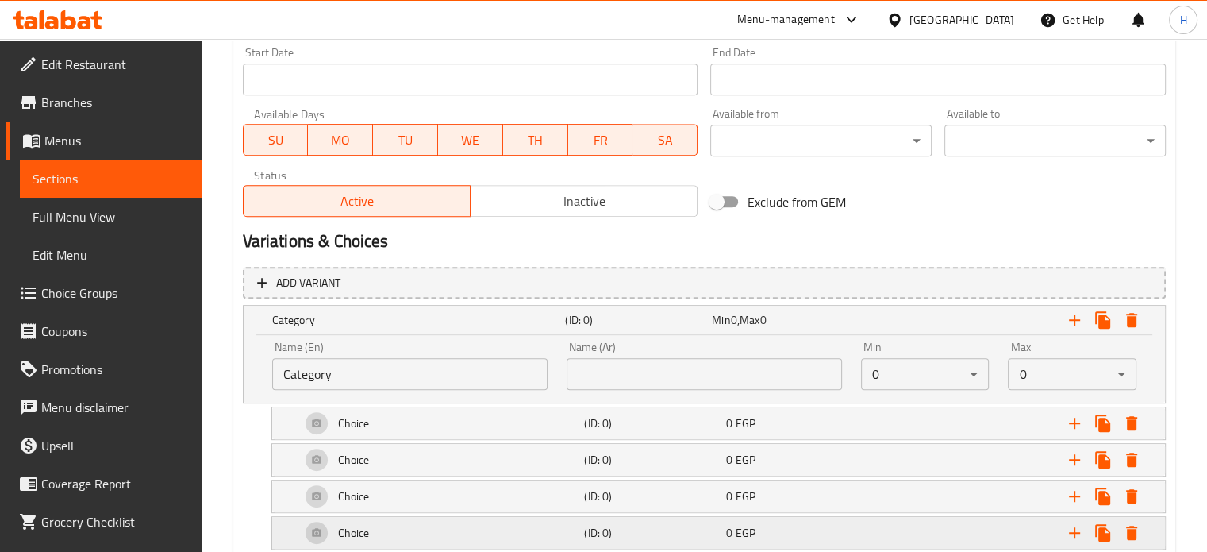
scroll to position [768, 0]
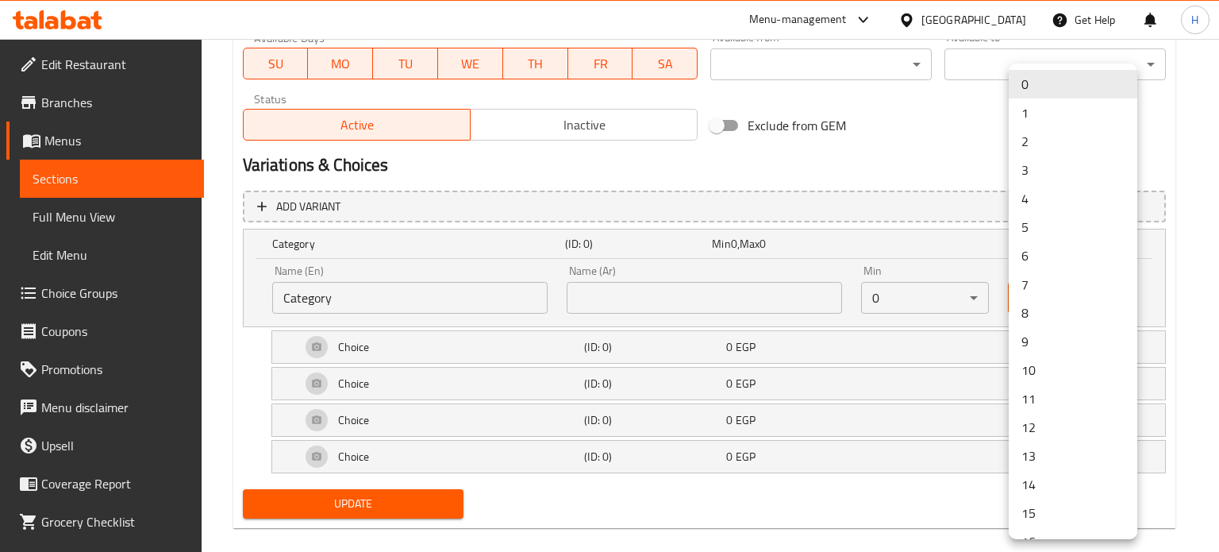
click at [1033, 202] on li "4" at bounding box center [1073, 198] width 129 height 29
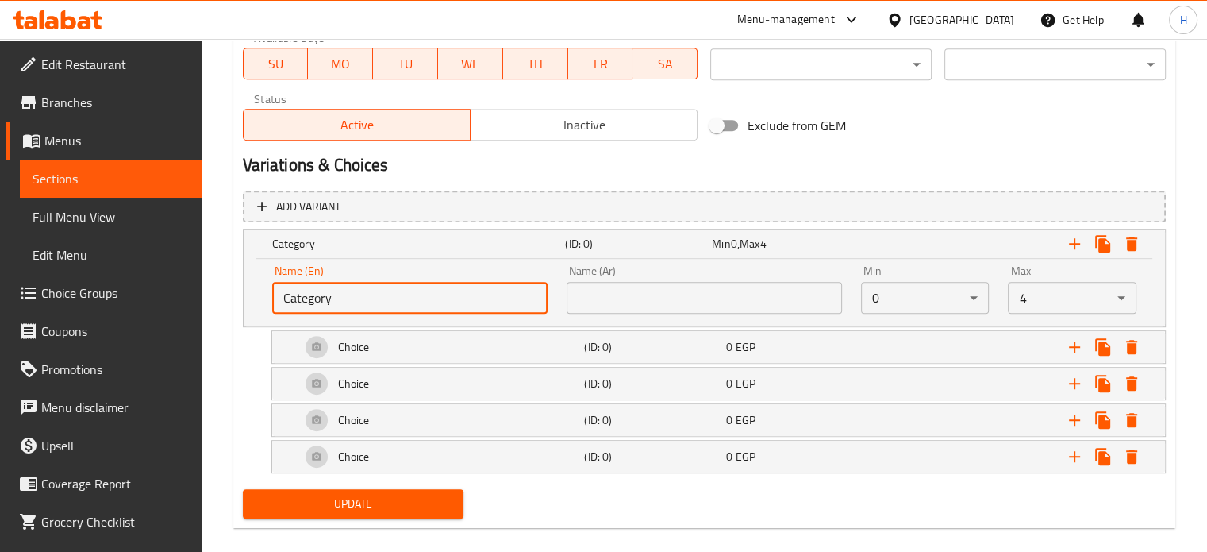
drag, startPoint x: 356, startPoint y: 294, endPoint x: 241, endPoint y: 296, distance: 115.1
click at [241, 296] on div "Add variant Category (ID: 0) Min 0 , Max 4 Name (En) Category Name (En) Name (A…" at bounding box center [704, 333] width 936 height 299
click at [318, 298] on input "text" at bounding box center [409, 298] width 275 height 32
type input "Your Choice Of Extras:"
click at [606, 298] on input "text" at bounding box center [704, 298] width 275 height 32
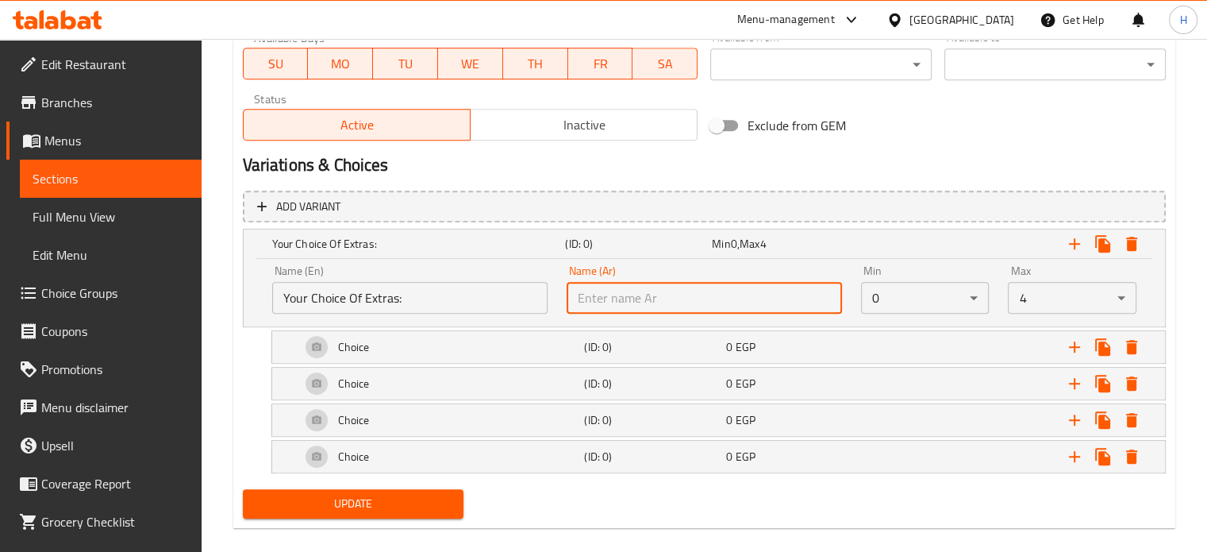
type input "إختيارك من الأضافات:"
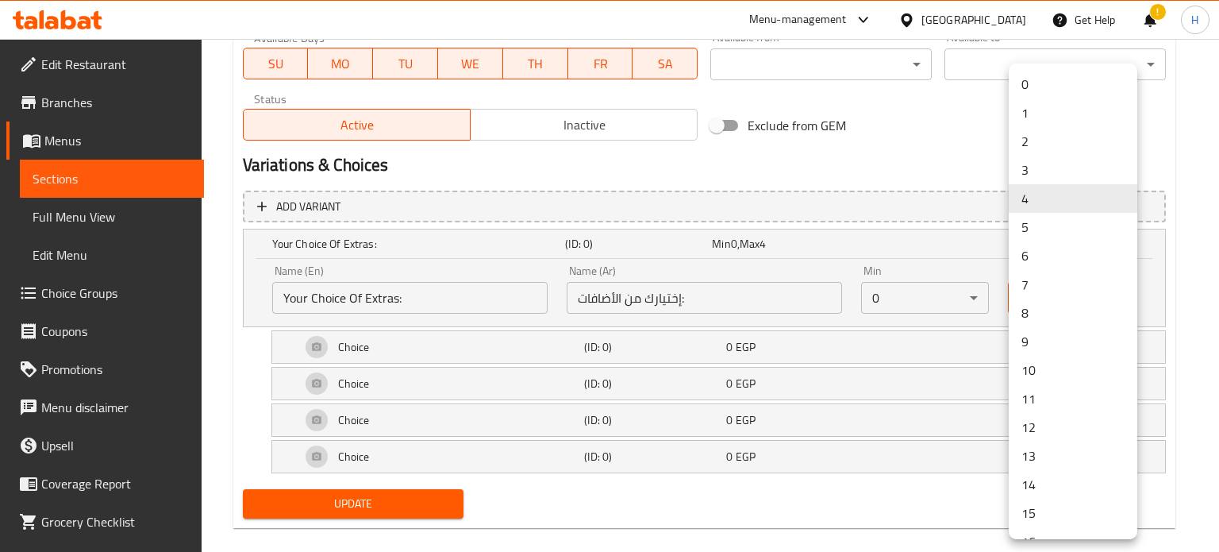
click at [901, 248] on div at bounding box center [609, 276] width 1219 height 552
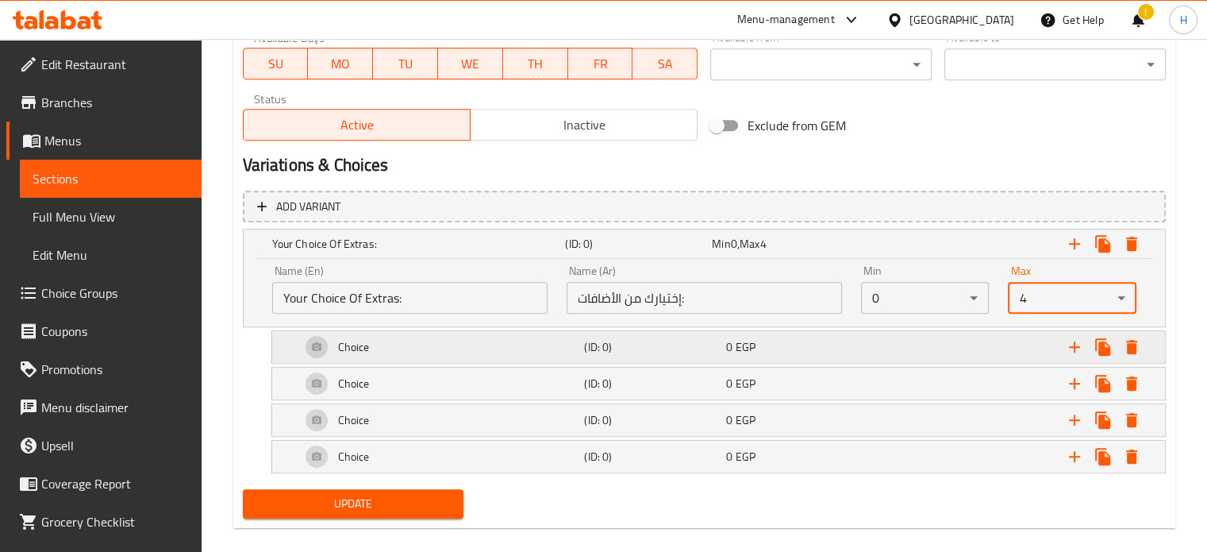
click at [581, 348] on div "(ID: 0)" at bounding box center [652, 347] width 142 height 22
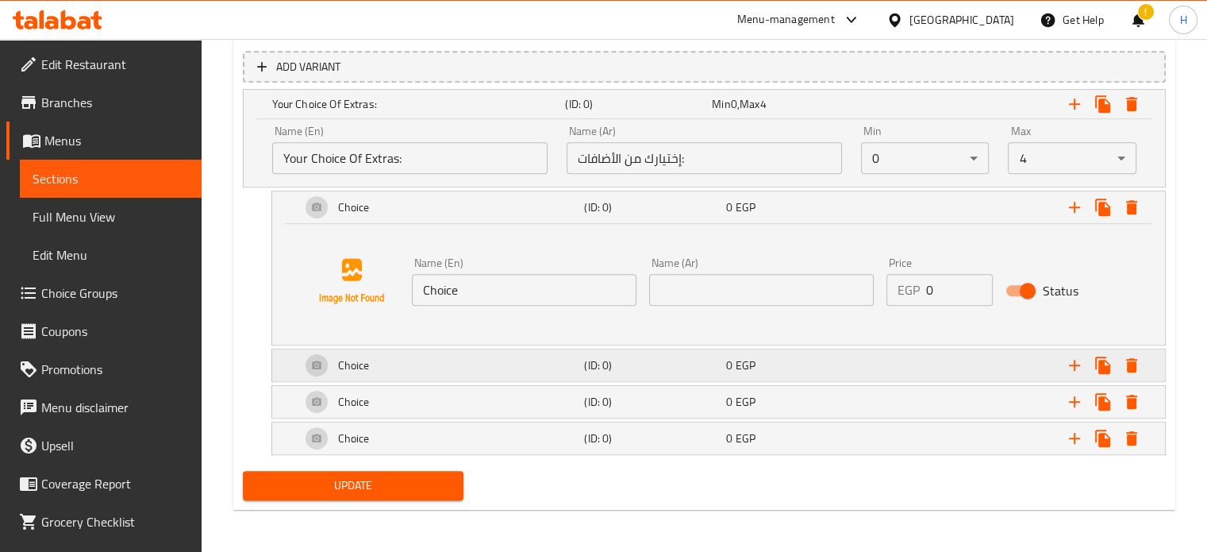
click at [475, 366] on div "Choice" at bounding box center [440, 365] width 284 height 38
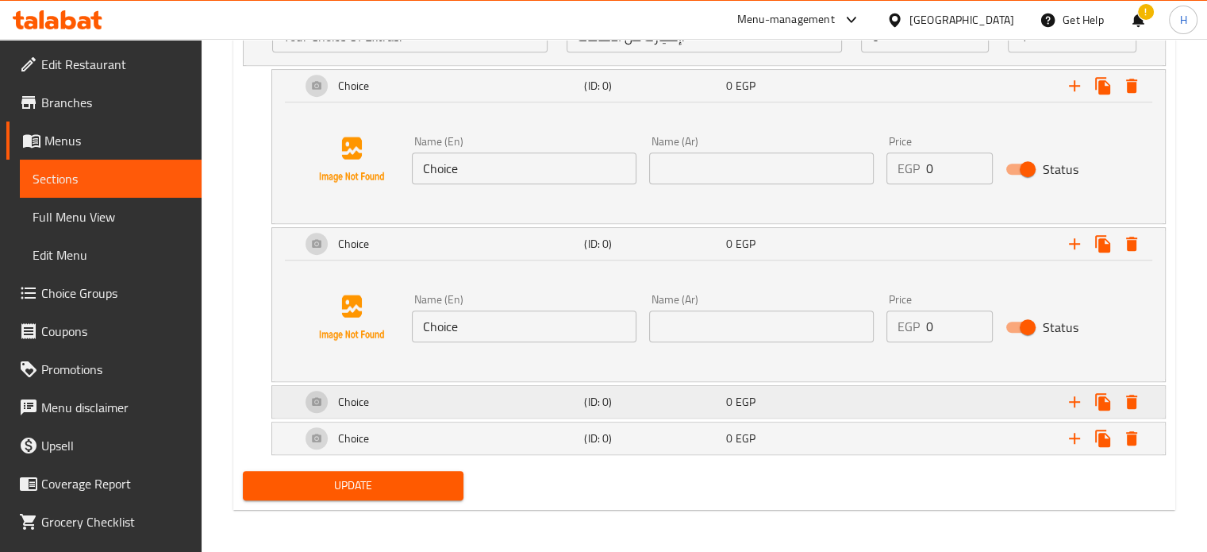
click at [447, 406] on div "Choice" at bounding box center [440, 402] width 284 height 38
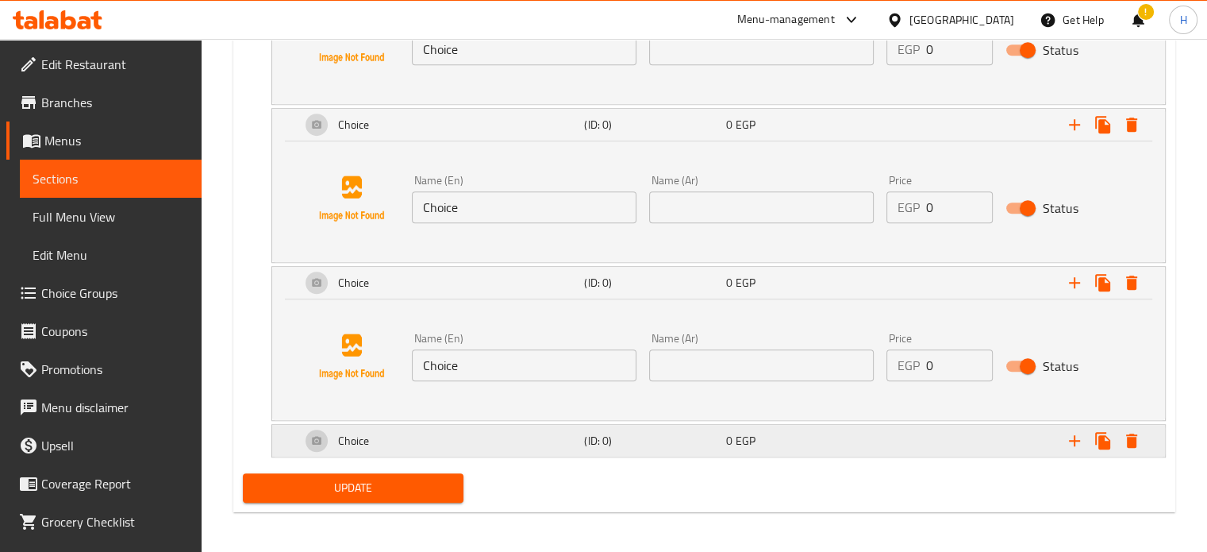
click at [444, 444] on div "Choice" at bounding box center [440, 440] width 284 height 38
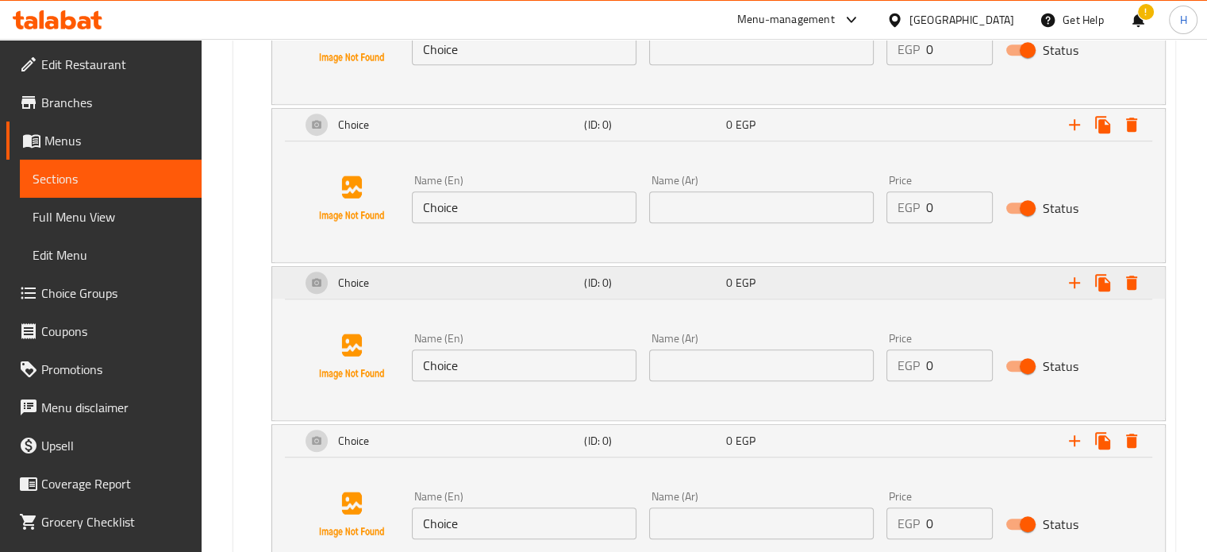
scroll to position [910, 0]
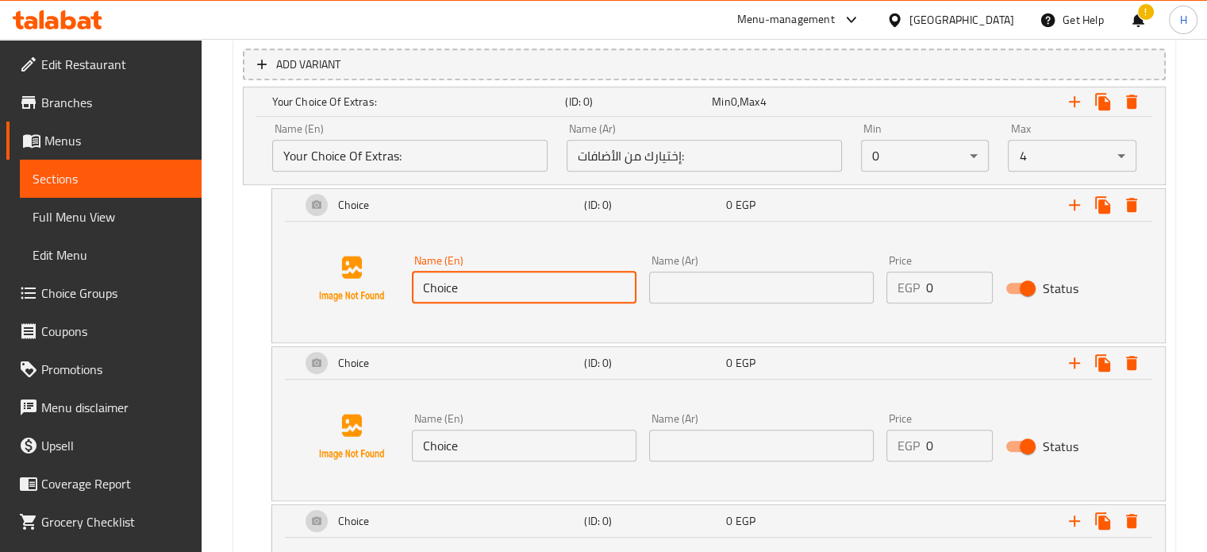
drag, startPoint x: 471, startPoint y: 289, endPoint x: 398, endPoint y: 289, distance: 73.0
click at [398, 289] on div "Name (En) Choice Name (En) Name (Ar) Name (Ar) Price EGP 0 Price Status" at bounding box center [718, 278] width 855 height 121
type input "Chicken 100gm"
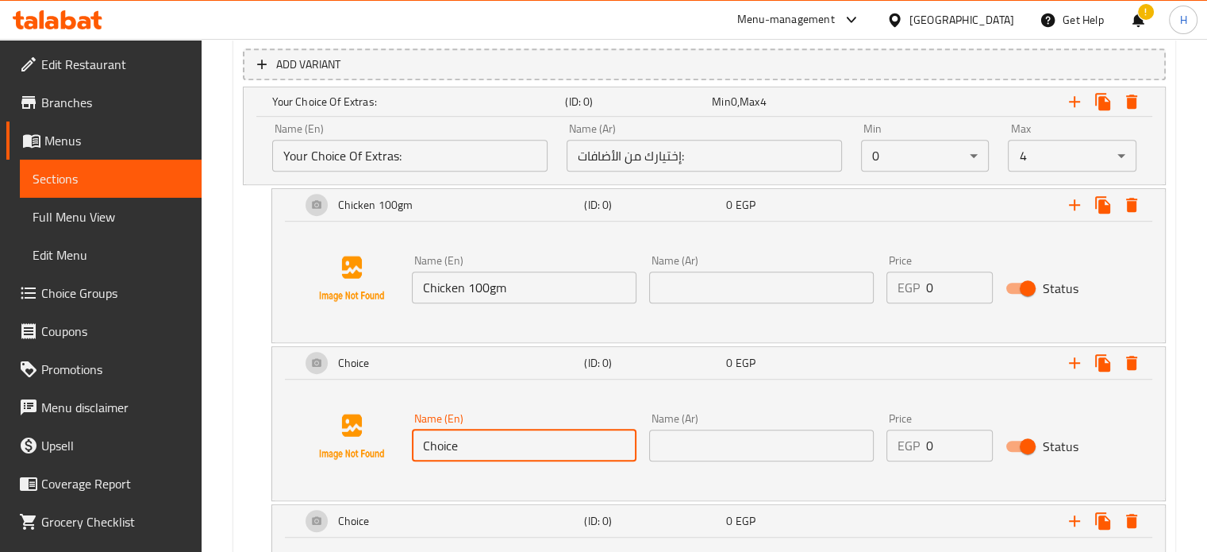
drag, startPoint x: 473, startPoint y: 439, endPoint x: 377, endPoint y: 440, distance: 96.0
click at [377, 440] on div "Name (En) Choice Name (En) Name (Ar) Name (Ar) Price EGP 0 Price Status" at bounding box center [718, 436] width 855 height 121
type input ","
type input "Mushroom 50gm"
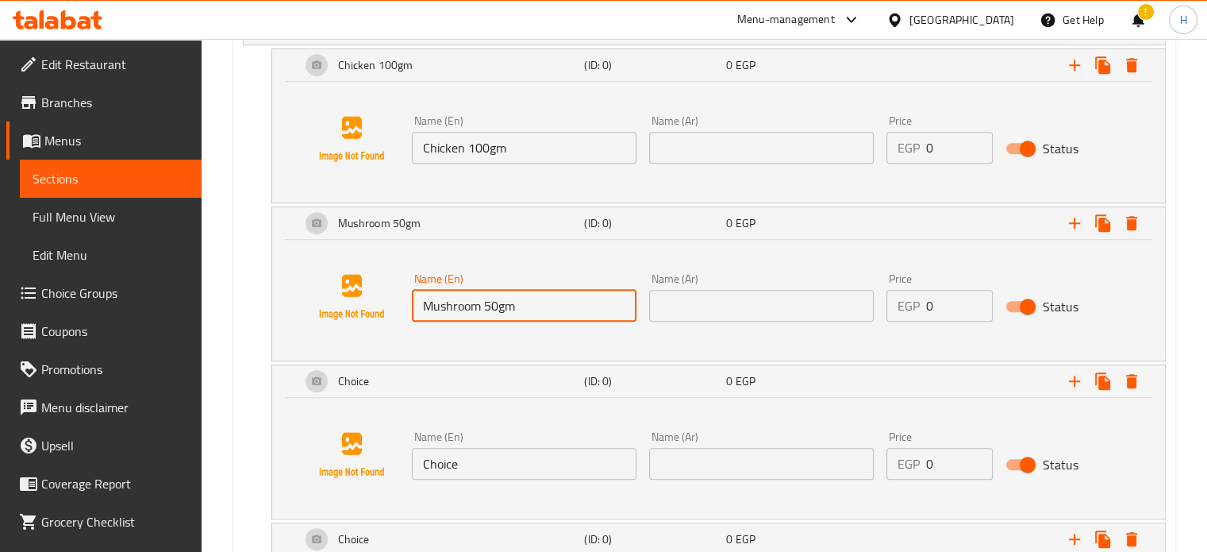
scroll to position [1069, 0]
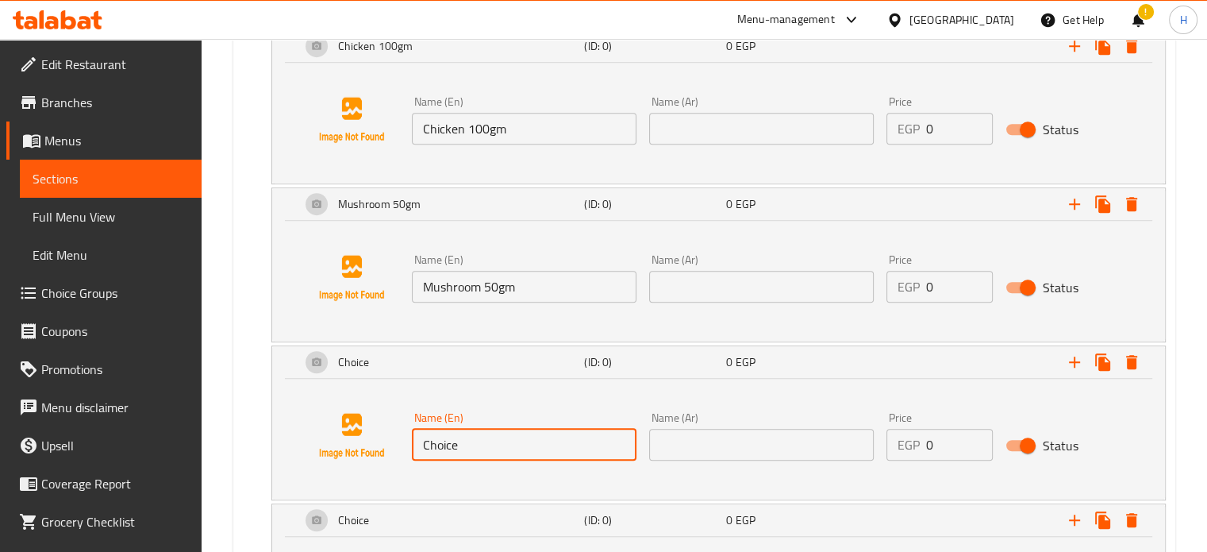
drag, startPoint x: 476, startPoint y: 444, endPoint x: 394, endPoint y: 443, distance: 82.5
click at [394, 443] on div "Name (En) Choice Name (En) Name (Ar) Name (Ar) Price EGP 0 Price Status" at bounding box center [718, 435] width 855 height 121
type input "Jalapeno 50gm"
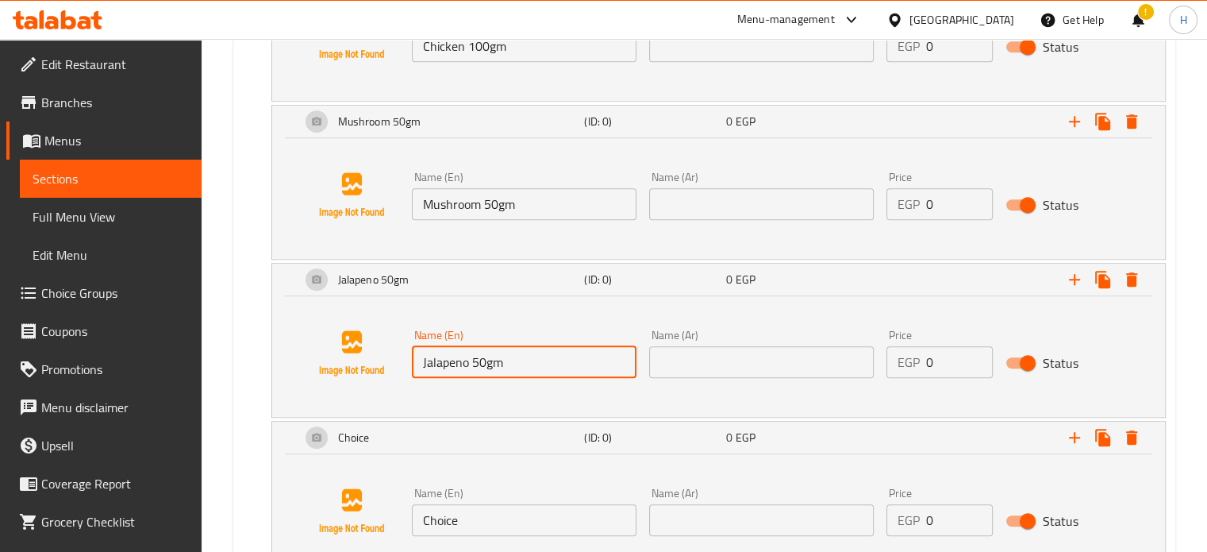
scroll to position [1228, 0]
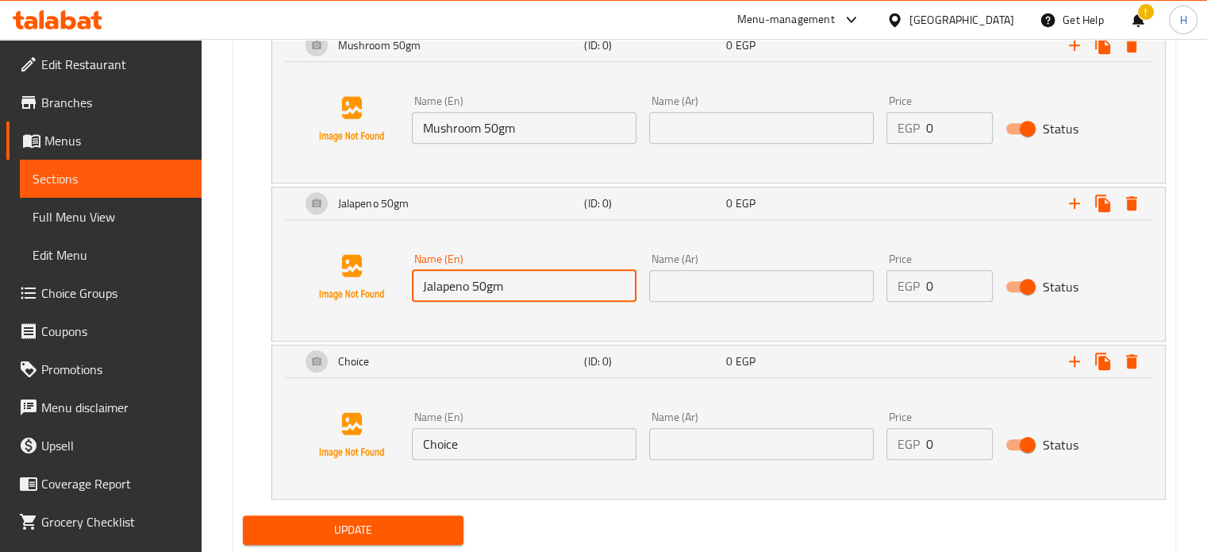
click at [449, 437] on input "Choice" at bounding box center [524, 444] width 225 height 32
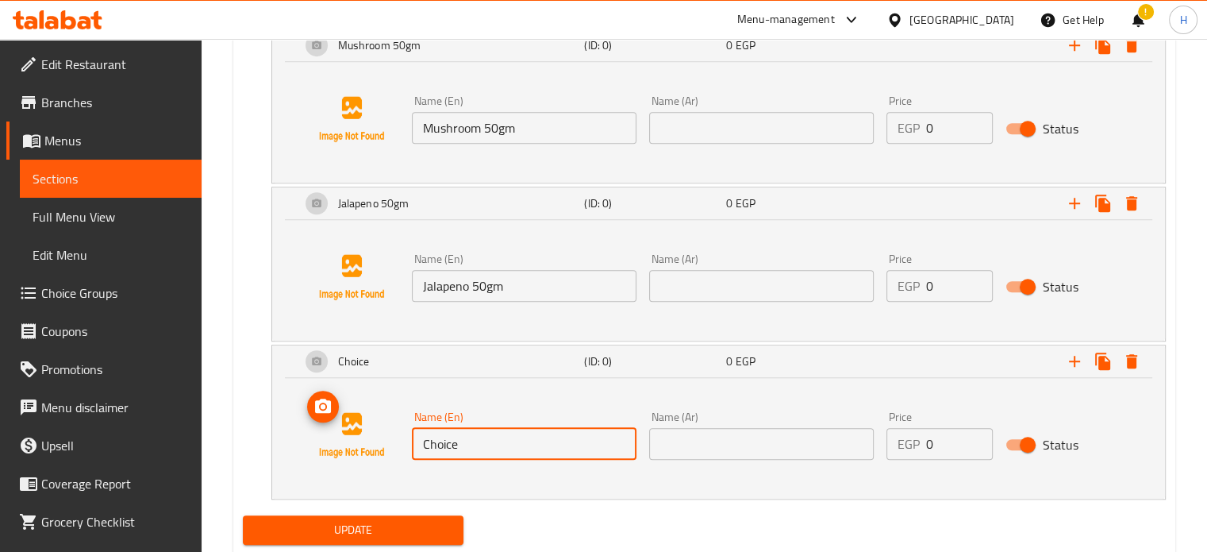
drag, startPoint x: 489, startPoint y: 448, endPoint x: 385, endPoint y: 448, distance: 104.0
click at [385, 448] on div "Name (En) Choice Name (En) Name (Ar) Name (Ar) Price EGP 0 Price Status" at bounding box center [718, 435] width 855 height 121
type input "Cheese 50gm"
click at [782, 447] on input "text" at bounding box center [761, 444] width 225 height 32
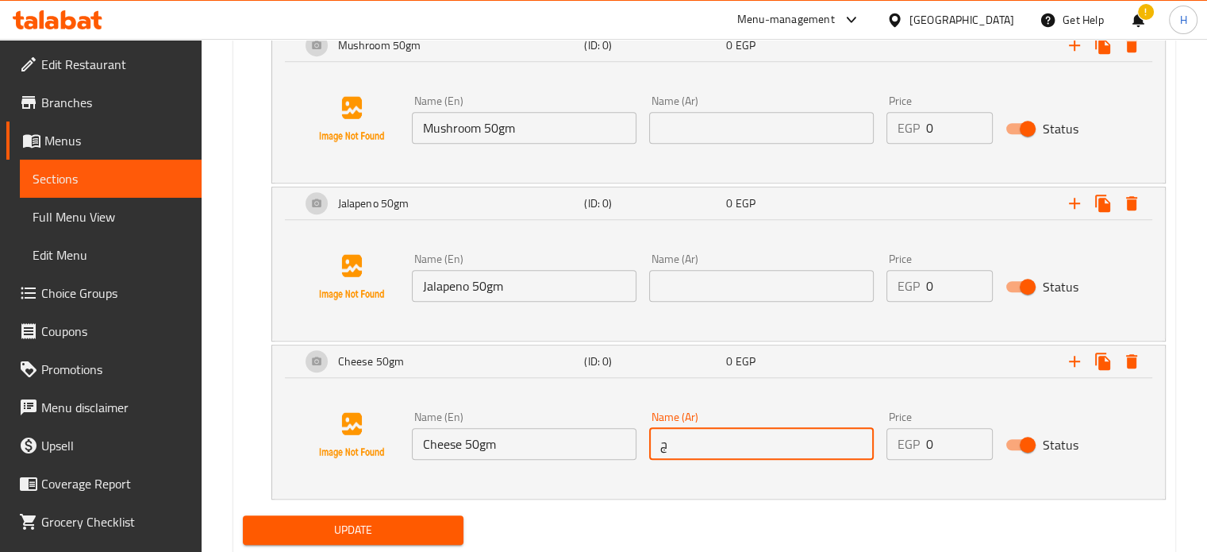
type input "جبنة 50جم"
click at [720, 292] on input "text" at bounding box center [761, 286] width 225 height 32
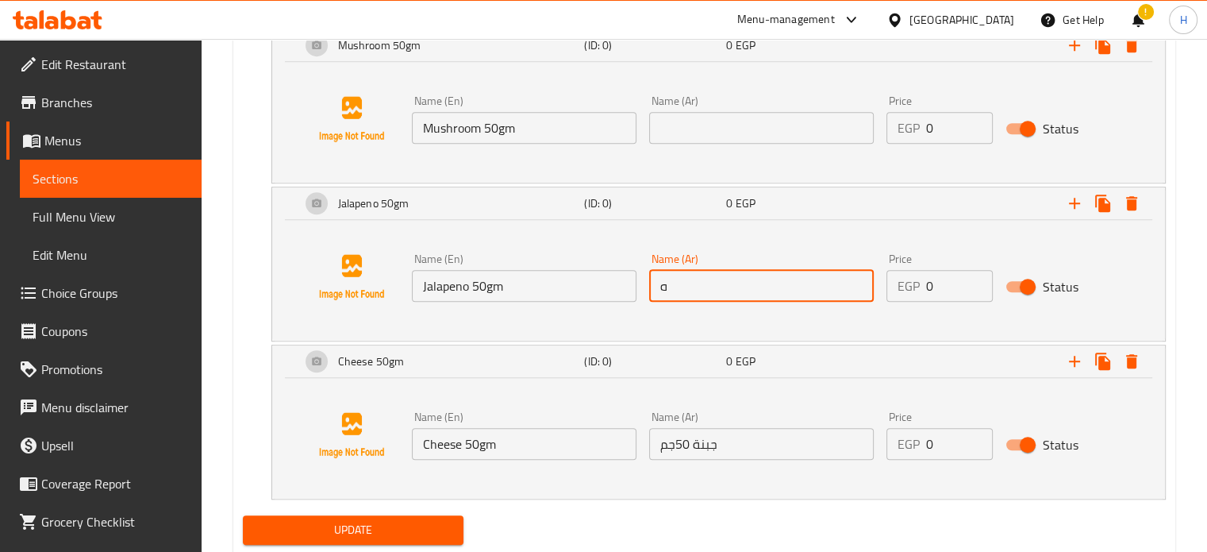
type input "هلابينو 50جم"
click at [705, 139] on input "text" at bounding box center [761, 128] width 225 height 32
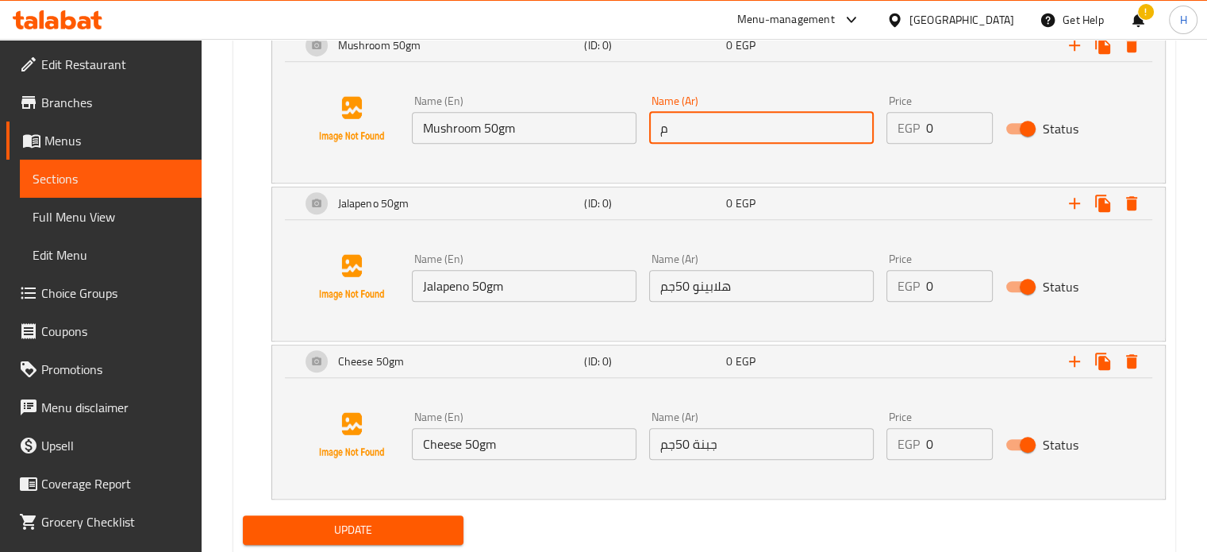
type input "مشروم 50جم"
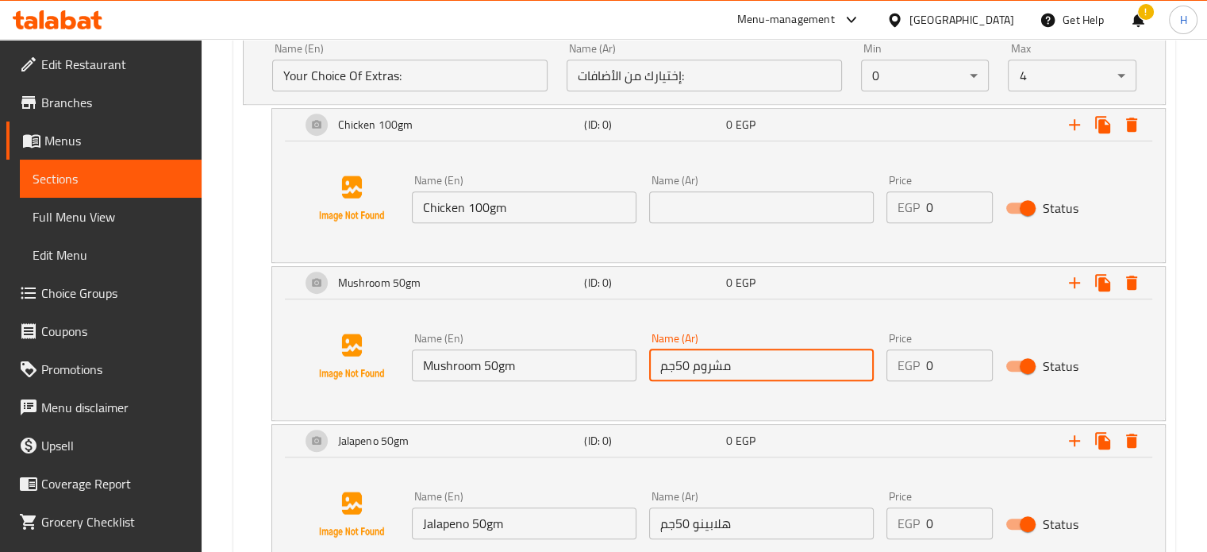
scroll to position [990, 0]
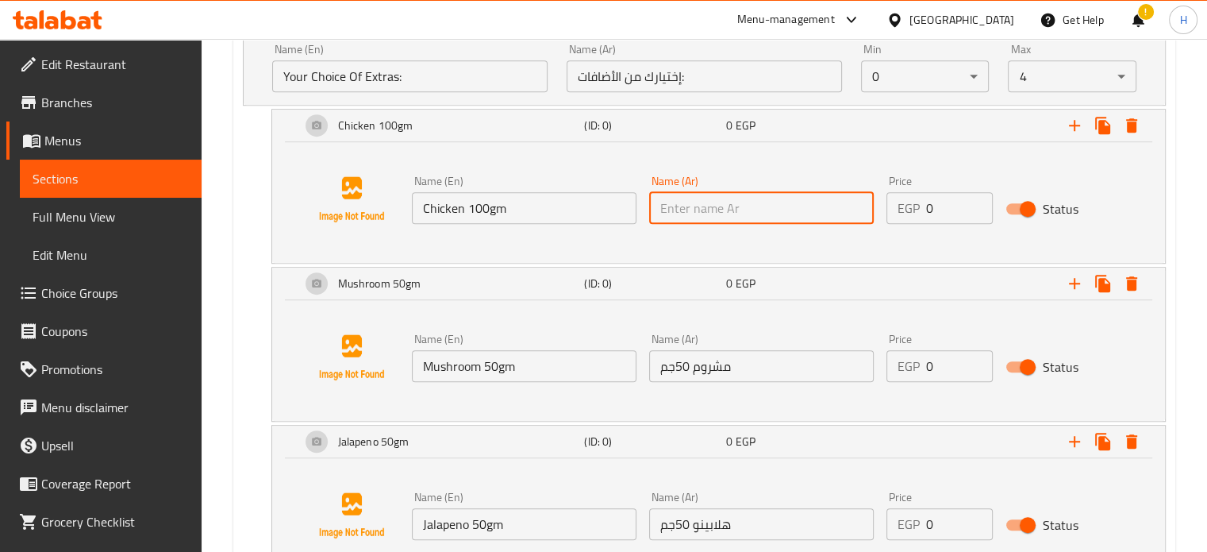
click at [731, 203] on input "text" at bounding box center [761, 208] width 225 height 32
type input "دجاج 100جم"
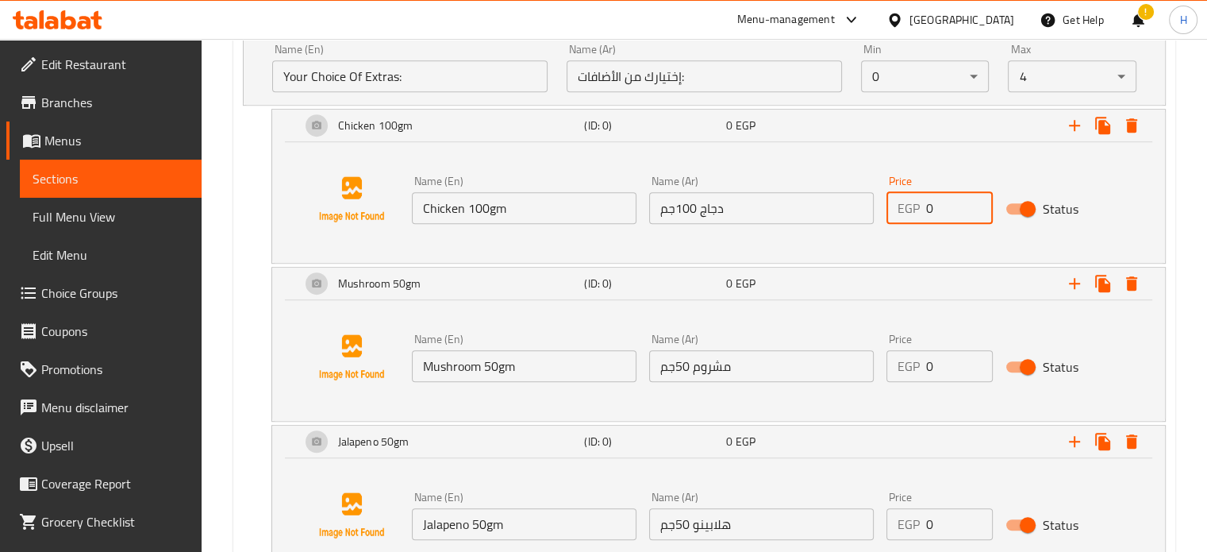
drag, startPoint x: 946, startPoint y: 207, endPoint x: 894, endPoint y: 207, distance: 51.6
click at [894, 207] on div "EGP 0 Price" at bounding box center [939, 208] width 106 height 32
type input "60"
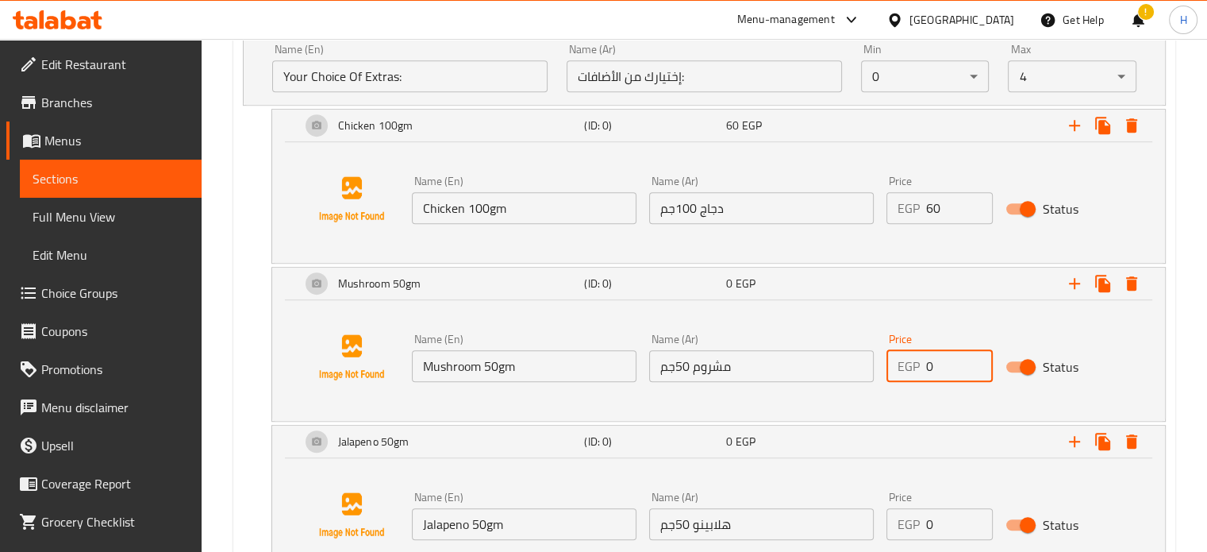
drag, startPoint x: 943, startPoint y: 358, endPoint x: 901, endPoint y: 361, distance: 41.4
click at [901, 361] on div "EGP 0 Price" at bounding box center [939, 366] width 106 height 32
type input "15"
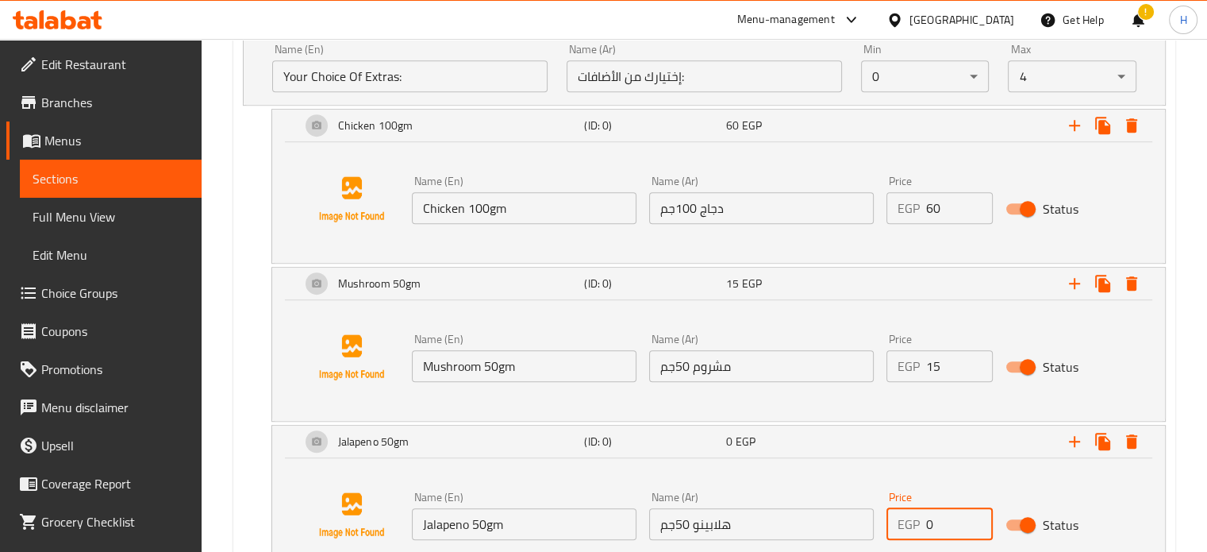
drag, startPoint x: 948, startPoint y: 526, endPoint x: 914, endPoint y: 523, distance: 33.5
click at [914, 523] on div "EGP 0 Price" at bounding box center [939, 524] width 106 height 32
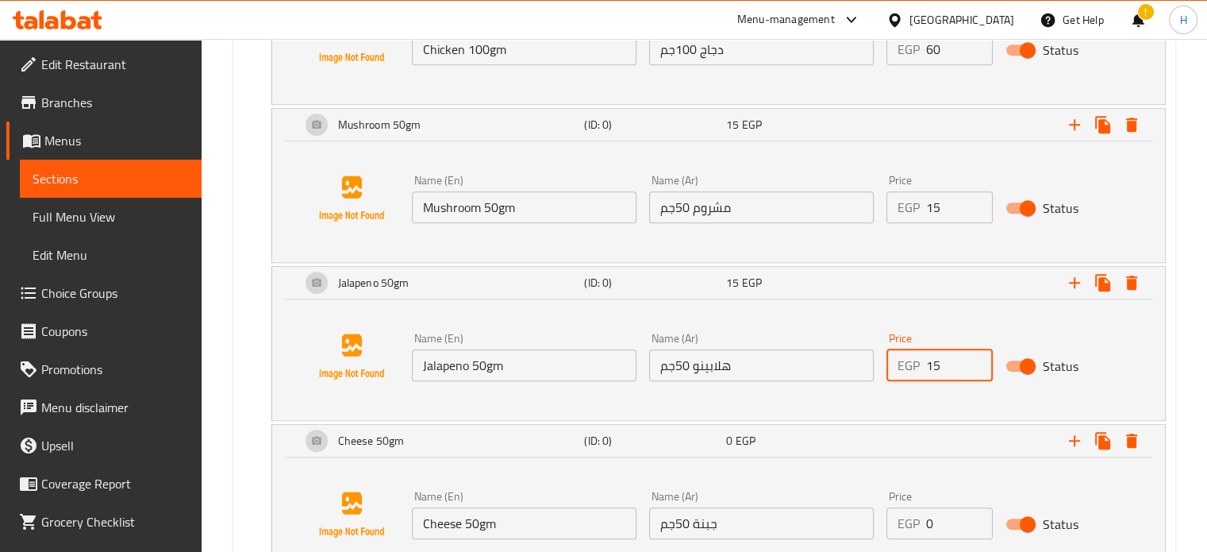
type input "15"
click at [879, 519] on div "Name (En) Cheese 50gm Name (En) Name (Ar) جبنة 50جم Name (Ar) Price EGP 0 Price…" at bounding box center [762, 514] width 713 height 61
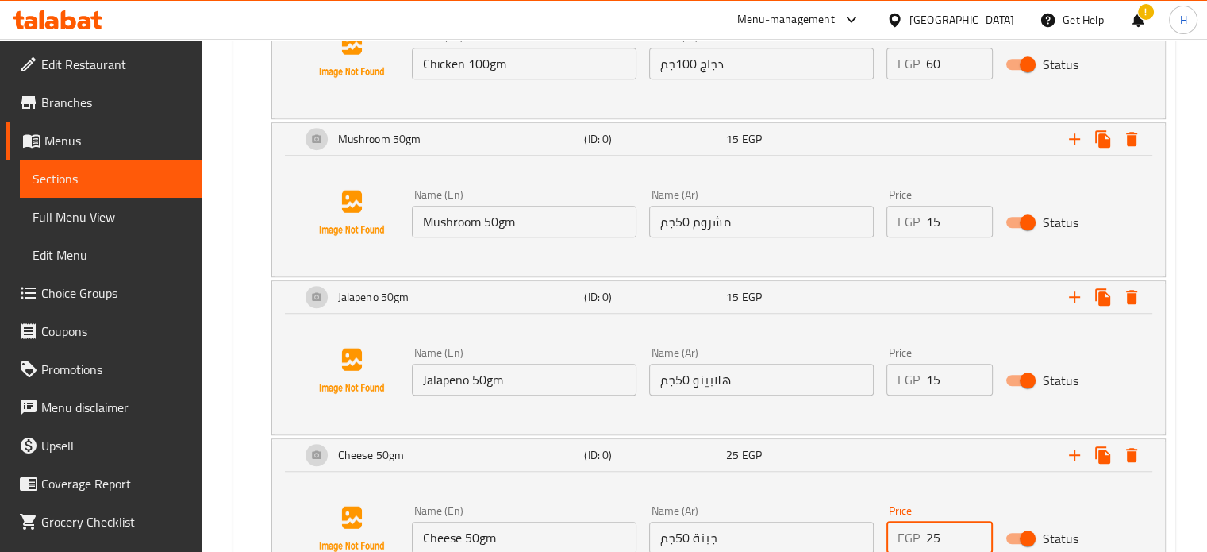
scroll to position [1272, 0]
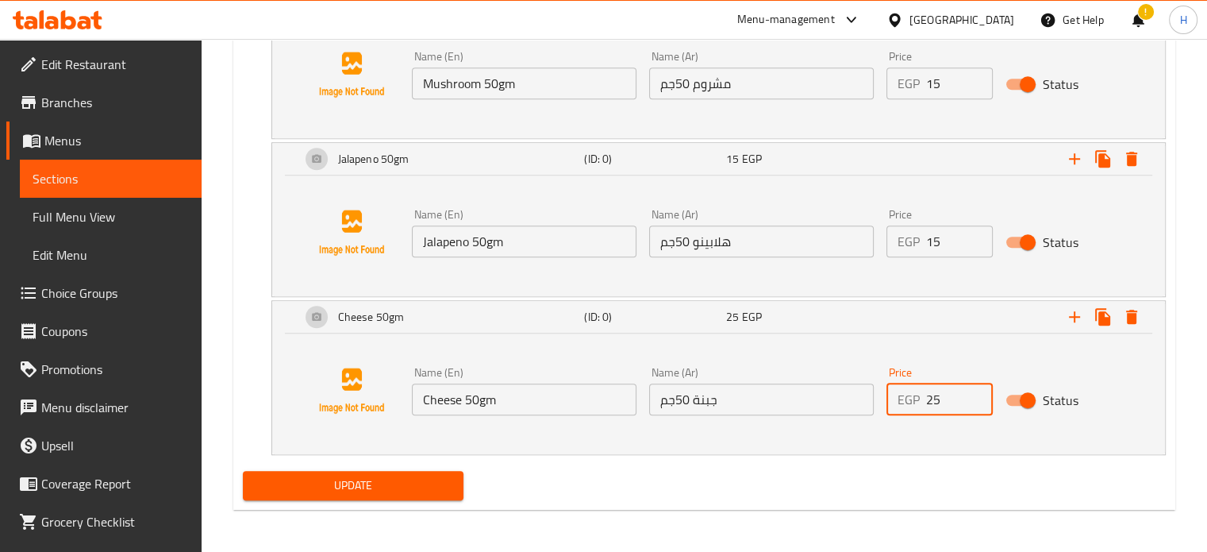
type input "25"
click at [401, 482] on span "Update" at bounding box center [354, 485] width 196 height 20
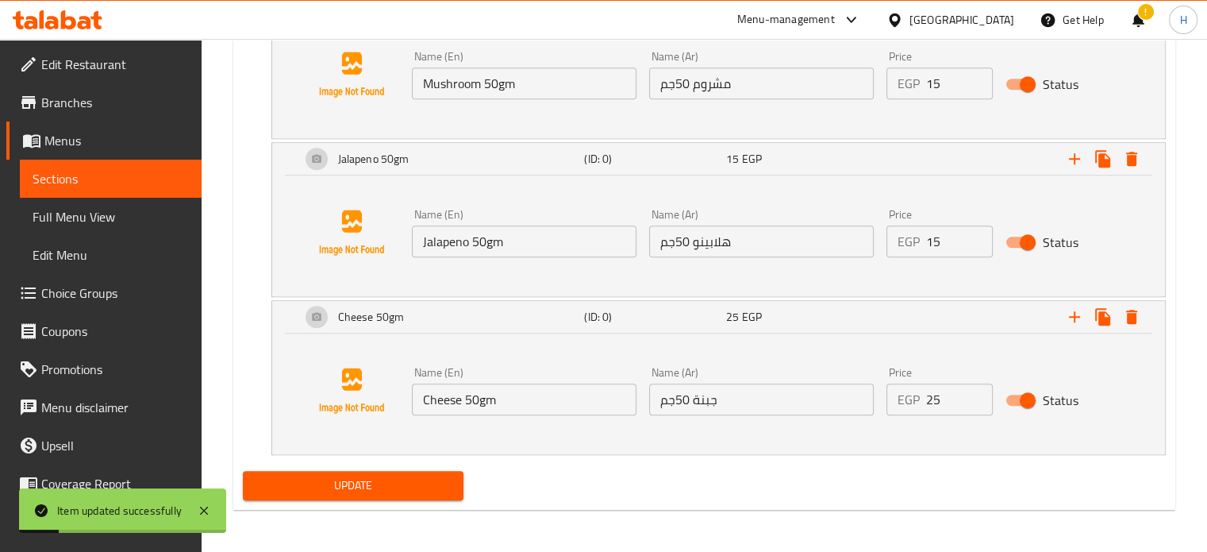
scroll to position [875, 0]
